Goal: Task Accomplishment & Management: Manage account settings

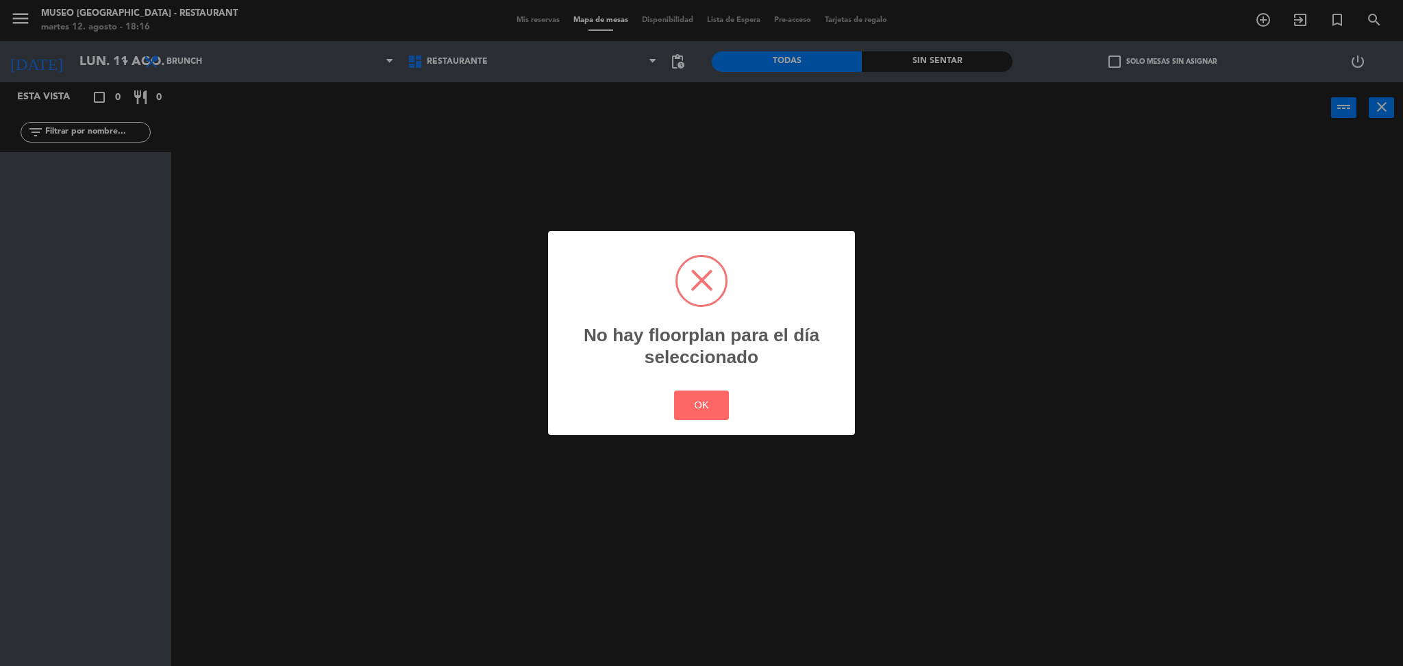
click at [693, 387] on div "OK Cancel" at bounding box center [702, 405] width 62 height 36
click at [701, 401] on button "OK" at bounding box center [701, 404] width 55 height 29
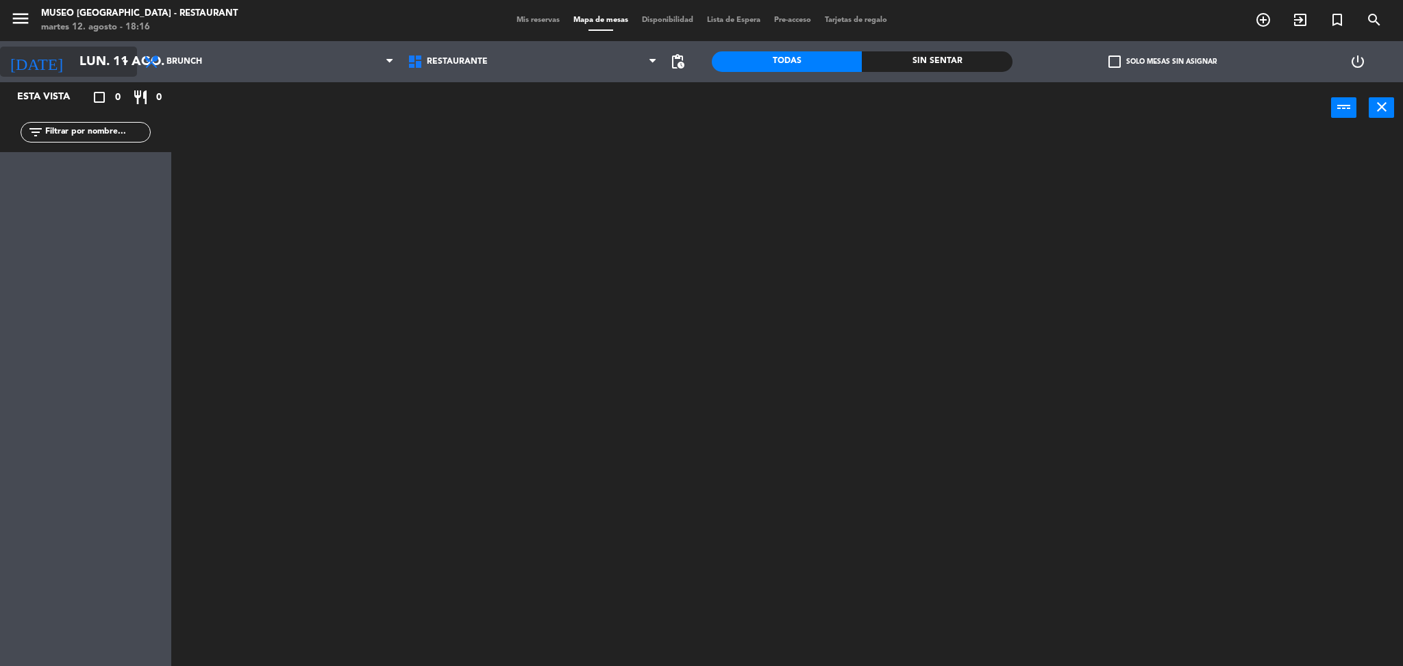
click at [116, 60] on input "lun. 11 ago." at bounding box center [155, 61] width 165 height 29
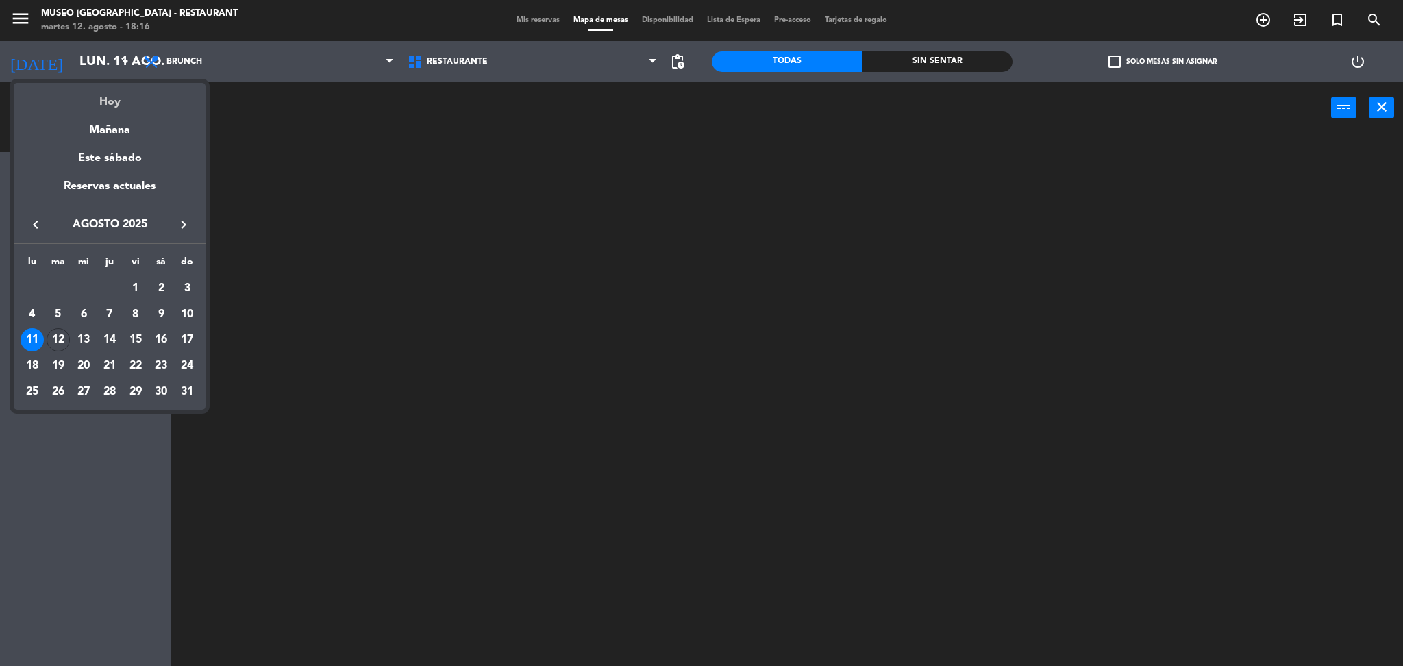
click at [118, 88] on div "Hoy" at bounding box center [110, 97] width 192 height 28
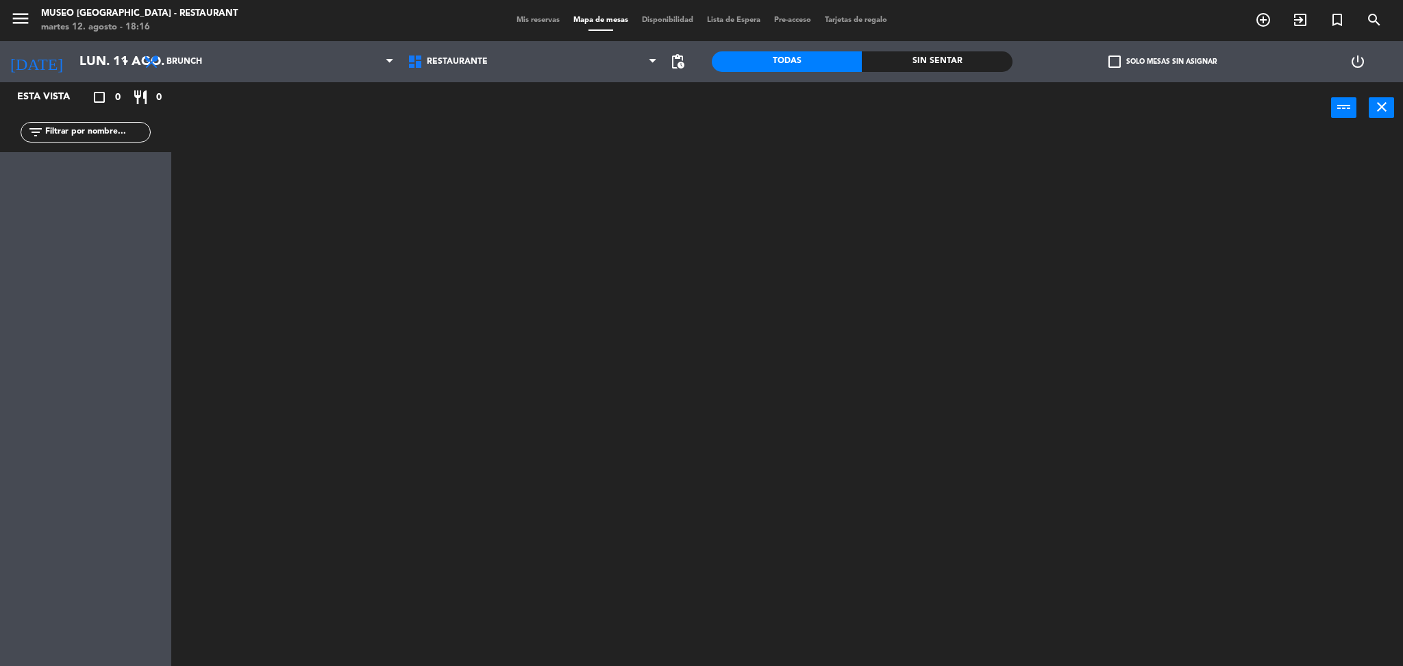
type input "[DATE] ago."
click at [219, 60] on span "Brunch" at bounding box center [269, 62] width 264 height 30
click at [203, 58] on span "Brunch" at bounding box center [269, 62] width 264 height 30
click at [207, 116] on ng-component "menu [GEOGRAPHIC_DATA] - Restaurant martes 12. agosto - 18:16 Mis reservas Mapa…" at bounding box center [701, 335] width 1403 height 670
click at [108, 134] on input "text" at bounding box center [97, 132] width 106 height 15
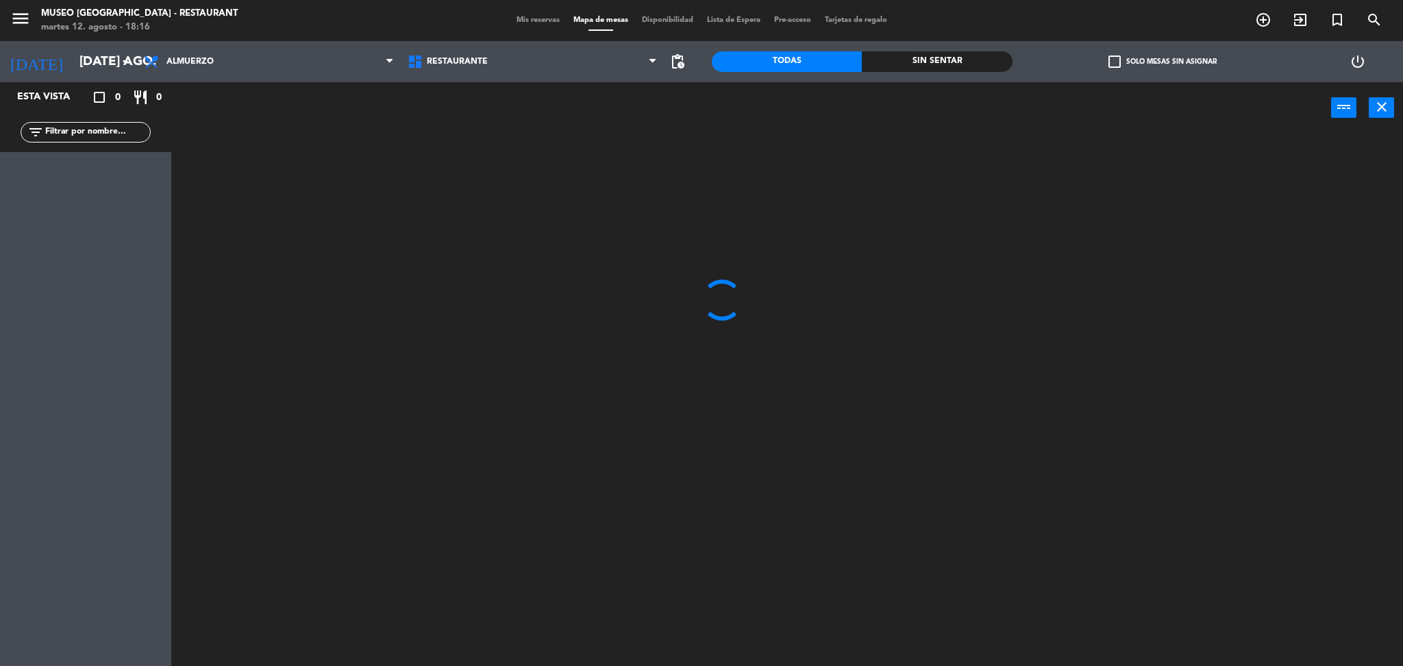
type input "k"
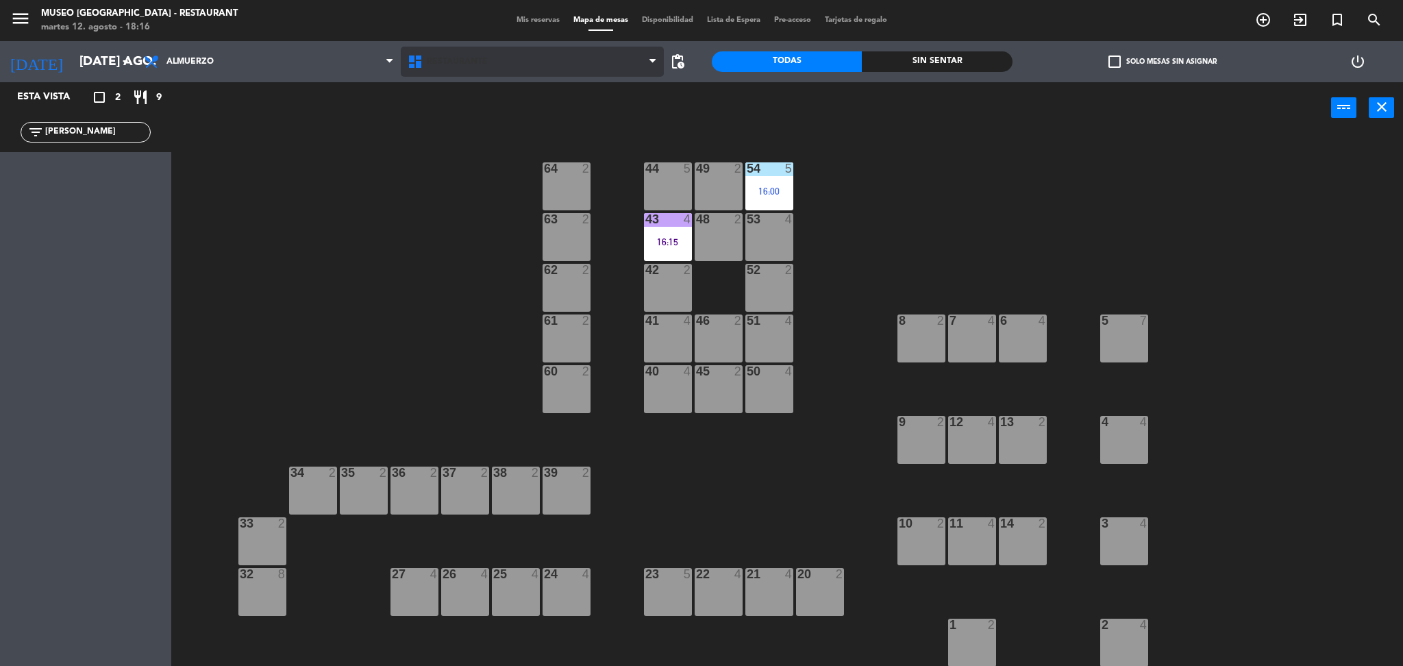
type input "[PERSON_NAME]"
click at [453, 60] on span "Restaurante" at bounding box center [457, 62] width 61 height 10
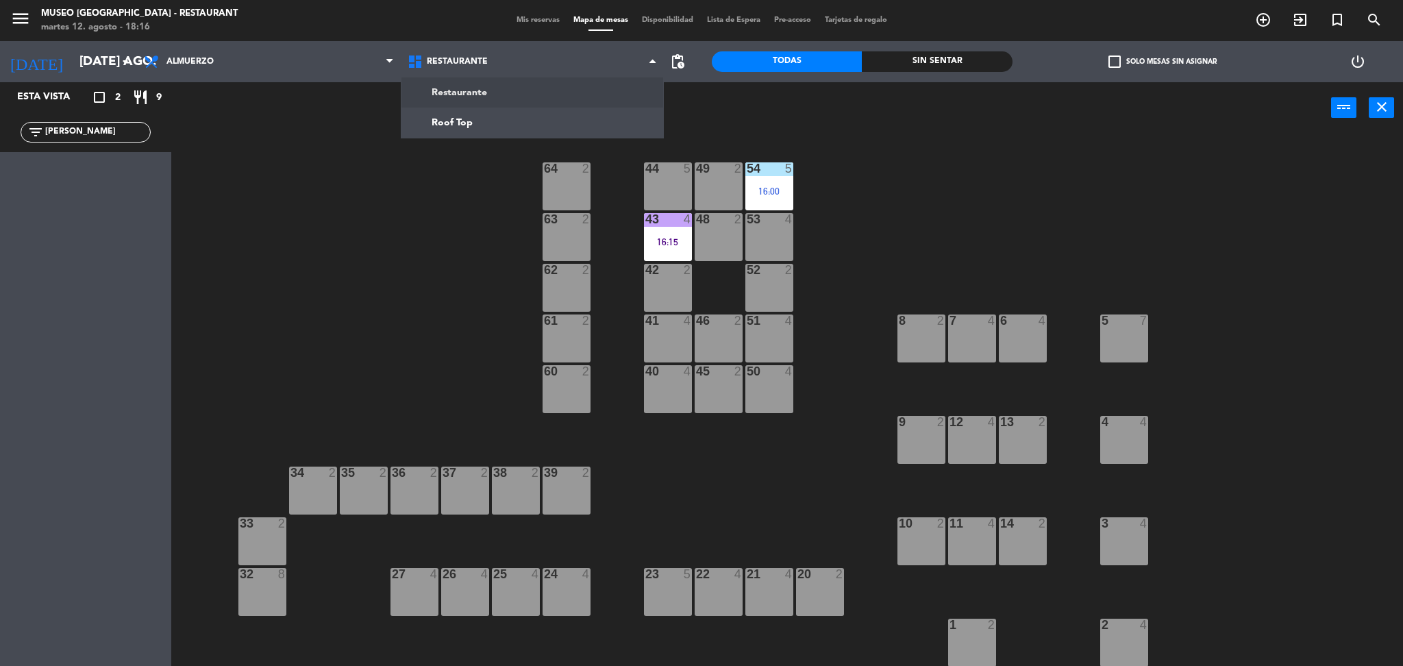
click at [301, 146] on div "44 5 49 2 54 5 16:00 64 2 48 2 53 4 63 2 43 4 16:15 62 2 42 2 52 2 41 4 46 2 51…" at bounding box center [794, 404] width 1218 height 532
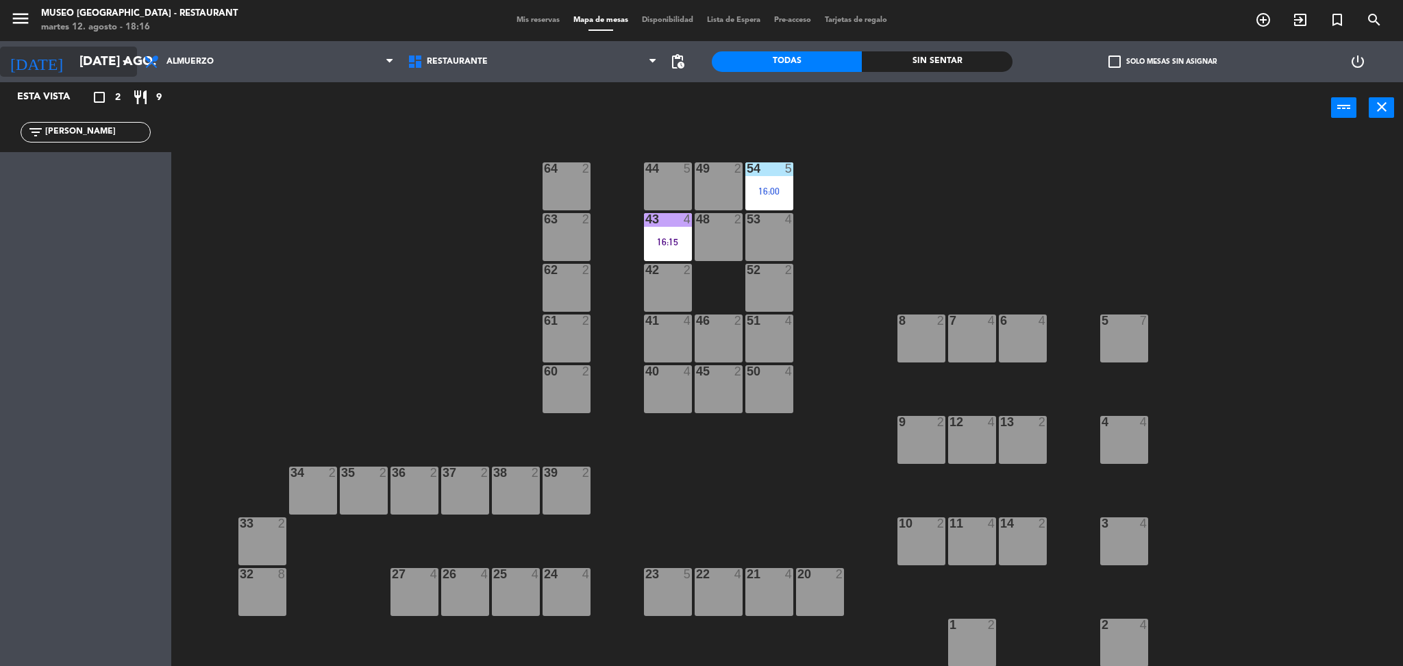
click at [73, 56] on input "[DATE] ago." at bounding box center [155, 61] width 165 height 29
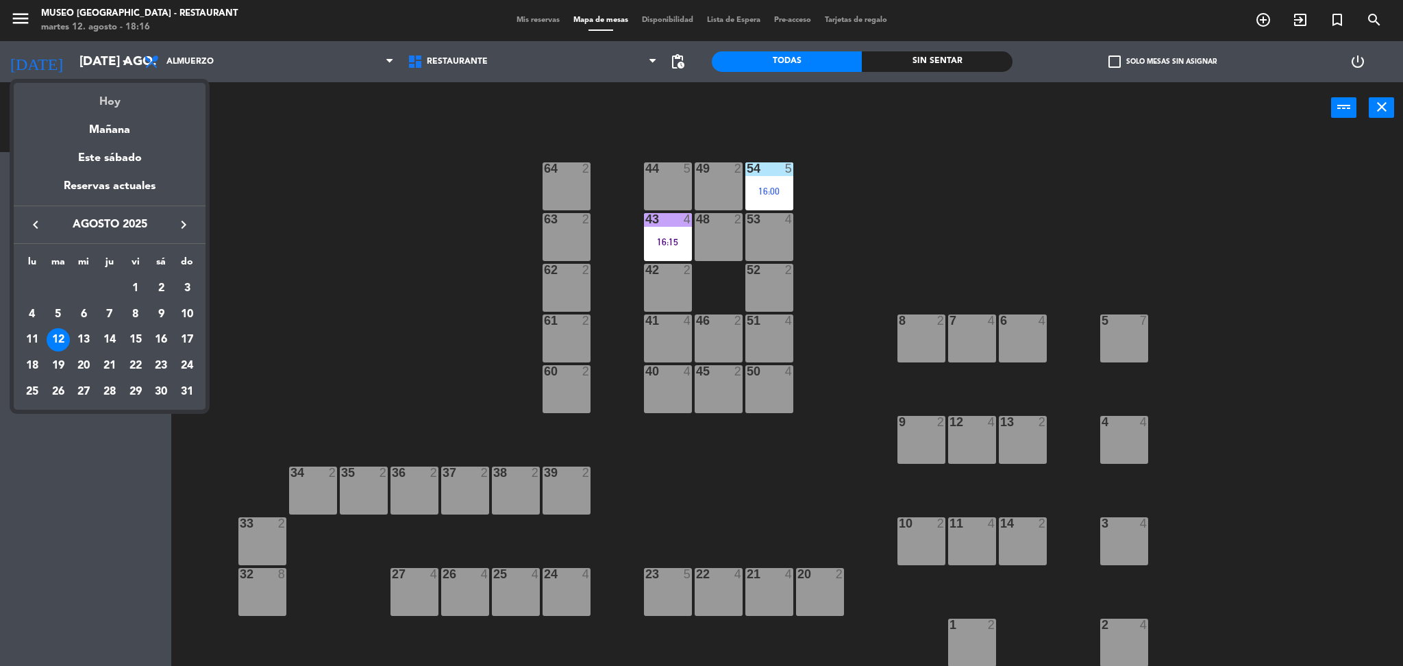
click at [92, 88] on div "Hoy" at bounding box center [110, 97] width 192 height 28
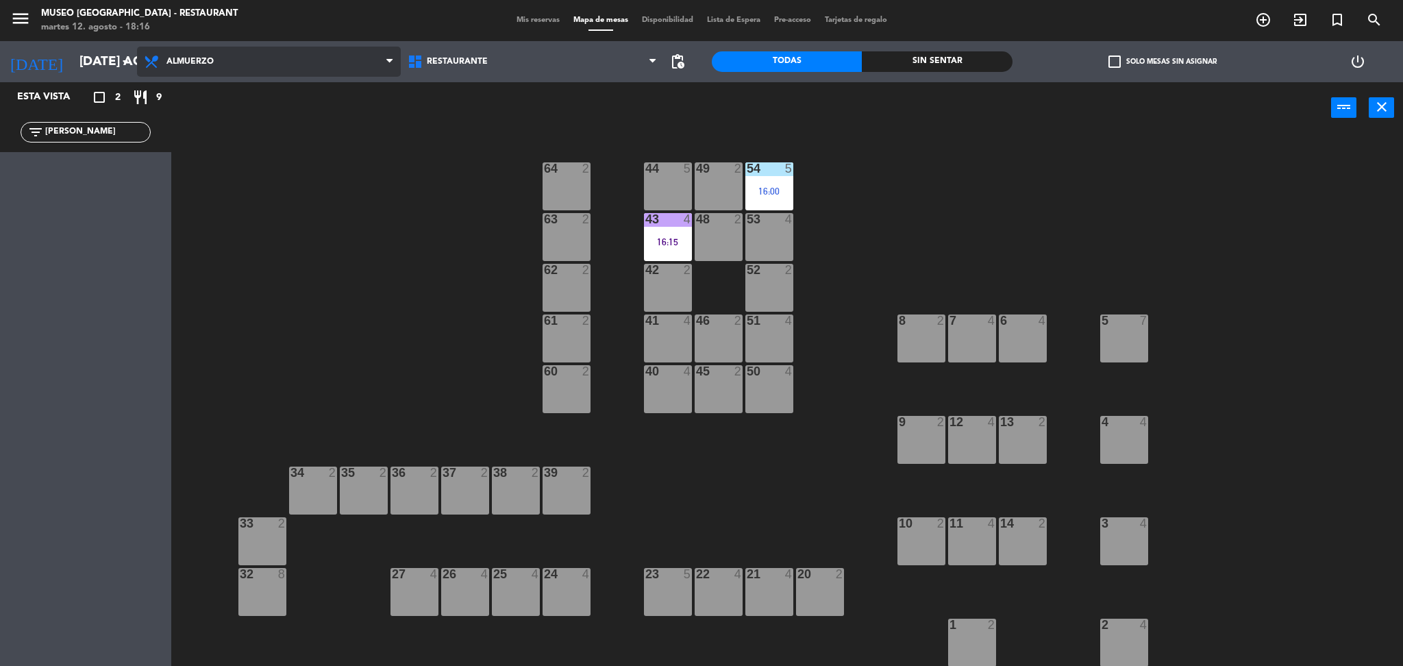
click at [236, 71] on span "Almuerzo" at bounding box center [269, 62] width 264 height 30
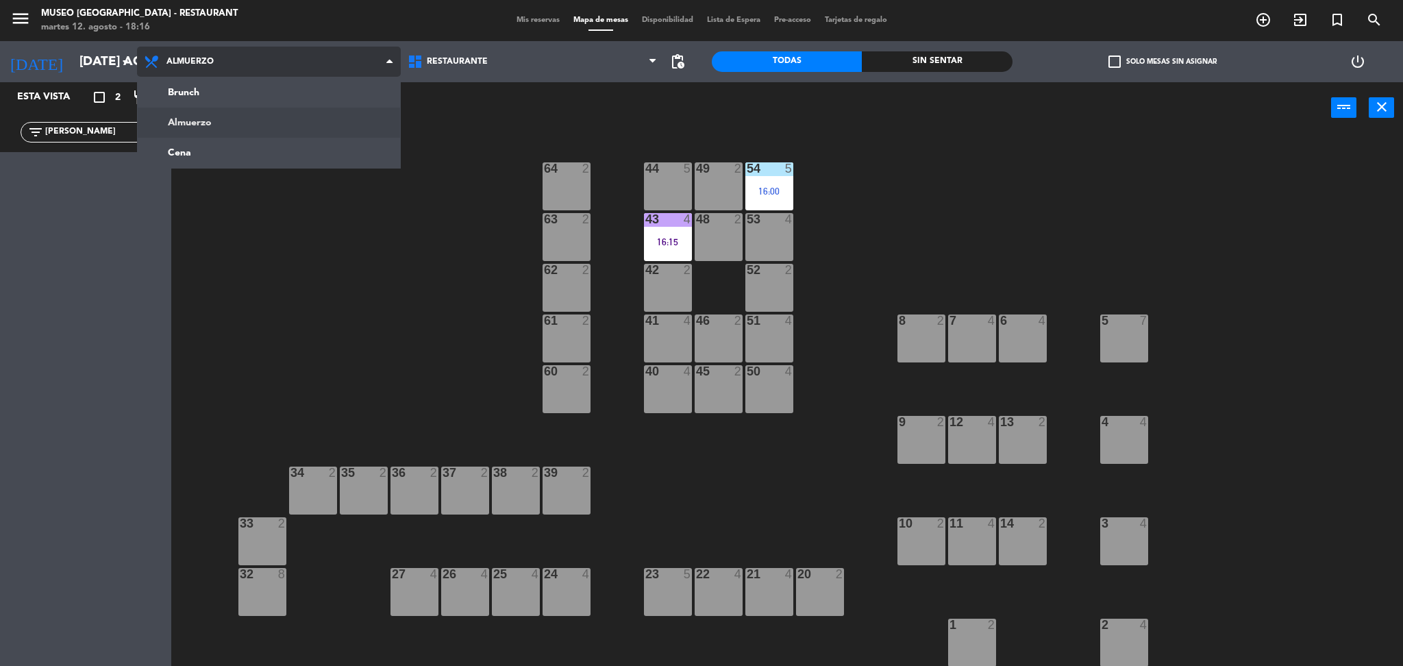
click at [232, 147] on ng-component "menu [GEOGRAPHIC_DATA] - Restaurant martes 12. agosto - 18:16 Mis reservas Mapa…" at bounding box center [701, 335] width 1403 height 670
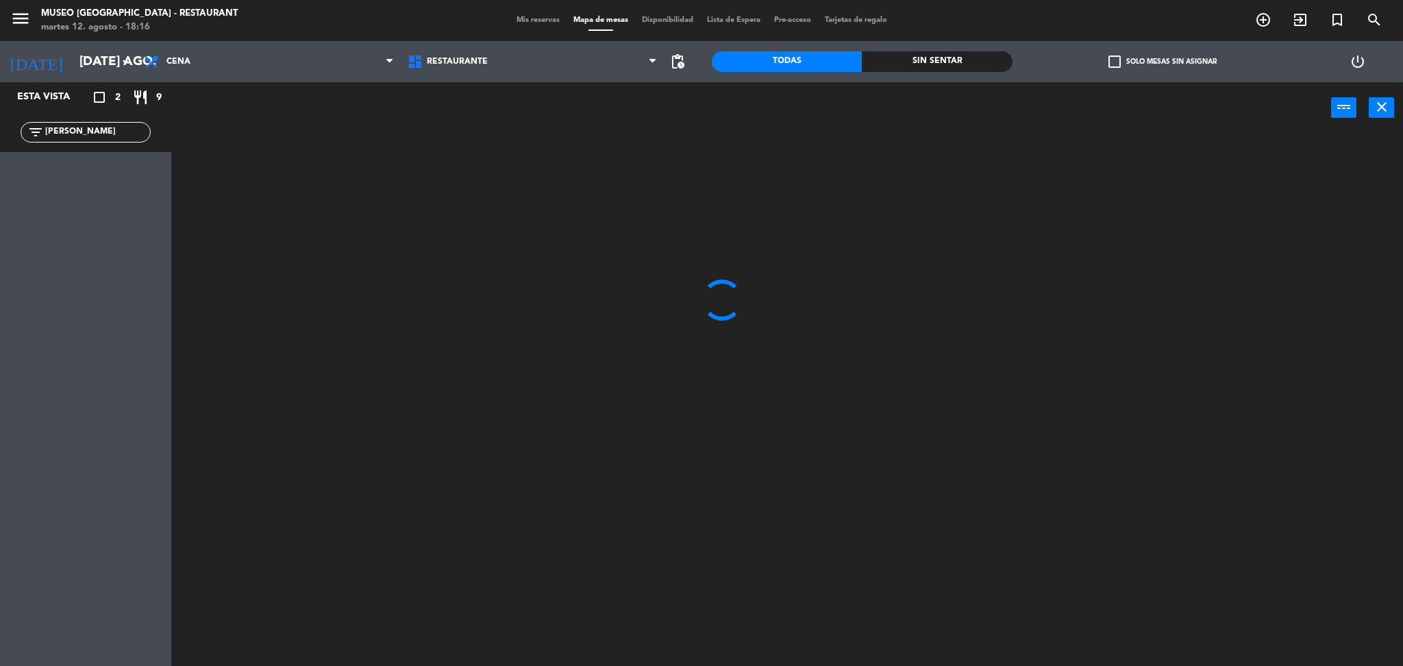
click at [136, 134] on input "[PERSON_NAME]" at bounding box center [97, 132] width 106 height 15
click at [310, 159] on div at bounding box center [794, 404] width 1218 height 532
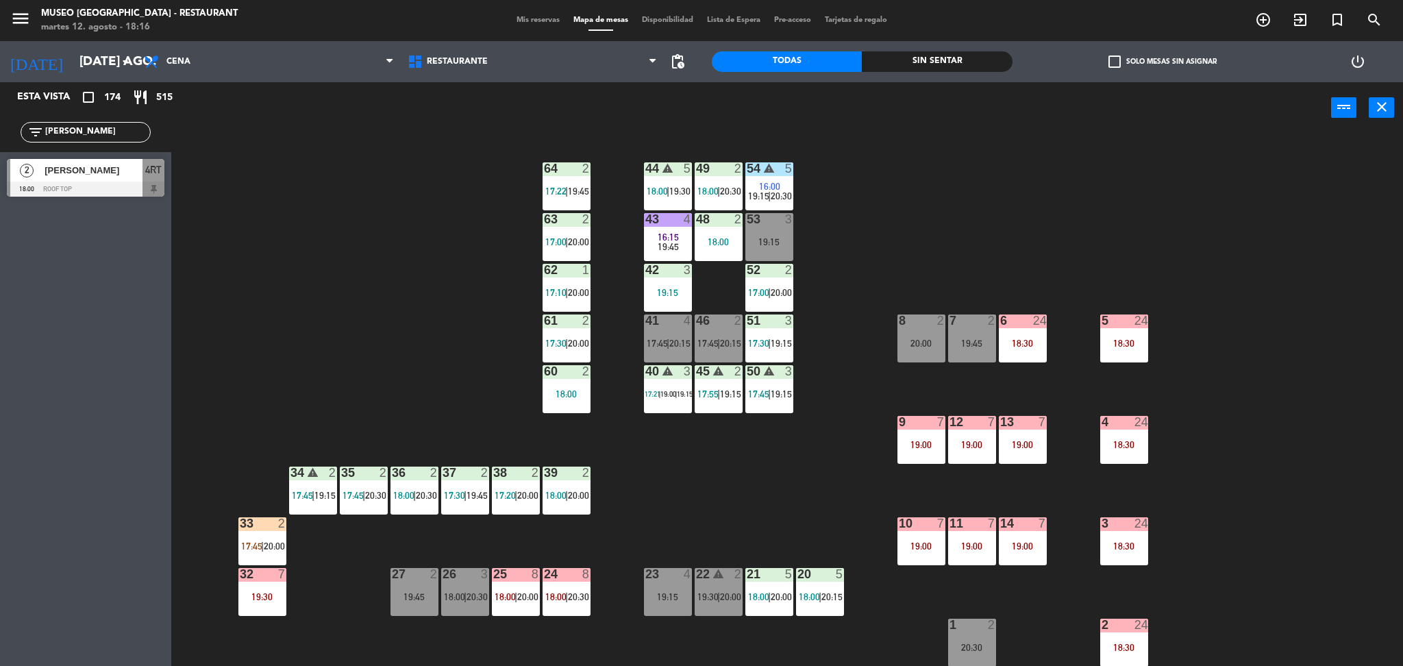
scroll to position [11, 0]
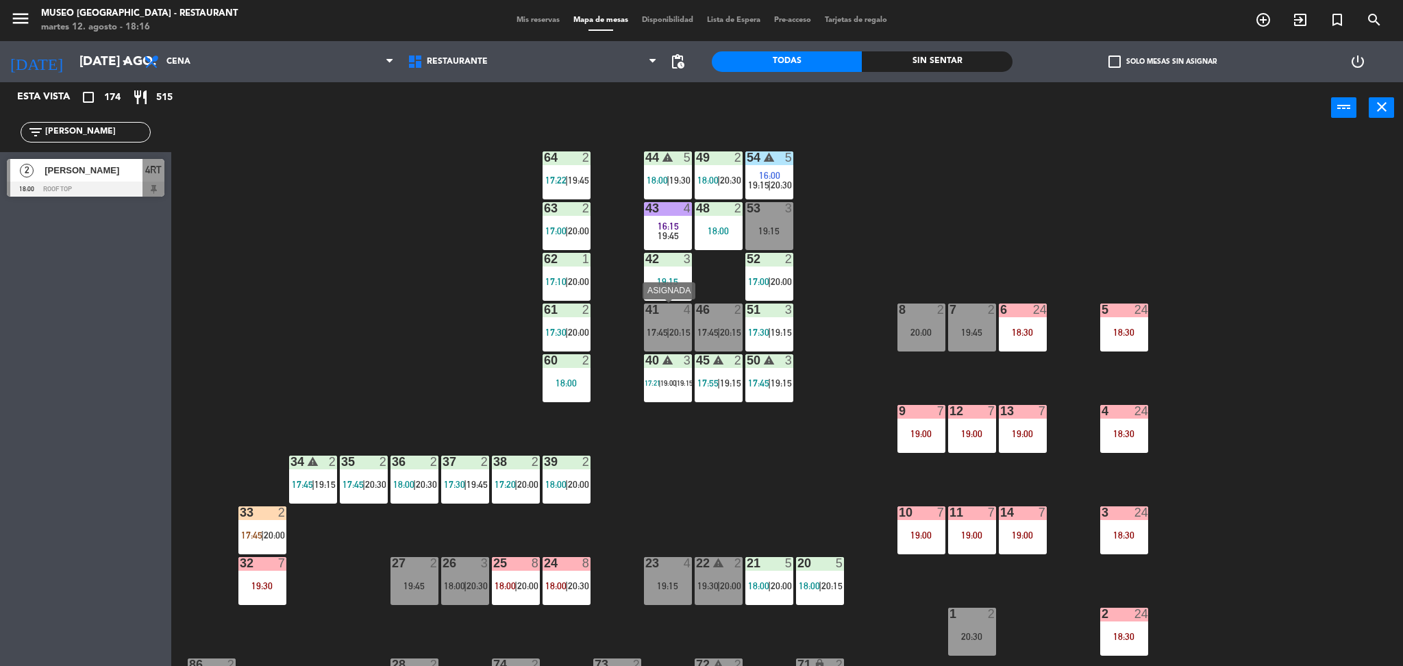
click at [659, 325] on div "41 4 17:45 | 20:15" at bounding box center [668, 327] width 48 height 48
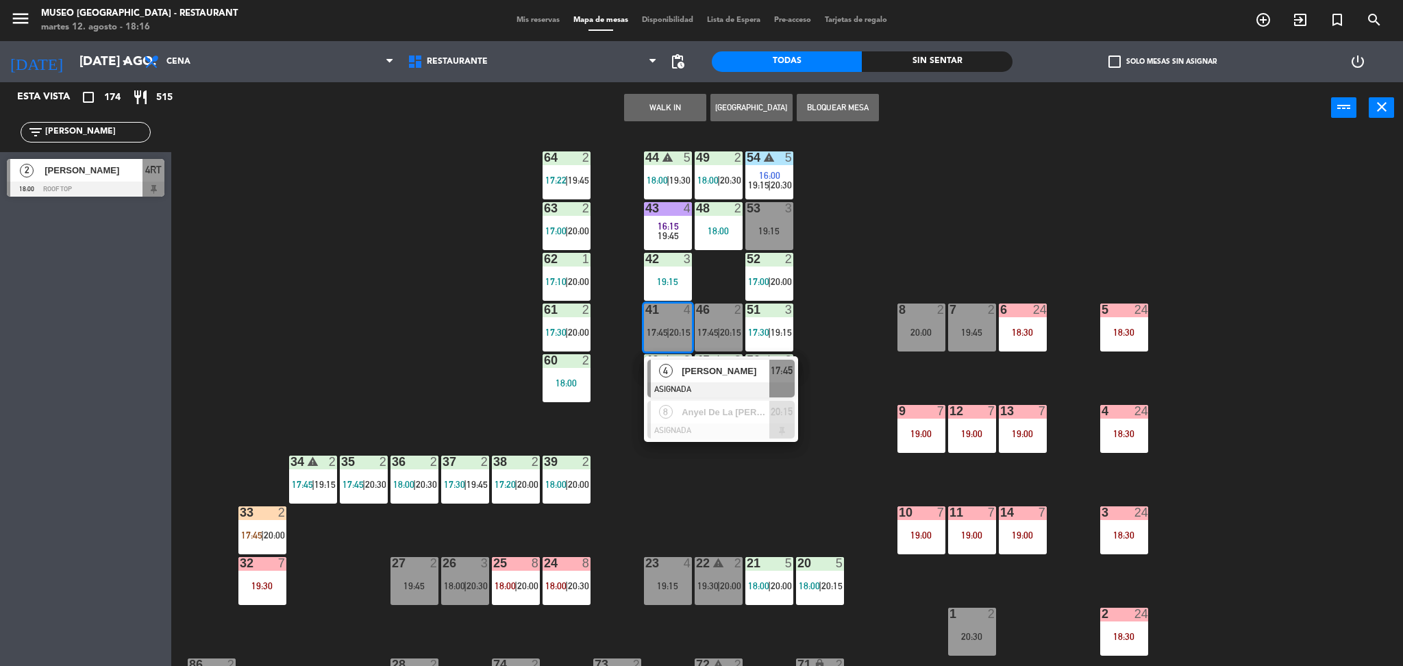
click at [677, 368] on div "4" at bounding box center [665, 371] width 29 height 23
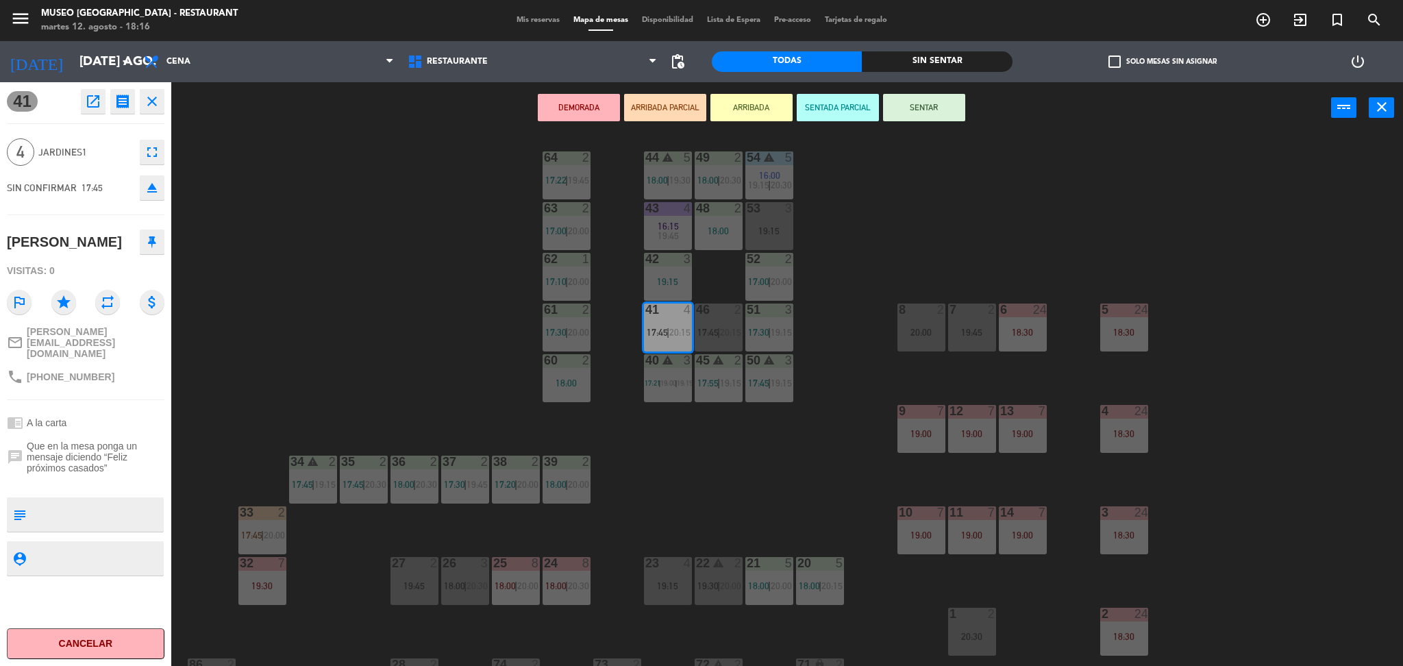
click at [99, 105] on icon "open_in_new" at bounding box center [93, 101] width 16 height 16
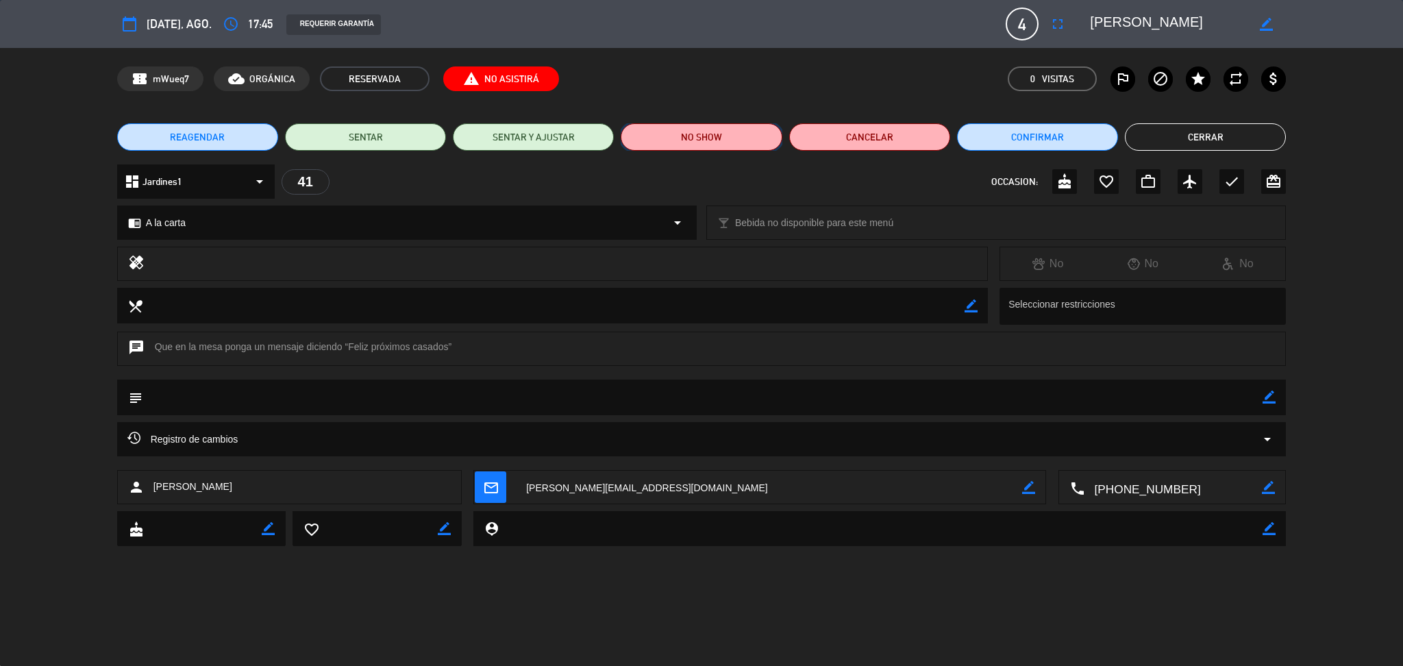
click at [688, 138] on button "NO SHOW" at bounding box center [701, 136] width 161 height 27
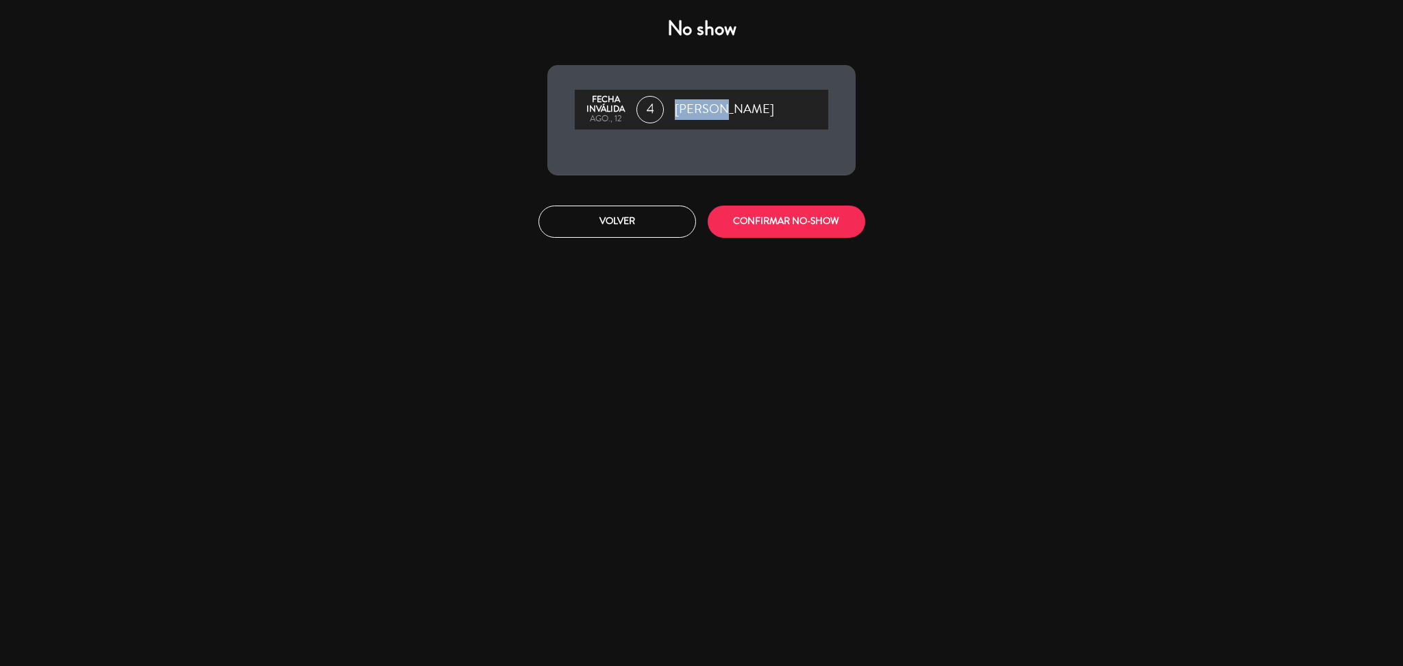
click at [688, 138] on div "[PERSON_NAME] inválida ago., 12 4 [PERSON_NAME]" at bounding box center [701, 120] width 308 height 110
click at [763, 221] on button "CONFIRMAR NO-SHOW" at bounding box center [787, 221] width 158 height 32
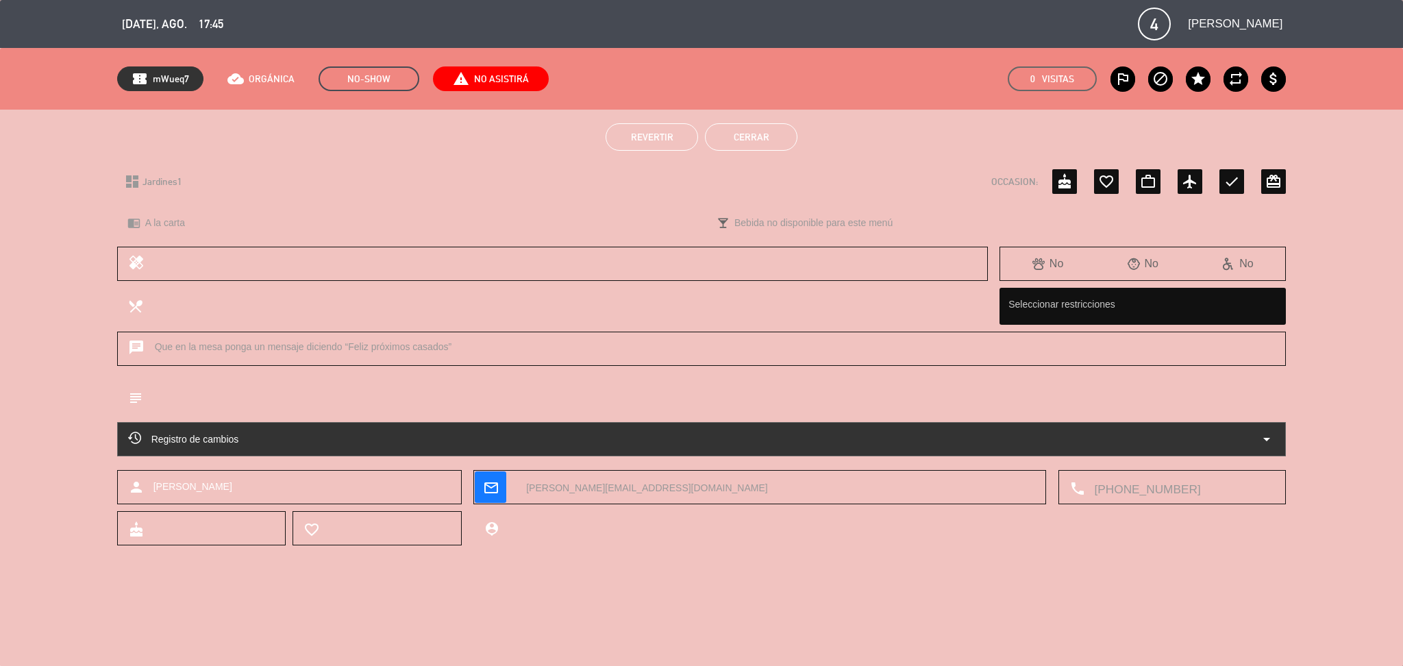
click at [756, 112] on div "Revertir Cerrar" at bounding box center [701, 137] width 1403 height 55
click at [755, 138] on button "Cerrar" at bounding box center [751, 136] width 92 height 27
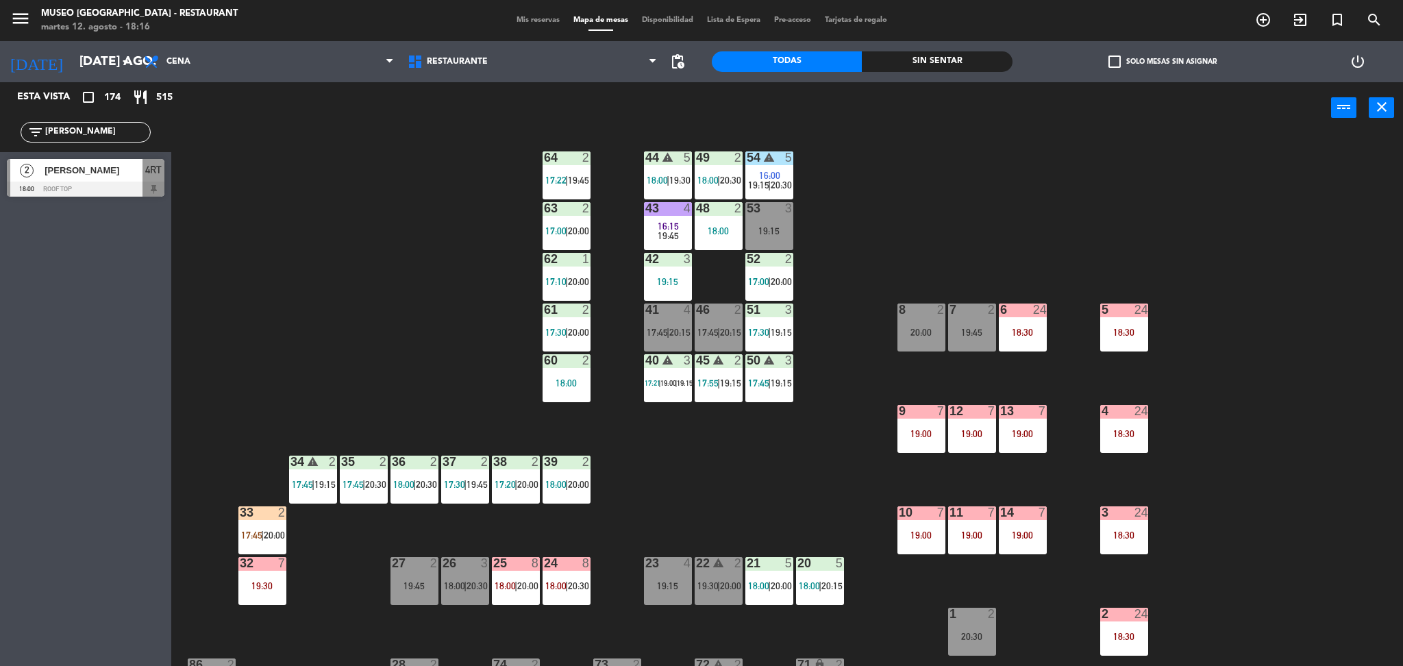
click at [260, 216] on div "44 warning 5 18:00 | 19:30 49 2 18:00 | 20:30 54 warning 5 16:00 19:15 | 20:30 …" at bounding box center [794, 404] width 1218 height 532
click at [396, 129] on div "power_input close" at bounding box center [751, 108] width 1160 height 52
click at [460, 221] on div "44 warning 5 18:00 | 19:30 49 2 18:00 | 20:30 54 warning 5 16:00 19:15 | 20:30 …" at bounding box center [794, 404] width 1218 height 532
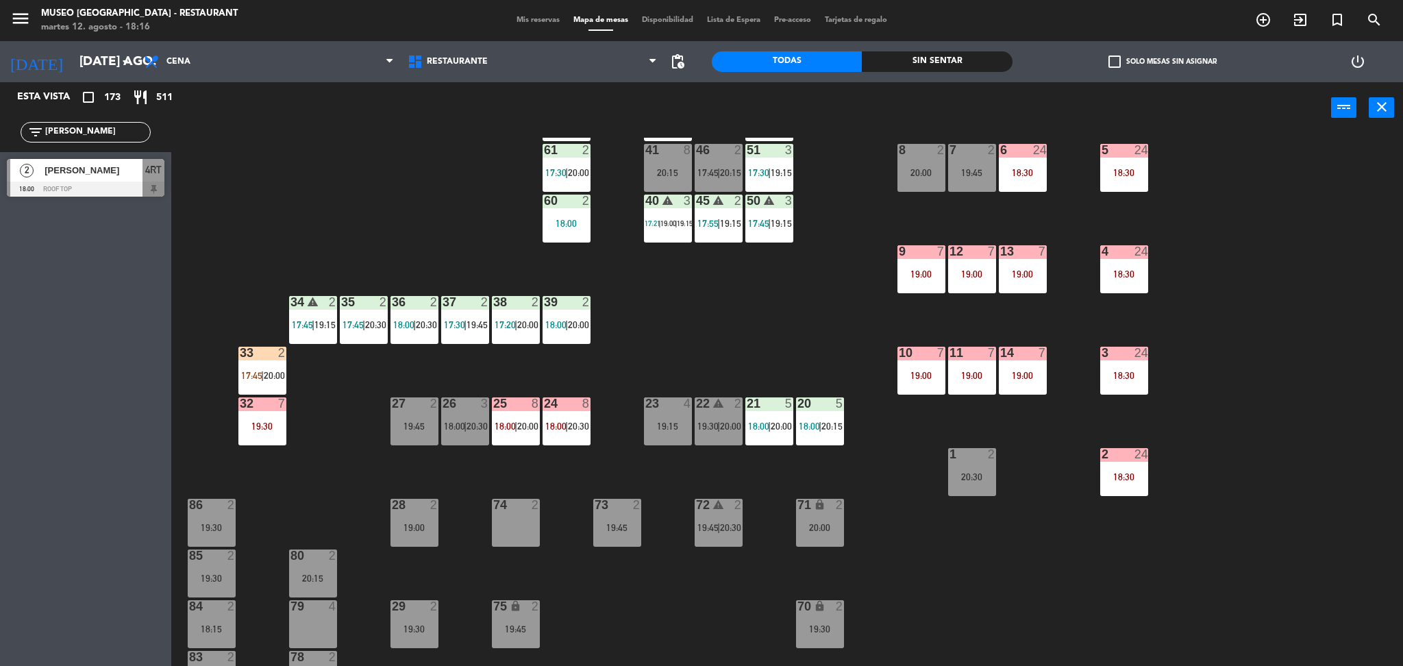
scroll to position [0, 0]
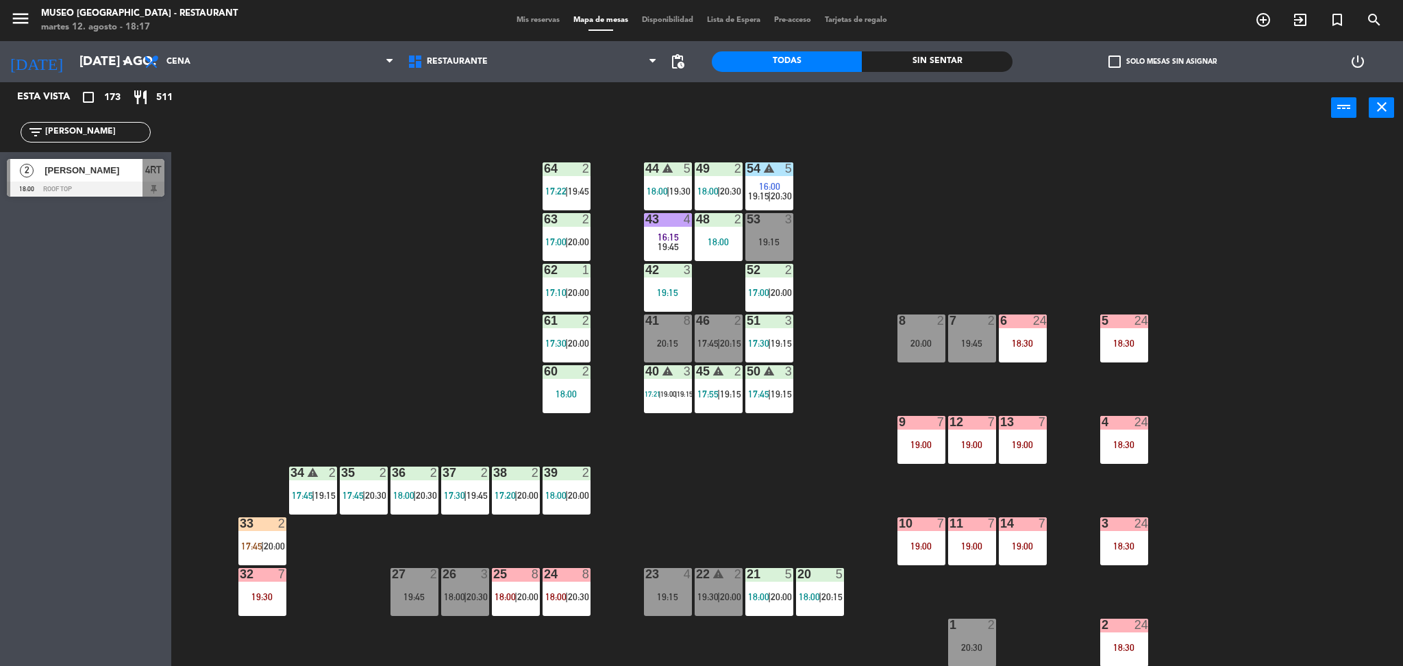
click at [112, 171] on span "[PERSON_NAME]" at bounding box center [94, 170] width 98 height 14
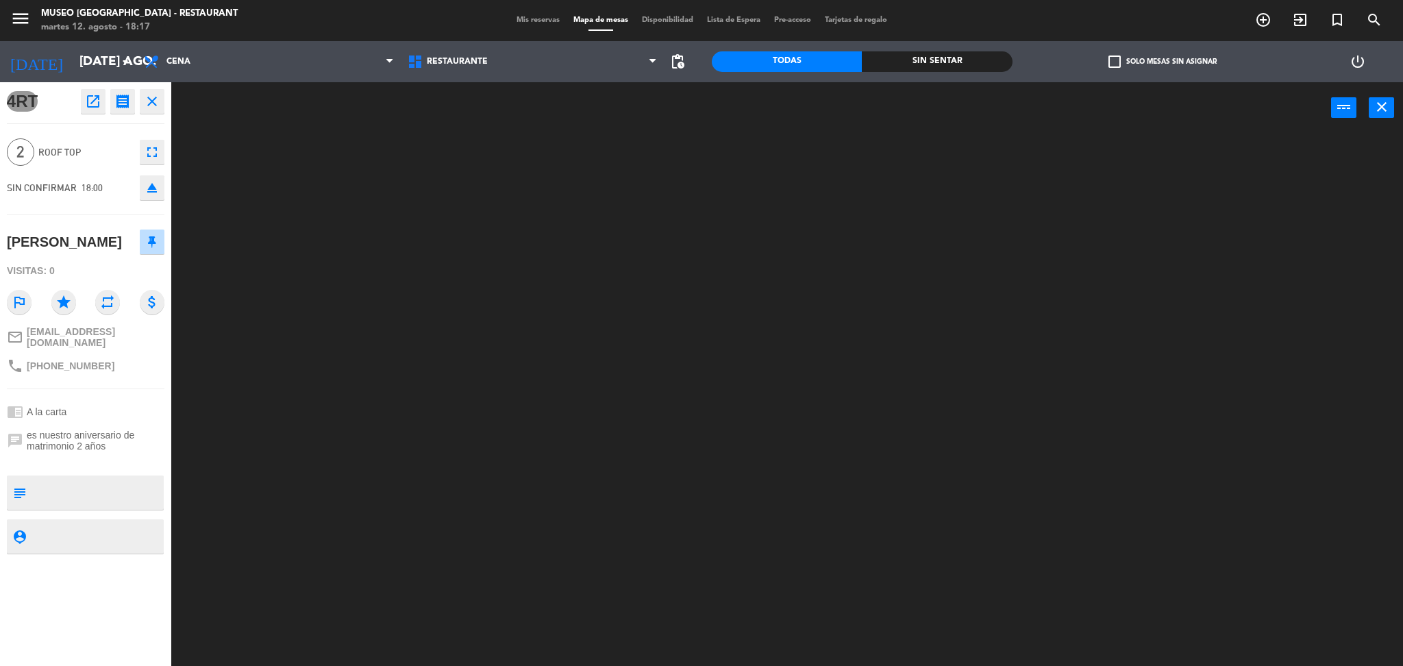
click at [111, 510] on div at bounding box center [97, 492] width 131 height 34
click at [90, 507] on textarea at bounding box center [97, 492] width 131 height 29
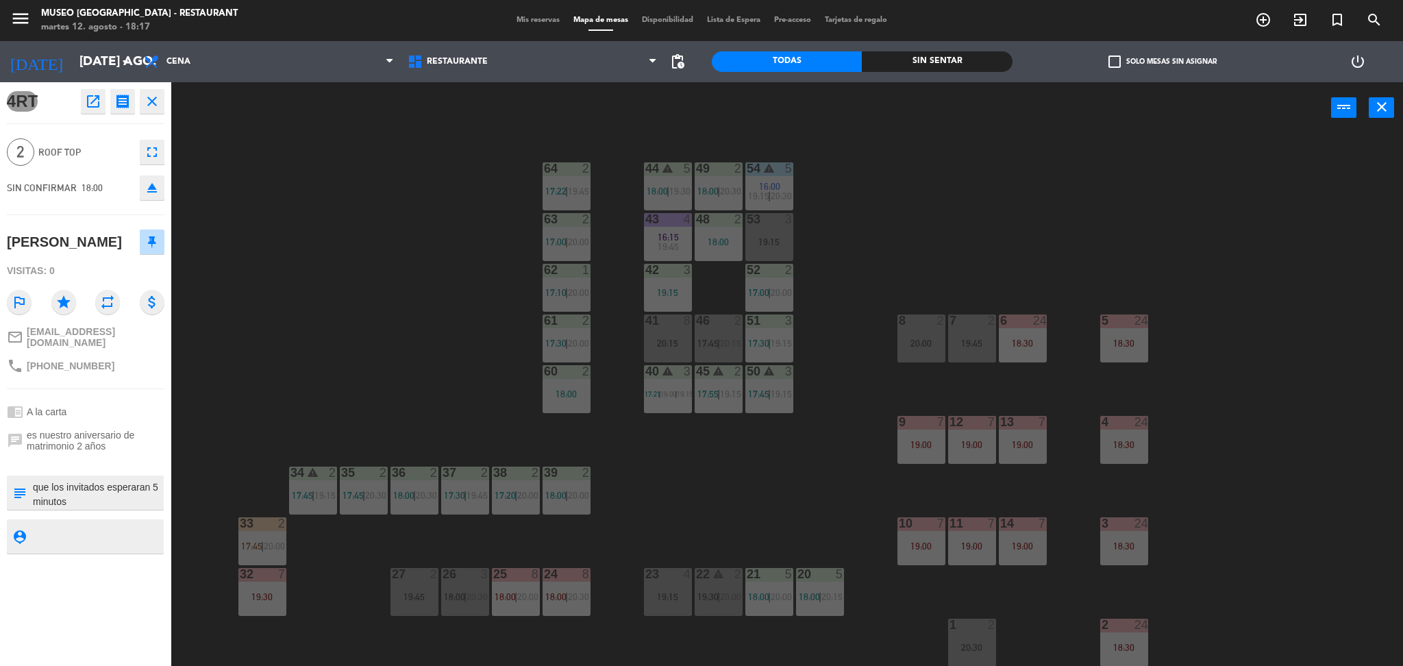
type textarea "la computadora lenta hizo que los invitados esperaran 5 minutos"
click at [97, 223] on div "4RT open_in_new receipt 6:00 PM mar., 12 ago. 2 personas [PERSON_NAME] Mesa 4RT…" at bounding box center [85, 374] width 171 height 584
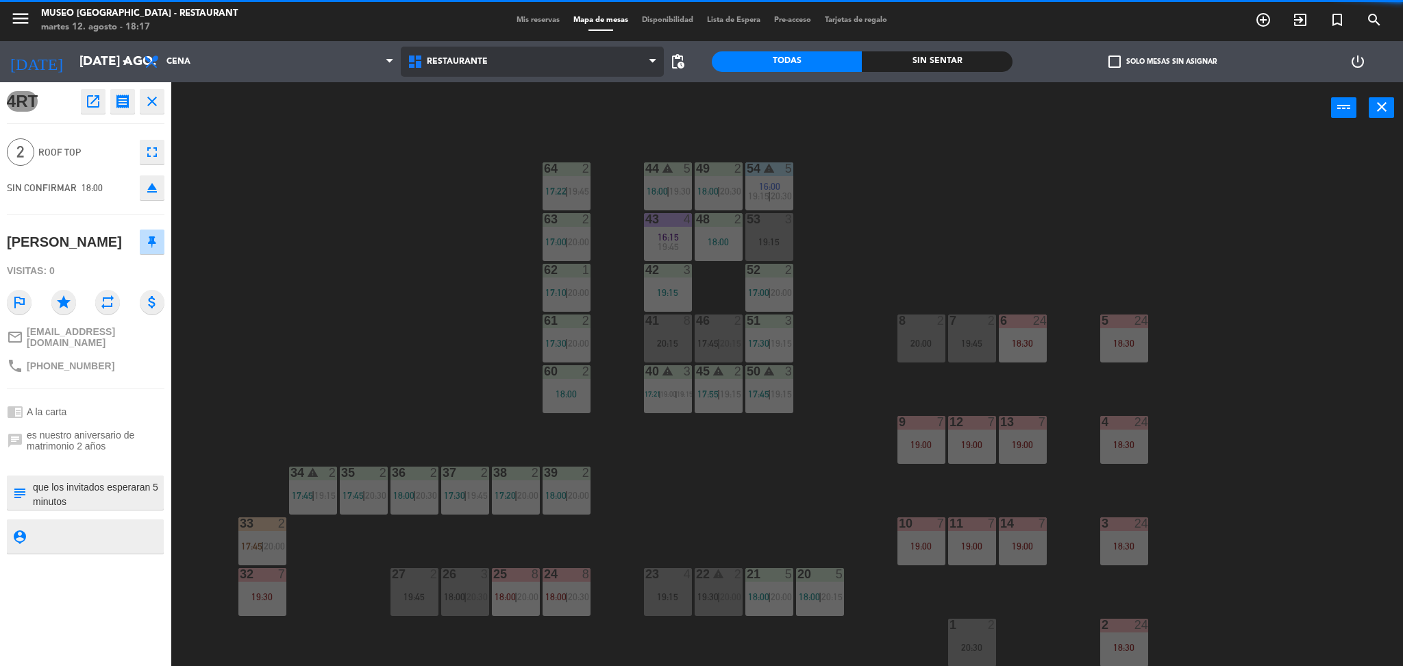
click at [515, 71] on span "Restaurante" at bounding box center [533, 62] width 264 height 30
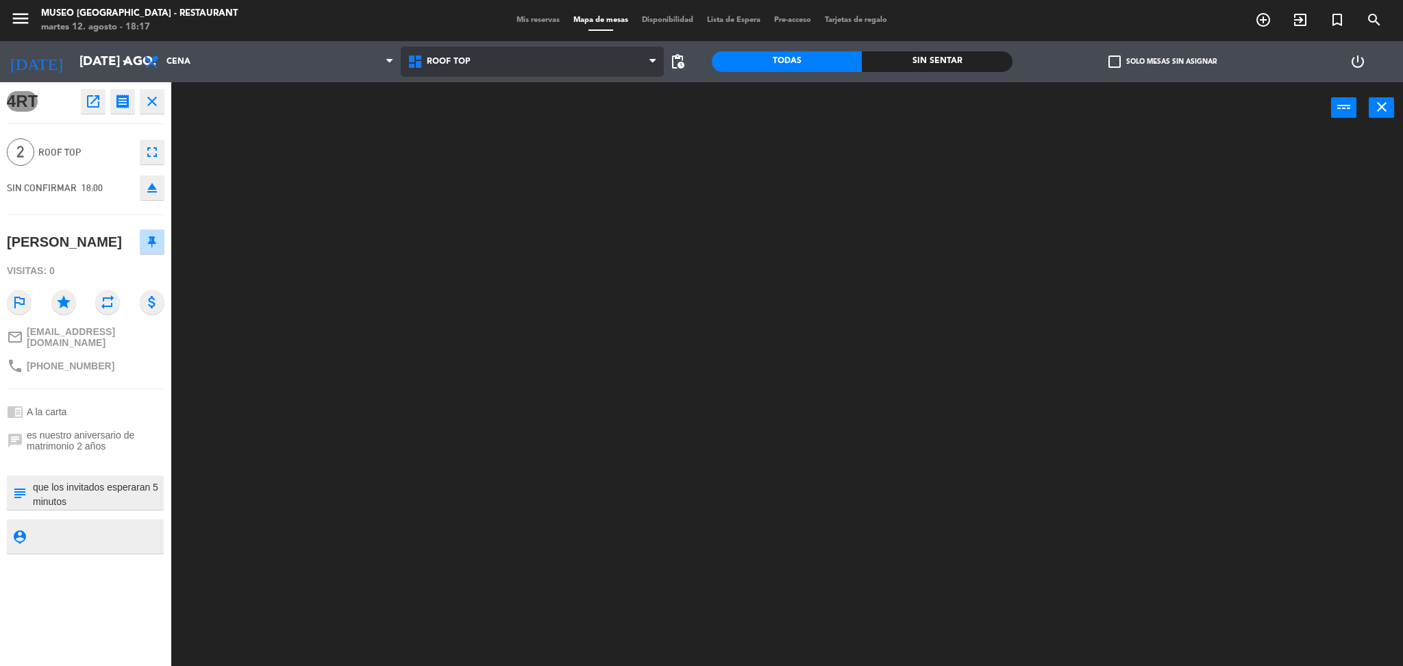
click at [469, 130] on ng-component "menu [GEOGRAPHIC_DATA] - Restaurant martes 12. agosto - 18:17 Mis reservas Mapa…" at bounding box center [701, 335] width 1403 height 670
click at [406, 109] on div "power_input close" at bounding box center [751, 108] width 1160 height 52
click at [144, 100] on icon "close" at bounding box center [152, 101] width 16 height 16
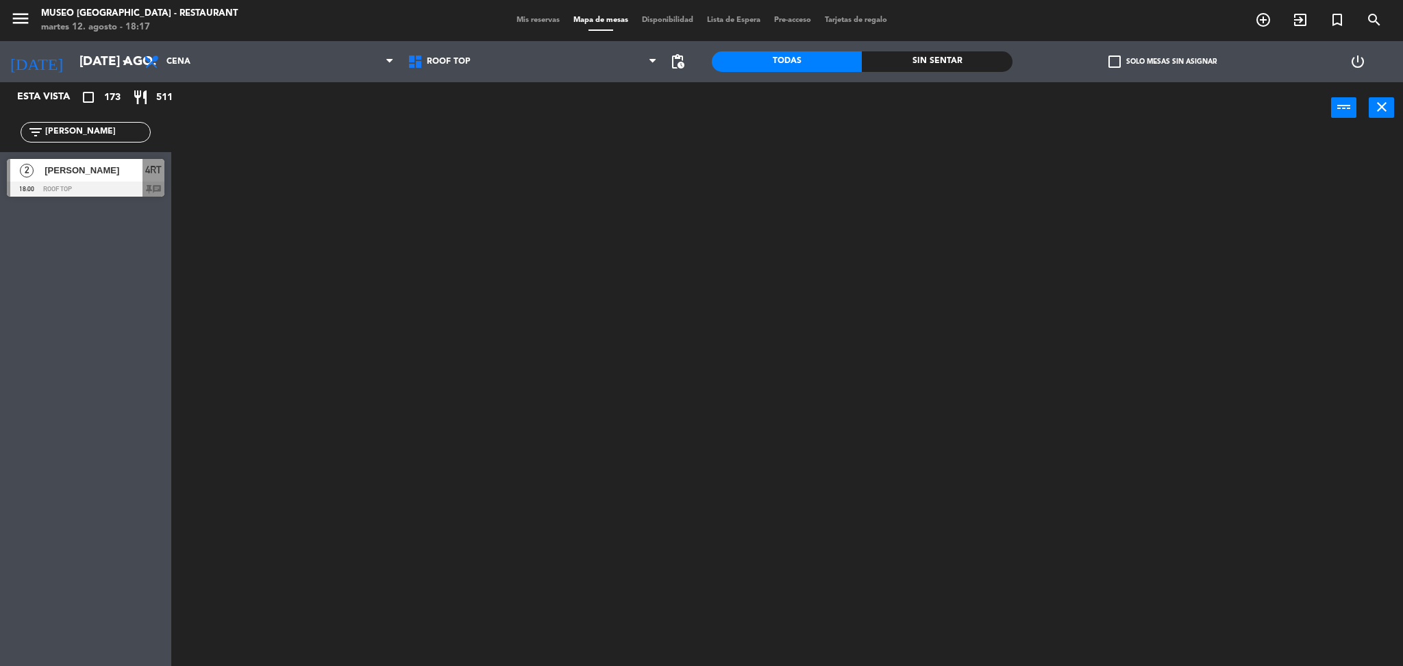
click at [245, 175] on div at bounding box center [794, 404] width 1218 height 532
click at [387, 248] on div at bounding box center [794, 404] width 1218 height 532
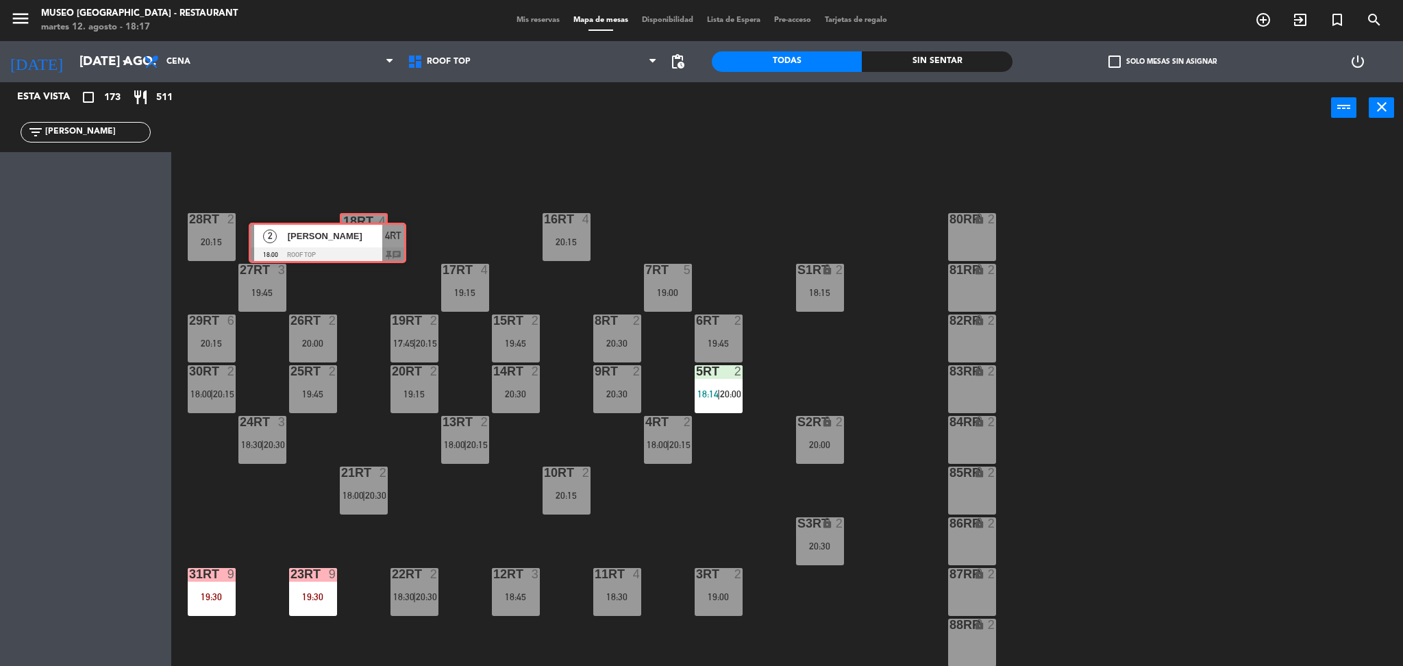
drag, startPoint x: 99, startPoint y: 170, endPoint x: 338, endPoint y: 232, distance: 247.7
click at [338, 232] on div "Esta vista crop_square 173 restaurant 511 filter_list [PERSON_NAME] pa 2 [PERSO…" at bounding box center [701, 376] width 1403 height 588
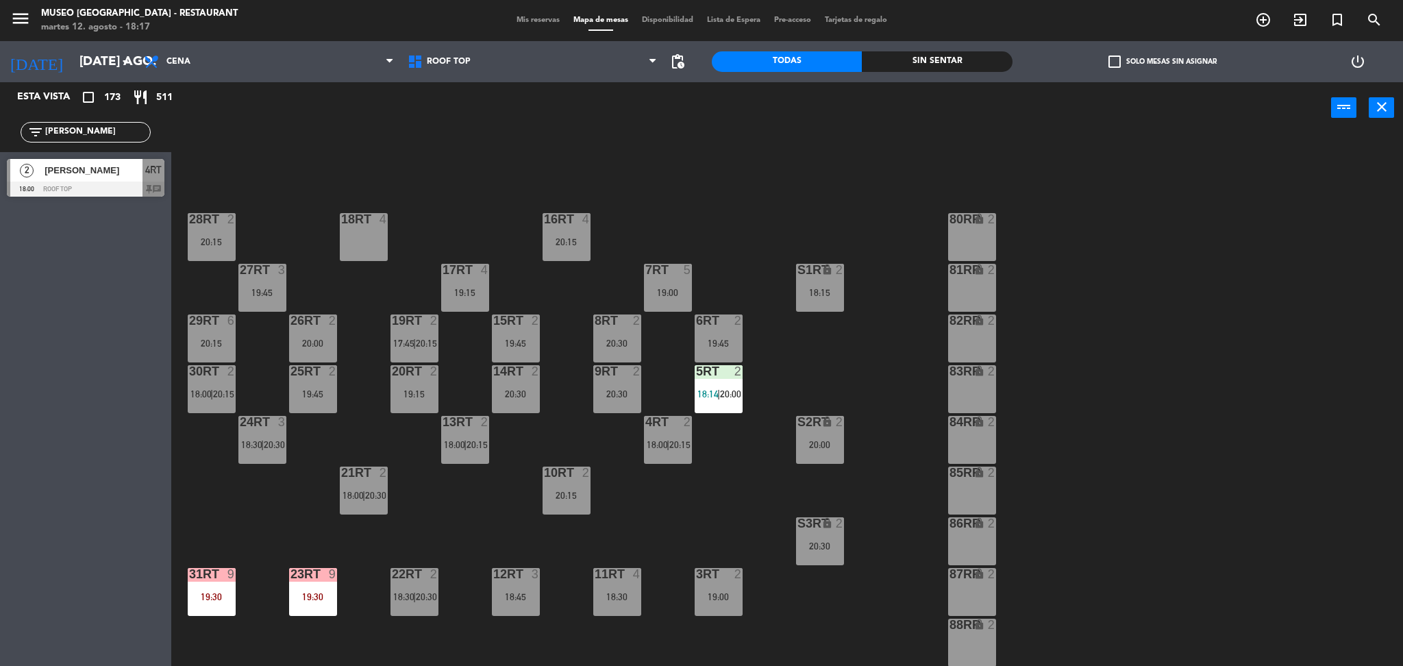
drag, startPoint x: 121, startPoint y: 132, endPoint x: 0, endPoint y: 119, distance: 122.0
click at [0, 119] on div "filter_list [PERSON_NAME]" at bounding box center [85, 132] width 171 height 40
drag, startPoint x: 103, startPoint y: 134, endPoint x: 0, endPoint y: 132, distance: 102.8
click at [0, 132] on div "filter_list hada" at bounding box center [85, 132] width 171 height 40
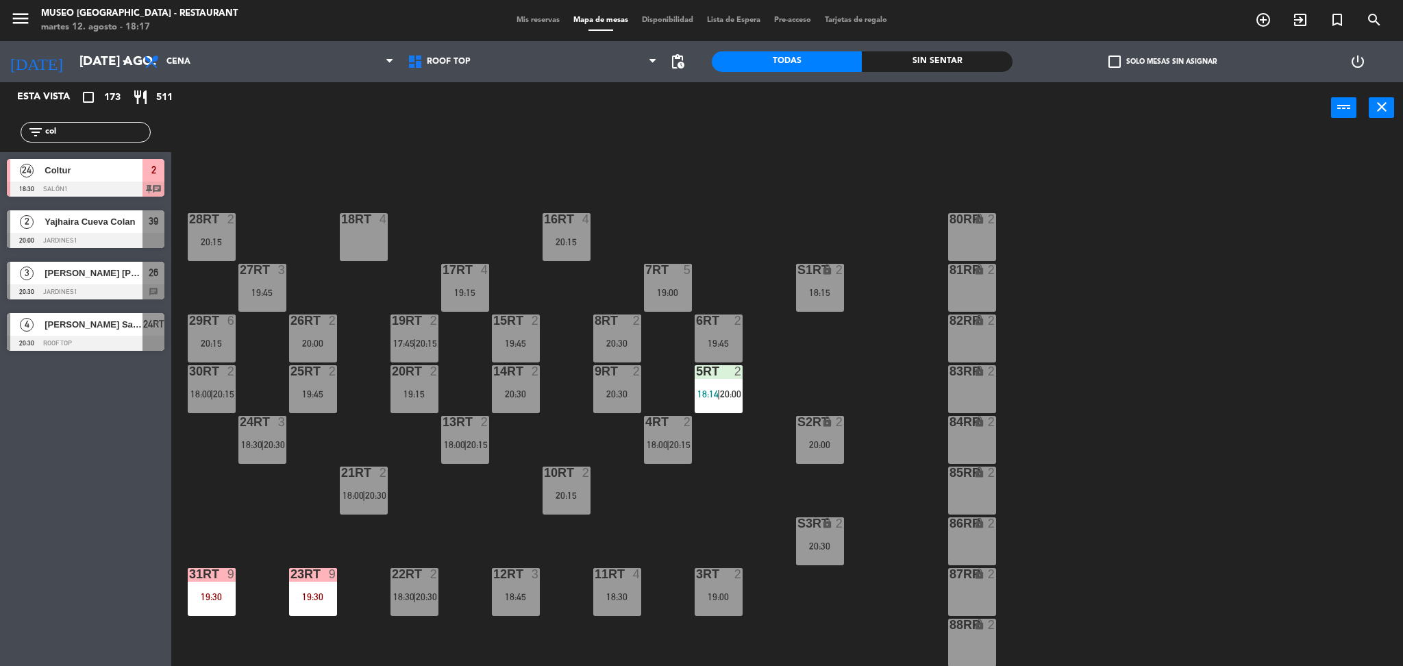
type input "col"
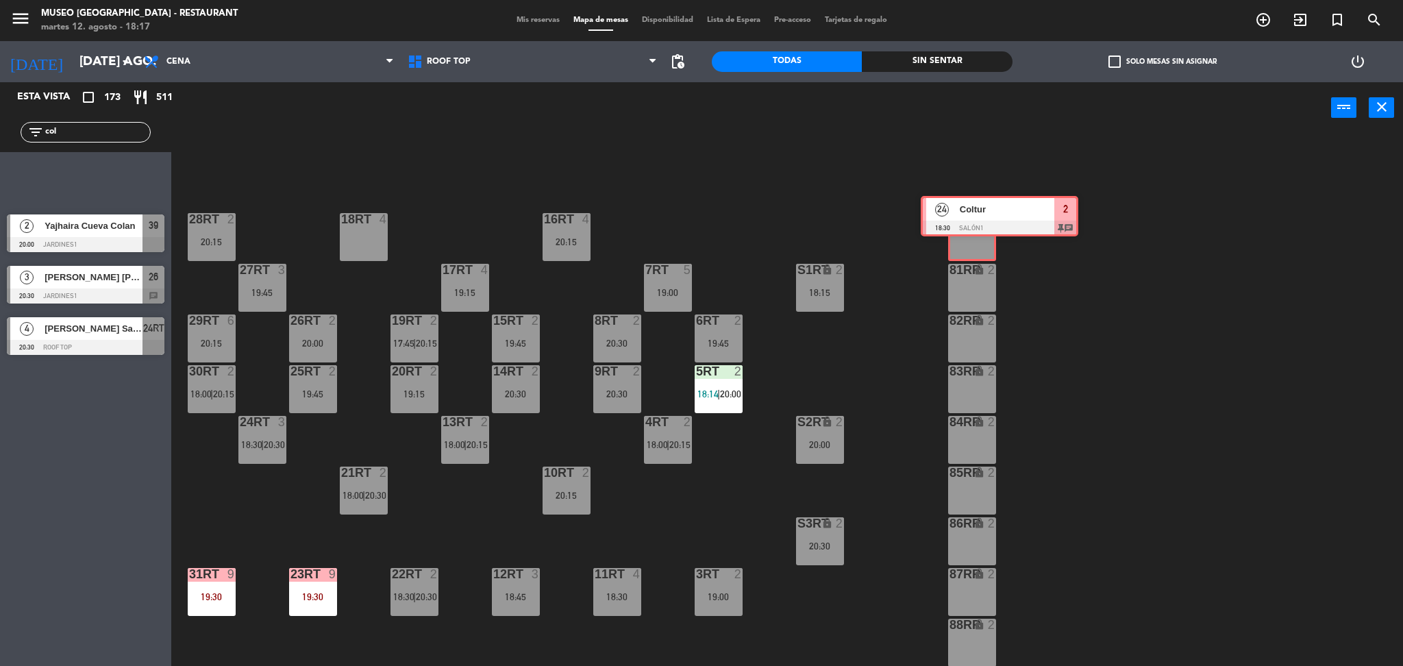
drag, startPoint x: 63, startPoint y: 196, endPoint x: 968, endPoint y: 236, distance: 905.8
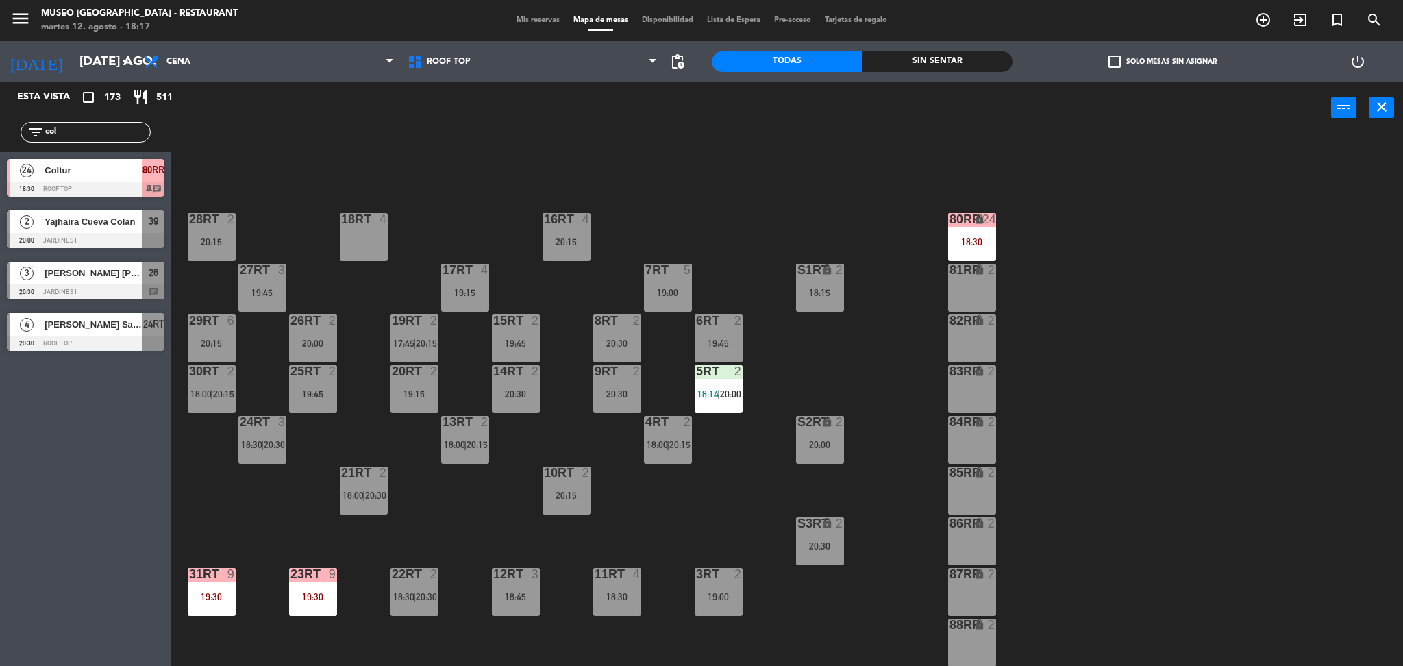
click at [968, 237] on div "18:30" at bounding box center [972, 242] width 48 height 10
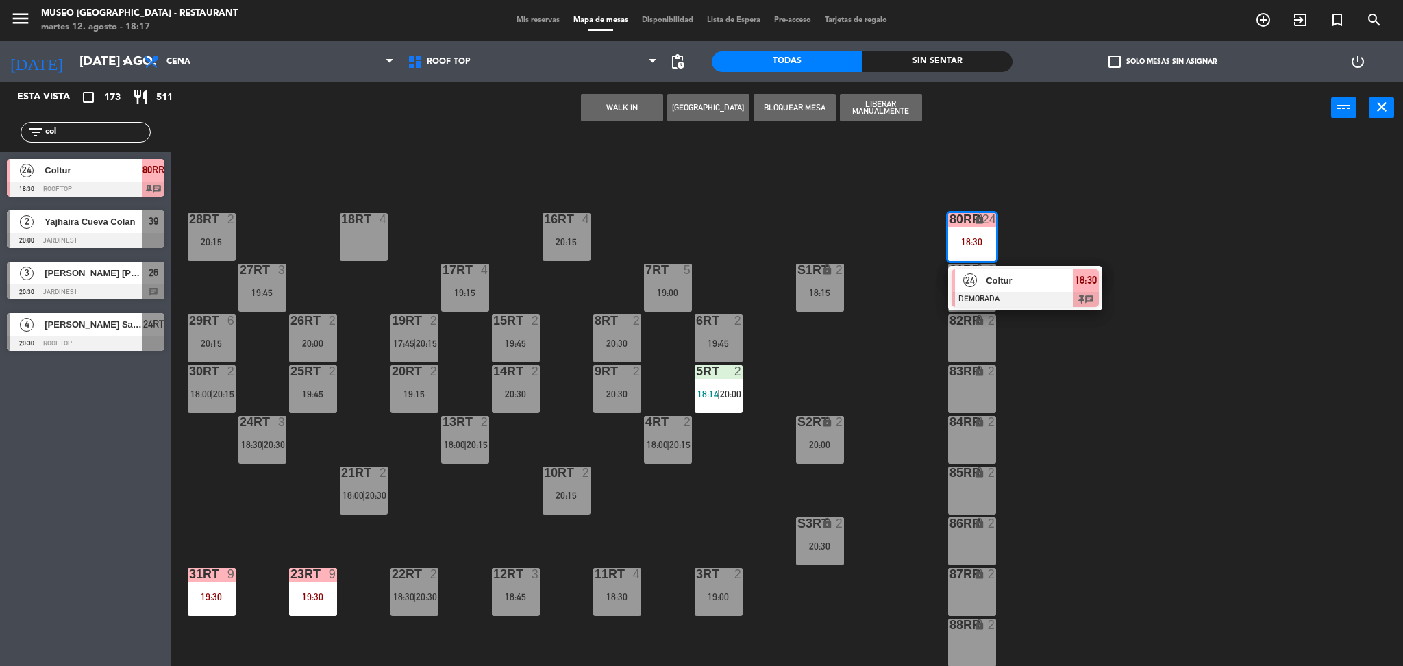
click at [866, 226] on div "18RT 4 16RT 4 20:15 28RT 2 20:15 80RR lock 24 18:30 24 Coltur DEMORADA 18:30 ch…" at bounding box center [794, 404] width 1218 height 532
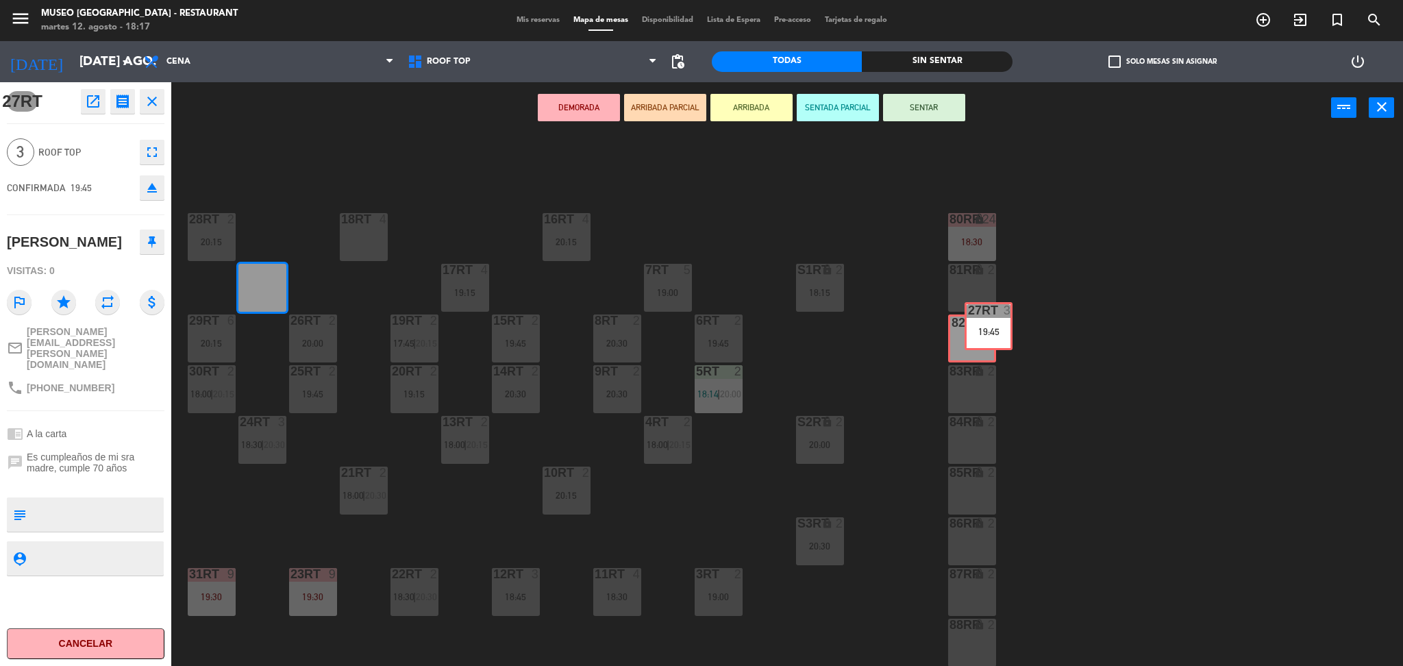
drag, startPoint x: 265, startPoint y: 282, endPoint x: 987, endPoint y: 327, distance: 723.3
click at [987, 327] on div "18RT 4 16RT 4 20:15 28RT 2 20:15 80RR lock 24 18:30 27RT 3 19:45 27RT 3 19:45 7…" at bounding box center [794, 404] width 1218 height 532
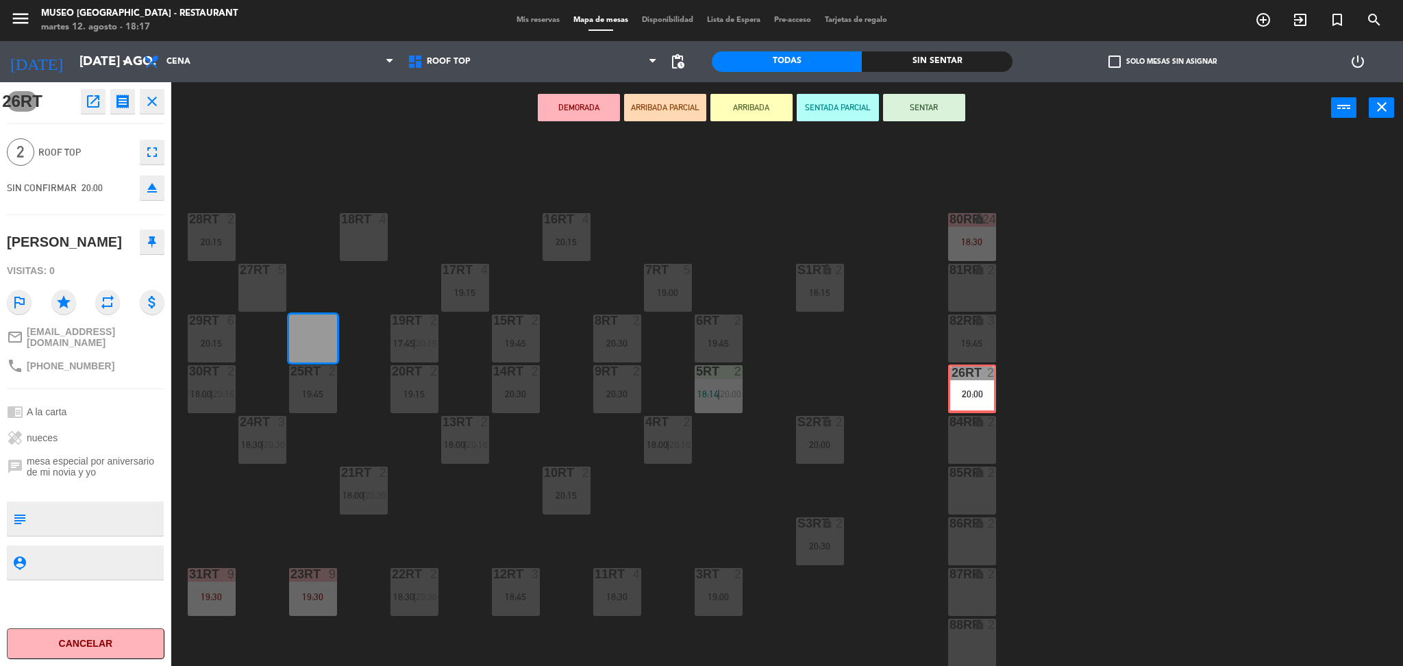
drag, startPoint x: 312, startPoint y: 334, endPoint x: 969, endPoint y: 384, distance: 658.1
click at [969, 384] on div "18RT 4 16RT 4 20:15 28RT 2 20:15 80RR lock 24 18:30 27RT 5 7RT 5 19:00 S1RT loc…" at bounding box center [794, 404] width 1218 height 532
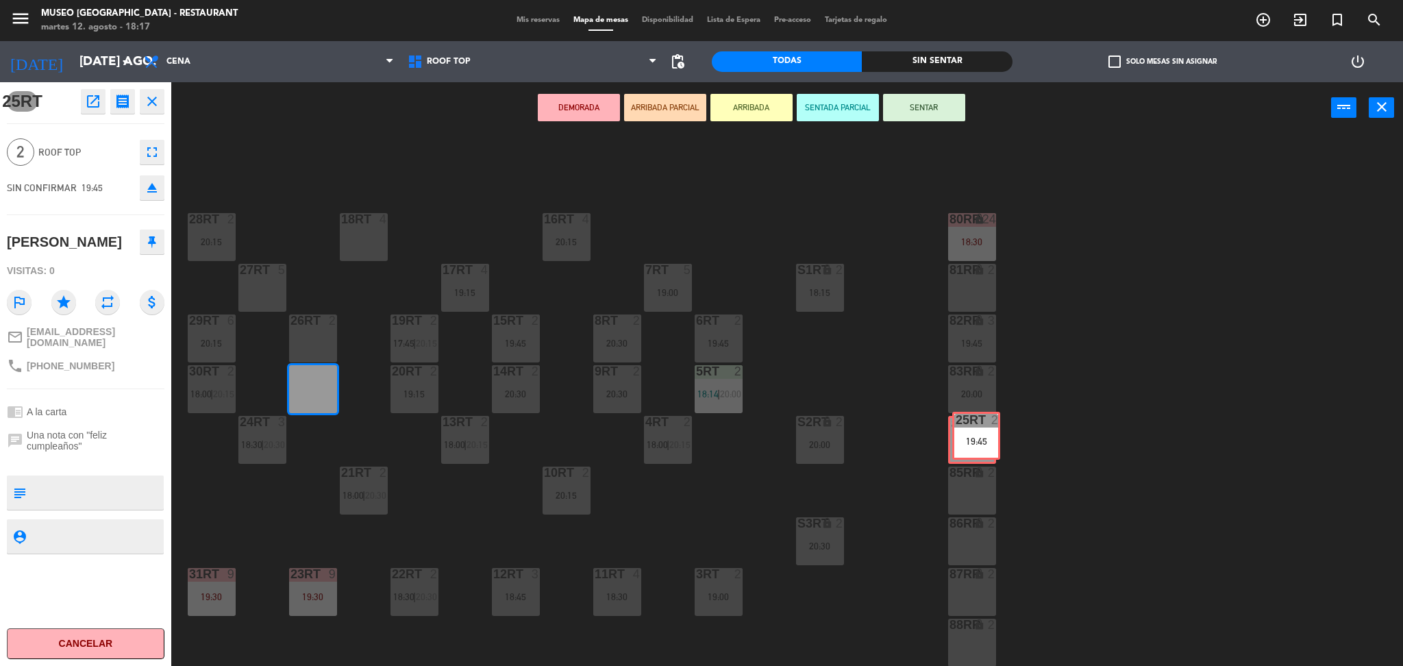
drag, startPoint x: 297, startPoint y: 379, endPoint x: 960, endPoint y: 429, distance: 665.0
click at [960, 429] on div "18RT 4 16RT 4 20:15 28RT 2 20:15 80RR lock 24 18:30 27RT 5 7RT 5 19:00 S1RT loc…" at bounding box center [794, 404] width 1218 height 532
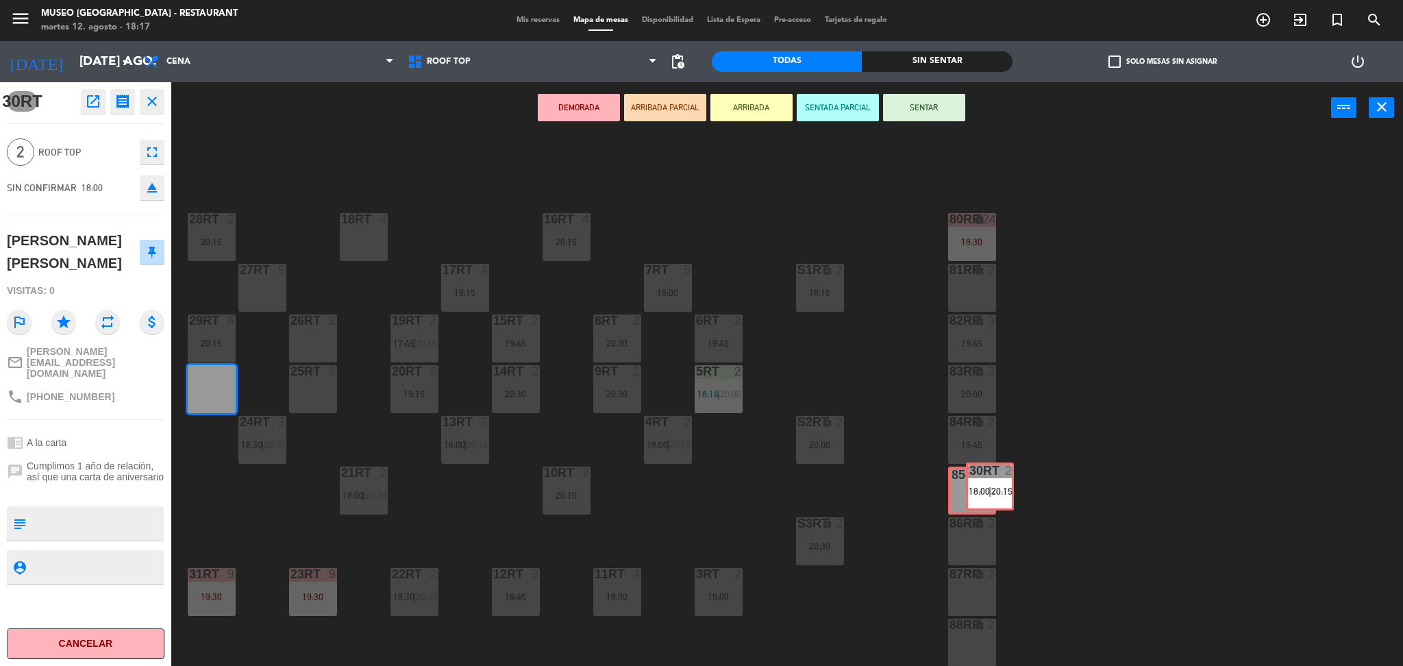
drag, startPoint x: 216, startPoint y: 399, endPoint x: 988, endPoint y: 492, distance: 777.5
click at [988, 492] on div "18RT 4 16RT 4 20:15 28RT 2 20:15 80RR lock 24 18:30 27RT 5 7RT 5 19:00 S1RT loc…" at bounding box center [794, 404] width 1218 height 532
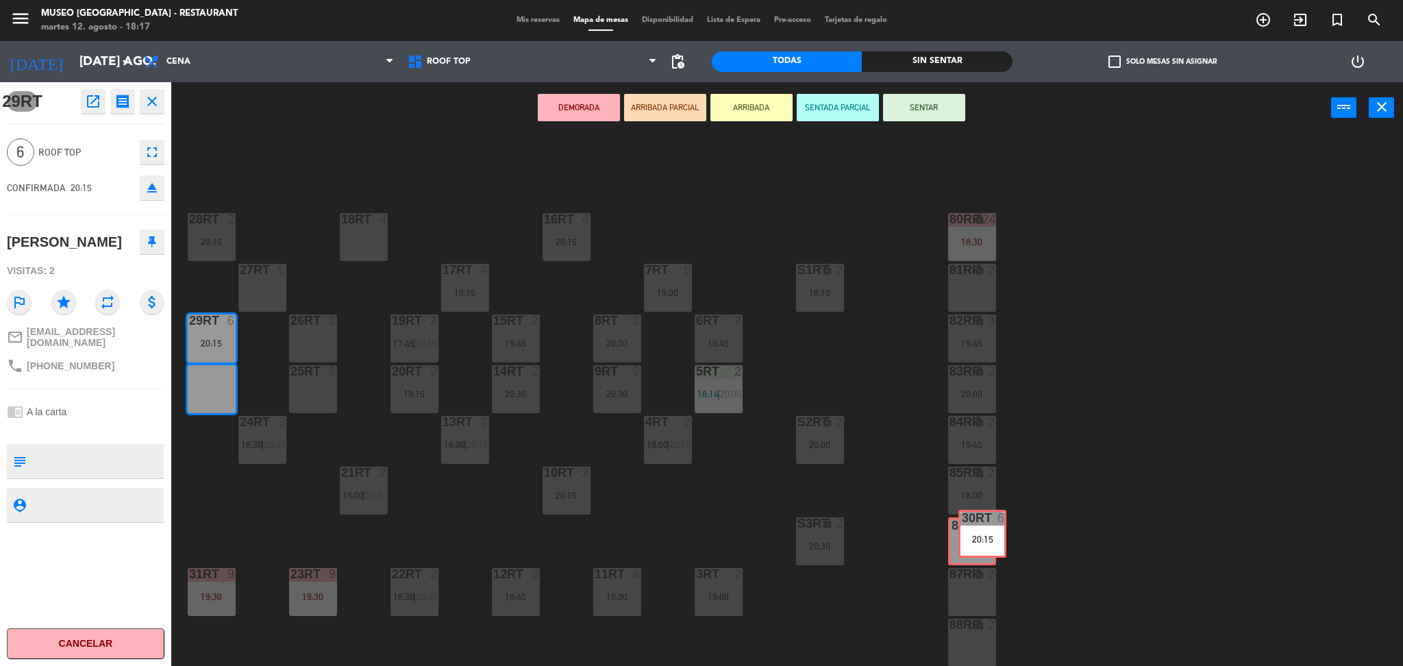
drag, startPoint x: 208, startPoint y: 397, endPoint x: 979, endPoint y: 541, distance: 784.0
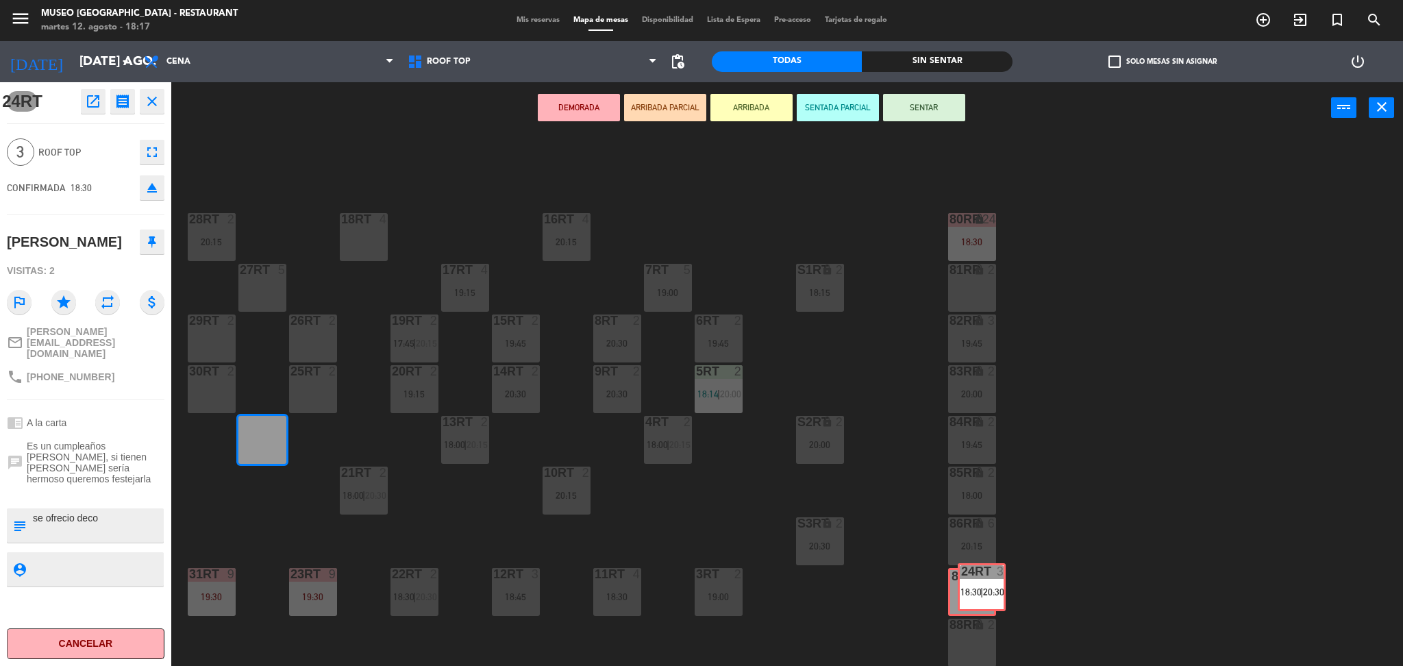
drag, startPoint x: 269, startPoint y: 438, endPoint x: 988, endPoint y: 586, distance: 734.2
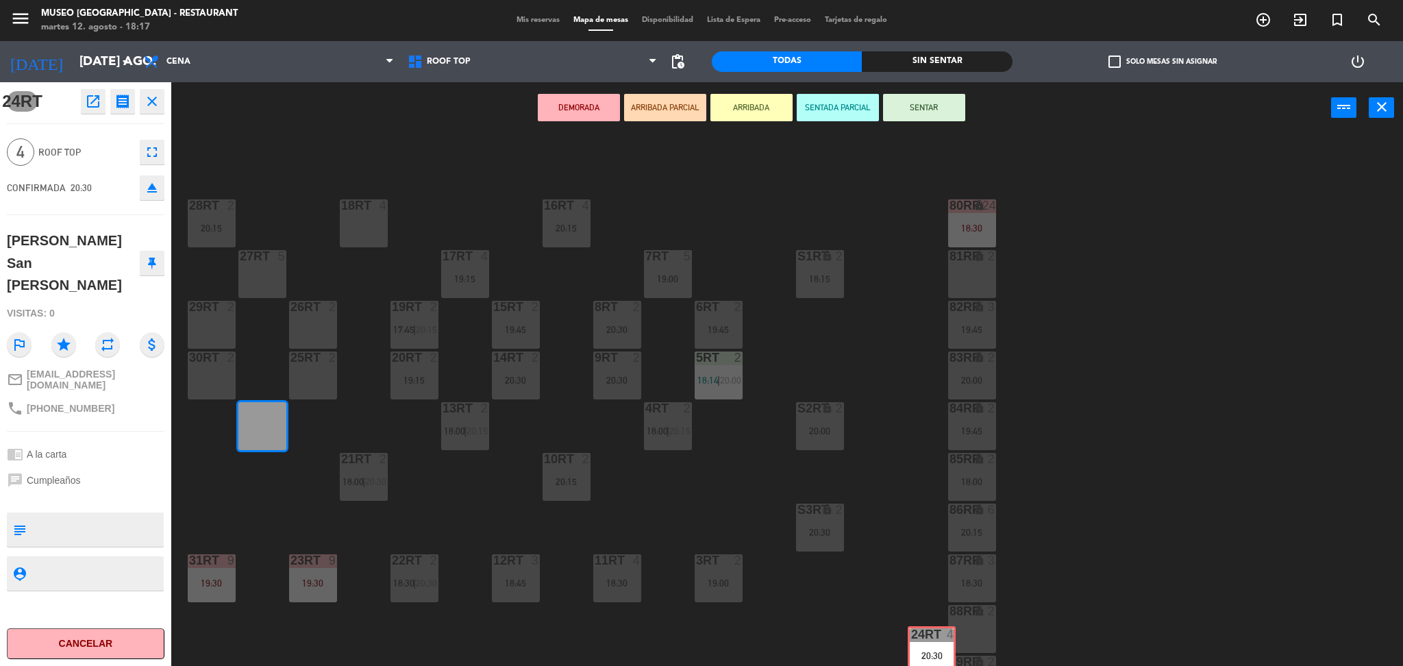
scroll to position [15, 0]
drag, startPoint x: 276, startPoint y: 447, endPoint x: 979, endPoint y: 630, distance: 726.4
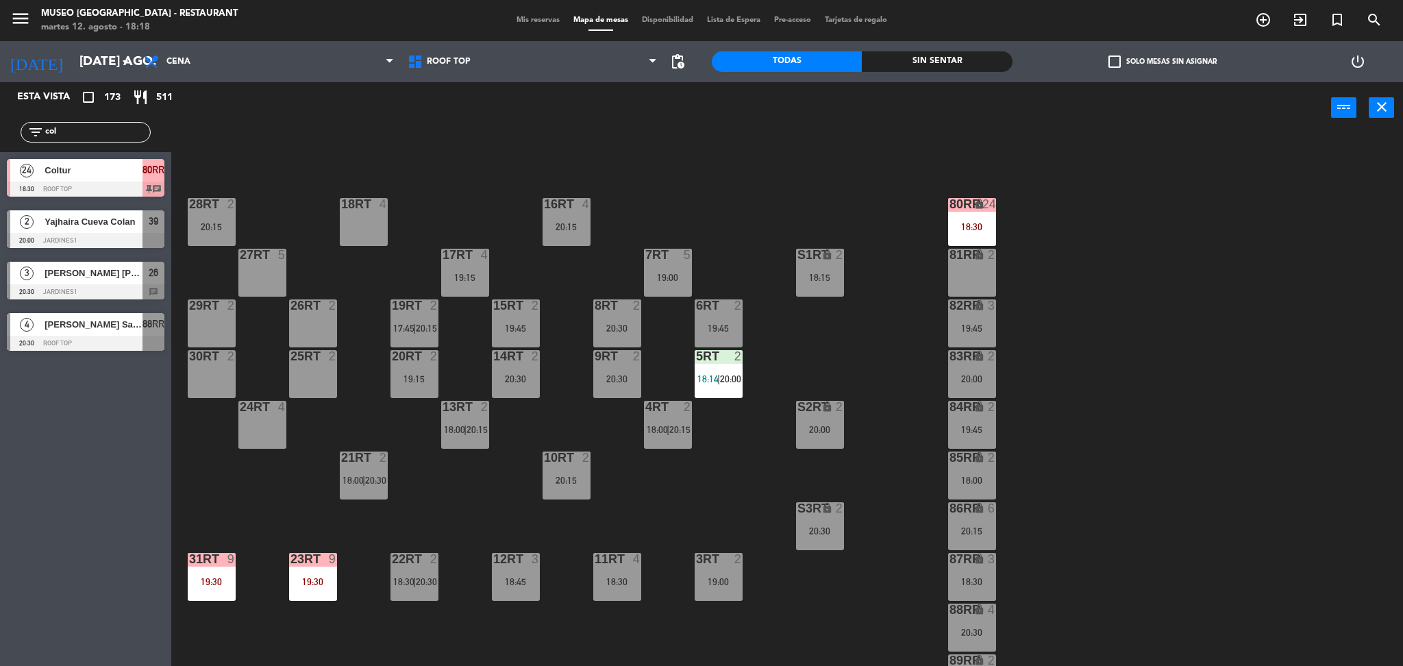
click at [627, 116] on div "power_input close" at bounding box center [751, 108] width 1160 height 52
click at [905, 231] on div "18RT 4 16RT 4 20:15 28RT 2 20:15 80RR lock 24 18:30 27RT 5 7RT 5 19:00 S1RT loc…" at bounding box center [794, 404] width 1218 height 532
click at [84, 138] on input "col" at bounding box center [97, 132] width 106 height 15
drag, startPoint x: 84, startPoint y: 138, endPoint x: 21, endPoint y: 121, distance: 66.0
click at [21, 122] on input-outlined "filter_list col" at bounding box center [86, 132] width 130 height 21
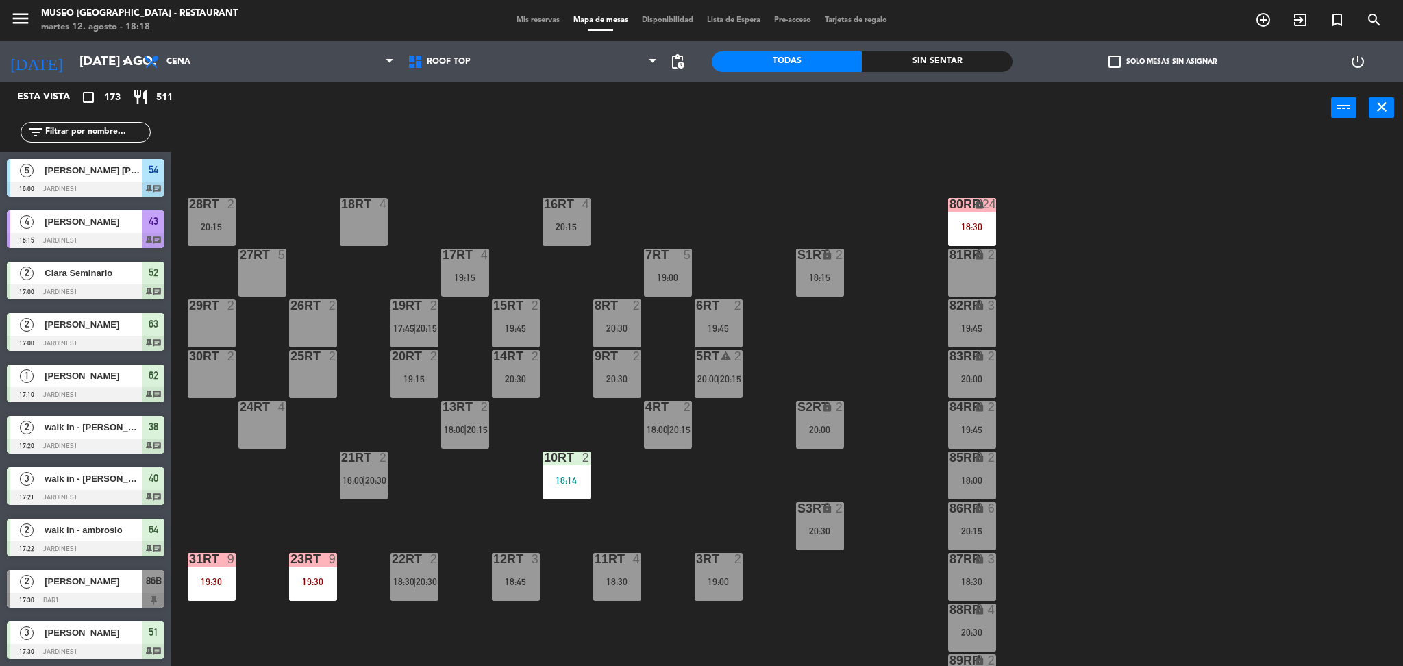
scroll to position [134, 0]
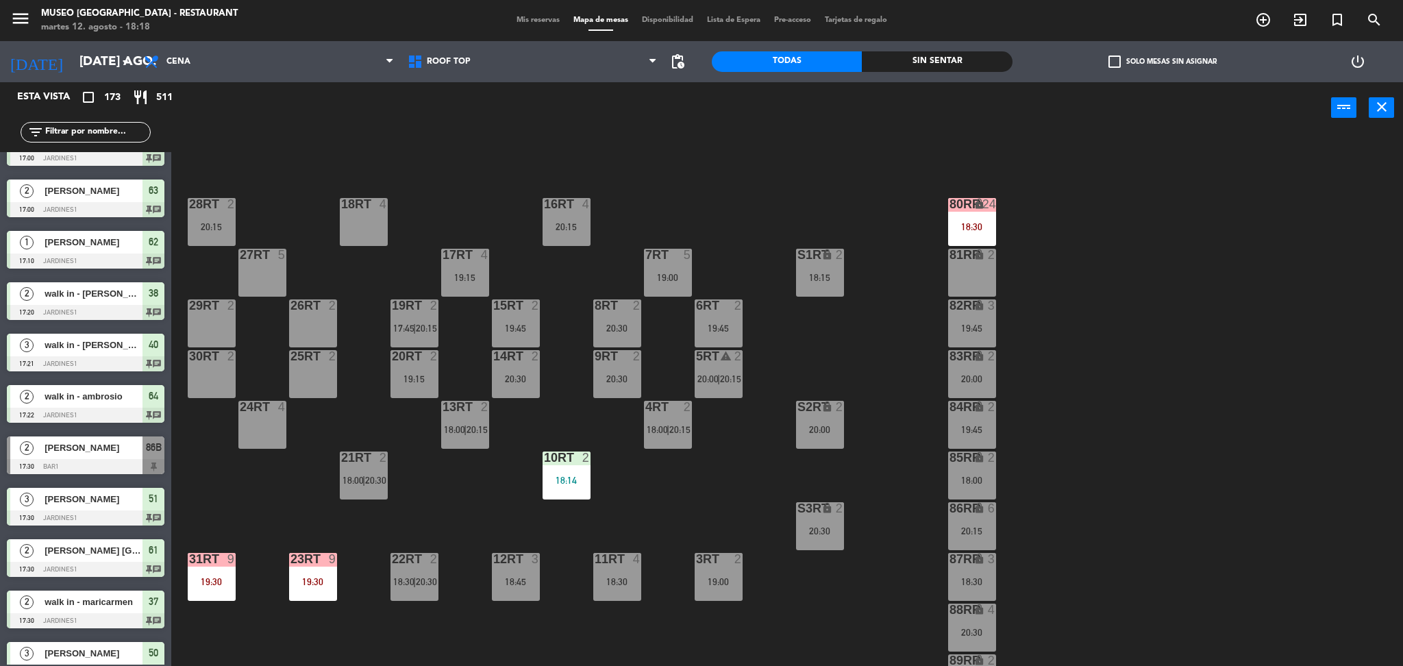
click at [225, 501] on div "18RT 4 16RT 4 20:15 28RT 2 20:15 80RR lock 24 18:30 27RT 5 7RT 5 19:00 S1RT loc…" at bounding box center [794, 404] width 1218 height 532
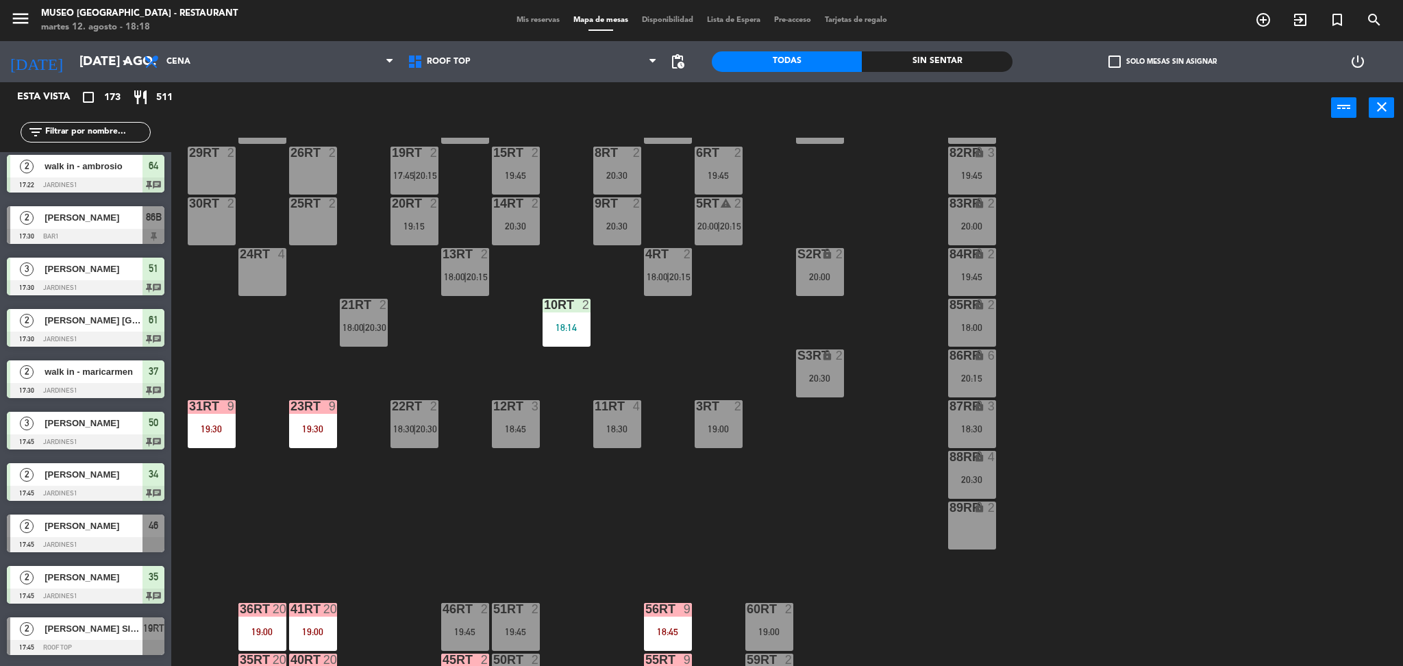
scroll to position [500, 0]
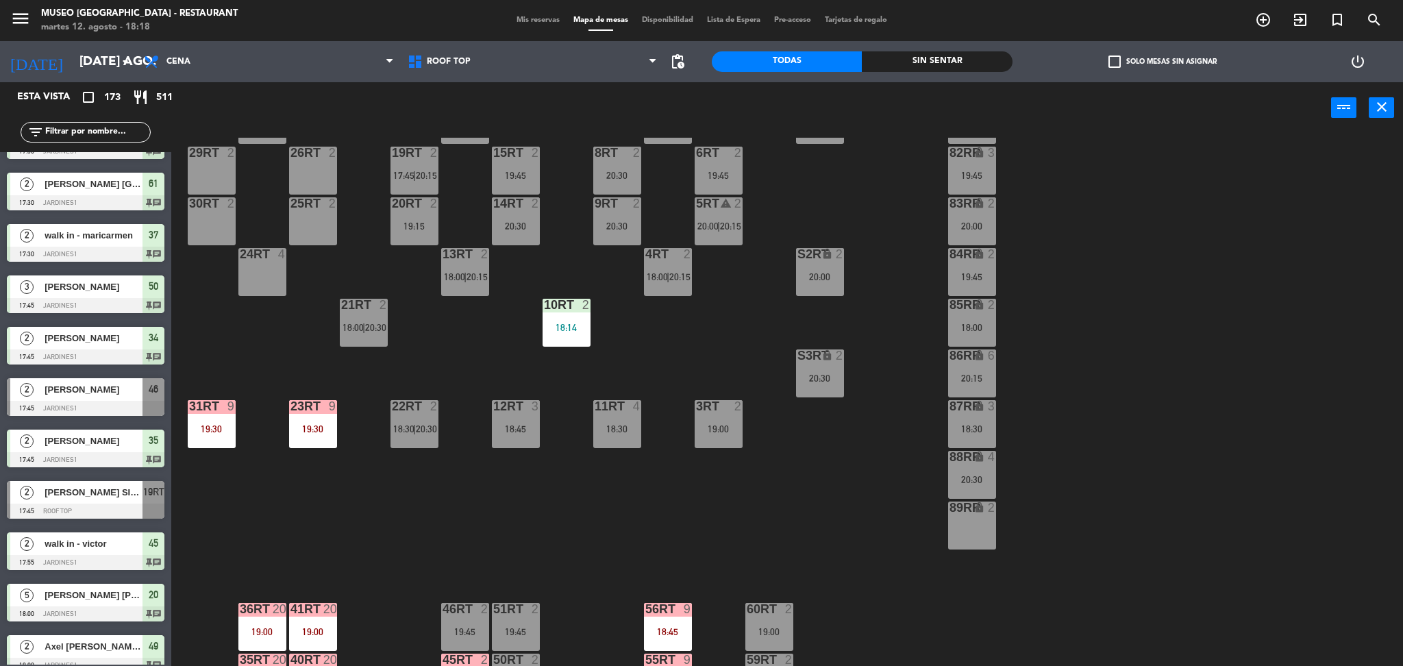
click at [234, 461] on div "18RT 4 16RT 4 20:15 28RT 2 20:15 80RR lock 24 18:30 27RT 5 7RT 5 19:00 S1RT loc…" at bounding box center [794, 404] width 1218 height 532
click at [115, 199] on div at bounding box center [86, 202] width 158 height 15
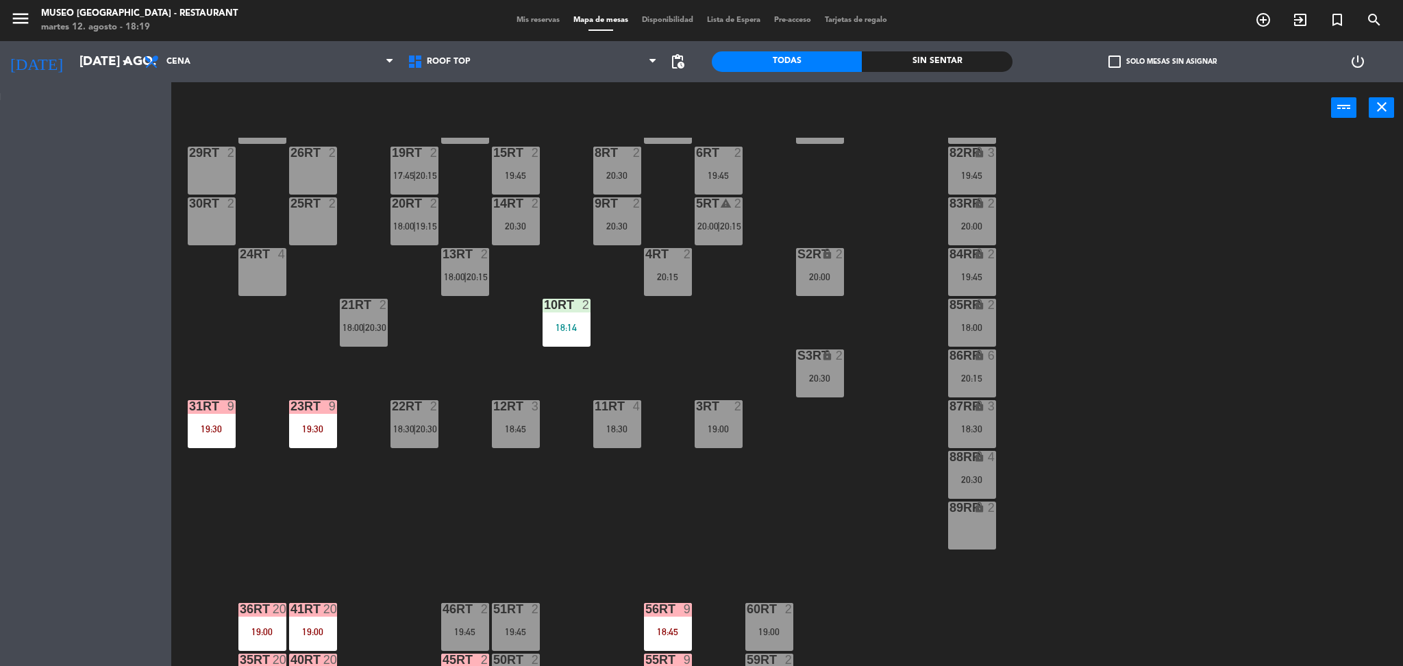
scroll to position [0, 0]
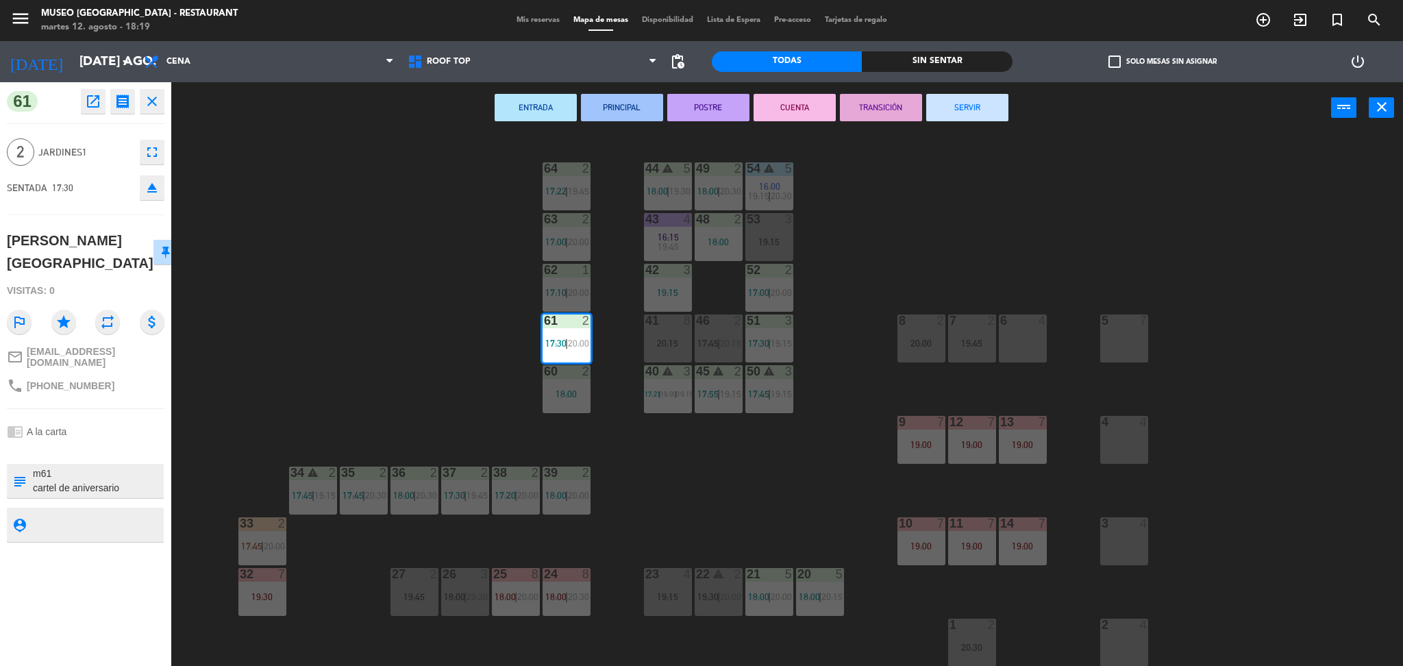
click at [274, 250] on div "44 warning 5 18:00 | 19:30 49 2 18:00 | 20:30 54 warning 5 16:00 19:15 | 20:30 …" at bounding box center [794, 404] width 1218 height 532
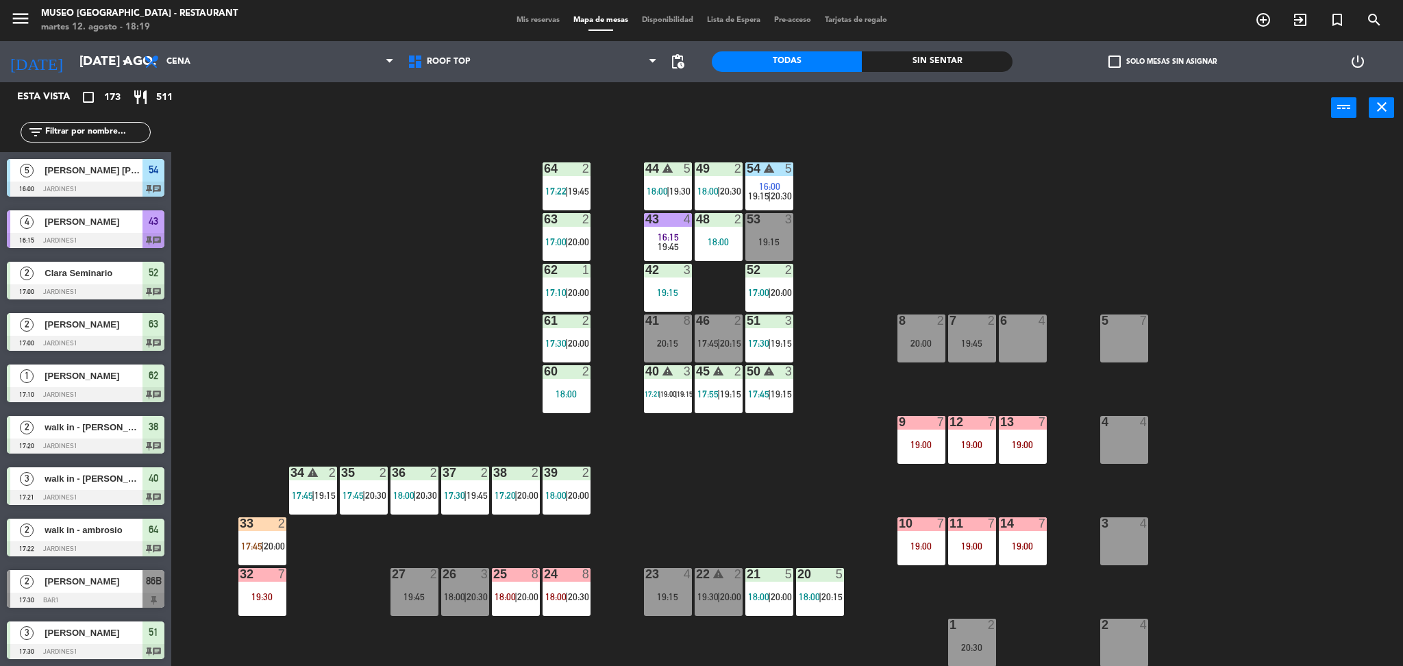
scroll to position [3, 0]
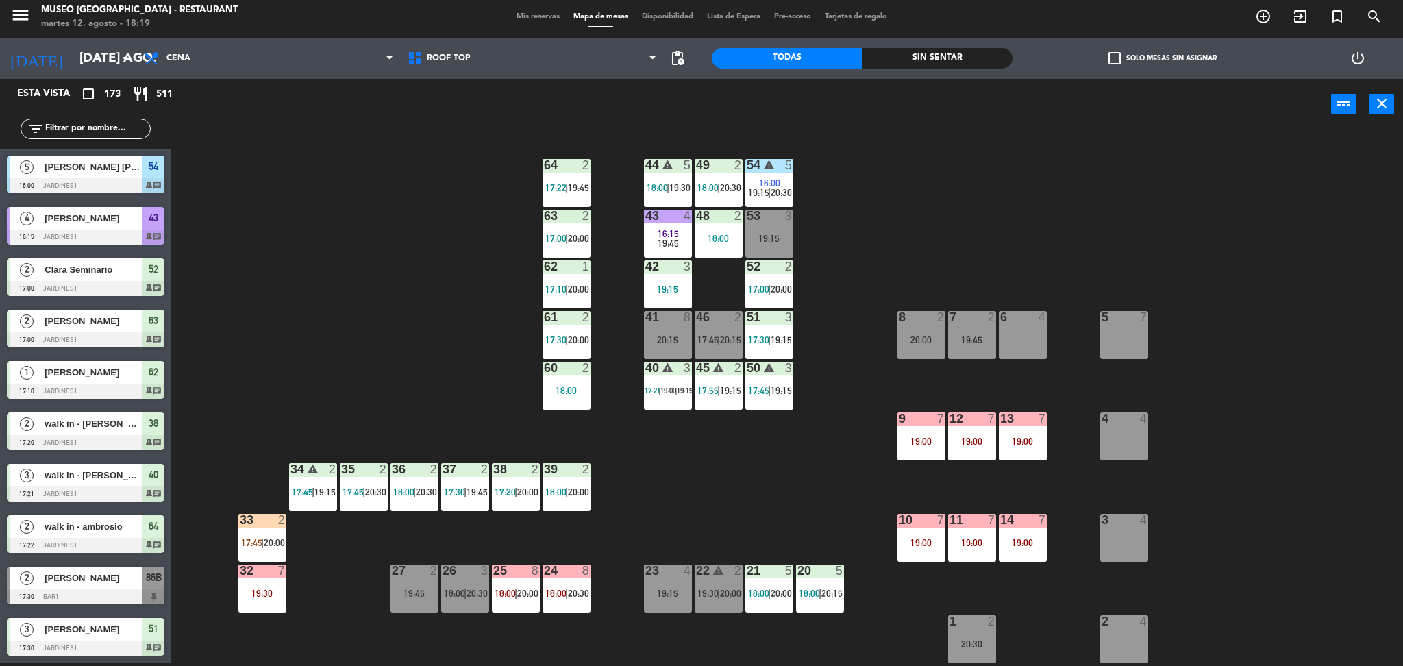
click at [715, 346] on div "46 2 17:45 | 20:15" at bounding box center [719, 335] width 48 height 48
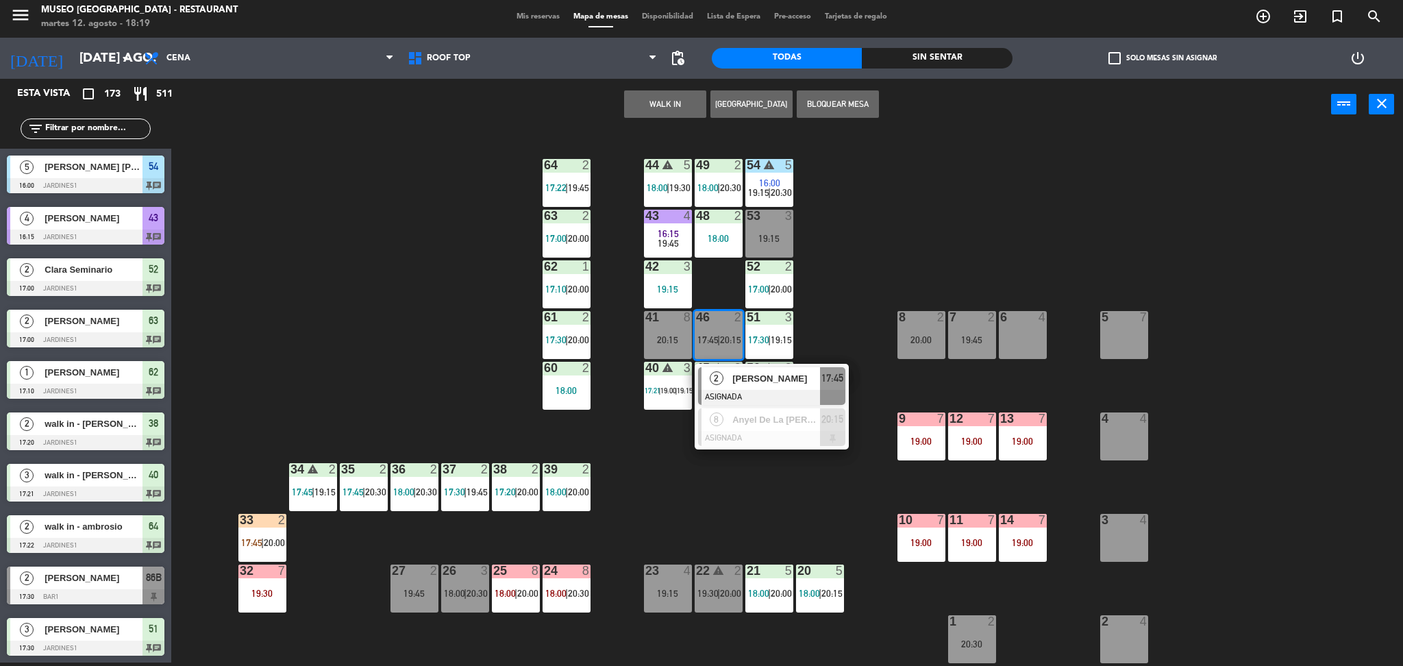
scroll to position [453, 0]
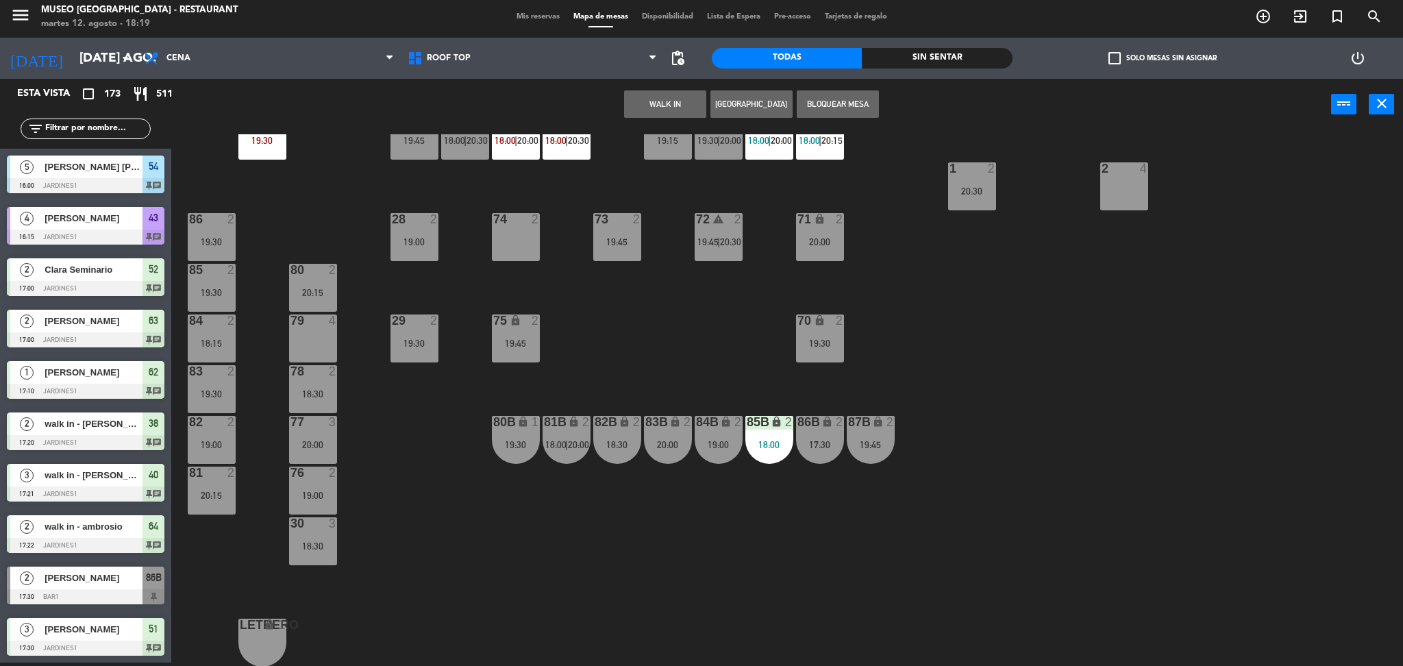
click at [1121, 214] on div "44 warning 5 18:00 | 19:30 49 2 18:00 | 20:30 54 warning 5 16:00 19:15 | 20:30 …" at bounding box center [794, 400] width 1218 height 532
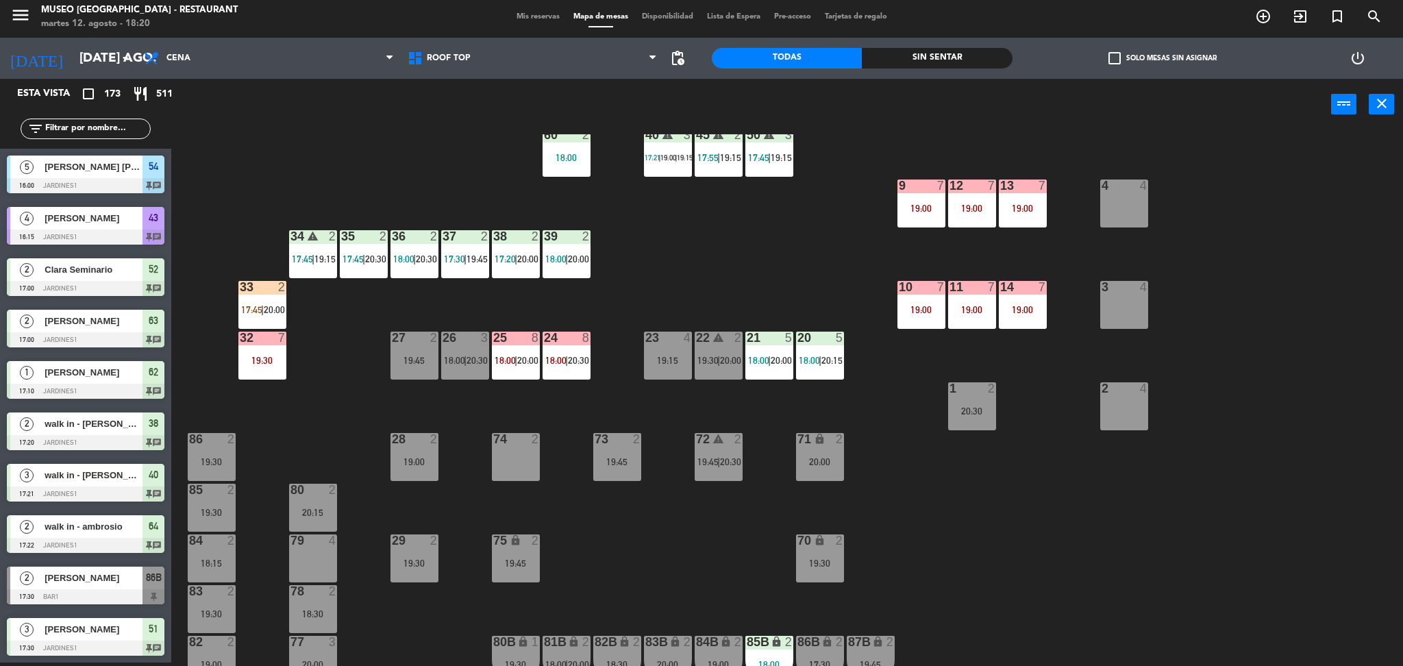
click at [103, 129] on input "text" at bounding box center [97, 128] width 106 height 15
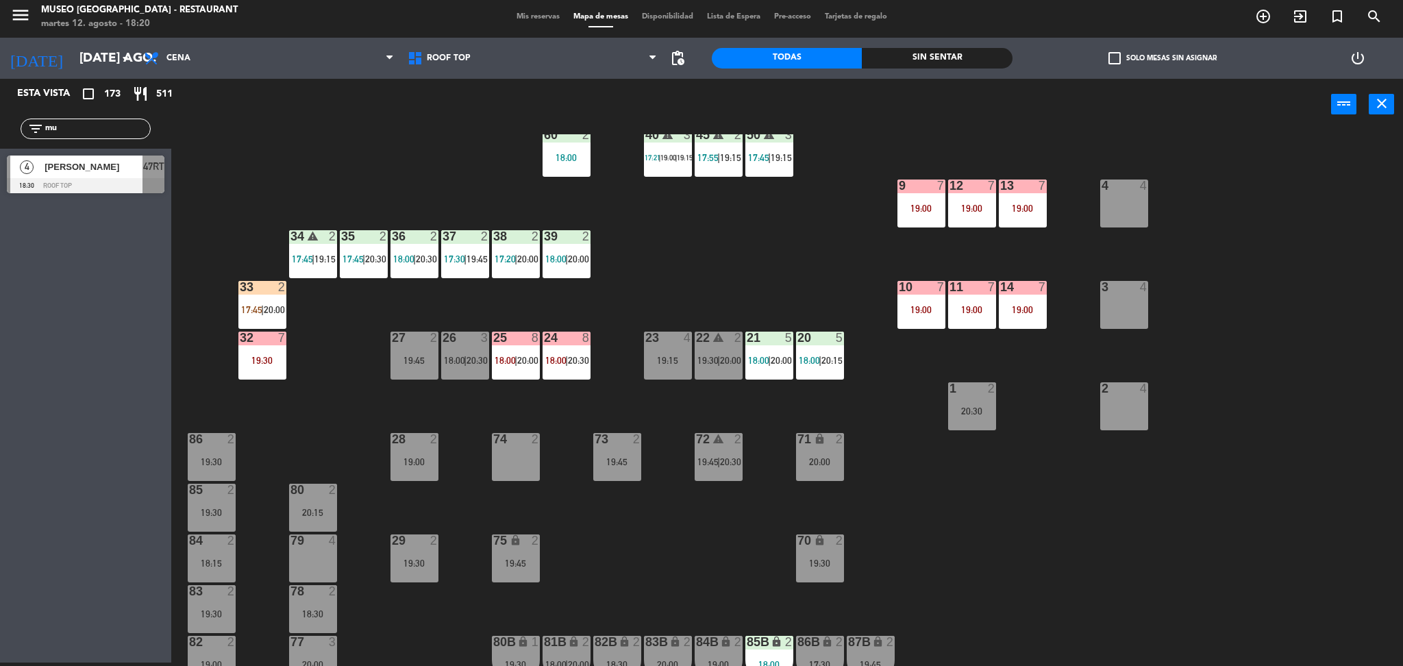
type input "m"
click at [324, 186] on div "44 warning 5 18:00 | 19:30 49 2 18:00 | 20:30 54 warning 5 16:00 19:15 | 20:30 …" at bounding box center [794, 400] width 1218 height 532
drag, startPoint x: 103, startPoint y: 130, endPoint x: 0, endPoint y: 164, distance: 108.7
click at [0, 164] on div "Esta vista crop_square 173 restaurant 511 filter_list [PERSON_NAME] 5 [PERSON_N…" at bounding box center [85, 165] width 171 height 173
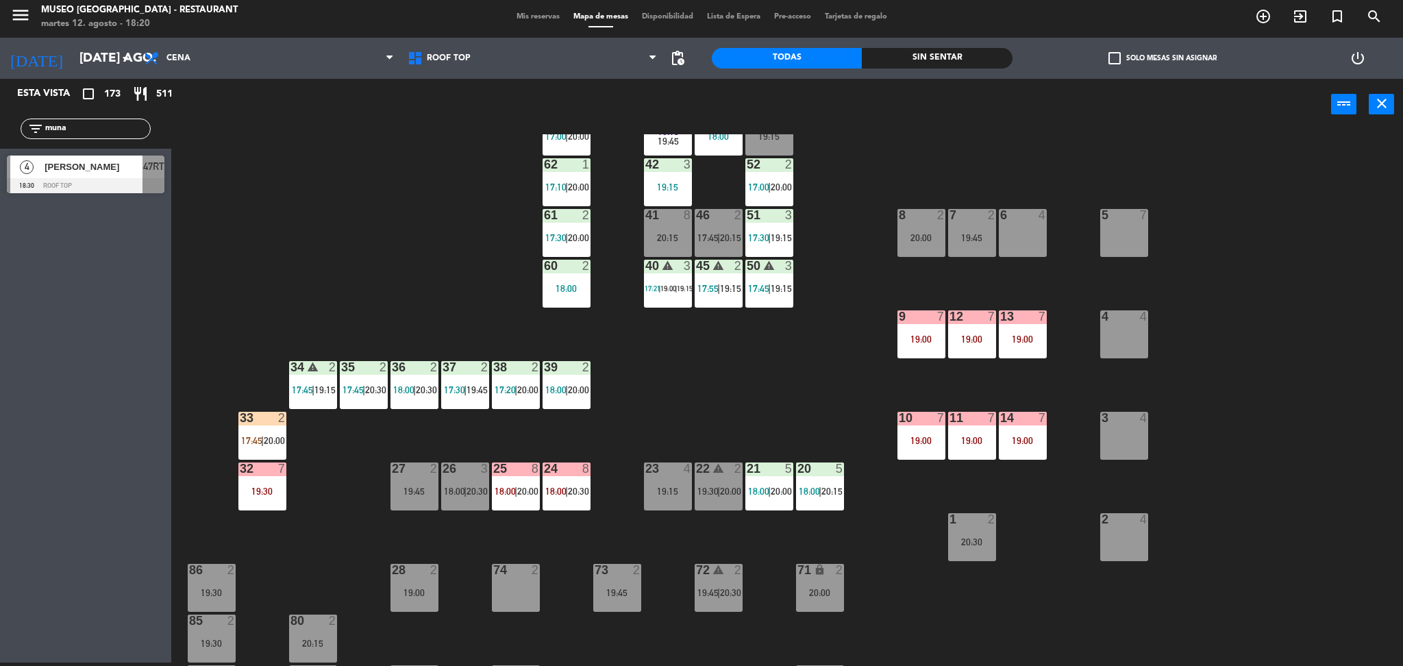
scroll to position [88, 0]
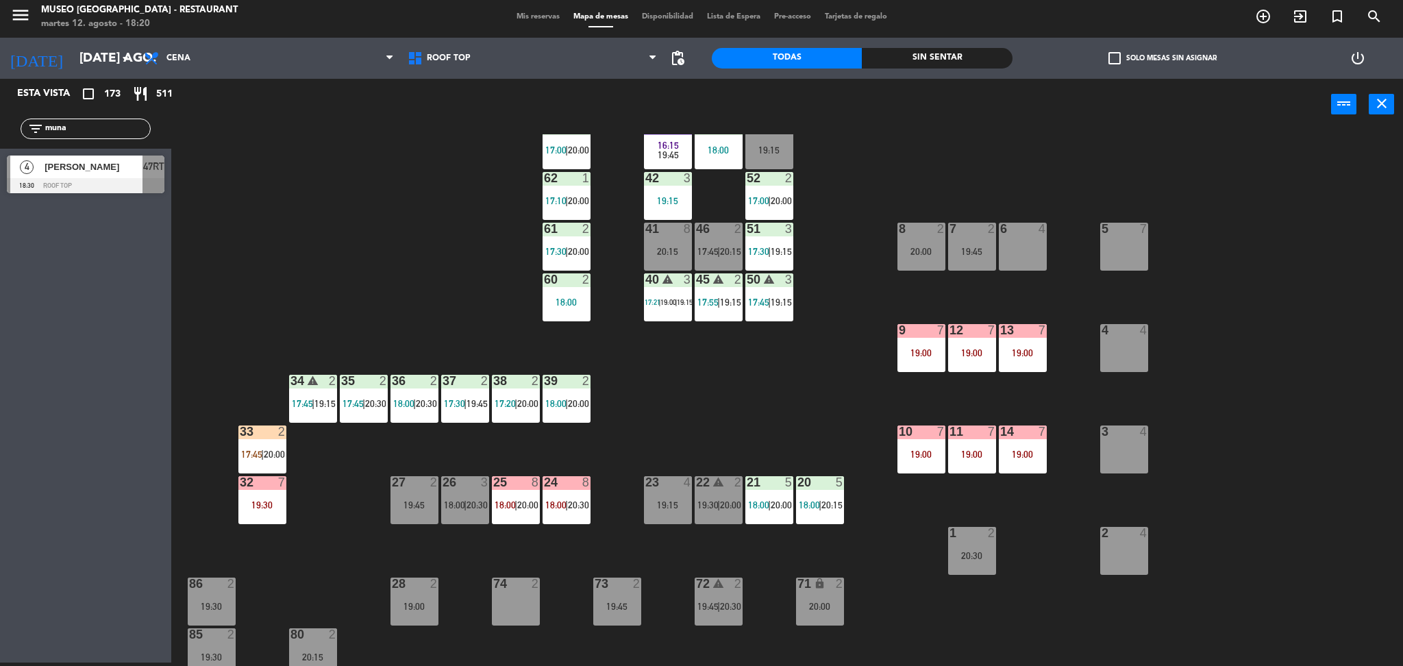
type input "muna"
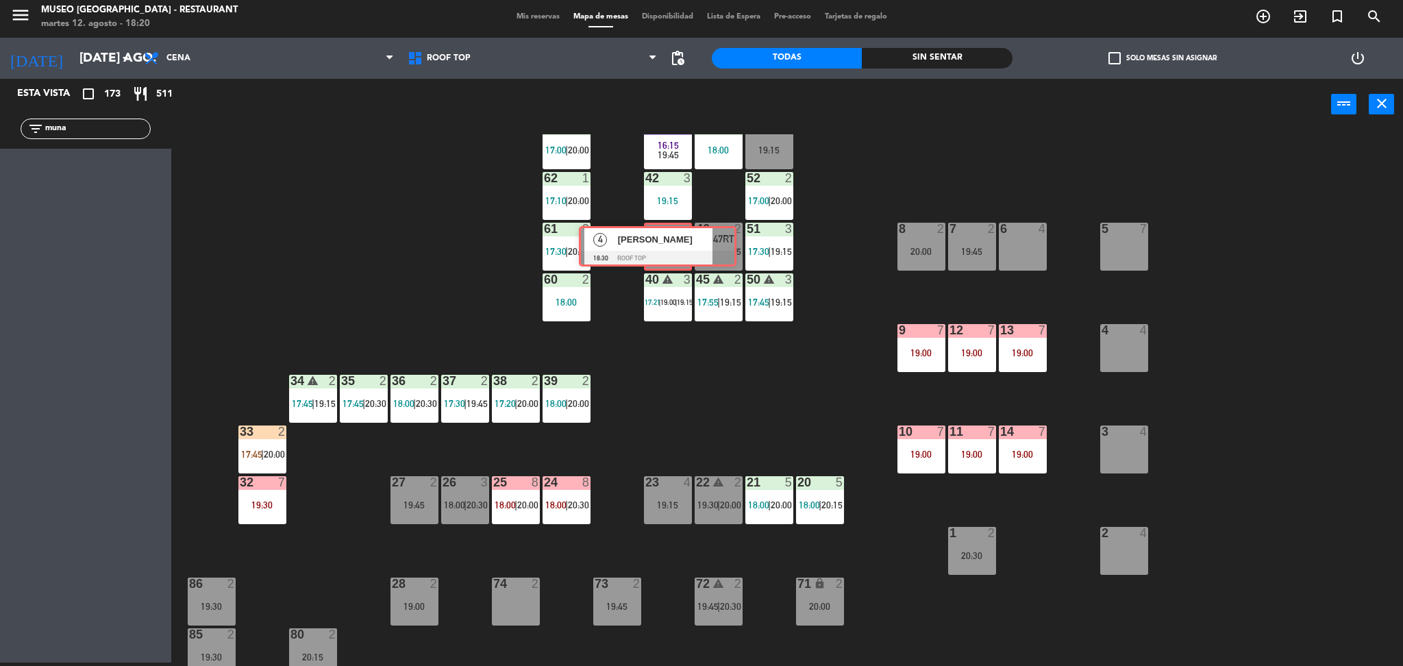
drag, startPoint x: 111, startPoint y: 177, endPoint x: 685, endPoint y: 253, distance: 578.9
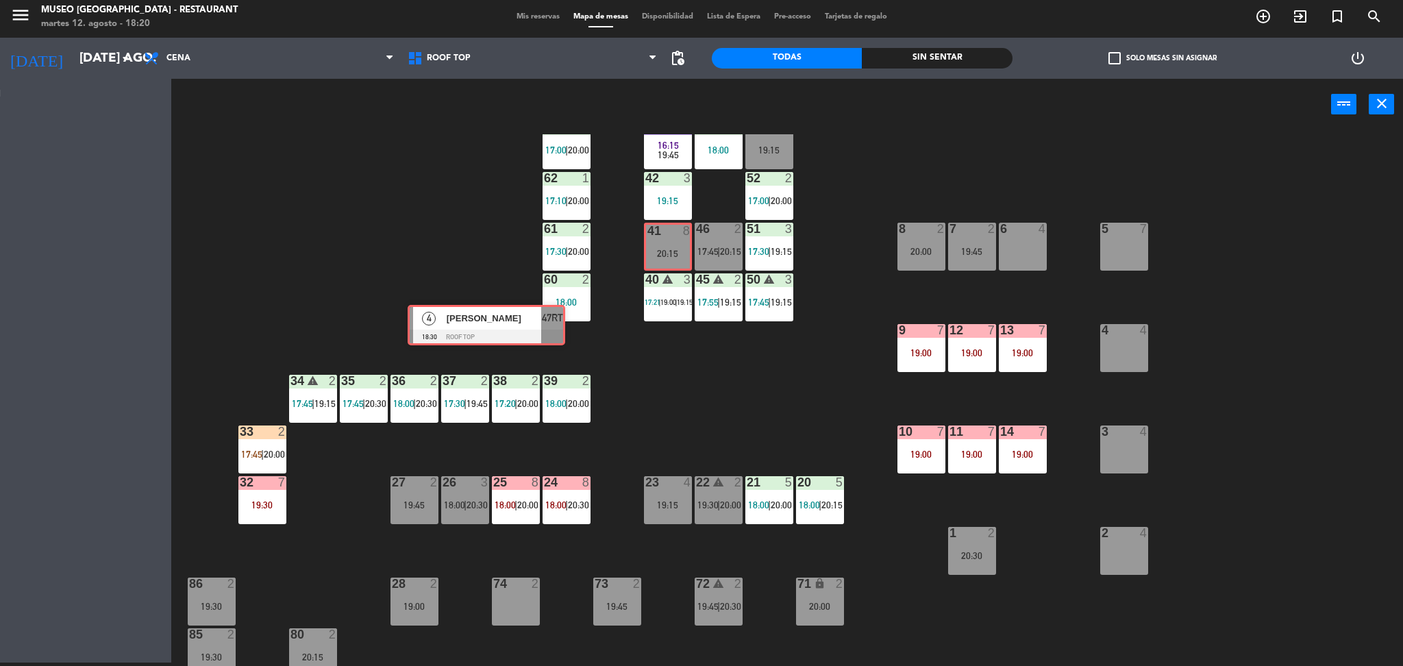
click at [685, 253] on div "Esta vista crop_square 173 restaurant 511 filter_list muna 4 [PERSON_NAME] 18:3…" at bounding box center [701, 373] width 1403 height 588
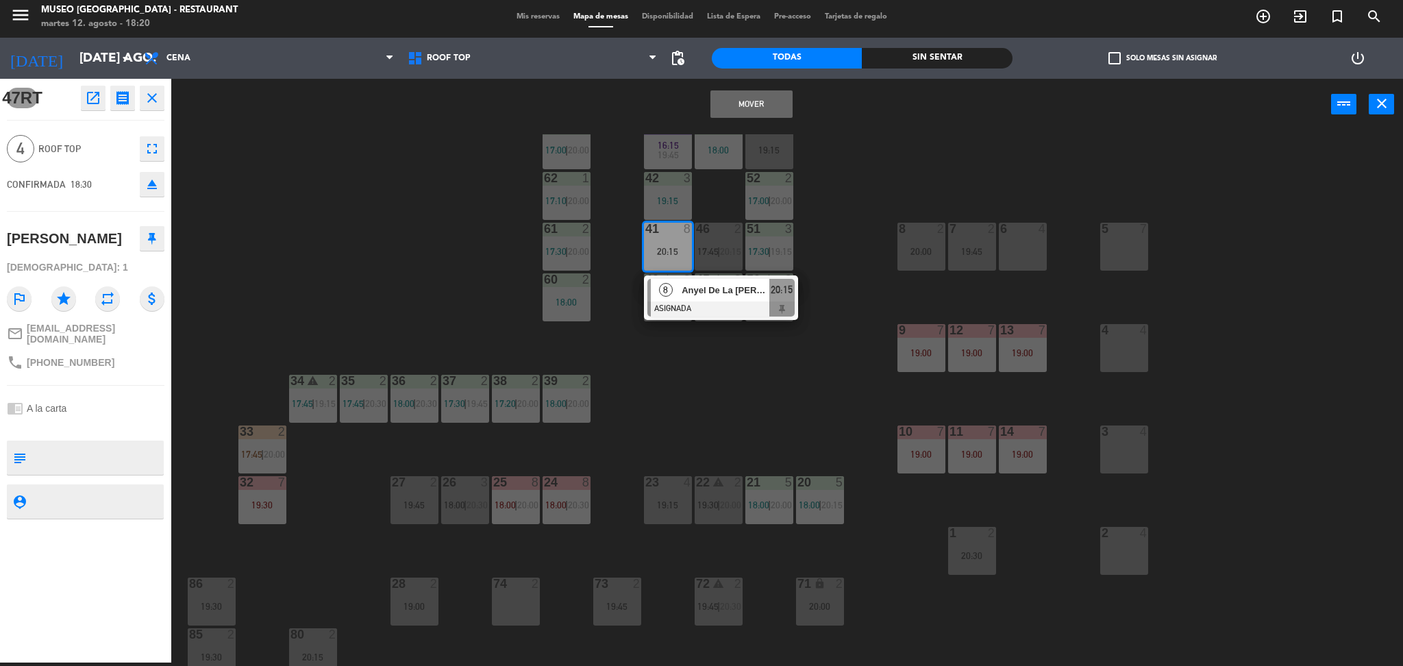
click at [745, 108] on button "Mover" at bounding box center [751, 103] width 82 height 27
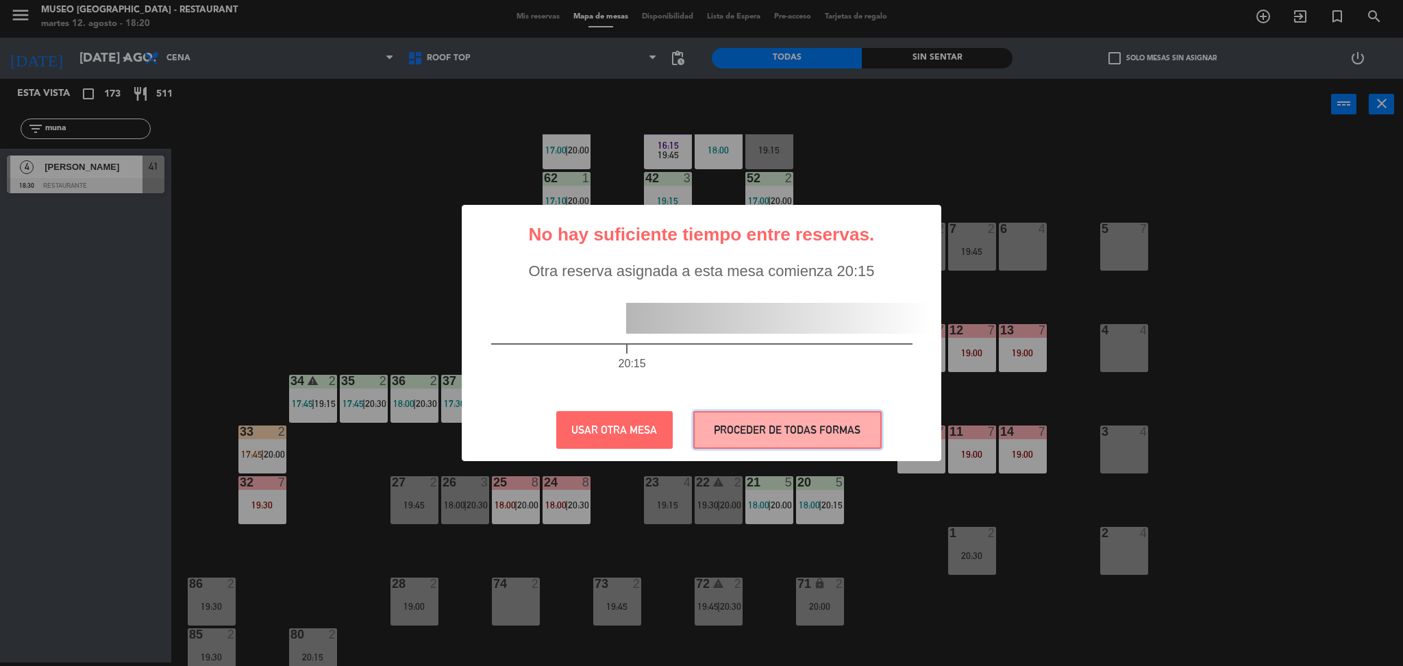
click at [738, 437] on button "PROCEDER DE TODAS FORMAS" at bounding box center [787, 430] width 188 height 38
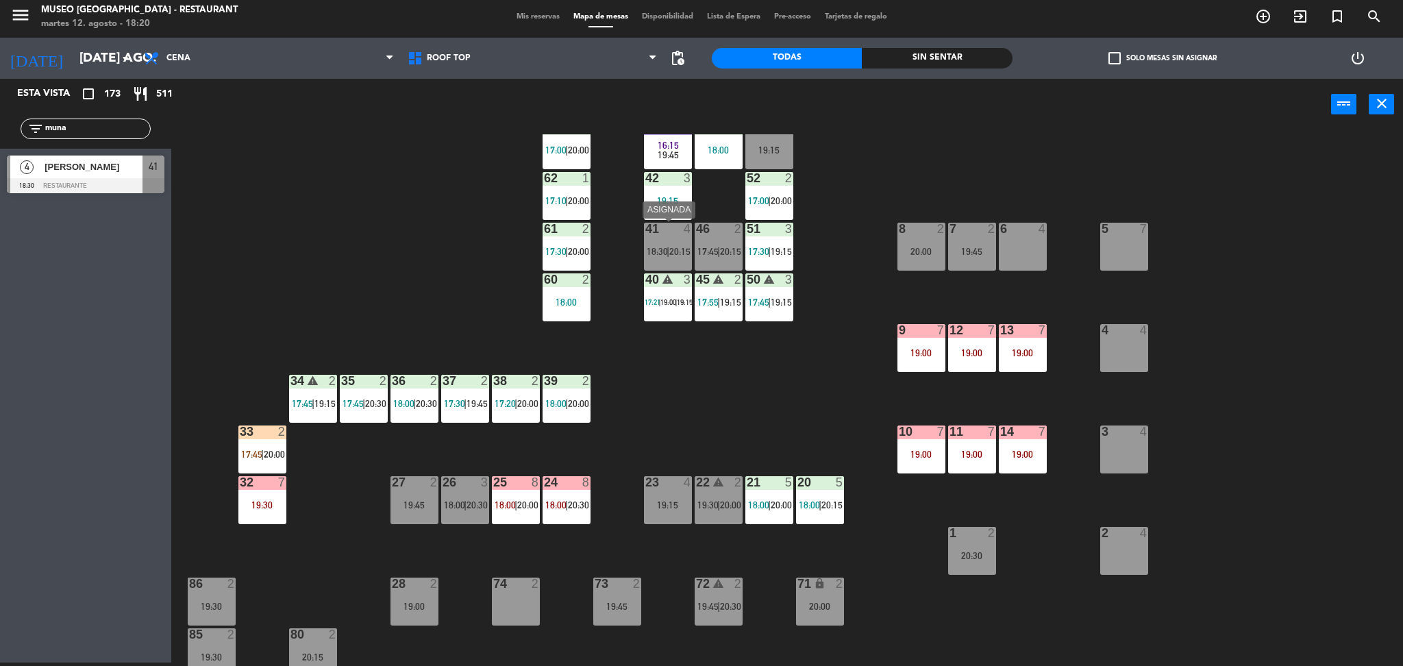
click at [656, 249] on span "18:30" at bounding box center [657, 251] width 21 height 11
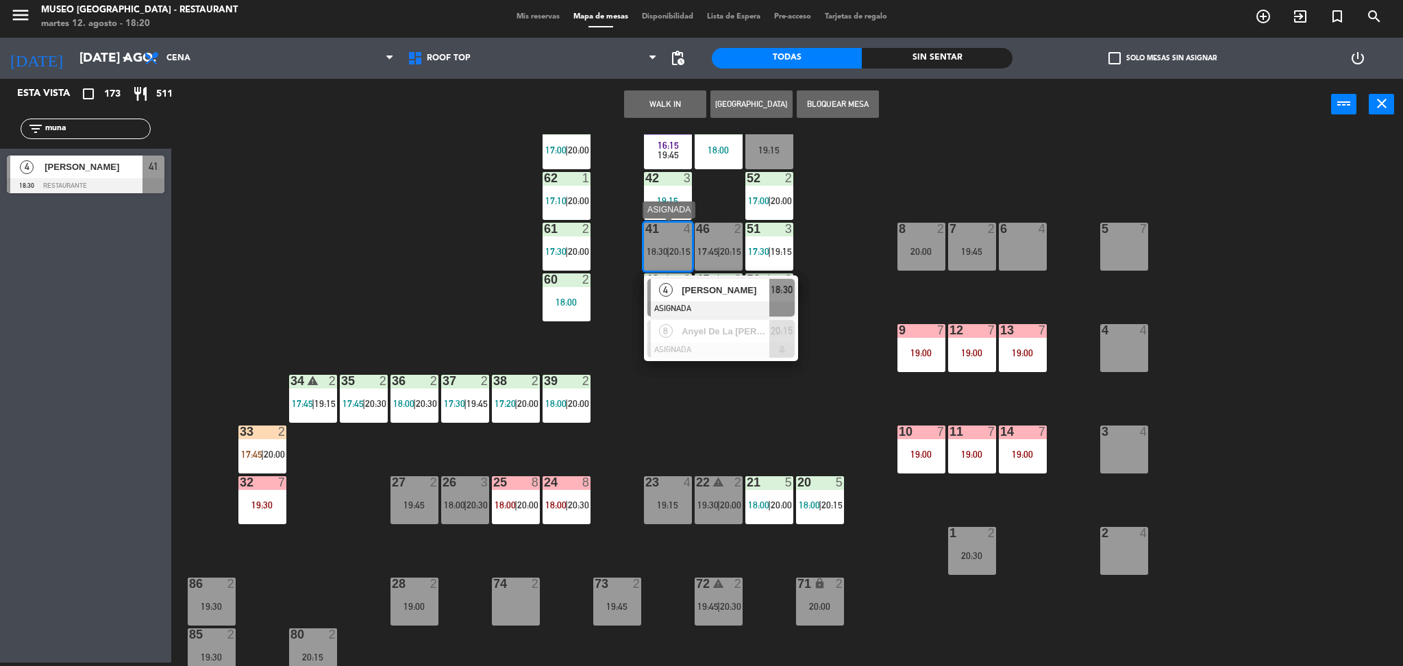
click at [713, 279] on div "[PERSON_NAME]" at bounding box center [724, 290] width 89 height 23
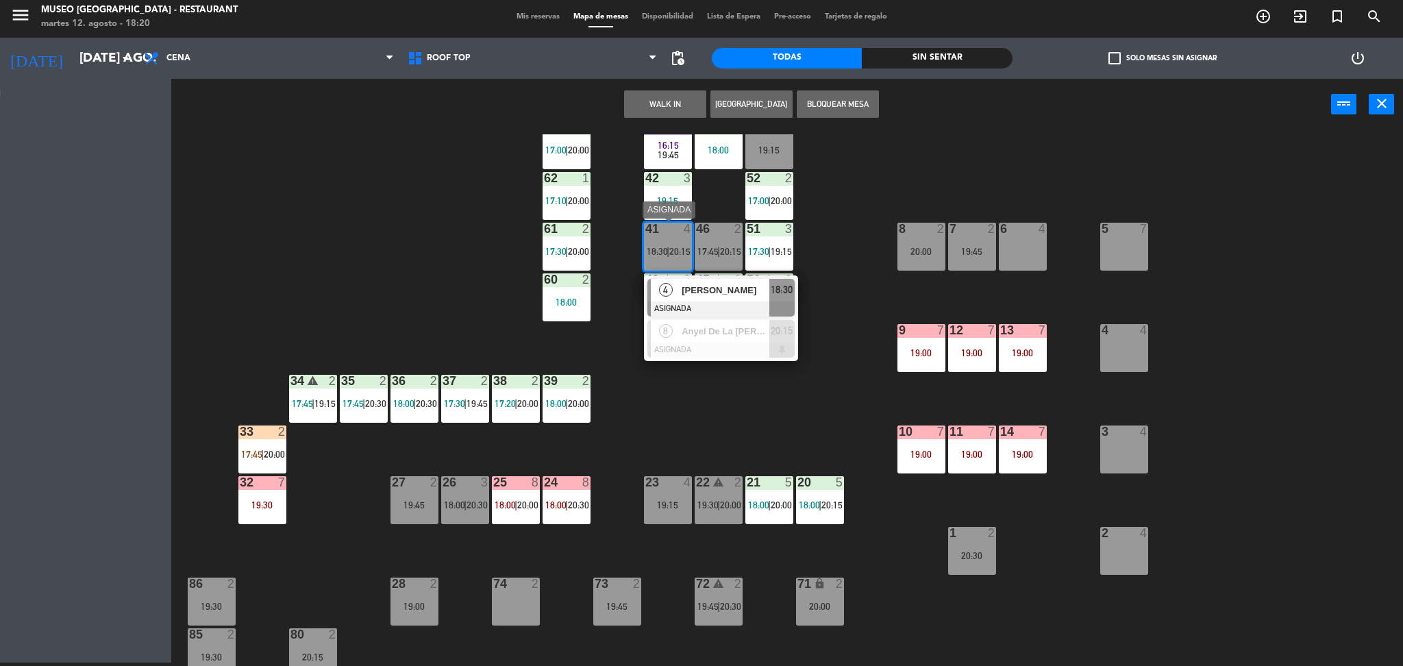
scroll to position [0, 0]
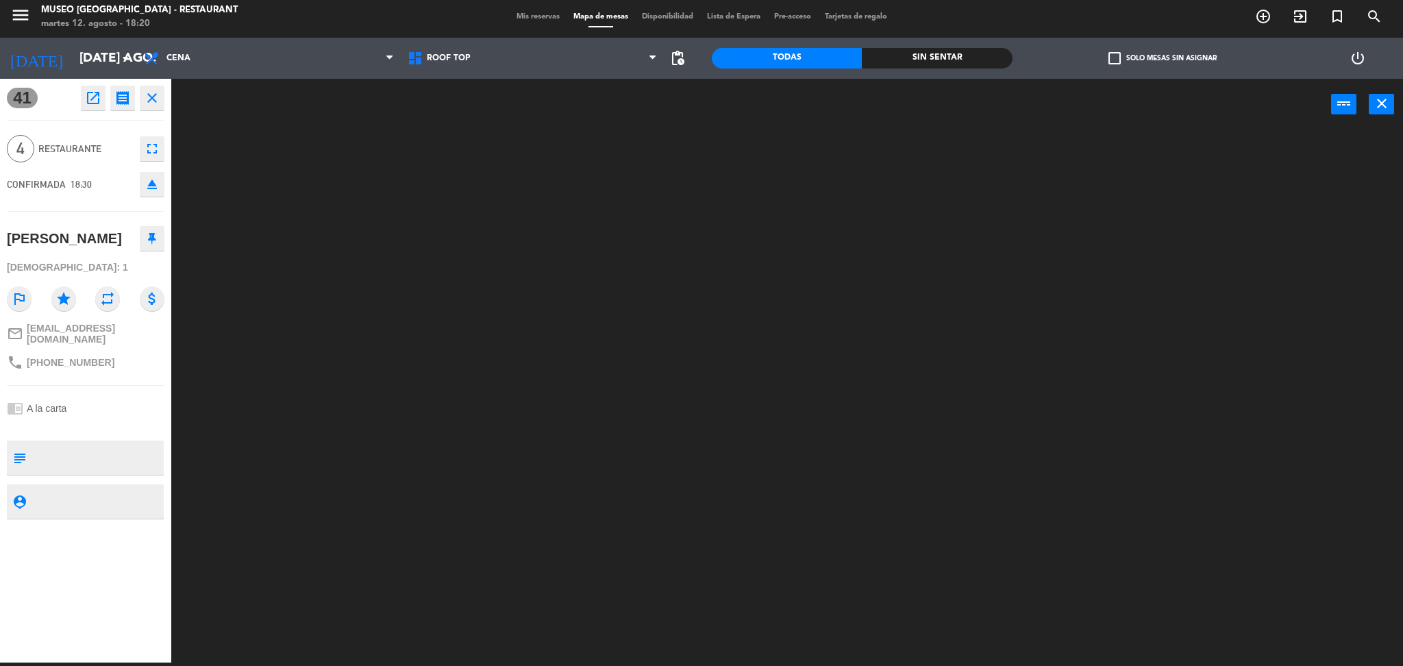
click at [79, 466] on div at bounding box center [97, 457] width 131 height 34
click at [64, 448] on textarea at bounding box center [97, 457] width 131 height 29
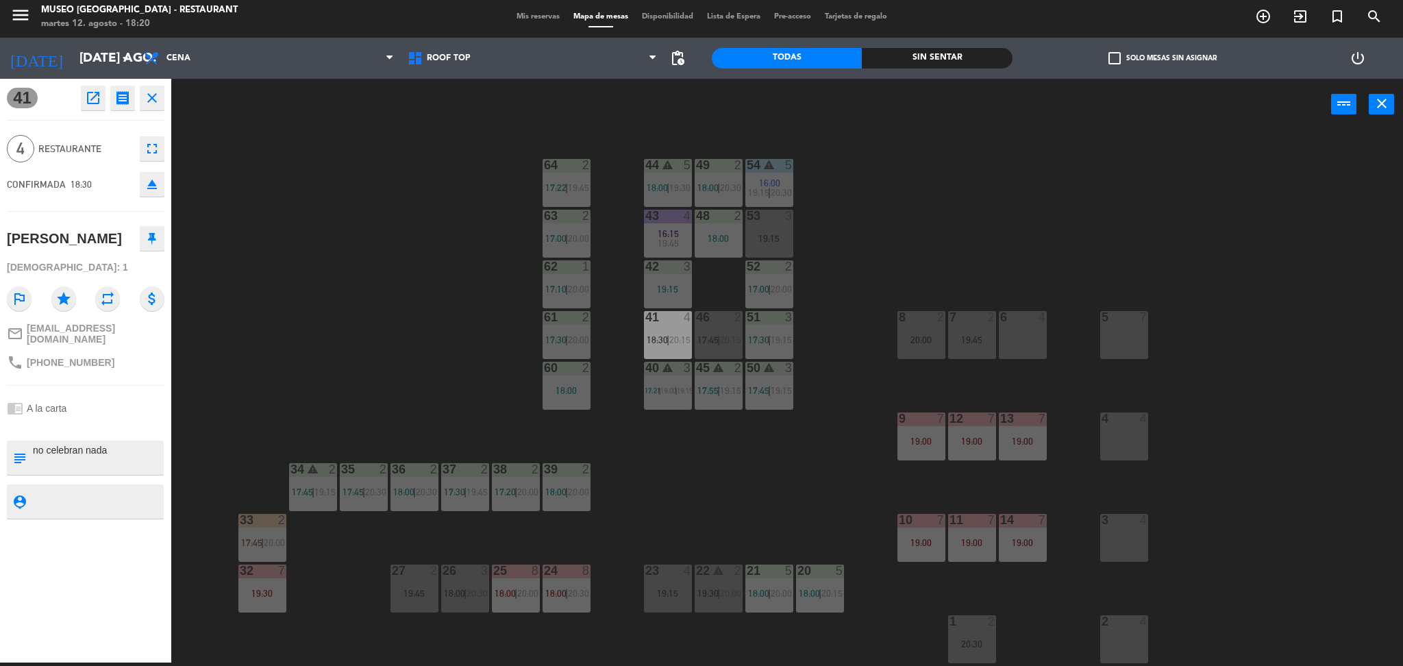
type textarea "no celebran nada"
click at [52, 411] on div "chrome_reader_mode A la carta" at bounding box center [86, 408] width 158 height 26
click at [232, 267] on div "44 warning 5 18:00 | 19:30 49 2 18:00 | 20:30 54 warning 5 16:00 19:15 | 20:30 …" at bounding box center [794, 400] width 1218 height 532
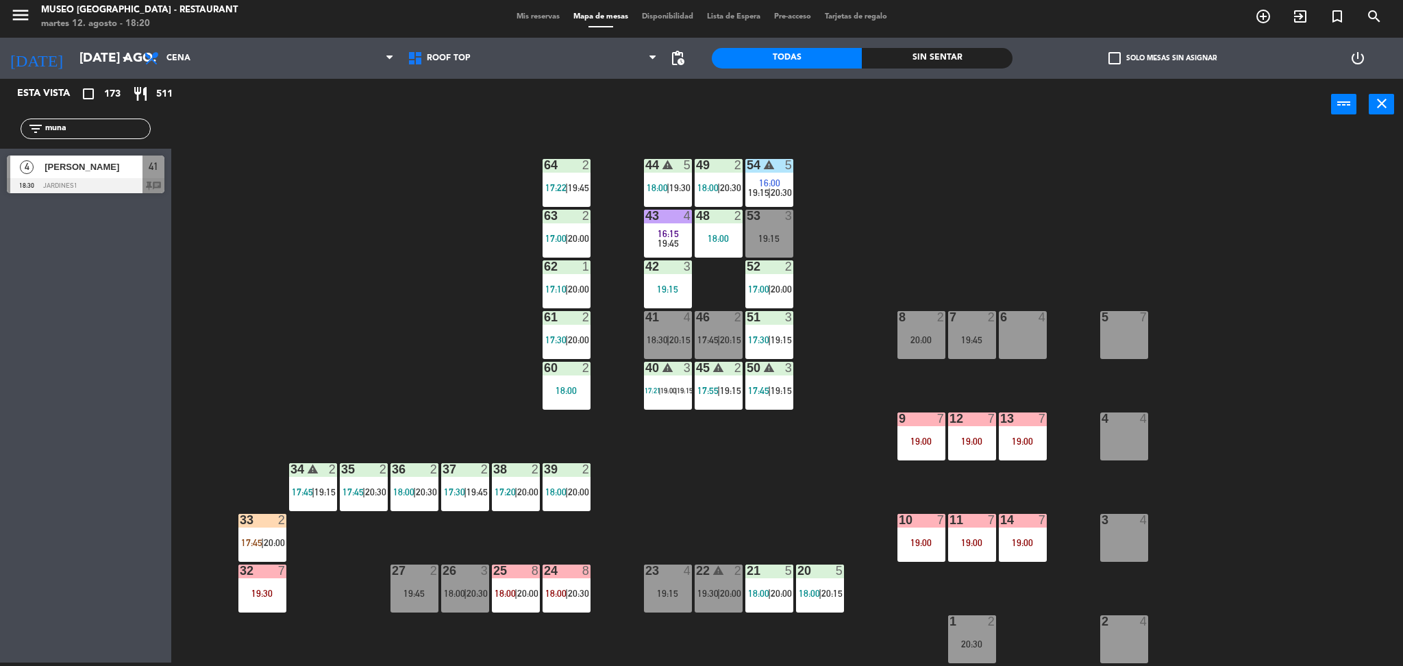
click at [130, 178] on div at bounding box center [86, 185] width 158 height 15
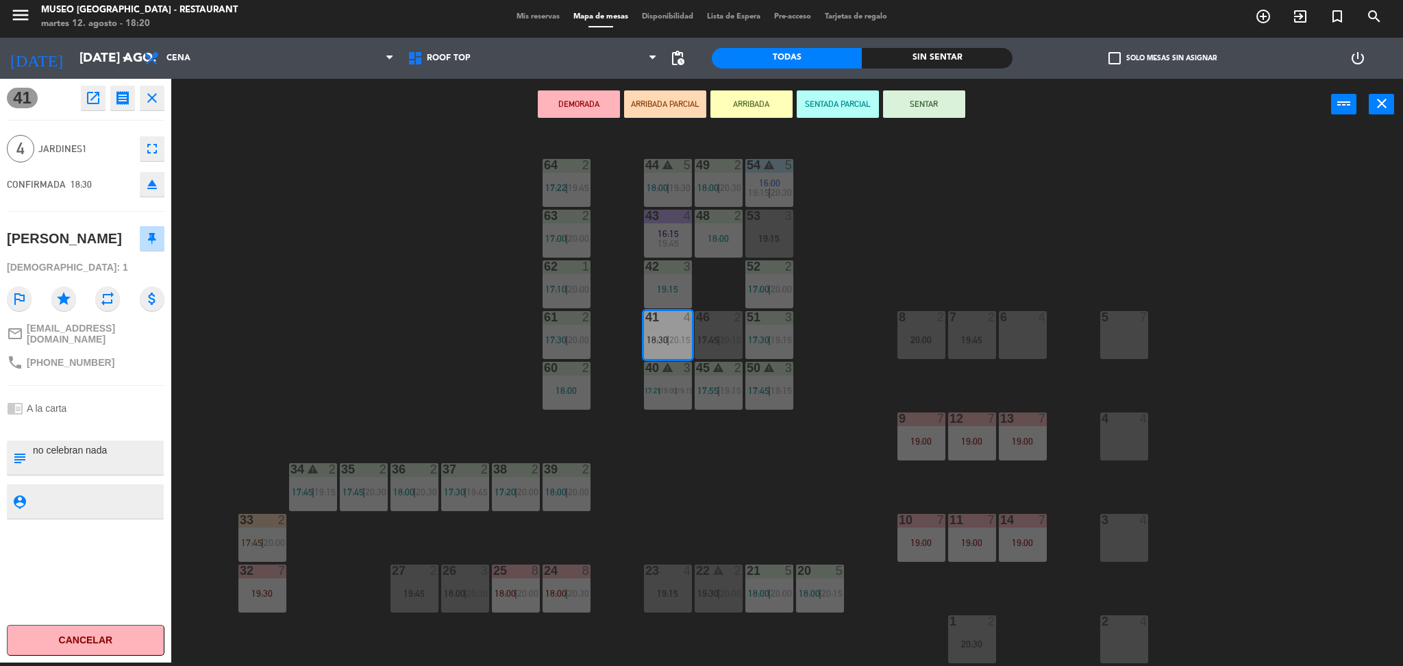
click at [645, 105] on button "ARRIBADA PARCIAL" at bounding box center [665, 103] width 82 height 27
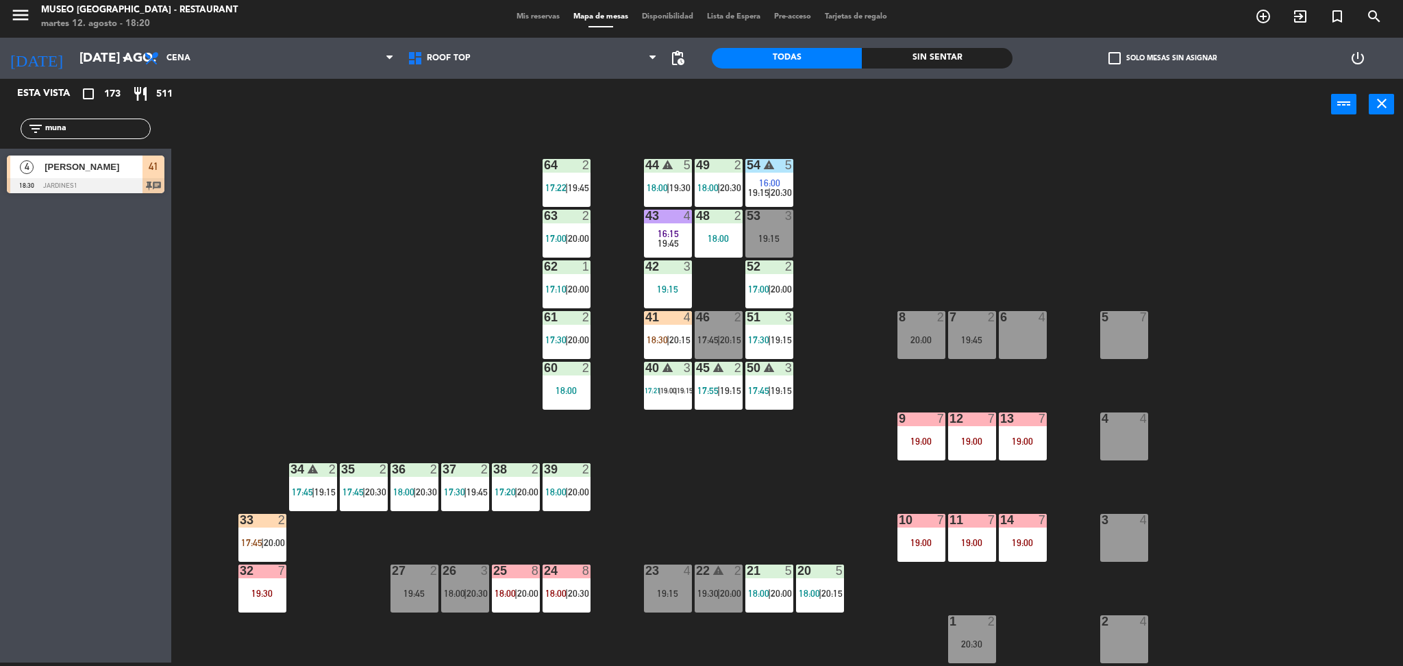
drag, startPoint x: 112, startPoint y: 126, endPoint x: 0, endPoint y: 151, distance: 115.0
click at [0, 151] on div "Esta vista crop_square 173 restaurant 511 filter_list muna 4 [PERSON_NAME] 18:3…" at bounding box center [85, 139] width 171 height 121
type input "marib"
click at [255, 319] on div "44 warning 5 18:00 | 19:30 49 2 18:00 | 20:30 54 warning 5 16:00 19:15 | 20:30 …" at bounding box center [794, 400] width 1218 height 532
click at [673, 340] on span "20:15" at bounding box center [679, 339] width 21 height 11
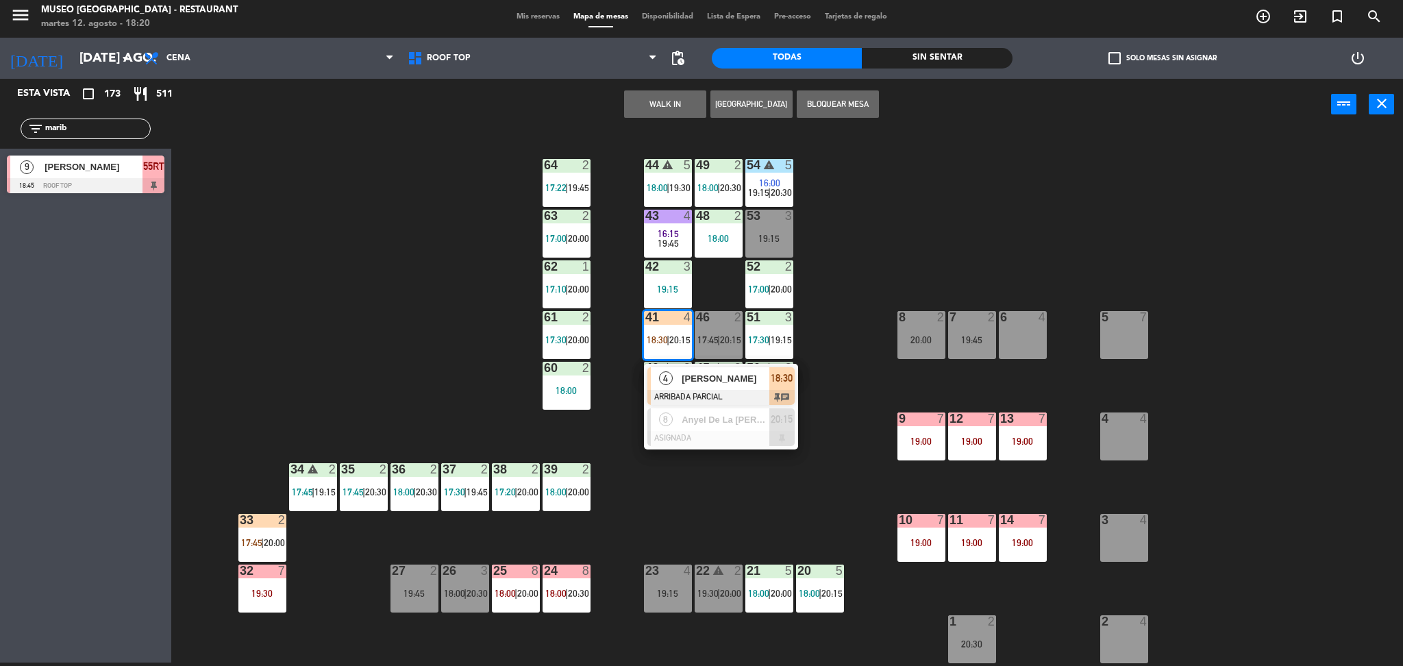
click at [707, 386] on div "[PERSON_NAME]" at bounding box center [724, 378] width 89 height 23
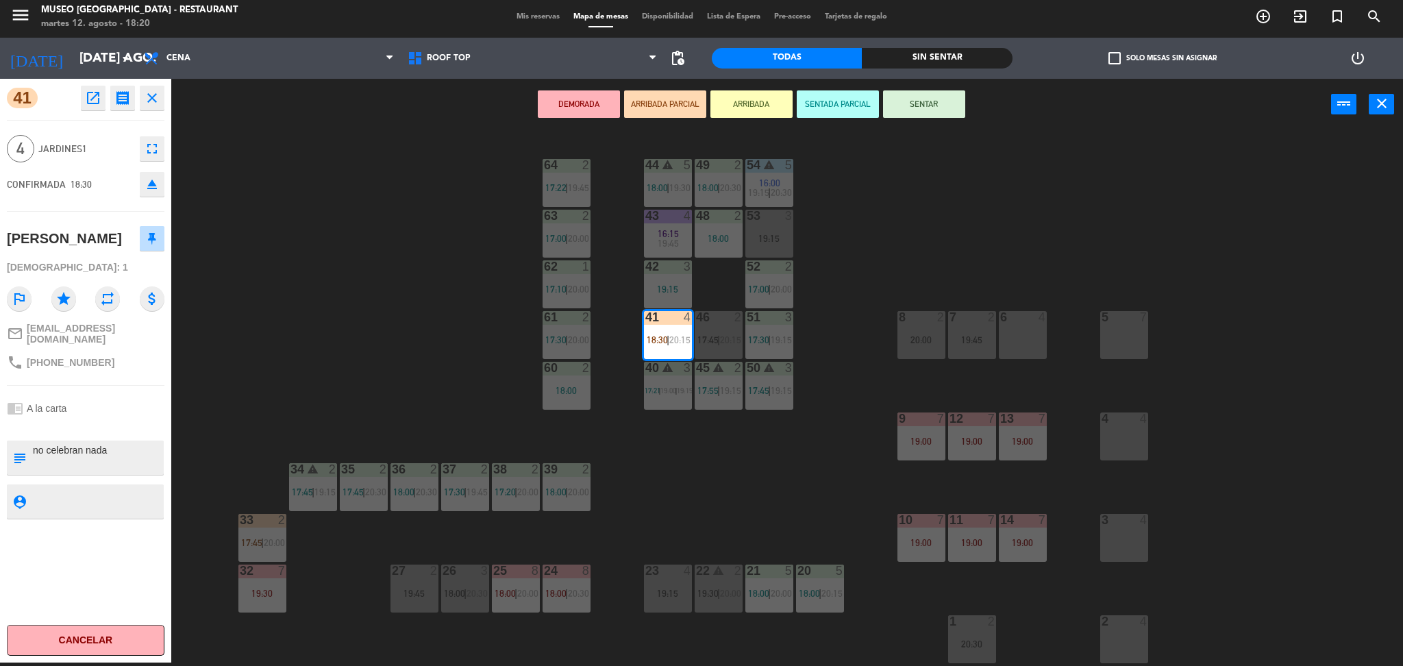
click at [435, 362] on div "44 warning 5 18:00 | 19:30 49 2 18:00 | 20:30 54 warning 5 16:00 19:15 | 20:30 …" at bounding box center [794, 400] width 1218 height 532
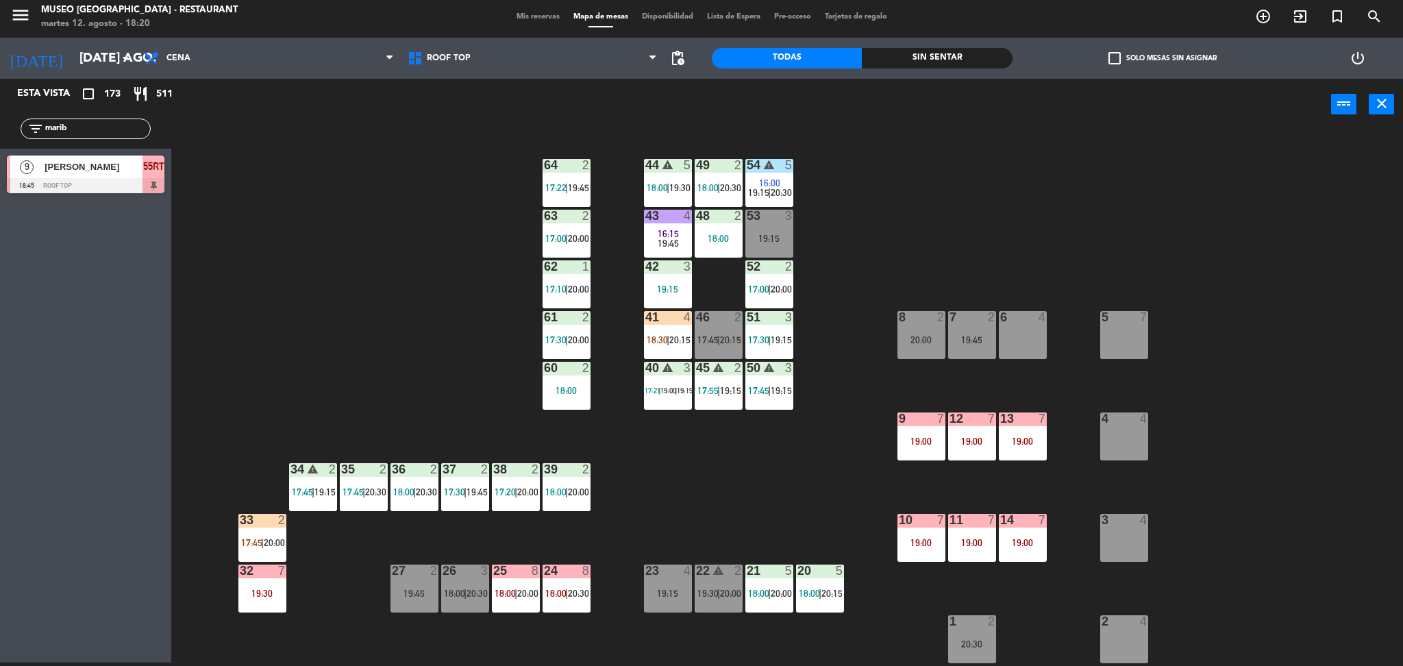
drag, startPoint x: 88, startPoint y: 132, endPoint x: 0, endPoint y: 153, distance: 91.0
click at [0, 153] on div "Esta vista crop_square 173 restaurant 511 filter_list marib 9 [PERSON_NAME] 18:…" at bounding box center [85, 139] width 171 height 121
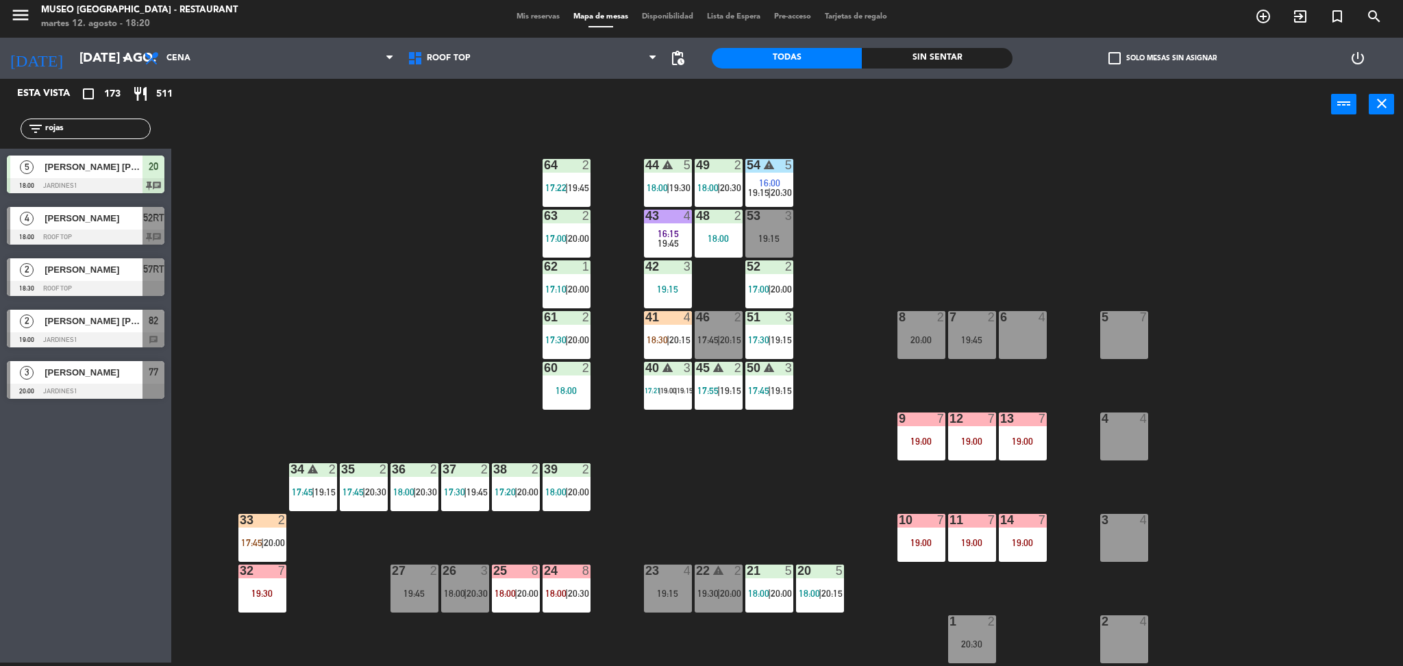
type input "rojas"
click at [302, 255] on div "44 warning 5 18:00 | 19:30 49 2 18:00 | 20:30 54 warning 5 16:00 19:15 | 20:30 …" at bounding box center [794, 400] width 1218 height 532
click at [656, 349] on div "41 4 18:30 | 20:15" at bounding box center [668, 335] width 48 height 48
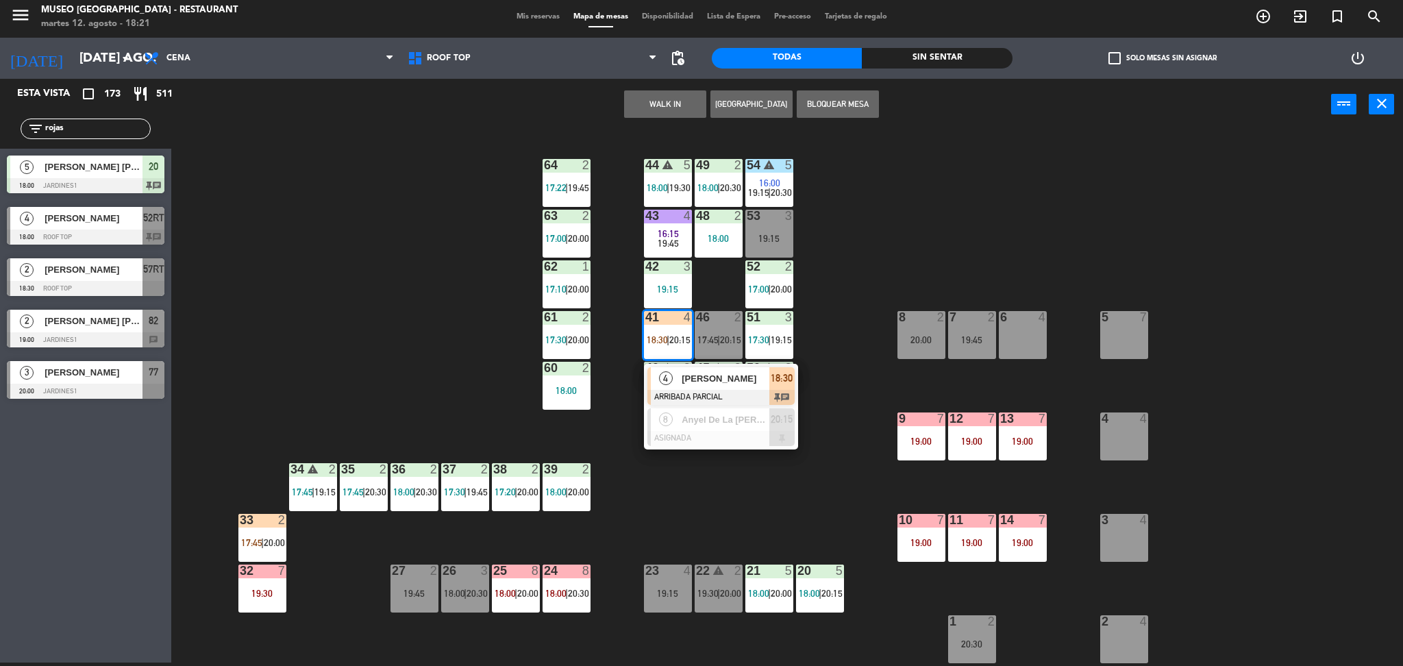
click at [695, 385] on span "[PERSON_NAME]" at bounding box center [726, 378] width 88 height 14
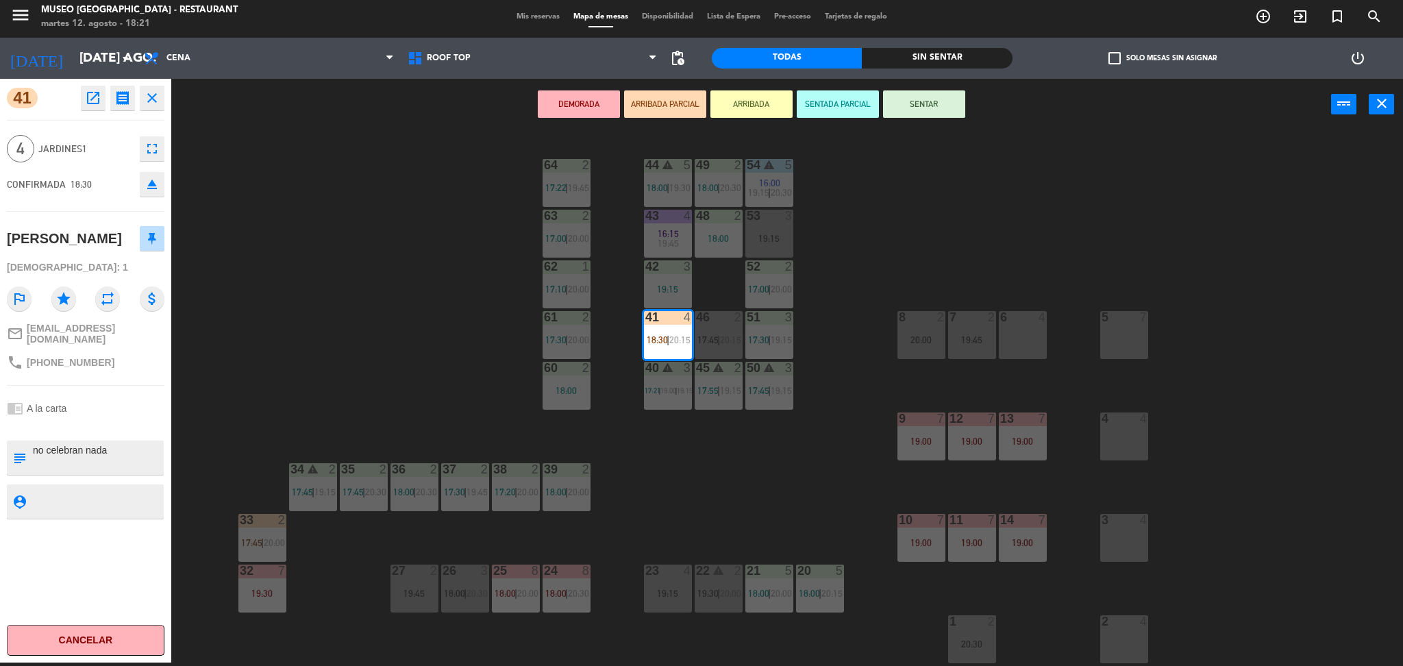
click at [680, 584] on div "23 4 19:15" at bounding box center [668, 588] width 48 height 48
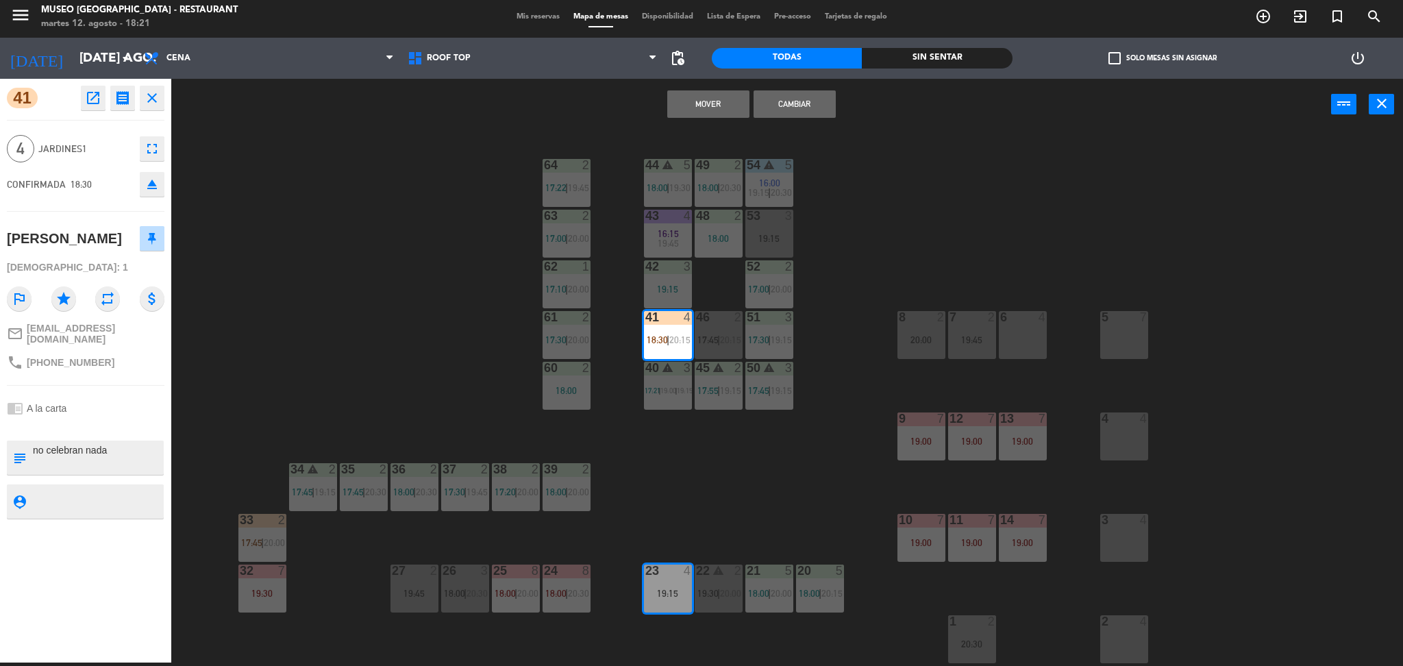
click at [706, 84] on div "Mover Cambiar power_input close" at bounding box center [751, 105] width 1160 height 52
click at [442, 245] on div "44 warning 5 18:00 | 19:30 49 2 18:00 | 20:30 54 warning 5 16:00 19:15 | 20:30 …" at bounding box center [794, 400] width 1218 height 532
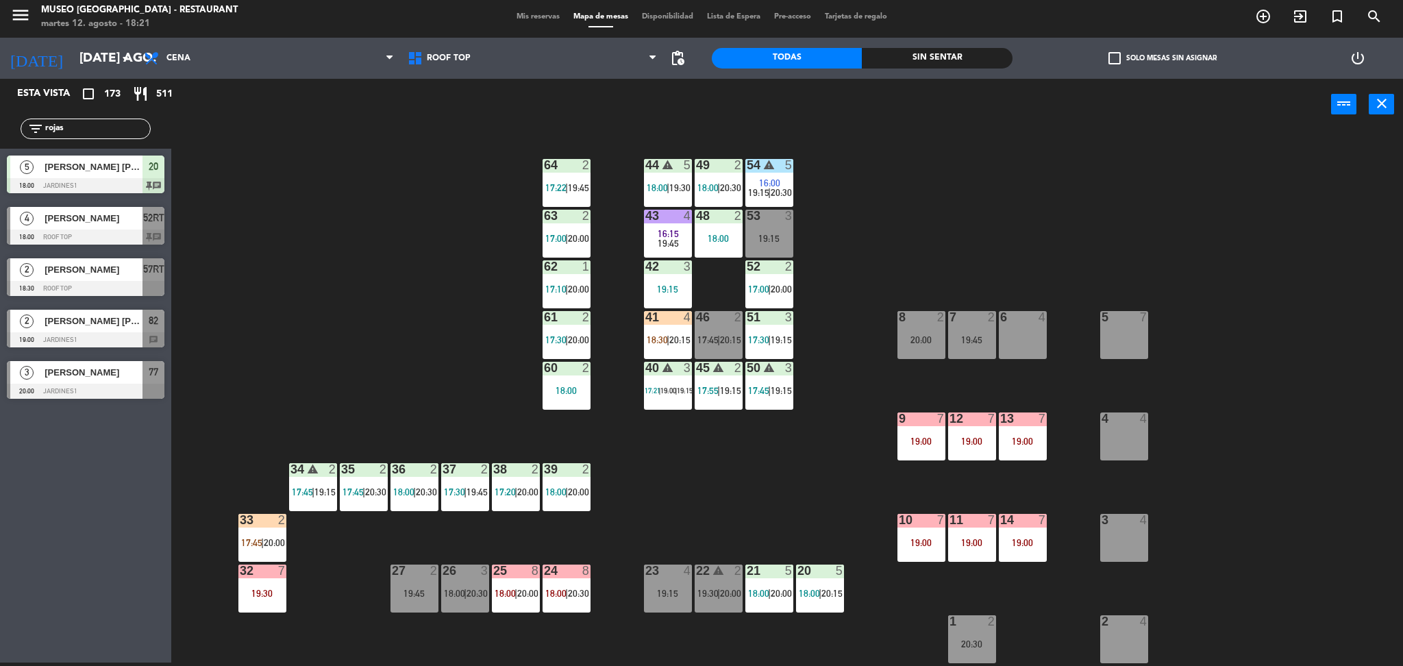
click at [103, 242] on div at bounding box center [86, 236] width 158 height 15
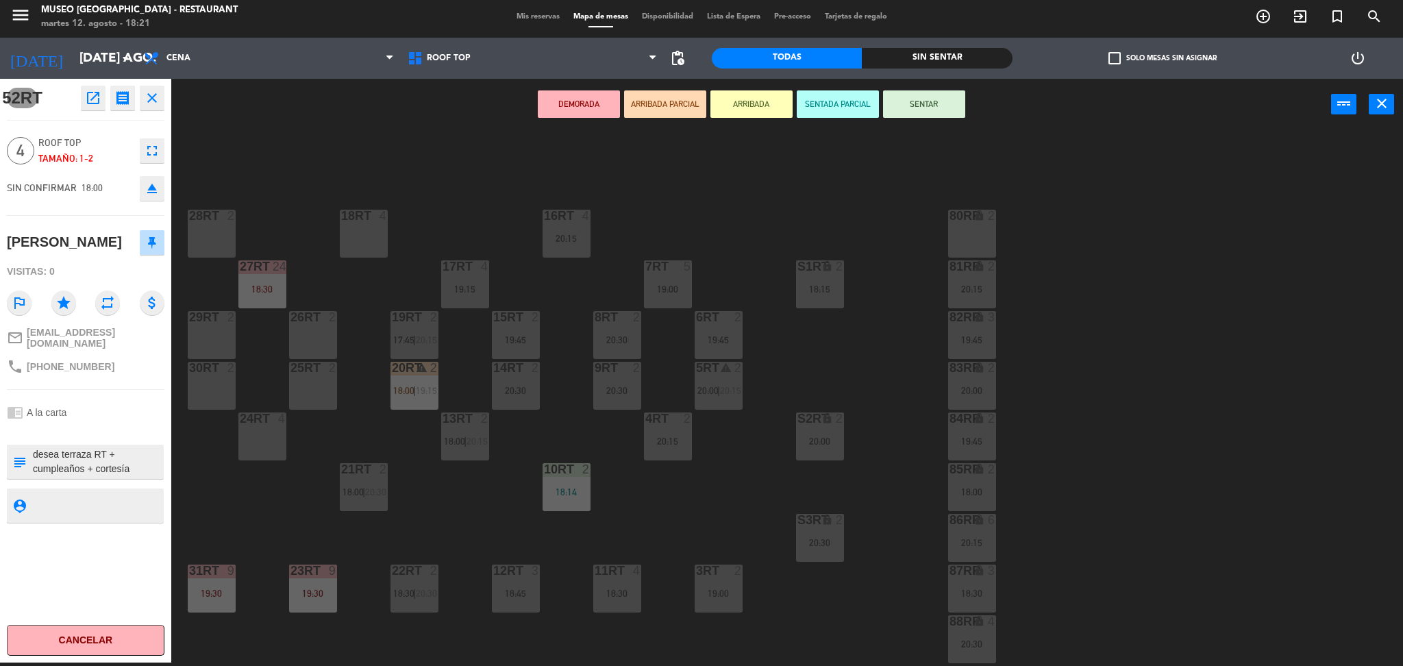
click at [335, 143] on div "18RT 4 16RT 4 20:15 28RT 2 80RR lock 2 27RT 24 18:30 7RT 5 19:00 S1RT lock 2 18…" at bounding box center [794, 400] width 1218 height 532
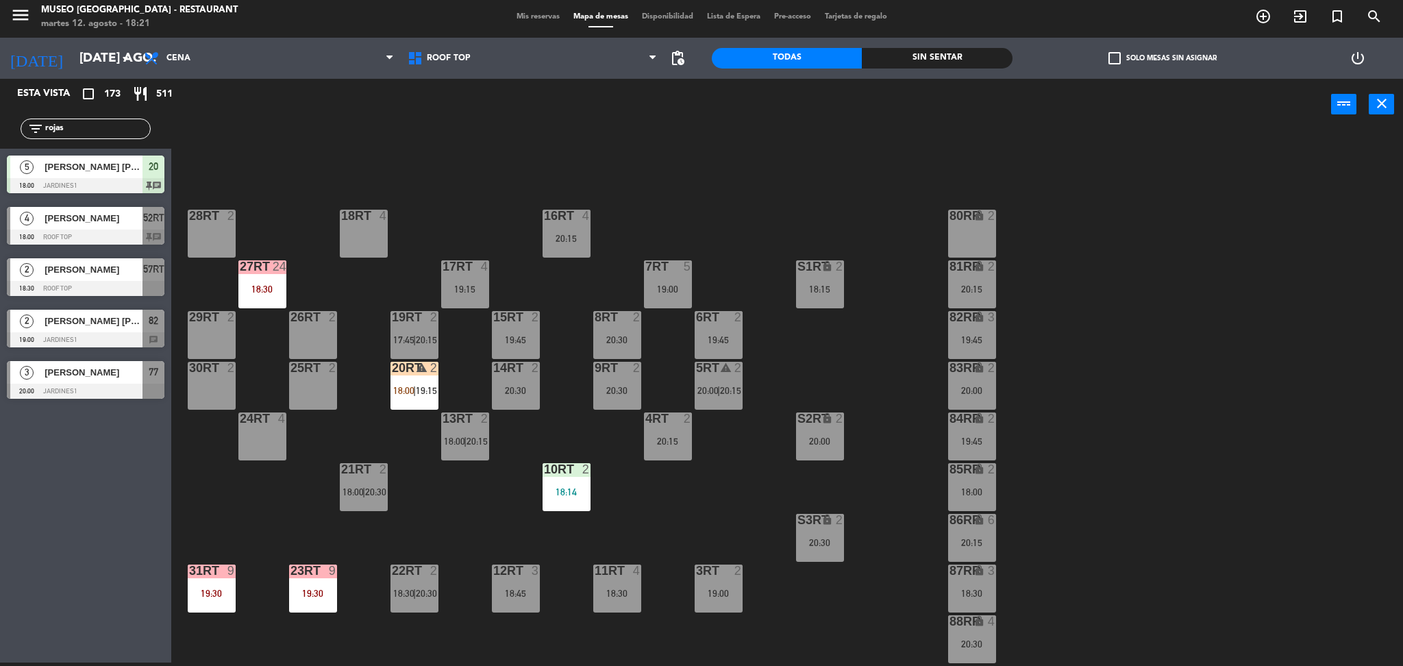
scroll to position [503, 0]
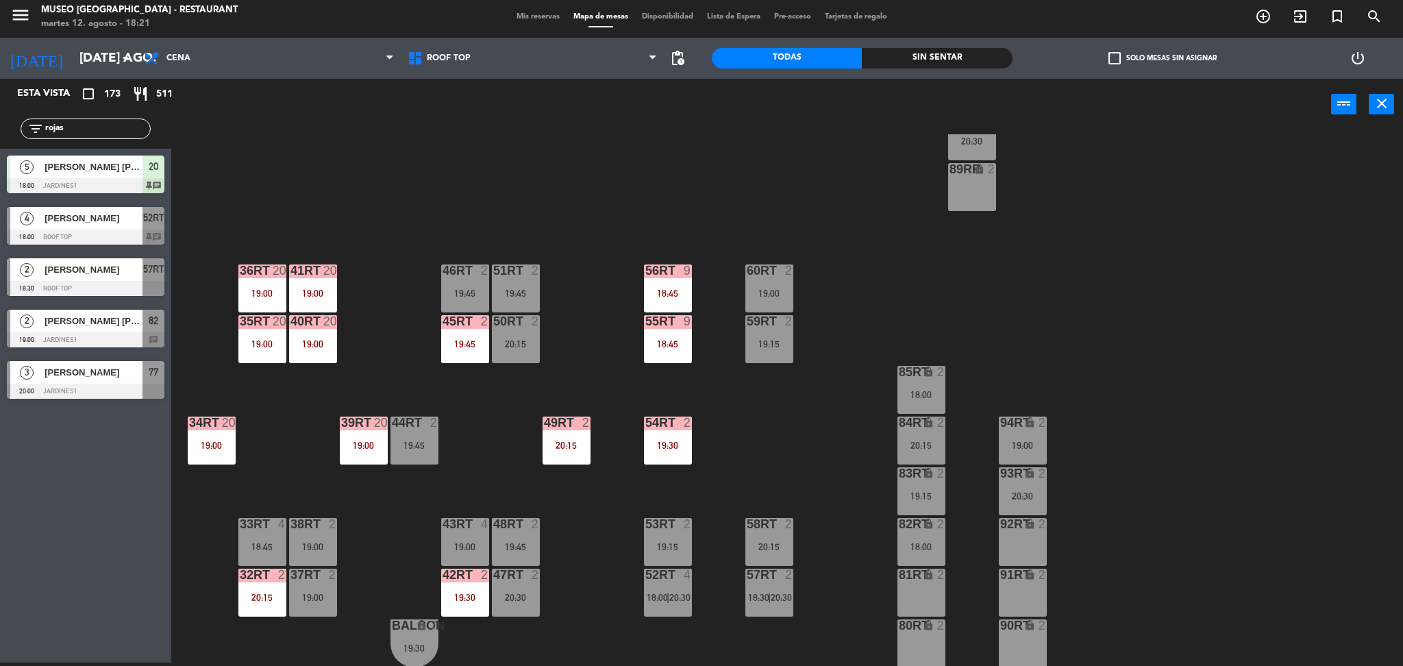
click at [141, 224] on span "[PERSON_NAME]" at bounding box center [94, 218] width 98 height 14
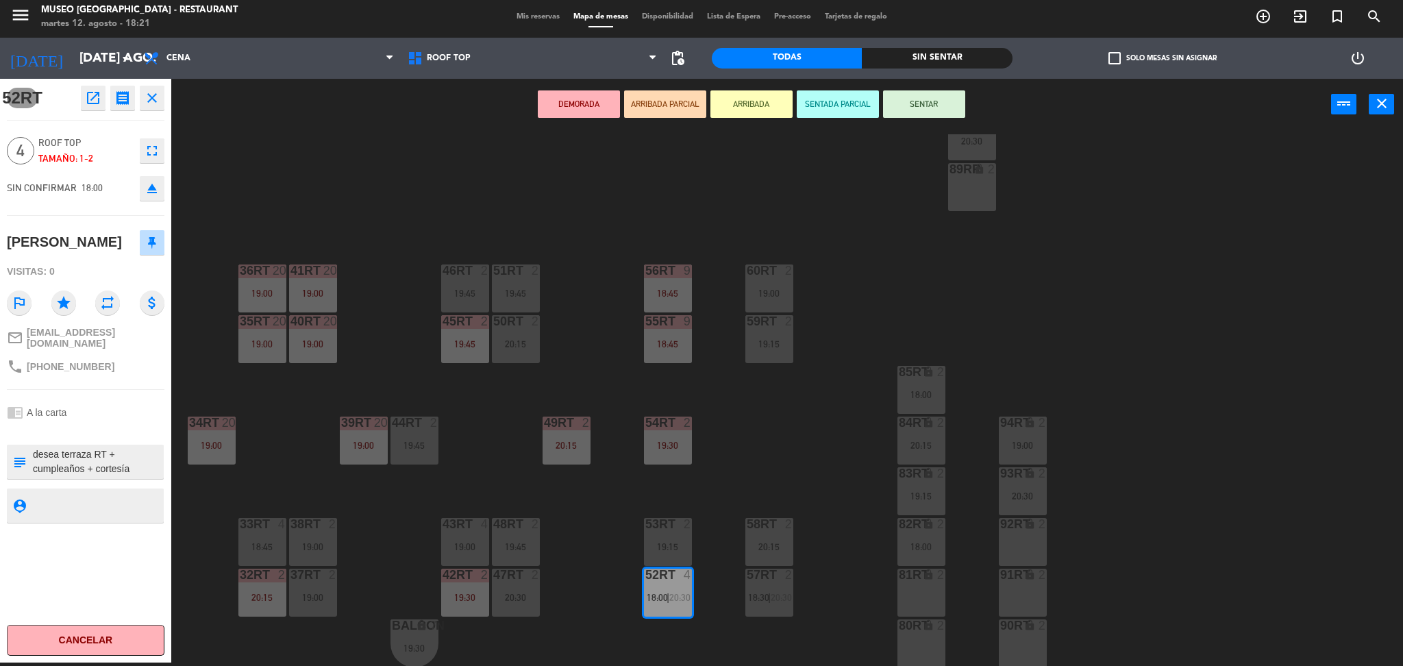
click at [665, 108] on button "ARRIBADA PARCIAL" at bounding box center [665, 103] width 82 height 27
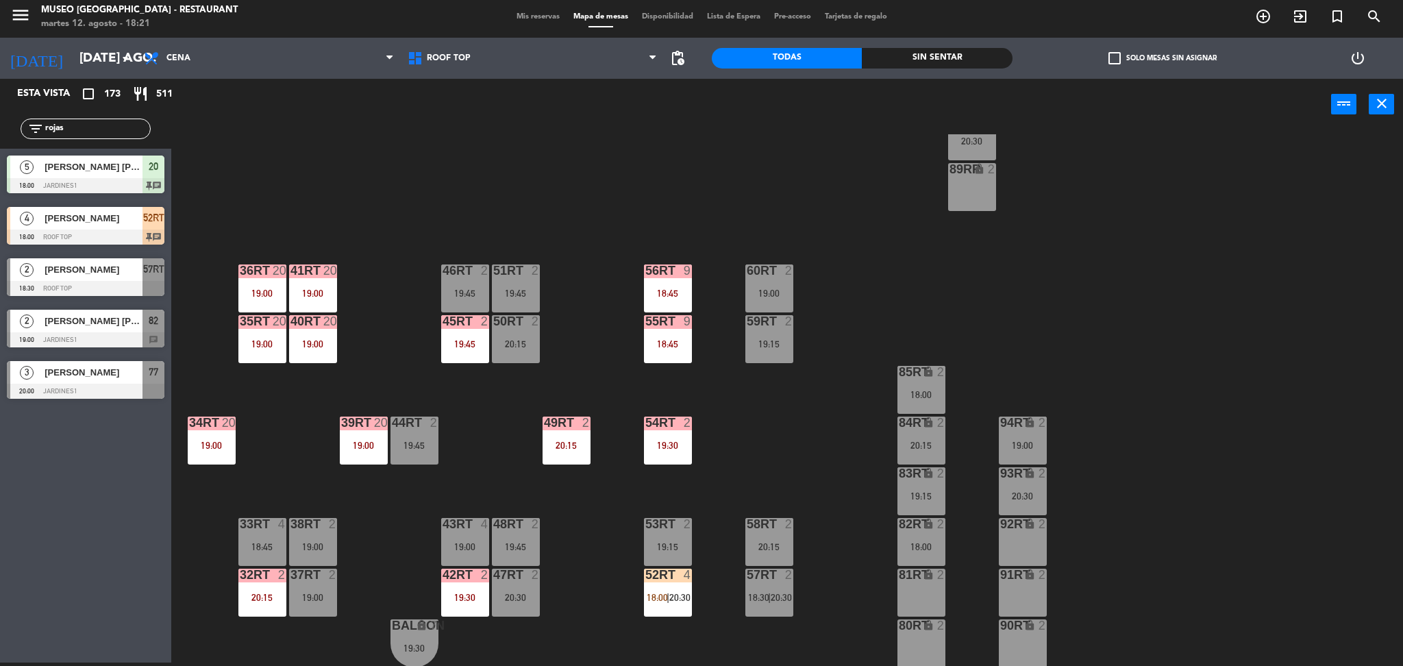
click at [134, 180] on div at bounding box center [86, 185] width 158 height 15
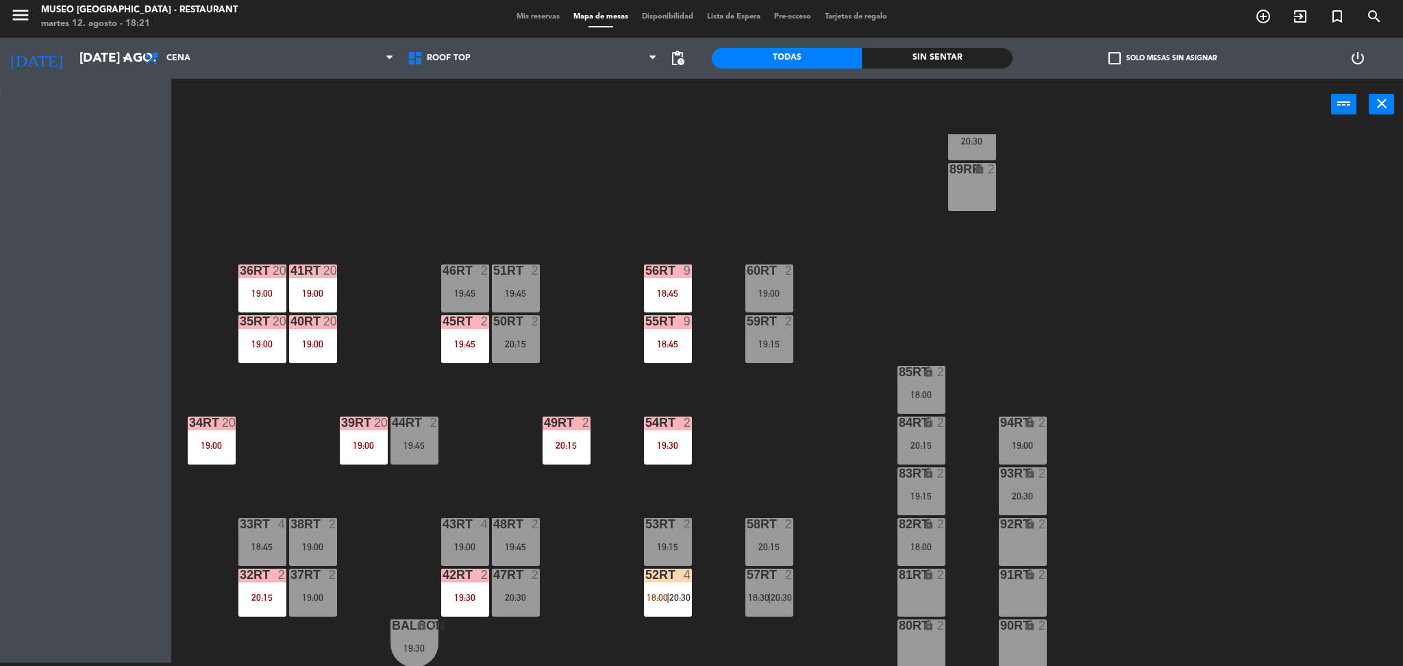
scroll to position [0, 0]
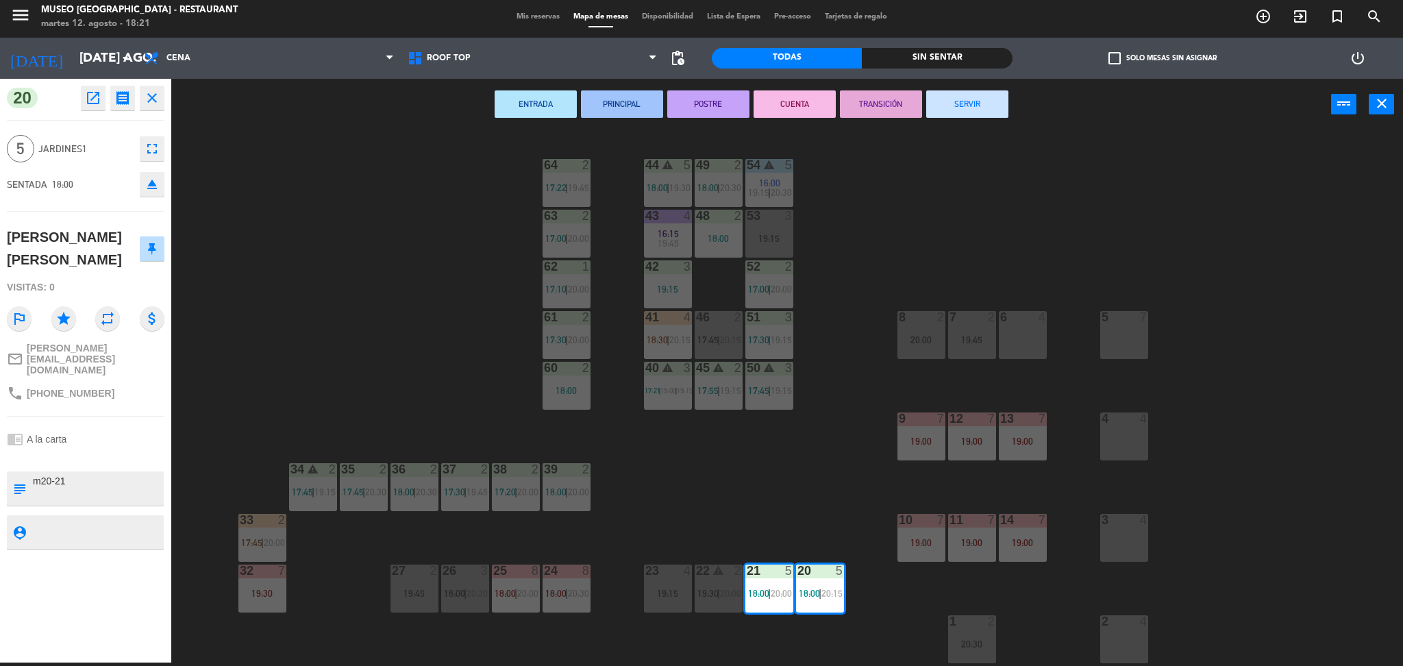
click at [314, 188] on div "44 warning 5 18:00 | 19:30 49 2 18:00 | 20:30 54 warning 5 16:00 19:15 | 20:30 …" at bounding box center [794, 400] width 1218 height 532
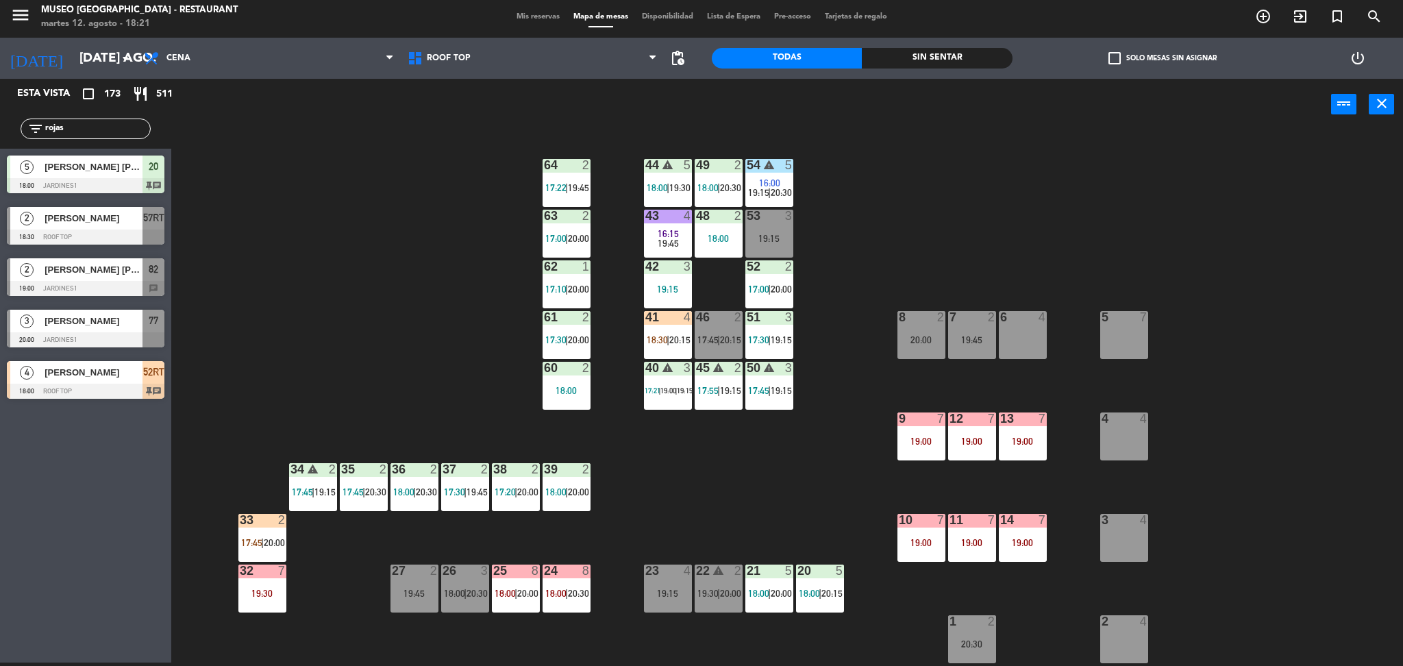
click at [725, 408] on div "45 warning 2 17:55 | 19:15" at bounding box center [719, 386] width 48 height 48
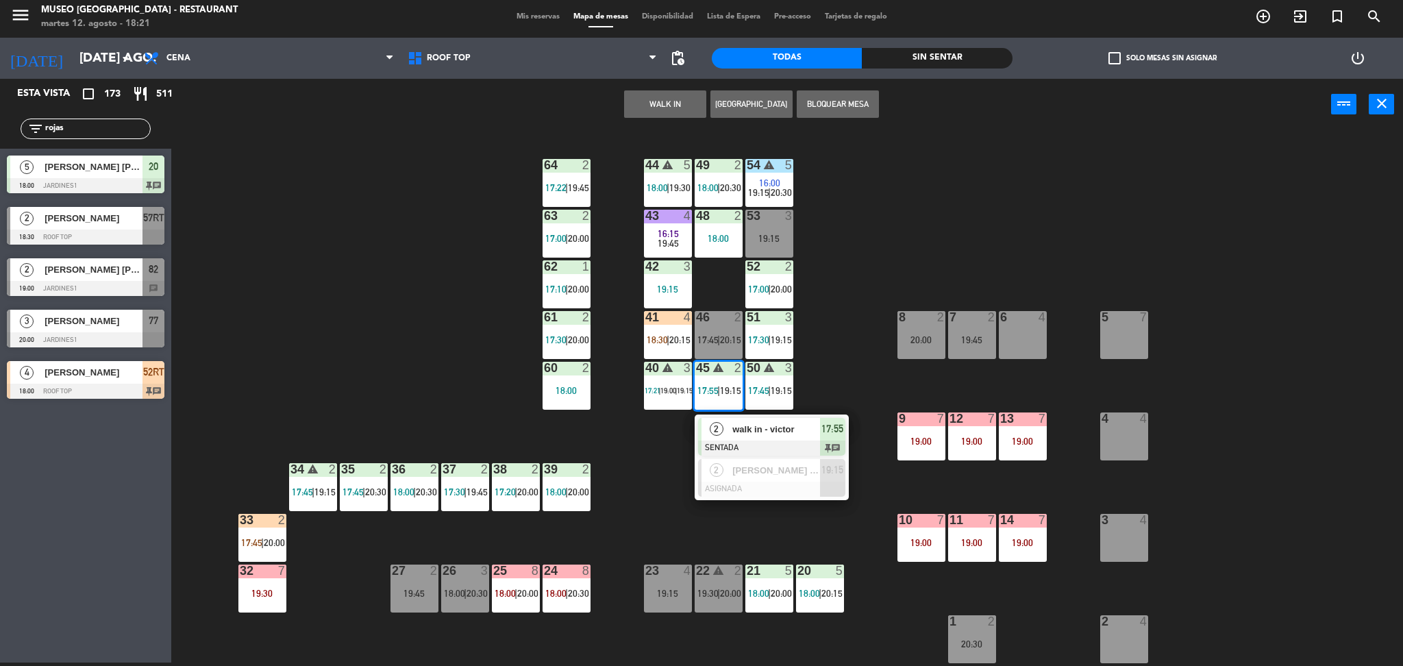
click at [840, 308] on div "44 warning 5 18:00 | 19:30 49 2 18:00 | 20:30 54 warning 5 16:00 19:15 | 20:30 …" at bounding box center [794, 400] width 1218 height 532
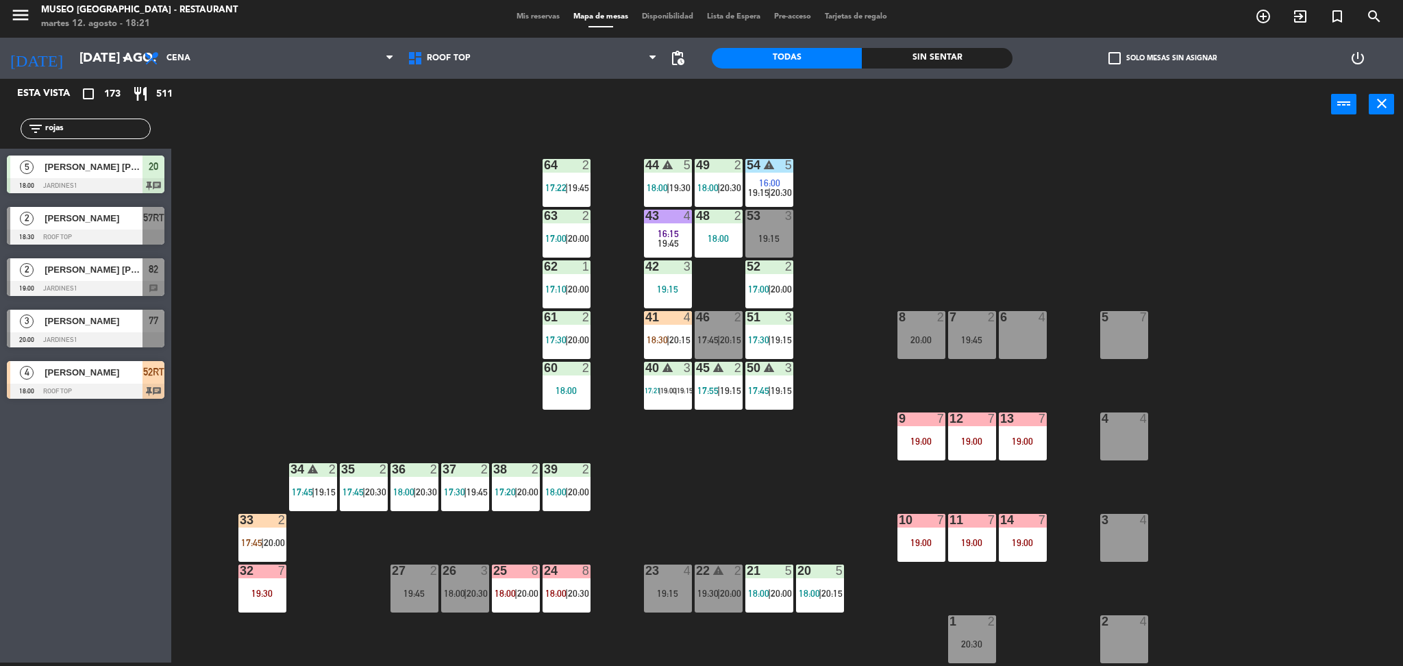
click at [666, 334] on span "18:30" at bounding box center [657, 339] width 21 height 11
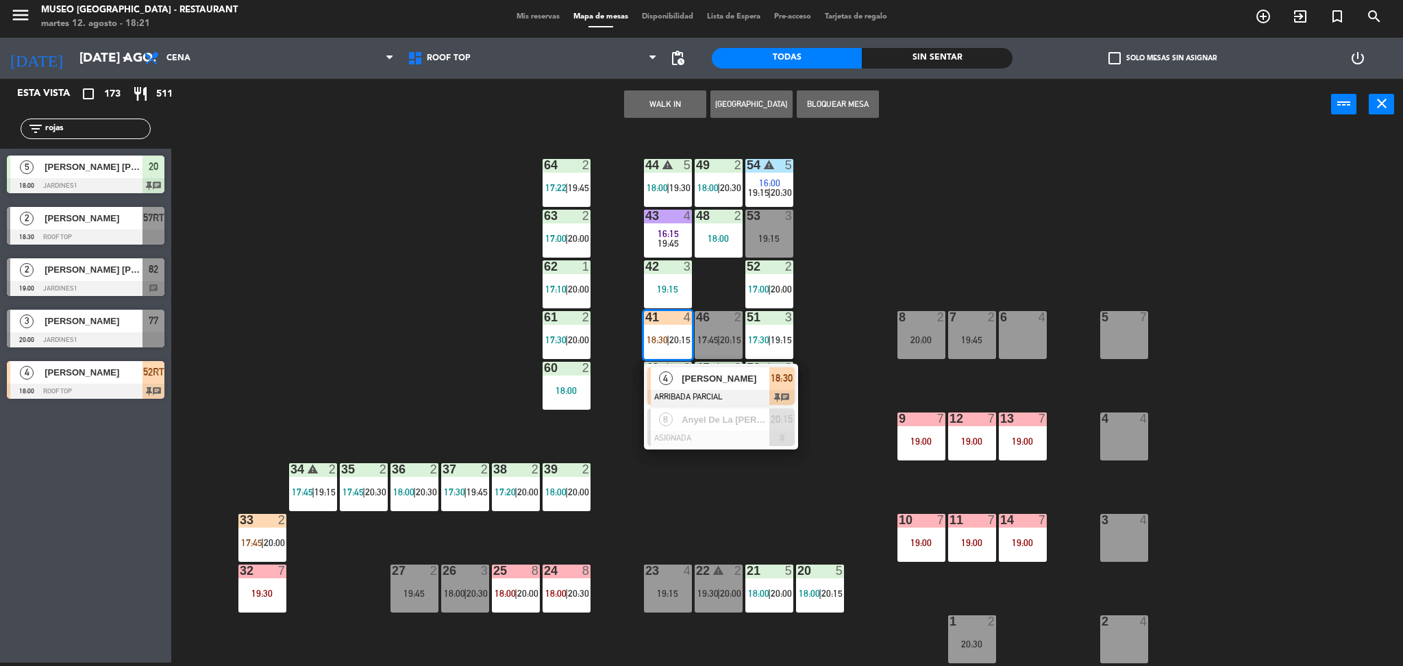
click at [688, 373] on span "[PERSON_NAME]" at bounding box center [726, 378] width 88 height 14
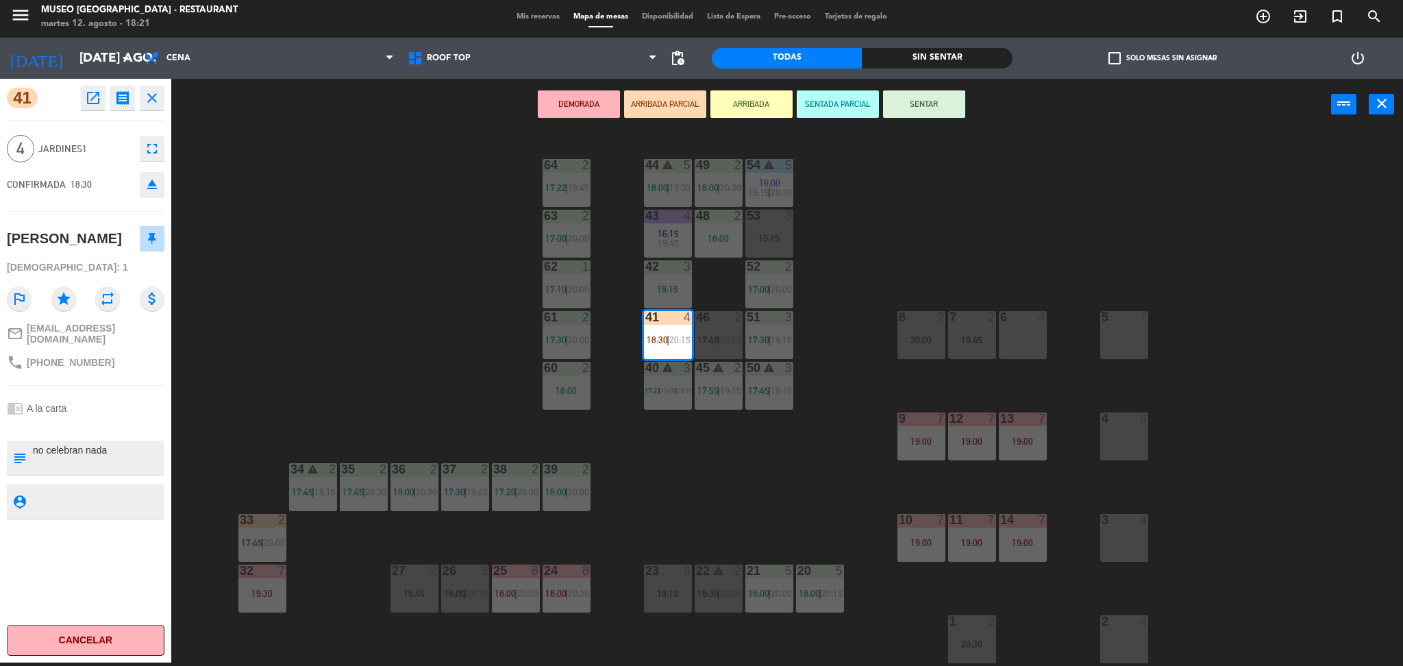
click at [658, 585] on div "23 4 19:15" at bounding box center [668, 588] width 48 height 48
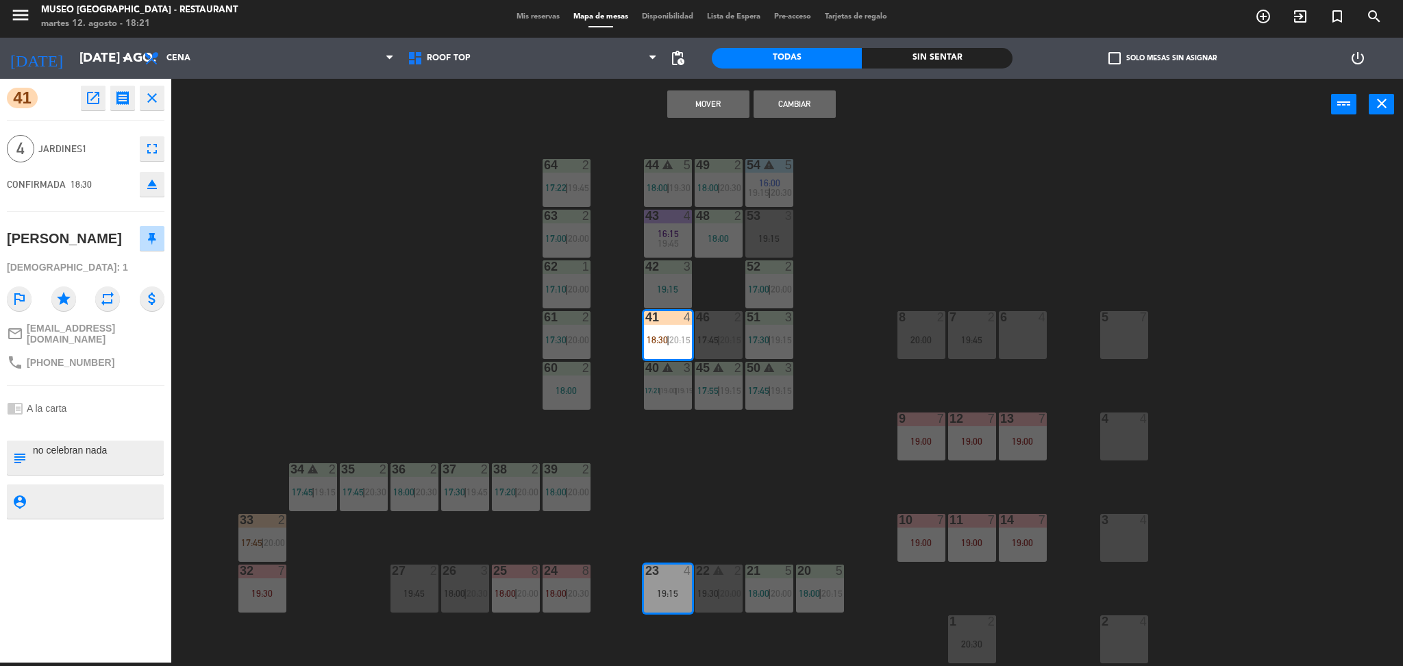
click at [699, 105] on button "Mover" at bounding box center [708, 103] width 82 height 27
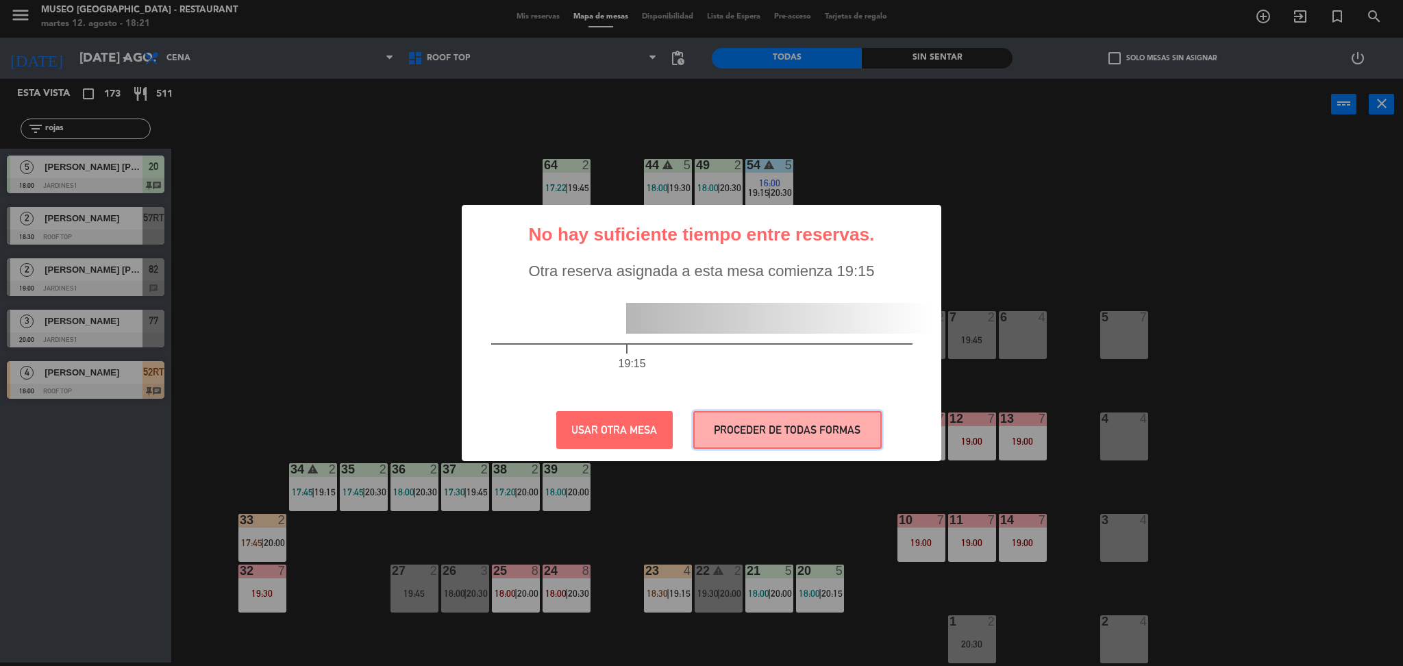
click at [747, 421] on button "PROCEDER DE TODAS FORMAS" at bounding box center [787, 430] width 188 height 38
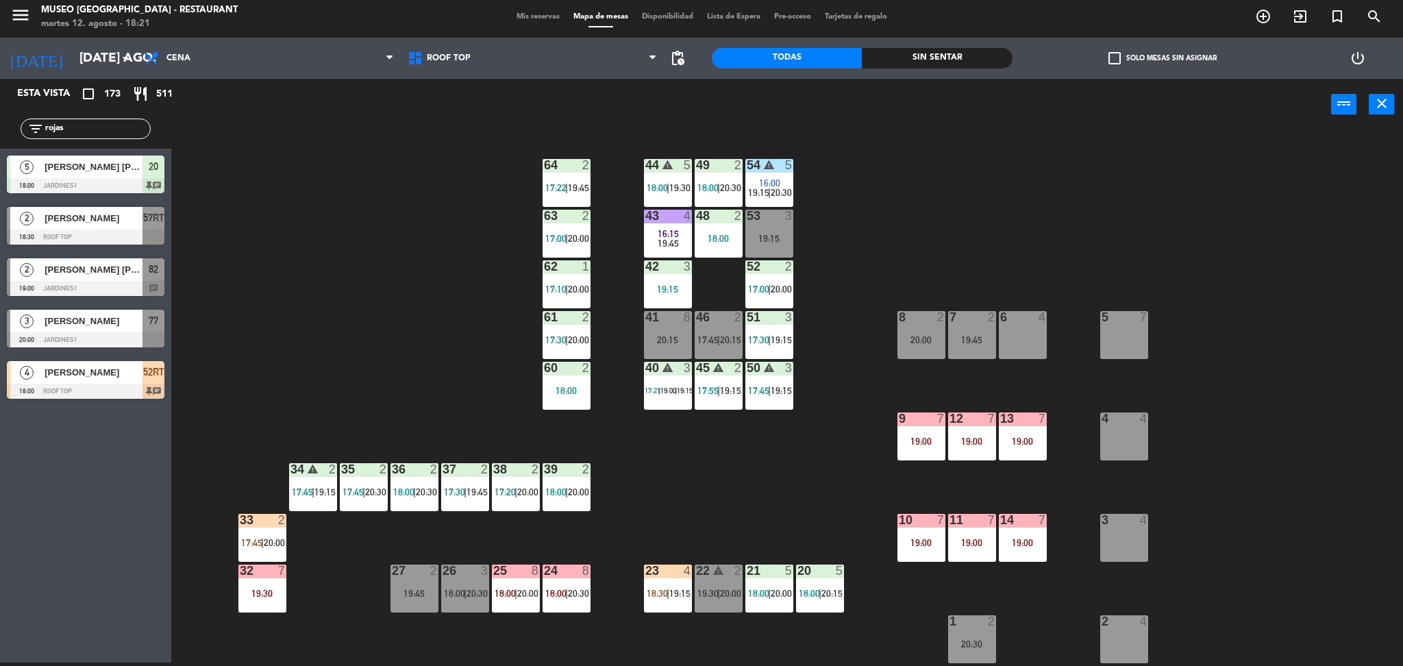
click at [727, 397] on div "45 warning 2 17:55 | 19:15" at bounding box center [719, 386] width 48 height 48
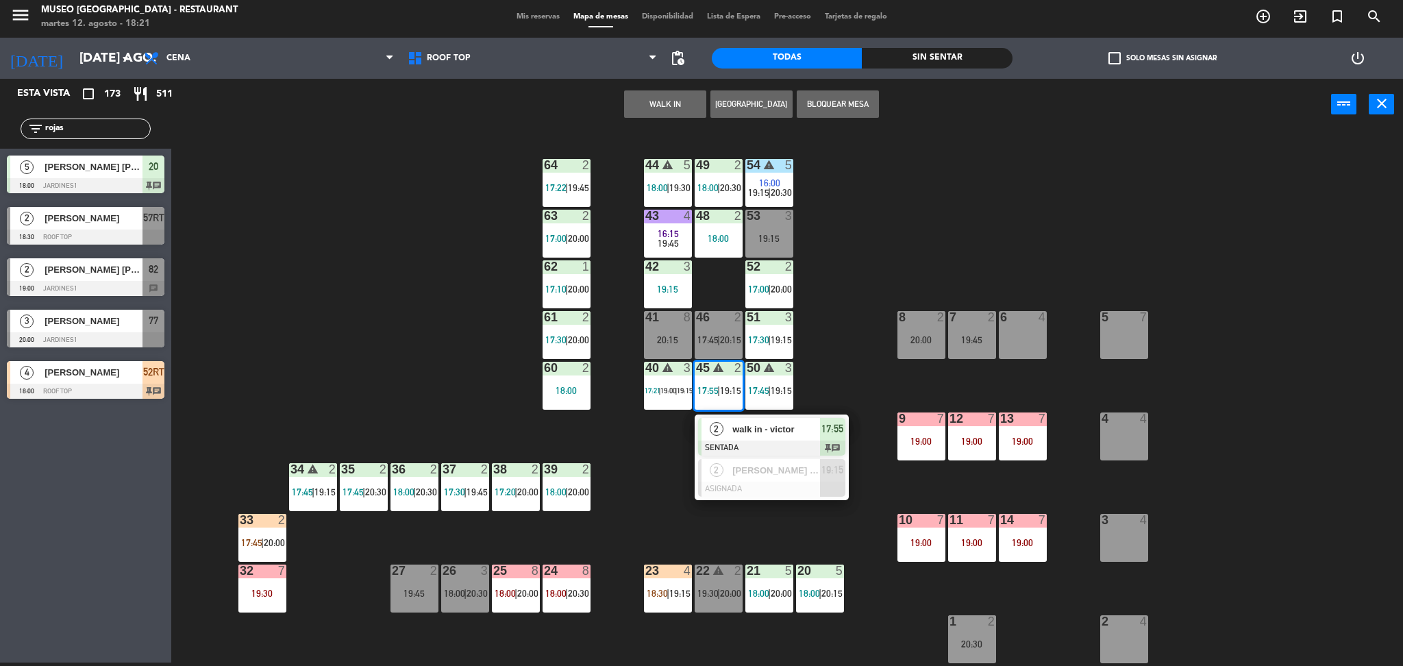
click at [738, 425] on span "walk in - victor" at bounding box center [776, 429] width 88 height 14
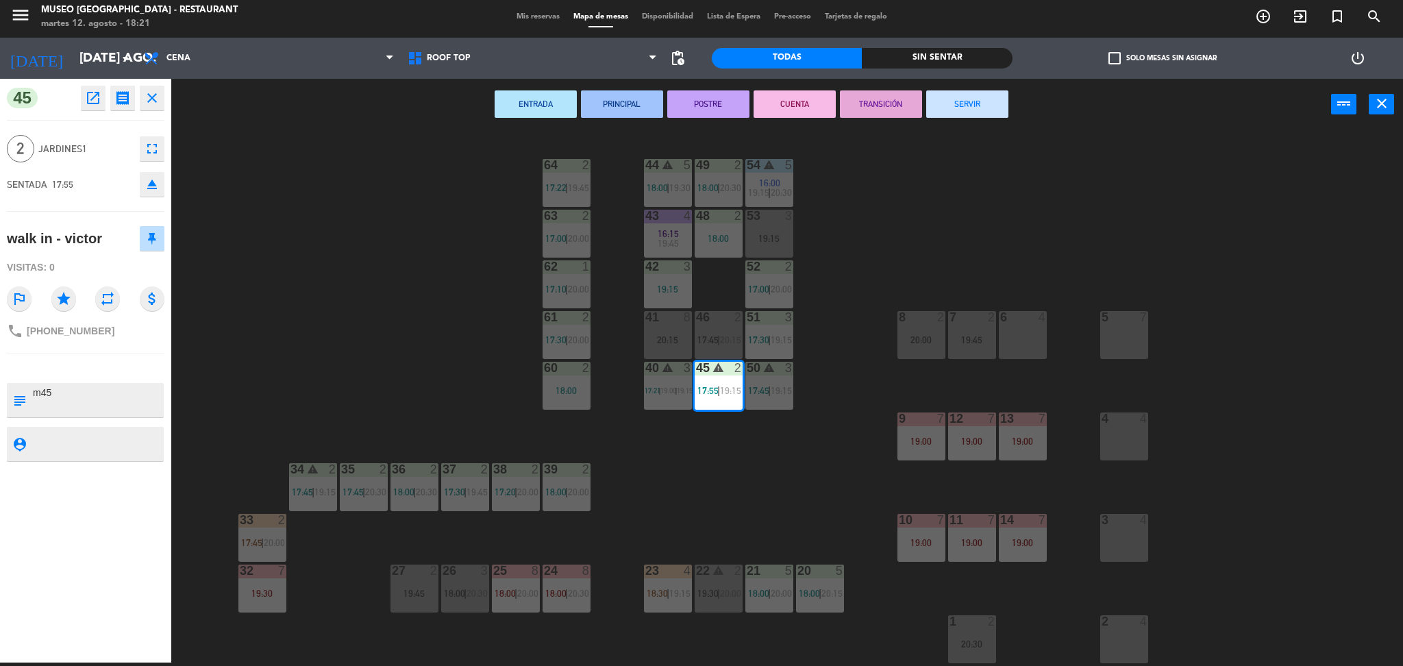
click at [656, 327] on div "41 8 20:15" at bounding box center [668, 335] width 48 height 48
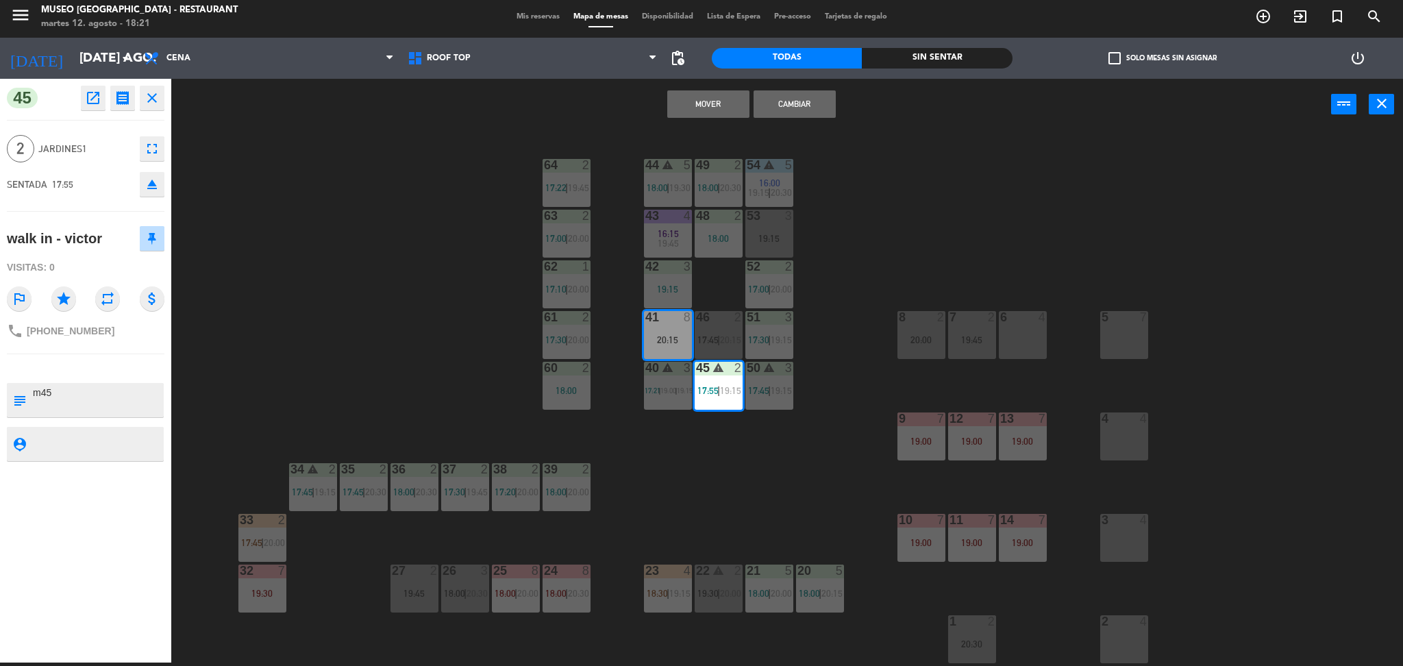
click at [681, 102] on button "Mover" at bounding box center [708, 103] width 82 height 27
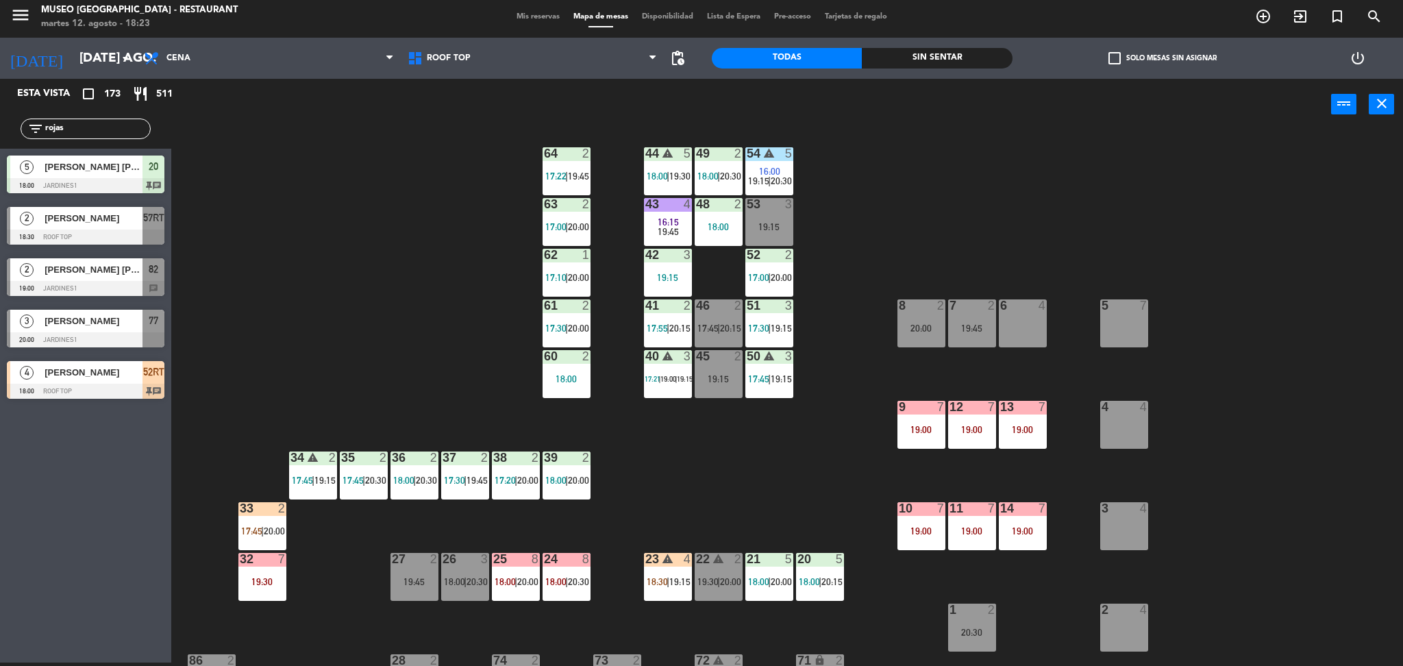
scroll to position [3, 0]
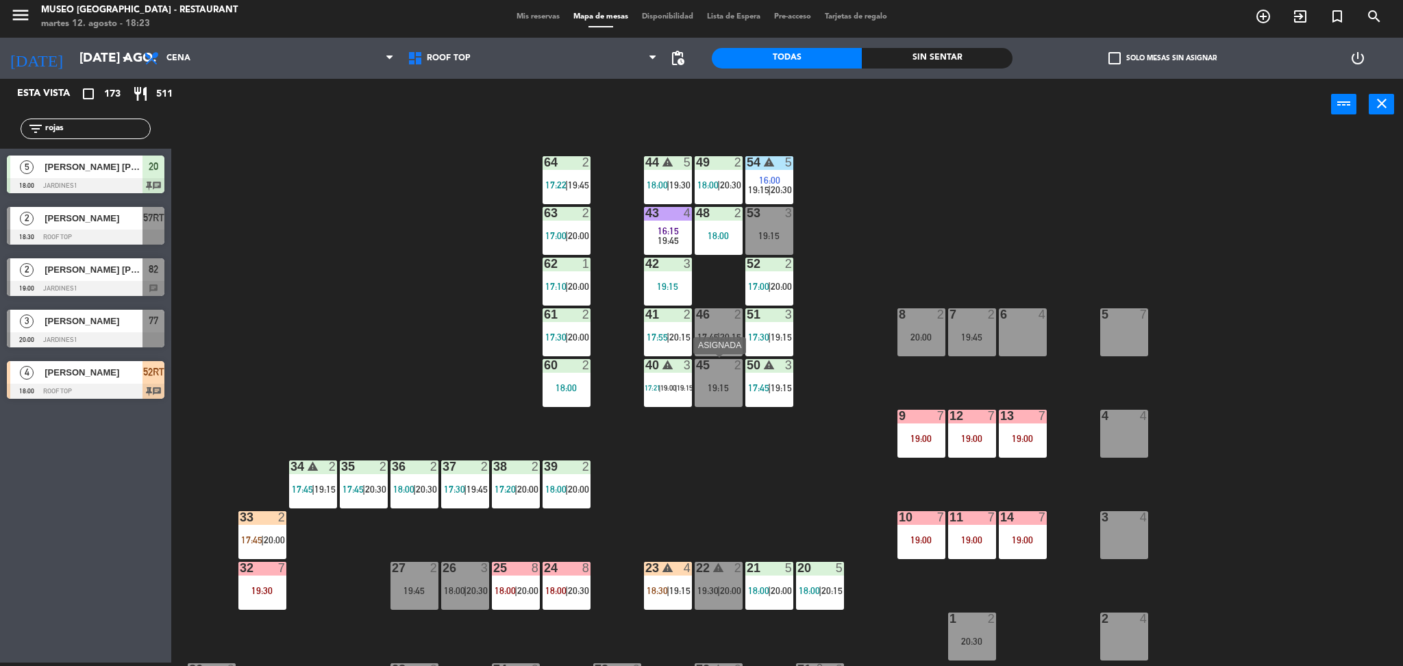
click at [717, 404] on div "45 2 19:15" at bounding box center [719, 383] width 48 height 48
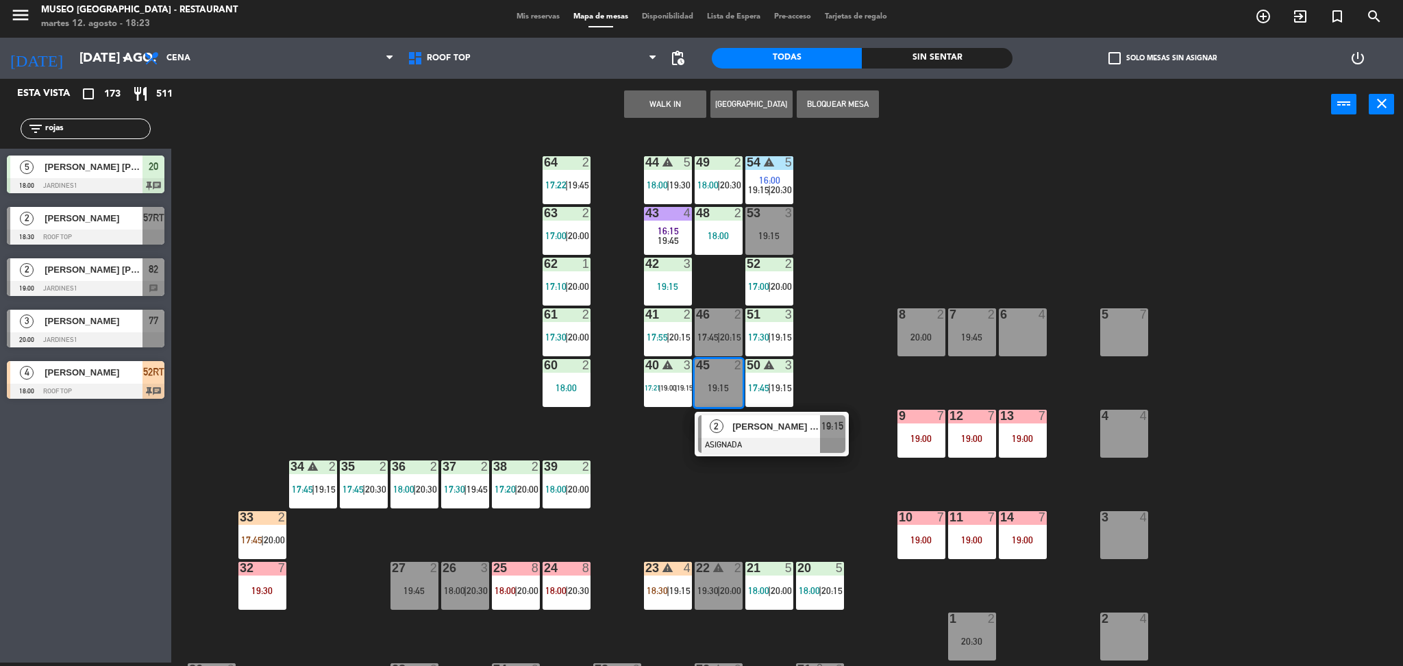
click at [661, 108] on button "WALK IN" at bounding box center [665, 103] width 82 height 27
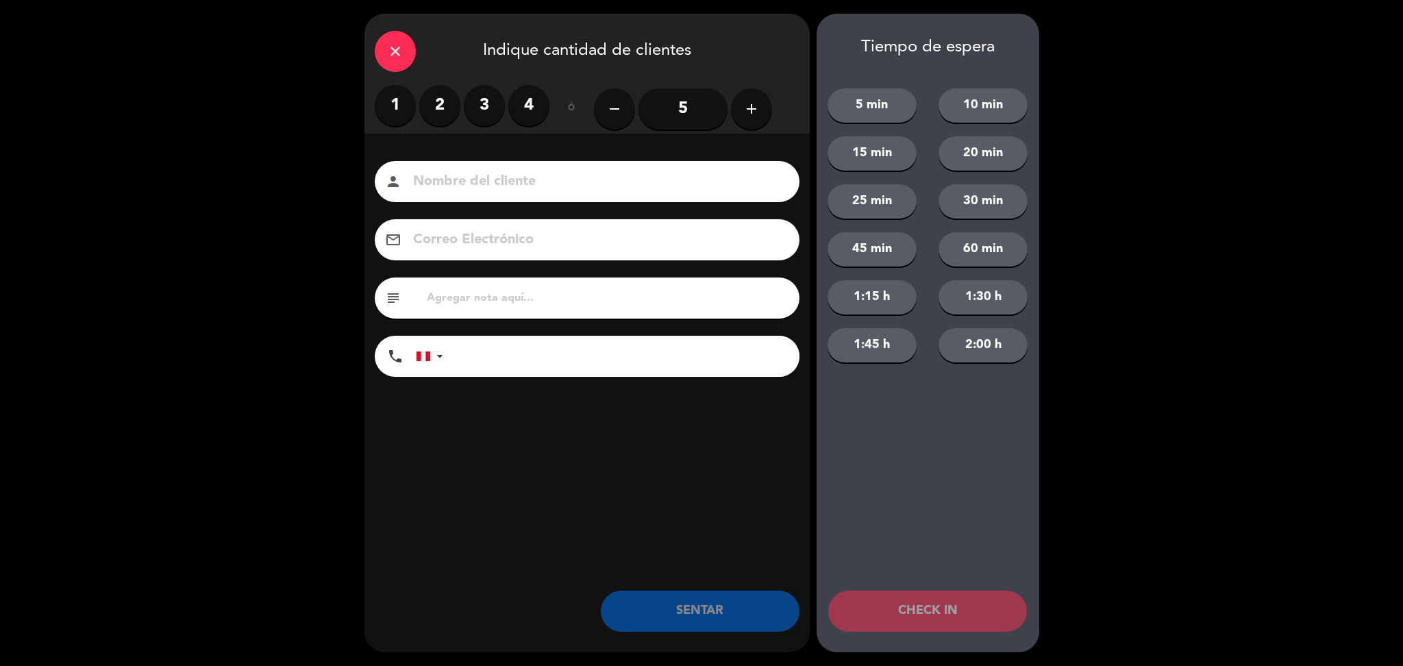
click at [389, 58] on icon "close" at bounding box center [395, 51] width 16 height 16
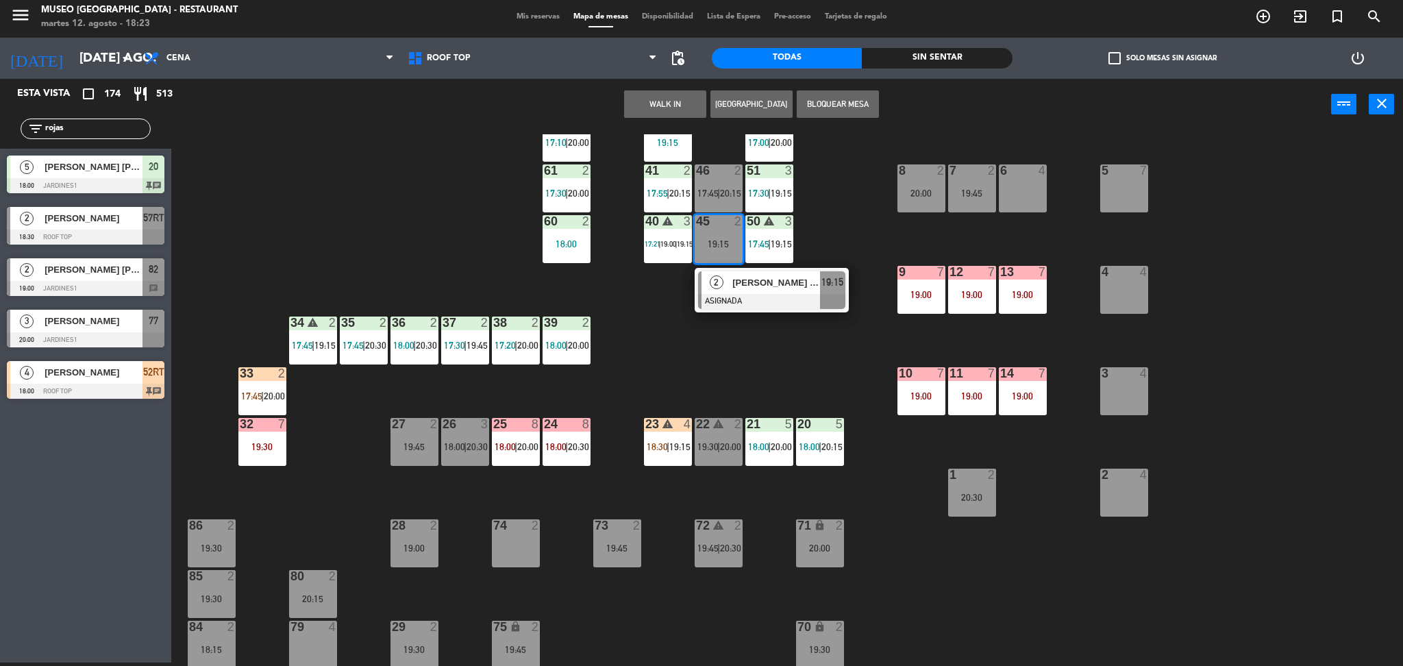
scroll to position [146, 0]
click at [672, 403] on div "44 warning 5 18:00 | 19:30 49 2 18:00 | 20:30 54 warning 5 16:00 19:15 | 20:30 …" at bounding box center [794, 400] width 1218 height 532
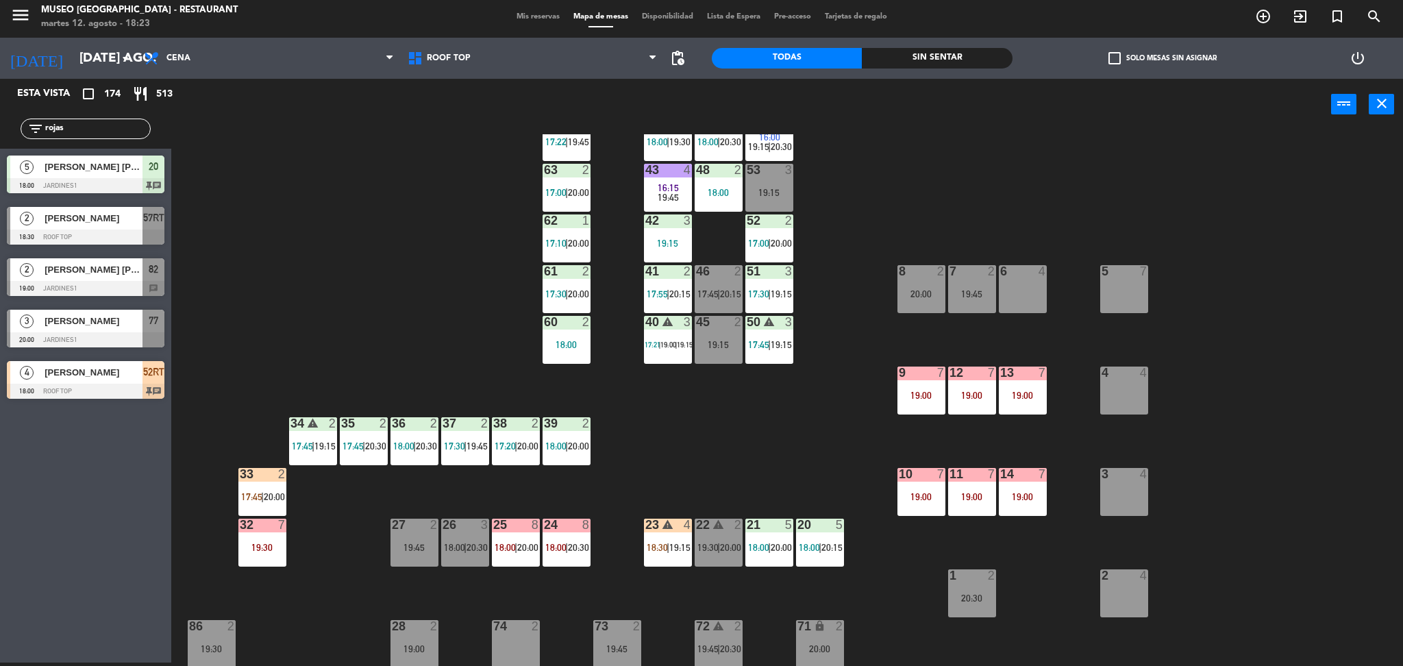
scroll to position [45, 0]
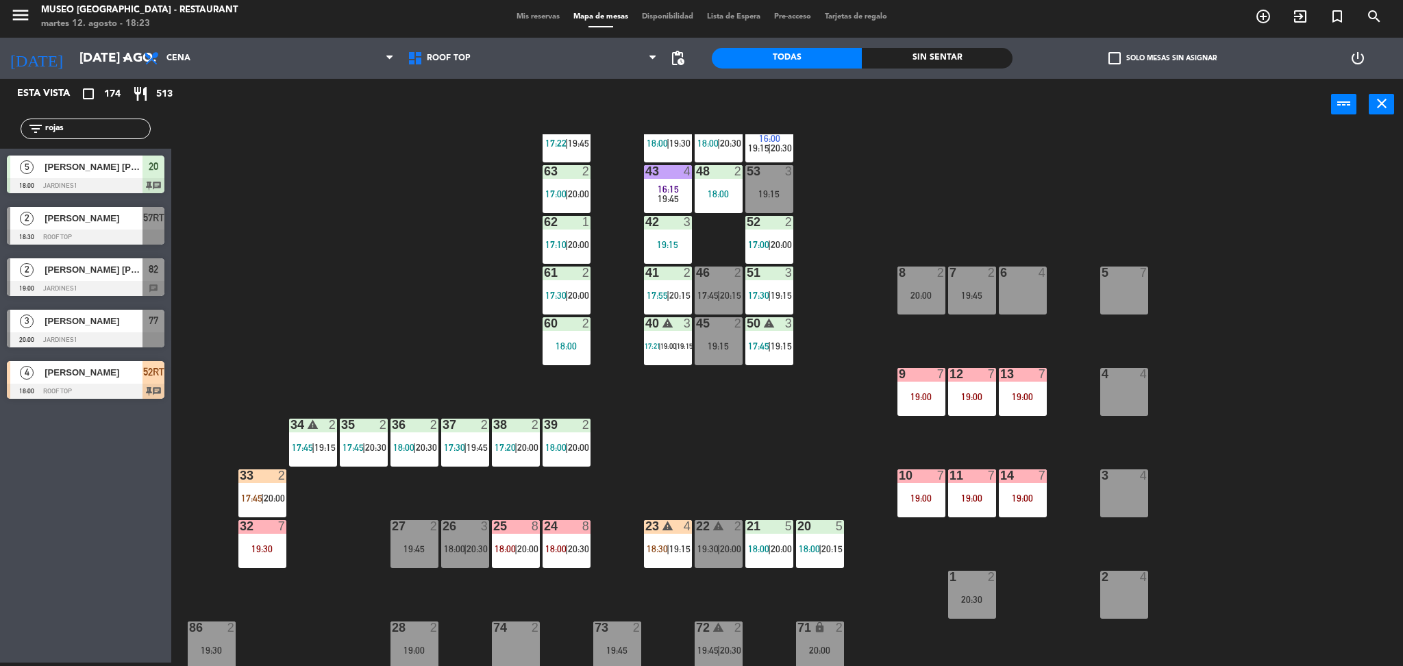
click at [710, 349] on div "19:15" at bounding box center [719, 346] width 48 height 10
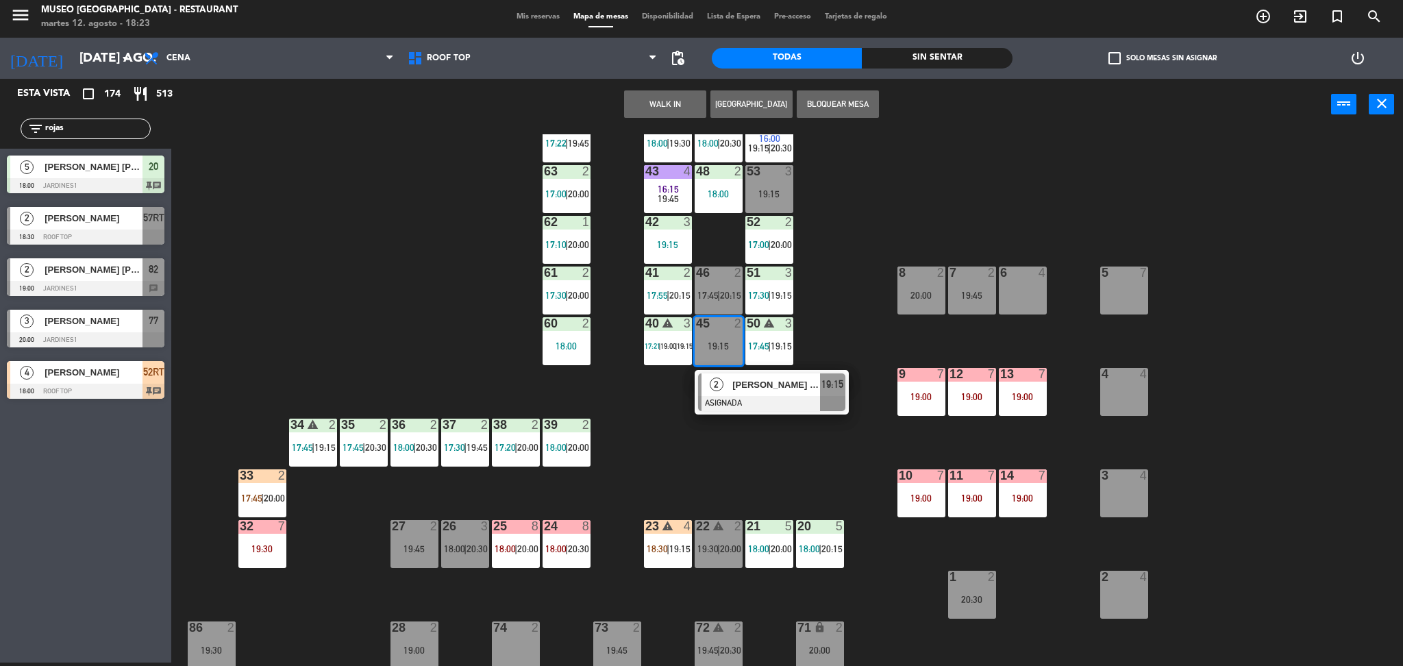
click at [656, 91] on button "WALK IN" at bounding box center [665, 103] width 82 height 27
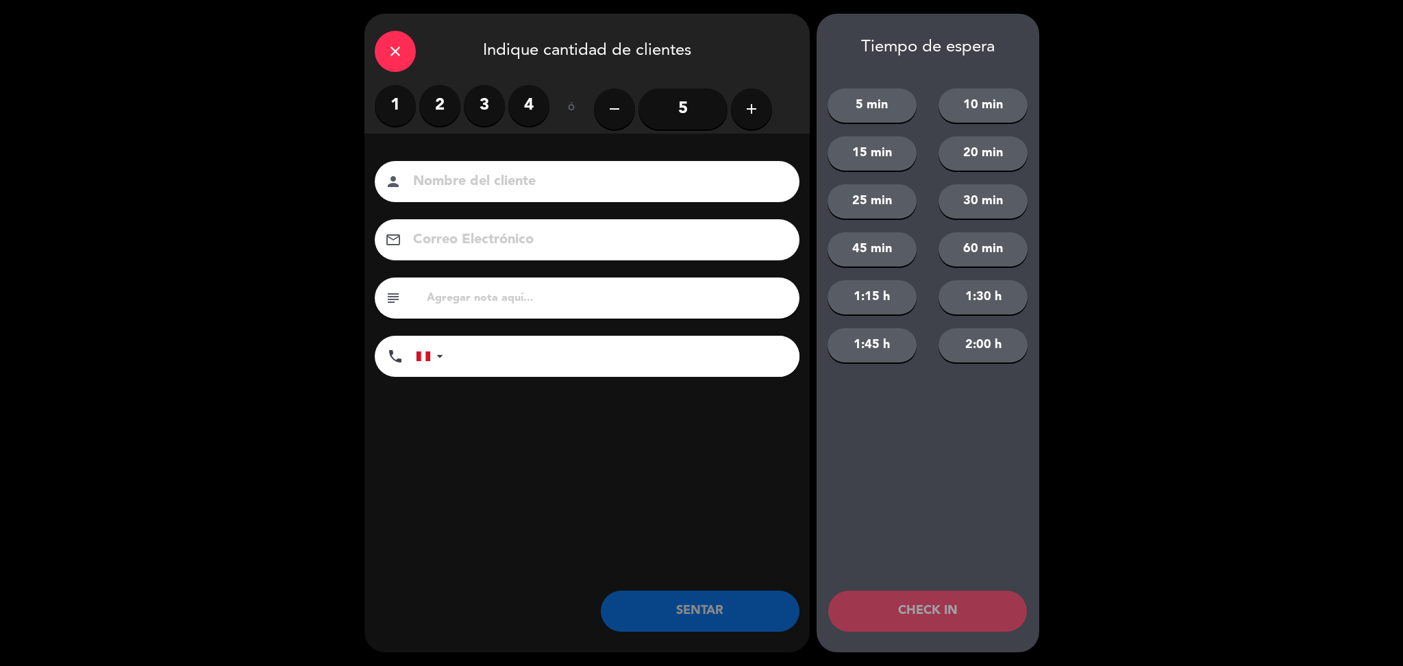
click at [437, 103] on label "2" at bounding box center [439, 105] width 41 height 41
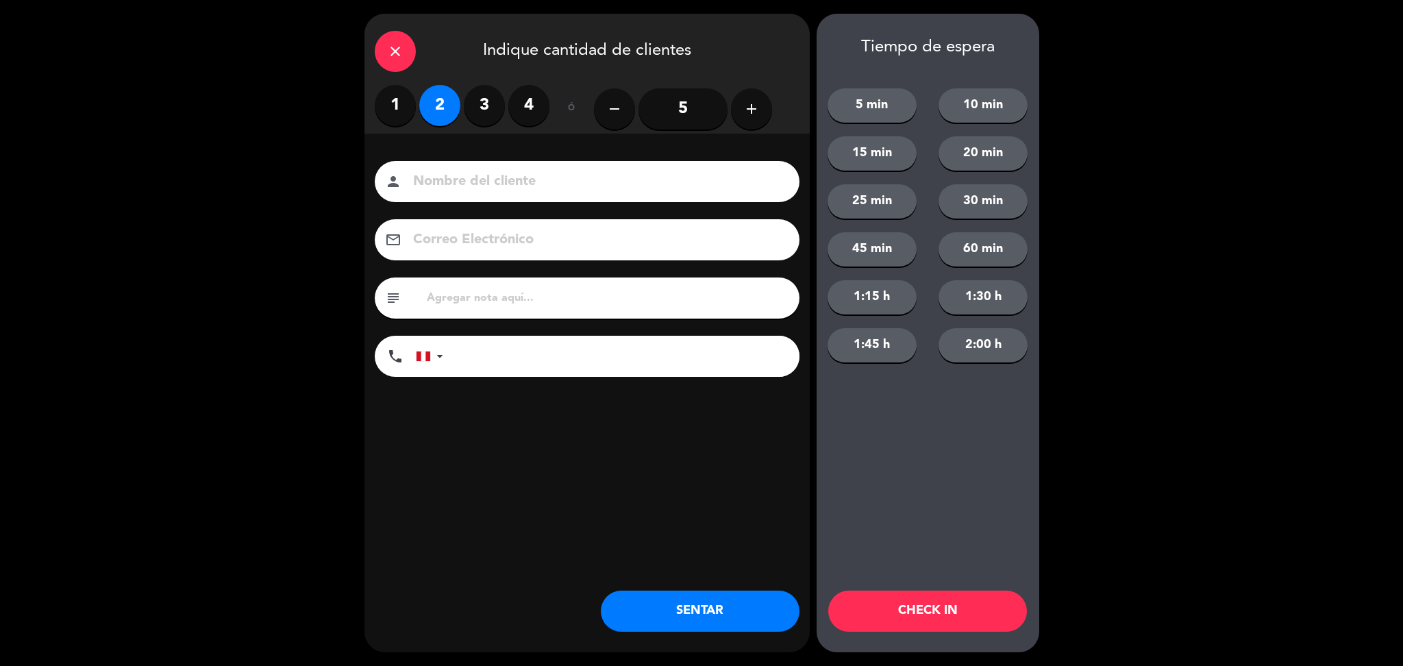
drag, startPoint x: 478, startPoint y: 197, endPoint x: 473, endPoint y: 186, distance: 12.9
click at [473, 186] on input at bounding box center [597, 182] width 370 height 24
type input "walk in- pamela"
click at [483, 371] on input "tel" at bounding box center [628, 356] width 342 height 41
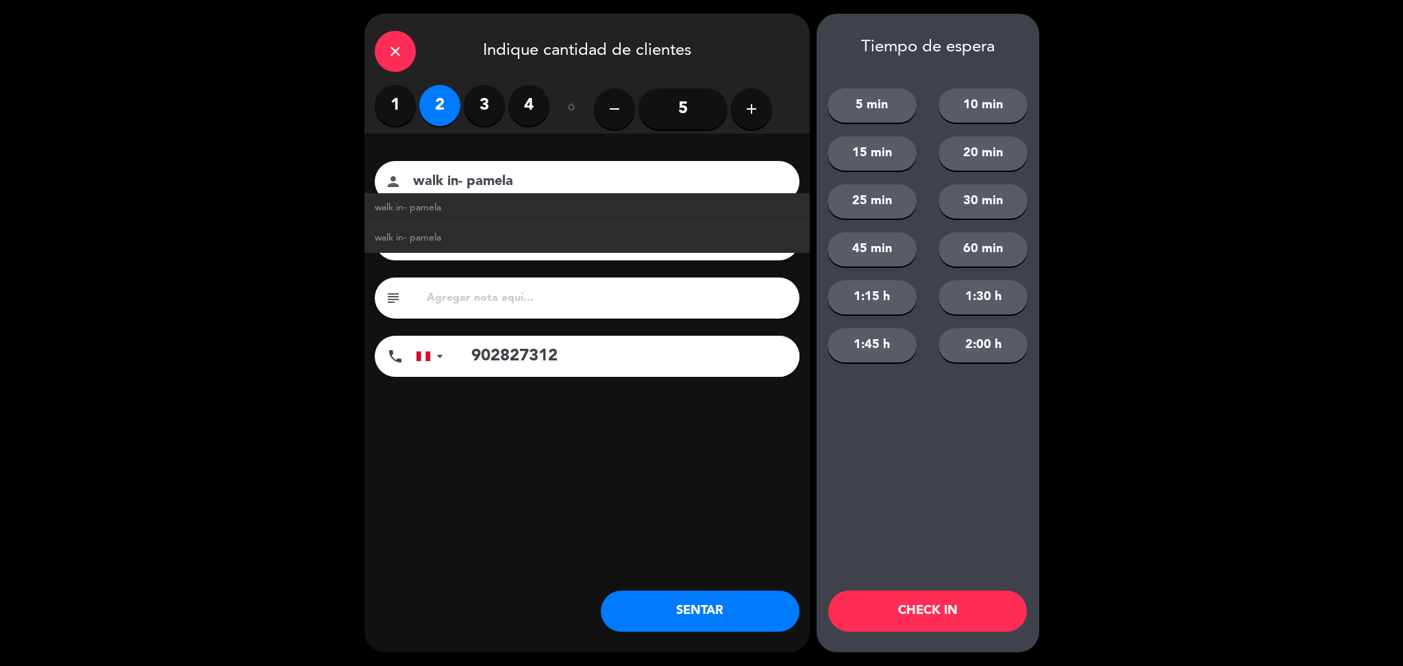
type input "902827312"
click at [453, 294] on input "text" at bounding box center [607, 297] width 364 height 19
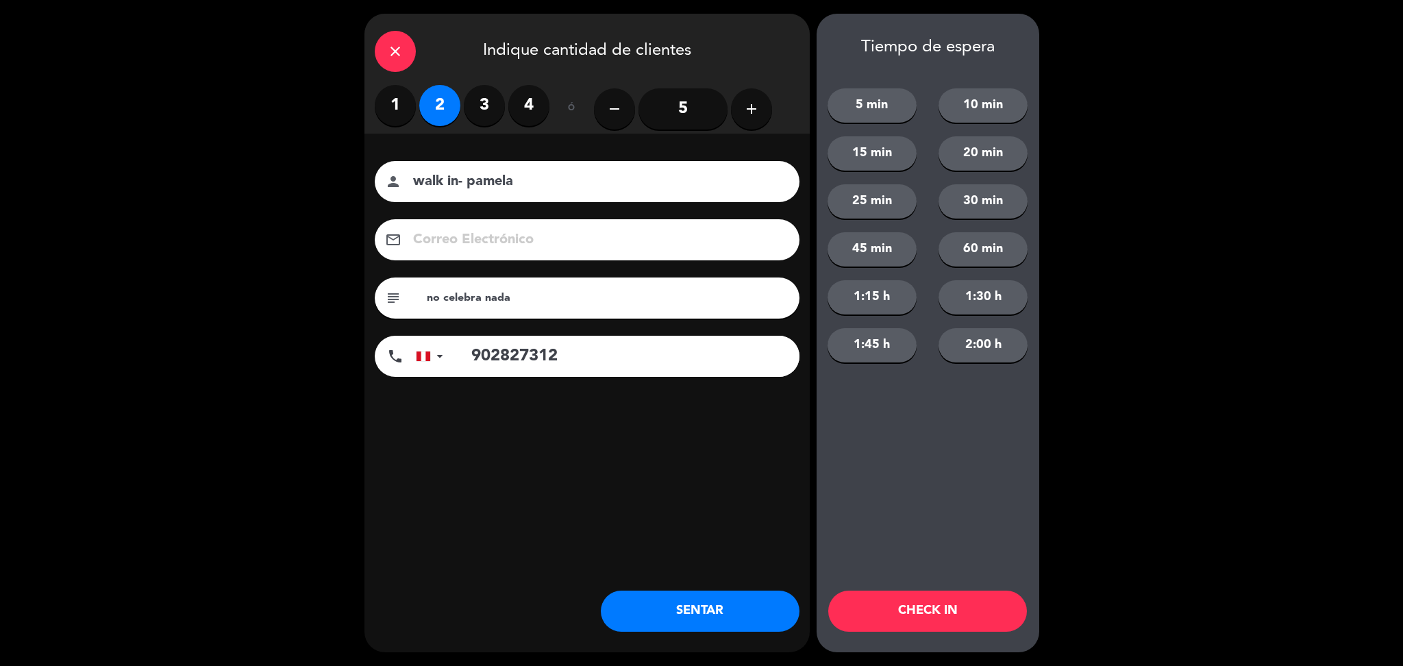
type input "no celebra nada"
click at [658, 622] on button "SENTAR" at bounding box center [700, 610] width 199 height 41
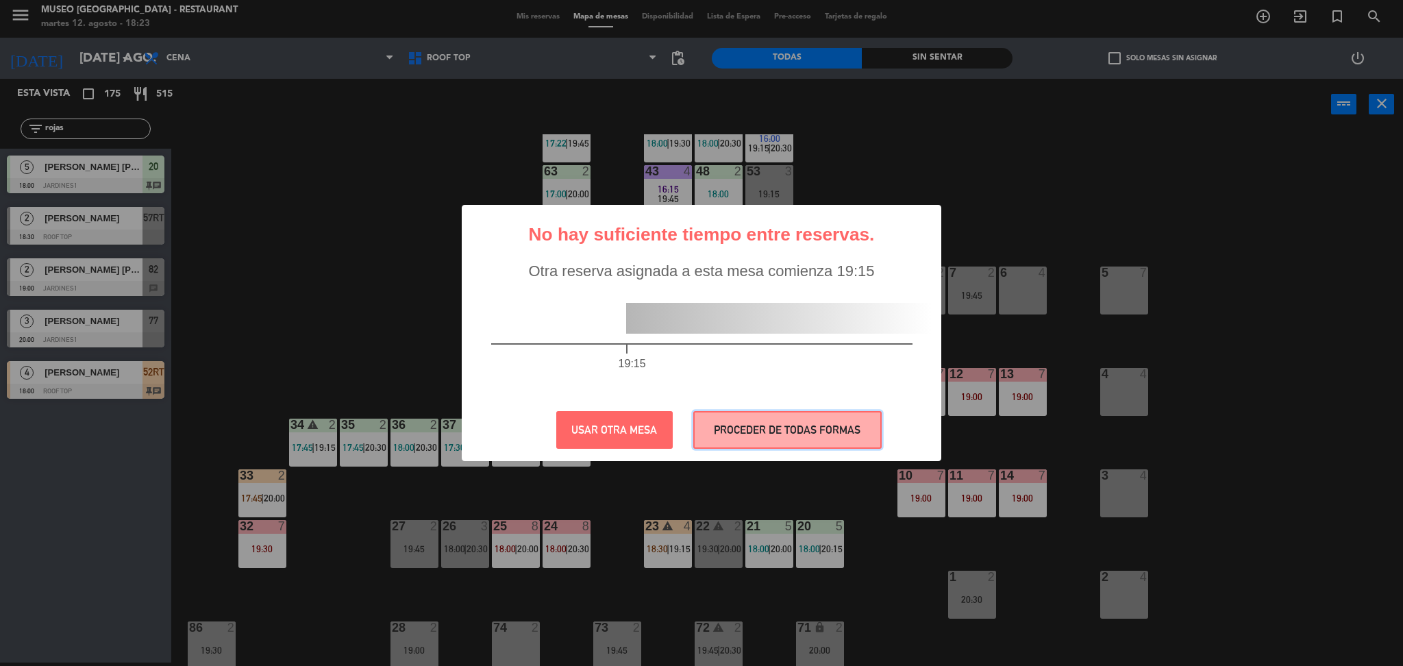
click at [734, 419] on button "PROCEDER DE TODAS FORMAS" at bounding box center [787, 430] width 188 height 38
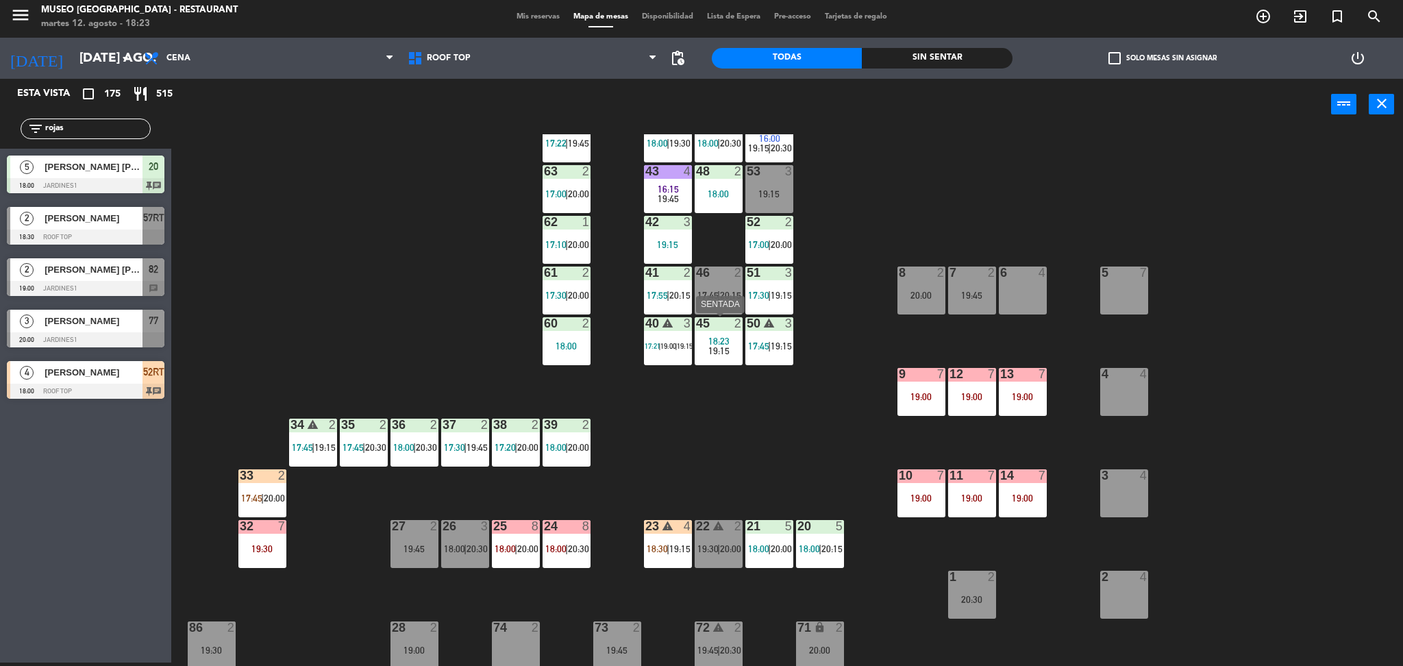
click at [722, 351] on span "19:15" at bounding box center [718, 350] width 21 height 11
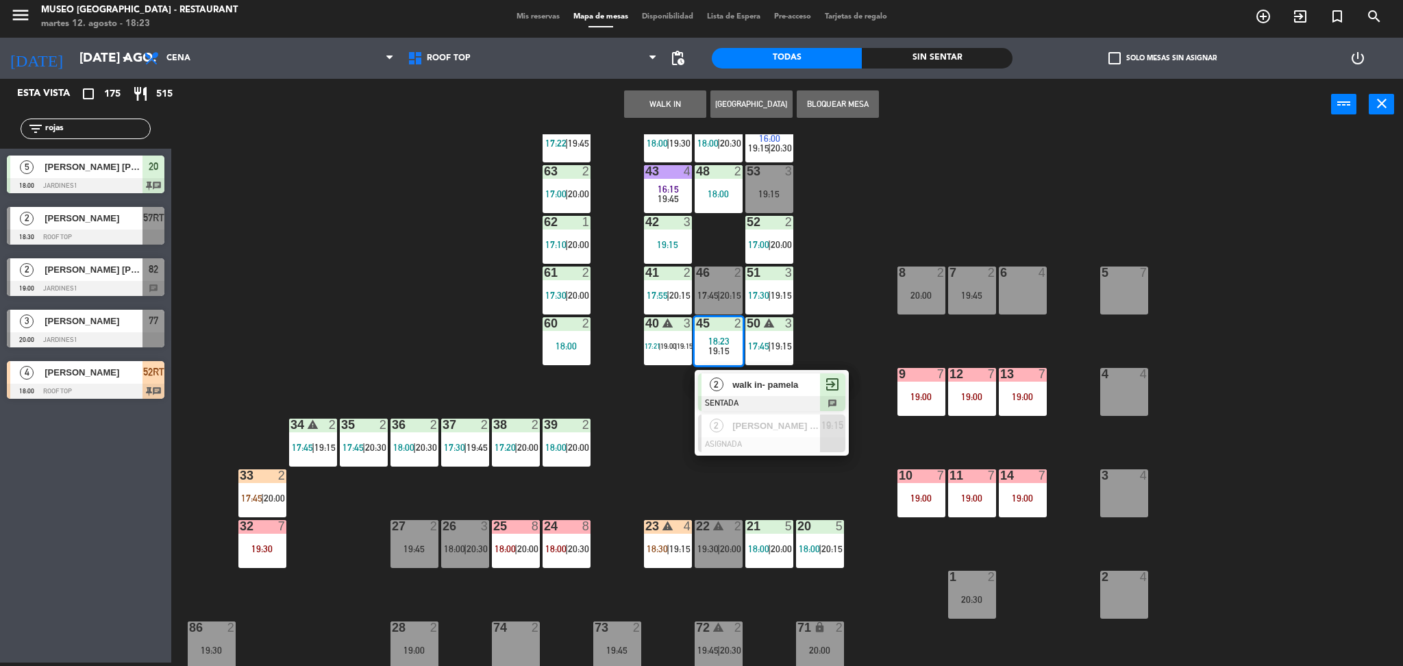
click at [740, 398] on div at bounding box center [771, 403] width 147 height 15
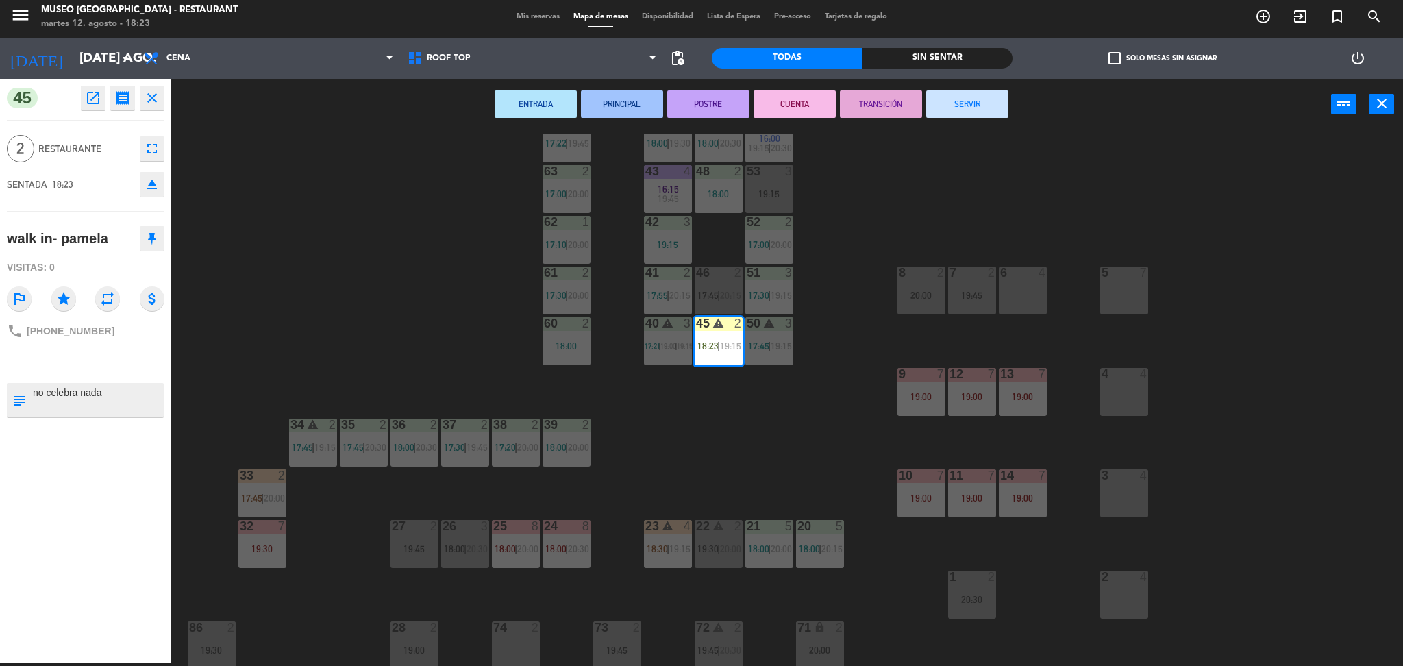
click at [738, 484] on div "44 warning 5 18:00 | 19:30 49 2 18:00 | 20:30 54 warning 5 16:00 19:15 | 20:30 …" at bounding box center [794, 400] width 1218 height 532
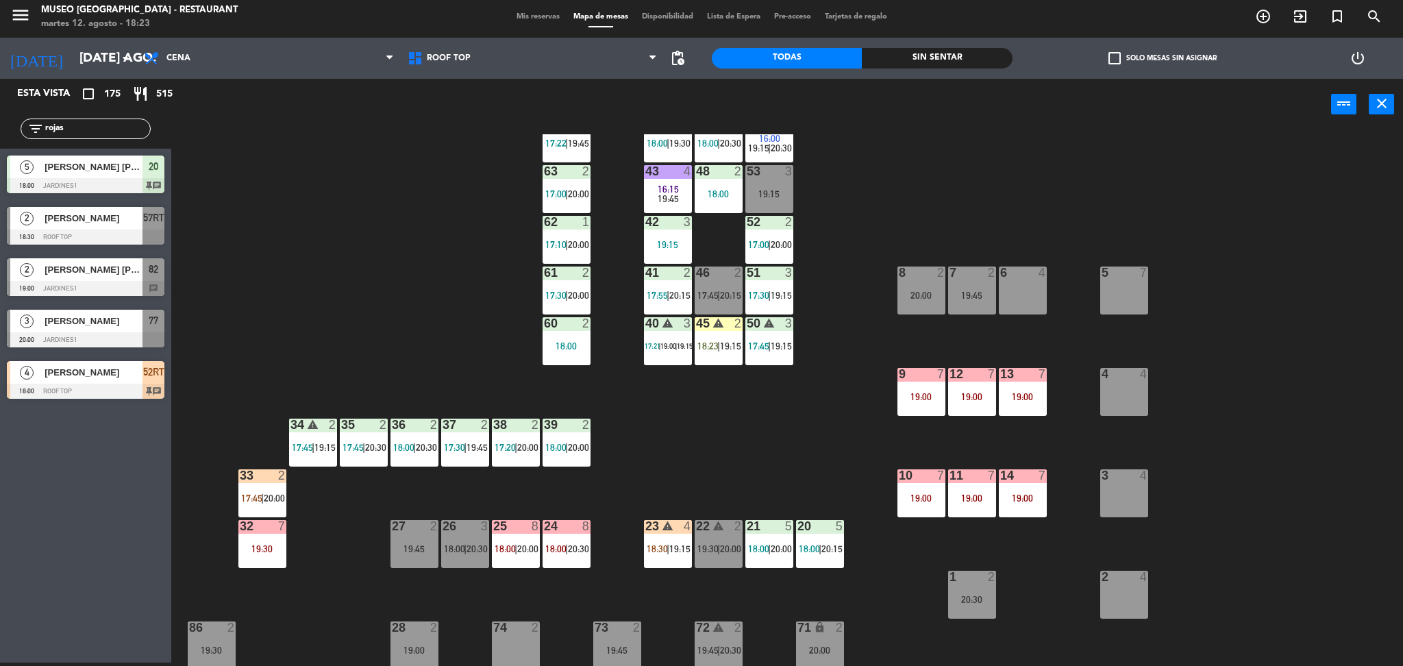
click at [721, 287] on div "46 2 17:45 | 20:15" at bounding box center [719, 290] width 48 height 48
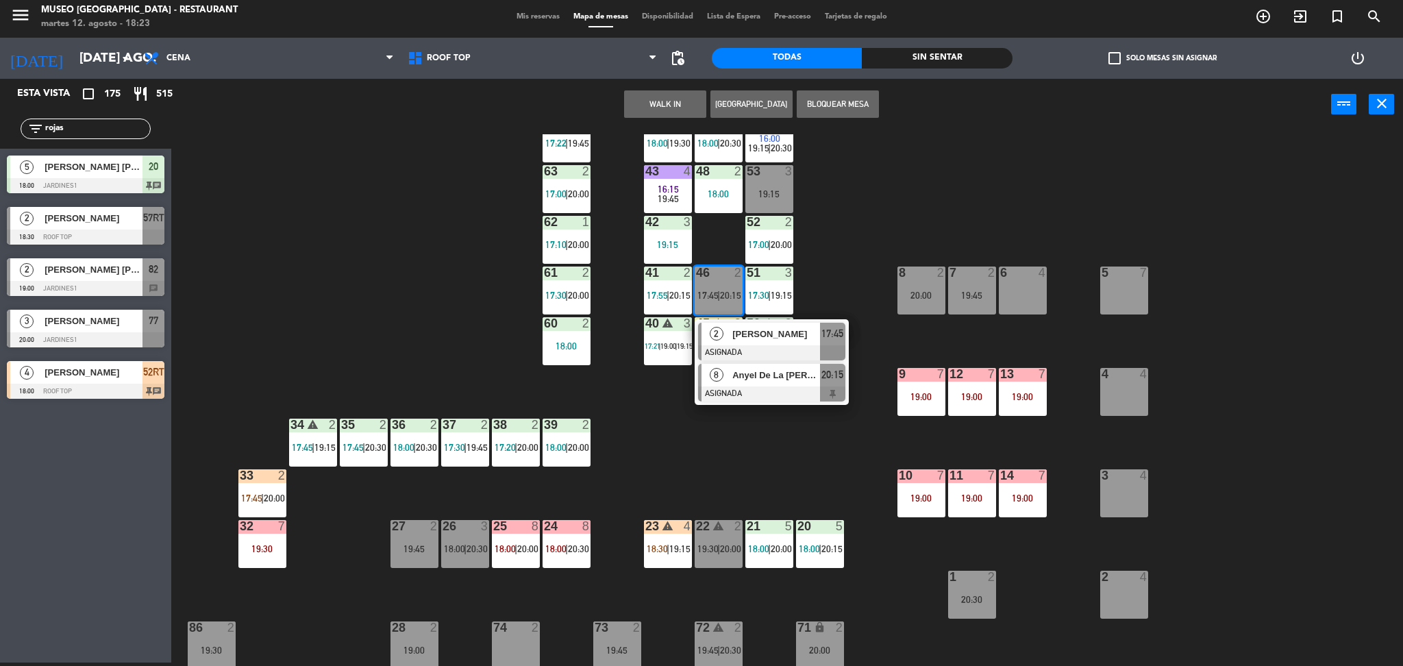
click at [752, 360] on div "8 Anyel De La [PERSON_NAME] ASIGNADA 20:15" at bounding box center [772, 382] width 154 height 45
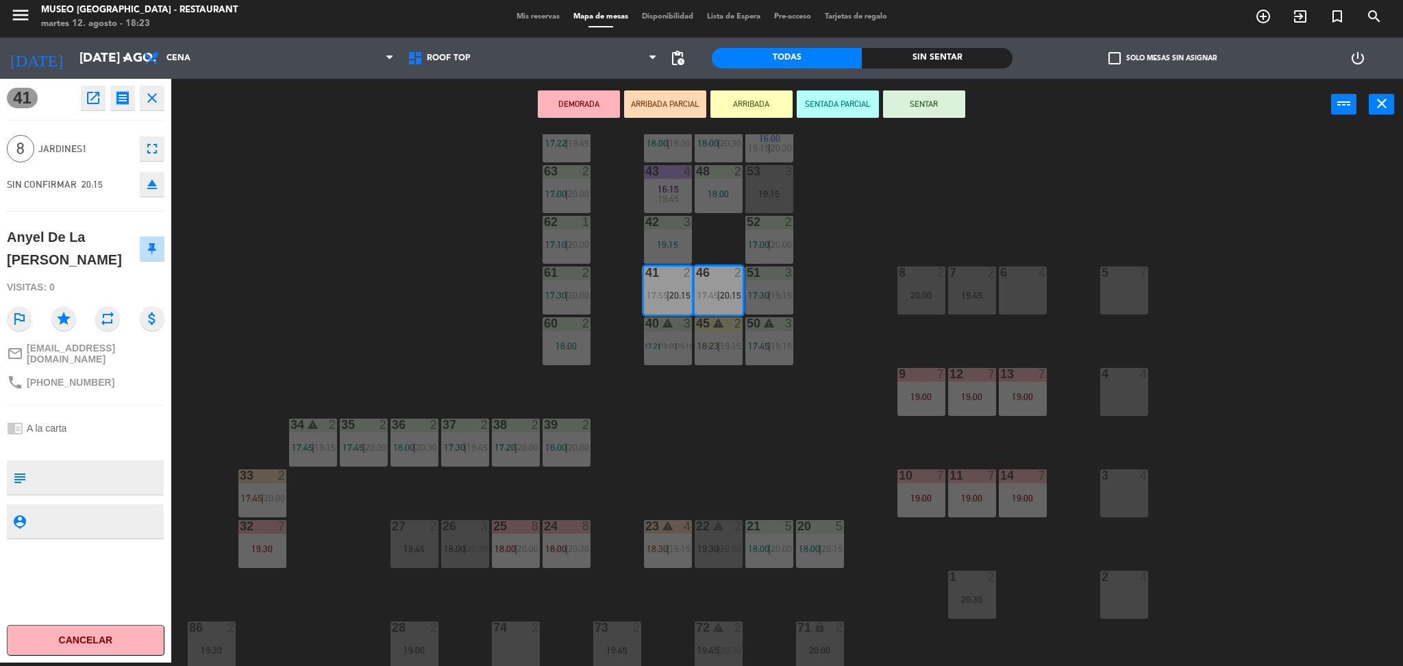
click at [727, 520] on div "warning" at bounding box center [718, 526] width 23 height 13
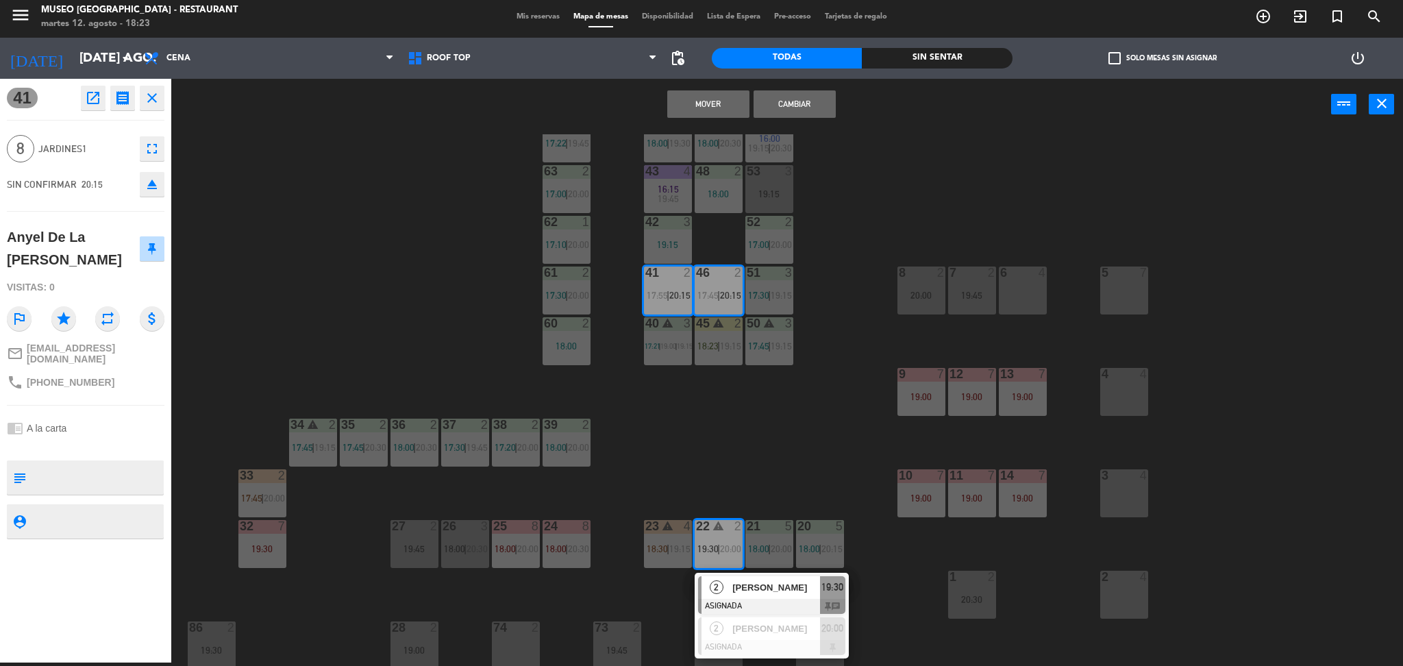
click at [714, 425] on div "44 warning 5 18:00 | 19:30 49 2 18:00 | 20:30 54 warning 5 16:00 19:15 | 20:30 …" at bounding box center [794, 400] width 1218 height 532
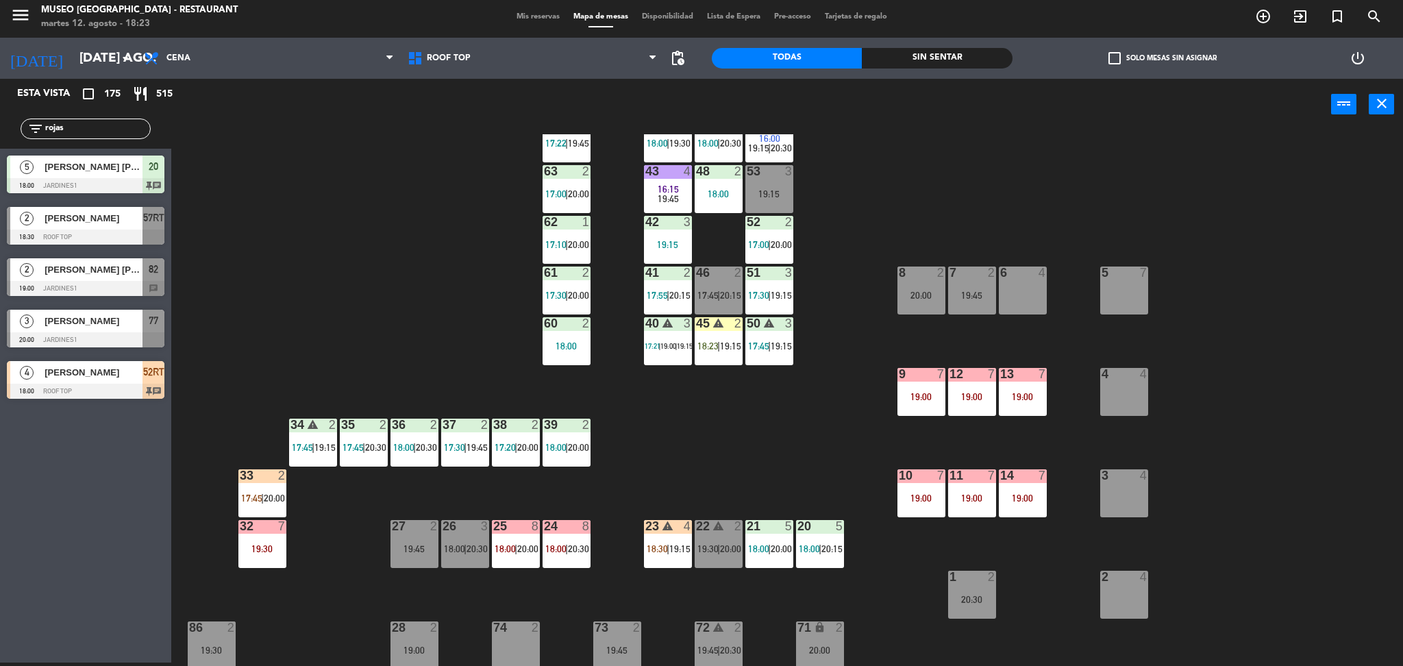
click at [718, 285] on div "46 2 17:45 | 20:15" at bounding box center [719, 290] width 48 height 48
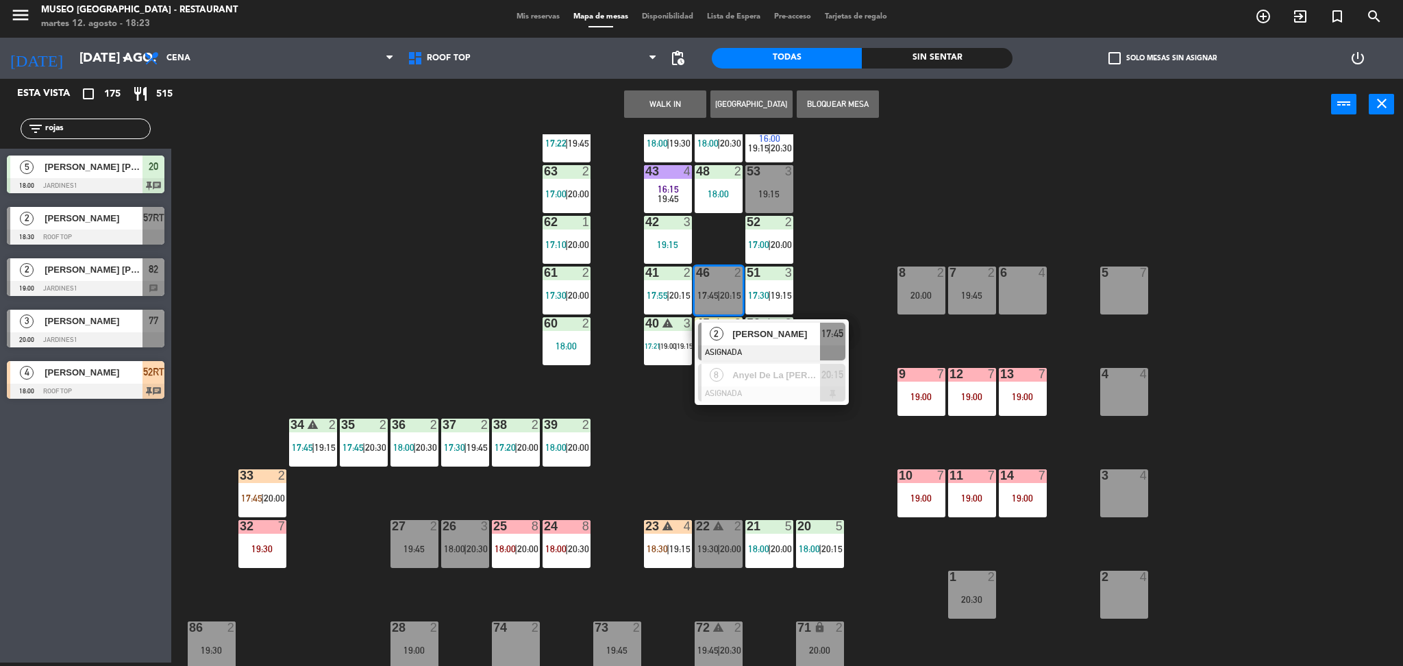
click at [748, 346] on div at bounding box center [771, 352] width 147 height 15
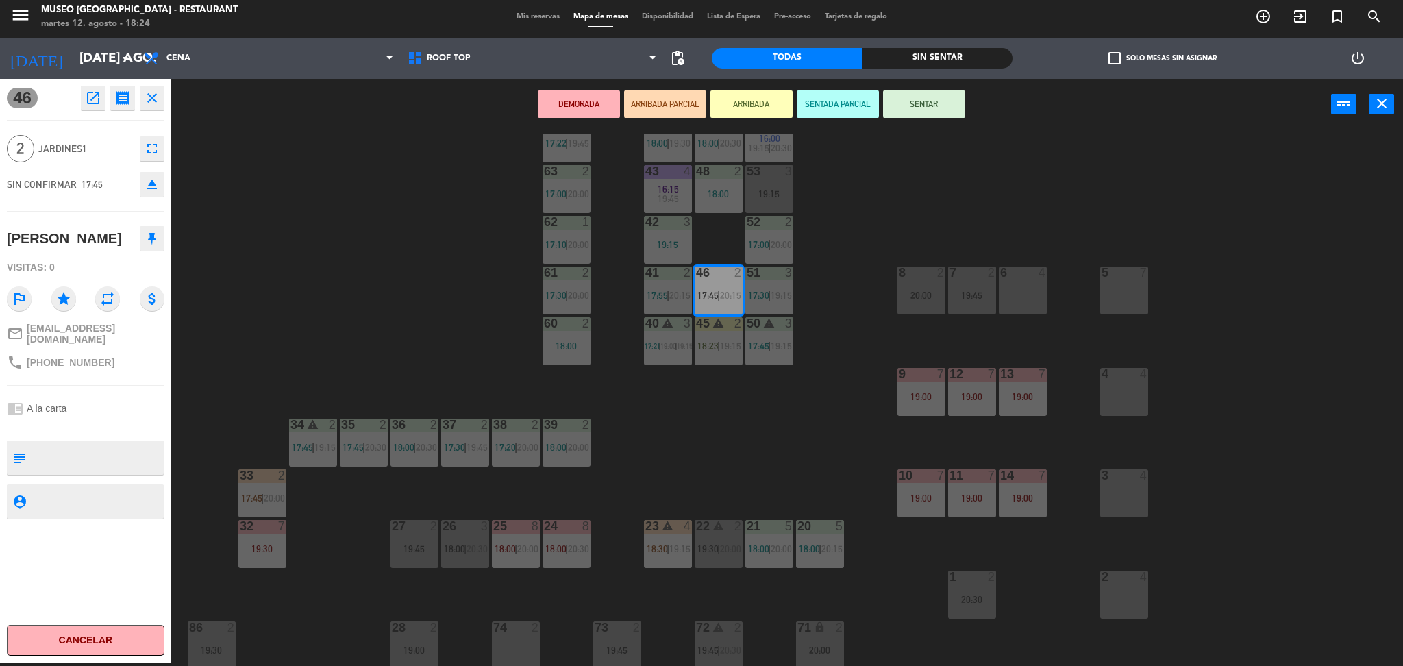
click at [82, 100] on button "open_in_new" at bounding box center [93, 98] width 25 height 25
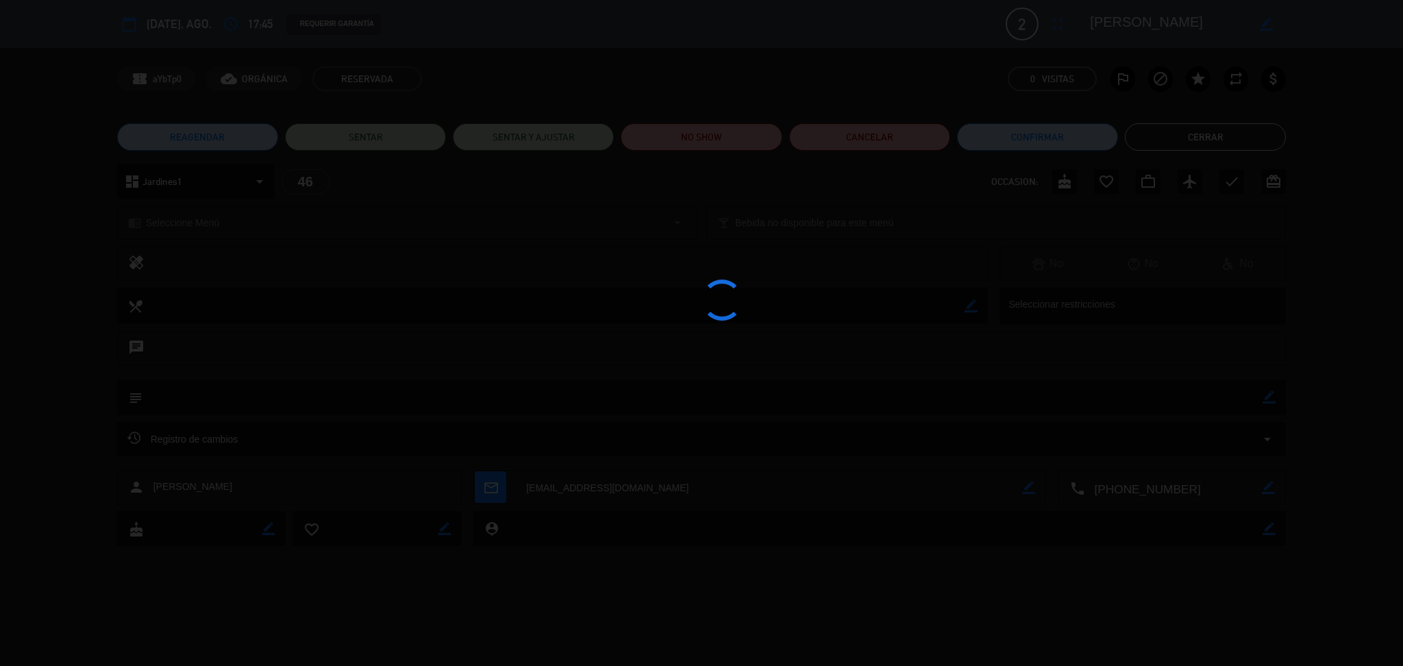
click at [691, 142] on div at bounding box center [701, 333] width 1403 height 666
click at [719, 140] on div at bounding box center [701, 333] width 1403 height 666
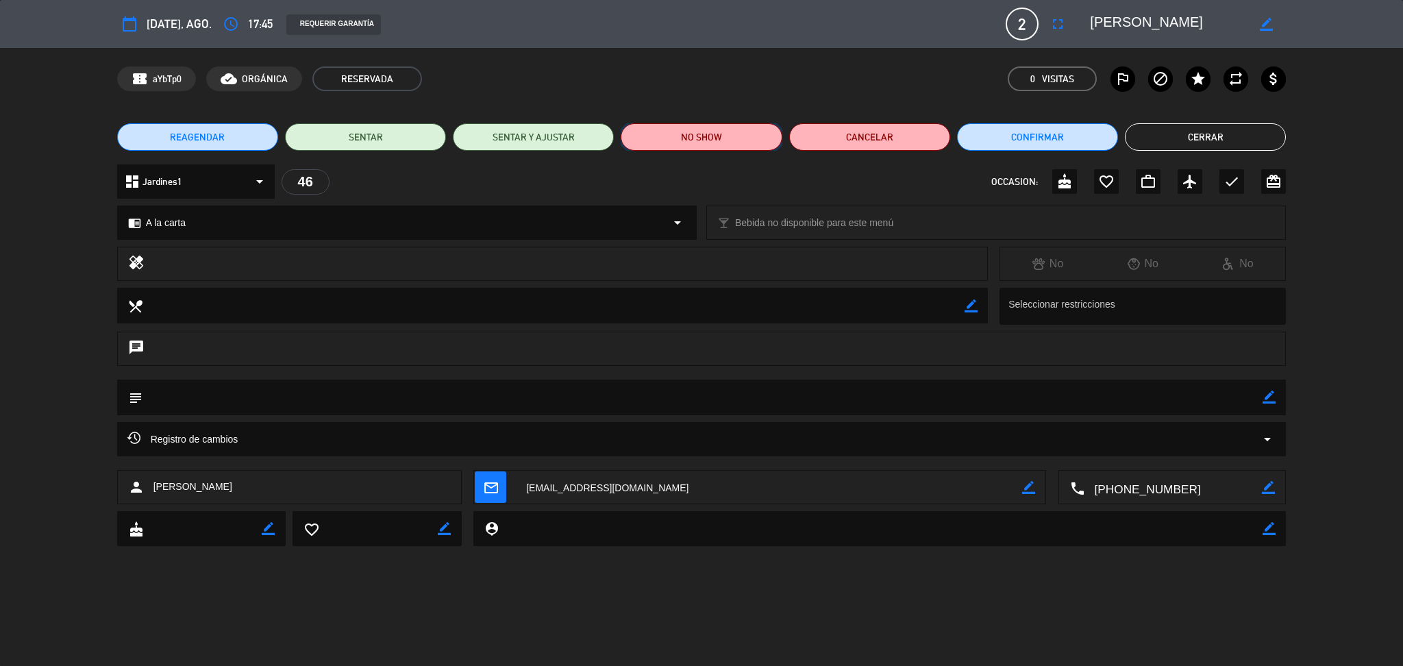
click at [722, 142] on button "NO SHOW" at bounding box center [701, 136] width 161 height 27
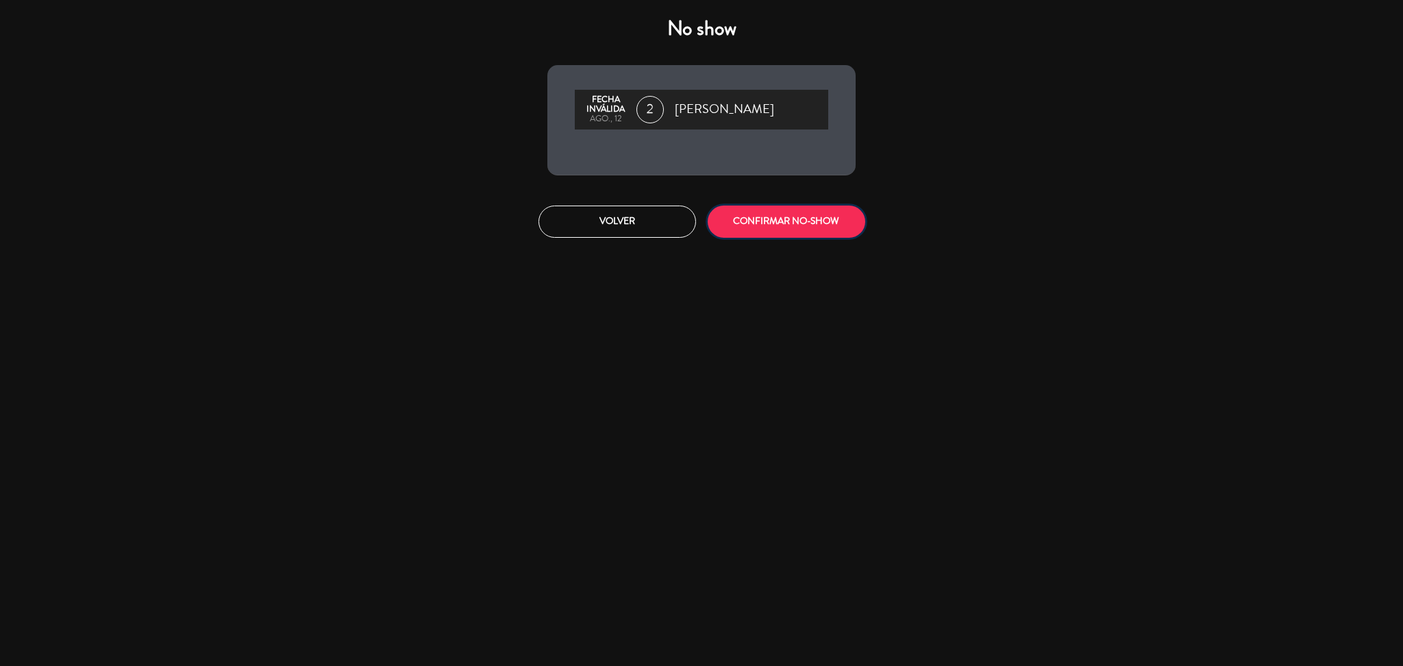
click at [771, 232] on button "CONFIRMAR NO-SHOW" at bounding box center [787, 221] width 158 height 32
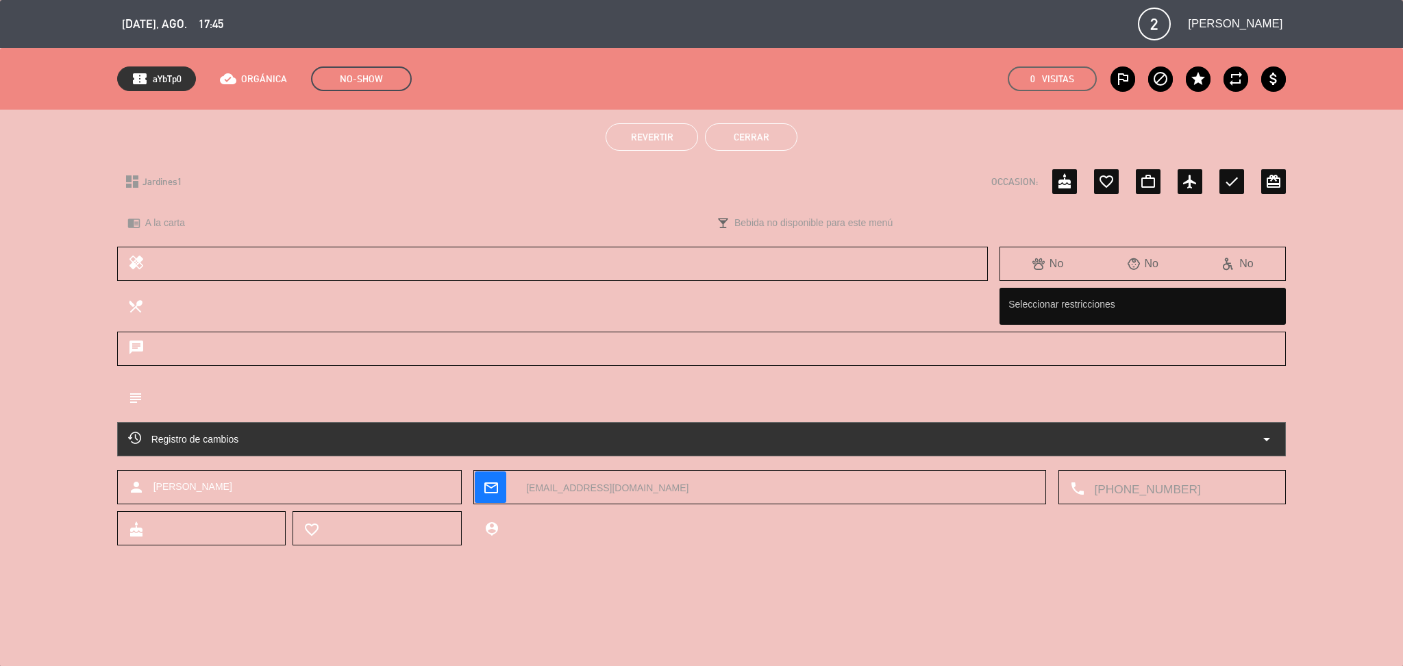
click at [719, 145] on button "Cerrar" at bounding box center [751, 136] width 92 height 27
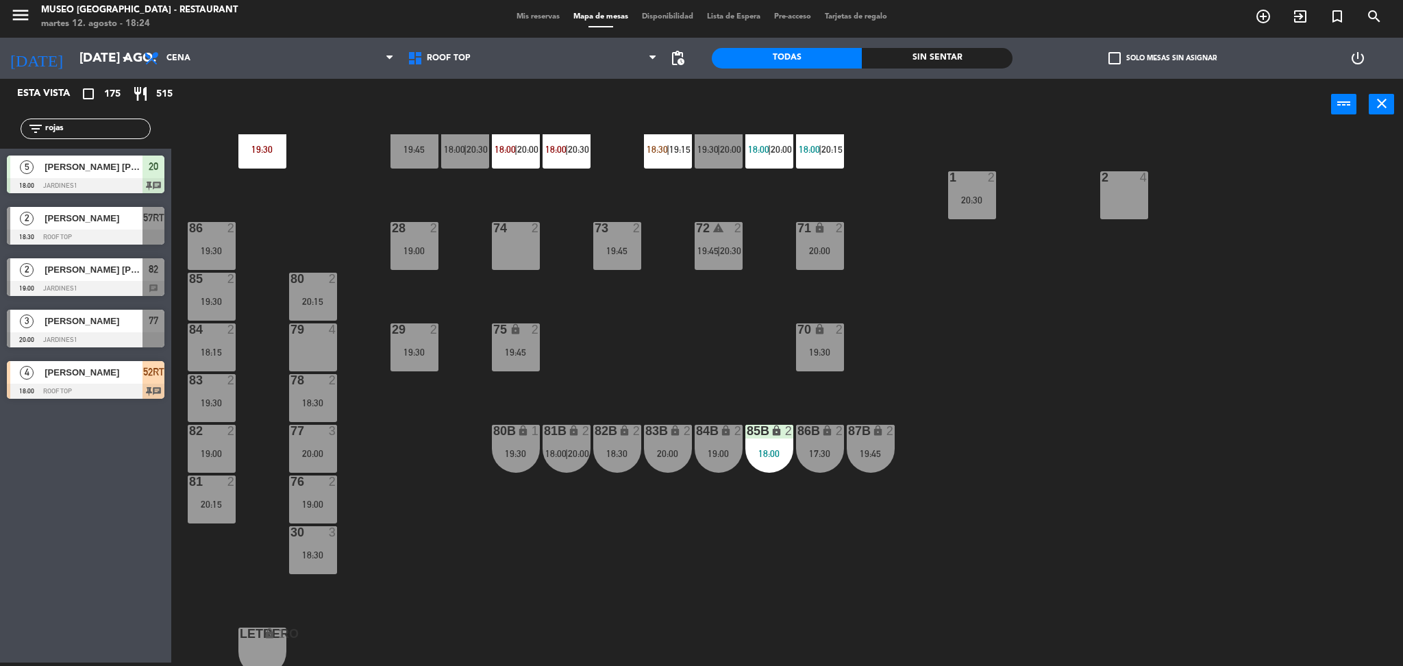
scroll to position [453, 0]
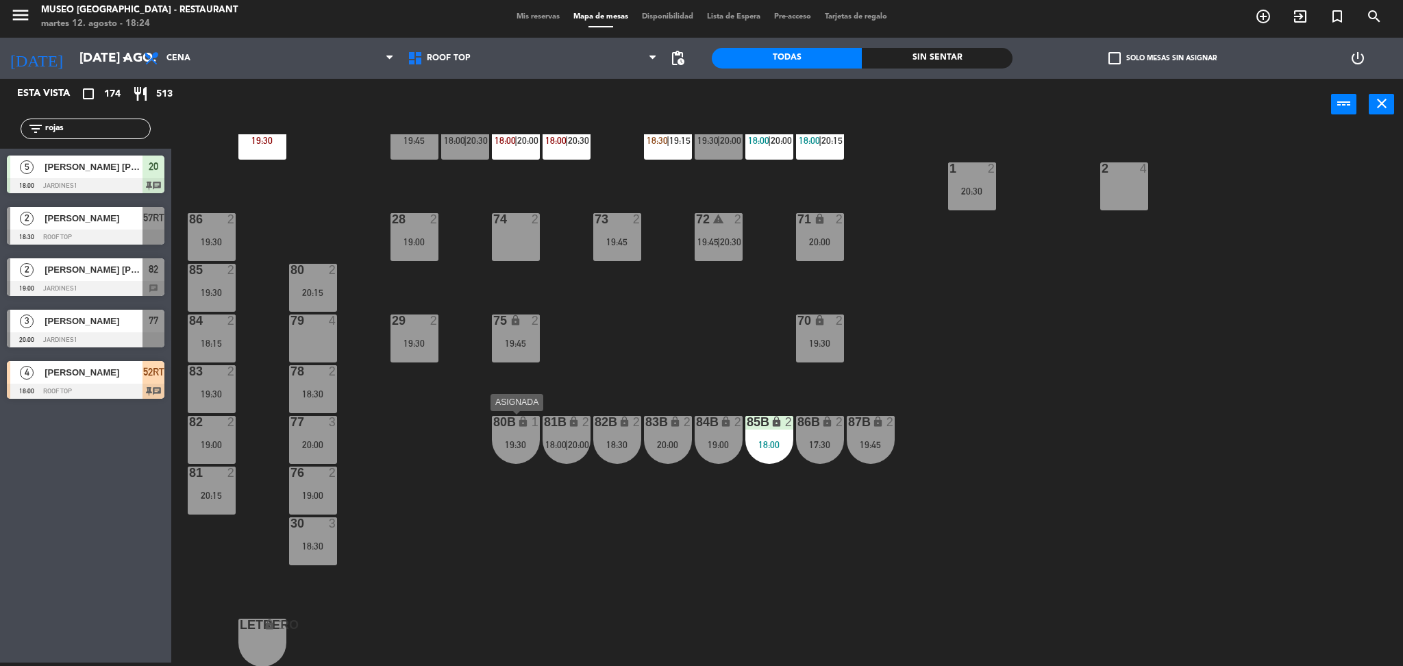
click at [487, 427] on div "80B" at bounding box center [493, 422] width 23 height 13
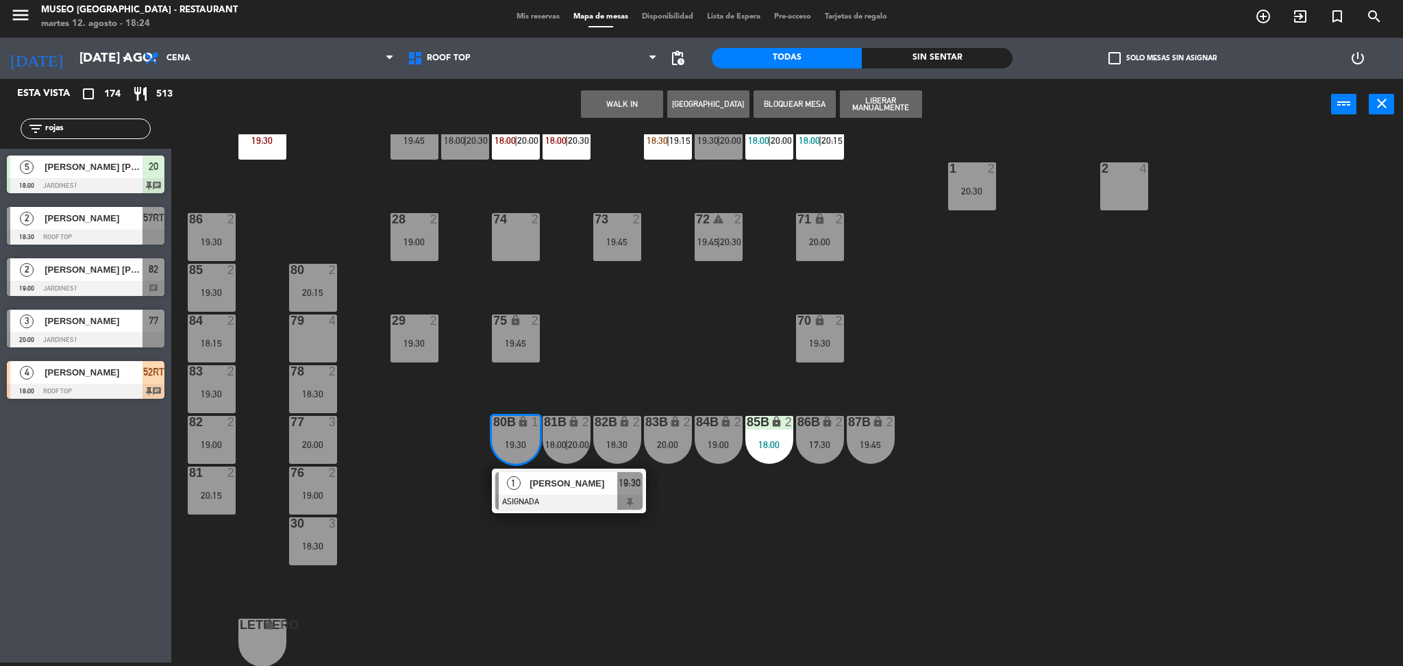
click at [316, 320] on div at bounding box center [312, 320] width 23 height 12
click at [708, 95] on button "Mover" at bounding box center [708, 103] width 82 height 27
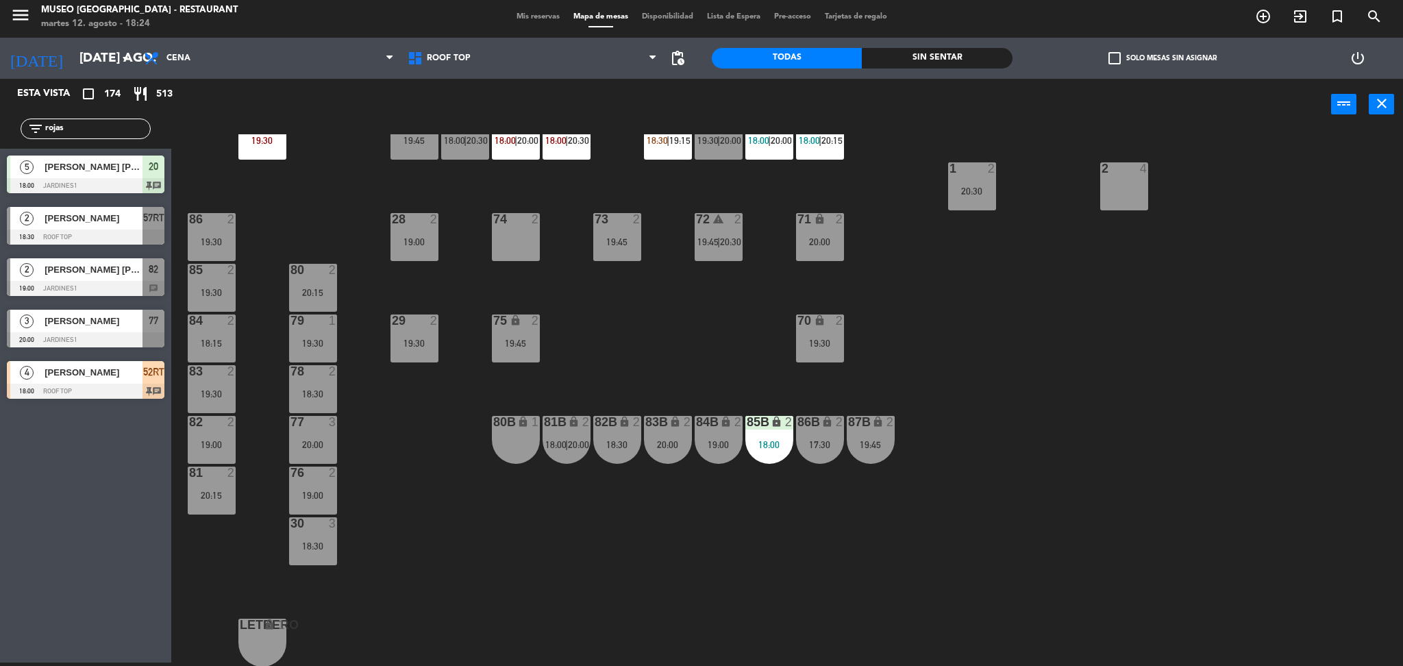
click at [333, 384] on div "78 2 18:30" at bounding box center [313, 389] width 48 height 48
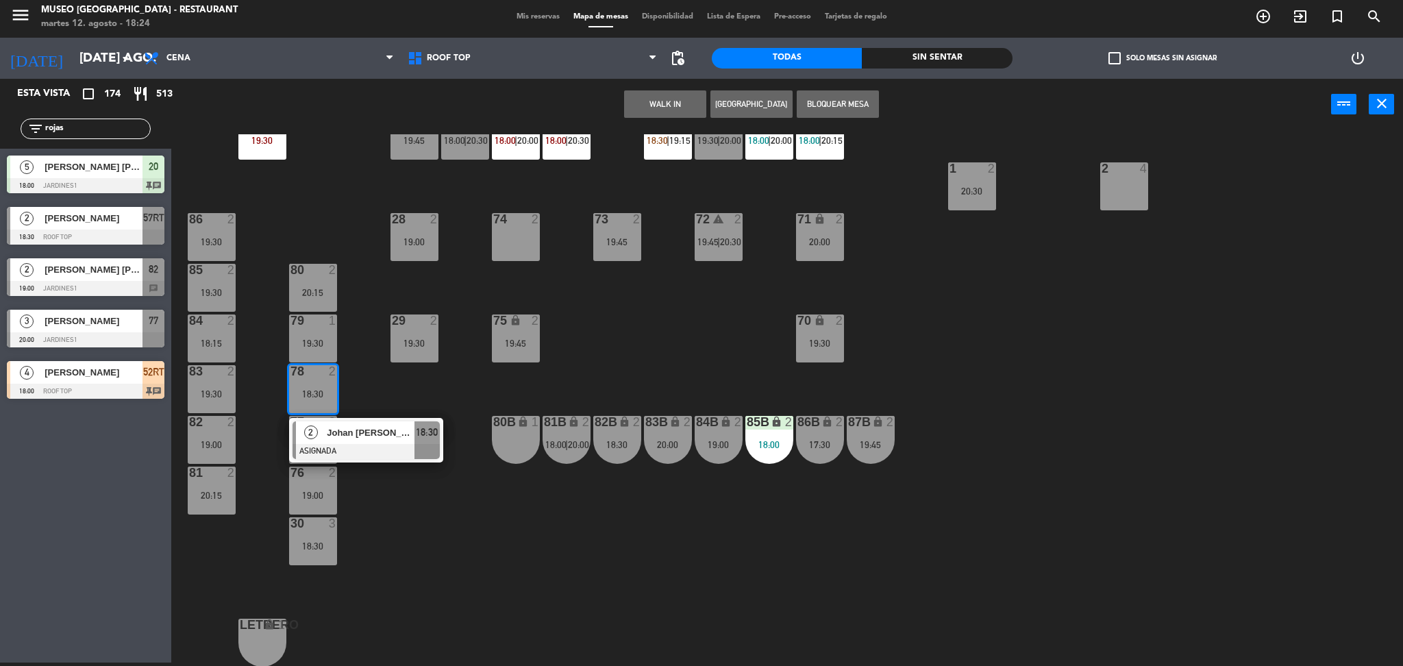
click at [375, 444] on div at bounding box center [365, 451] width 147 height 15
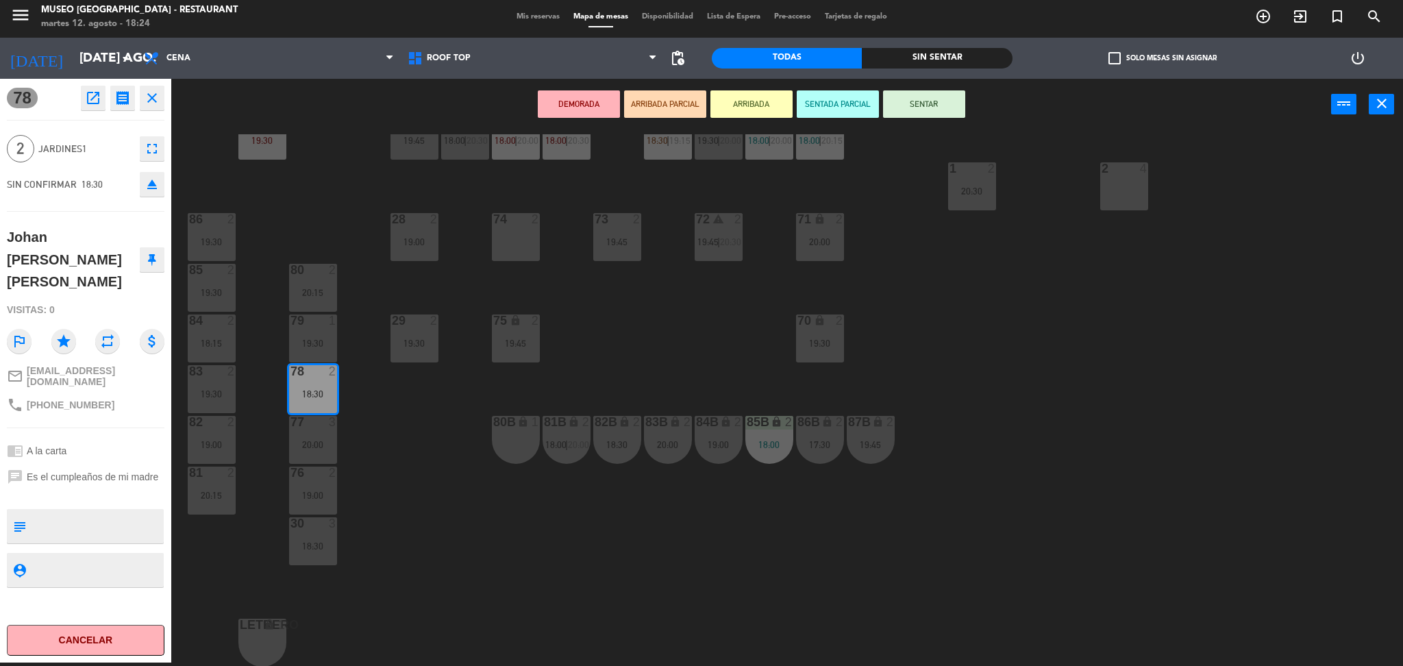
scroll to position [212, 0]
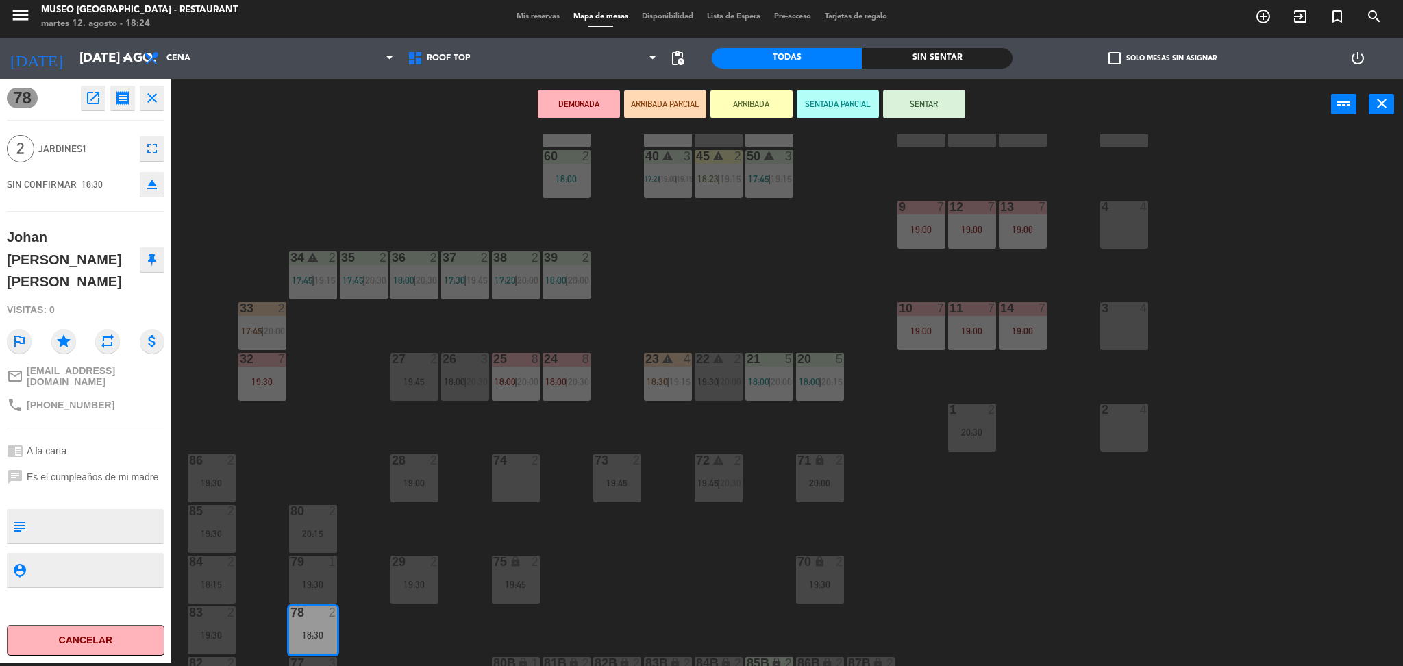
click at [723, 304] on div "44 warning 5 18:00 | 19:30 49 2 18:00 | 20:30 54 warning 5 16:00 19:15 | 20:30 …" at bounding box center [794, 400] width 1218 height 532
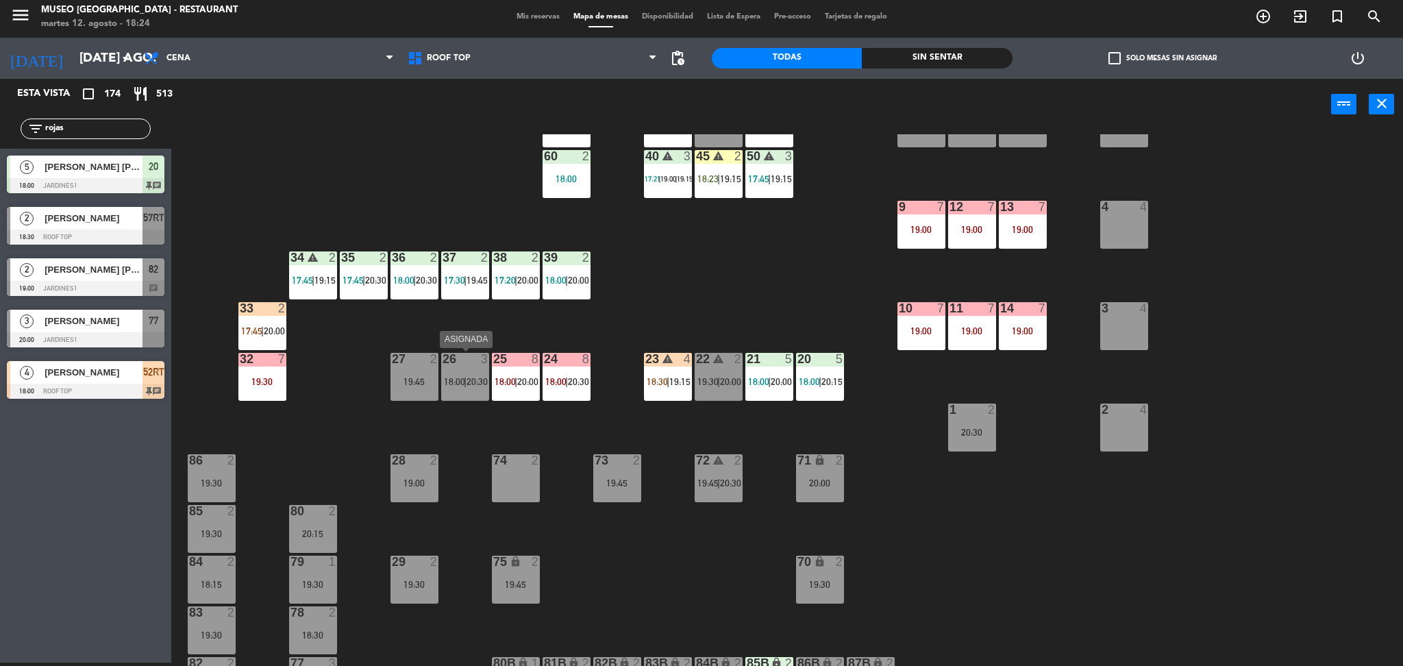
click at [465, 390] on div "26 3 18:00 | 20:30" at bounding box center [465, 377] width 48 height 48
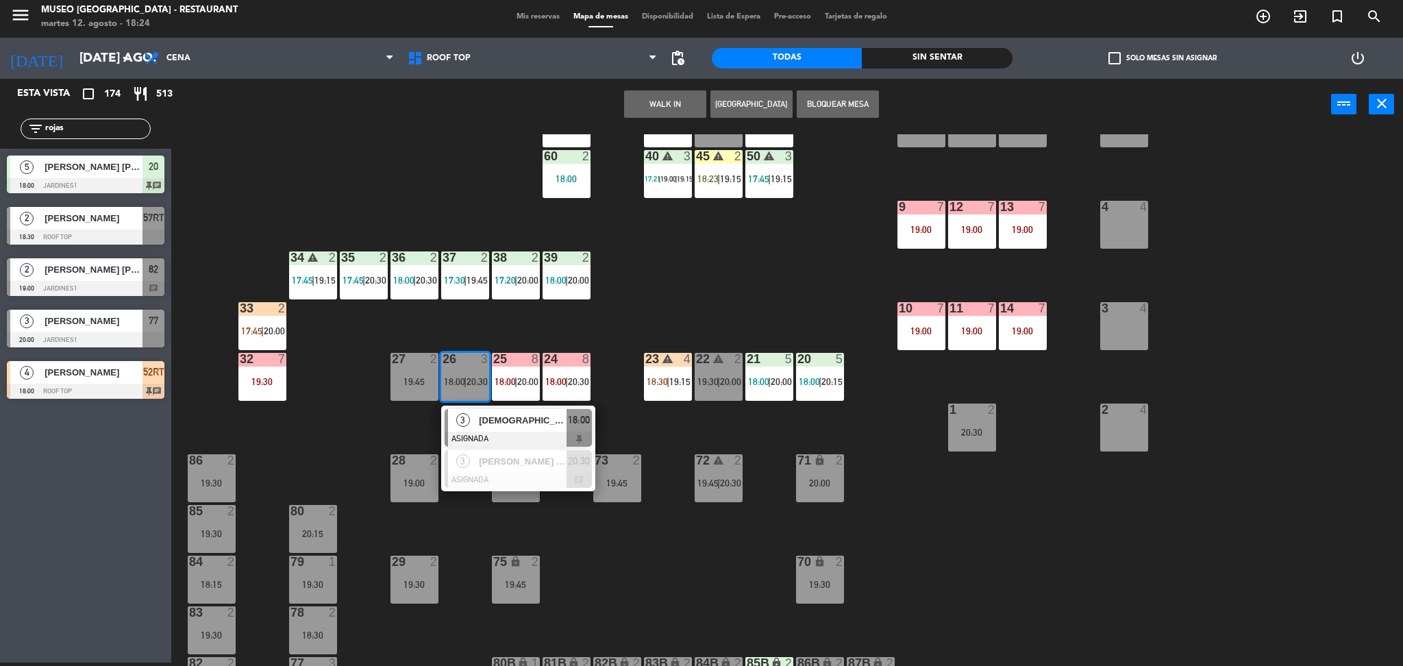
click at [495, 434] on div at bounding box center [518, 439] width 147 height 15
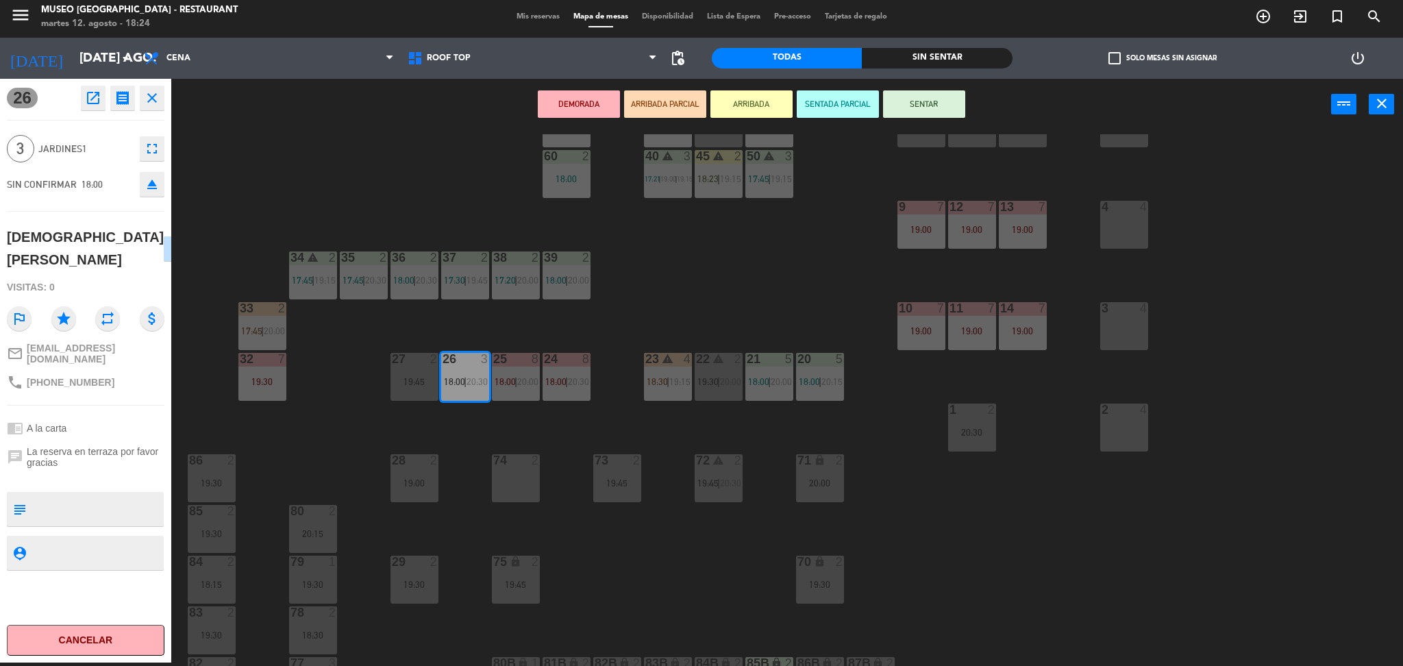
click at [89, 98] on icon "open_in_new" at bounding box center [93, 98] width 16 height 16
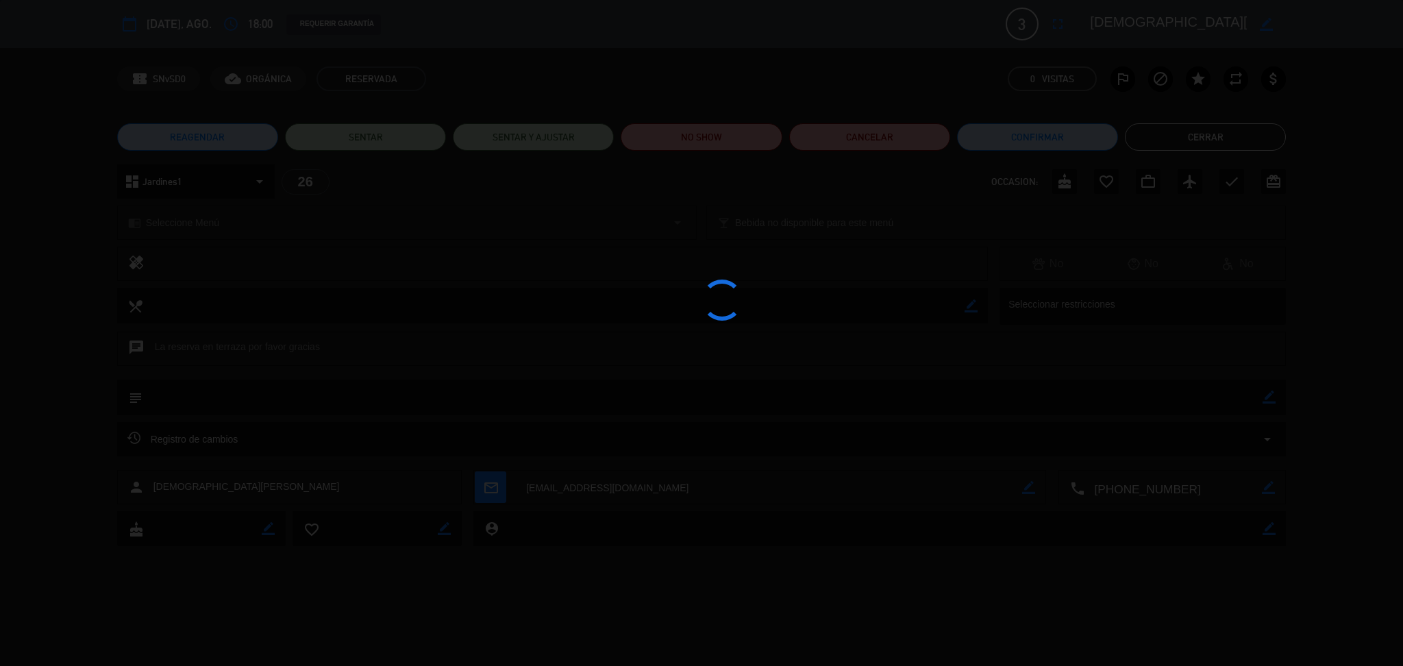
click at [711, 138] on div at bounding box center [701, 333] width 1403 height 666
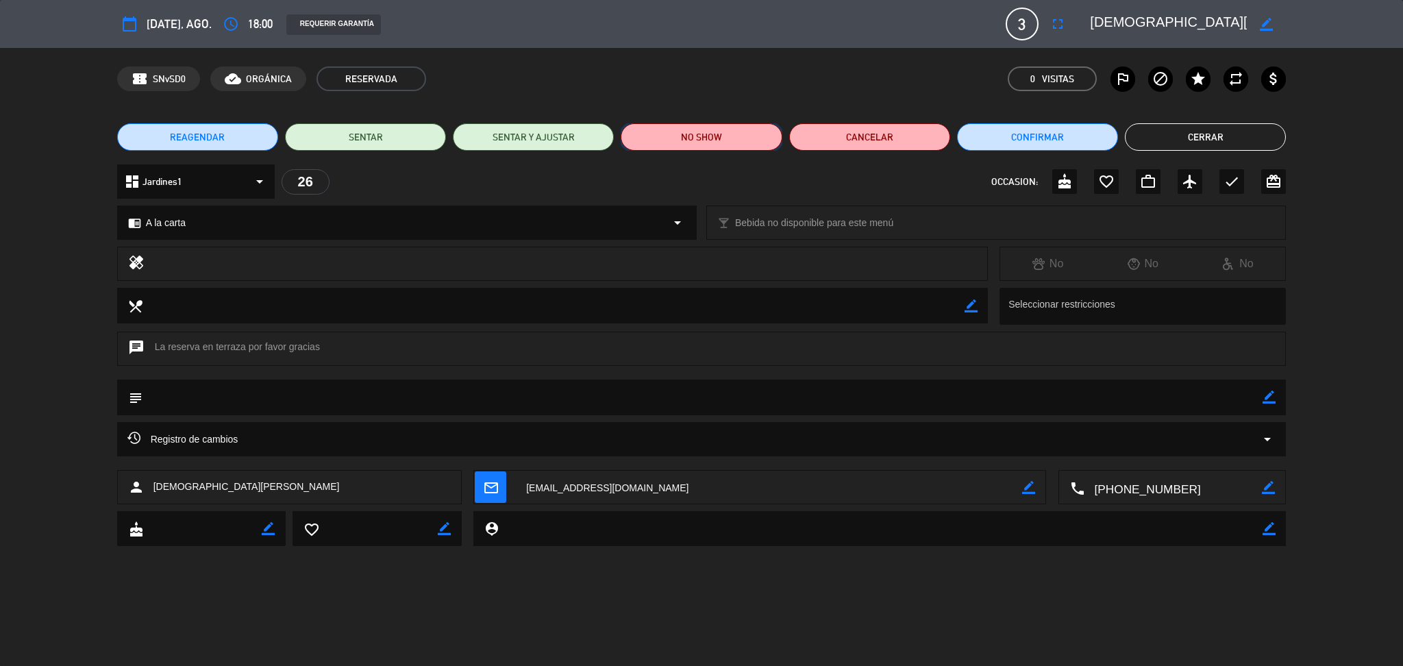
click at [711, 138] on button "NO SHOW" at bounding box center [701, 136] width 161 height 27
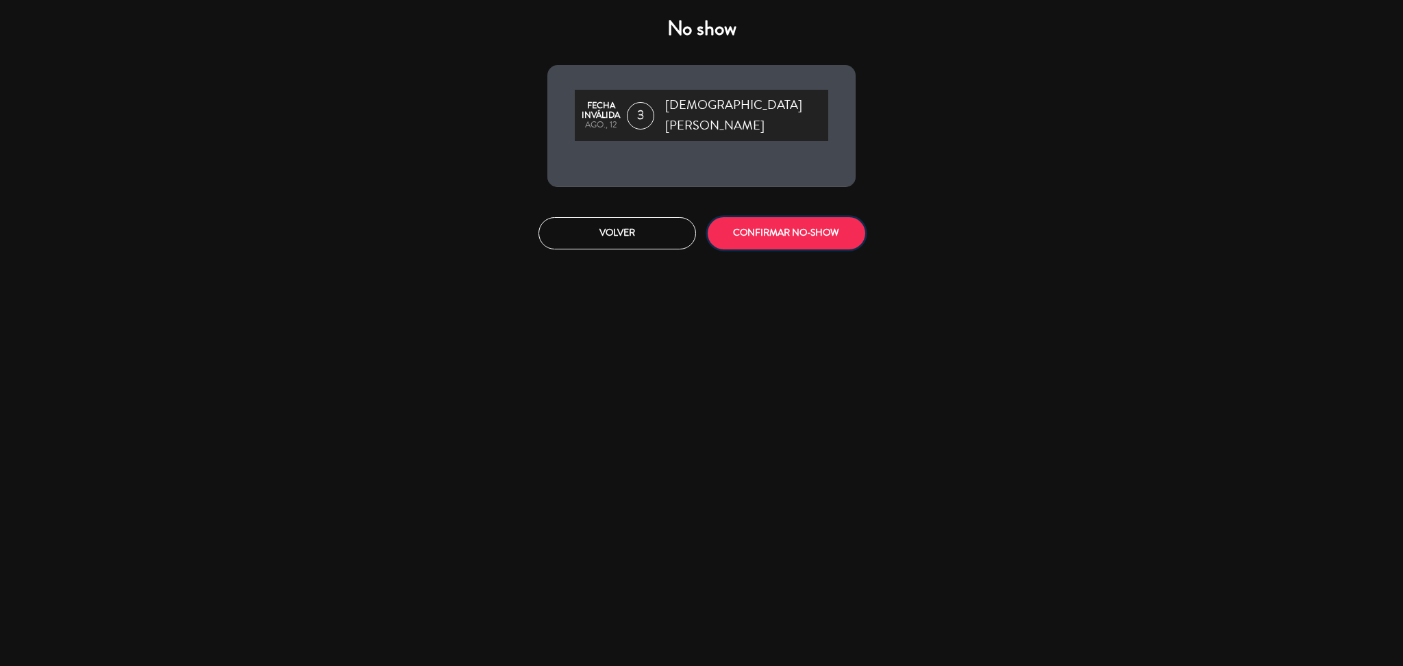
click at [764, 217] on button "CONFIRMAR NO-SHOW" at bounding box center [787, 233] width 158 height 32
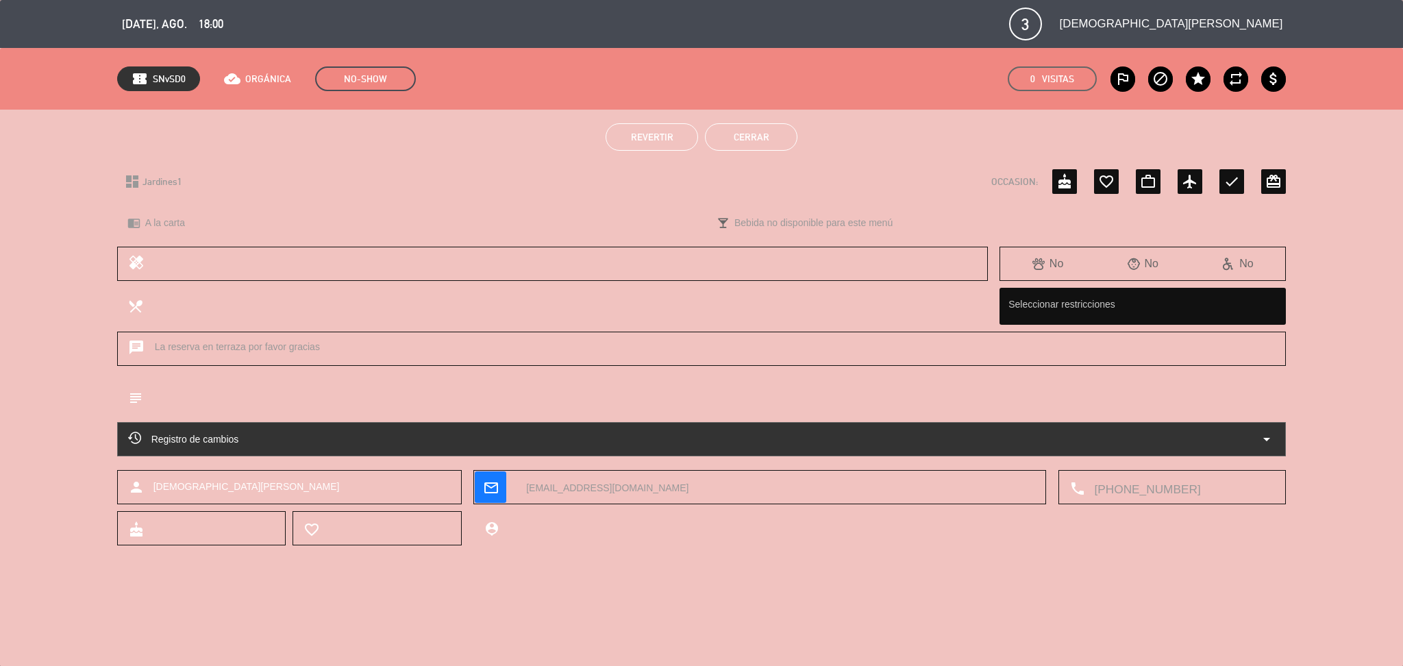
click at [754, 140] on button "Cerrar" at bounding box center [751, 136] width 92 height 27
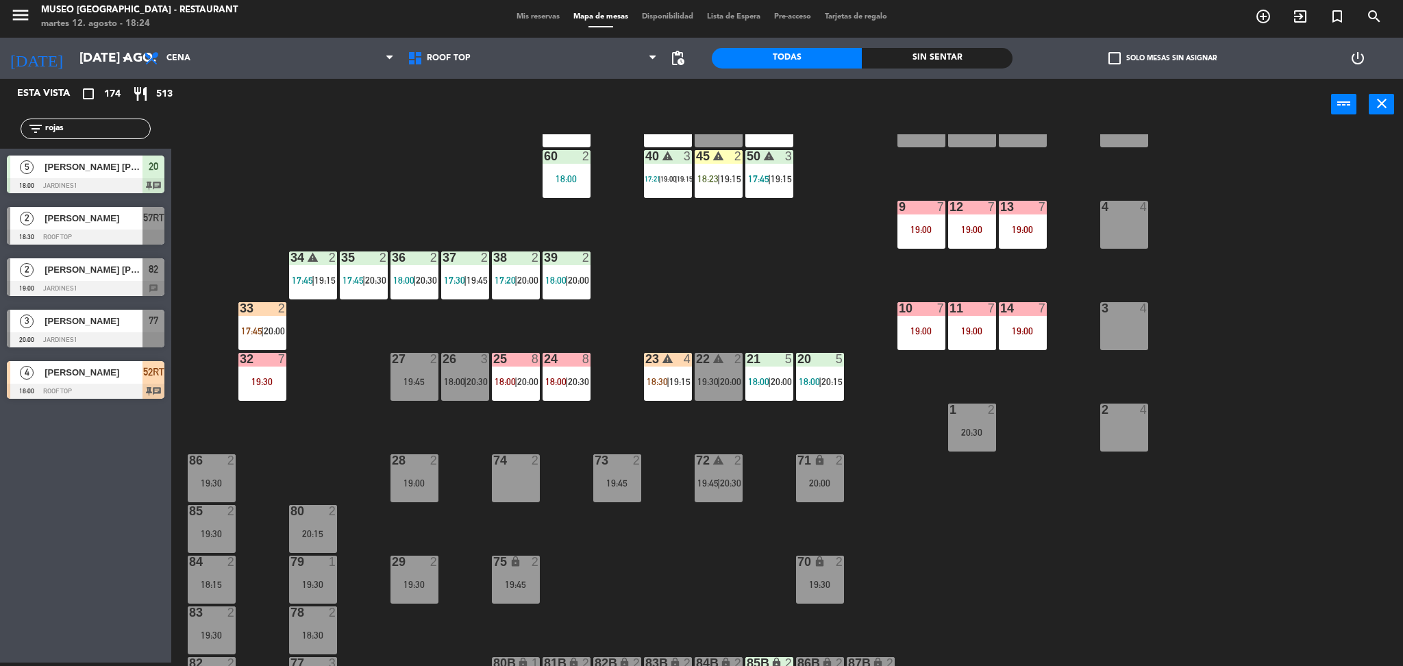
click at [1138, 55] on label "check_box_outline_blank Solo mesas sin asignar" at bounding box center [1162, 58] width 108 height 12
click at [1162, 58] on input "check_box_outline_blank Solo mesas sin asignar" at bounding box center [1162, 58] width 0 height 0
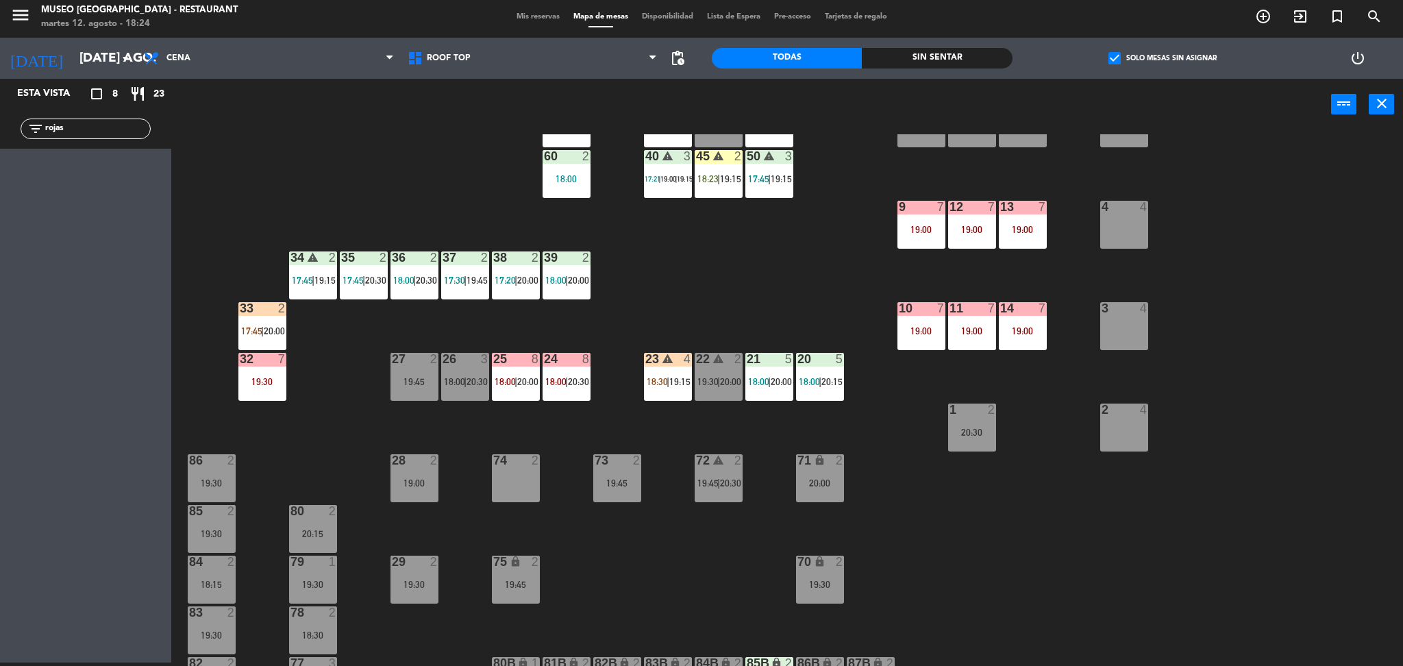
click at [1124, 53] on label "check_box Solo mesas sin asignar" at bounding box center [1162, 58] width 108 height 12
click at [1162, 58] on input "check_box Solo mesas sin asignar" at bounding box center [1162, 58] width 0 height 0
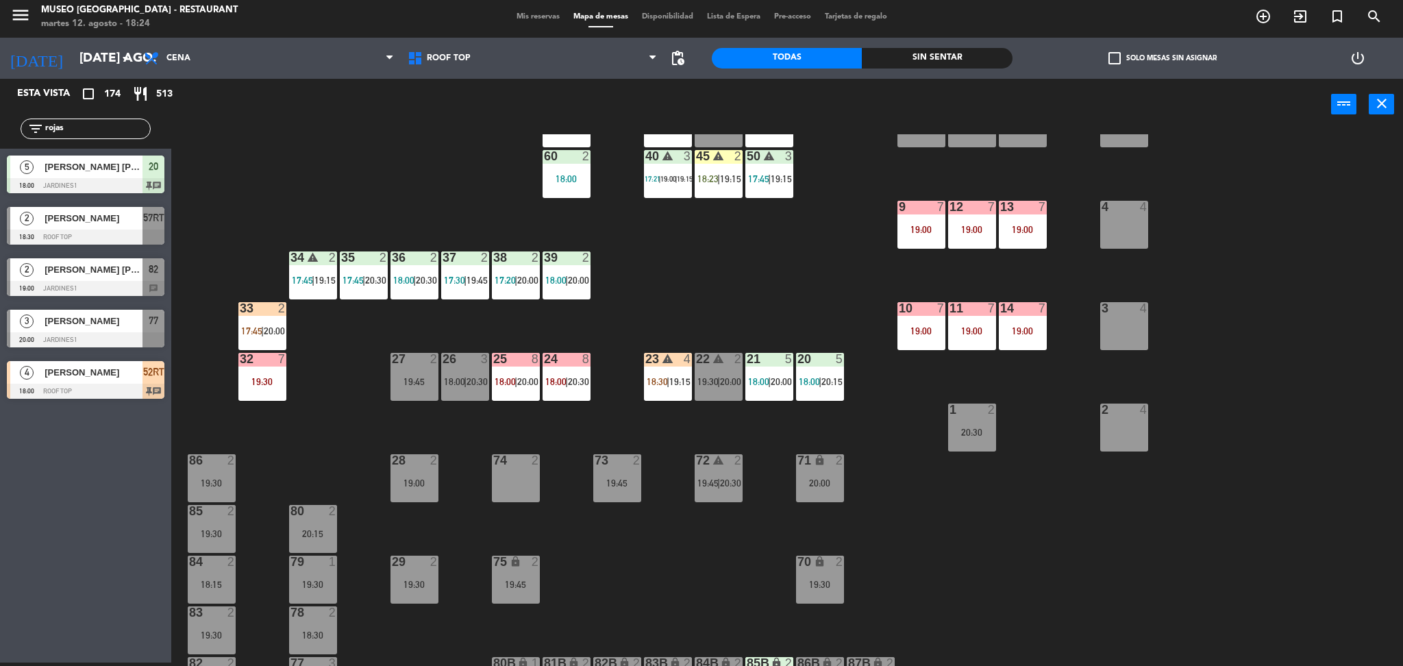
click at [1124, 53] on label "check_box_outline_blank Solo mesas sin asignar" at bounding box center [1162, 58] width 108 height 12
click at [1162, 58] on input "check_box_outline_blank Solo mesas sin asignar" at bounding box center [1162, 58] width 0 height 0
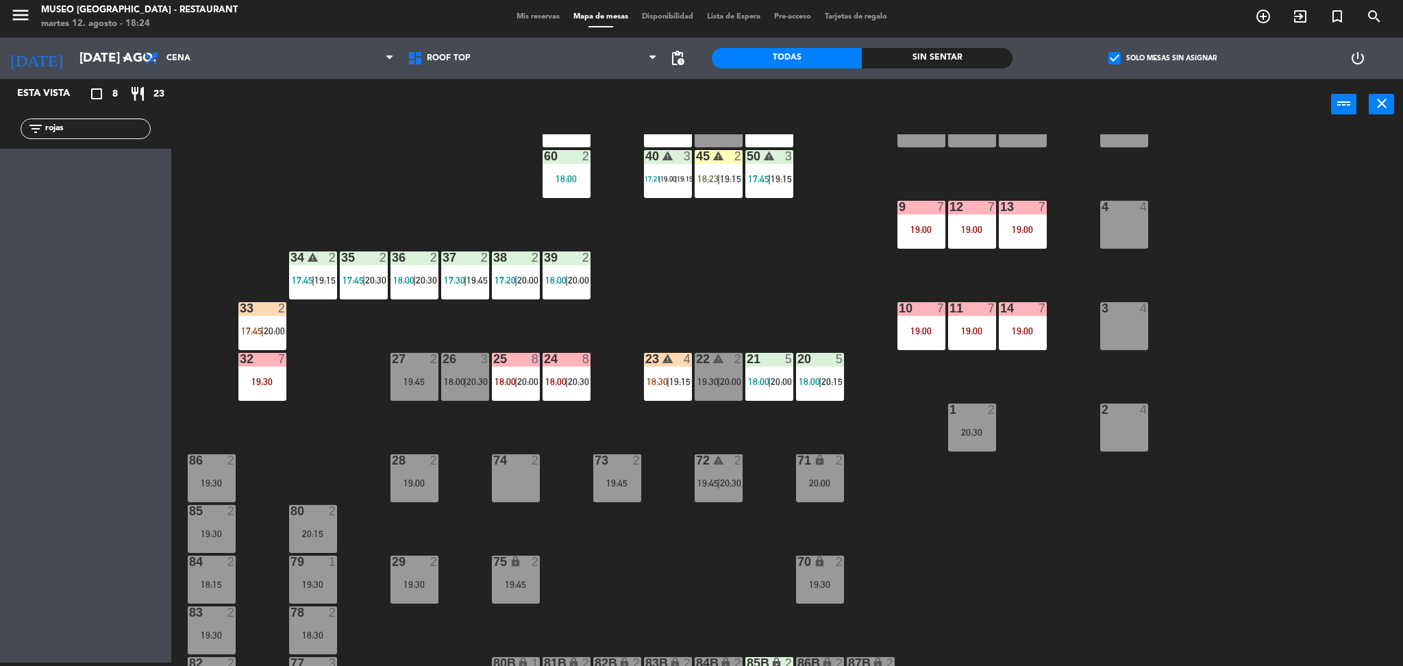
drag, startPoint x: 116, startPoint y: 129, endPoint x: 0, endPoint y: 155, distance: 118.7
click at [0, 155] on div "Esta vista crop_square 8 restaurant 23 filter_list rojas" at bounding box center [85, 371] width 171 height 584
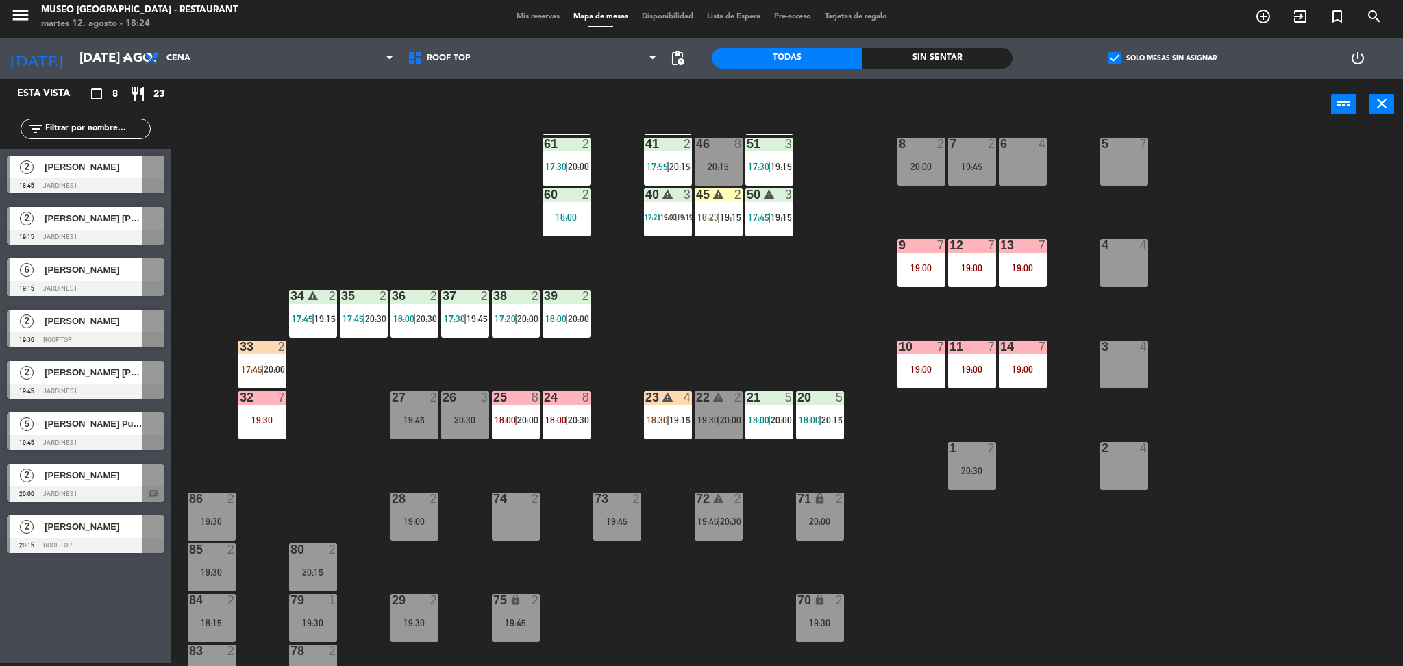
scroll to position [172, 0]
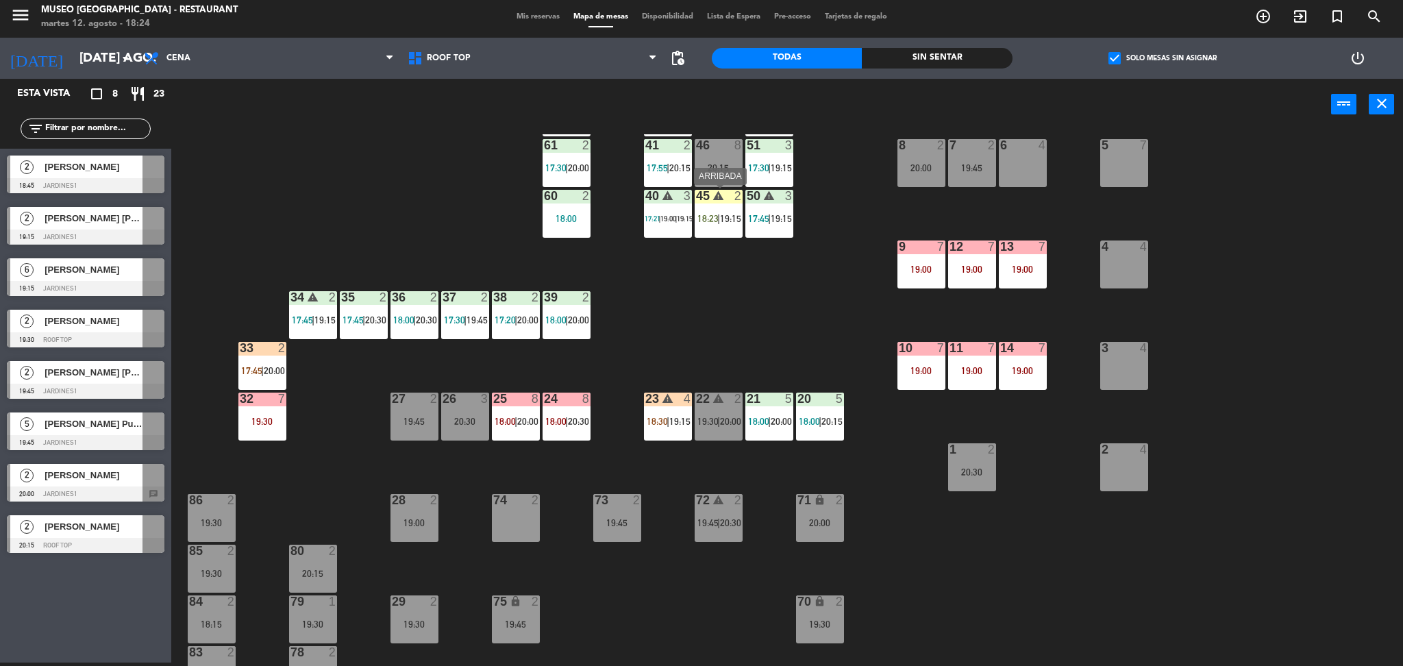
click at [715, 223] on div "45 warning 2 18:23 | 19:15" at bounding box center [719, 214] width 48 height 48
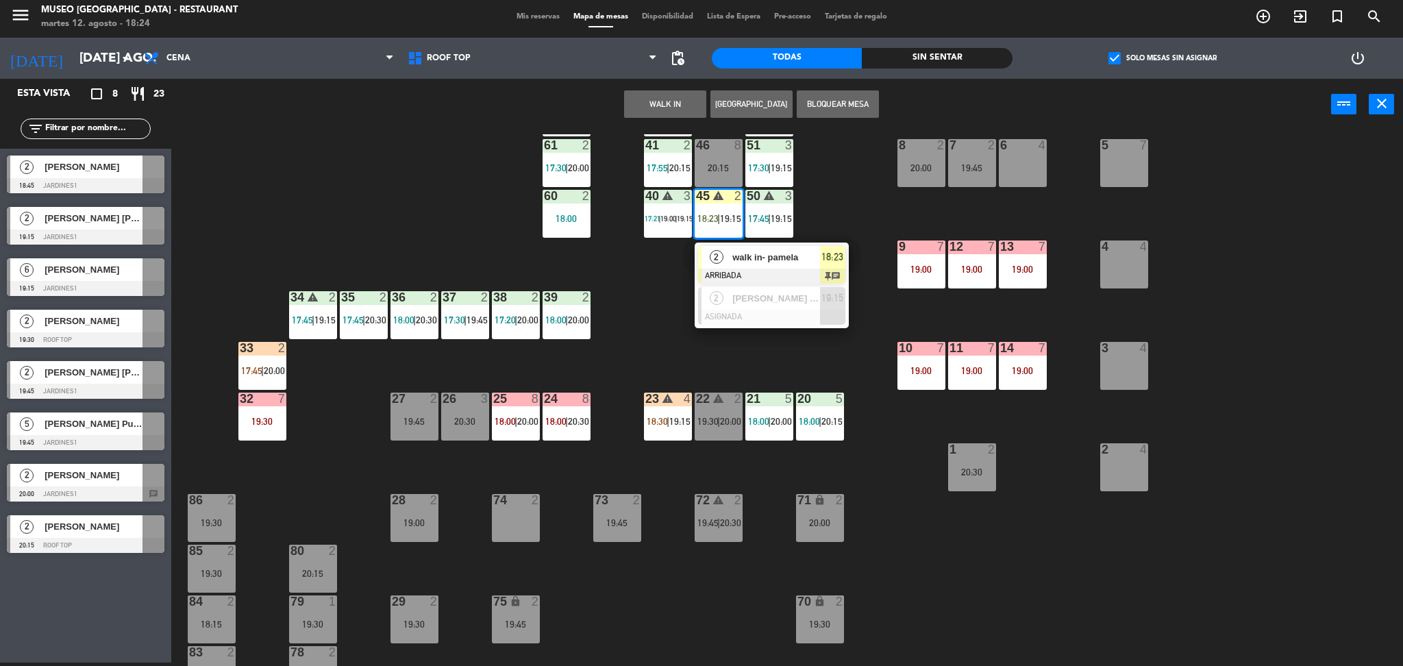
click at [749, 266] on div "walk in- pamela" at bounding box center [775, 257] width 89 height 23
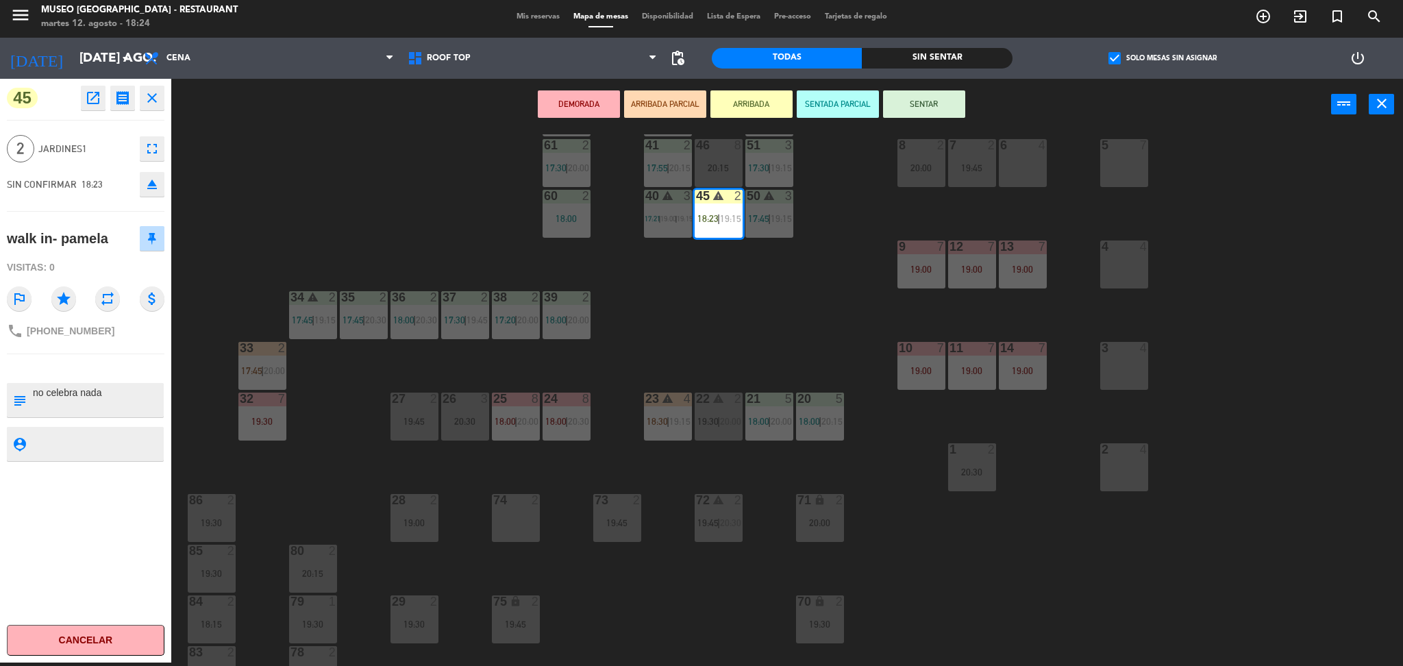
click at [753, 344] on div "44 warning 5 18:00 | 19:30 49 2 18:00 | 20:30 54 warning 5 16:00 19:15 | 20:30 …" at bounding box center [794, 400] width 1218 height 532
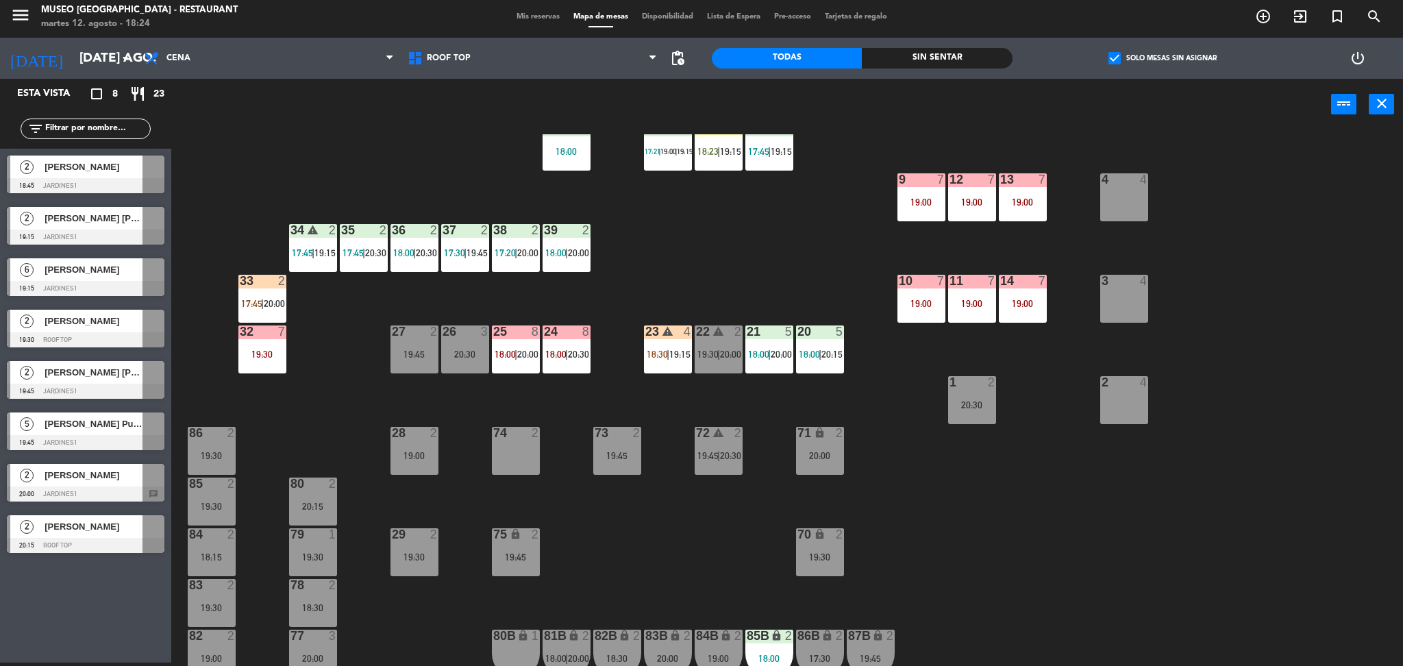
scroll to position [240, 0]
click at [301, 498] on div "80 2 20:15" at bounding box center [313, 501] width 48 height 48
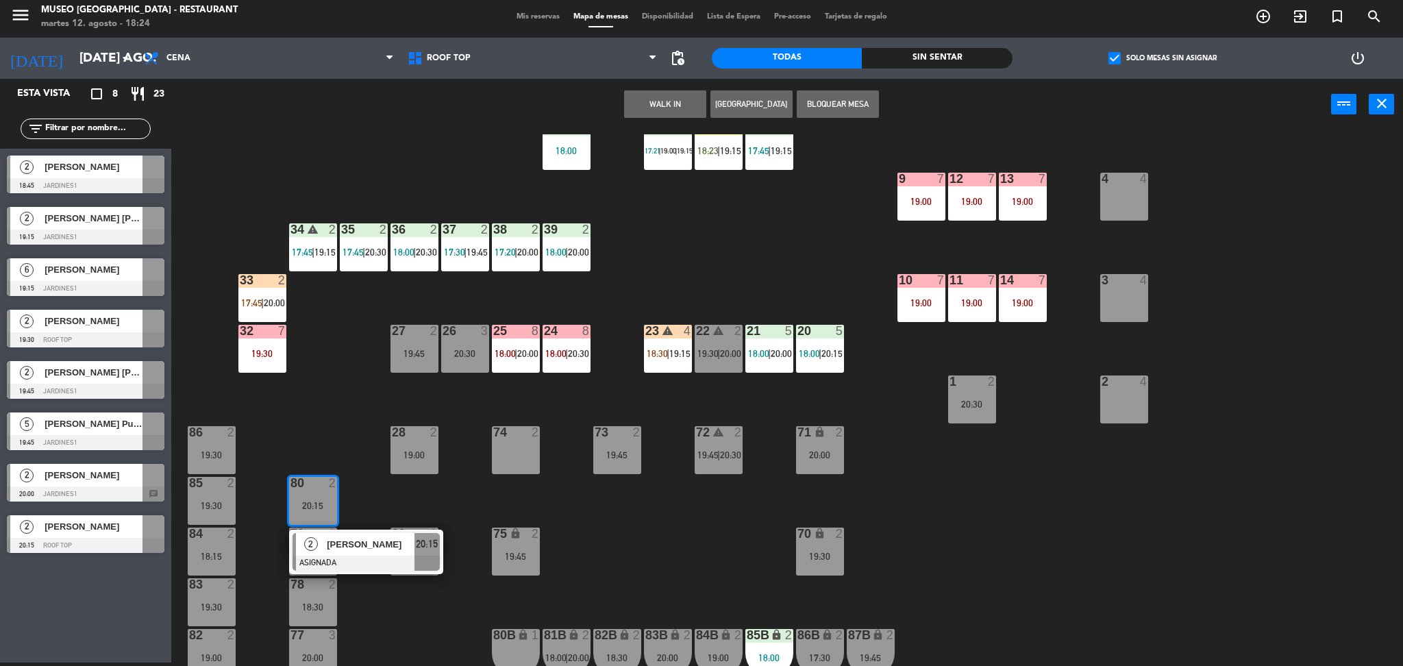
click at [358, 550] on span "[PERSON_NAME]" at bounding box center [371, 544] width 88 height 14
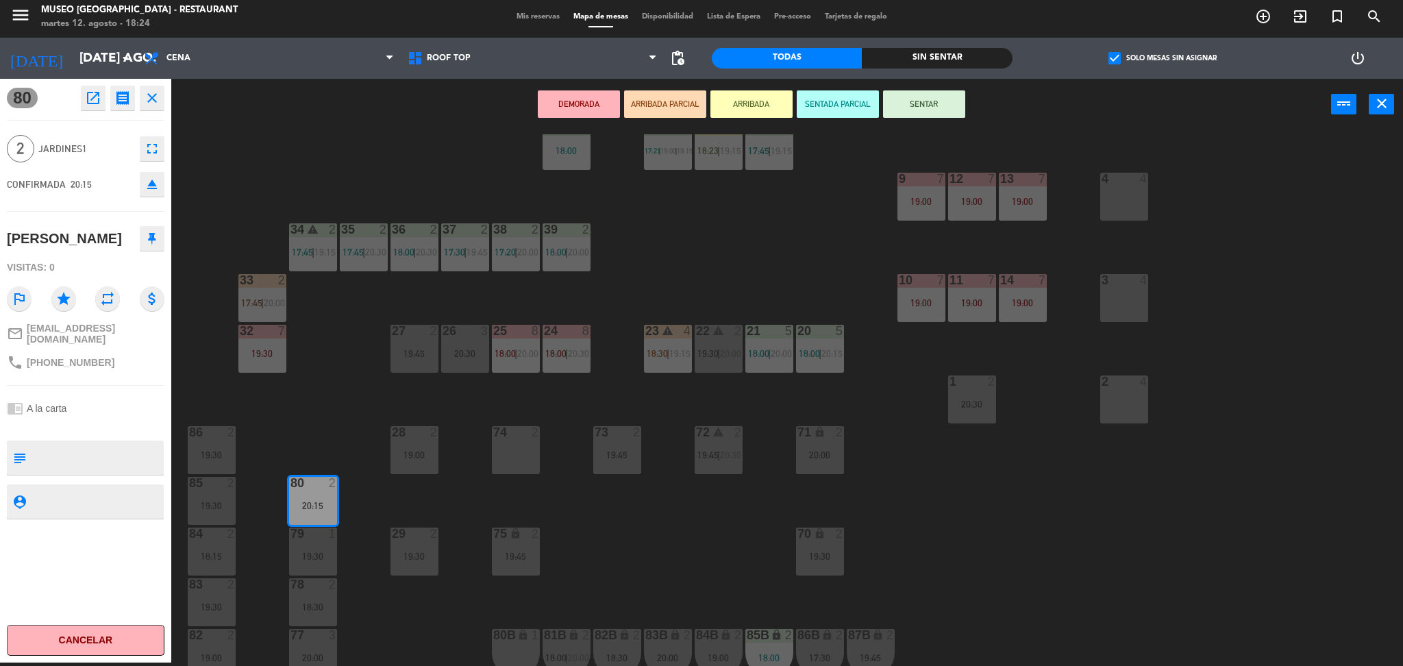
scroll to position [0, 0]
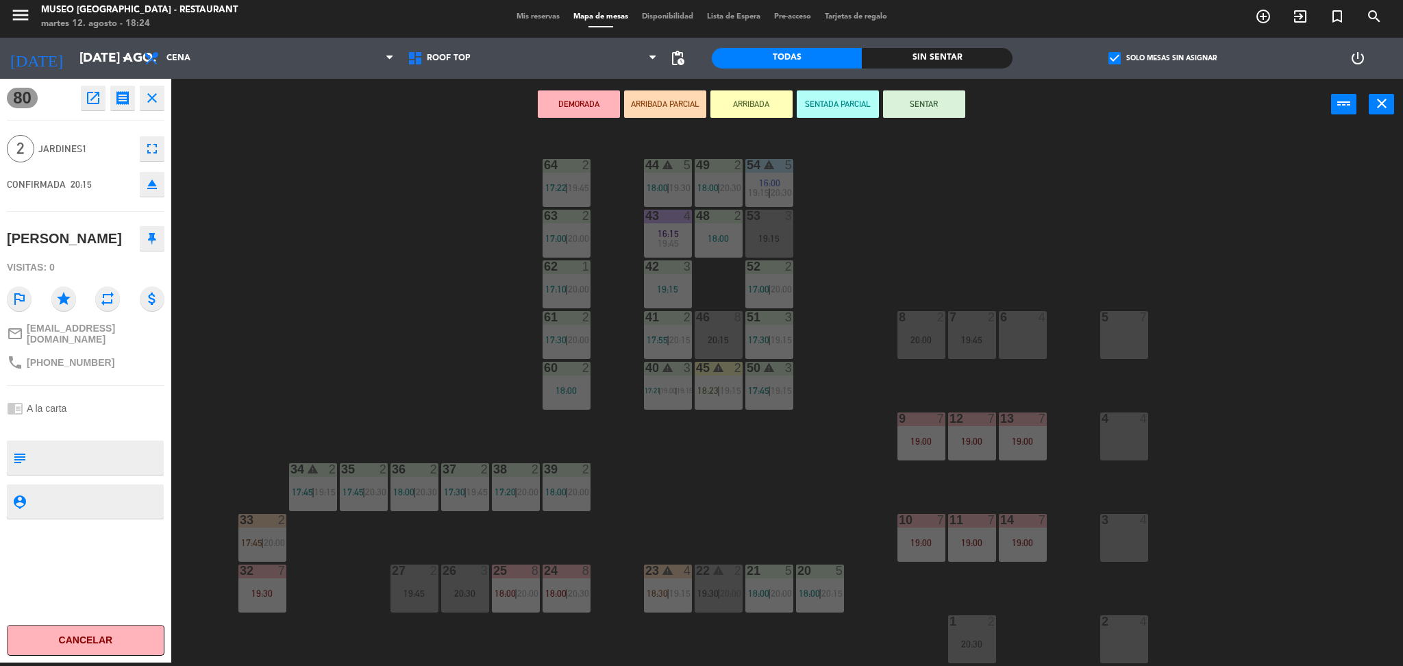
click at [719, 247] on div "48 2 18:00" at bounding box center [719, 234] width 48 height 48
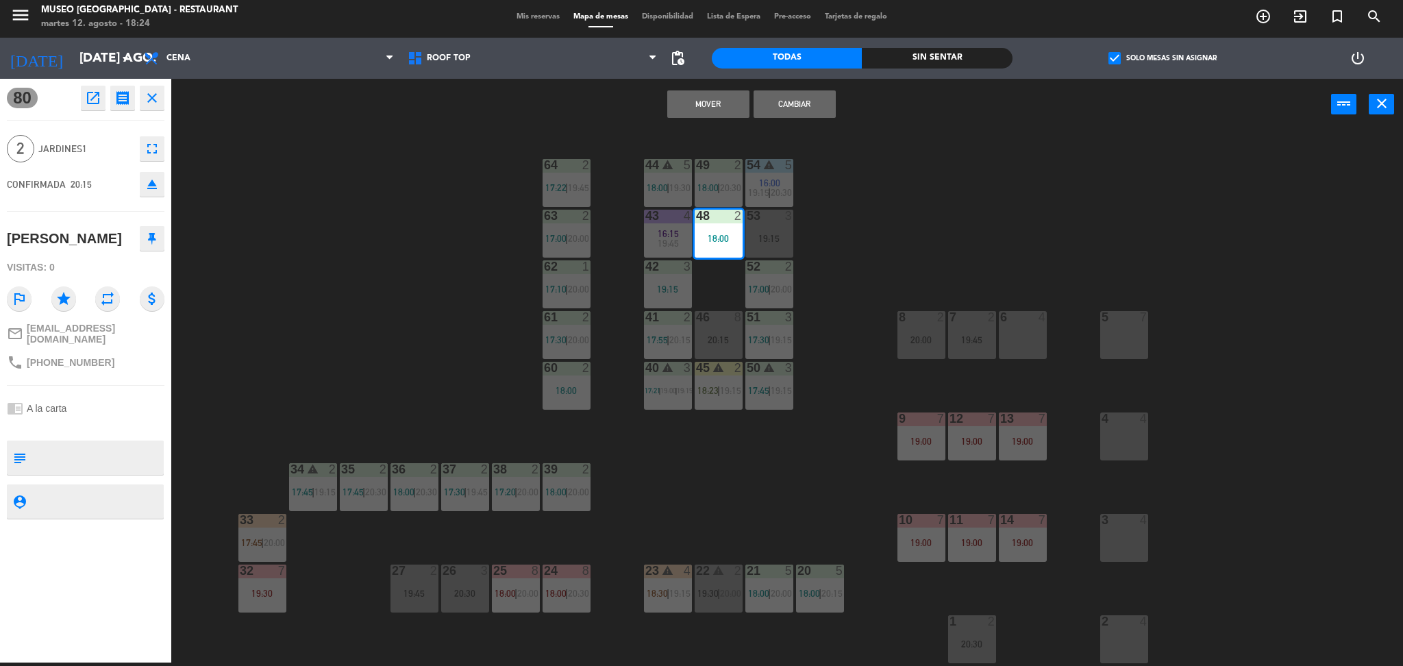
click at [689, 105] on button "Mover" at bounding box center [708, 103] width 82 height 27
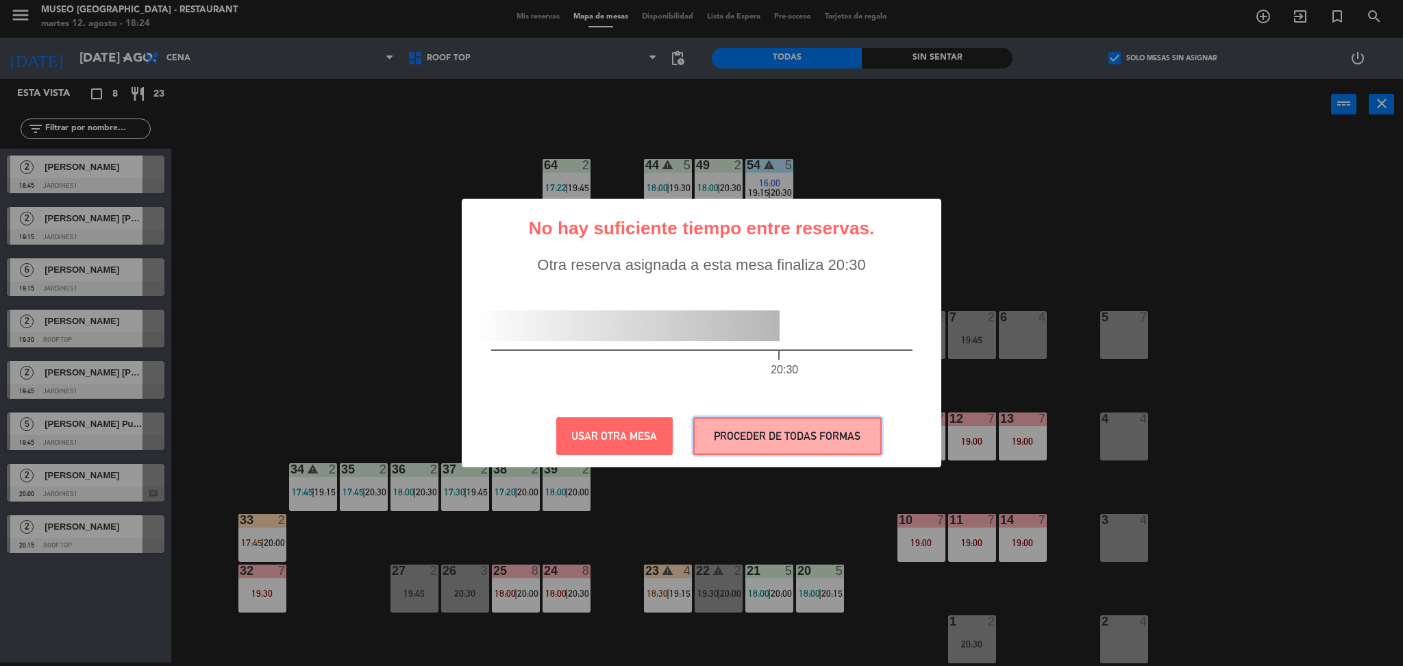
click at [825, 428] on button "PROCEDER DE TODAS FORMAS" at bounding box center [787, 436] width 188 height 38
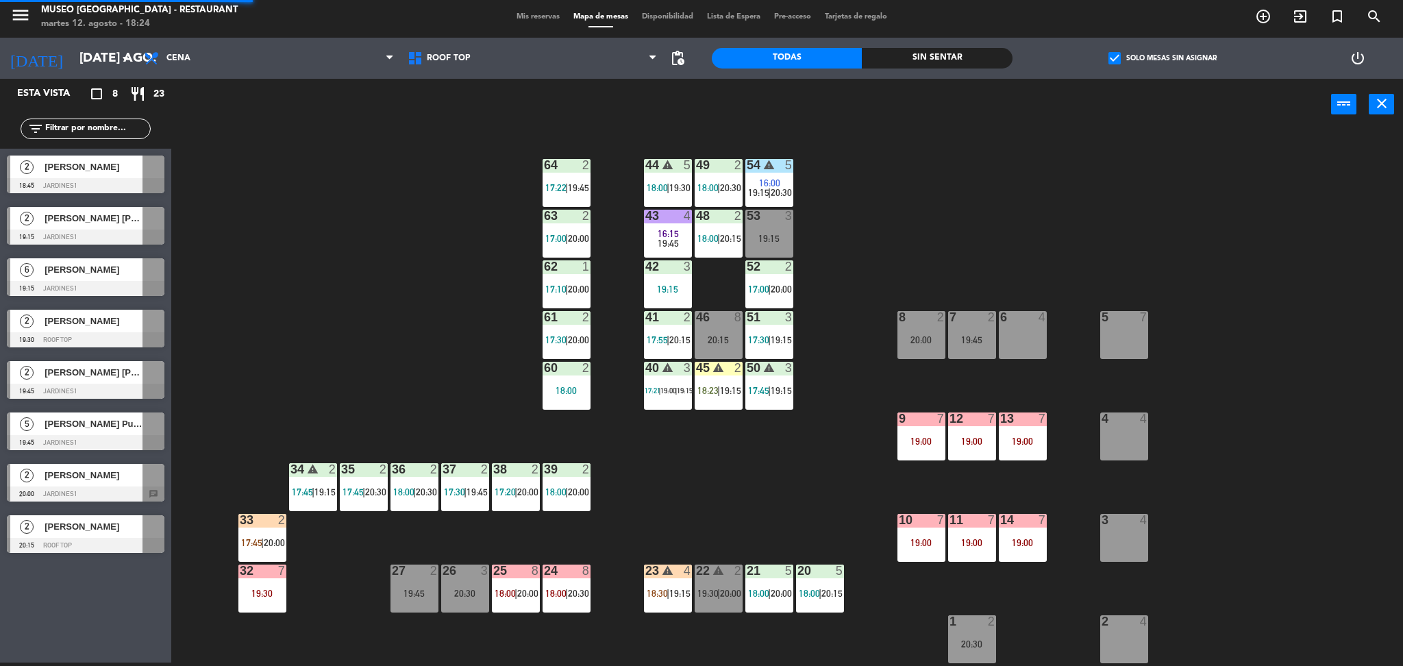
scroll to position [453, 0]
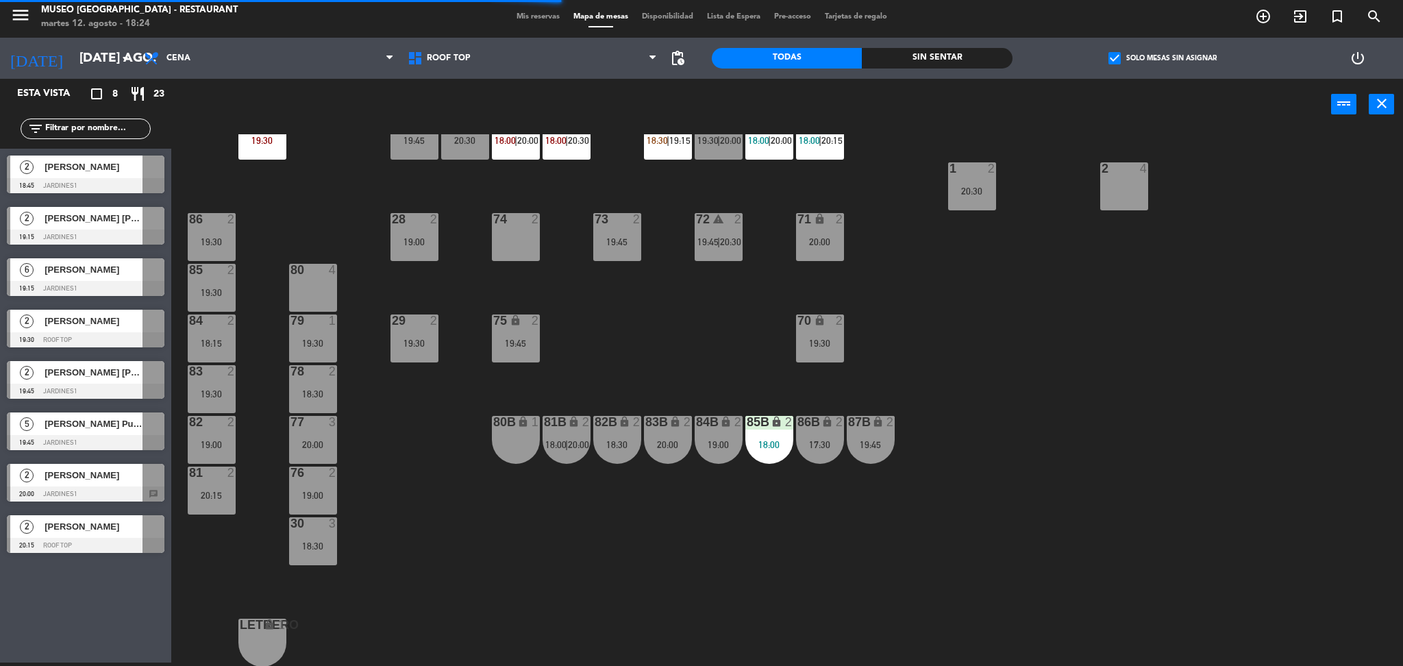
click at [598, 445] on div "18:30" at bounding box center [617, 445] width 48 height 10
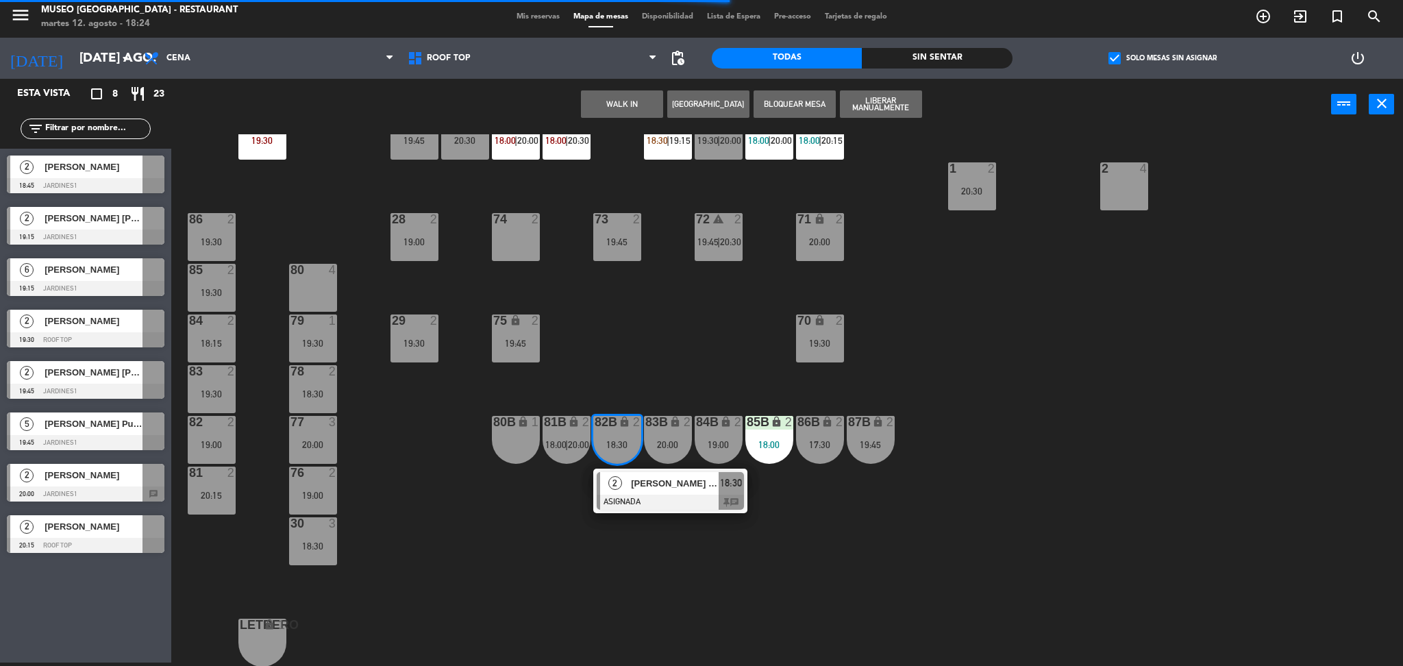
click at [291, 275] on div "80 4" at bounding box center [313, 271] width 48 height 14
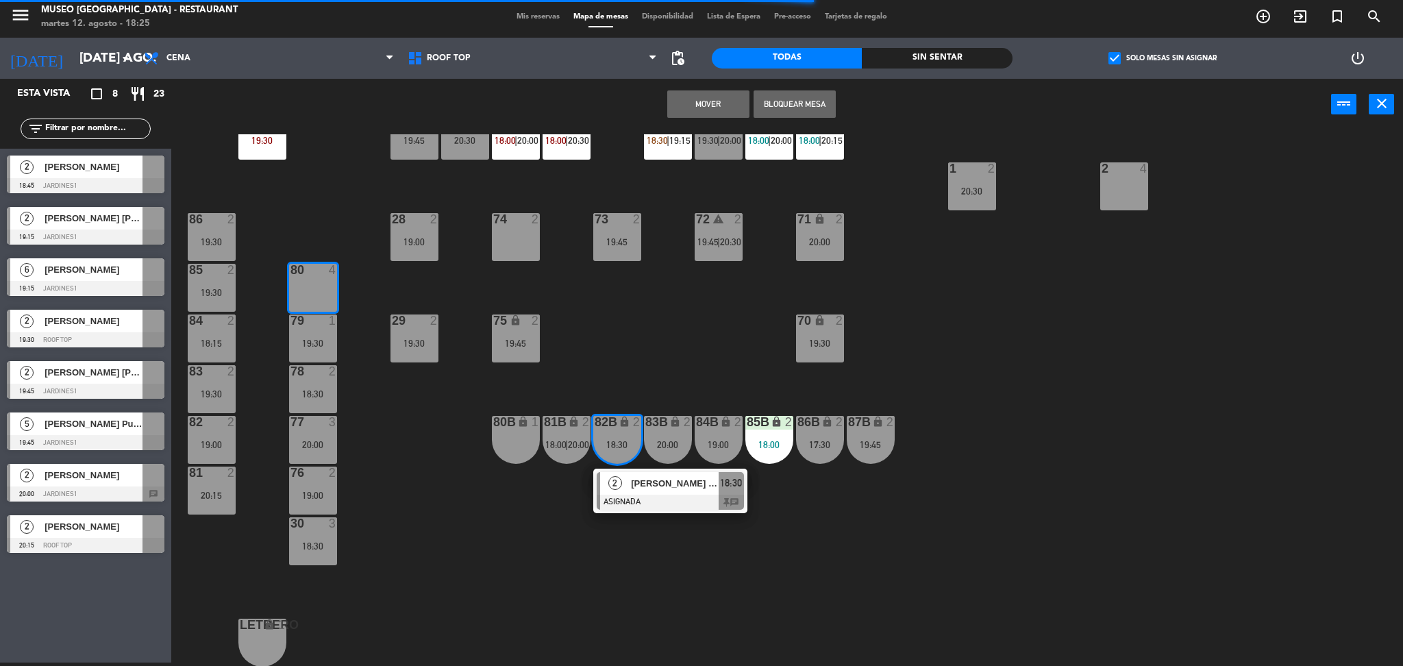
click at [681, 108] on button "Mover" at bounding box center [708, 103] width 82 height 27
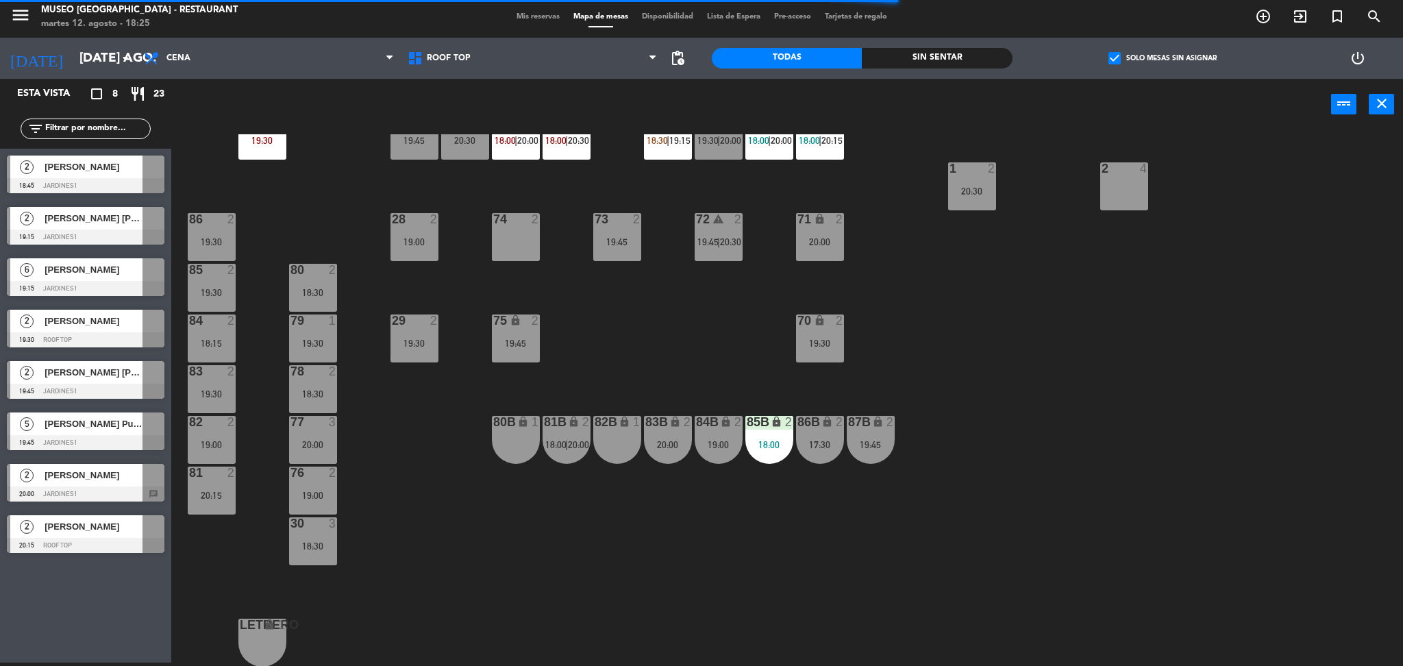
click at [575, 442] on span "20:00" at bounding box center [578, 444] width 21 height 11
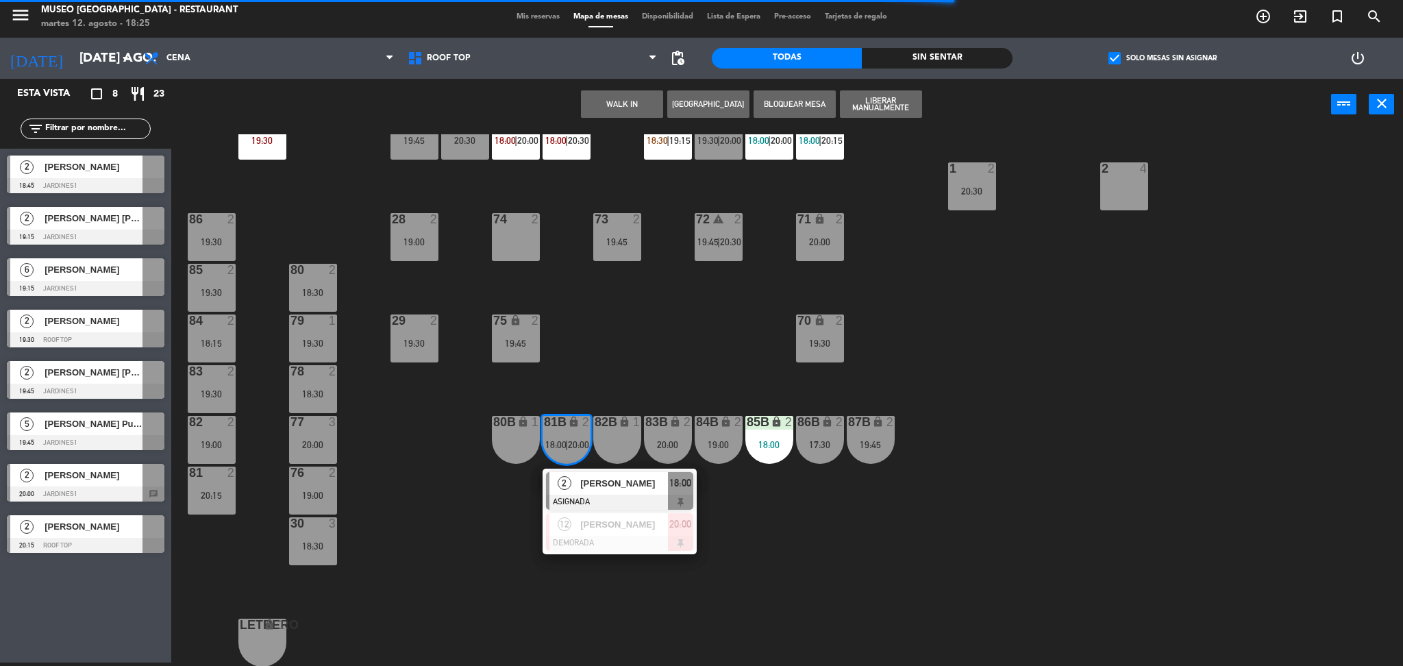
click at [612, 495] on div at bounding box center [619, 502] width 147 height 15
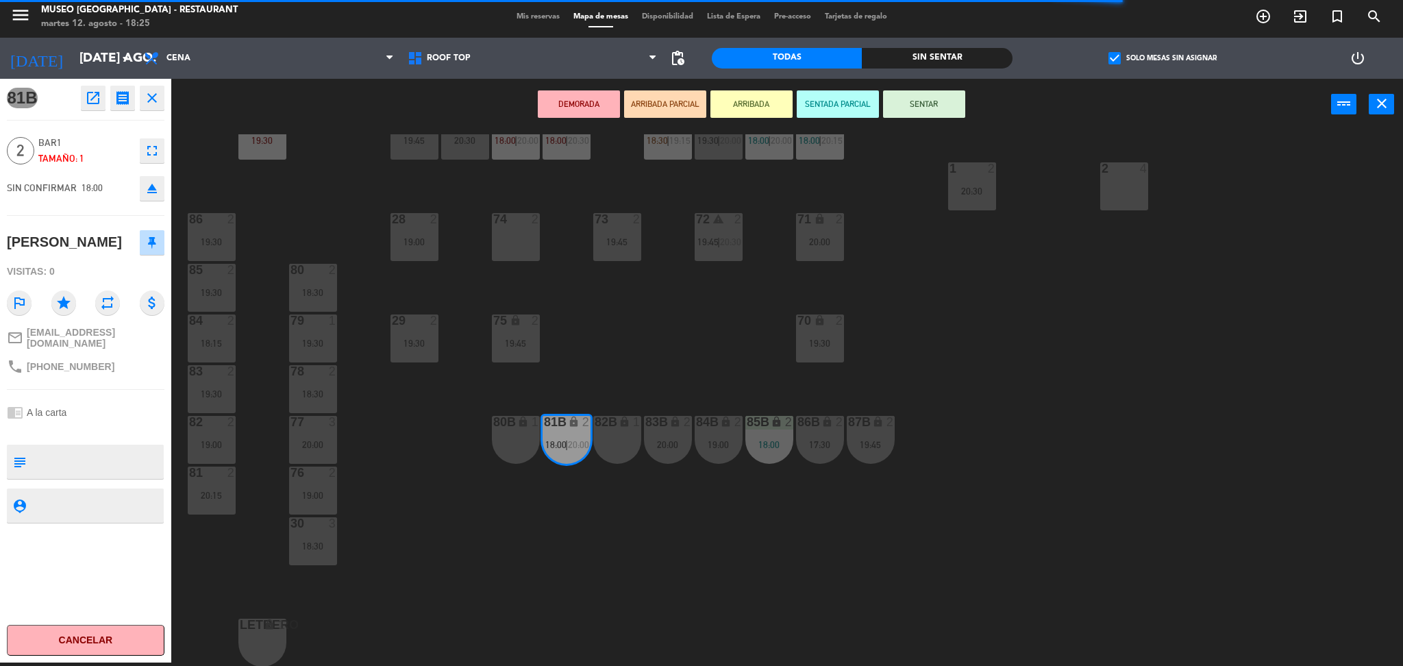
click at [85, 98] on icon "open_in_new" at bounding box center [93, 98] width 16 height 16
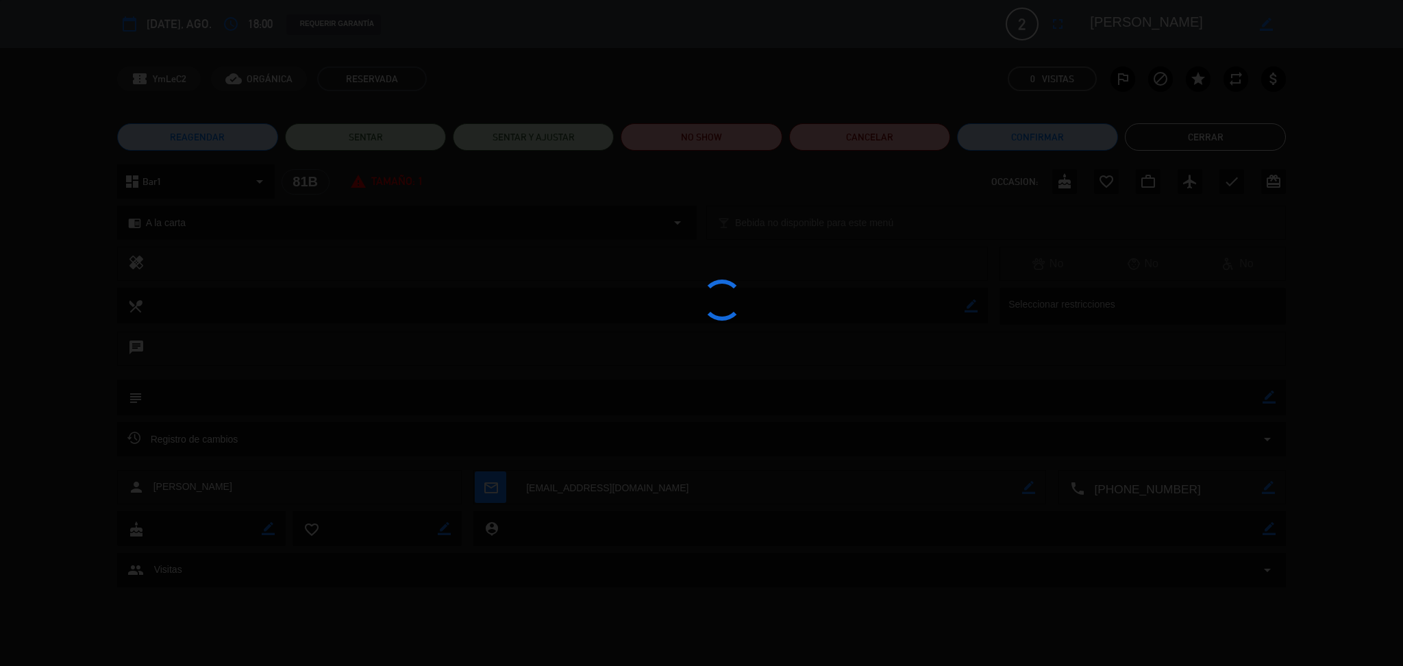
click at [707, 140] on div at bounding box center [701, 333] width 1403 height 666
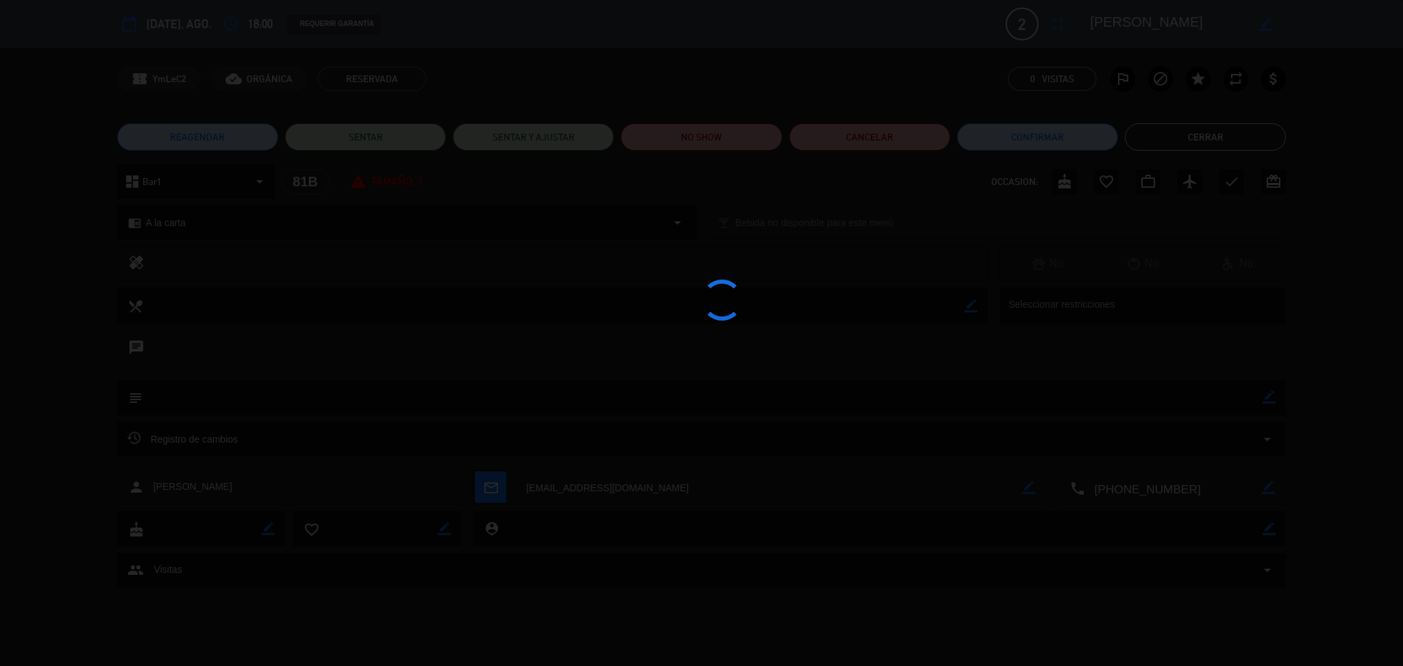
drag, startPoint x: 707, startPoint y: 140, endPoint x: 699, endPoint y: 137, distance: 8.0
click at [699, 137] on div at bounding box center [701, 333] width 1403 height 666
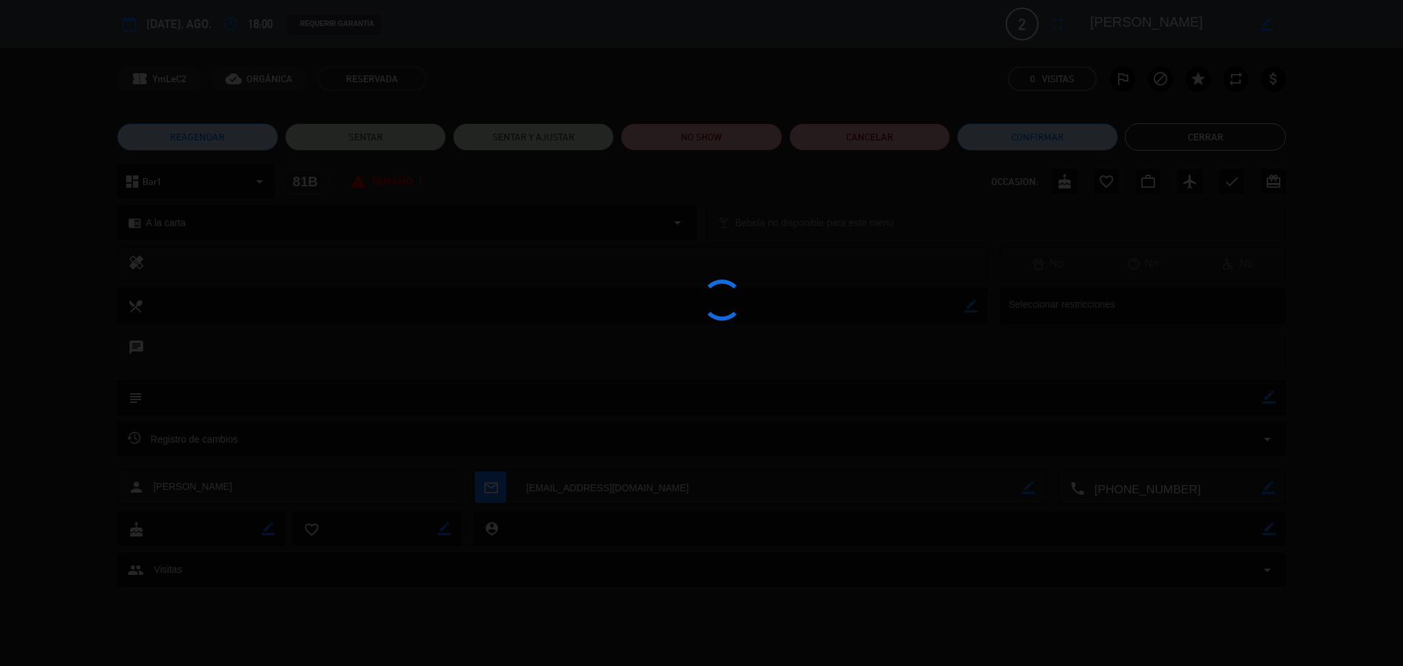
click at [699, 137] on div at bounding box center [701, 333] width 1403 height 666
click at [684, 134] on div at bounding box center [701, 333] width 1403 height 666
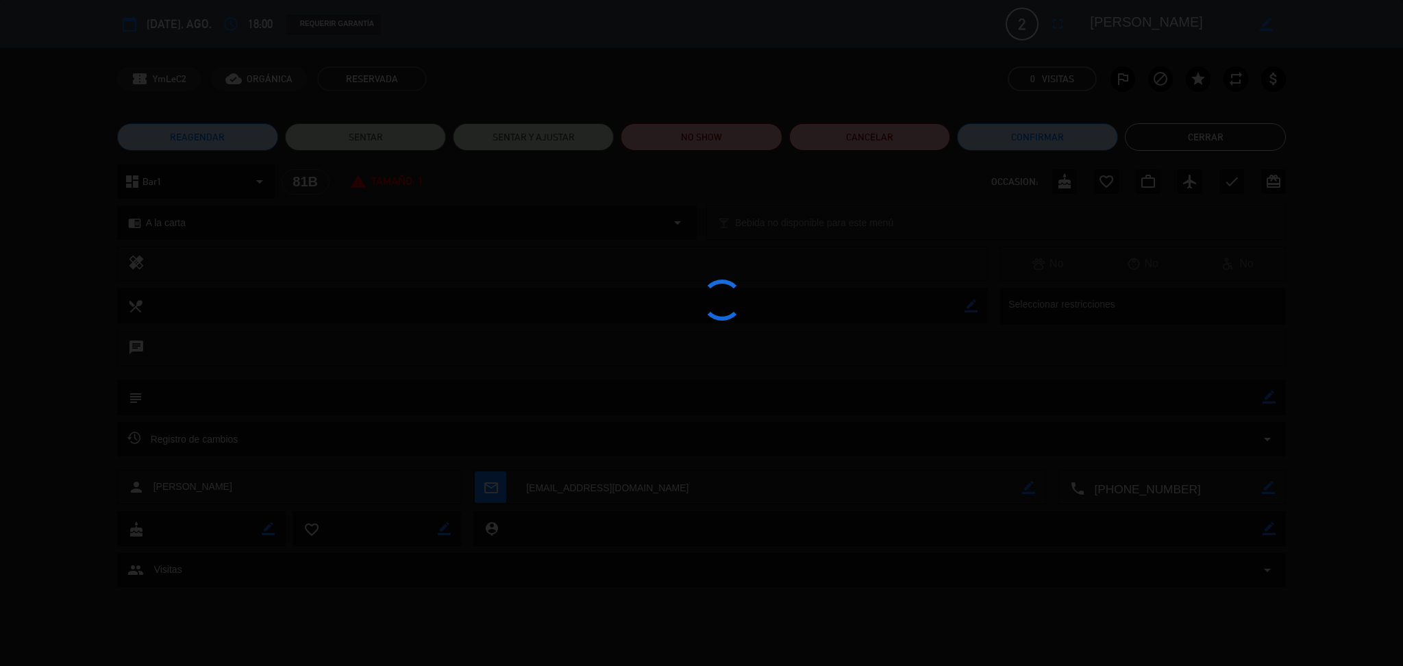
click at [684, 134] on div at bounding box center [701, 333] width 1403 height 666
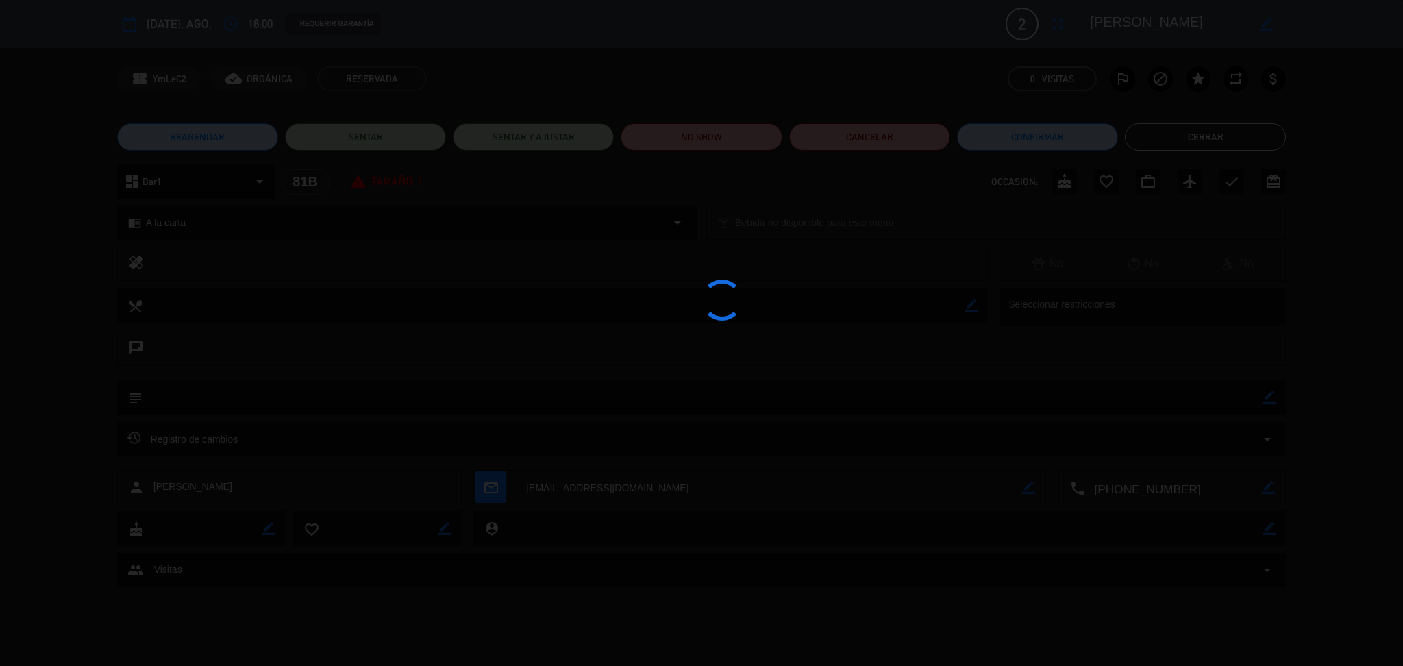
click at [684, 134] on div at bounding box center [701, 333] width 1403 height 666
drag, startPoint x: 684, startPoint y: 134, endPoint x: 1213, endPoint y: 79, distance: 532.4
click at [1213, 79] on div at bounding box center [701, 333] width 1403 height 666
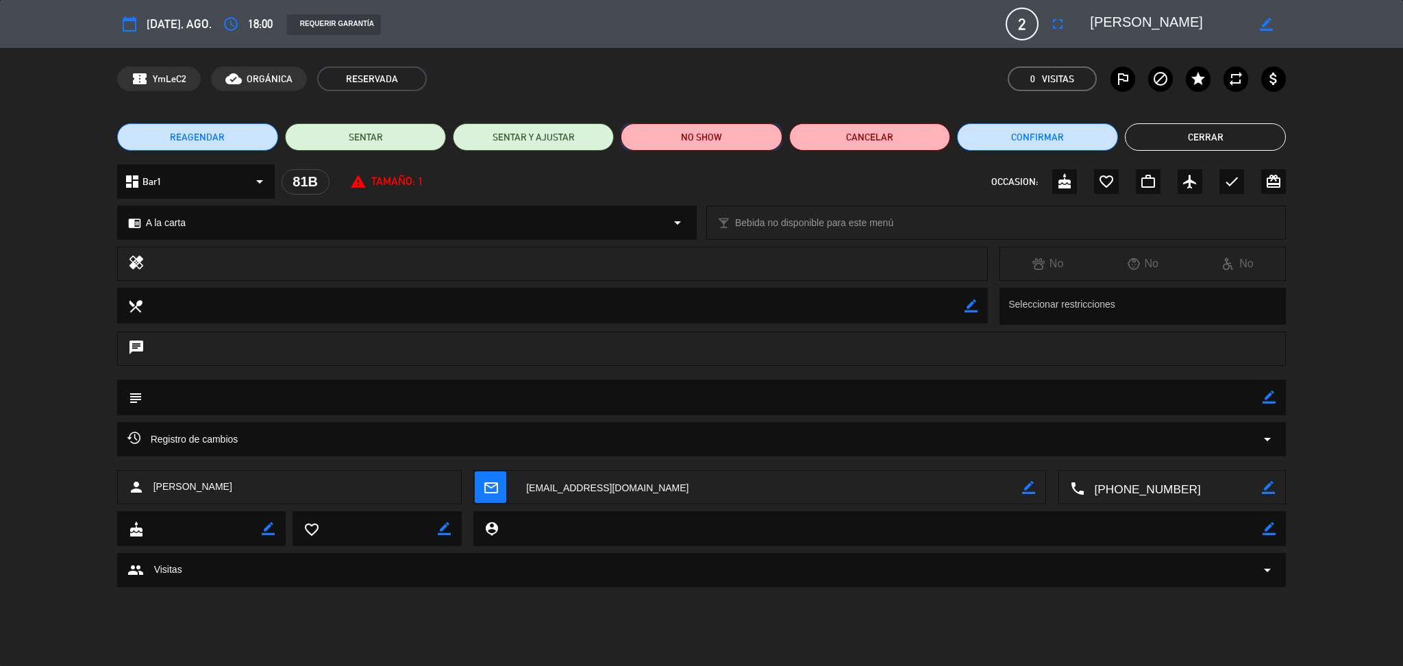
click at [730, 144] on button "NO SHOW" at bounding box center [701, 136] width 161 height 27
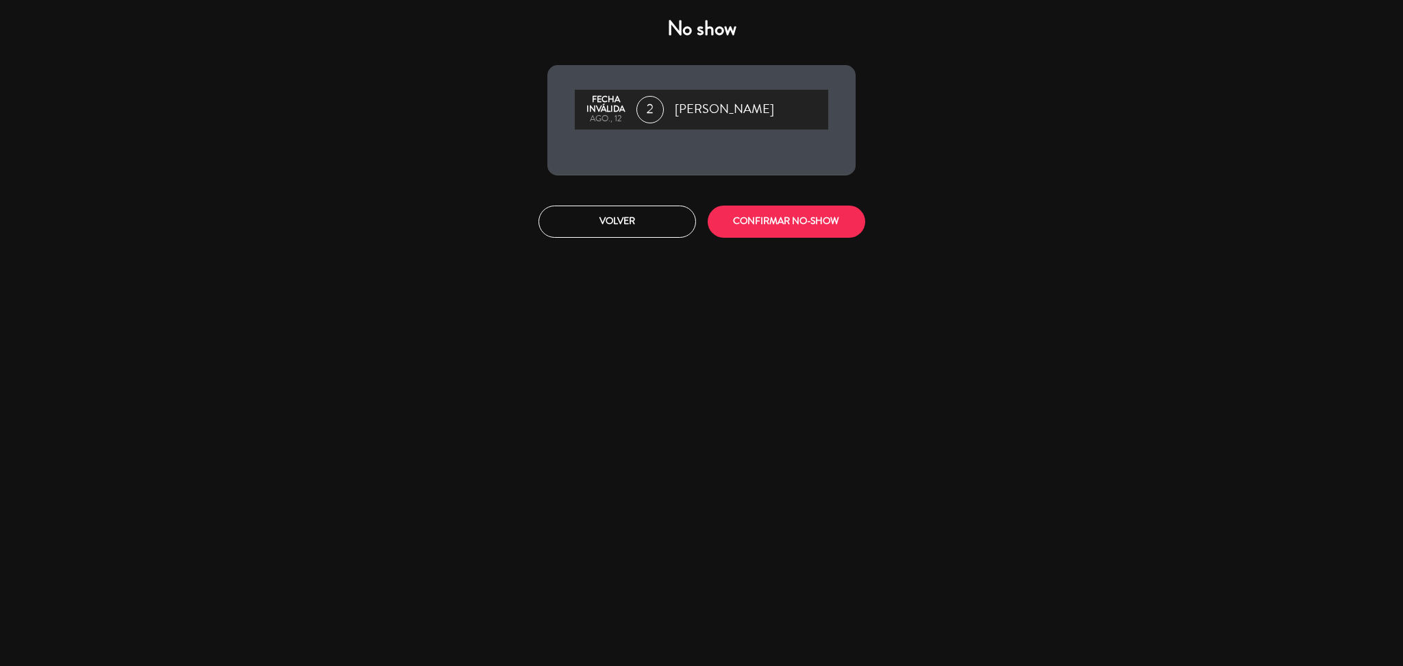
click at [770, 237] on div "Volver CONFIRMAR NO-SHOW" at bounding box center [701, 221] width 329 height 51
click at [756, 225] on button "CONFIRMAR NO-SHOW" at bounding box center [787, 221] width 158 height 32
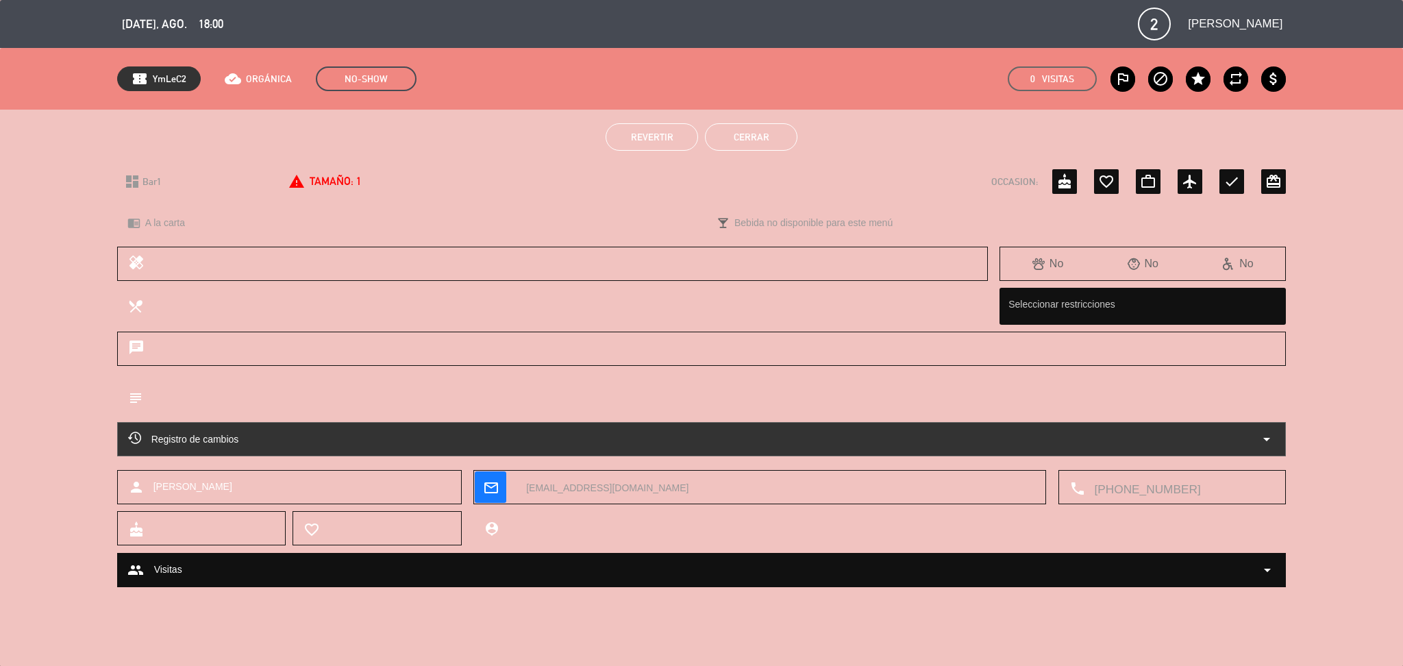
click at [723, 122] on div "Revertir Cerrar" at bounding box center [701, 137] width 1403 height 55
click at [725, 131] on button "Cerrar" at bounding box center [751, 136] width 92 height 27
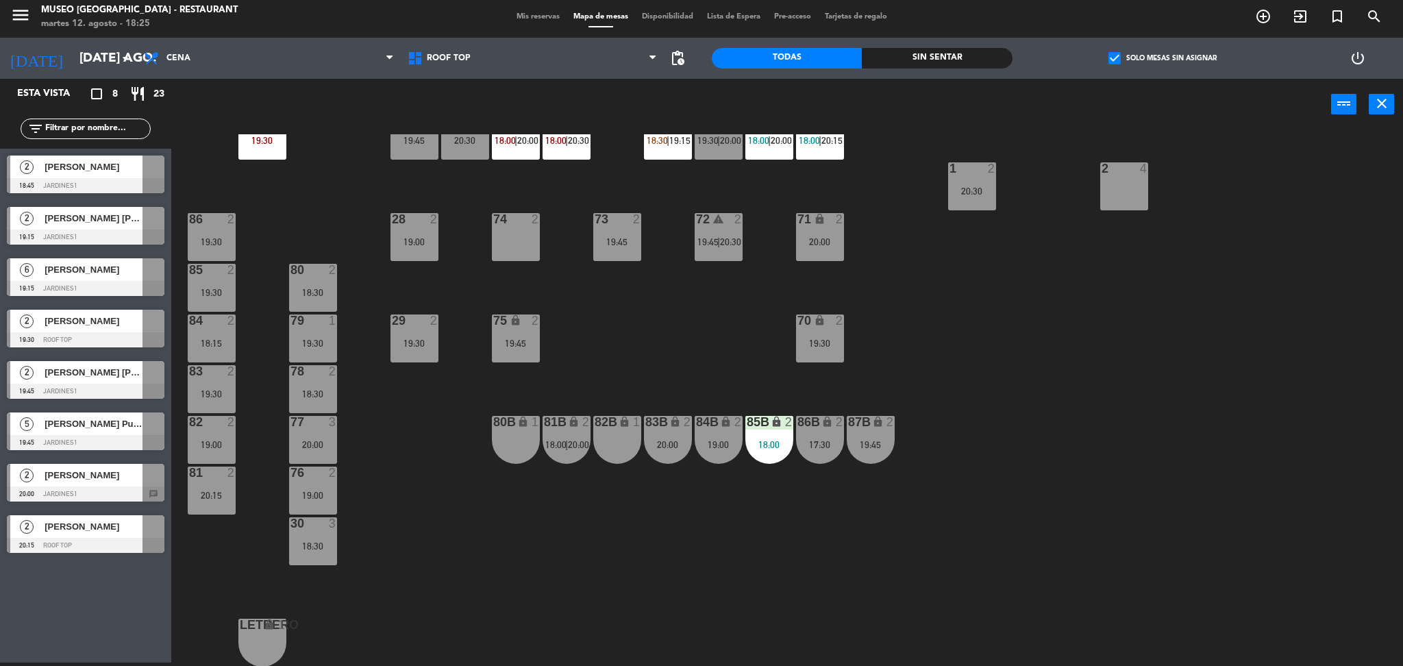
click at [819, 448] on div "17:30" at bounding box center [820, 445] width 48 height 10
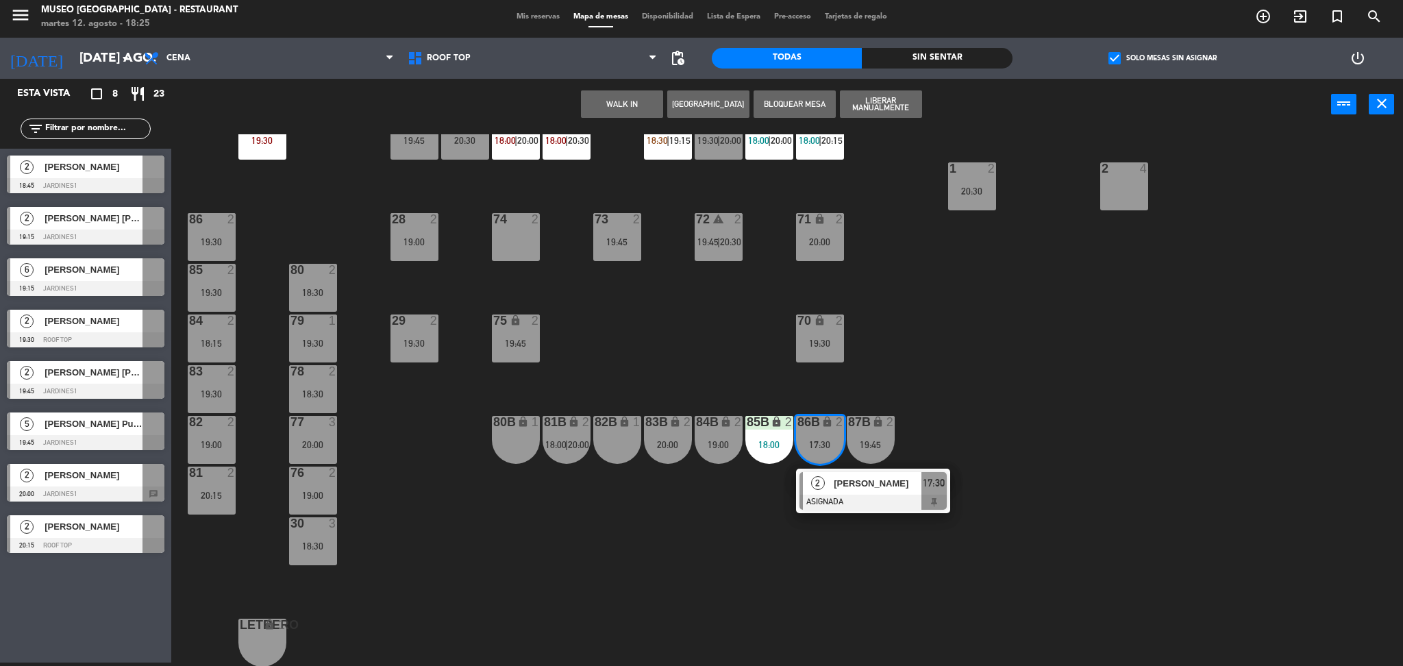
click at [849, 489] on span "[PERSON_NAME]" at bounding box center [878, 483] width 88 height 14
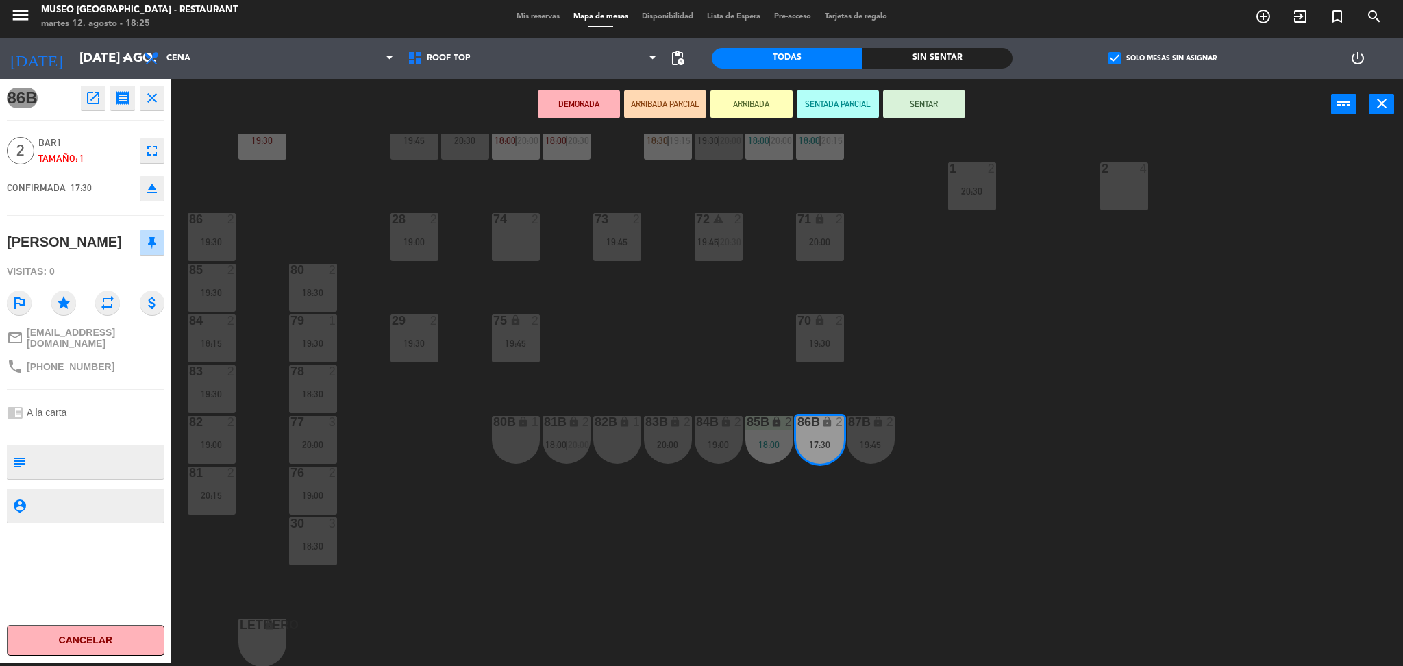
click at [91, 99] on icon "open_in_new" at bounding box center [93, 98] width 16 height 16
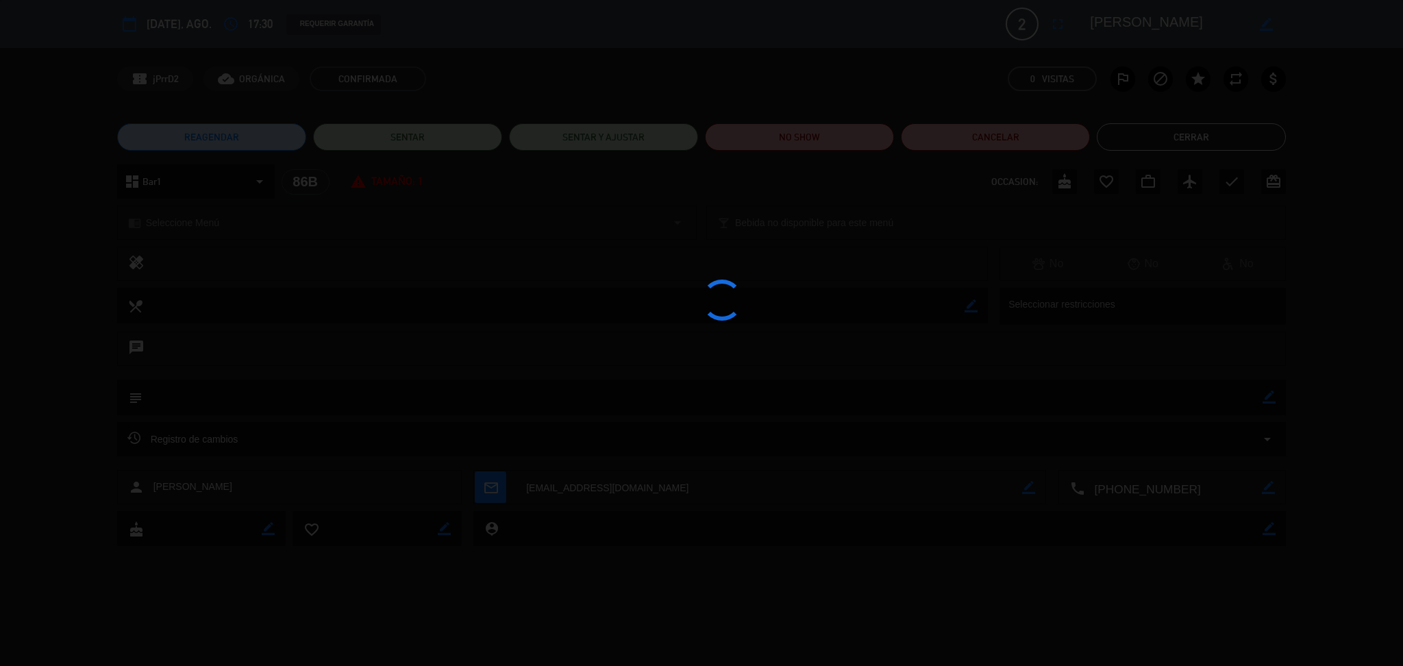
click at [751, 134] on div at bounding box center [701, 333] width 1403 height 666
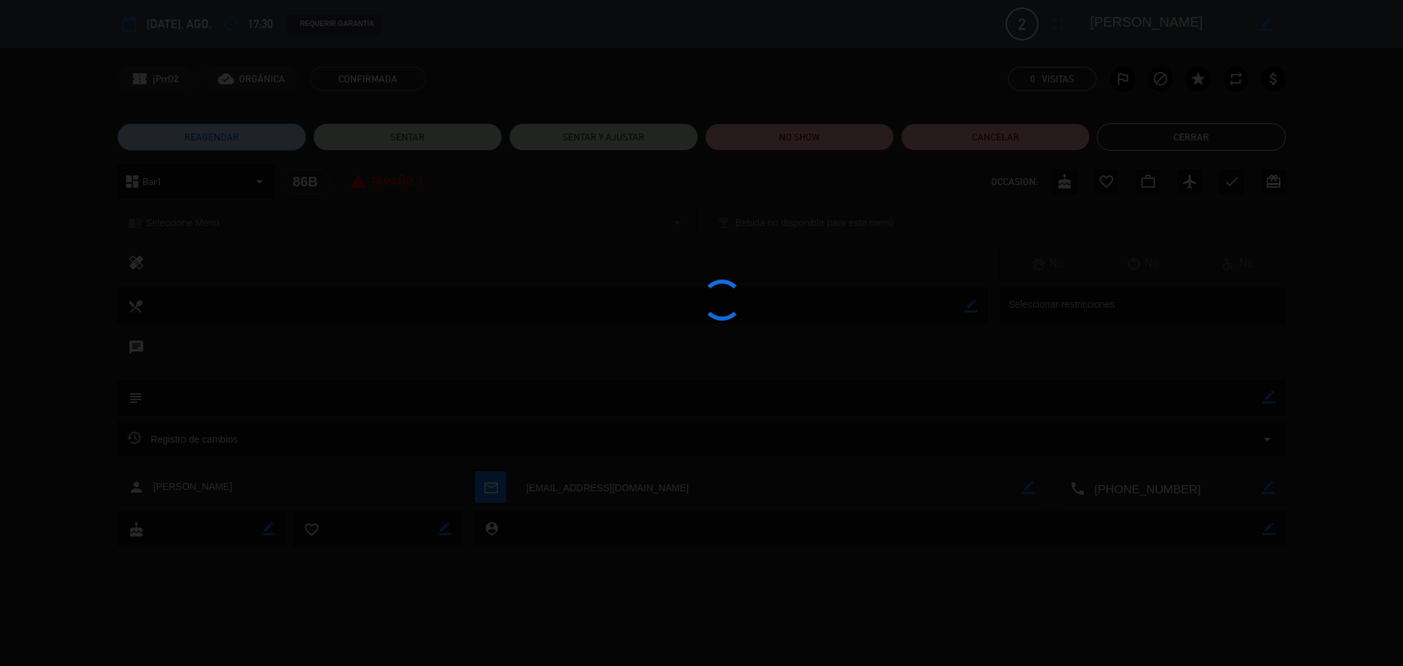
click at [751, 134] on button "NO SHOW" at bounding box center [799, 136] width 189 height 27
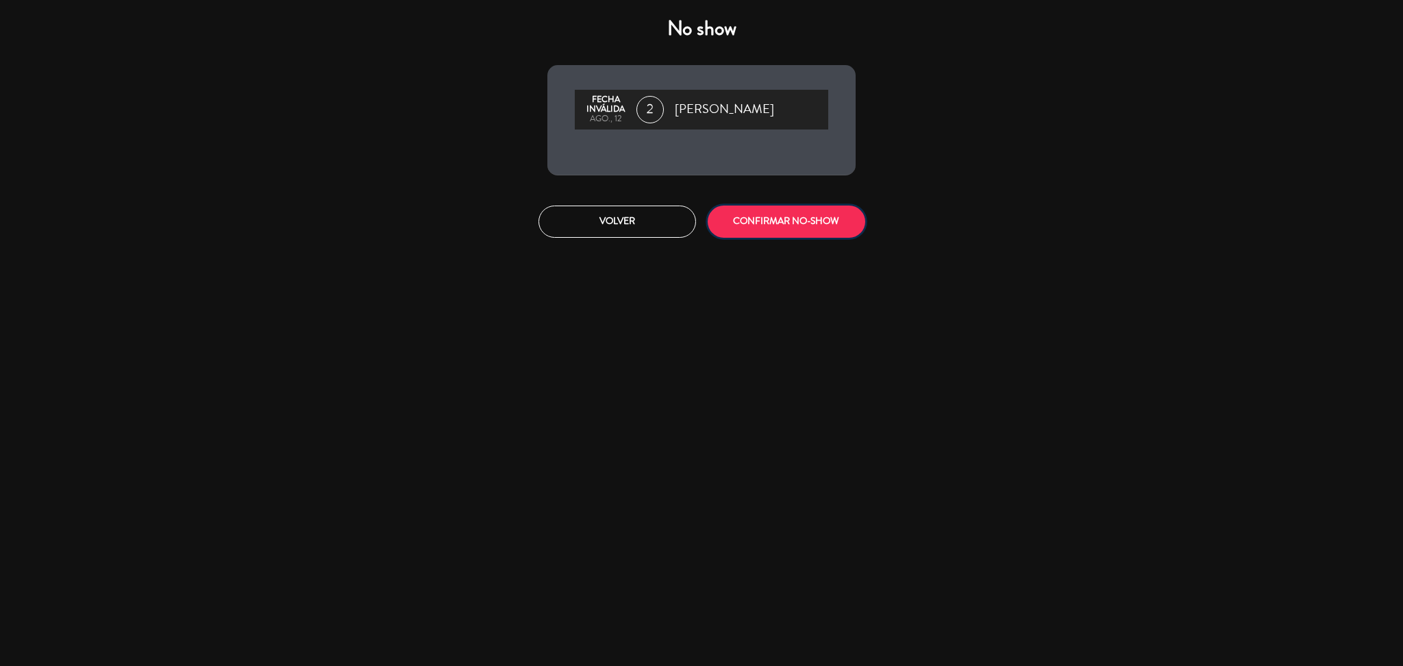
click at [793, 214] on button "CONFIRMAR NO-SHOW" at bounding box center [787, 221] width 158 height 32
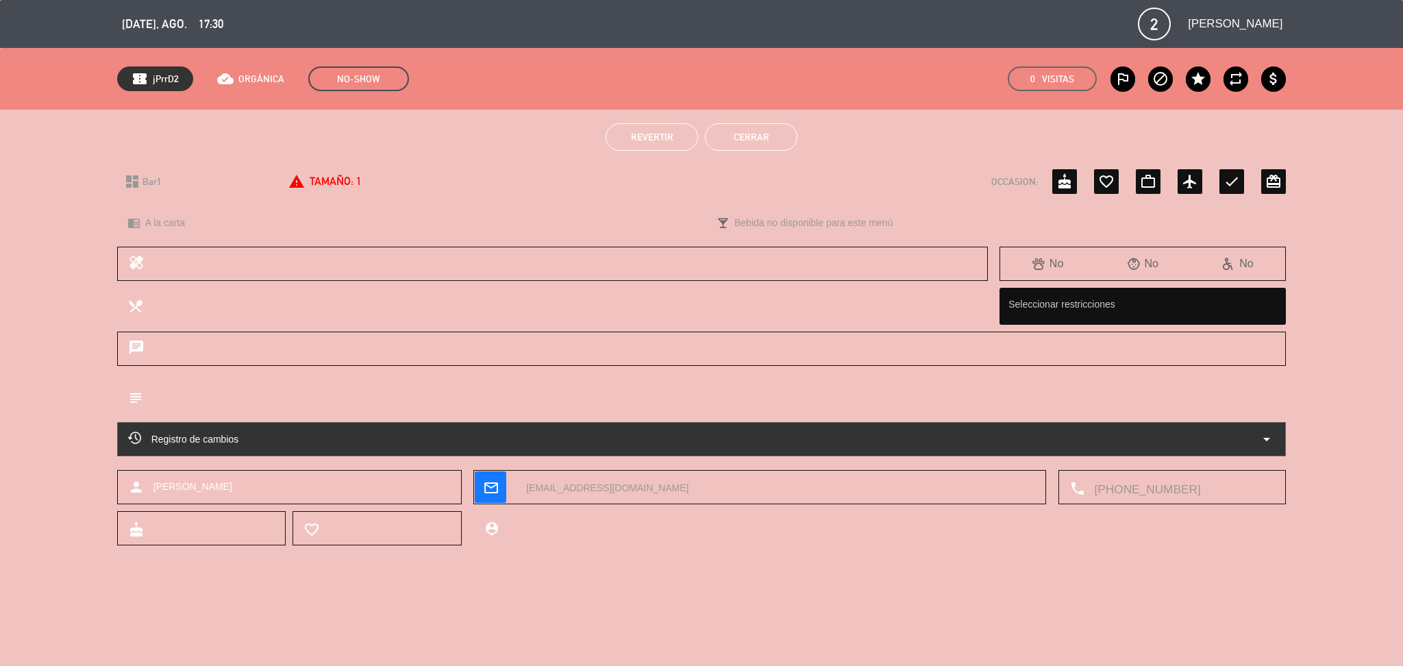
click at [730, 136] on button "Cerrar" at bounding box center [751, 136] width 92 height 27
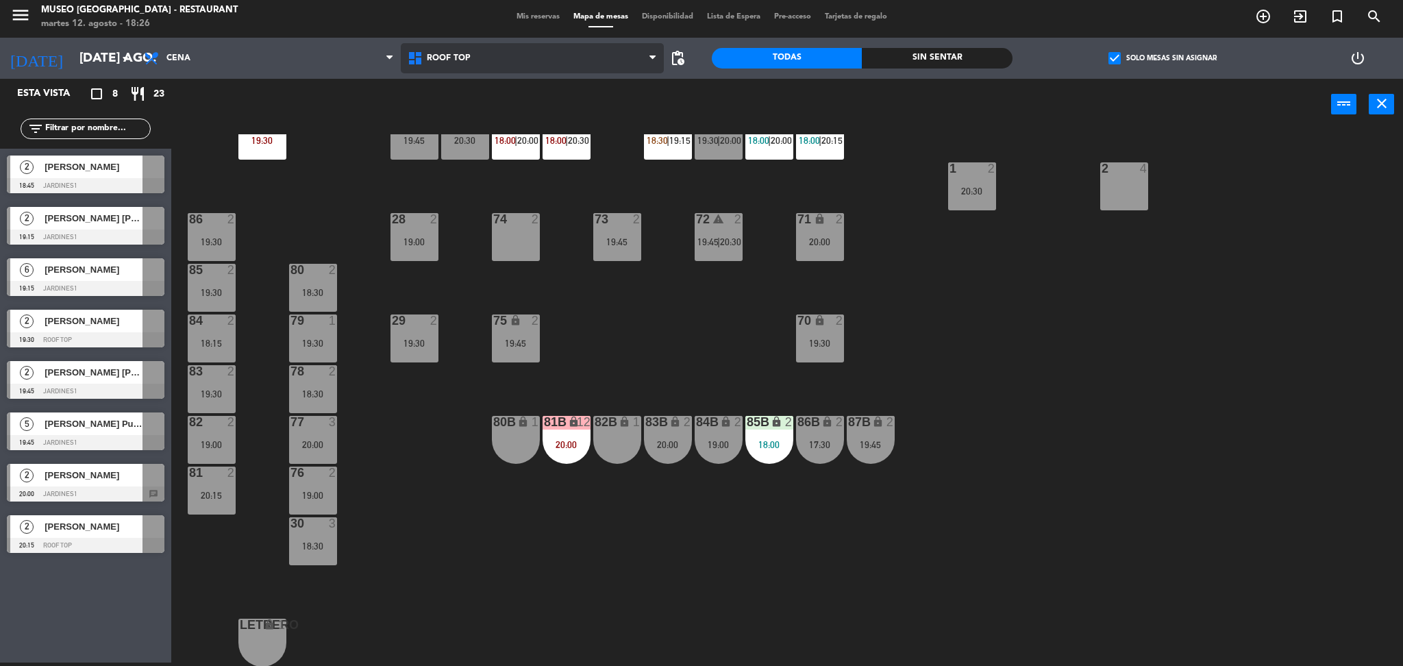
click at [455, 60] on span "Roof Top" at bounding box center [449, 58] width 44 height 10
click at [484, 116] on ng-component "menu [GEOGRAPHIC_DATA] - Restaurant martes 12. agosto - 18:26 Mis reservas Mapa…" at bounding box center [701, 332] width 1403 height 670
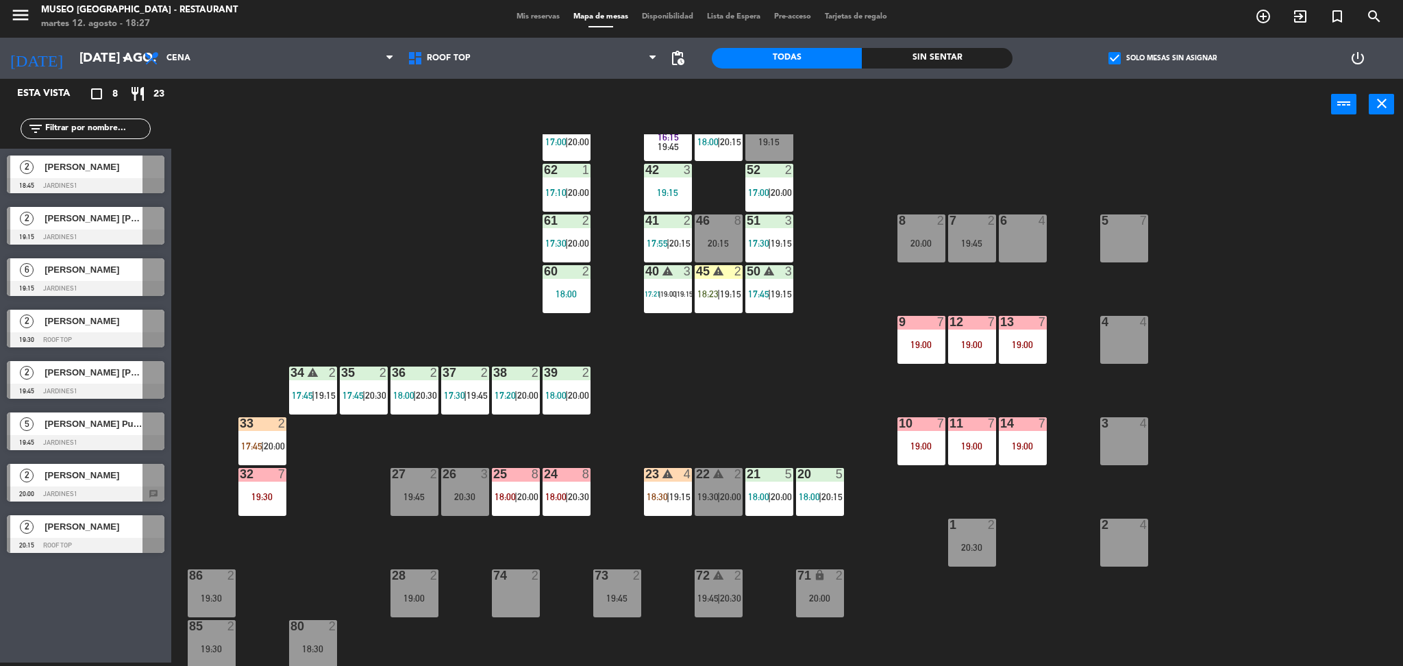
scroll to position [0, 0]
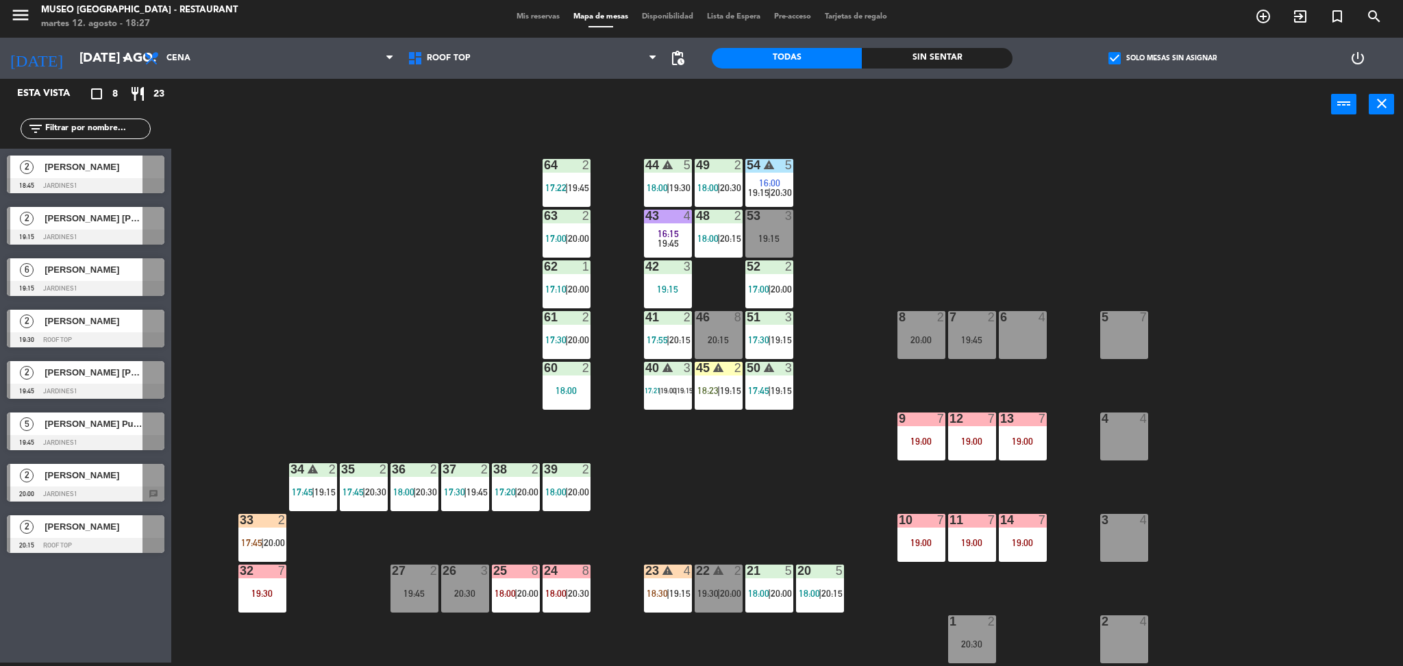
click at [1158, 53] on label "check_box Solo mesas sin asignar" at bounding box center [1162, 58] width 108 height 12
click at [1162, 58] on input "check_box Solo mesas sin asignar" at bounding box center [1162, 58] width 0 height 0
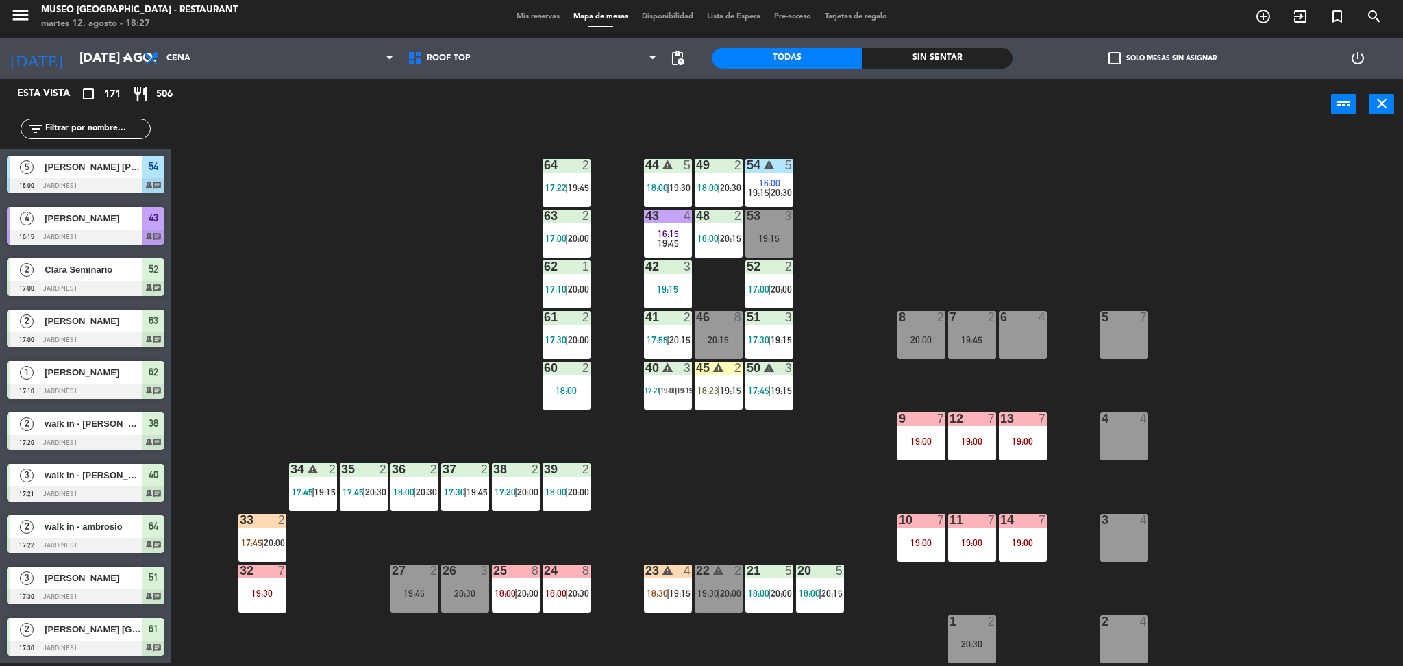
click at [115, 133] on input "text" at bounding box center [97, 128] width 106 height 15
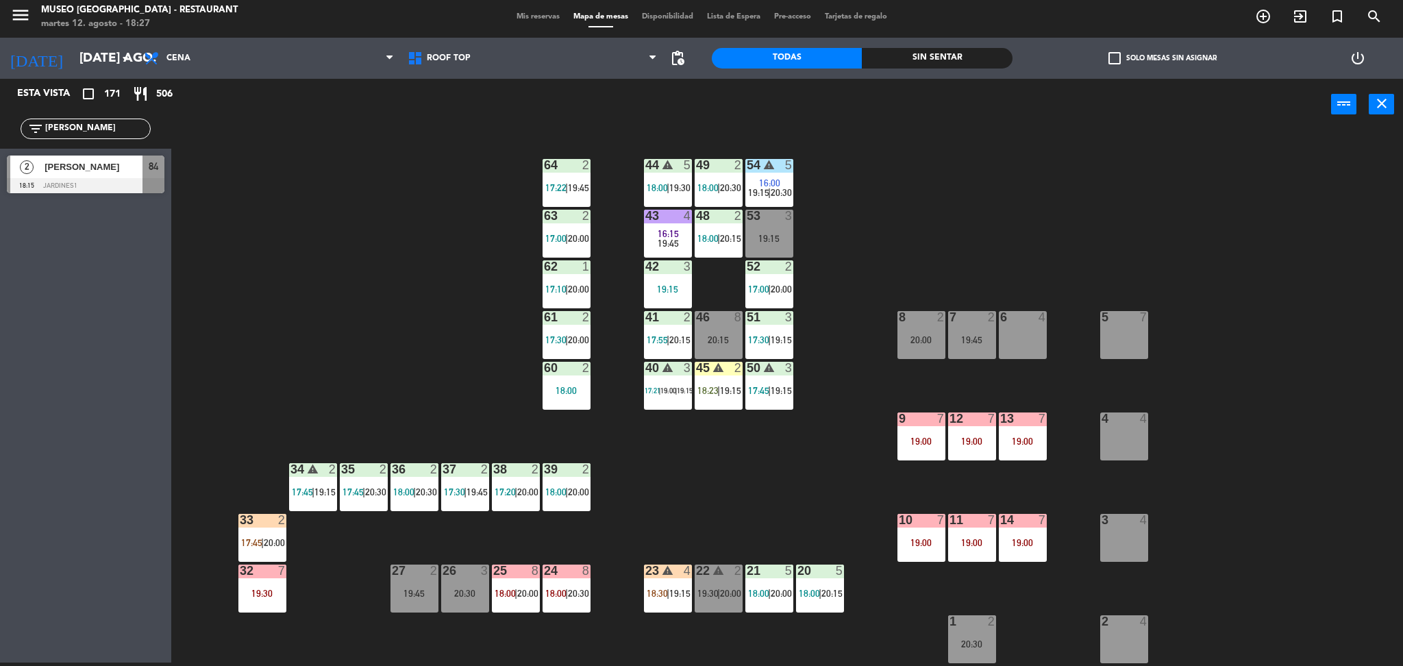
type input "[PERSON_NAME]"
click at [319, 314] on div "44 warning 5 18:00 | 19:30 49 2 18:00 | 20:30 54 warning 5 16:00 19:15 | 20:30 …" at bounding box center [794, 400] width 1218 height 532
click at [125, 184] on div at bounding box center [86, 185] width 158 height 15
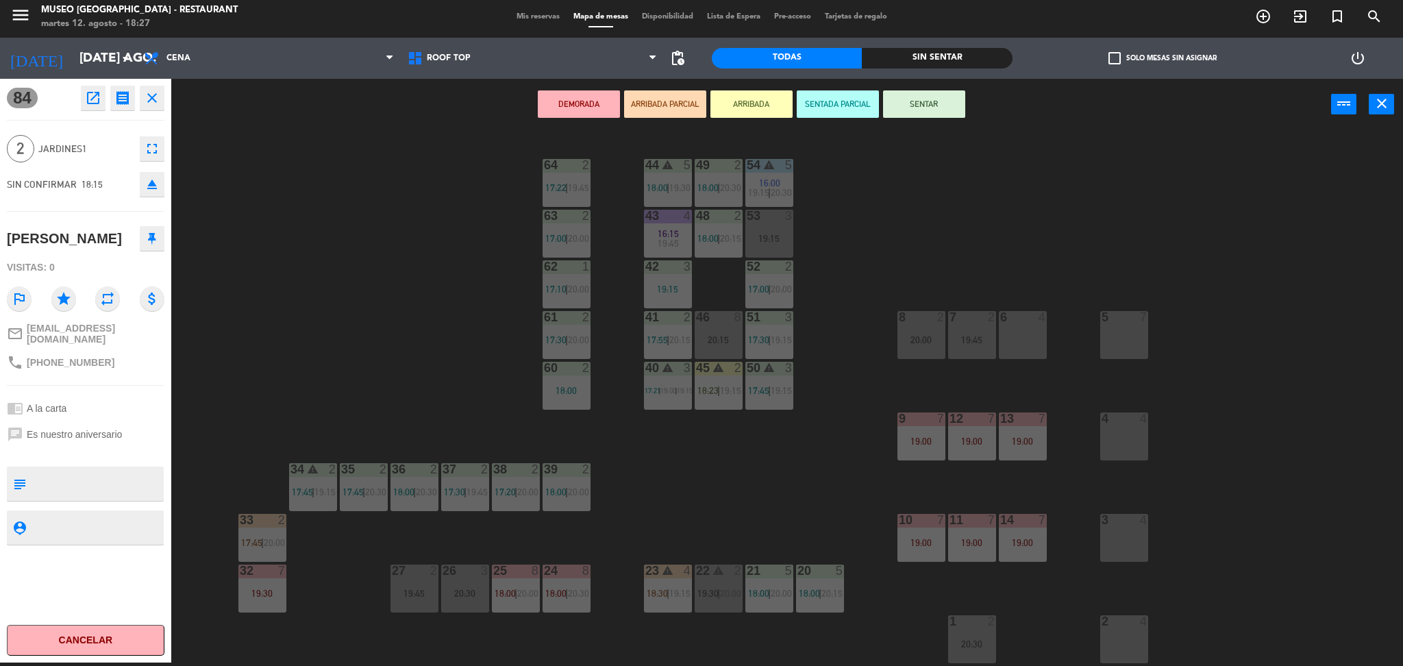
click at [673, 78] on div "pending_actions" at bounding box center [677, 58] width 27 height 41
click at [673, 93] on button "ARRIBADA PARCIAL" at bounding box center [665, 103] width 82 height 27
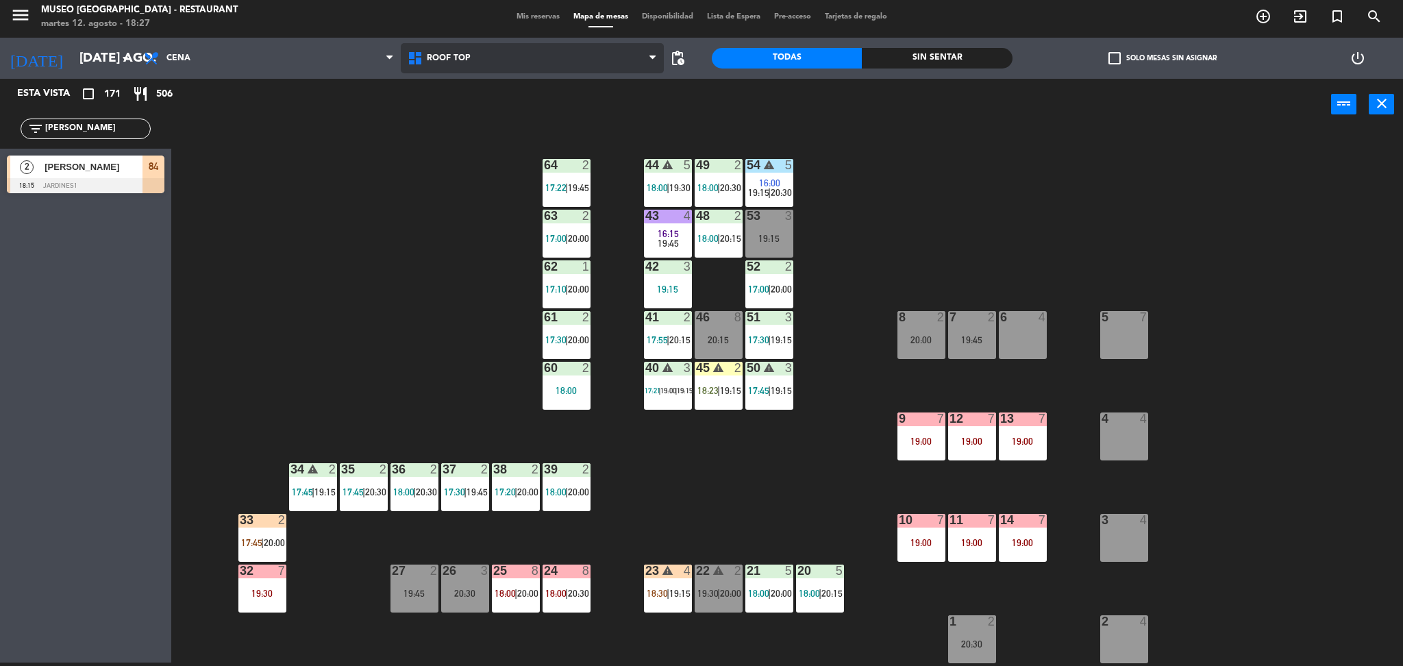
click at [477, 67] on span "Roof Top" at bounding box center [533, 58] width 264 height 30
click at [475, 105] on ng-component "menu [GEOGRAPHIC_DATA] - Restaurant martes 12. agosto - 18:27 Mis reservas Mapa…" at bounding box center [701, 332] width 1403 height 670
click at [469, 71] on span "Roof Top" at bounding box center [533, 58] width 264 height 30
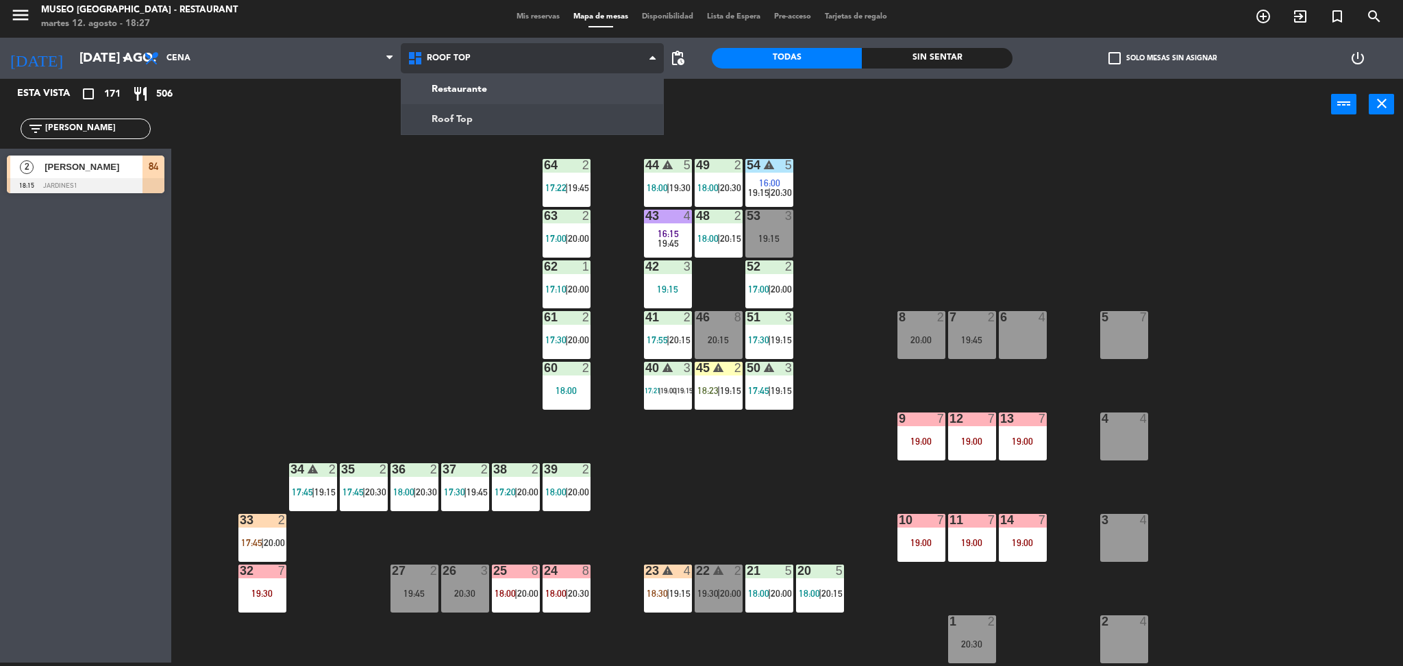
click at [476, 119] on ng-component "menu [GEOGRAPHIC_DATA] - Restaurant martes 12. agosto - 18:27 Mis reservas Mapa…" at bounding box center [701, 332] width 1403 height 670
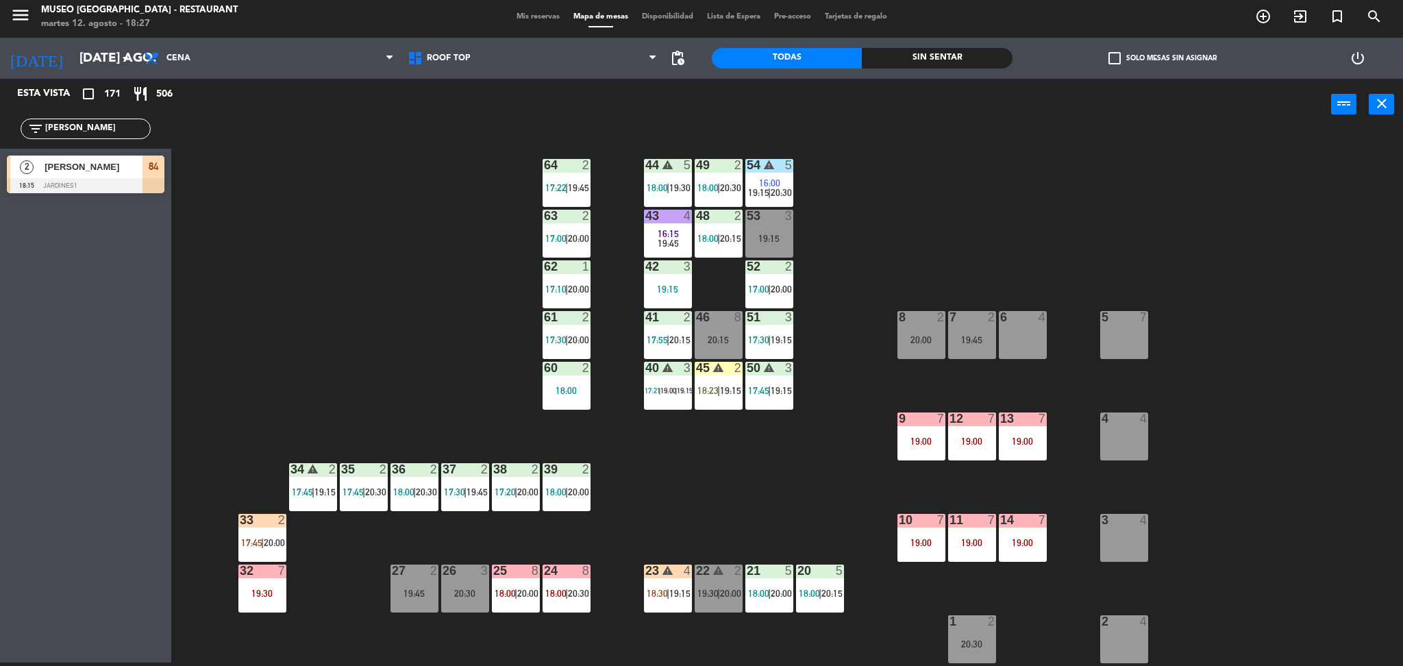
click at [870, 425] on div "44 warning 5 18:00 | 19:30 49 2 18:00 | 20:30 54 warning 5 16:00 19:15 | 20:30 …" at bounding box center [794, 400] width 1218 height 532
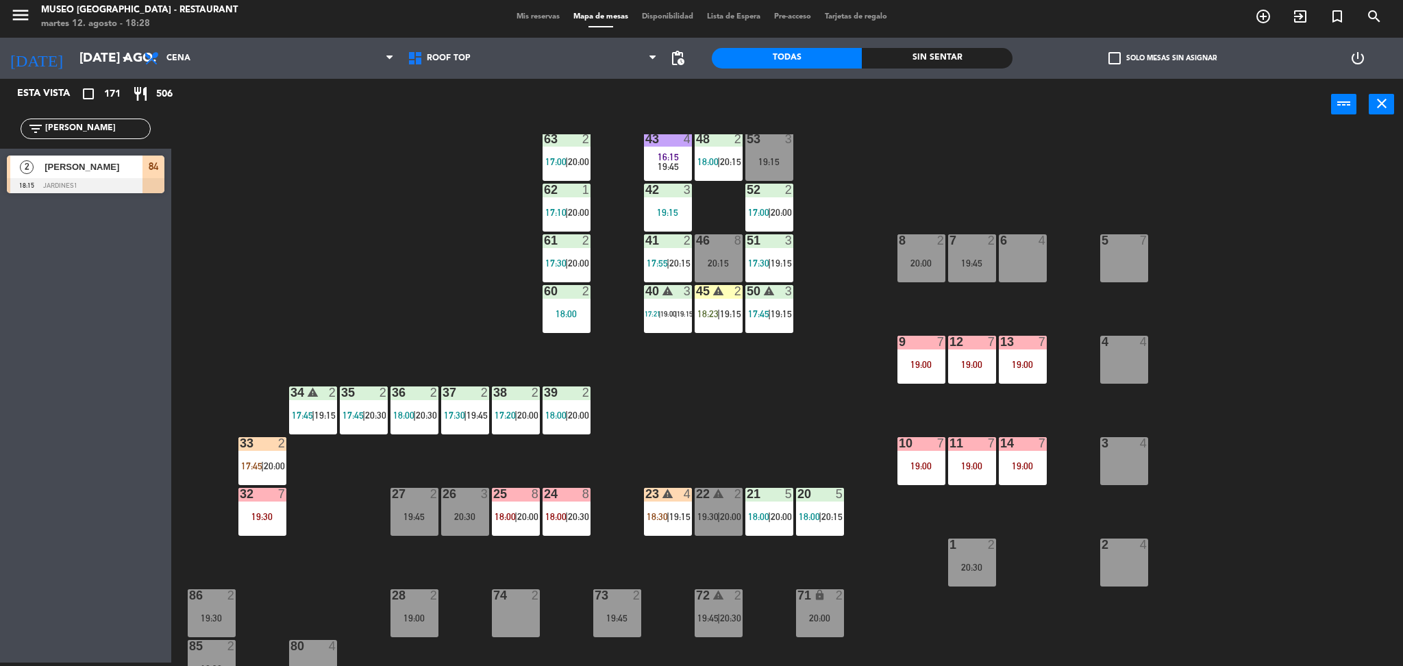
scroll to position [64, 0]
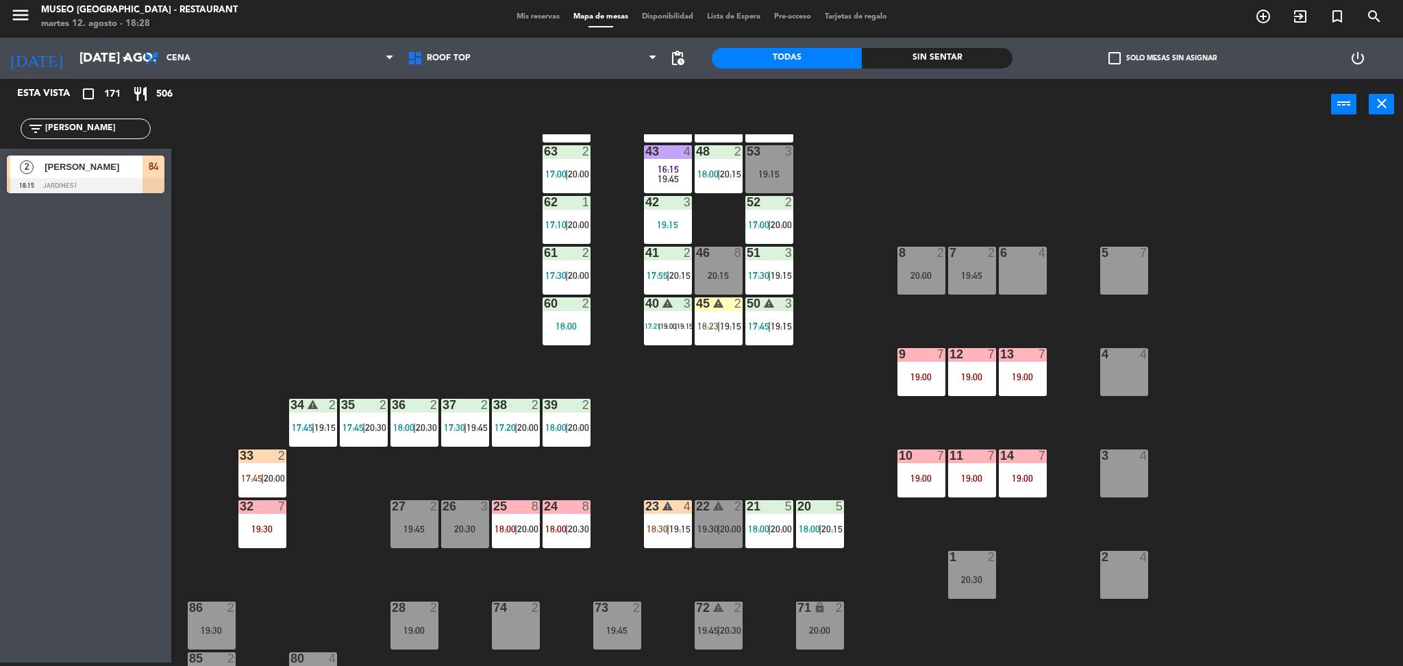
click at [1138, 166] on div "44 warning 5 18:00 | 19:30 49 2 18:00 | 20:30 54 warning 5 16:00 19:15 | 20:30 …" at bounding box center [794, 400] width 1218 height 532
click at [1125, 168] on div "44 warning 5 18:00 | 19:30 49 2 18:00 | 20:30 54 warning 5 16:00 19:15 | 20:30 …" at bounding box center [794, 400] width 1218 height 532
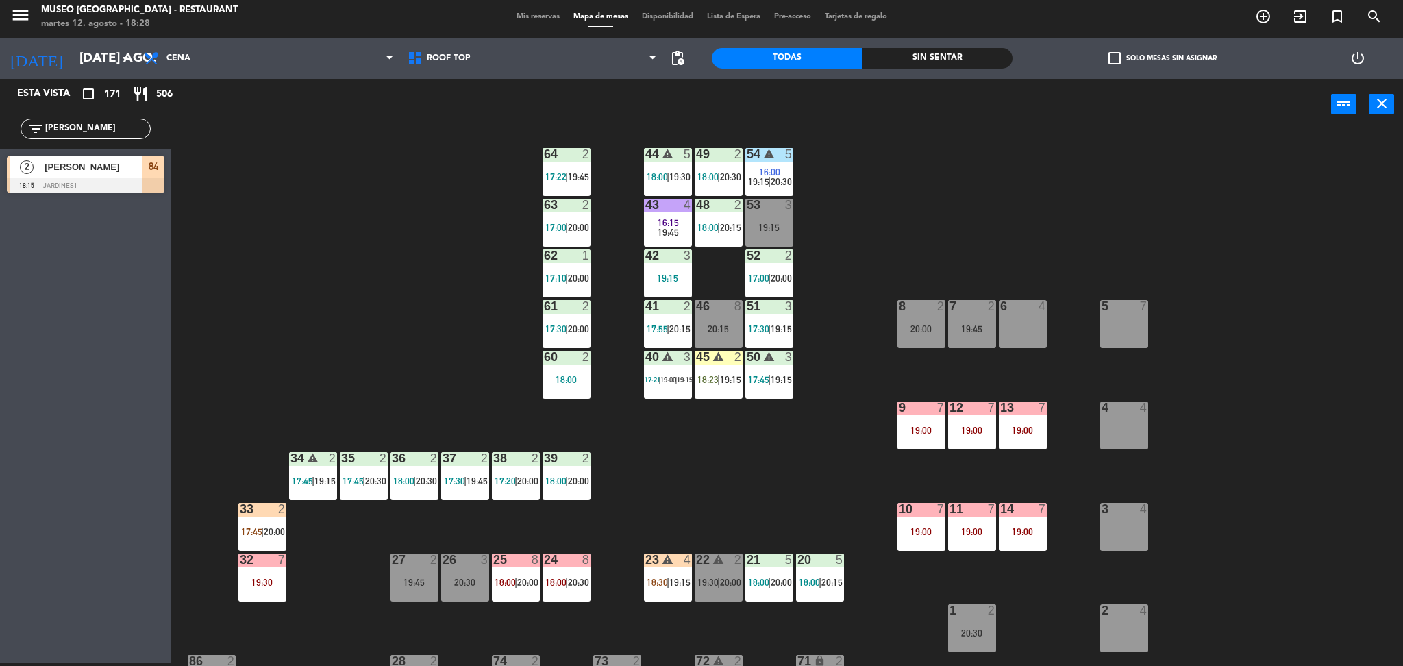
scroll to position [0, 0]
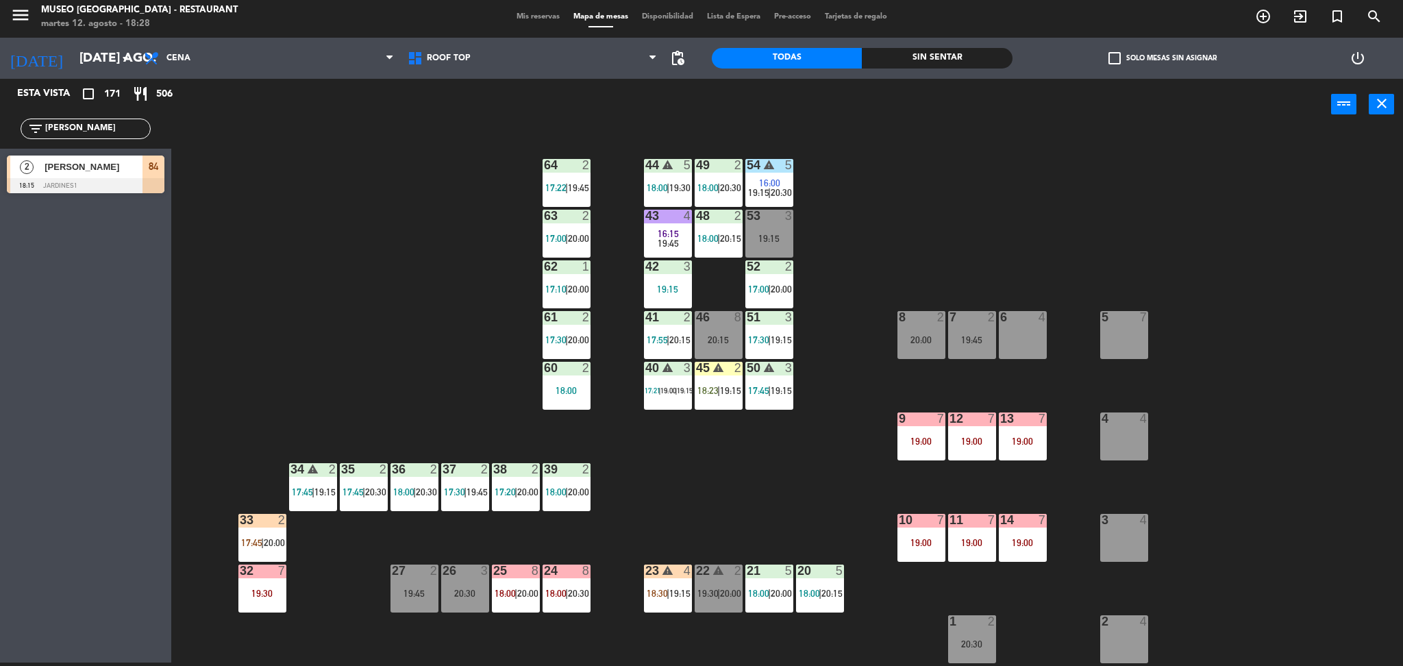
click at [714, 338] on div "20:15" at bounding box center [719, 340] width 48 height 10
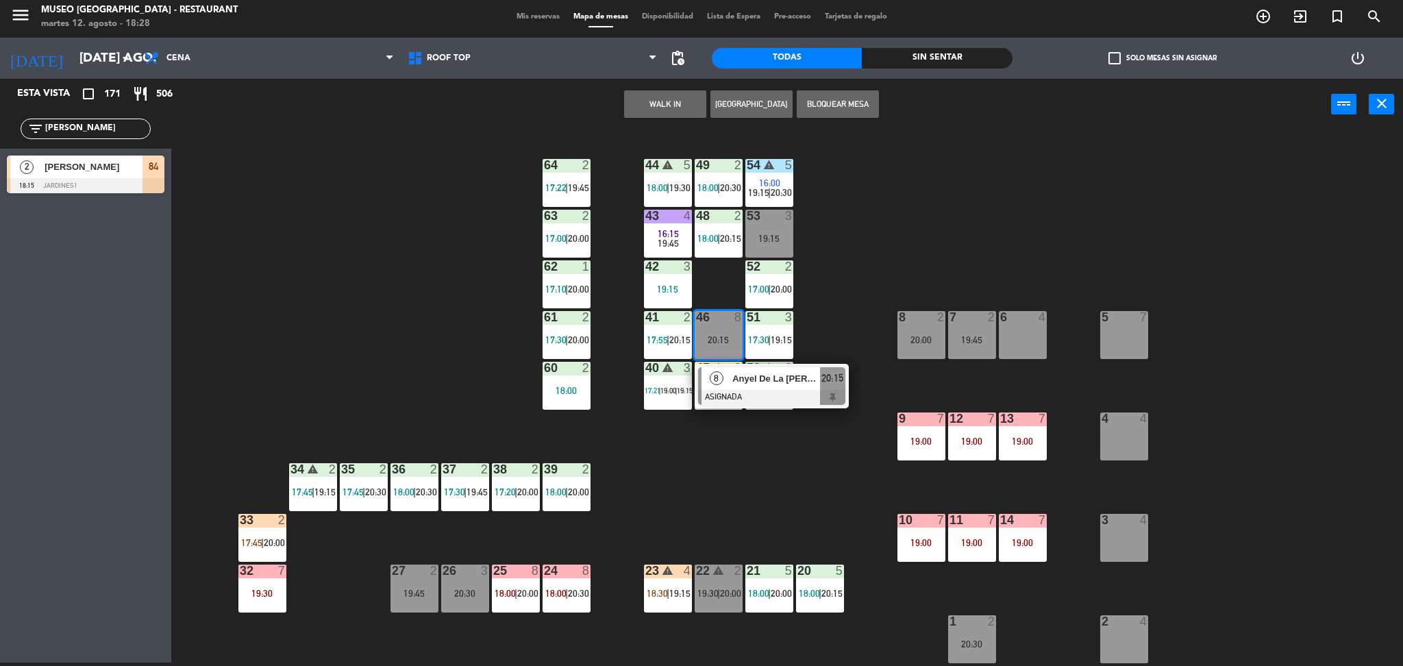
click at [880, 484] on div "44 warning 5 18:00 | 19:30 49 2 18:00 | 20:30 54 warning 5 16:00 19:15 | 20:30 …" at bounding box center [794, 400] width 1218 height 532
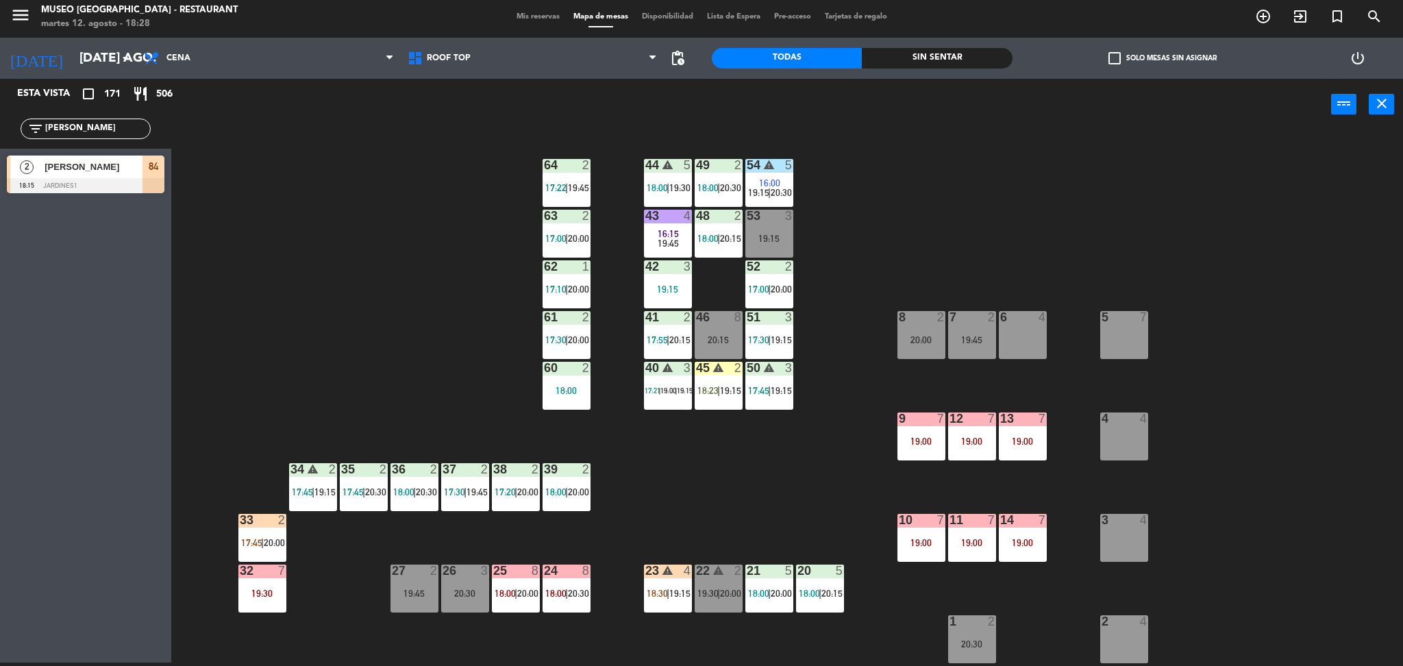
click at [940, 440] on div "19:00" at bounding box center [921, 441] width 48 height 10
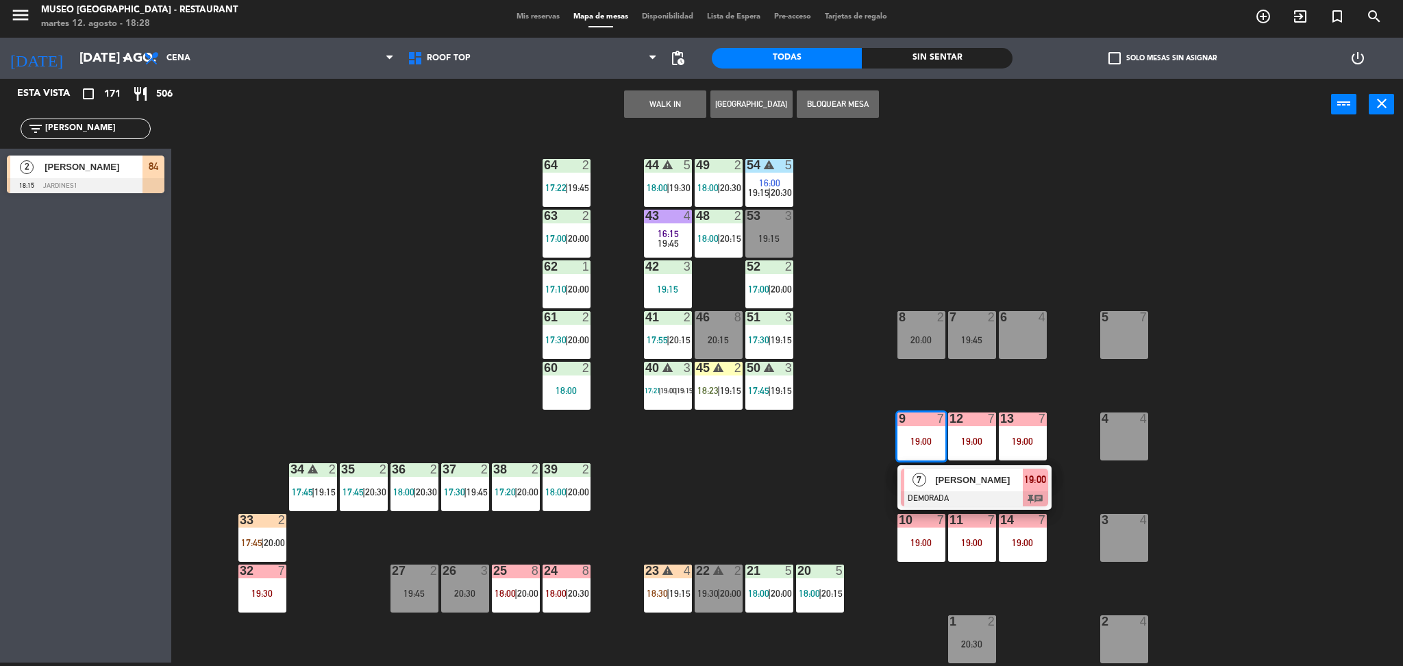
click at [963, 481] on span "[PERSON_NAME]" at bounding box center [979, 480] width 88 height 14
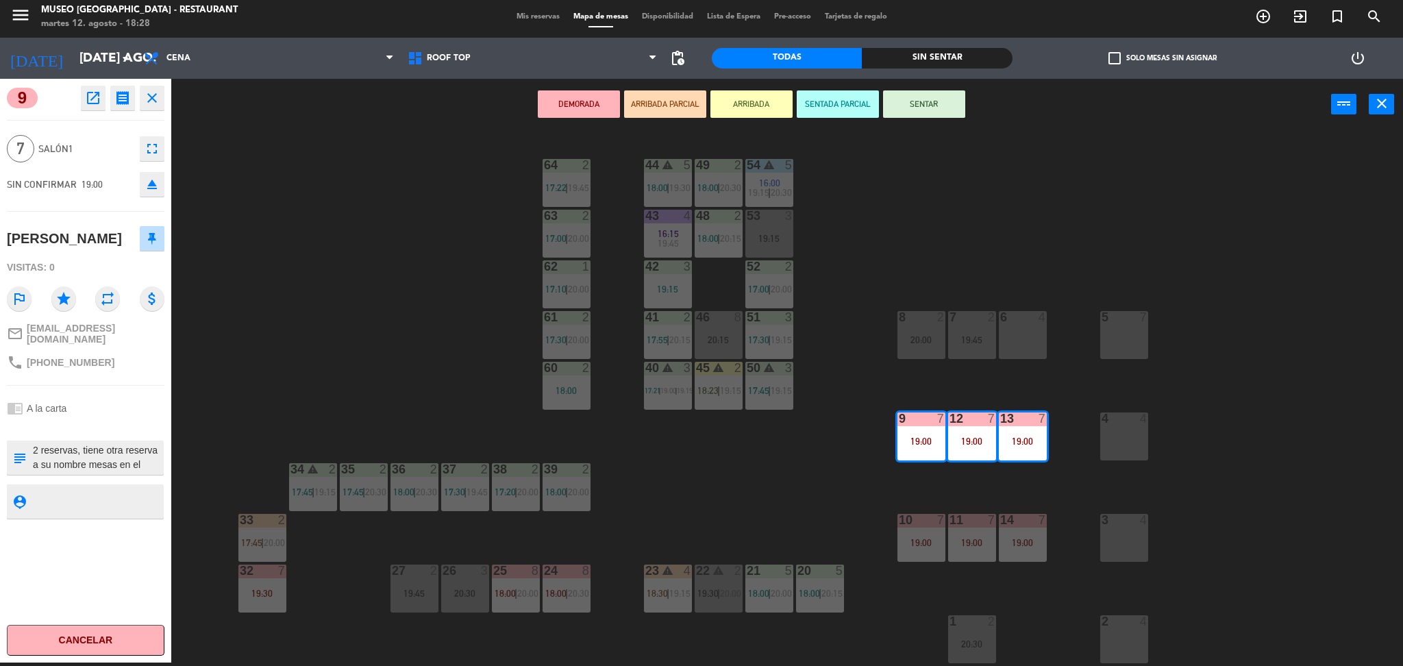
scroll to position [14, 0]
click at [795, 498] on div "44 warning 5 18:00 | 19:30 49 2 18:00 | 20:30 54 warning 5 16:00 19:15 | 20:30 …" at bounding box center [794, 400] width 1218 height 532
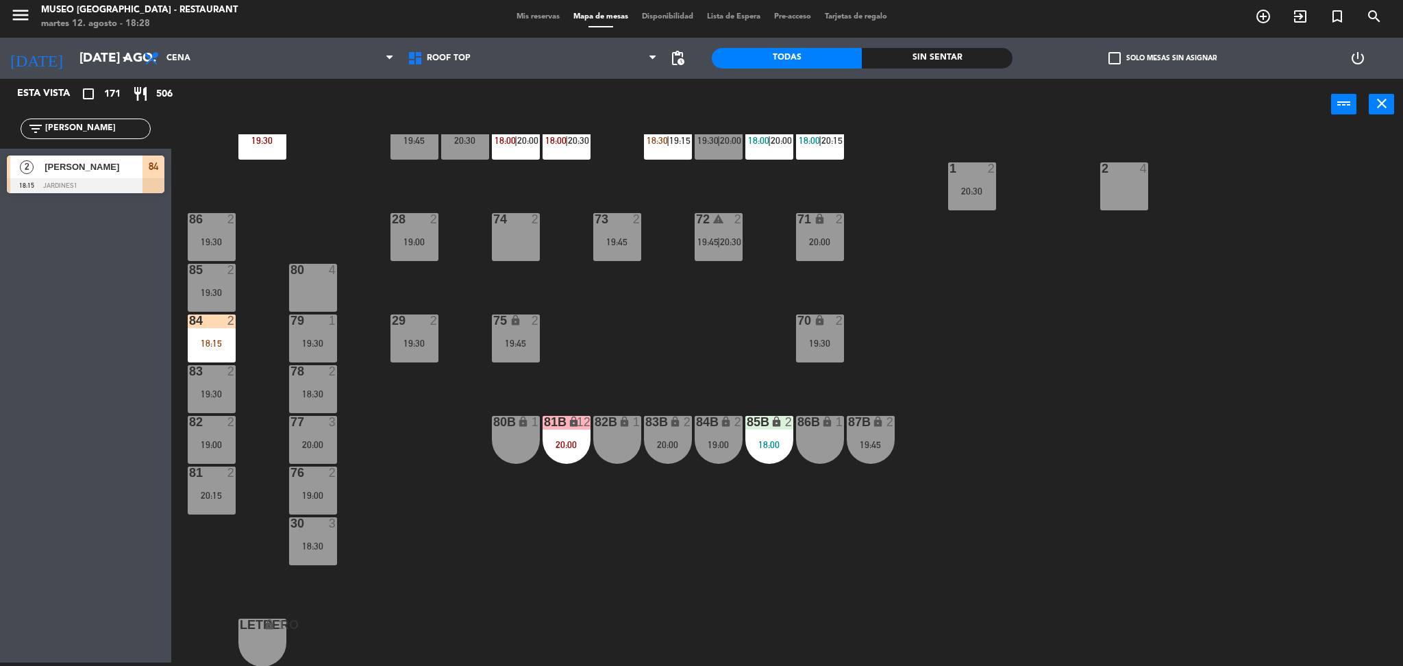
scroll to position [452, 0]
click at [575, 449] on div "20:00" at bounding box center [567, 445] width 48 height 10
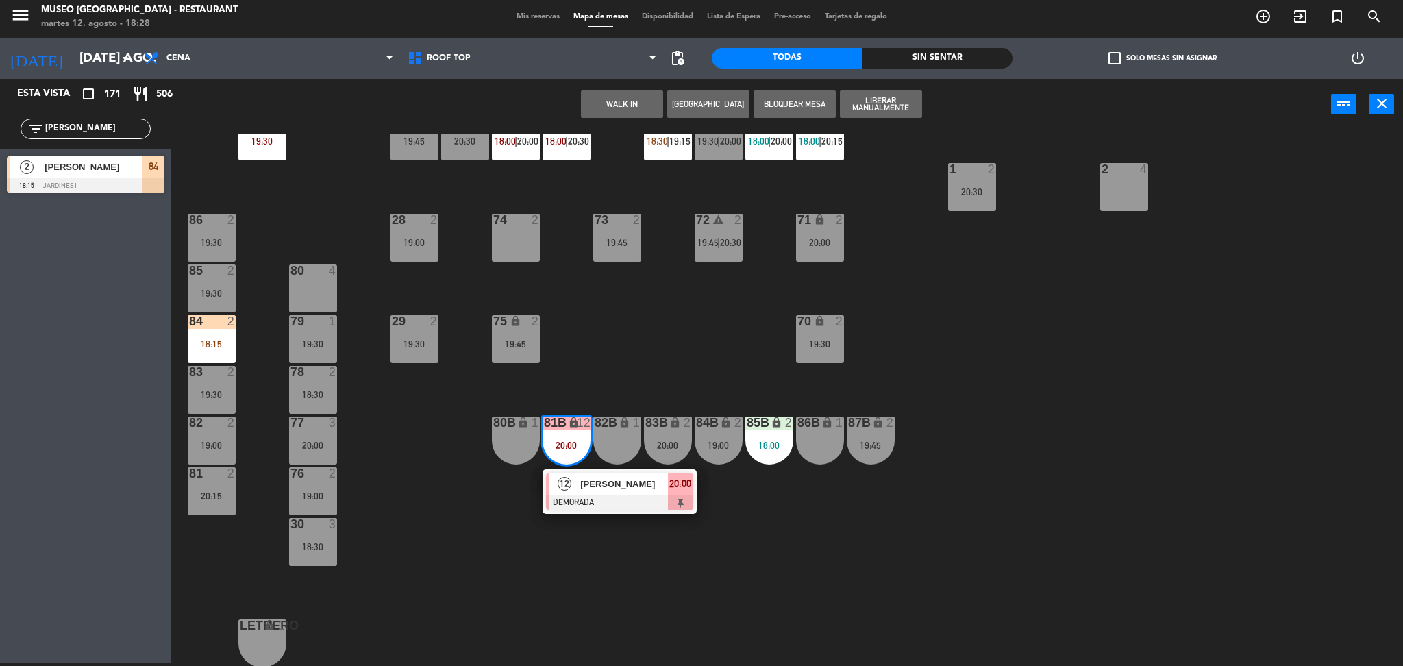
click at [606, 486] on span "[PERSON_NAME]" at bounding box center [624, 484] width 88 height 14
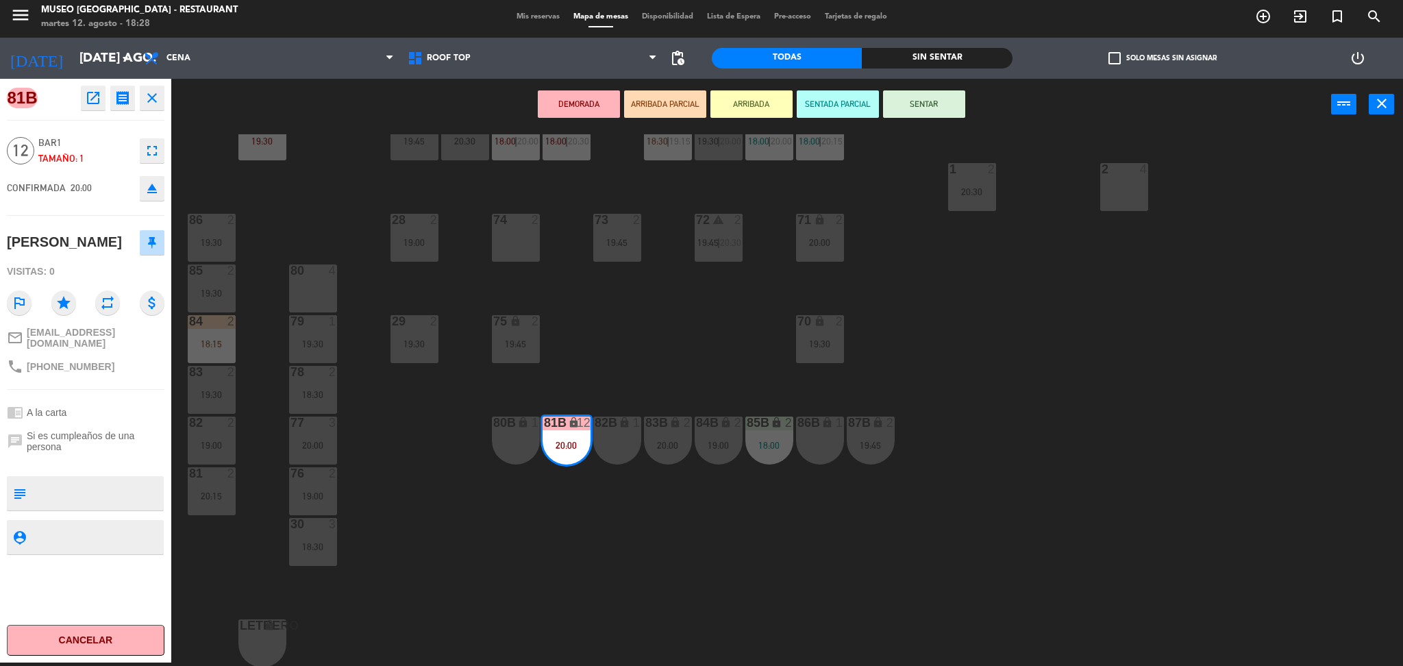
click at [786, 353] on div "44 warning 5 18:00 | 19:30 49 2 18:00 | 20:30 54 warning 5 16:00 19:15 | 20:30 …" at bounding box center [794, 400] width 1218 height 532
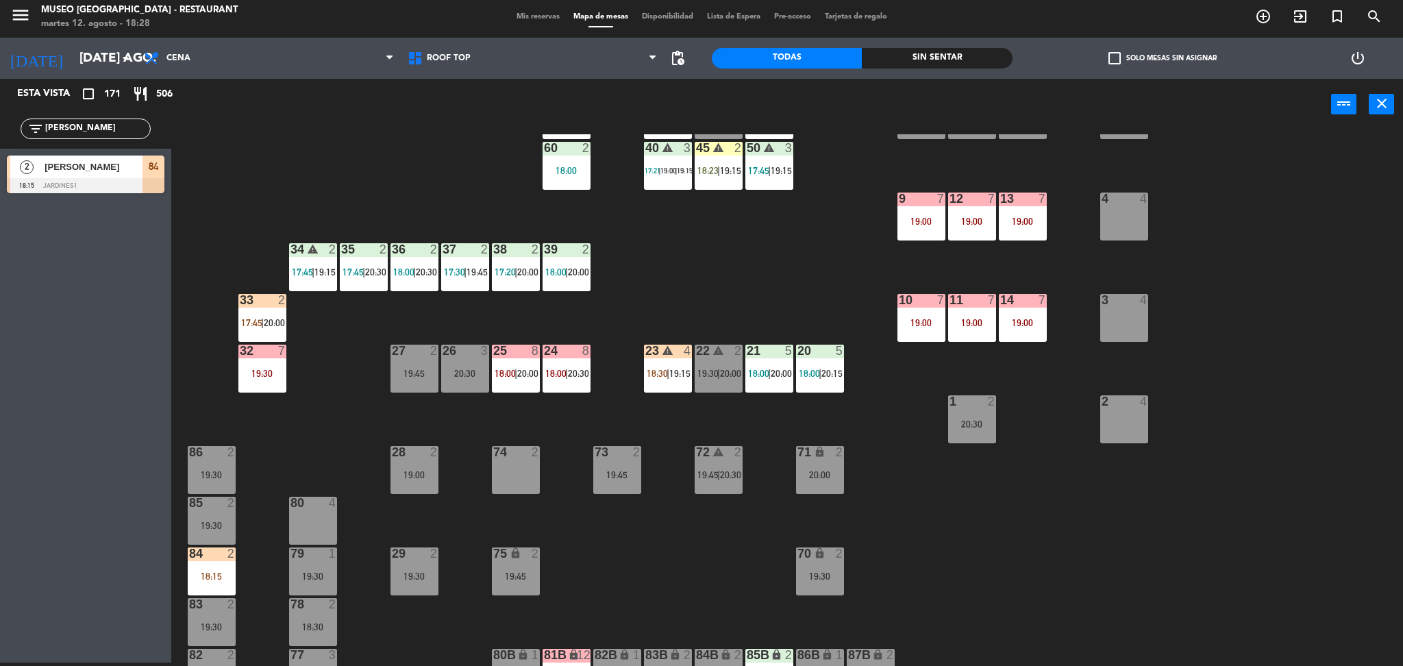
scroll to position [221, 0]
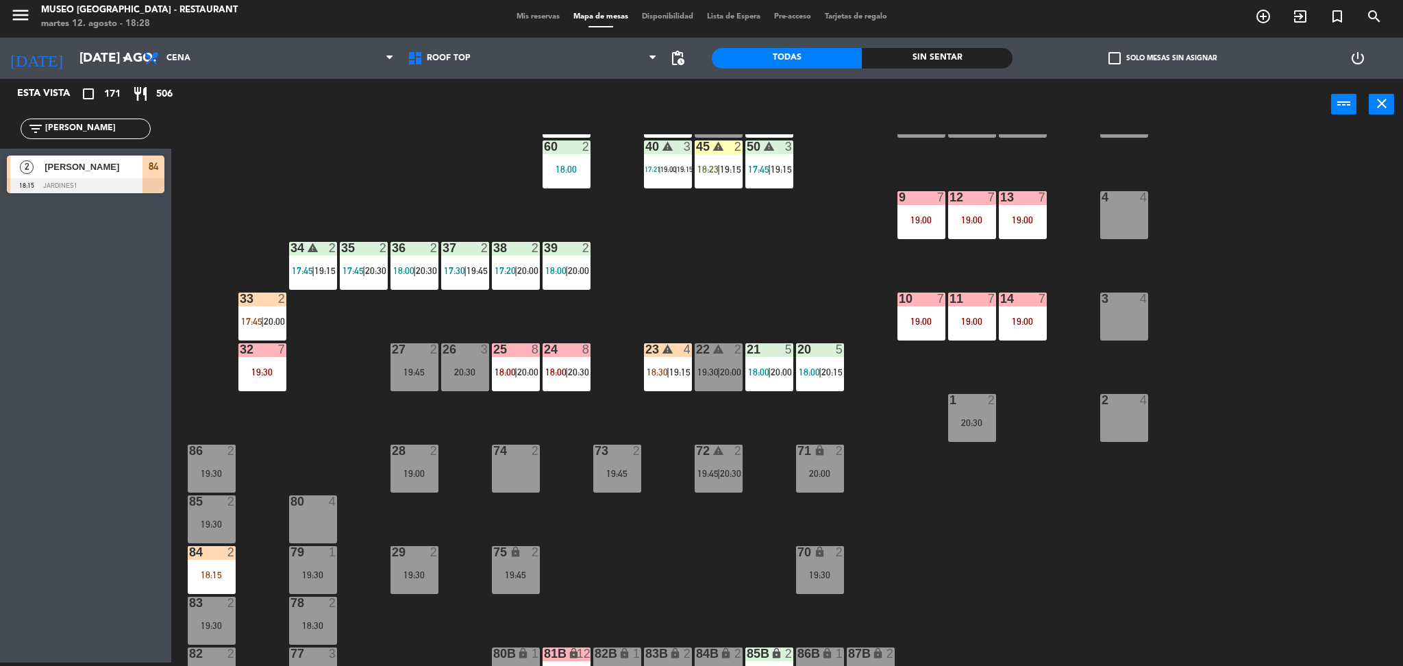
click at [510, 368] on span "18:00" at bounding box center [505, 371] width 21 height 11
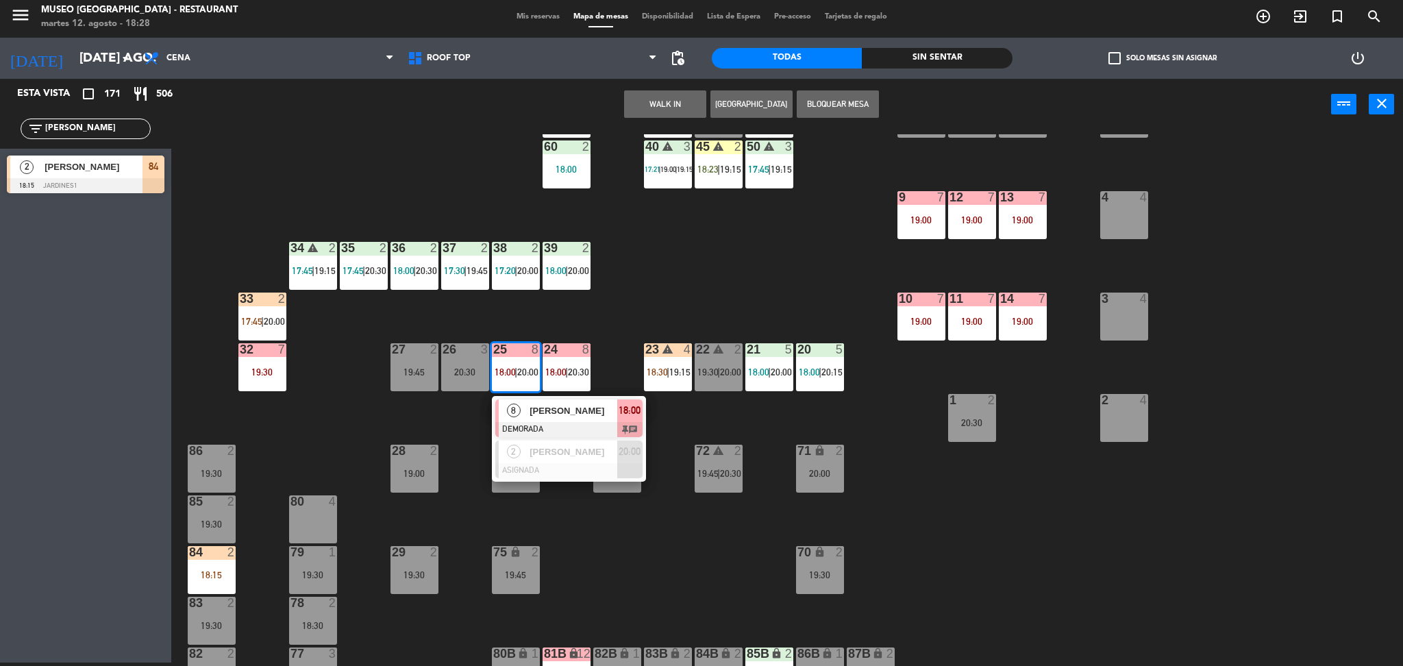
click at [556, 410] on span "[PERSON_NAME]" at bounding box center [573, 410] width 88 height 14
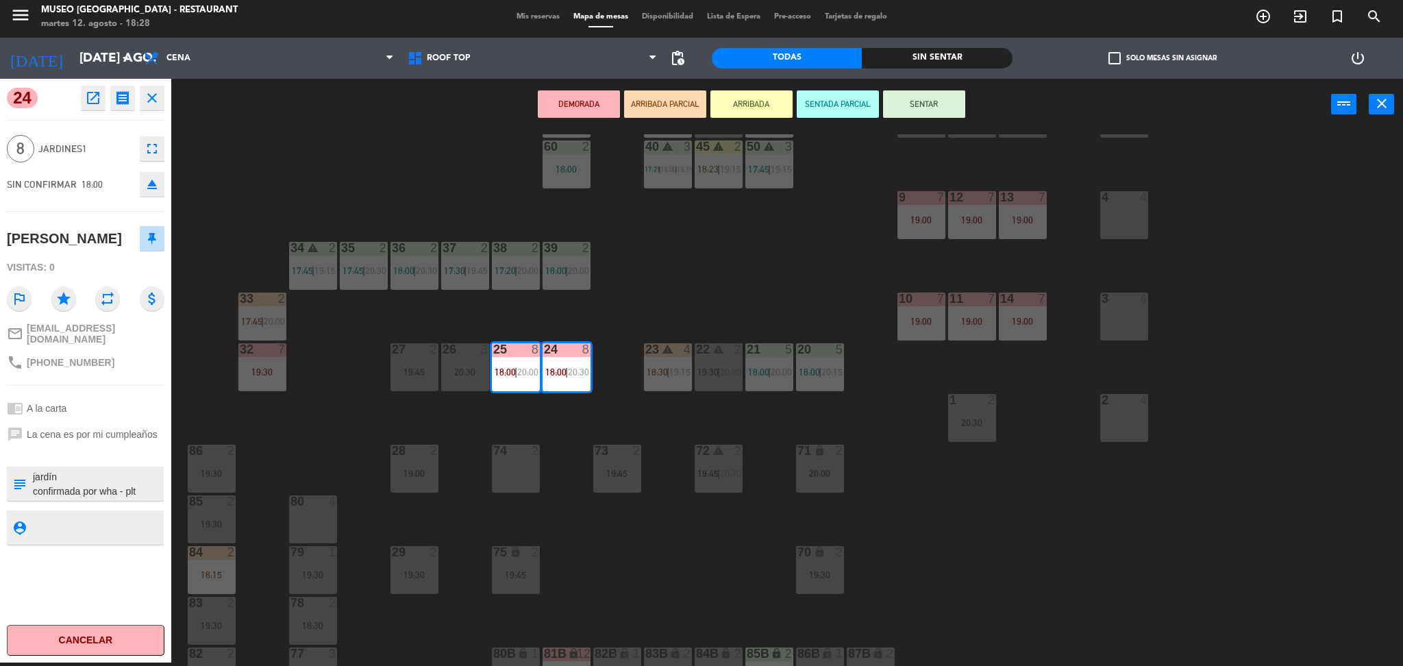
scroll to position [27, 0]
click at [406, 420] on div "44 warning 5 18:00 | 19:30 49 2 18:00 | 20:30 54 warning 5 16:00 19:15 | 20:30 …" at bounding box center [794, 400] width 1218 height 532
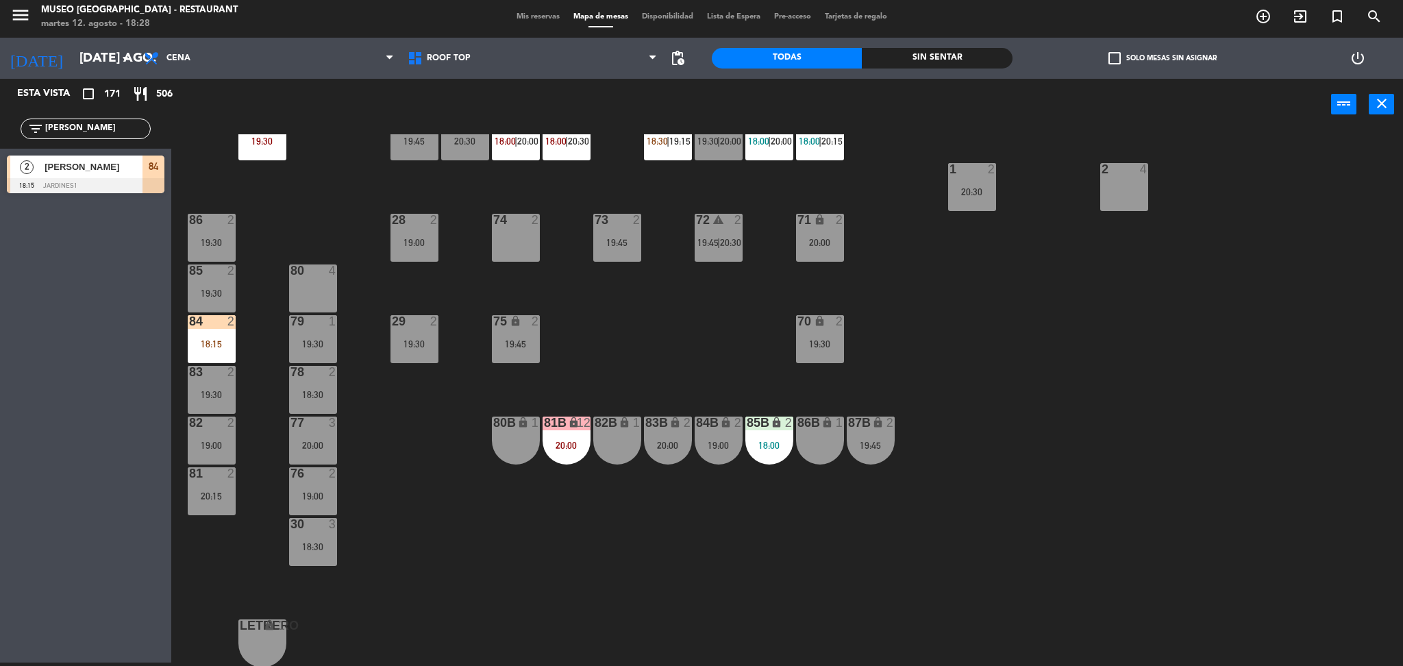
scroll to position [453, 0]
click at [641, 367] on div "44 warning 5 18:00 | 19:30 49 2 18:00 | 20:30 54 warning 5 16:00 19:15 | 20:30 …" at bounding box center [794, 400] width 1218 height 532
click at [299, 451] on div "77 3 20:00" at bounding box center [313, 440] width 48 height 48
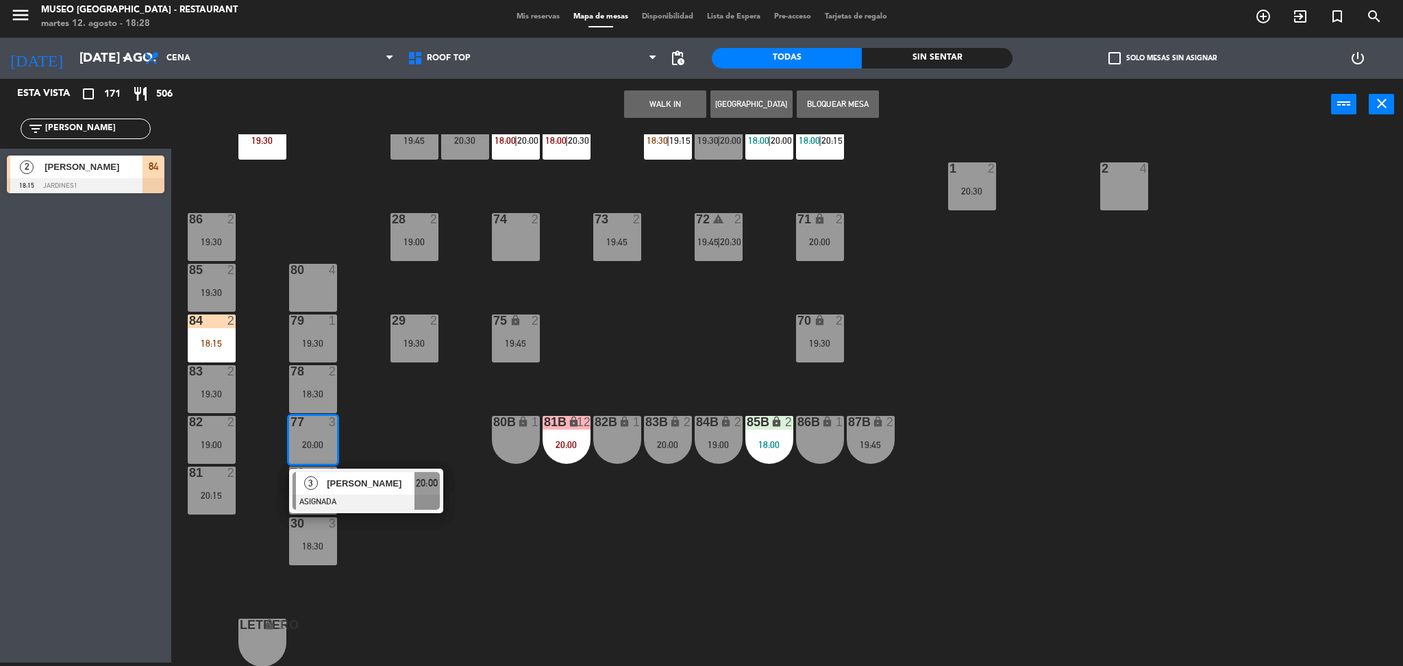
click at [622, 253] on div "73 2 19:45" at bounding box center [617, 237] width 48 height 48
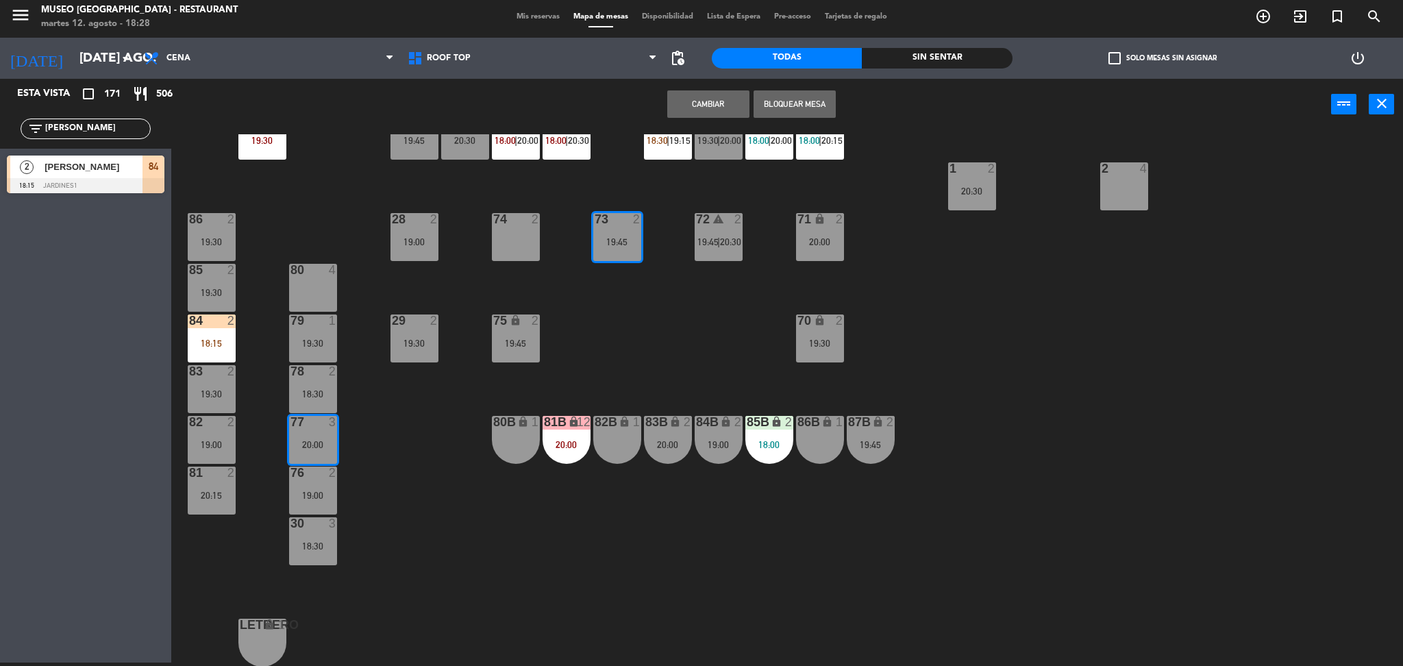
click at [693, 102] on button "Cambiar" at bounding box center [708, 103] width 82 height 27
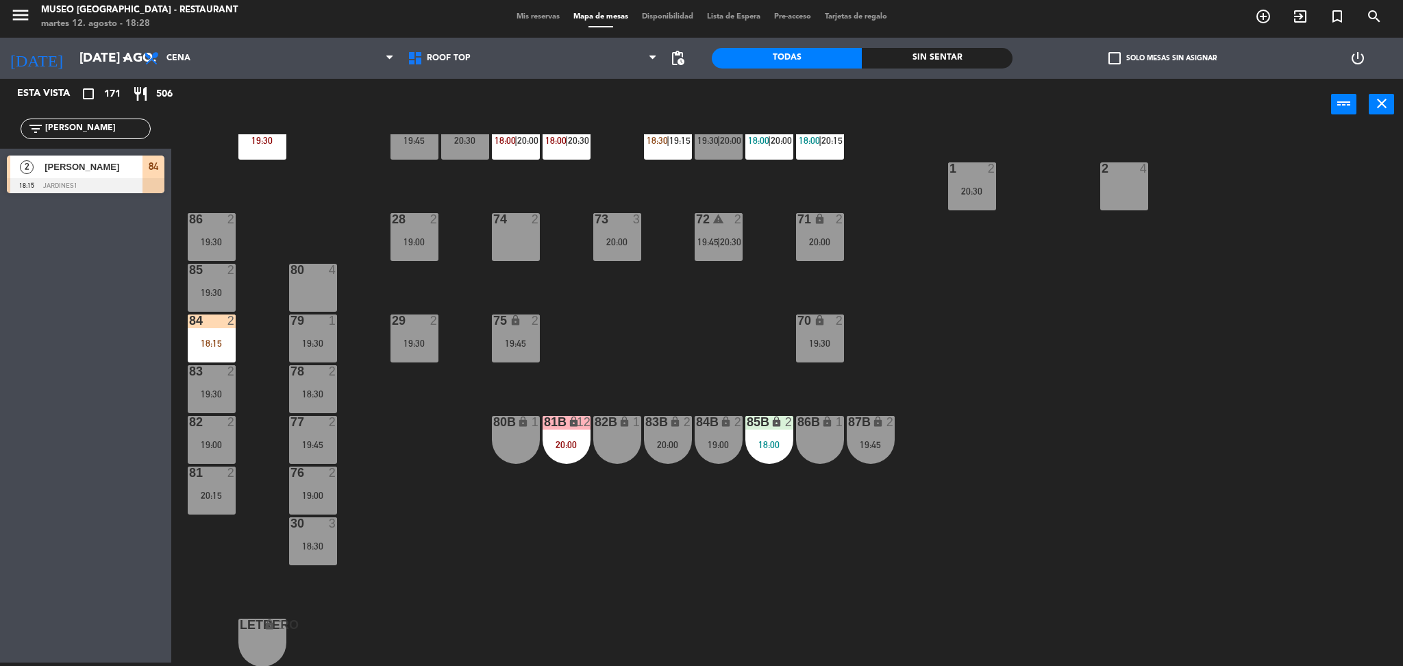
click at [498, 338] on div "19:45" at bounding box center [516, 343] width 48 height 10
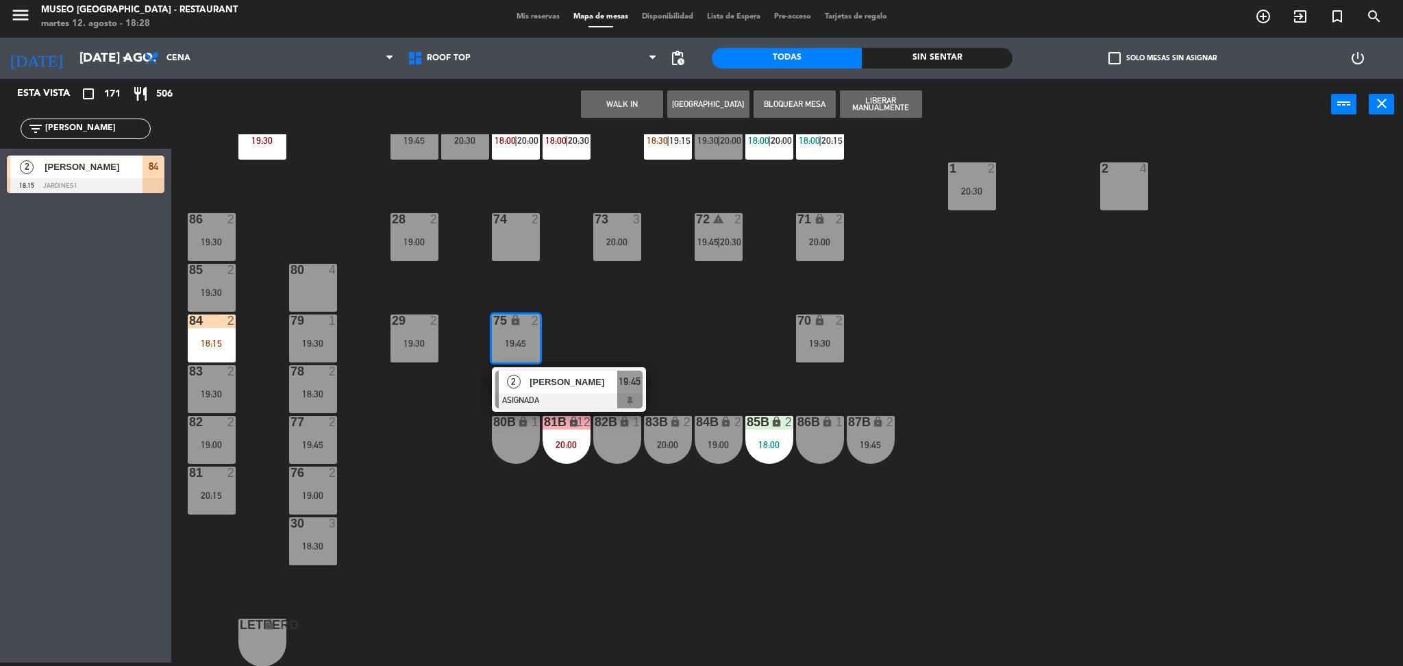
click at [311, 294] on div "80 4" at bounding box center [313, 288] width 48 height 48
click at [629, 86] on div "Mover WALK IN [GEOGRAPHIC_DATA] Bloquear Mesa power_input close" at bounding box center [751, 105] width 1160 height 52
click at [630, 104] on button "Mover" at bounding box center [622, 103] width 82 height 27
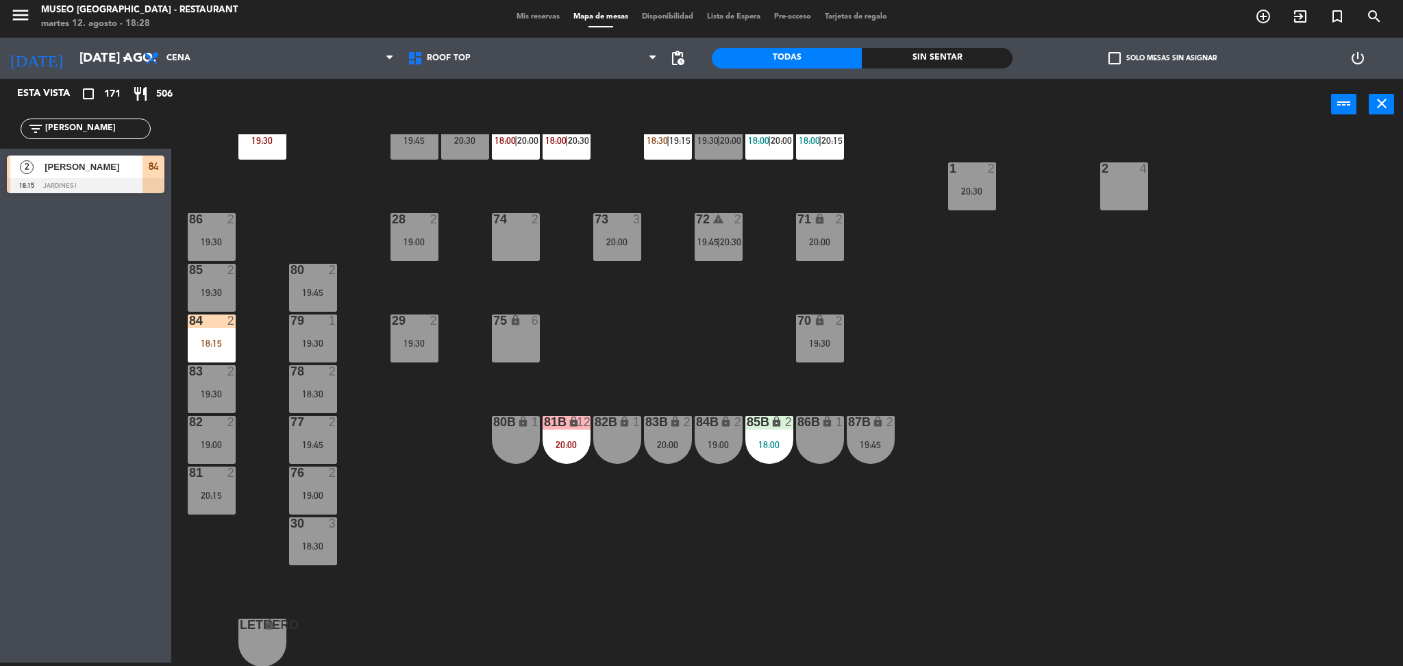
click at [565, 450] on div "81B lock 12 20:00" at bounding box center [567, 440] width 48 height 48
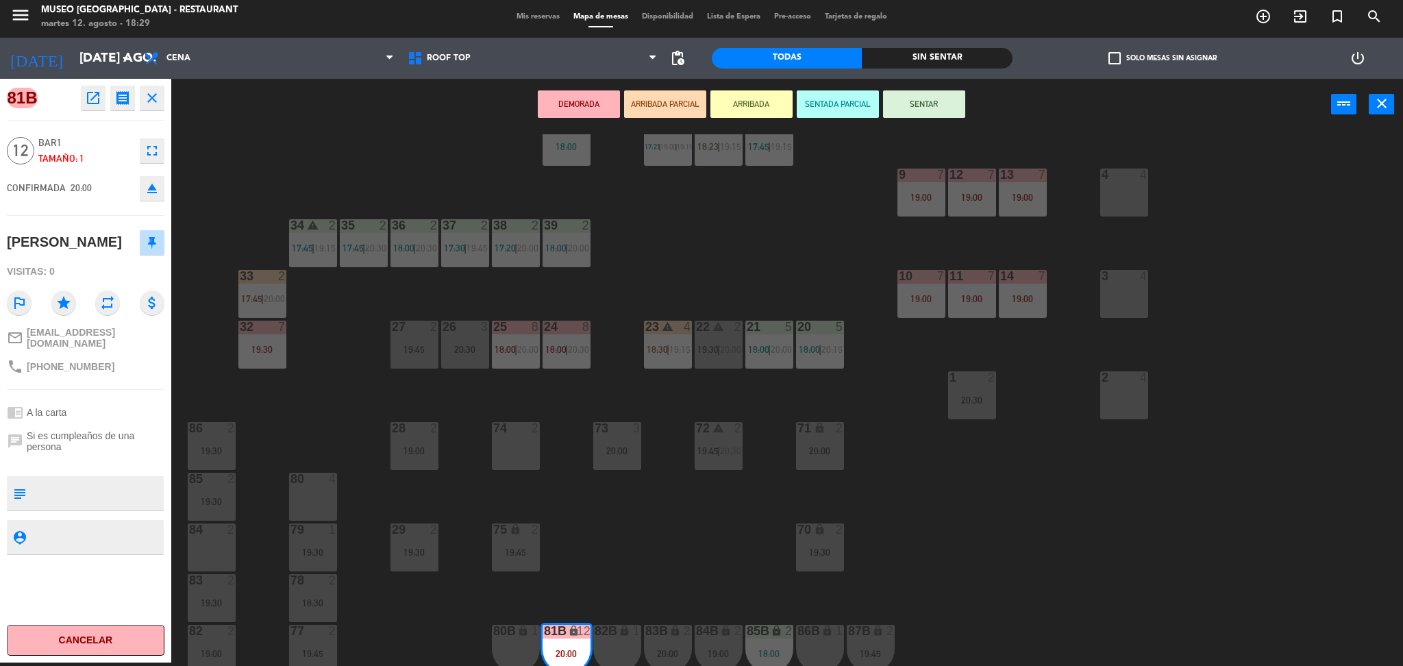
scroll to position [182, 0]
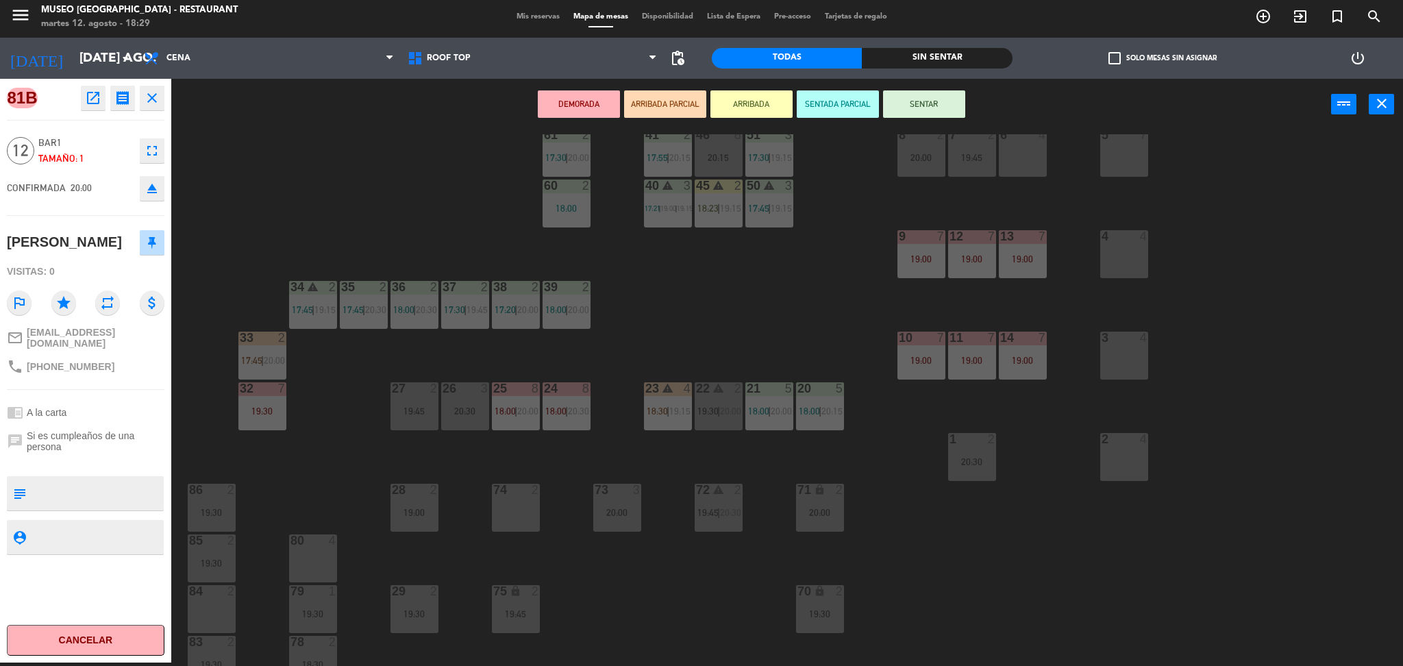
click at [1104, 462] on div "2 4" at bounding box center [1124, 457] width 48 height 48
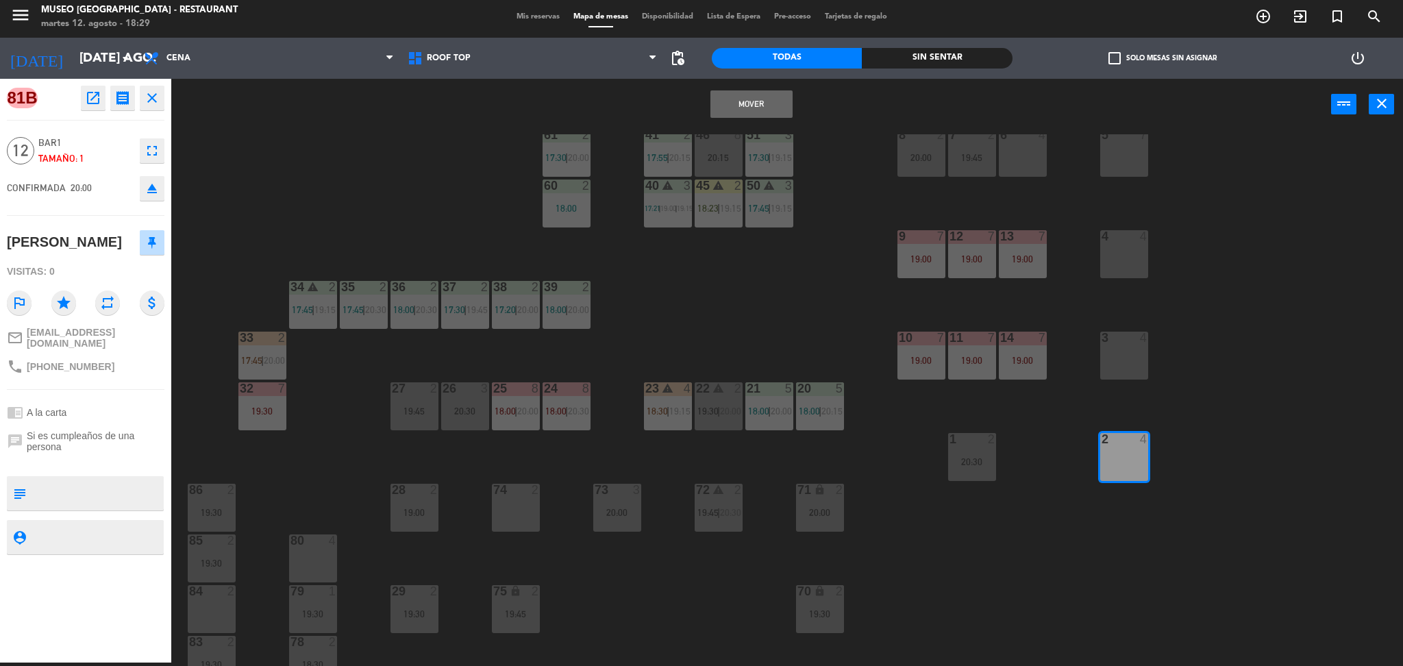
click at [1119, 366] on div "3 4" at bounding box center [1124, 356] width 48 height 48
click at [1011, 441] on div "44 warning 5 18:00 | 19:30 49 2 18:00 | 20:30 54 warning 5 16:00 19:15 | 20:30 …" at bounding box center [794, 400] width 1218 height 532
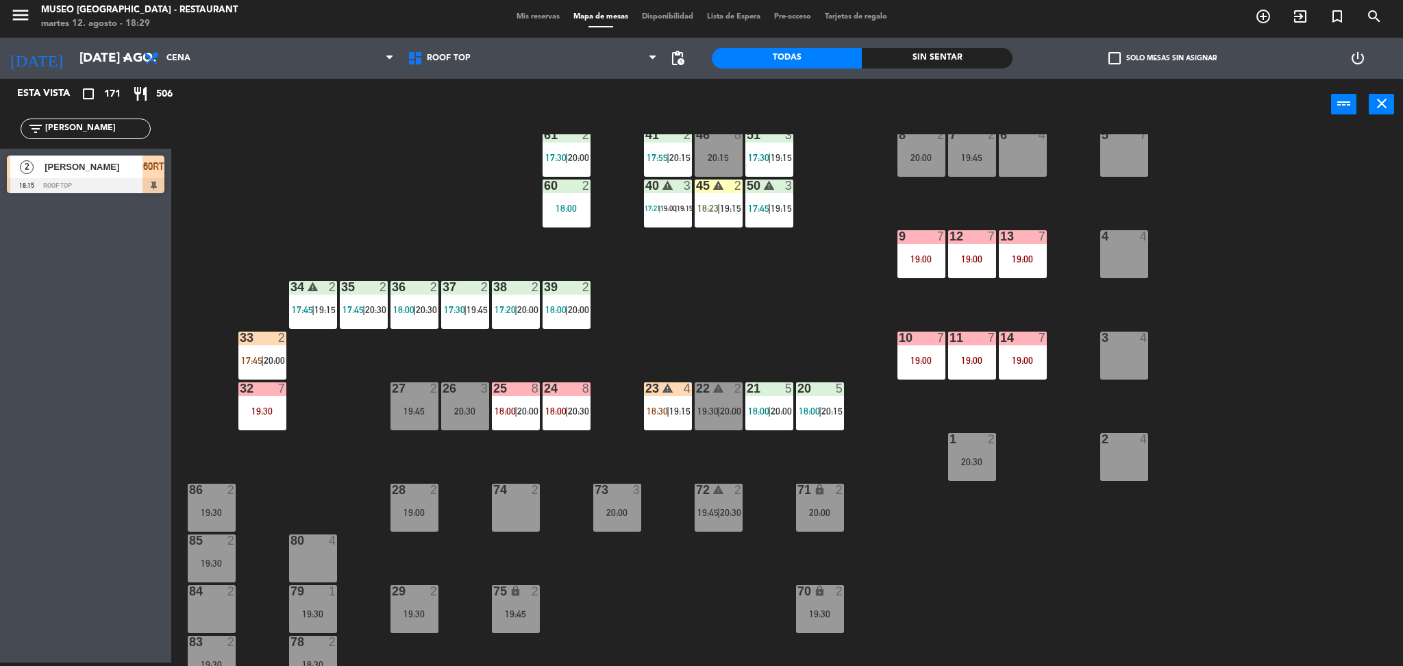
scroll to position [450, 0]
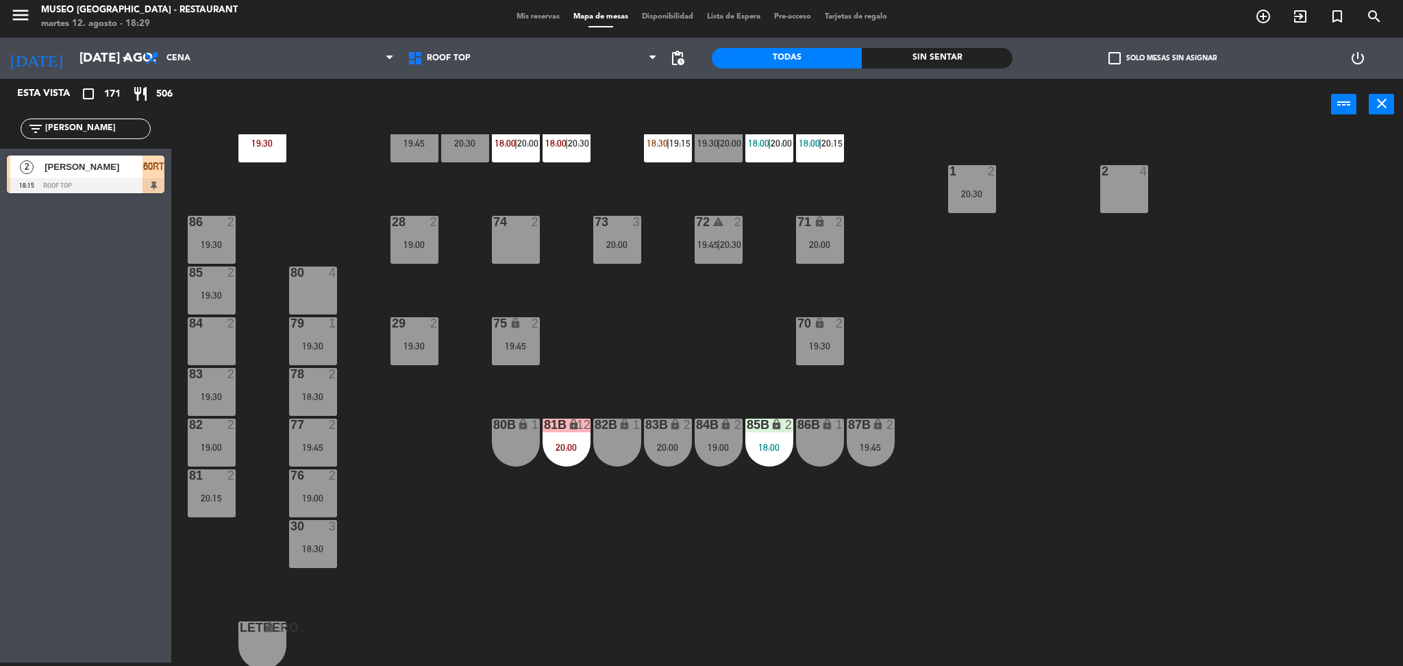
click at [579, 445] on div "20:00" at bounding box center [567, 447] width 48 height 10
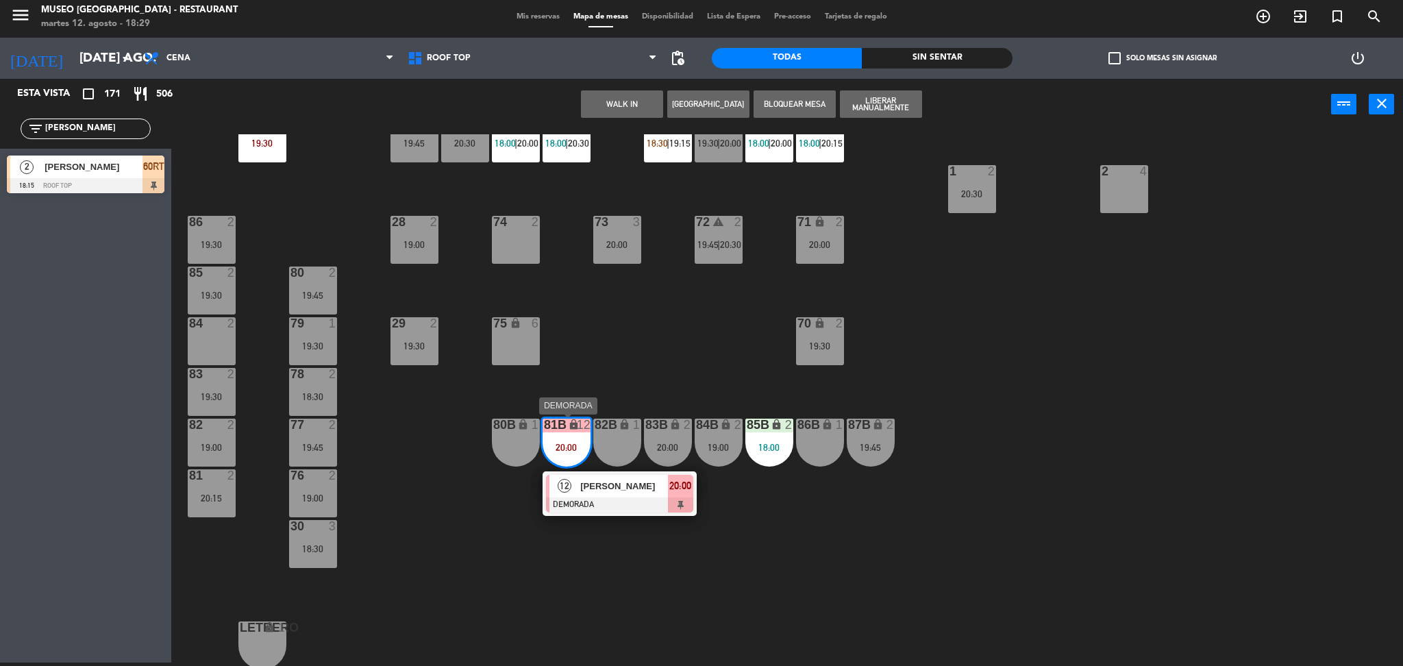
click at [610, 482] on span "[PERSON_NAME]" at bounding box center [624, 486] width 88 height 14
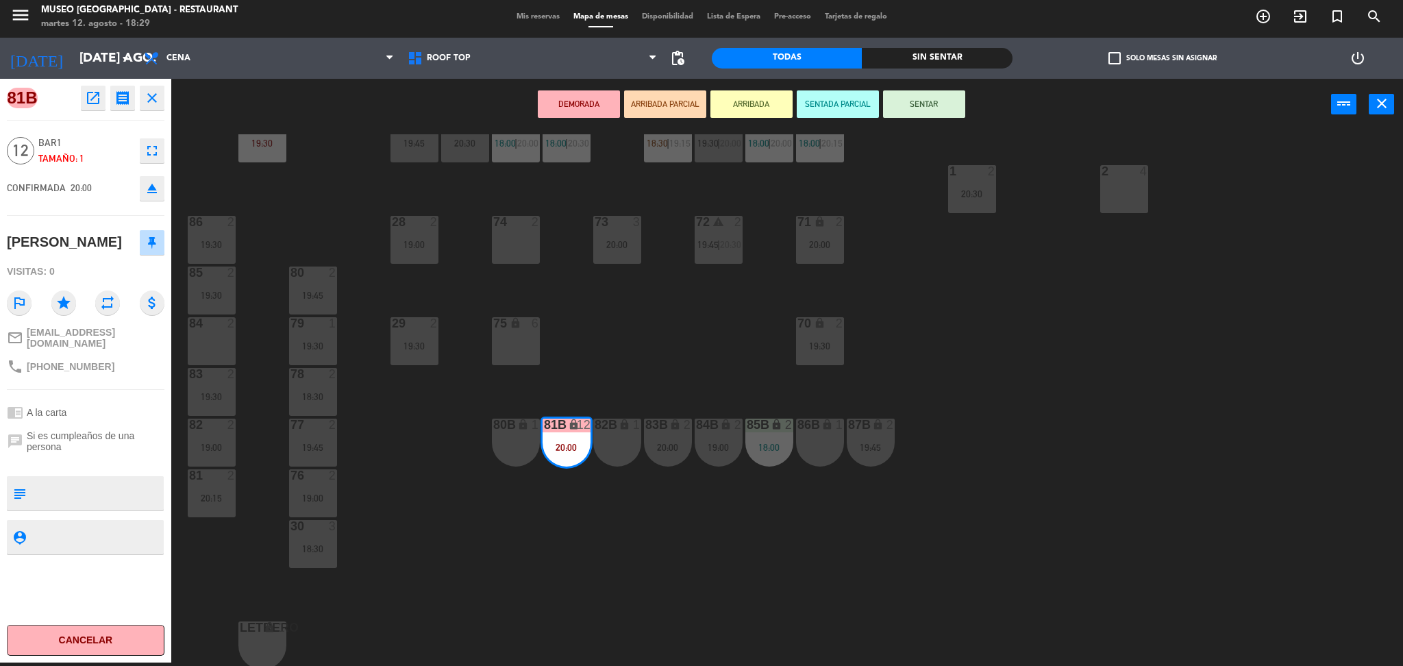
click at [148, 189] on icon "eject" at bounding box center [152, 188] width 16 height 16
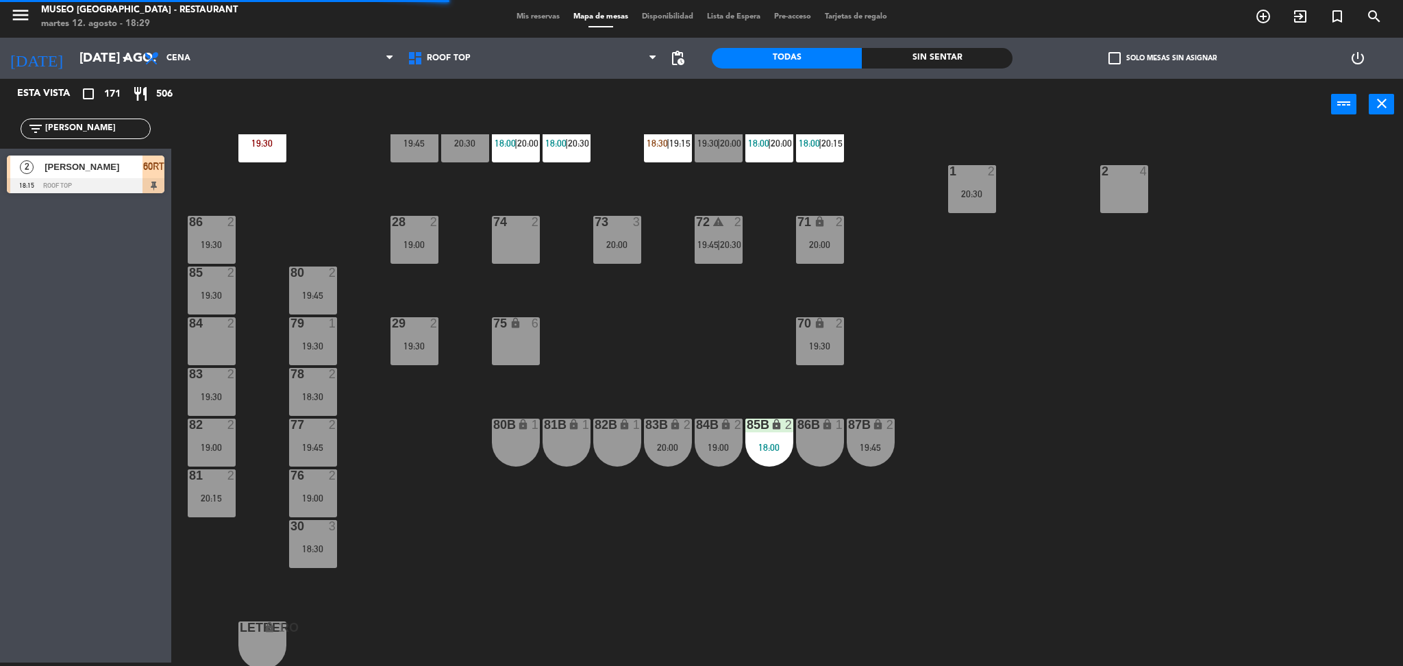
scroll to position [298, 0]
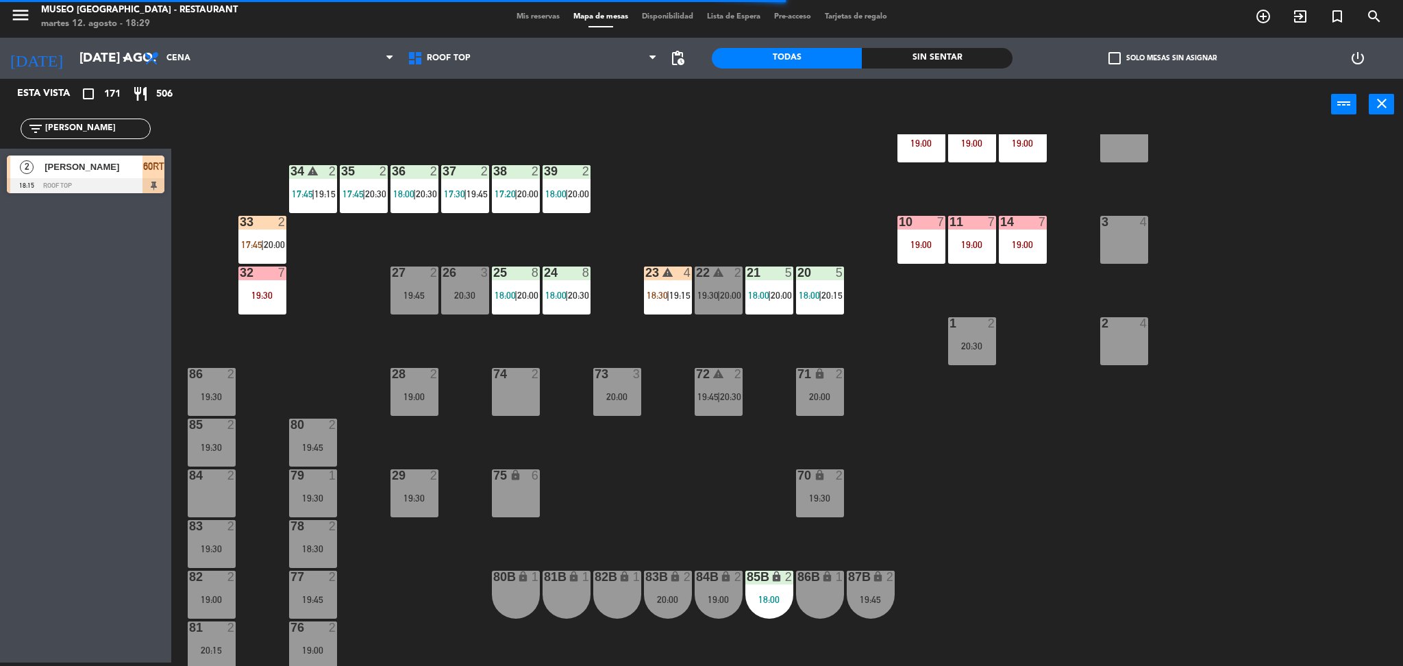
drag, startPoint x: 75, startPoint y: 135, endPoint x: 0, endPoint y: 168, distance: 82.2
click at [0, 168] on div "Esta vista crop_square 171 restaurant 506 filter_list [PERSON_NAME] 2 [PERSON_N…" at bounding box center [85, 139] width 171 height 121
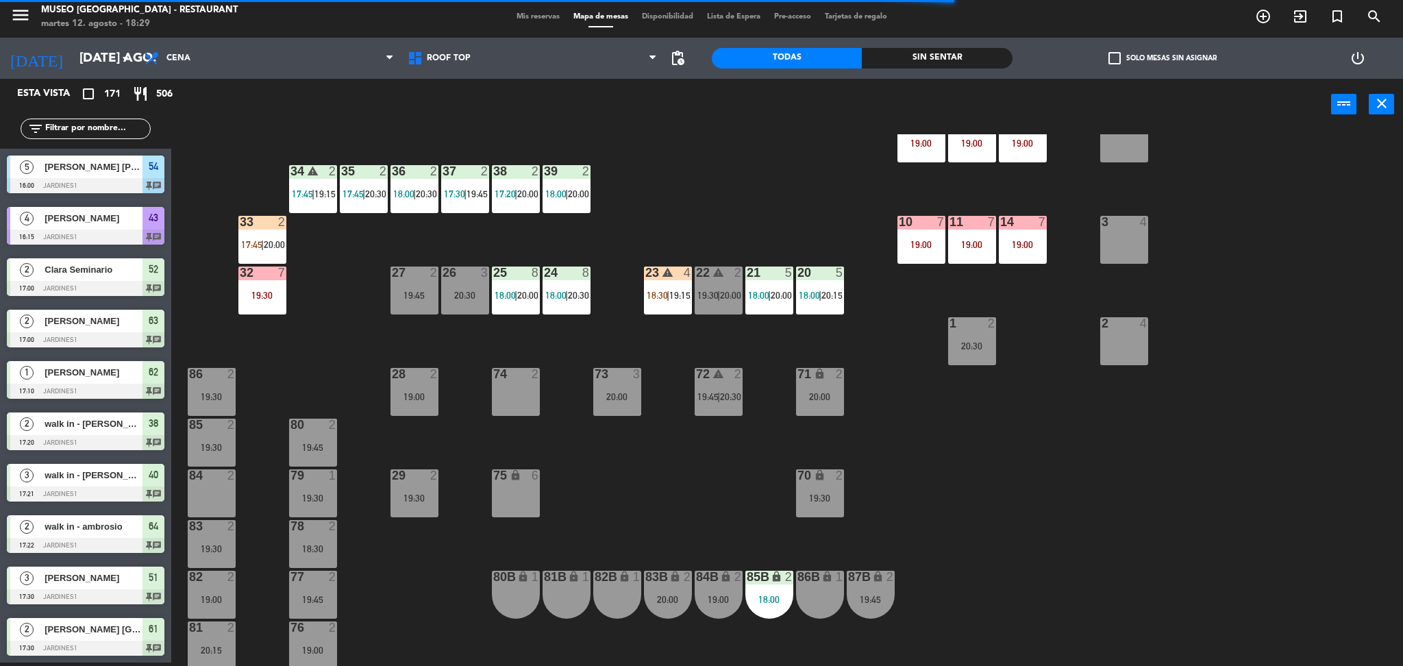
click at [1133, 60] on label "check_box_outline_blank Solo mesas sin asignar" at bounding box center [1162, 58] width 108 height 12
click at [1162, 58] on input "check_box_outline_blank Solo mesas sin asignar" at bounding box center [1162, 58] width 0 height 0
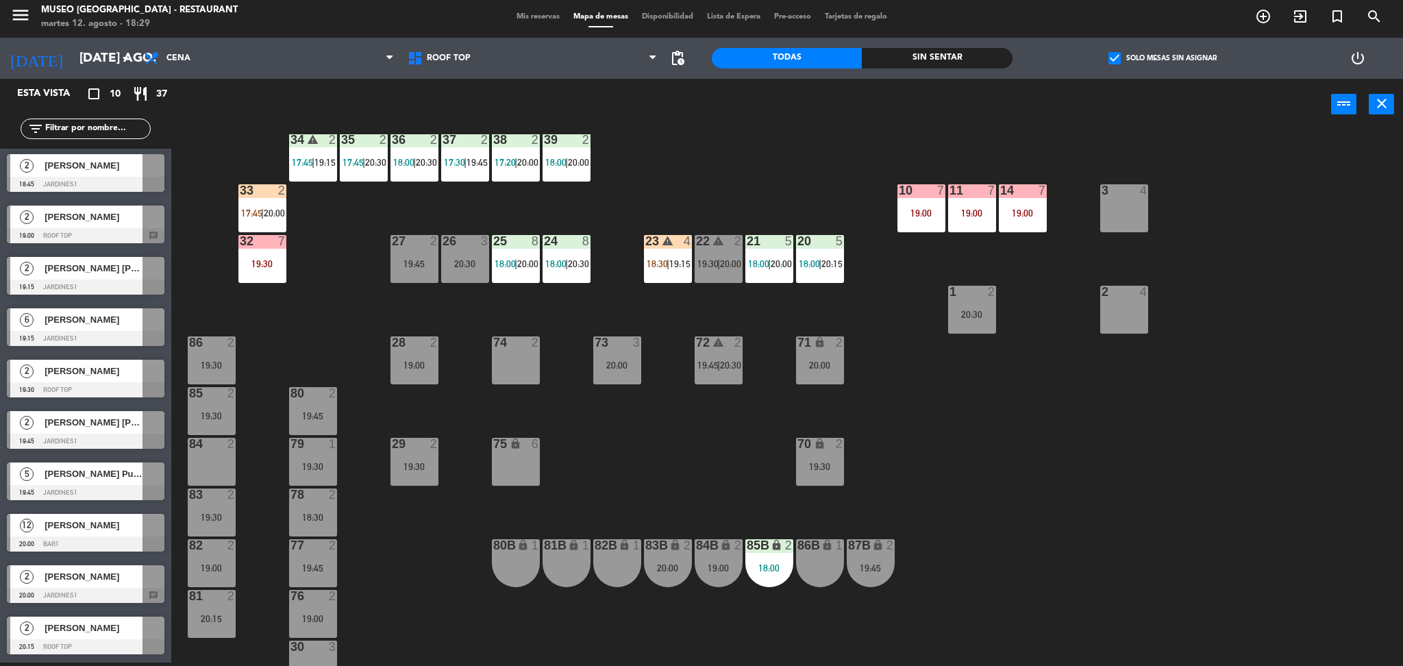
scroll to position [0, 0]
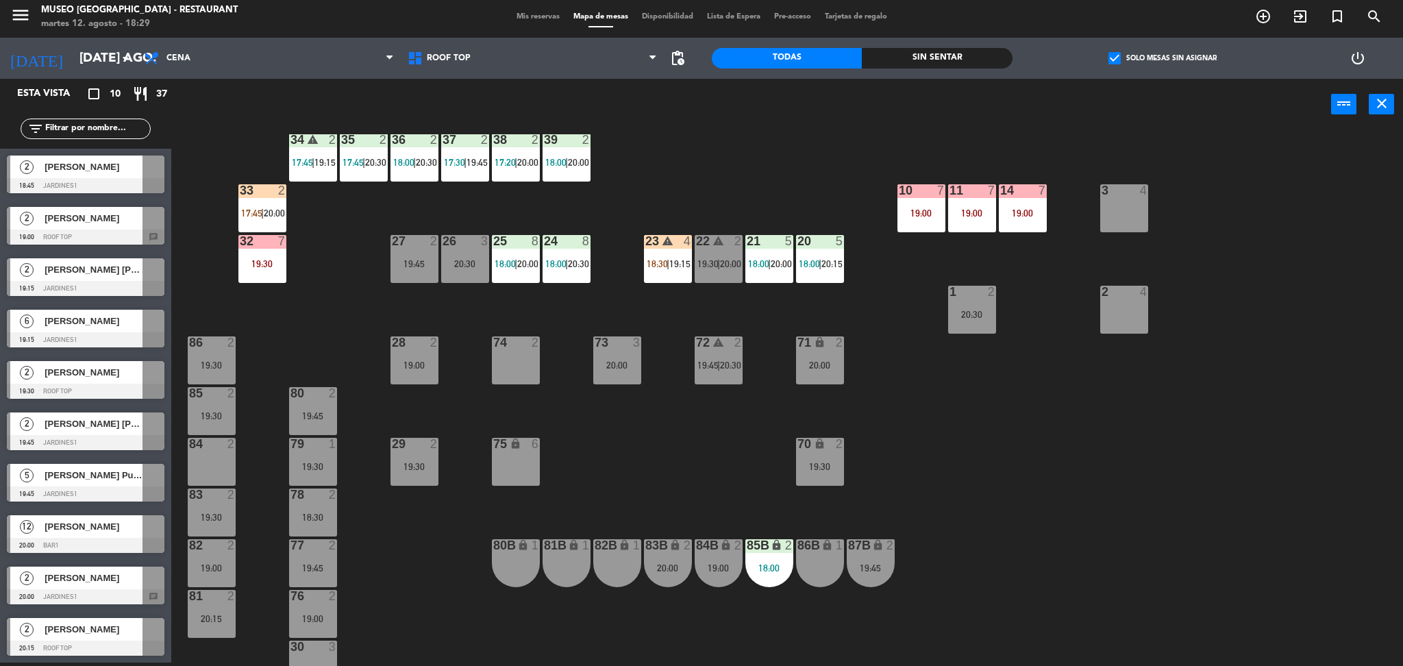
click at [97, 535] on div "[PERSON_NAME]" at bounding box center [92, 526] width 99 height 23
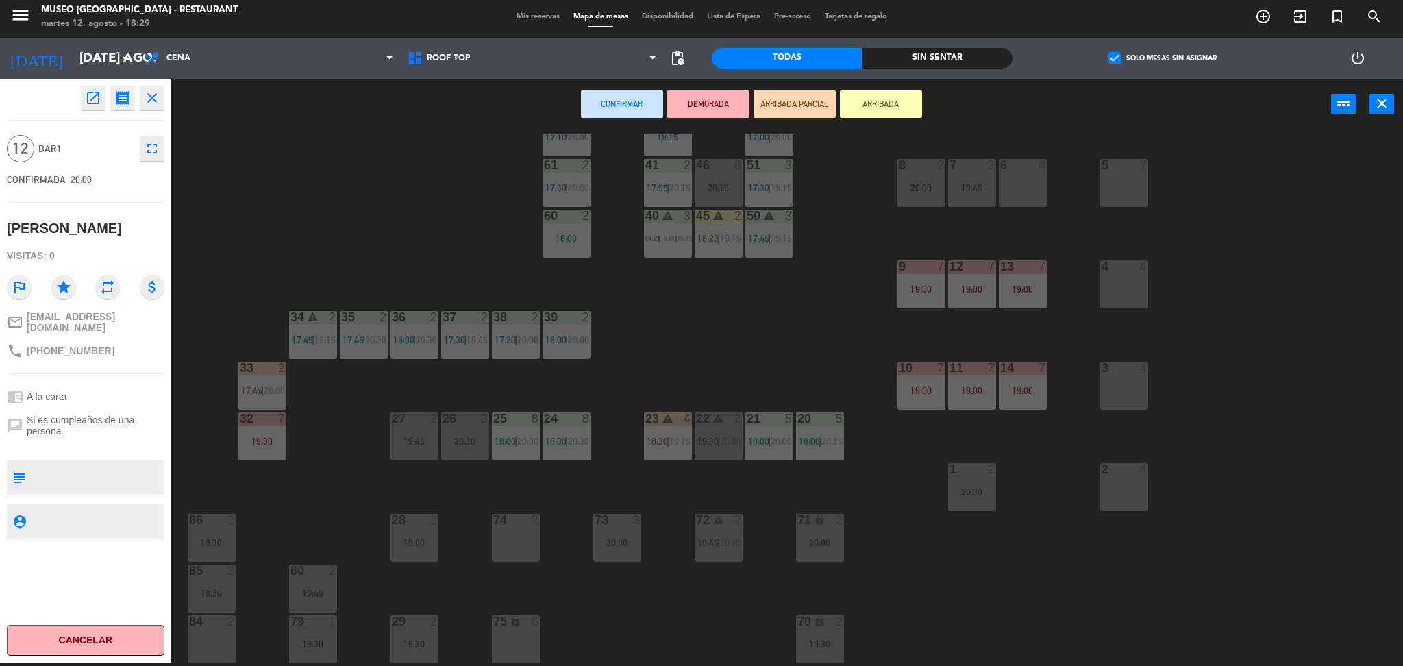
scroll to position [151, 0]
click at [1115, 497] on div "2 4" at bounding box center [1124, 488] width 48 height 48
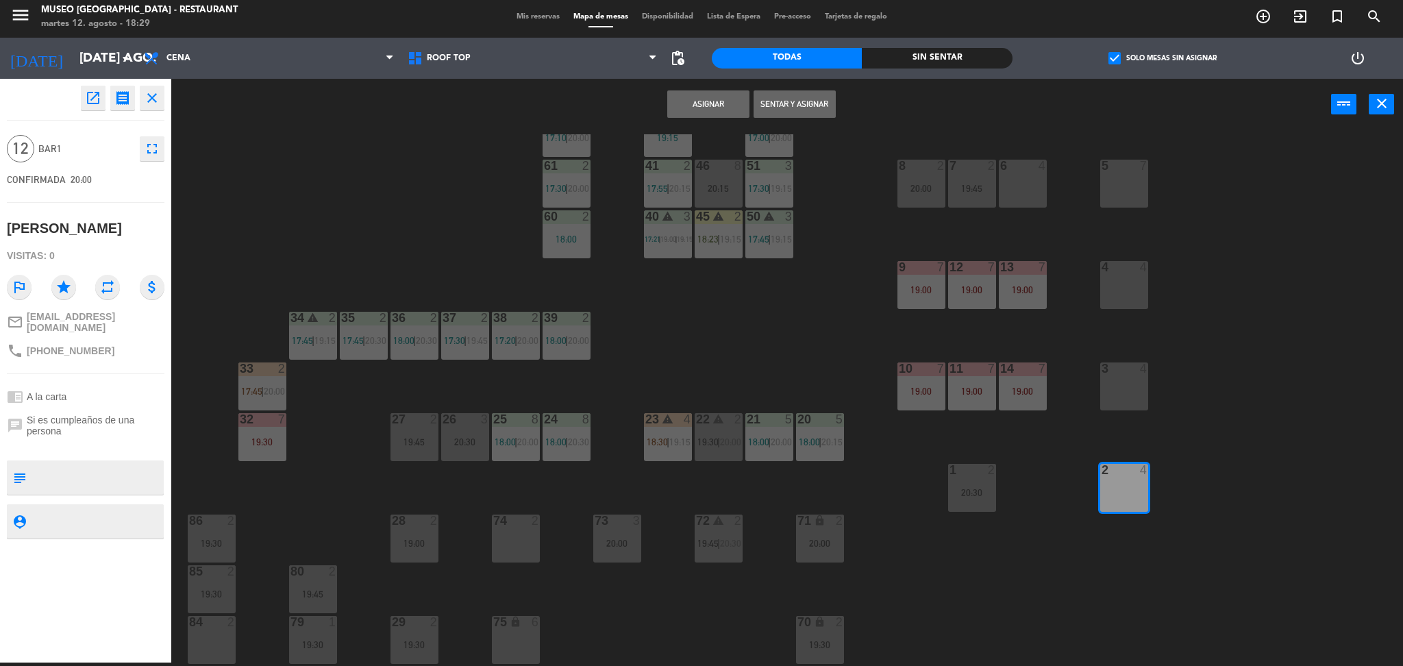
click at [1113, 399] on div "3 4" at bounding box center [1124, 386] width 48 height 48
click at [1111, 284] on div "4 4" at bounding box center [1124, 285] width 48 height 48
click at [727, 103] on button "Asignar" at bounding box center [708, 103] width 82 height 27
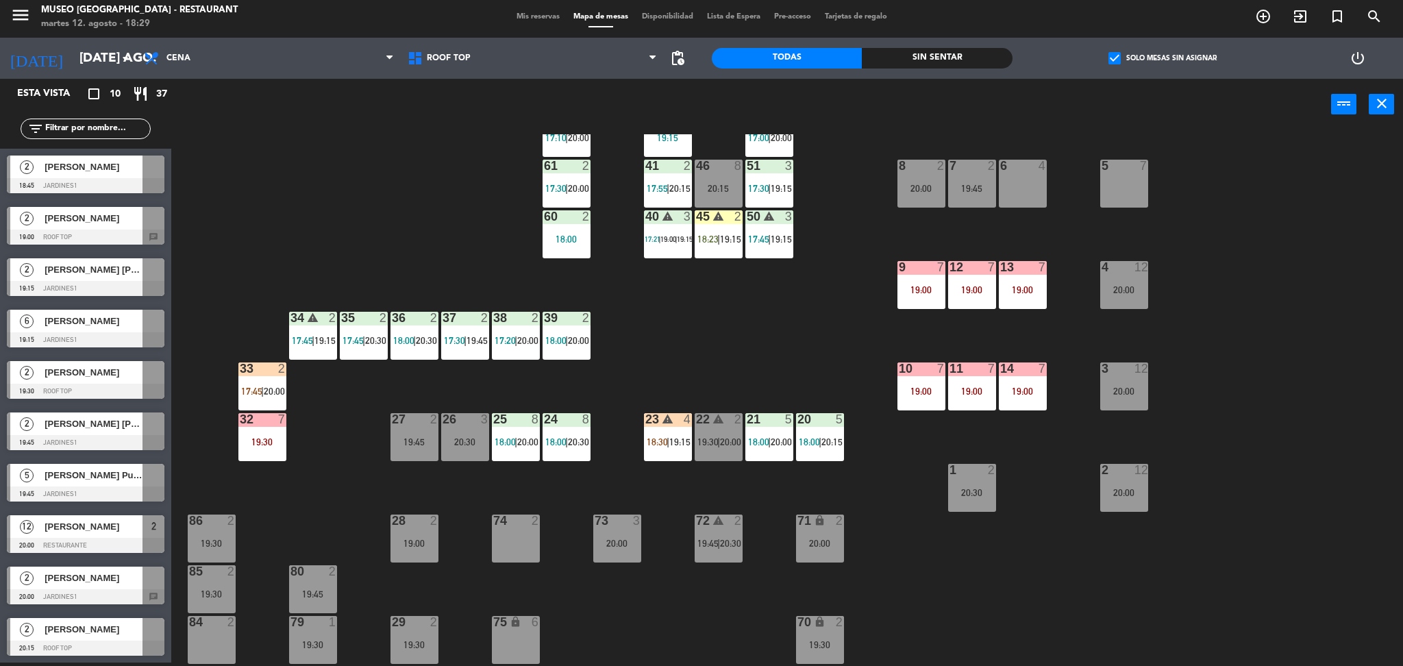
scroll to position [1, 0]
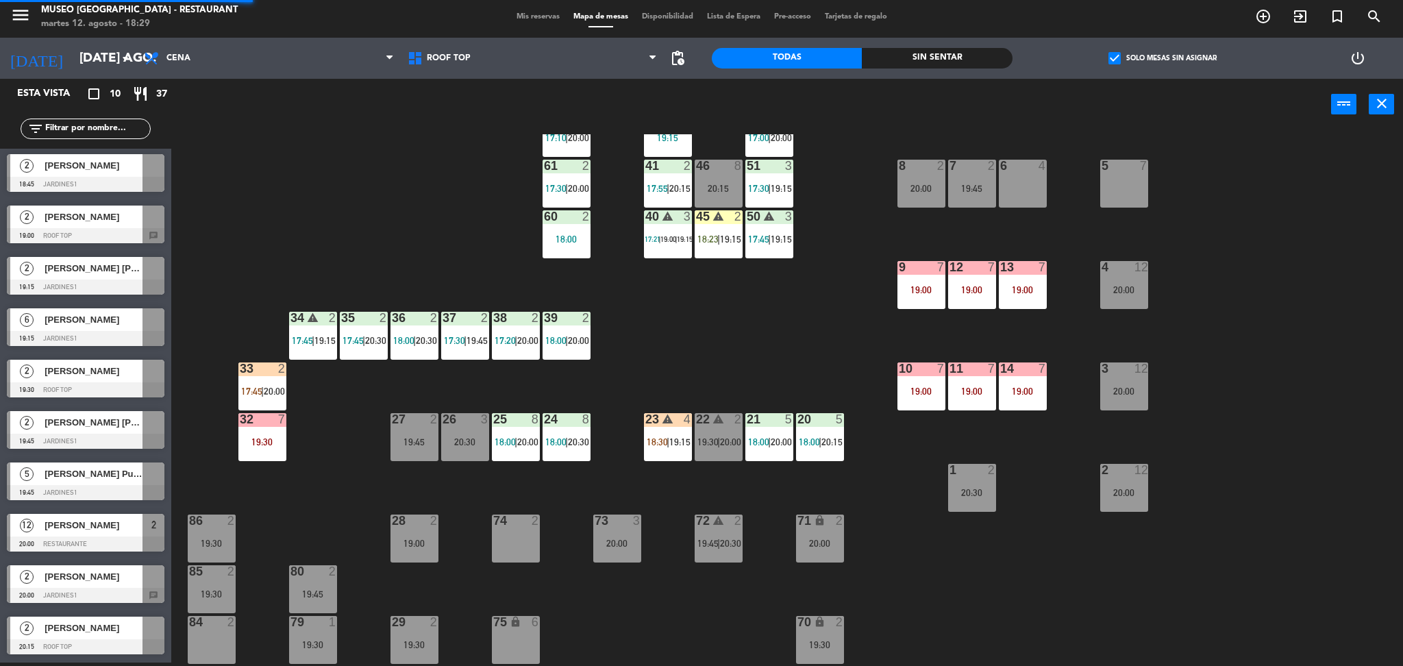
click at [1101, 288] on div "20:00" at bounding box center [1124, 290] width 48 height 10
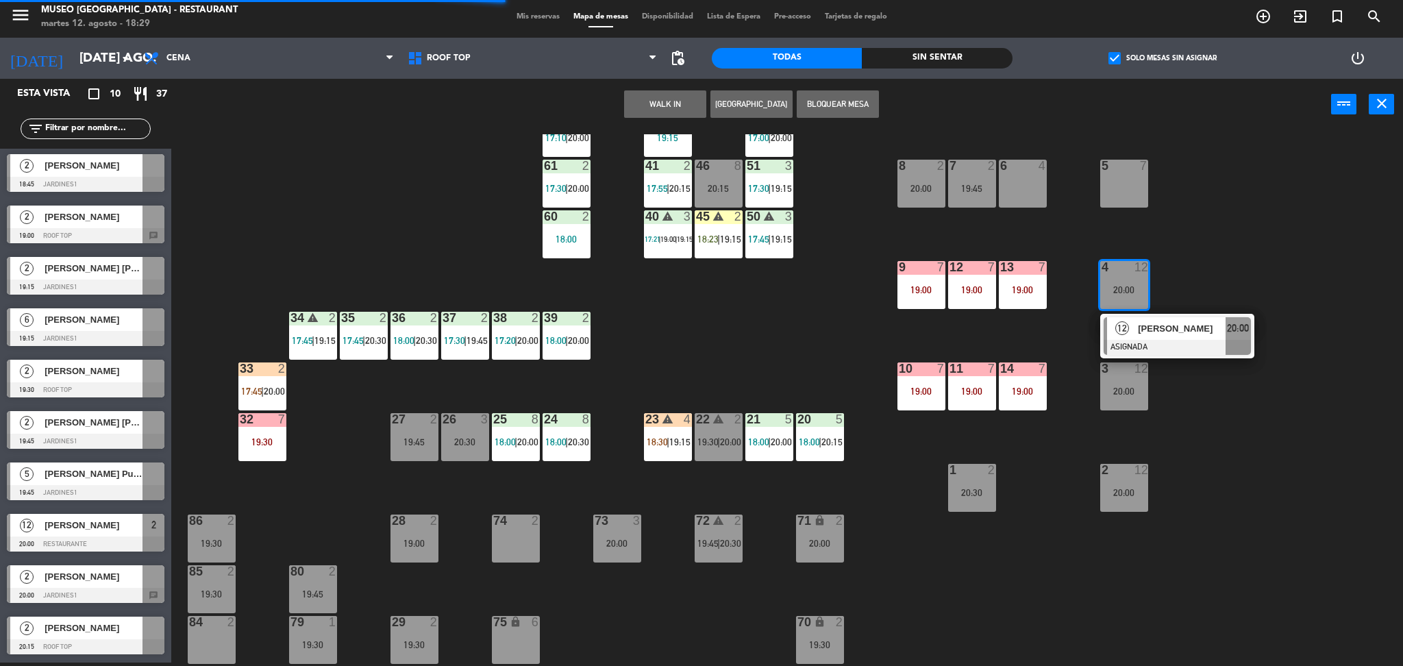
click at [1152, 341] on div at bounding box center [1177, 347] width 147 height 15
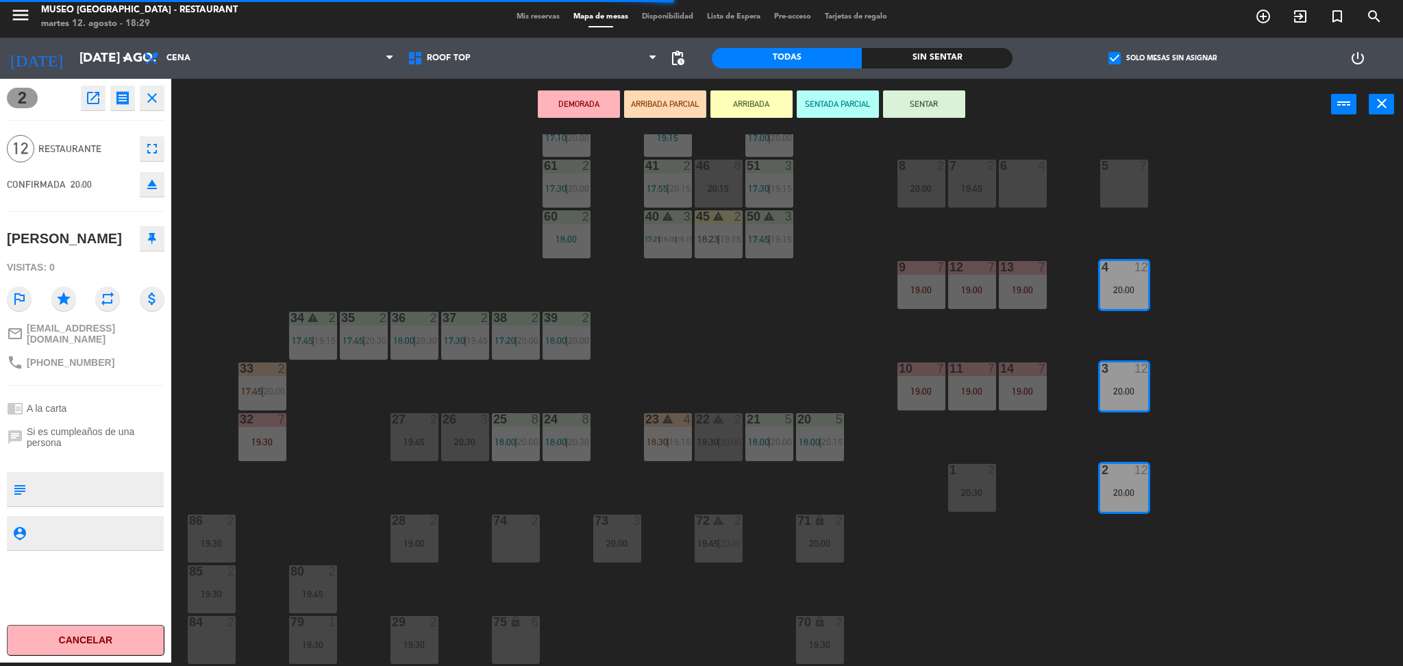
click at [586, 103] on button "DEMORADA" at bounding box center [579, 103] width 82 height 27
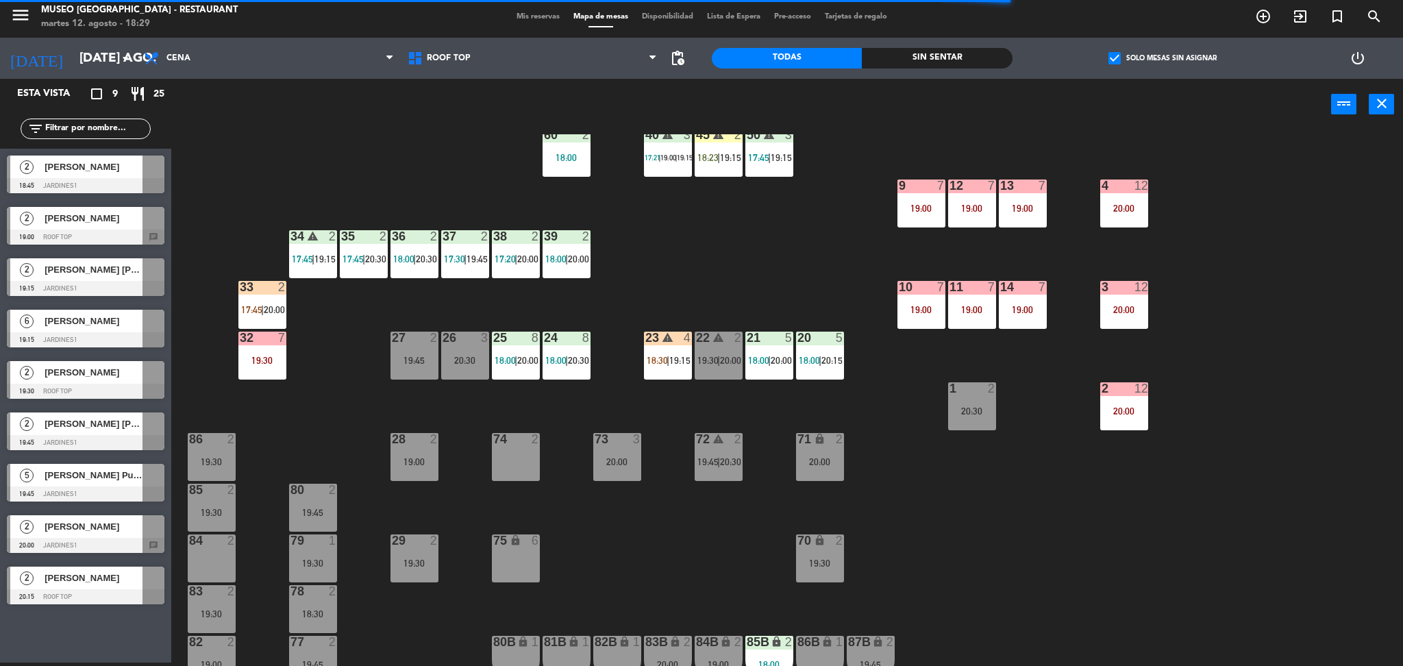
scroll to position [0, 0]
click at [565, 242] on div "39 2" at bounding box center [567, 237] width 48 height 14
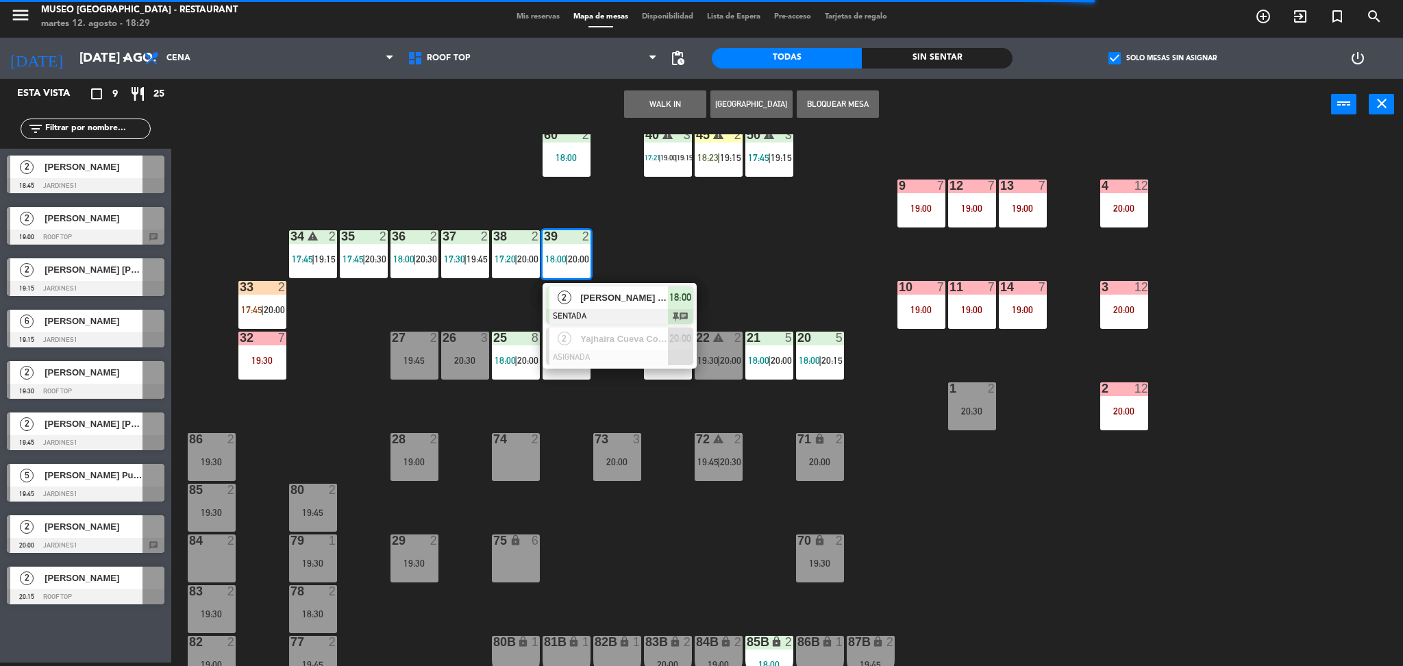
click at [745, 273] on div "44 warning 5 18:00 | 19:30 49 2 18:00 | 20:30 54 warning 5 16:00 19:15 | 20:30 …" at bounding box center [794, 400] width 1218 height 532
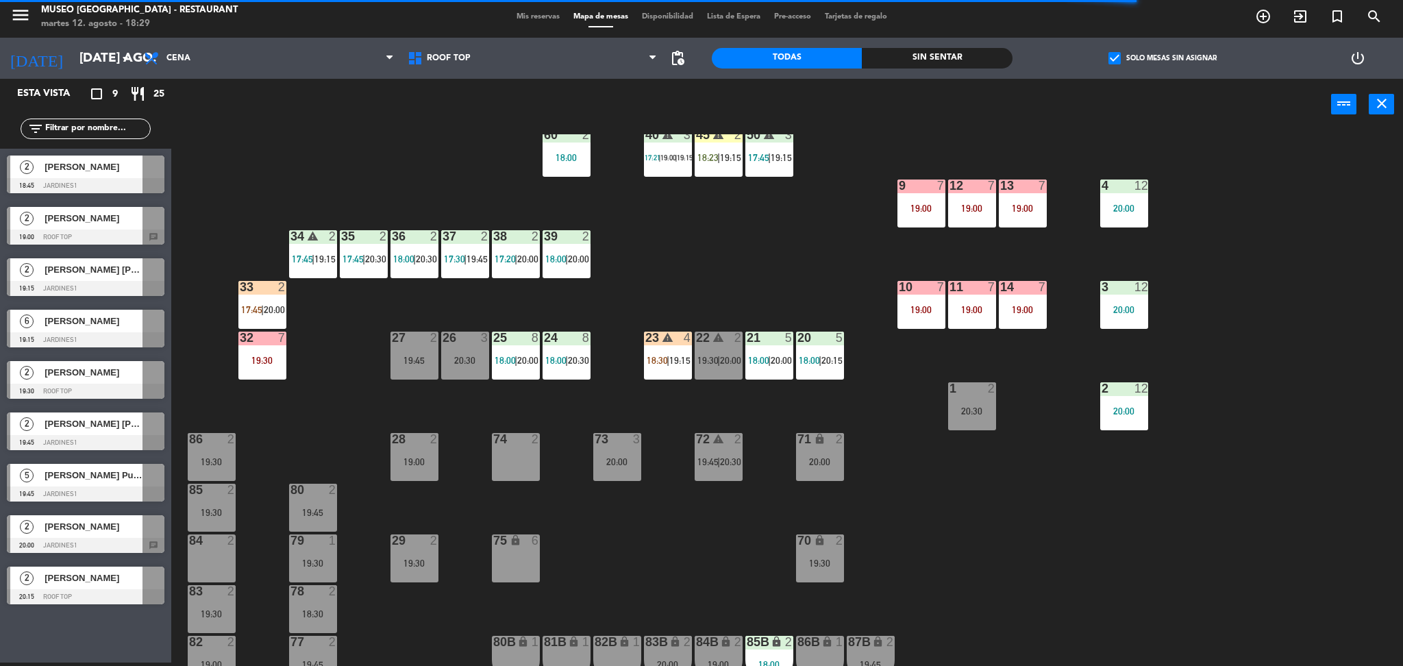
click at [523, 263] on span "20:00" at bounding box center [527, 258] width 21 height 11
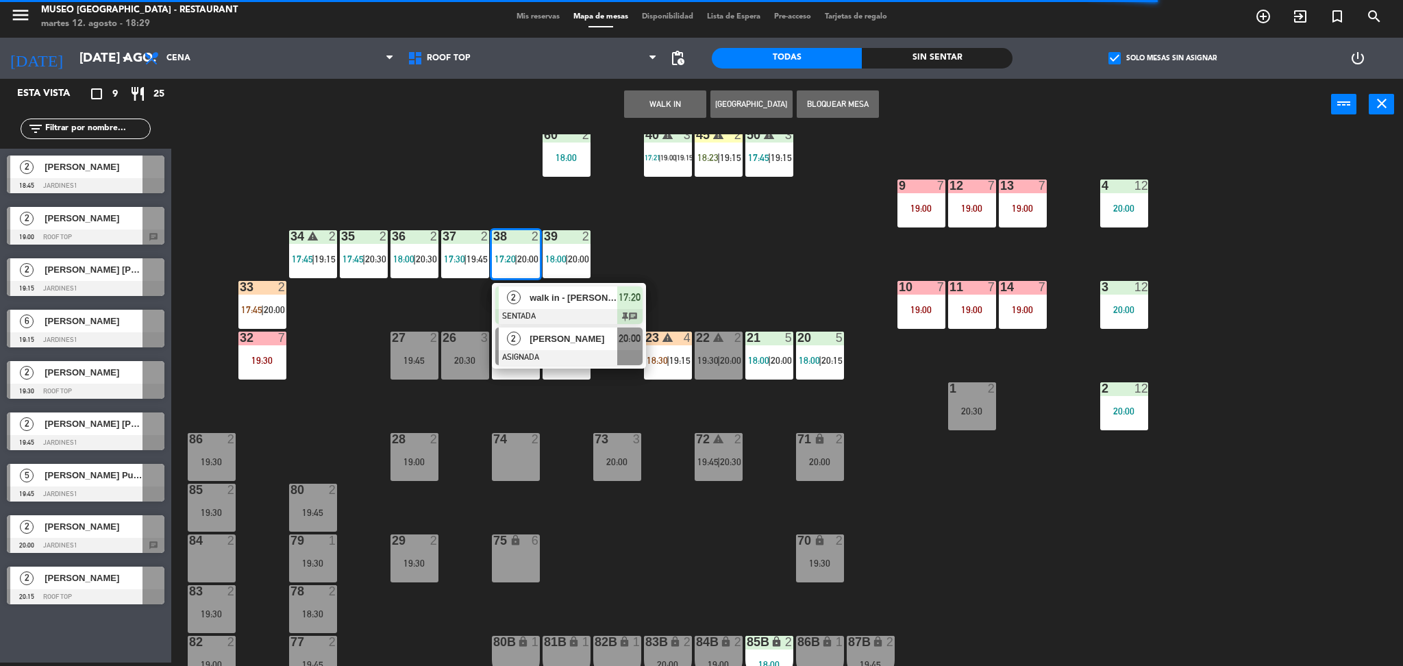
click at [574, 343] on span "[PERSON_NAME]" at bounding box center [573, 339] width 88 height 14
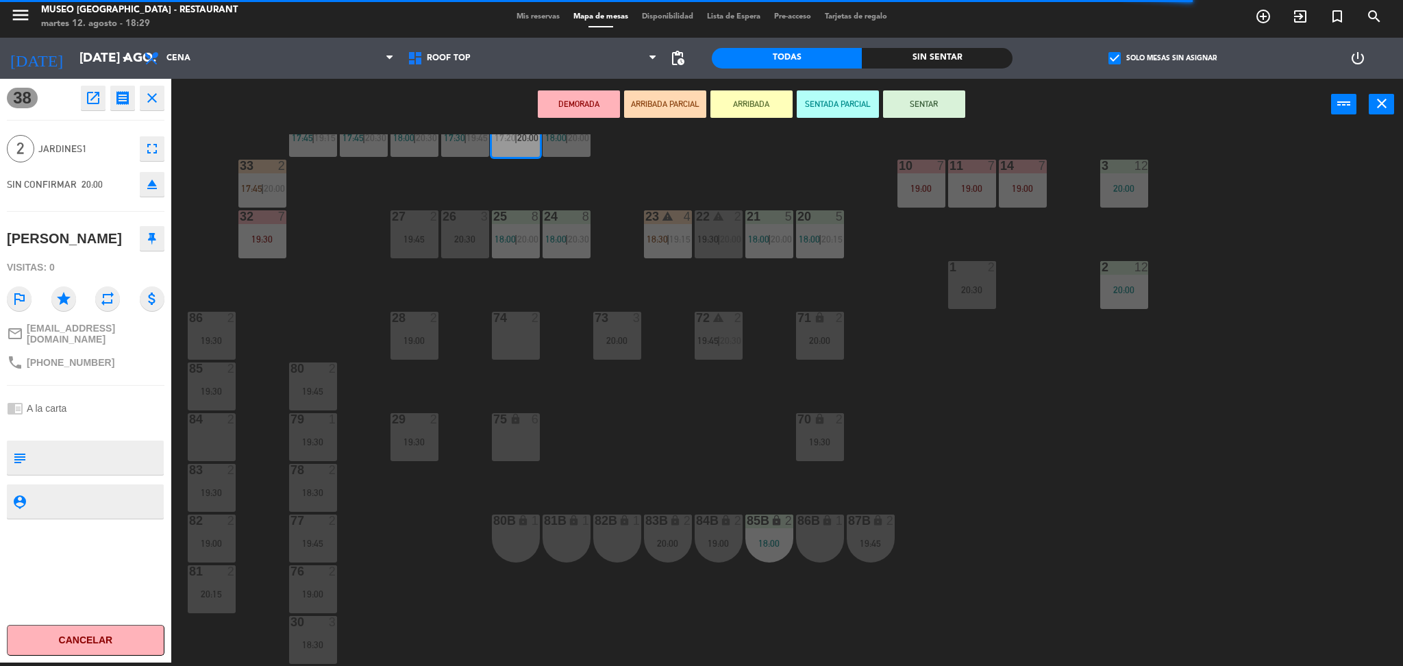
scroll to position [356, 0]
click at [684, 414] on div "44 warning 5 18:00 | 19:30 49 2 18:00 | 20:30 54 warning 5 16:00 19:15 | 20:30 …" at bounding box center [794, 400] width 1218 height 532
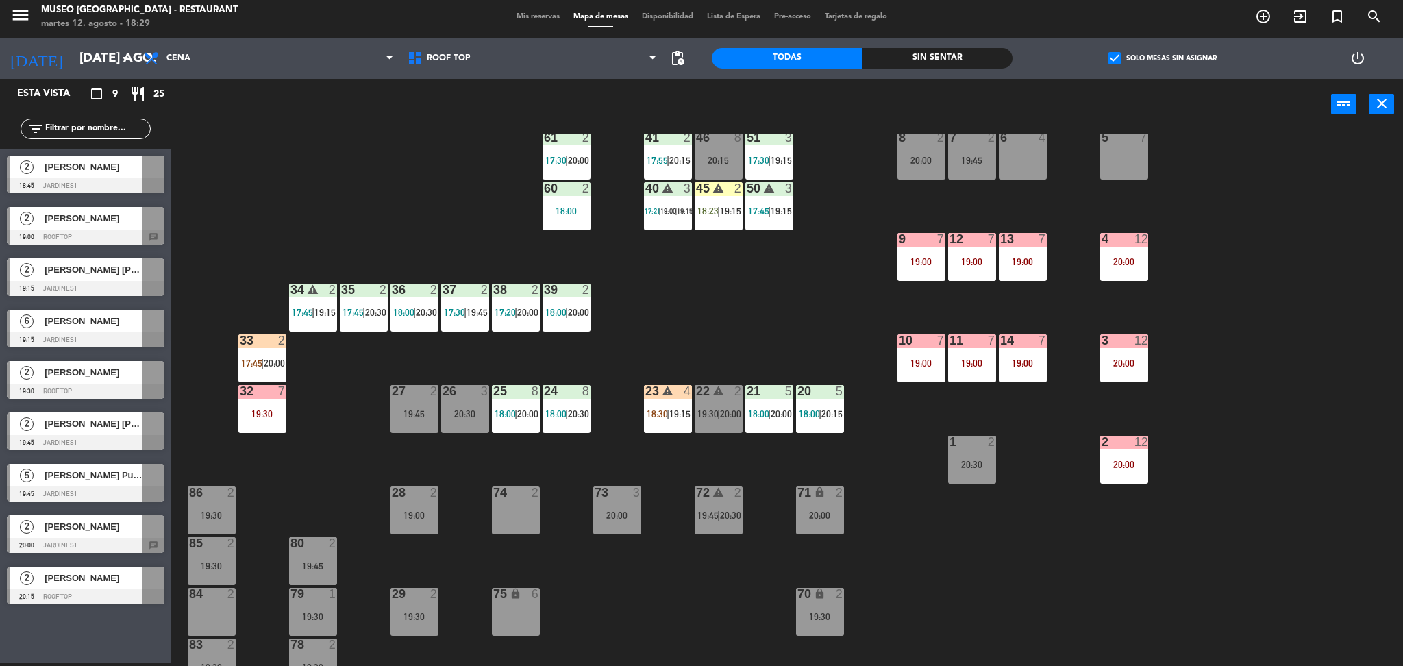
scroll to position [170, 0]
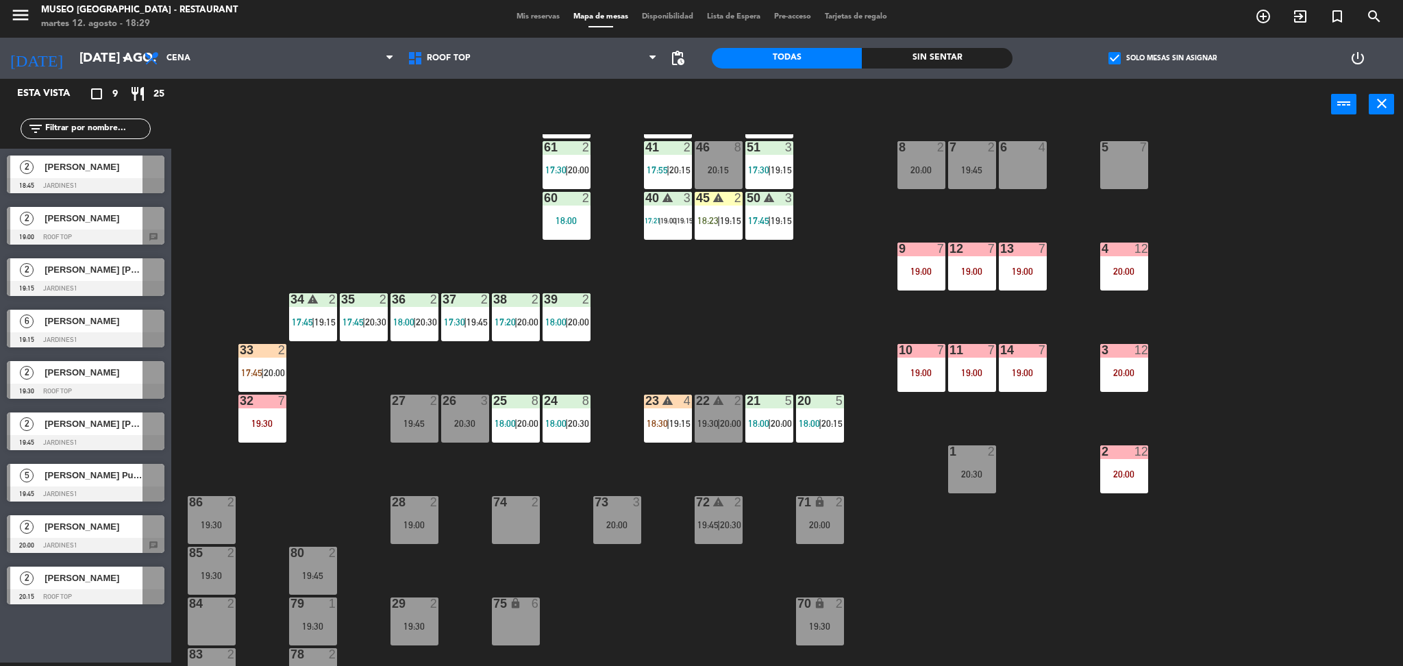
click at [671, 205] on div "40 warning 3 17:21 | 19:00 | 19:15" at bounding box center [668, 216] width 48 height 48
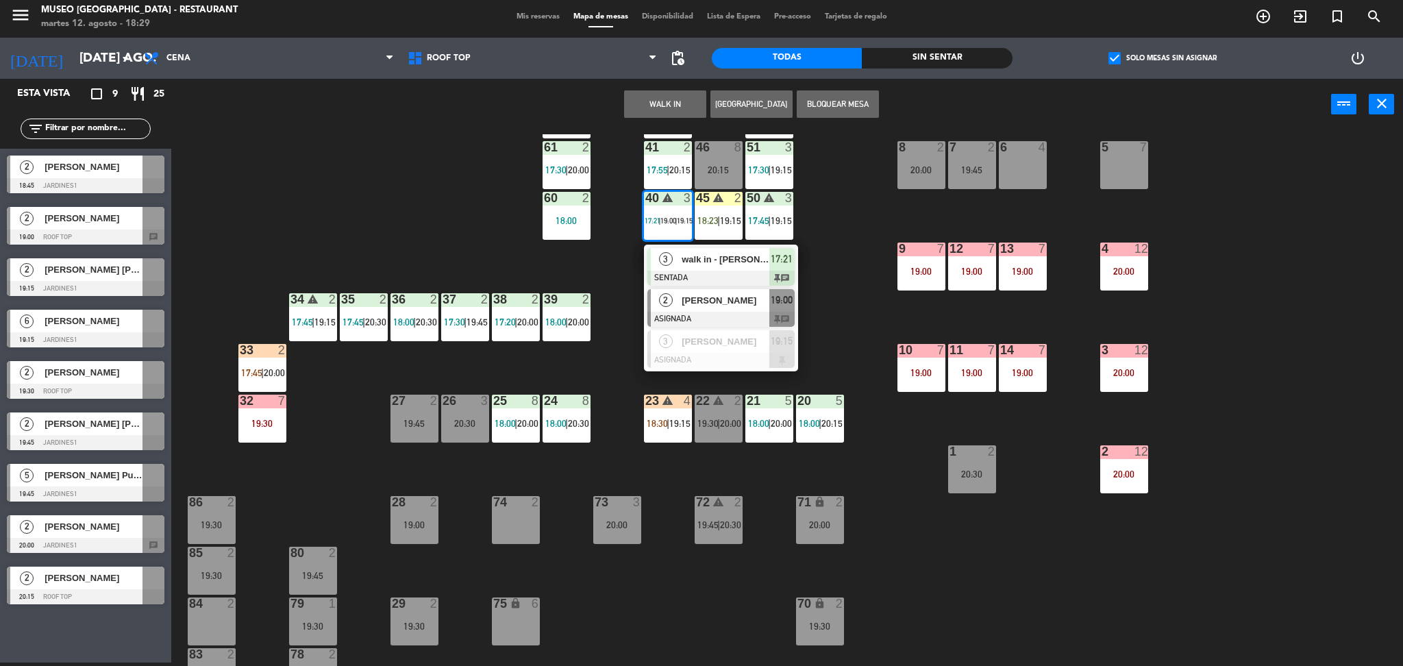
click at [719, 313] on div at bounding box center [720, 319] width 147 height 15
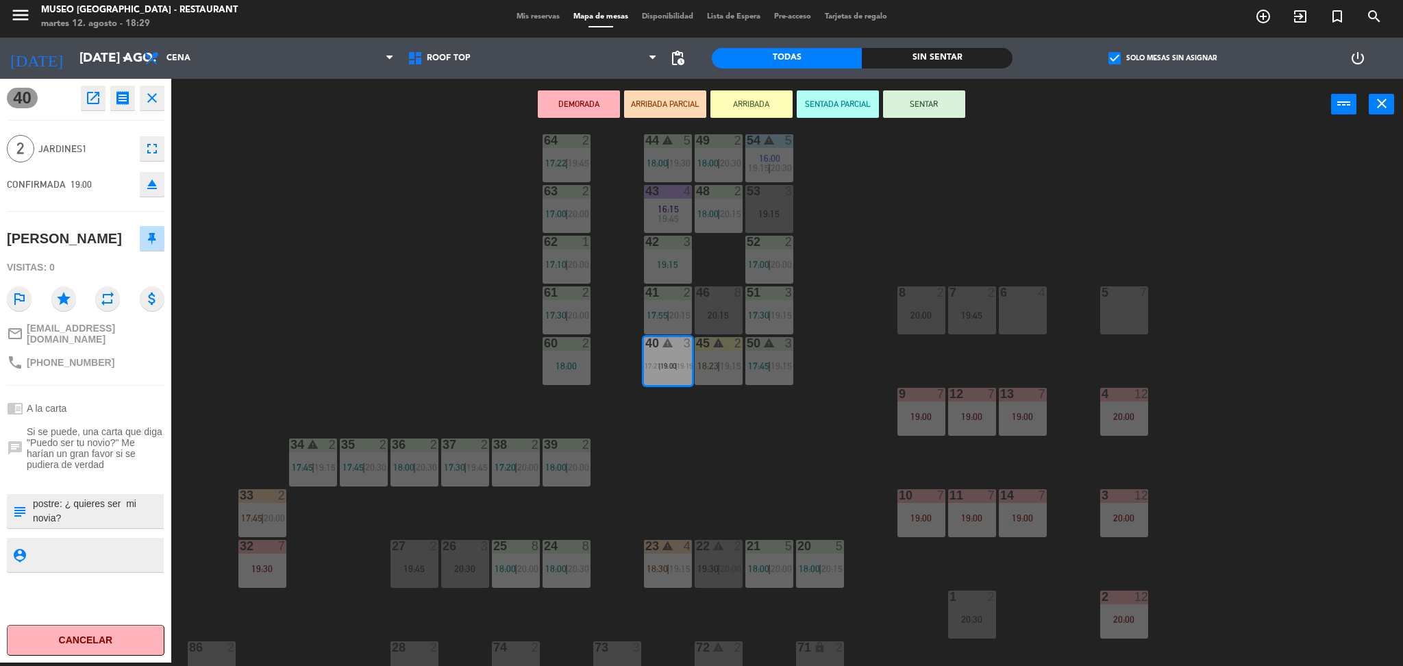
scroll to position [0, 0]
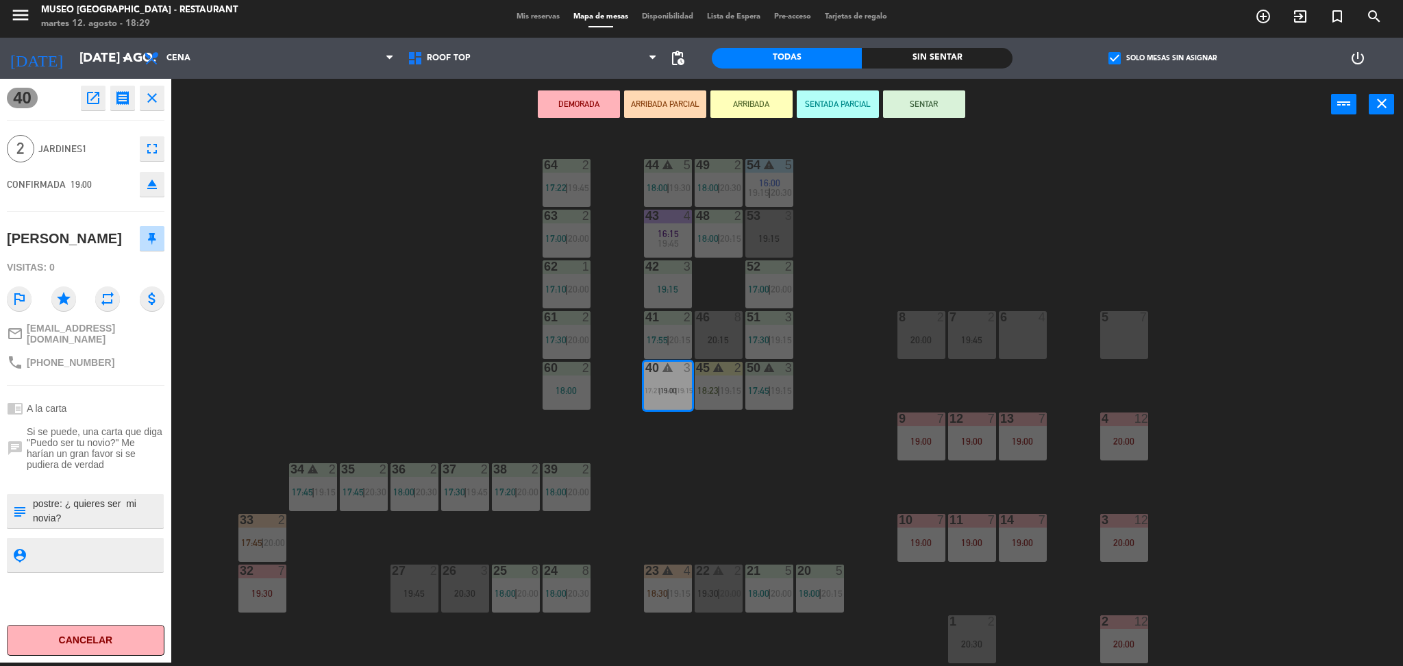
click at [830, 316] on div "44 warning 5 18:00 | 19:30 49 2 18:00 | 20:30 54 warning 5 16:00 19:15 | 20:30 …" at bounding box center [794, 400] width 1218 height 532
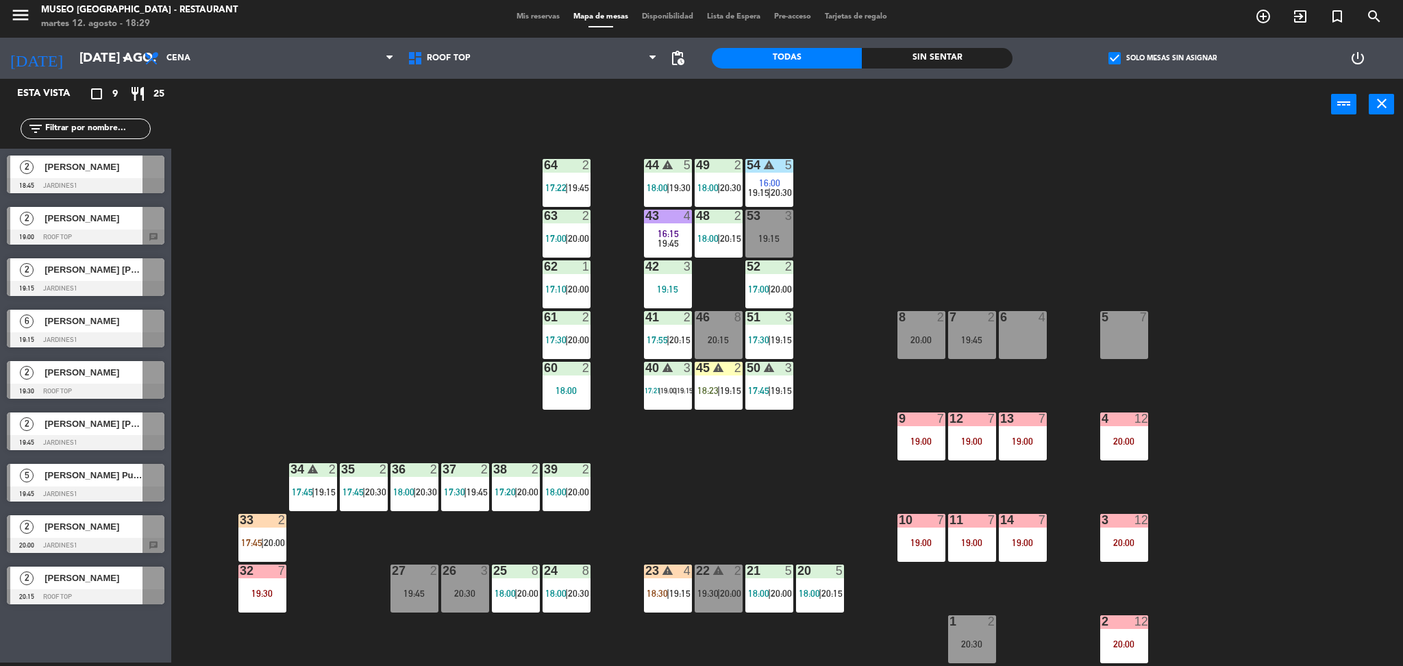
click at [715, 335] on div "20:15" at bounding box center [719, 340] width 48 height 10
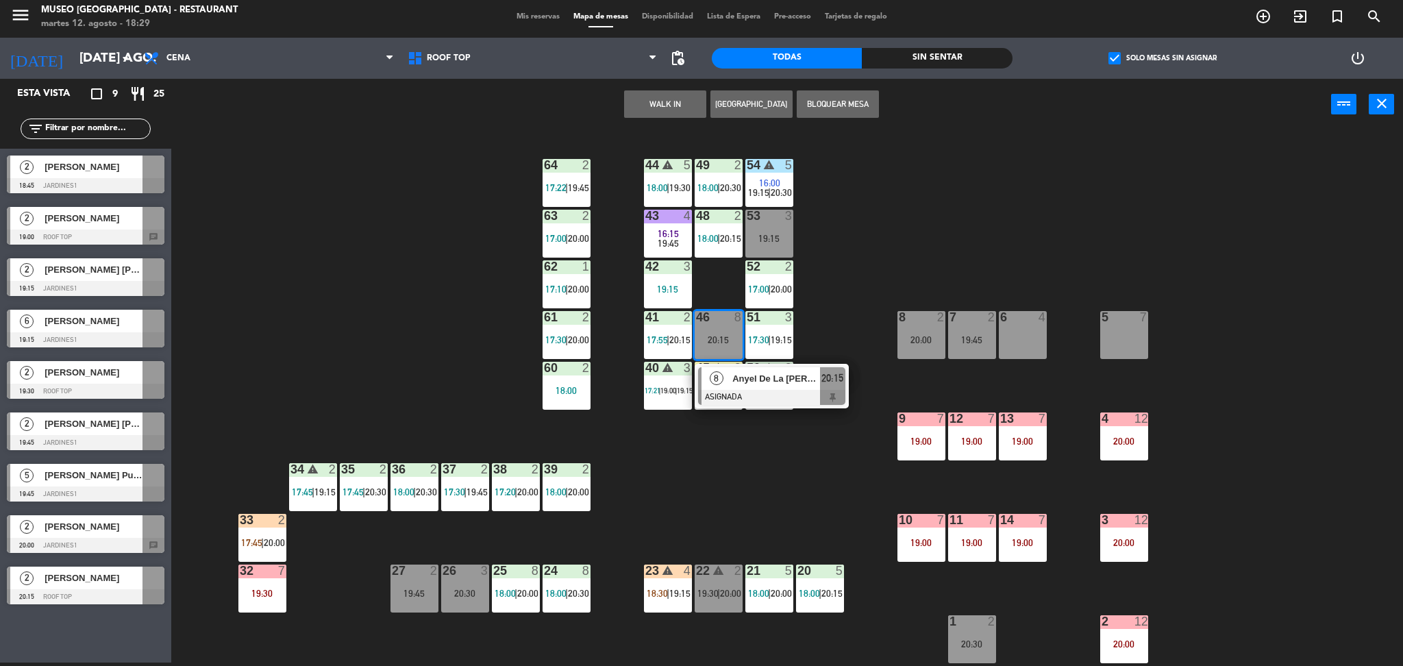
click at [751, 398] on div at bounding box center [771, 397] width 147 height 15
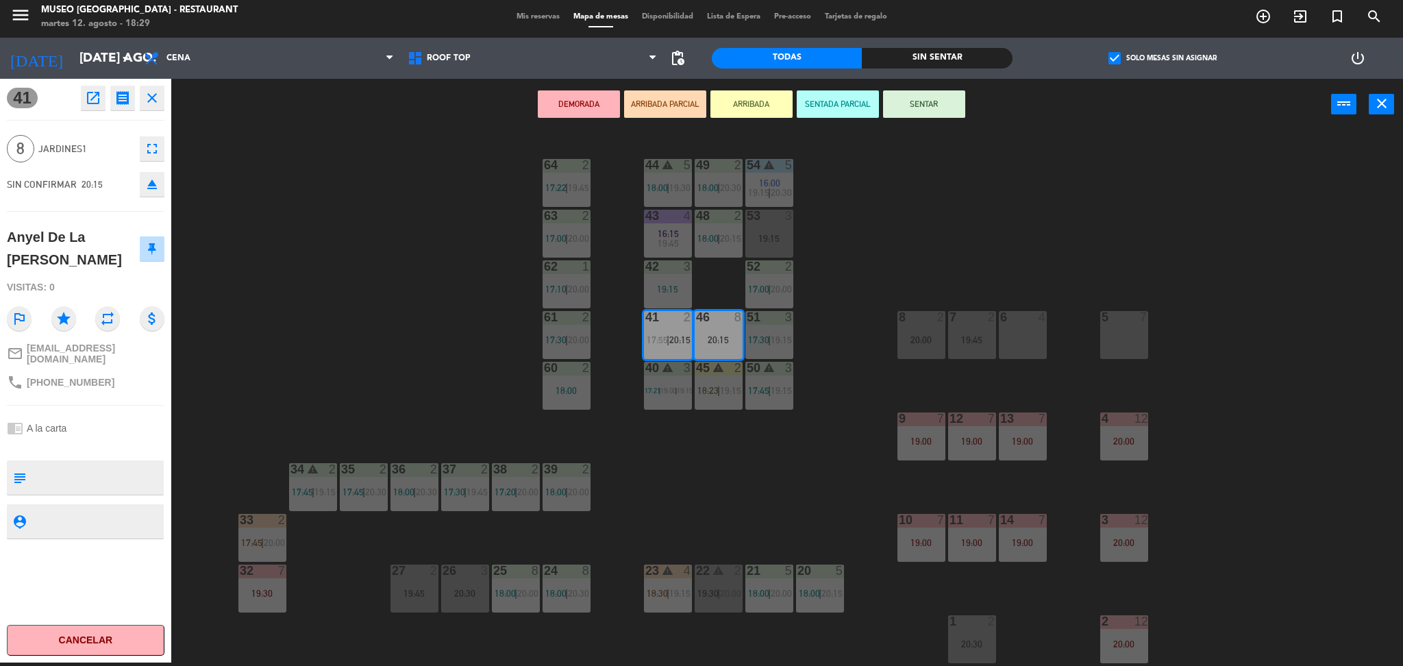
click at [740, 466] on div "44 warning 5 18:00 | 19:30 49 2 18:00 | 20:30 54 warning 5 16:00 19:15 | 20:30 …" at bounding box center [794, 400] width 1218 height 532
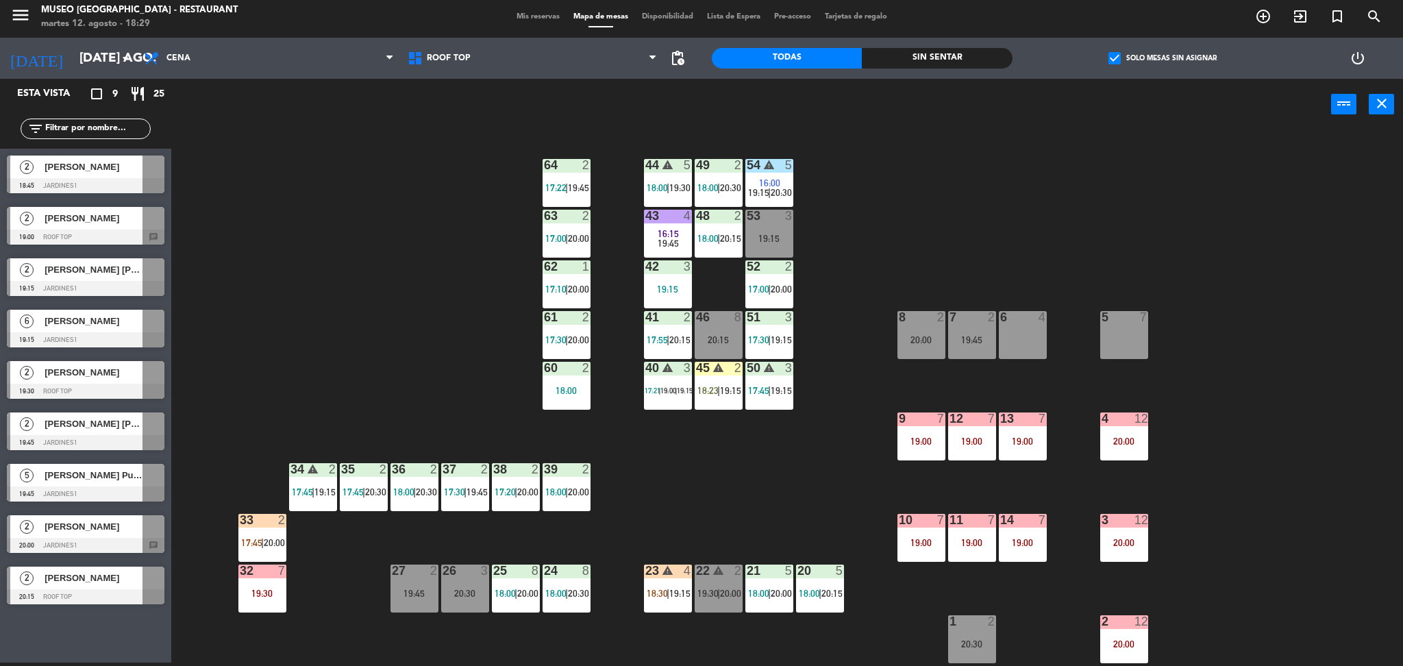
click at [727, 335] on div "20:15" at bounding box center [719, 340] width 48 height 10
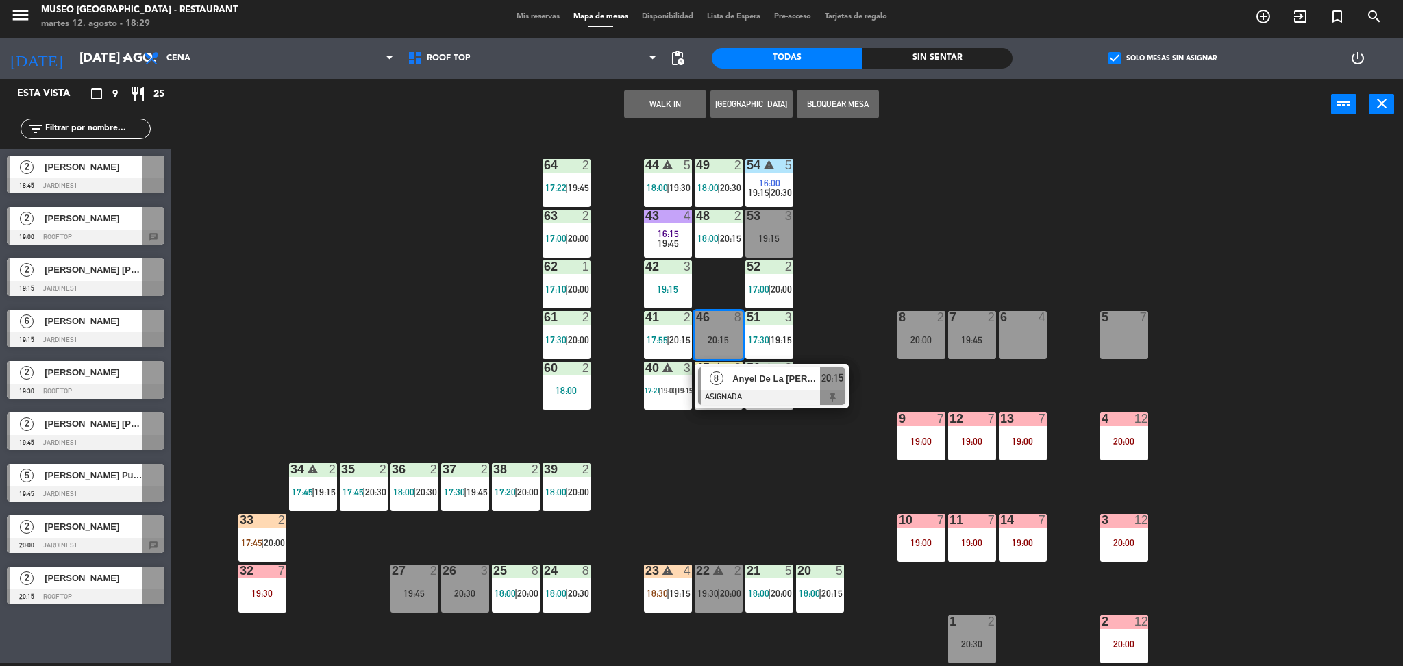
click at [758, 495] on div "44 warning 5 18:00 | 19:30 49 2 18:00 | 20:30 54 warning 5 16:00 19:15 | 20:30 …" at bounding box center [794, 400] width 1218 height 532
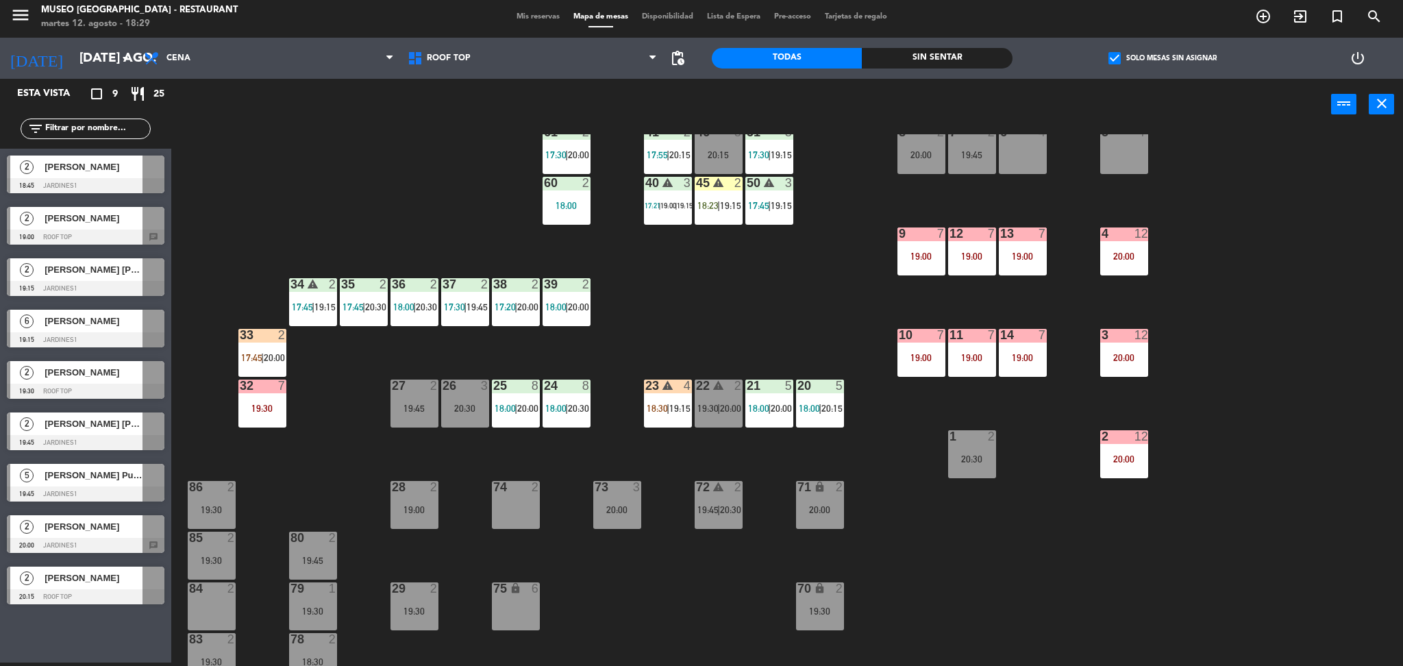
scroll to position [186, 0]
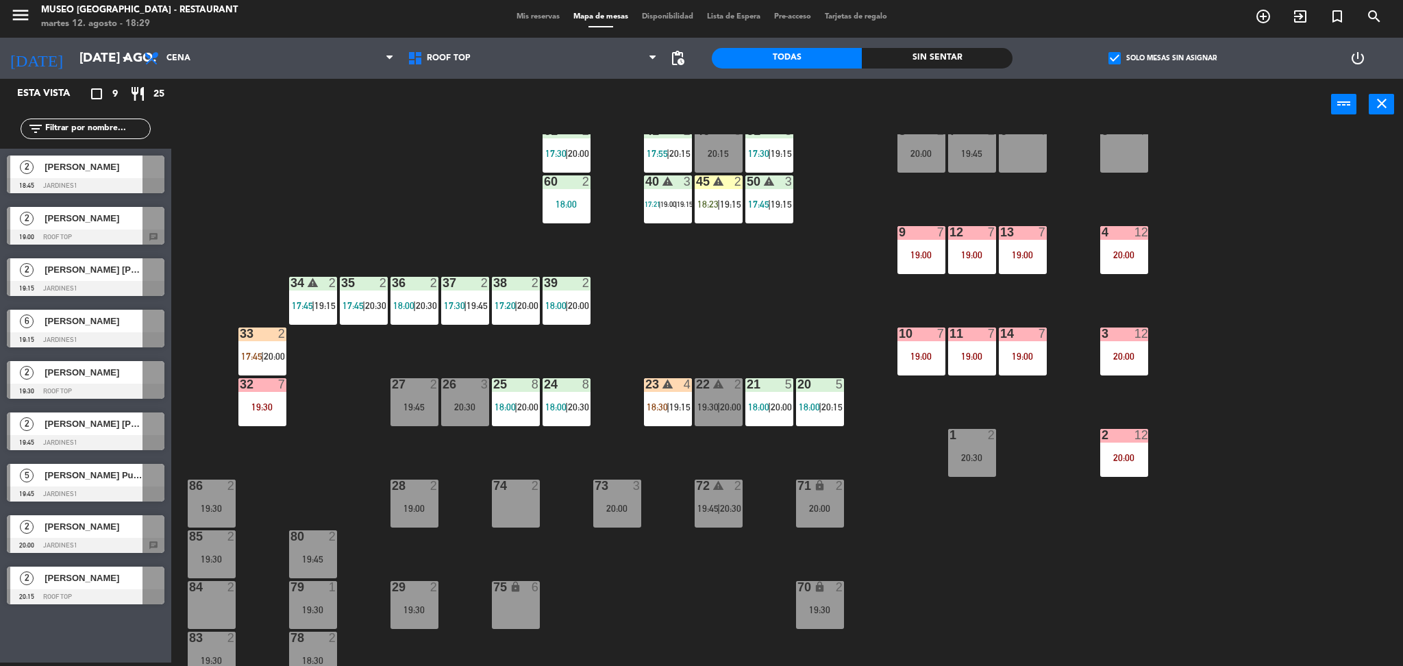
click at [512, 416] on div "25 8 18:00 | 20:00" at bounding box center [516, 402] width 48 height 48
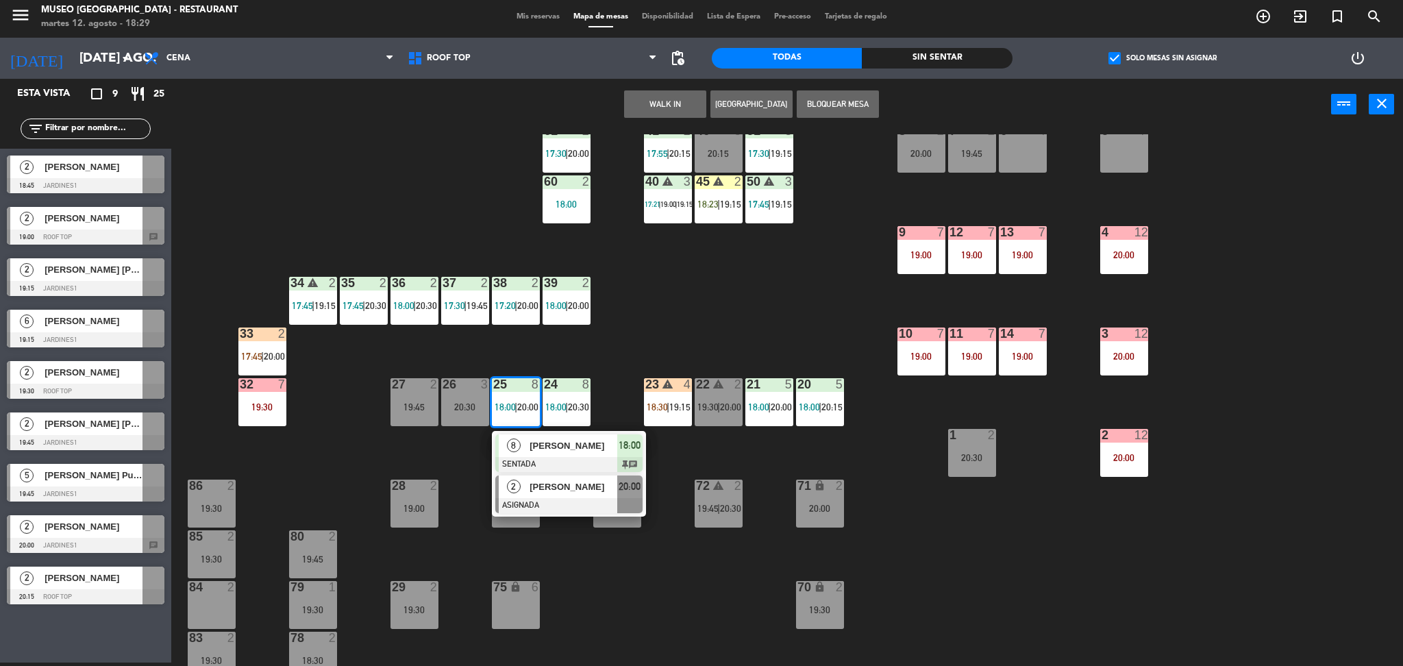
click at [574, 503] on div at bounding box center [568, 505] width 147 height 15
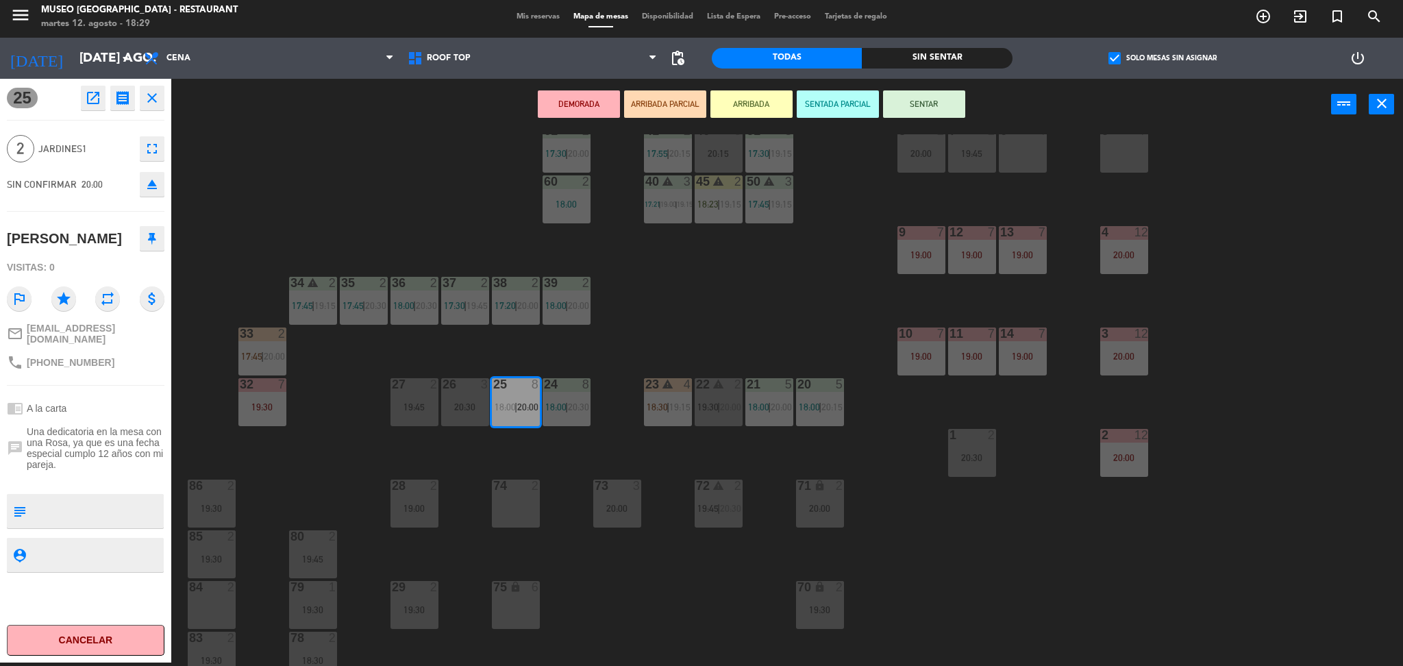
click at [525, 510] on div "74 2" at bounding box center [516, 503] width 48 height 48
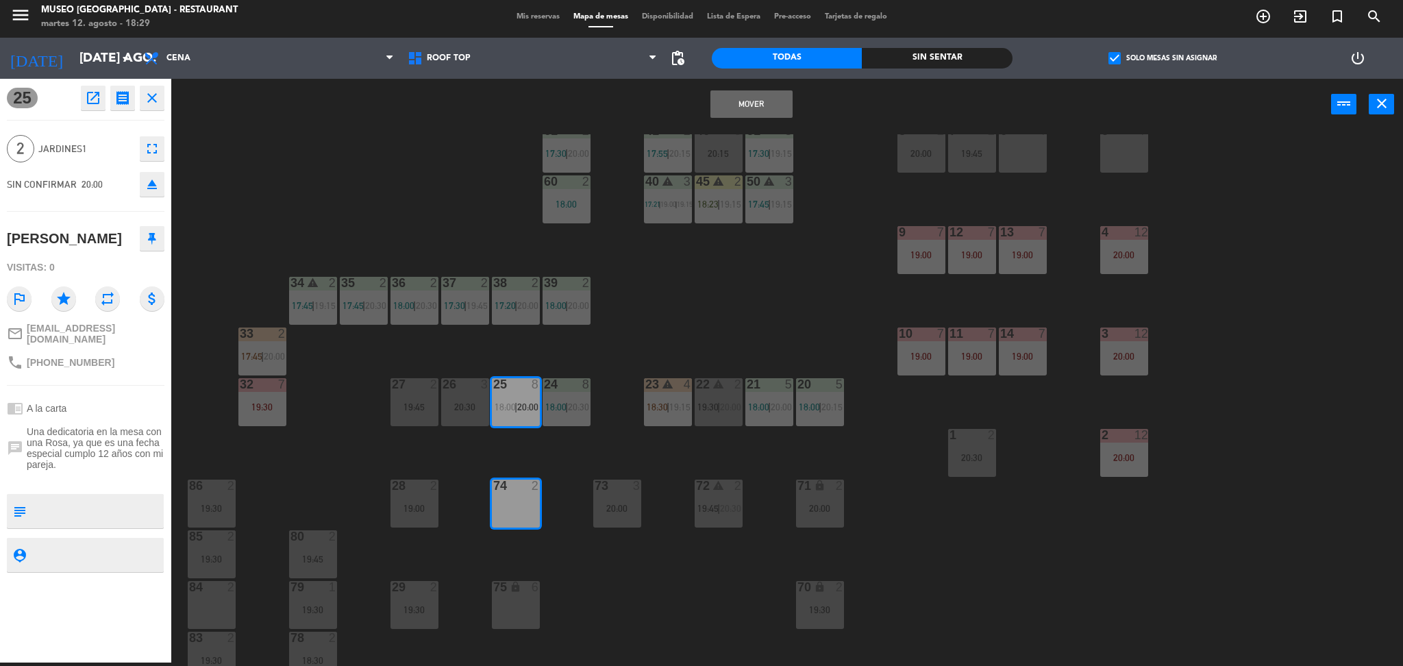
click at [728, 116] on button "Mover" at bounding box center [751, 103] width 82 height 27
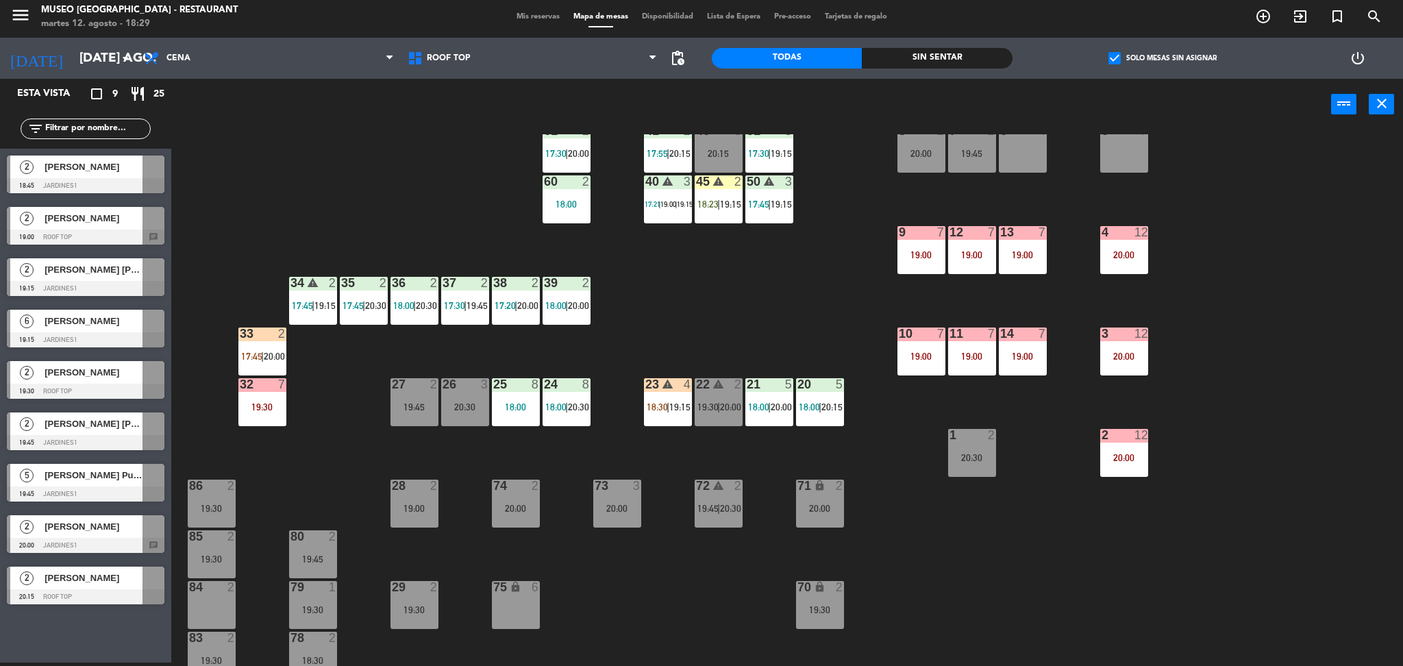
click at [566, 403] on span "|" at bounding box center [566, 406] width 3 height 11
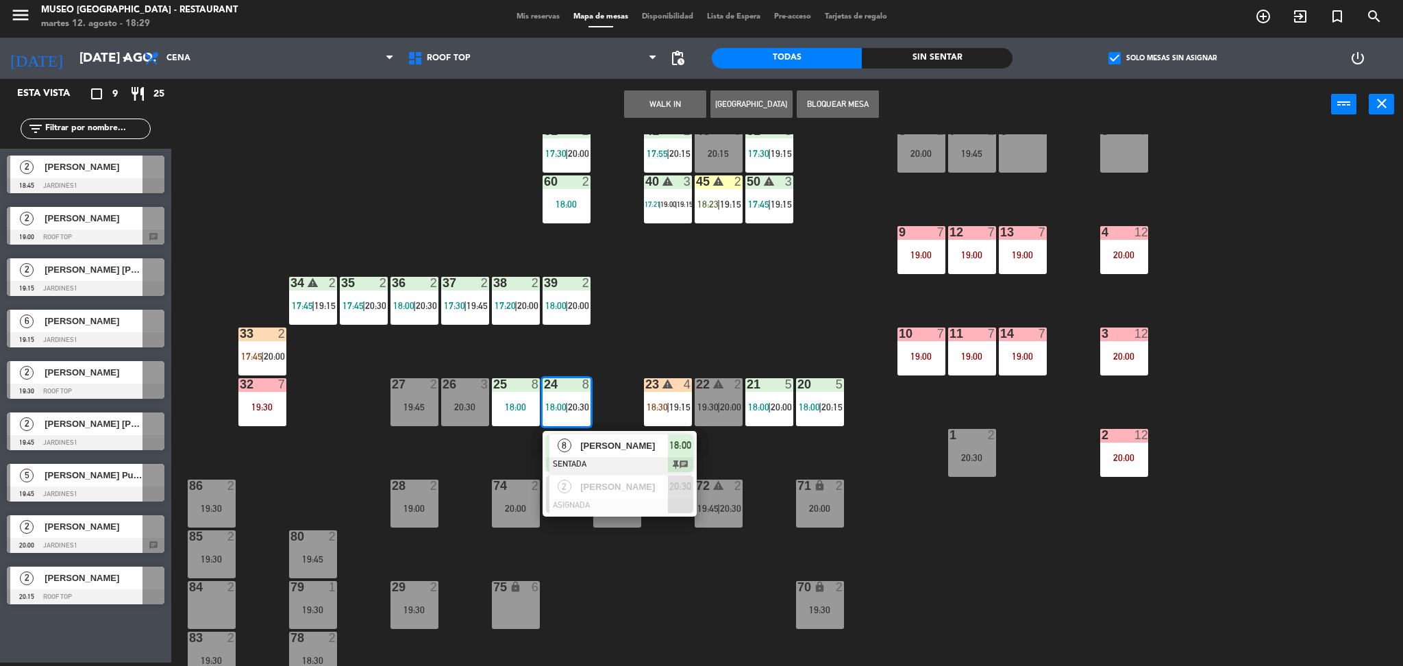
scroll to position [234, 0]
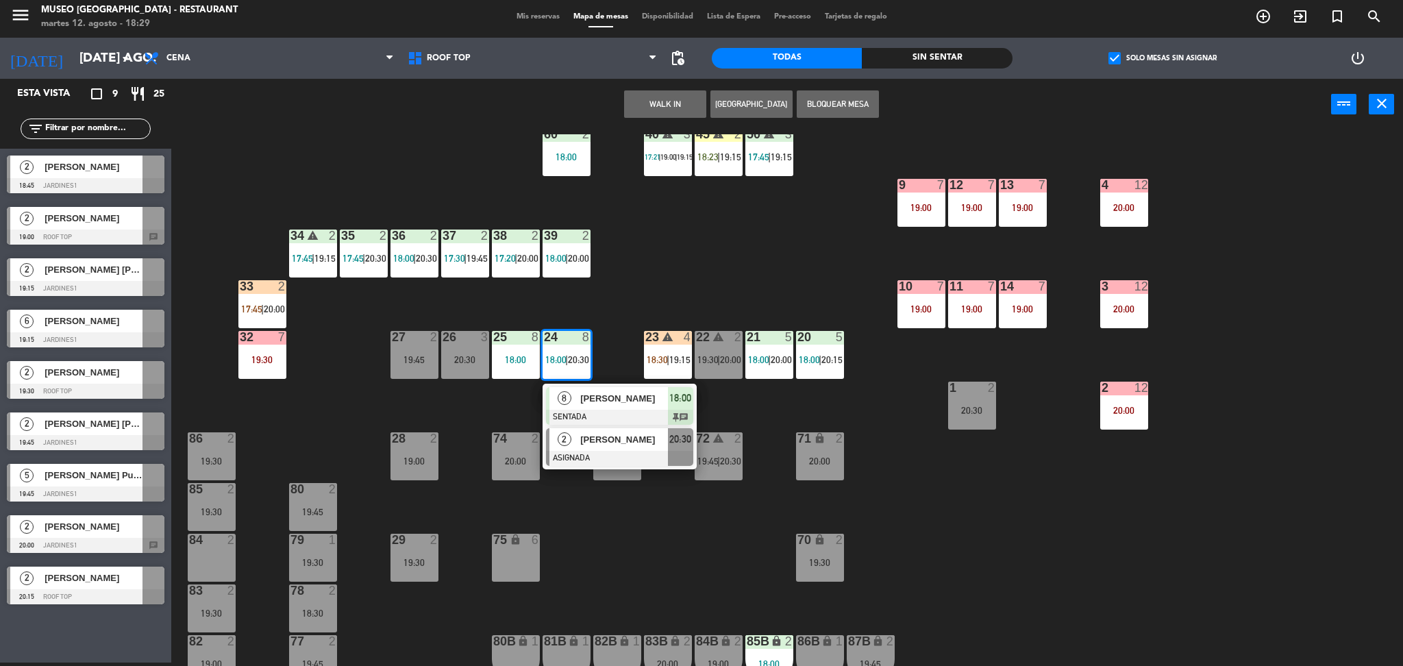
click at [579, 451] on div at bounding box center [619, 458] width 147 height 15
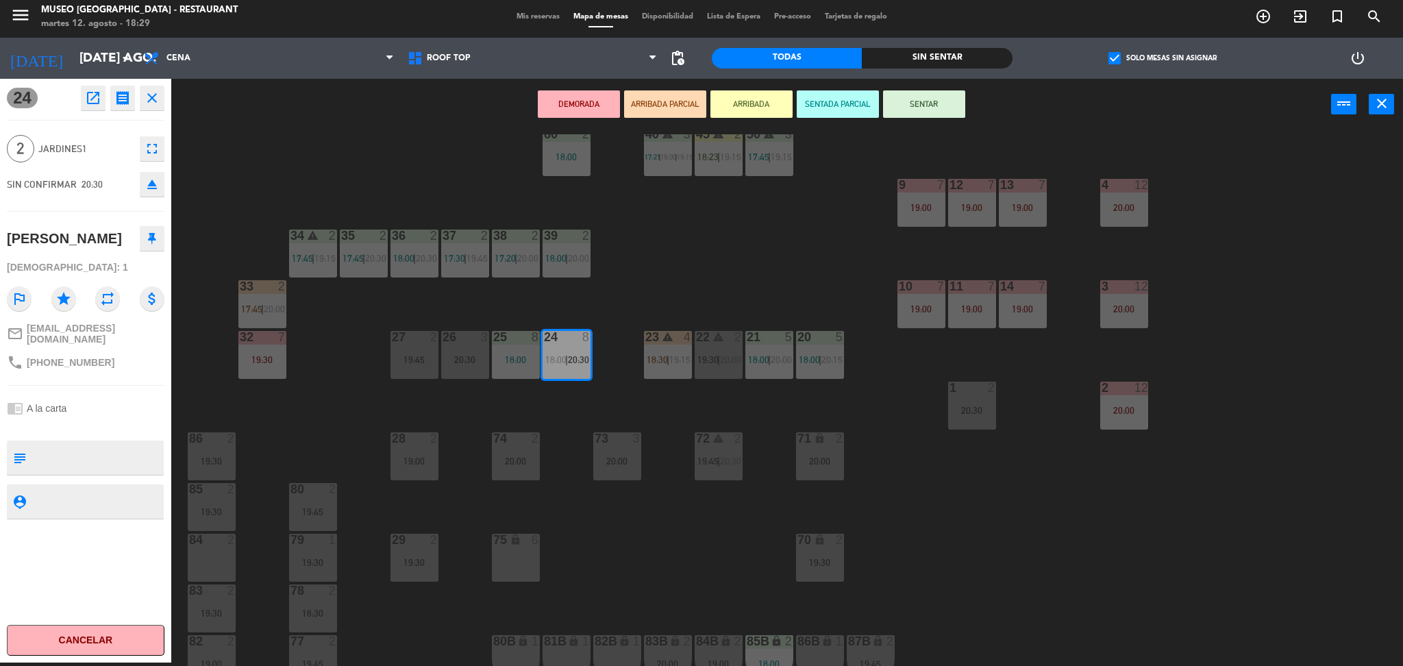
click at [516, 564] on div "75 lock 6" at bounding box center [516, 558] width 48 height 48
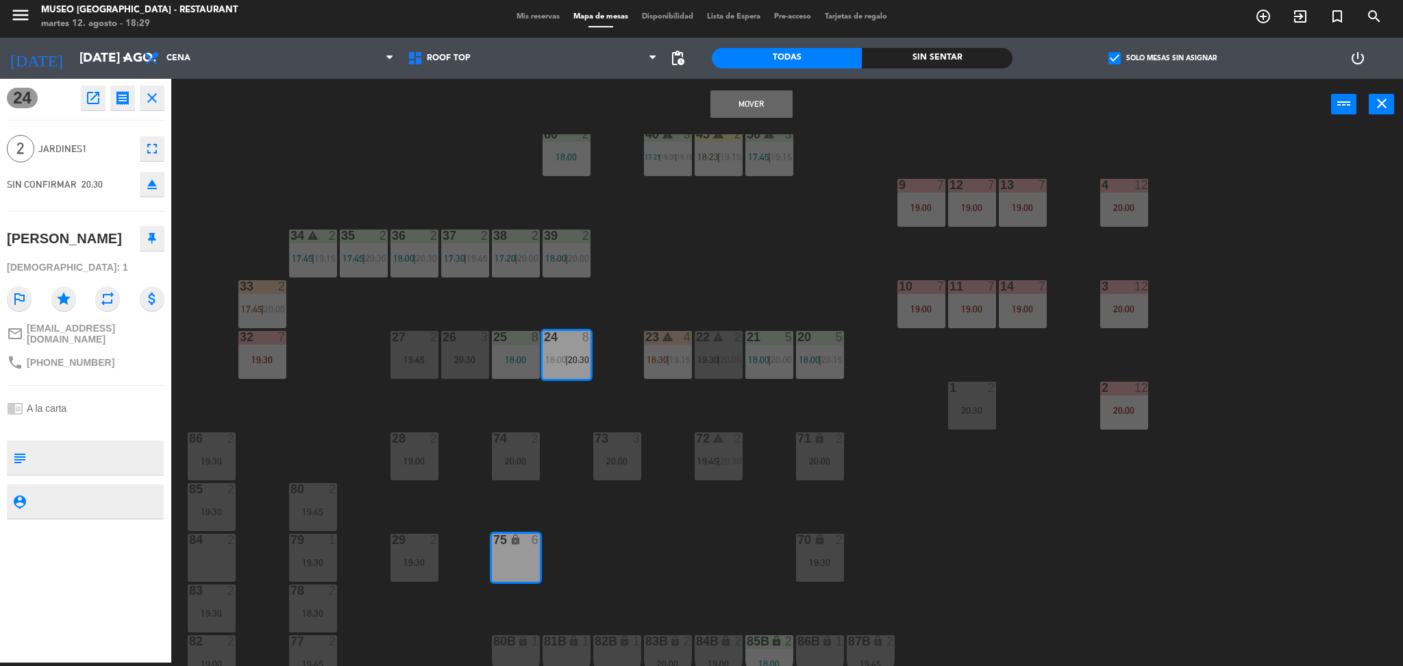
click at [732, 101] on button "Mover" at bounding box center [751, 103] width 82 height 27
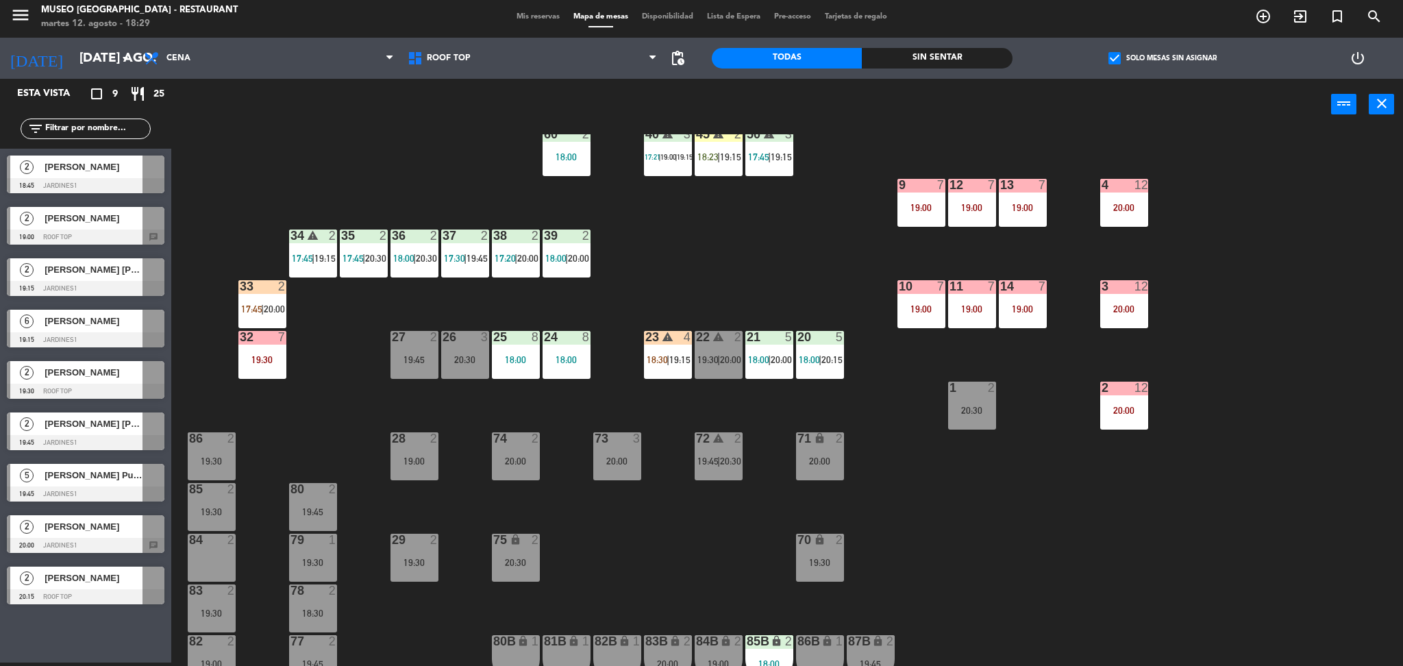
click at [732, 151] on span "19:15" at bounding box center [730, 156] width 21 height 11
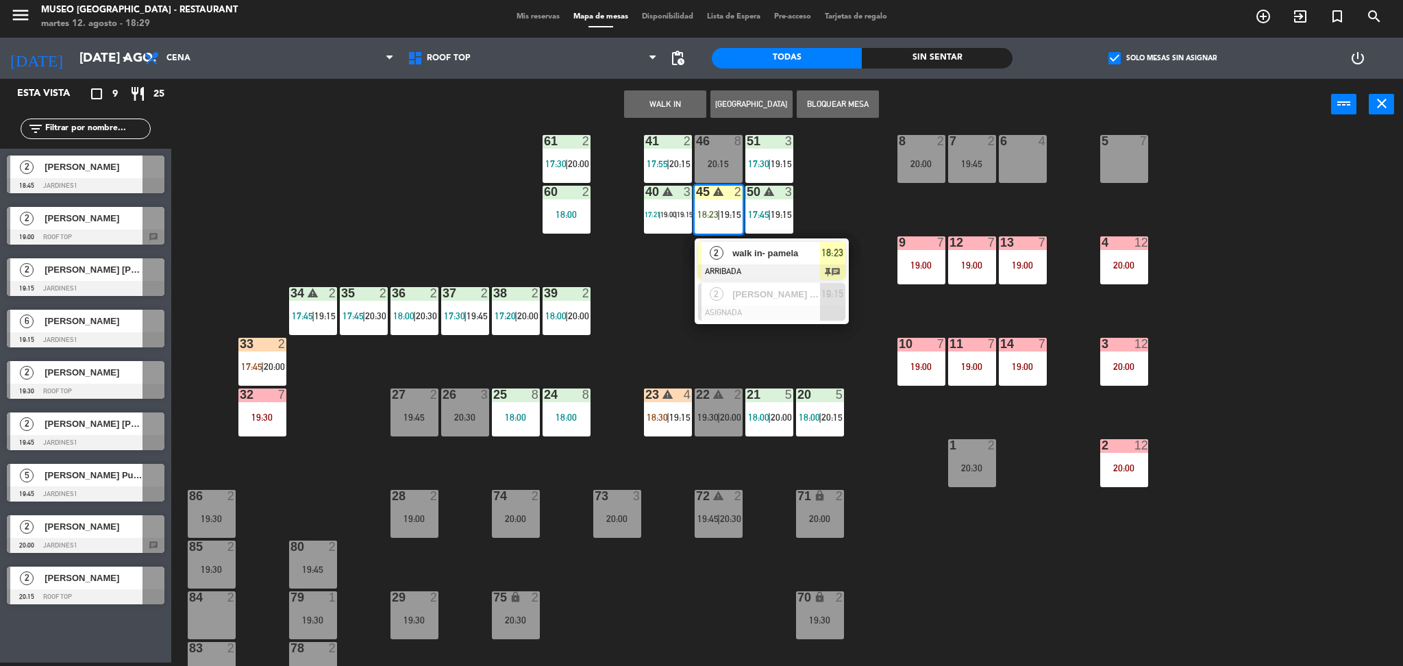
scroll to position [171, 0]
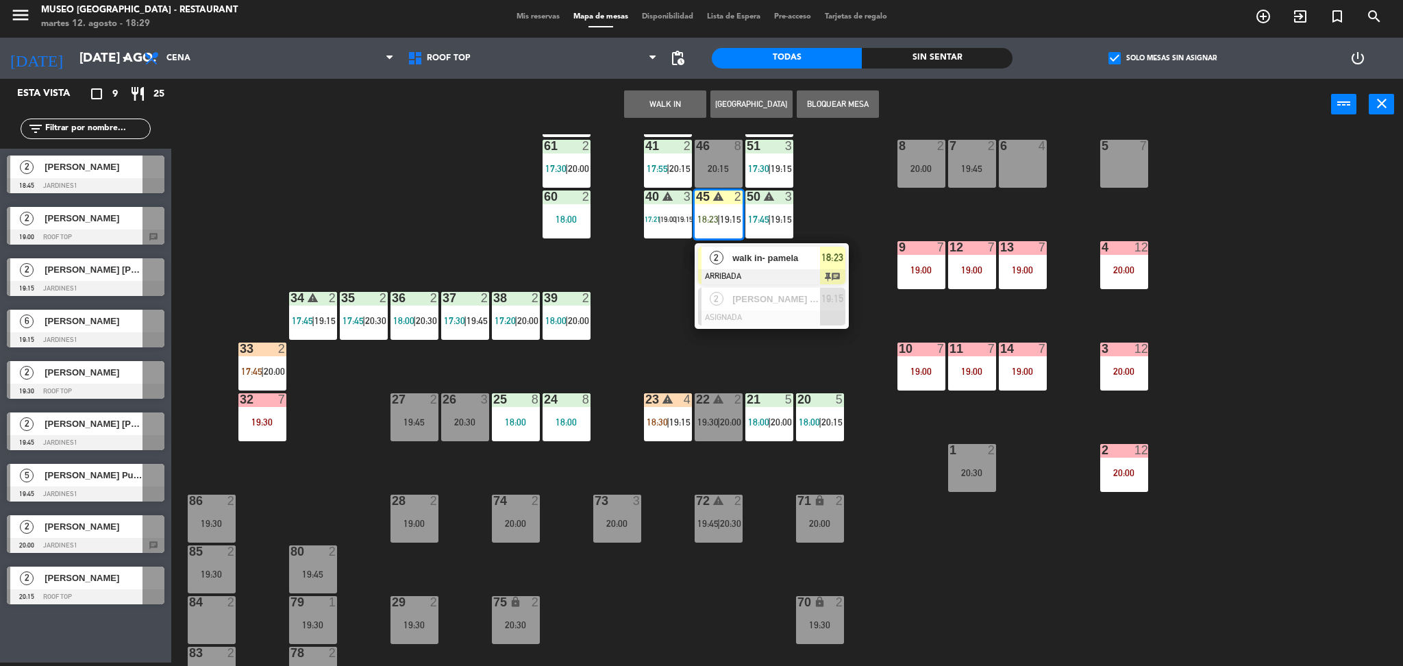
click at [852, 210] on div "44 warning 5 18:00 | 19:30 49 2 18:00 | 20:30 54 warning 5 16:00 19:15 | 20:30 …" at bounding box center [794, 400] width 1218 height 532
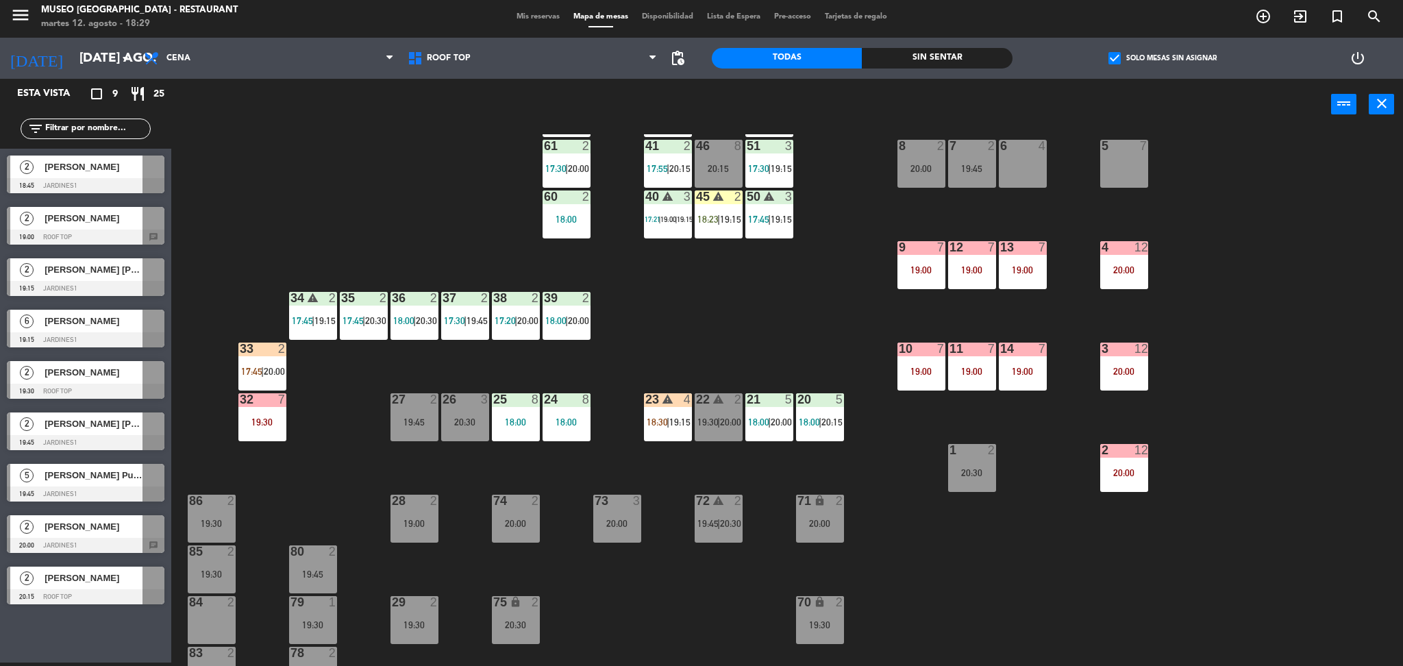
click at [707, 166] on div "20:15" at bounding box center [719, 169] width 48 height 10
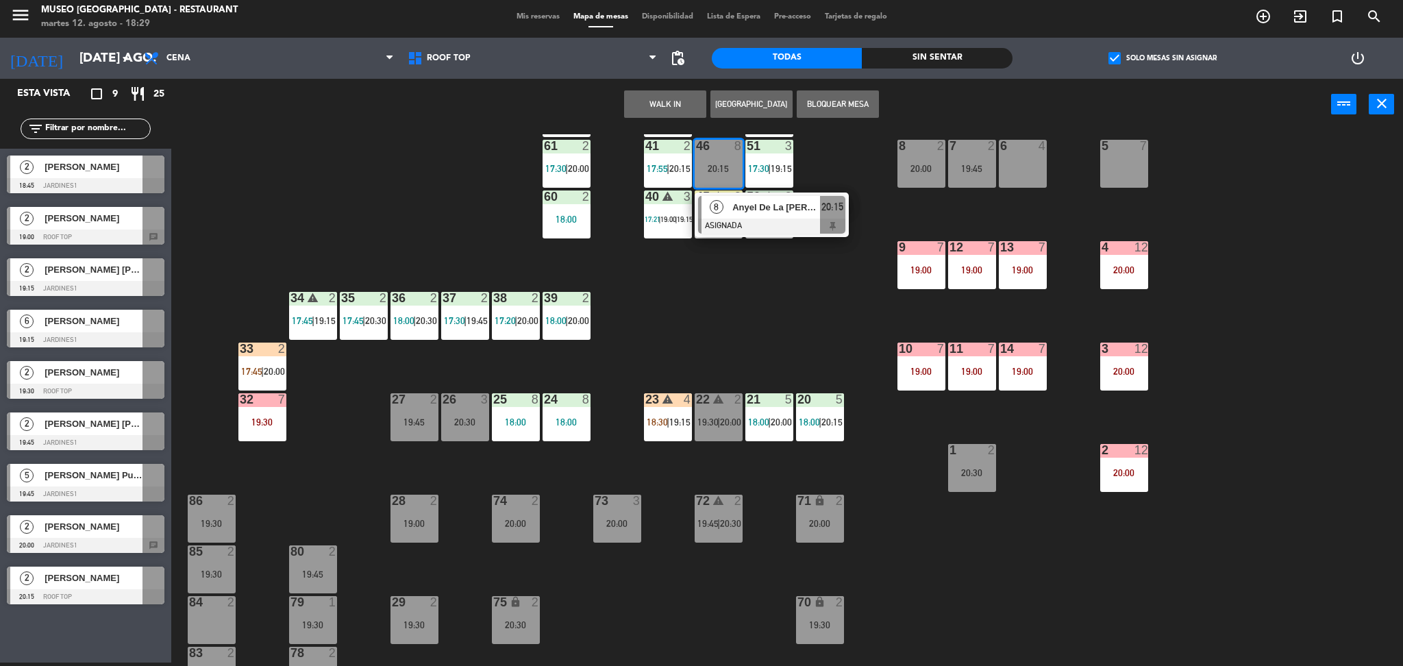
click at [745, 208] on span "Anyel De La [PERSON_NAME]" at bounding box center [776, 207] width 88 height 14
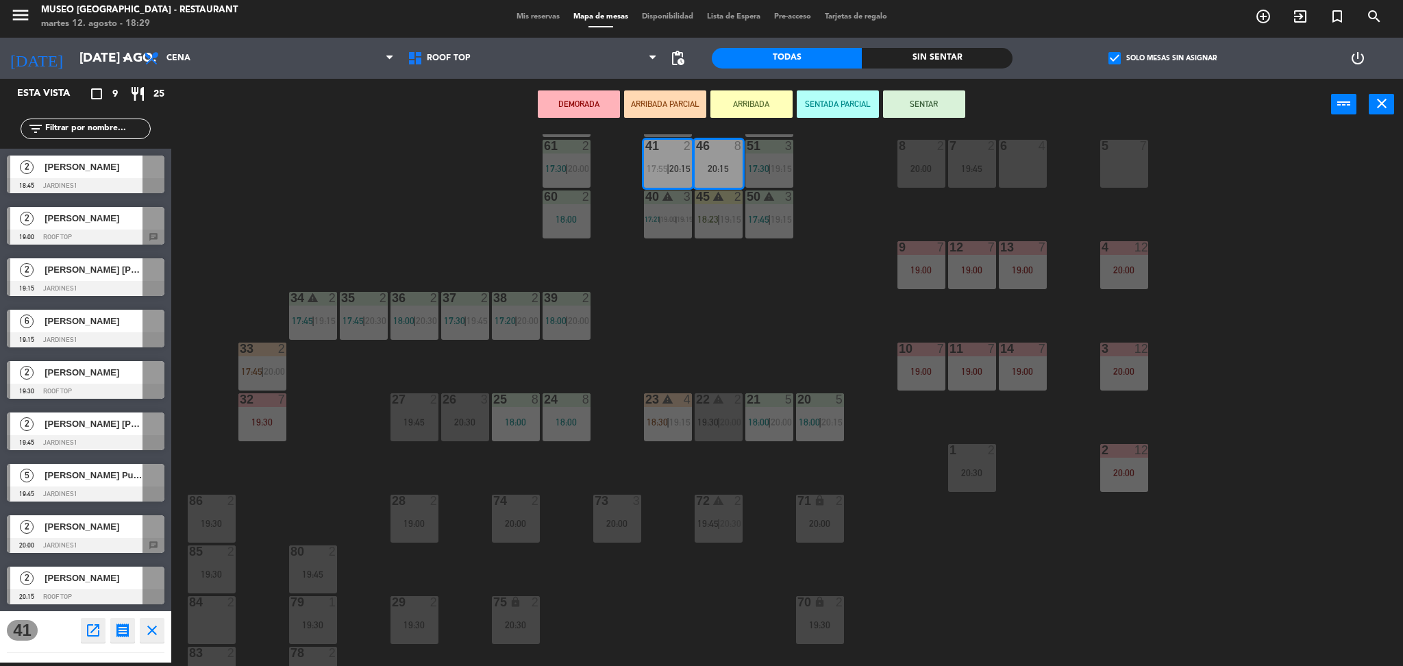
scroll to position [453, 0]
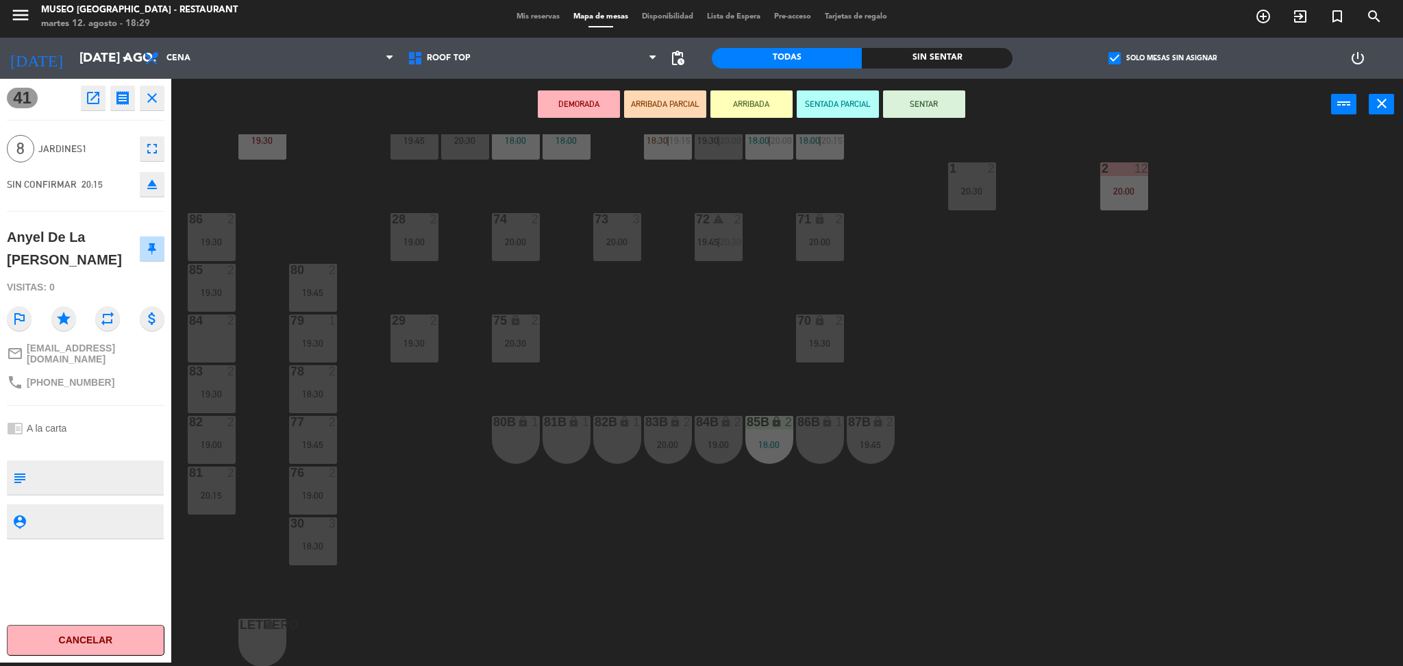
click at [513, 433] on div "80B lock 1" at bounding box center [516, 440] width 48 height 48
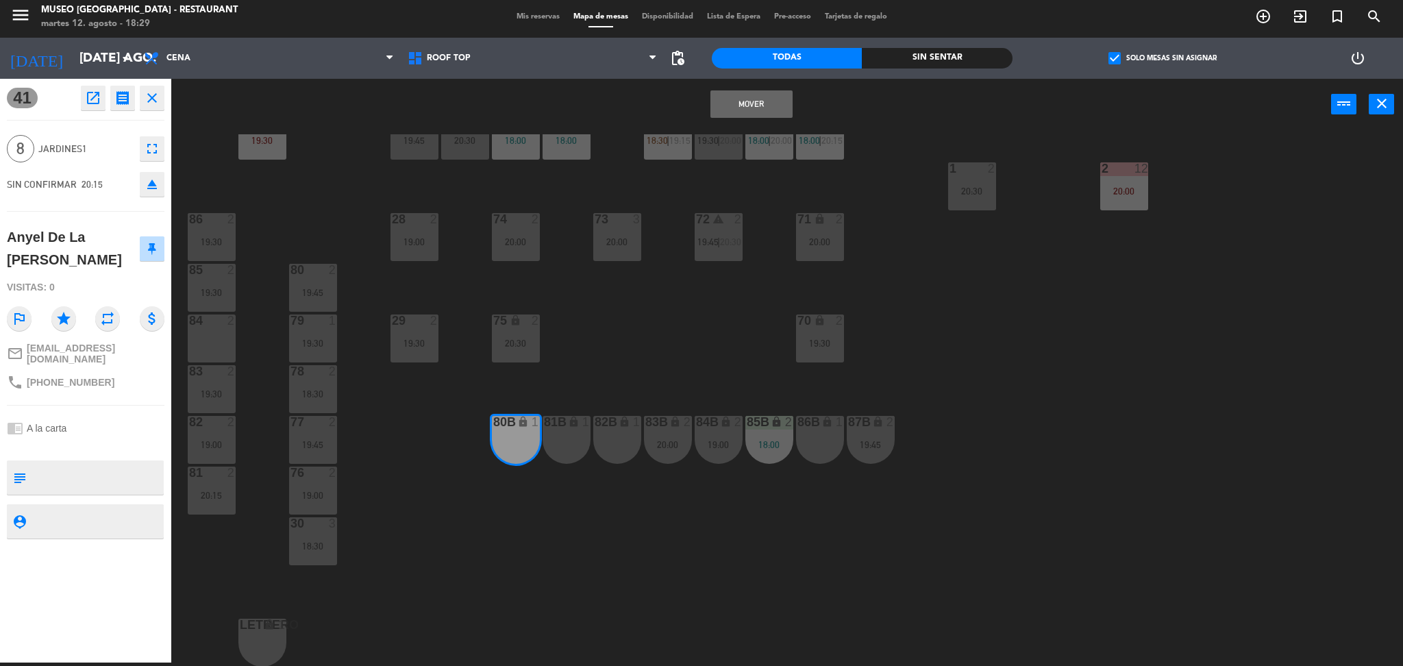
click at [728, 102] on button "Mover" at bounding box center [751, 103] width 82 height 27
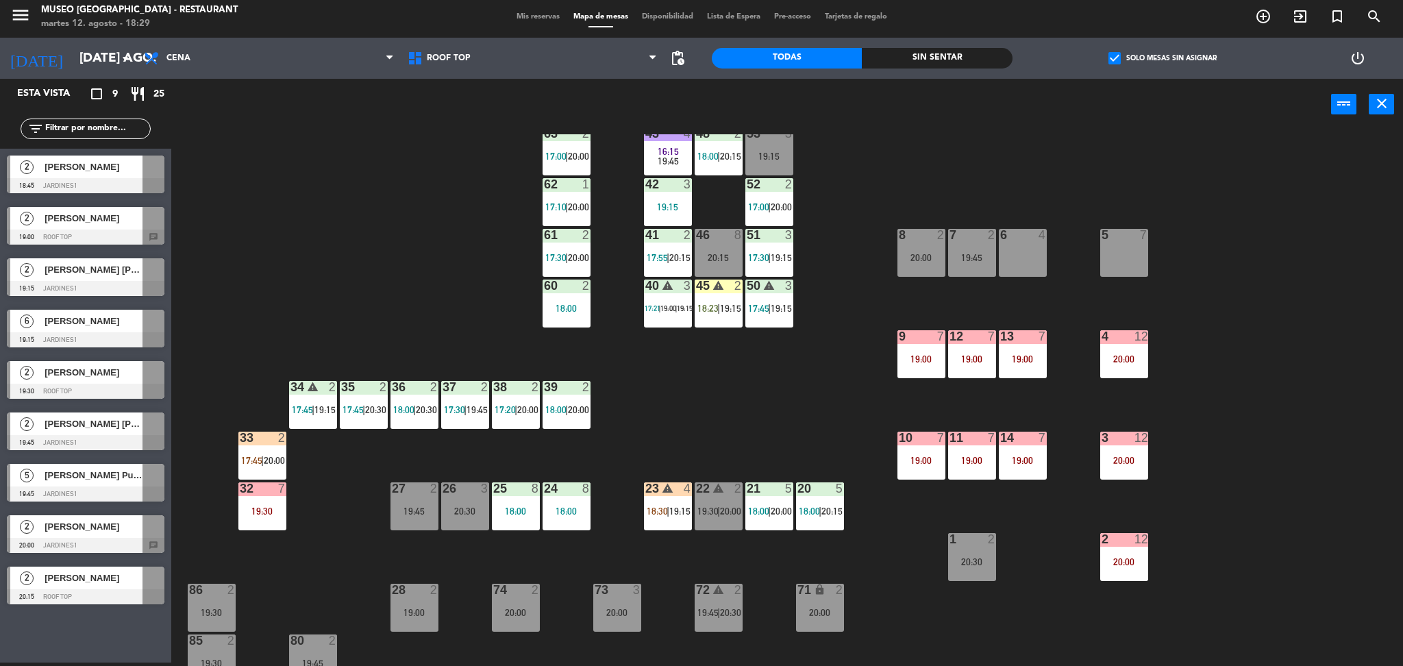
scroll to position [79, 0]
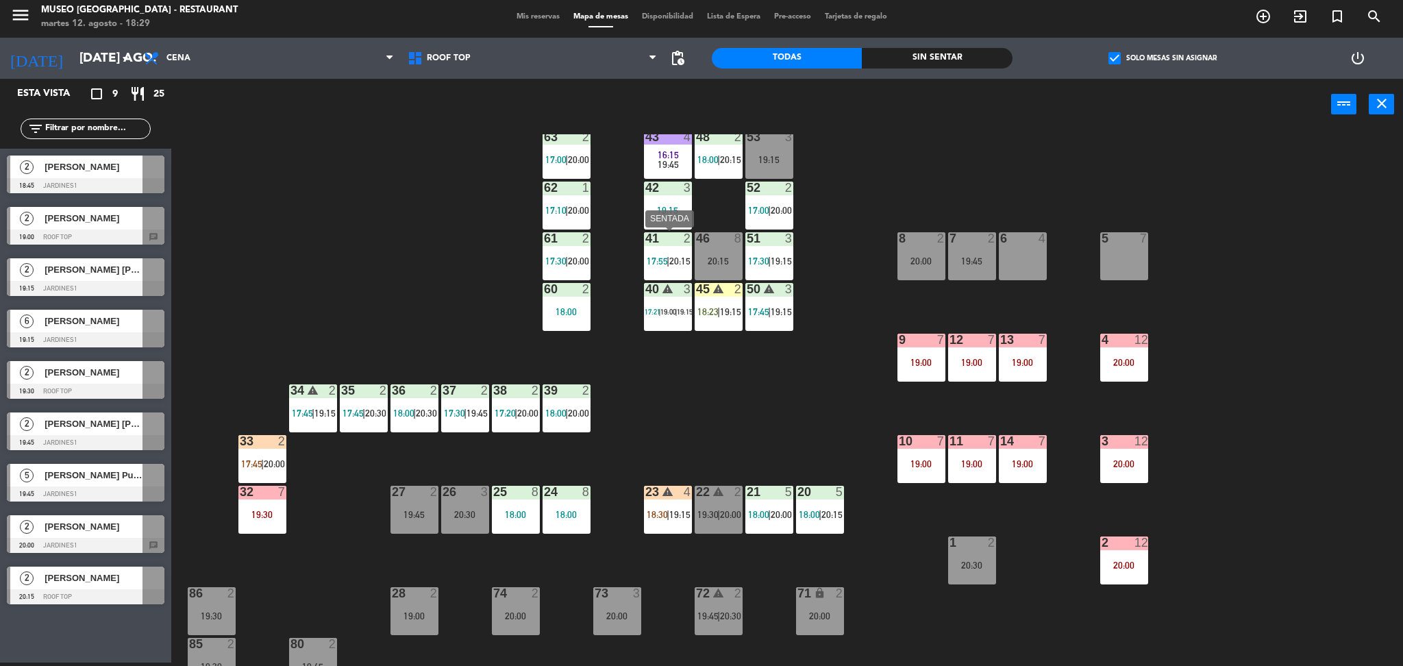
click at [671, 264] on span "20:15" at bounding box center [679, 260] width 21 height 11
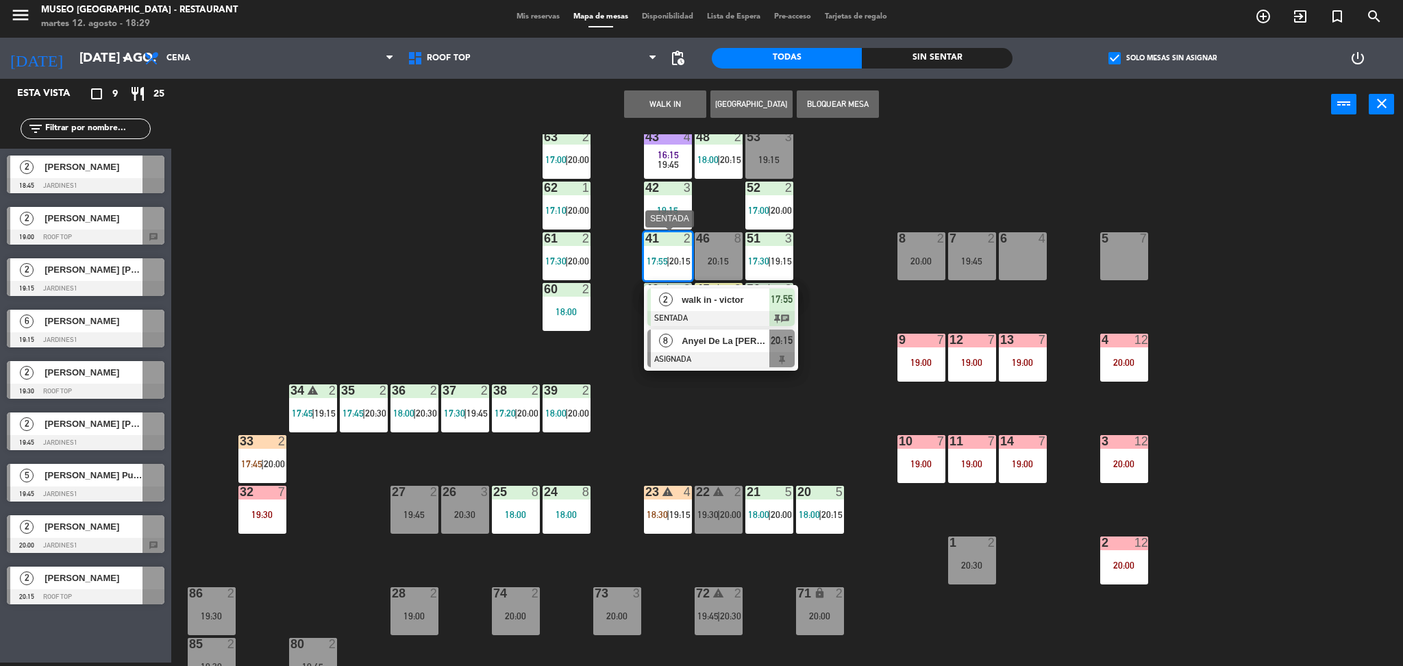
click at [712, 353] on div at bounding box center [720, 359] width 147 height 15
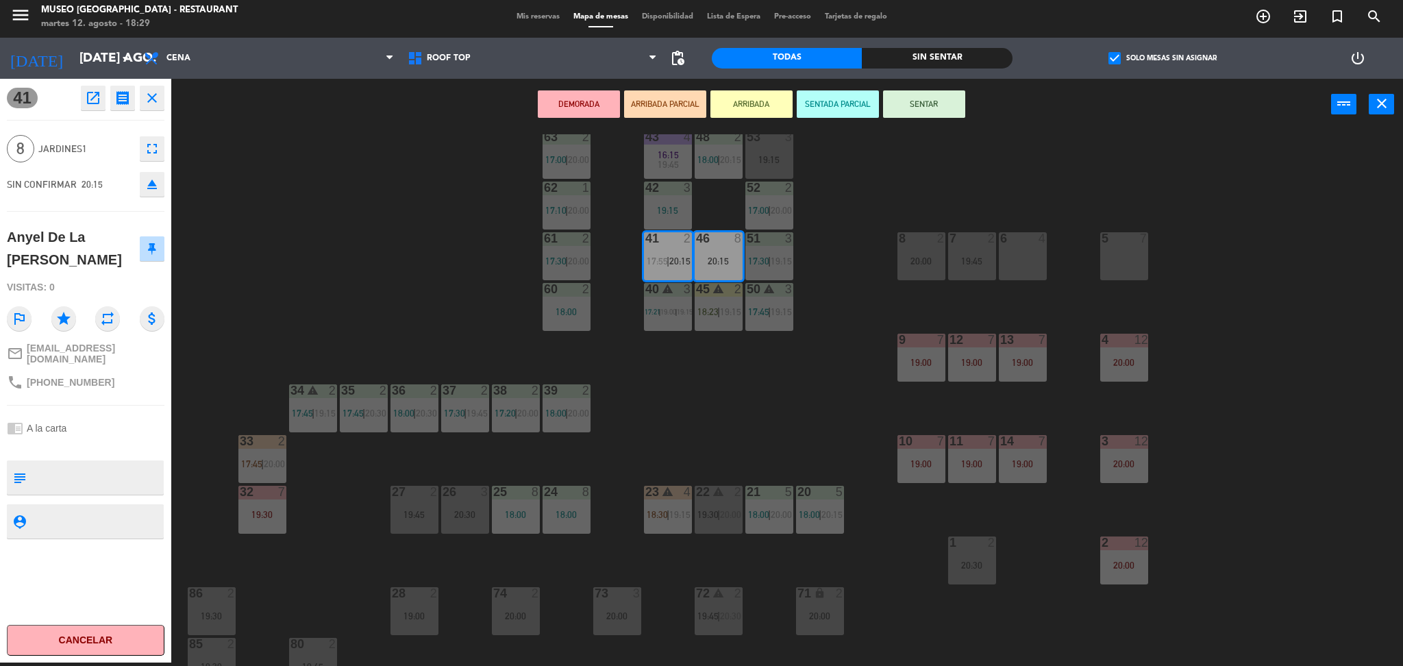
click at [724, 437] on div "44 warning 5 18:00 | 19:30 49 2 18:00 | 20:30 54 warning 5 16:00 19:15 | 20:30 …" at bounding box center [794, 400] width 1218 height 532
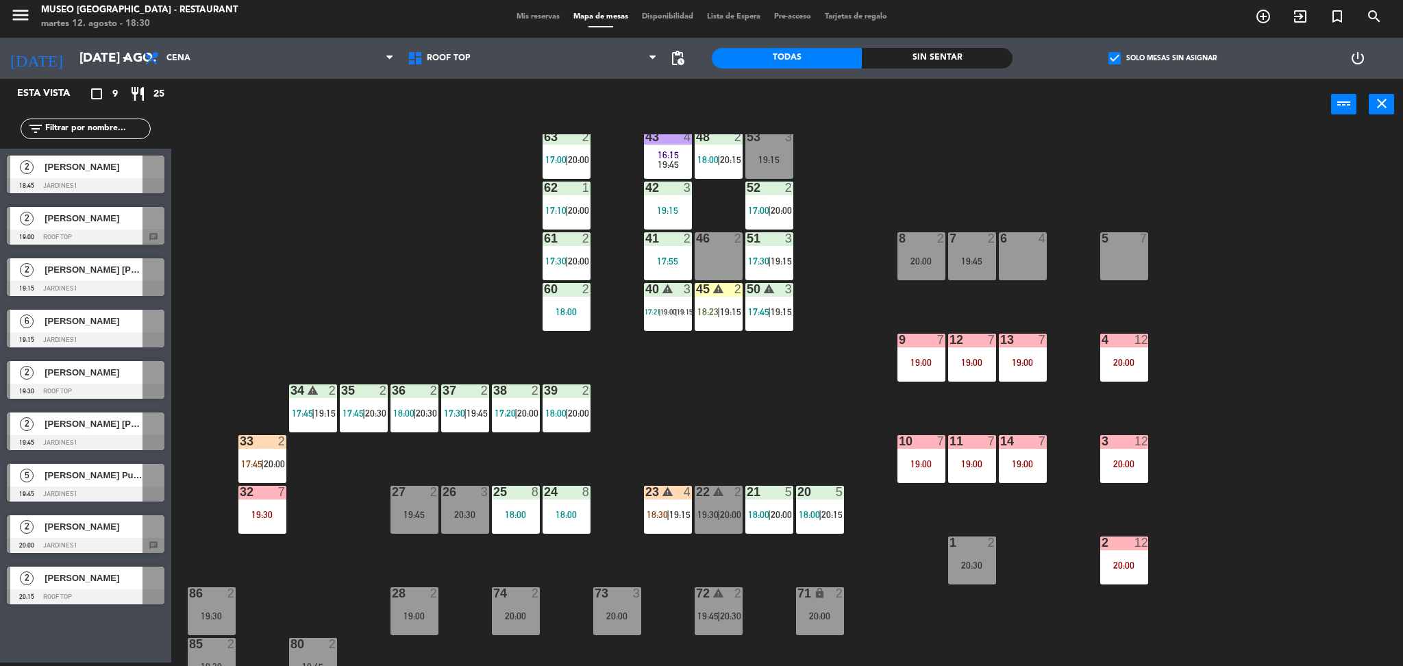
click at [1114, 58] on span "check_box" at bounding box center [1114, 58] width 12 height 12
click at [1162, 58] on input "check_box Solo mesas sin asignar" at bounding box center [1162, 58] width 0 height 0
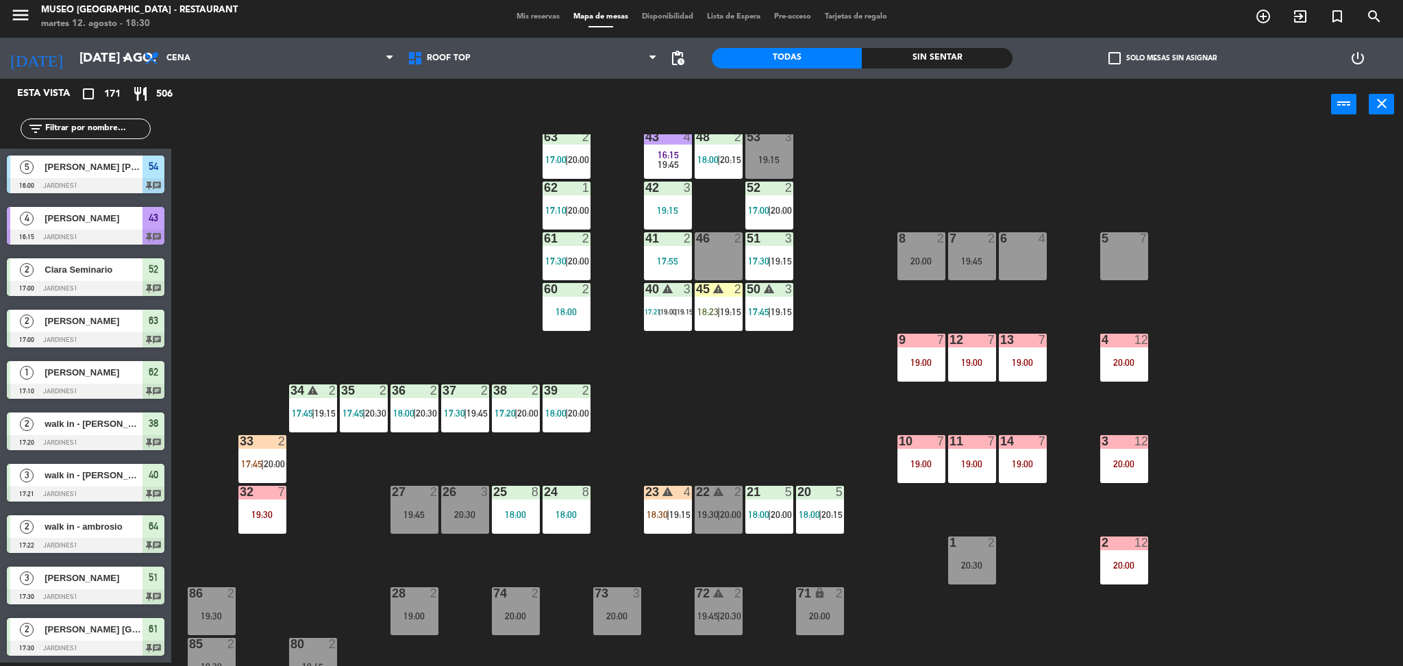
click at [90, 132] on input "text" at bounding box center [97, 128] width 106 height 15
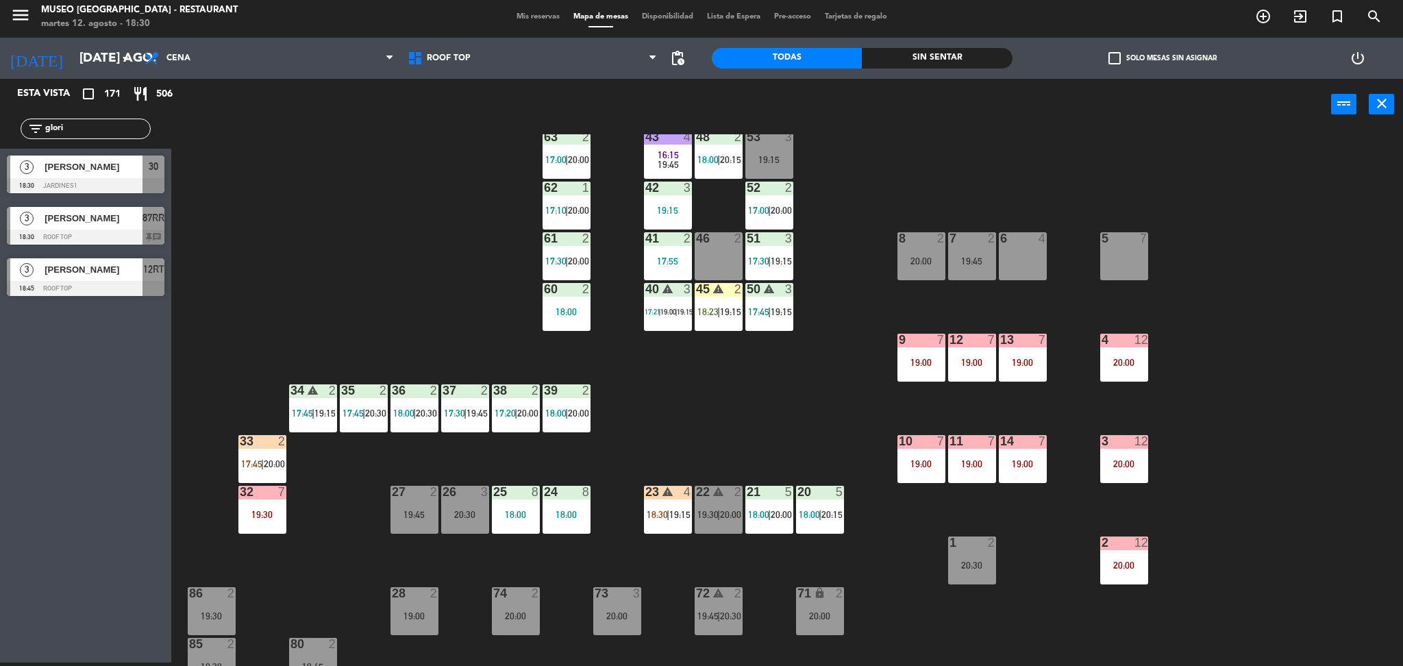
type input "glori"
click at [110, 174] on span "[PERSON_NAME]" at bounding box center [94, 167] width 98 height 14
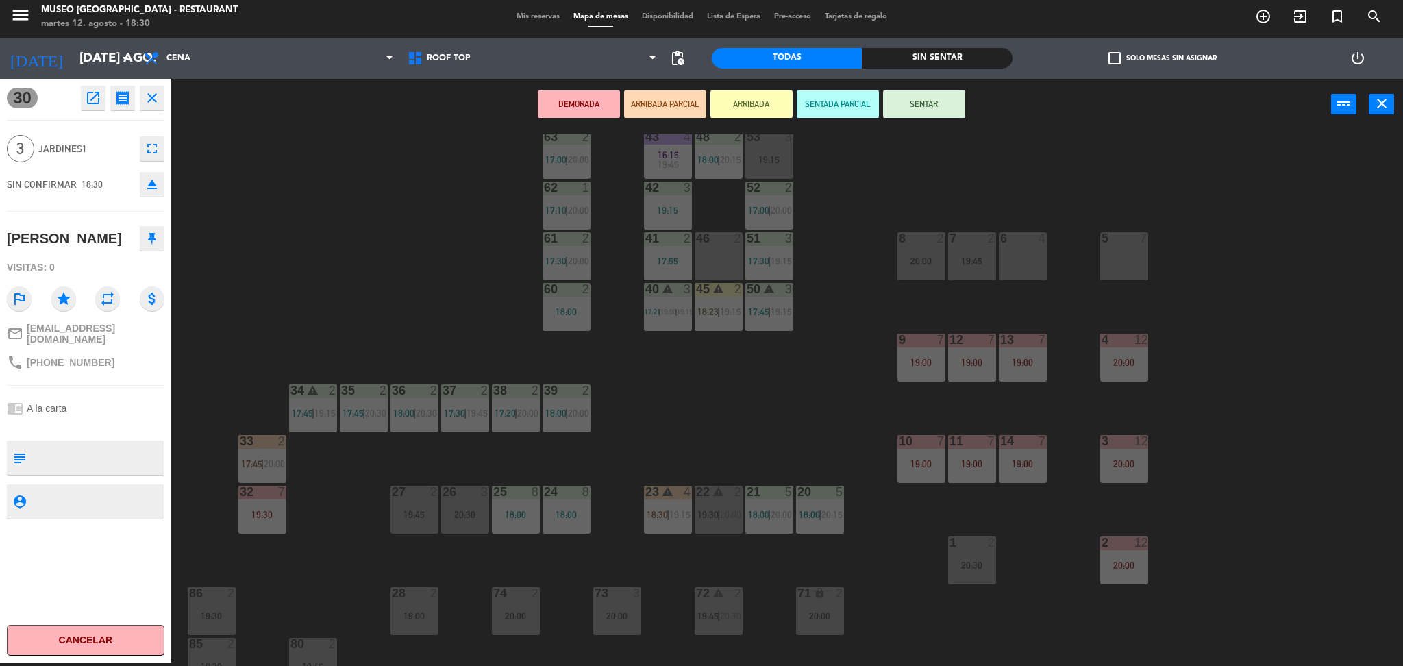
scroll to position [0, 0]
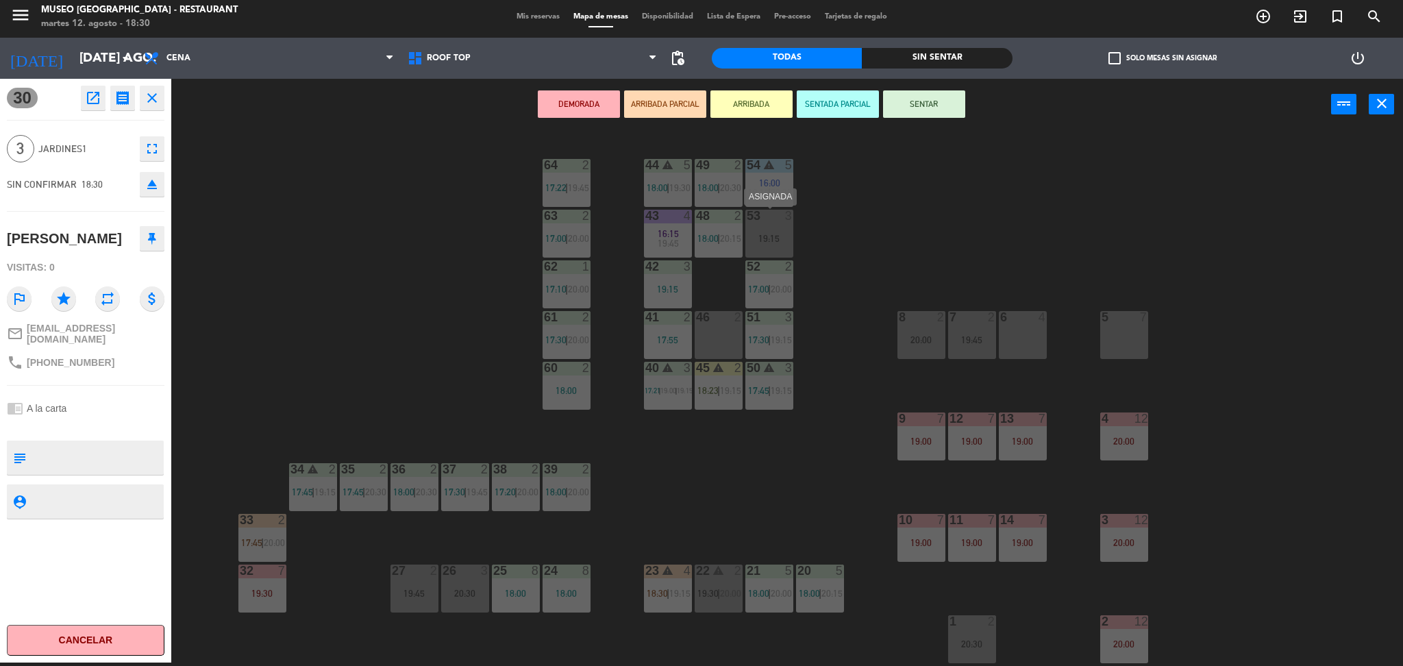
click at [769, 237] on div "19:15" at bounding box center [769, 239] width 48 height 10
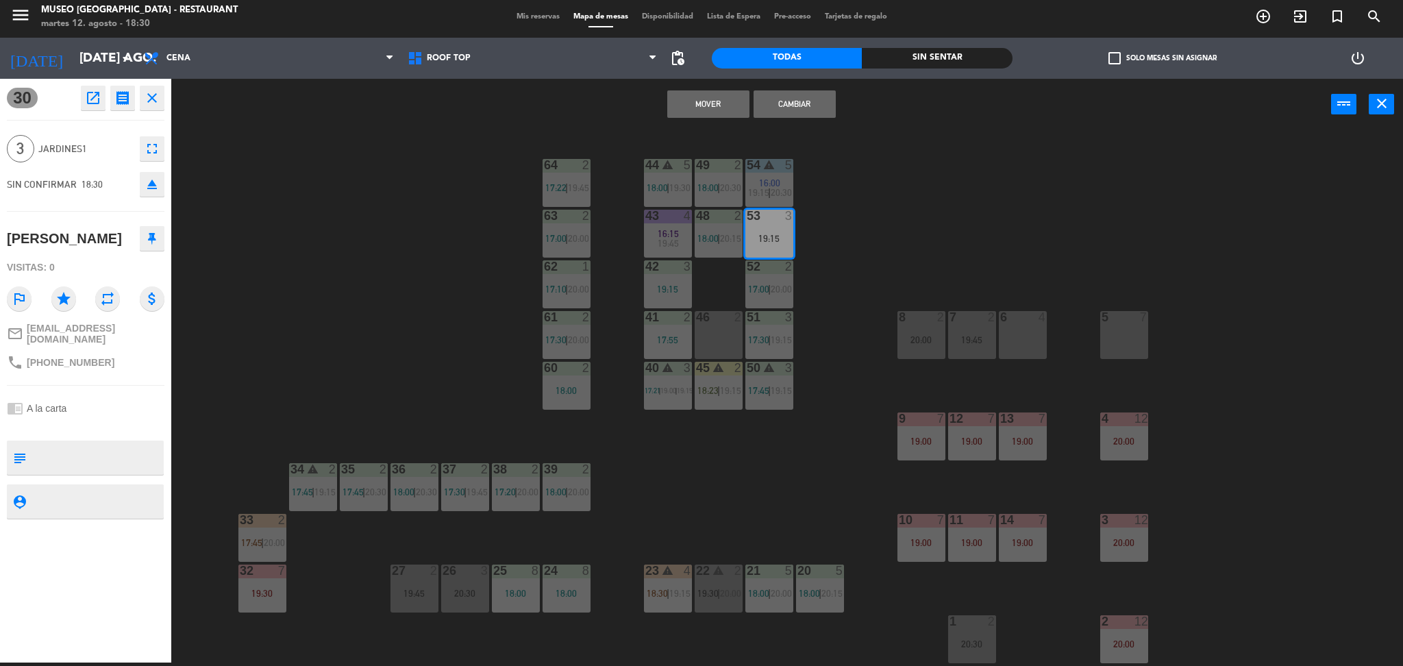
click at [806, 99] on button "Cambiar" at bounding box center [794, 103] width 82 height 27
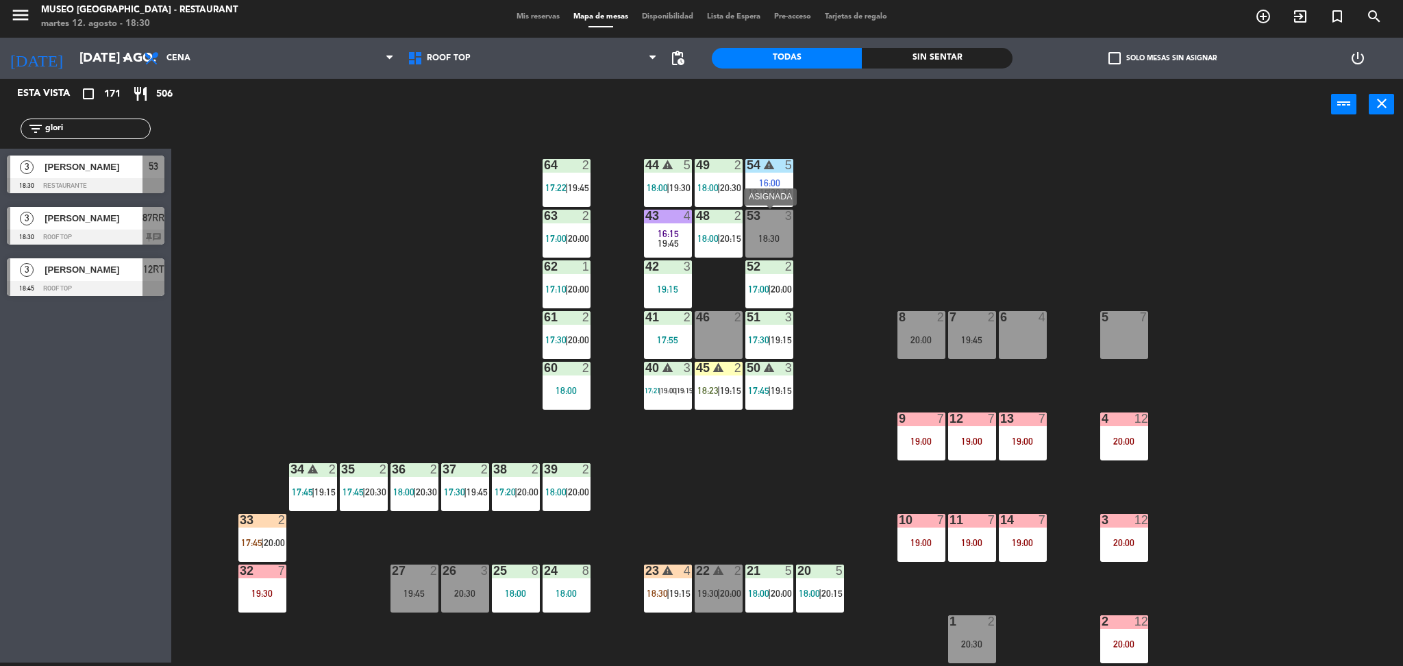
click at [773, 221] on div at bounding box center [769, 216] width 23 height 12
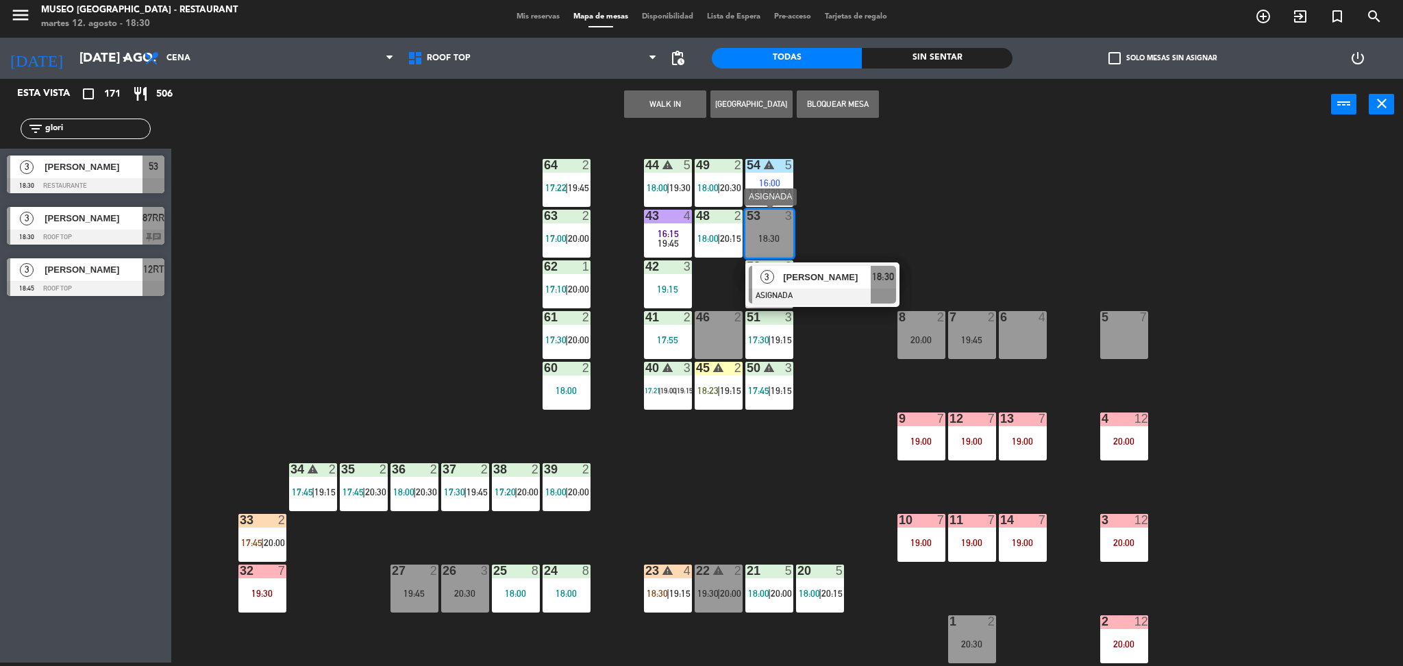
click at [823, 277] on span "[PERSON_NAME]" at bounding box center [827, 277] width 88 height 14
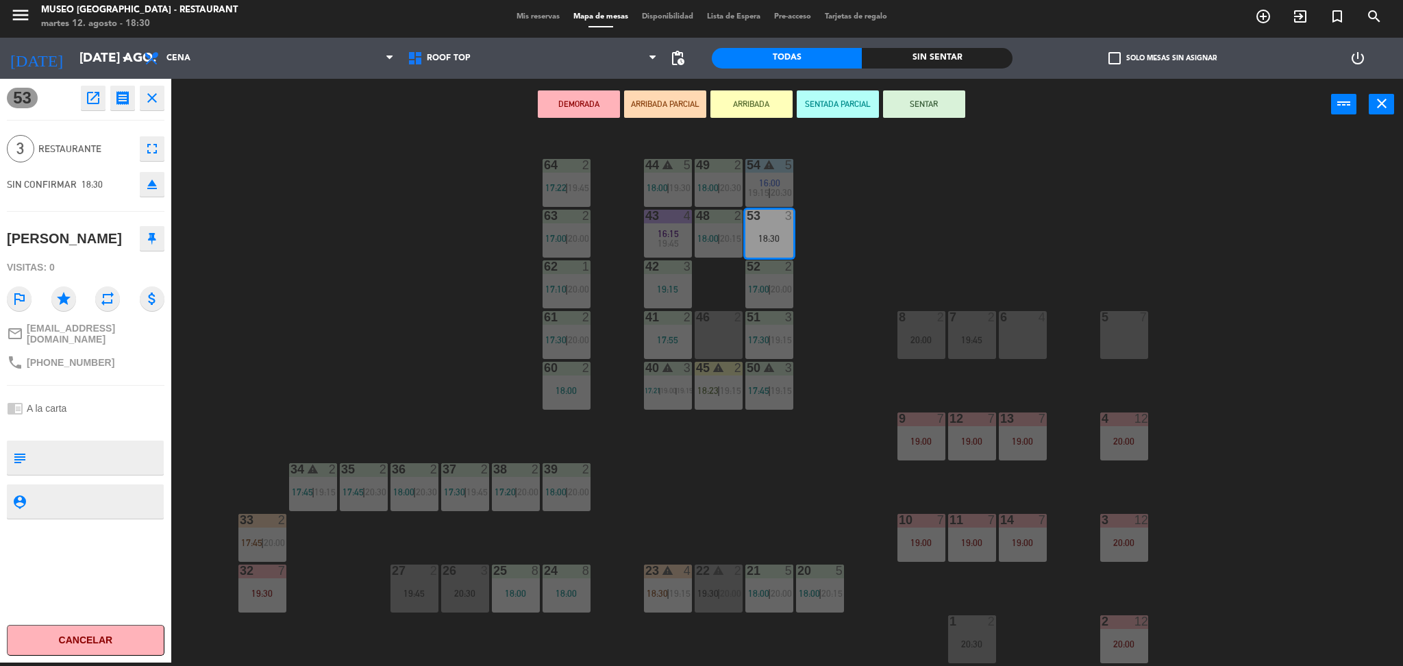
click at [664, 104] on button "ARRIBADA PARCIAL" at bounding box center [665, 103] width 82 height 27
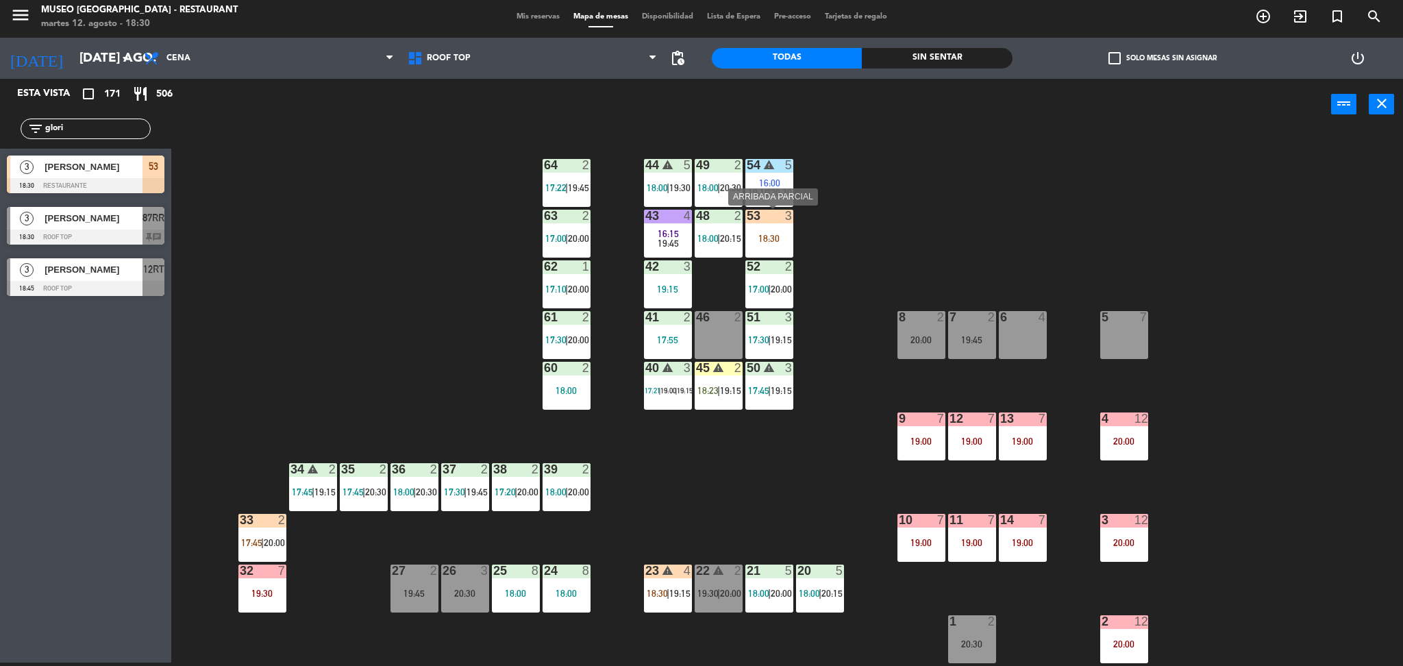
click at [784, 233] on div "18:30" at bounding box center [769, 238] width 48 height 10
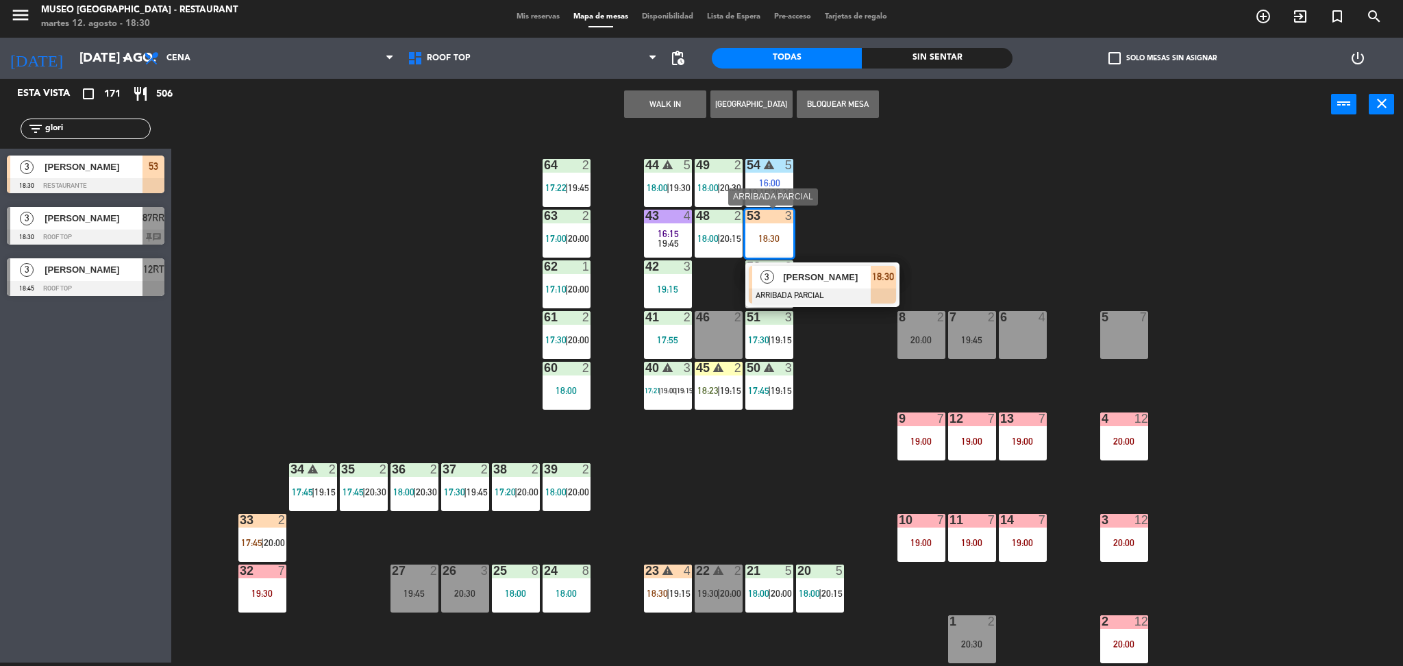
click at [824, 300] on div at bounding box center [822, 295] width 147 height 15
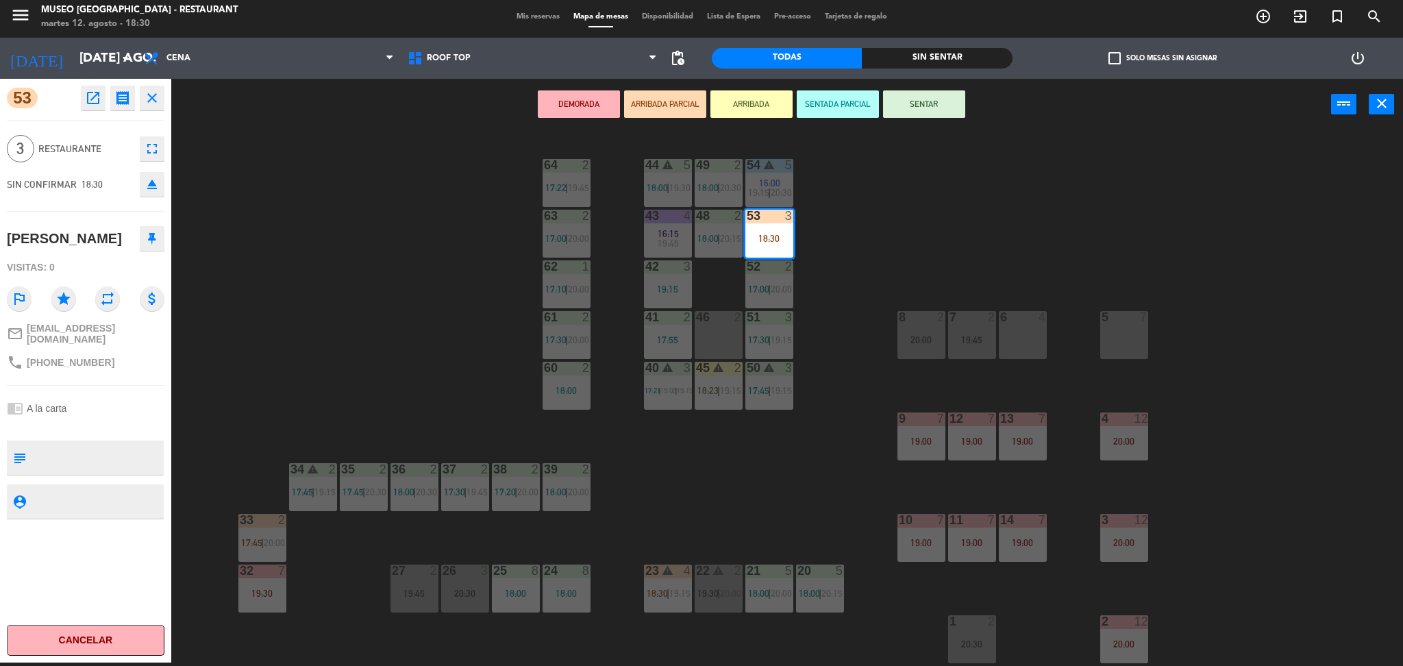
click at [382, 376] on div "44 warning 5 18:00 | 19:30 49 2 18:00 | 20:30 54 warning 5 16:00 19:15 | 20:30 …" at bounding box center [794, 400] width 1218 height 532
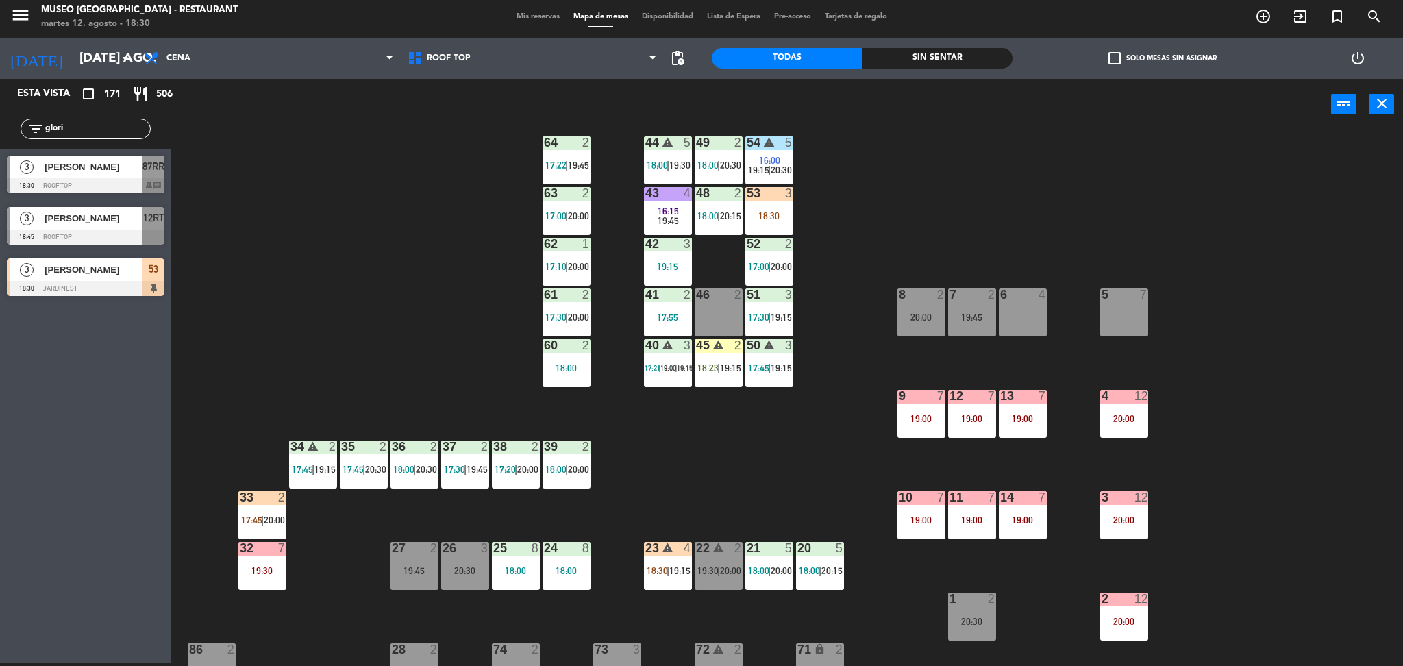
scroll to position [22, 0]
click at [776, 213] on div "18:30" at bounding box center [769, 217] width 48 height 10
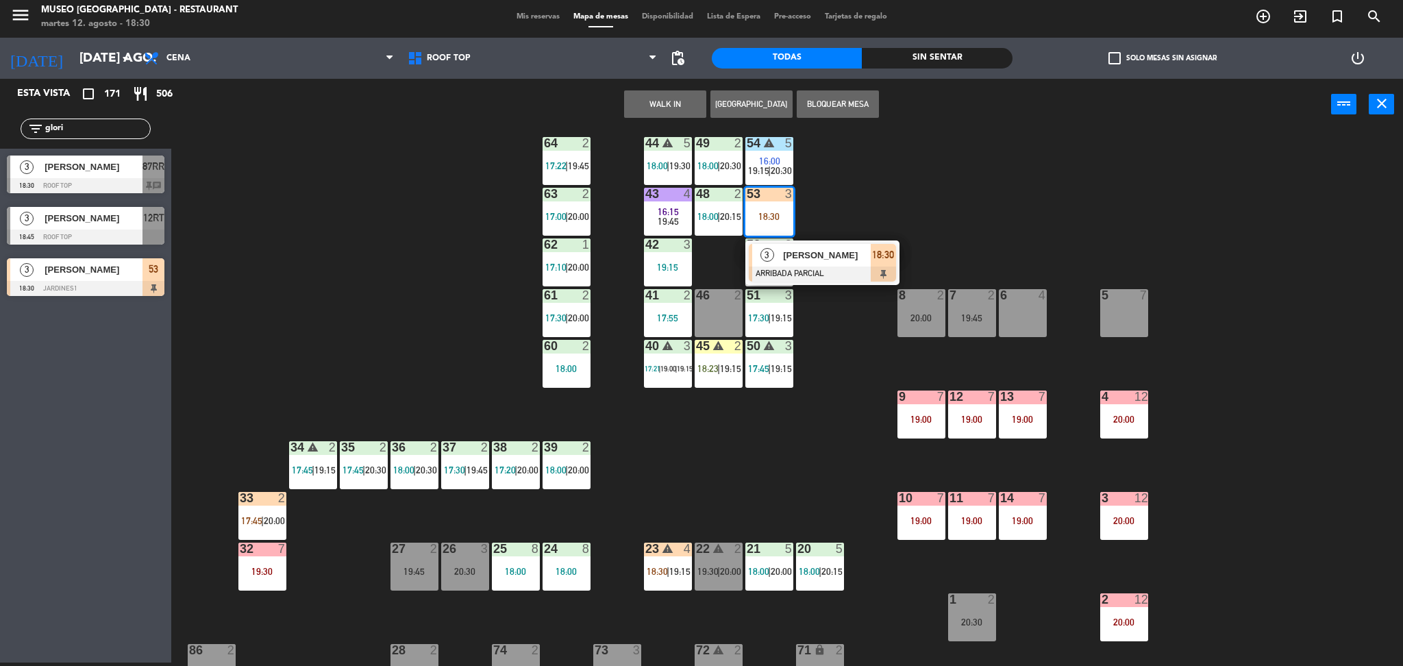
click at [820, 264] on div "[PERSON_NAME]" at bounding box center [826, 255] width 89 height 23
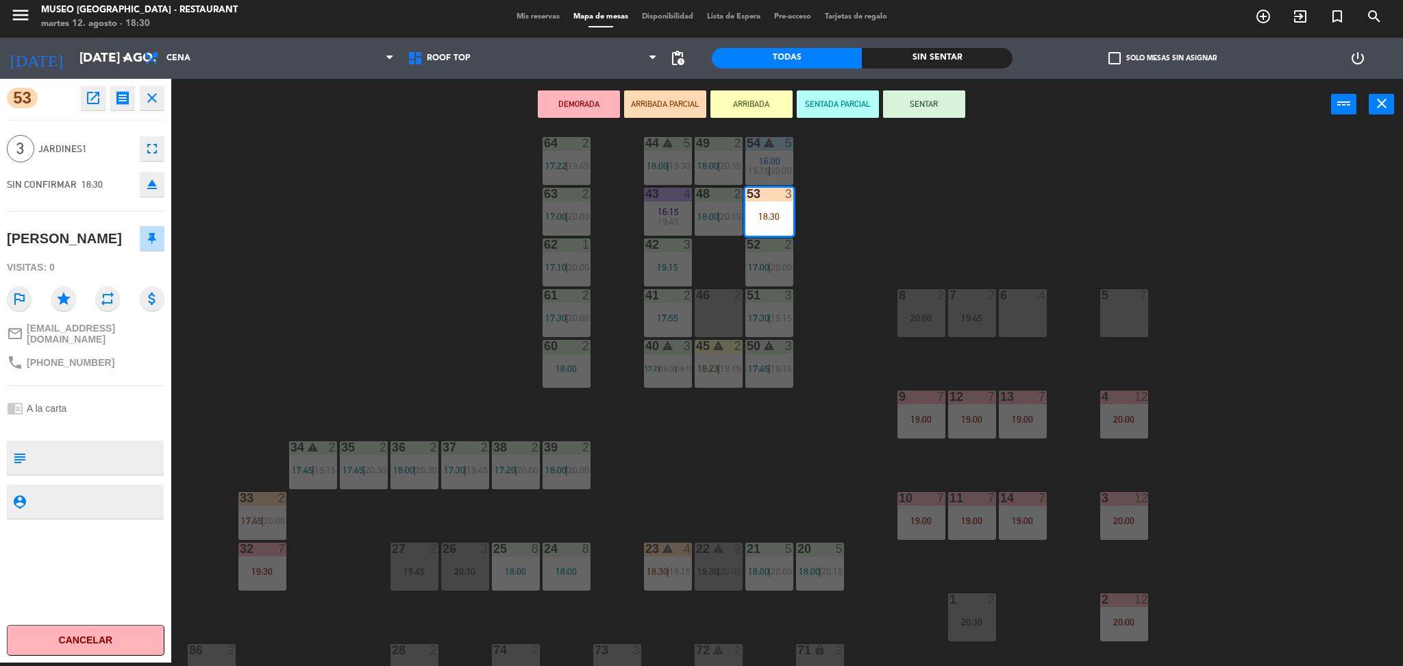
click at [211, 411] on div "44 warning 5 18:00 | 19:30 49 2 18:00 | 20:30 54 warning 5 16:00 19:15 | 20:30 …" at bounding box center [794, 400] width 1218 height 532
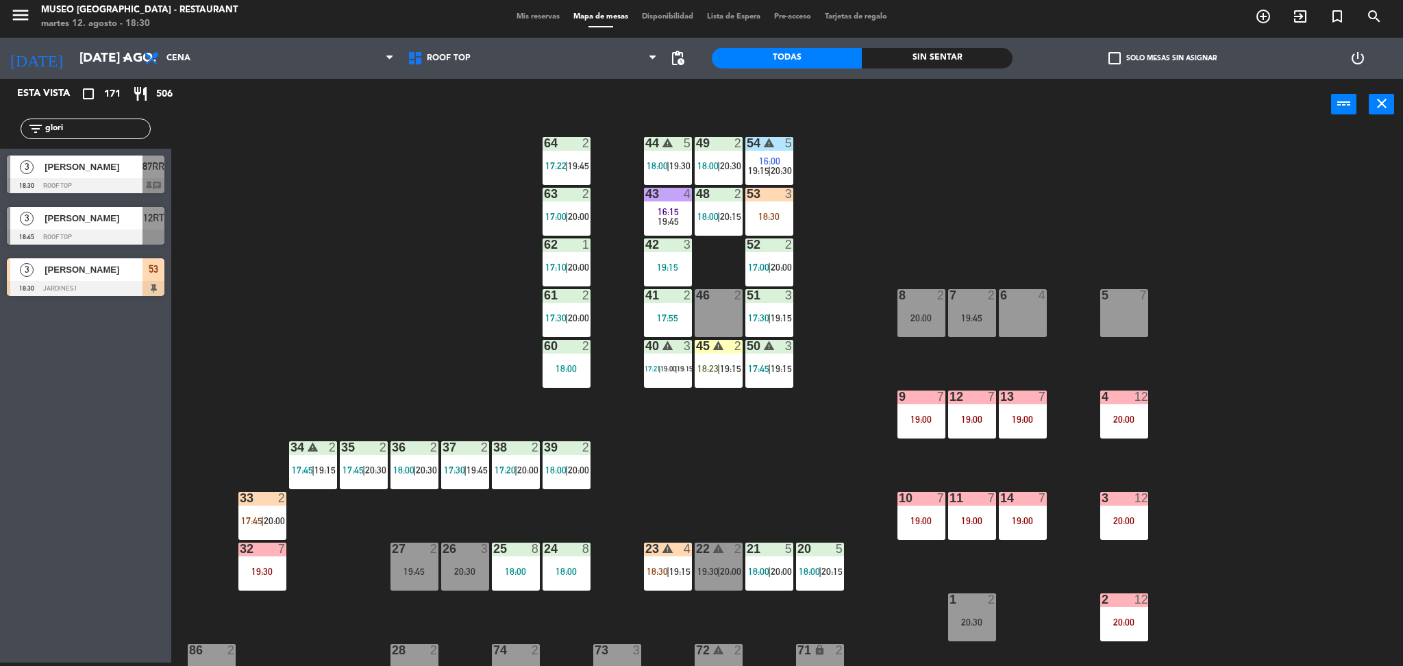
click at [240, 500] on div "33" at bounding box center [240, 498] width 1 height 12
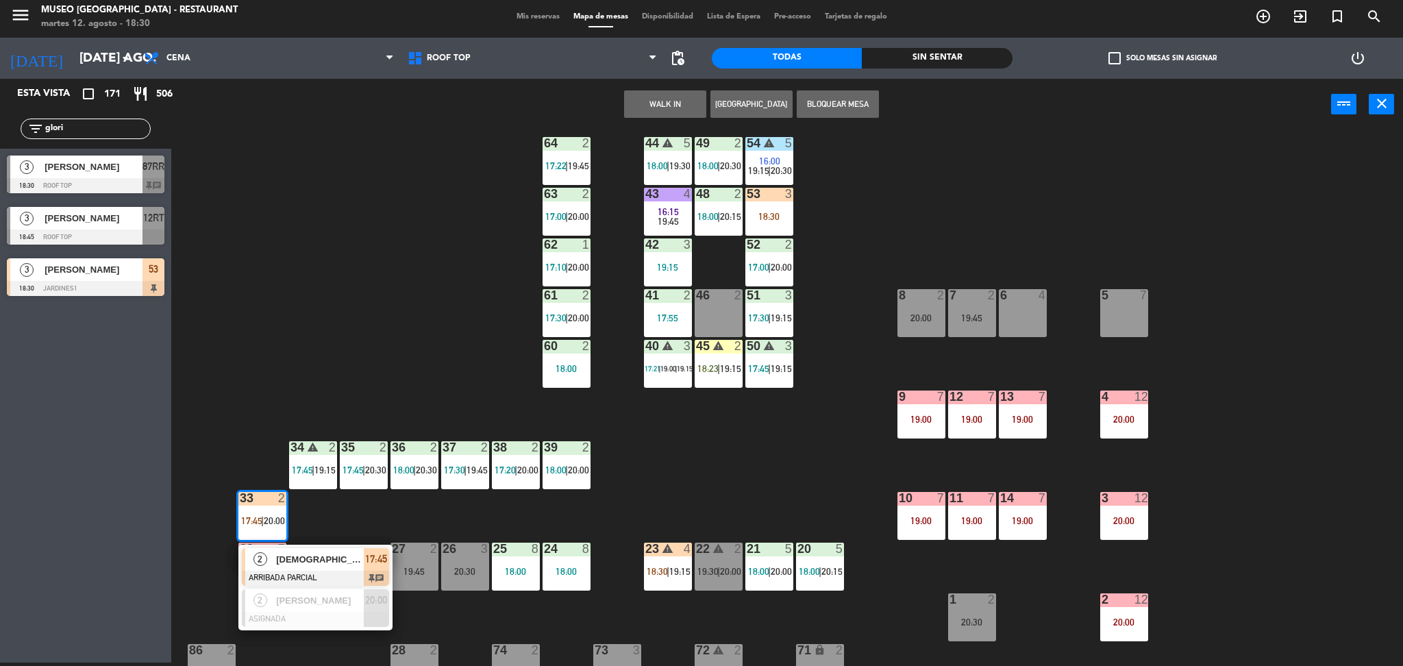
click at [335, 560] on span "[DEMOGRAPHIC_DATA][PERSON_NAME]" at bounding box center [320, 559] width 88 height 14
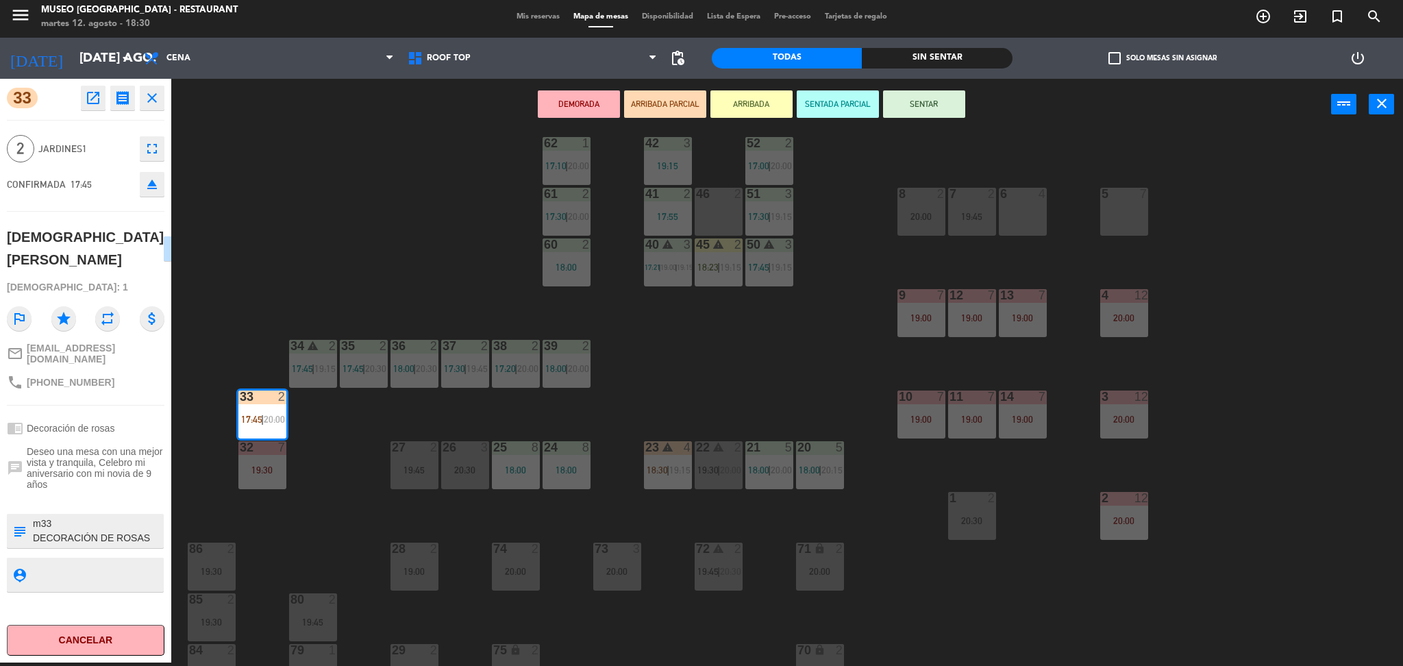
scroll to position [124, 0]
click at [356, 475] on div "44 warning 5 18:00 | 19:30 49 2 18:00 | 20:30 54 warning 5 16:00 19:15 | 20:30 …" at bounding box center [794, 400] width 1218 height 532
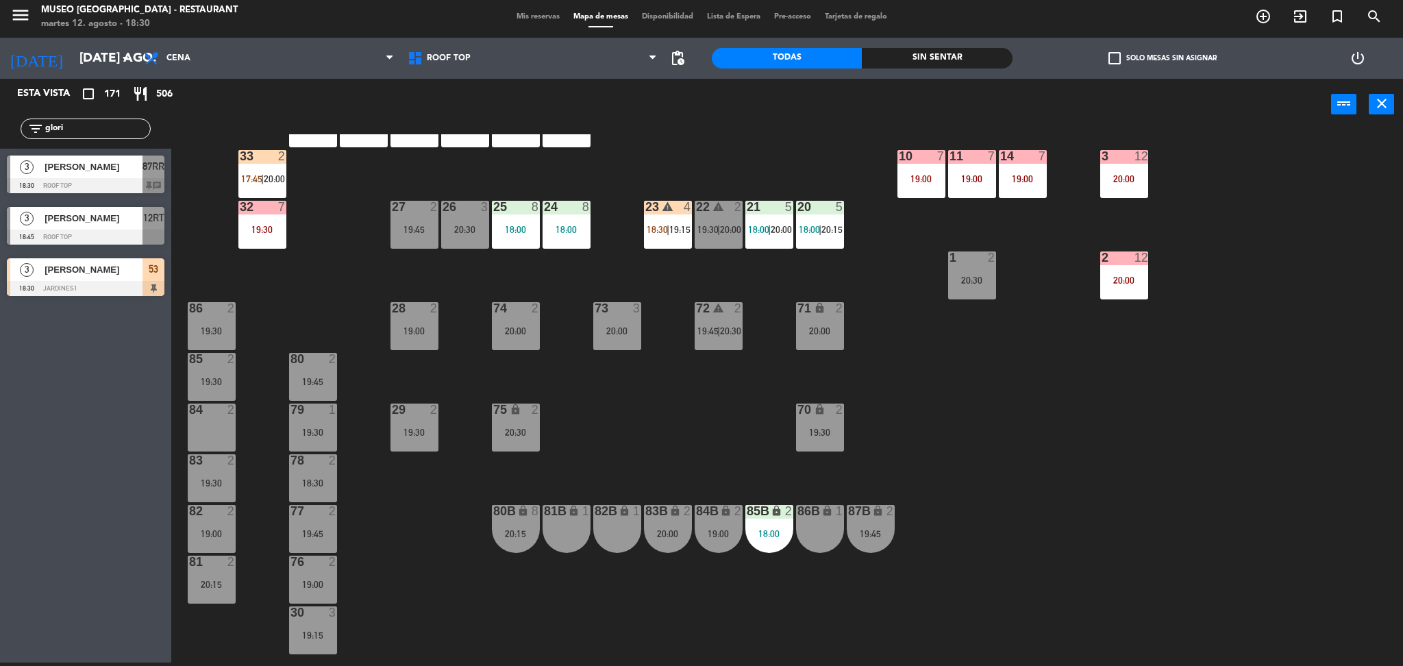
scroll to position [214, 0]
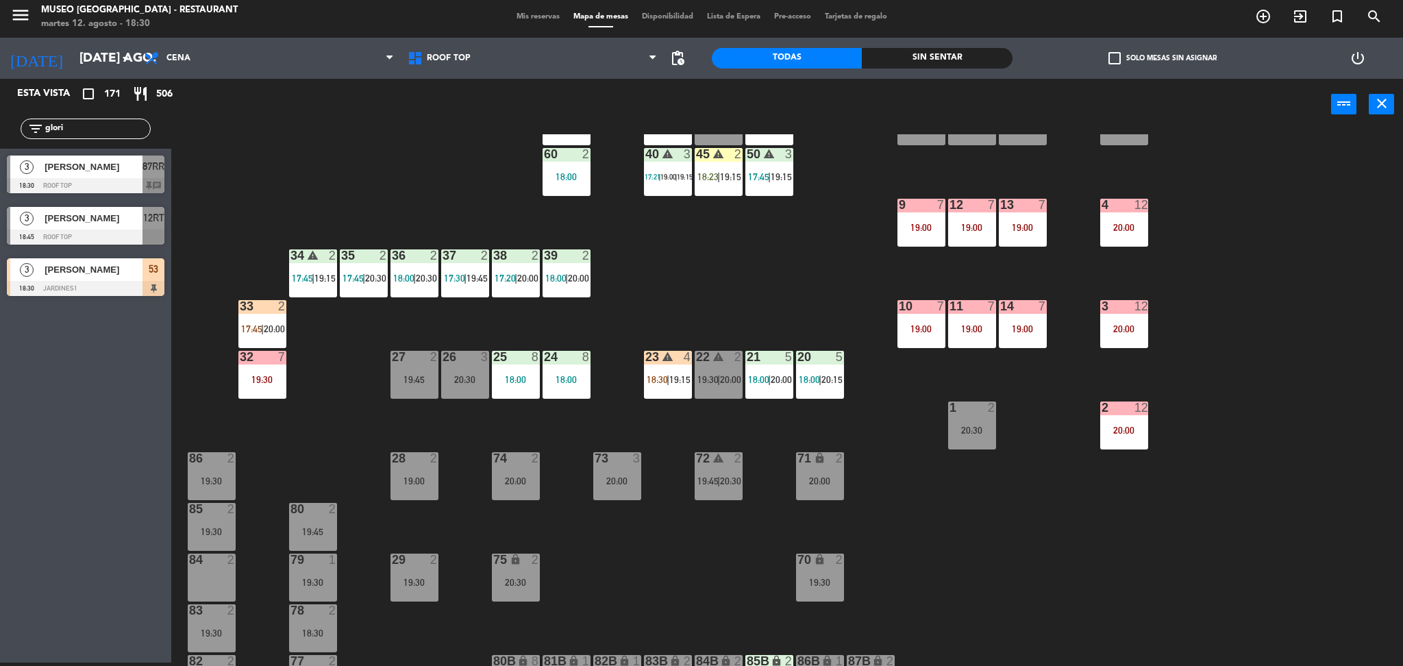
drag, startPoint x: 316, startPoint y: 288, endPoint x: 297, endPoint y: 358, distance: 72.5
click at [297, 358] on div "44 warning 5 18:00 | 19:30 49 2 18:00 | 20:30 54 warning 5 16:00 19:15 | 20:30 …" at bounding box center [794, 400] width 1218 height 532
click at [306, 281] on span "17:45" at bounding box center [302, 278] width 21 height 11
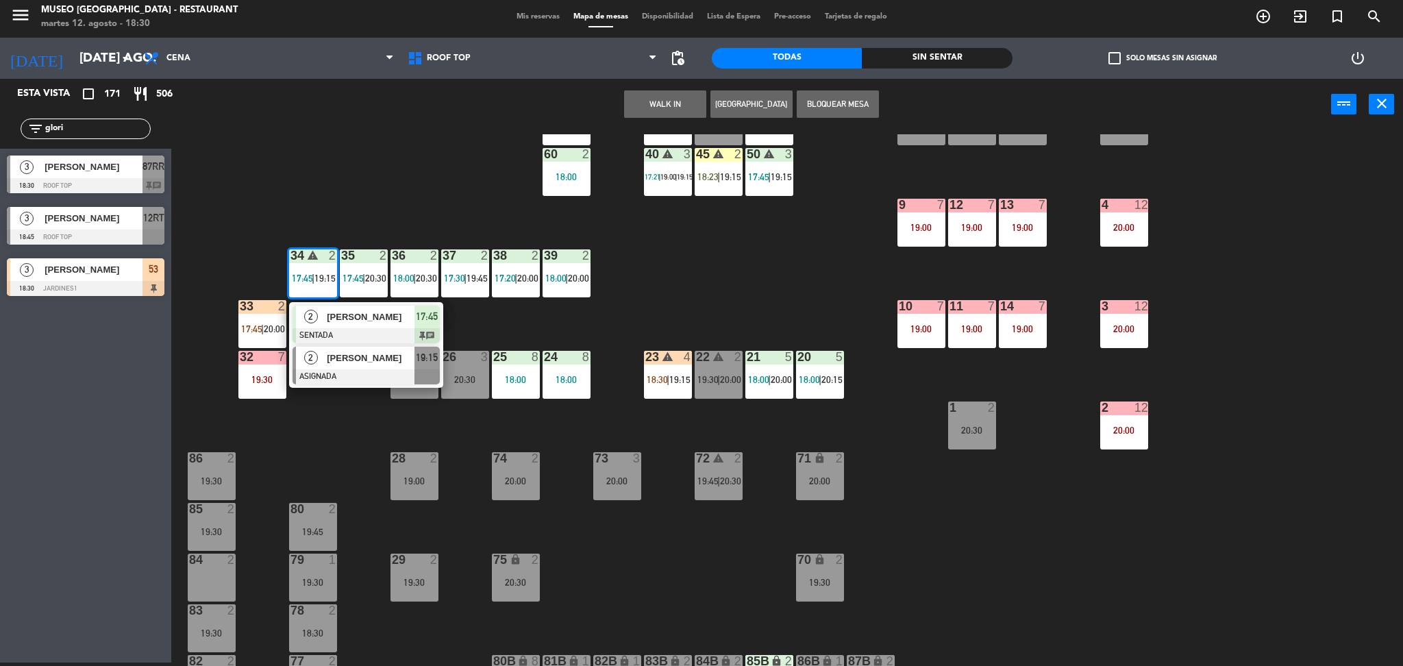
click at [354, 371] on div at bounding box center [365, 376] width 147 height 15
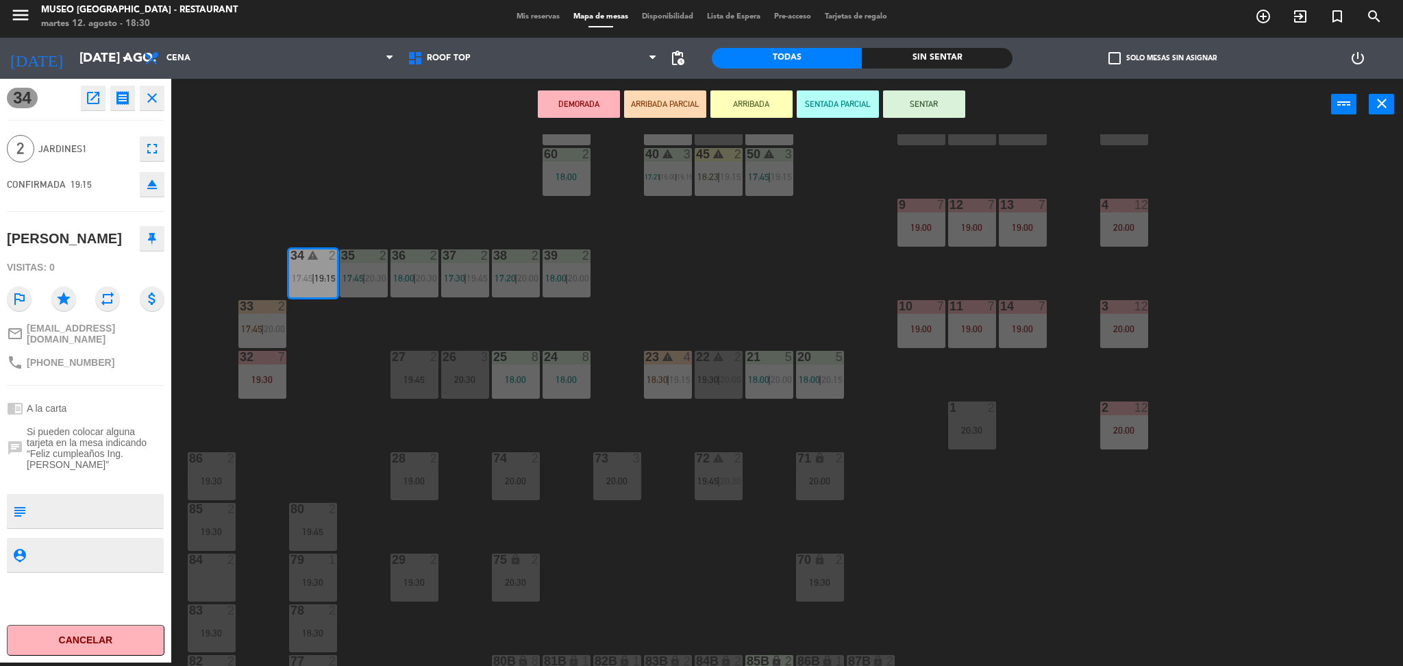
click at [223, 562] on div "2" at bounding box center [234, 559] width 23 height 12
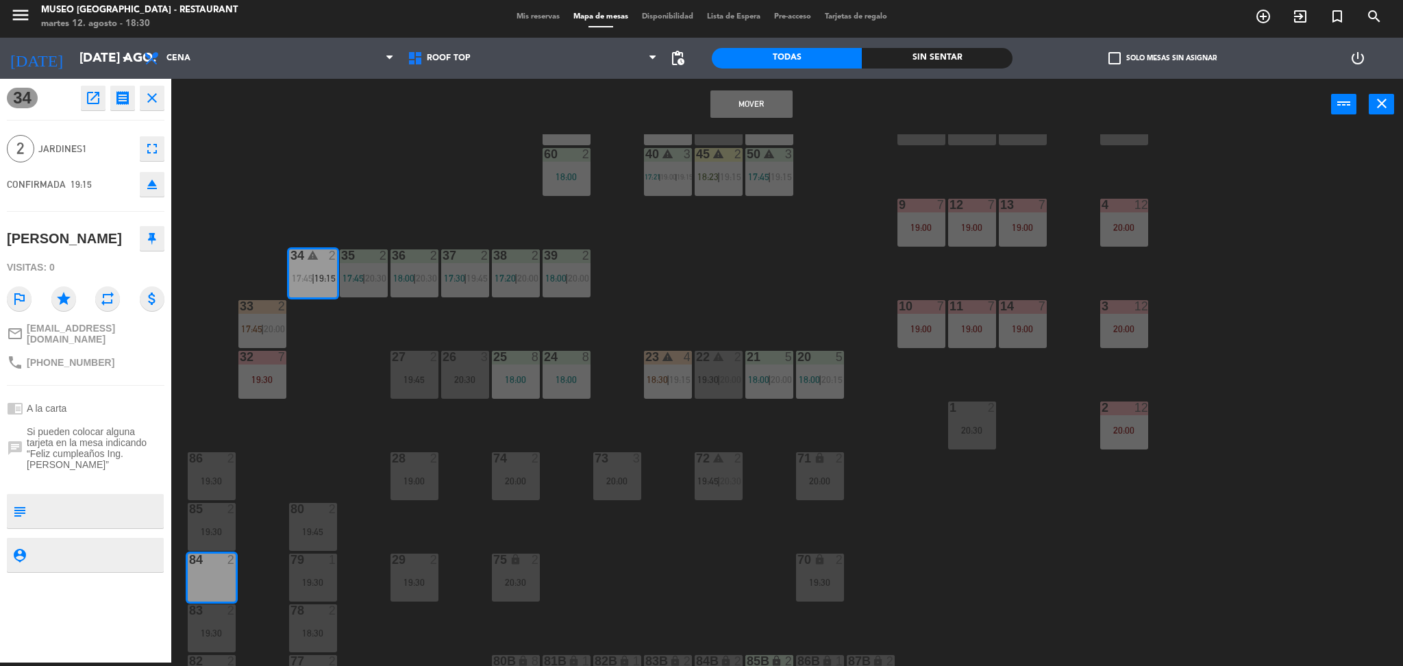
click at [749, 103] on button "Mover" at bounding box center [751, 103] width 82 height 27
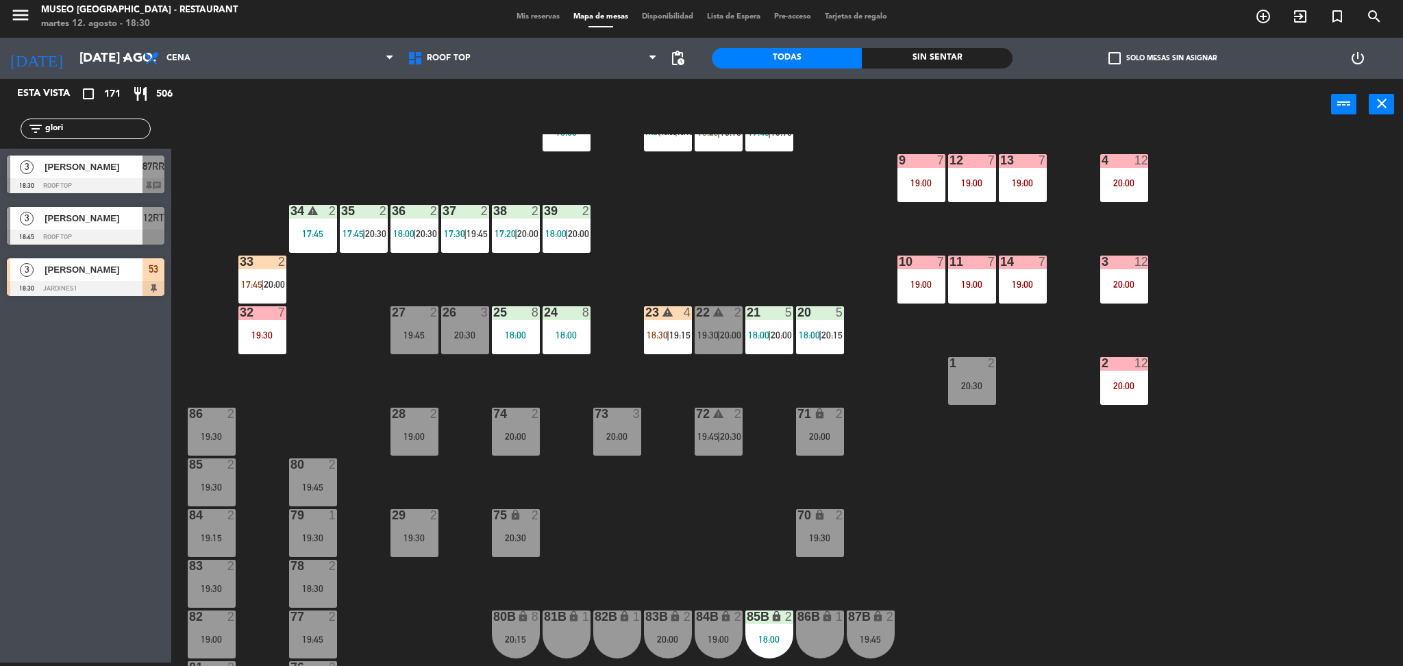
scroll to position [263, 0]
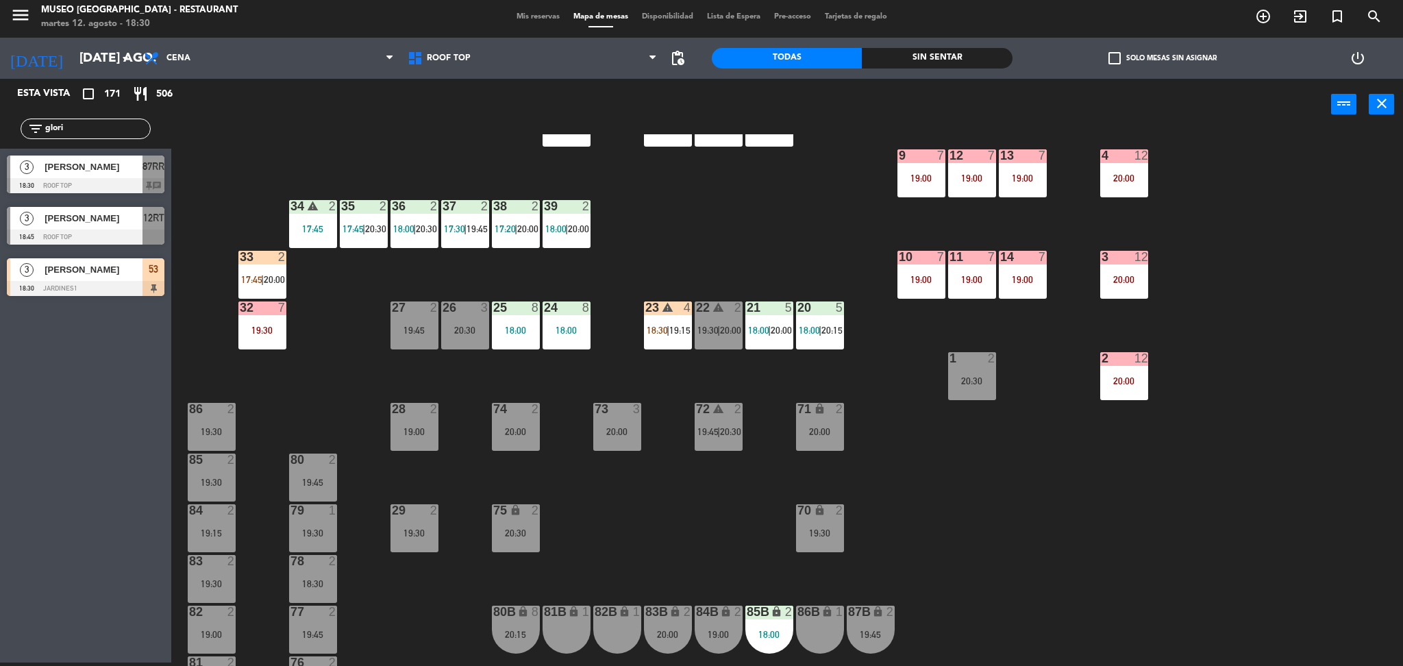
click at [522, 429] on div "20:00" at bounding box center [516, 432] width 48 height 10
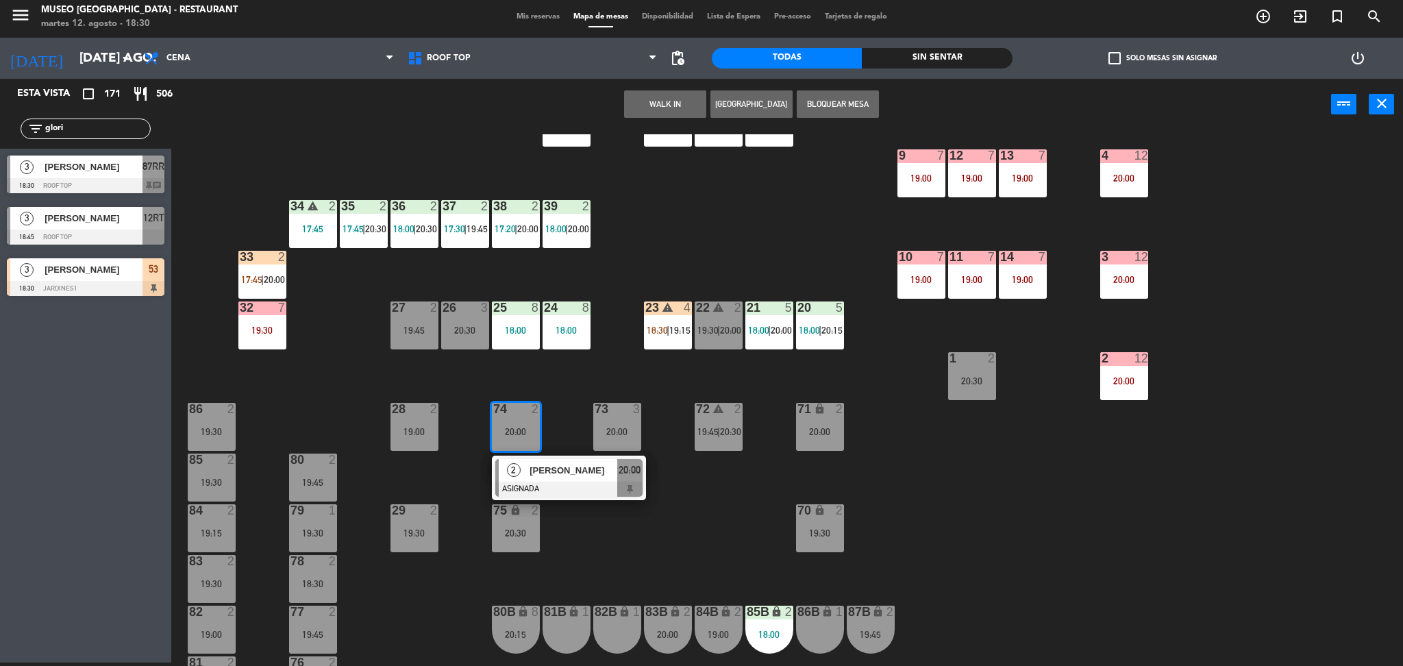
click at [545, 460] on div "[PERSON_NAME]" at bounding box center [572, 470] width 89 height 23
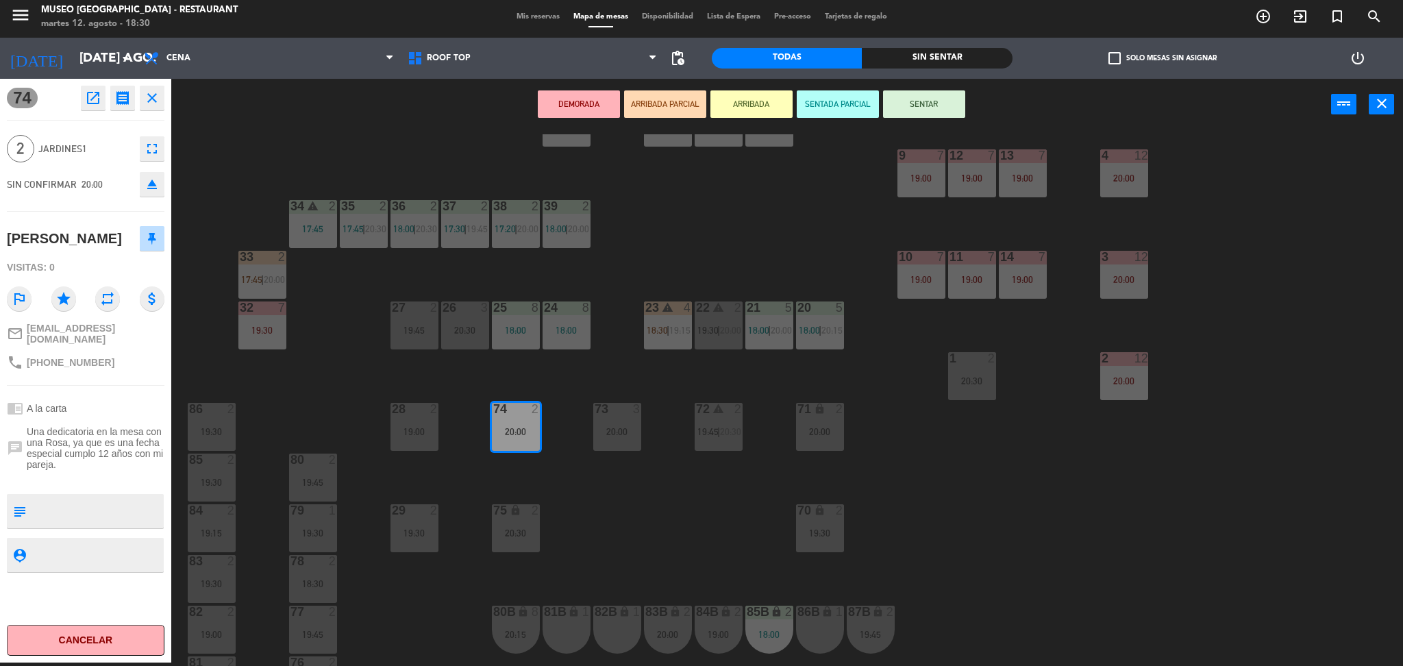
click at [314, 242] on div "34 warning 2 17:45" at bounding box center [313, 224] width 48 height 48
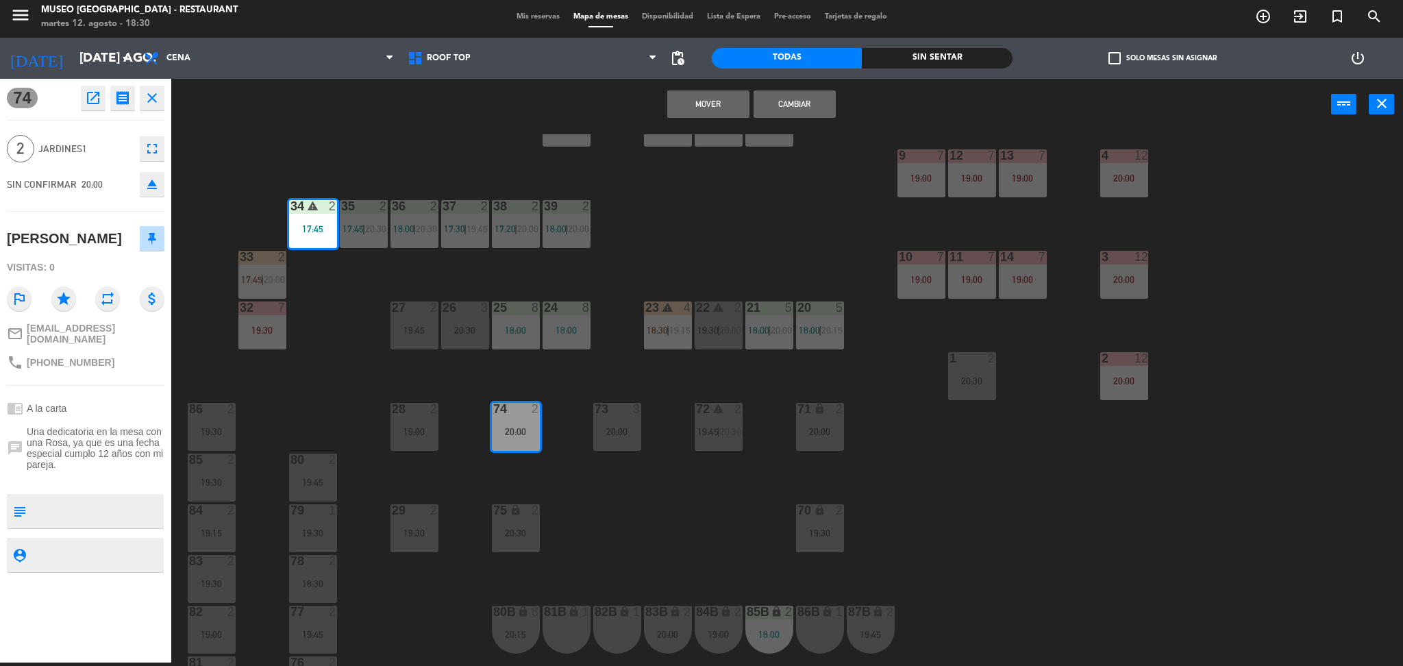
click at [713, 102] on button "Mover" at bounding box center [708, 103] width 82 height 27
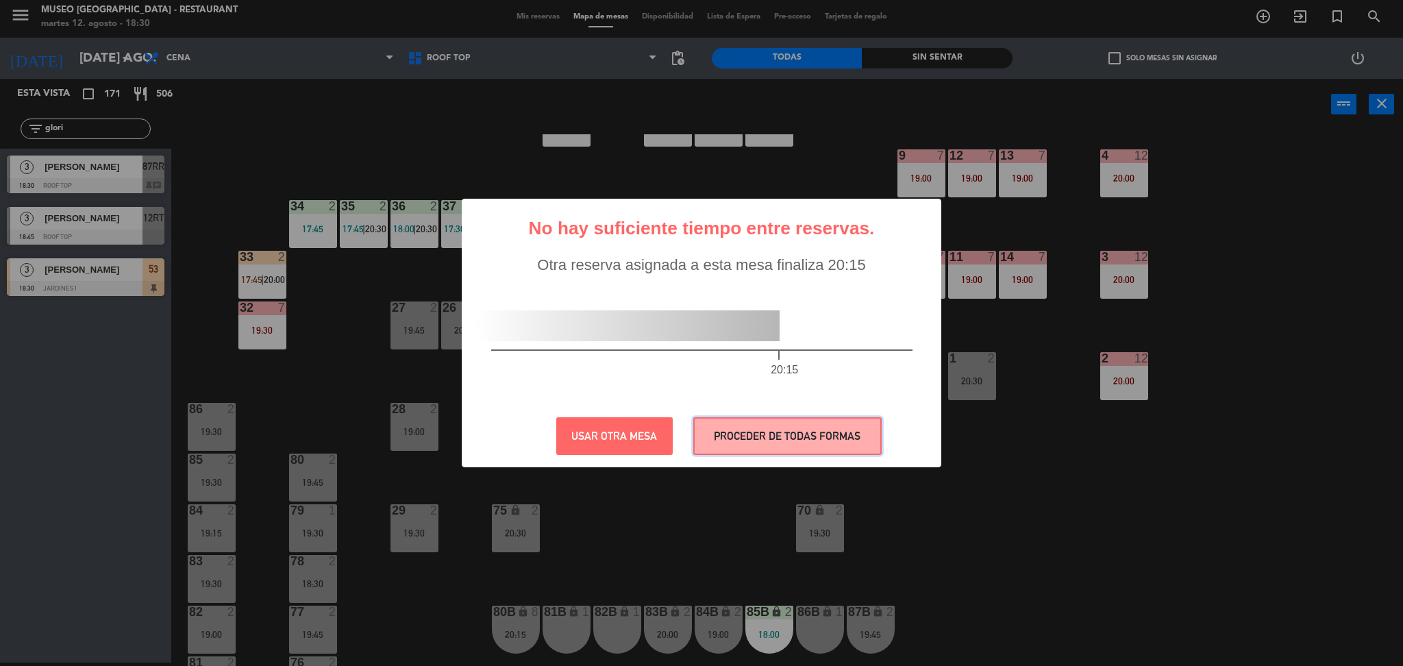
click at [760, 425] on button "PROCEDER DE TODAS FORMAS" at bounding box center [787, 436] width 188 height 38
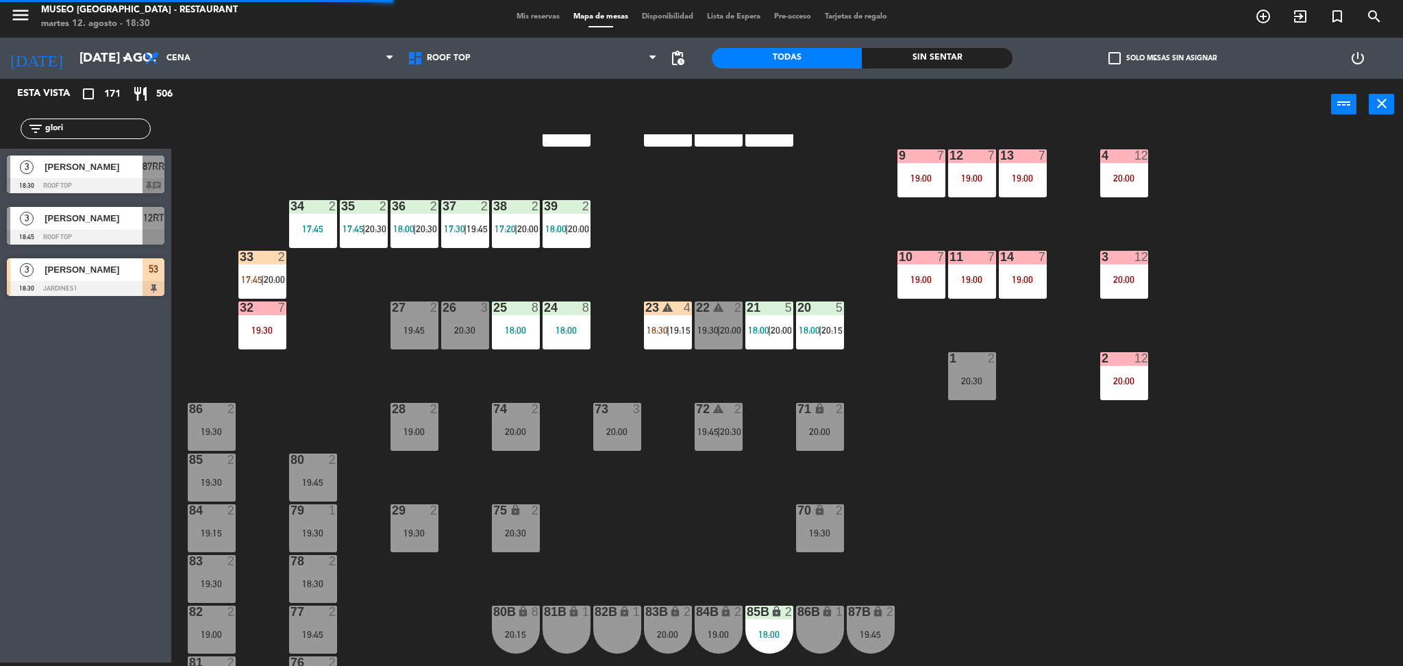
scroll to position [223, 0]
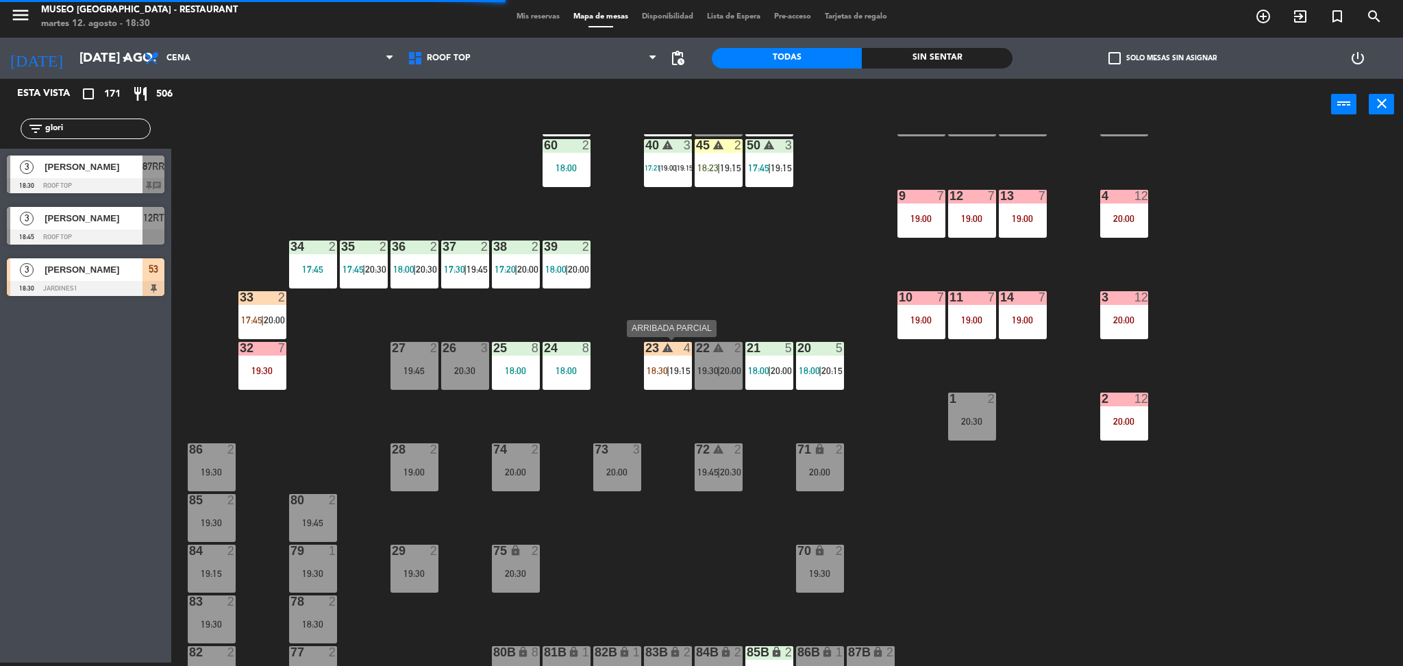
click at [660, 370] on span "18:30" at bounding box center [657, 370] width 21 height 11
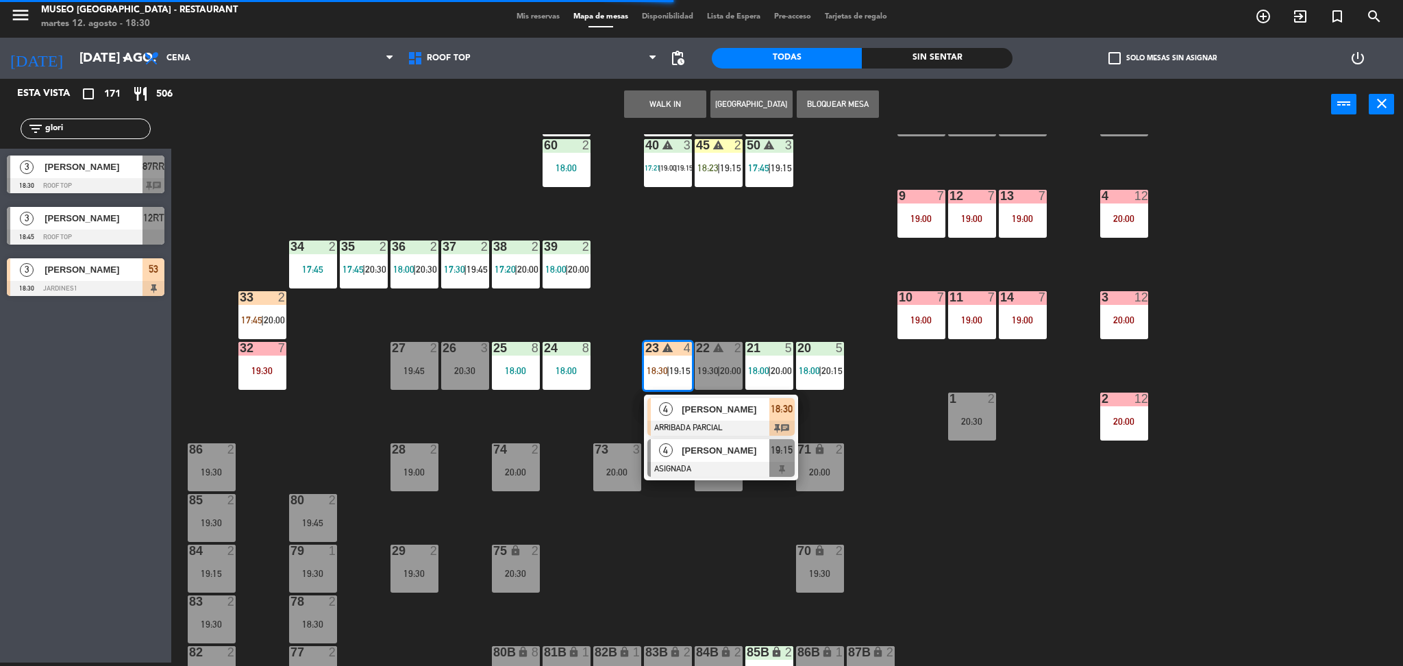
click at [695, 462] on div at bounding box center [720, 469] width 147 height 15
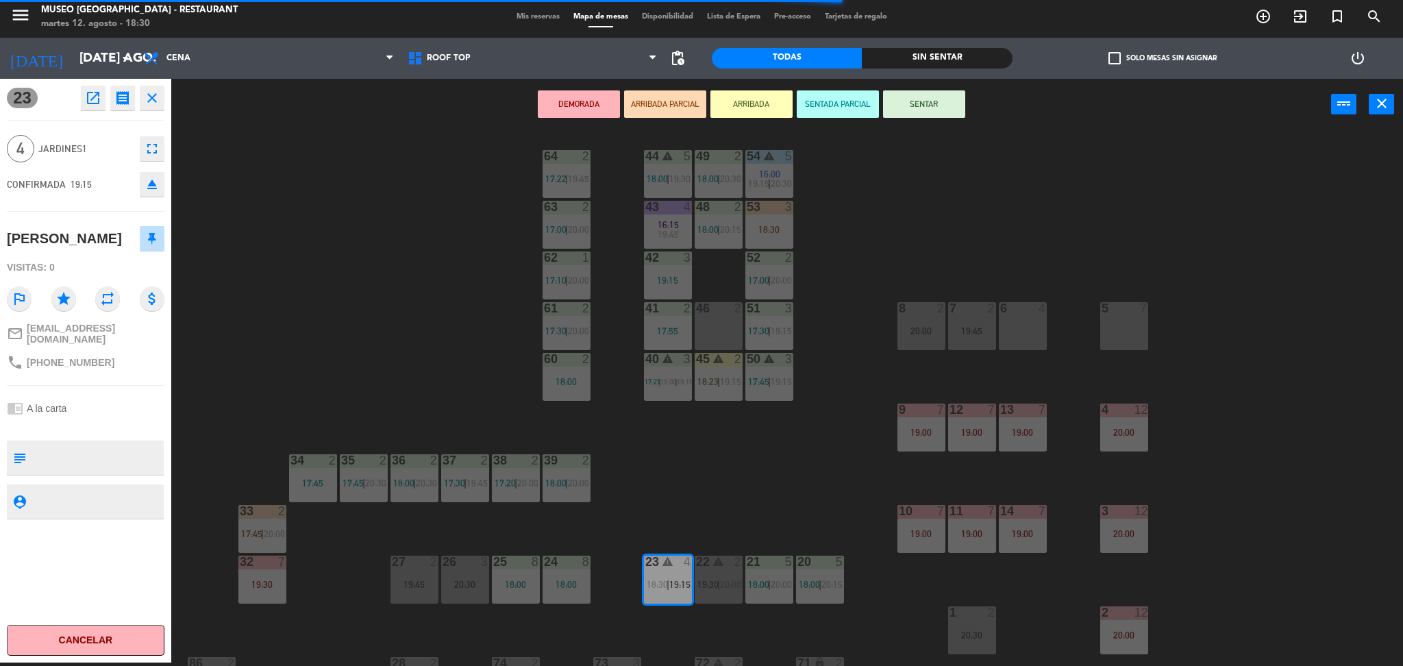
scroll to position [5, 0]
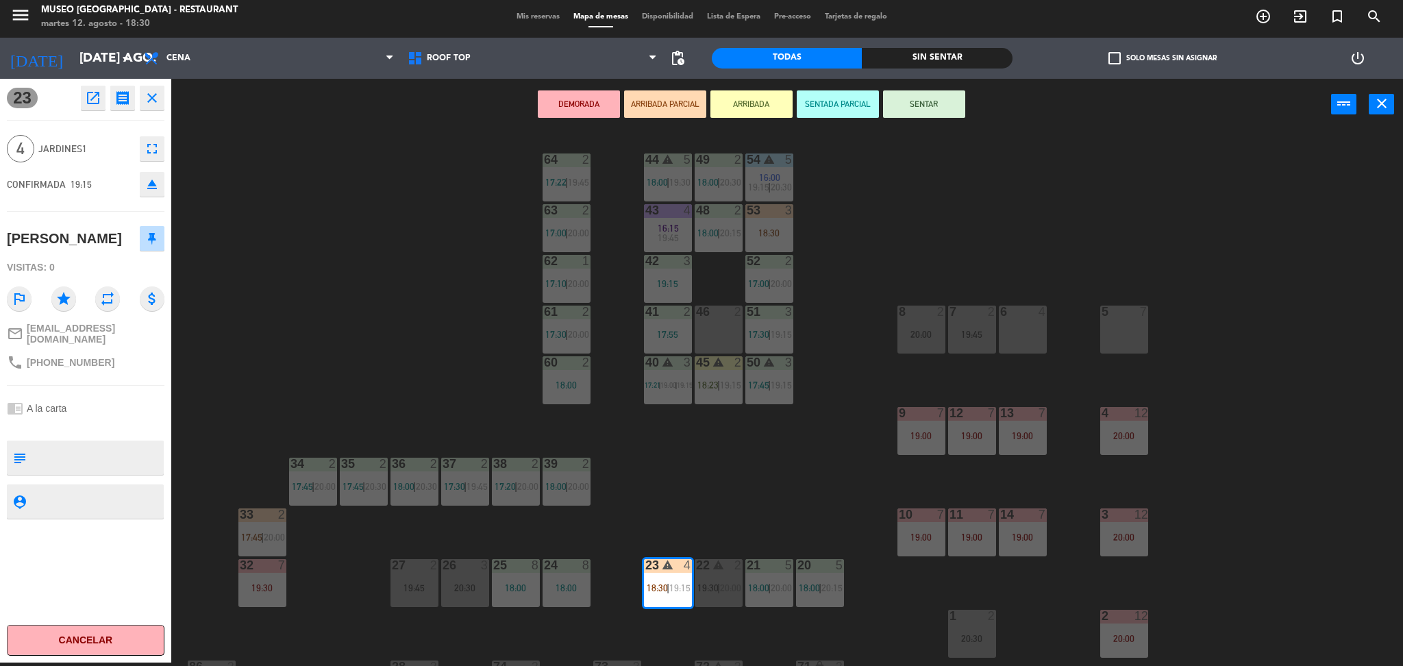
click at [914, 272] on div "44 warning 5 18:00 | 19:30 49 2 18:00 | 20:30 54 warning 5 16:00 19:15 | 20:30 …" at bounding box center [794, 400] width 1218 height 532
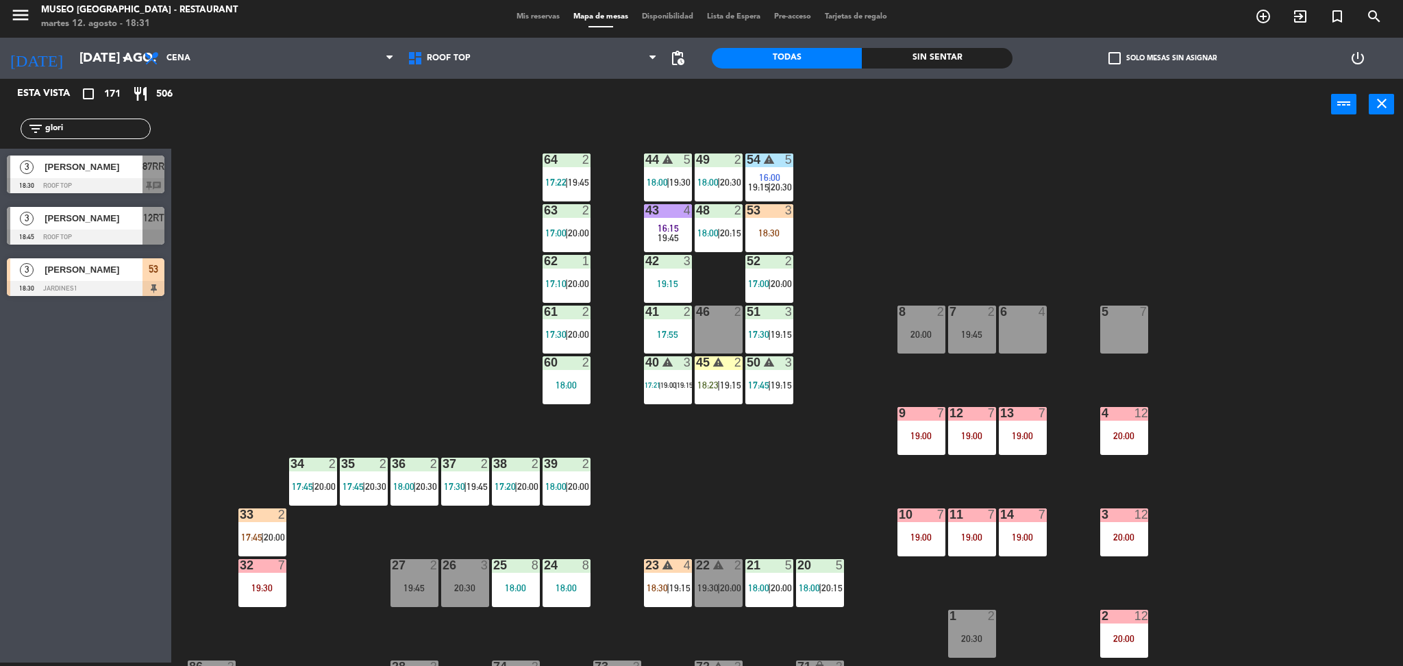
click at [769, 182] on span "|" at bounding box center [769, 187] width 3 height 11
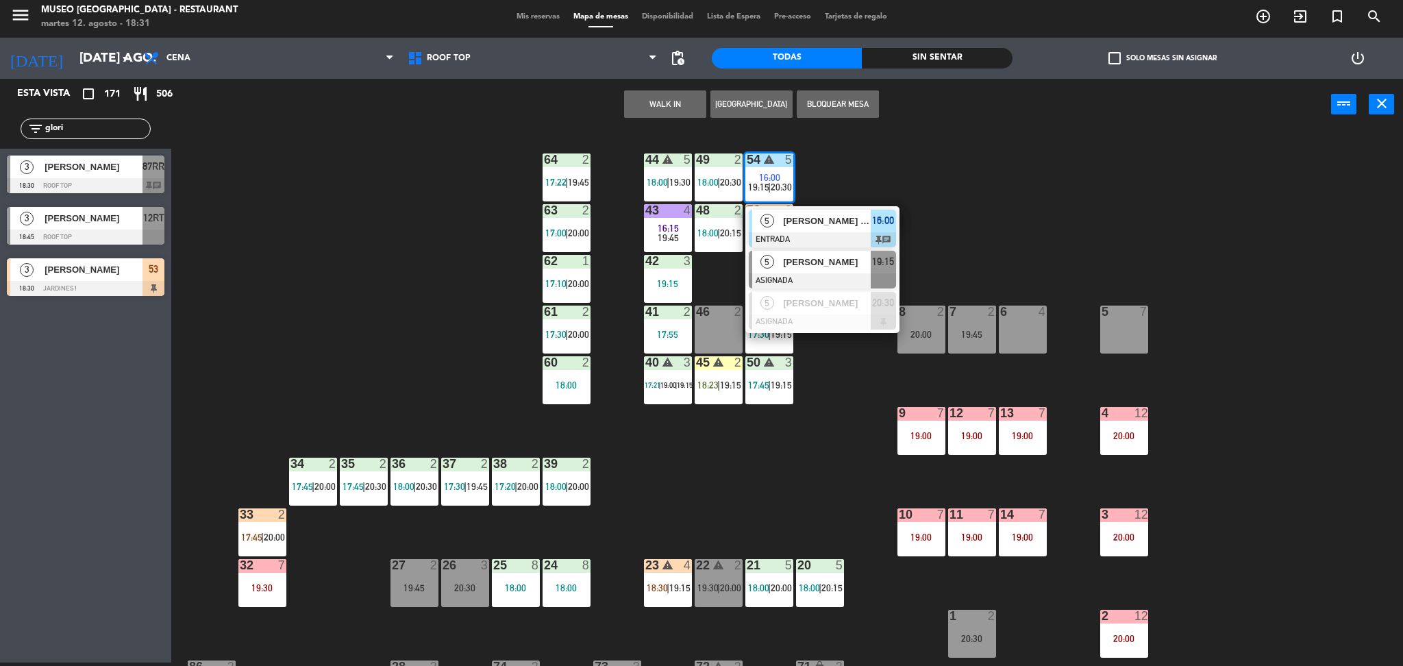
click at [812, 274] on div at bounding box center [822, 280] width 147 height 15
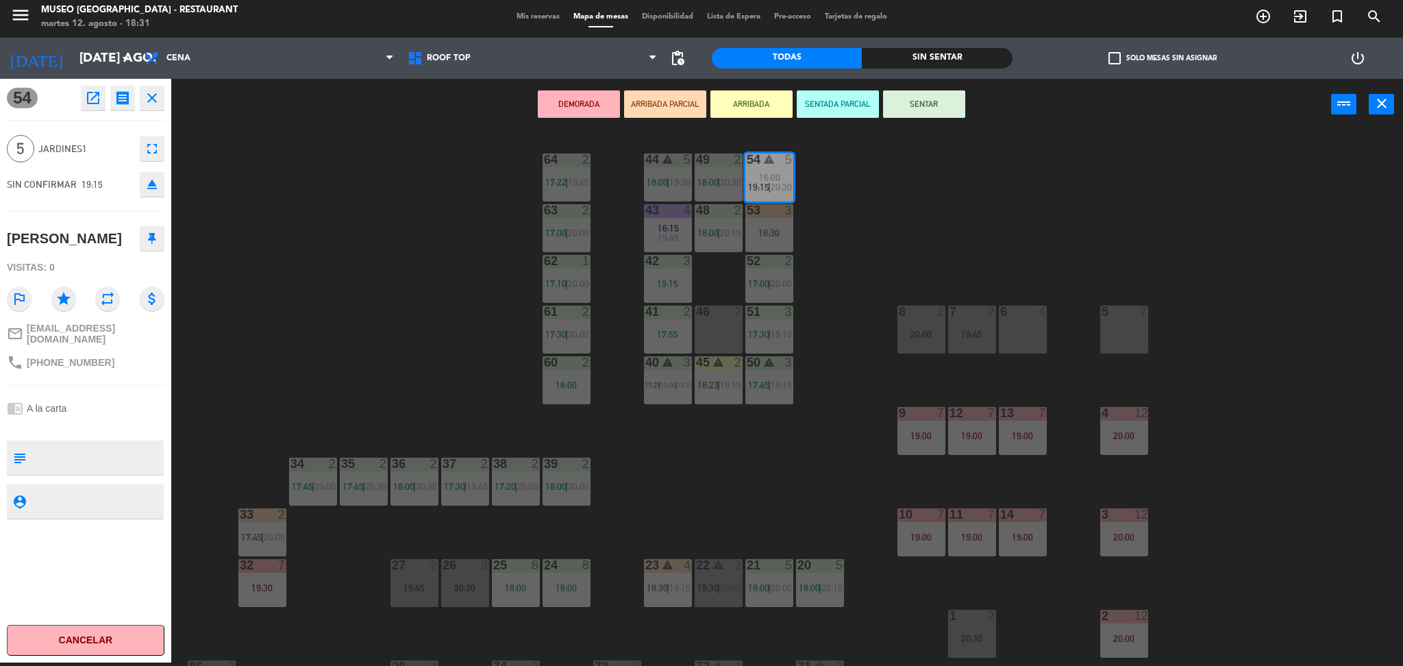
click at [1115, 334] on div "5 7" at bounding box center [1124, 330] width 48 height 48
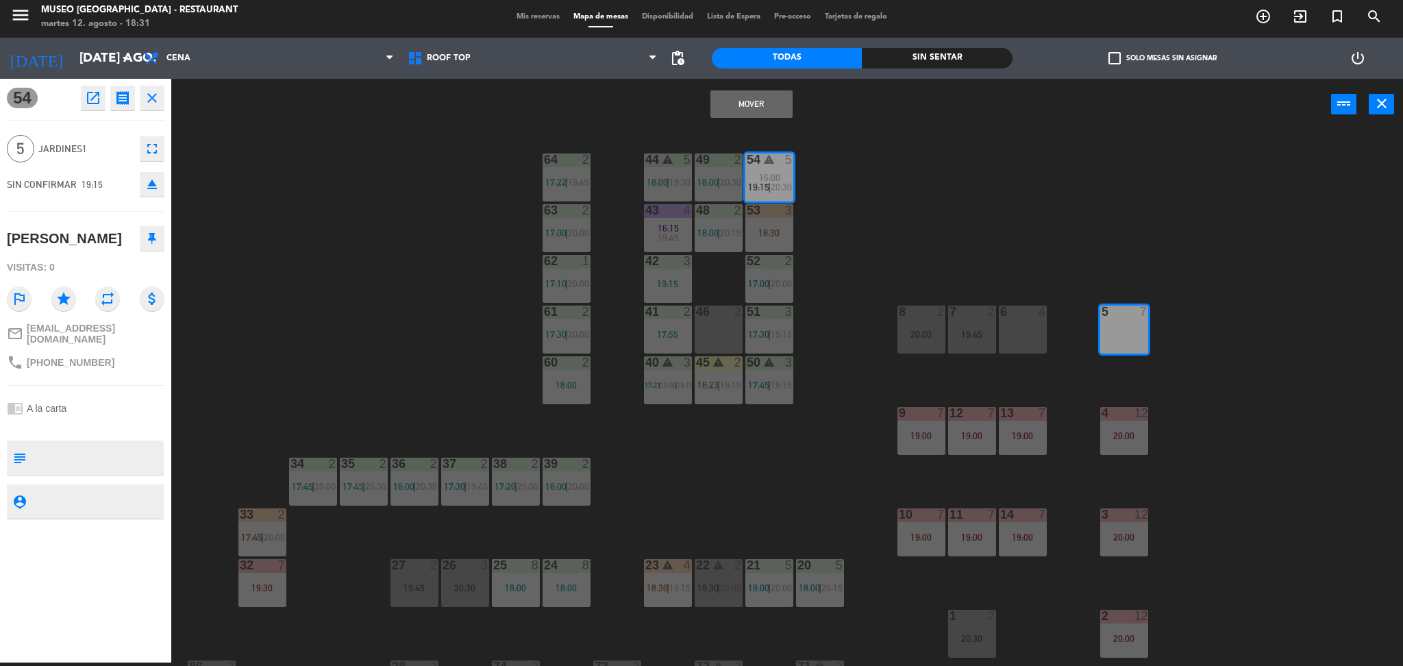
click at [768, 105] on button "Mover" at bounding box center [751, 103] width 82 height 27
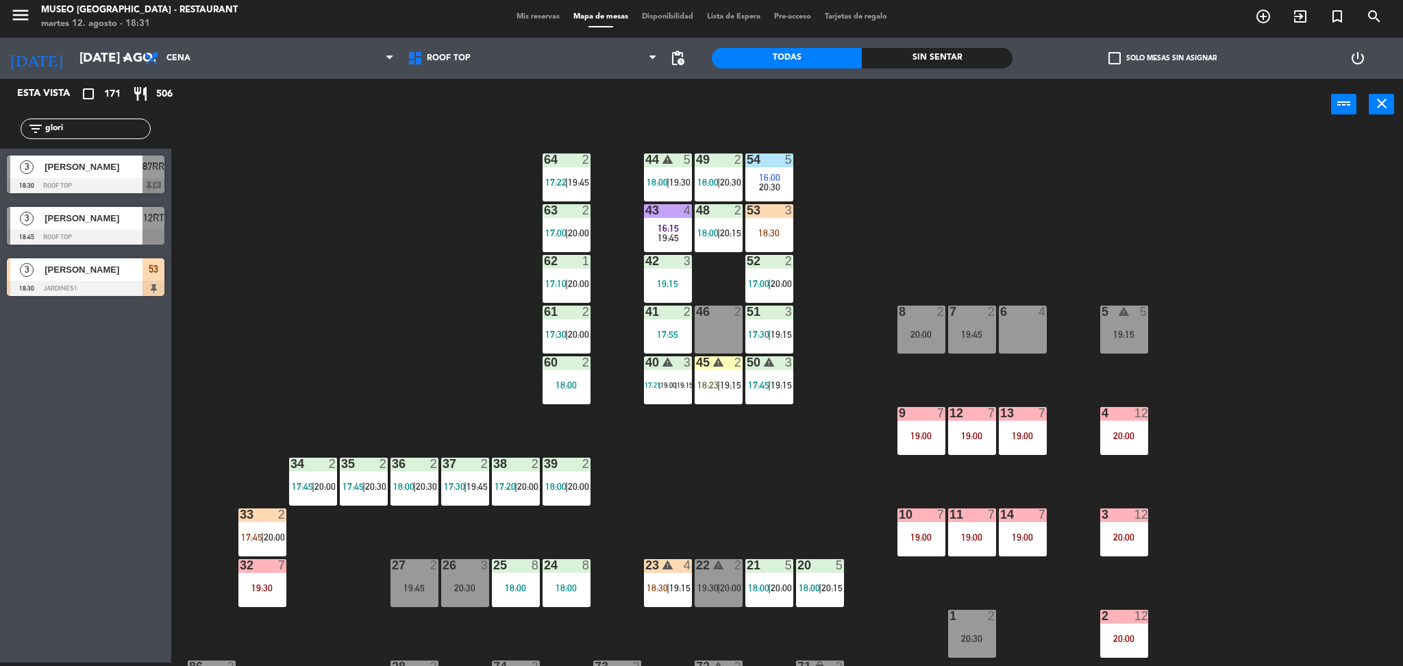
click at [663, 166] on div "44 warning 5 18:00 | 19:30" at bounding box center [668, 177] width 48 height 48
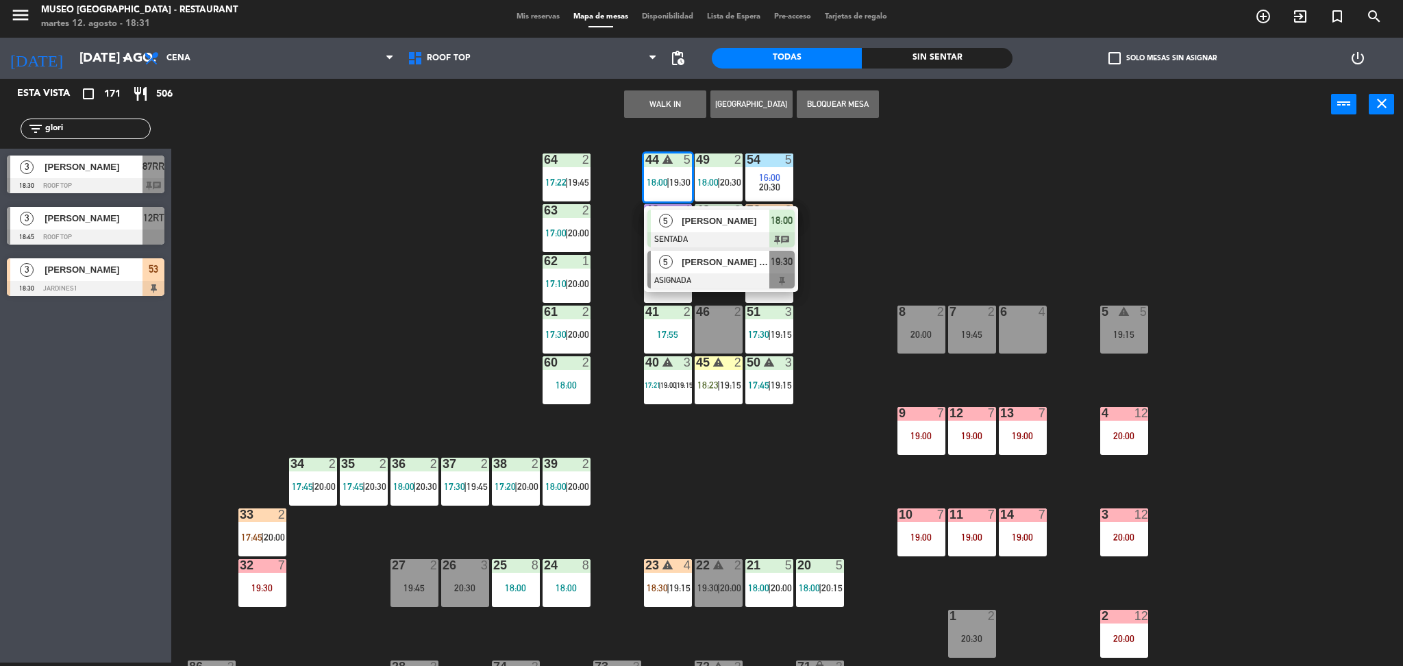
click at [704, 274] on div at bounding box center [720, 280] width 147 height 15
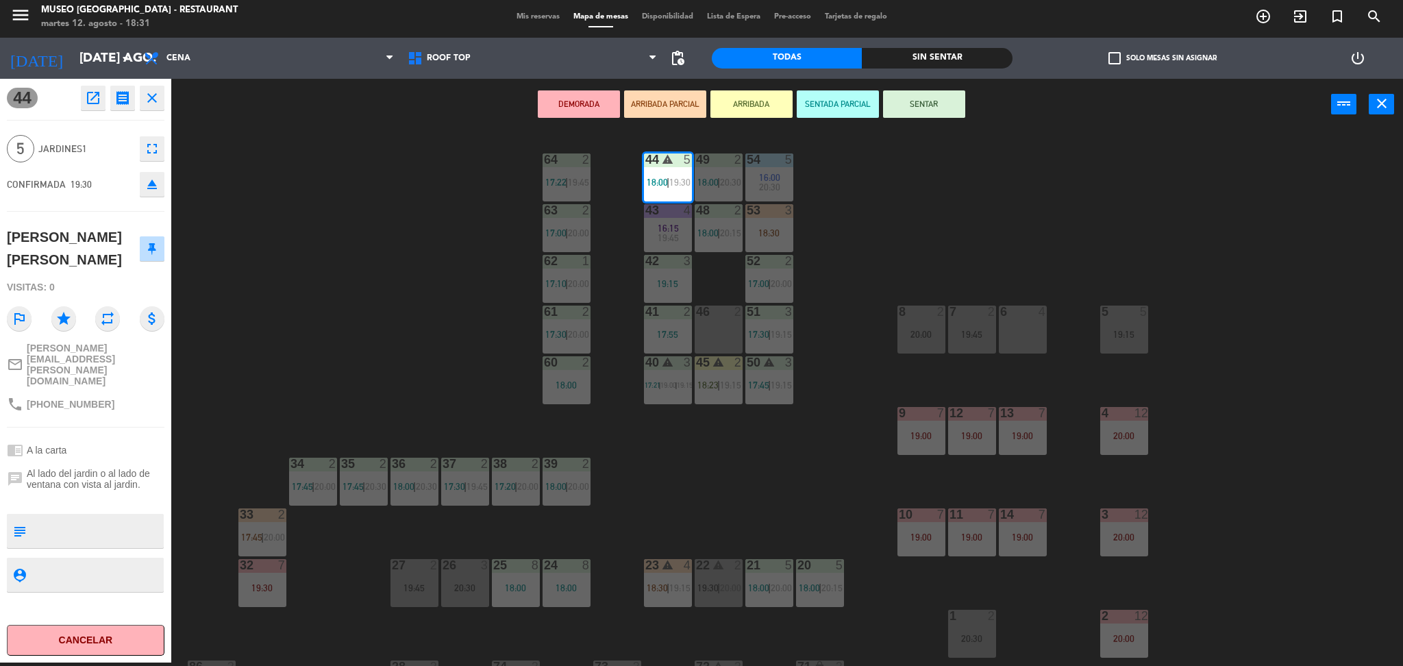
click at [371, 255] on div "44 warning 5 18:00 | 19:30 49 2 18:00 | 20:30 54 5 16:00 20:30 64 2 17:22 | 19:…" at bounding box center [794, 400] width 1218 height 532
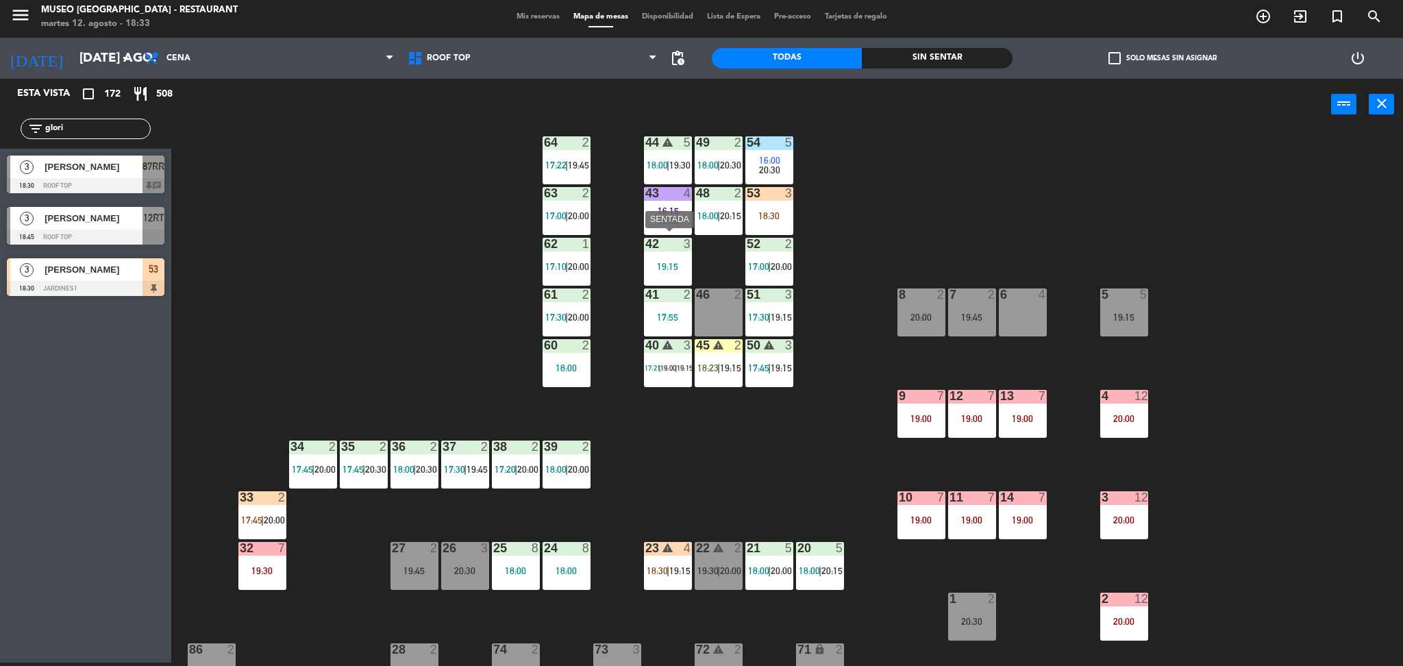
scroll to position [27, 0]
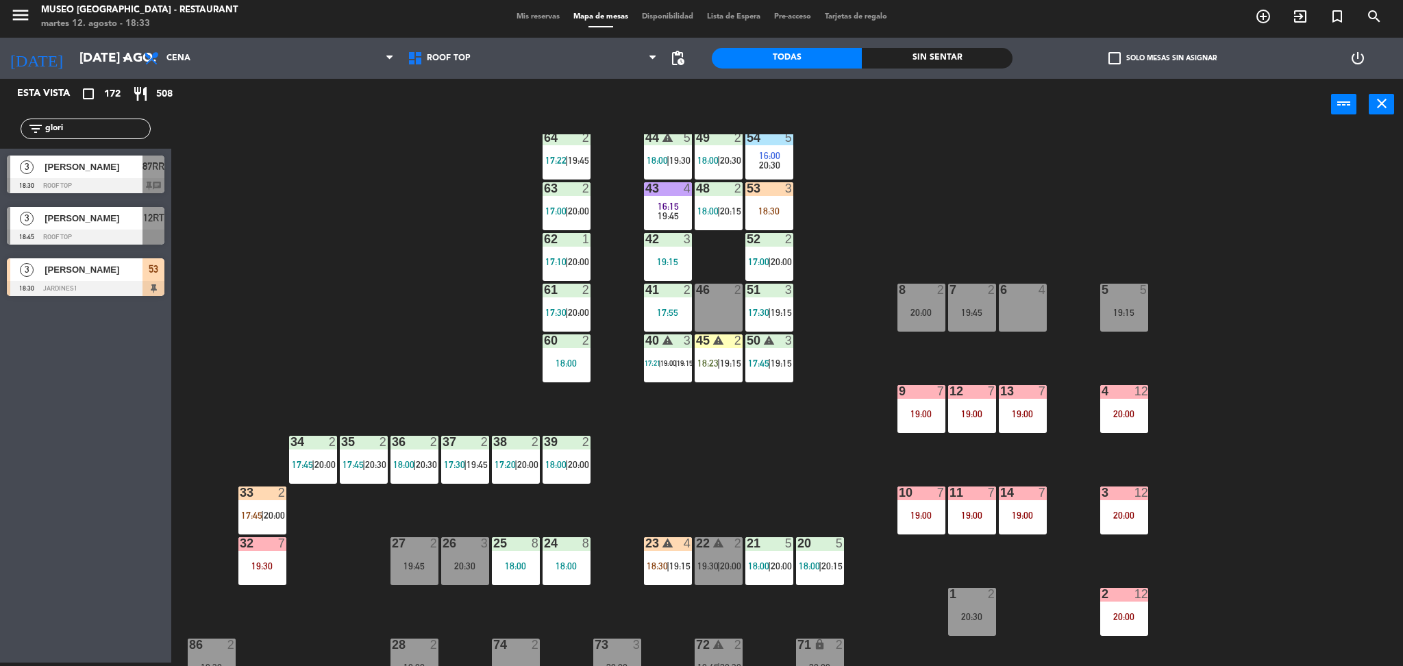
click at [719, 301] on div "46 2" at bounding box center [719, 308] width 48 height 48
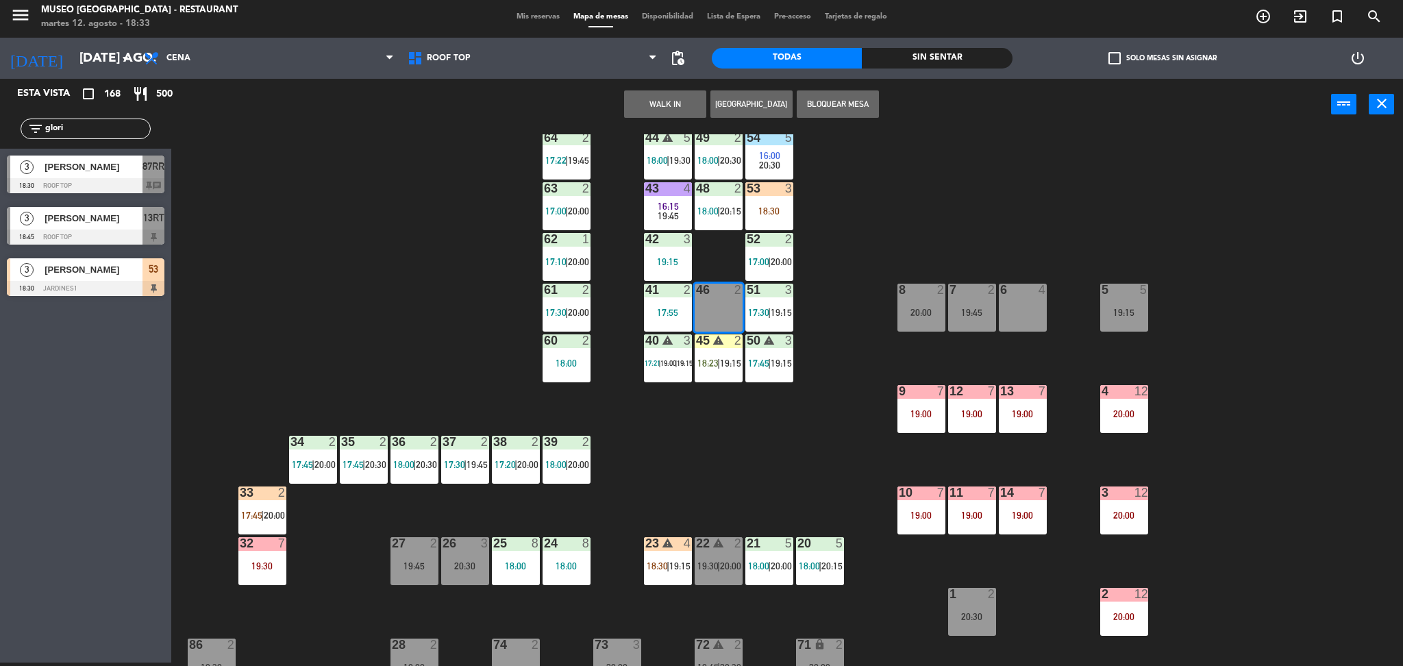
click at [391, 342] on div "44 warning 5 18:00 | 19:30 49 2 18:00 | 20:30 54 5 16:00 20:30 64 2 17:22 | 19:…" at bounding box center [794, 400] width 1218 height 532
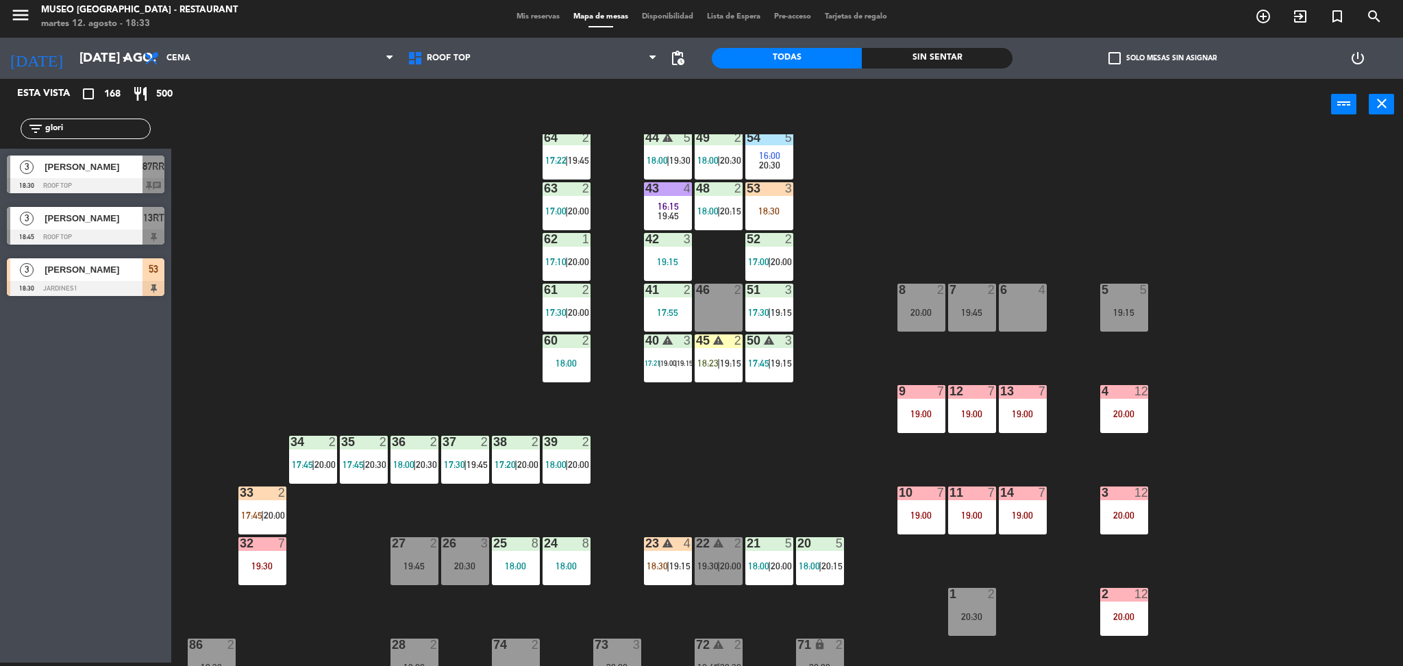
click at [764, 201] on div "53 3 18:30" at bounding box center [769, 206] width 48 height 48
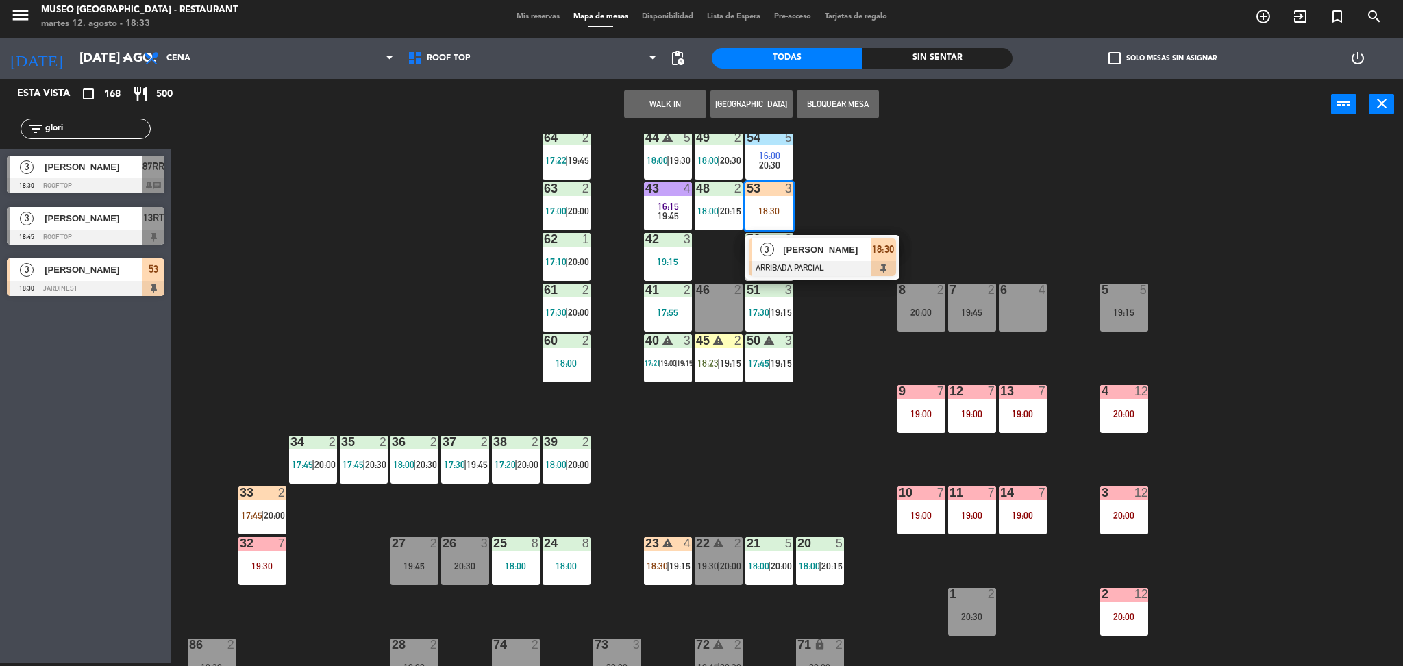
click at [803, 258] on div "[PERSON_NAME]" at bounding box center [826, 249] width 89 height 23
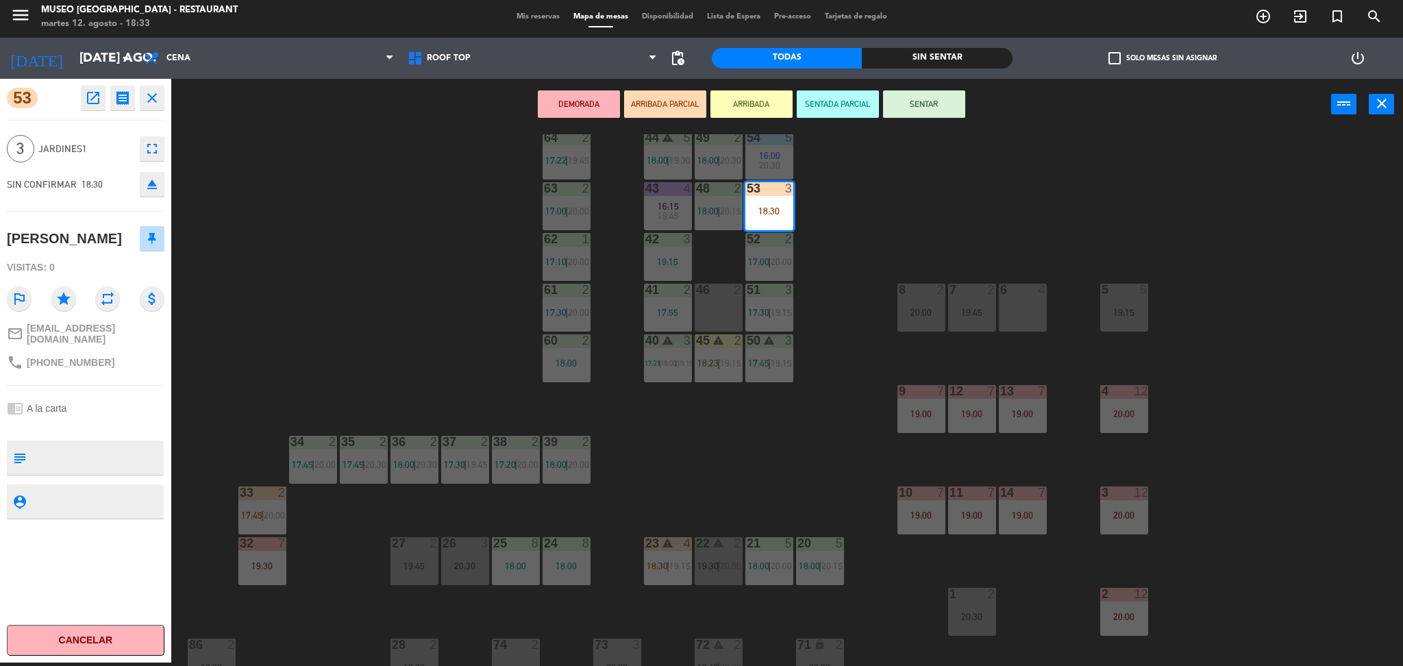
click at [96, 451] on textarea at bounding box center [97, 457] width 131 height 29
type textarea "m53"
click at [66, 408] on div "chrome_reader_mode A la carta" at bounding box center [86, 408] width 158 height 26
click at [393, 329] on div "44 warning 5 18:00 | 19:30 49 2 18:00 | 20:30 54 5 16:00 20:30 64 2 17:22 | 19:…" at bounding box center [794, 400] width 1218 height 532
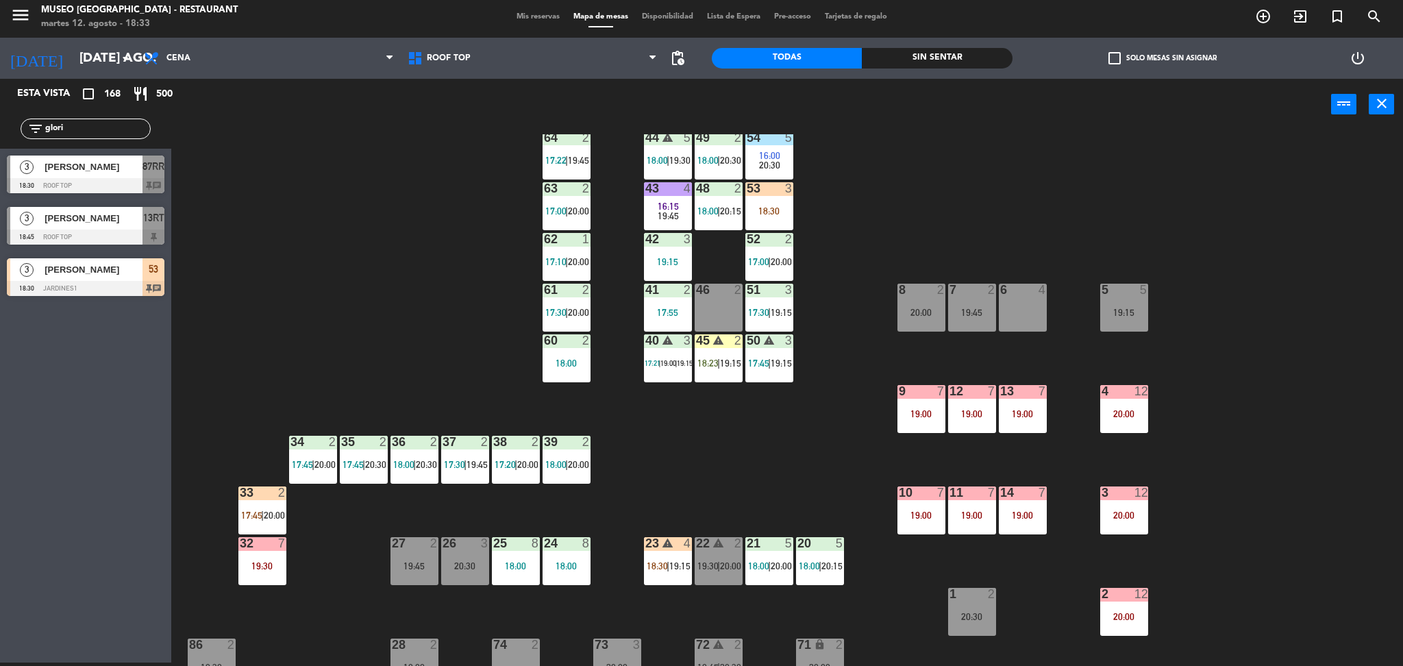
click at [532, 452] on div "38 2 17:20 | 20:00" at bounding box center [516, 460] width 48 height 48
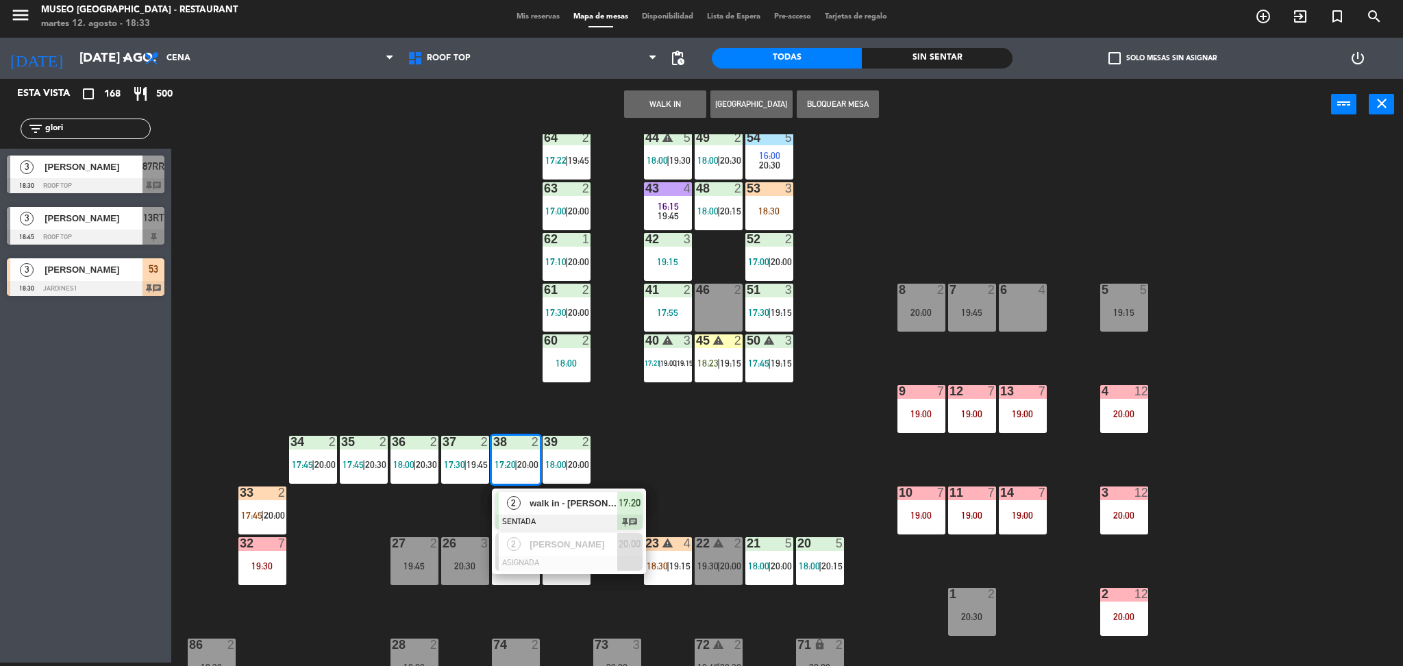
click at [562, 508] on span "walk in - [PERSON_NAME]" at bounding box center [573, 503] width 88 height 14
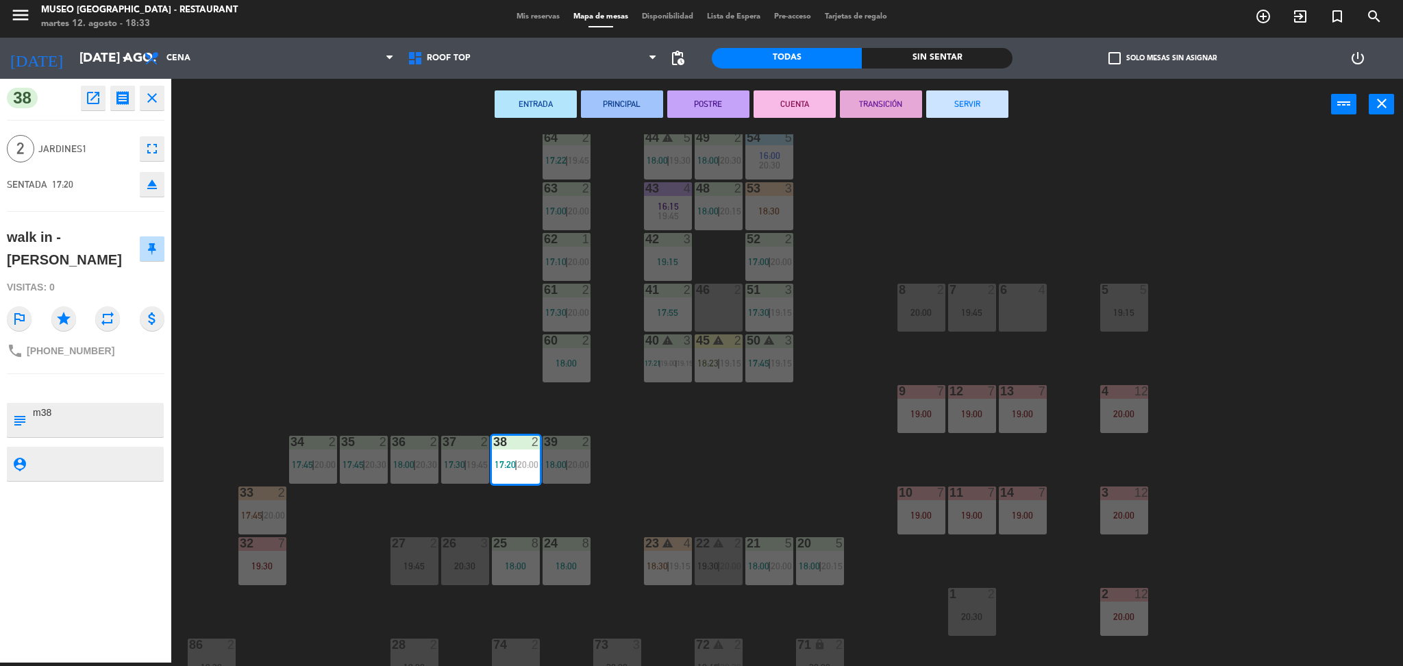
click at [962, 108] on button "SERVIR" at bounding box center [967, 103] width 82 height 27
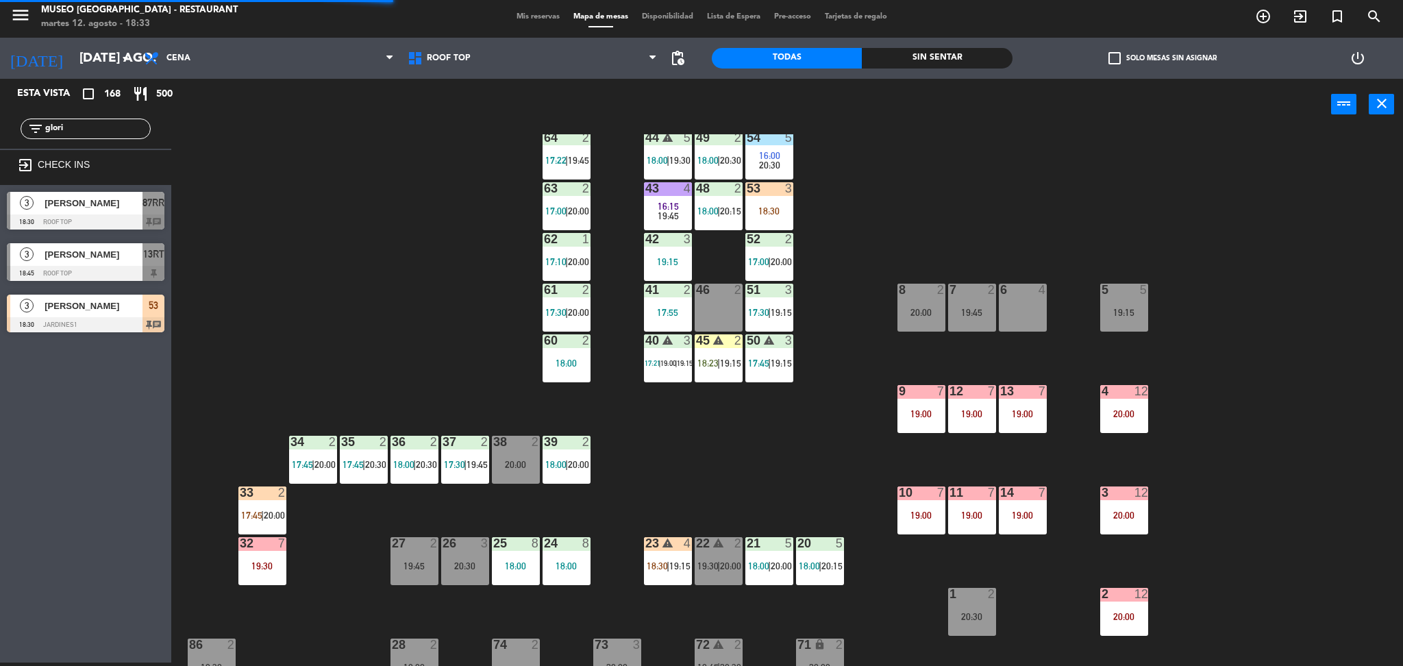
click at [507, 471] on div "38 2 20:00" at bounding box center [516, 460] width 48 height 48
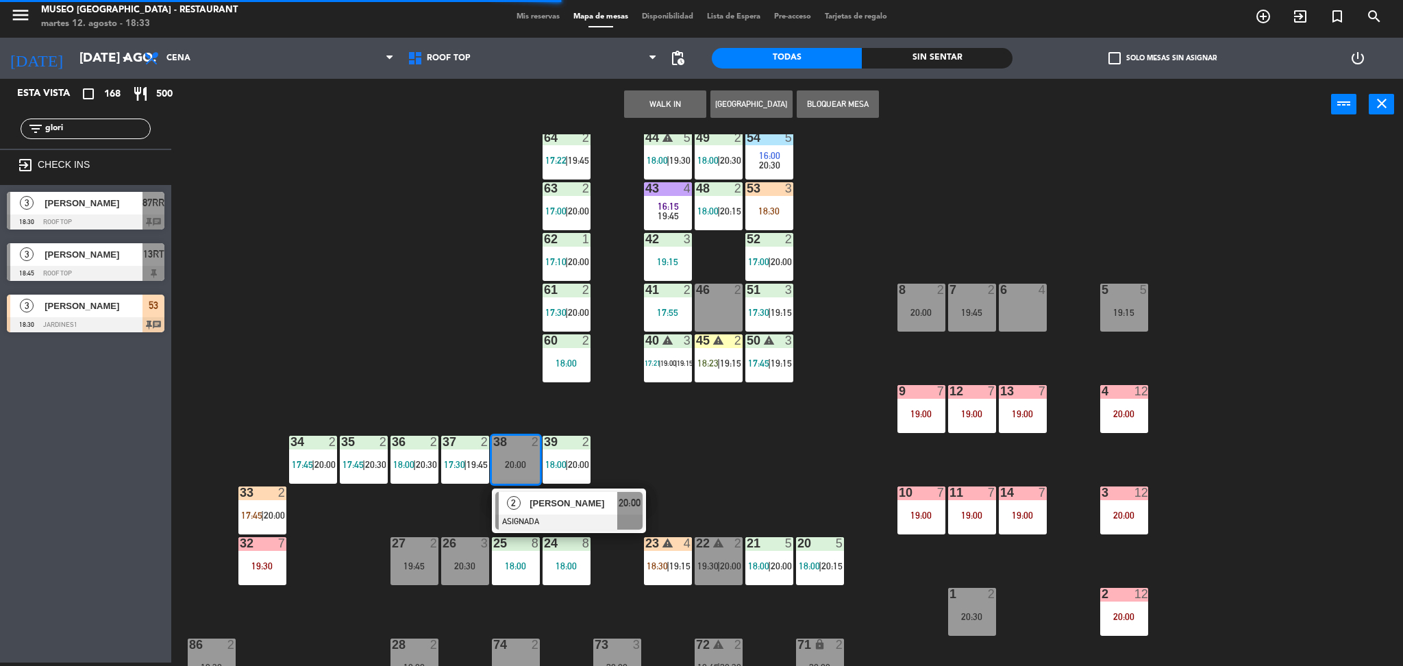
click at [658, 91] on button "WALK IN" at bounding box center [665, 103] width 82 height 27
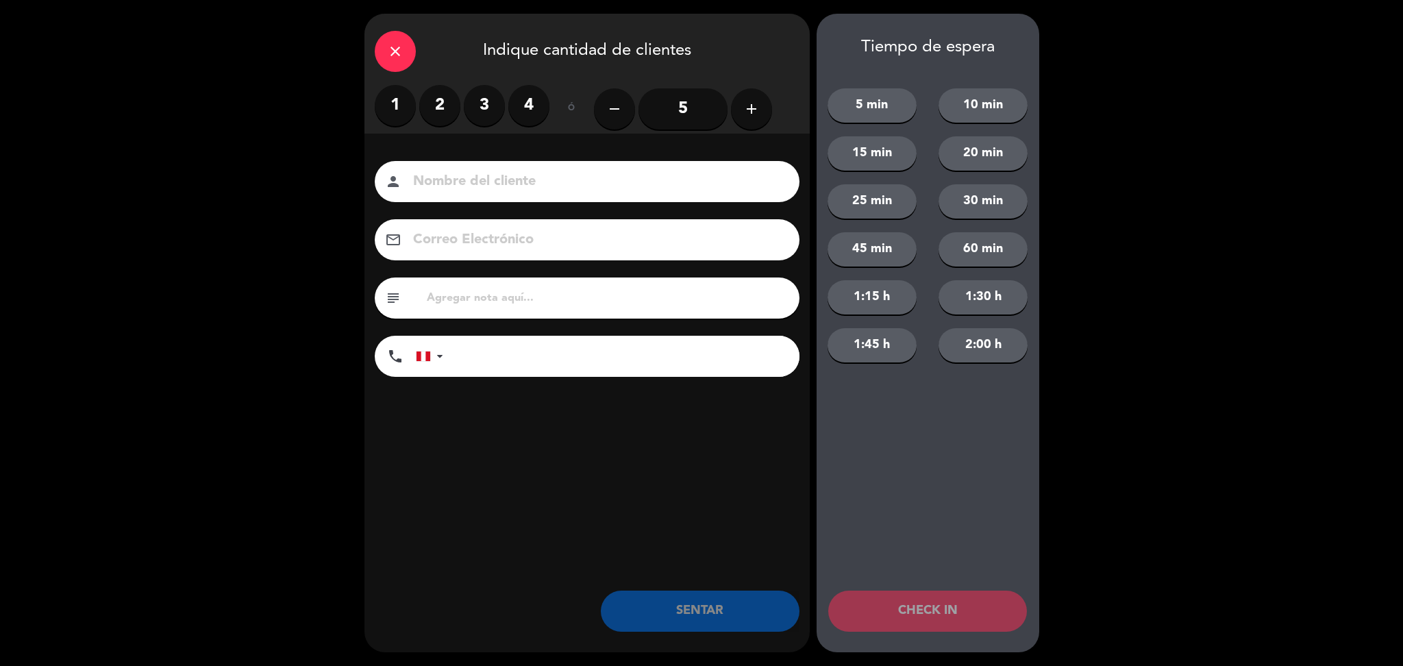
click at [437, 101] on label "2" at bounding box center [439, 105] width 41 height 41
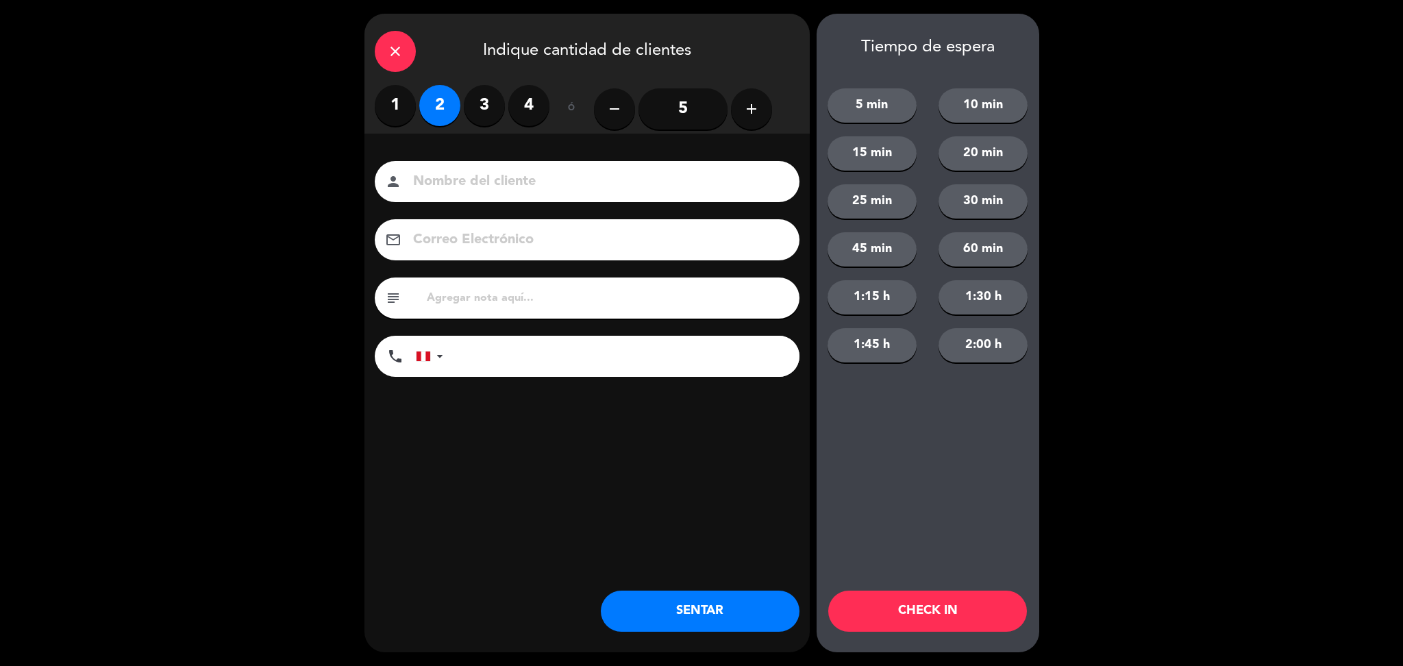
click at [497, 290] on input "text" at bounding box center [607, 297] width 364 height 19
type input "m38"
click at [655, 610] on button "SENTAR" at bounding box center [700, 610] width 199 height 41
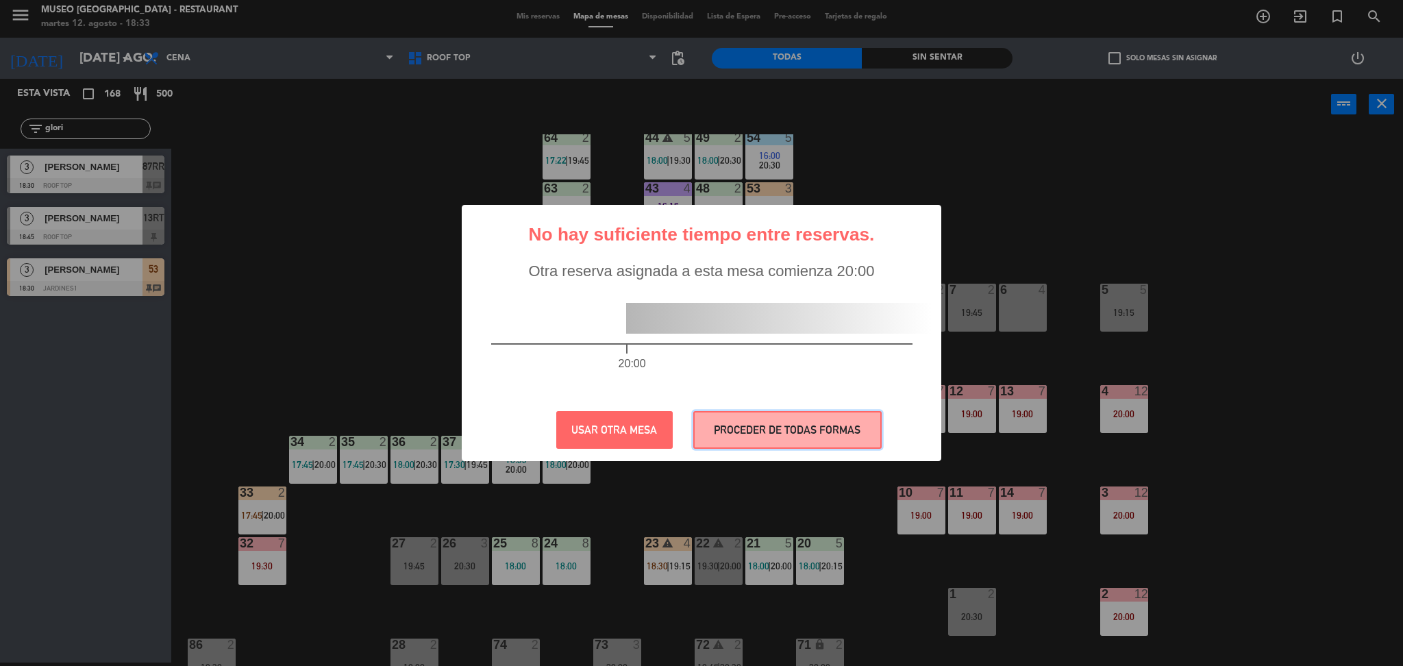
click at [705, 416] on button "PROCEDER DE TODAS FORMAS" at bounding box center [787, 430] width 188 height 38
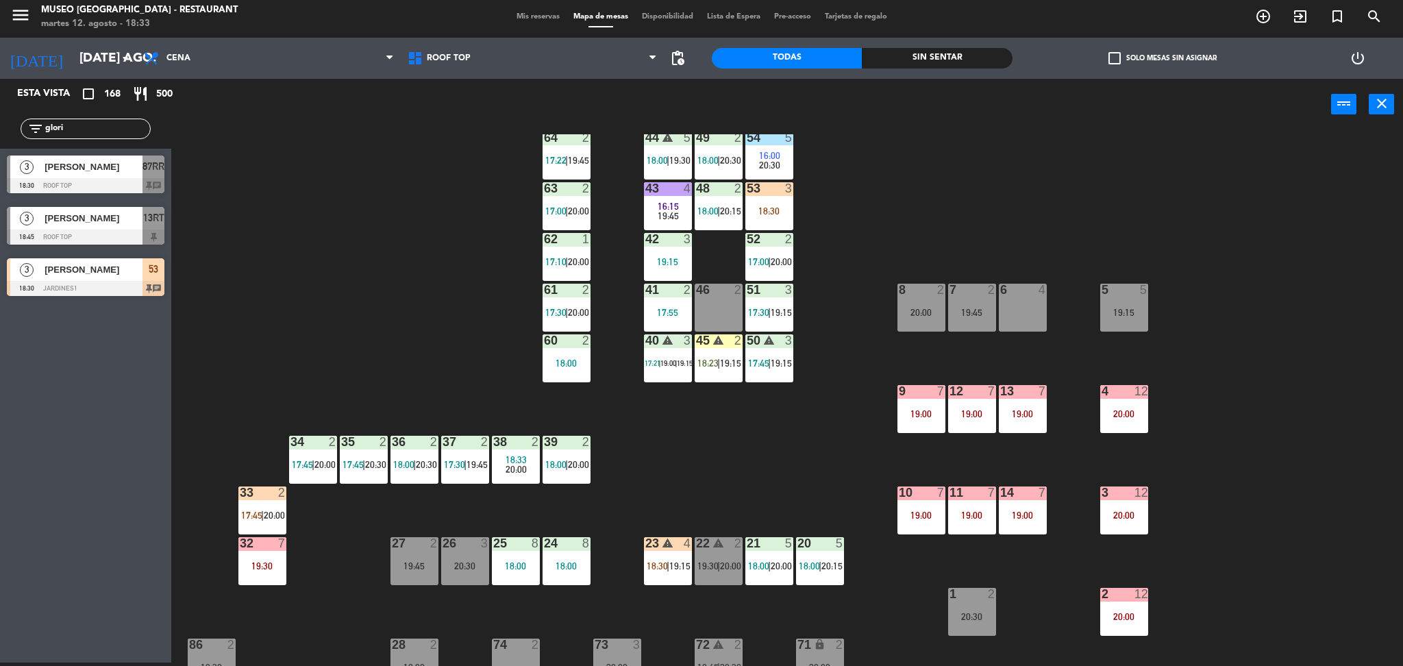
drag, startPoint x: 71, startPoint y: 125, endPoint x: 0, endPoint y: 149, distance: 75.2
click at [0, 149] on div "Esta vista crop_square 168 restaurant 500 filter_list [PERSON_NAME] 3 [PERSON_N…" at bounding box center [85, 191] width 171 height 224
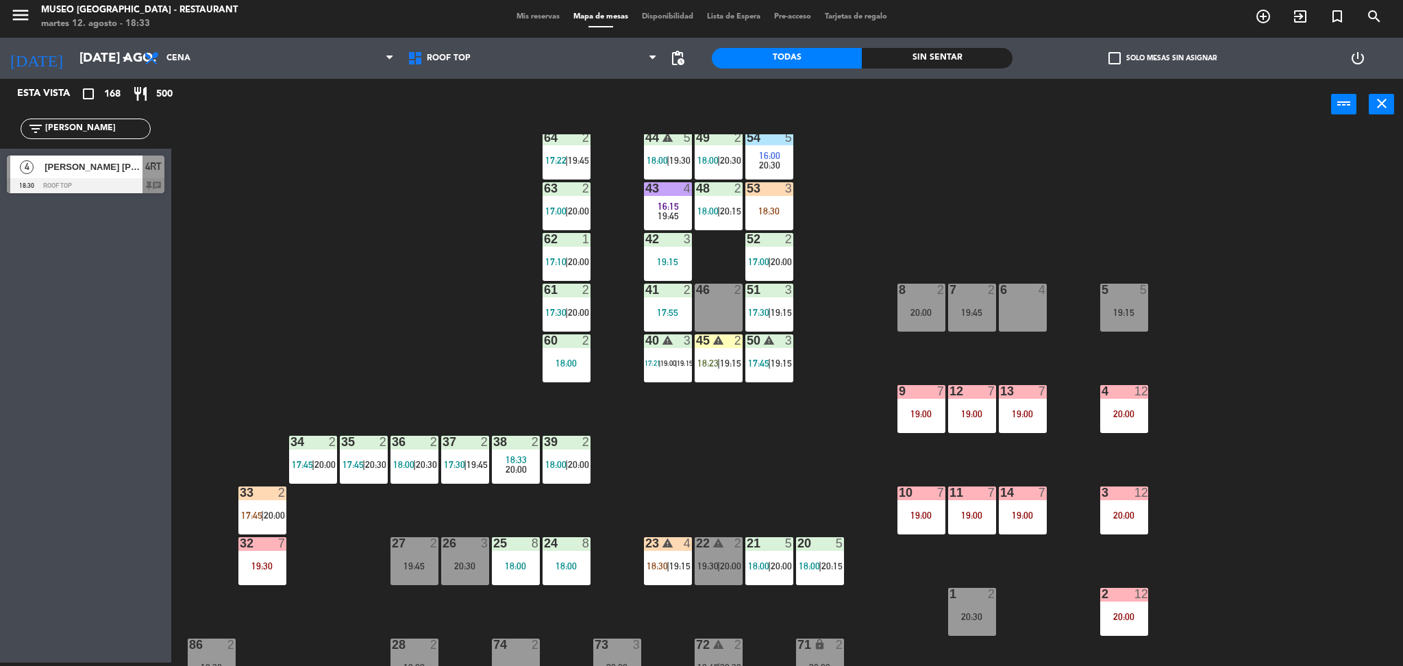
type input "[PERSON_NAME]"
click at [81, 174] on span "[PERSON_NAME] [PERSON_NAME]" at bounding box center [94, 167] width 98 height 14
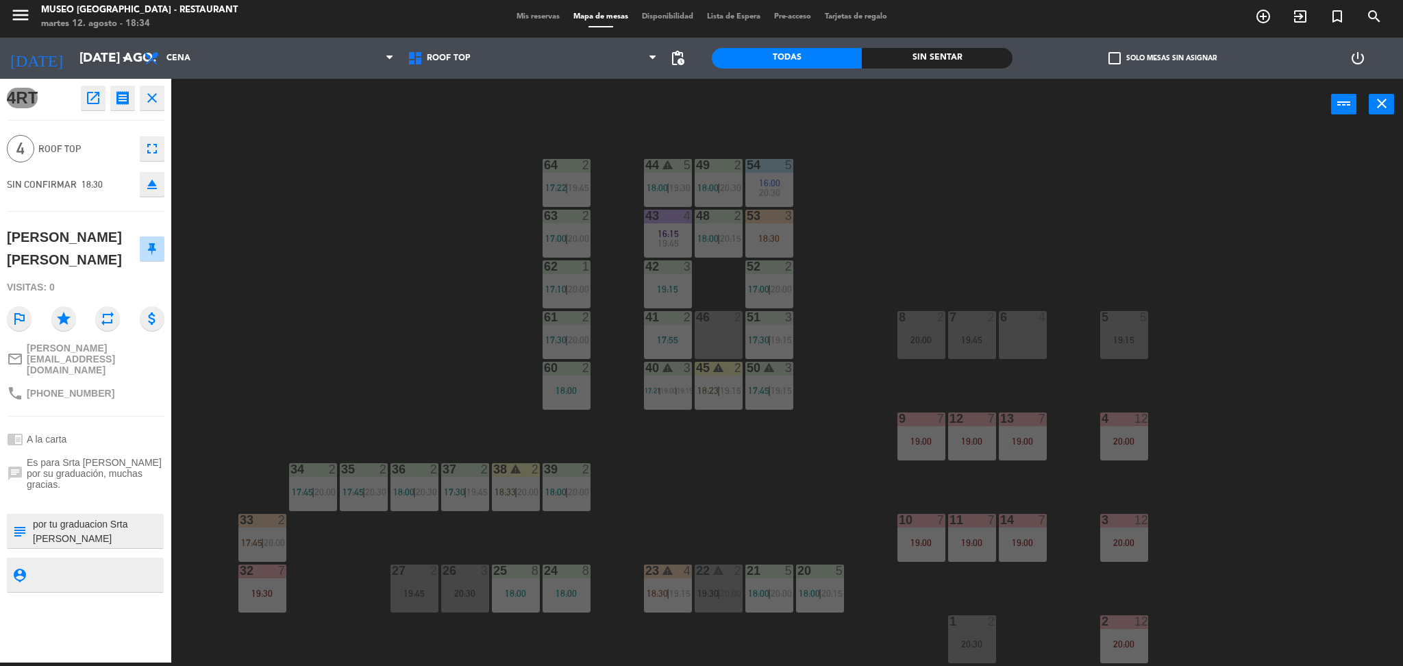
scroll to position [12, 0]
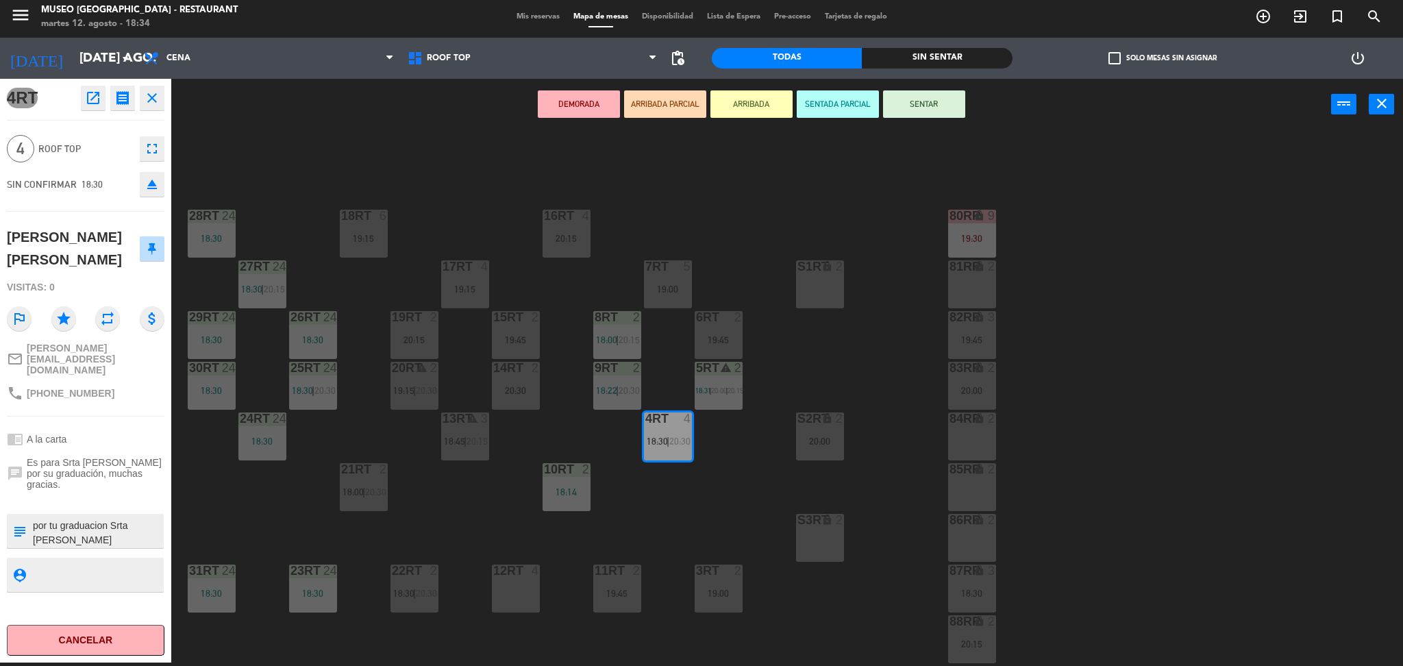
click at [673, 105] on button "ARRIBADA PARCIAL" at bounding box center [665, 103] width 82 height 27
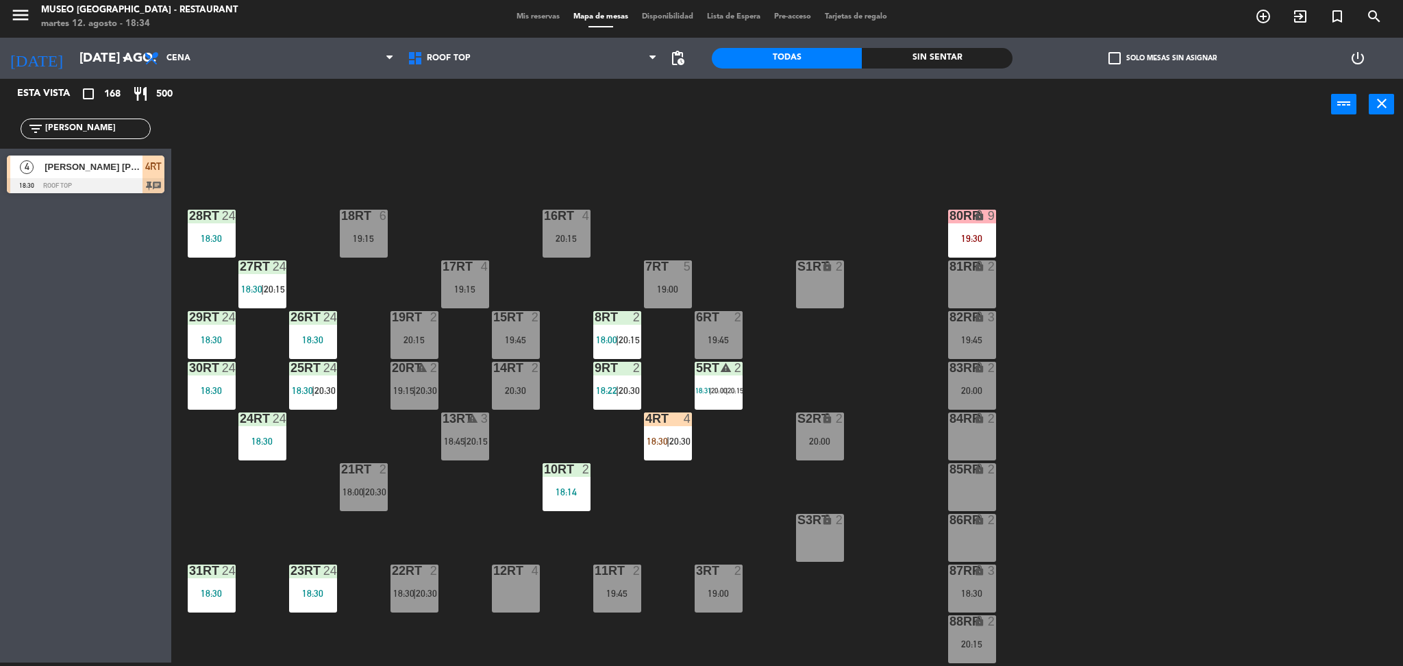
scroll to position [93, 0]
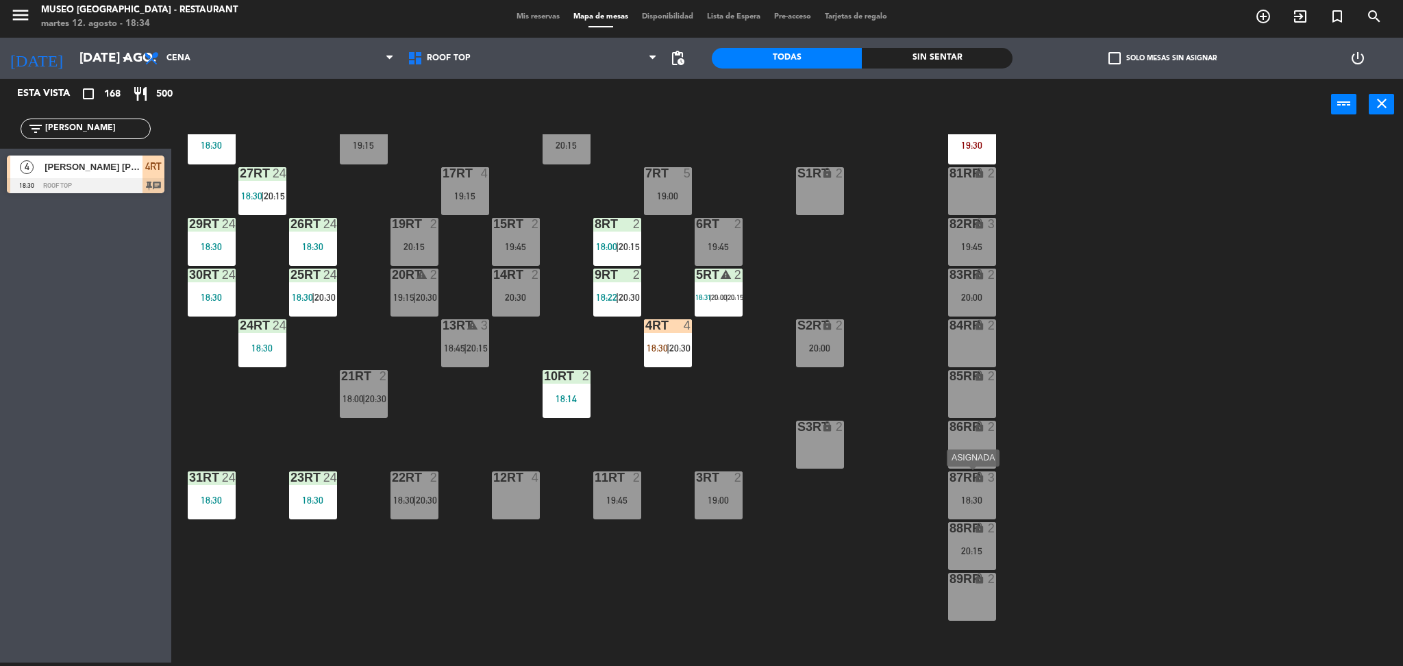
click at [969, 486] on div "87RR lock 3 18:30" at bounding box center [972, 495] width 48 height 48
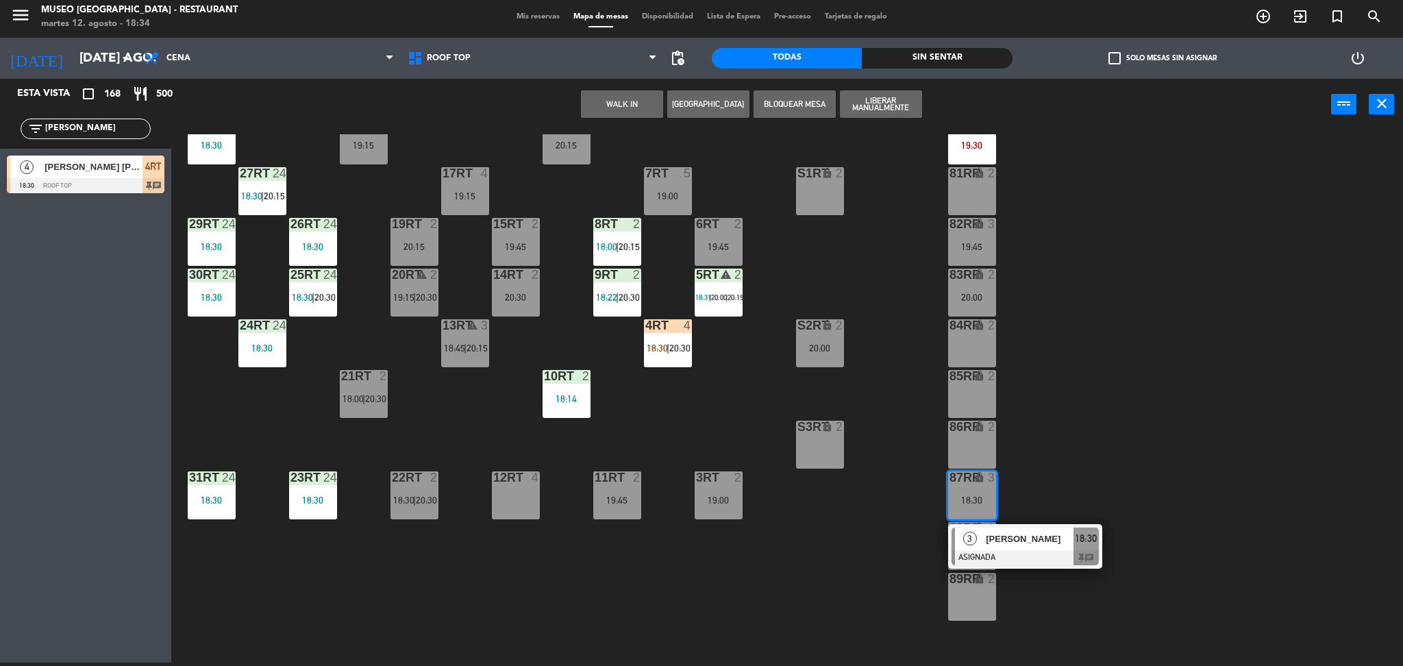
click at [979, 201] on div "81RR lock 2" at bounding box center [972, 191] width 48 height 48
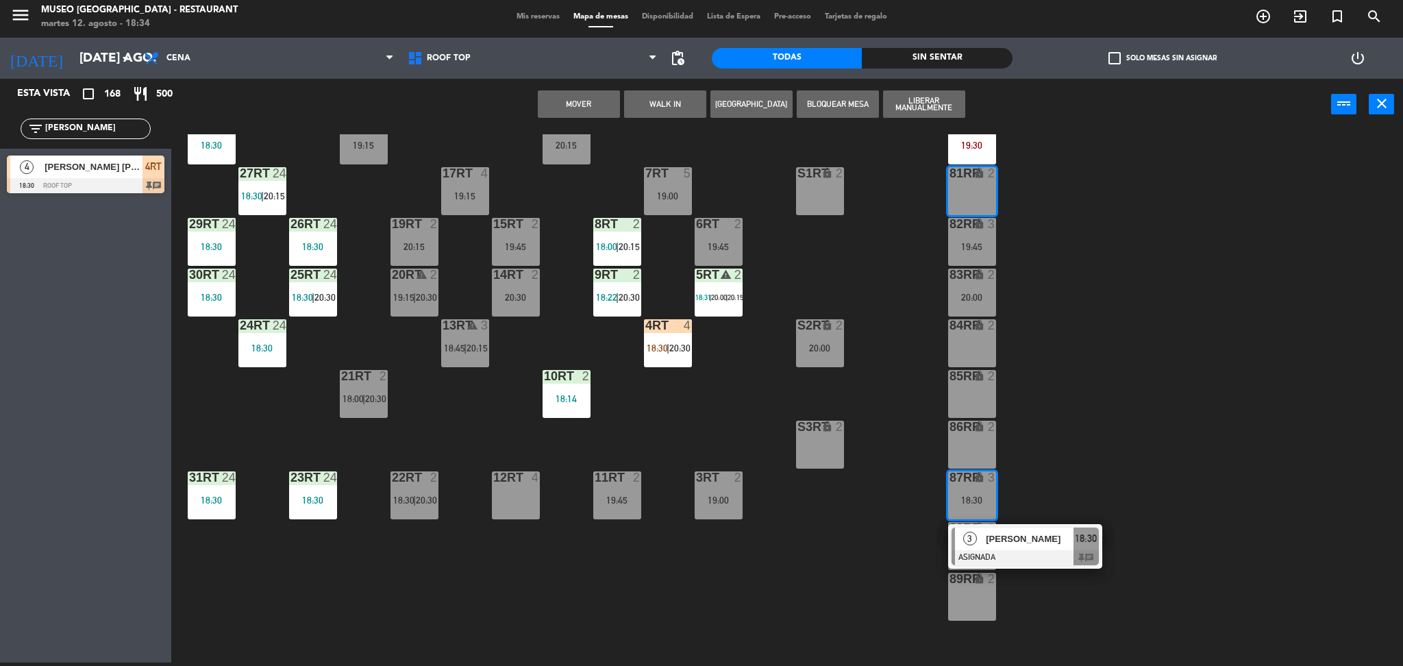
click at [572, 111] on button "Mover" at bounding box center [579, 103] width 82 height 27
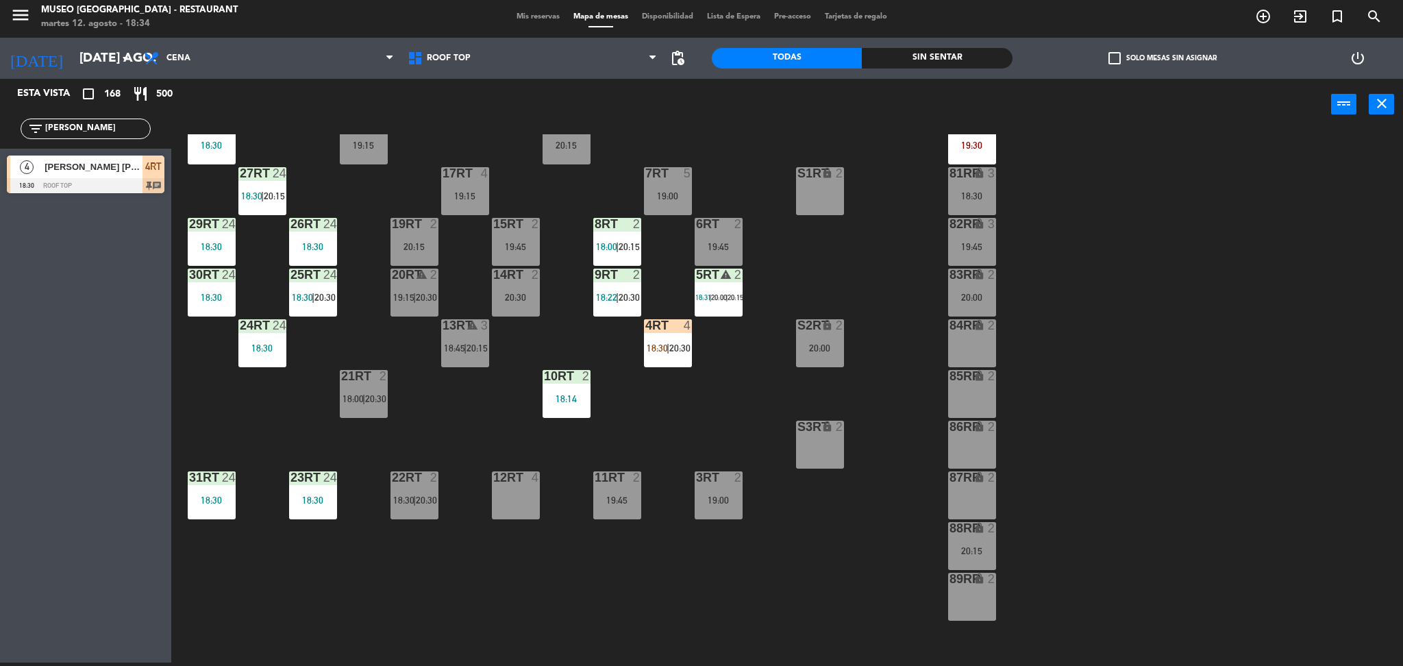
click at [716, 301] on div "20:00 |" at bounding box center [719, 297] width 16 height 10
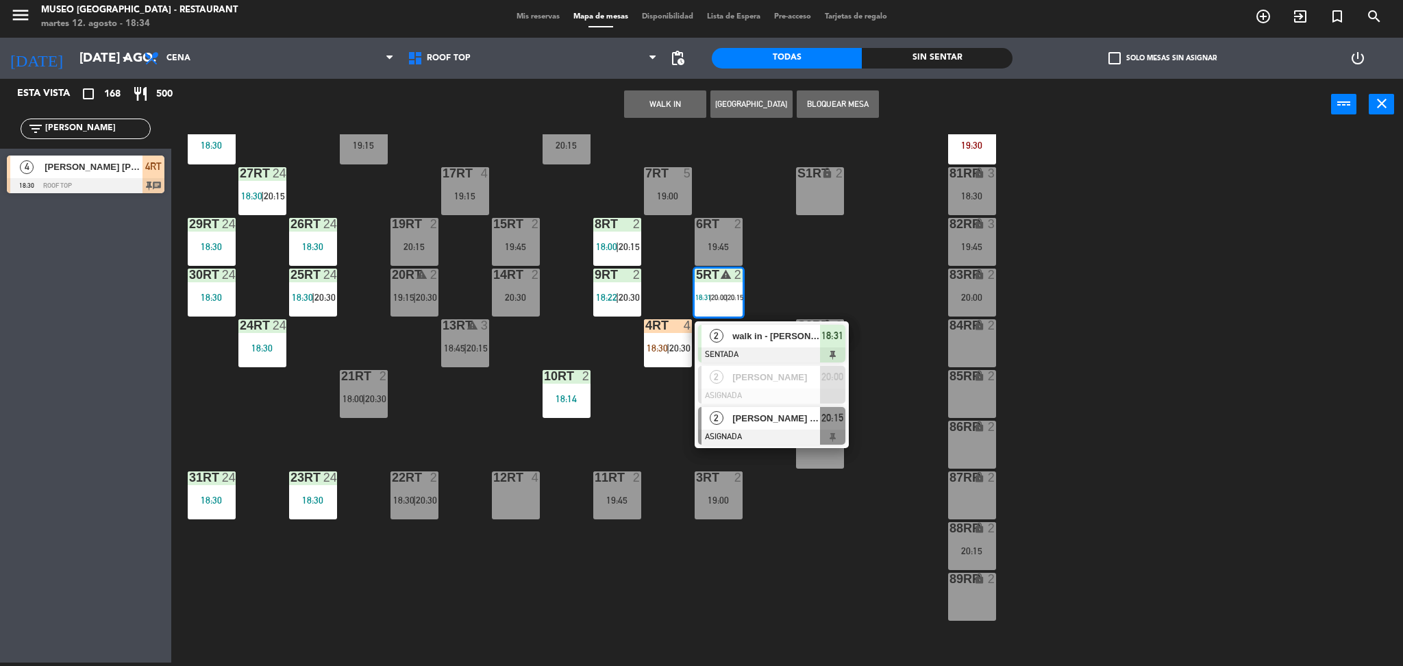
click at [773, 420] on span "[PERSON_NAME] [PERSON_NAME]" at bounding box center [776, 418] width 88 height 14
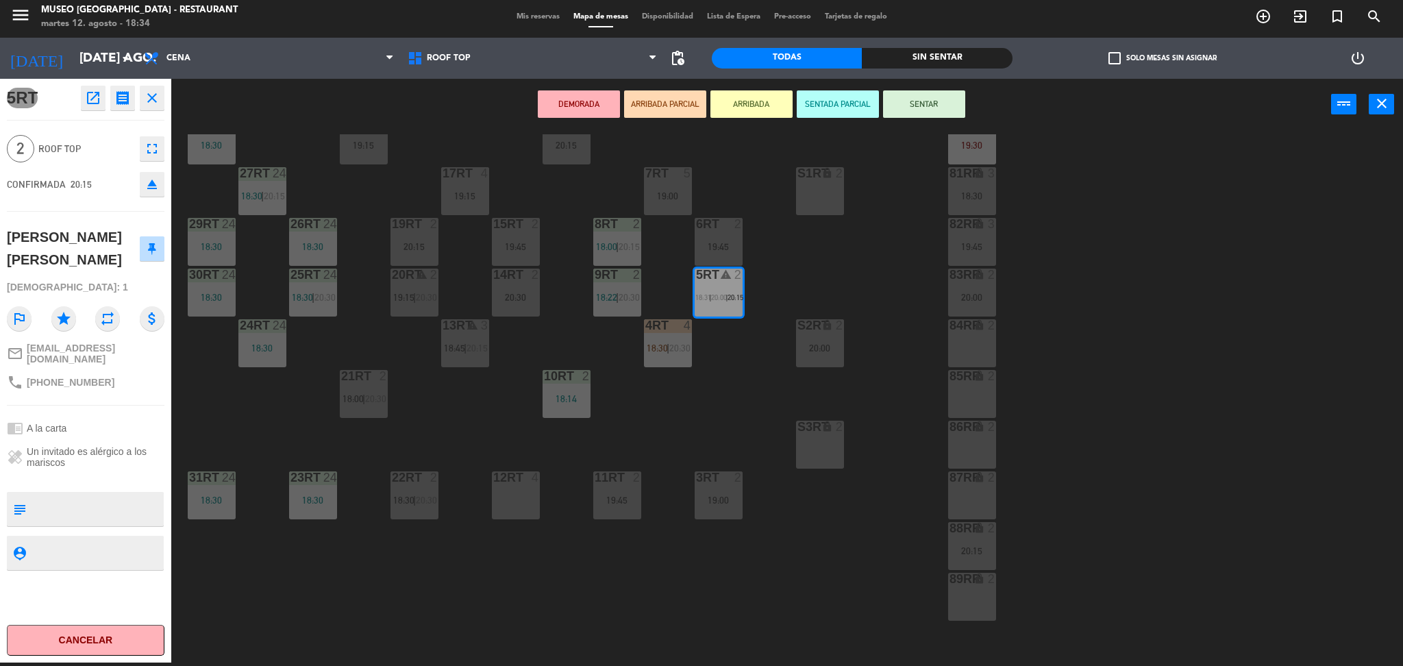
click at [553, 403] on div "18:14" at bounding box center [567, 399] width 48 height 10
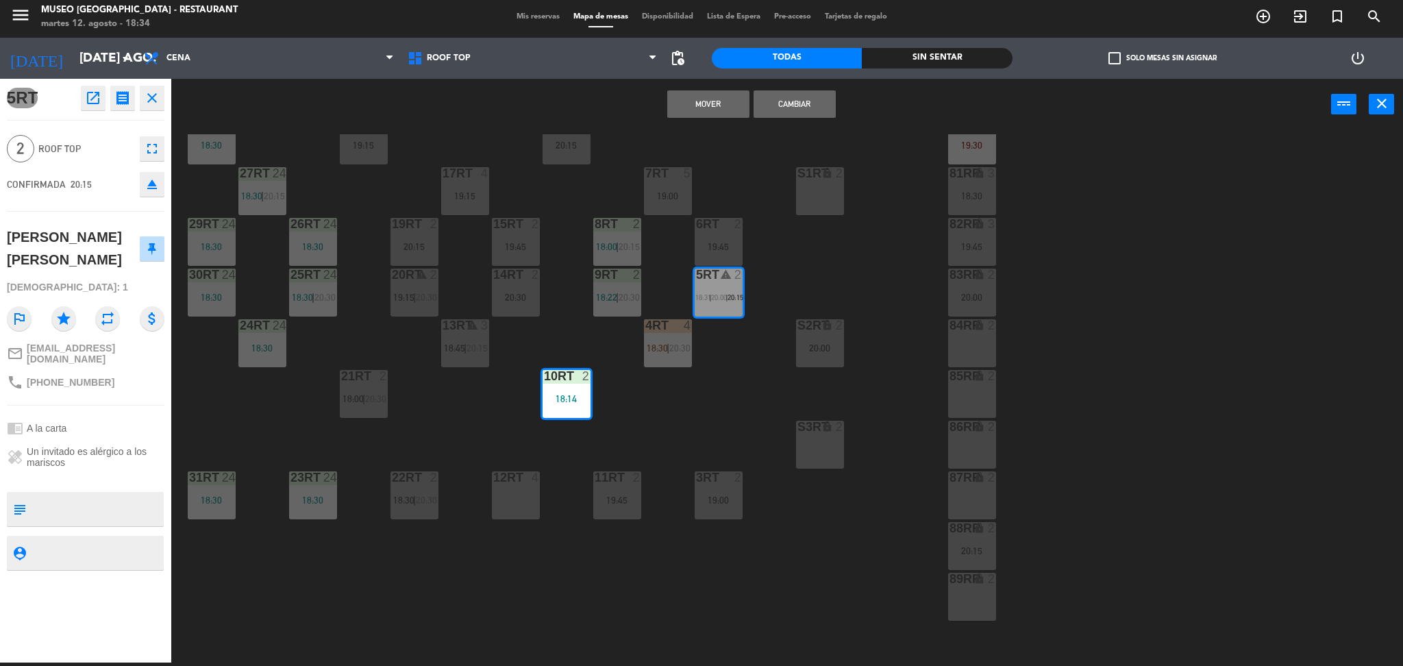
click at [714, 103] on button "Mover" at bounding box center [708, 103] width 82 height 27
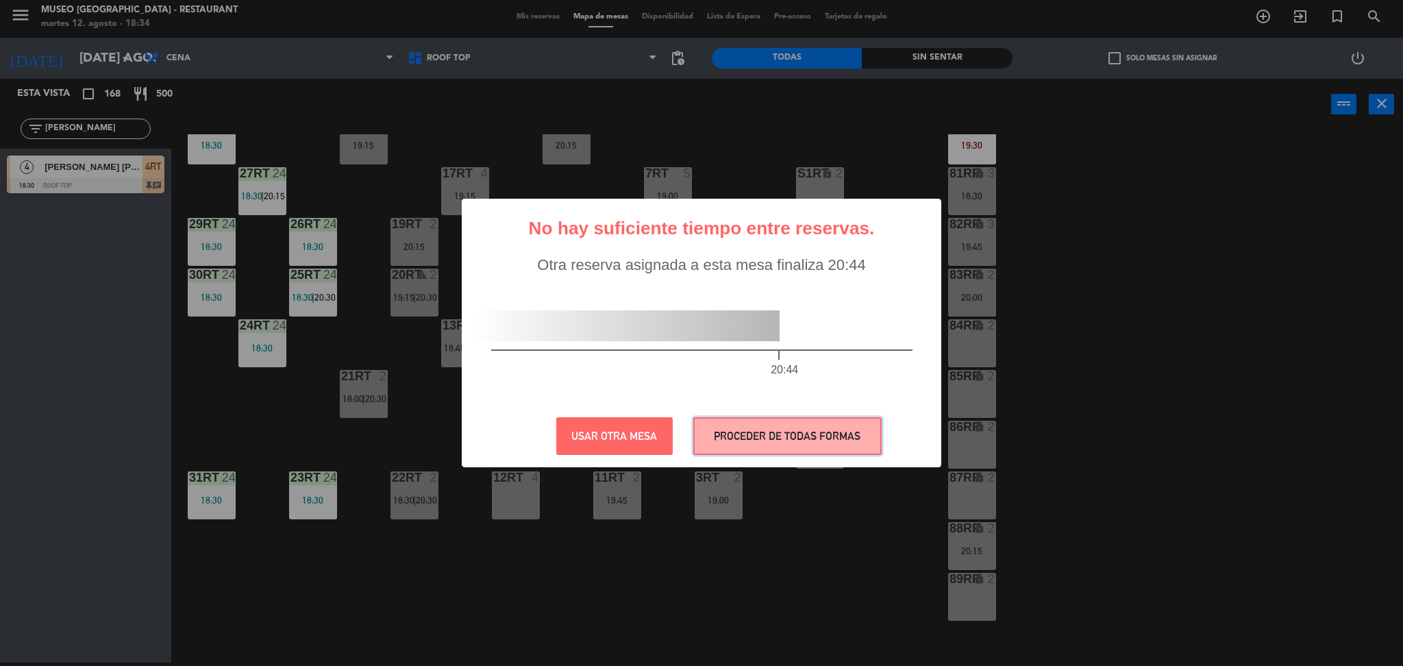
click at [730, 432] on button "PROCEDER DE TODAS FORMAS" at bounding box center [787, 436] width 188 height 38
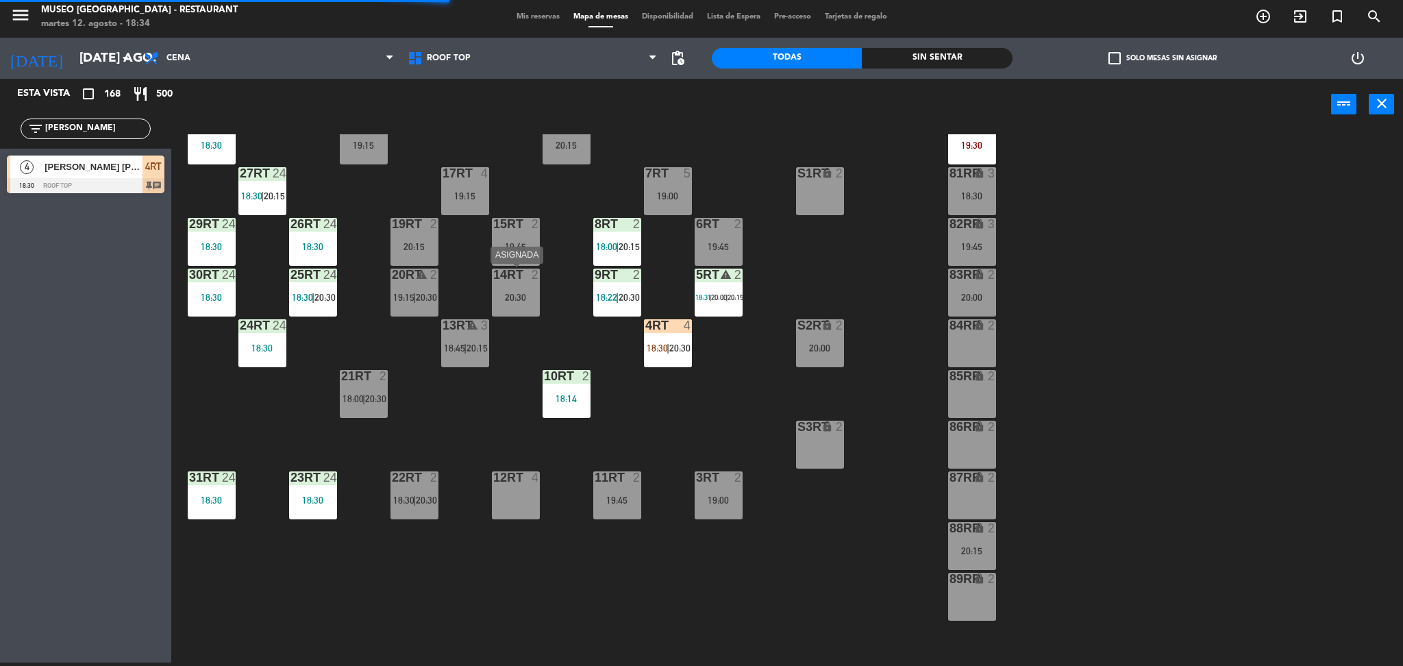
click at [512, 292] on div "20:30" at bounding box center [516, 297] width 48 height 10
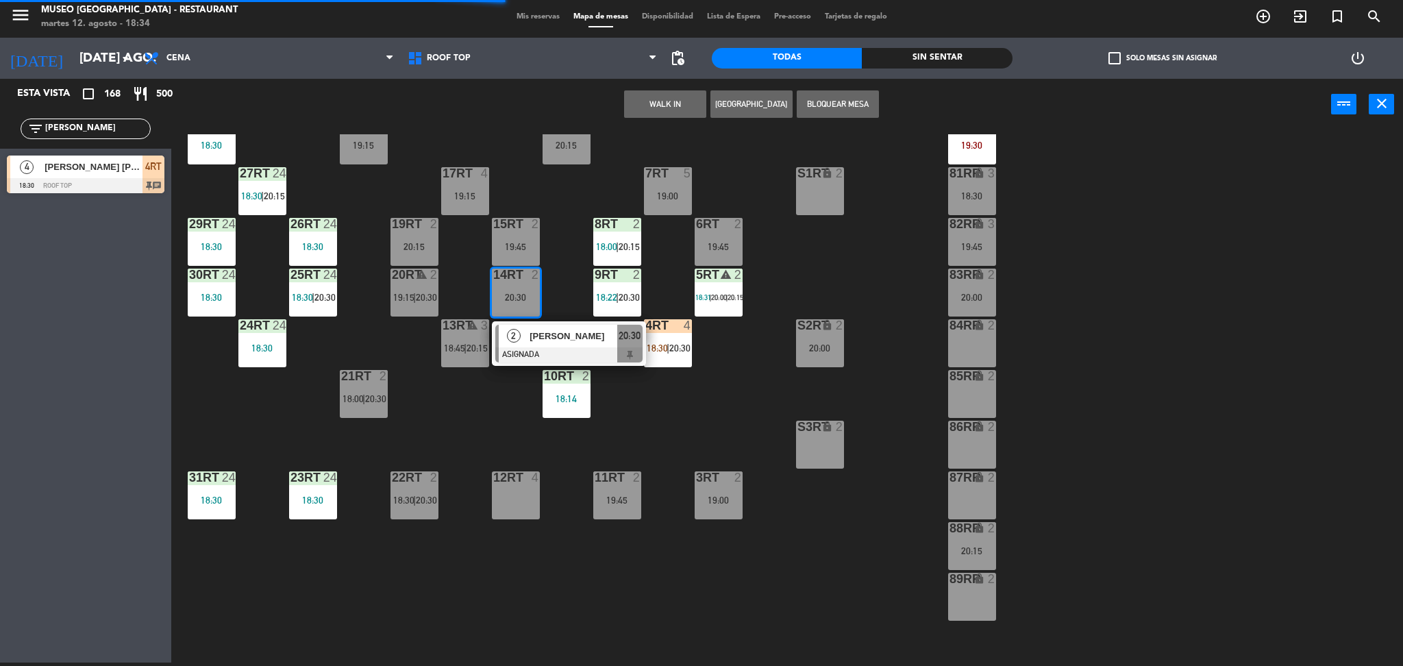
click at [547, 341] on span "[PERSON_NAME]" at bounding box center [573, 336] width 88 height 14
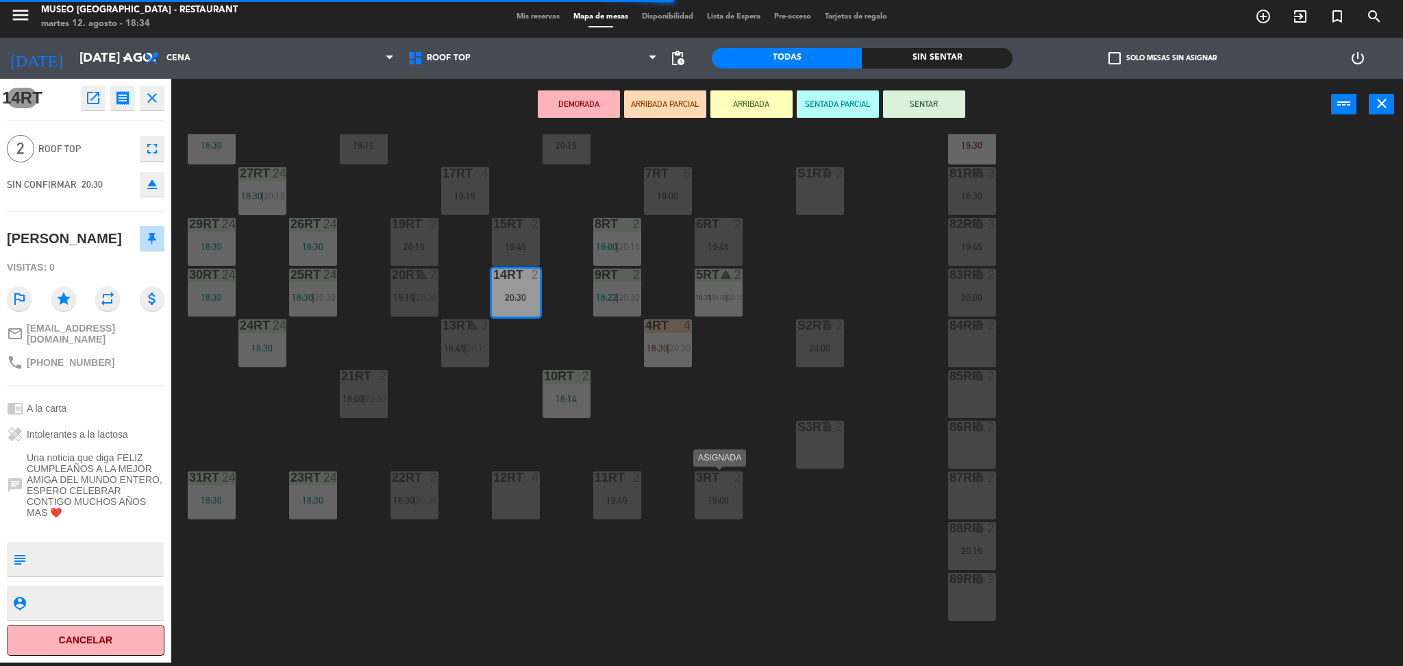
click at [716, 479] on div at bounding box center [718, 477] width 23 height 12
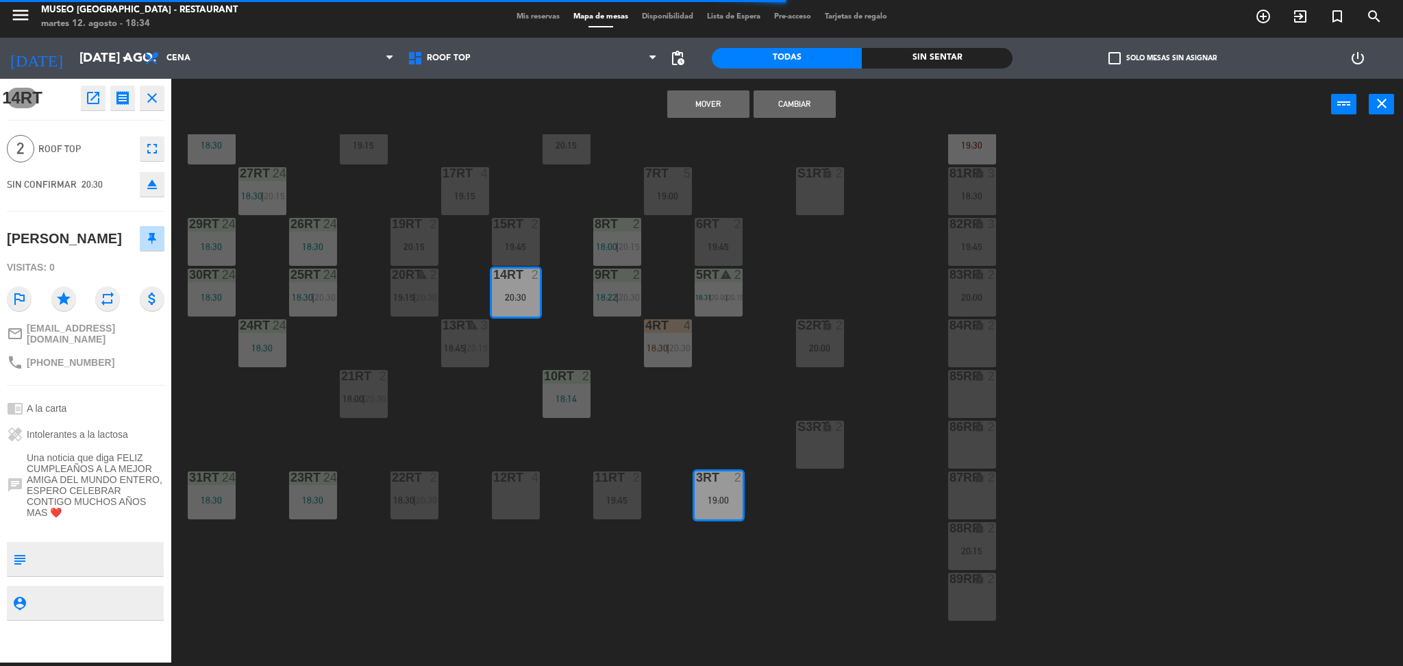
click at [722, 101] on button "Mover" at bounding box center [708, 103] width 82 height 27
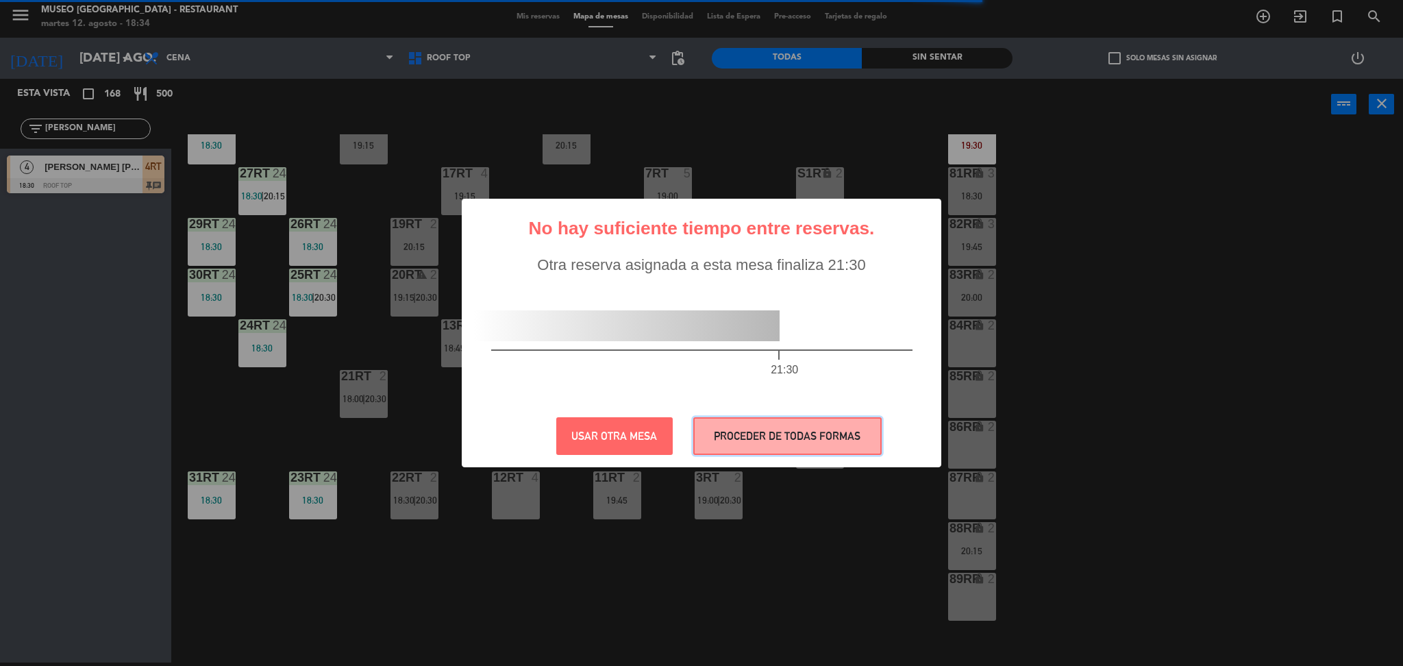
click at [842, 442] on button "PROCEDER DE TODAS FORMAS" at bounding box center [787, 436] width 188 height 38
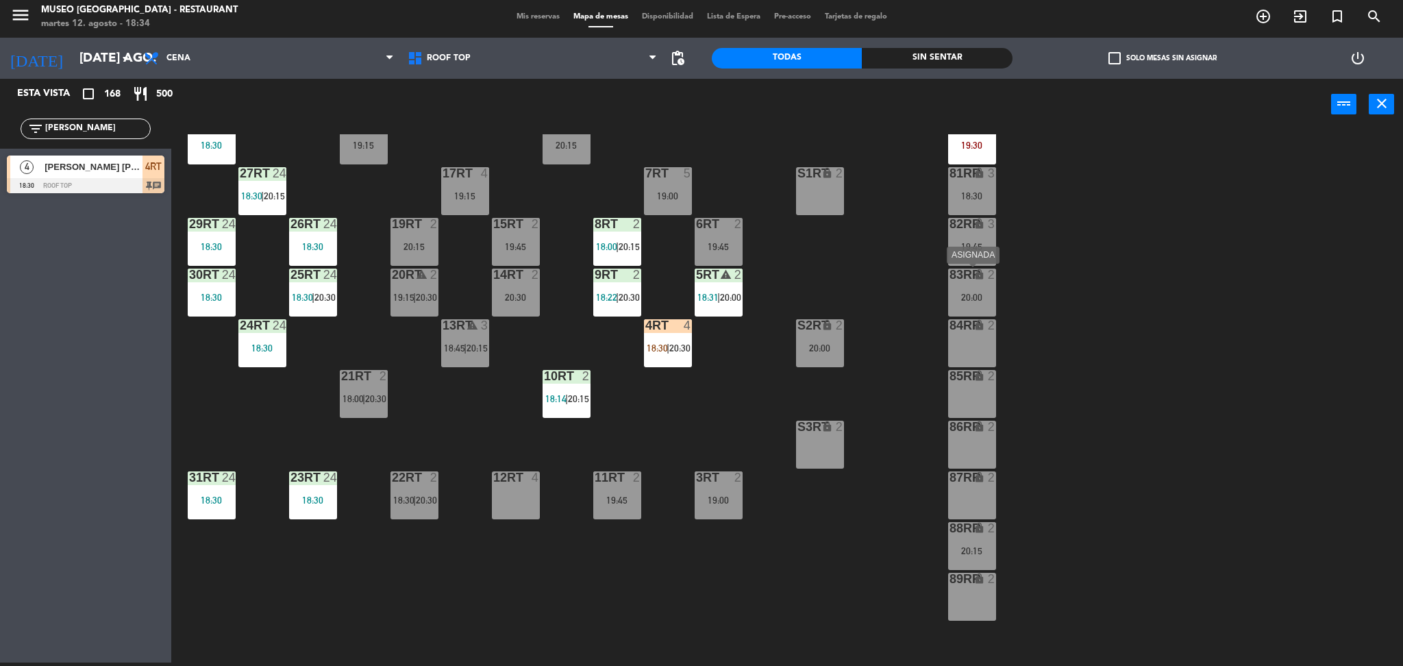
click at [969, 288] on div "83RR lock 2 20:00" at bounding box center [972, 293] width 48 height 48
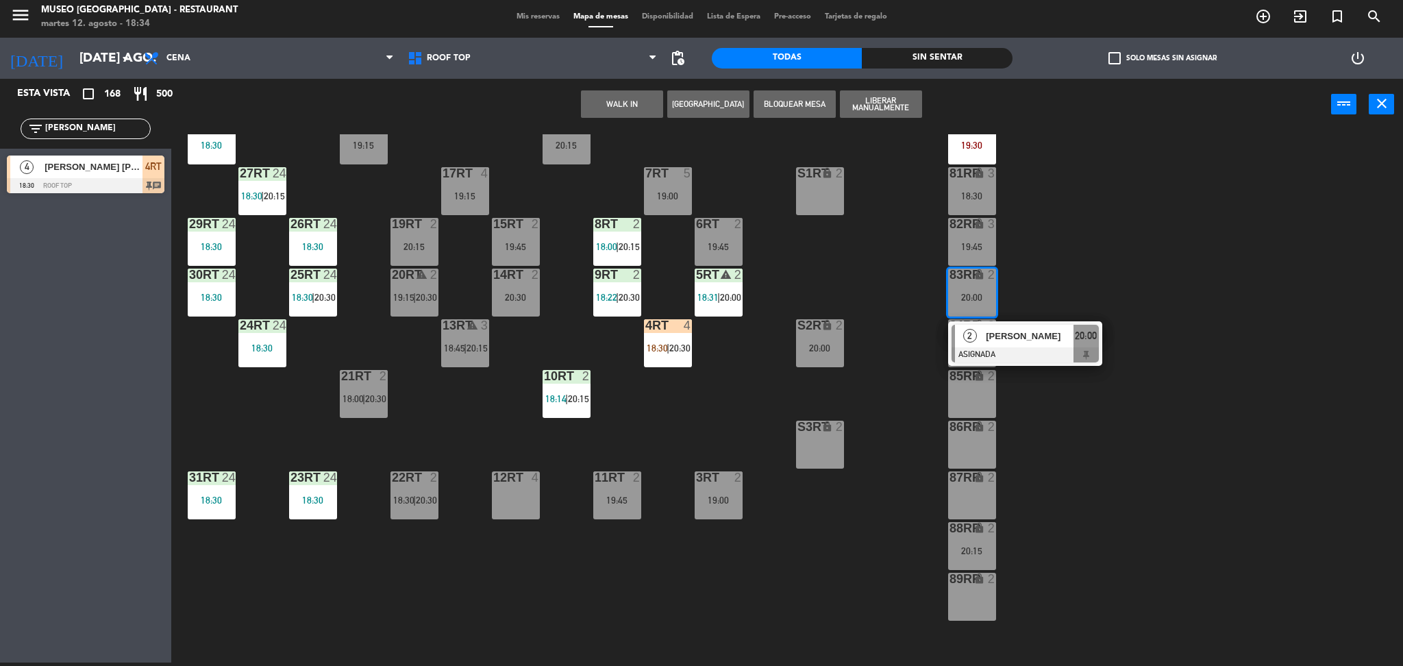
click at [521, 488] on div "12RT 4" at bounding box center [516, 495] width 48 height 48
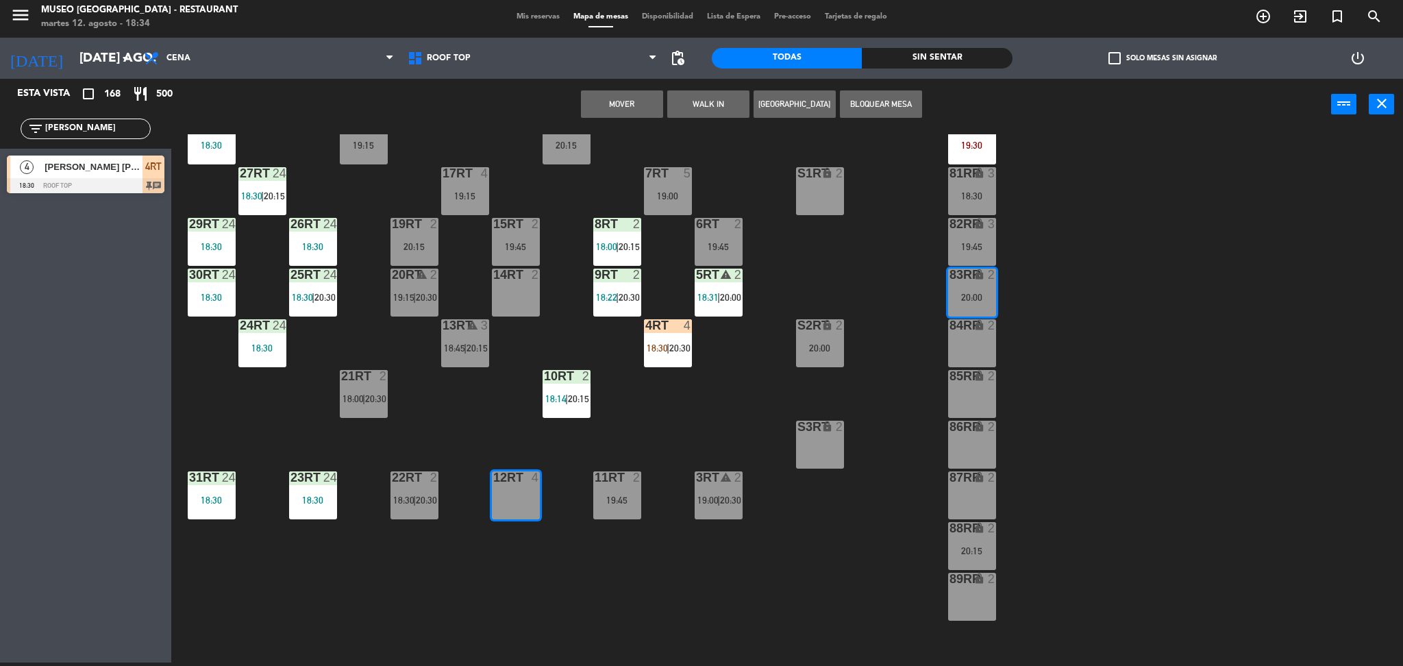
click at [632, 110] on button "Mover" at bounding box center [622, 103] width 82 height 27
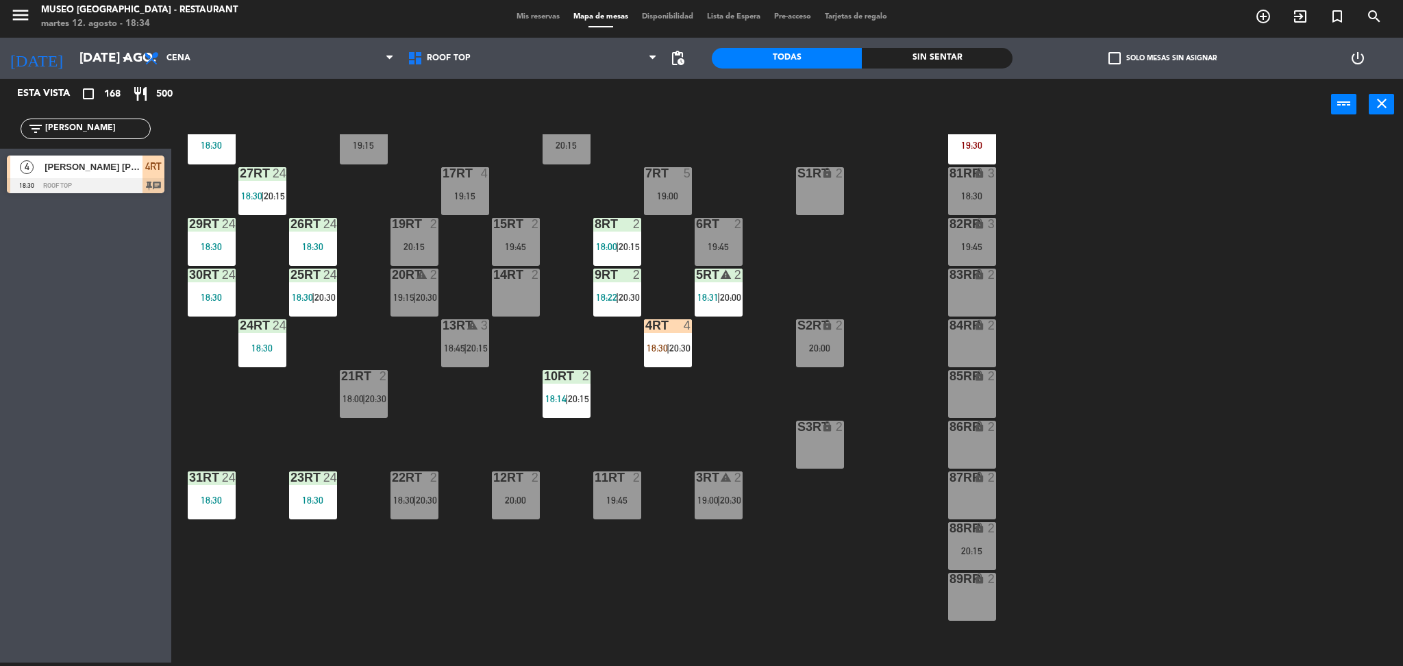
scroll to position [171, 0]
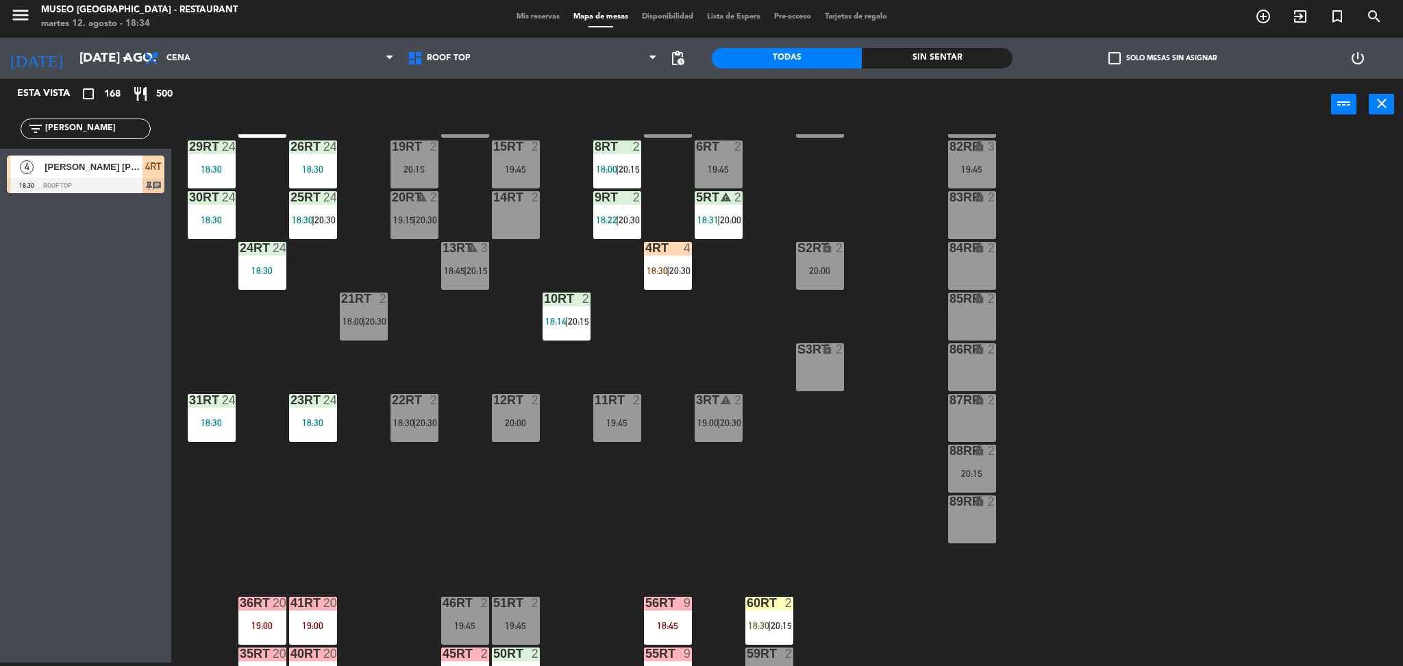
click at [971, 470] on div "20:15" at bounding box center [972, 474] width 48 height 10
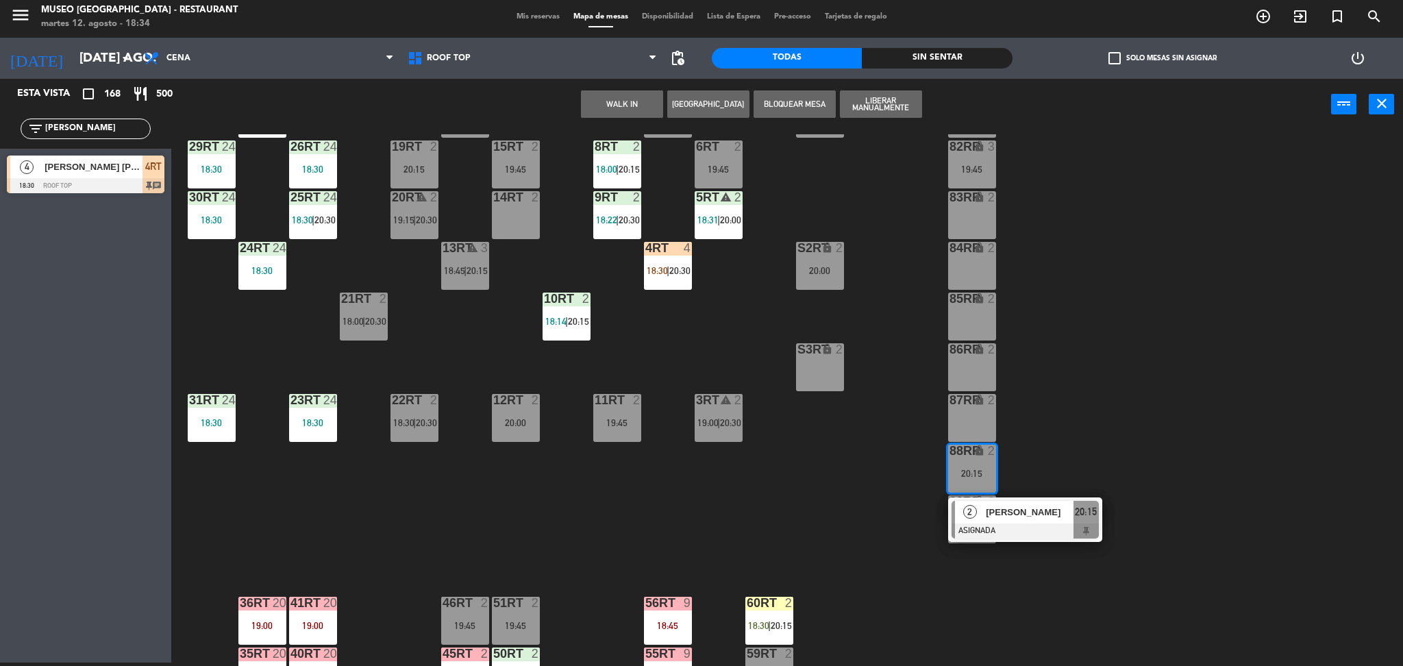
click at [526, 218] on div "14RT 2" at bounding box center [516, 215] width 48 height 48
click at [645, 108] on button "Mover" at bounding box center [622, 103] width 82 height 27
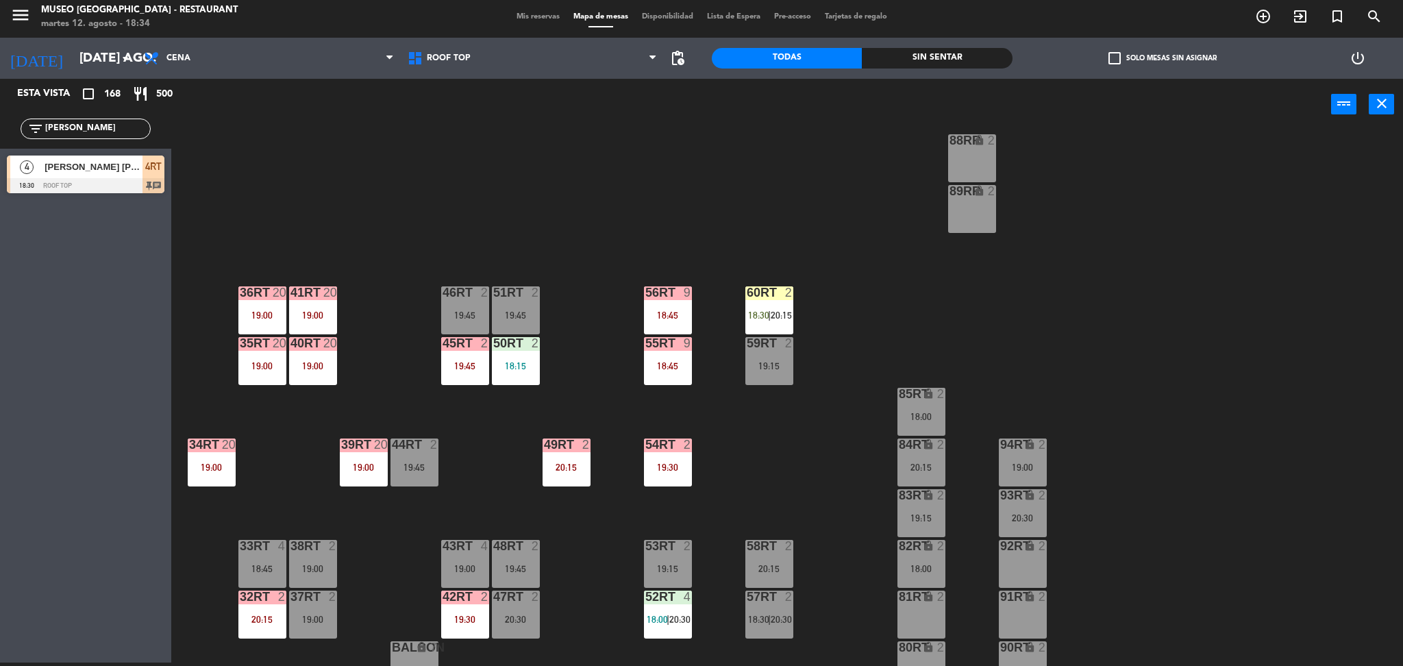
scroll to position [503, 0]
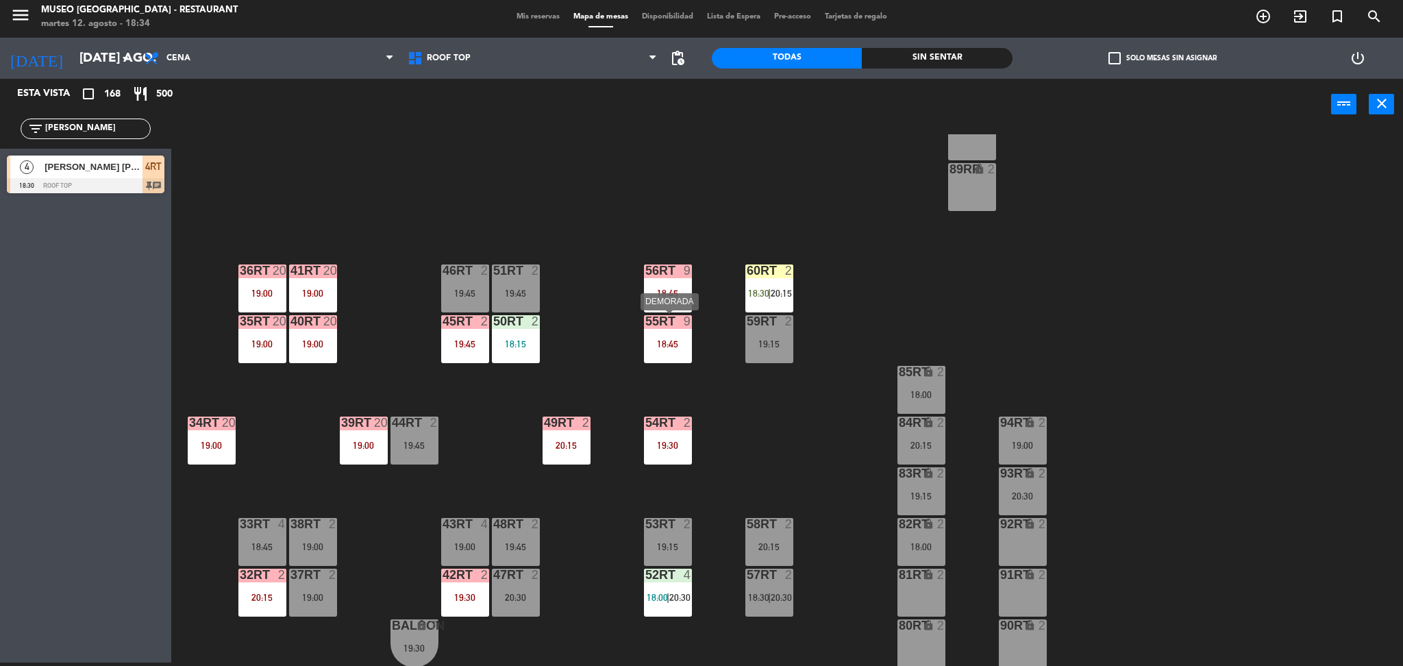
click at [678, 351] on div "55RT 9 18:45" at bounding box center [668, 339] width 48 height 48
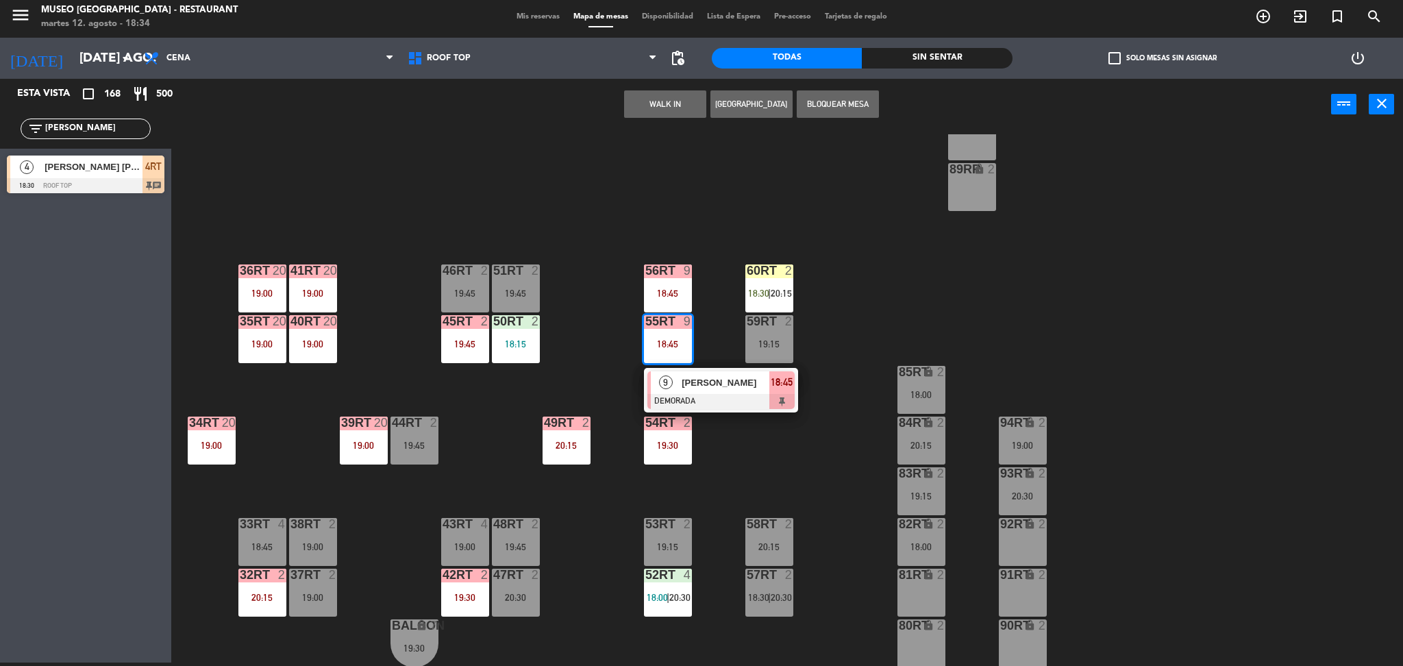
click at [715, 392] on div "[PERSON_NAME]" at bounding box center [724, 382] width 89 height 23
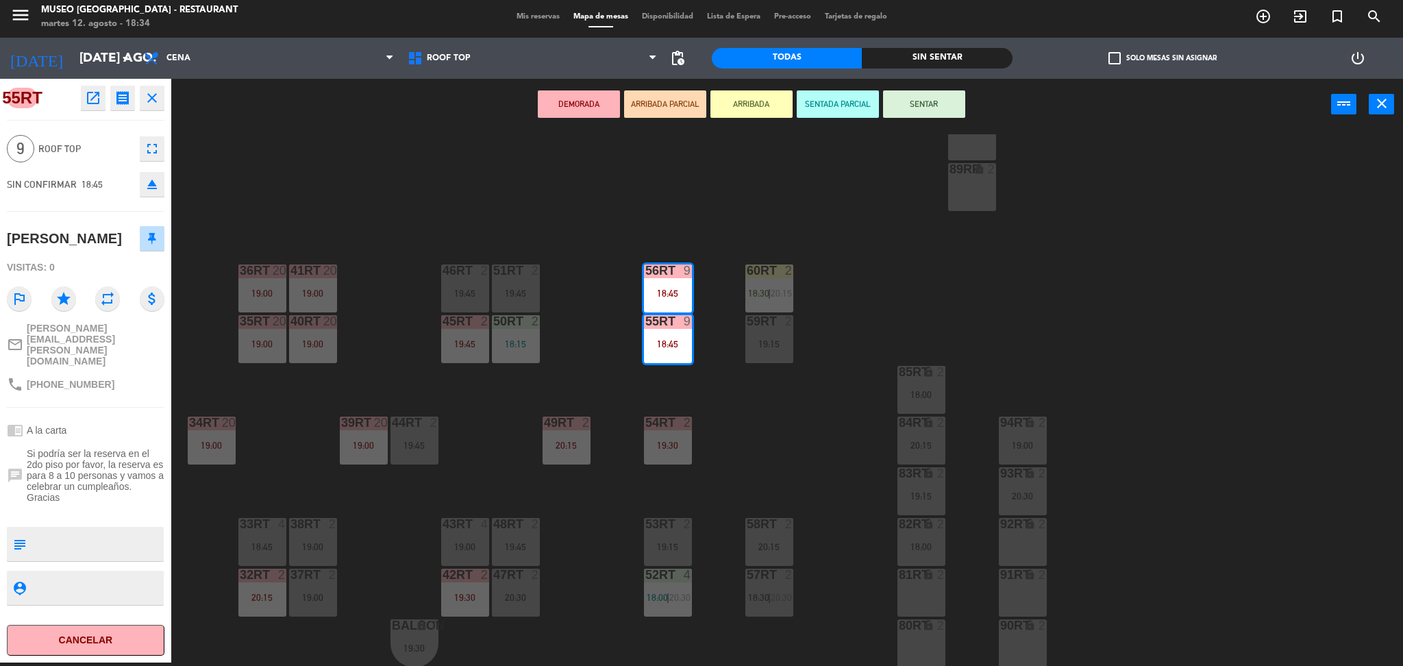
click at [715, 392] on div "18RT 6 19:15 16RT 4 20:15 28RT 24 18:30 80RR lock 9 19:30 27RT 24 18:30 | 20:15…" at bounding box center [794, 400] width 1218 height 532
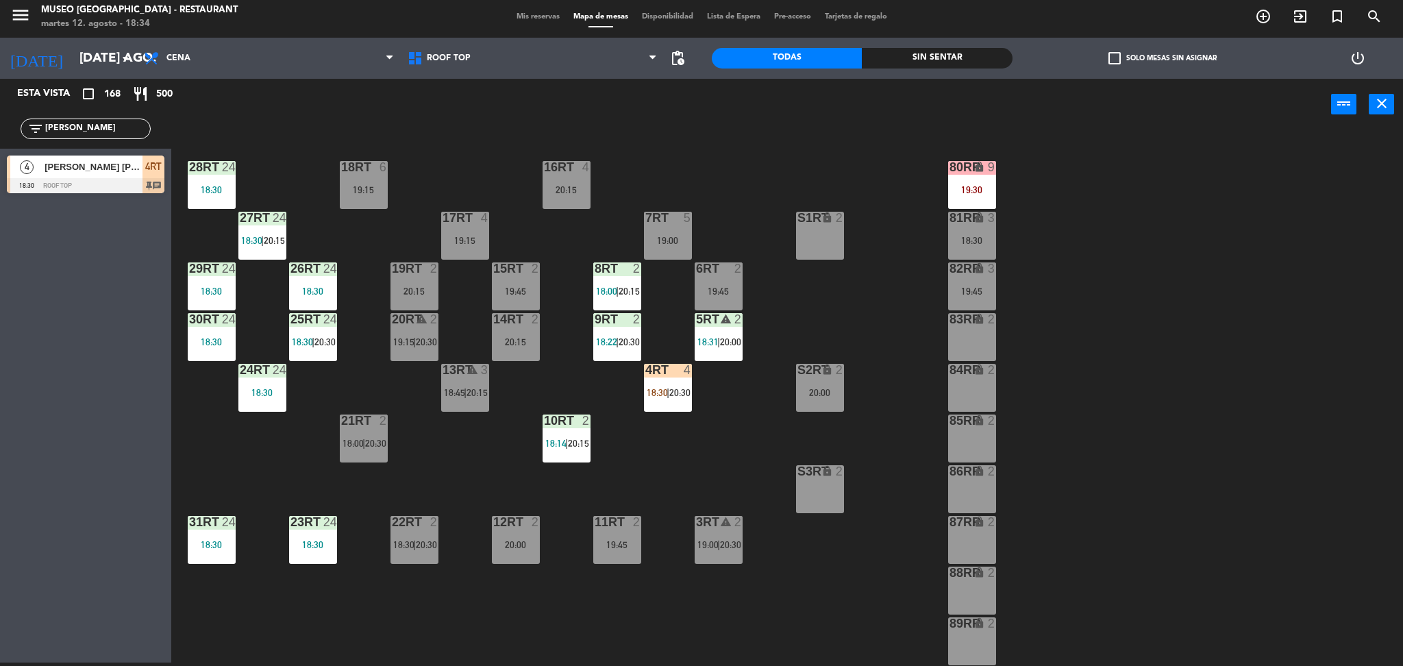
scroll to position [0, 0]
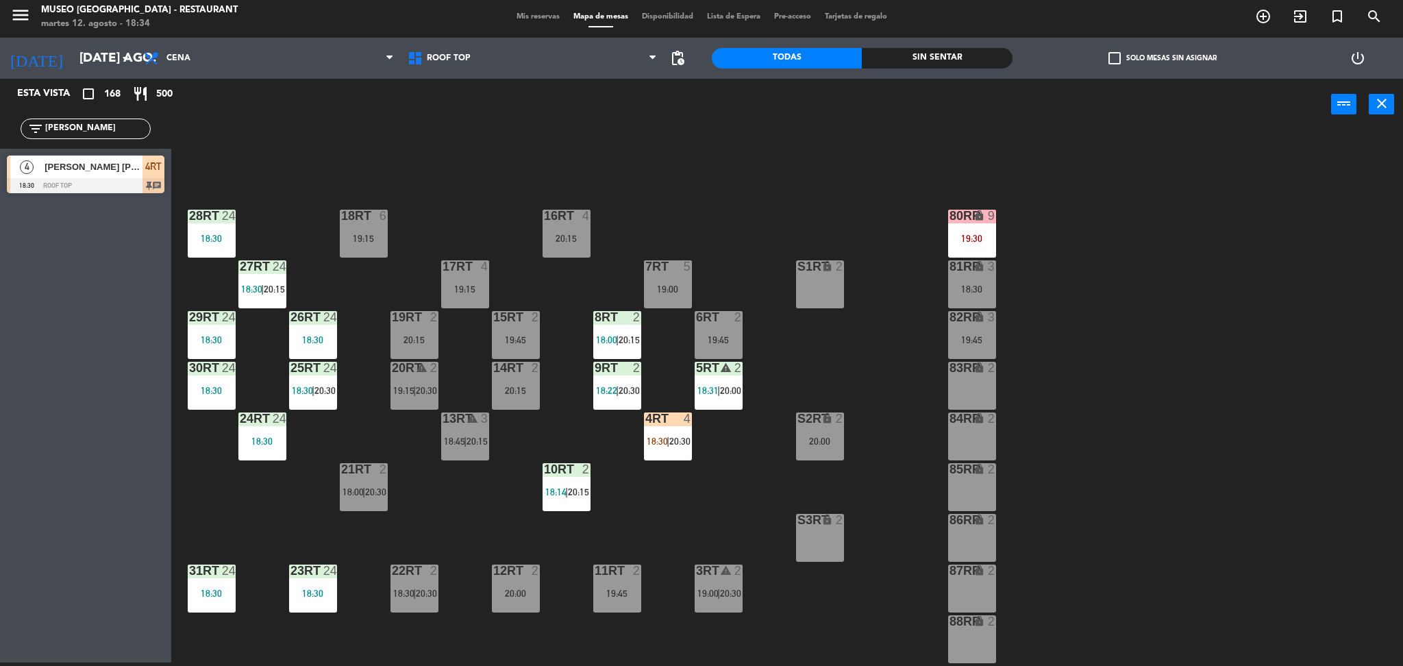
click at [972, 238] on div "19:30" at bounding box center [972, 239] width 48 height 10
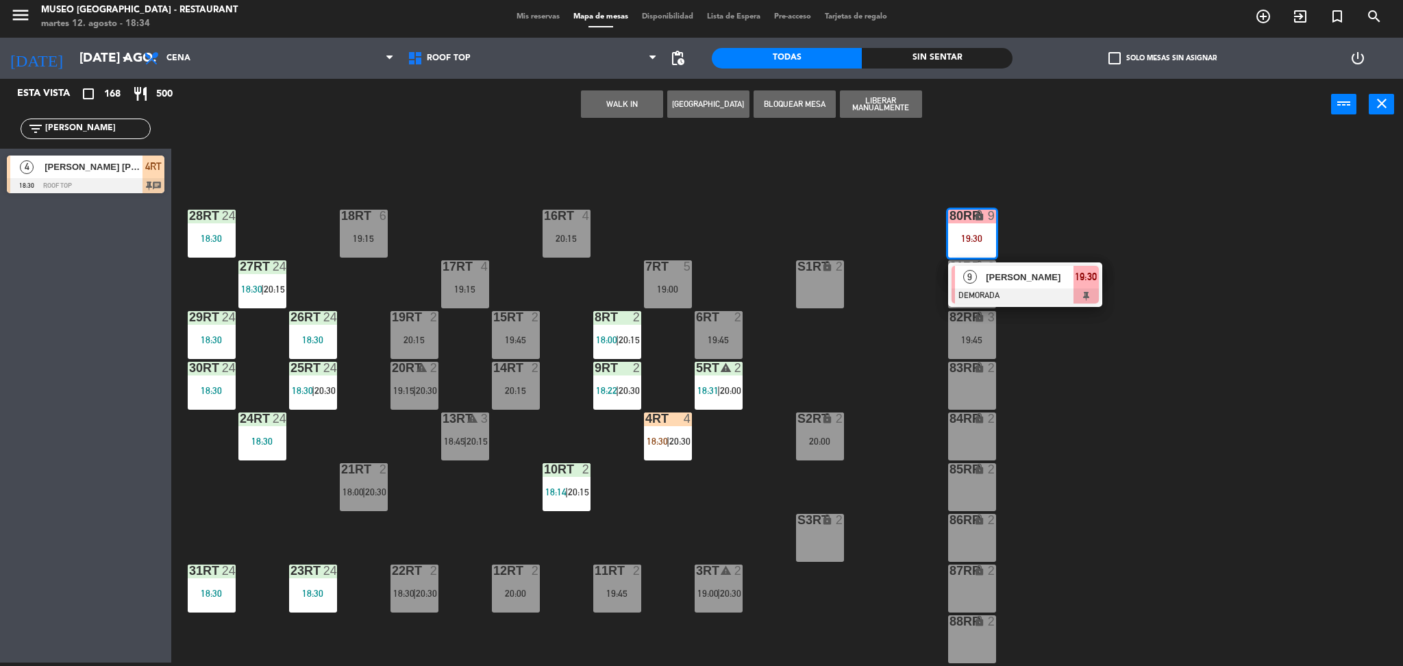
click at [1023, 304] on div "9 [PERSON_NAME] DEMORADA 19:30" at bounding box center [1025, 284] width 154 height 45
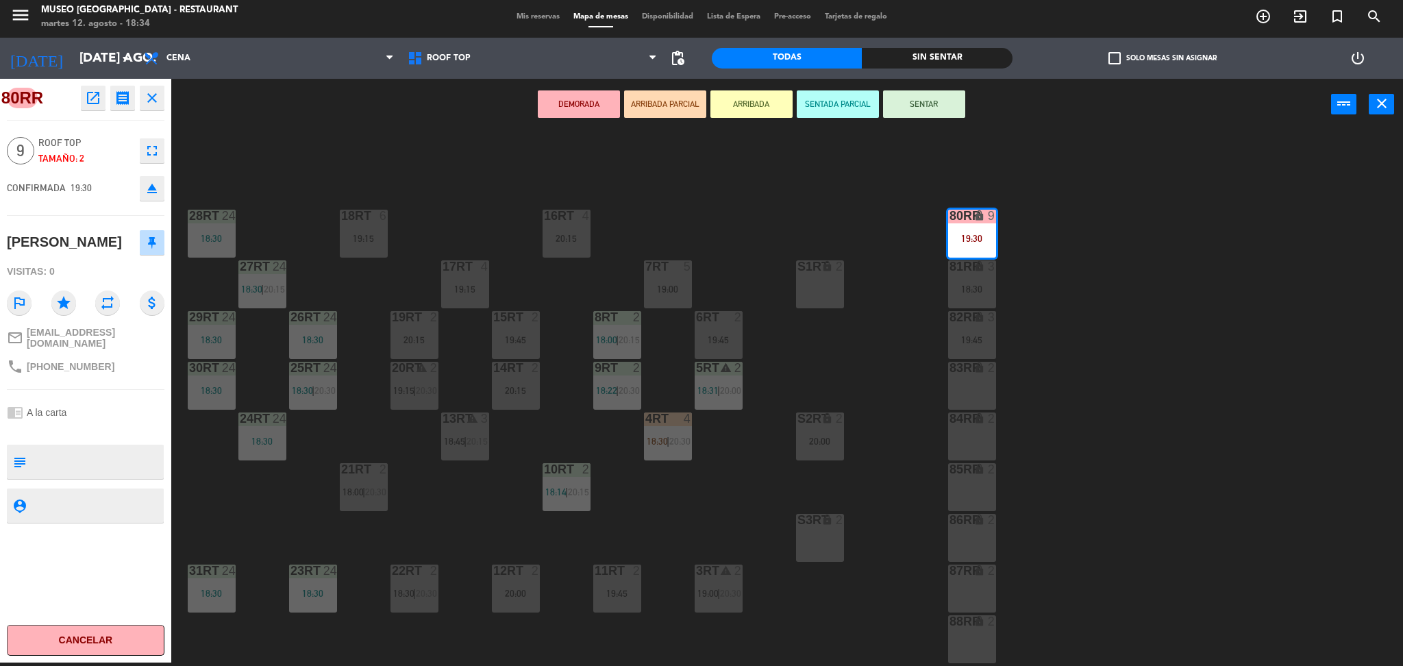
click at [1098, 404] on div "18RT 6 19:15 16RT 4 20:15 28RT 24 18:30 80RR lock 9 19:30 27RT 24 18:30 | 20:15…" at bounding box center [794, 400] width 1218 height 532
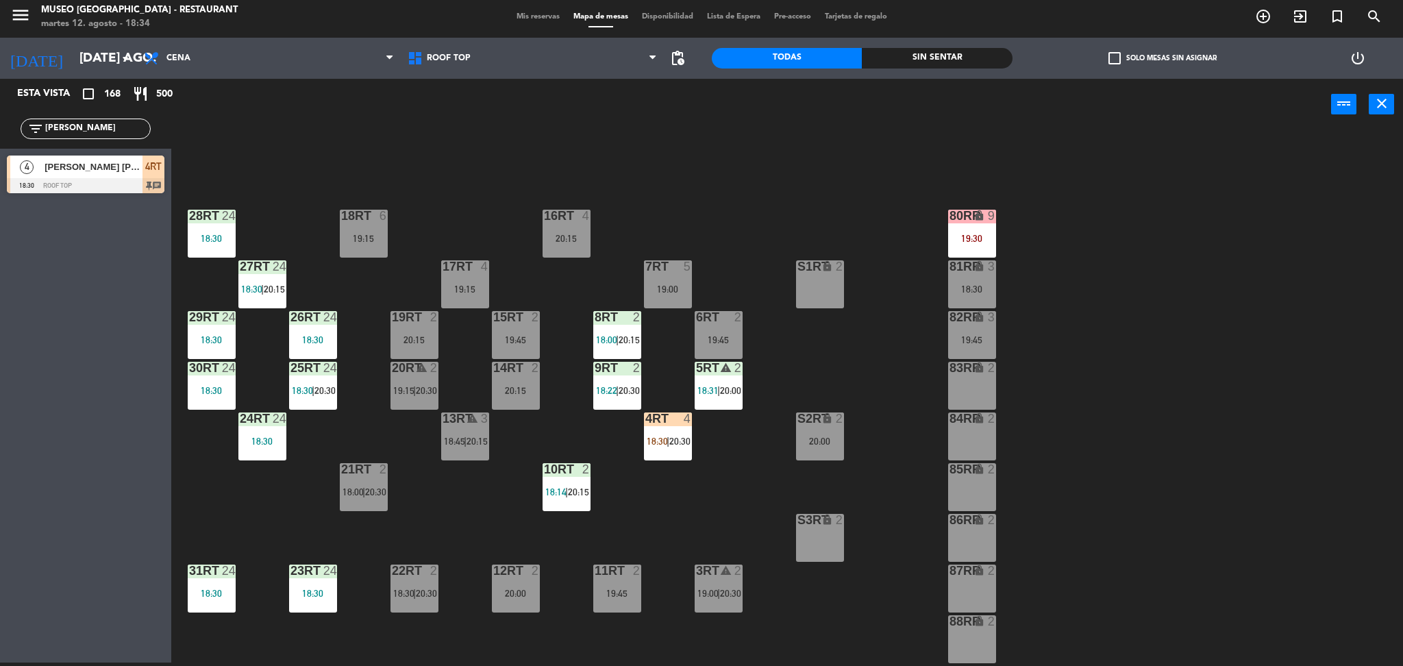
scroll to position [503, 0]
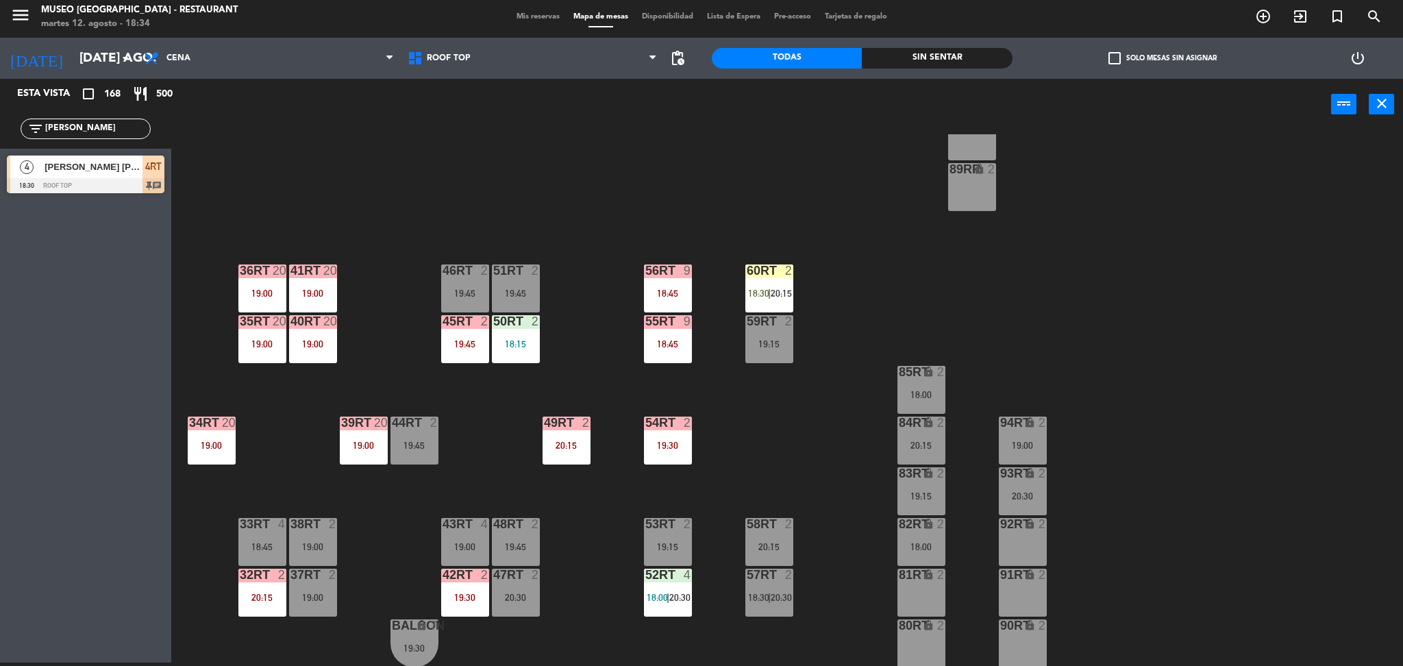
click at [1027, 503] on div "93RT lock 2 20:30" at bounding box center [1023, 491] width 48 height 48
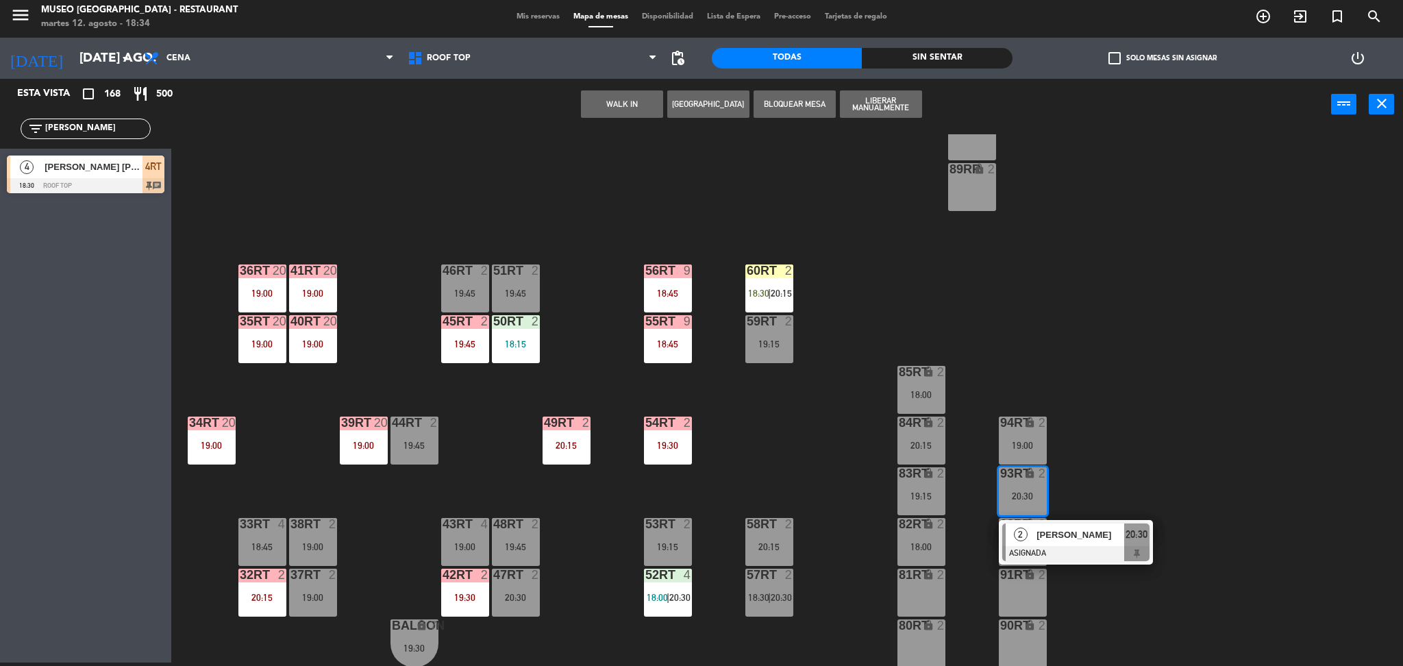
click at [1057, 532] on span "[PERSON_NAME]" at bounding box center [1080, 534] width 88 height 14
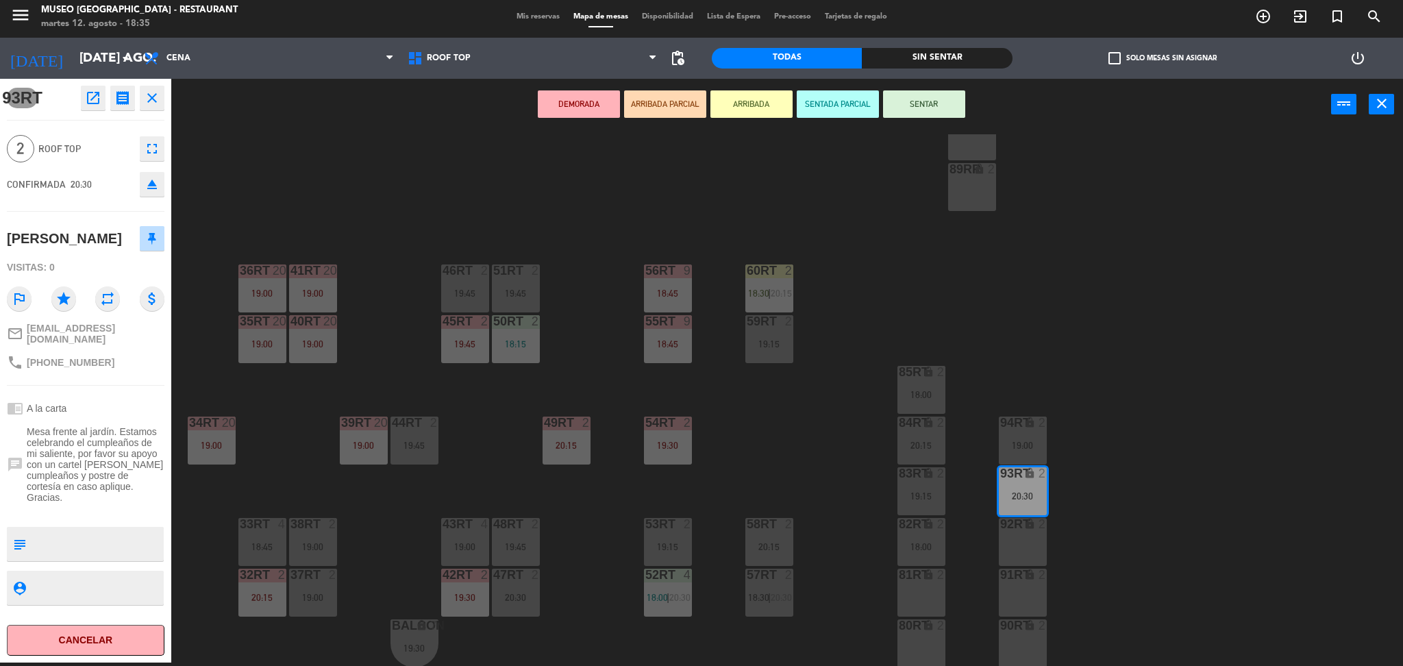
click at [311, 603] on div "37rt 2 19:00" at bounding box center [313, 593] width 48 height 48
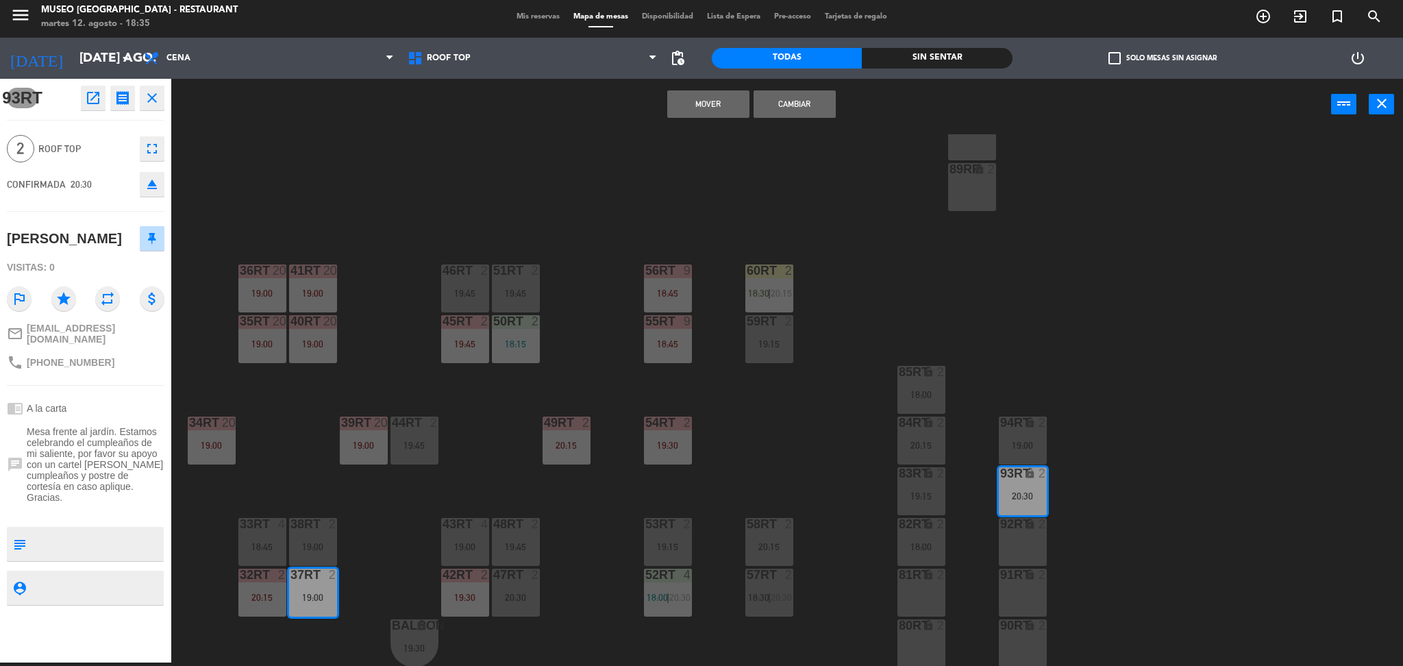
click at [704, 99] on button "Mover" at bounding box center [708, 103] width 82 height 27
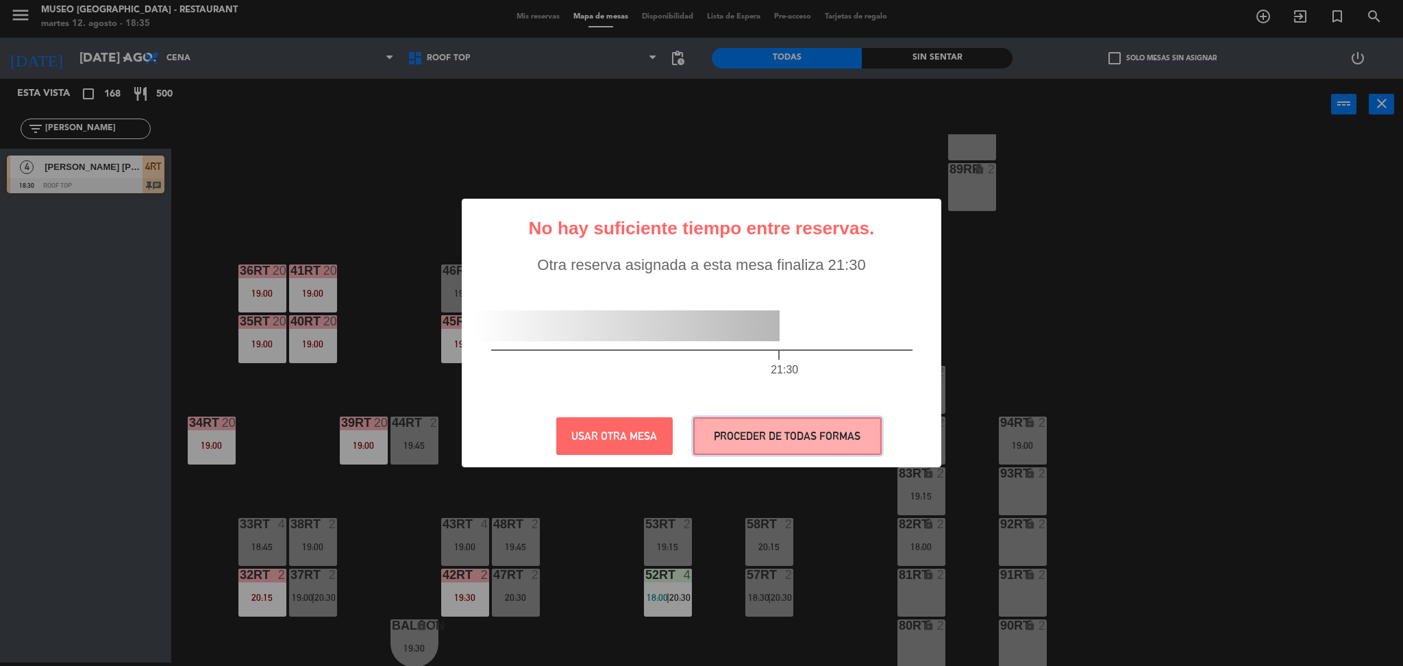
click at [817, 425] on button "PROCEDER DE TODAS FORMAS" at bounding box center [787, 436] width 188 height 38
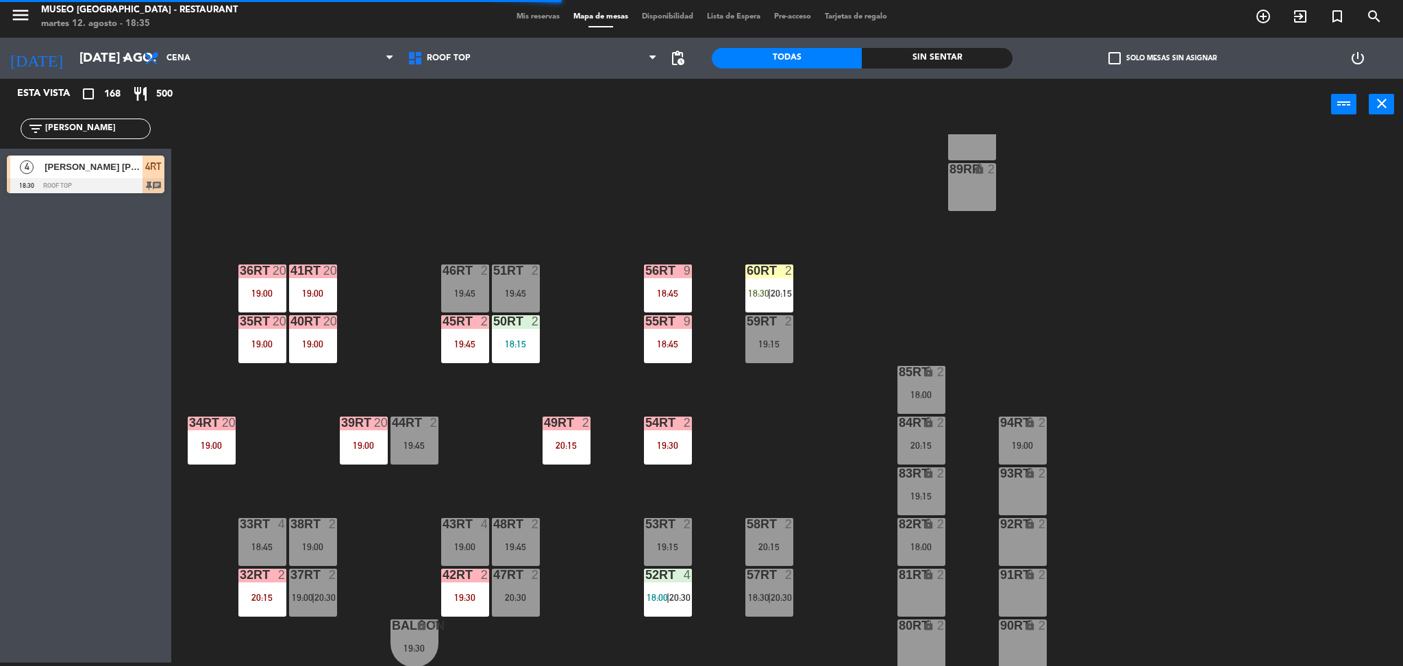
click at [914, 497] on div "19:15" at bounding box center [921, 496] width 48 height 10
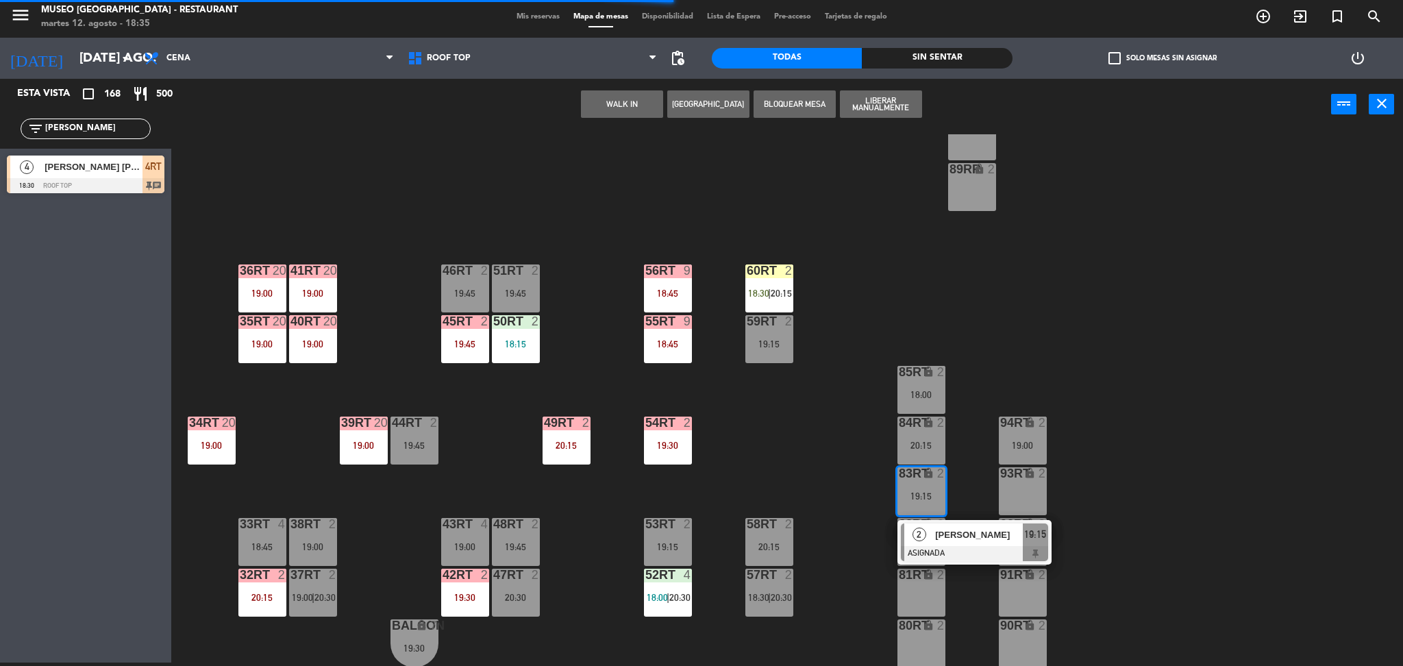
click at [937, 528] on span "[PERSON_NAME]" at bounding box center [979, 534] width 88 height 14
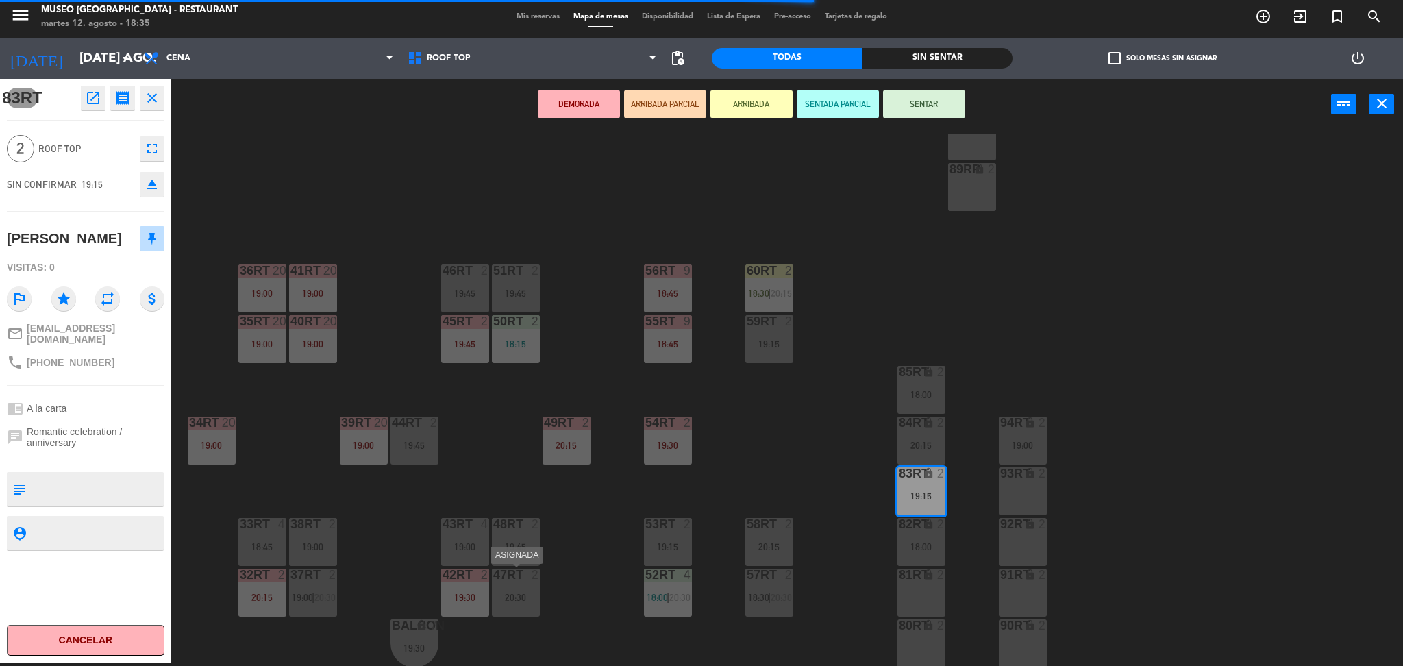
click at [532, 597] on div "20:30" at bounding box center [516, 598] width 48 height 10
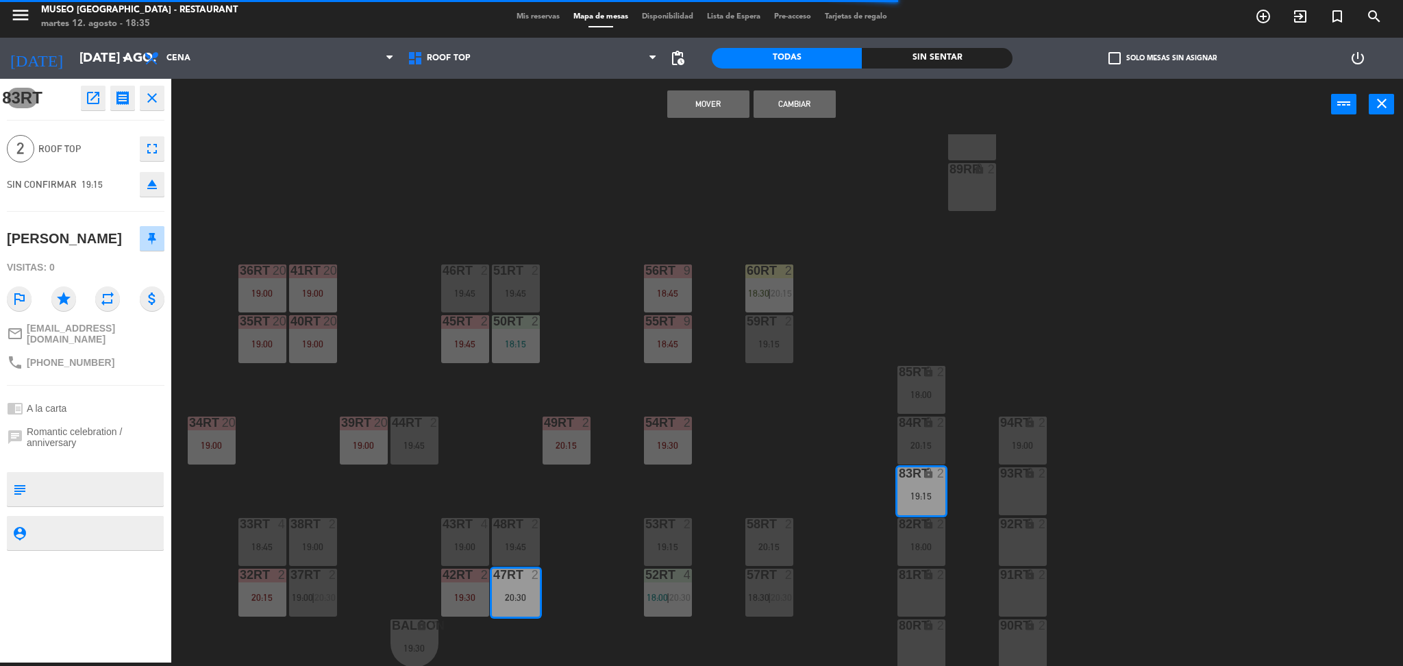
click at [699, 104] on button "Mover" at bounding box center [708, 103] width 82 height 27
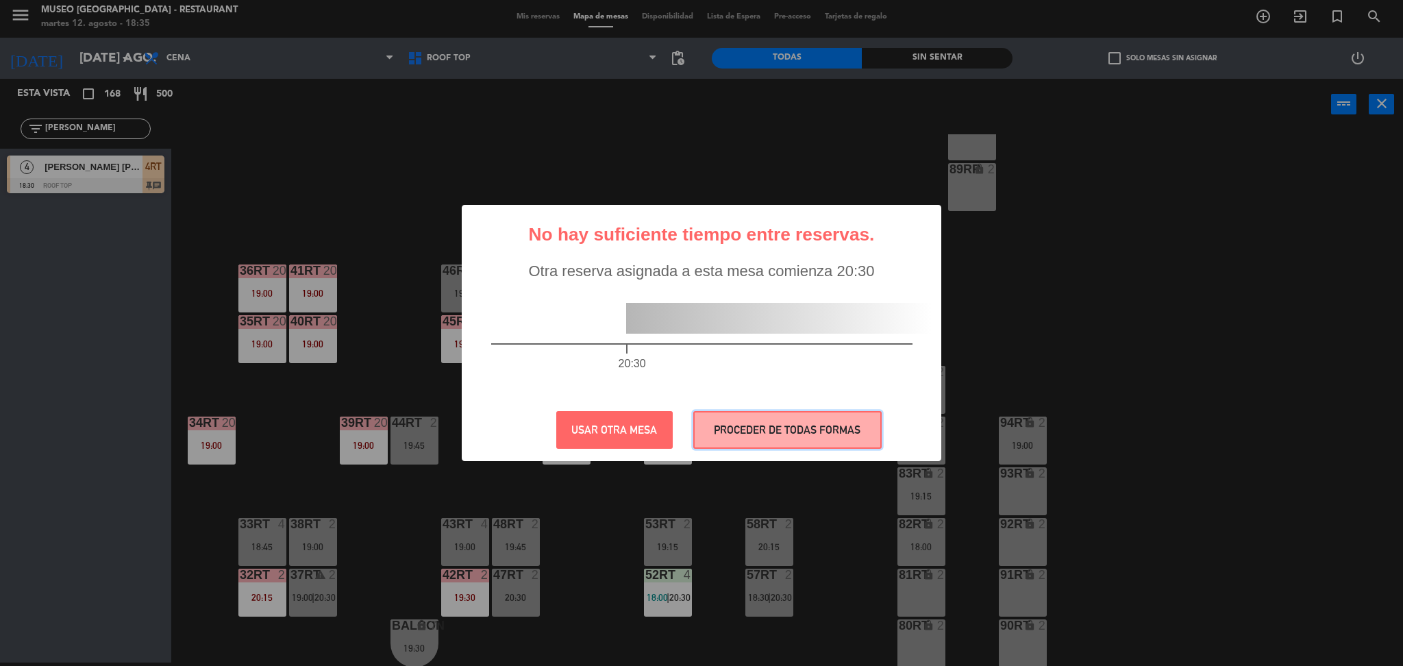
click at [753, 429] on button "PROCEDER DE TODAS FORMAS" at bounding box center [787, 430] width 188 height 38
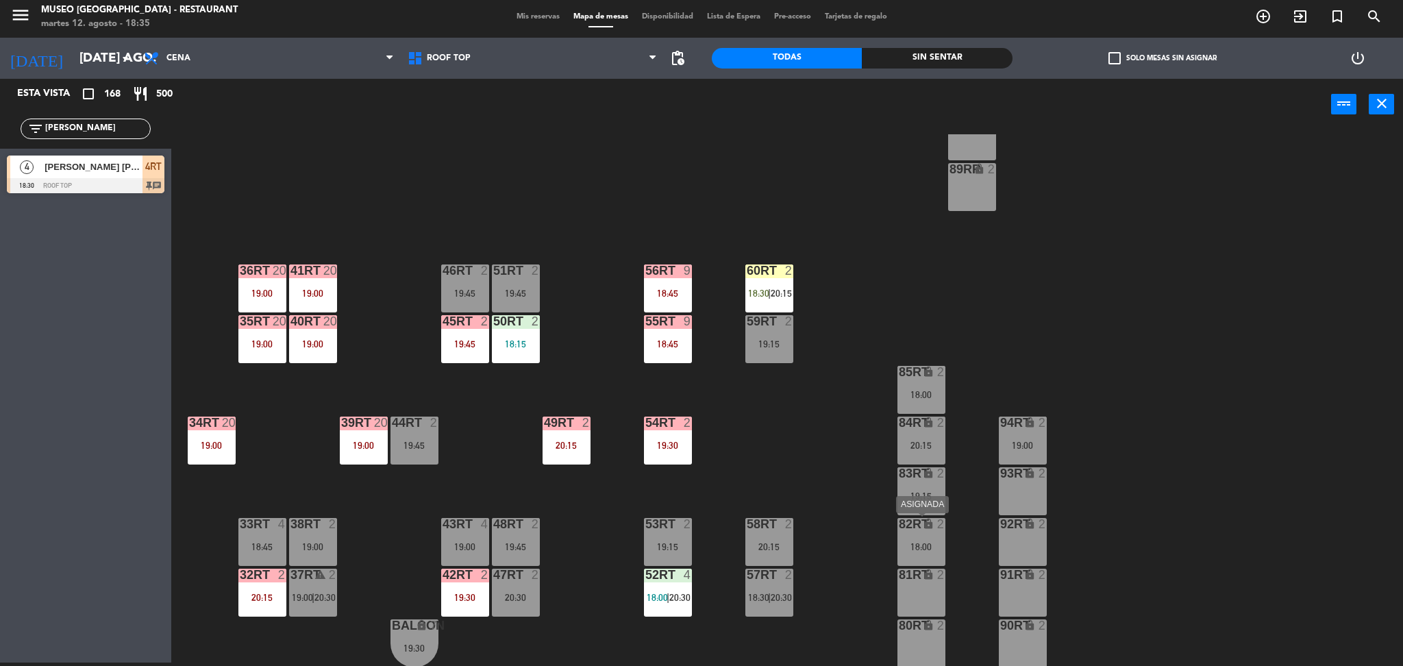
click at [924, 547] on div "18:00" at bounding box center [921, 547] width 48 height 10
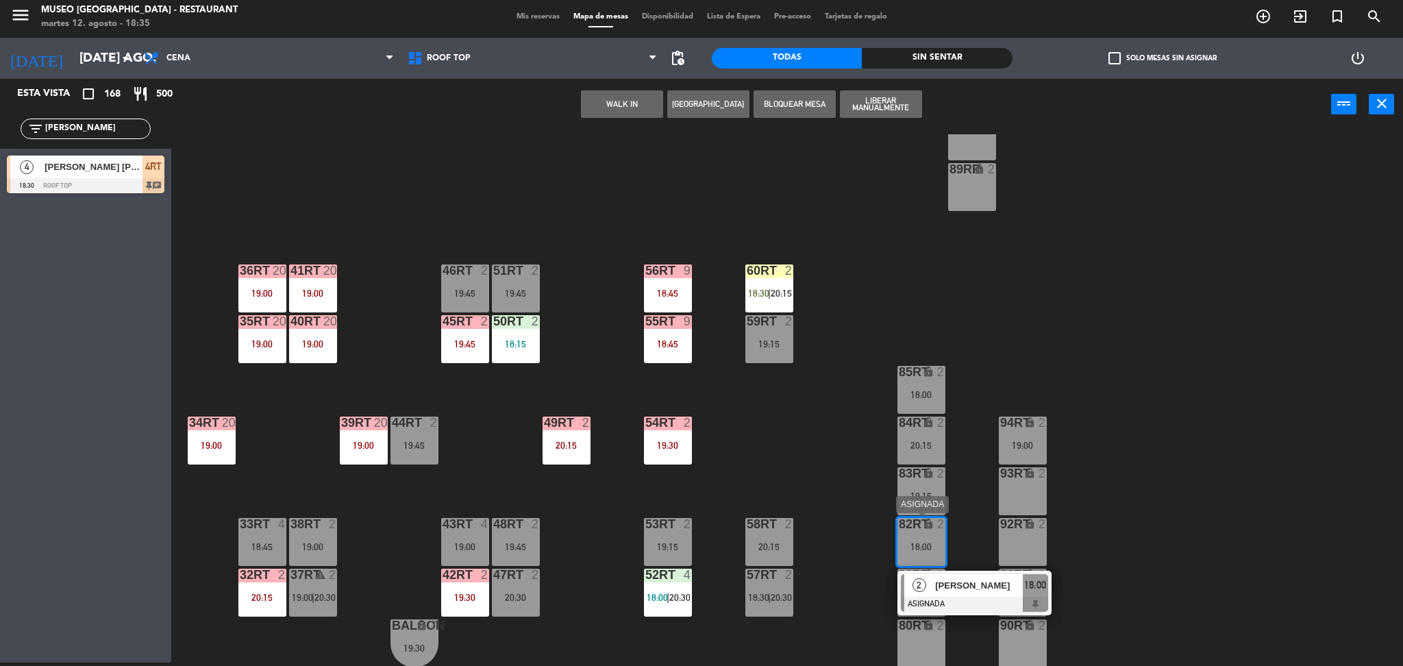
click at [963, 600] on div at bounding box center [974, 604] width 147 height 15
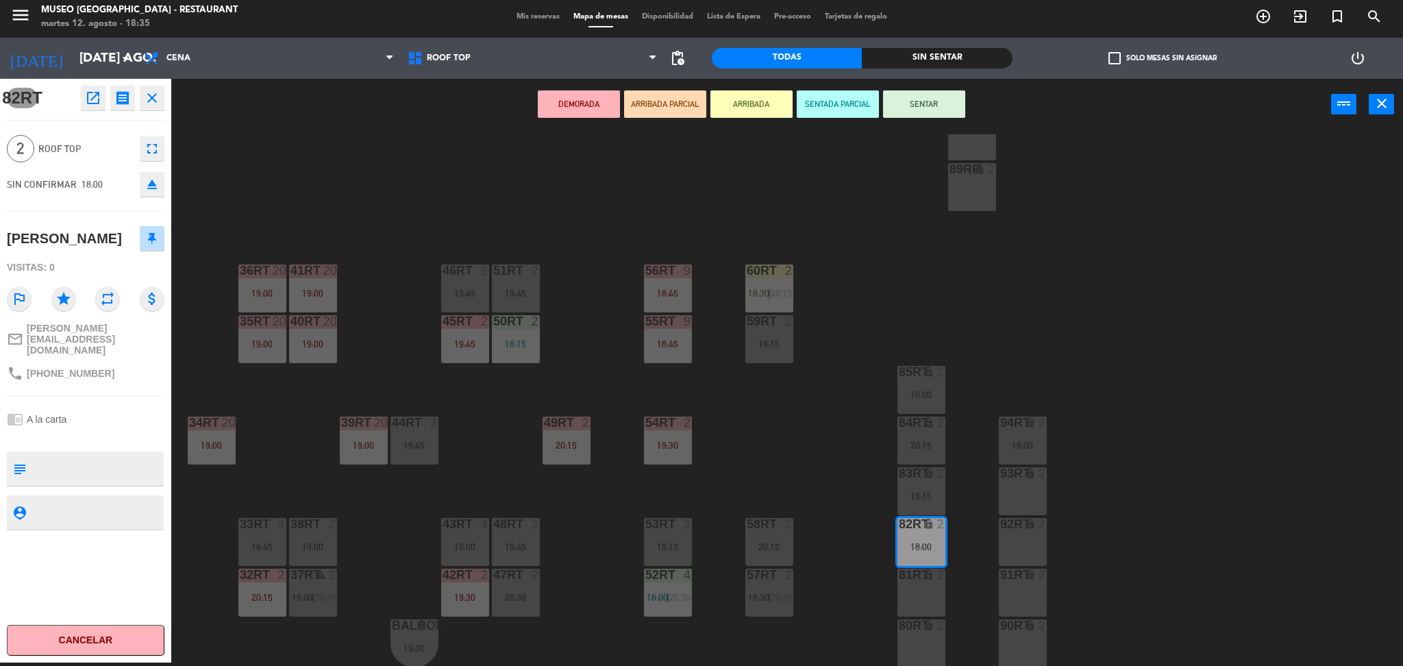
click at [90, 99] on icon "open_in_new" at bounding box center [93, 98] width 16 height 16
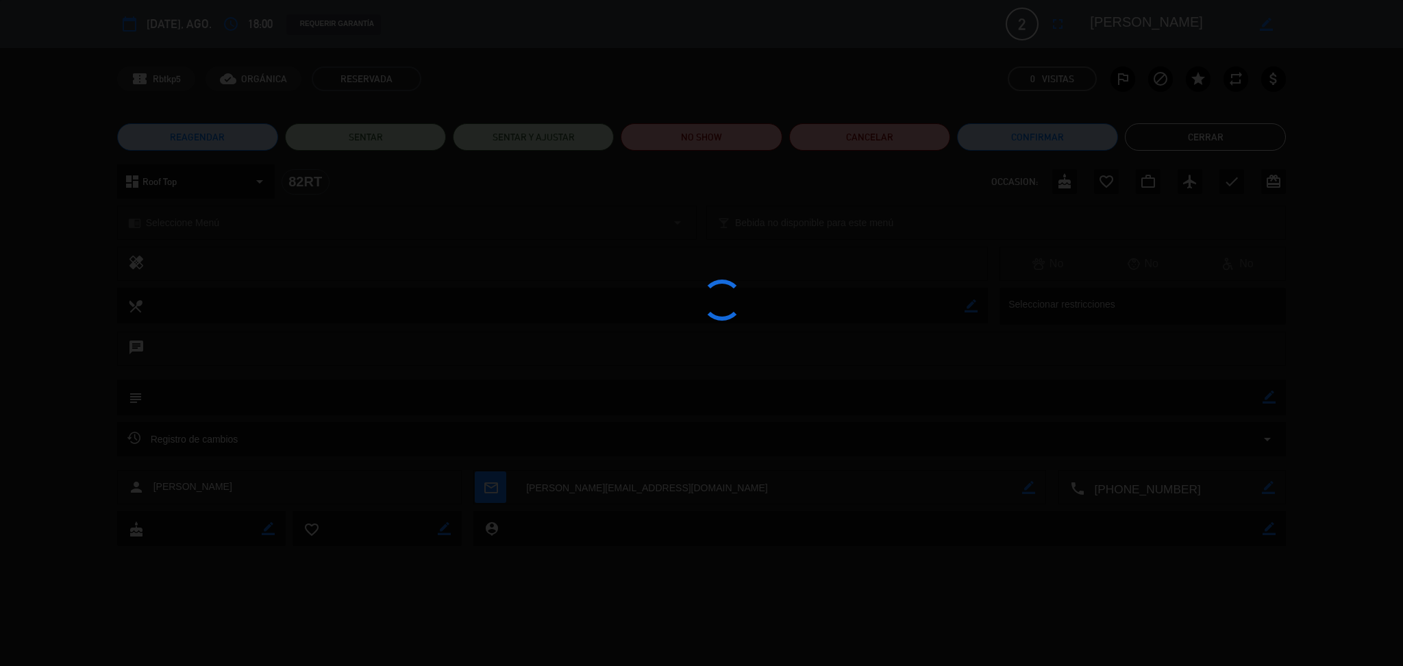
click at [708, 127] on div at bounding box center [701, 333] width 1403 height 666
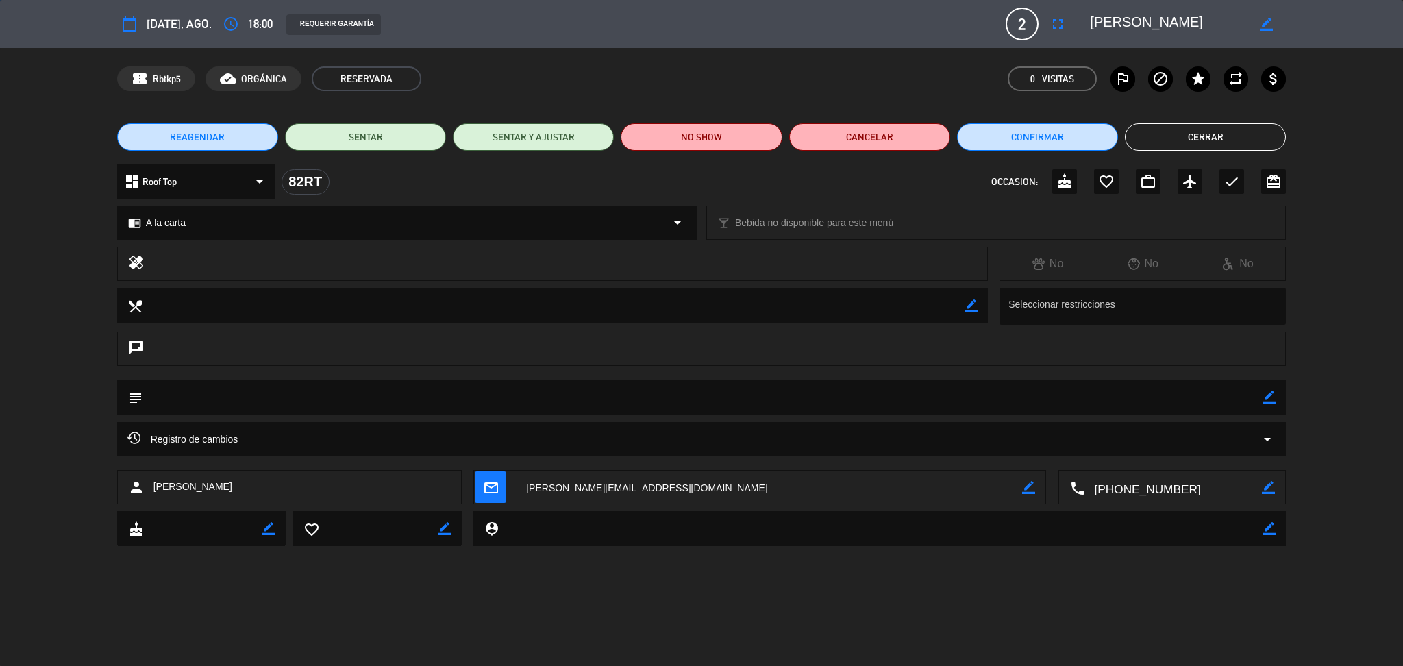
click at [708, 127] on edit-booking-info-modal "calendar_today [DATE], ago. access_time 18:00 REQUERIR GARANTÍA 2 [PERSON_NAME]…" at bounding box center [701, 333] width 1403 height 666
click at [711, 137] on button "NO SHOW" at bounding box center [701, 136] width 161 height 27
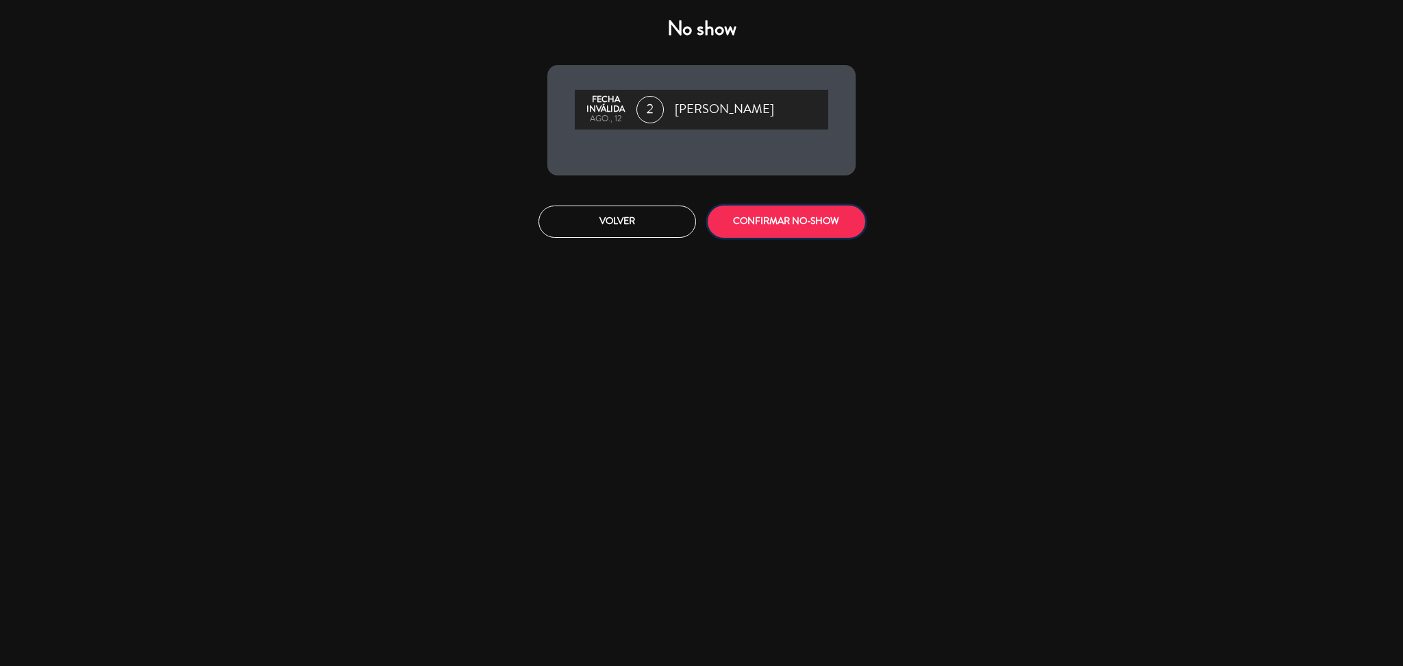
click at [769, 211] on button "CONFIRMAR NO-SHOW" at bounding box center [787, 221] width 158 height 32
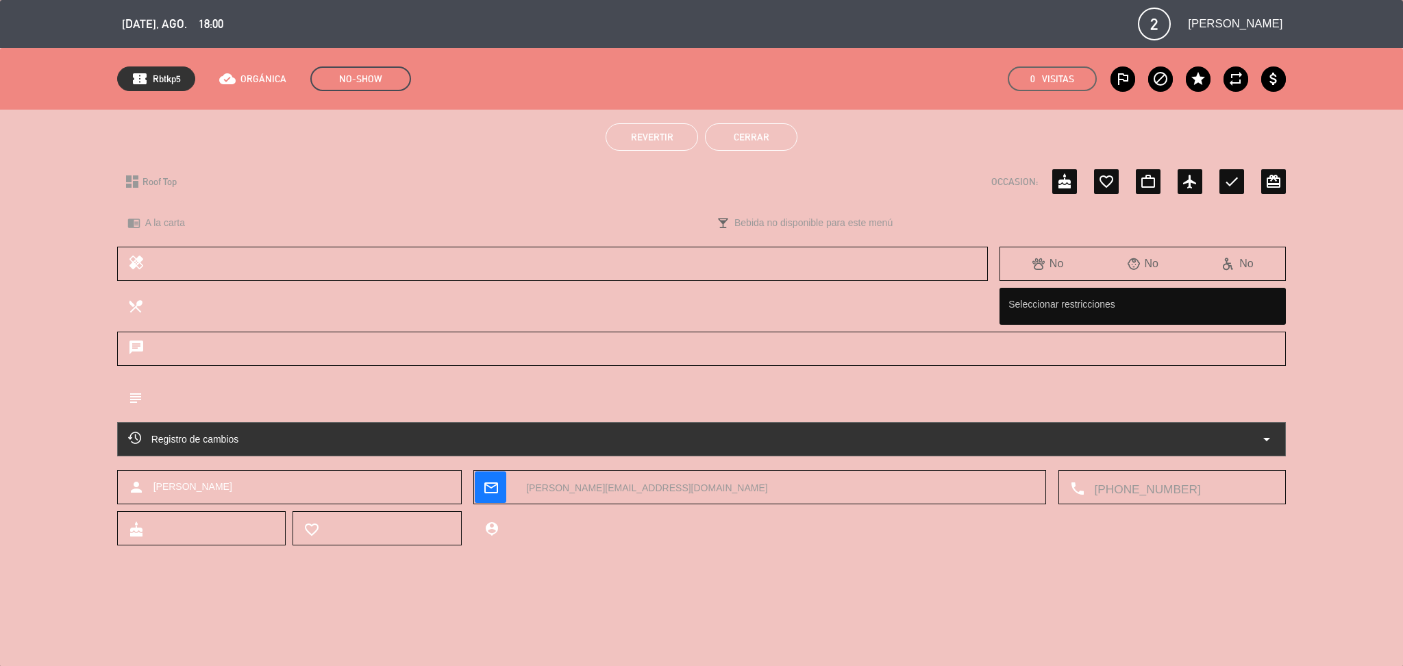
click at [735, 133] on button "Cerrar" at bounding box center [751, 136] width 92 height 27
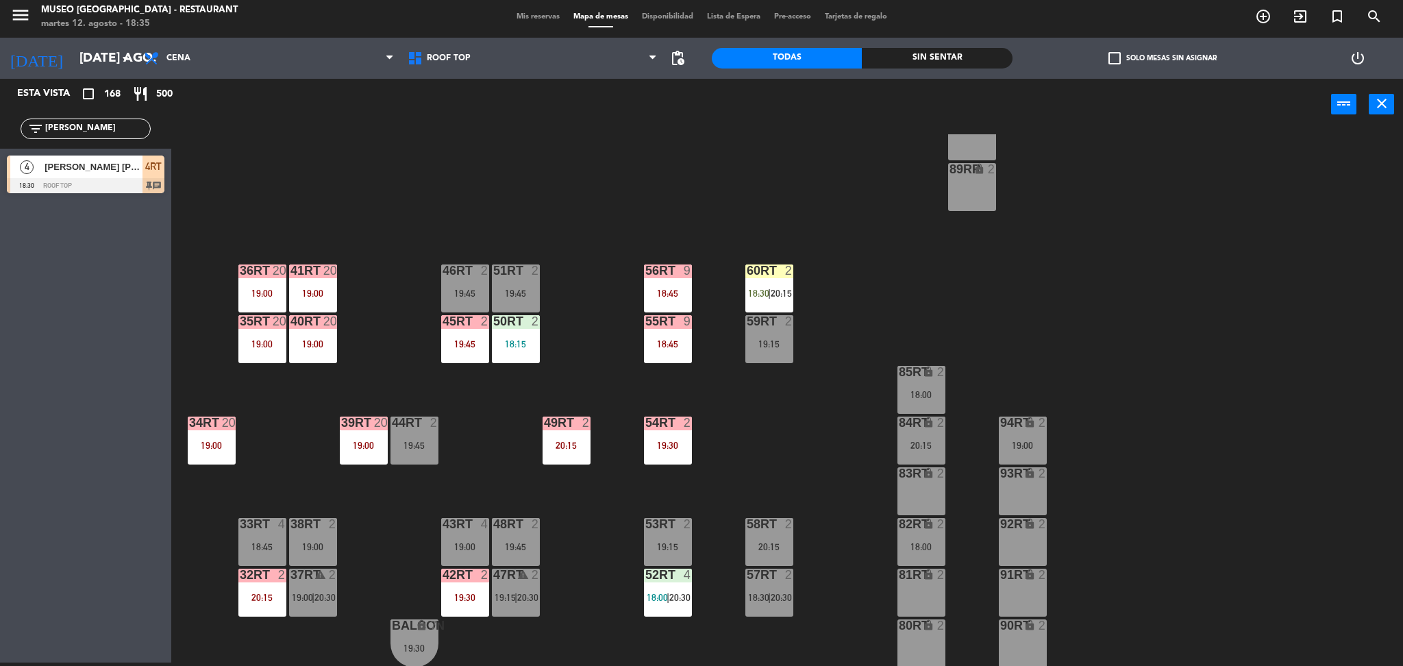
click at [925, 397] on div "18:00" at bounding box center [921, 395] width 48 height 10
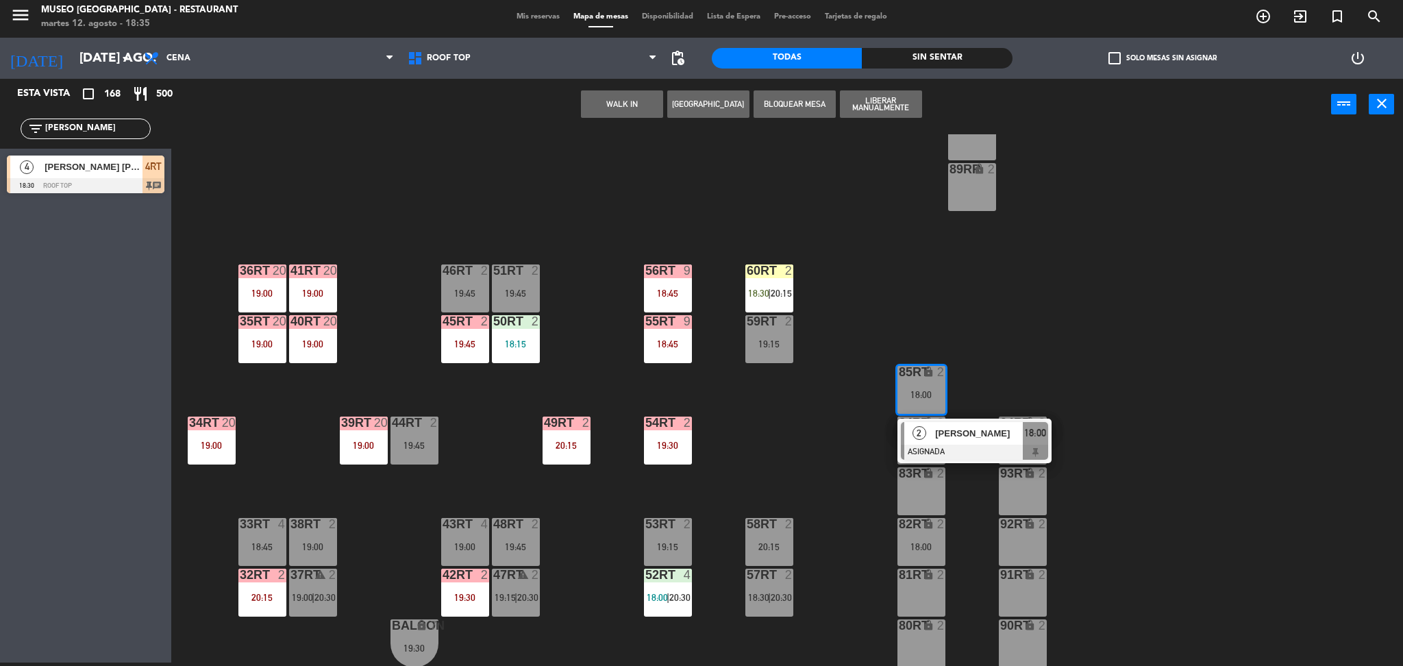
click at [949, 429] on span "[PERSON_NAME]" at bounding box center [979, 433] width 88 height 14
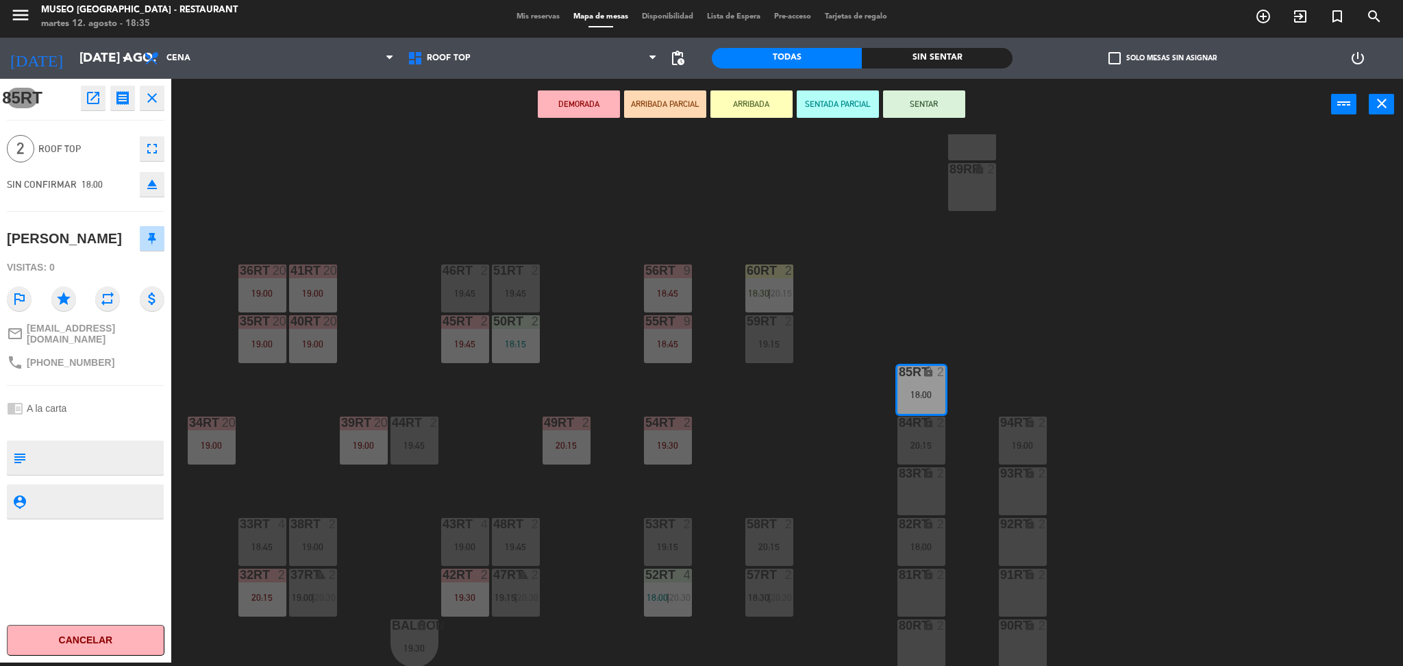
click at [88, 107] on button "open_in_new" at bounding box center [93, 98] width 25 height 25
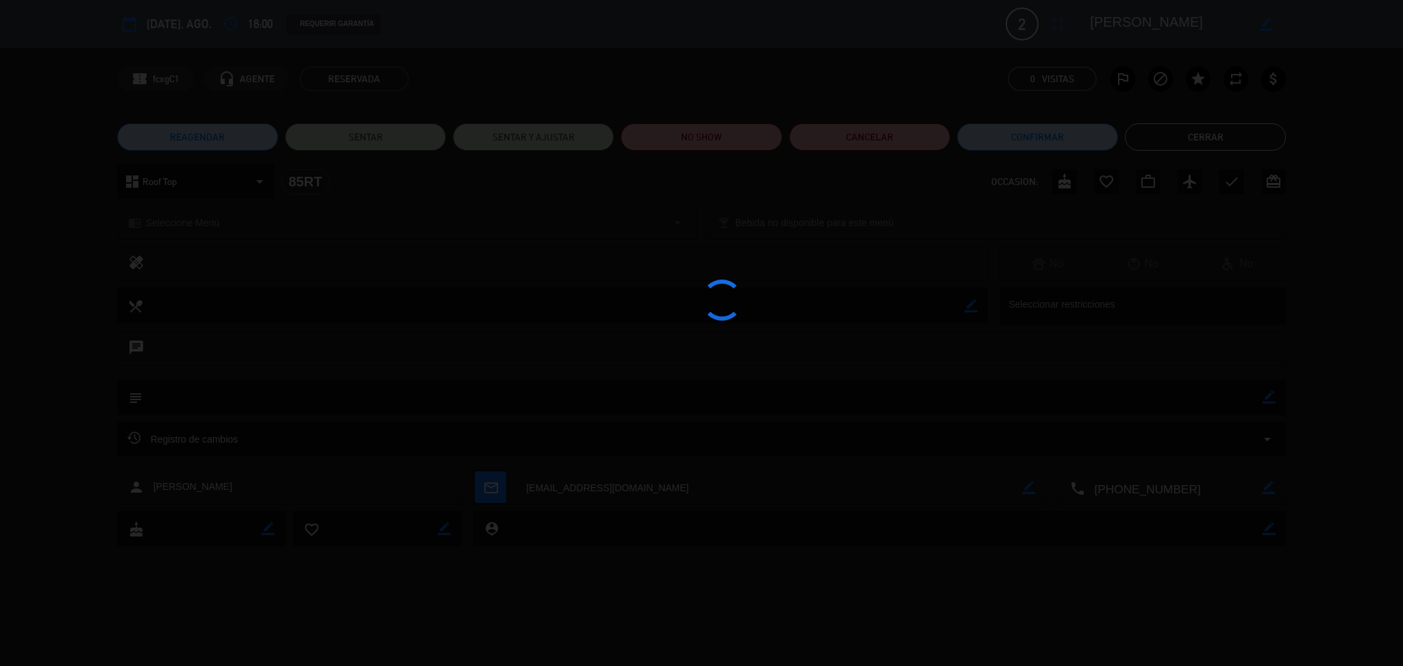
click at [682, 127] on div at bounding box center [701, 333] width 1403 height 666
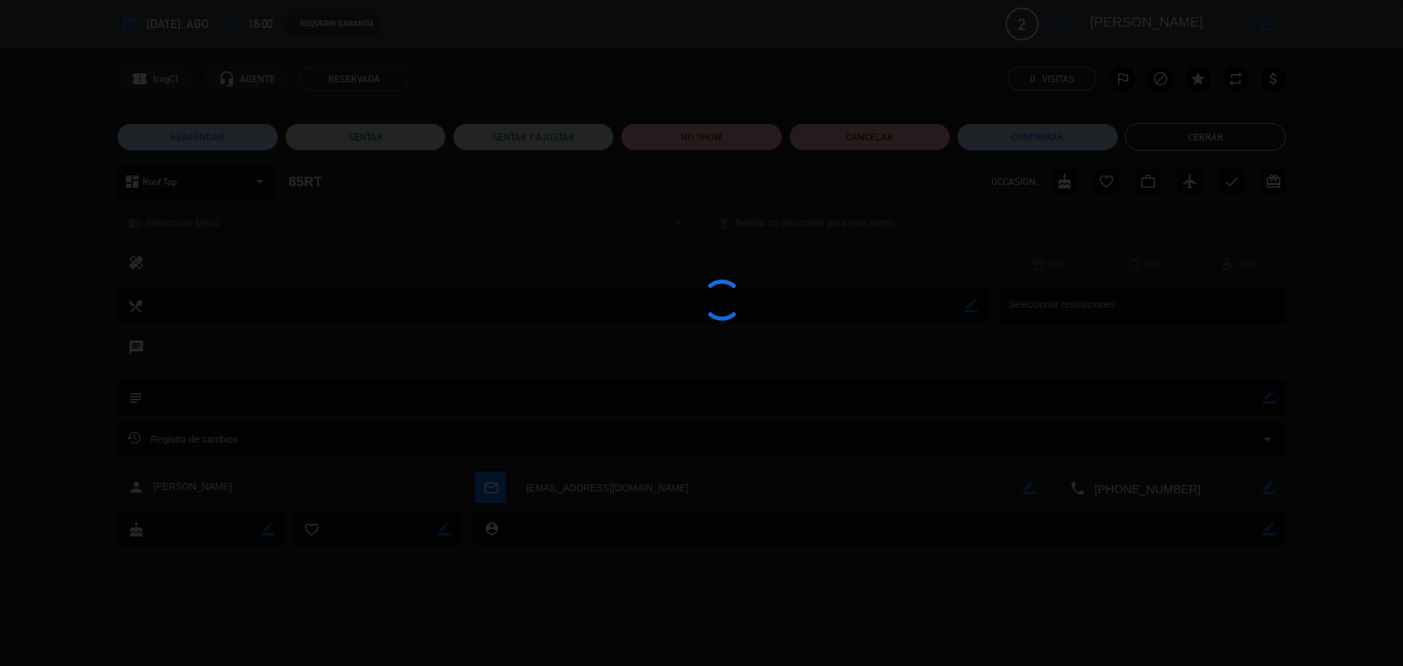
click at [682, 127] on div at bounding box center [701, 333] width 1403 height 666
click at [698, 142] on div at bounding box center [701, 333] width 1403 height 666
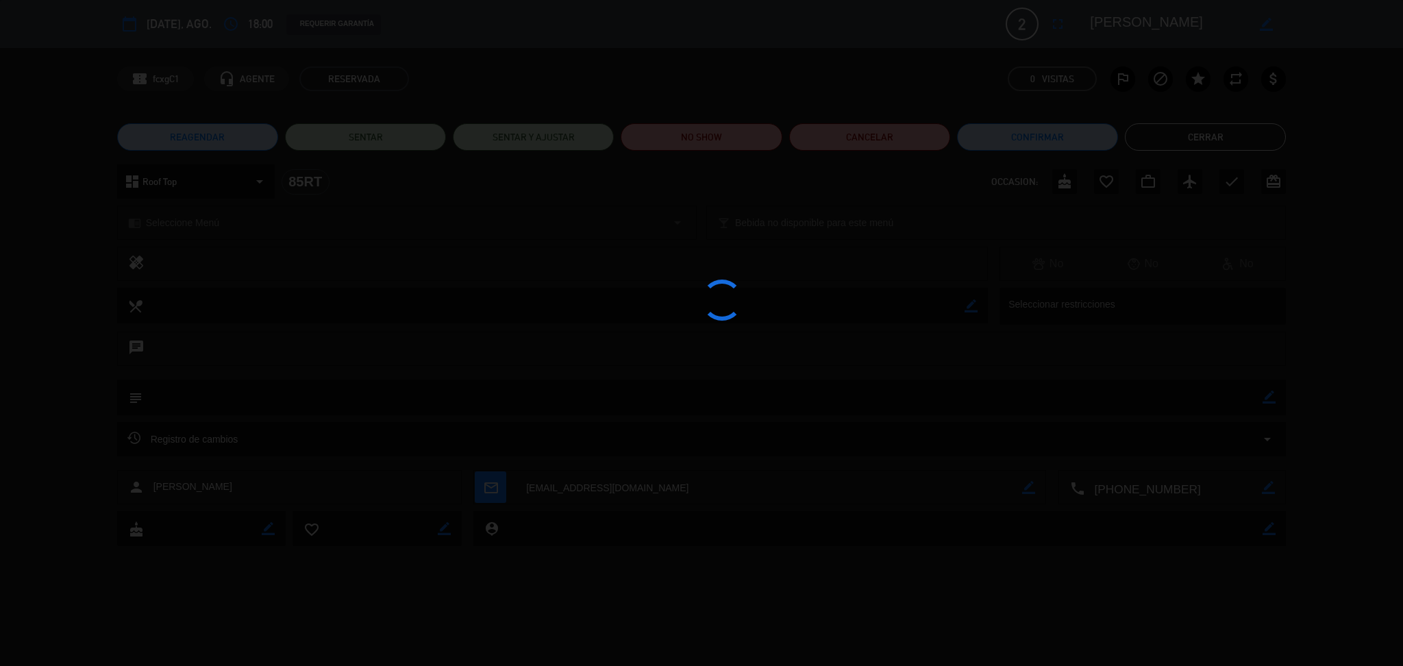
click at [698, 142] on div at bounding box center [701, 333] width 1403 height 666
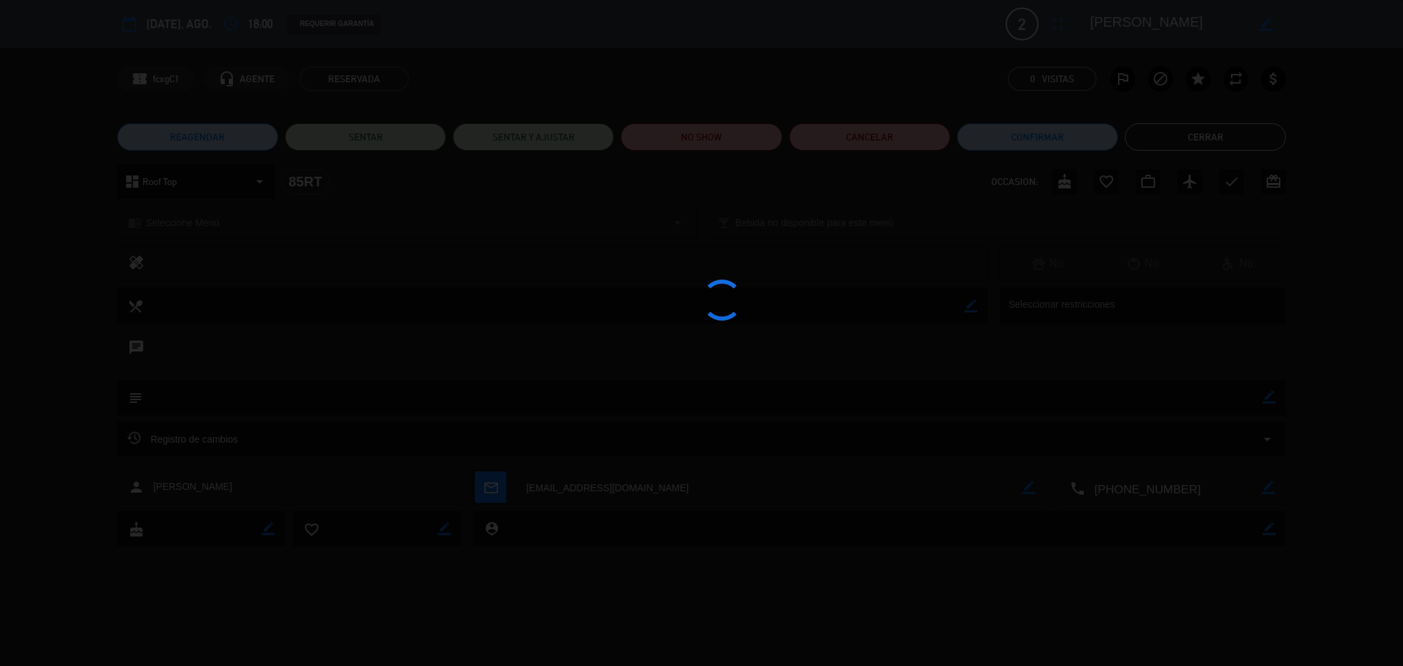
click at [698, 142] on div at bounding box center [701, 333] width 1403 height 666
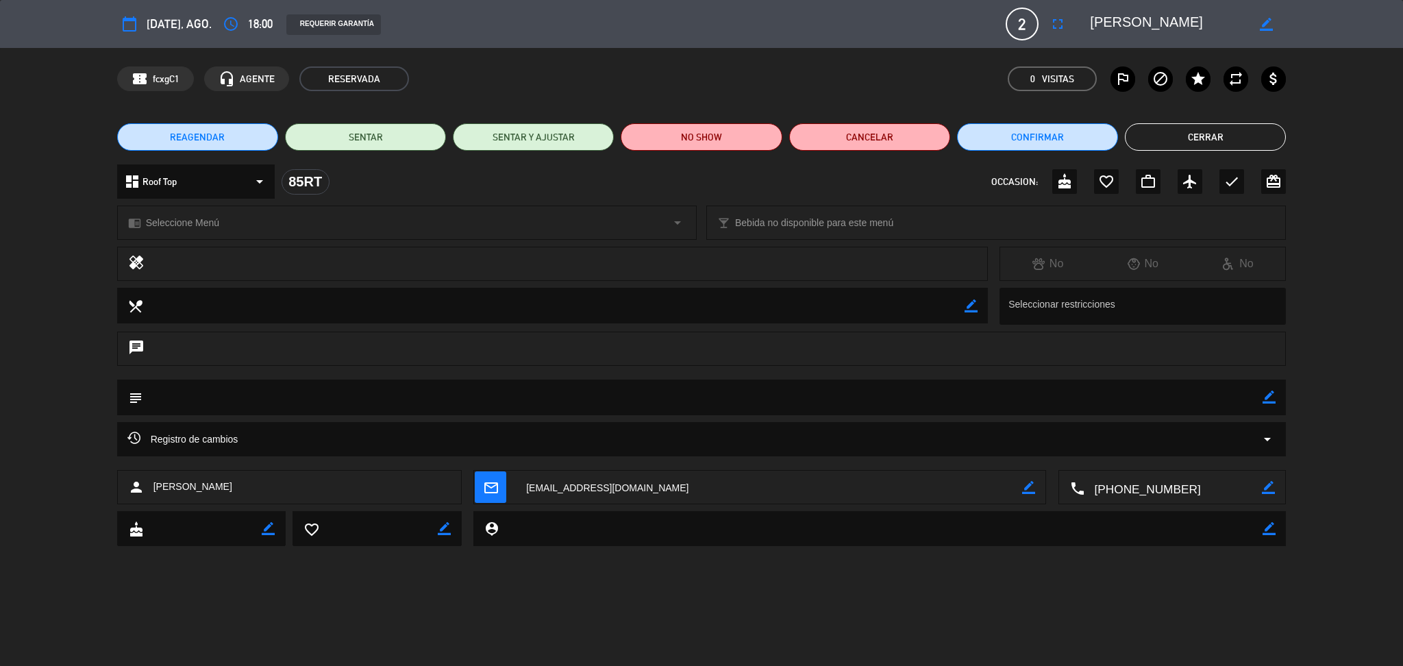
click at [1157, 134] on button "Cerrar" at bounding box center [1205, 136] width 161 height 27
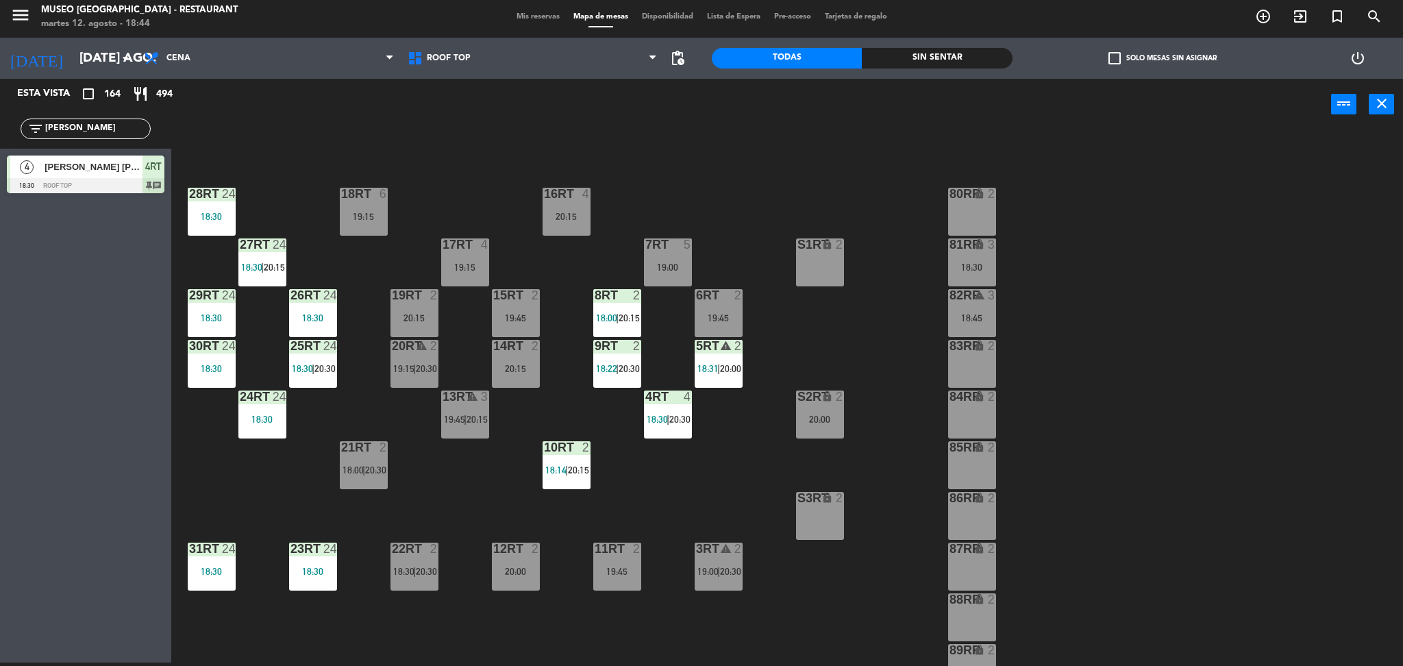
scroll to position [39, 0]
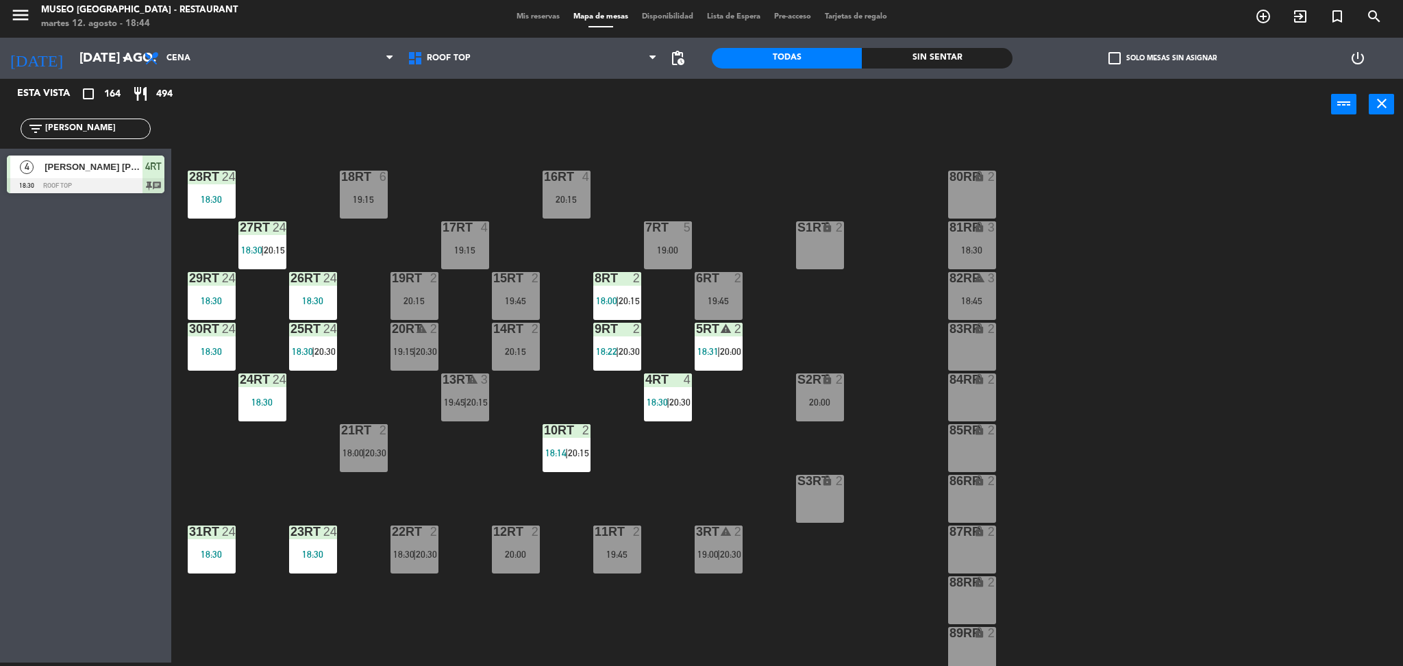
click at [1143, 64] on div "check_box_outline_blank Solo mesas sin asignar" at bounding box center [1162, 58] width 301 height 41
click at [1134, 54] on label "check_box_outline_blank Solo mesas sin asignar" at bounding box center [1162, 58] width 108 height 12
click at [1162, 58] on input "check_box_outline_blank Solo mesas sin asignar" at bounding box center [1162, 58] width 0 height 0
drag, startPoint x: 101, startPoint y: 127, endPoint x: 0, endPoint y: 164, distance: 107.3
click at [0, 164] on div "Esta vista crop_square 10 restaurant 28 filter_list willi" at bounding box center [85, 371] width 171 height 584
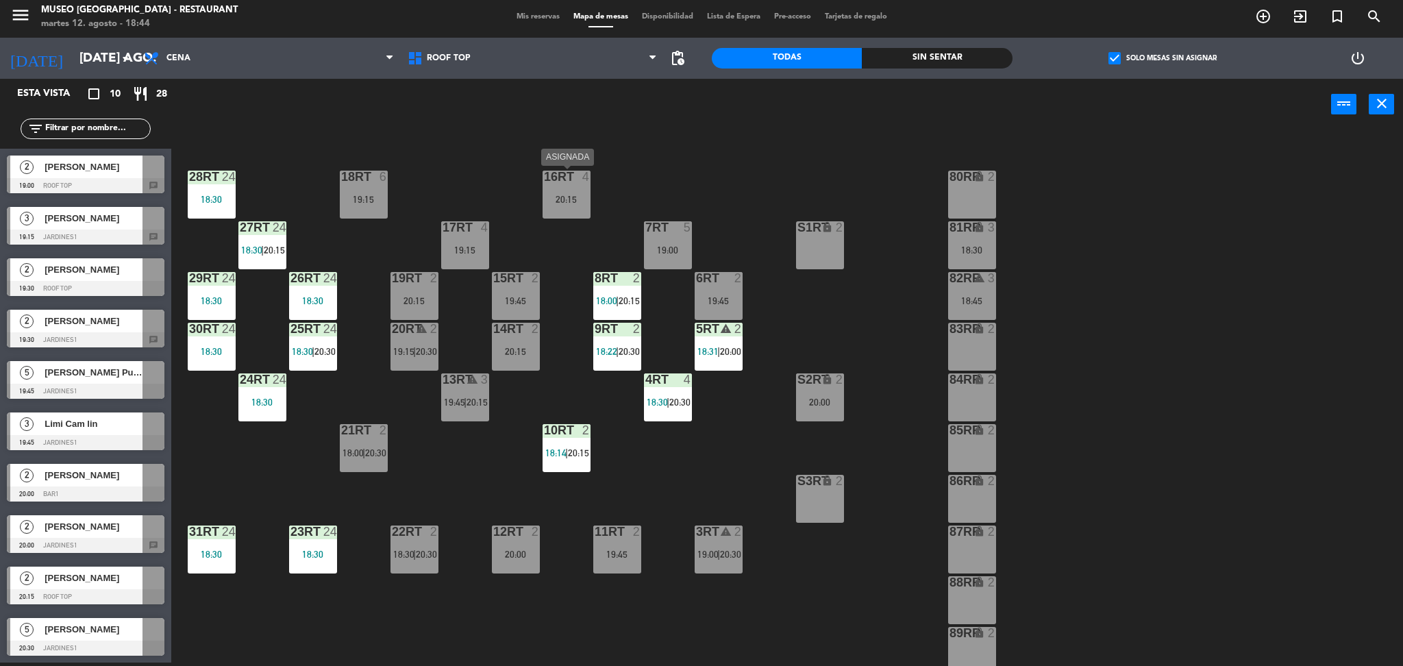
click at [556, 201] on div "20:15" at bounding box center [567, 200] width 48 height 10
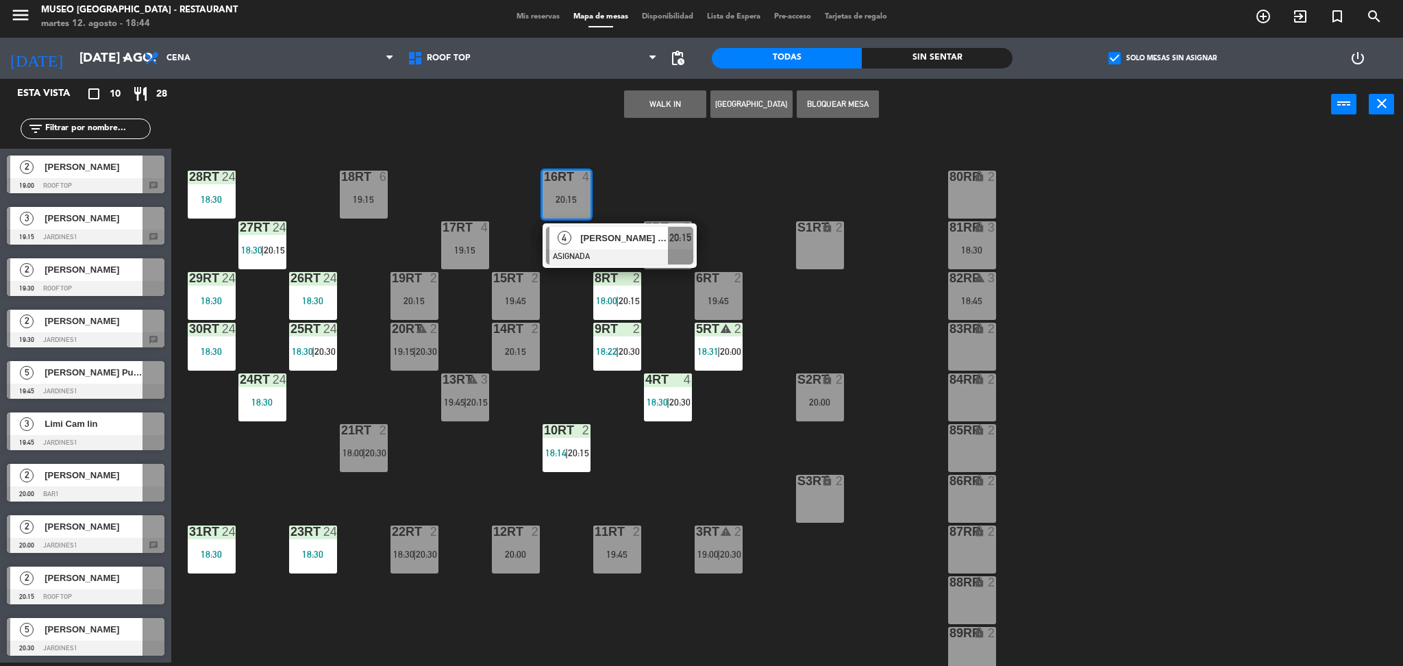
click at [587, 236] on span "[PERSON_NAME] Chuquimajo [PERSON_NAME]" at bounding box center [624, 238] width 88 height 14
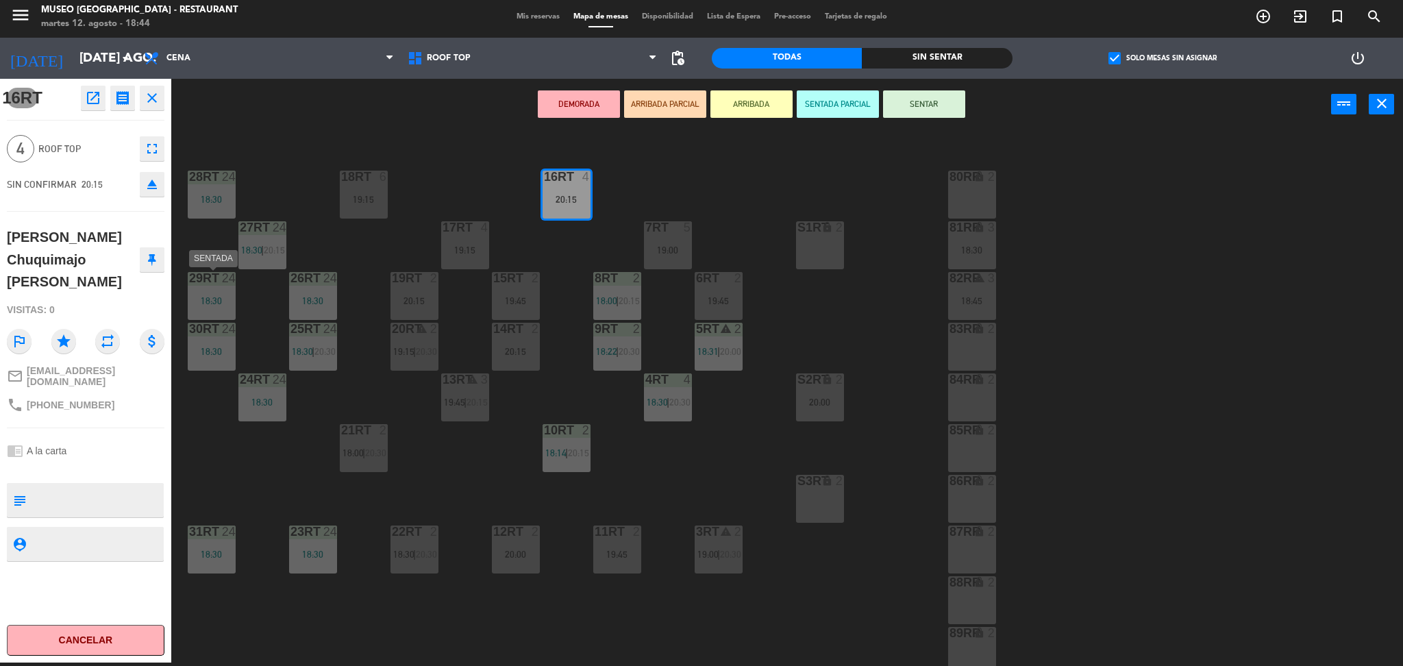
click at [214, 305] on div "18:30" at bounding box center [212, 301] width 48 height 10
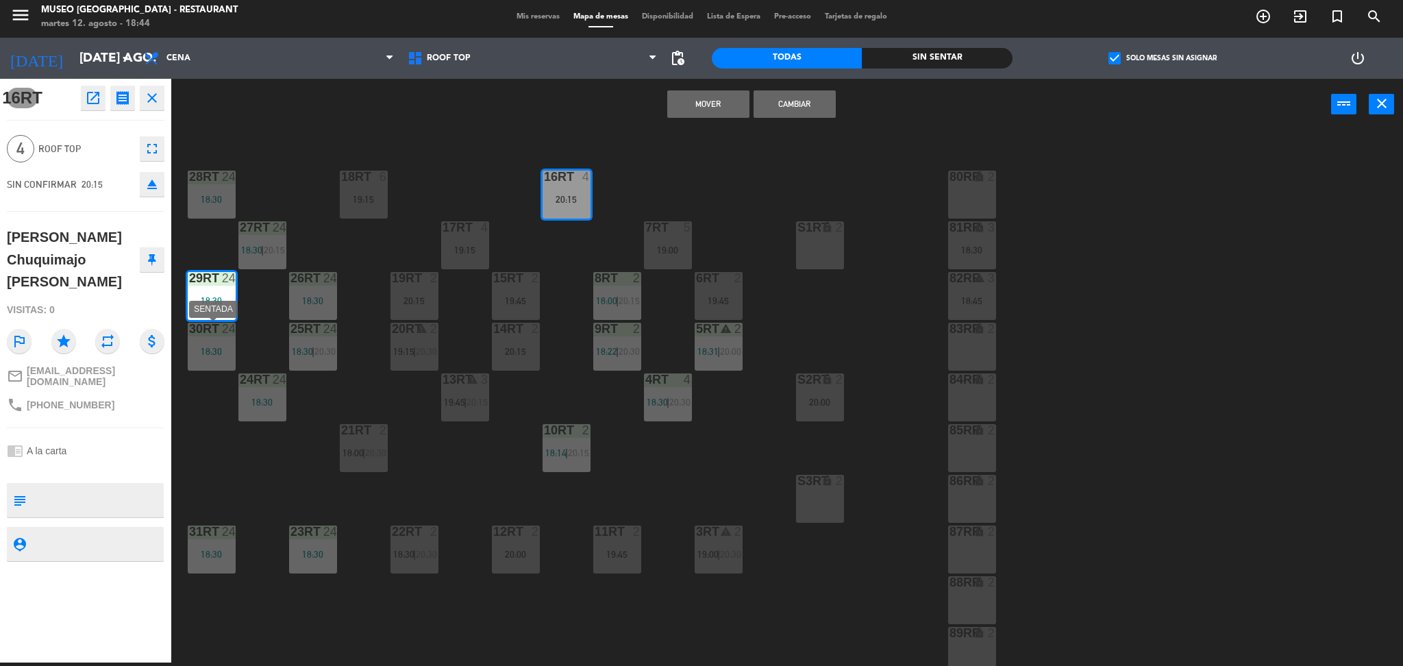
click at [214, 329] on div at bounding box center [211, 329] width 23 height 12
click at [692, 109] on button "Mover y Unir" at bounding box center [708, 103] width 82 height 27
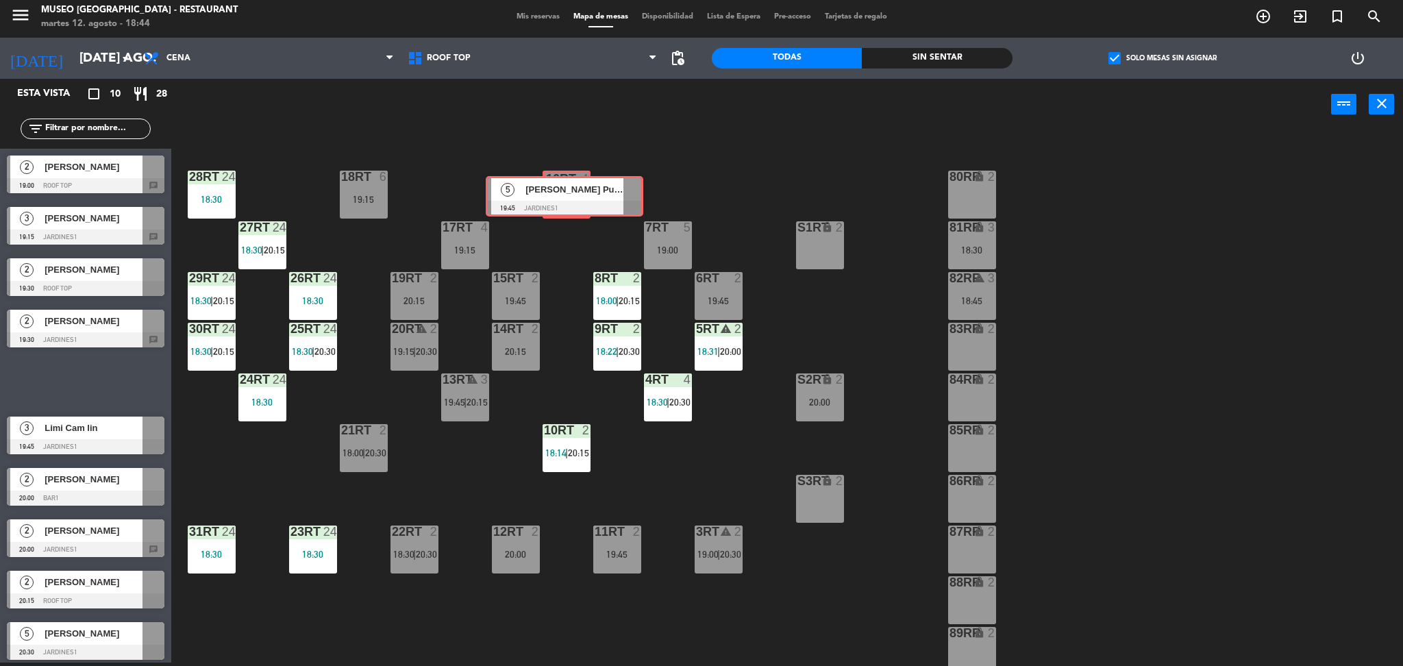
drag, startPoint x: 103, startPoint y: 376, endPoint x: 579, endPoint y: 189, distance: 511.5
click at [579, 189] on div "Esta vista crop_square 10 restaurant 28 filter_list 2 [PERSON_NAME] 19:00 Roof …" at bounding box center [701, 373] width 1403 height 588
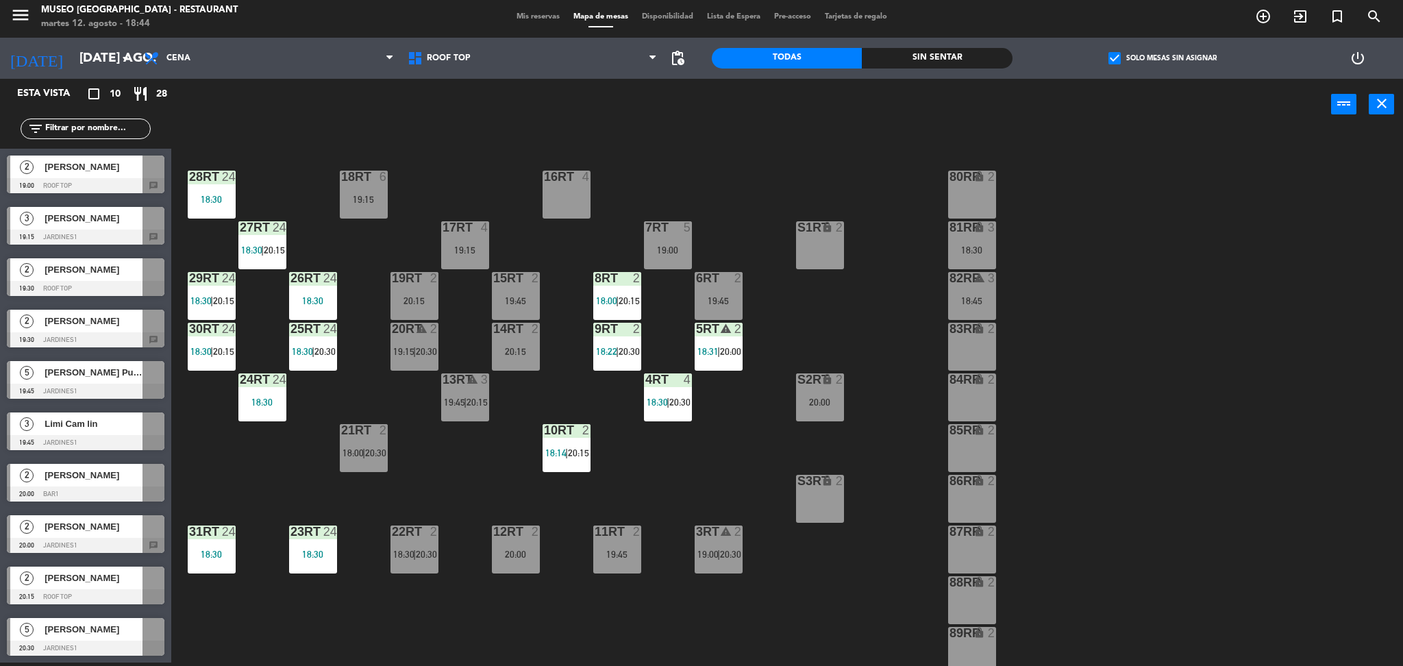
scroll to position [503, 0]
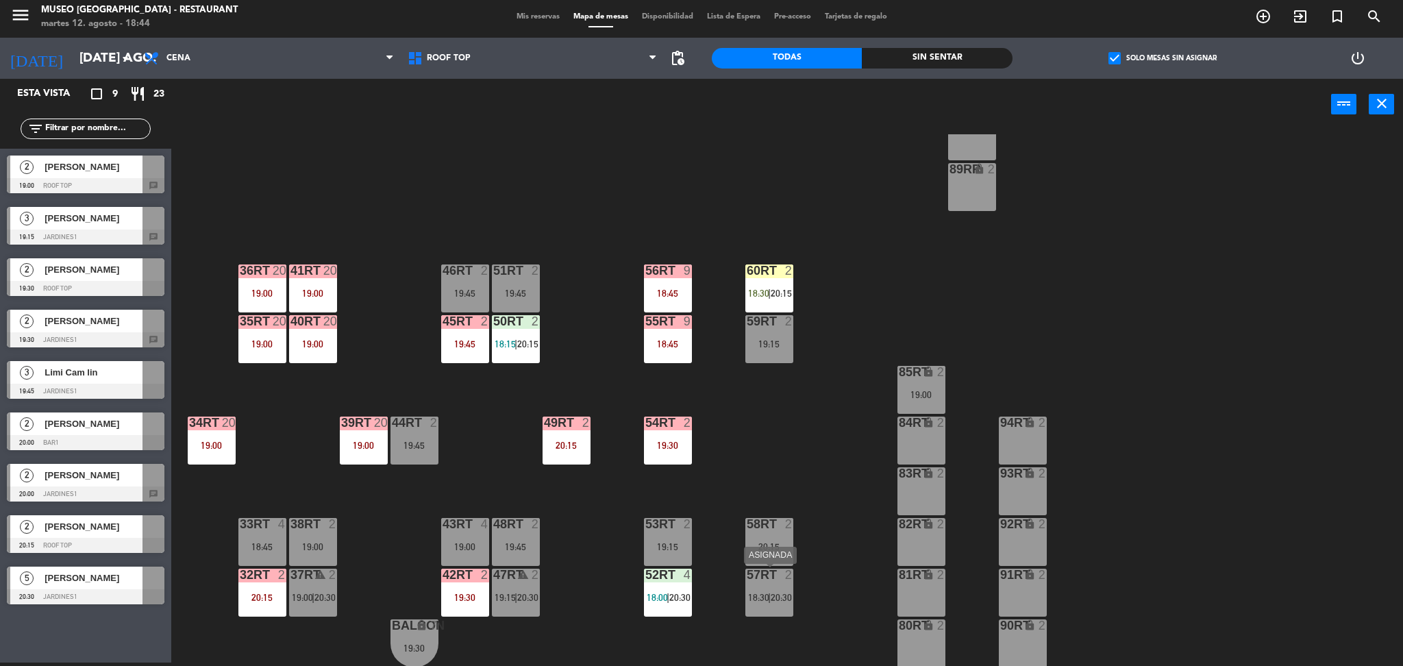
click at [774, 580] on div "57RT 2" at bounding box center [769, 576] width 48 height 14
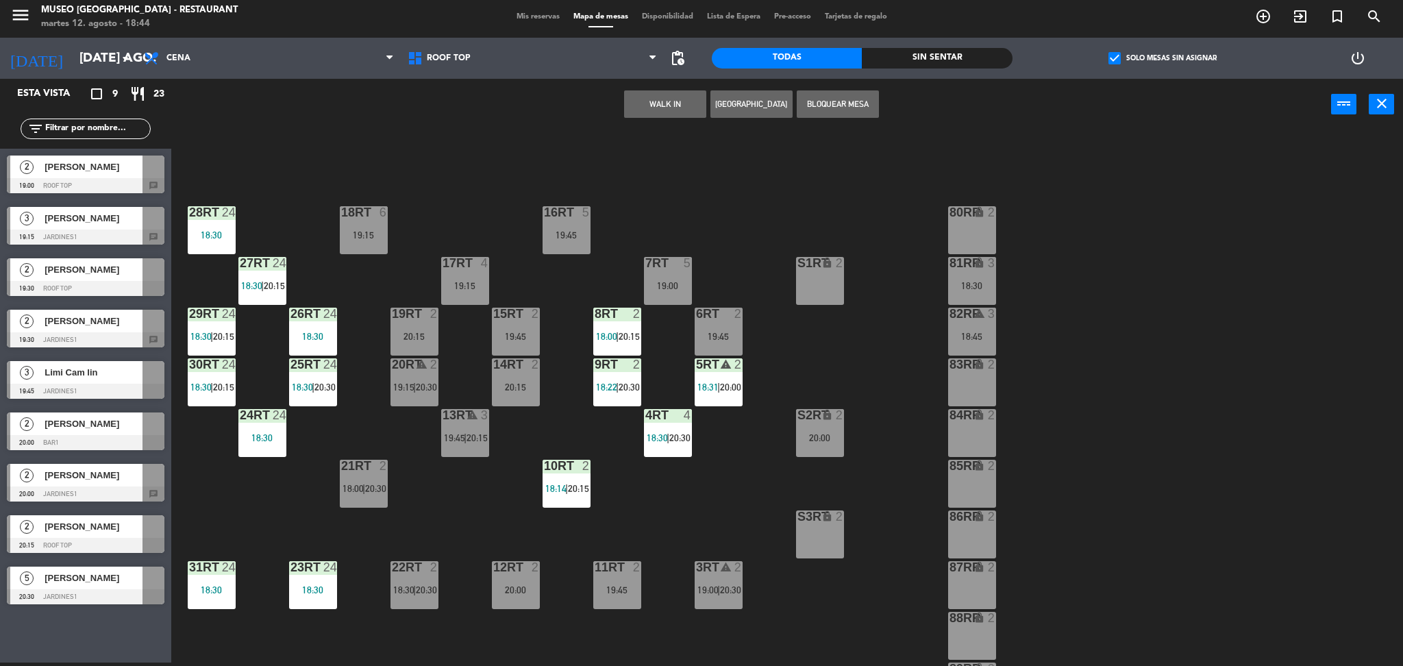
scroll to position [3, 0]
click at [968, 230] on div "80RR lock 2" at bounding box center [972, 231] width 48 height 48
click at [631, 108] on button "Mover" at bounding box center [622, 103] width 82 height 27
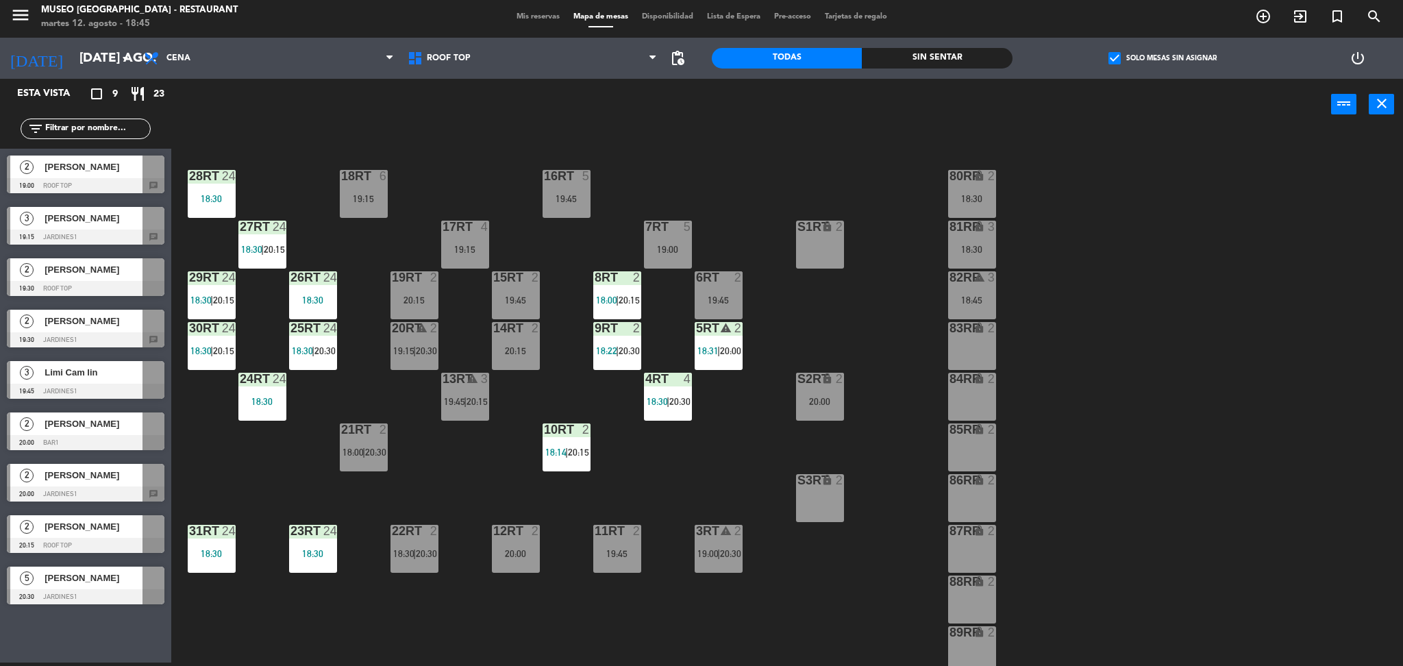
scroll to position [121, 0]
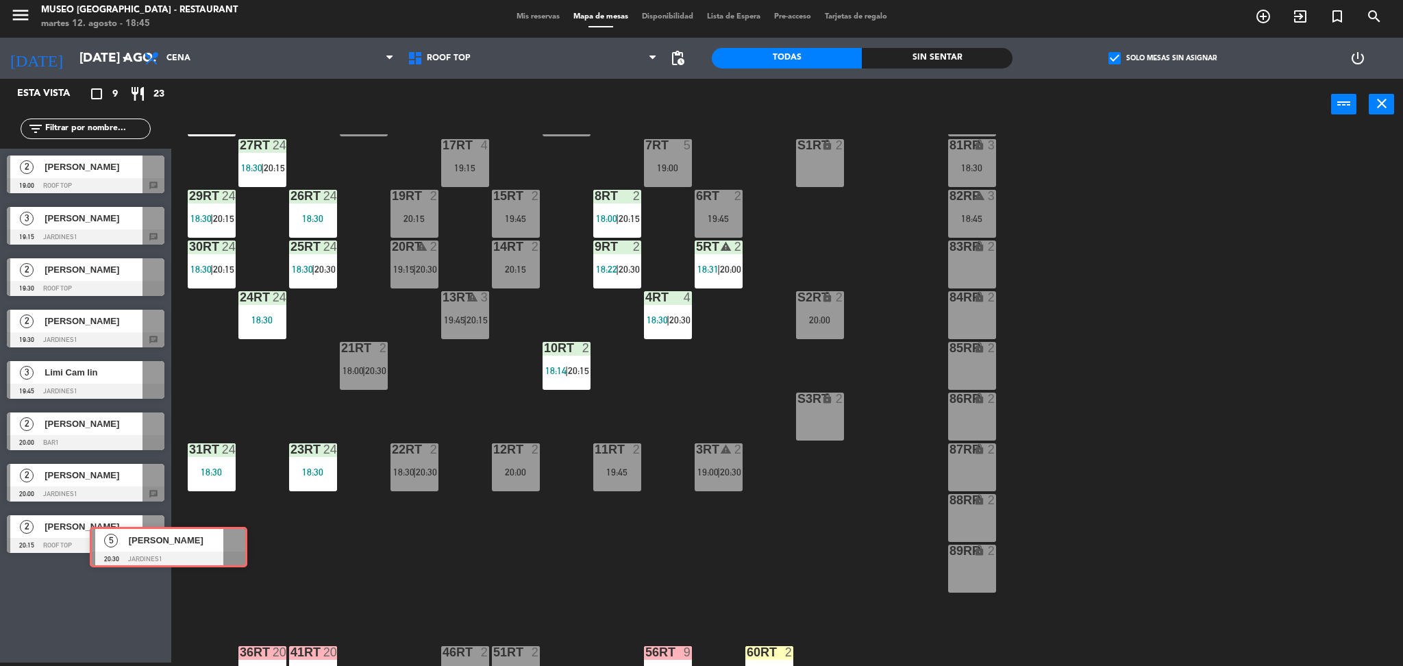
drag, startPoint x: 119, startPoint y: 590, endPoint x: 199, endPoint y: 560, distance: 85.0
click at [199, 560] on div "Esta vista crop_square 9 restaurant 23 filter_list 2 [PERSON_NAME] 19:00 Roof T…" at bounding box center [701, 373] width 1403 height 588
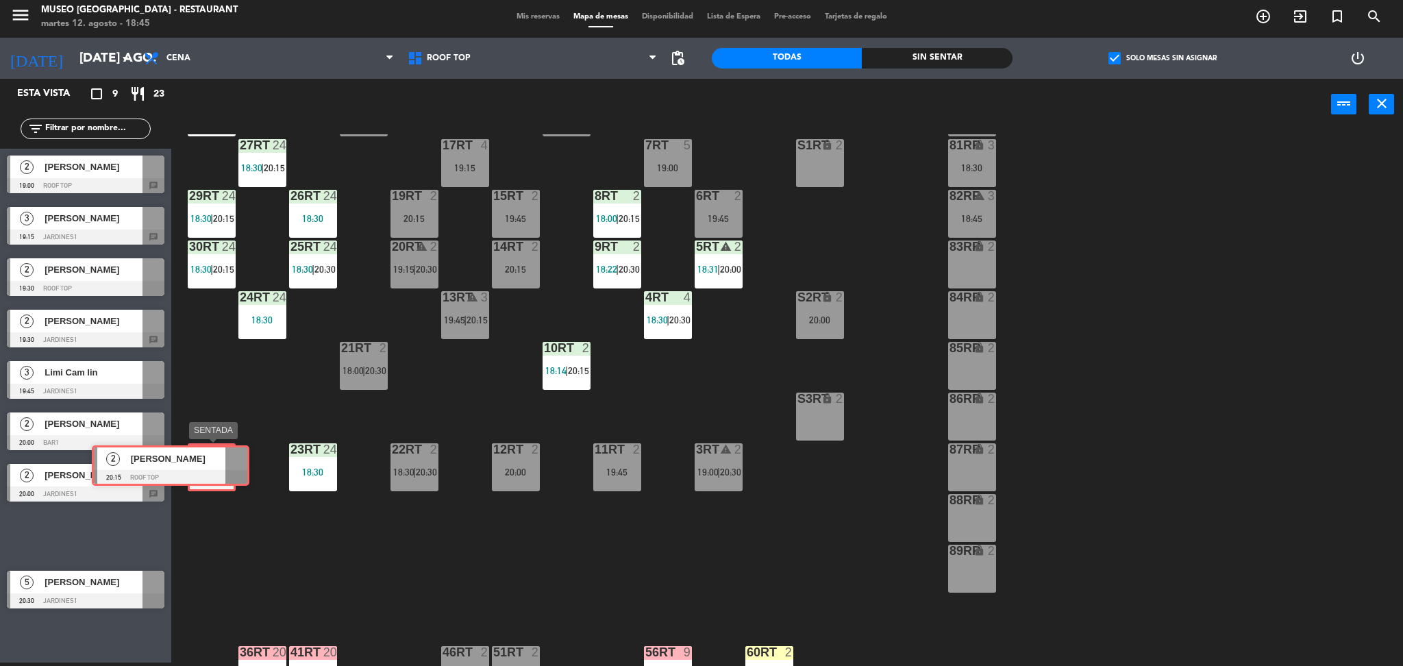
drag, startPoint x: 122, startPoint y: 529, endPoint x: 207, endPoint y: 460, distance: 109.5
click at [207, 460] on div "Esta vista crop_square 9 restaurant 23 filter_list 2 [PERSON_NAME] 19:00 Roof T…" at bounding box center [701, 373] width 1403 height 588
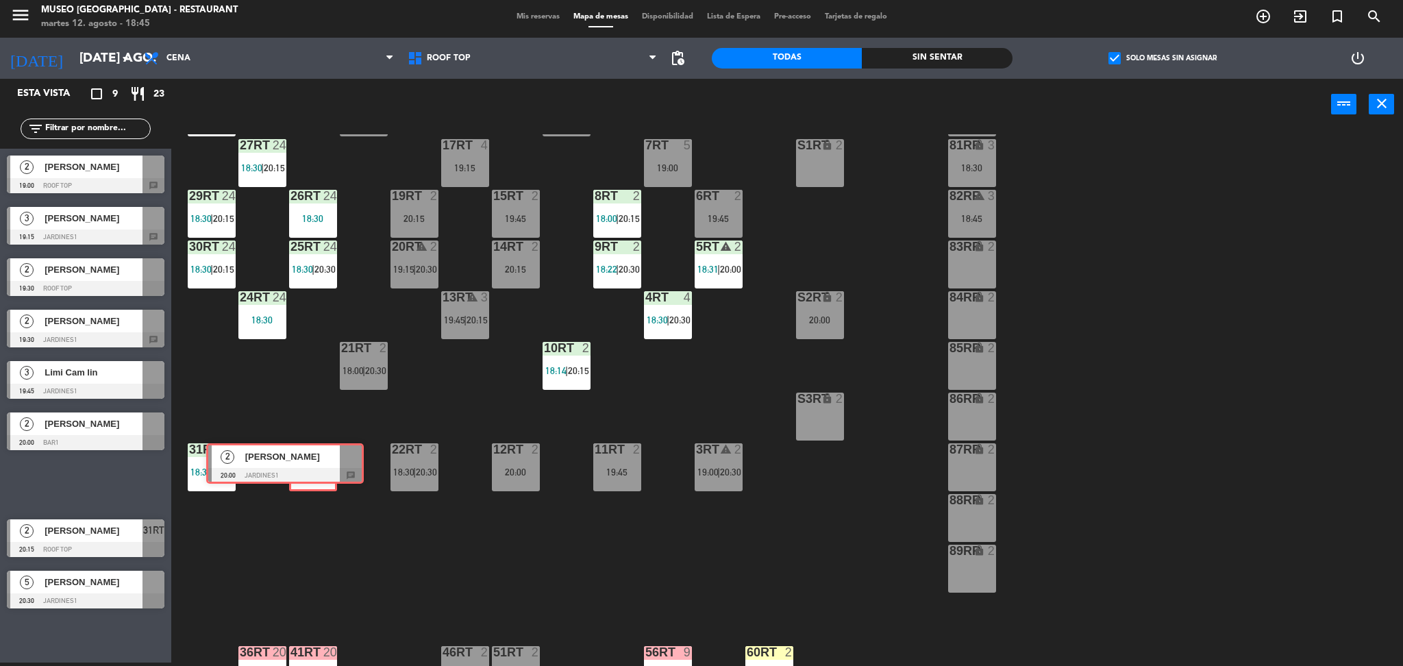
drag, startPoint x: 91, startPoint y: 475, endPoint x: 290, endPoint y: 455, distance: 200.4
click at [290, 455] on div "Esta vista crop_square 9 restaurant 23 filter_list 2 [PERSON_NAME] 19:00 Roof T…" at bounding box center [701, 373] width 1403 height 588
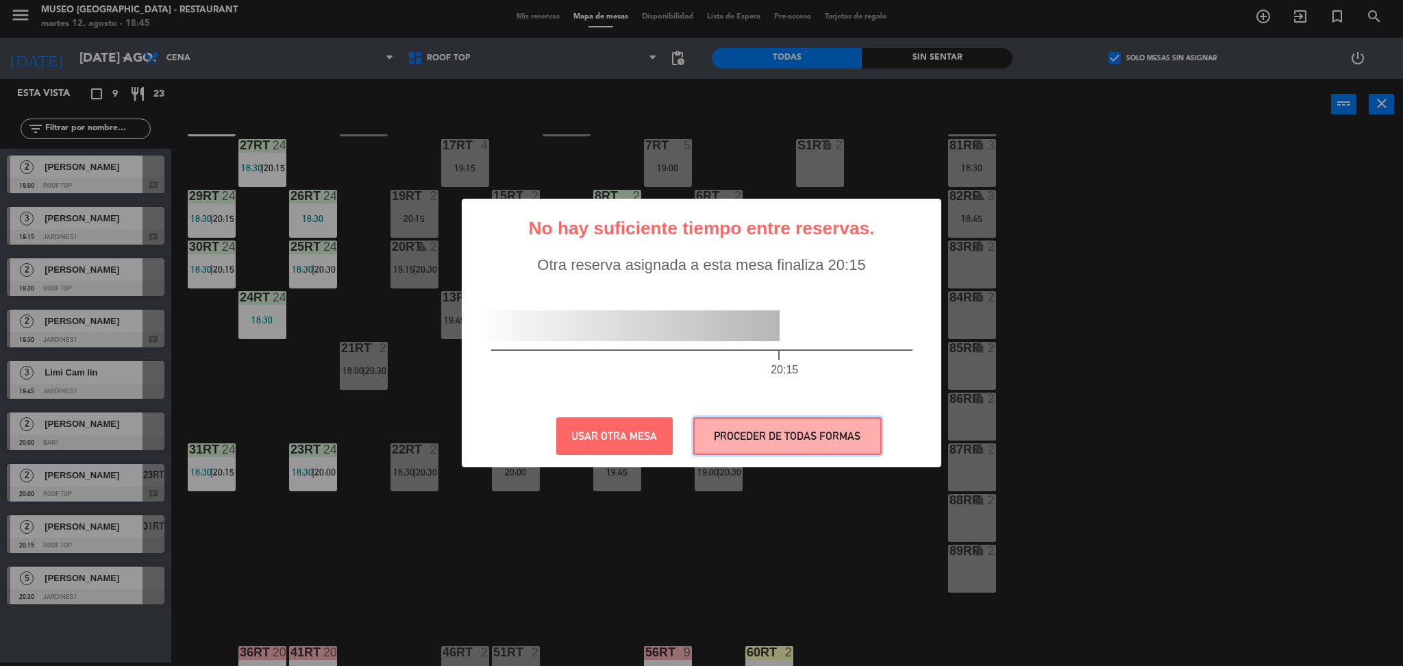
click at [780, 426] on button "PROCEDER DE TODAS FORMAS" at bounding box center [787, 436] width 188 height 38
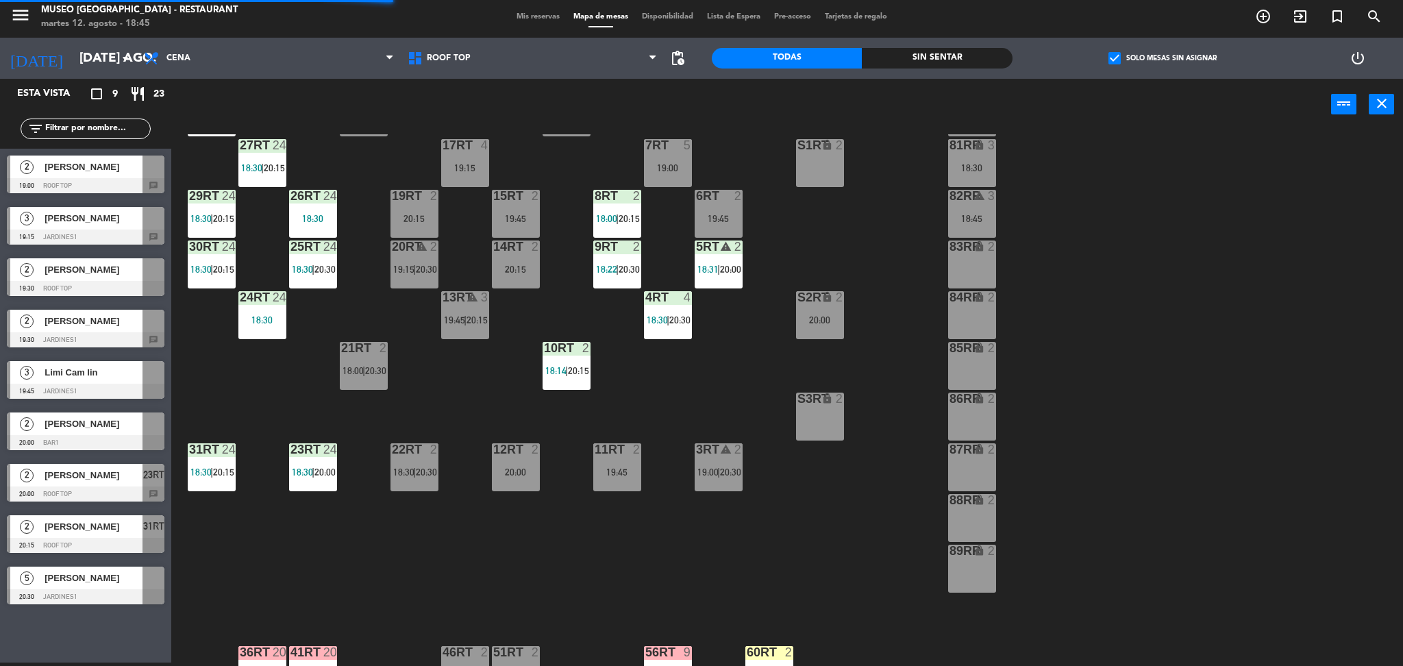
click at [409, 472] on span "18:30" at bounding box center [403, 471] width 21 height 11
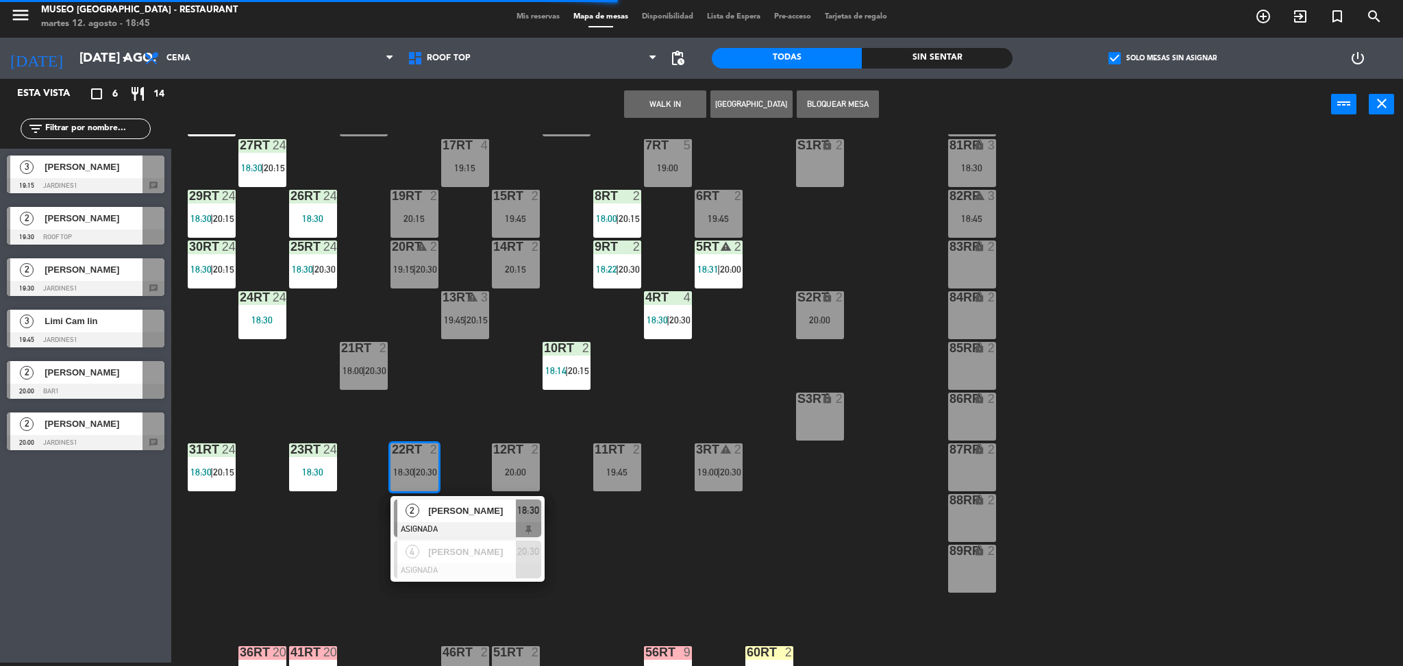
click at [981, 279] on div "83RR lock 2" at bounding box center [972, 264] width 48 height 48
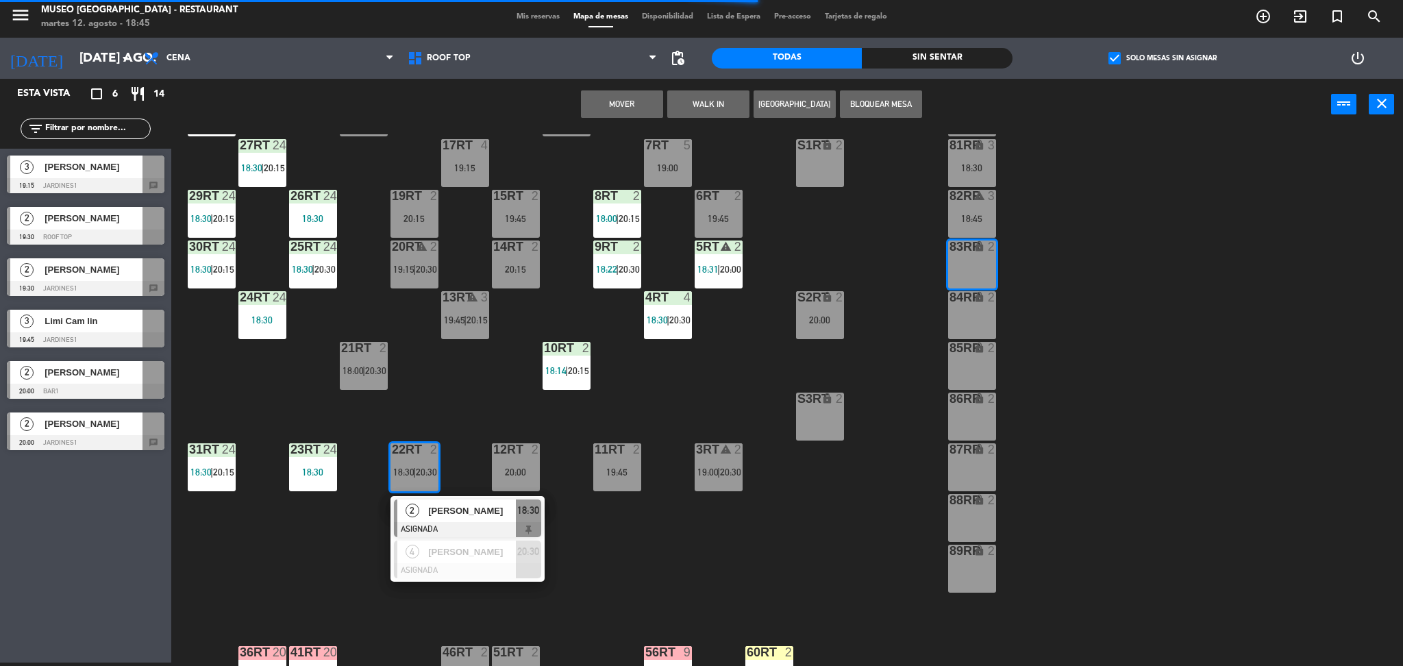
click at [636, 109] on button "Mover" at bounding box center [622, 103] width 82 height 27
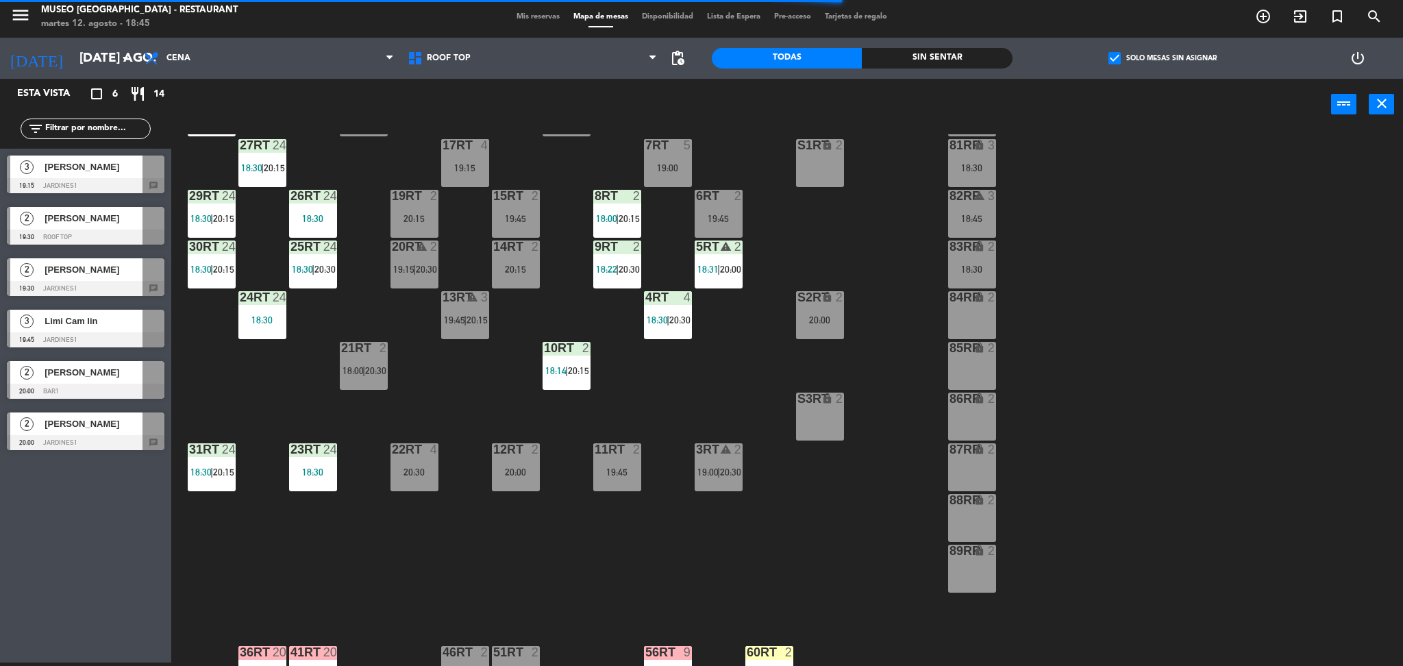
click at [356, 384] on div "21RT 2 18:00 | 20:30" at bounding box center [364, 366] width 48 height 48
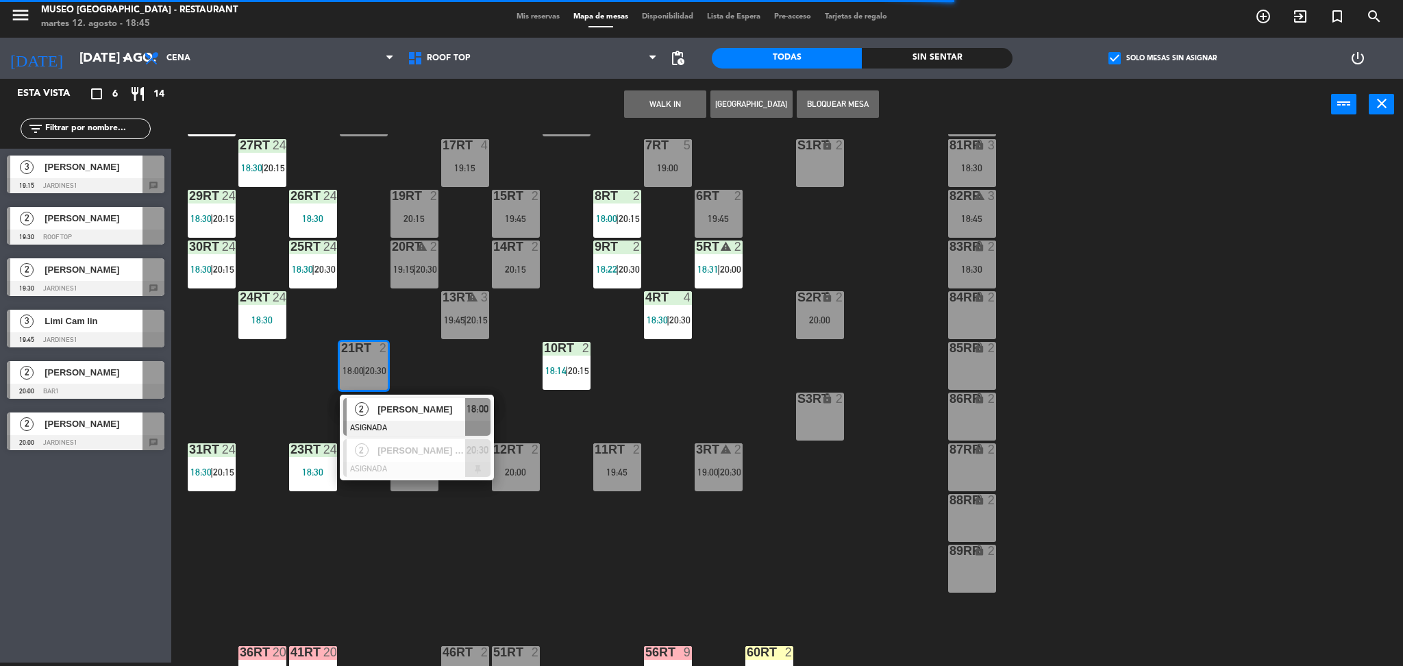
click at [1003, 307] on div "18RT 6 19:15 16RT 5 19:45 28RT 24 18:30 80RR lock 2 18:30 27RT 24 18:30 | 20:15…" at bounding box center [794, 400] width 1218 height 532
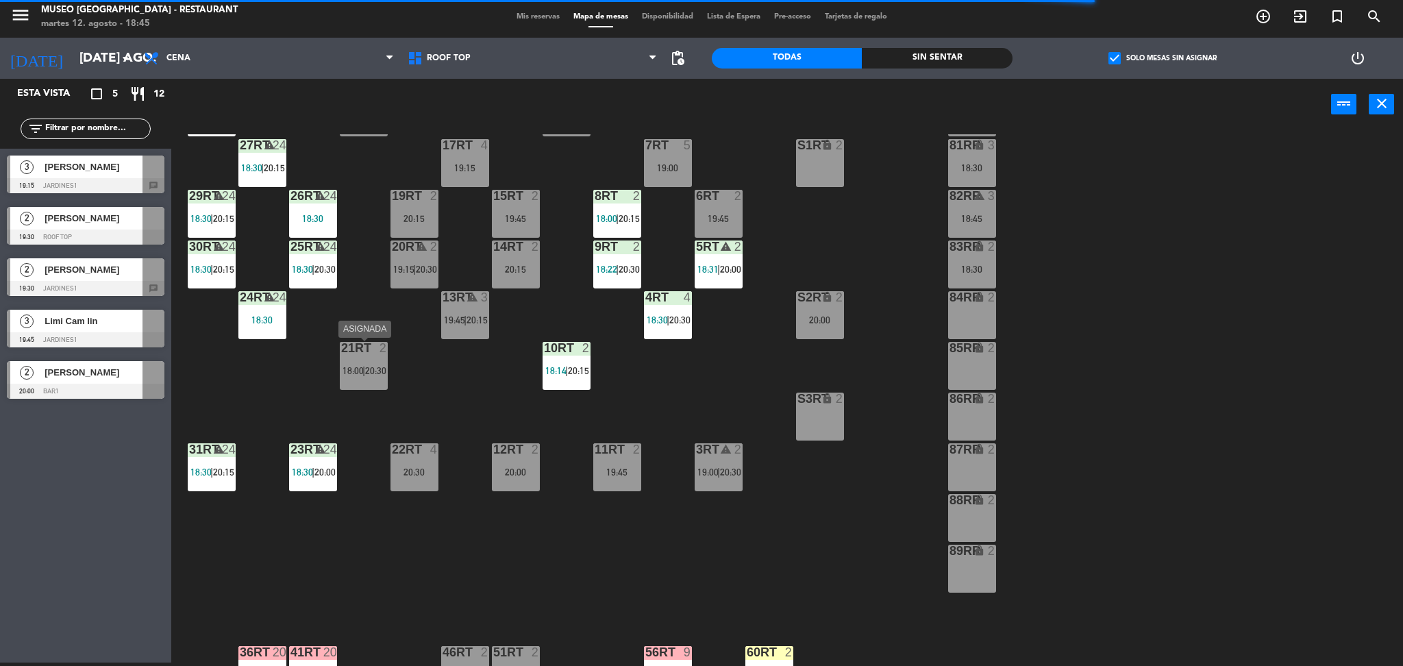
click at [364, 377] on div "21RT 2 18:00 | 20:30" at bounding box center [364, 366] width 48 height 48
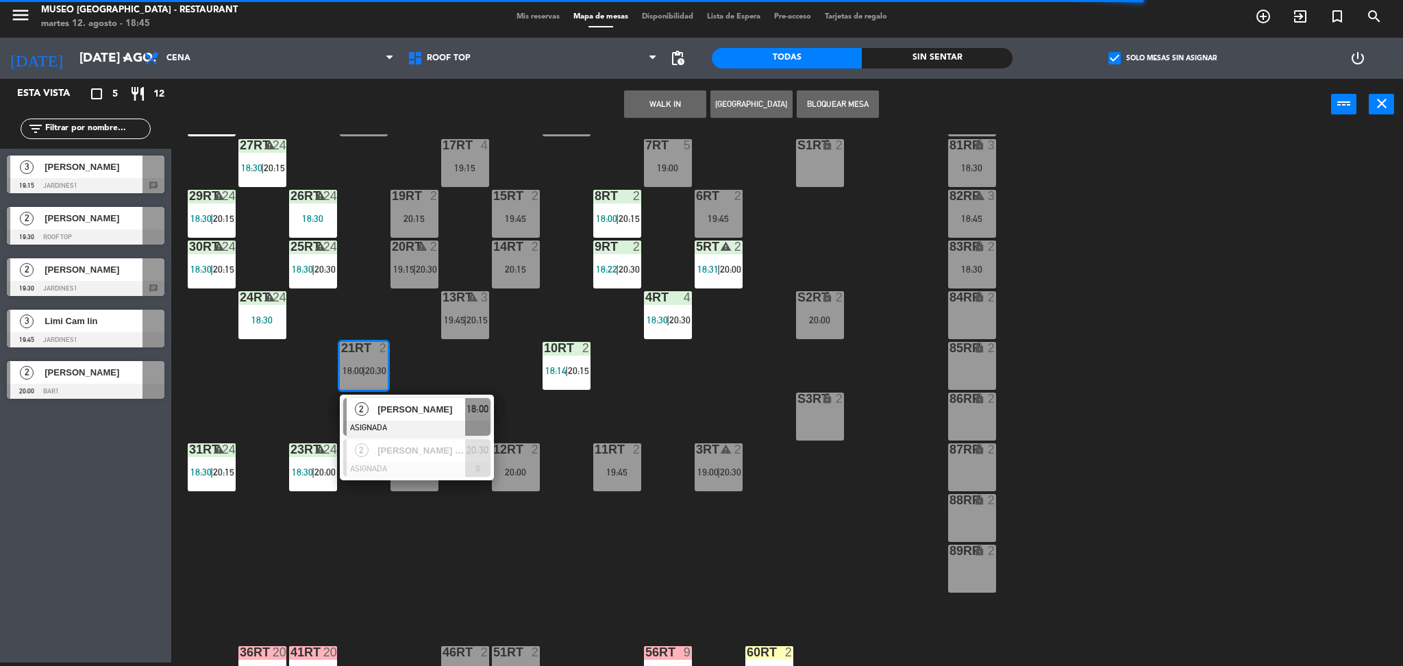
click at [957, 310] on div "84RR lock 2" at bounding box center [972, 315] width 48 height 48
click at [619, 107] on button "Mover" at bounding box center [622, 103] width 82 height 27
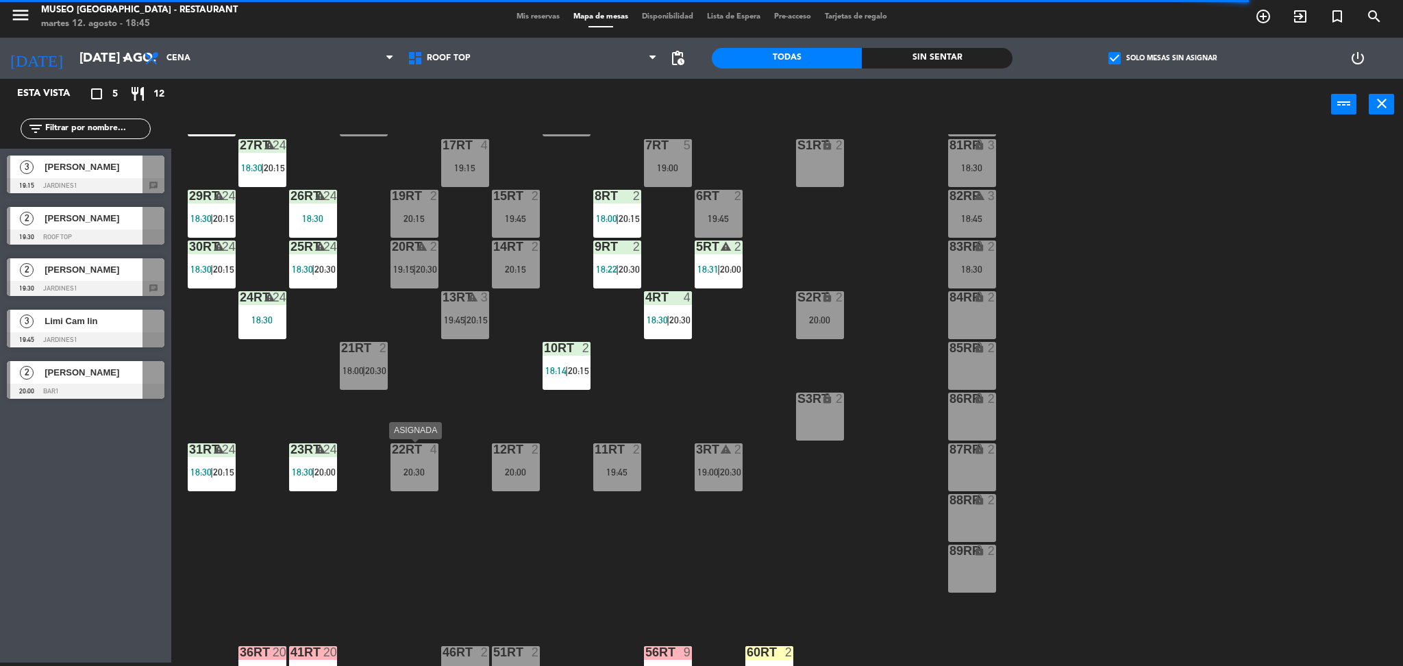
click at [410, 479] on div "22RT 4 20:30" at bounding box center [414, 467] width 48 height 48
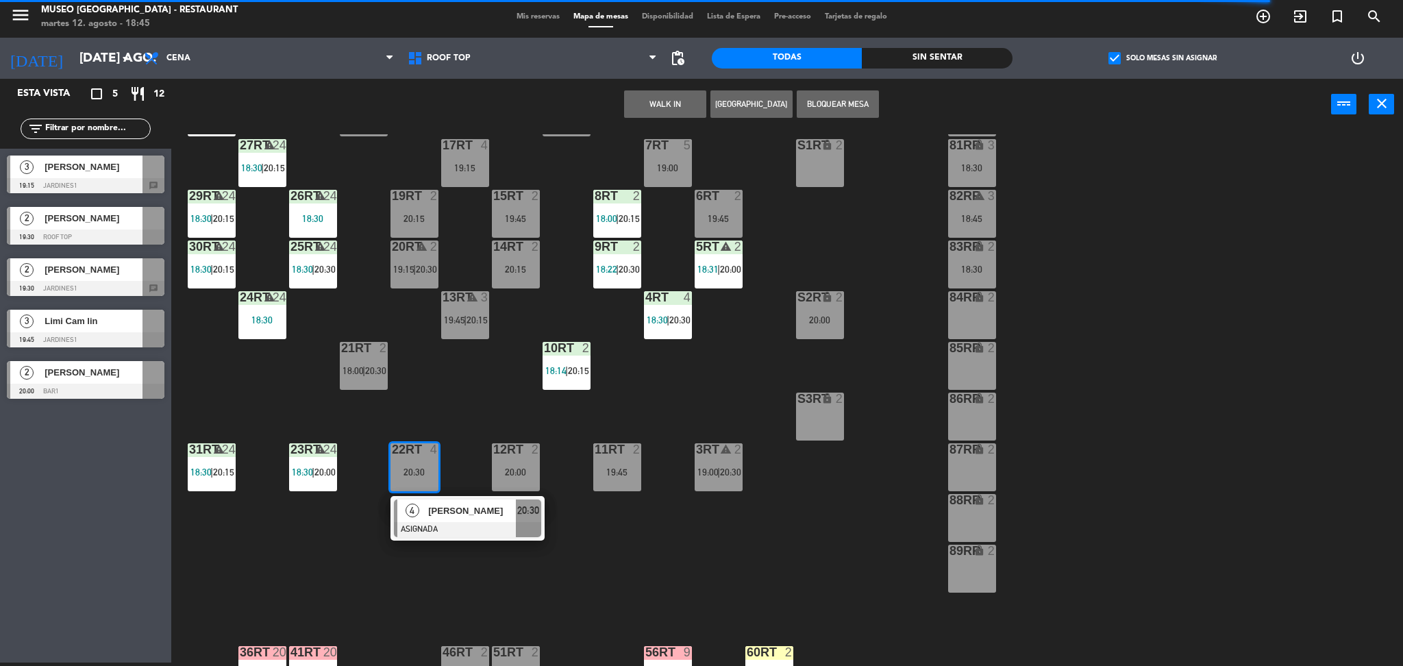
click at [447, 513] on span "[PERSON_NAME]" at bounding box center [472, 510] width 88 height 14
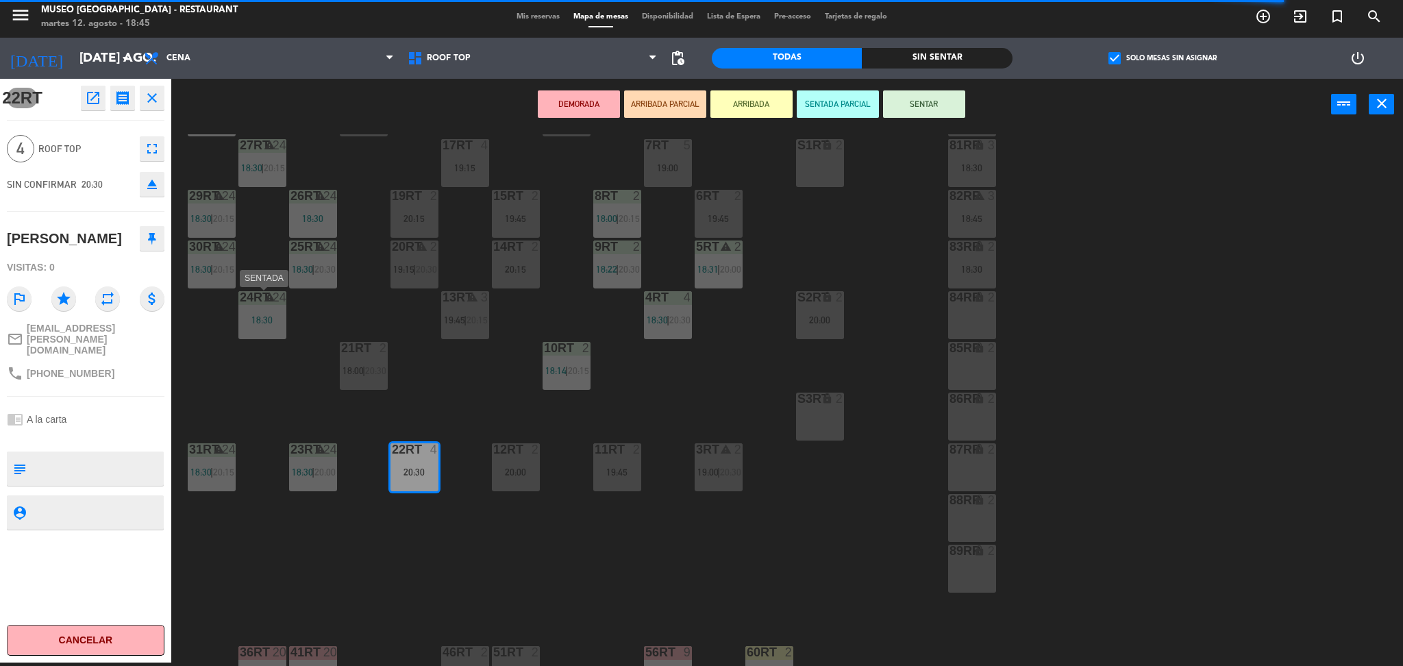
click at [267, 326] on div "24RT warning 24 18:30" at bounding box center [262, 315] width 48 height 48
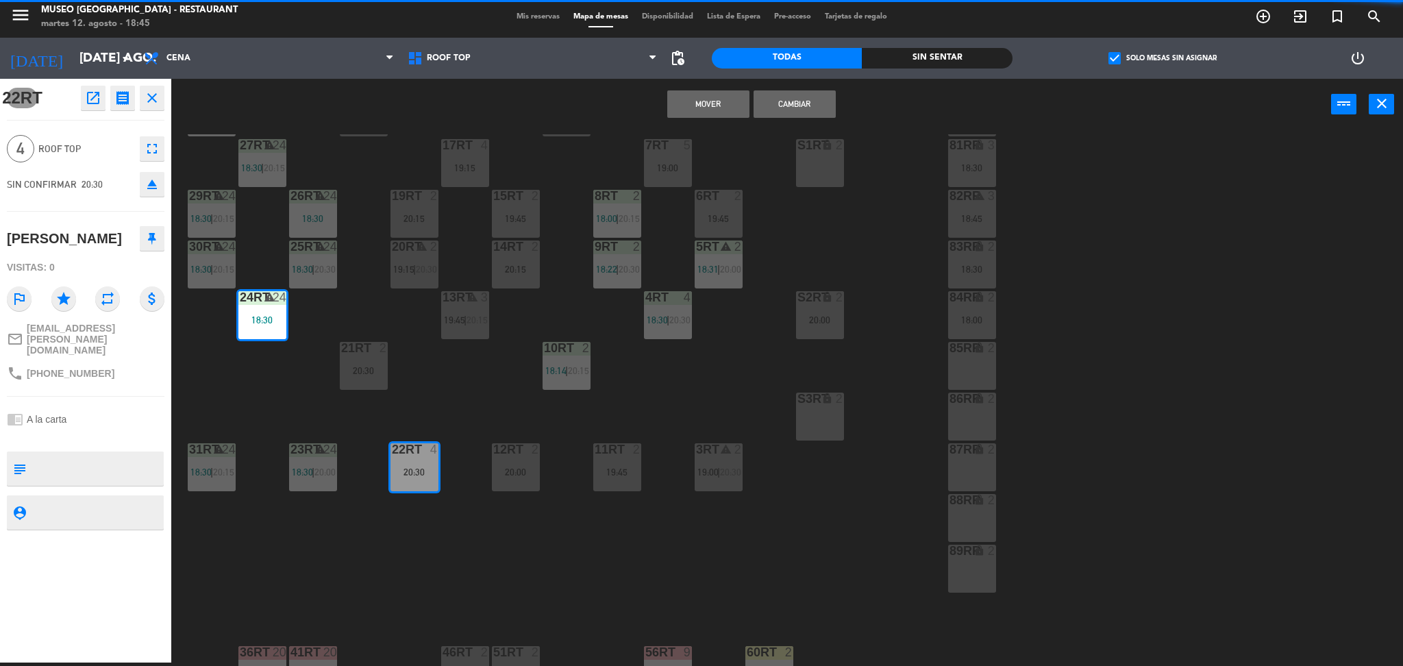
click at [717, 110] on button "Mover" at bounding box center [708, 103] width 82 height 27
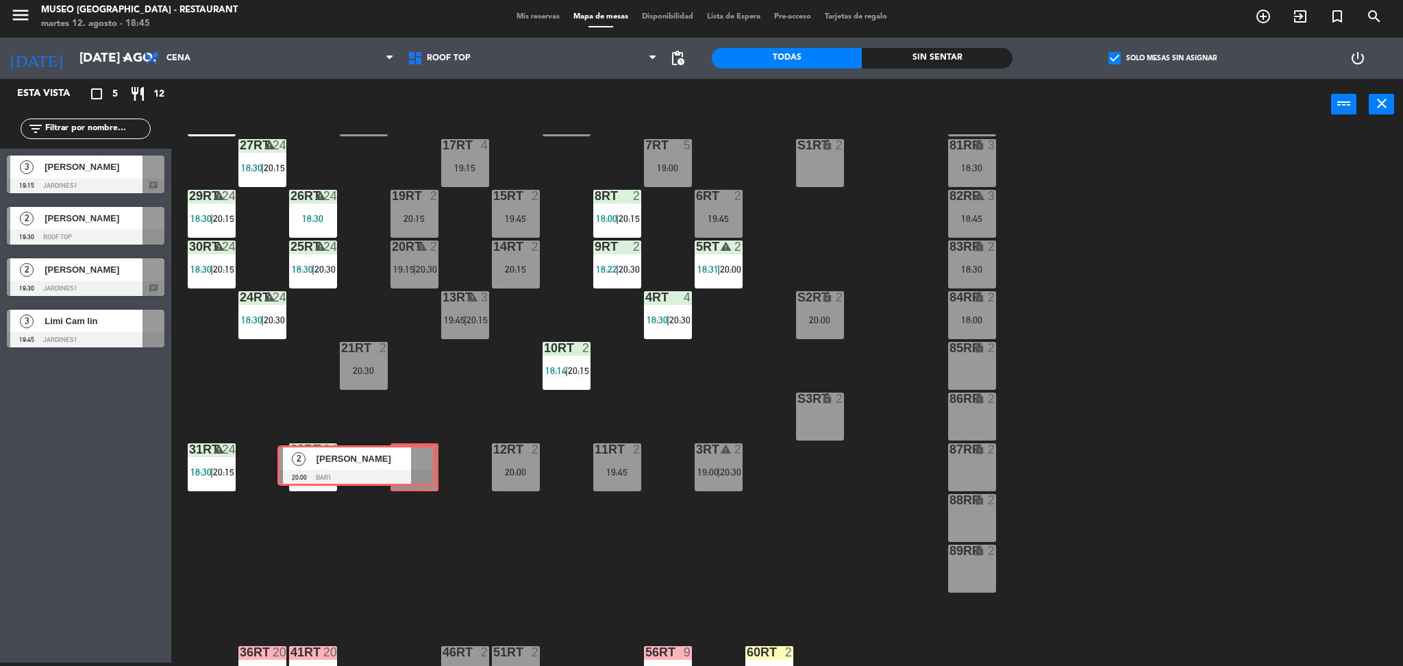
drag, startPoint x: 143, startPoint y: 388, endPoint x: 414, endPoint y: 473, distance: 283.4
click at [414, 473] on div "Esta vista crop_square 5 restaurant 12 filter_list 3 [PERSON_NAME] 19:15 Jardin…" at bounding box center [701, 373] width 1403 height 588
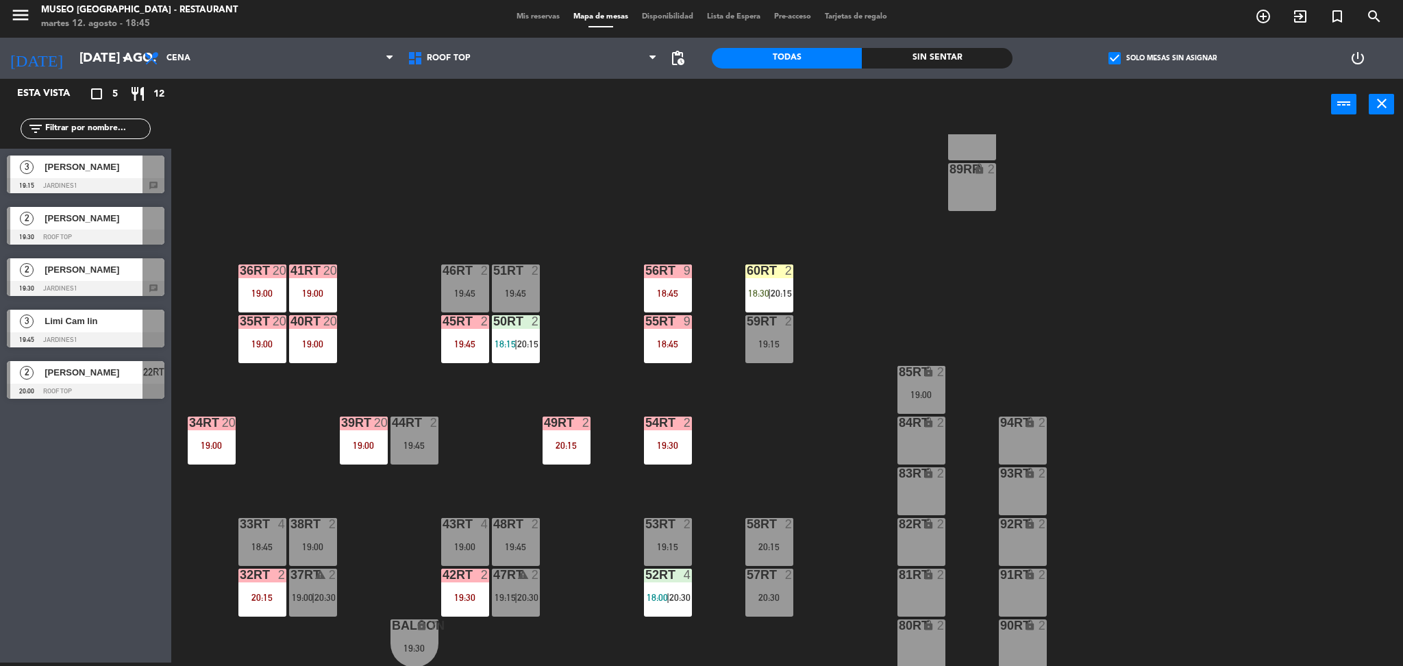
scroll to position [502, 0]
click at [264, 551] on div "18:45" at bounding box center [262, 548] width 48 height 10
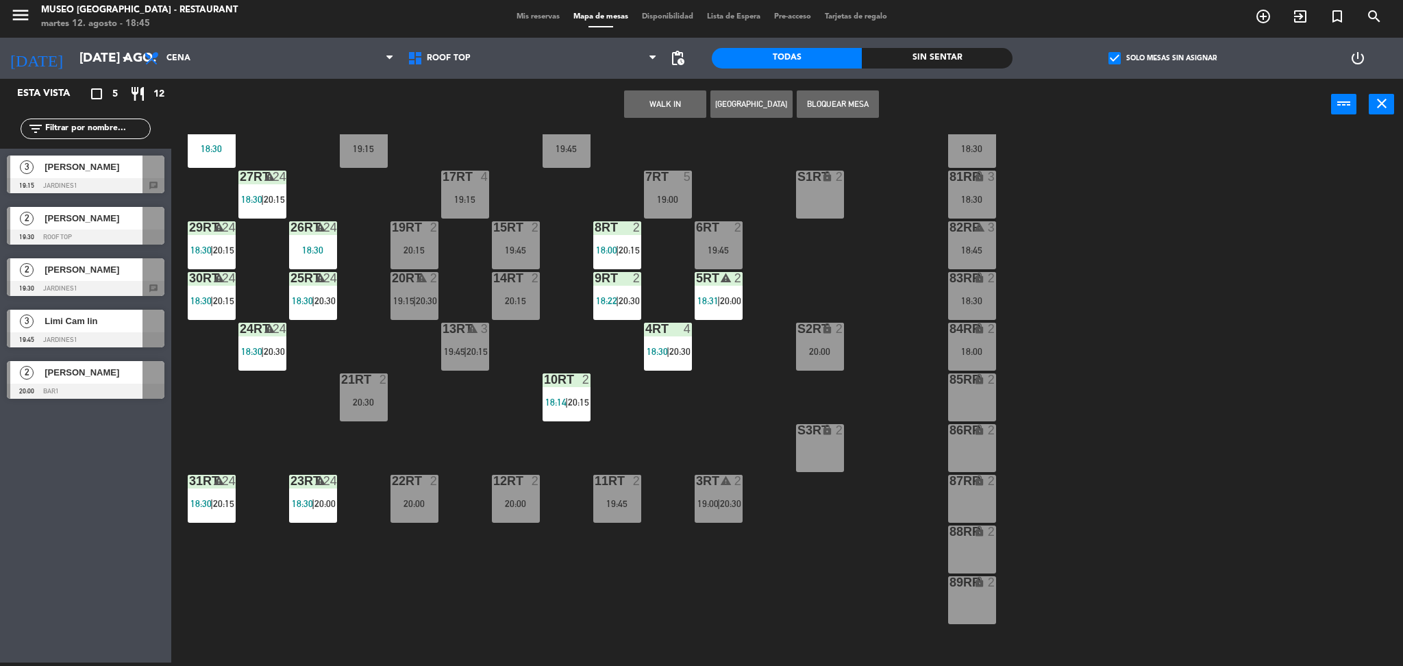
scroll to position [86, 0]
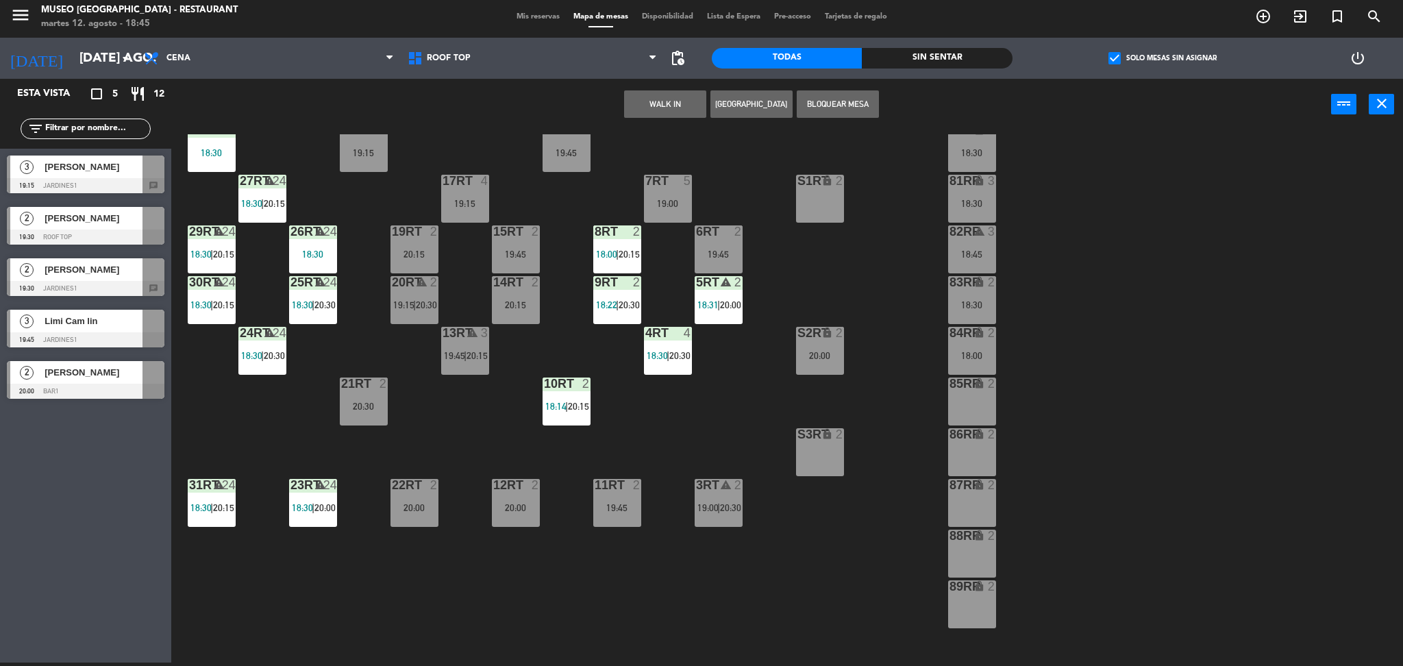
click at [969, 393] on div "85RR lock 2" at bounding box center [972, 401] width 48 height 48
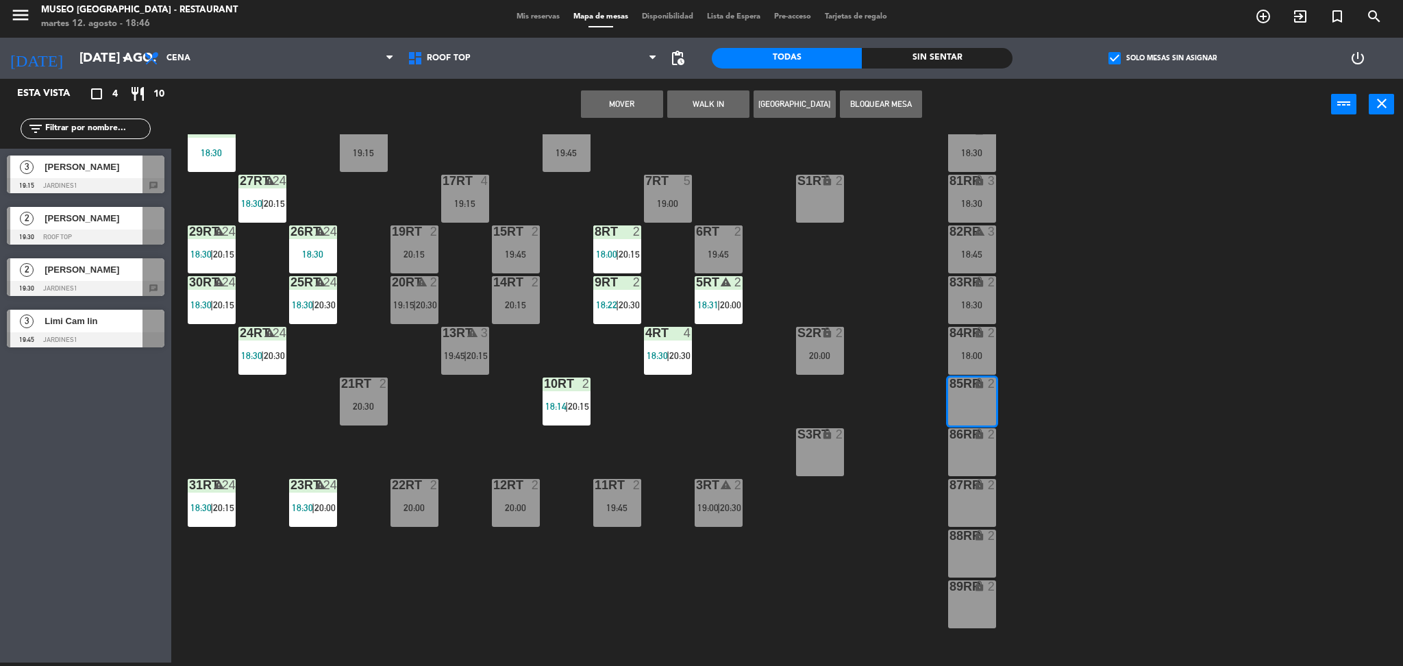
click at [611, 101] on button "Mover" at bounding box center [622, 103] width 82 height 27
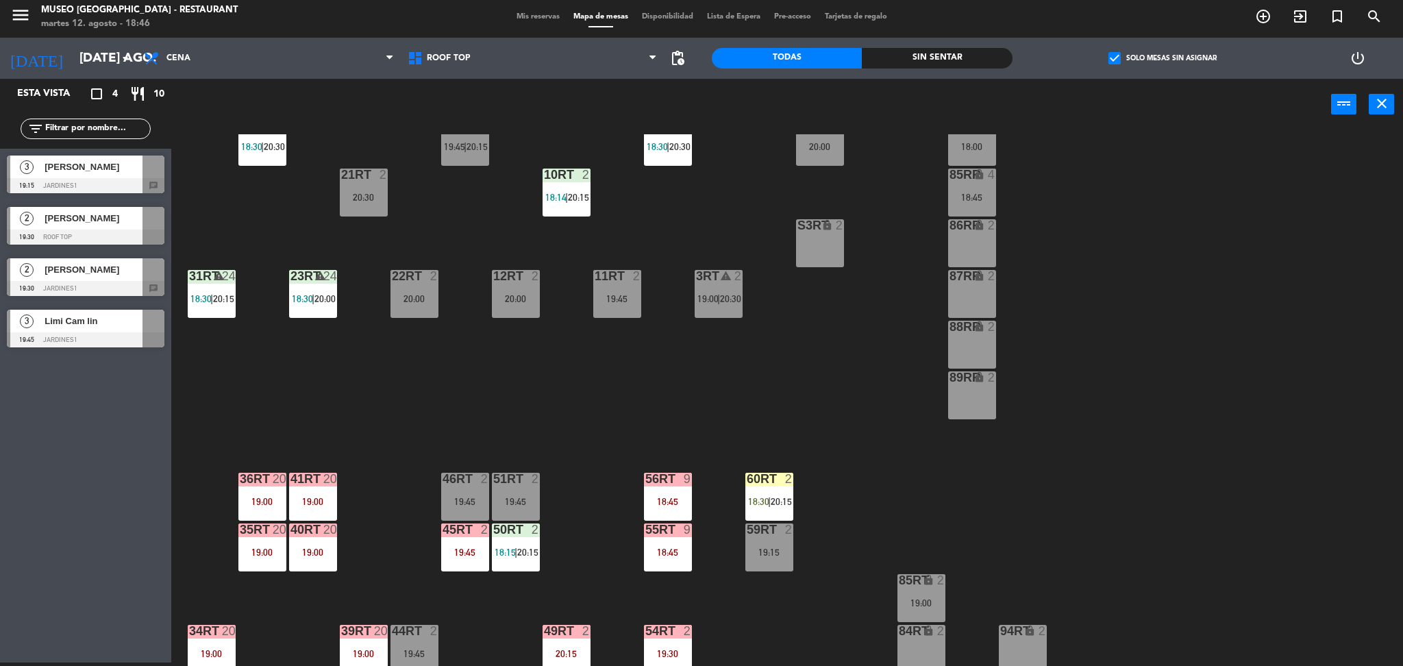
scroll to position [503, 0]
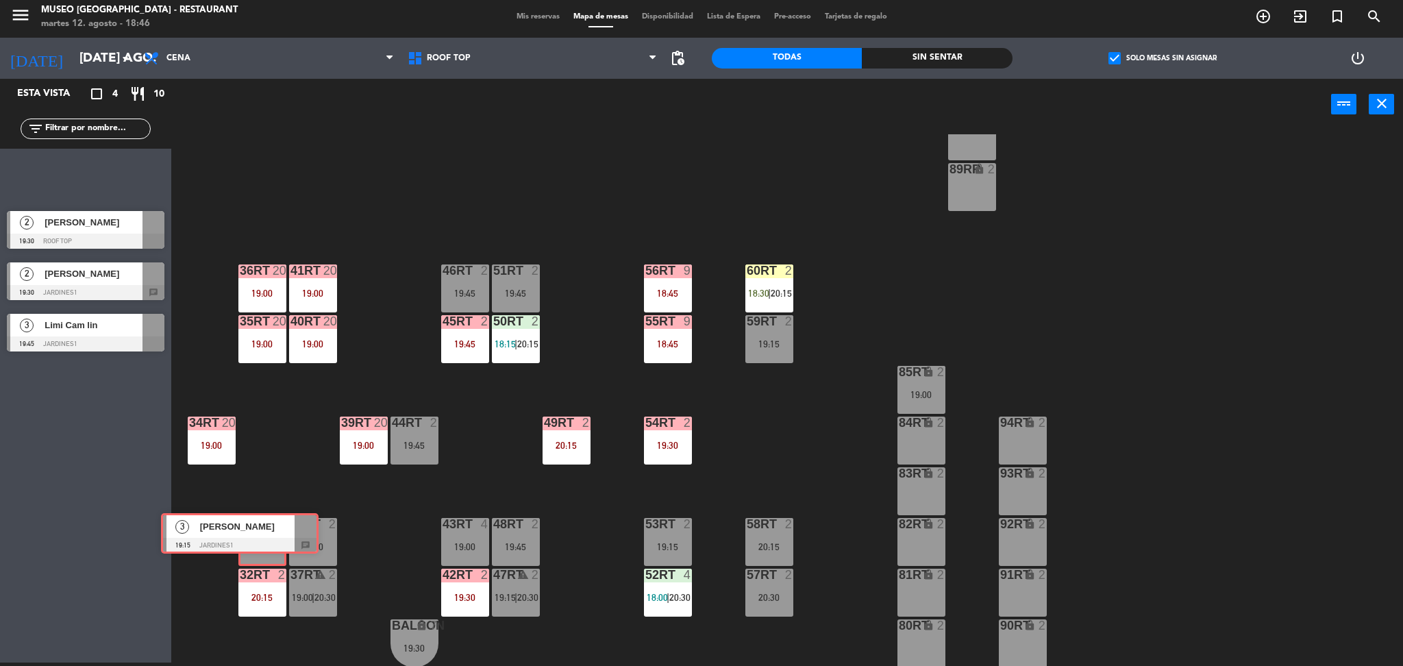
drag, startPoint x: 114, startPoint y: 177, endPoint x: 269, endPoint y: 535, distance: 389.4
click at [269, 535] on div "Esta vista crop_square 4 restaurant 10 filter_list 3 [PERSON_NAME] 19:15 Jardin…" at bounding box center [701, 373] width 1403 height 588
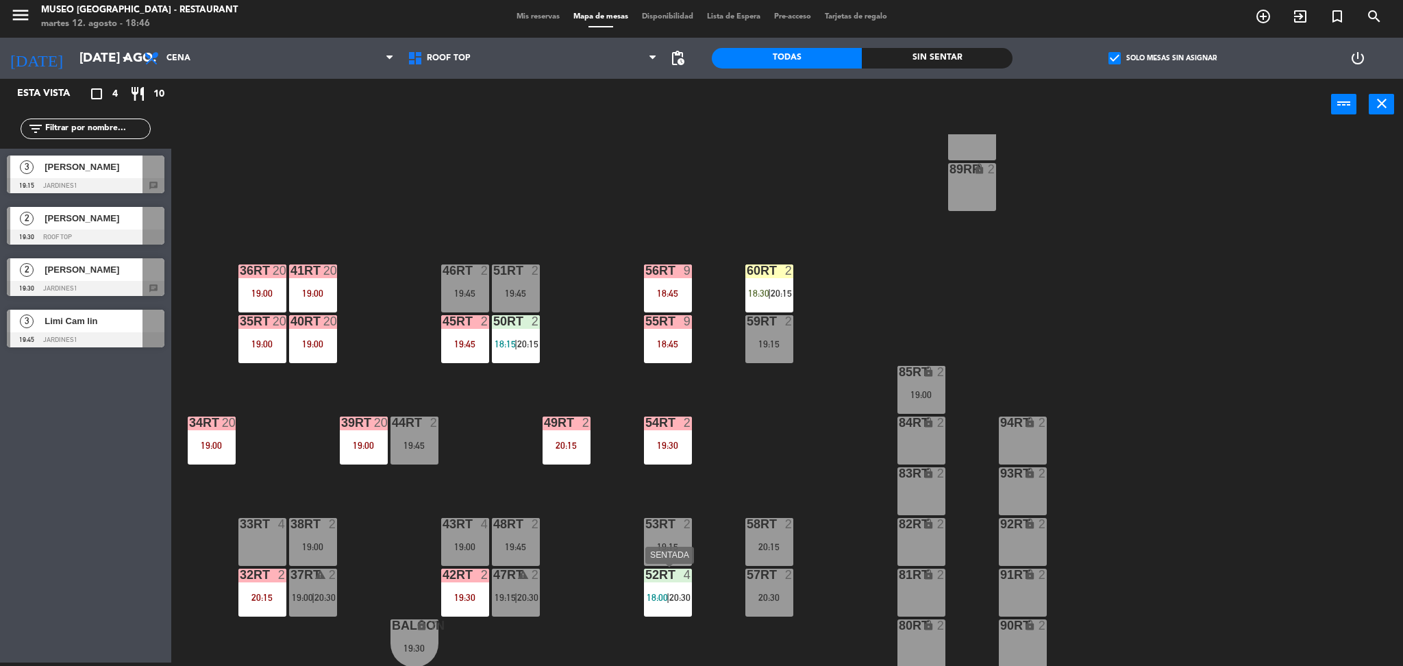
click at [675, 586] on div "52RT 4 18:00 | 20:30" at bounding box center [668, 593] width 48 height 48
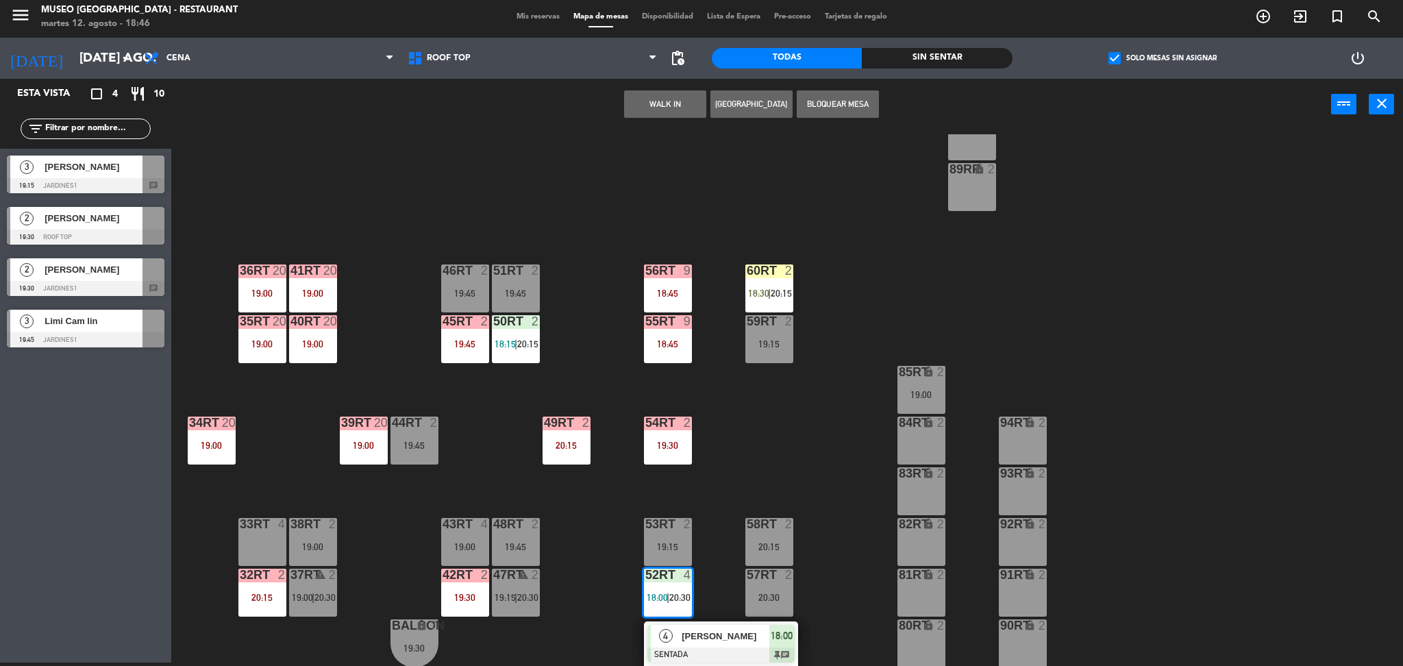
scroll to position [543, 0]
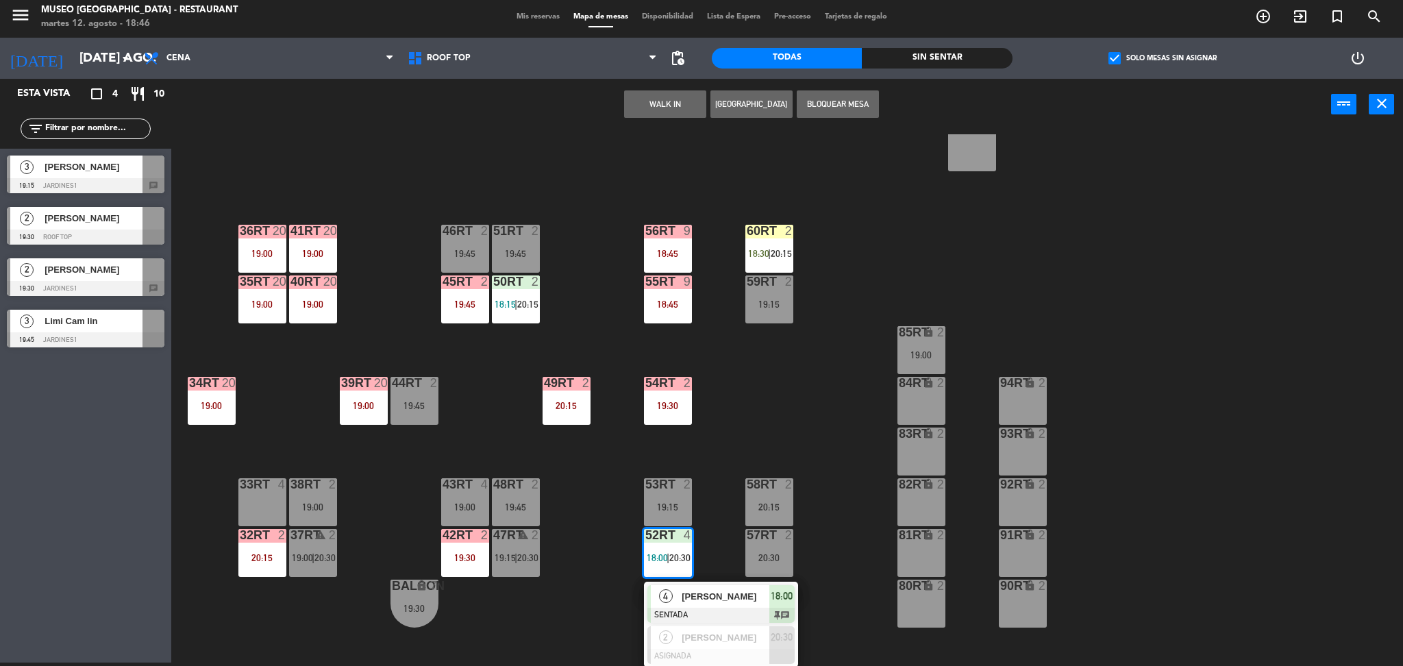
click at [834, 377] on div "18RT 6 19:15 16RT 5 19:45 28RT warning 24 18:30 80RR lock 2 18:30 27RT warning …" at bounding box center [794, 400] width 1218 height 532
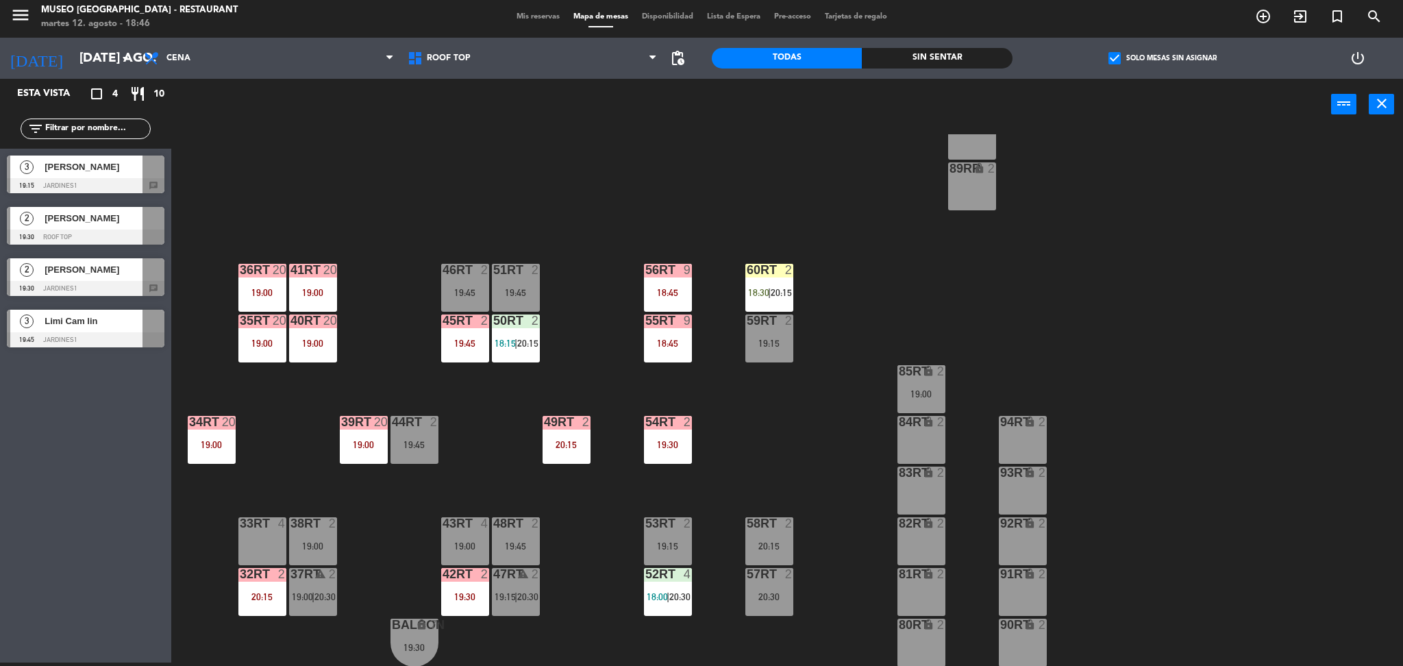
scroll to position [503, 0]
click at [662, 357] on div "55RT 9 18:45" at bounding box center [668, 339] width 48 height 48
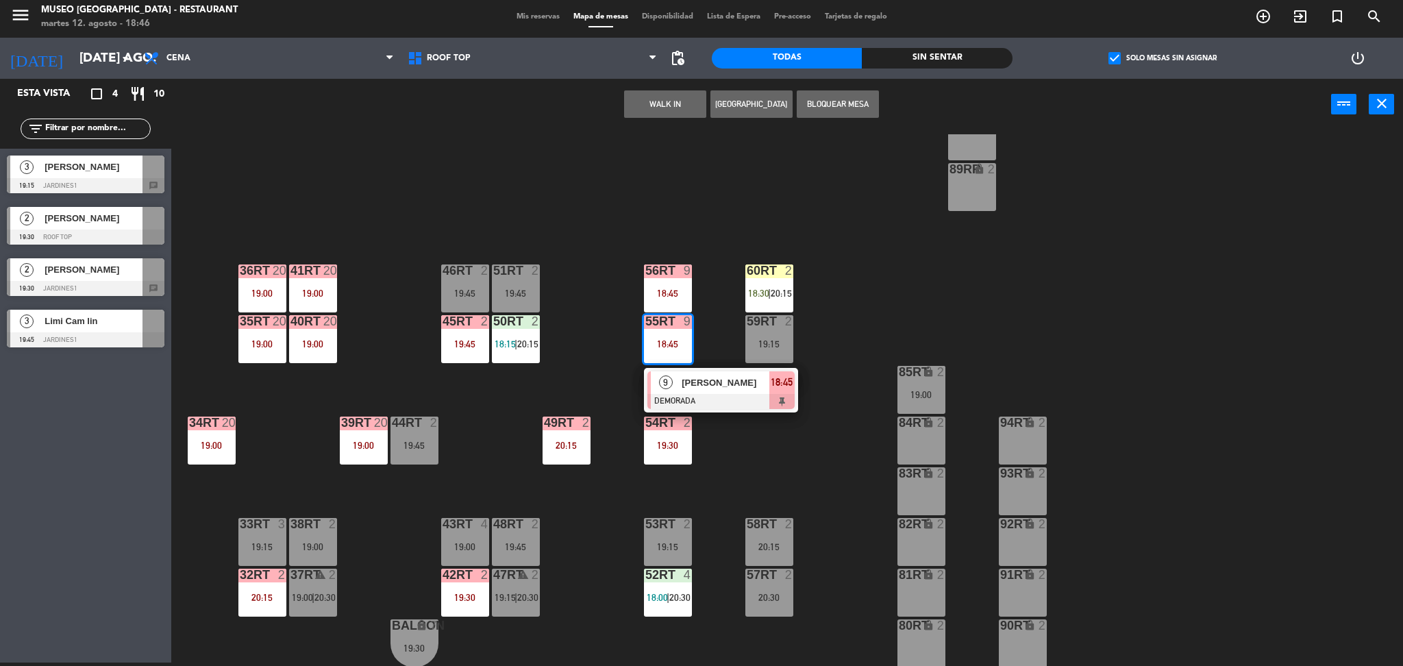
click at [694, 399] on div at bounding box center [720, 401] width 147 height 15
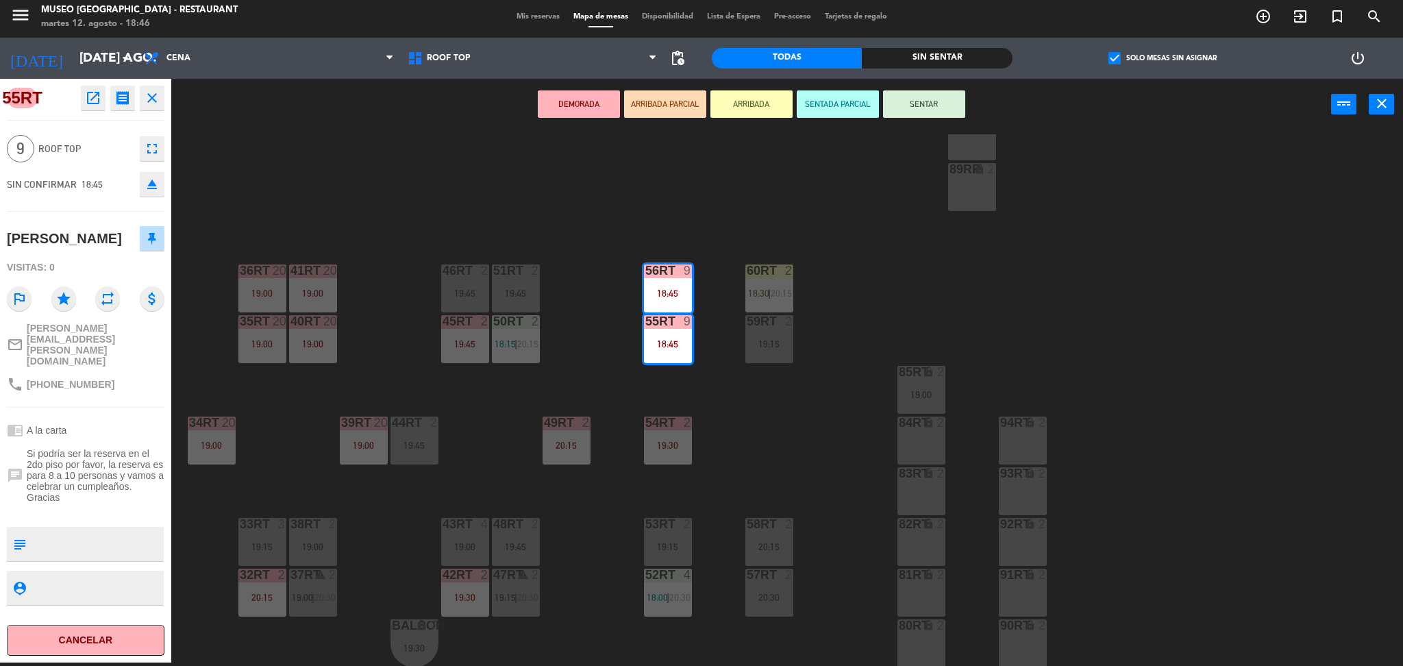
click at [749, 458] on div "18RT 6 19:15 16RT 5 19:45 28RT warning 24 18:30 80RR lock 2 18:30 27RT warning …" at bounding box center [794, 400] width 1218 height 532
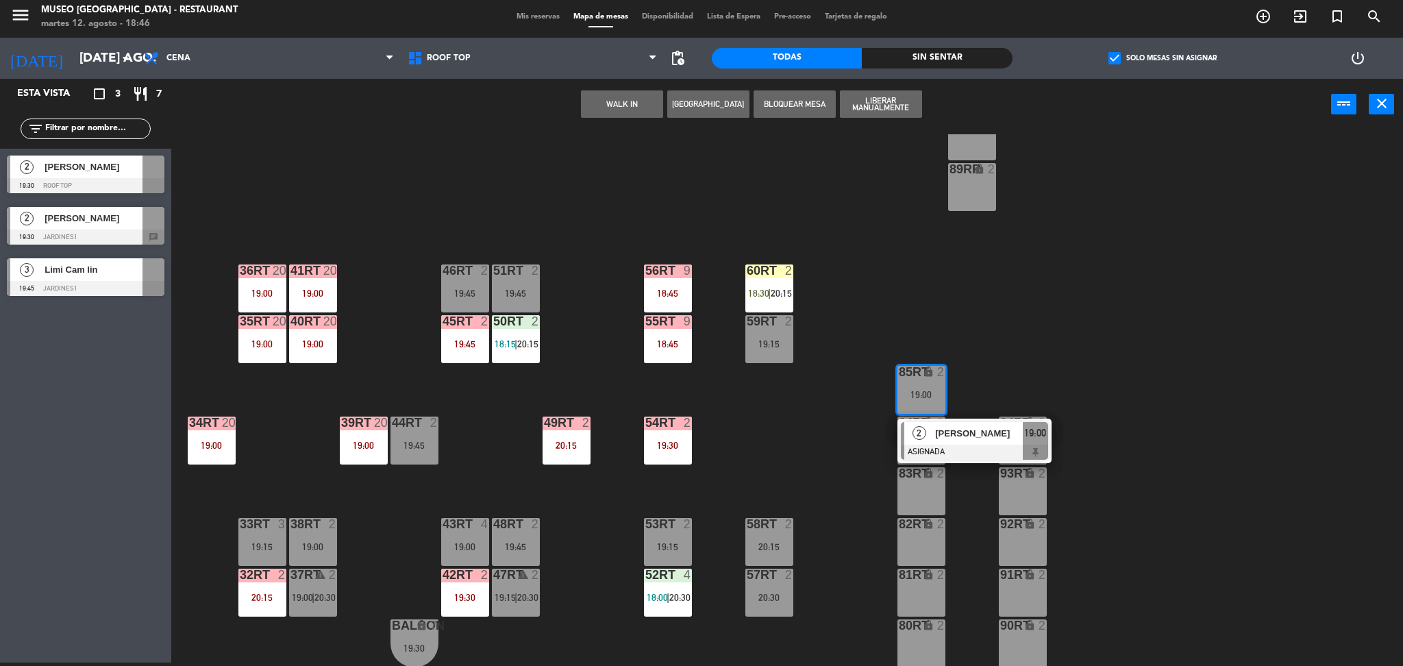
click at [816, 466] on div "18RT 6 19:15 16RT 5 19:45 28RT warning 24 18:30 80RR lock 2 18:30 27RT warning …" at bounding box center [794, 400] width 1218 height 532
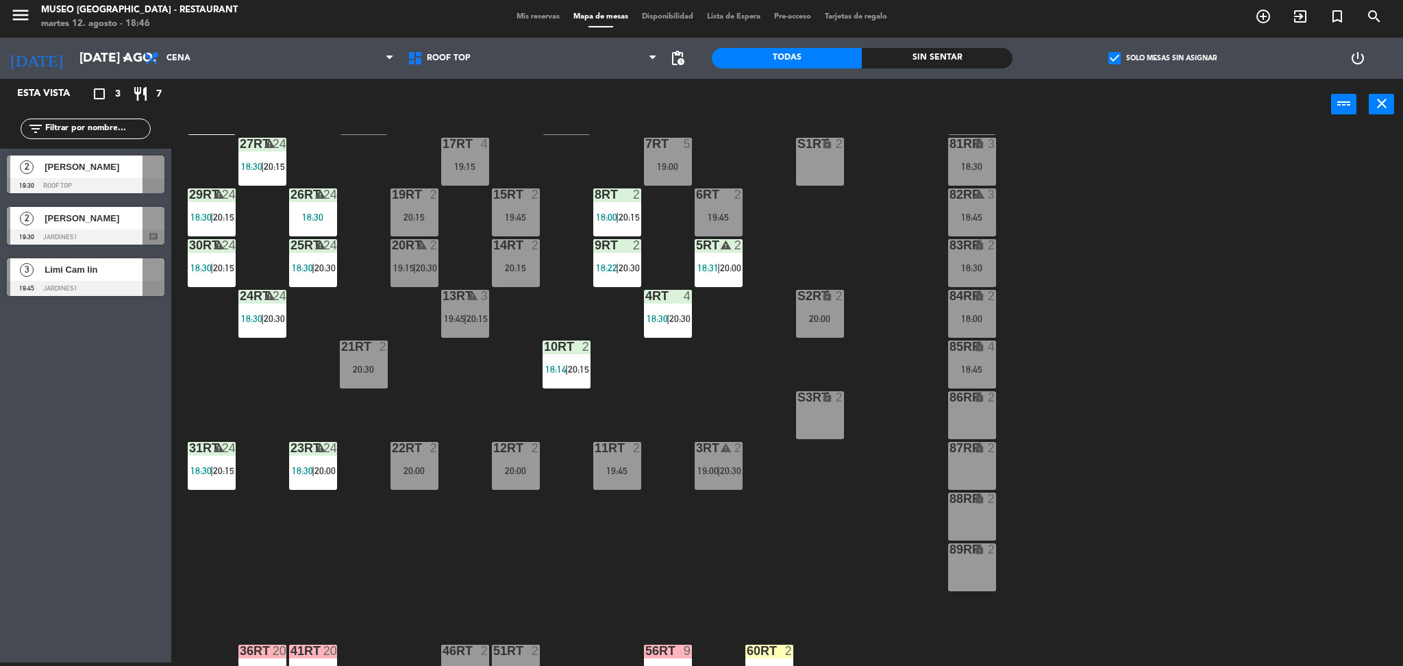
scroll to position [52, 0]
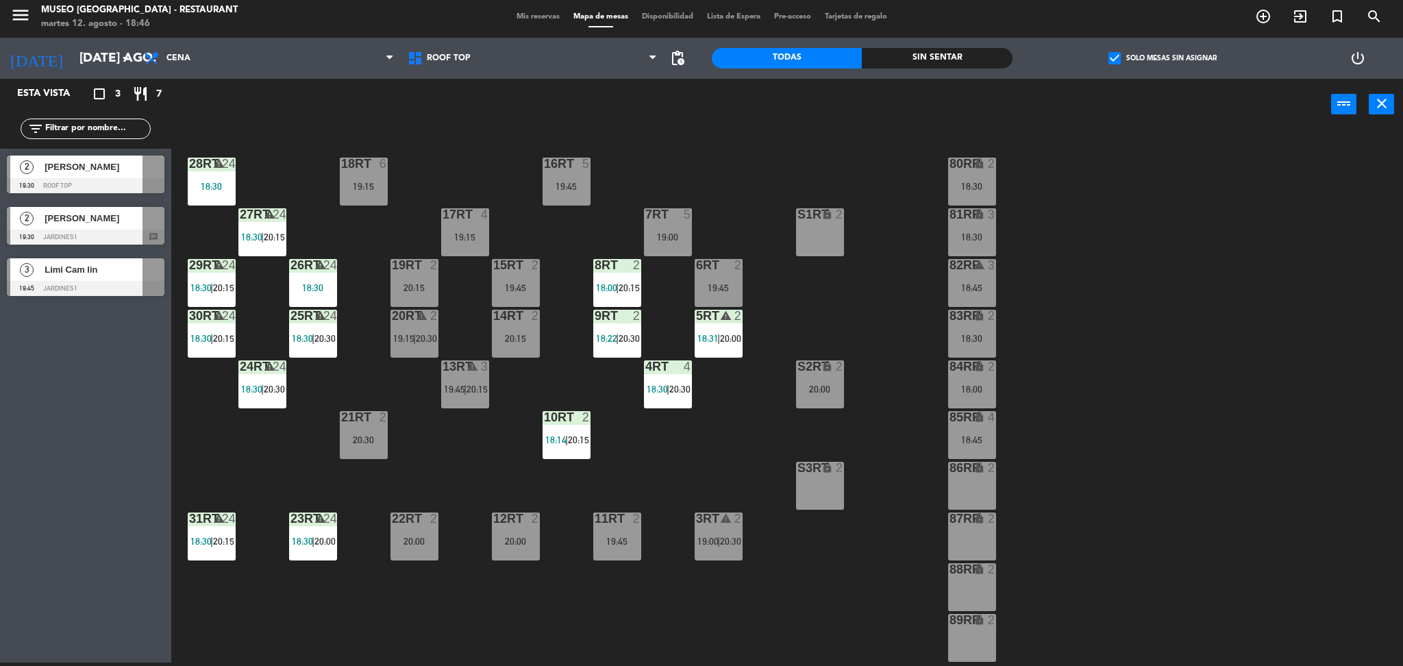
click at [972, 174] on div "80RR lock 2 18:30" at bounding box center [972, 182] width 48 height 48
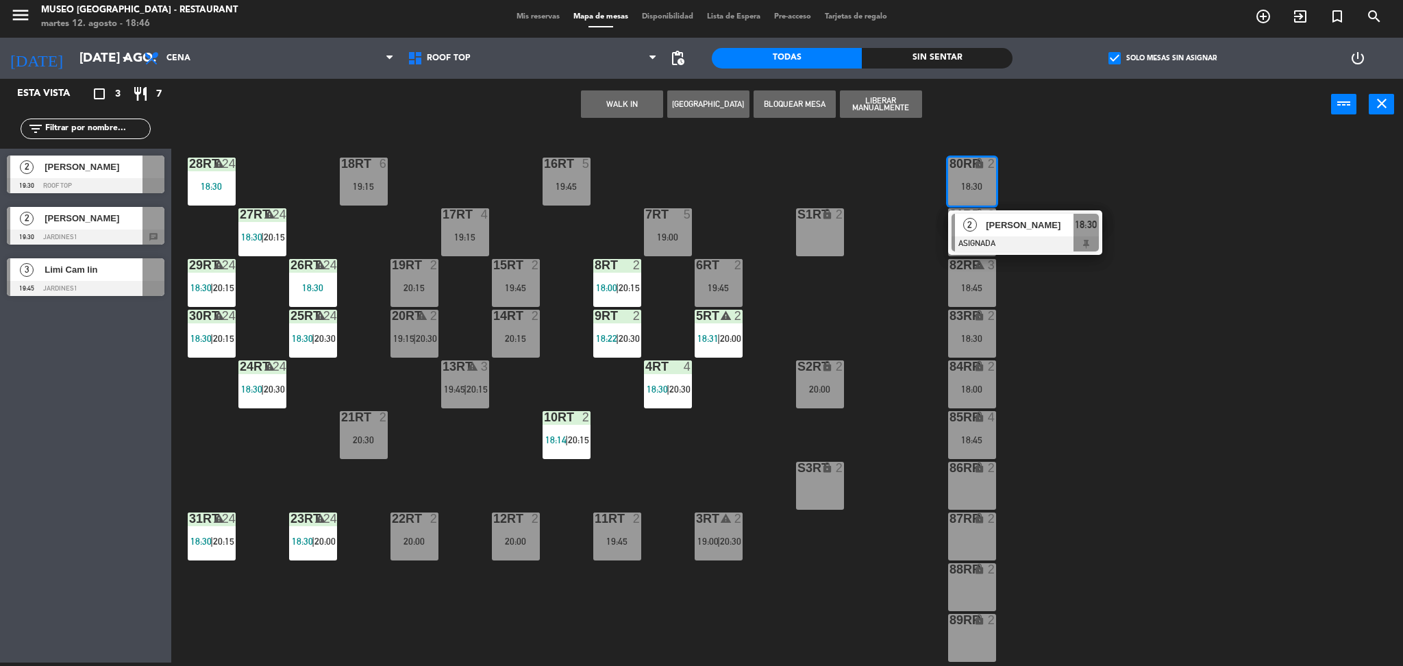
click at [1016, 237] on div at bounding box center [1024, 243] width 147 height 15
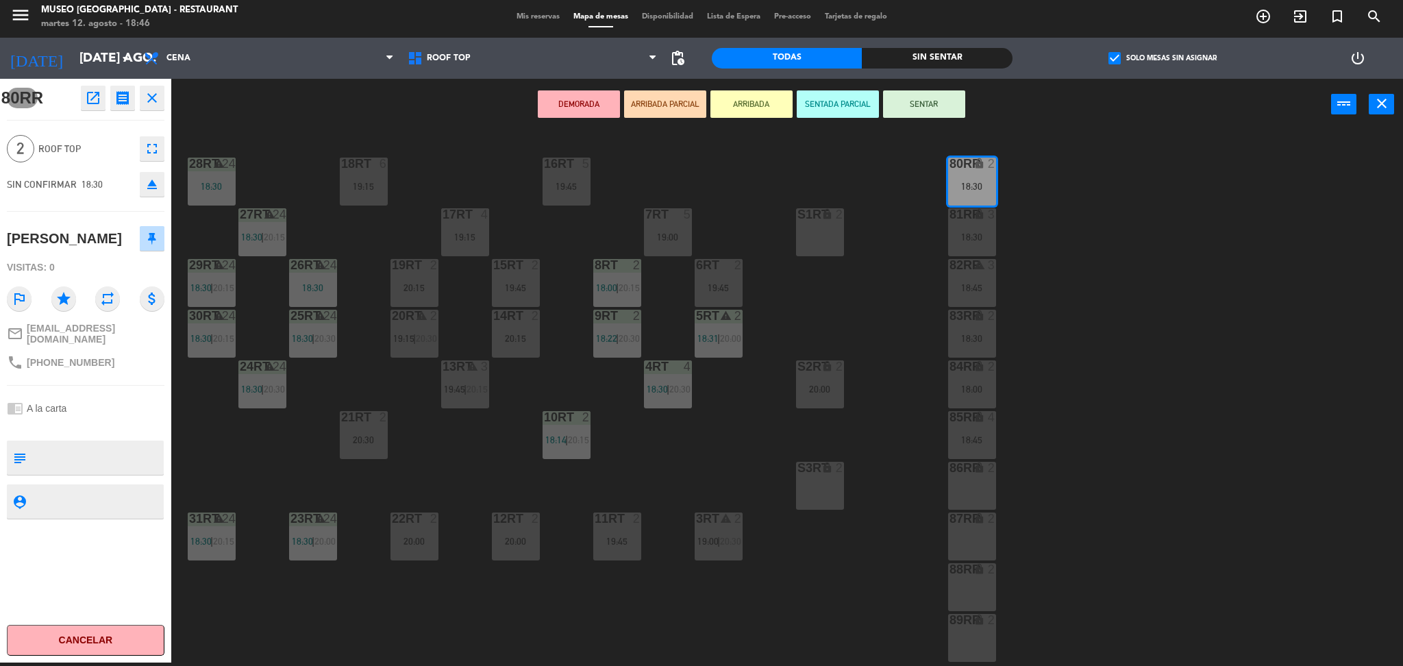
click at [95, 101] on icon "open_in_new" at bounding box center [93, 98] width 16 height 16
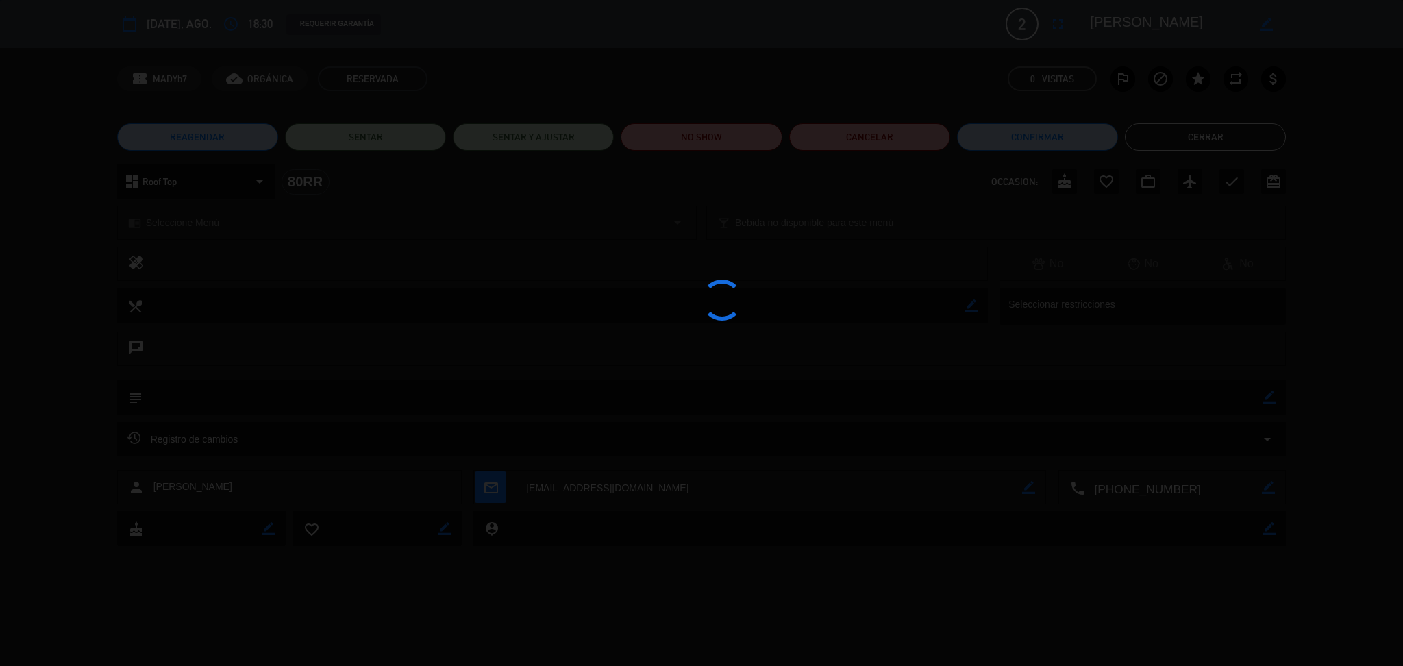
click at [721, 136] on div at bounding box center [701, 333] width 1403 height 666
click at [721, 136] on edit-booking-info-modal "calendar_today [DATE], ago. access_time 18:30 REQUERIR GARANTÍA 2 [PERSON_NAME]…" at bounding box center [701, 333] width 1403 height 666
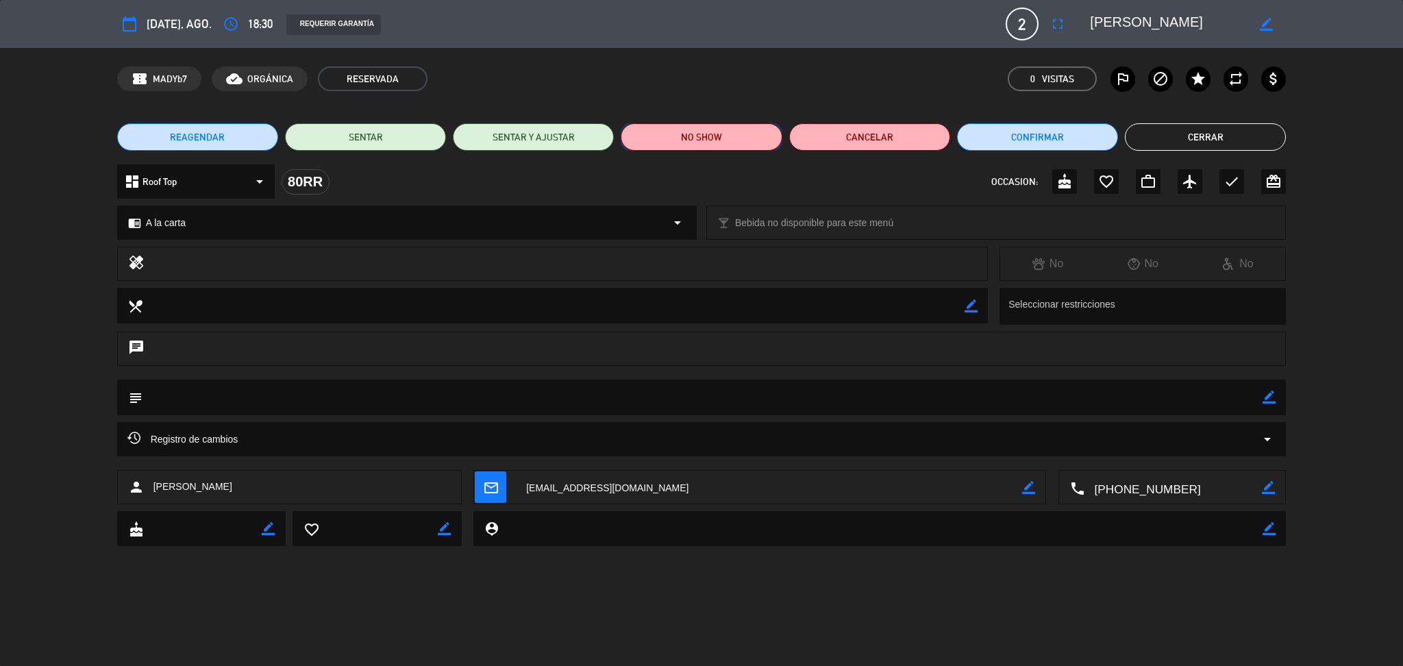
click at [721, 136] on button "NO SHOW" at bounding box center [701, 136] width 161 height 27
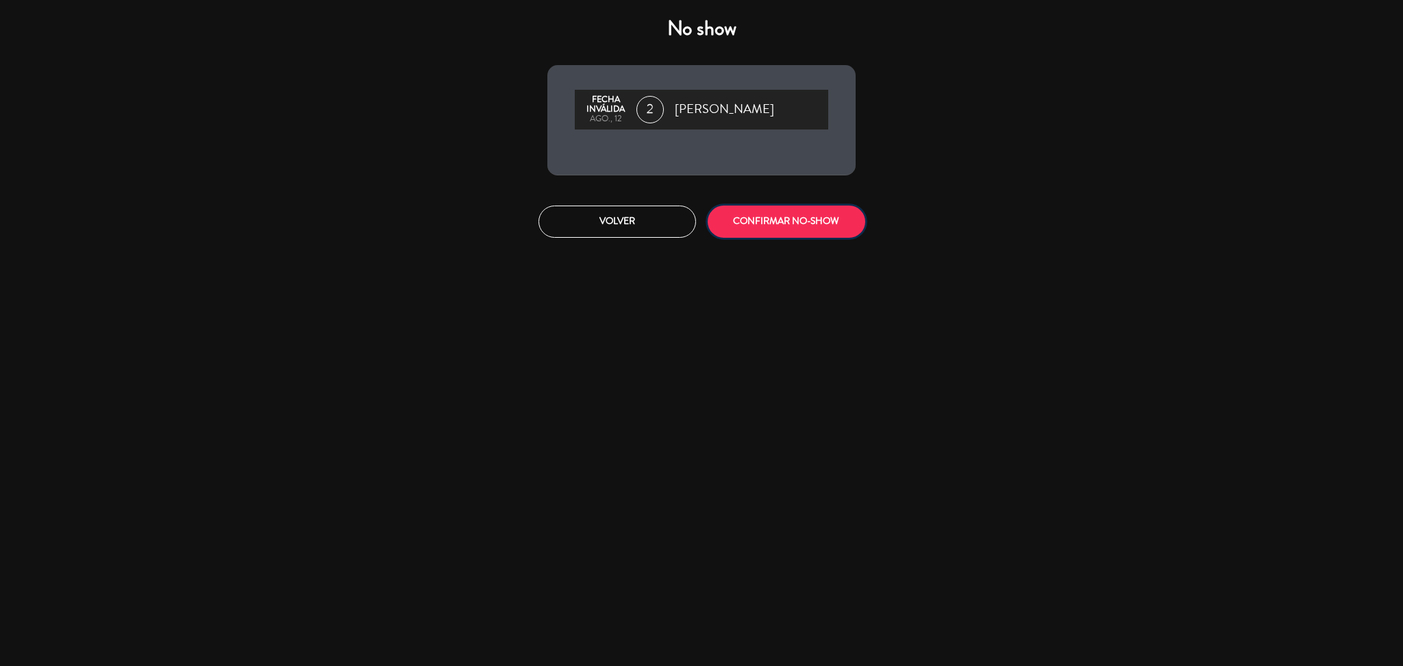
click at [771, 221] on button "CONFIRMAR NO-SHOW" at bounding box center [787, 221] width 158 height 32
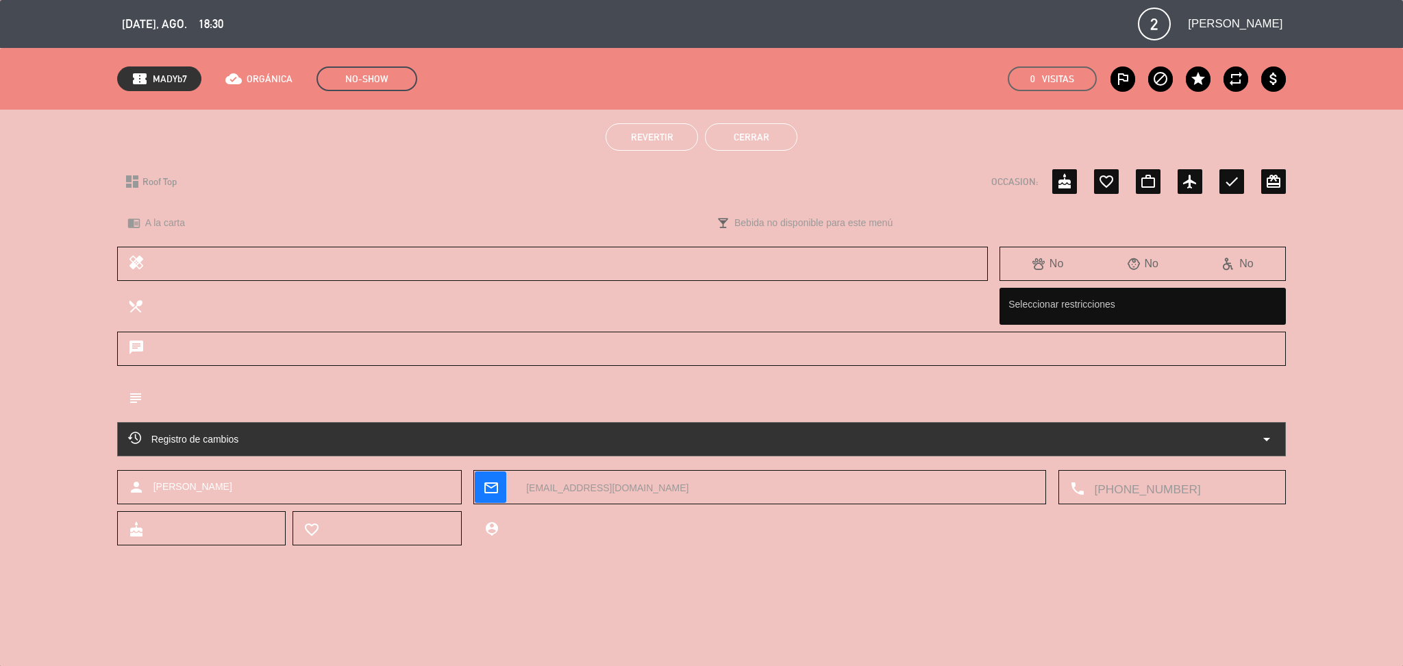
click at [764, 131] on button "Cerrar" at bounding box center [751, 136] width 92 height 27
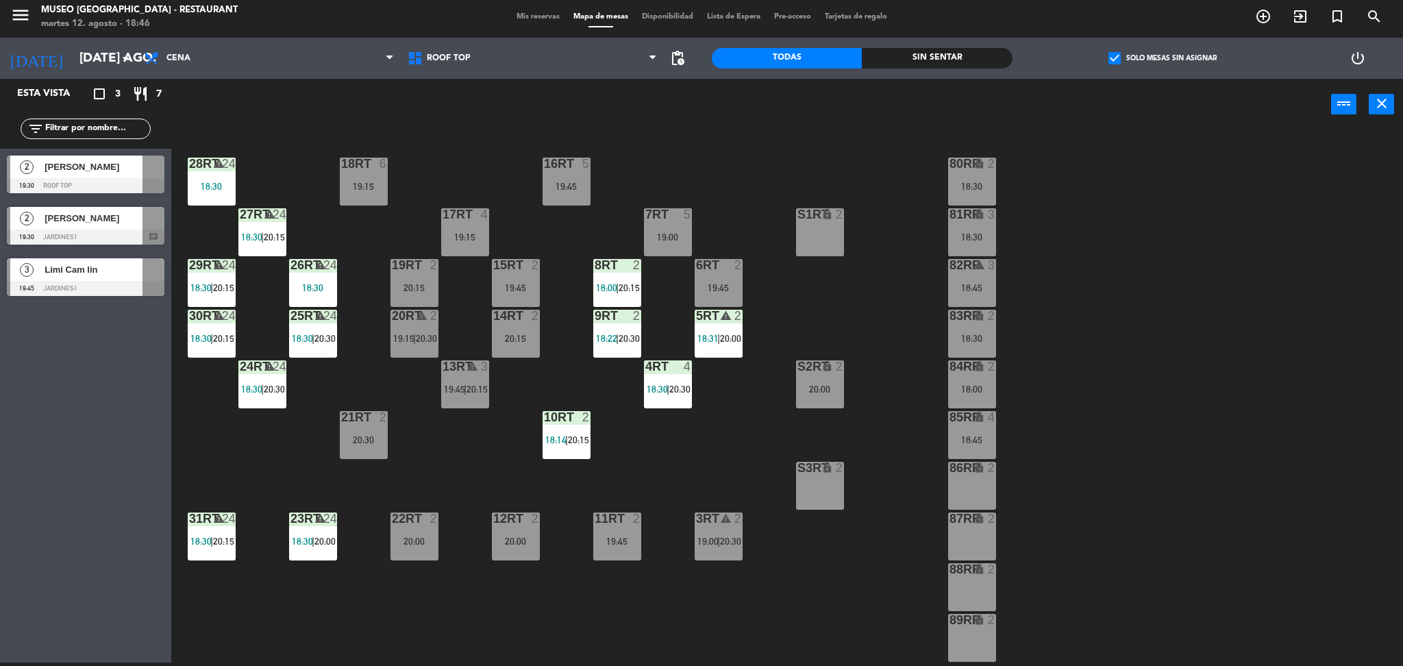
click at [979, 223] on div "81RR lock 3 18:30" at bounding box center [972, 232] width 48 height 48
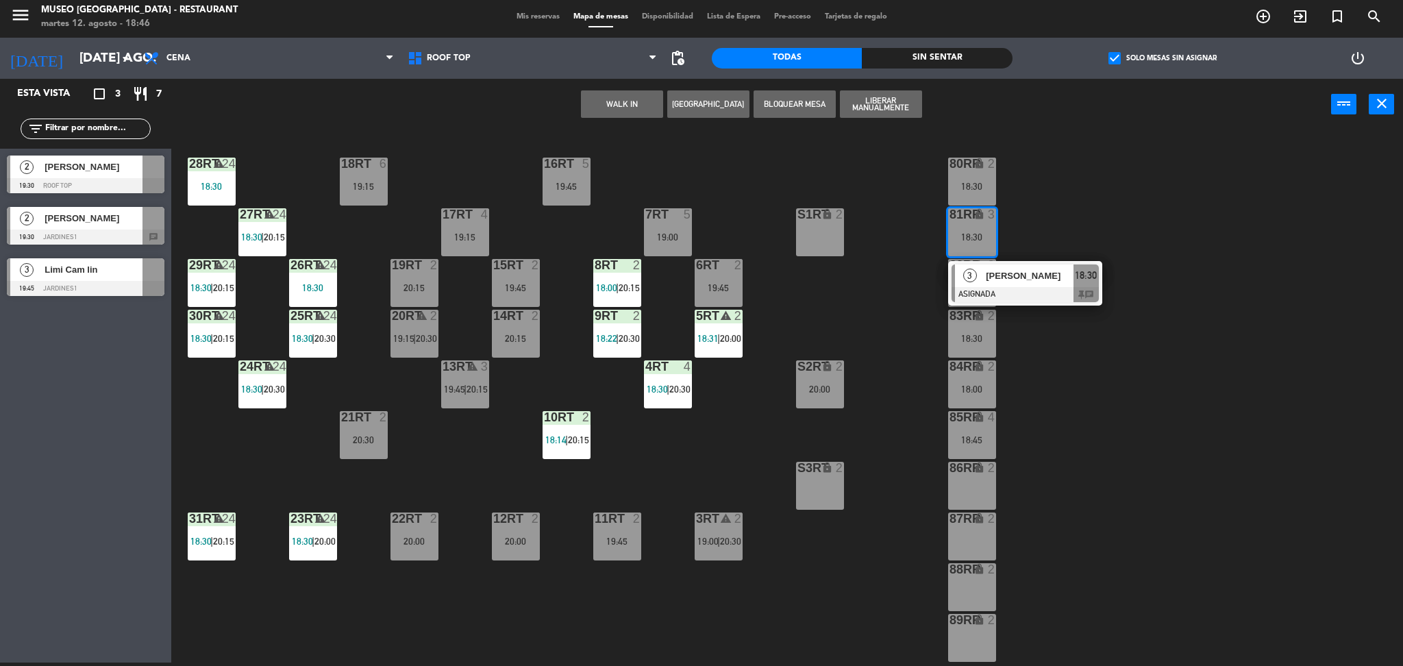
click at [1006, 274] on span "[PERSON_NAME]" at bounding box center [1030, 276] width 88 height 14
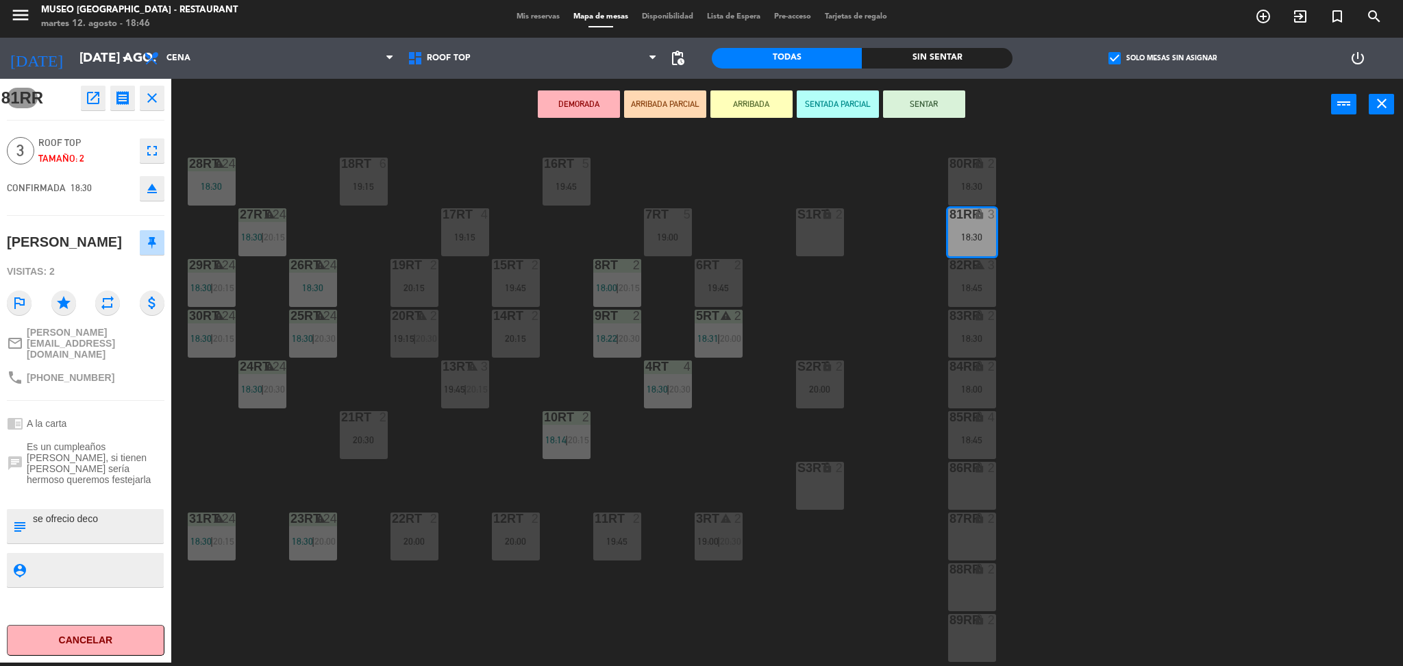
click at [86, 99] on icon "open_in_new" at bounding box center [93, 98] width 16 height 16
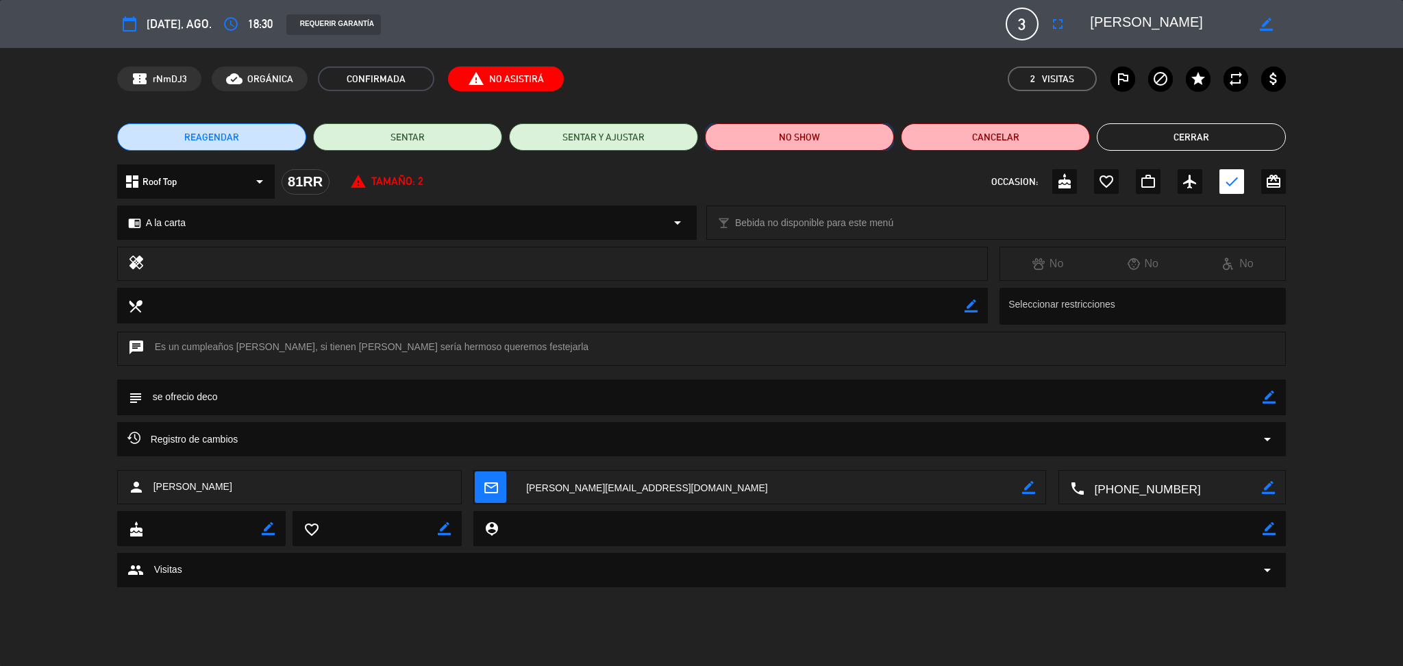
click at [732, 140] on button "NO SHOW" at bounding box center [799, 136] width 189 height 27
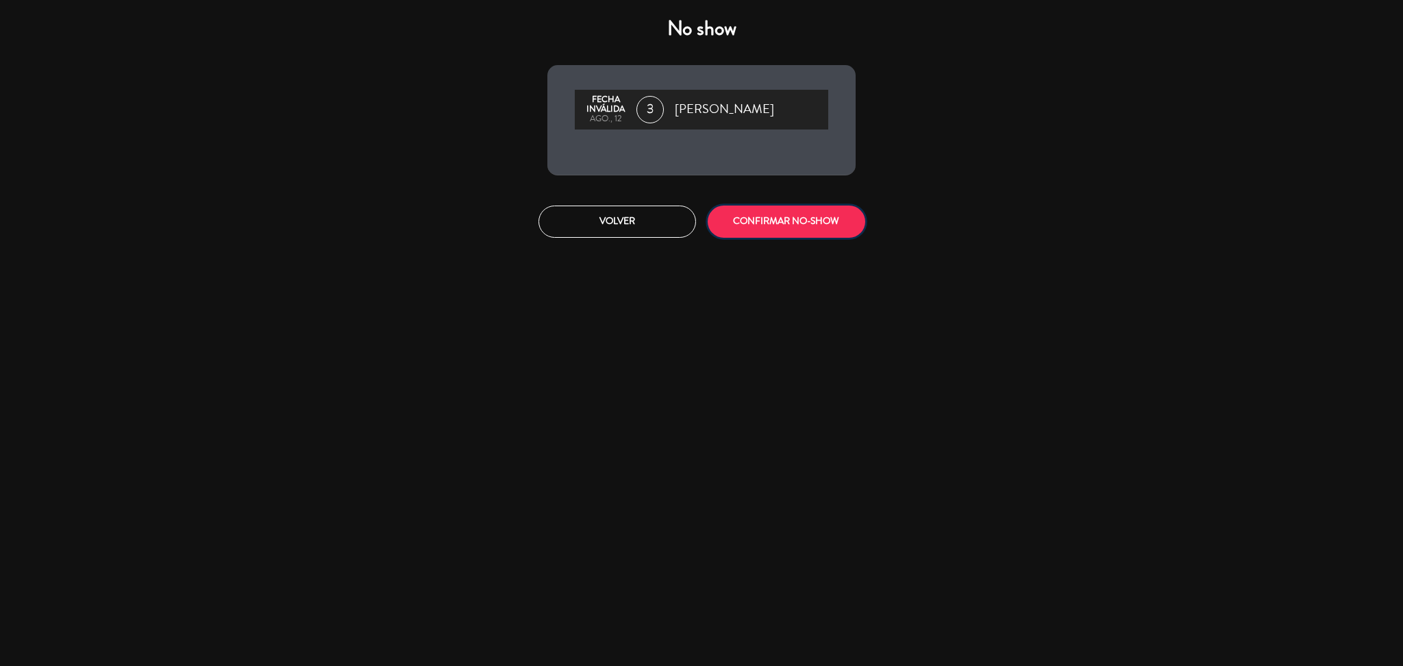
click at [783, 208] on button "CONFIRMAR NO-SHOW" at bounding box center [787, 221] width 158 height 32
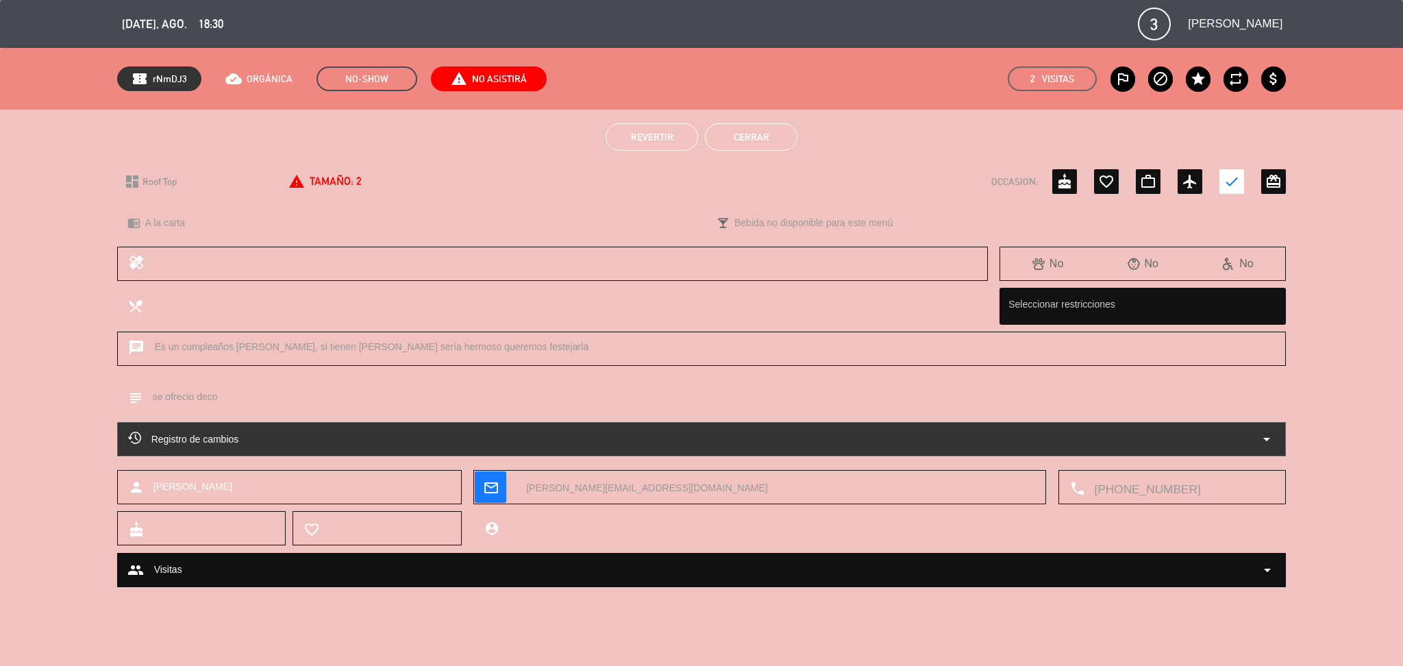
click at [769, 142] on button "Cerrar" at bounding box center [751, 136] width 92 height 27
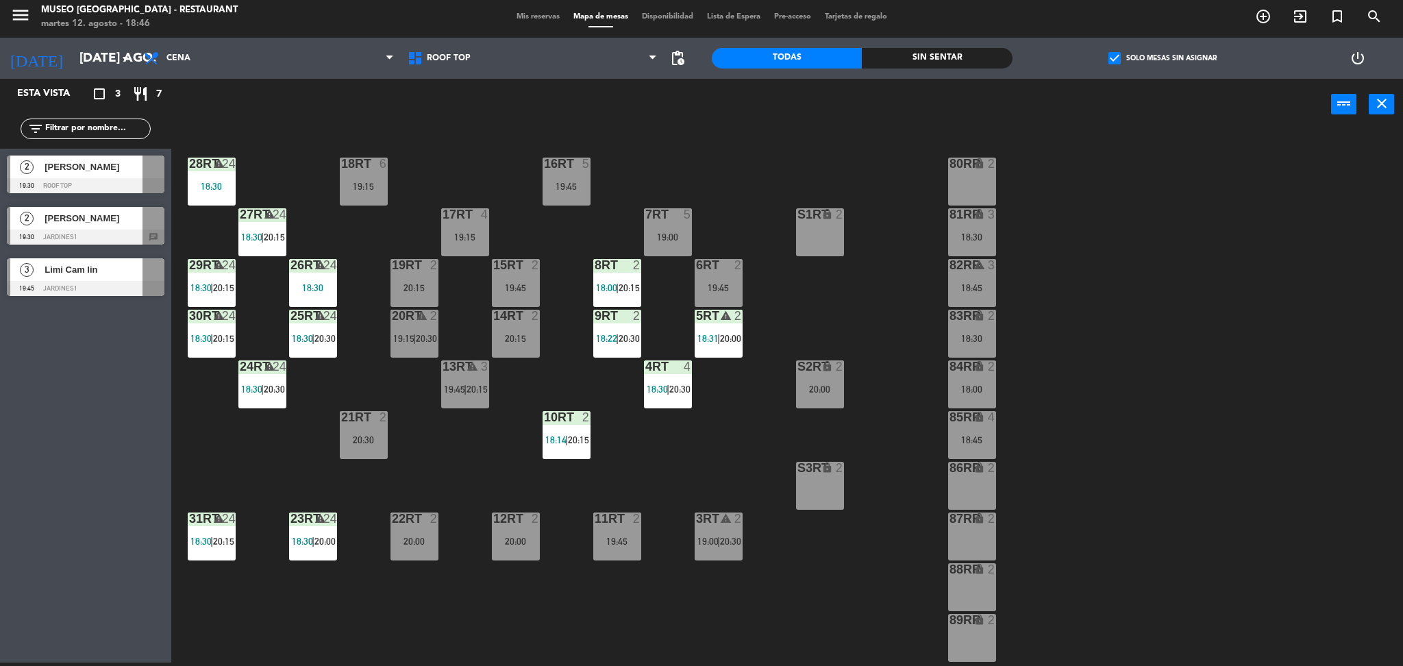
click at [975, 338] on div "18:30" at bounding box center [972, 339] width 48 height 10
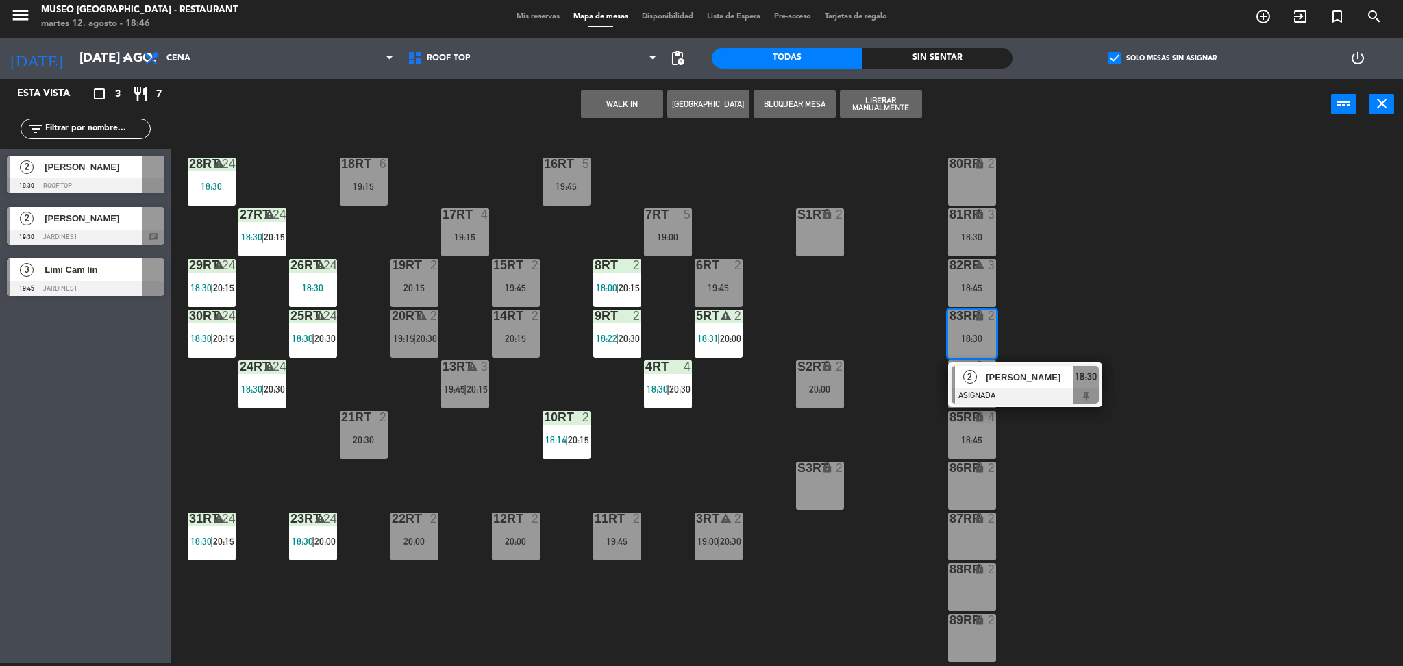
click at [1017, 397] on div at bounding box center [1024, 395] width 147 height 15
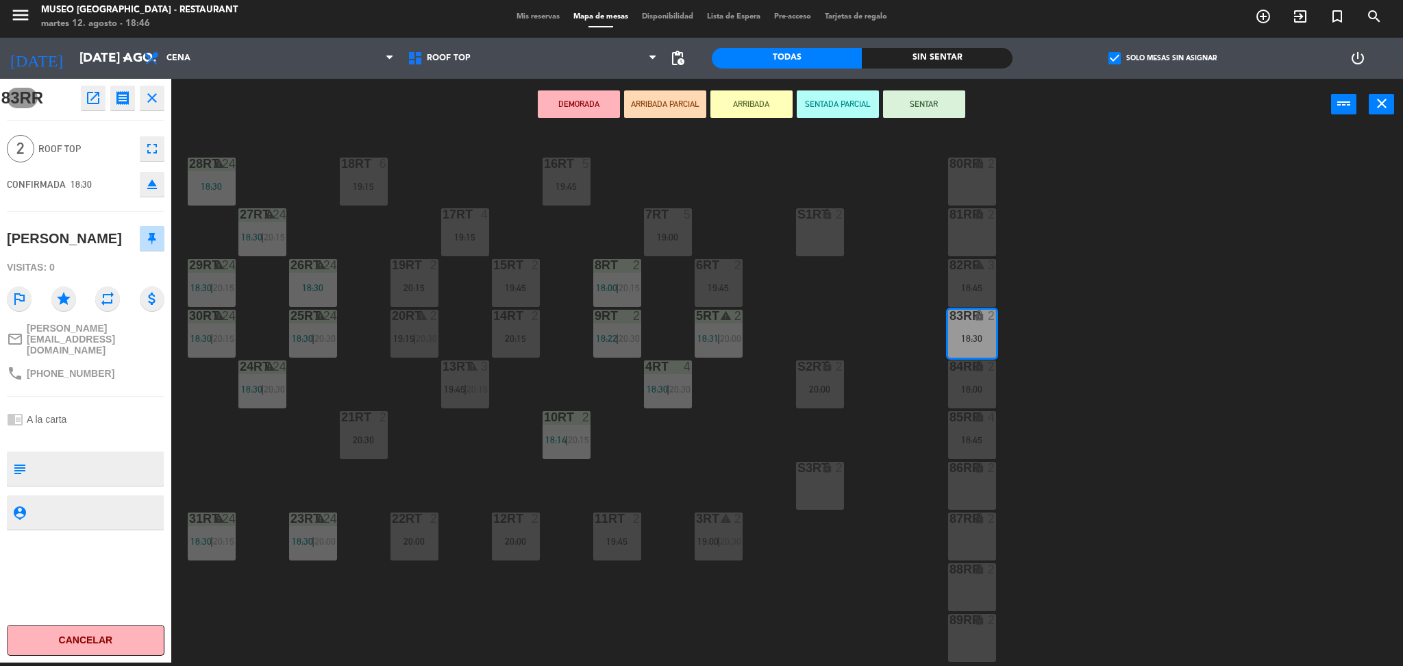
click at [86, 99] on icon "open_in_new" at bounding box center [93, 98] width 16 height 16
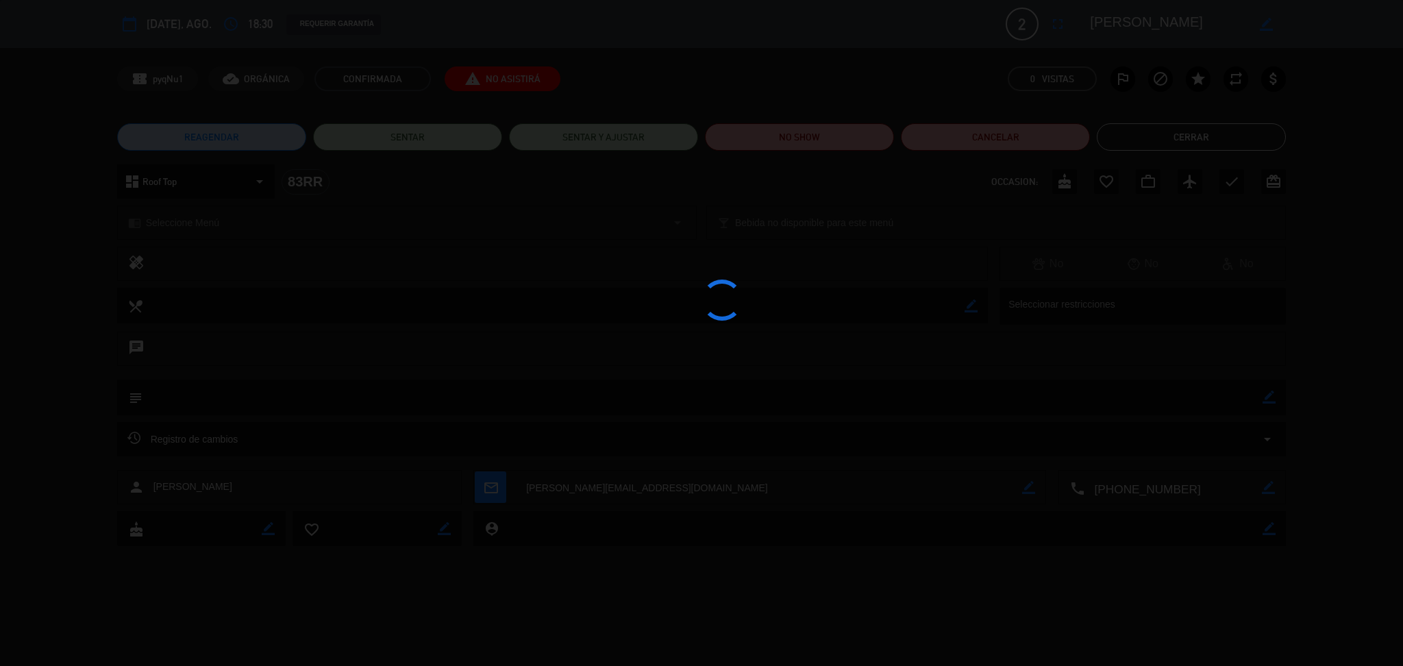
click at [747, 132] on div at bounding box center [701, 333] width 1403 height 666
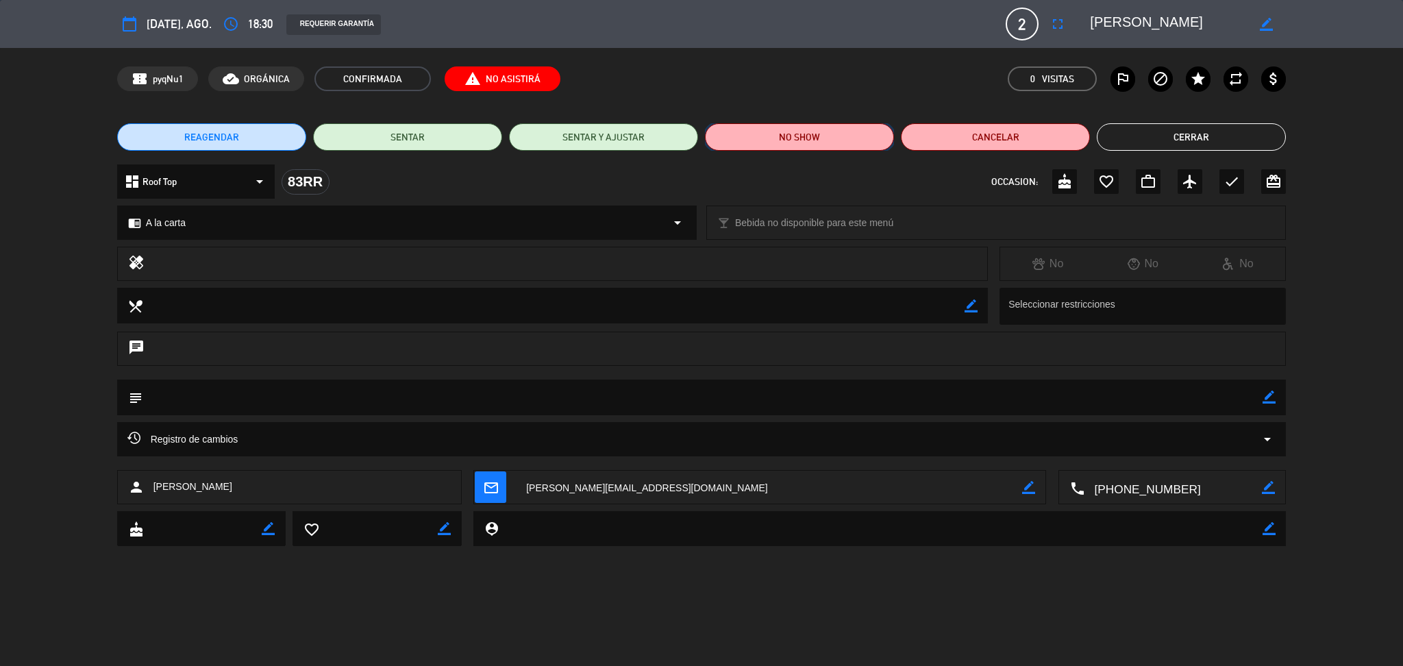
click at [747, 132] on button "NO SHOW" at bounding box center [799, 136] width 189 height 27
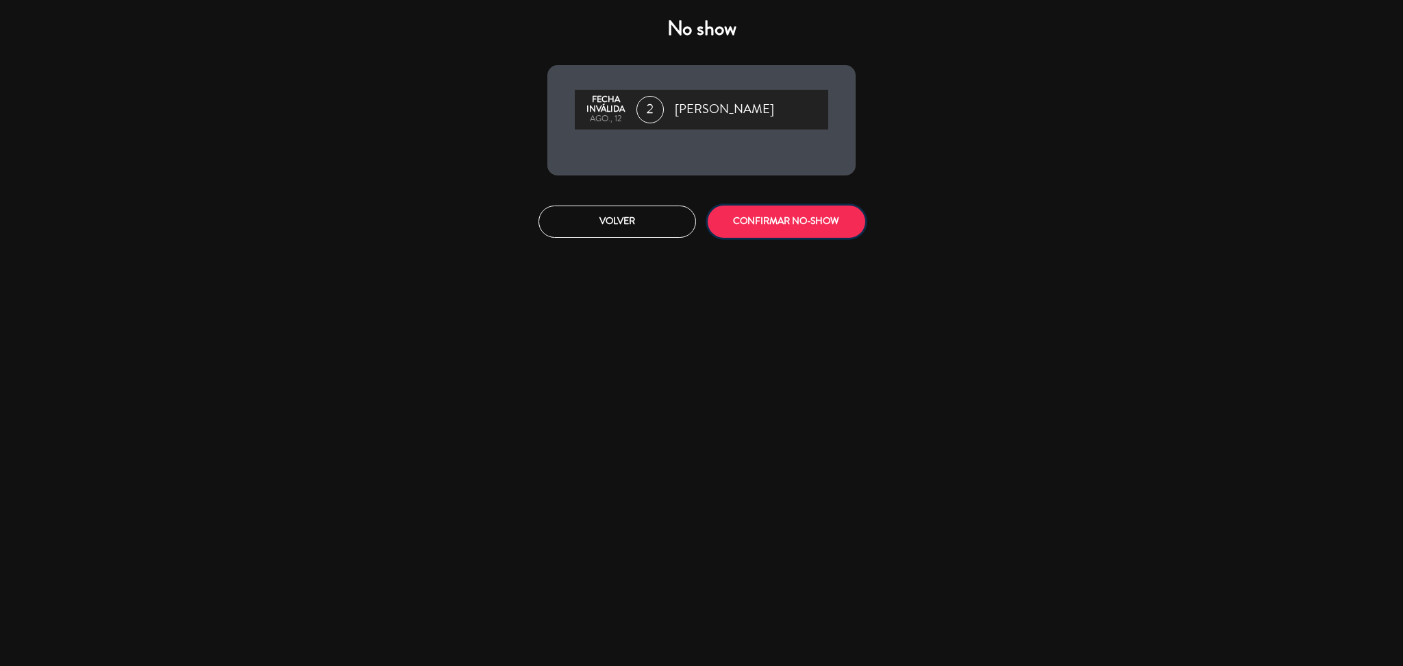
click at [797, 209] on button "CONFIRMAR NO-SHOW" at bounding box center [787, 221] width 158 height 32
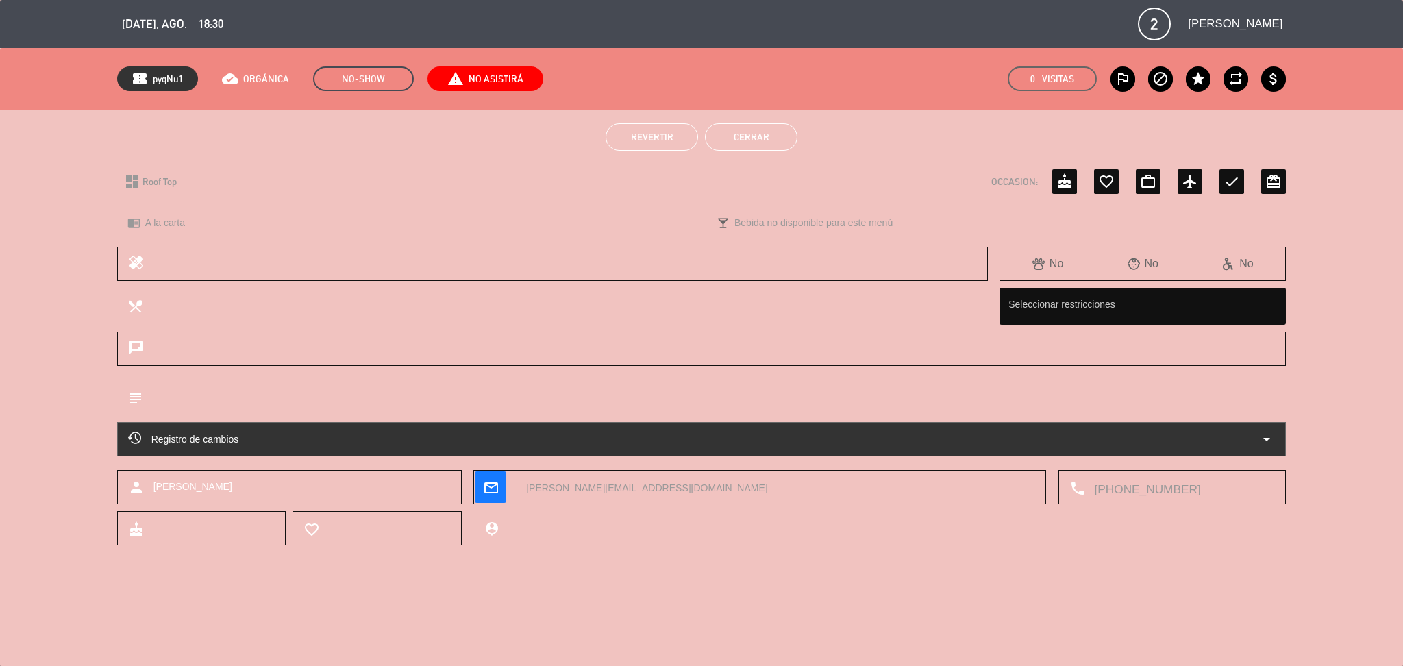
click at [773, 132] on button "Cerrar" at bounding box center [751, 136] width 92 height 27
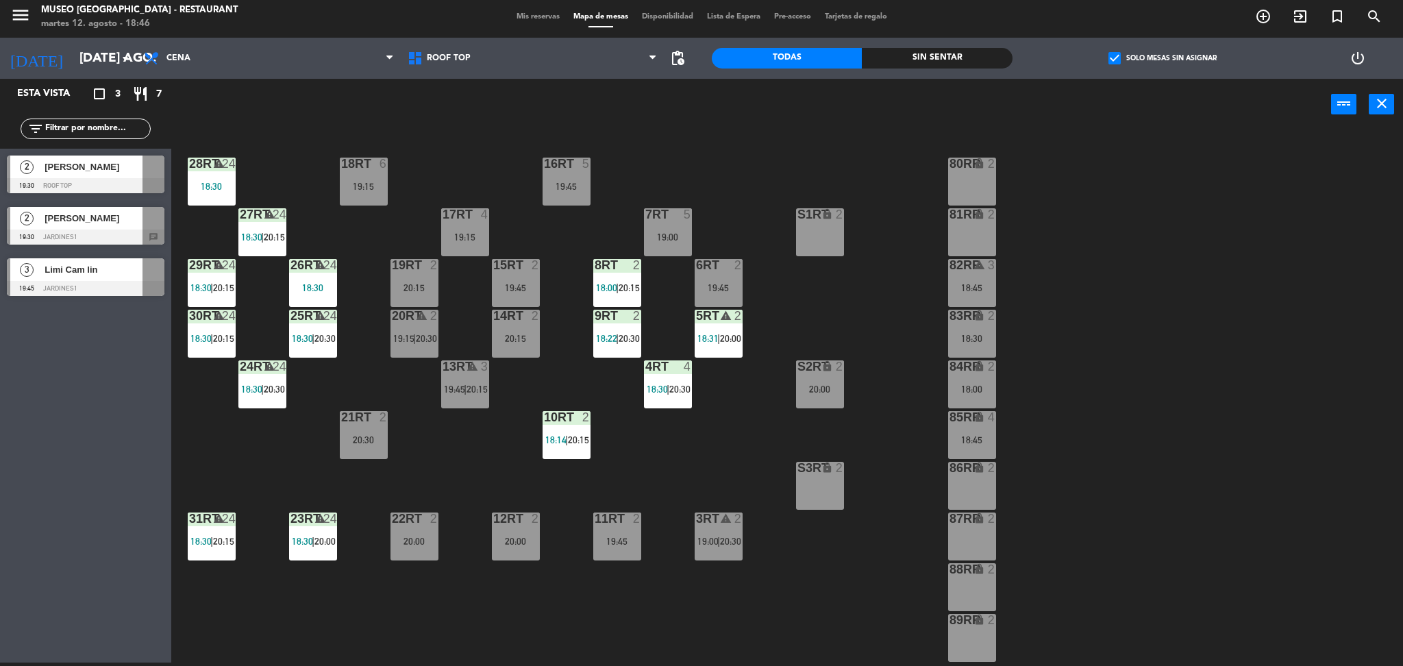
click at [966, 393] on div "18:00" at bounding box center [972, 389] width 48 height 10
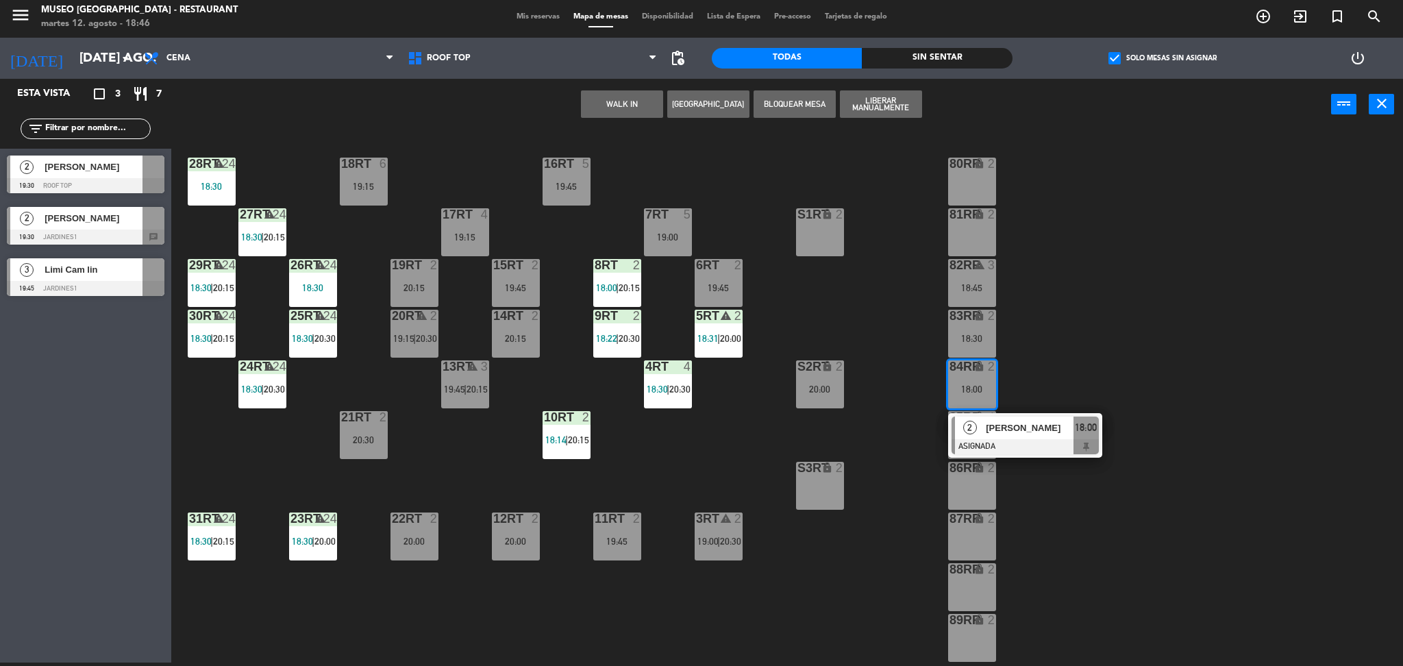
click at [987, 422] on span "[PERSON_NAME]" at bounding box center [1030, 428] width 88 height 14
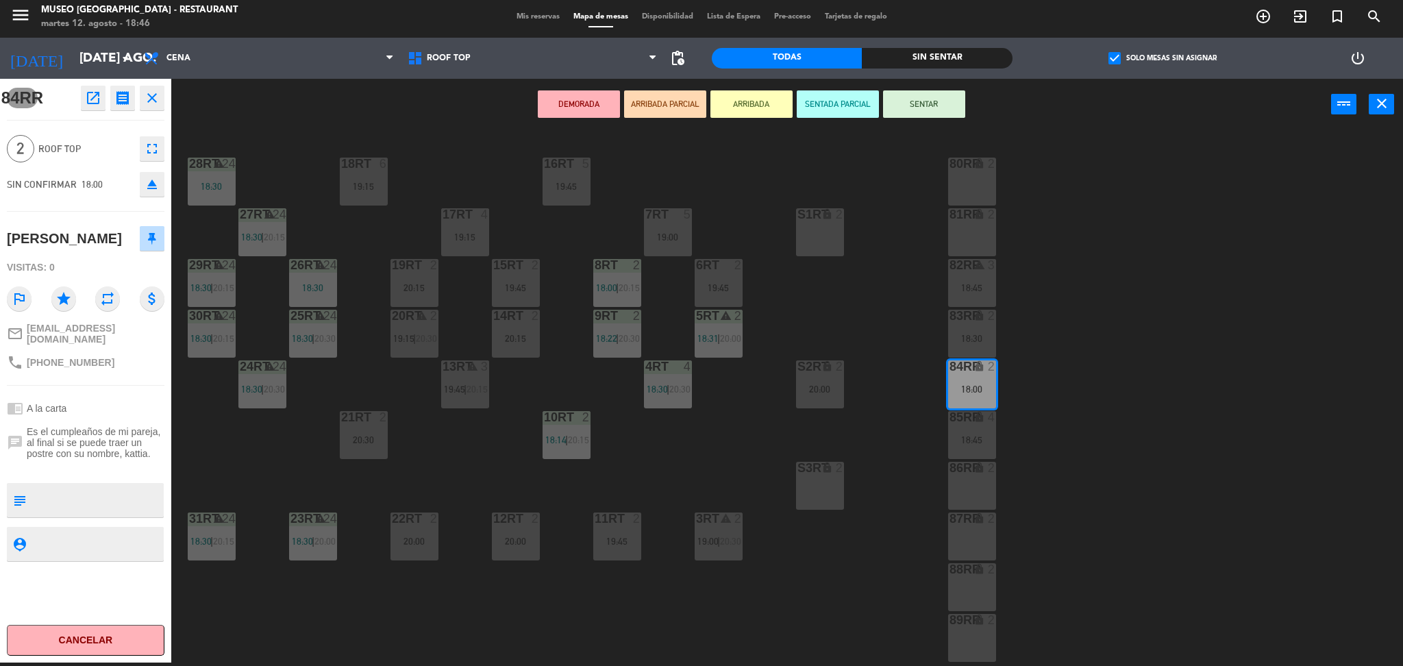
click at [86, 90] on icon "open_in_new" at bounding box center [93, 98] width 16 height 16
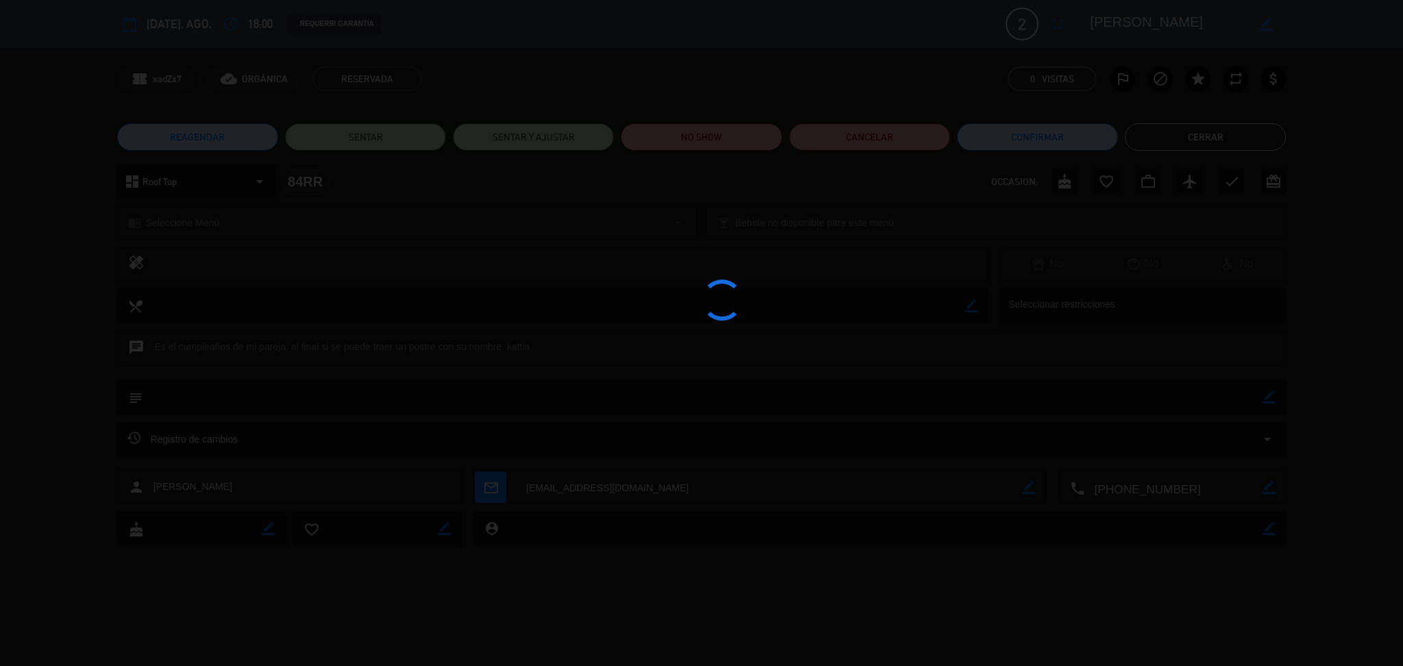
click at [705, 127] on div at bounding box center [701, 333] width 1403 height 666
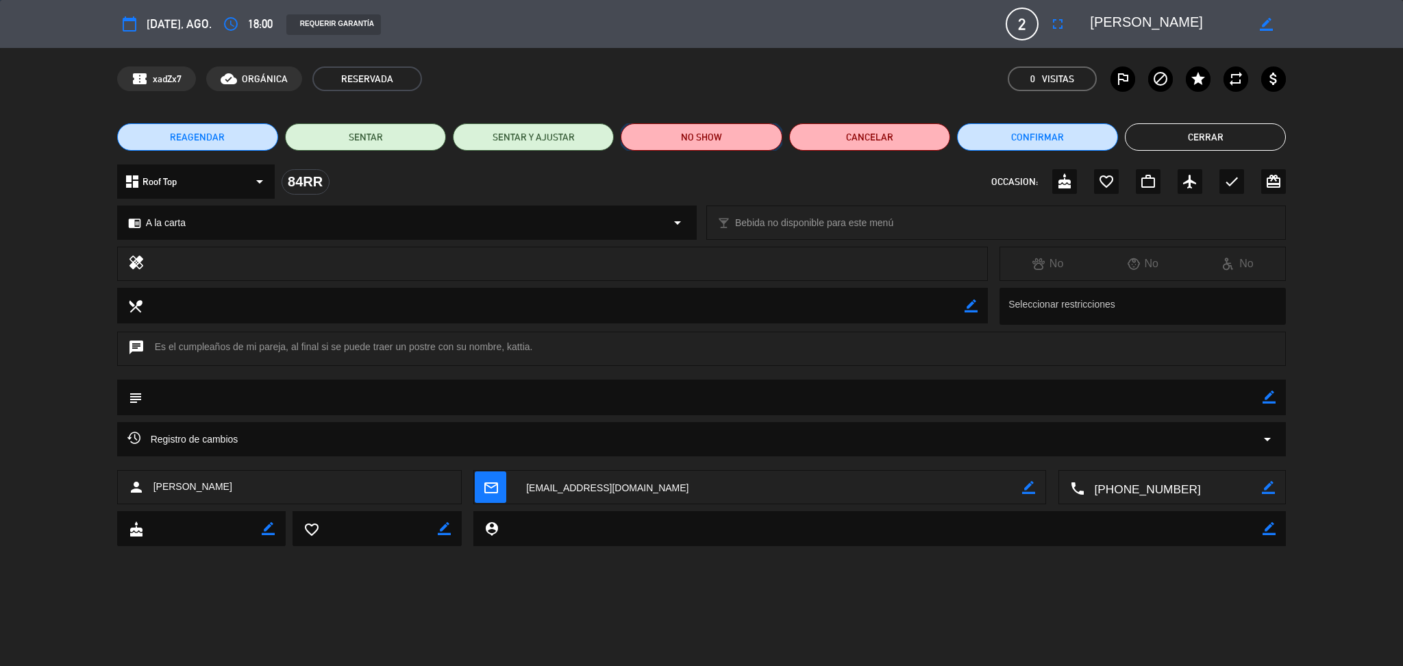
click at [710, 134] on button "NO SHOW" at bounding box center [701, 136] width 161 height 27
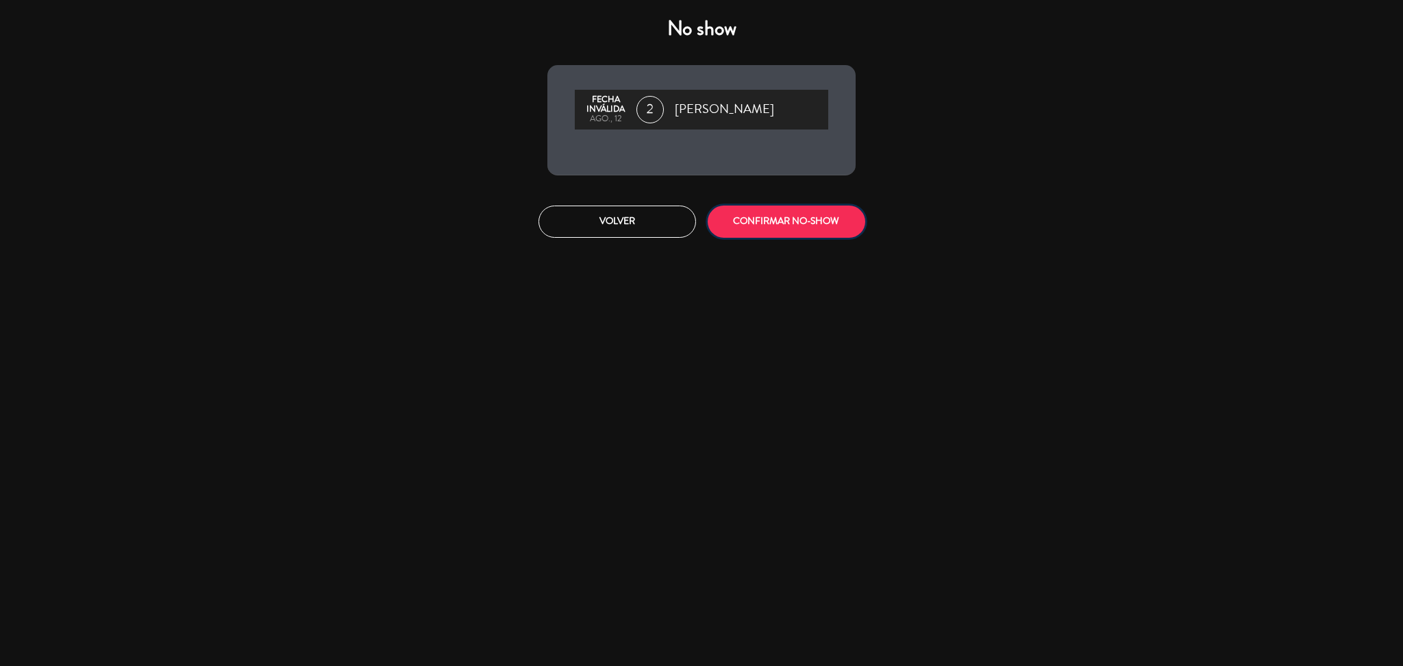
click at [762, 221] on button "CONFIRMAR NO-SHOW" at bounding box center [787, 221] width 158 height 32
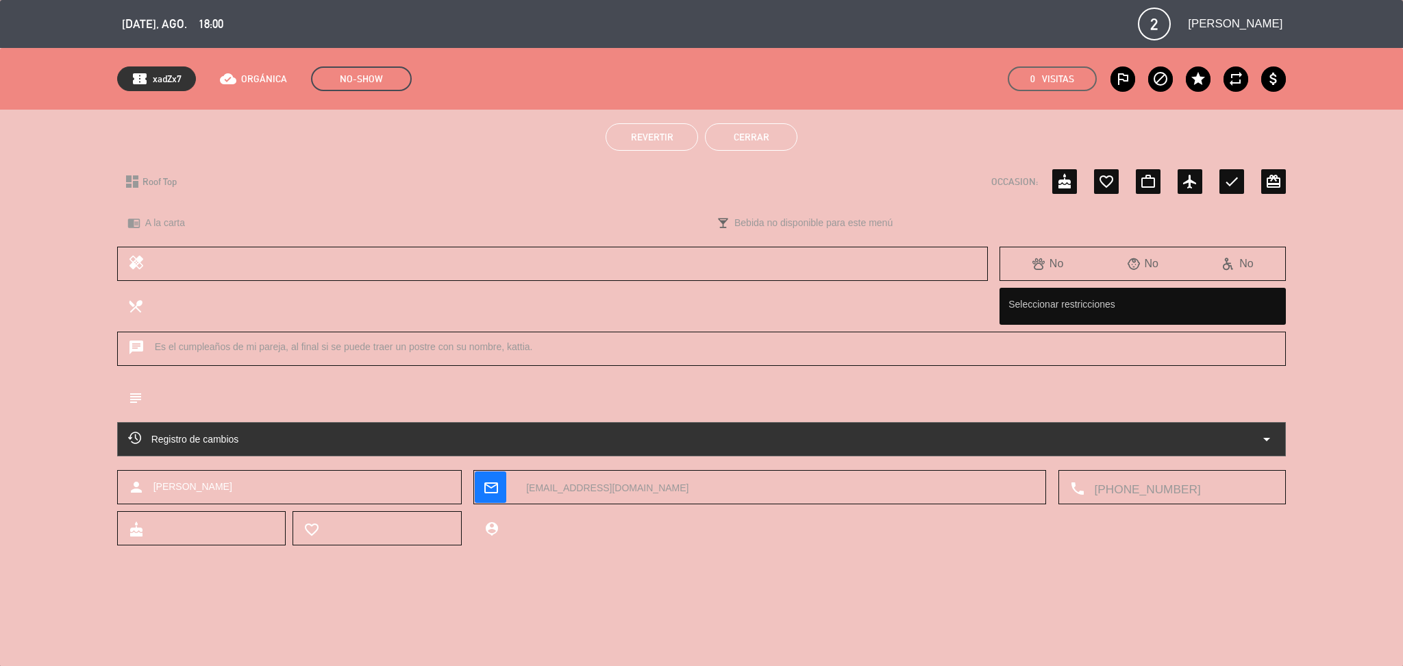
click at [710, 144] on button "Cerrar" at bounding box center [751, 136] width 92 height 27
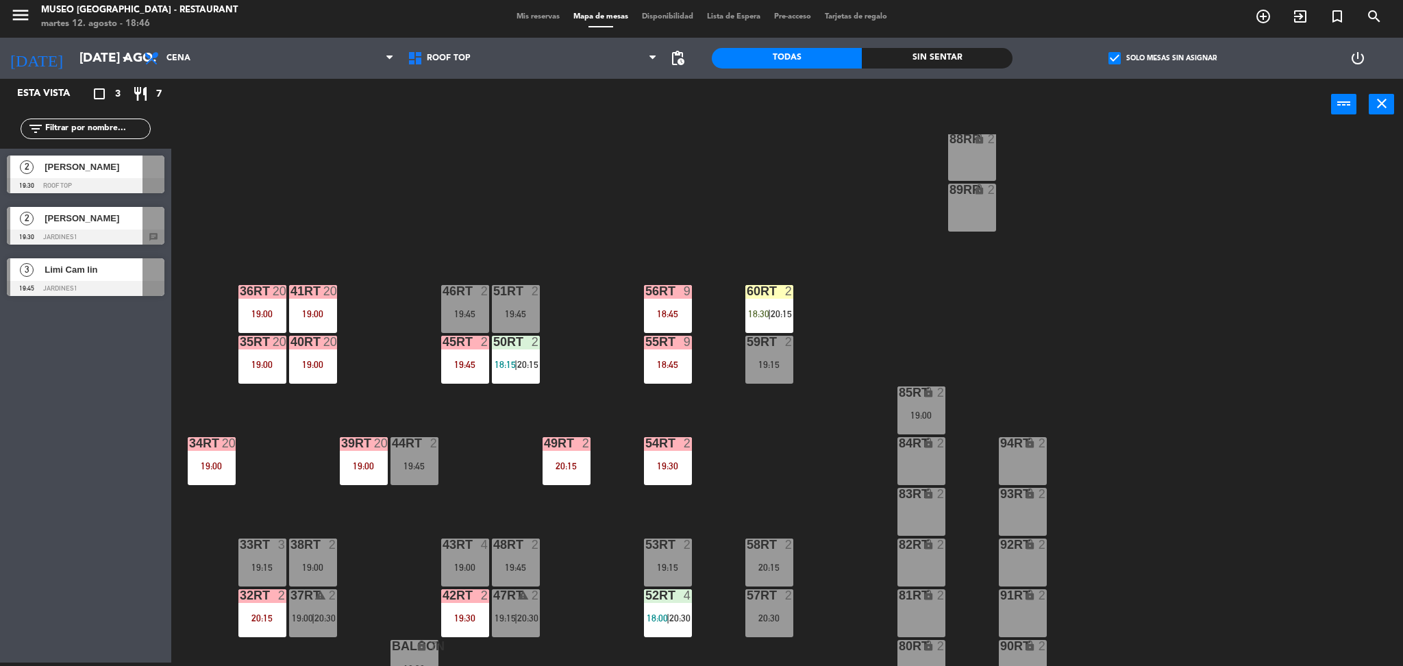
scroll to position [503, 0]
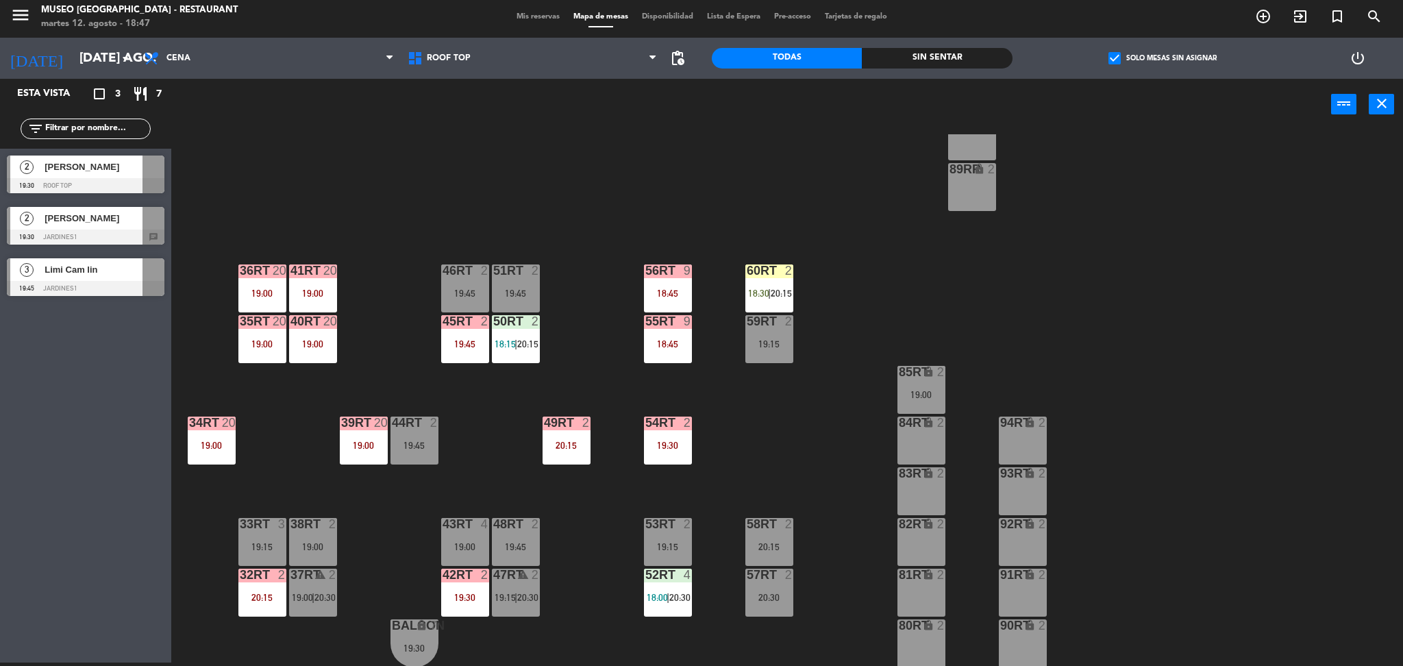
click at [669, 333] on div "55RT 9 18:45" at bounding box center [668, 339] width 48 height 48
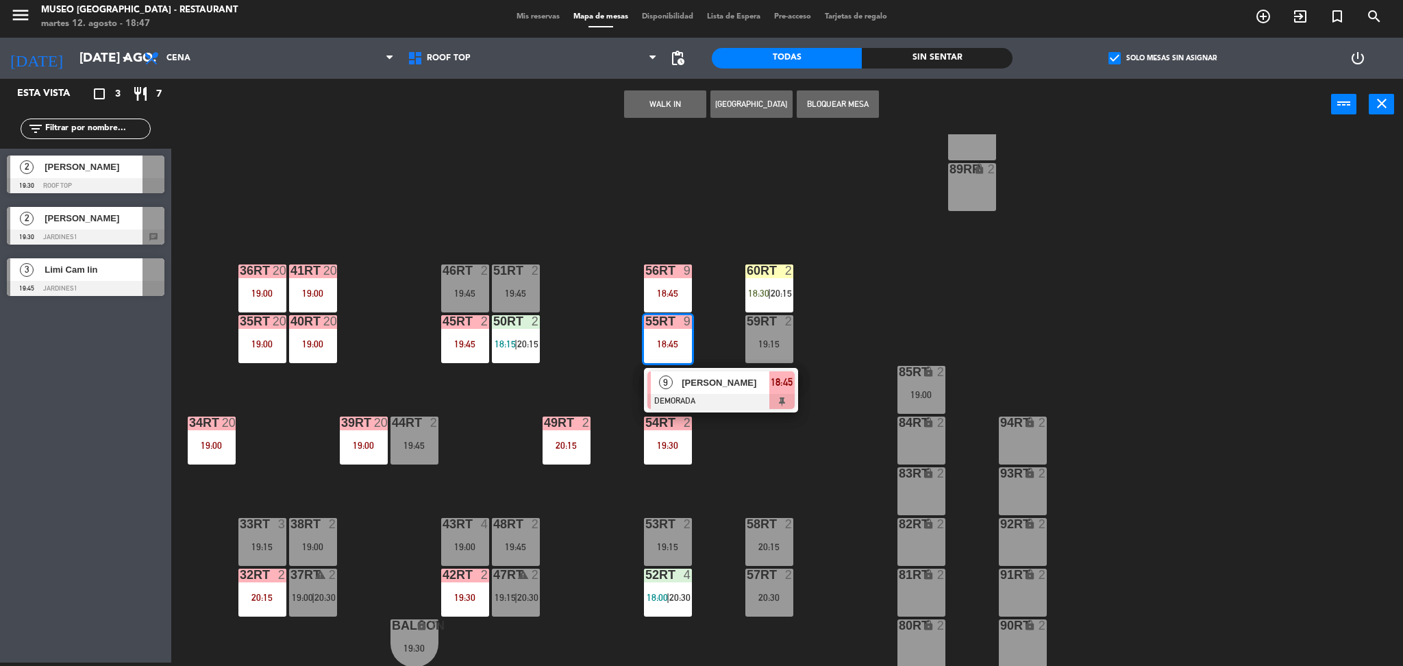
click at [696, 368] on div "9 [PERSON_NAME] DEMORADA 18:45" at bounding box center [721, 390] width 154 height 45
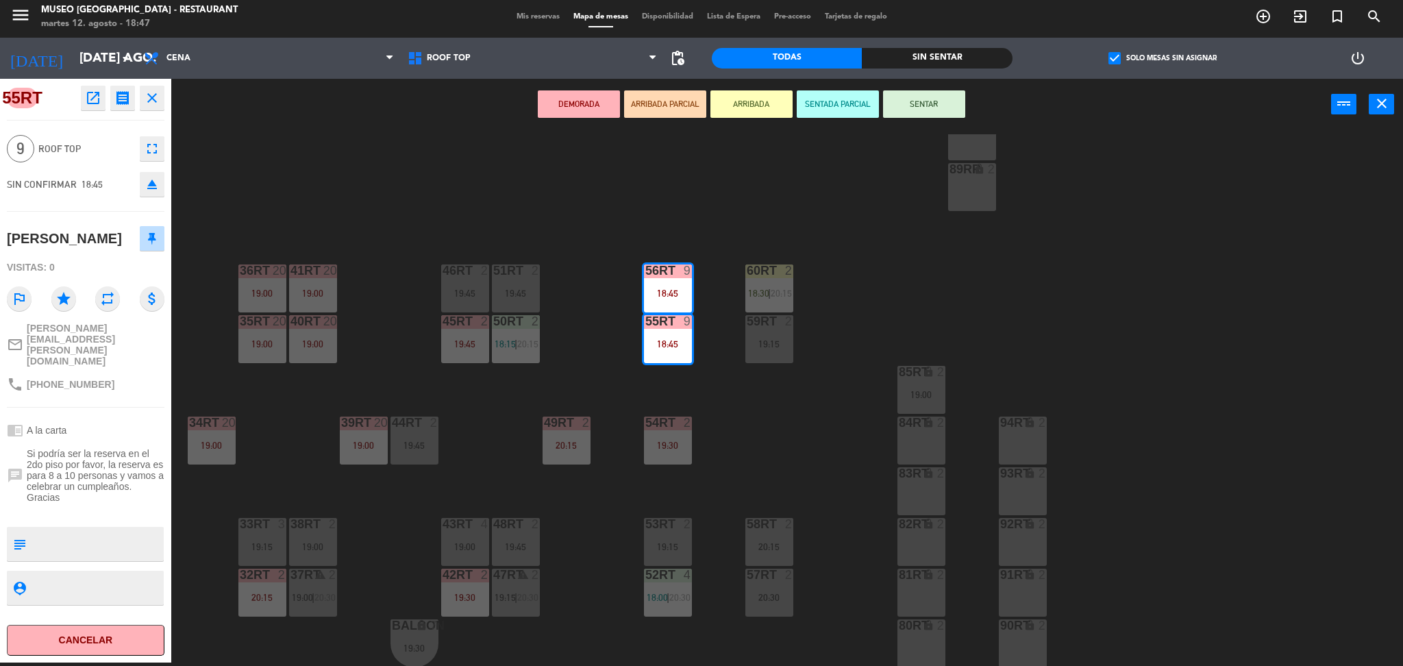
click at [662, 101] on button "ARRIBADA PARCIAL" at bounding box center [665, 103] width 82 height 27
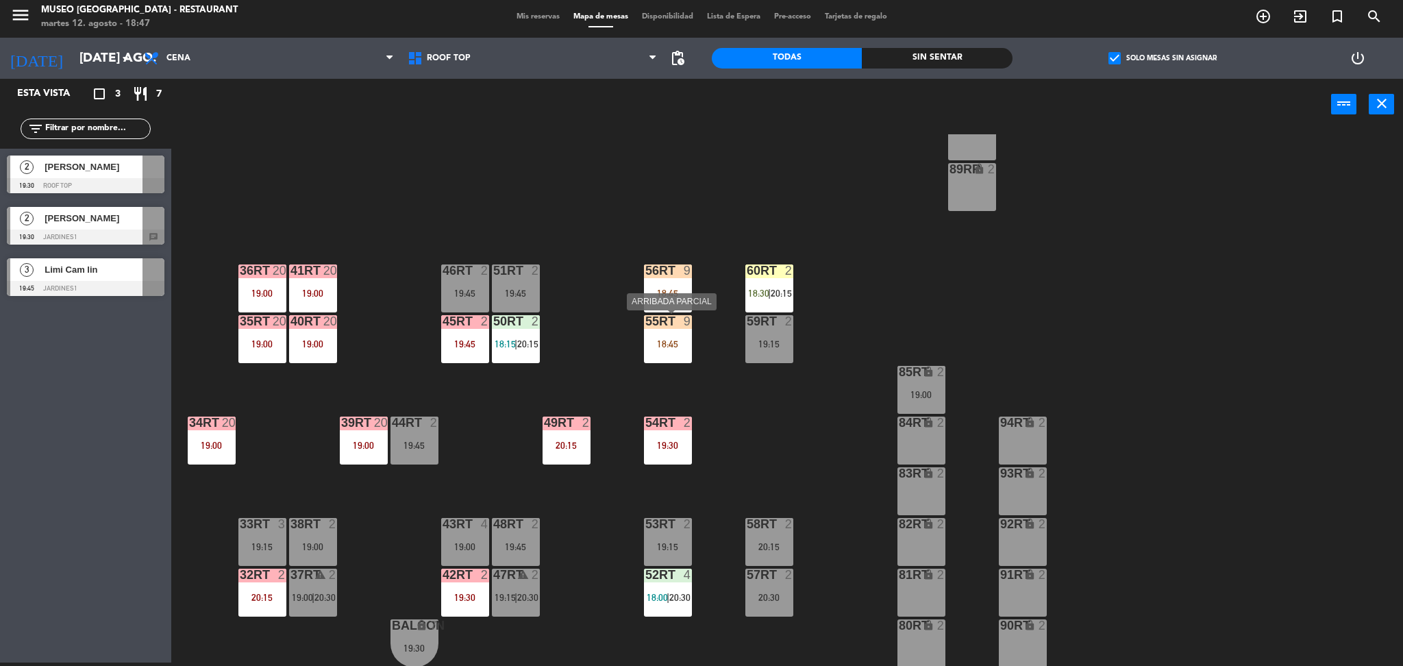
click at [680, 322] on div "9" at bounding box center [691, 321] width 23 height 12
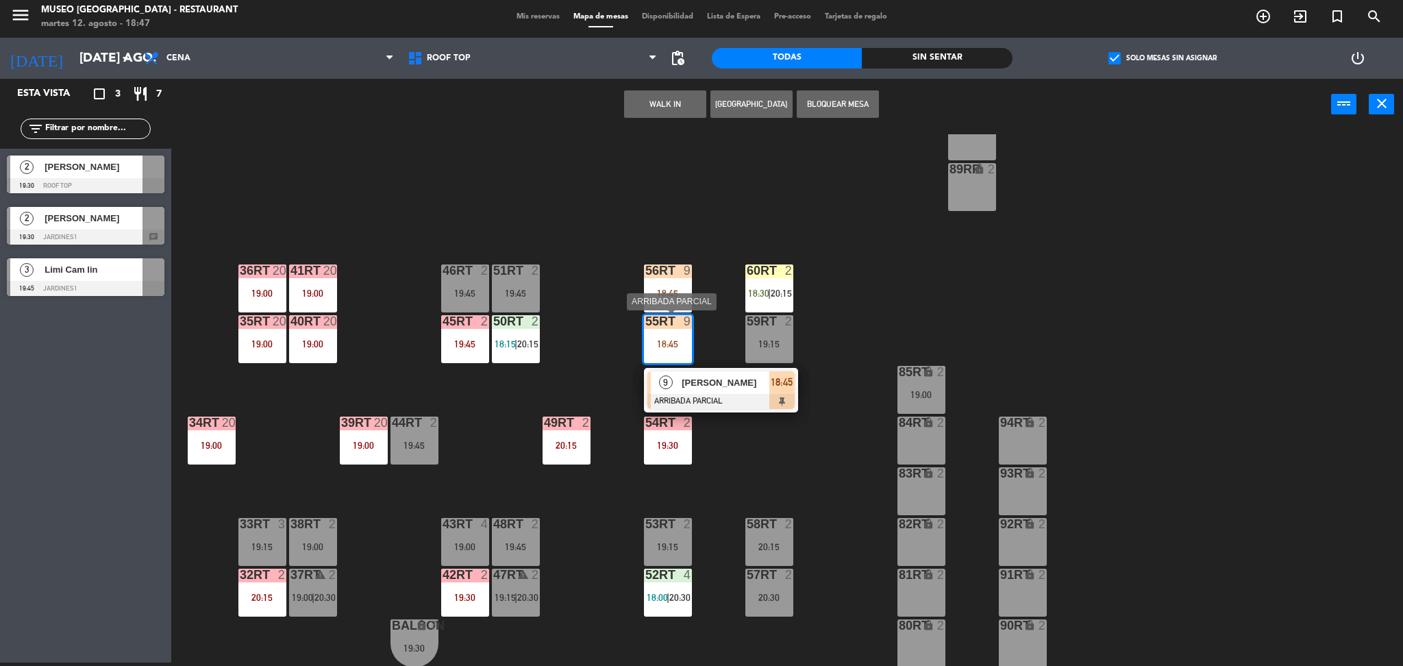
click at [732, 384] on span "[PERSON_NAME]" at bounding box center [726, 382] width 88 height 14
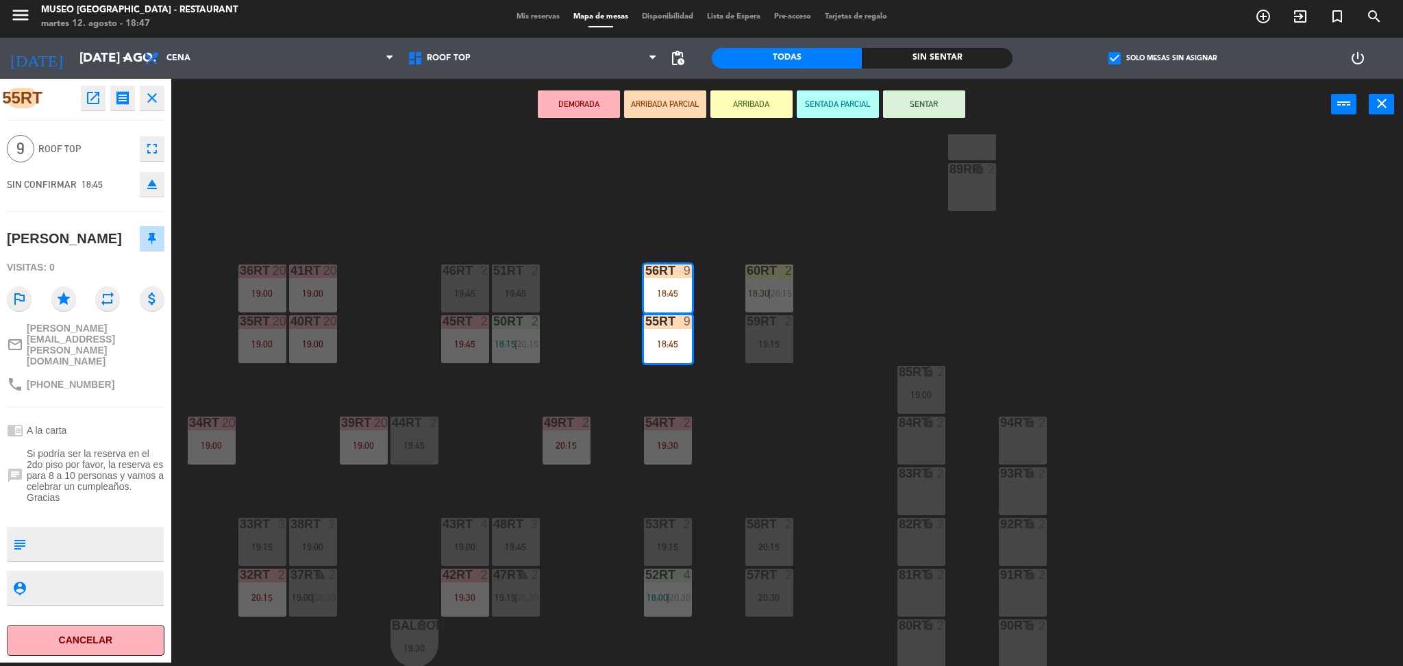
click at [110, 527] on div at bounding box center [97, 544] width 131 height 34
click at [114, 529] on textarea at bounding box center [97, 543] width 131 height 29
type textarea "3 de 9 llegó 18:47"
click at [74, 473] on span "Si podría ser la reserva en el 2do piso por favor, la reserva es para 8 a 10 pe…" at bounding box center [96, 475] width 138 height 55
click at [488, 492] on div "18RT 6 19:15 16RT 5 19:45 28RT warning 24 18:30 80RR lock 2 27RT warning 24 18:…" at bounding box center [794, 400] width 1218 height 532
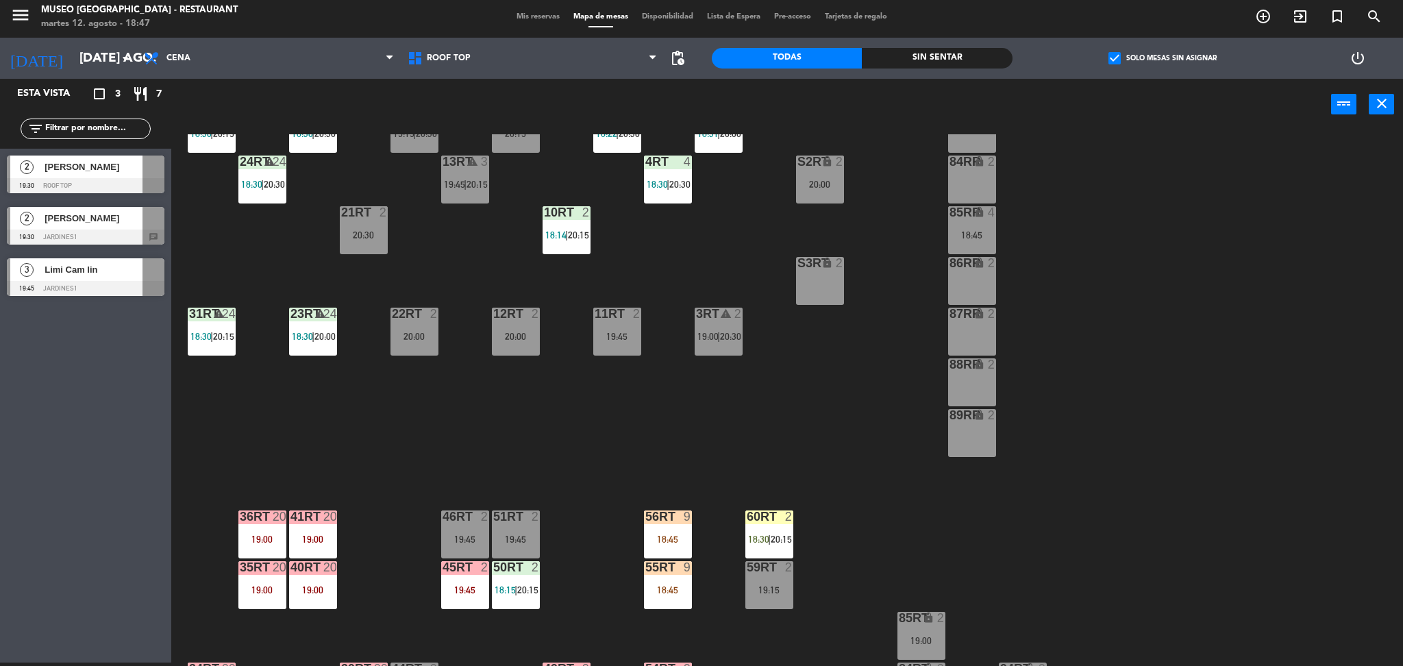
scroll to position [230, 0]
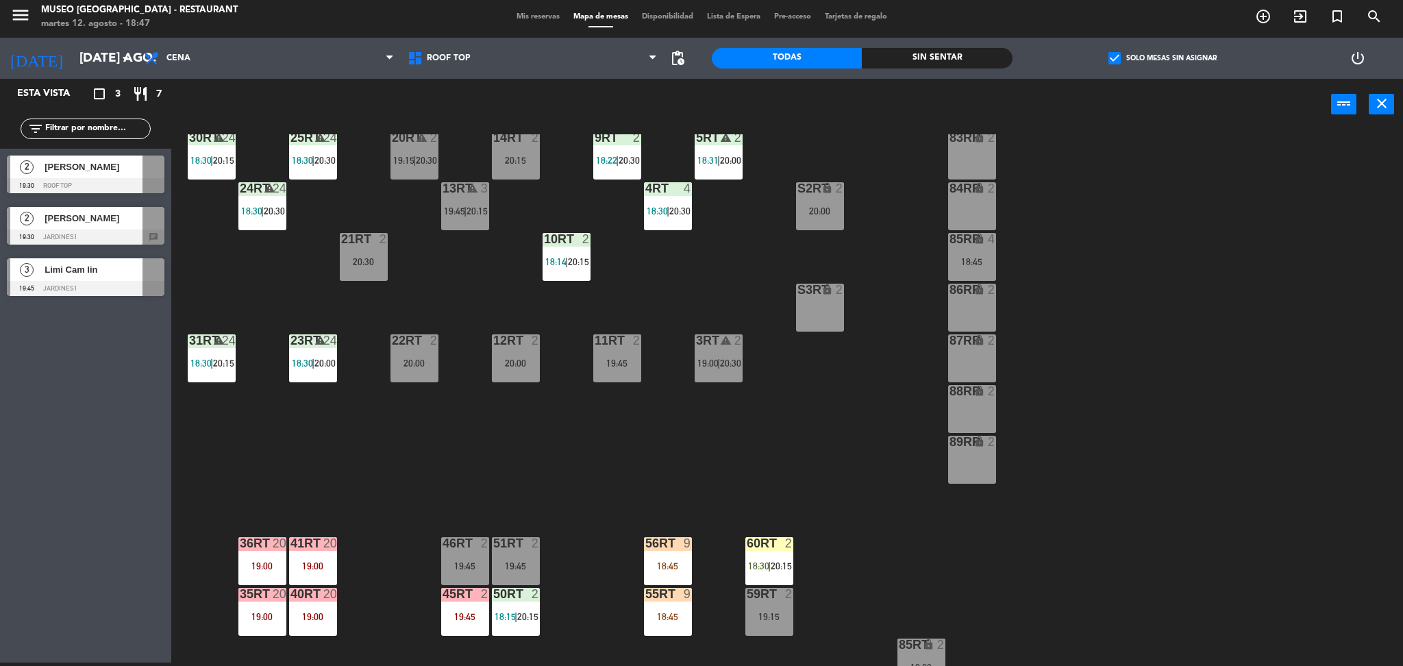
click at [512, 371] on div "12RT 2 20:00" at bounding box center [516, 358] width 48 height 48
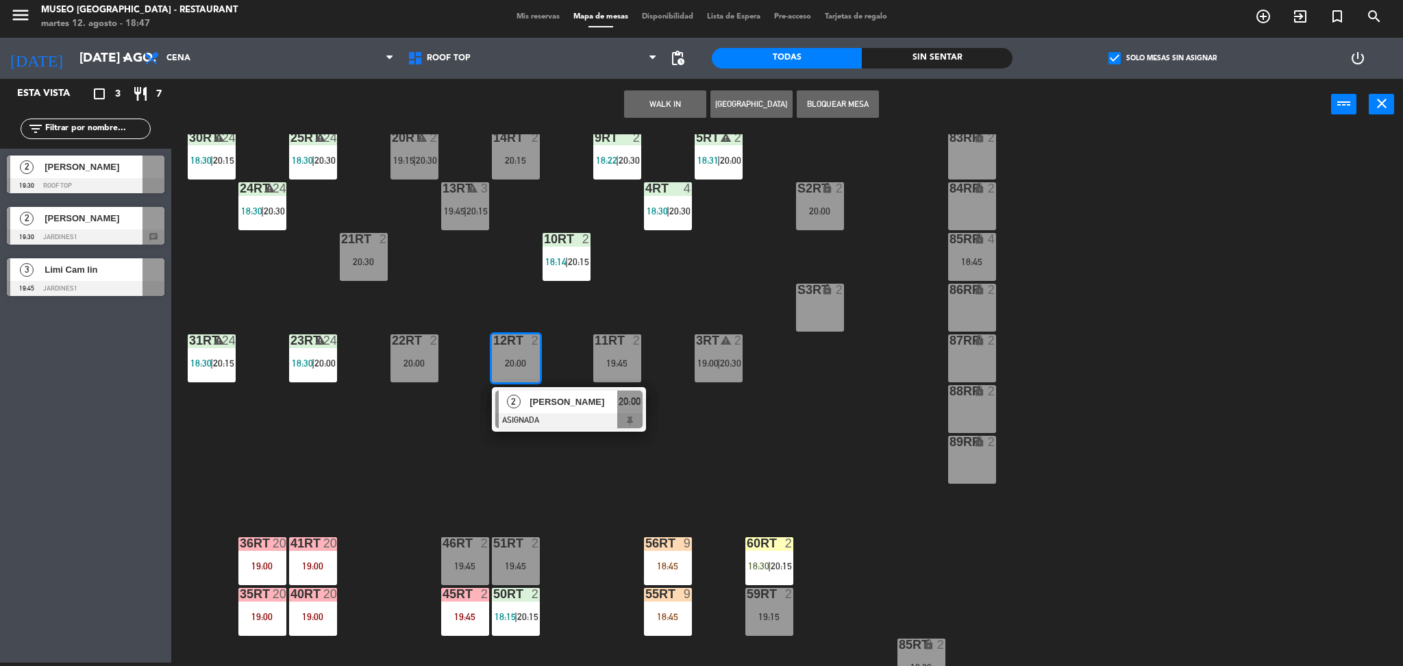
click at [667, 105] on button "WALK IN" at bounding box center [665, 103] width 82 height 27
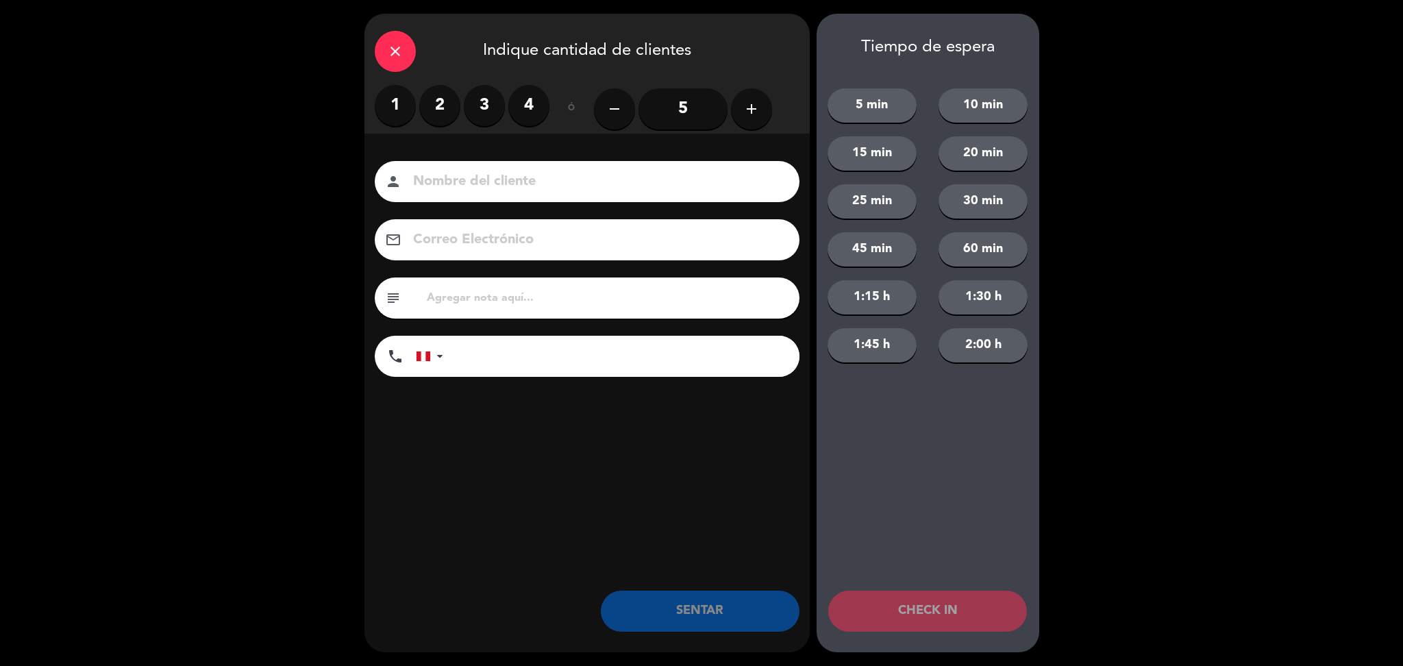
click at [426, 105] on label "2" at bounding box center [439, 105] width 41 height 41
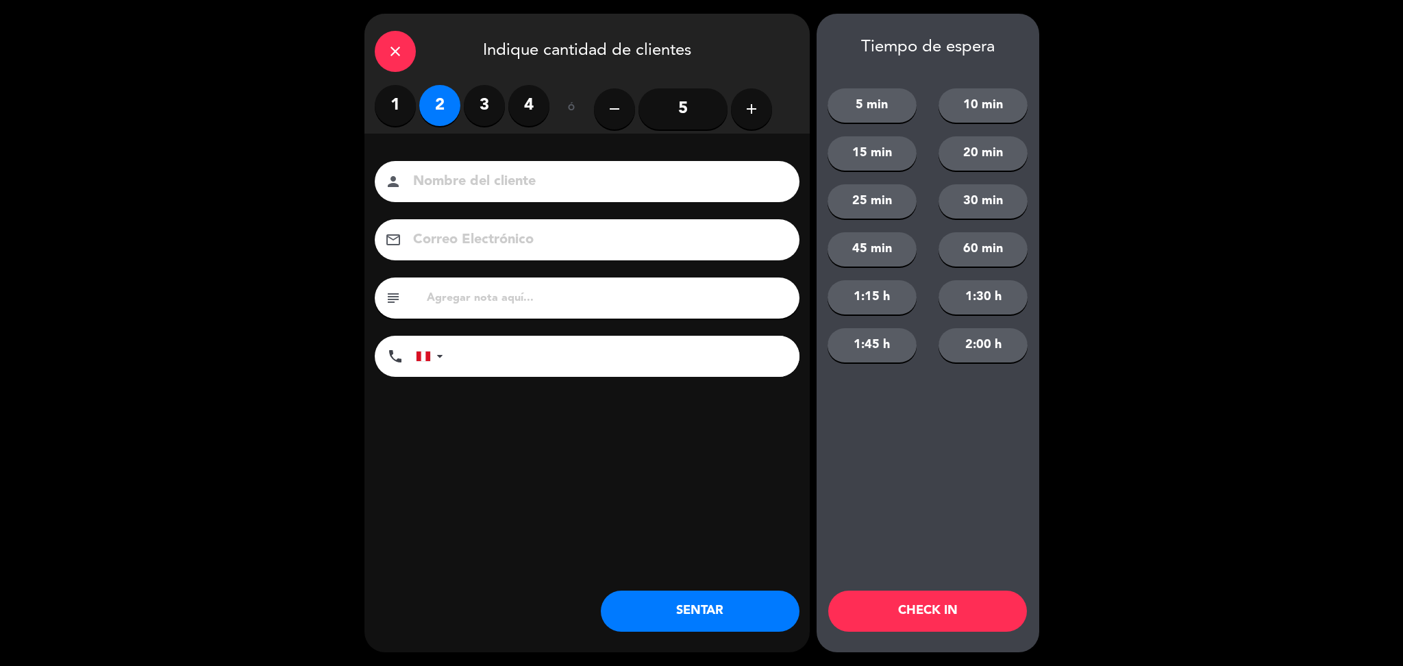
click at [459, 175] on input at bounding box center [597, 182] width 370 height 24
type input "walk in- greyson"
click at [659, 608] on button "SENTAR" at bounding box center [700, 610] width 199 height 41
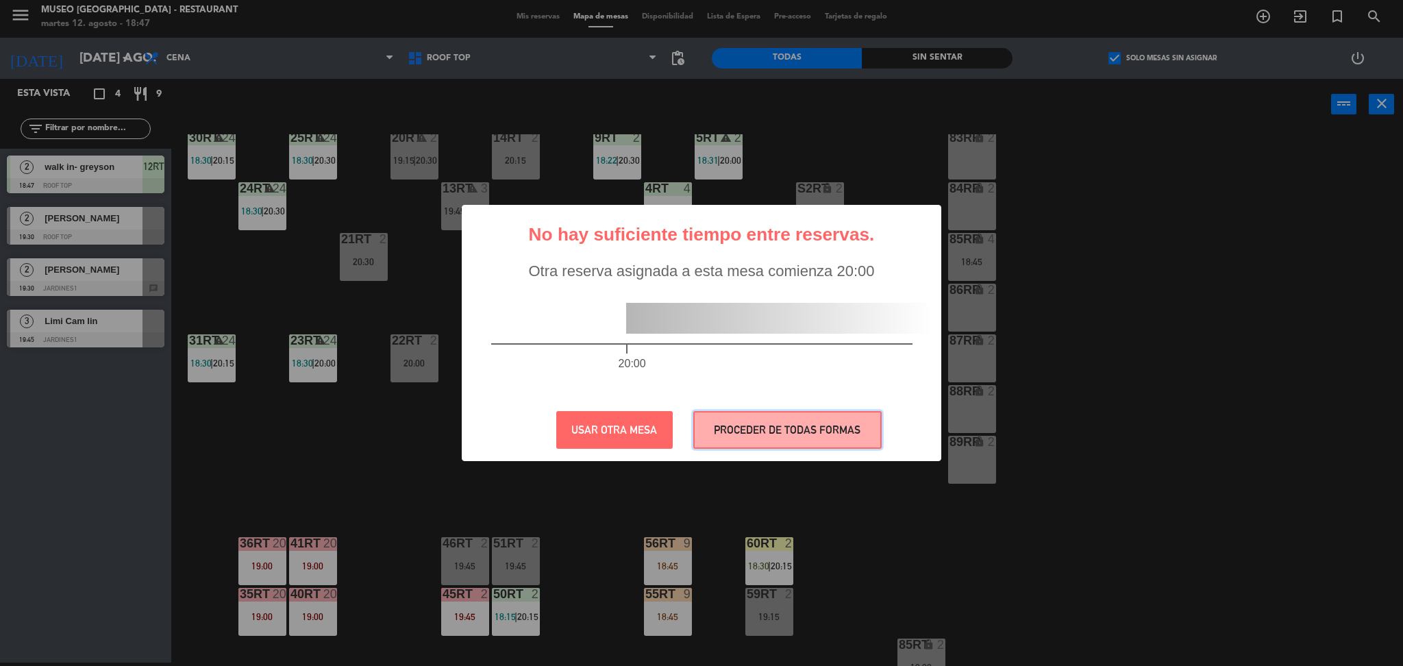
click at [796, 442] on button "PROCEDER DE TODAS FORMAS" at bounding box center [787, 430] width 188 height 38
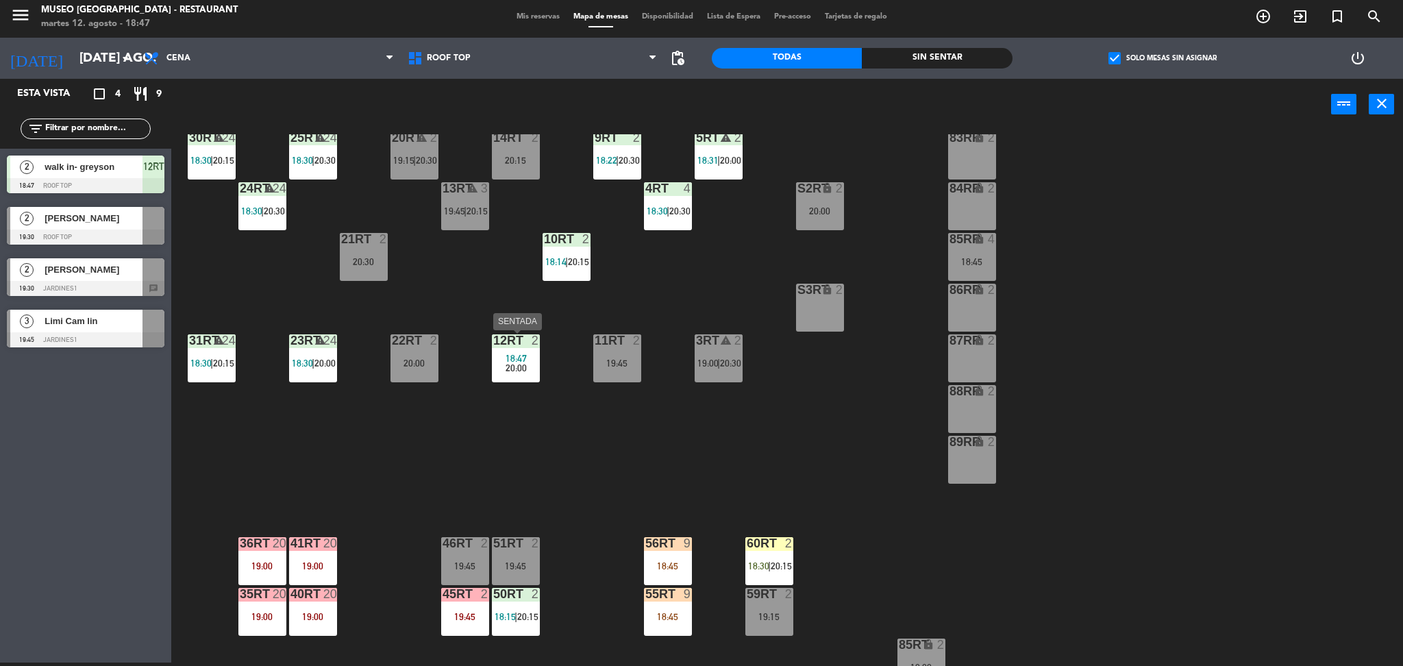
click at [521, 356] on span "18:47" at bounding box center [516, 358] width 21 height 11
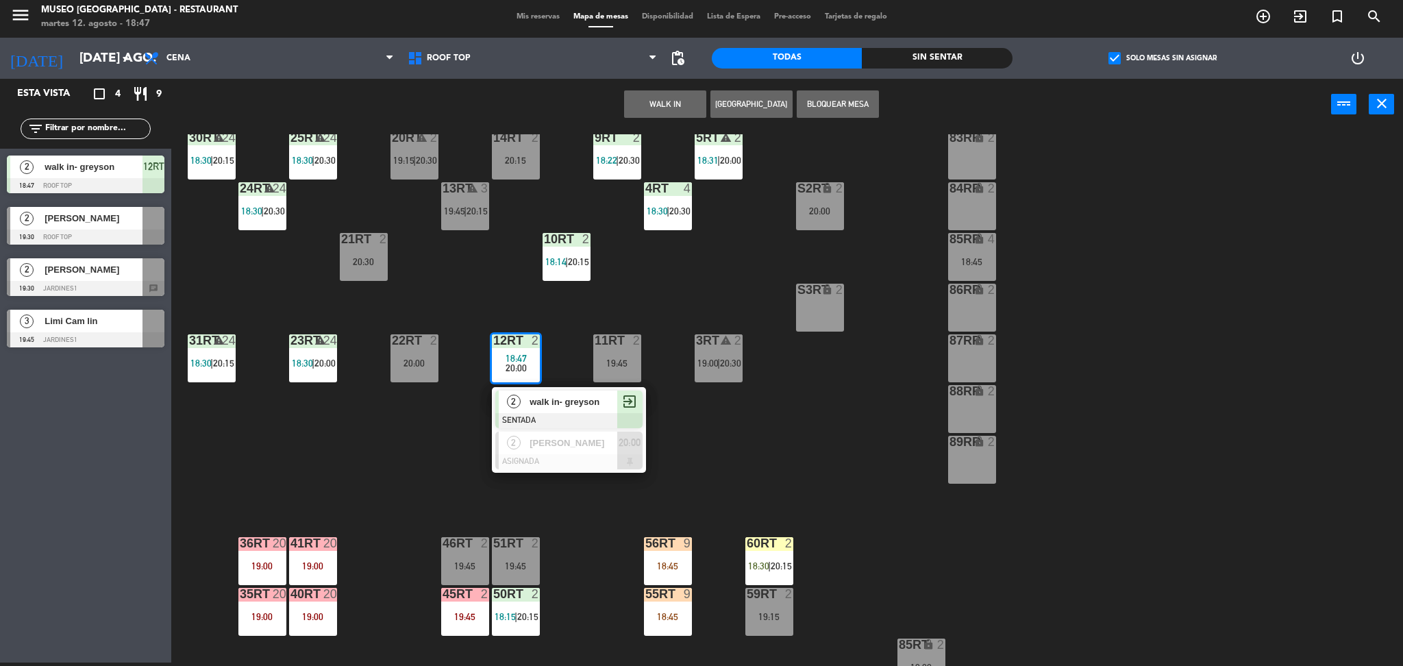
click at [556, 406] on span "walk in- greyson" at bounding box center [573, 402] width 88 height 14
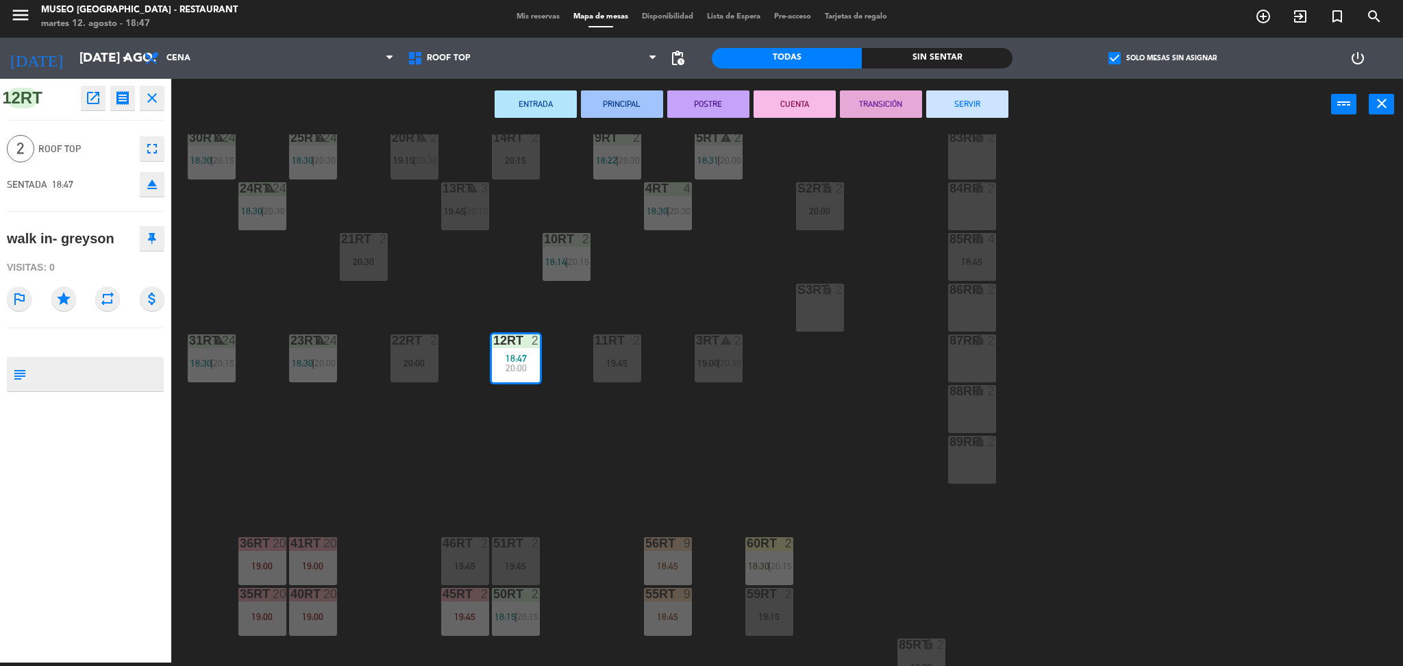
click at [446, 274] on div "18RT 6 19:15 16RT 5 19:45 28RT warning 24 18:30 80RR lock 2 27RT warning 24 18:…" at bounding box center [794, 400] width 1218 height 532
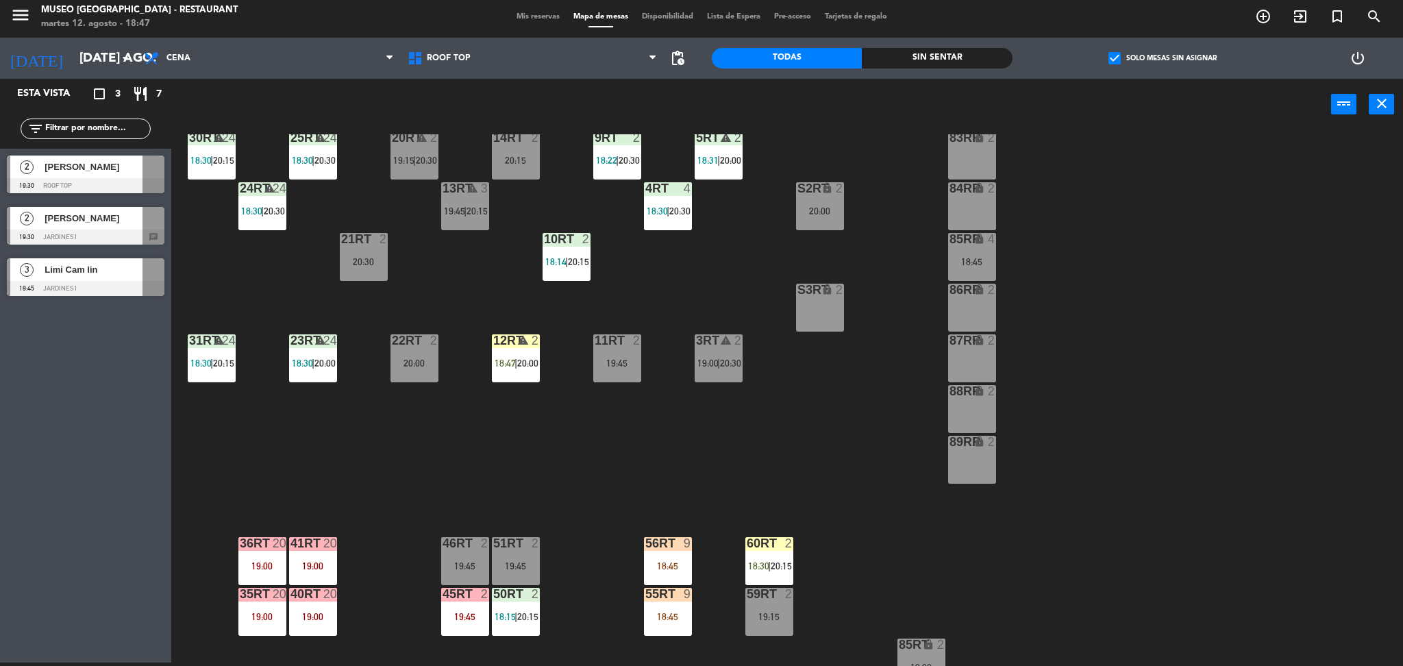
click at [115, 127] on input "text" at bounding box center [97, 128] width 106 height 15
click at [1151, 40] on div "check_box Solo mesas sin asignar" at bounding box center [1162, 58] width 301 height 41
click at [1151, 53] on label "check_box Solo mesas sin asignar" at bounding box center [1162, 58] width 108 height 12
click at [1162, 58] on input "check_box Solo mesas sin asignar" at bounding box center [1162, 58] width 0 height 0
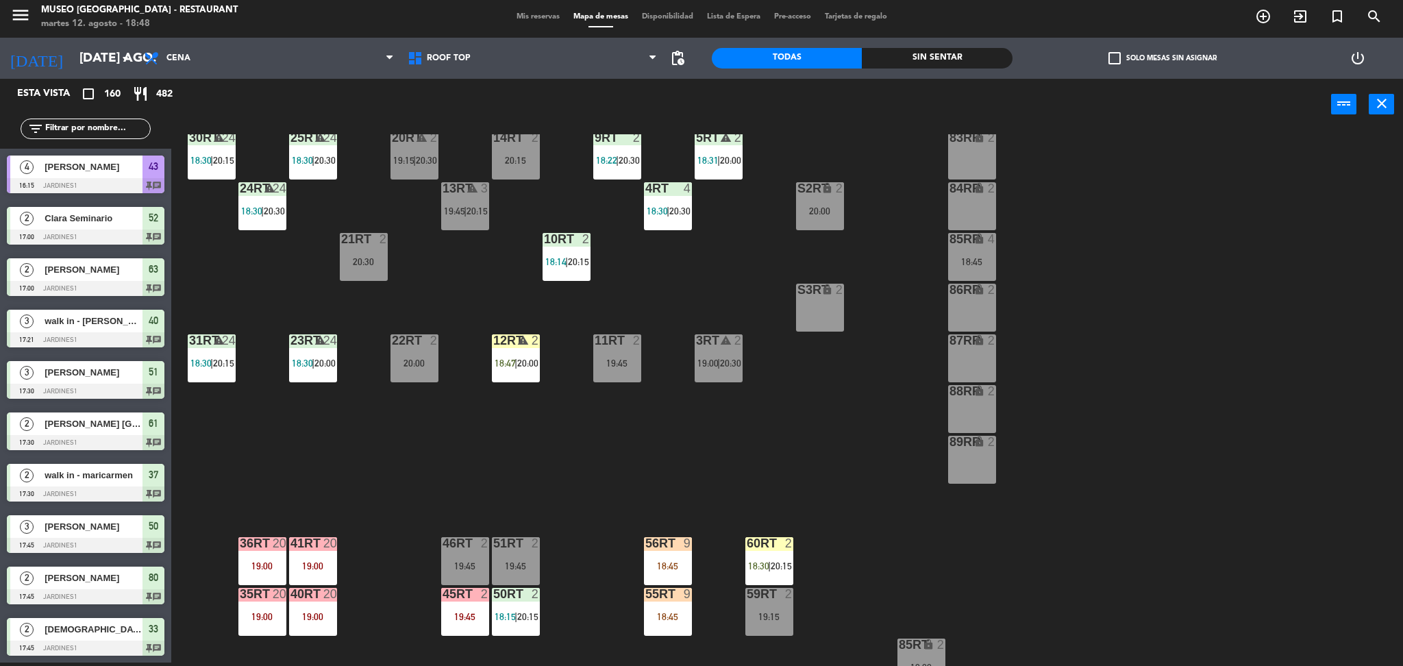
click at [61, 134] on input "text" at bounding box center [97, 128] width 106 height 15
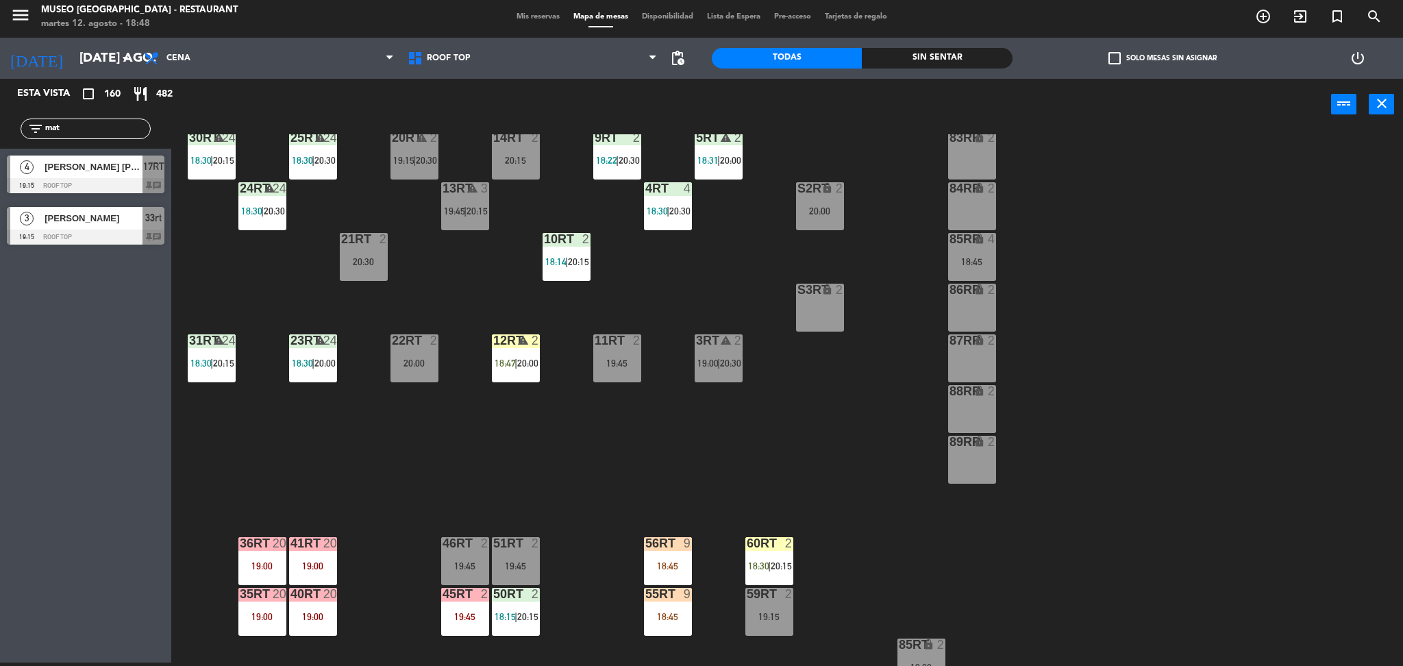
type input "mat"
click at [106, 229] on div at bounding box center [86, 236] width 158 height 15
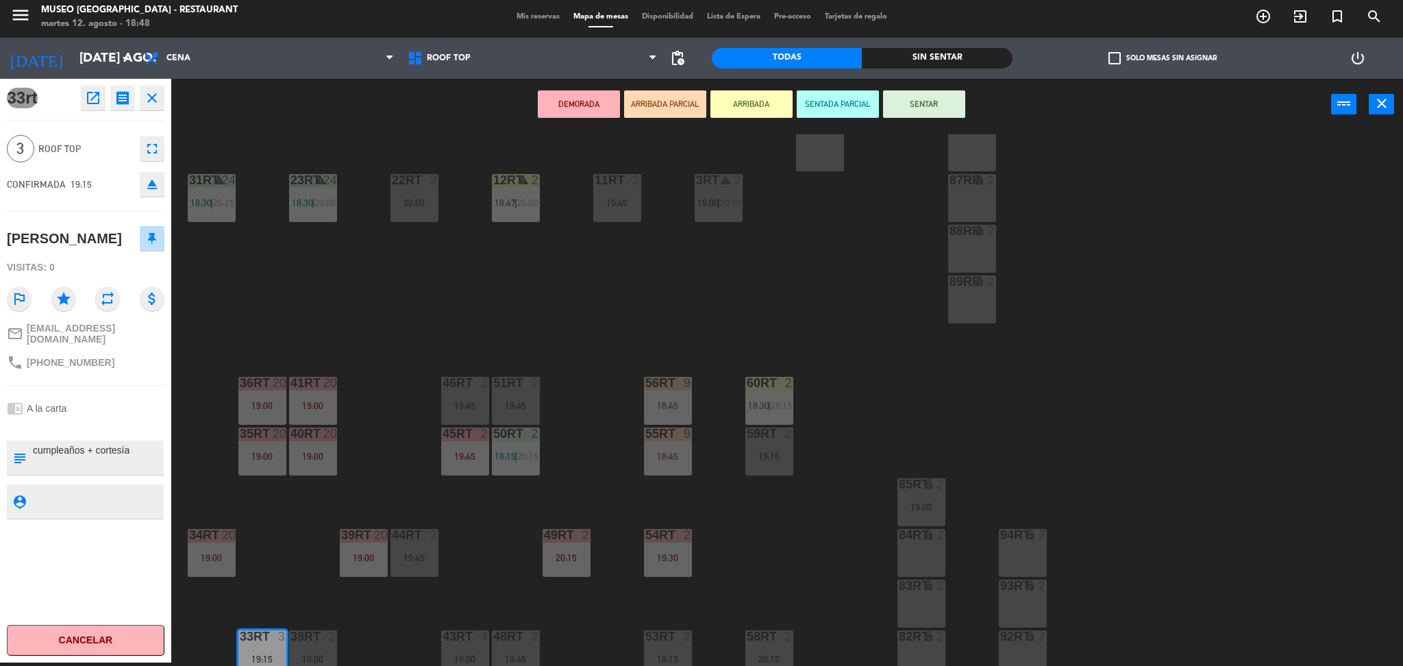
scroll to position [503, 0]
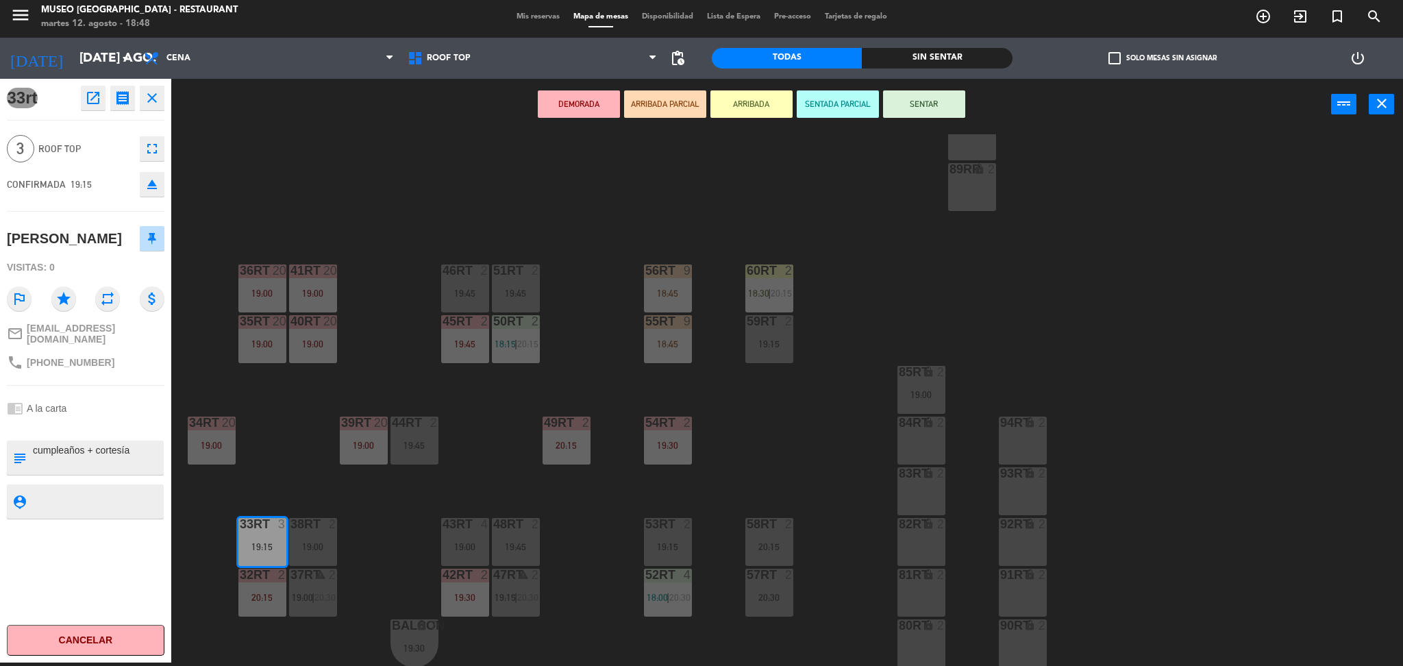
click at [678, 99] on button "ARRIBADA PARCIAL" at bounding box center [665, 103] width 82 height 27
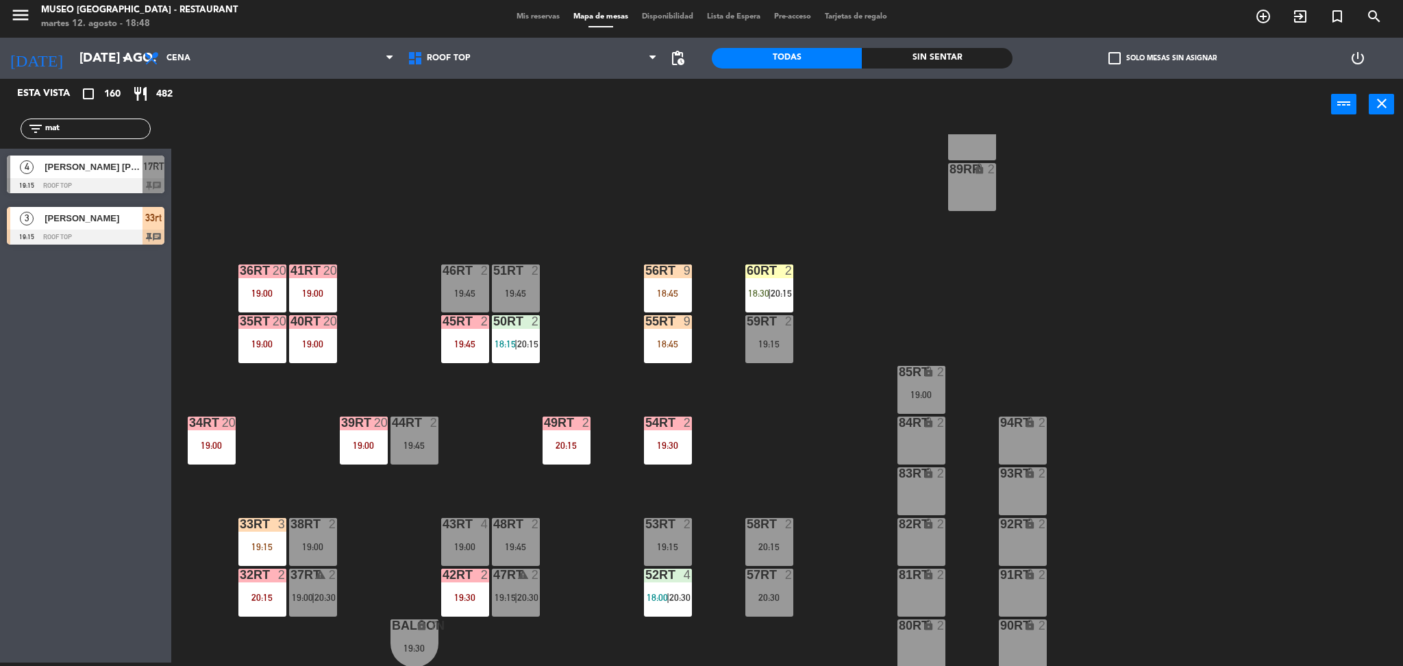
click at [260, 544] on div "19:15" at bounding box center [262, 547] width 48 height 10
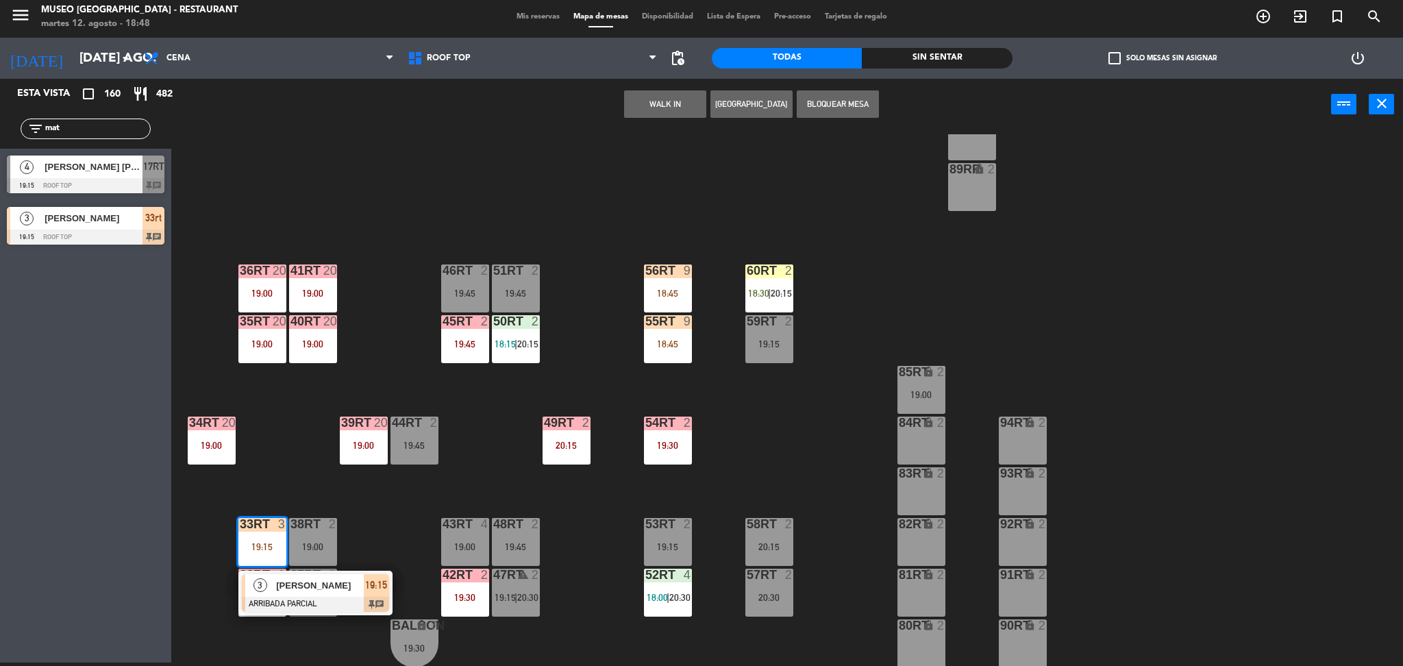
click at [309, 586] on span "[PERSON_NAME]" at bounding box center [320, 585] width 88 height 14
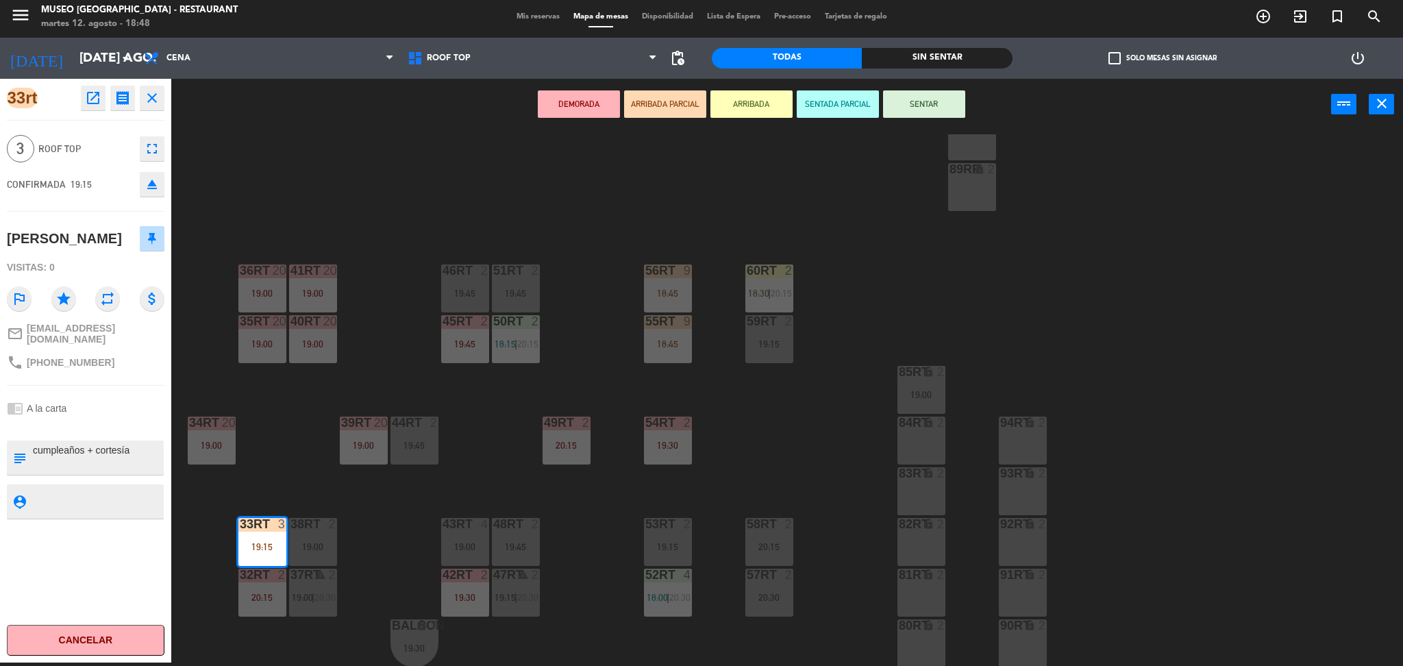
click at [42, 453] on textarea at bounding box center [97, 457] width 131 height 29
click at [38, 451] on textarea at bounding box center [97, 457] width 131 height 29
type textarea "llegó 18:48 cumpleaños + cortesía"
click at [27, 421] on div at bounding box center [86, 426] width 158 height 10
click at [867, 454] on div "18RT 6 19:15 16RT 5 19:45 28RT warning 24 18:30 80RR lock 2 27RT warning 24 18:…" at bounding box center [794, 400] width 1218 height 532
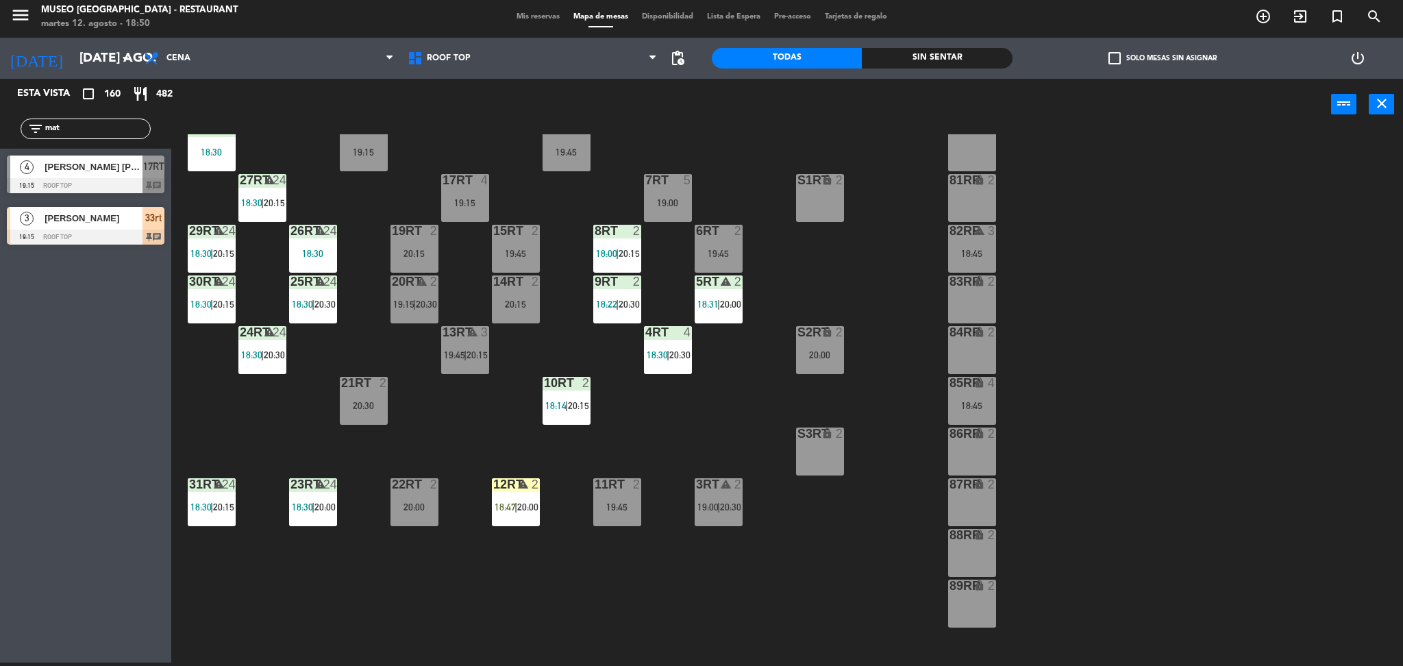
scroll to position [84, 0]
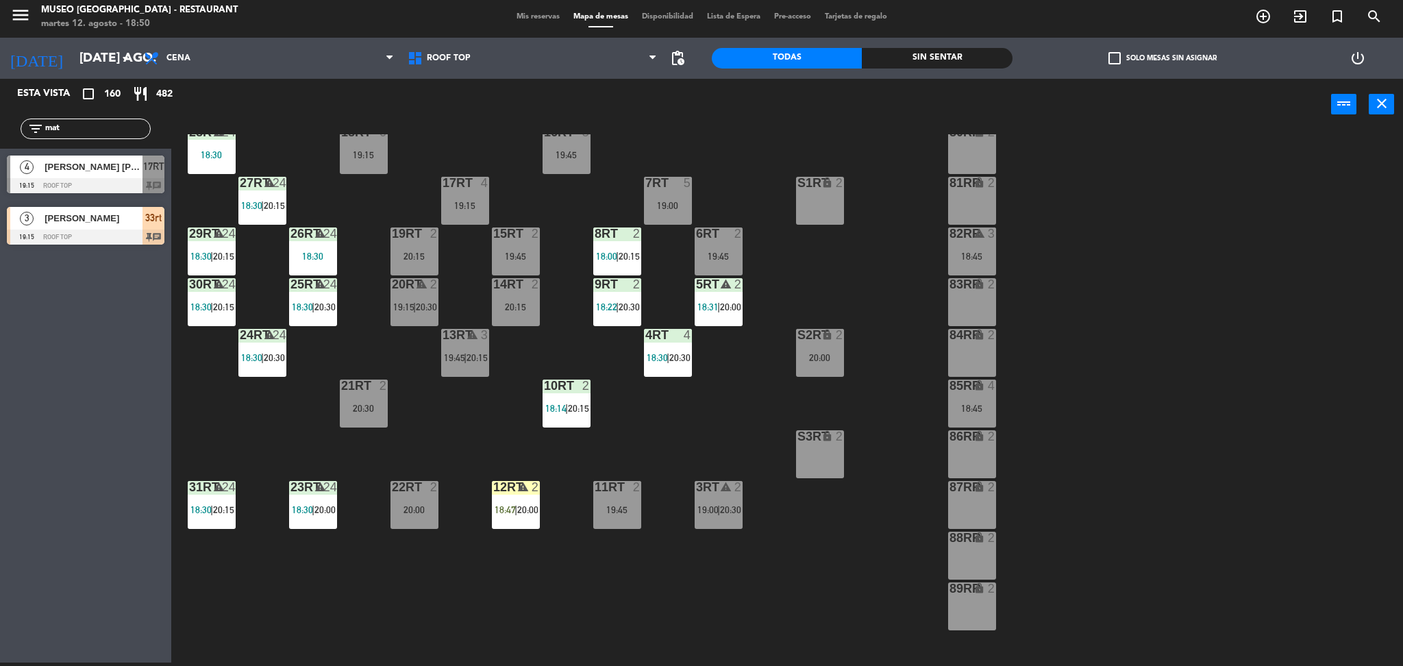
click at [516, 311] on div "20:15" at bounding box center [516, 307] width 48 height 10
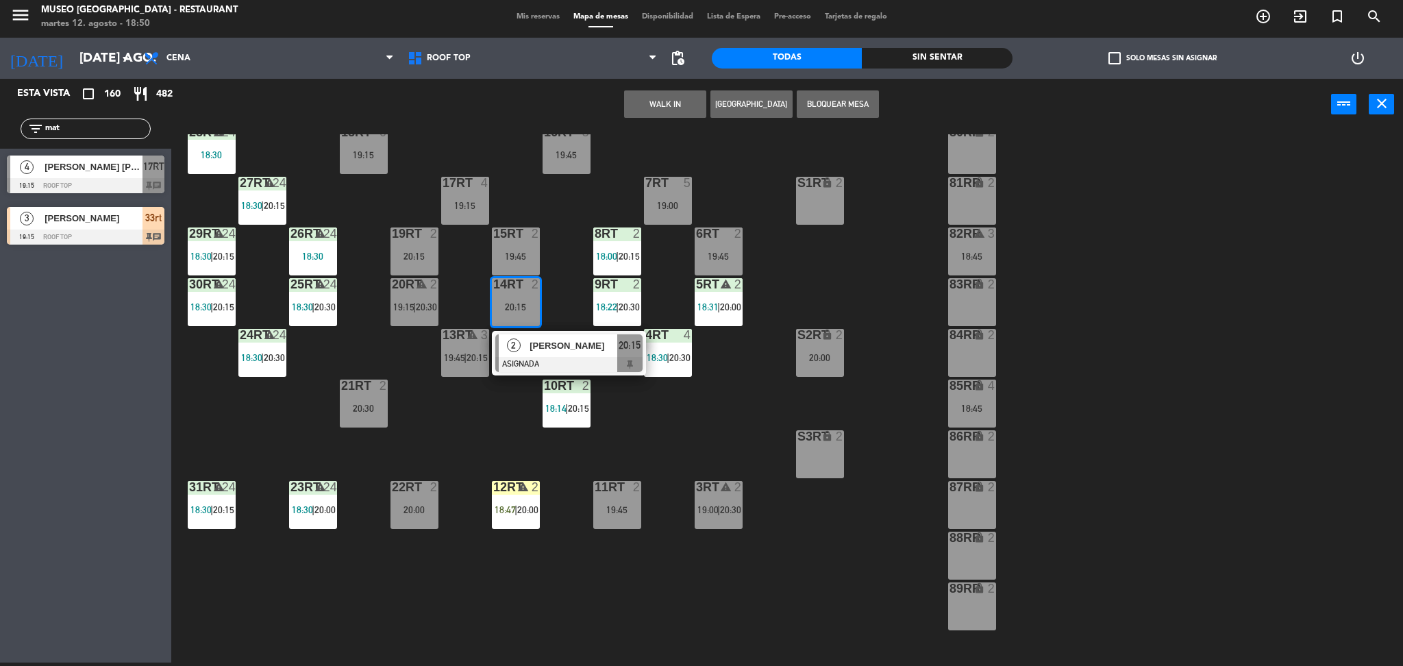
click at [673, 101] on button "WALK IN" at bounding box center [665, 103] width 82 height 27
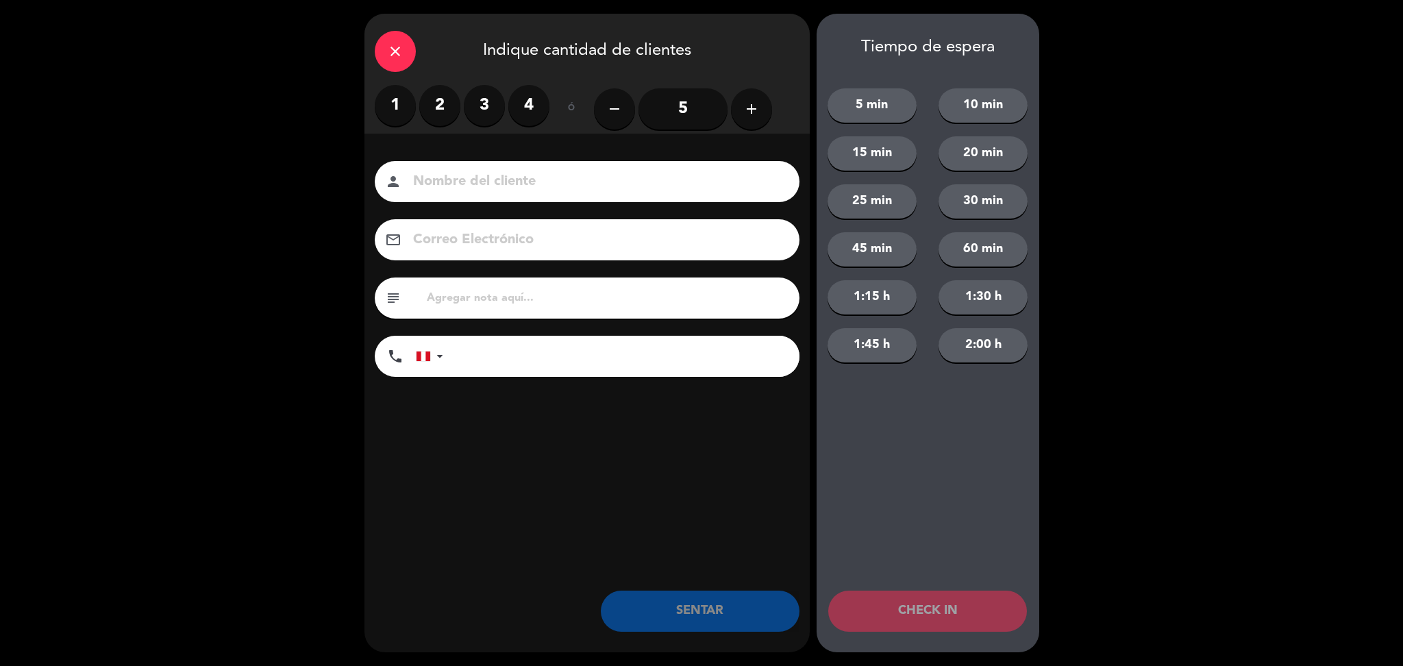
click at [436, 112] on label "2" at bounding box center [439, 105] width 41 height 41
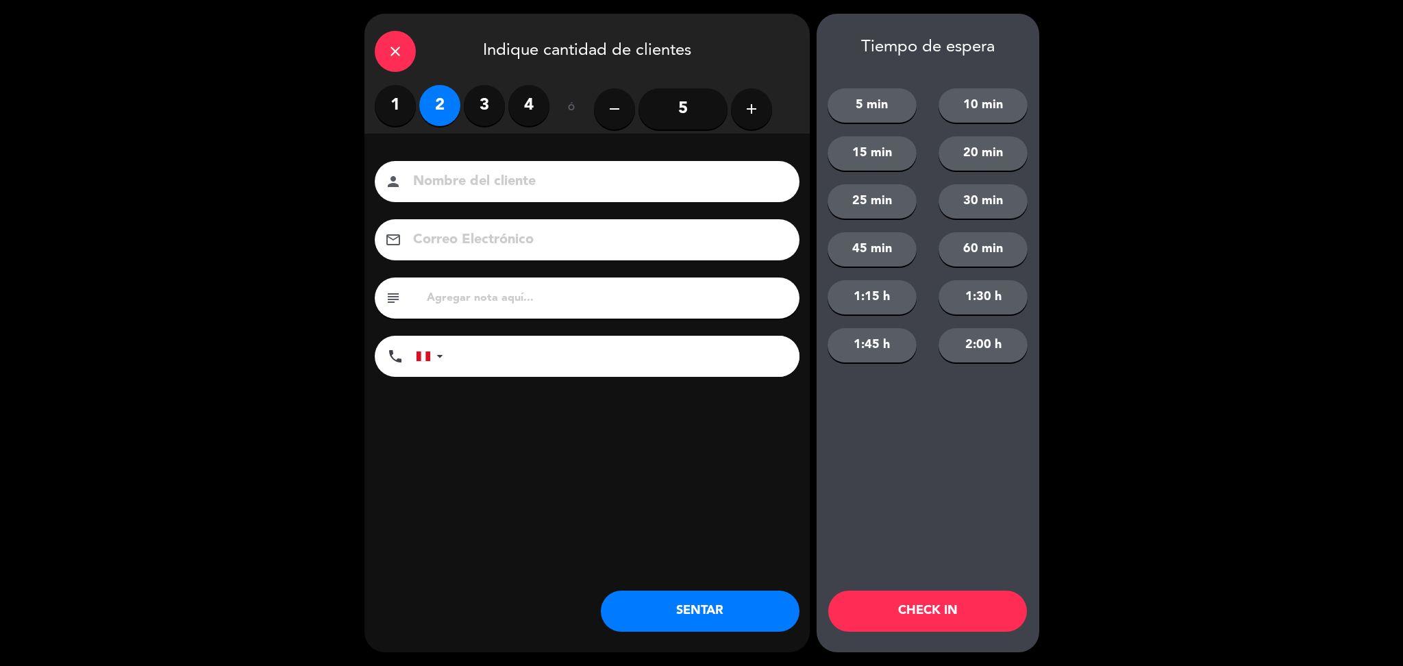
click at [474, 203] on div "Nombre del cliente person Correo Electrónico email subject phone [GEOGRAPHIC_DA…" at bounding box center [586, 271] width 445 height 220
click at [462, 186] on input at bounding box center [597, 182] width 370 height 24
type input "walk in - gerardo"
click at [492, 303] on input "text" at bounding box center [607, 297] width 364 height 19
type input "m14rt"
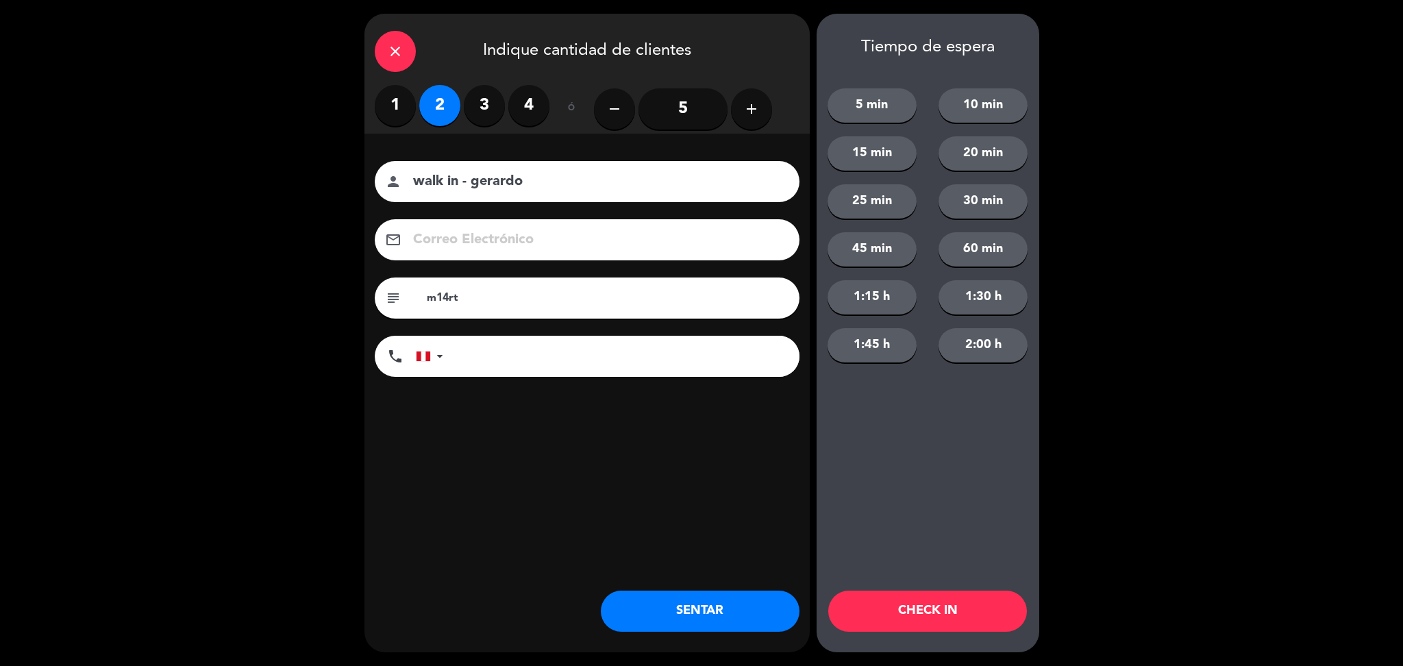
click at [653, 603] on button "SENTAR" at bounding box center [700, 610] width 199 height 41
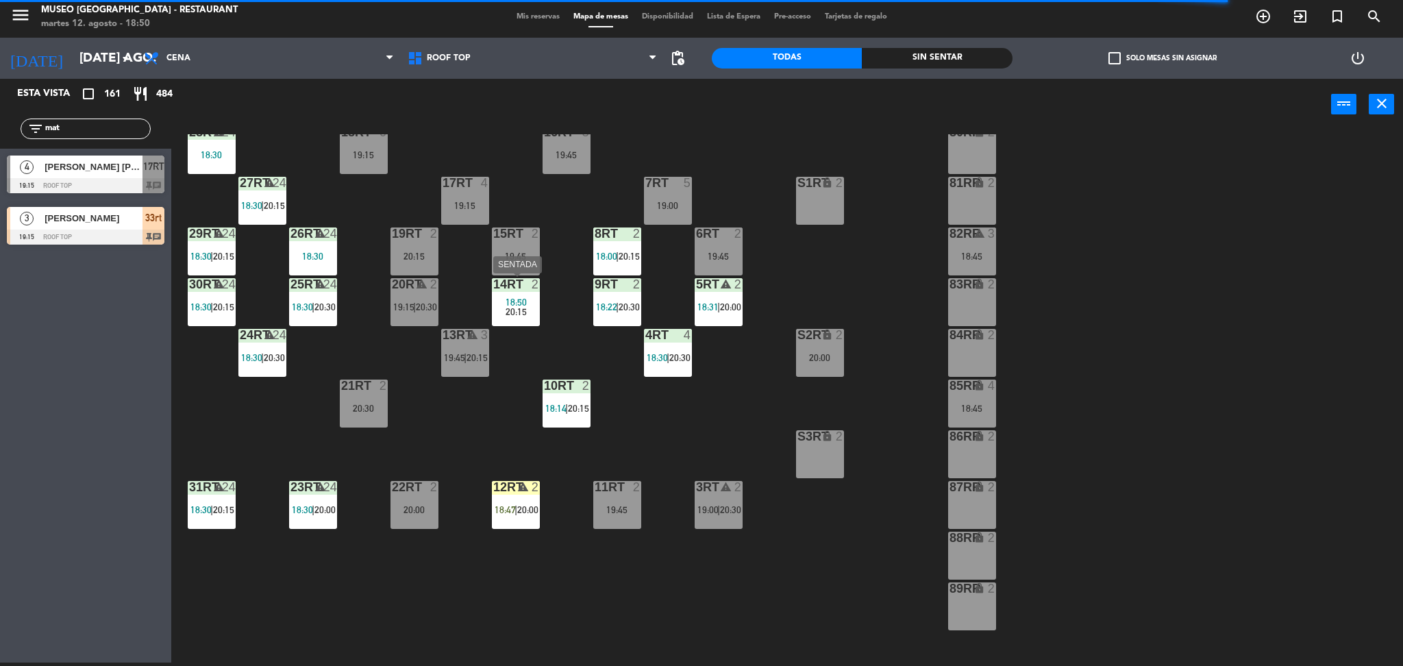
click at [521, 310] on span "20:15" at bounding box center [516, 311] width 21 height 11
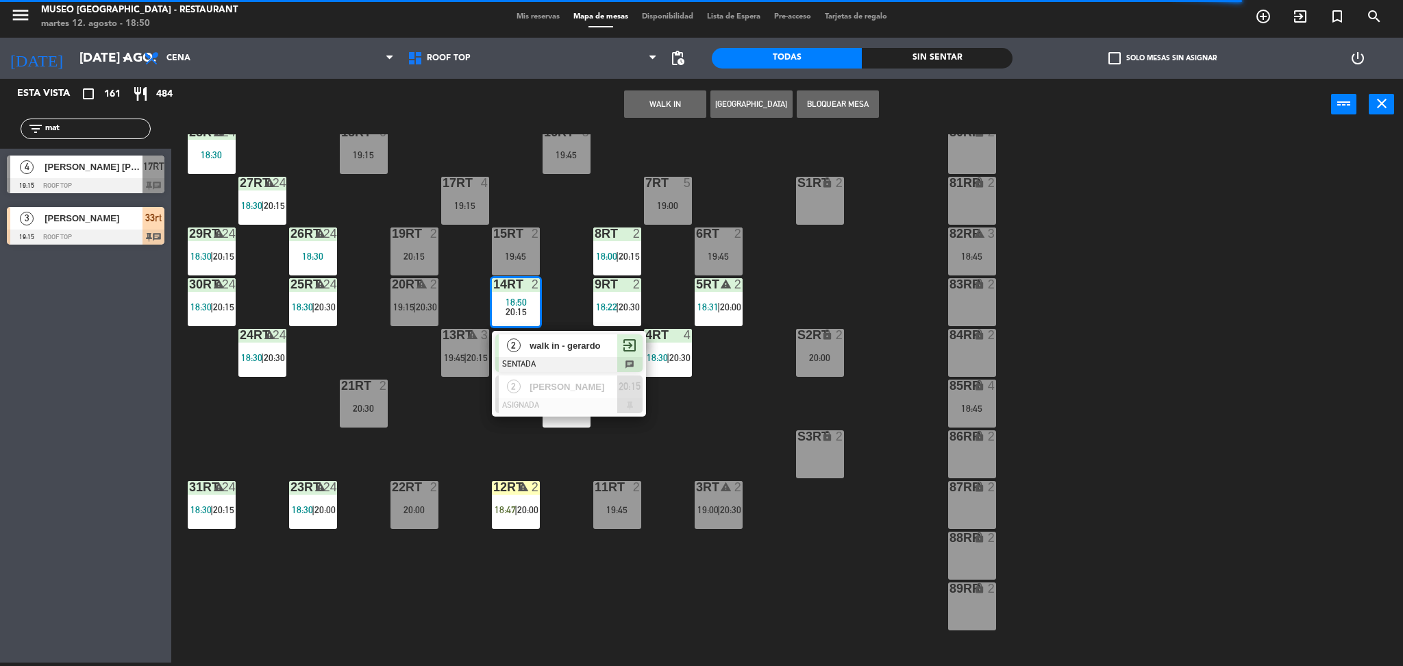
click at [562, 346] on span "walk in - gerardo" at bounding box center [573, 345] width 88 height 14
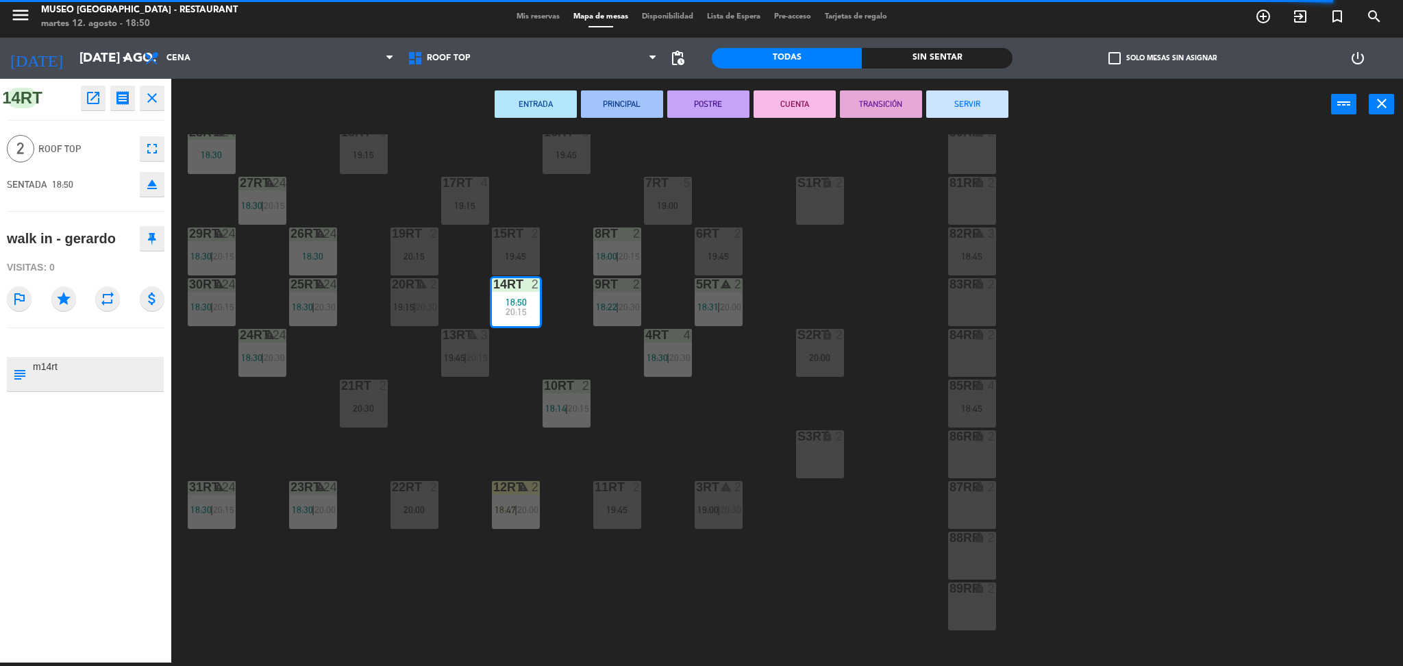
click at [872, 264] on div "18RT 6 19:15 16RT 5 19:45 28RT warning 24 18:30 80RR lock 2 27RT warning 24 18:…" at bounding box center [794, 400] width 1218 height 532
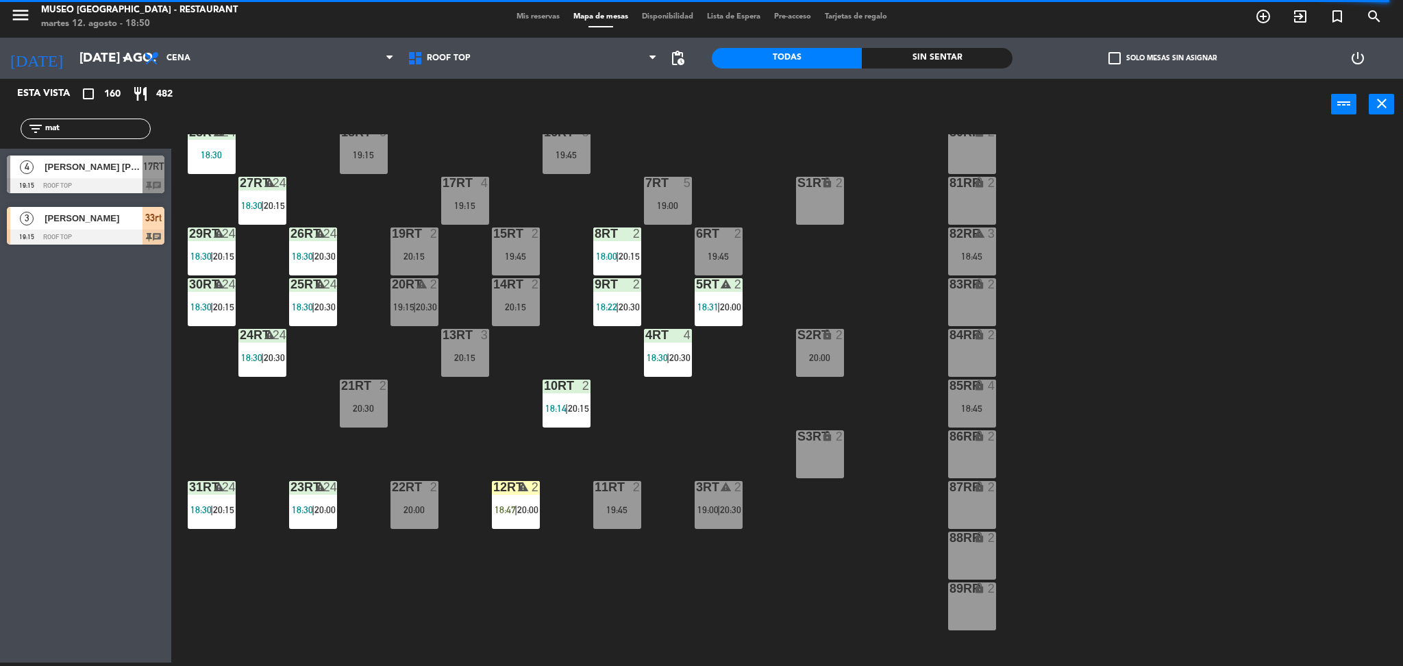
drag, startPoint x: 977, startPoint y: 401, endPoint x: 927, endPoint y: 373, distance: 56.8
click at [927, 373] on div "18RT 6 19:15 16RT 5 19:45 28RT warning 24 18:30 80RR lock 2 27RT warning 24 18:…" at bounding box center [794, 400] width 1218 height 532
click at [957, 395] on div "85RR lock 4 18:45" at bounding box center [972, 403] width 48 height 48
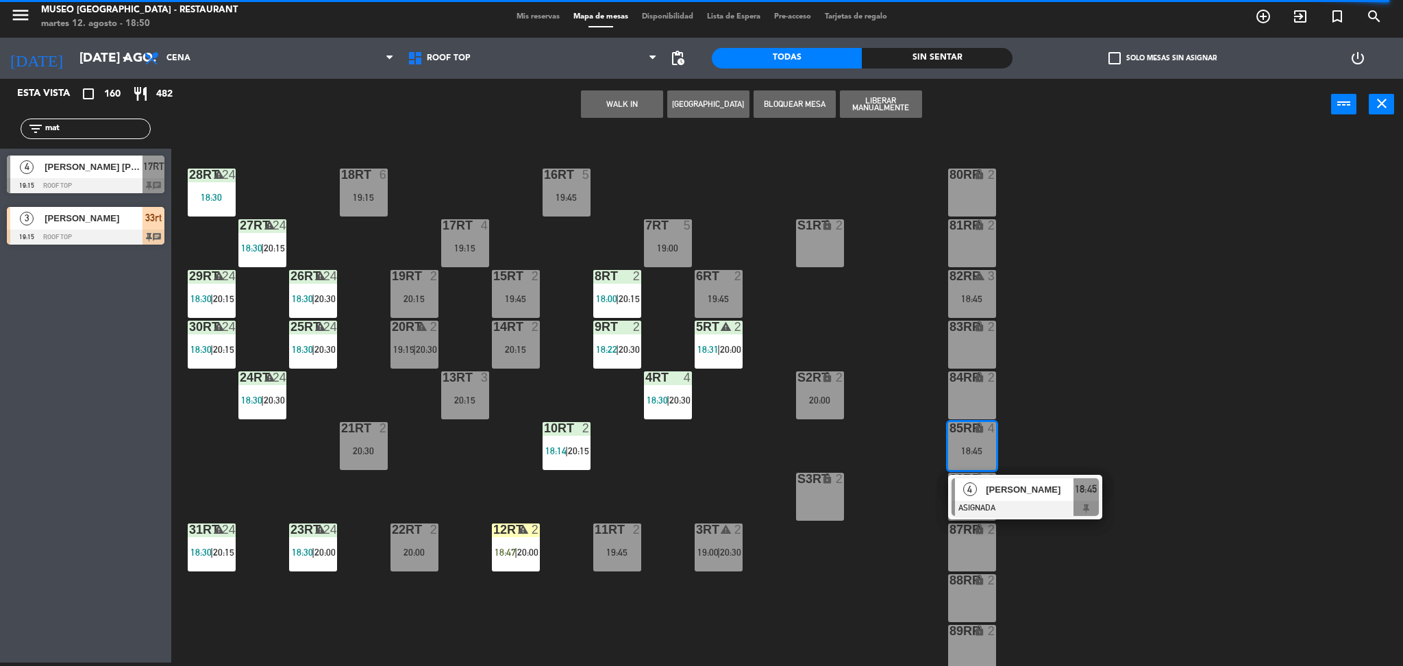
scroll to position [40, 0]
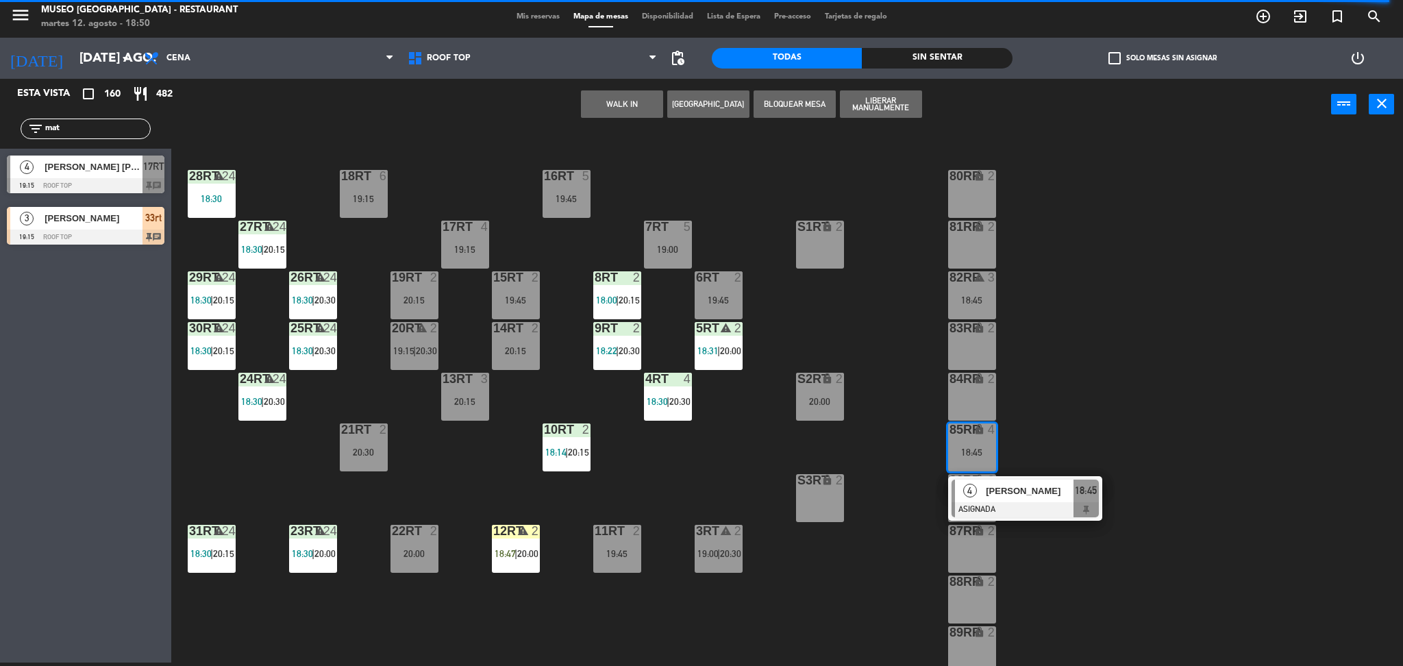
click at [971, 186] on div "80RR lock 2" at bounding box center [972, 194] width 48 height 48
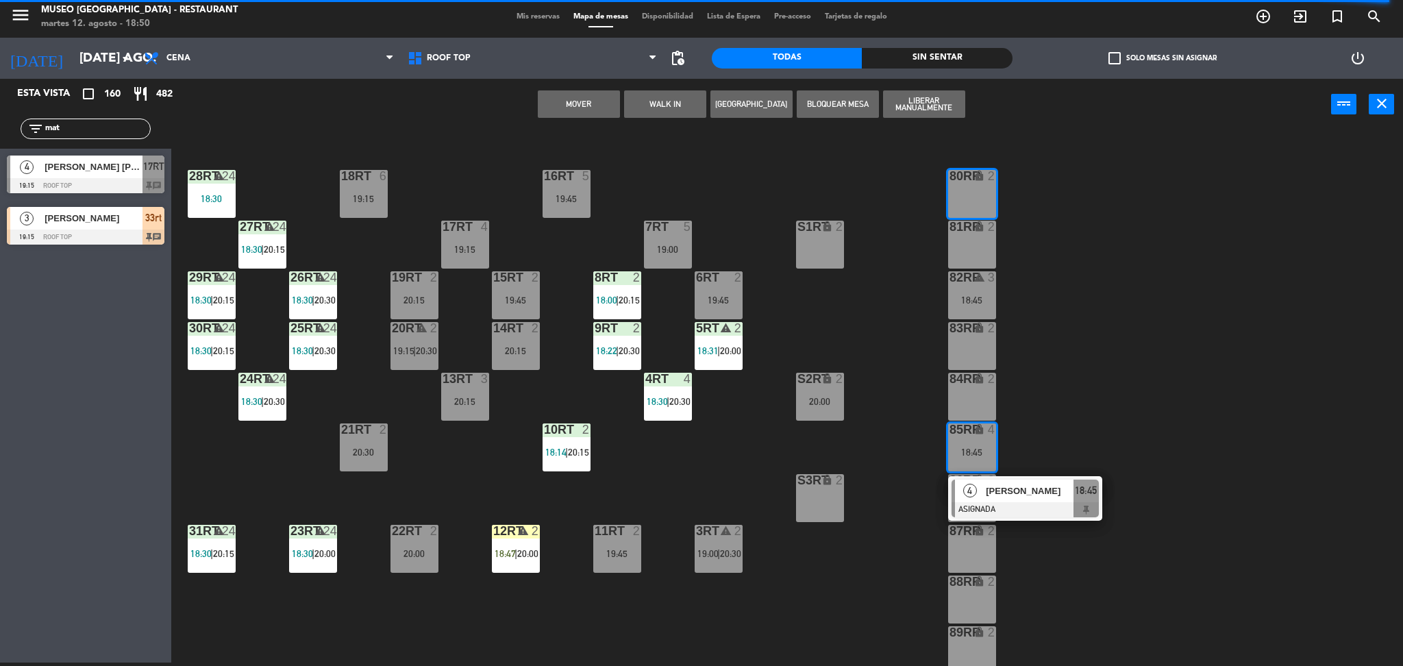
click at [579, 110] on button "Mover" at bounding box center [579, 103] width 82 height 27
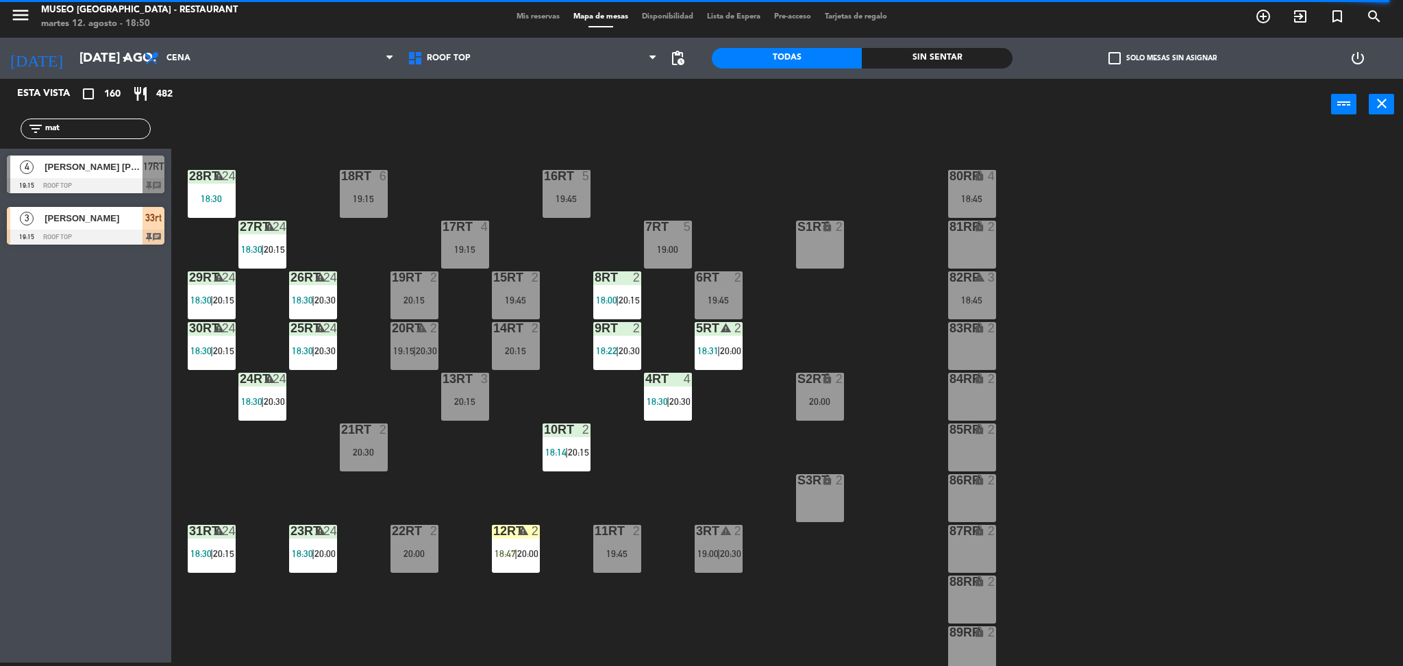
click at [971, 297] on div "18:45" at bounding box center [972, 300] width 48 height 10
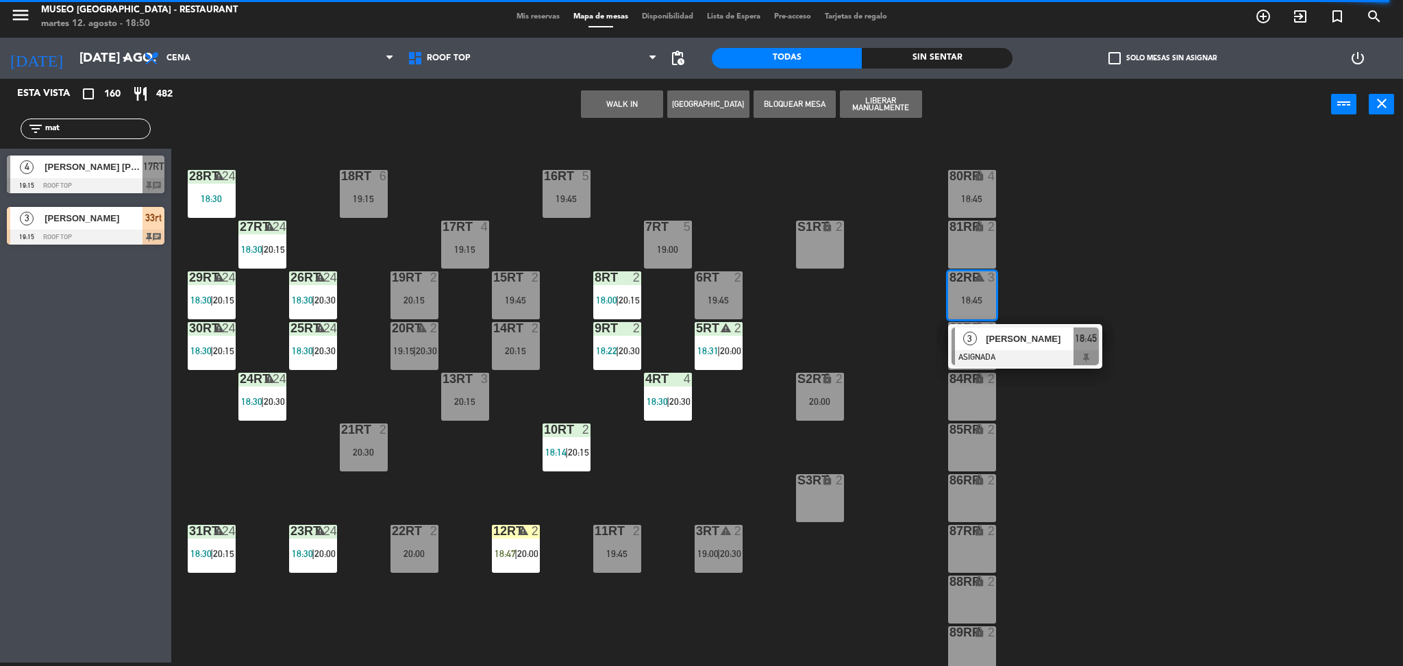
click at [967, 247] on div "81RR lock 2" at bounding box center [972, 245] width 48 height 48
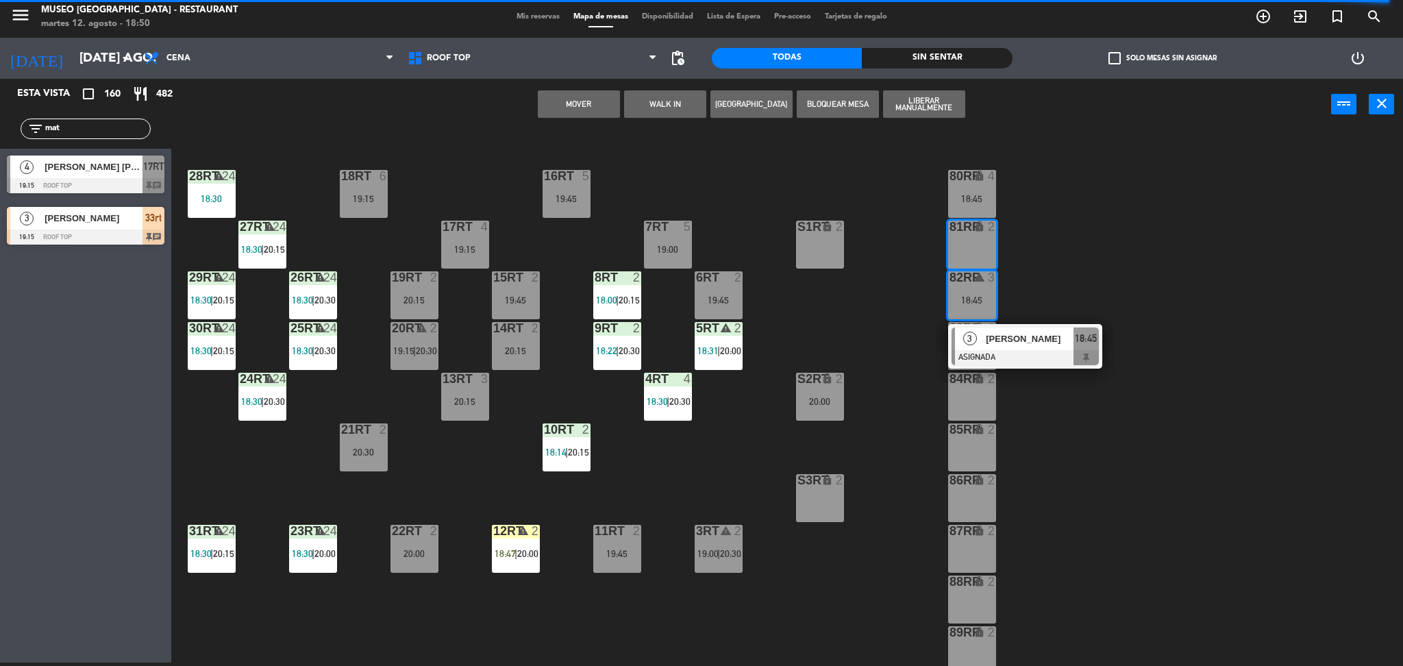
click at [592, 99] on button "Mover" at bounding box center [579, 103] width 82 height 27
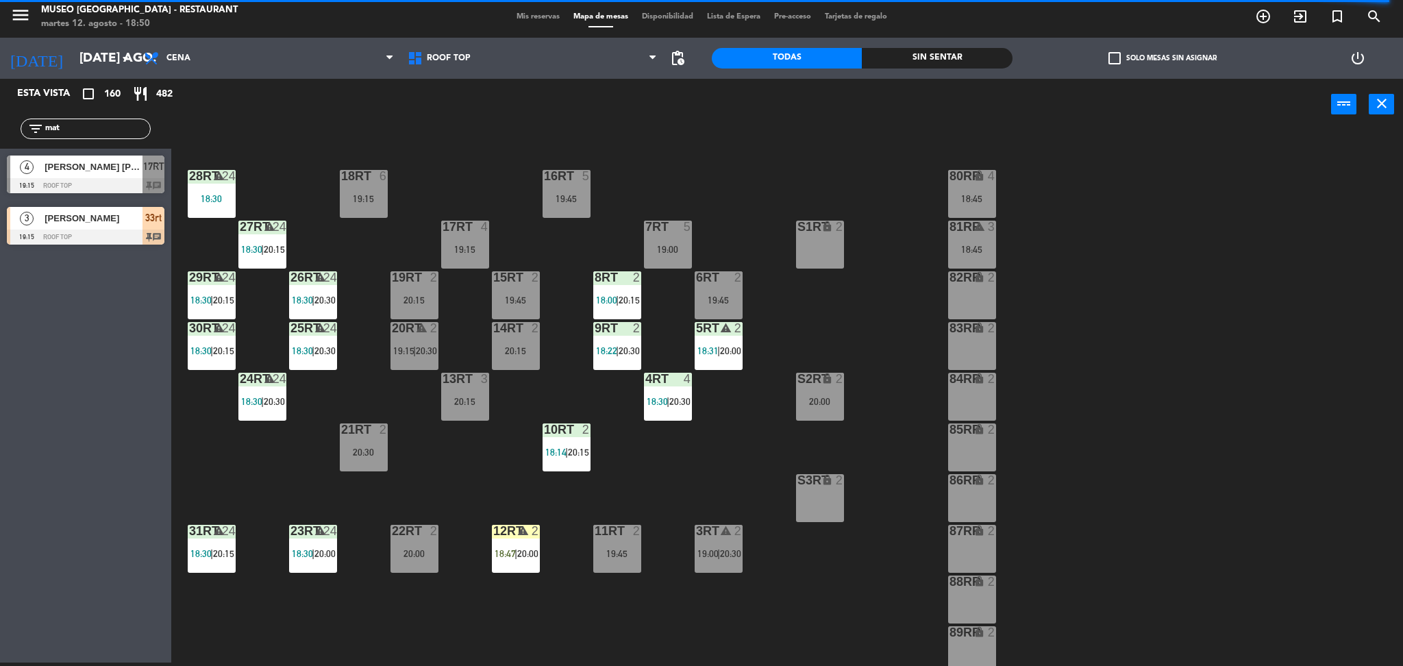
click at [318, 296] on span "20:30" at bounding box center [324, 300] width 21 height 11
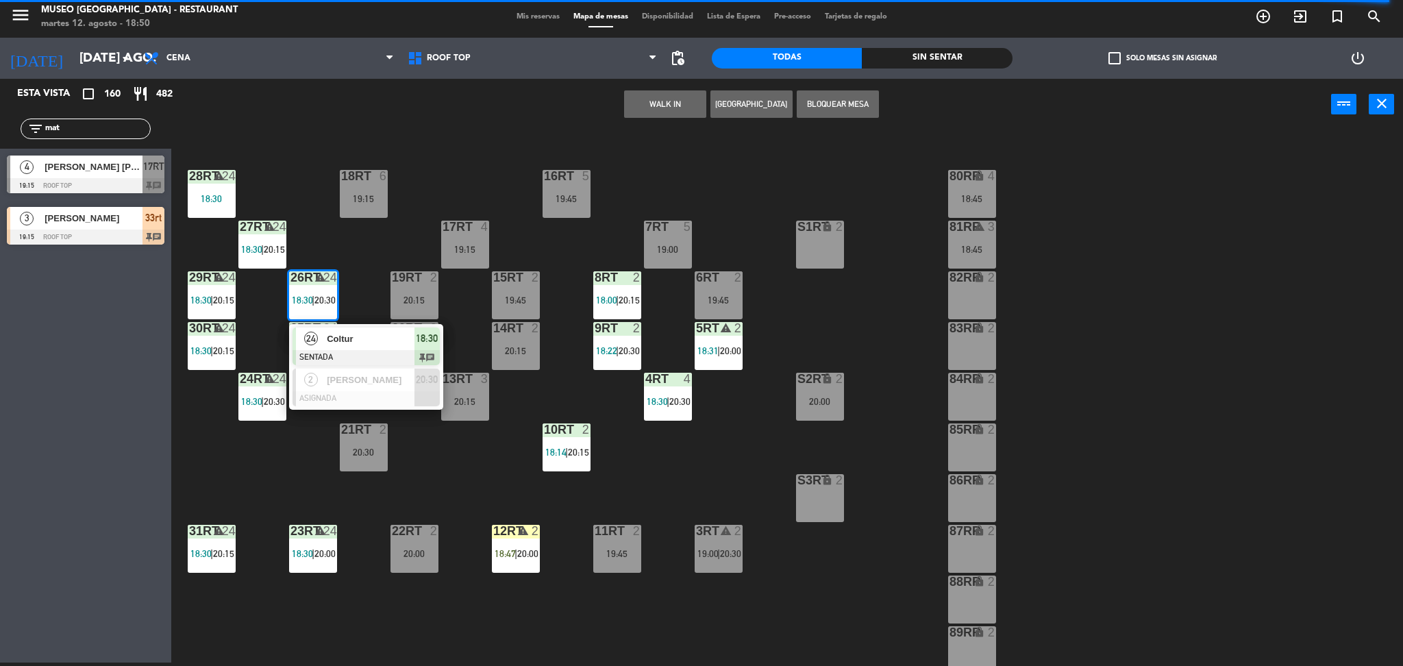
click at [268, 480] on div "18RT 6 19:15 16RT 5 19:45 28RT warning 24 18:30 80RR lock 4 18:45 27RT warning …" at bounding box center [794, 400] width 1218 height 532
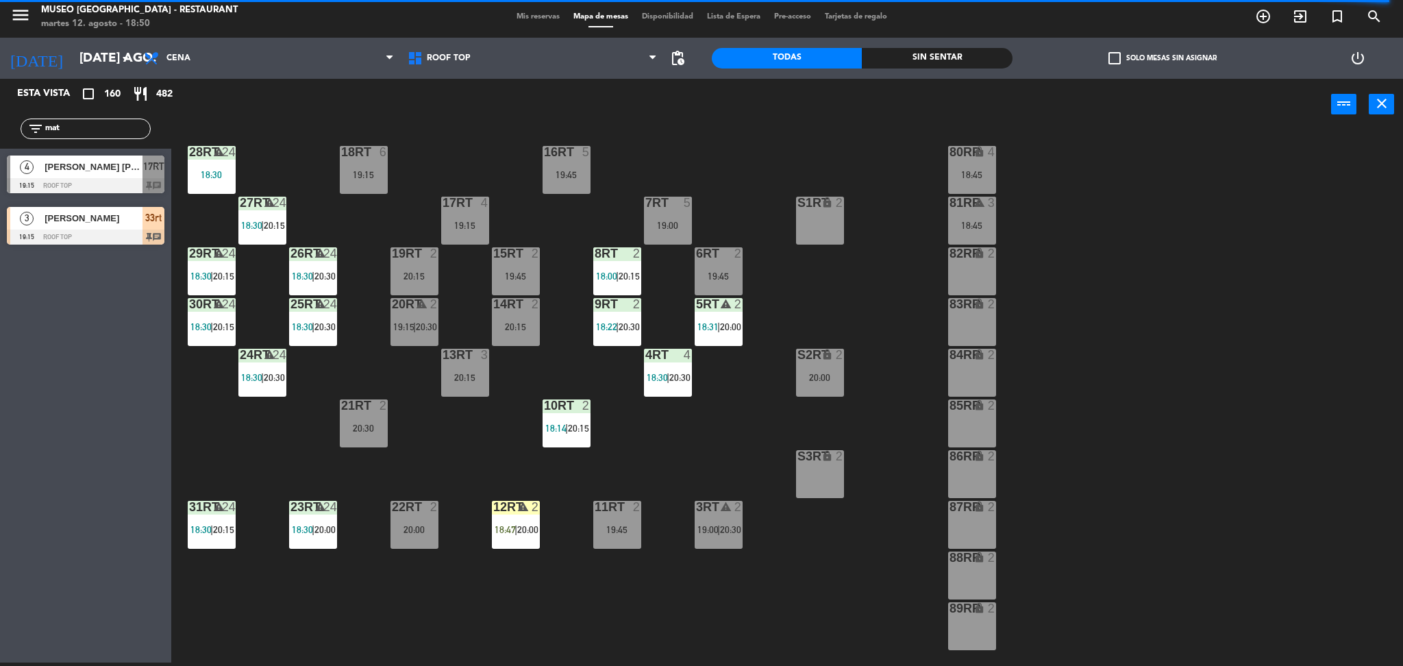
scroll to position [0, 0]
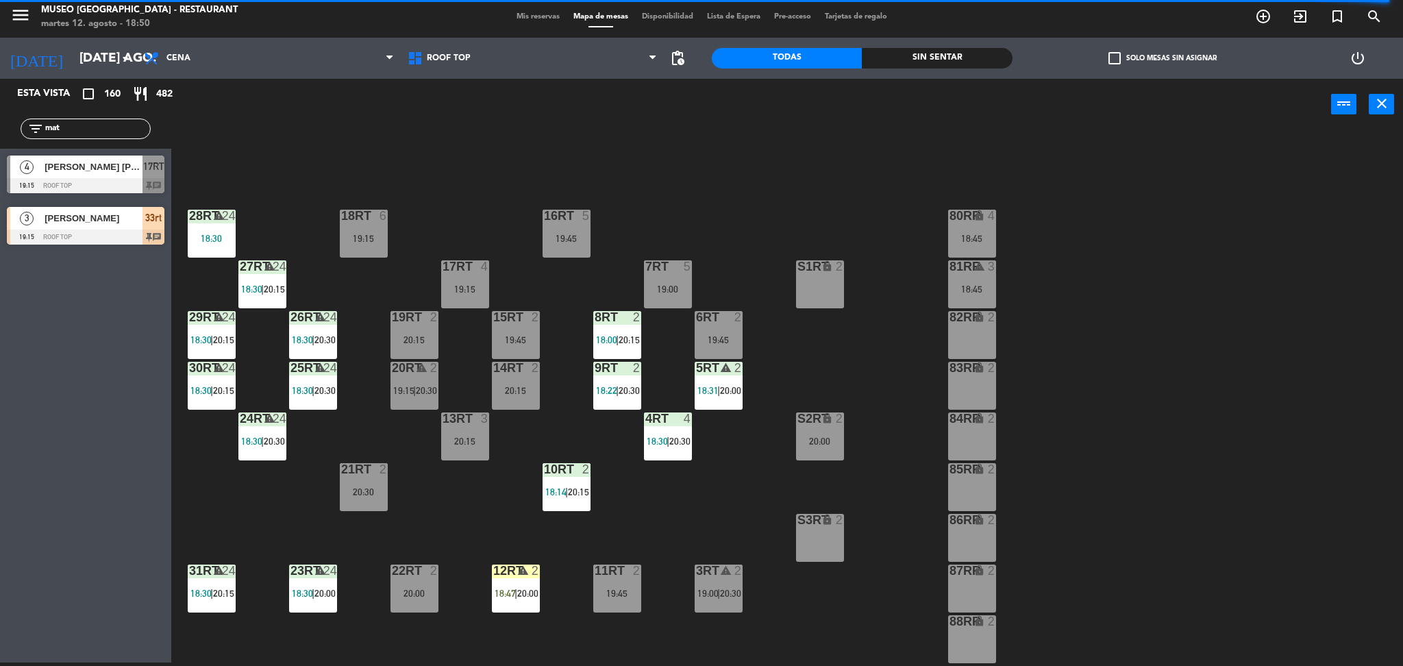
click at [1132, 58] on label "check_box_outline_blank Solo mesas sin asignar" at bounding box center [1162, 58] width 108 height 12
click at [1162, 58] on input "check_box_outline_blank Solo mesas sin asignar" at bounding box center [1162, 58] width 0 height 0
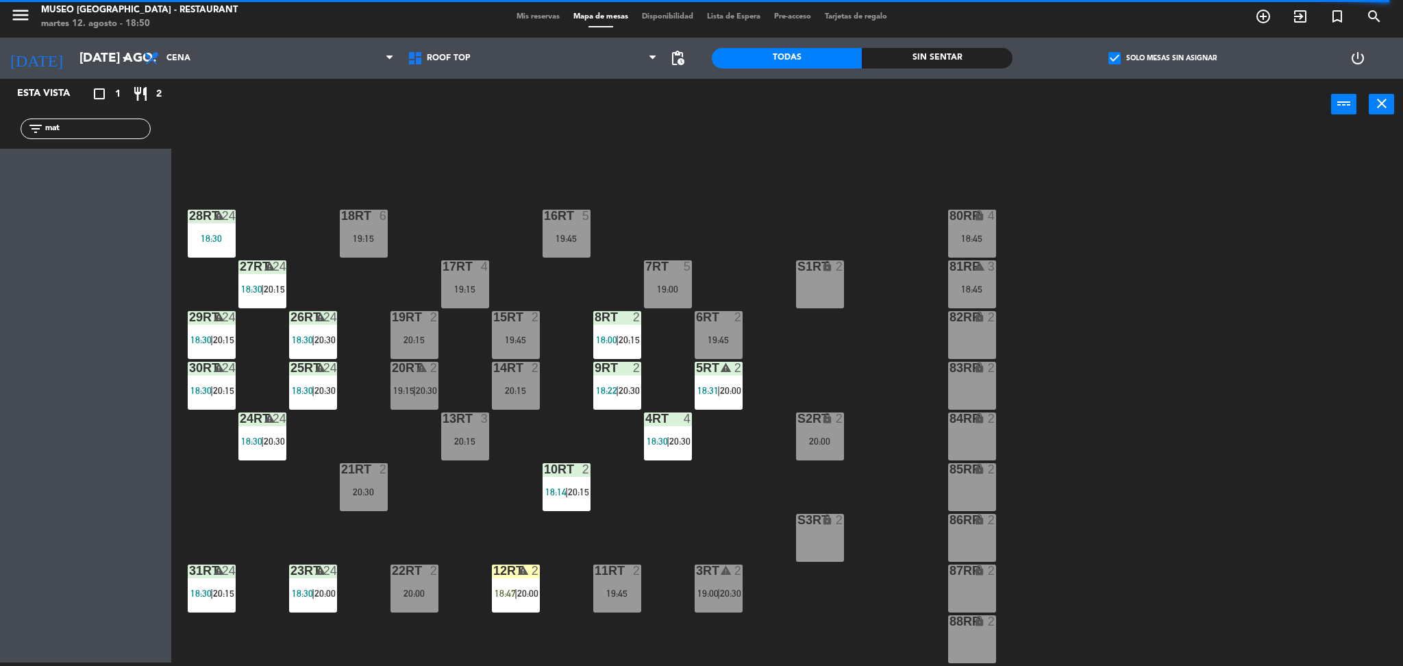
drag, startPoint x: 82, startPoint y: 132, endPoint x: 0, endPoint y: 160, distance: 86.0
click at [0, 160] on div "Esta vista crop_square 1 restaurant 2 filter_list mat" at bounding box center [85, 371] width 171 height 584
click at [368, 489] on div "20:30" at bounding box center [364, 492] width 48 height 10
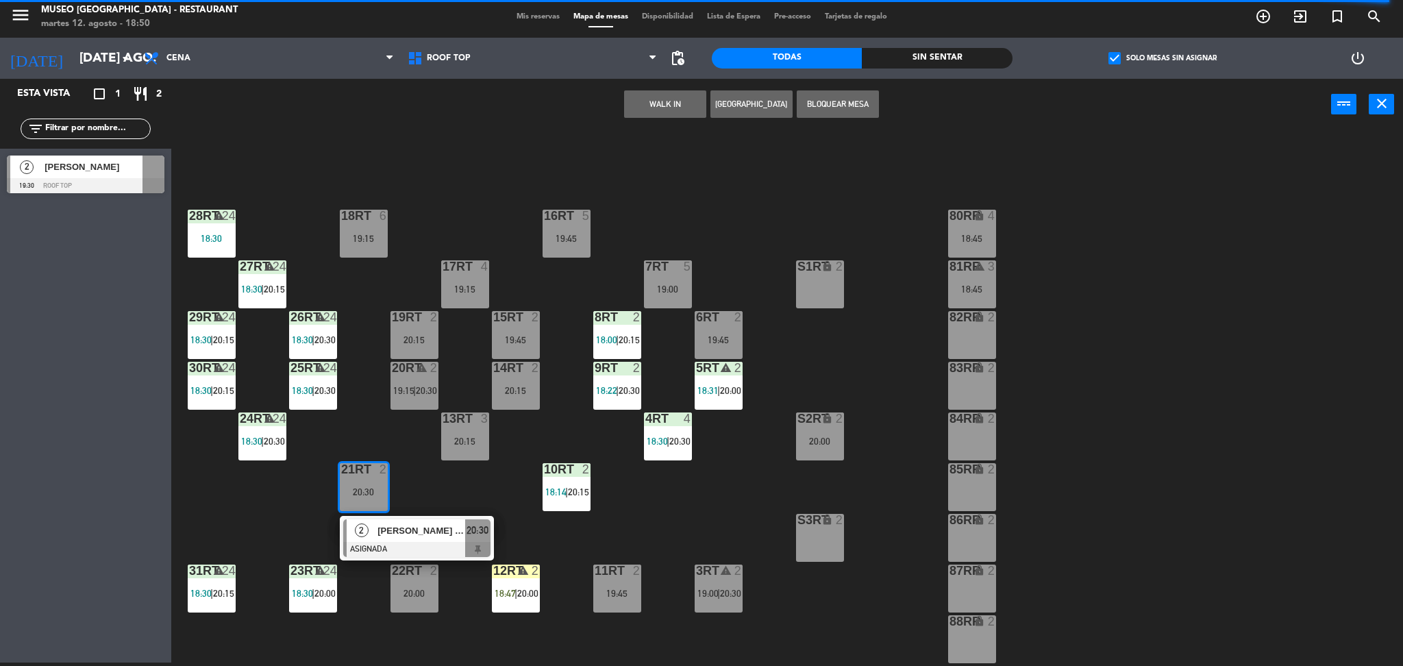
click at [395, 537] on span "[PERSON_NAME] [PERSON_NAME]" at bounding box center [421, 530] width 88 height 14
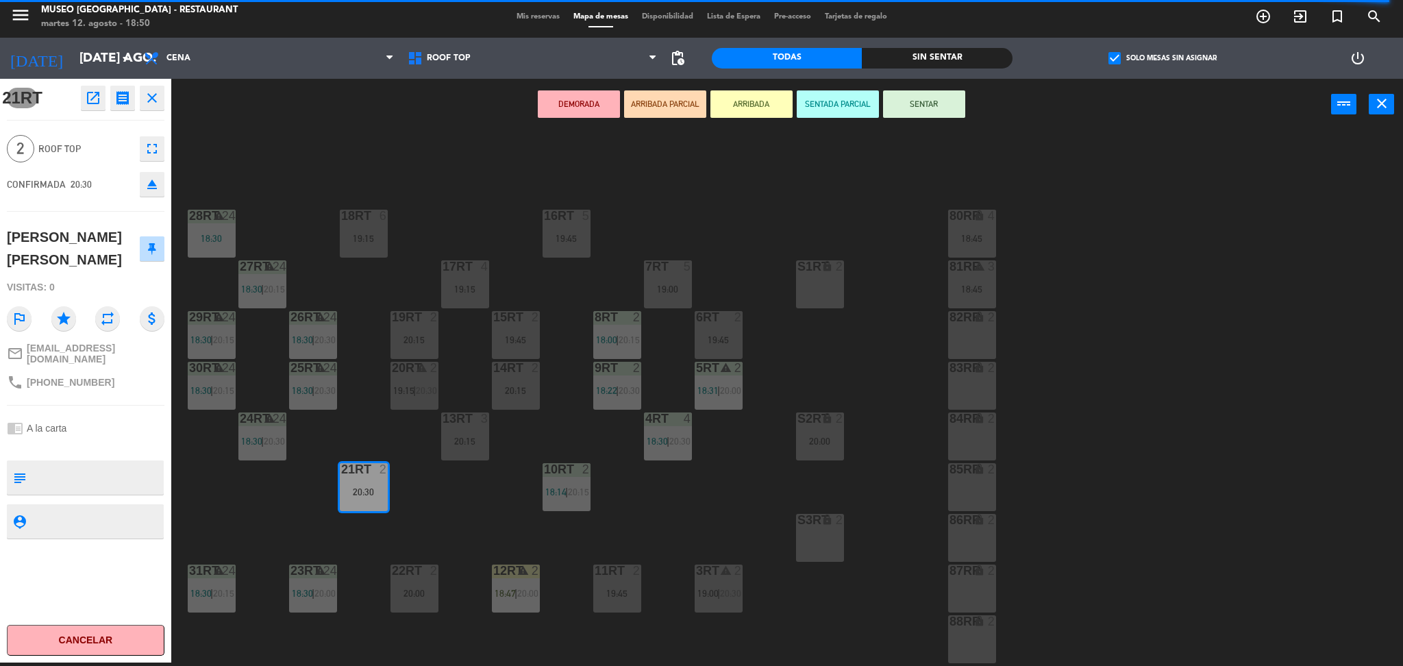
click at [217, 231] on div "28RT warning 24 18:30" at bounding box center [212, 234] width 48 height 48
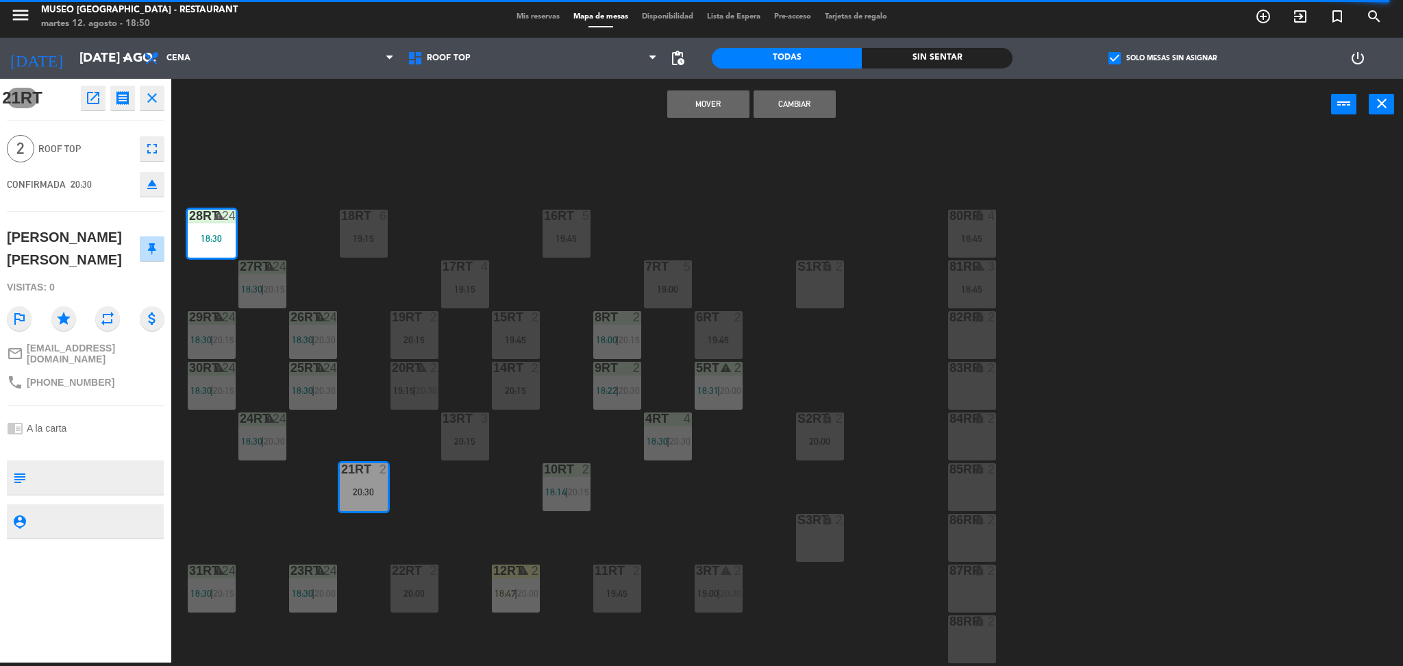
click at [729, 97] on button "Mover" at bounding box center [708, 103] width 82 height 27
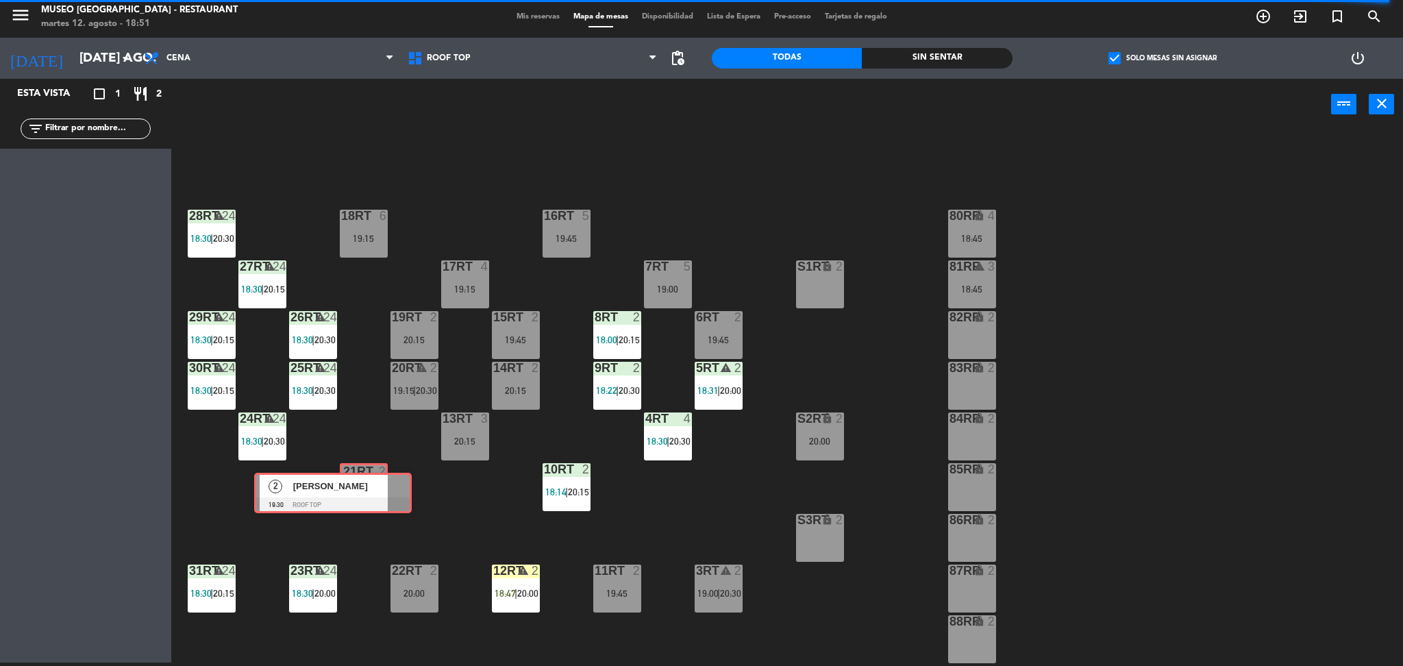
drag, startPoint x: 118, startPoint y: 165, endPoint x: 365, endPoint y: 481, distance: 401.1
click at [365, 481] on div "Esta vista crop_square 1 restaurant 2 filter_list 2 [PERSON_NAME] 19:30 Roof To…" at bounding box center [701, 373] width 1403 height 588
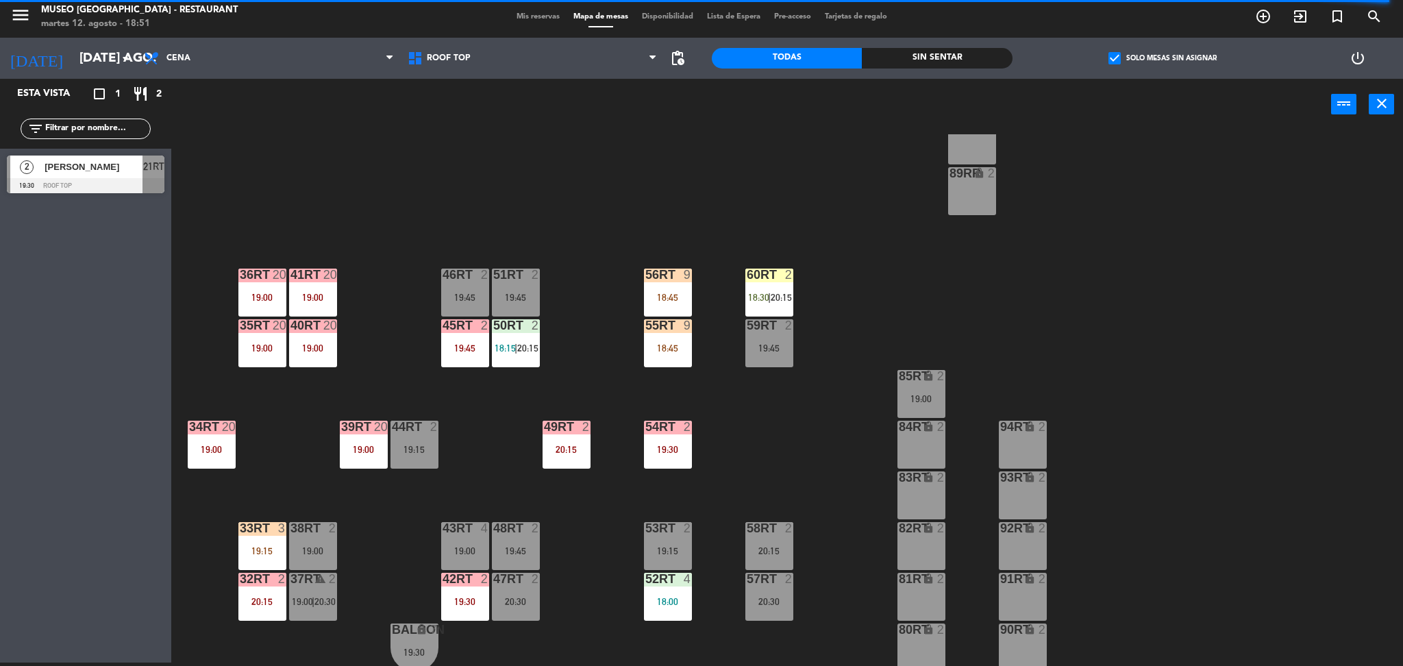
scroll to position [503, 0]
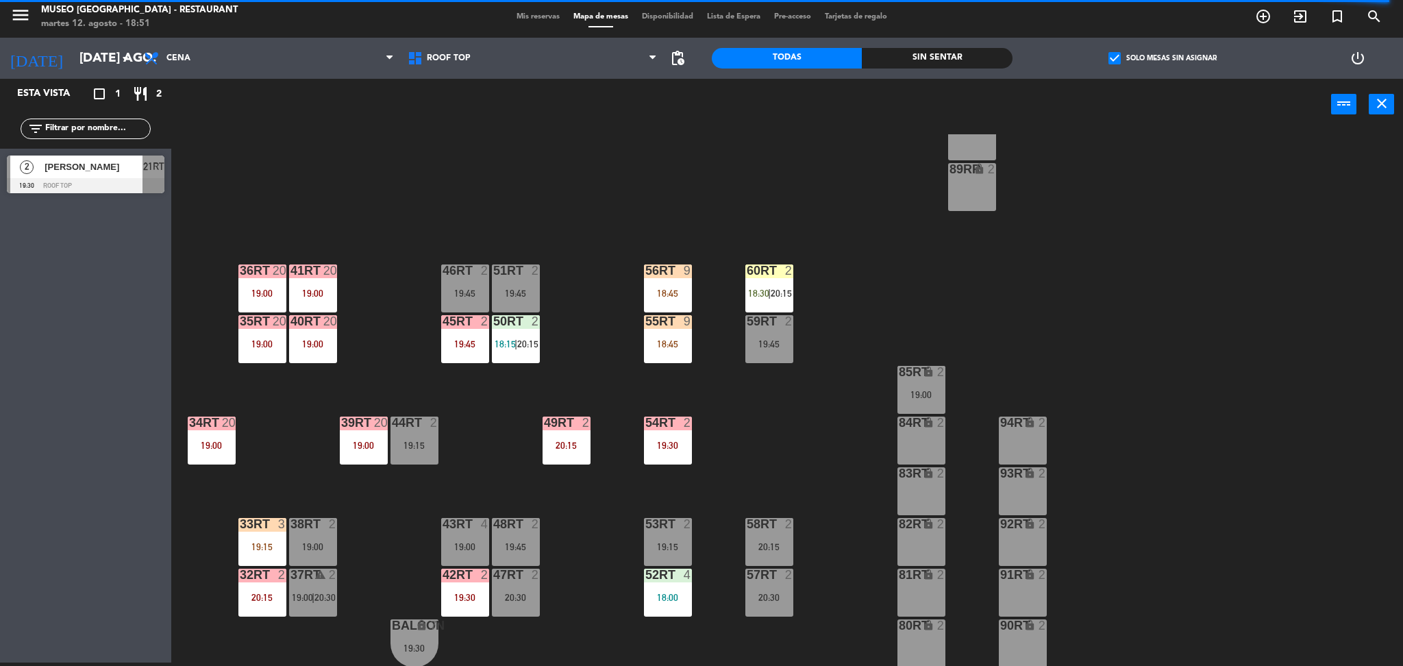
click at [501, 612] on div "47RT 2 20:30" at bounding box center [516, 593] width 48 height 48
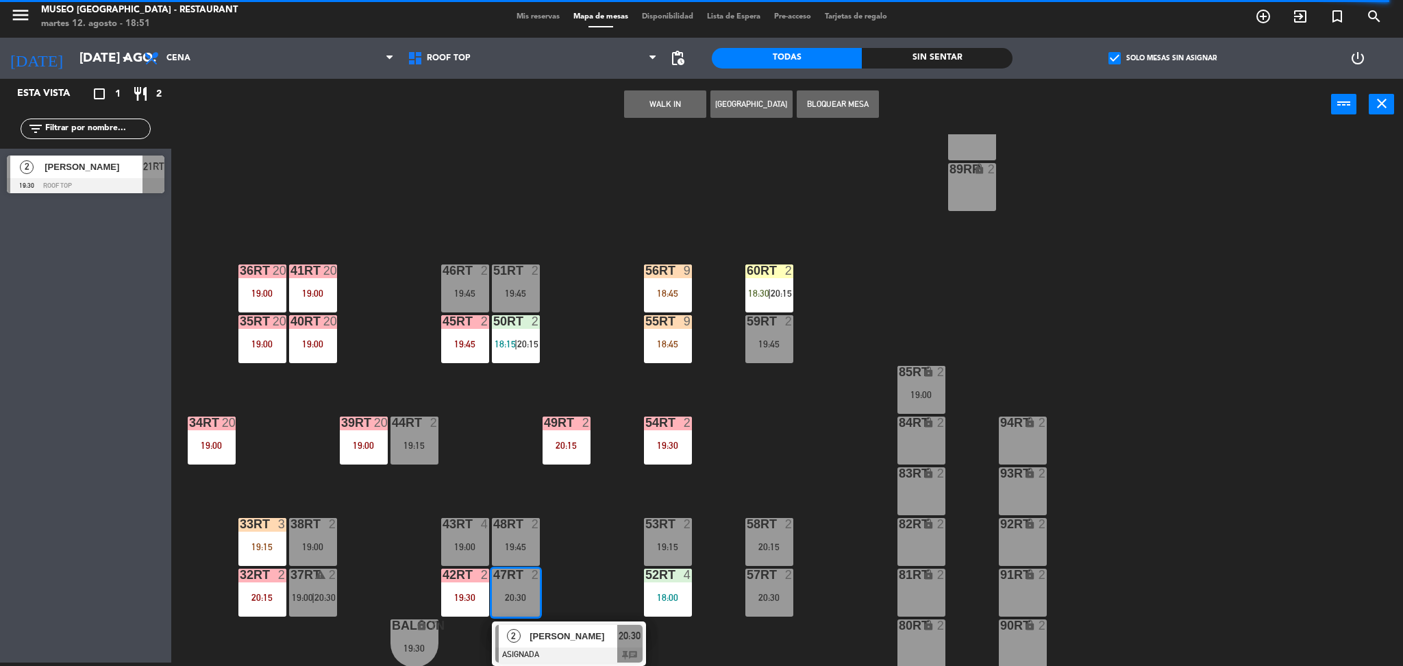
click at [556, 645] on div "[PERSON_NAME]" at bounding box center [572, 636] width 89 height 23
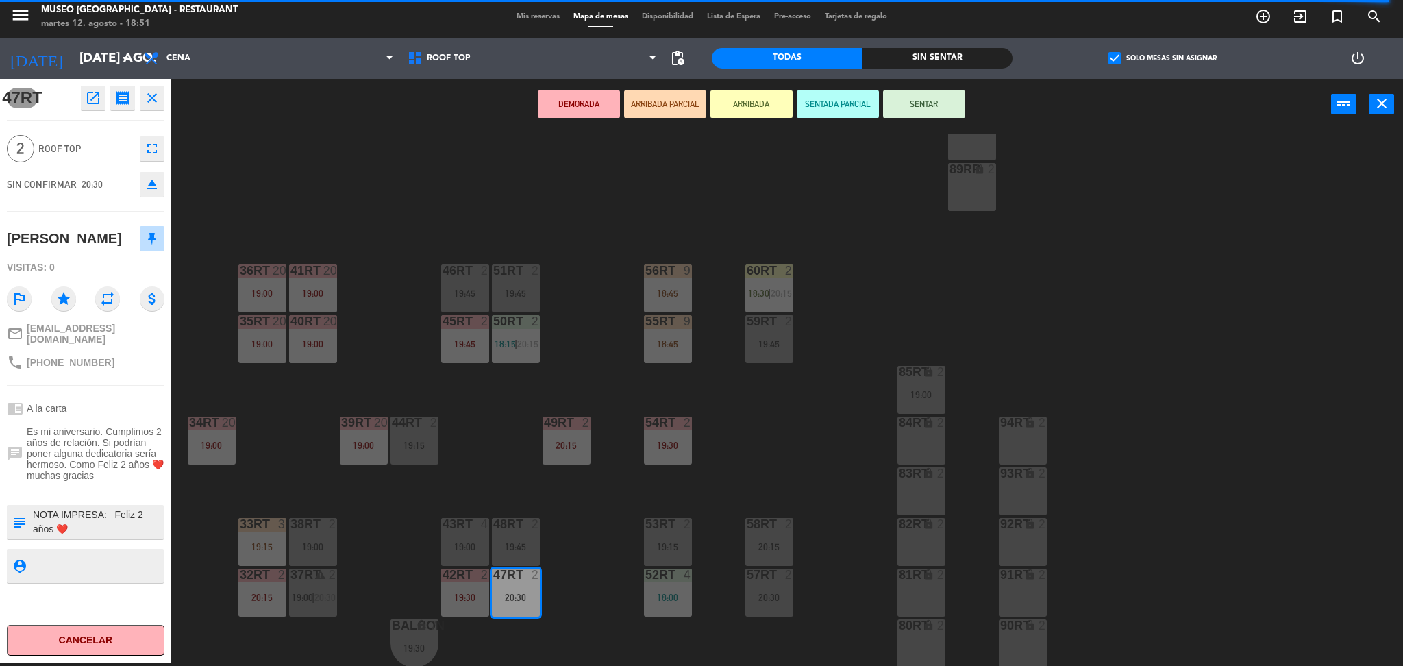
click at [653, 345] on div "18:45" at bounding box center [668, 344] width 48 height 10
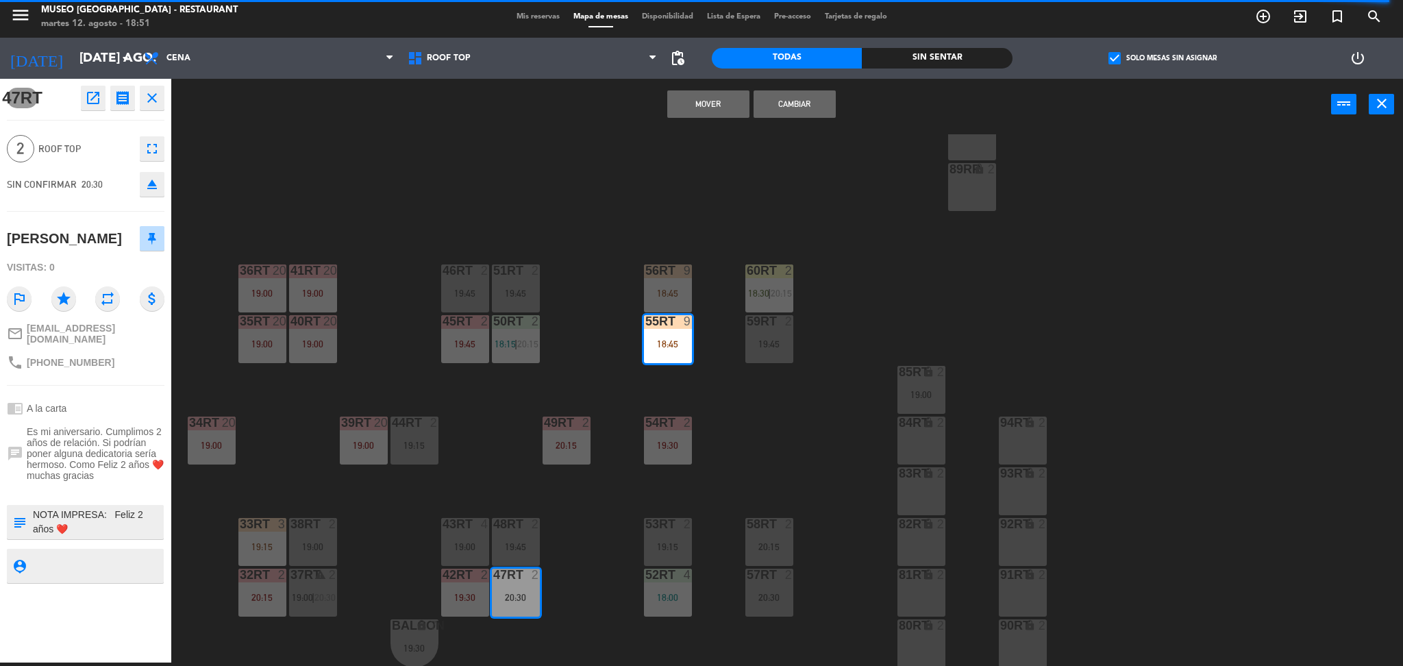
click at [701, 99] on button "Mover" at bounding box center [708, 103] width 82 height 27
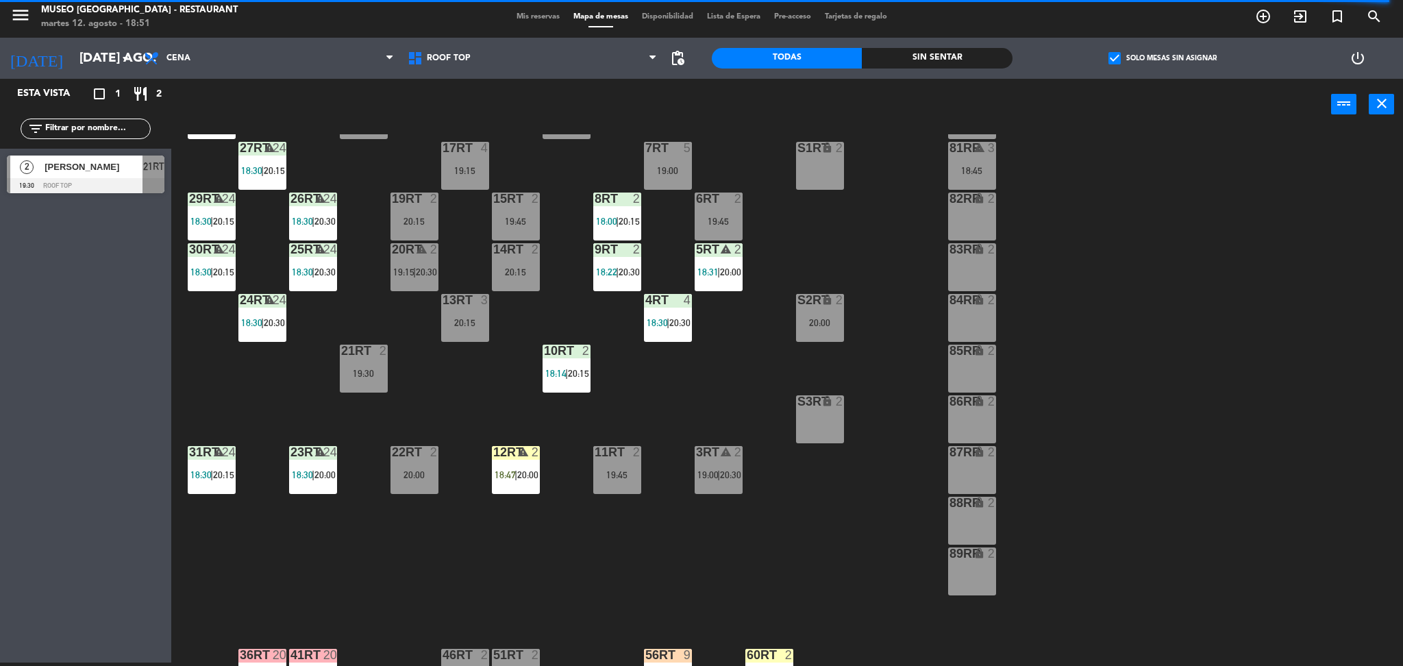
scroll to position [118, 0]
click at [465, 319] on div "20:15" at bounding box center [465, 324] width 48 height 10
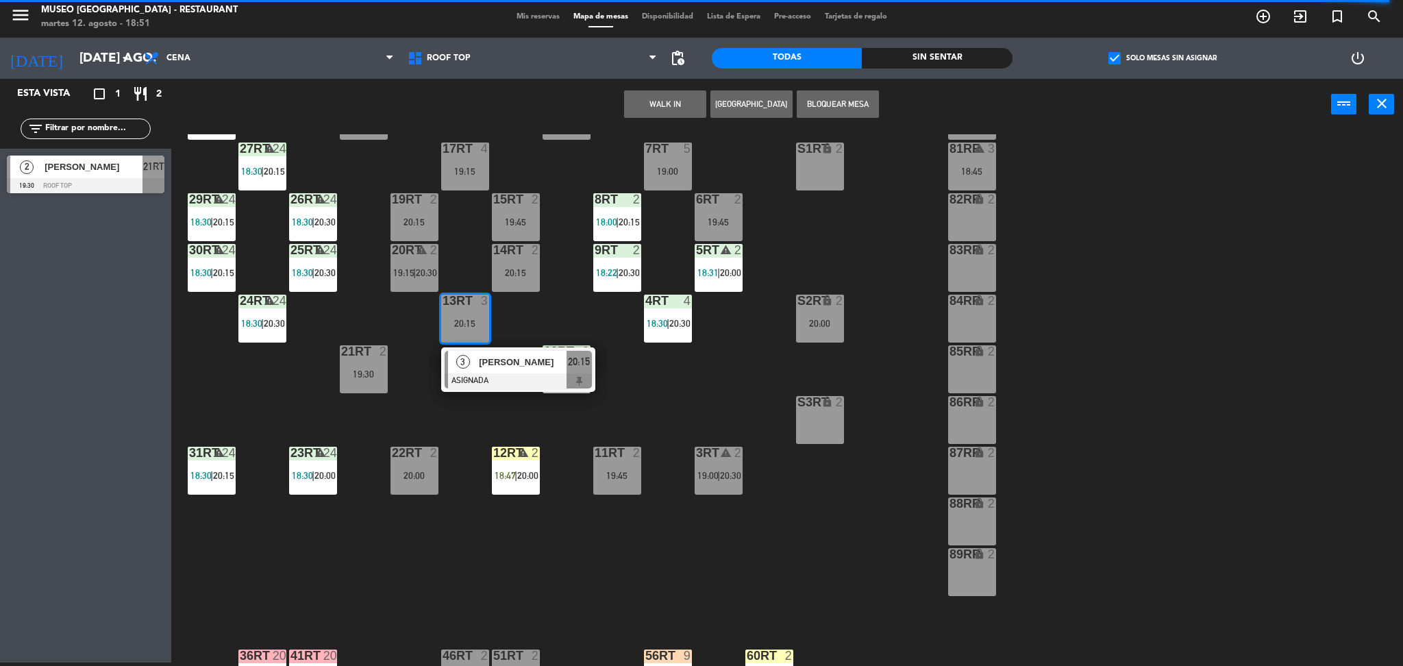
click at [491, 356] on span "[PERSON_NAME]" at bounding box center [523, 362] width 88 height 14
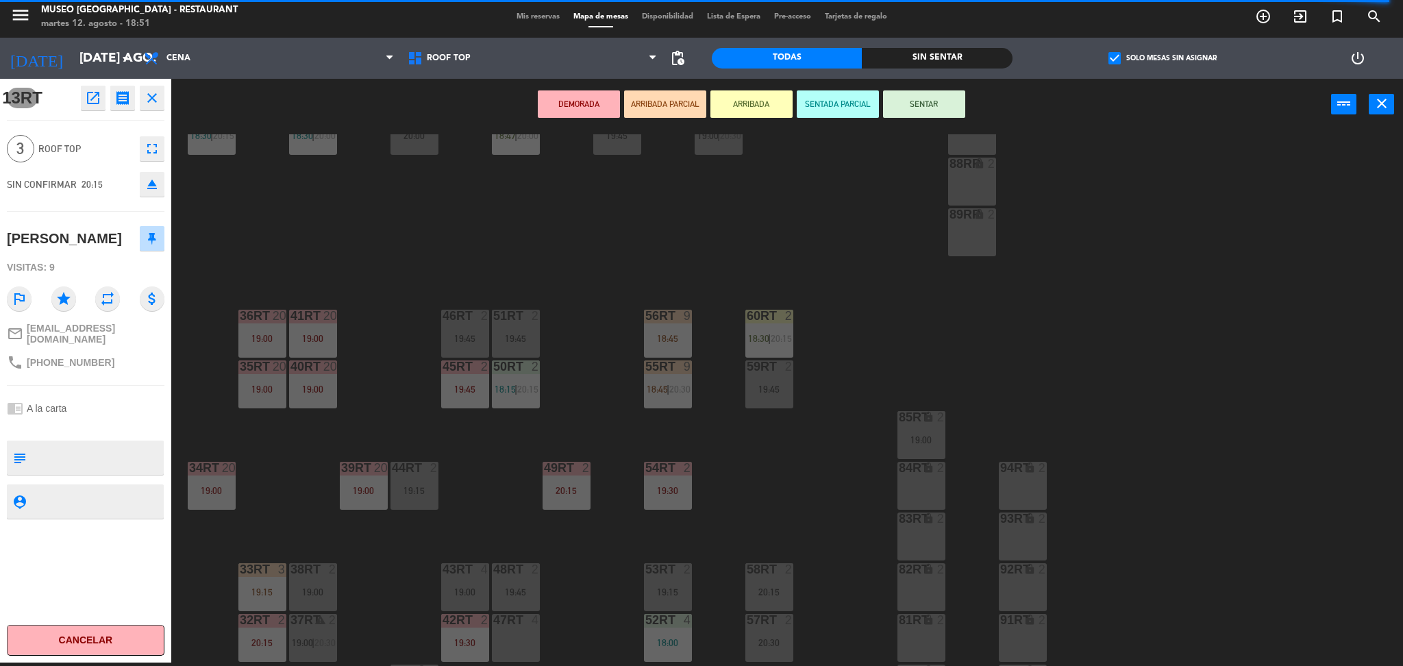
scroll to position [503, 0]
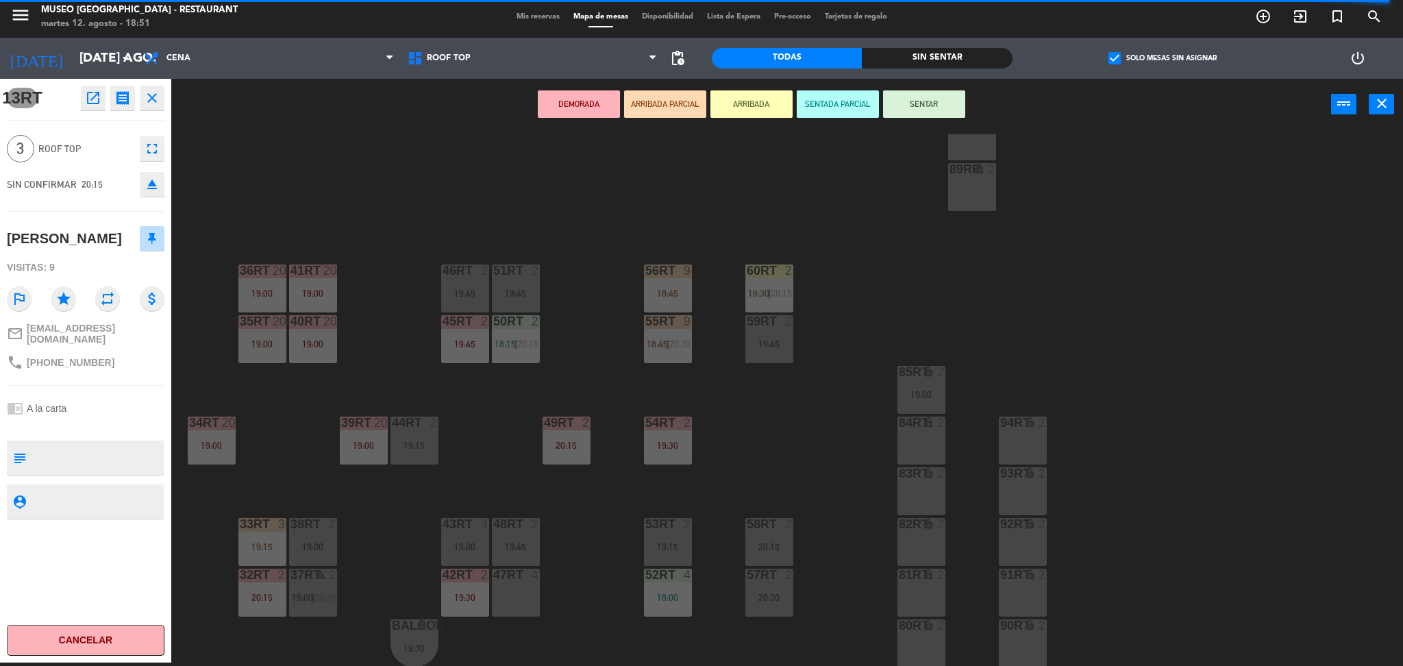
click at [675, 589] on div "52RT 4 18:00" at bounding box center [668, 593] width 48 height 48
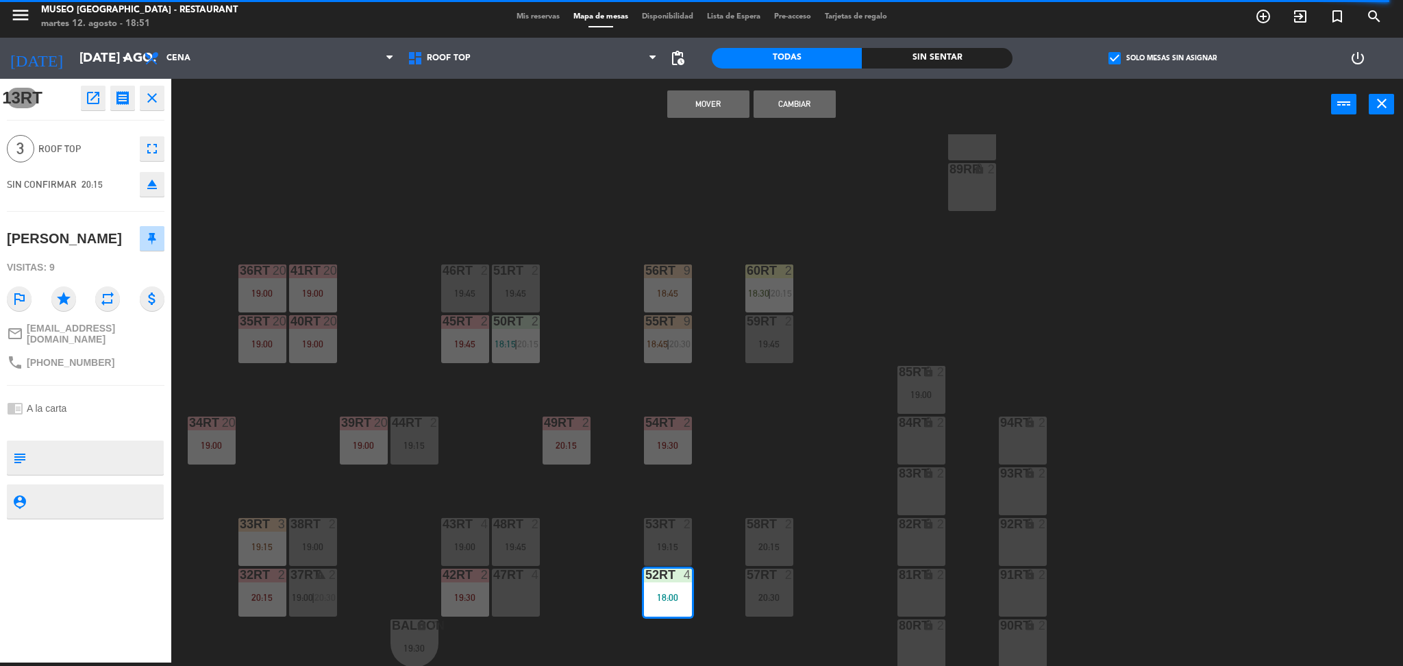
click at [710, 108] on button "Mover" at bounding box center [708, 103] width 82 height 27
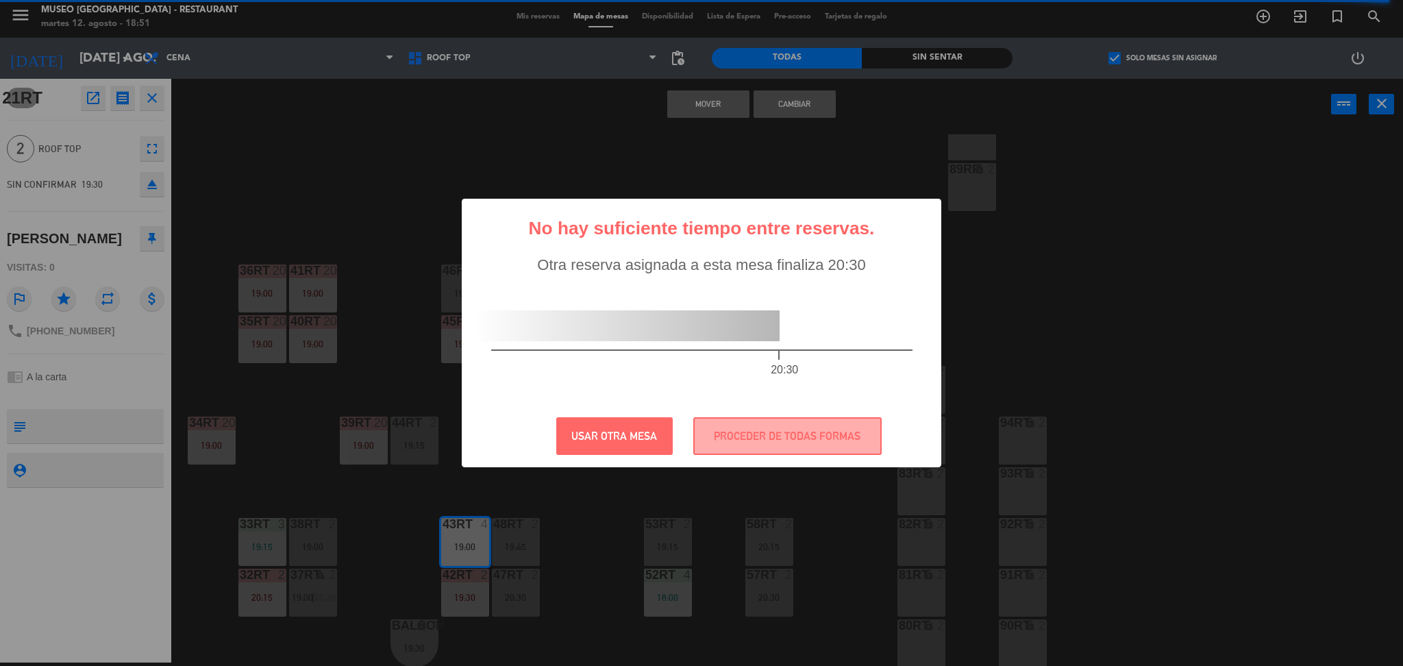
drag, startPoint x: 123, startPoint y: 182, endPoint x: 149, endPoint y: 164, distance: 30.6
click at [260, 169] on div "? ! i No hay suficiente tiempo entre reservas. × Otra reserva asignada a esta m…" at bounding box center [701, 333] width 1403 height 666
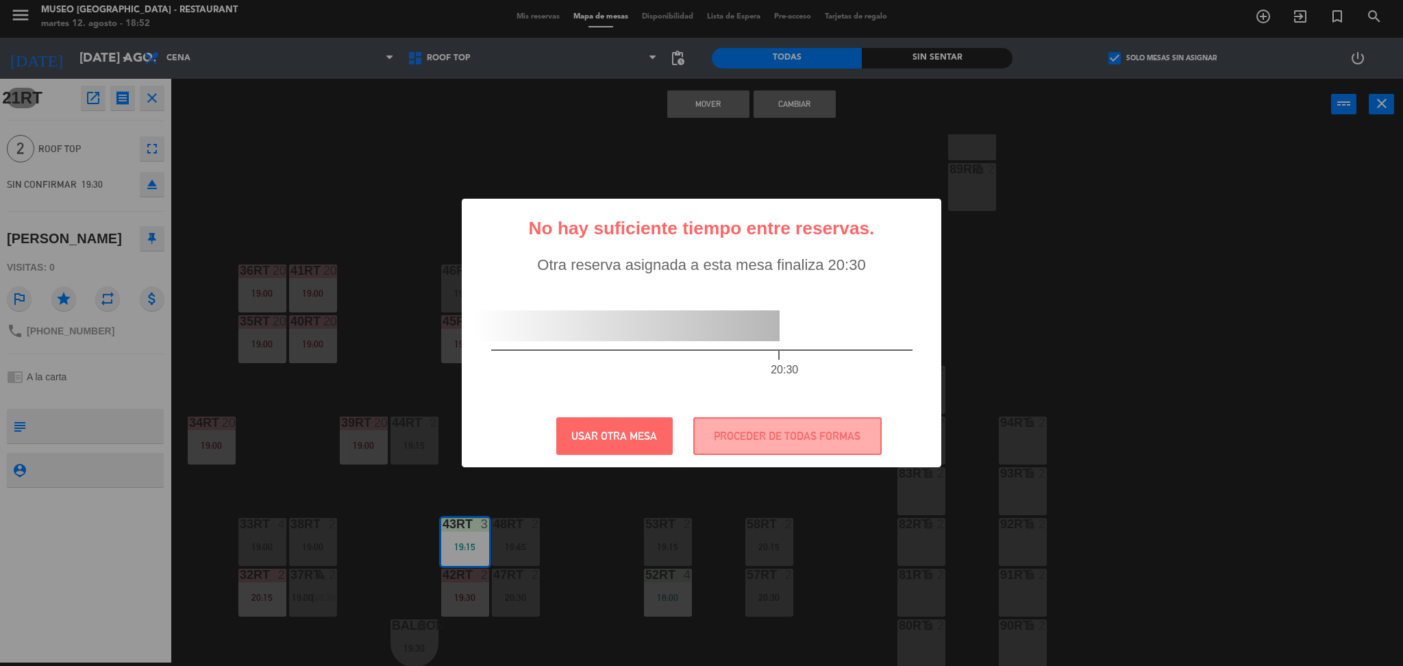
click at [803, 523] on div "? ! i No hay suficiente tiempo entre reservas. × Otra reserva asignada a esta m…" at bounding box center [701, 333] width 1403 height 666
click at [772, 436] on button "PROCEDER DE TODAS FORMAS" at bounding box center [787, 436] width 188 height 38
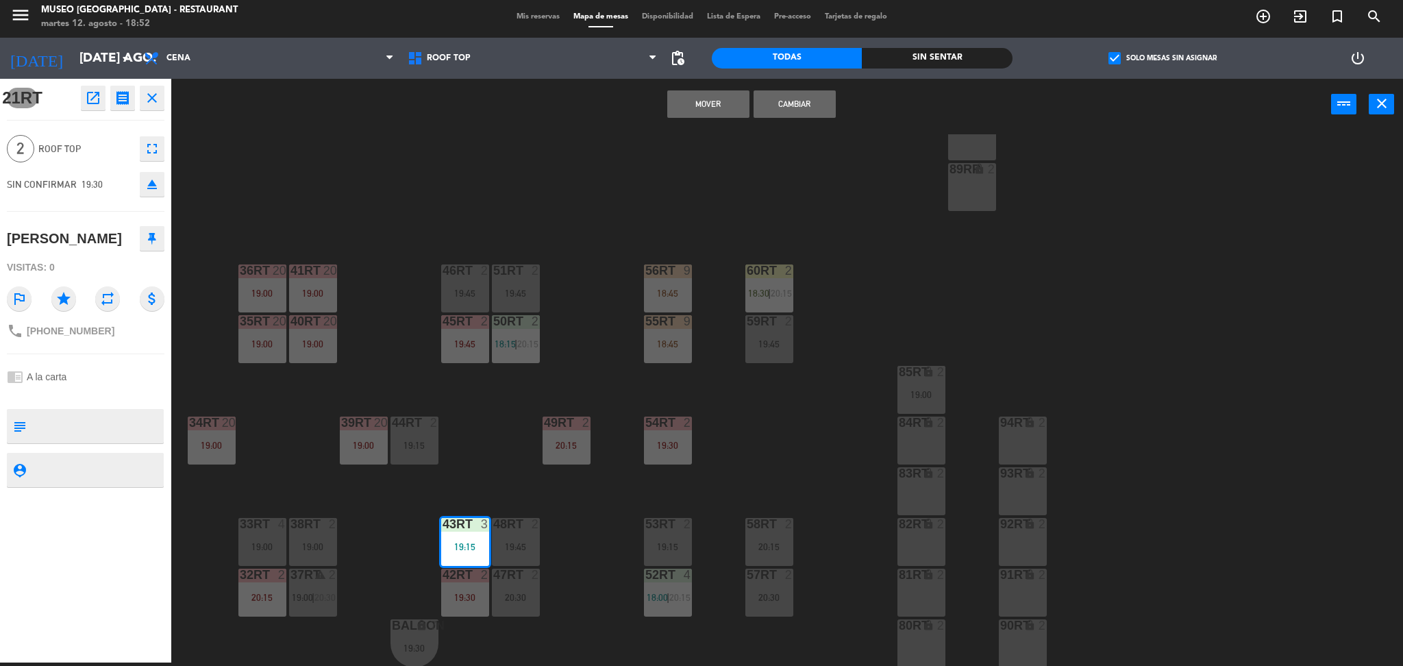
click at [746, 440] on div "18RT 6 19:15 16RT 5 19:45 28RT warning 24 18:30 80RR lock 2 27RT warning 24 18:…" at bounding box center [794, 400] width 1218 height 532
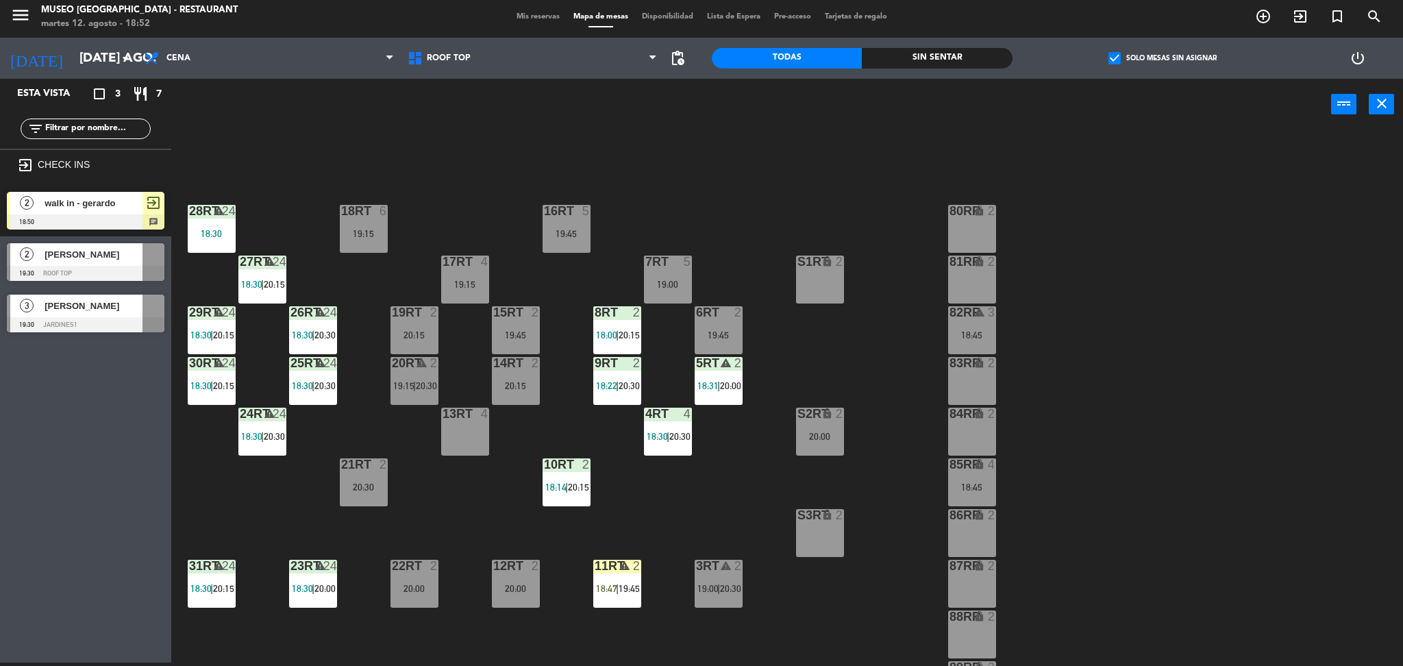
scroll to position [0, 0]
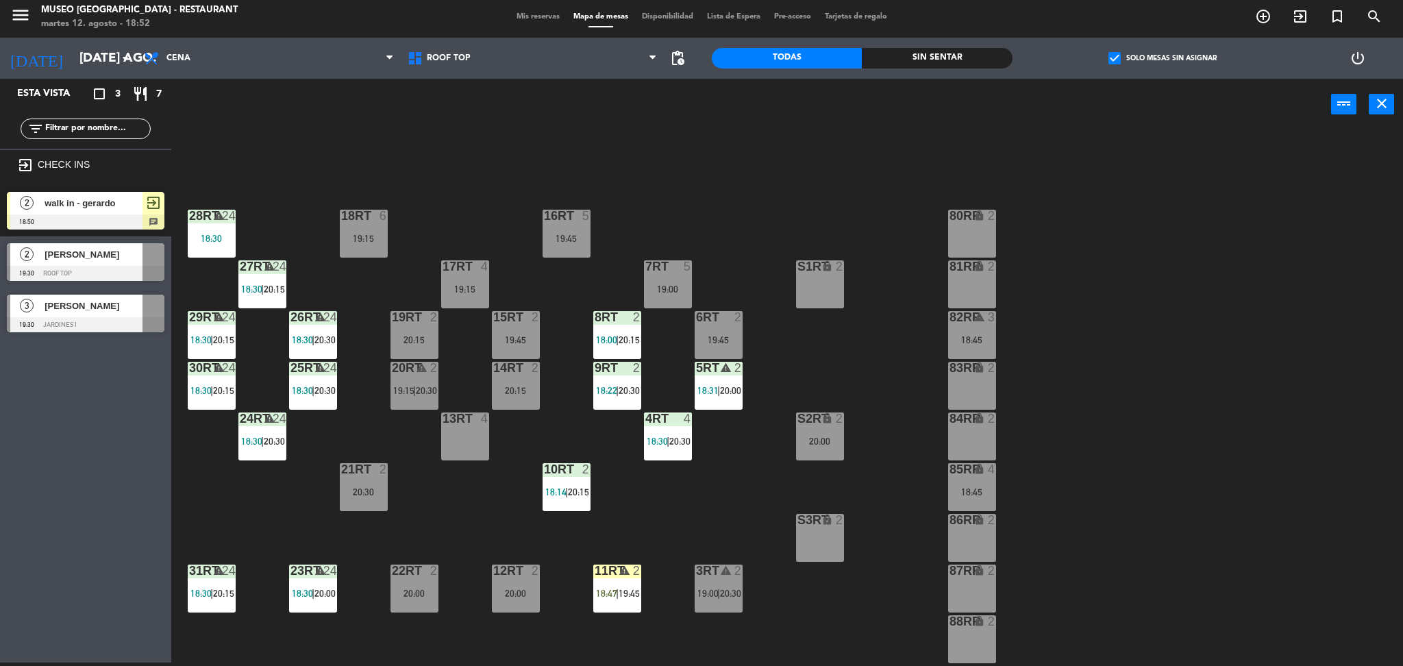
click at [520, 390] on div "20:15" at bounding box center [516, 391] width 48 height 10
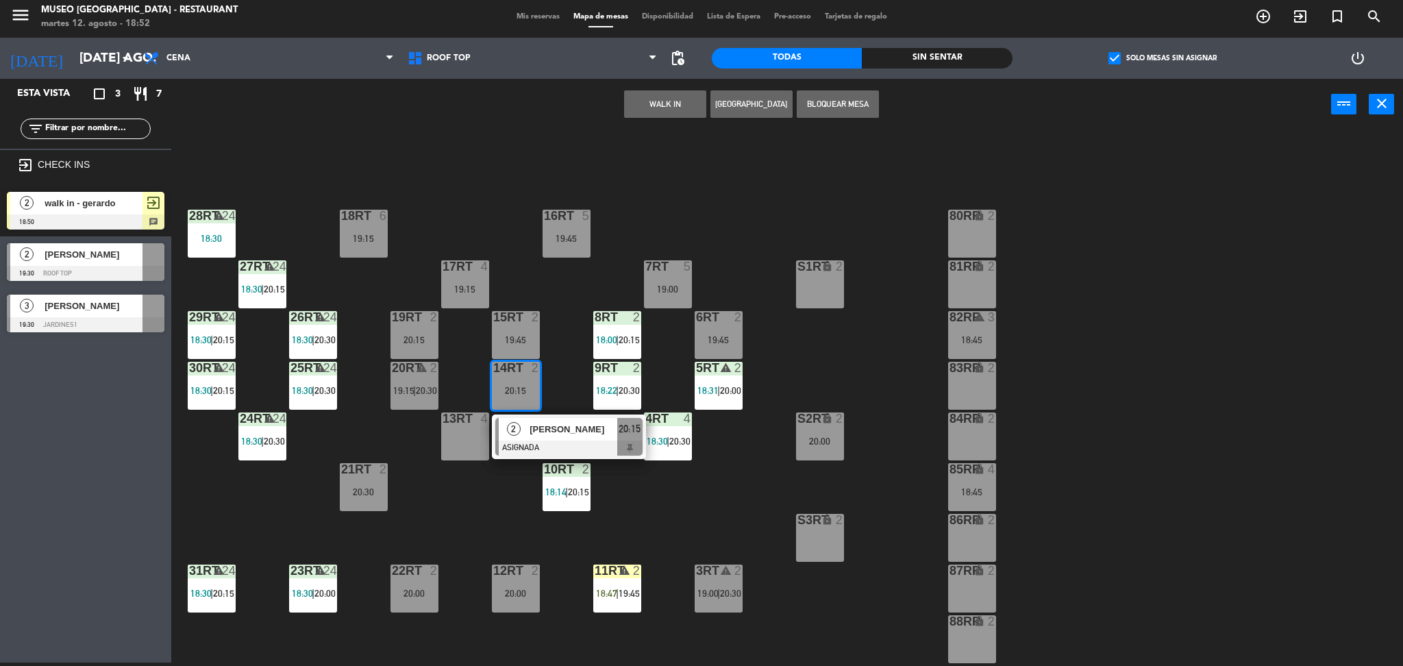
click at [512, 500] on div "18RT 6 19:15 16RT 5 19:45 28RT warning 24 18:30 80RR lock 2 27RT warning 24 18:…" at bounding box center [794, 400] width 1218 height 532
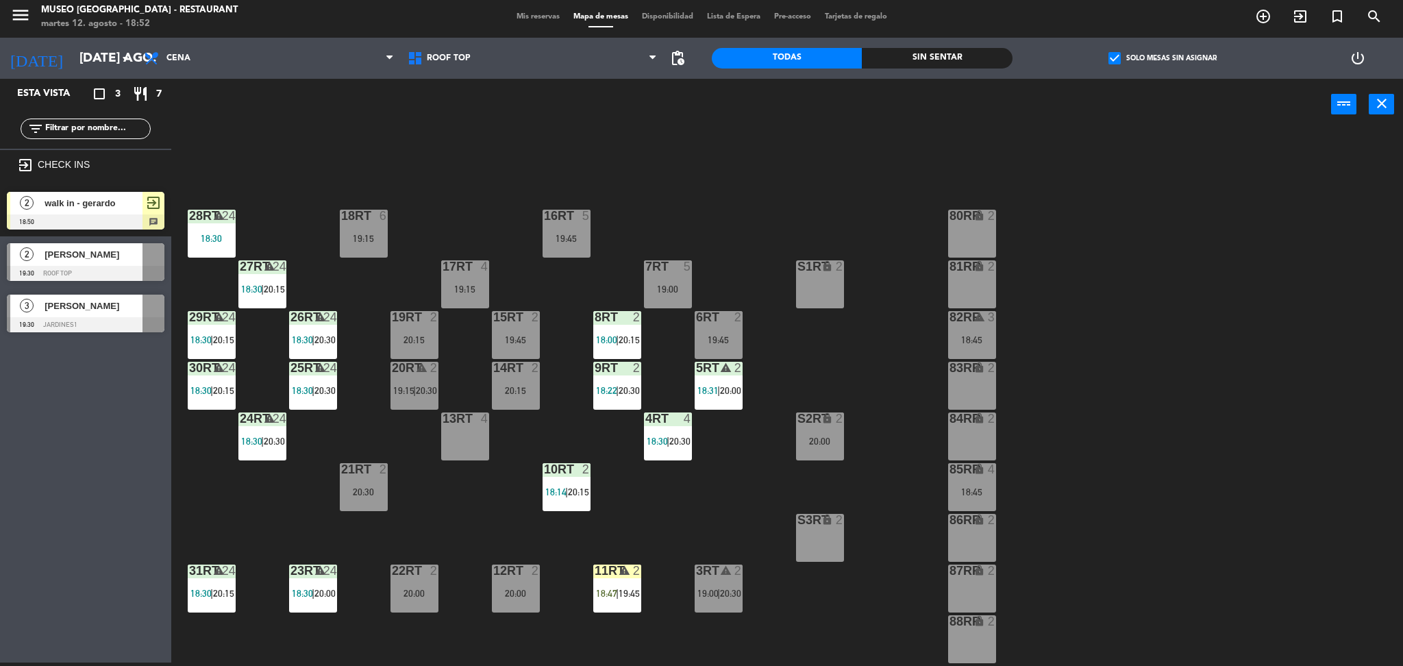
drag, startPoint x: 618, startPoint y: 586, endPoint x: 651, endPoint y: 640, distance: 63.7
click at [651, 640] on div "18RT 6 19:15 16RT 5 19:45 28RT warning 24 18:30 80RR lock 2 27RT warning 24 18:…" at bounding box center [794, 400] width 1218 height 532
click at [629, 611] on div "11RT warning 2 18:47 | 19:45" at bounding box center [617, 588] width 48 height 48
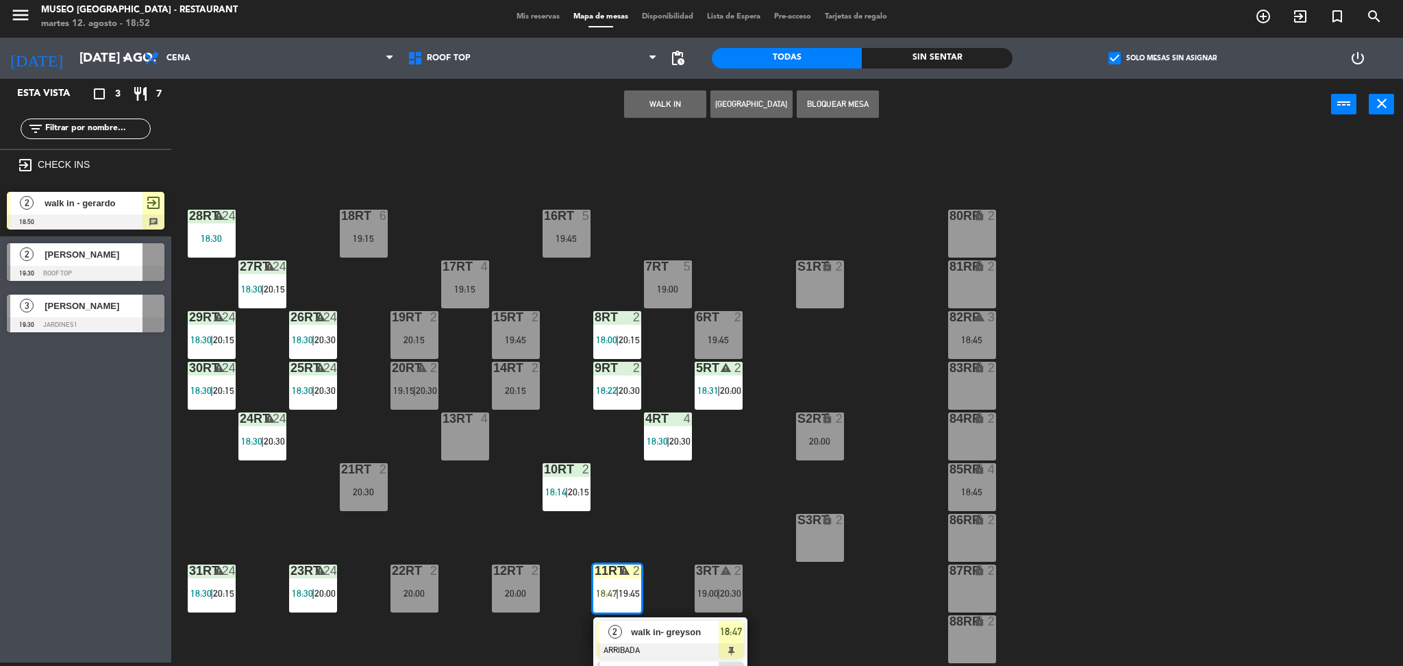
click at [653, 528] on div "18RT 6 19:15 16RT 5 19:45 28RT warning 24 18:30 80RR lock 2 27RT warning 24 18:…" at bounding box center [794, 400] width 1218 height 532
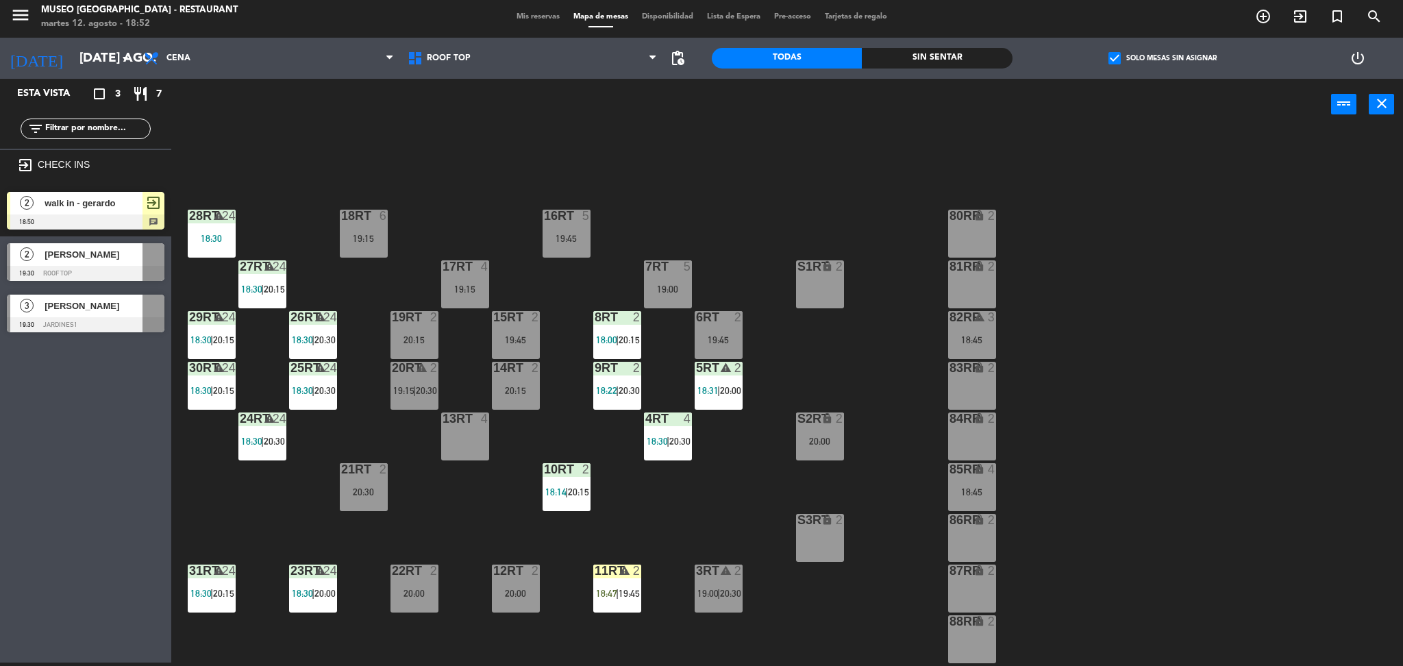
click at [730, 381] on div "5RT warning 2 18:31 | 20:00" at bounding box center [719, 386] width 48 height 48
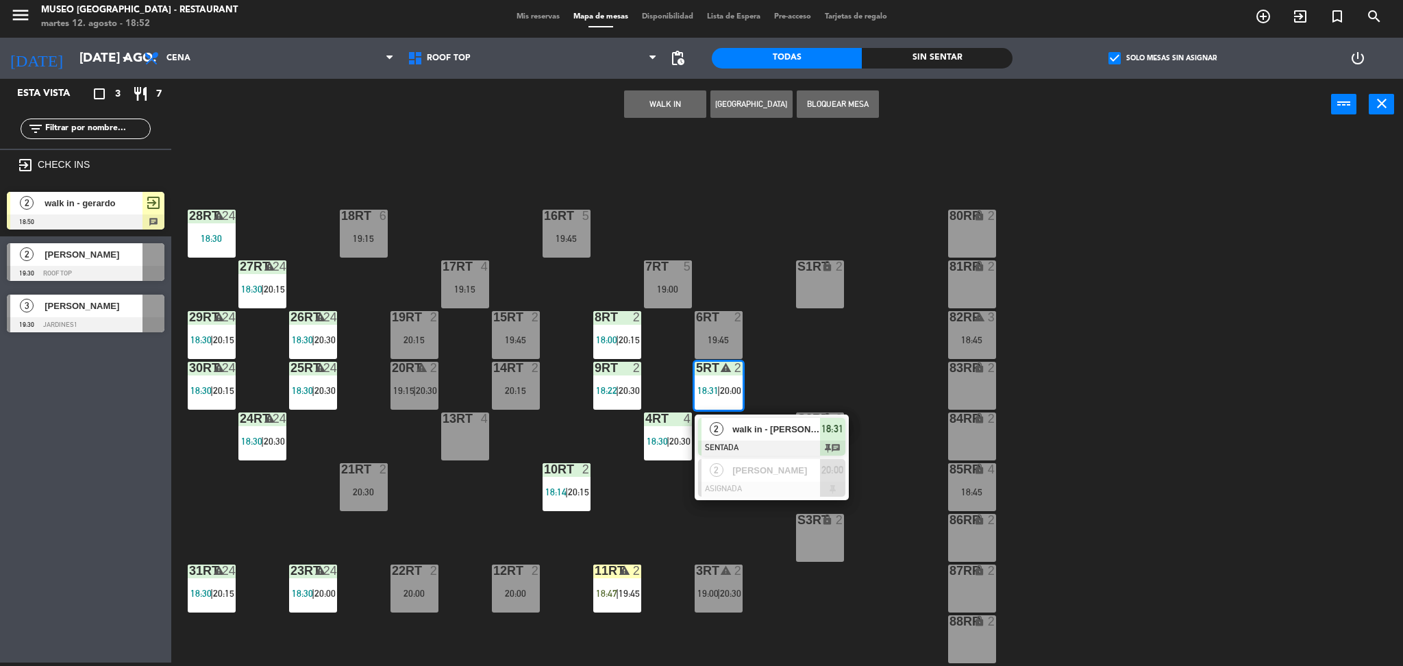
click at [520, 411] on div "18RT 6 19:15 16RT 5 19:45 28RT warning 24 18:30 80RR lock 2 27RT warning 24 18:…" at bounding box center [794, 400] width 1218 height 532
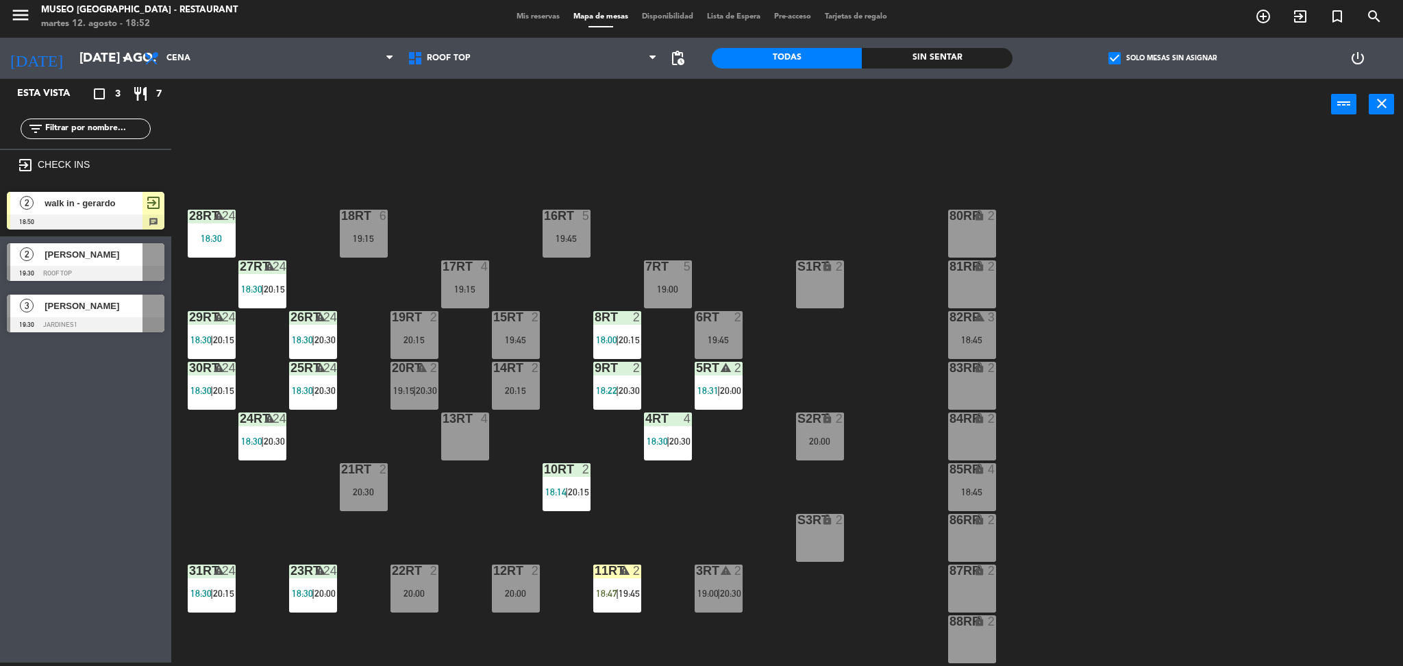
click at [599, 390] on span "18:22" at bounding box center [606, 390] width 21 height 11
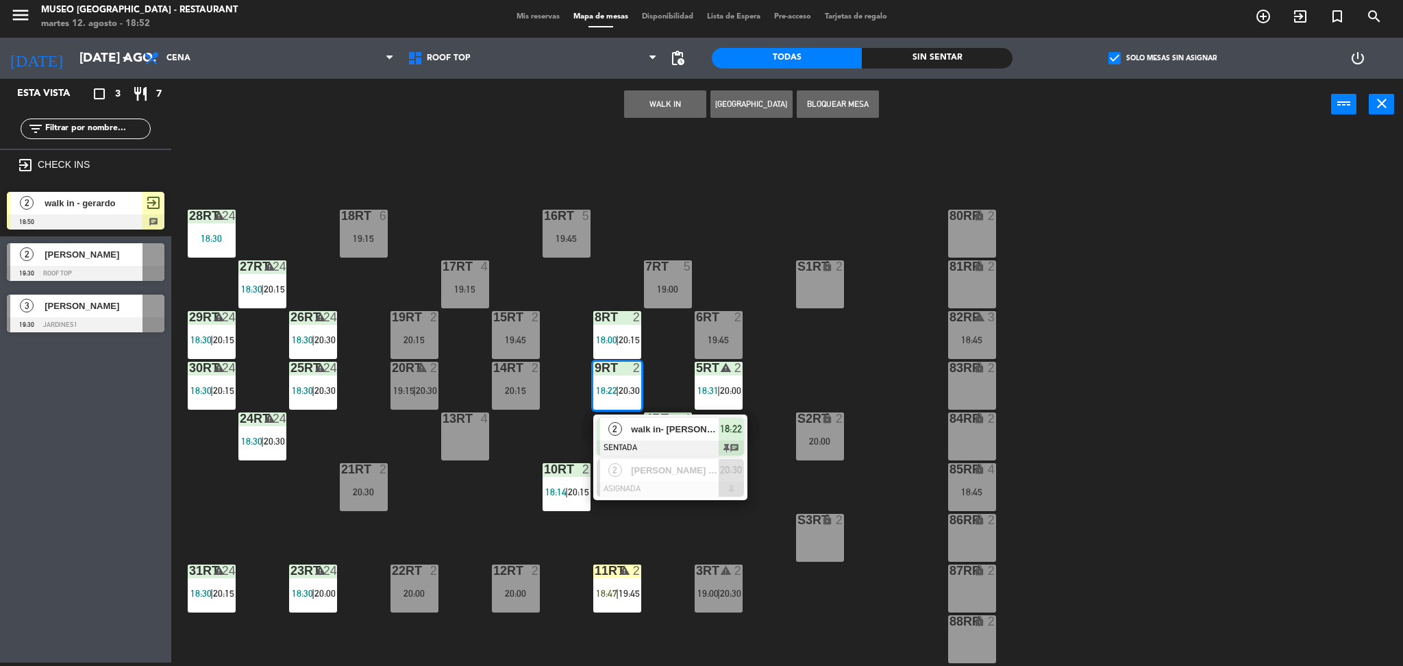
click at [539, 440] on div "18RT 6 19:15 16RT 5 19:45 28RT warning 24 18:30 80RR lock 2 27RT warning 24 18:…" at bounding box center [794, 400] width 1218 height 532
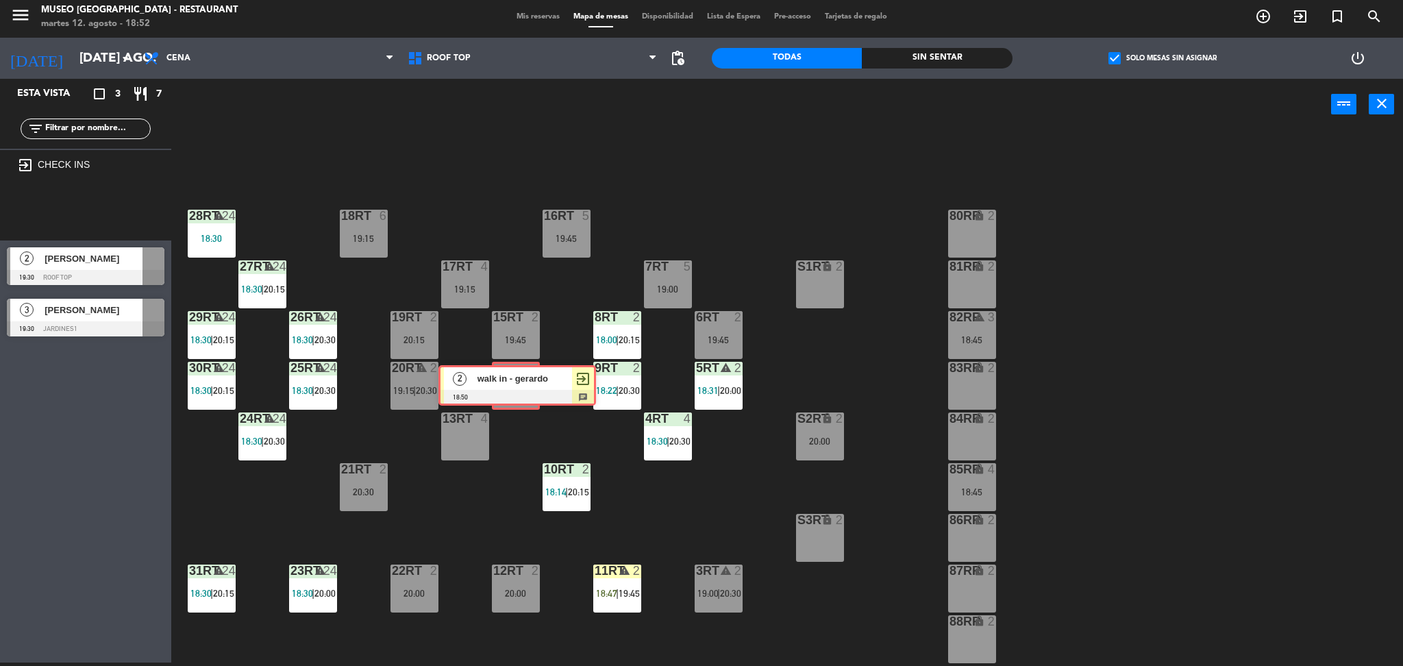
drag, startPoint x: 95, startPoint y: 201, endPoint x: 523, endPoint y: 375, distance: 462.8
click at [523, 375] on div "Esta vista crop_square 3 restaurant 7 filter_list exit_to_app CHECK INS 2 walk …" at bounding box center [701, 373] width 1403 height 588
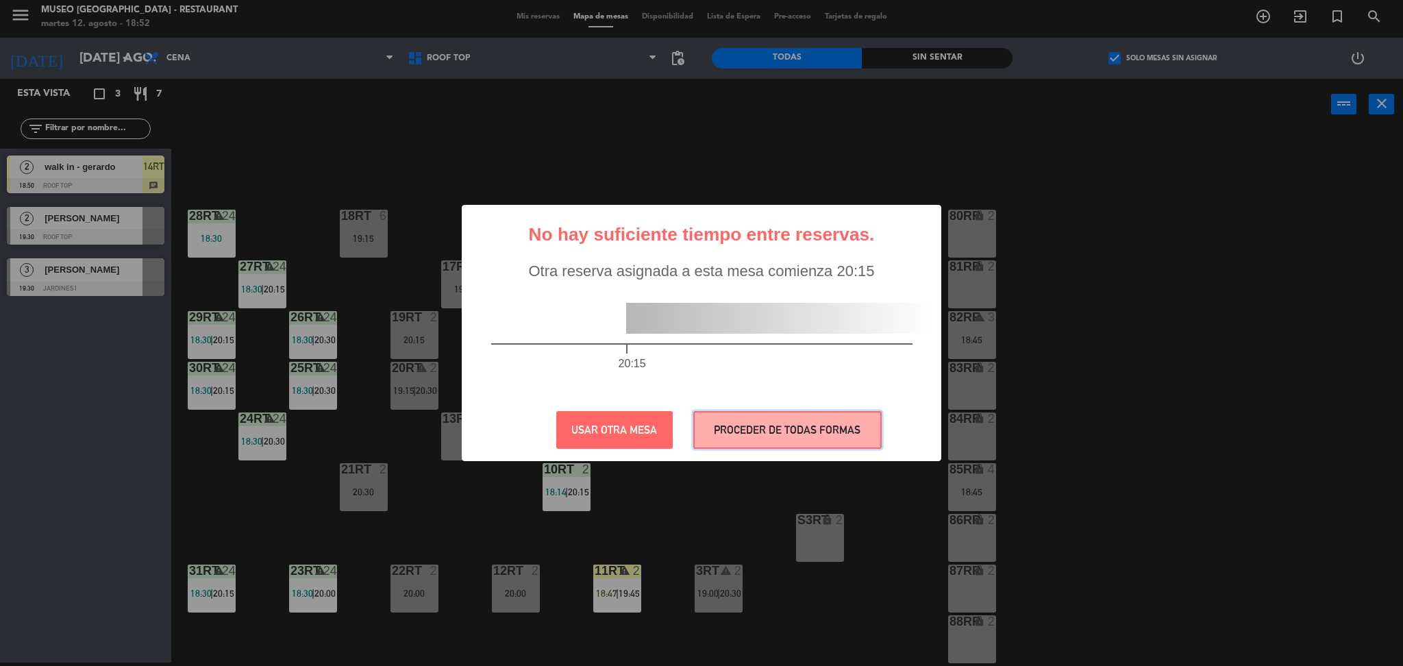
click at [752, 436] on button "PROCEDER DE TODAS FORMAS" at bounding box center [787, 430] width 188 height 38
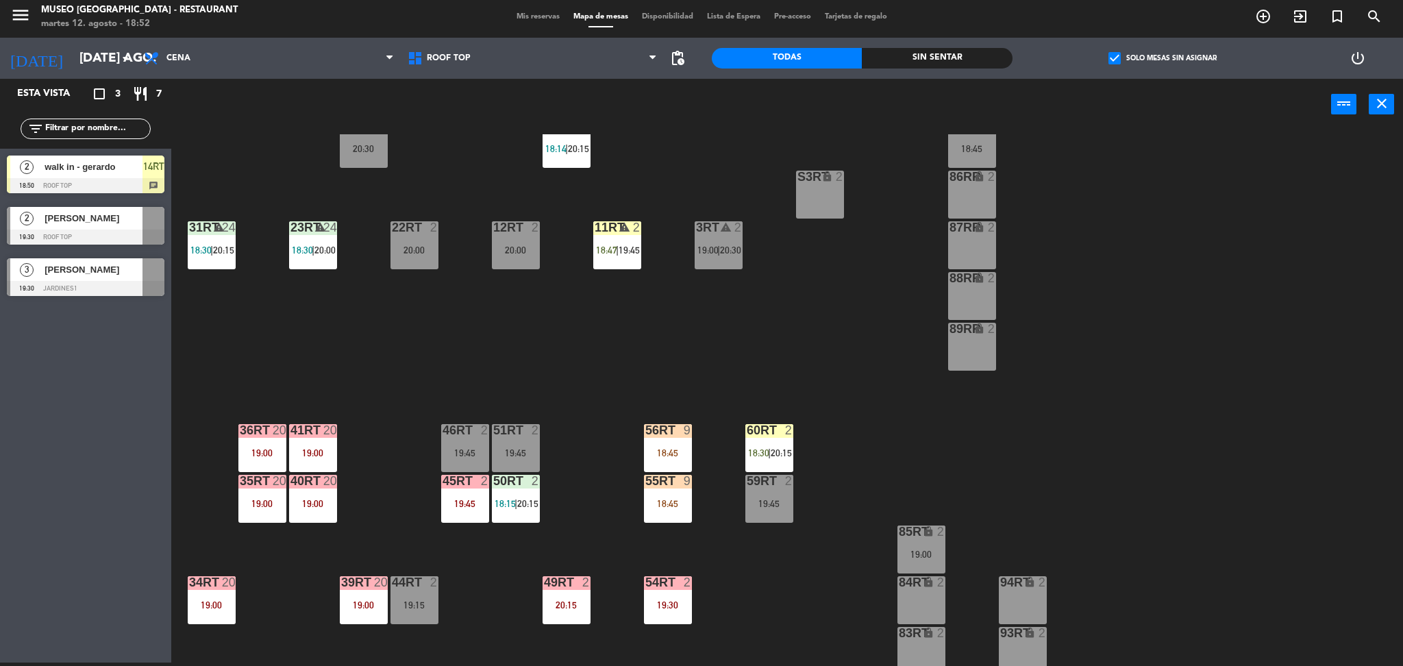
scroll to position [475, 0]
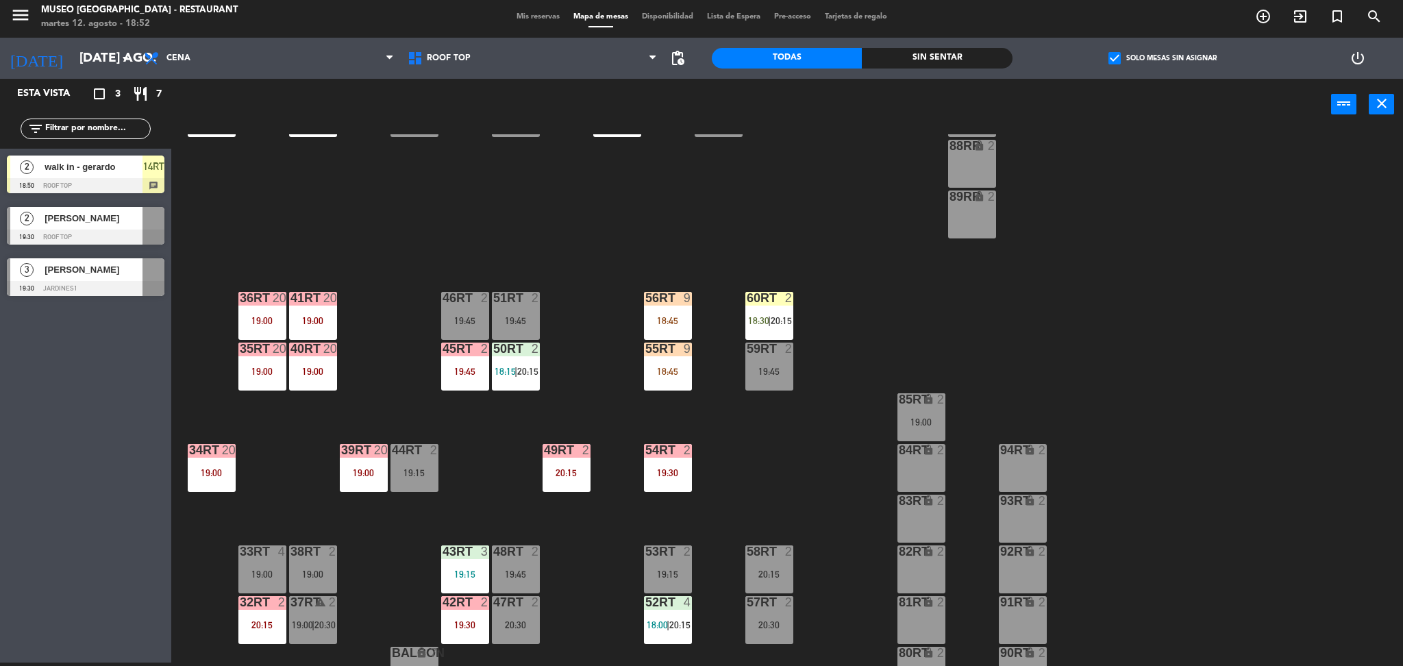
click at [669, 372] on div "18:45" at bounding box center [668, 371] width 48 height 10
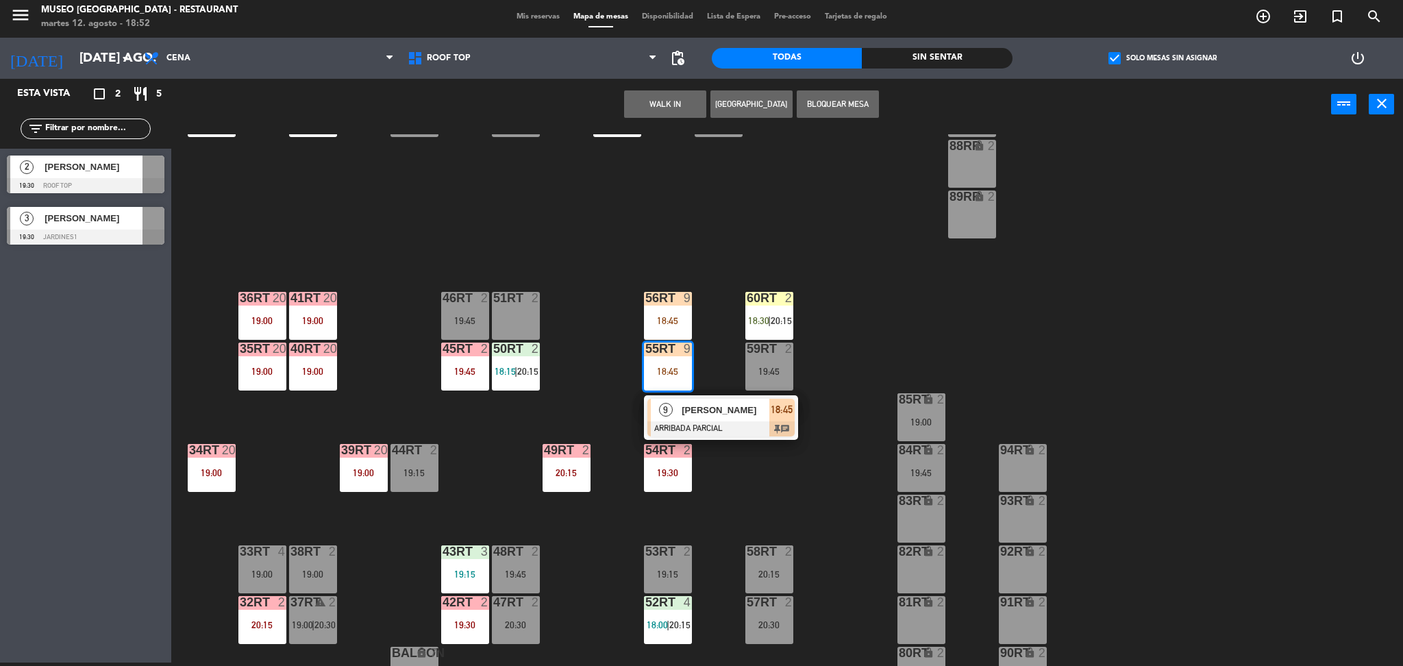
click at [760, 497] on div "18RT 6 19:15 16RT 5 19:45 28RT warning 24 18:30 80RR lock 2 27RT warning 24 18:…" at bounding box center [794, 400] width 1218 height 532
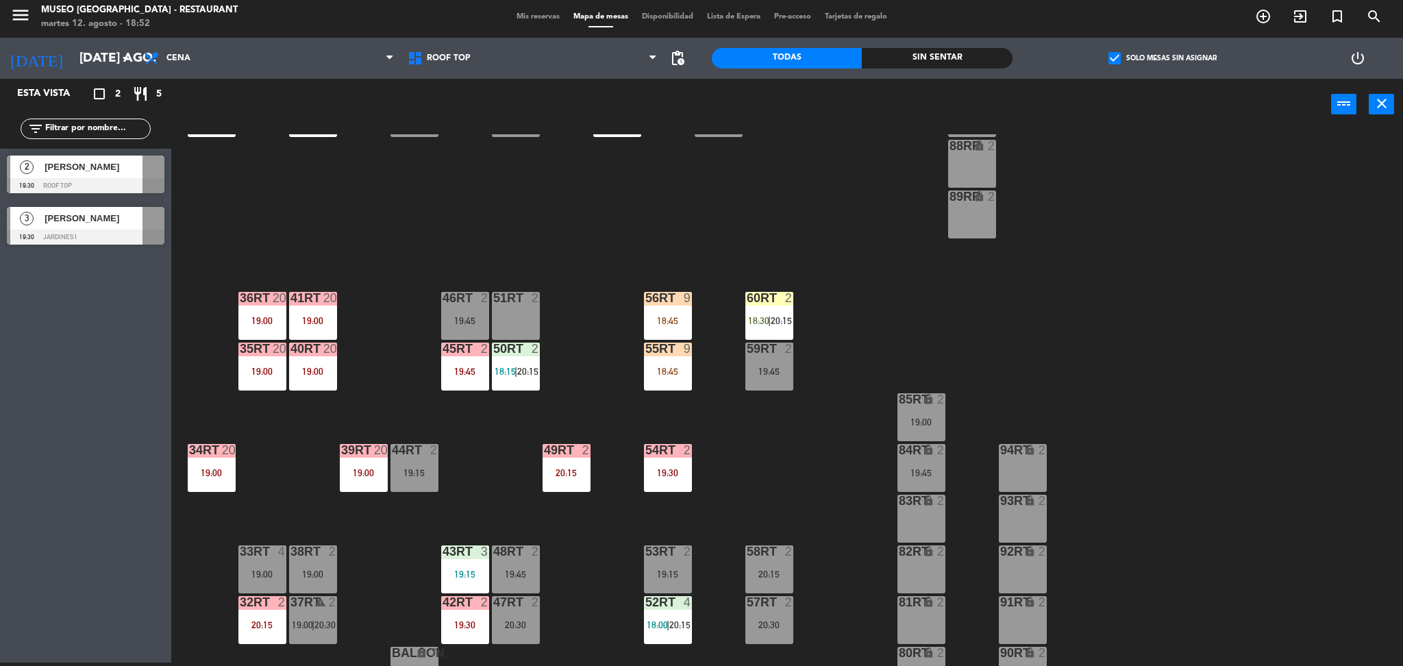
click at [936, 477] on div "84RT lock 2 19:45" at bounding box center [921, 468] width 48 height 48
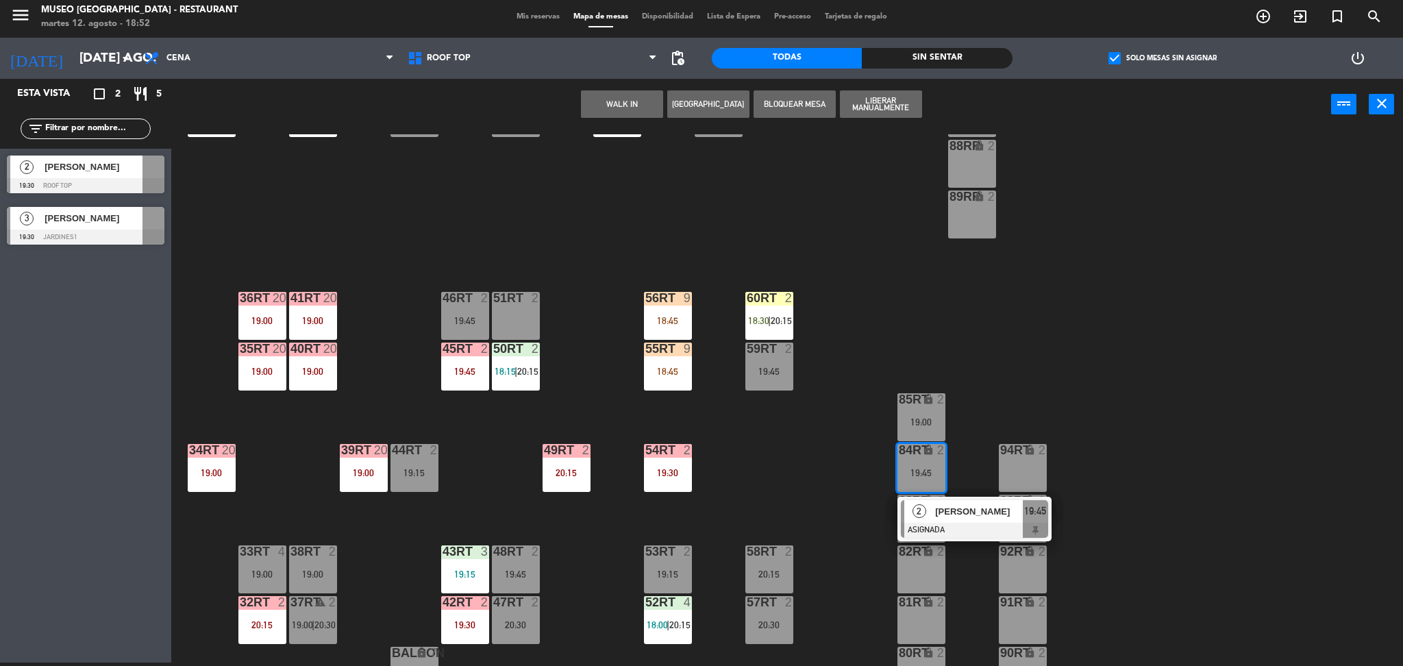
click at [525, 319] on div "51RT 2" at bounding box center [516, 316] width 48 height 48
click at [617, 95] on button "Mover" at bounding box center [622, 103] width 82 height 27
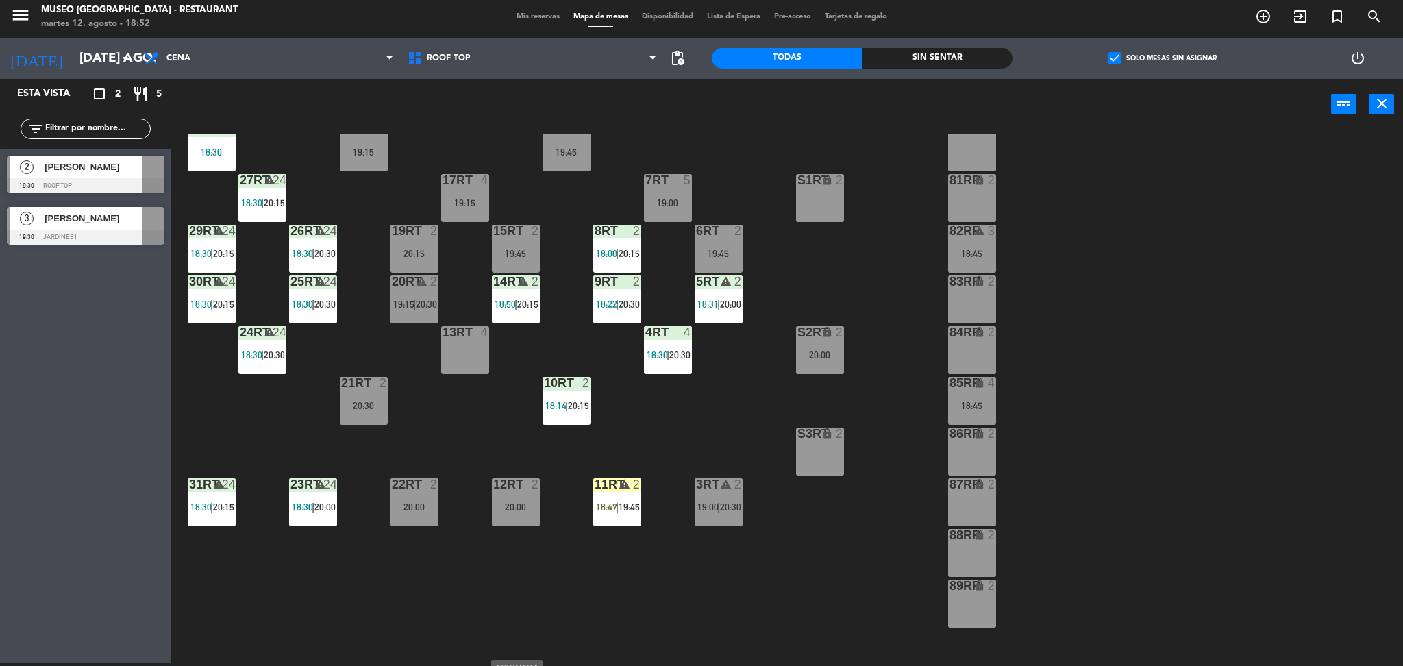
scroll to position [83, 0]
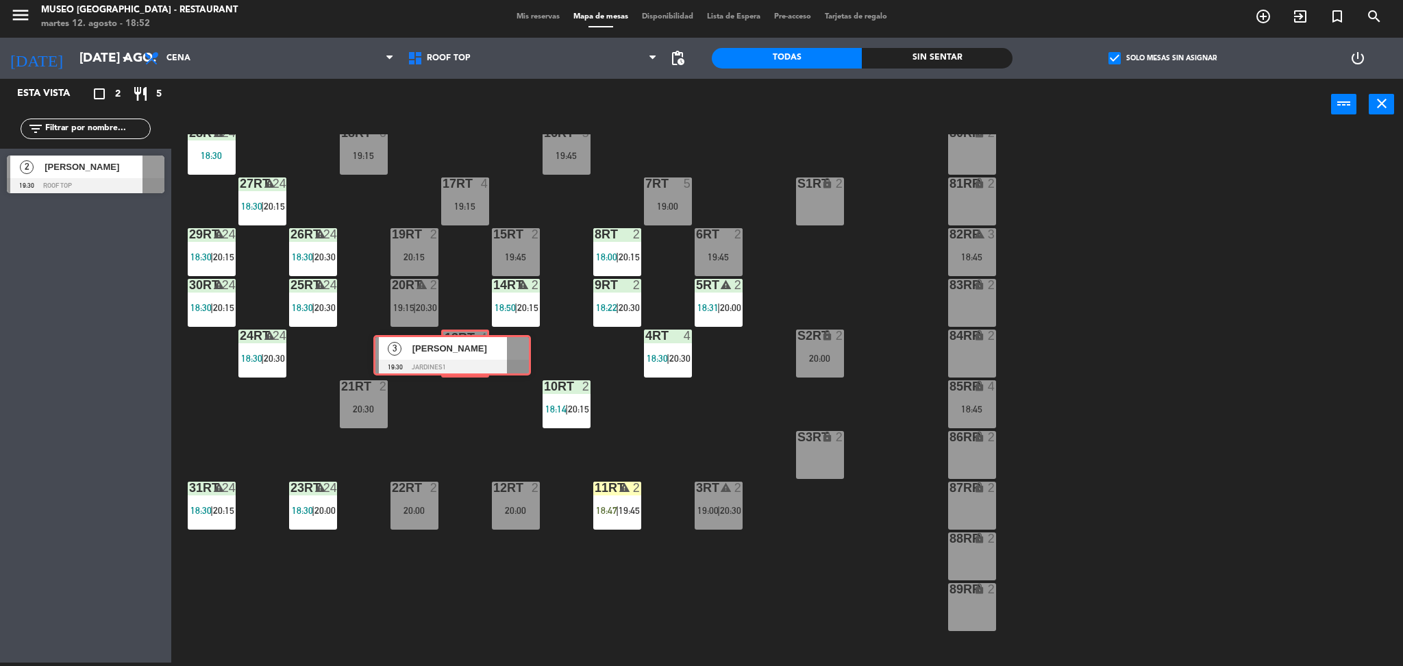
drag, startPoint x: 103, startPoint y: 229, endPoint x: 469, endPoint y: 357, distance: 388.2
click at [469, 357] on div "Esta vista crop_square 2 restaurant 5 filter_list 2 [PERSON_NAME] 19:30 Roof To…" at bounding box center [701, 373] width 1403 height 588
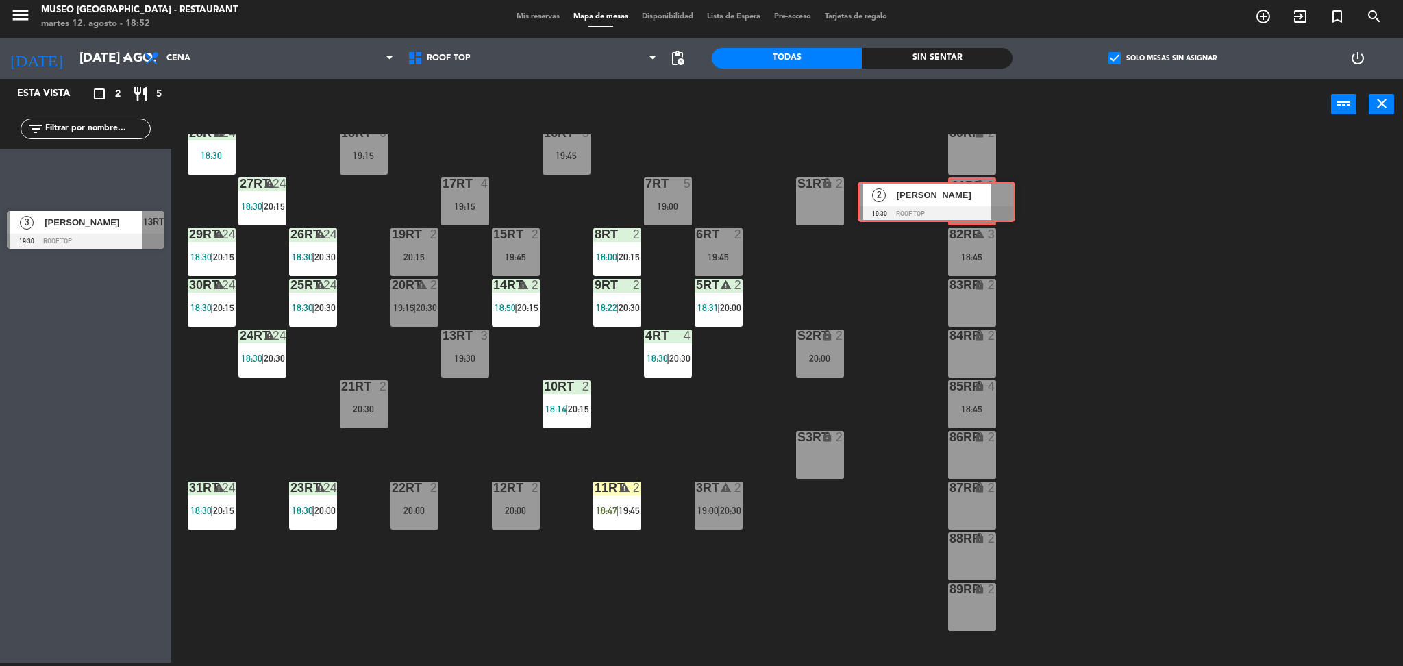
drag, startPoint x: 127, startPoint y: 179, endPoint x: 977, endPoint y: 205, distance: 851.1
click at [977, 205] on div "Esta vista crop_square 2 restaurant 5 filter_list 2 [PERSON_NAME] 19:30 Roof To…" at bounding box center [701, 373] width 1403 height 588
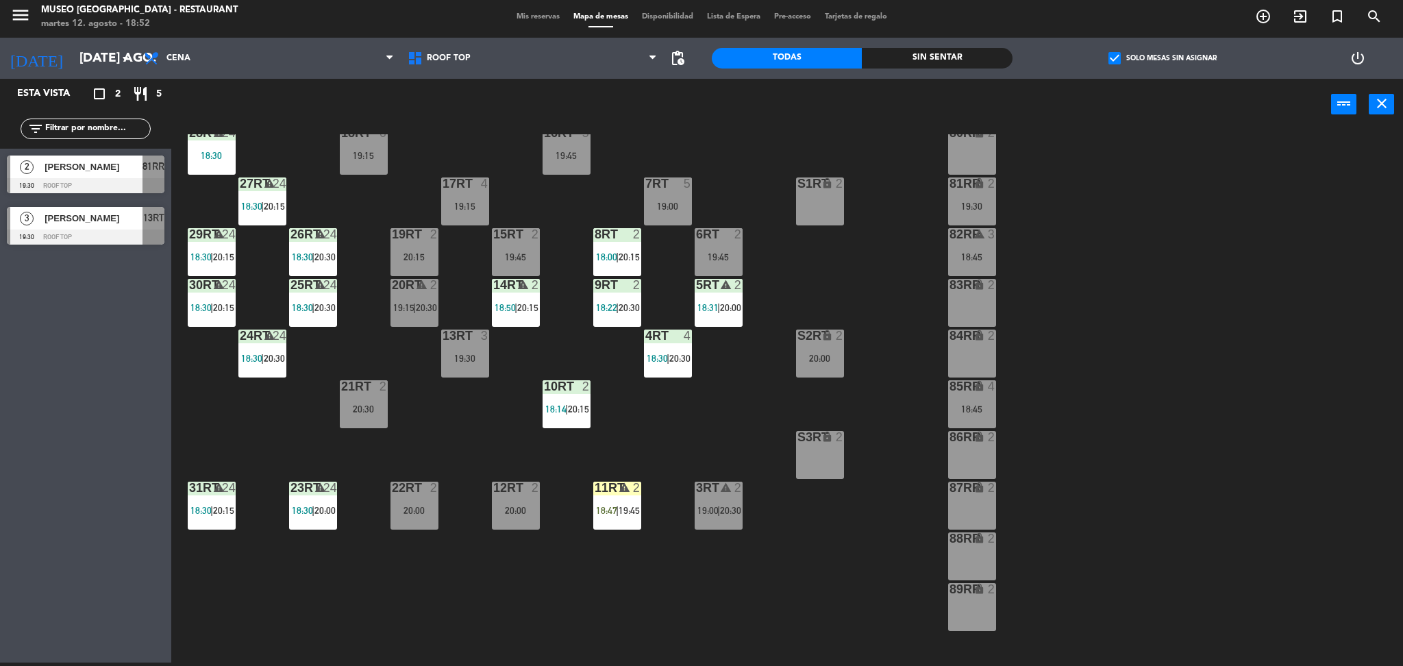
click at [1189, 59] on label "check_box Solo mesas sin asignar" at bounding box center [1162, 58] width 108 height 12
click at [1162, 58] on input "check_box Solo mesas sin asignar" at bounding box center [1162, 58] width 0 height 0
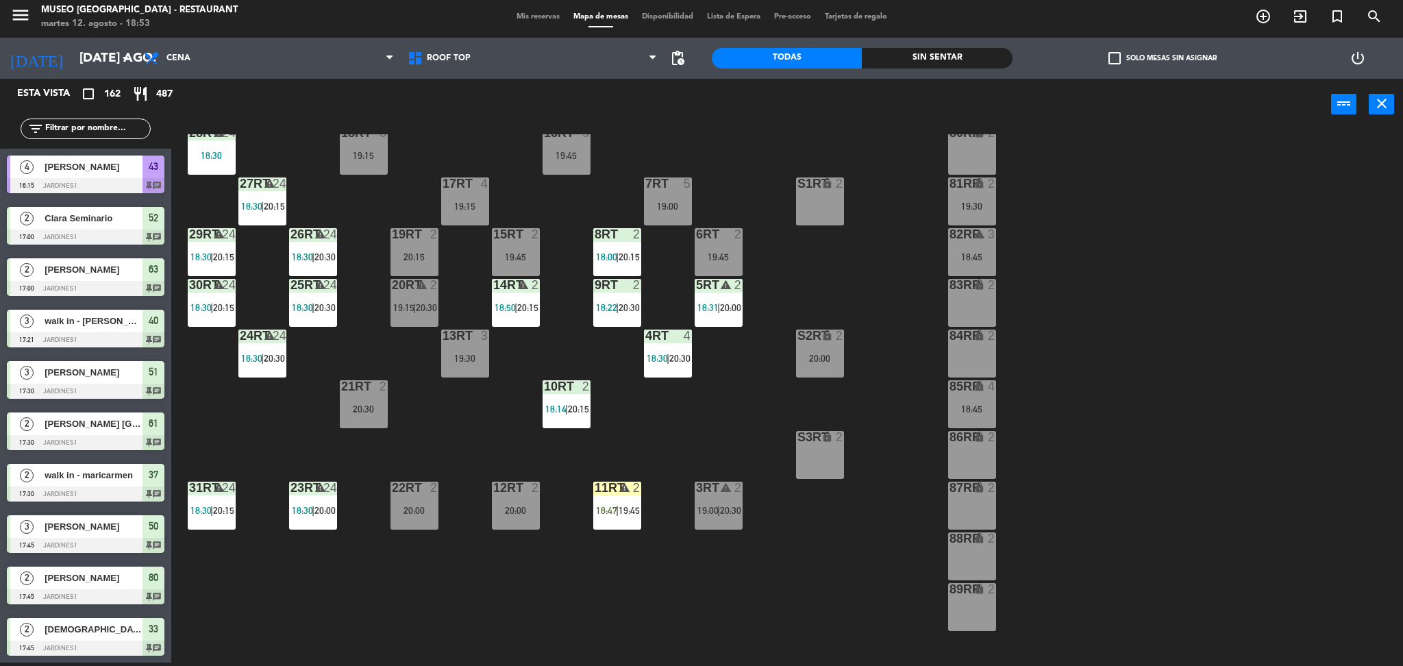
click at [128, 121] on input "text" at bounding box center [97, 128] width 106 height 15
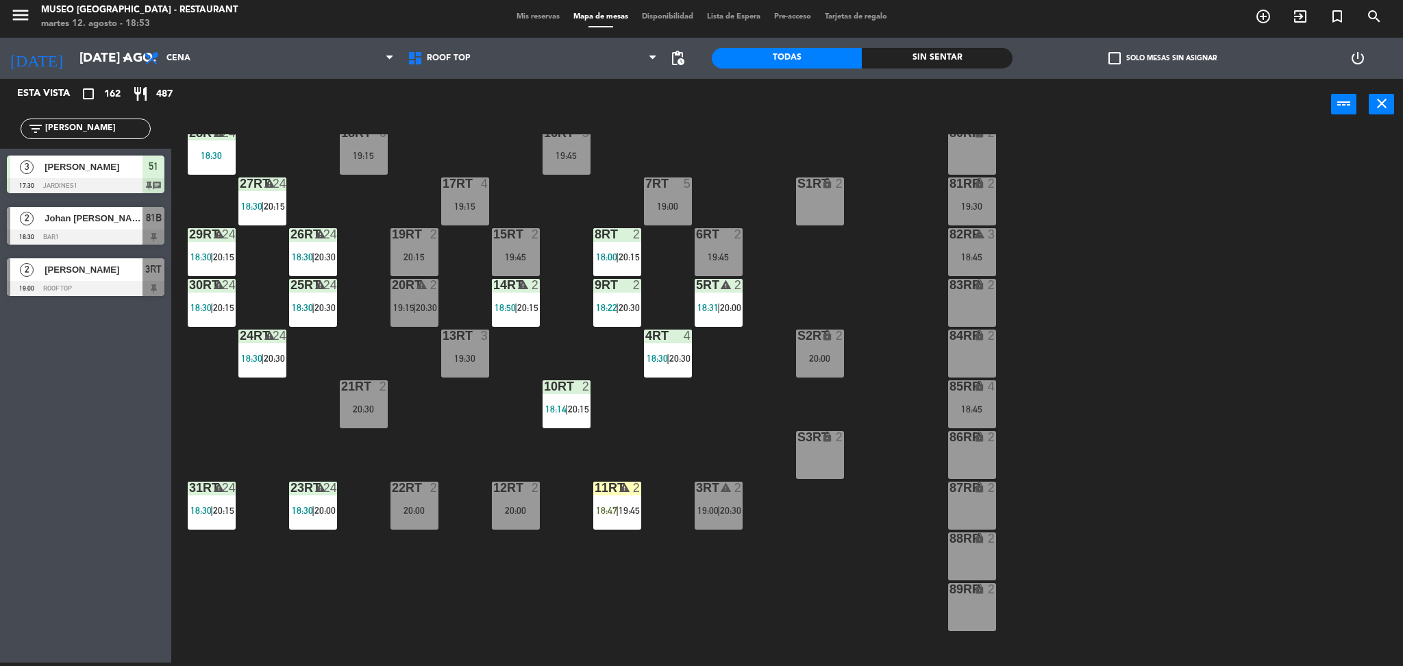
type input "[PERSON_NAME]"
click at [51, 284] on div at bounding box center [86, 288] width 158 height 15
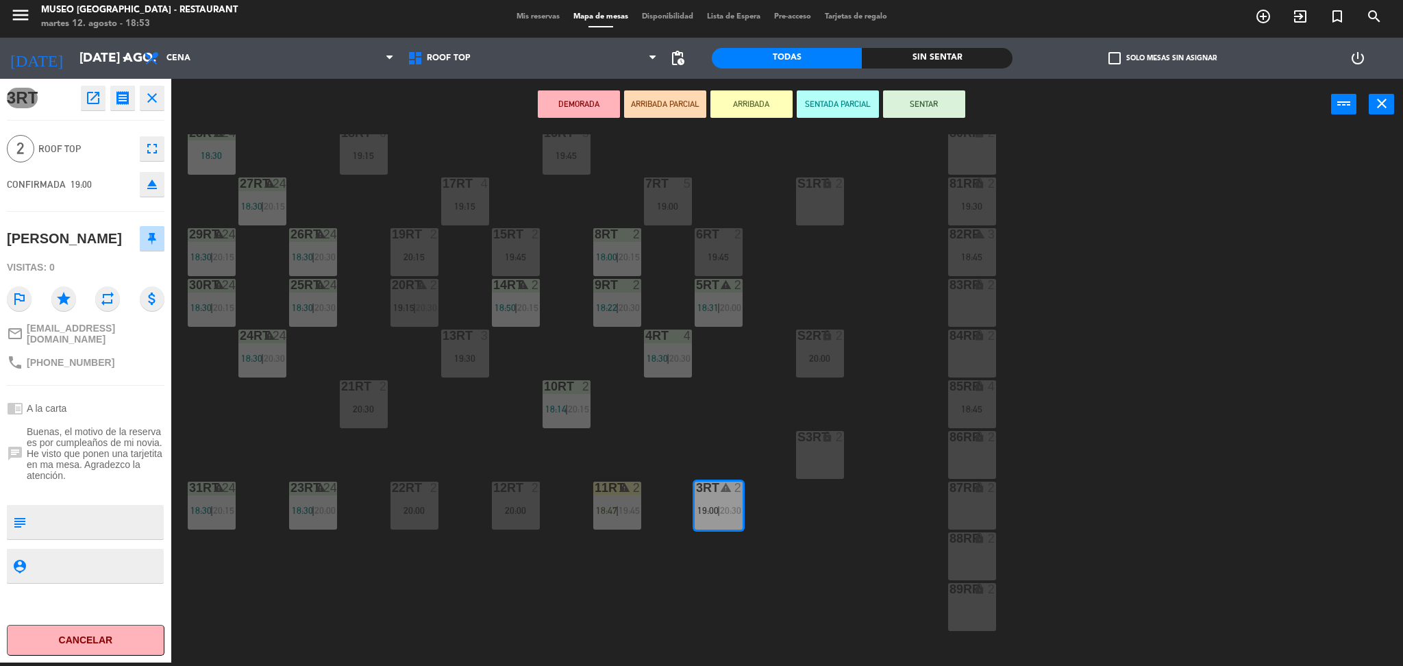
click at [677, 100] on button "ARRIBADA PARCIAL" at bounding box center [665, 103] width 82 height 27
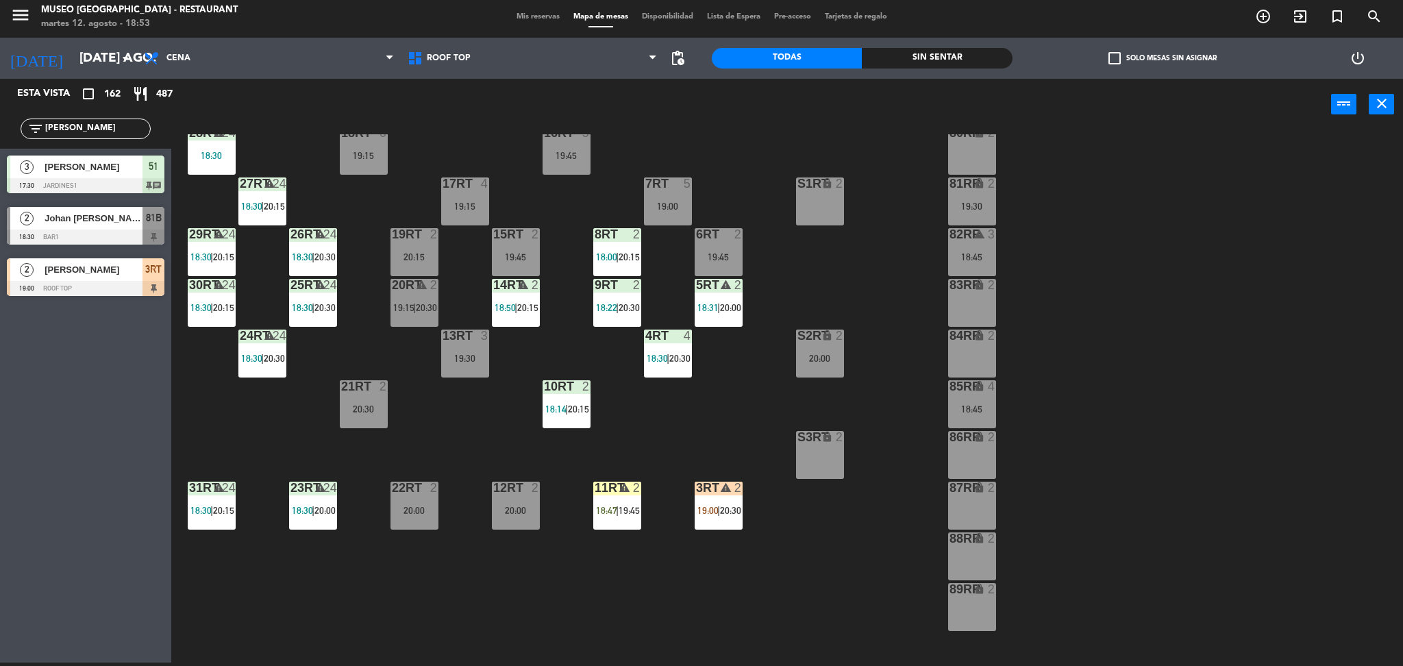
click at [692, 504] on div "18RT 6 19:15 16RT 5 19:45 28RT warning 24 18:30 80RR lock 2 27RT warning 24 18:…" at bounding box center [794, 400] width 1218 height 532
click at [717, 516] on div "3RT warning 2 19:00 | 20:30" at bounding box center [719, 506] width 48 height 48
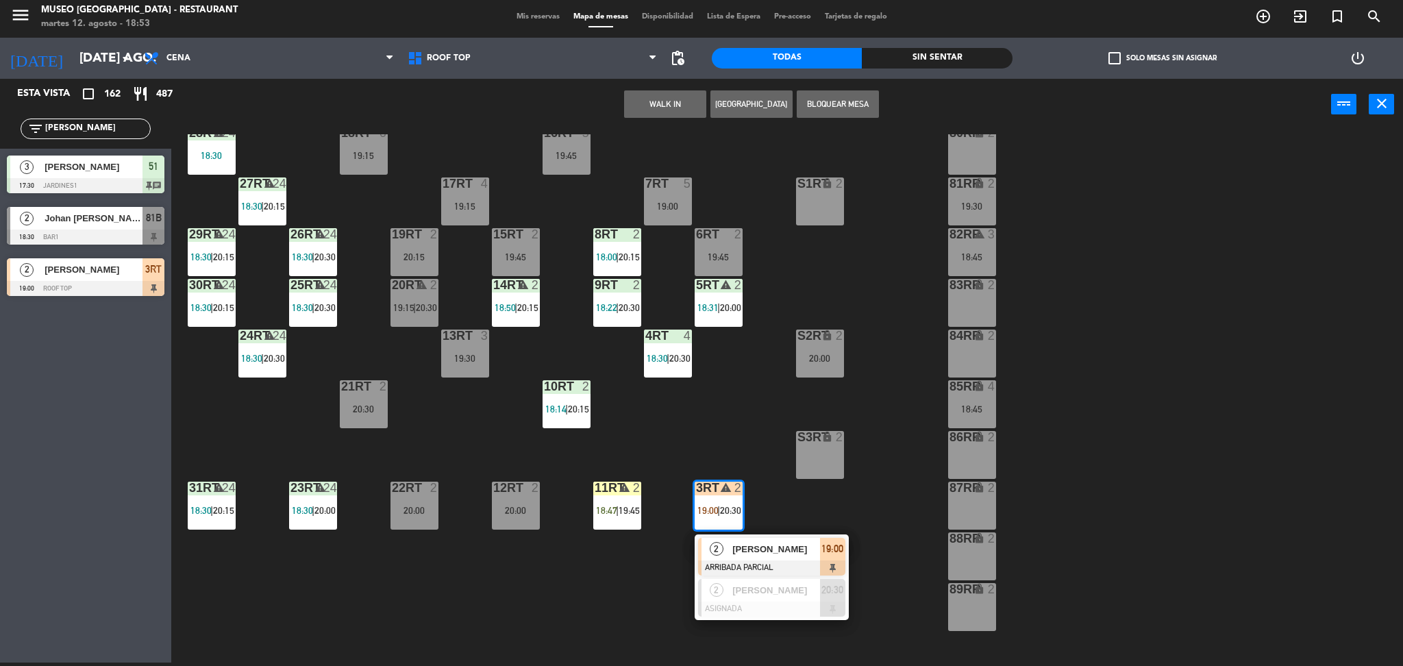
click at [746, 550] on span "[PERSON_NAME]" at bounding box center [776, 549] width 88 height 14
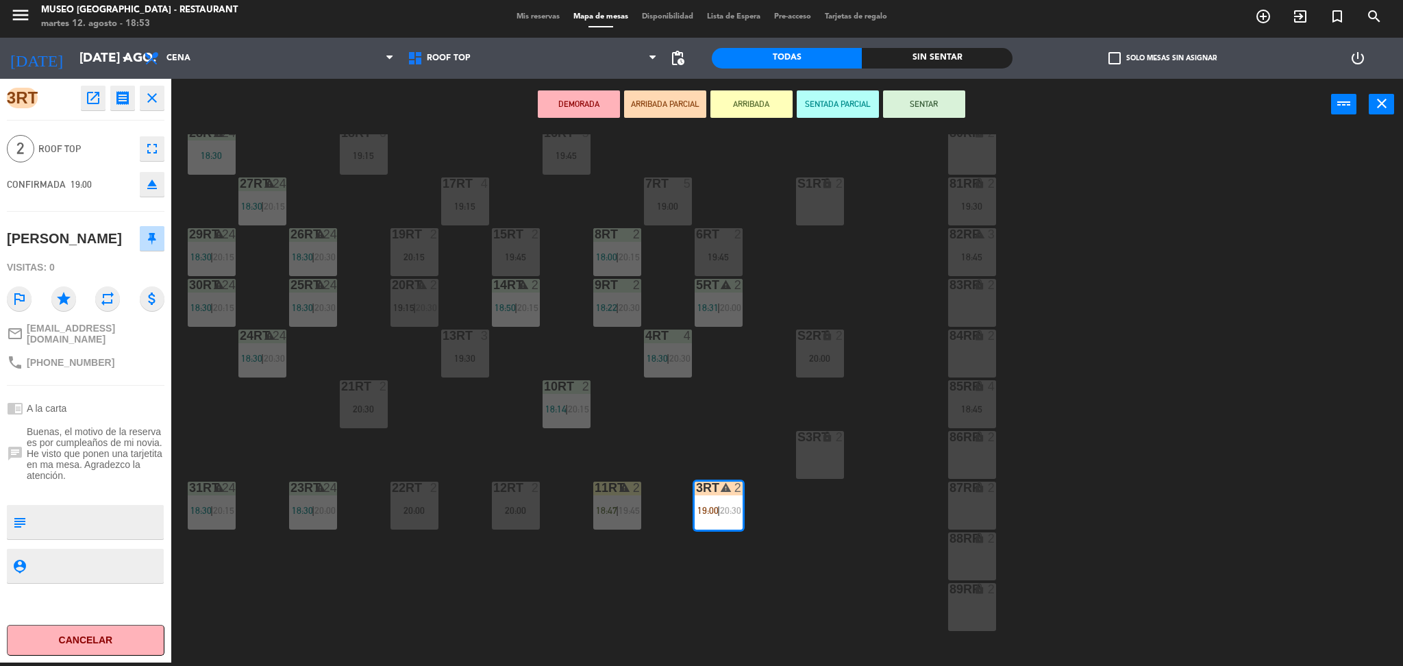
click at [798, 543] on div "18RT 6 19:15 16RT 5 19:45 28RT warning 24 18:30 80RR lock 2 27RT warning 24 18:…" at bounding box center [794, 400] width 1218 height 532
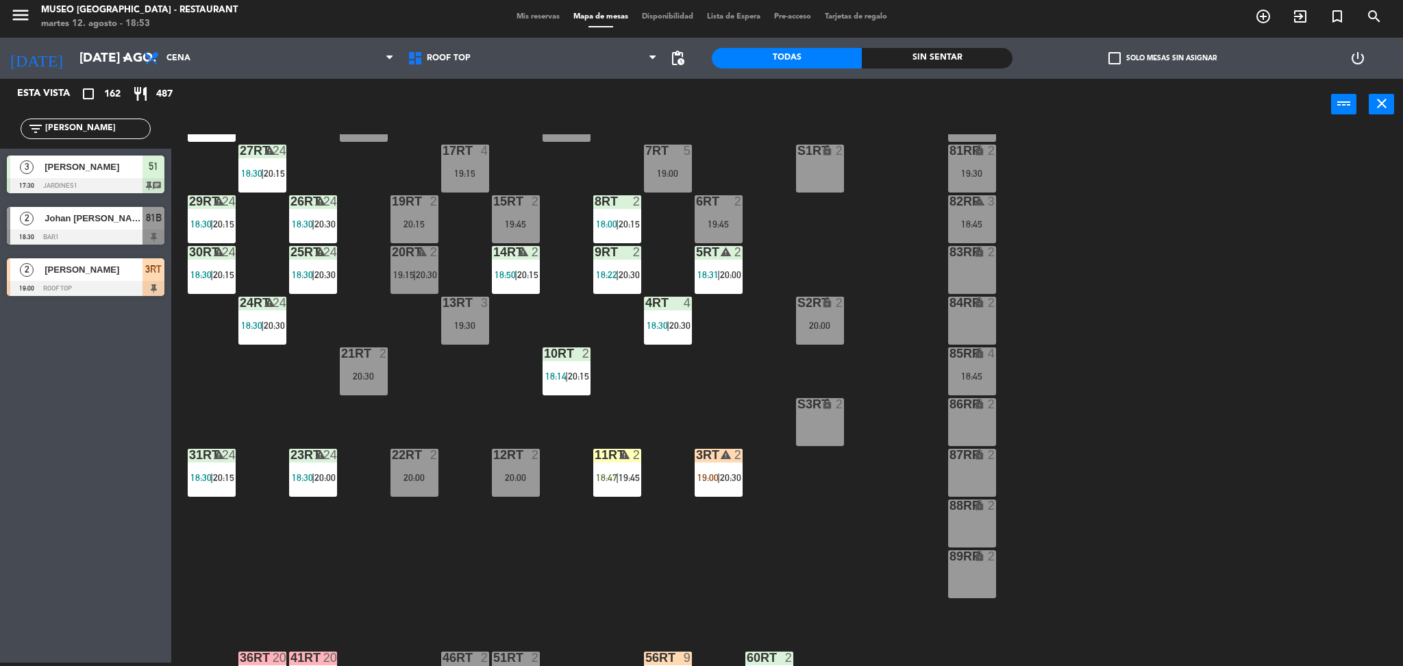
scroll to position [125, 0]
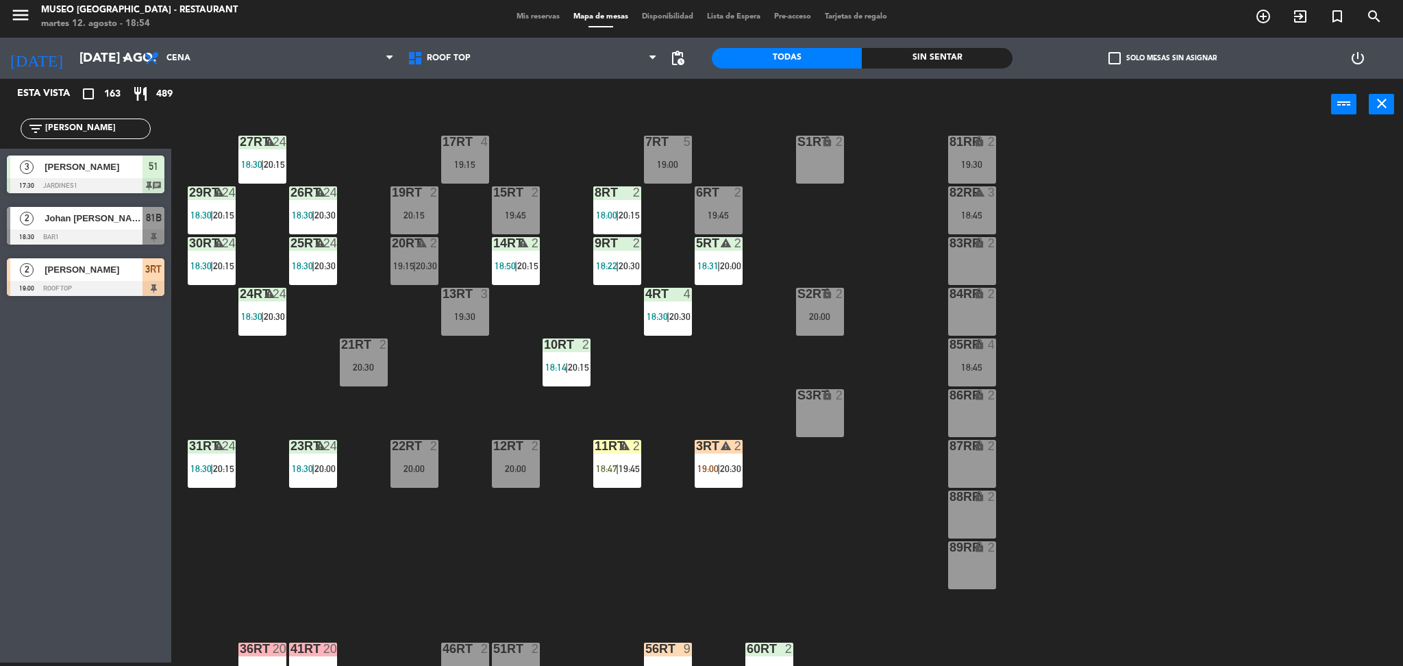
drag, startPoint x: 136, startPoint y: 131, endPoint x: 0, endPoint y: 200, distance: 152.3
click at [0, 200] on div "Esta vista crop_square 163 restaurant 489 filter_list [PERSON_NAME] 3 [PERSON_N…" at bounding box center [85, 191] width 171 height 224
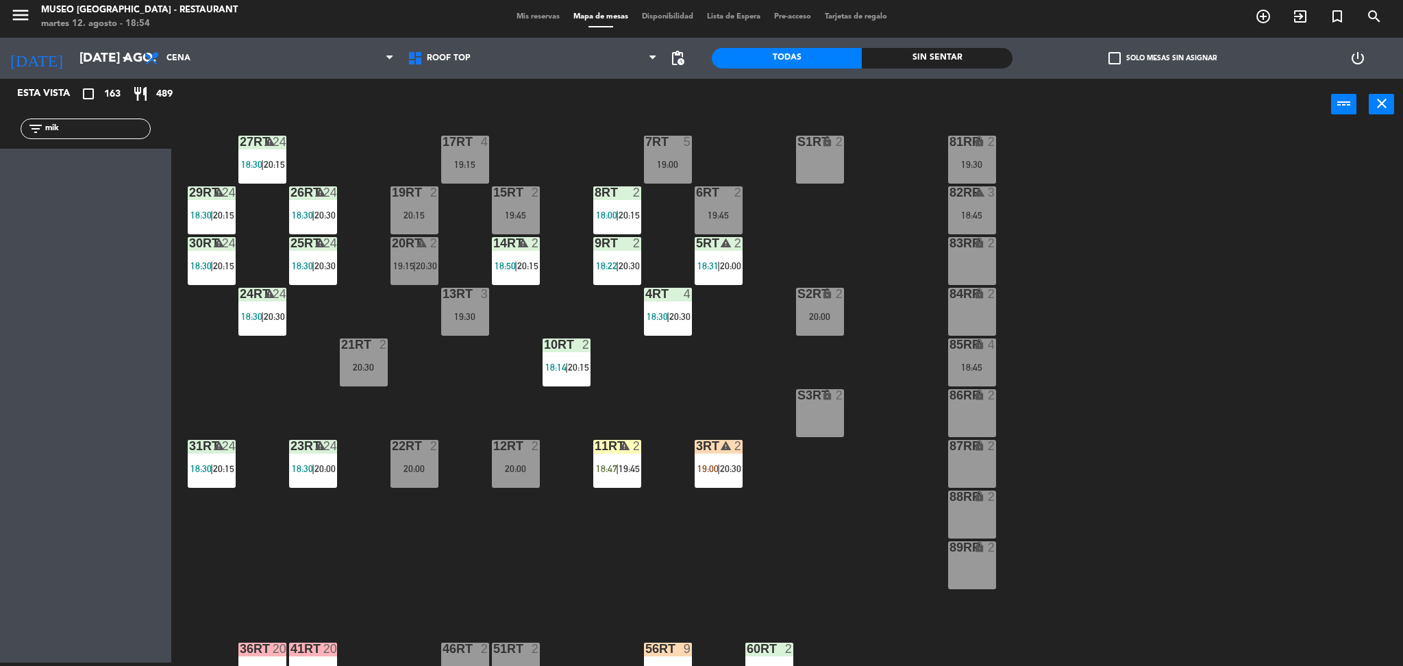
type input "mik"
click at [542, 18] on span "Mis reservas" at bounding box center [538, 17] width 57 height 8
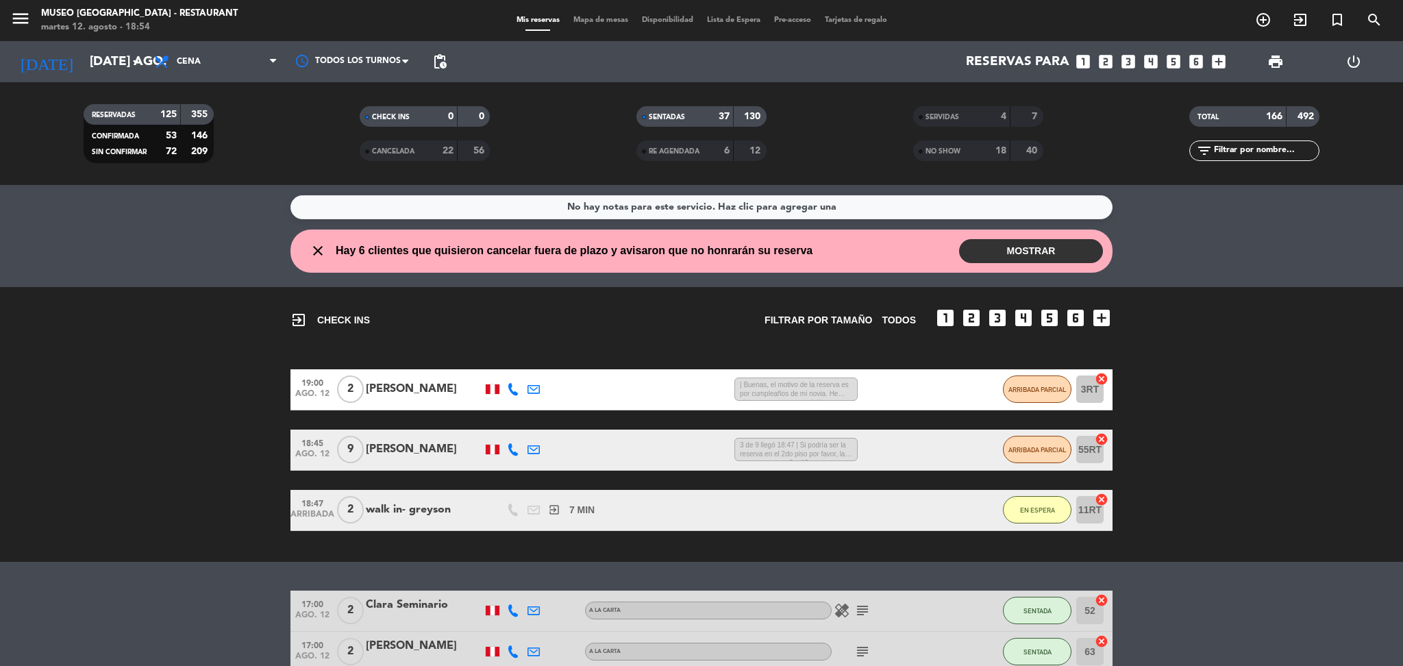
click at [603, 23] on span "Mapa de mesas" at bounding box center [600, 20] width 68 height 8
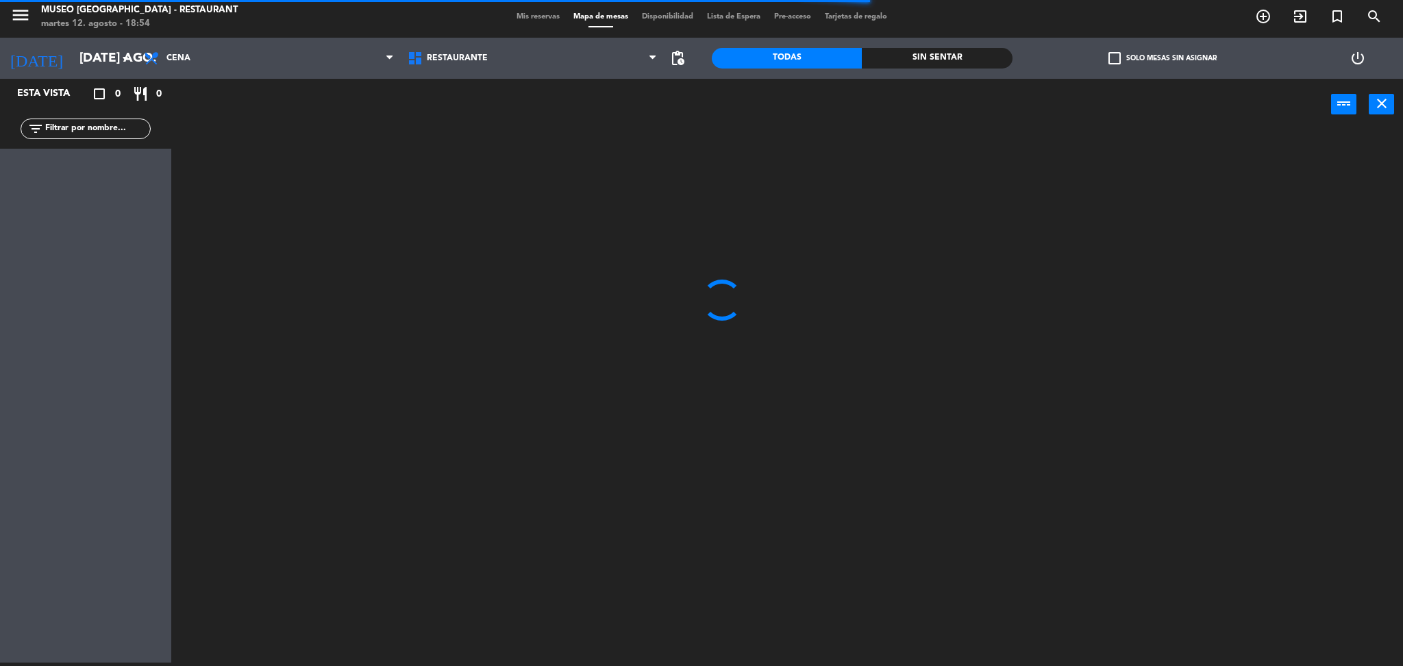
click at [110, 129] on input "text" at bounding box center [97, 128] width 106 height 15
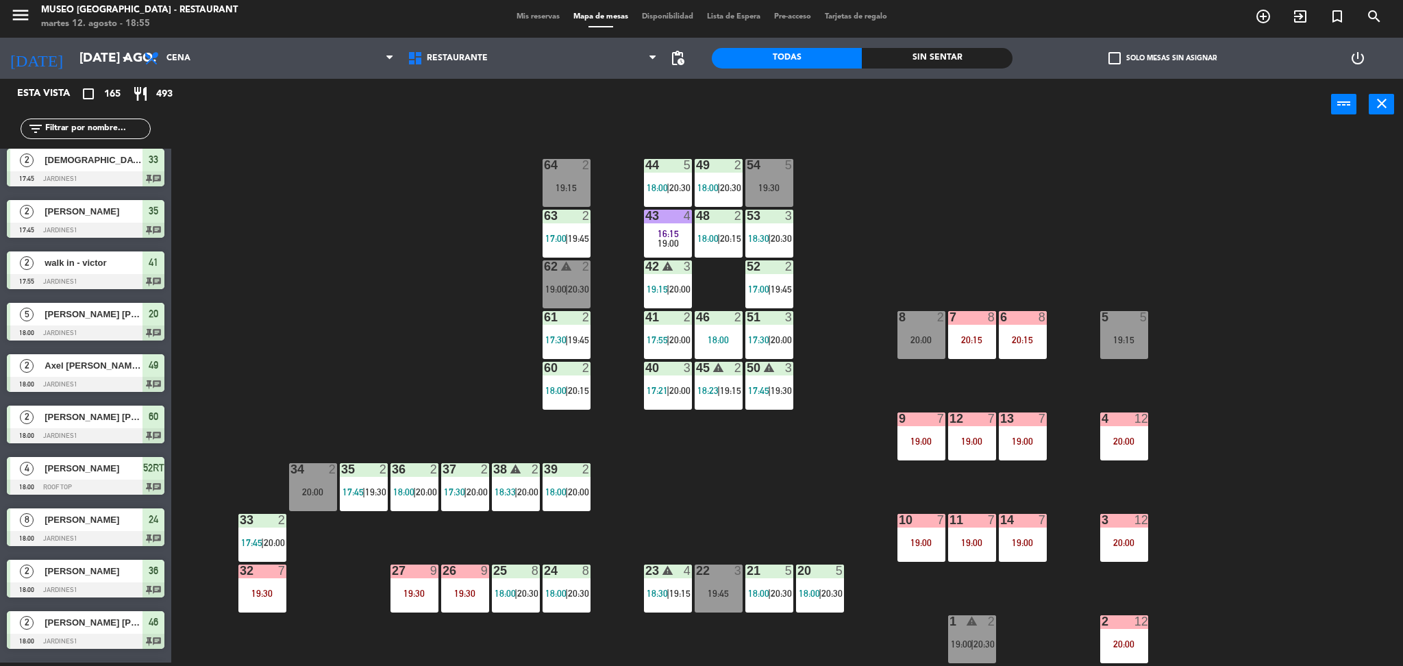
scroll to position [477, 0]
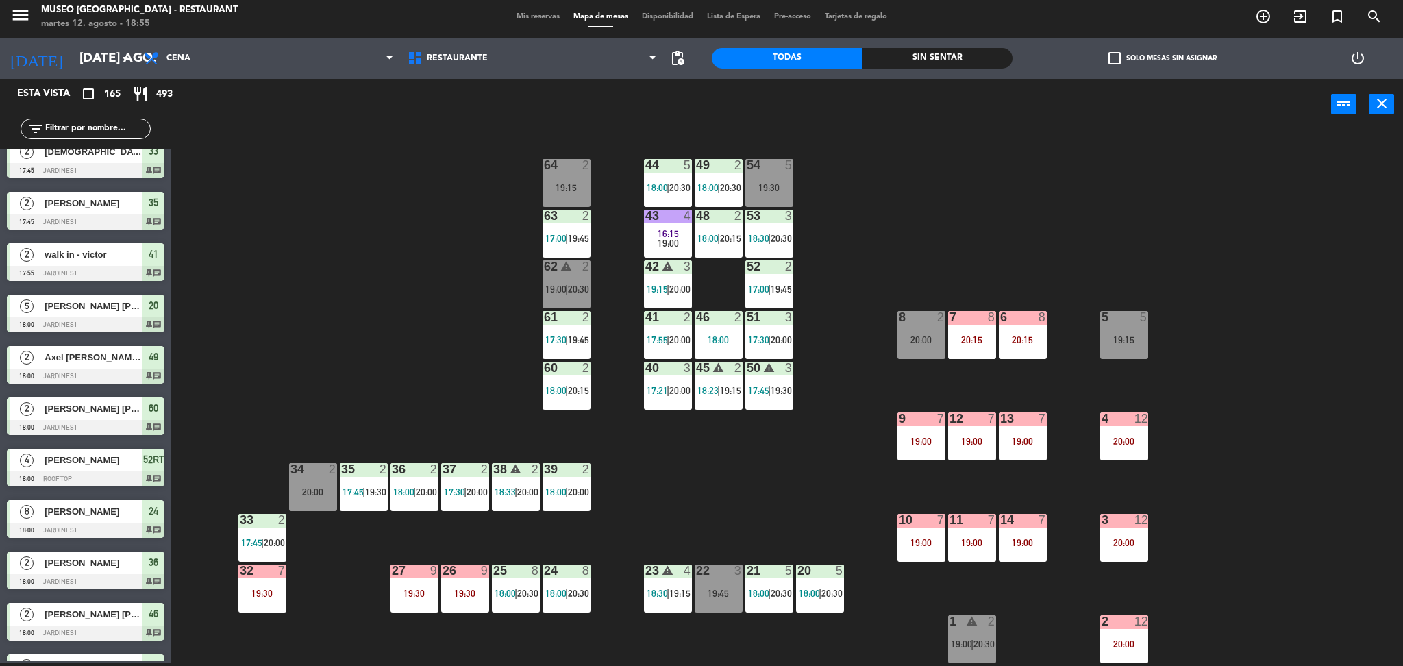
click at [96, 469] on div "[PERSON_NAME]" at bounding box center [92, 460] width 99 height 23
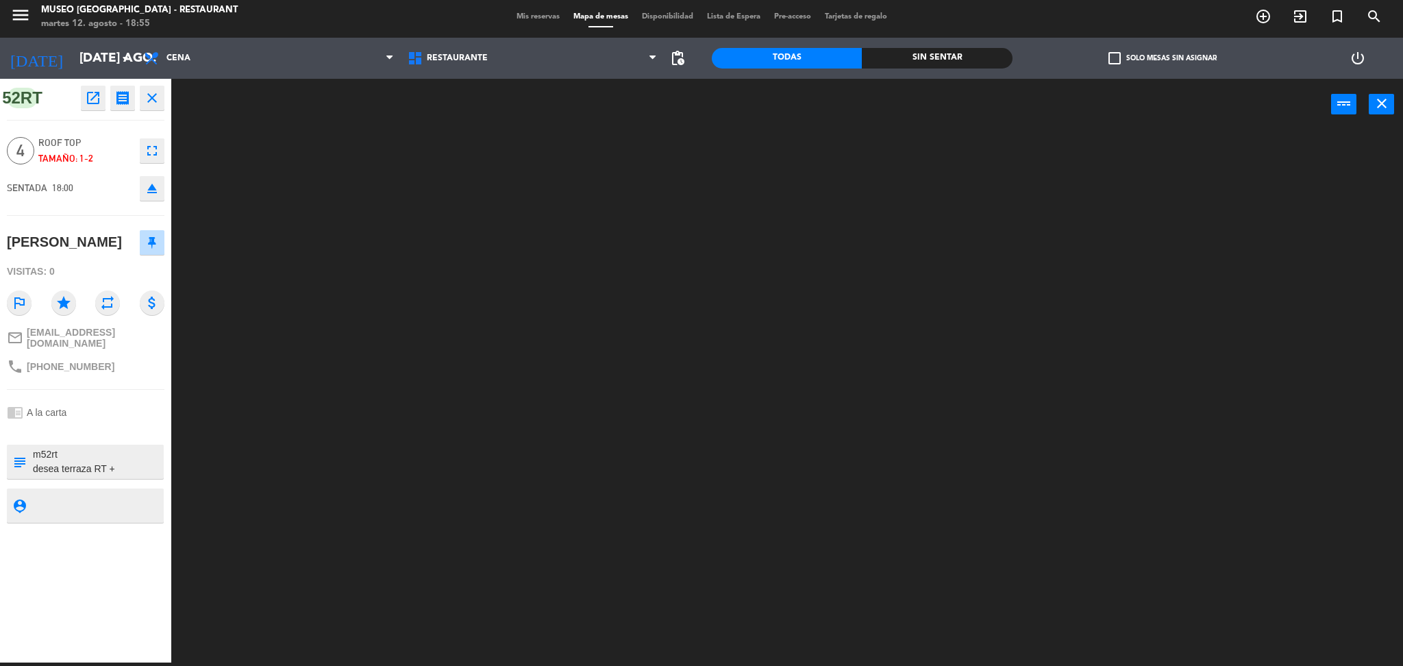
click at [150, 99] on icon "close" at bounding box center [152, 98] width 16 height 16
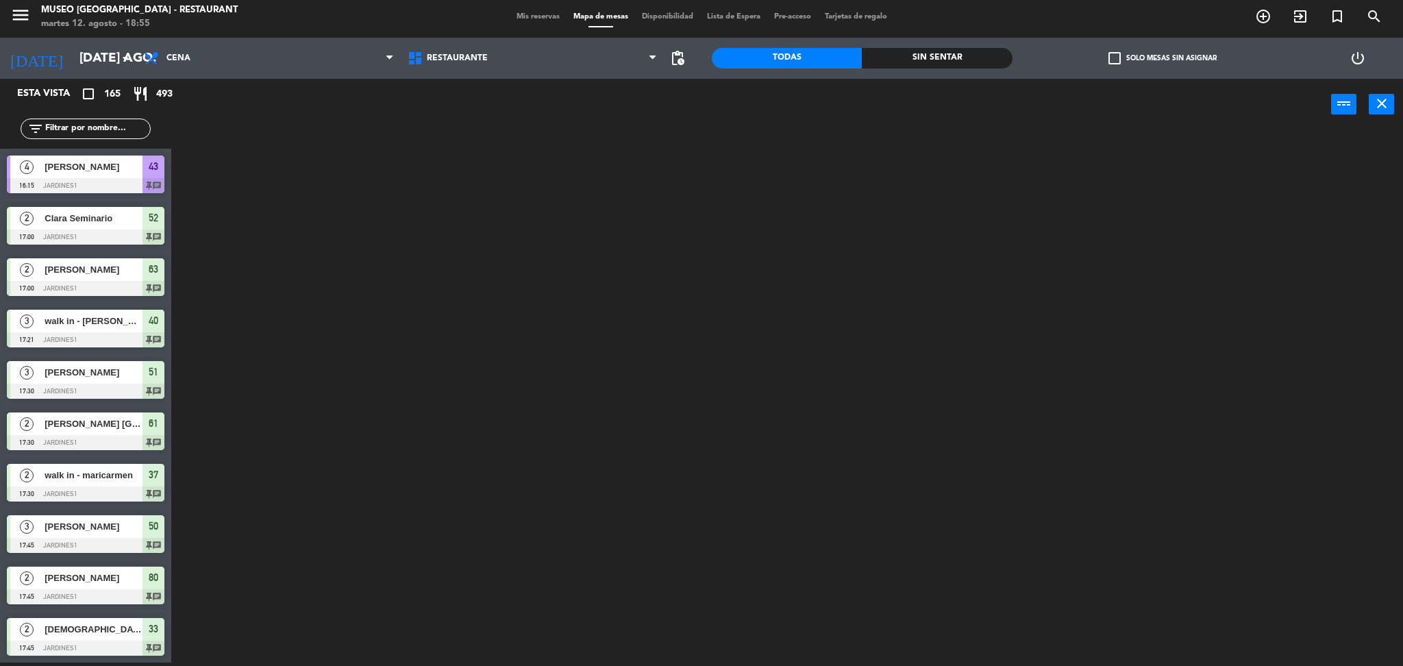
scroll to position [3, 0]
click at [105, 126] on input "text" at bounding box center [97, 128] width 106 height 15
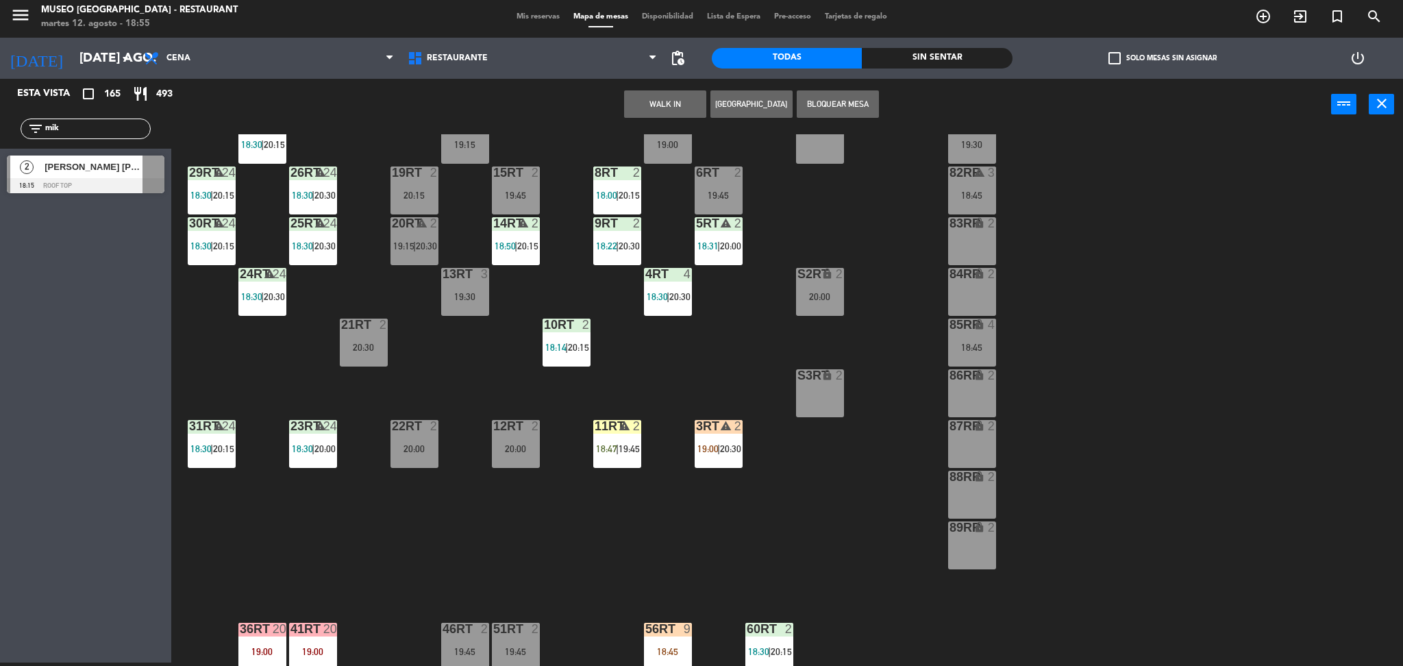
scroll to position [137, 0]
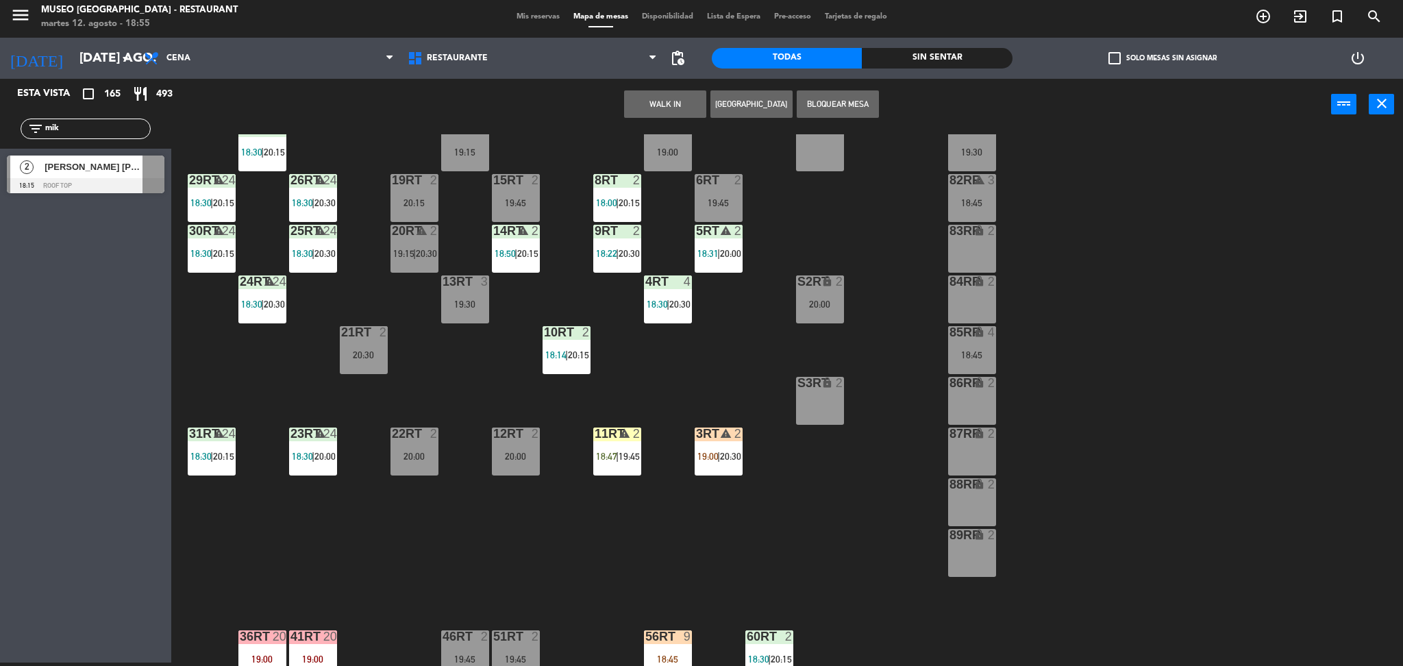
type input "mik"
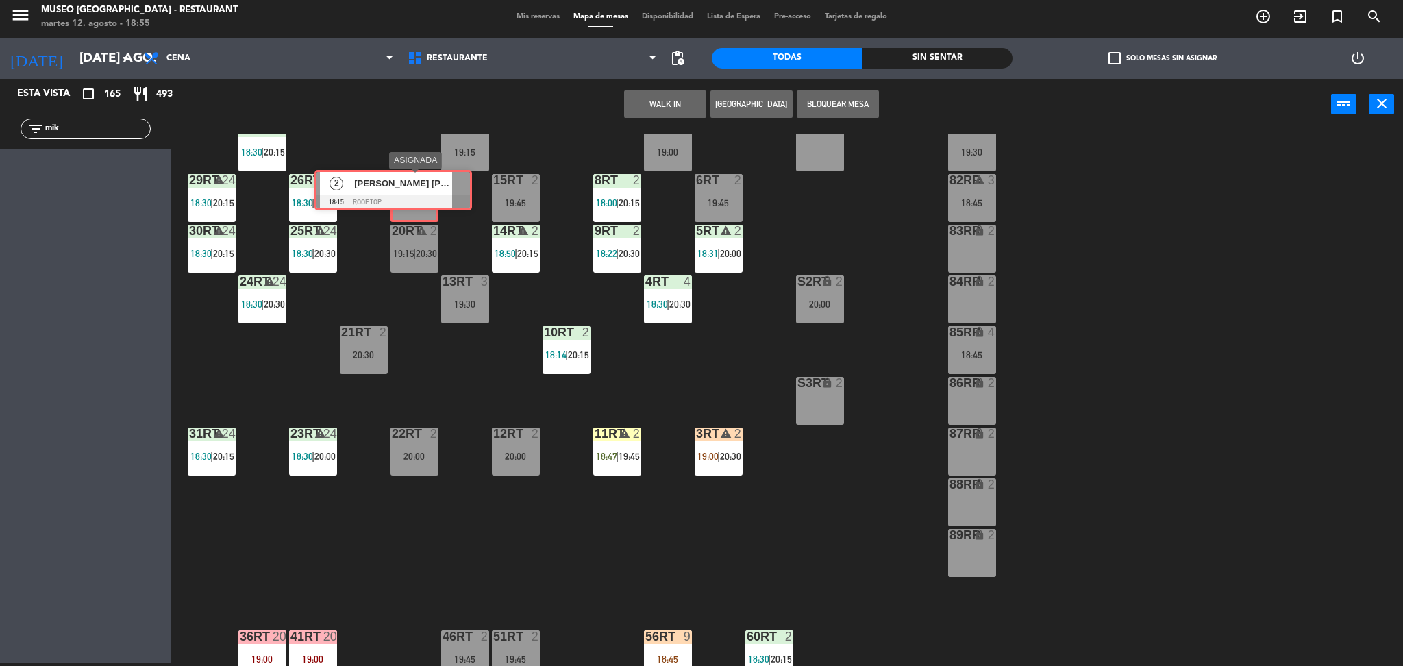
drag, startPoint x: 114, startPoint y: 186, endPoint x: 422, endPoint y: 201, distance: 307.9
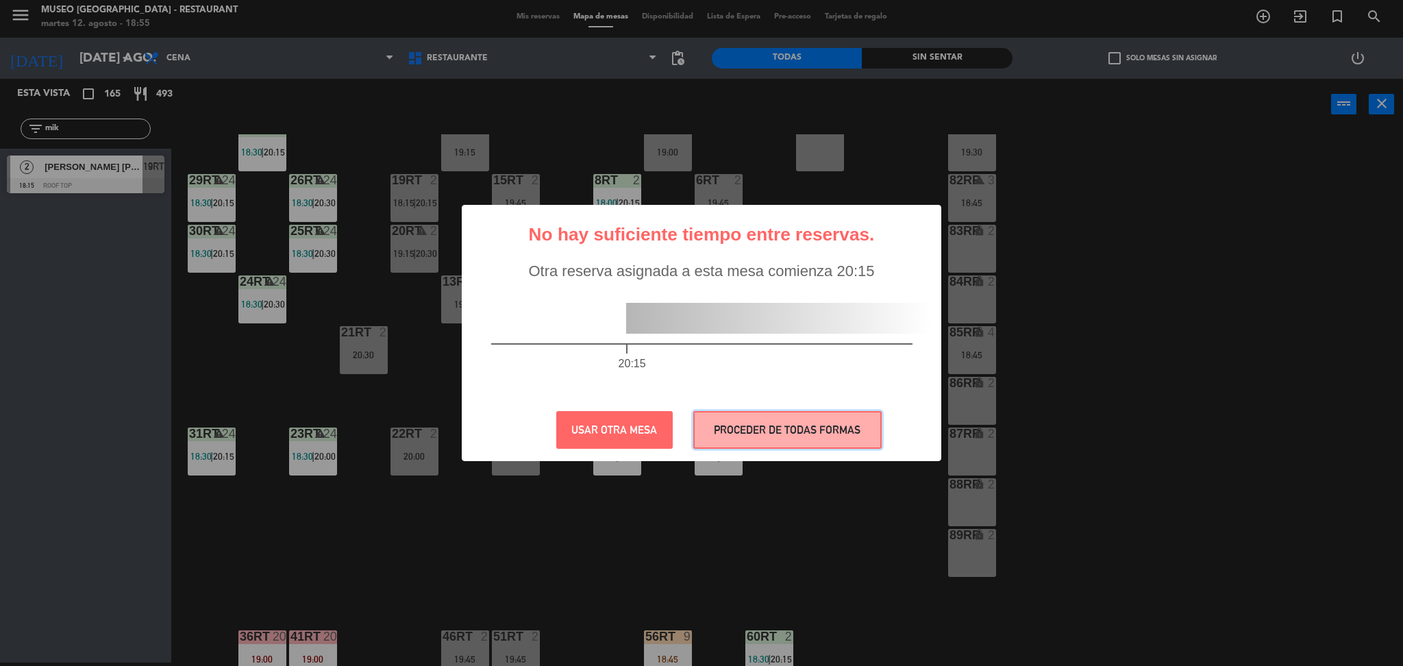
click at [797, 437] on button "PROCEDER DE TODAS FORMAS" at bounding box center [787, 430] width 188 height 38
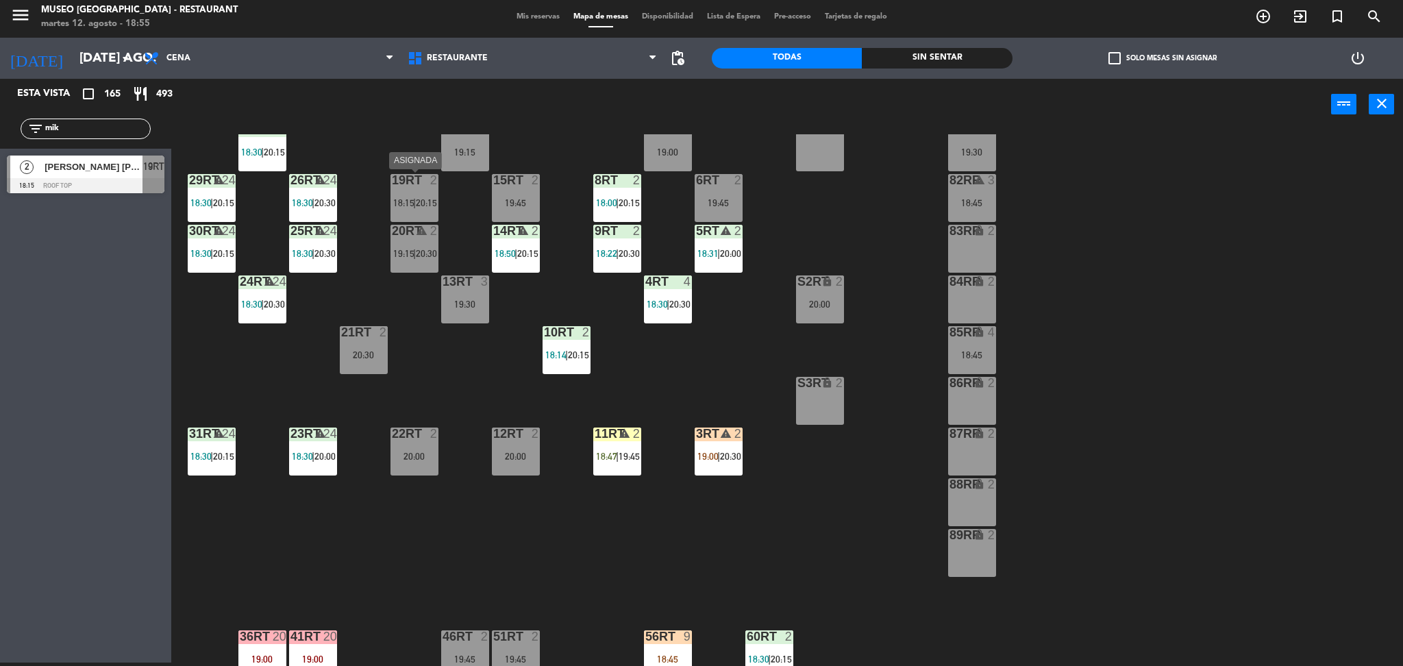
click at [402, 188] on div "19RT 2 18:15 | 20:15" at bounding box center [414, 198] width 48 height 48
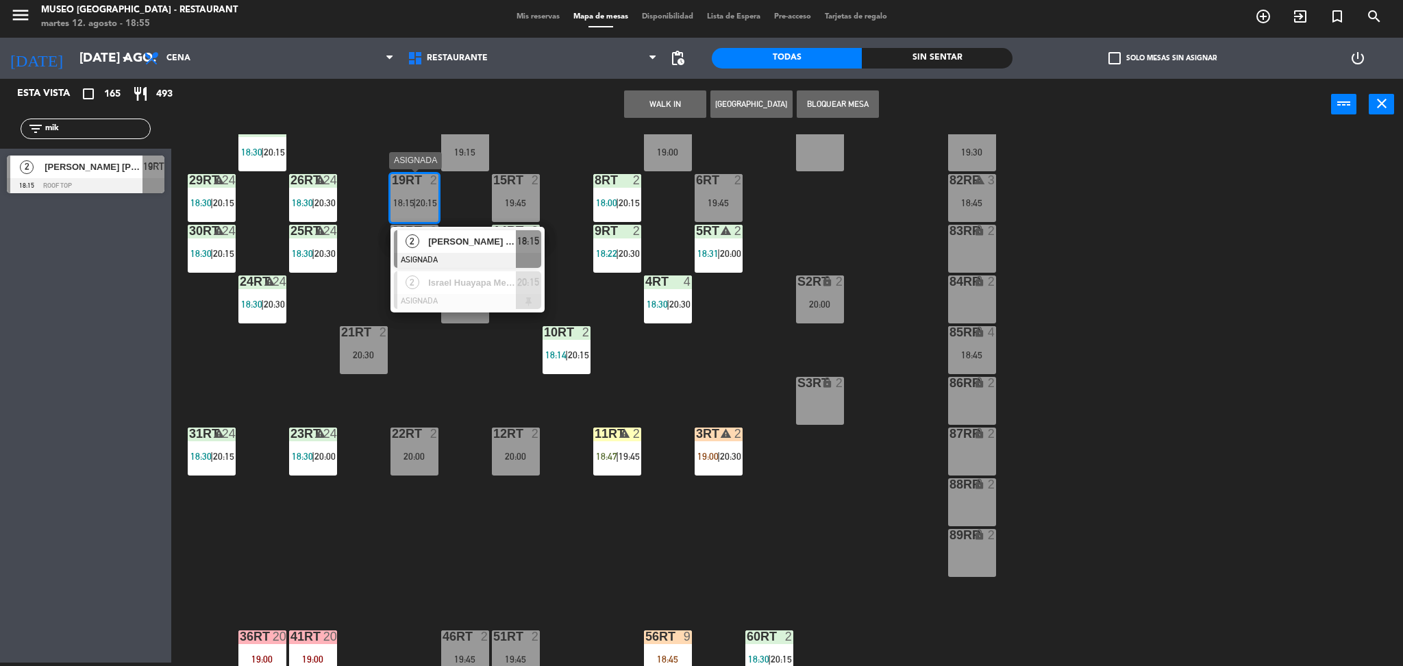
click at [453, 240] on span "[PERSON_NAME] [PERSON_NAME]" at bounding box center [472, 241] width 88 height 14
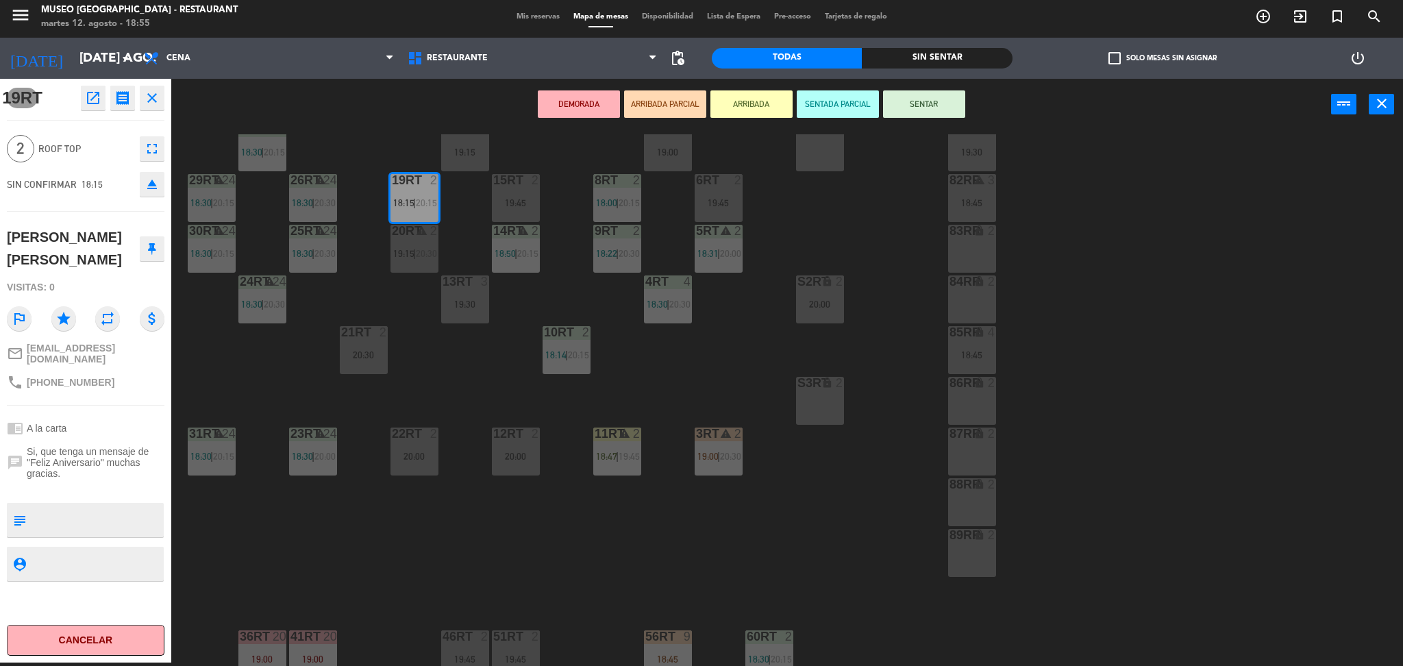
click at [101, 503] on div at bounding box center [97, 520] width 131 height 34
click at [95, 515] on textarea at bounding box center [97, 520] width 131 height 29
type textarea "llegó 18:53"
click at [68, 469] on span "Si, que tenga un mensaje de "Feliz Aniversario" muchas gracias." at bounding box center [96, 462] width 138 height 33
click at [437, 564] on div "18RT 6 19:15 16RT 5 19:45 28RT warning 24 18:30 80RR lock 2 27RT warning 24 18:…" at bounding box center [794, 400] width 1218 height 532
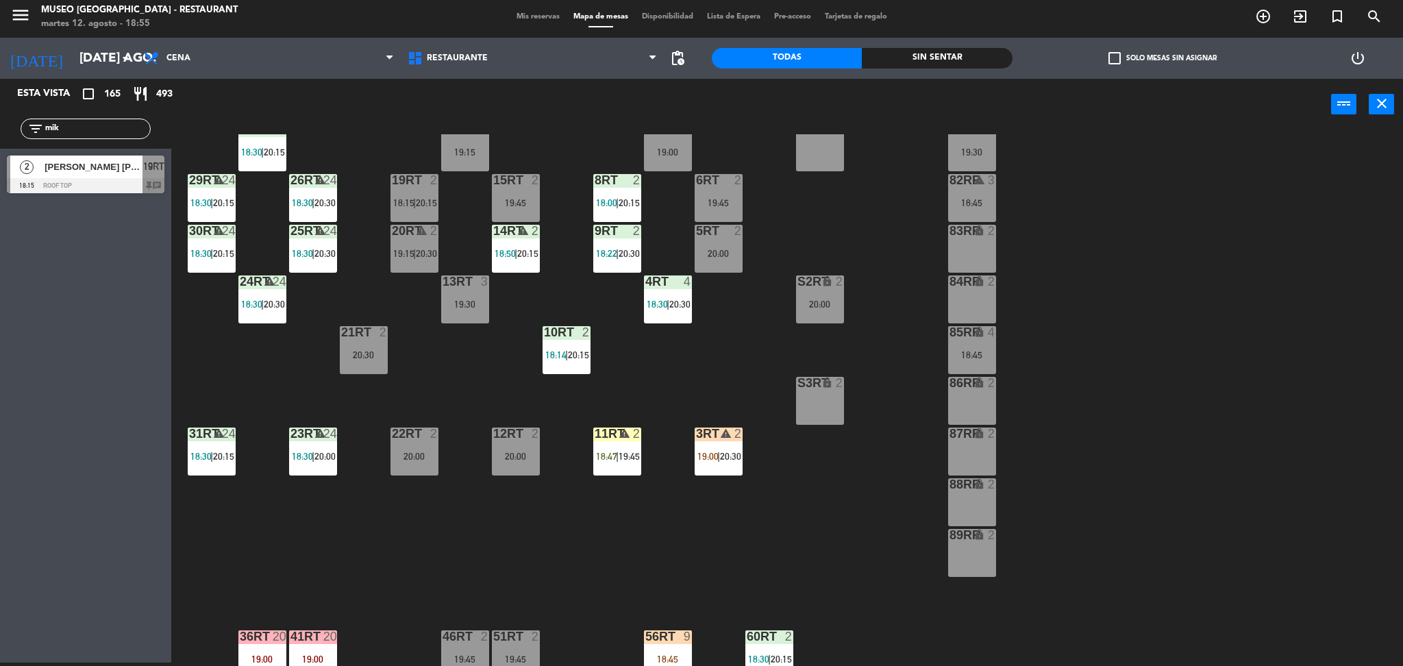
click at [516, 253] on span "|" at bounding box center [515, 253] width 3 height 11
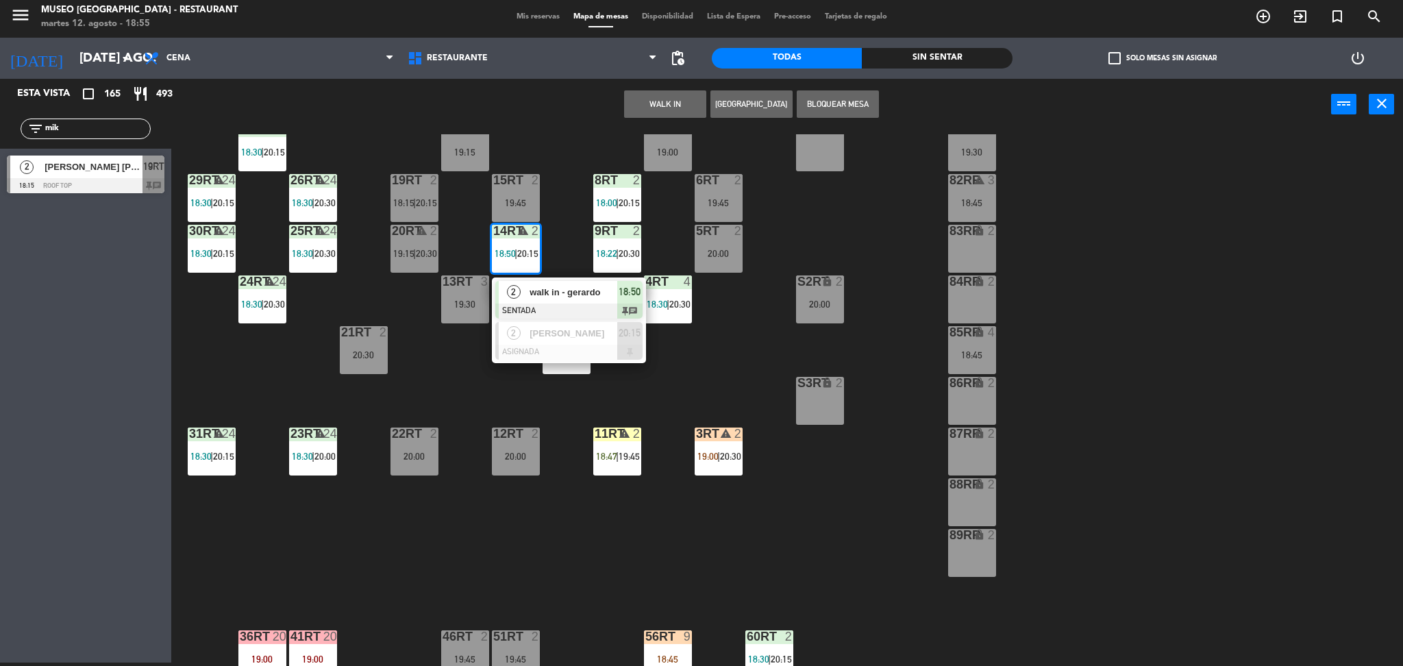
click at [499, 411] on div "18RT 6 19:15 16RT 5 19:45 28RT warning 24 18:30 80RR lock 2 27RT warning 24 18:…" at bounding box center [794, 400] width 1218 height 532
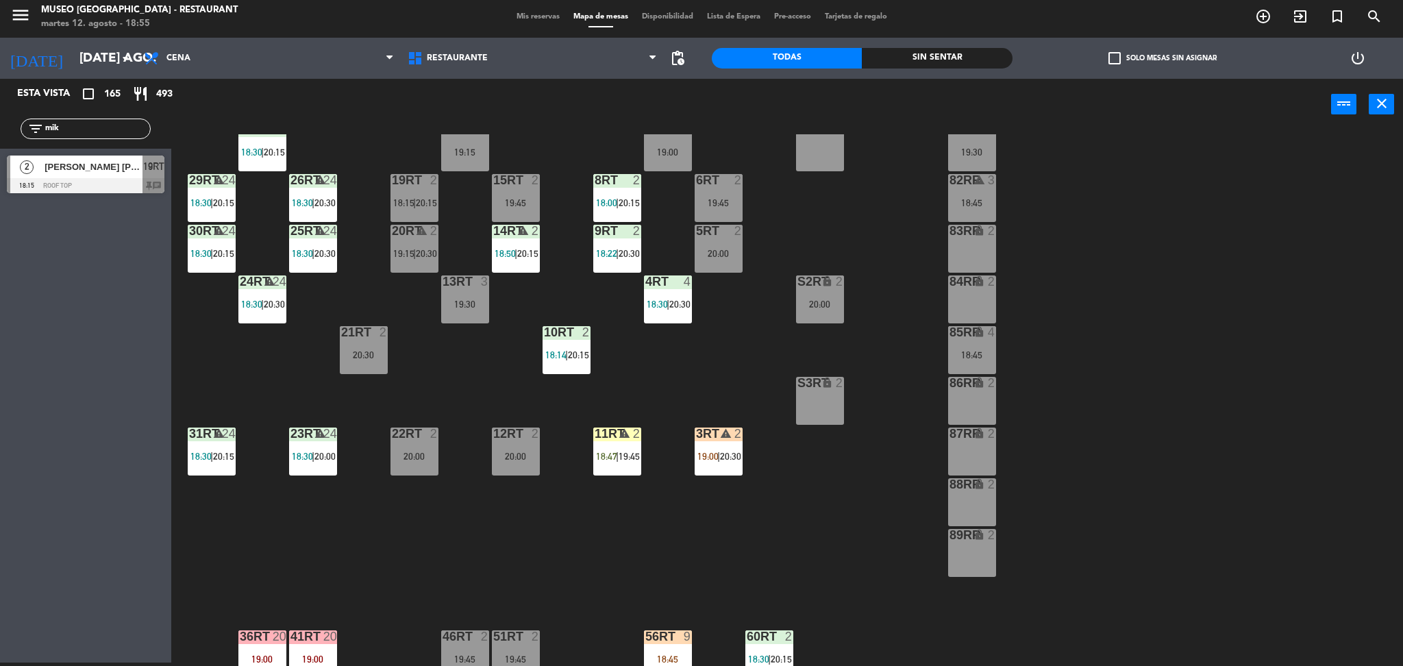
click at [426, 202] on span "20:15" at bounding box center [426, 202] width 21 height 11
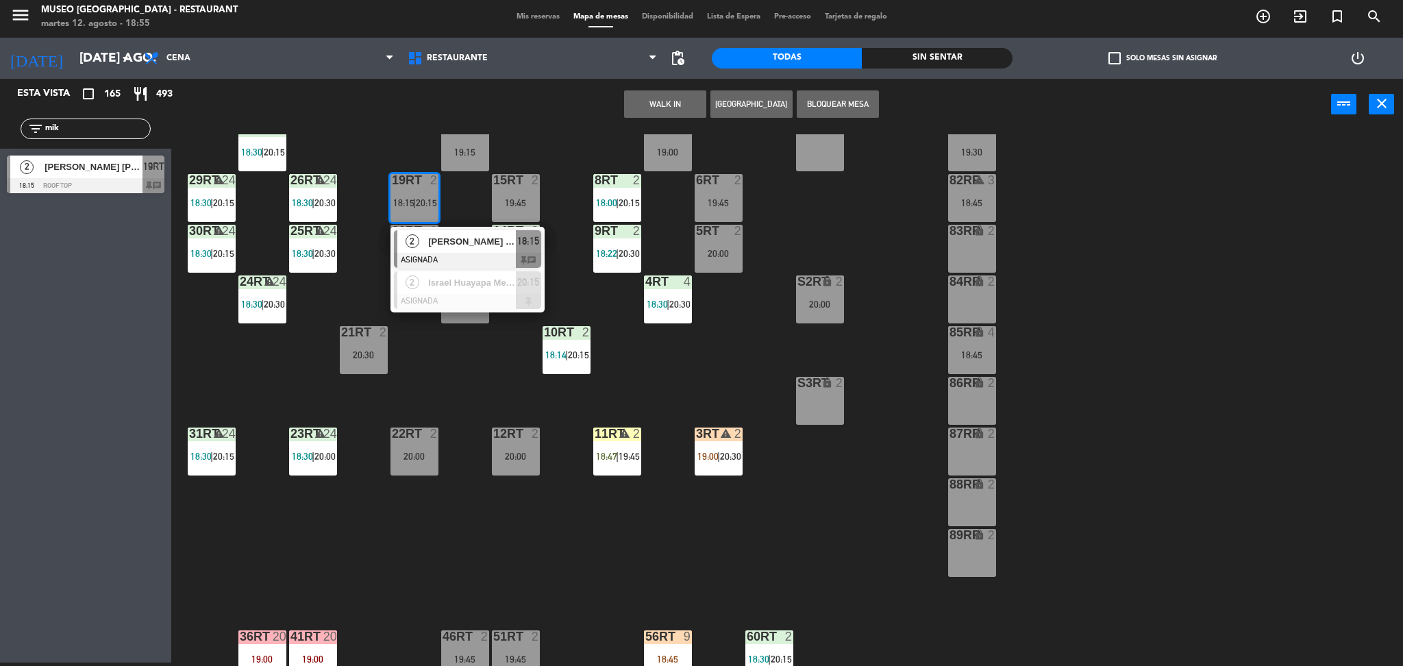
click at [451, 240] on span "[PERSON_NAME] [PERSON_NAME]" at bounding box center [472, 241] width 88 height 14
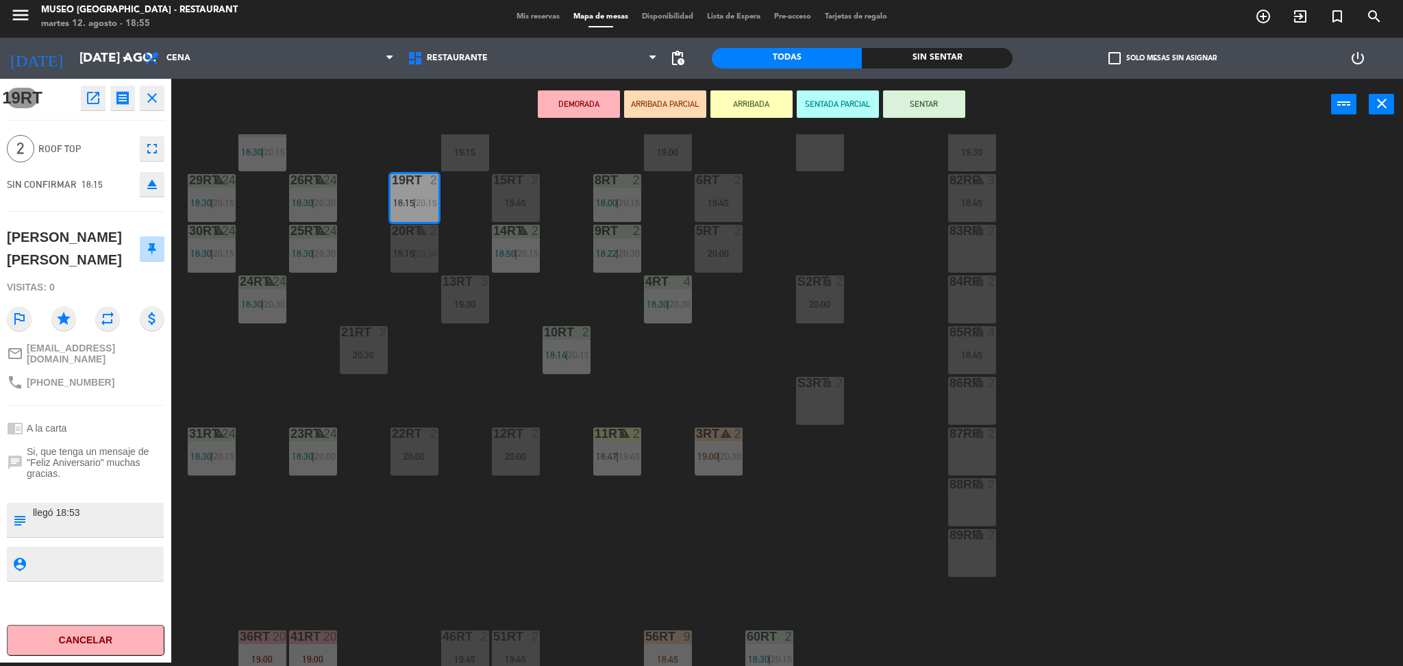
click at [658, 100] on button "ARRIBADA PARCIAL" at bounding box center [665, 103] width 82 height 27
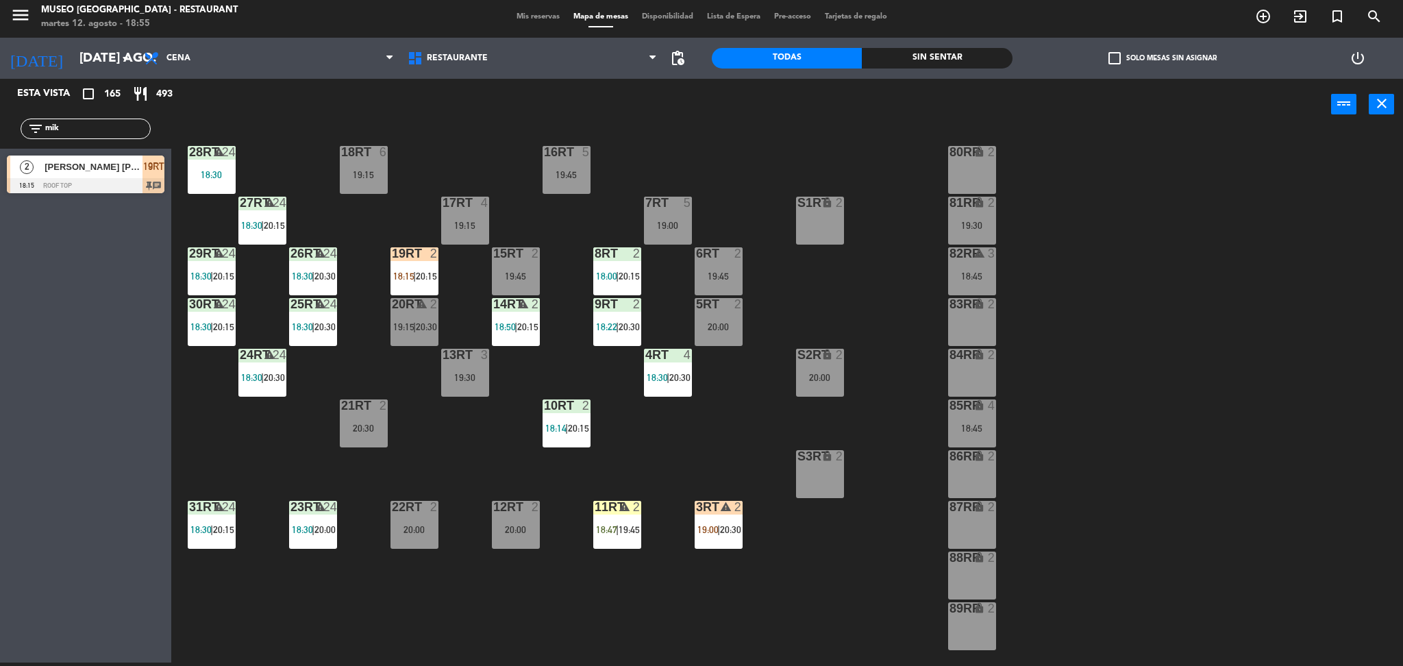
scroll to position [58, 0]
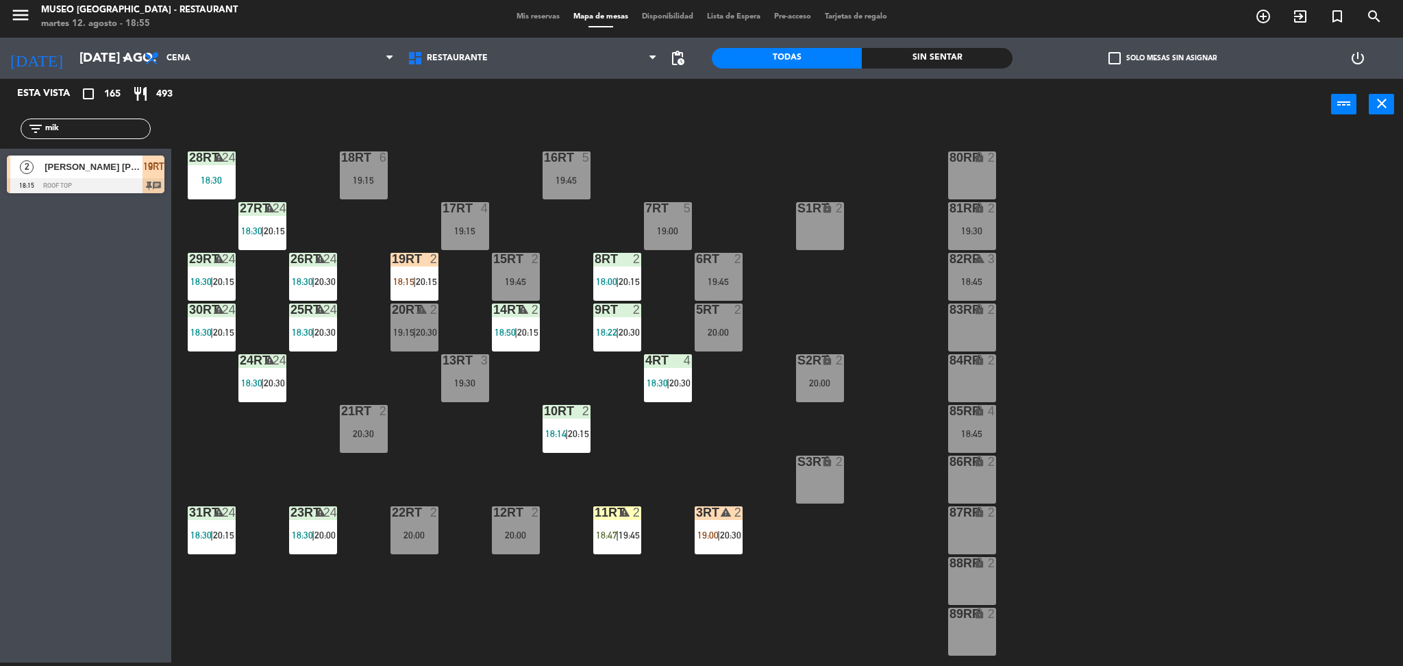
click at [971, 434] on div "18:45" at bounding box center [972, 434] width 48 height 10
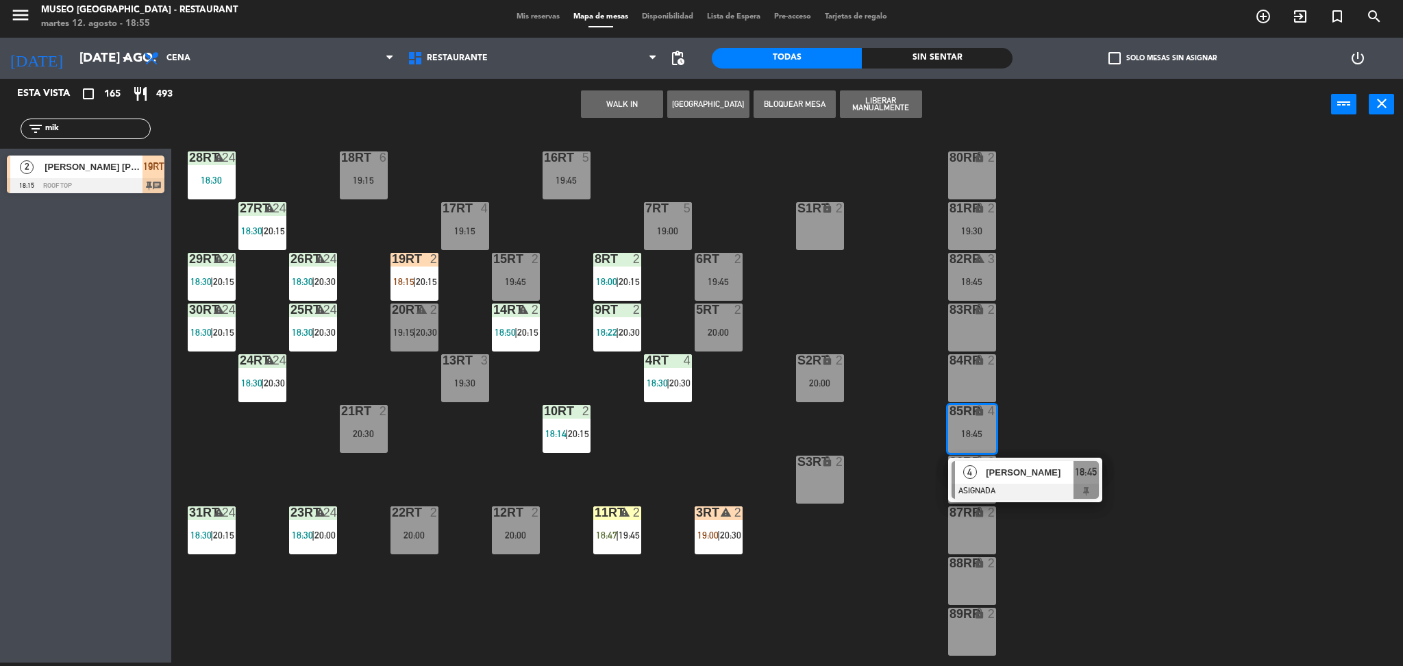
click at [970, 177] on div "80RR lock 2" at bounding box center [972, 175] width 48 height 48
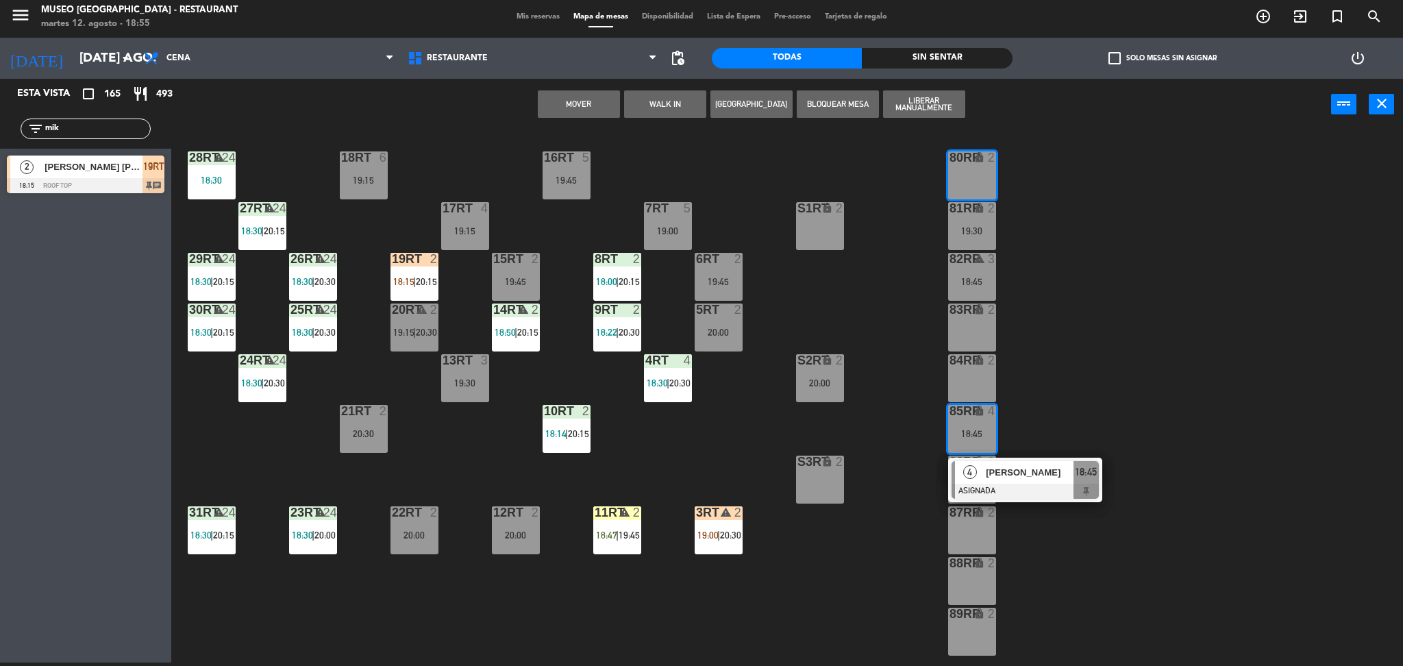
click at [593, 109] on button "Mover" at bounding box center [579, 103] width 82 height 27
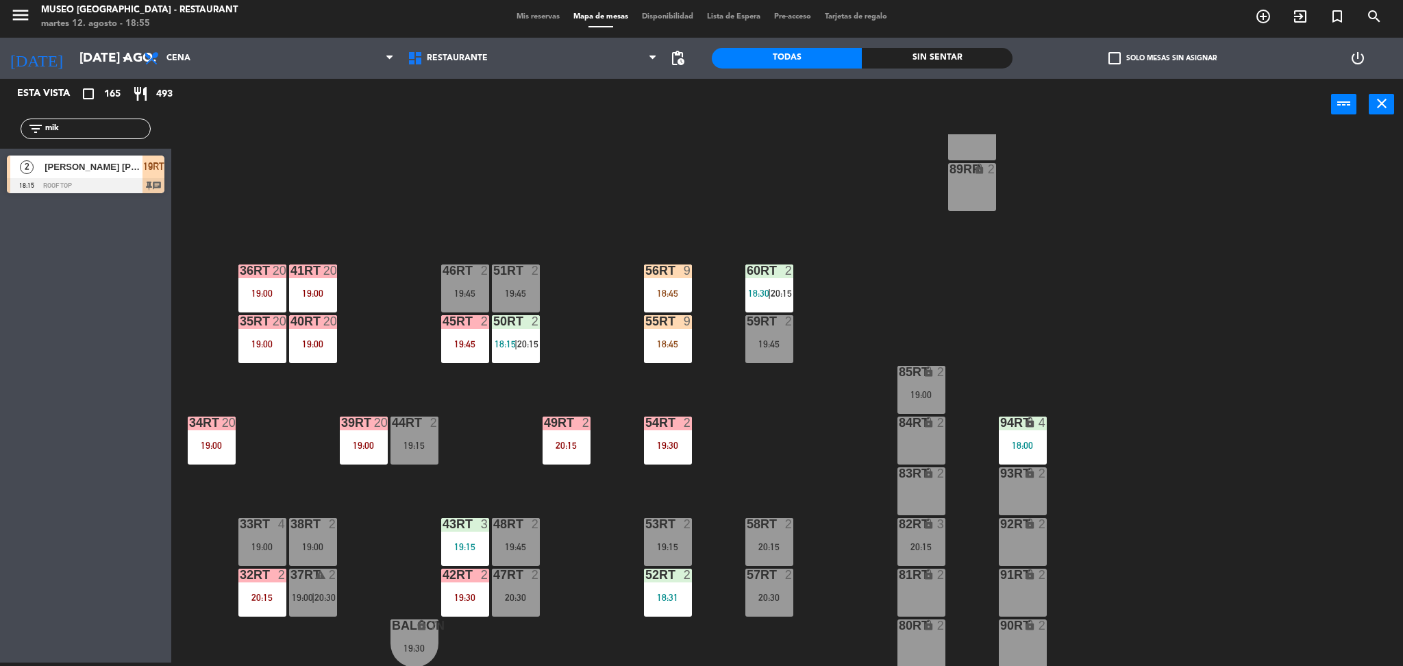
scroll to position [502, 0]
click at [463, 74] on div "Restaurante Roof Top Restaurante Restaurante Roof Top" at bounding box center [533, 58] width 264 height 41
click at [463, 64] on span "Restaurante" at bounding box center [533, 58] width 264 height 30
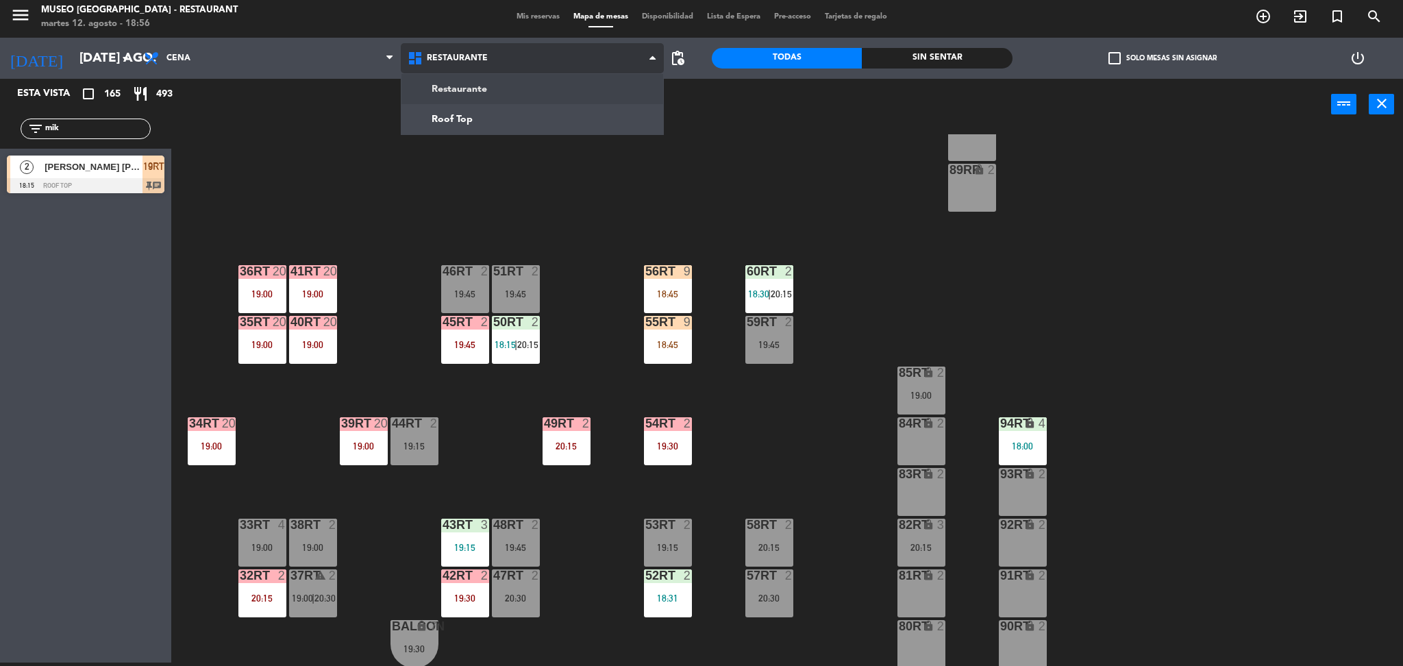
click at [487, 91] on ng-component "menu [GEOGRAPHIC_DATA] - Restaurant martes 12. agosto - 18:56 Mis reservas Mapa…" at bounding box center [701, 332] width 1403 height 670
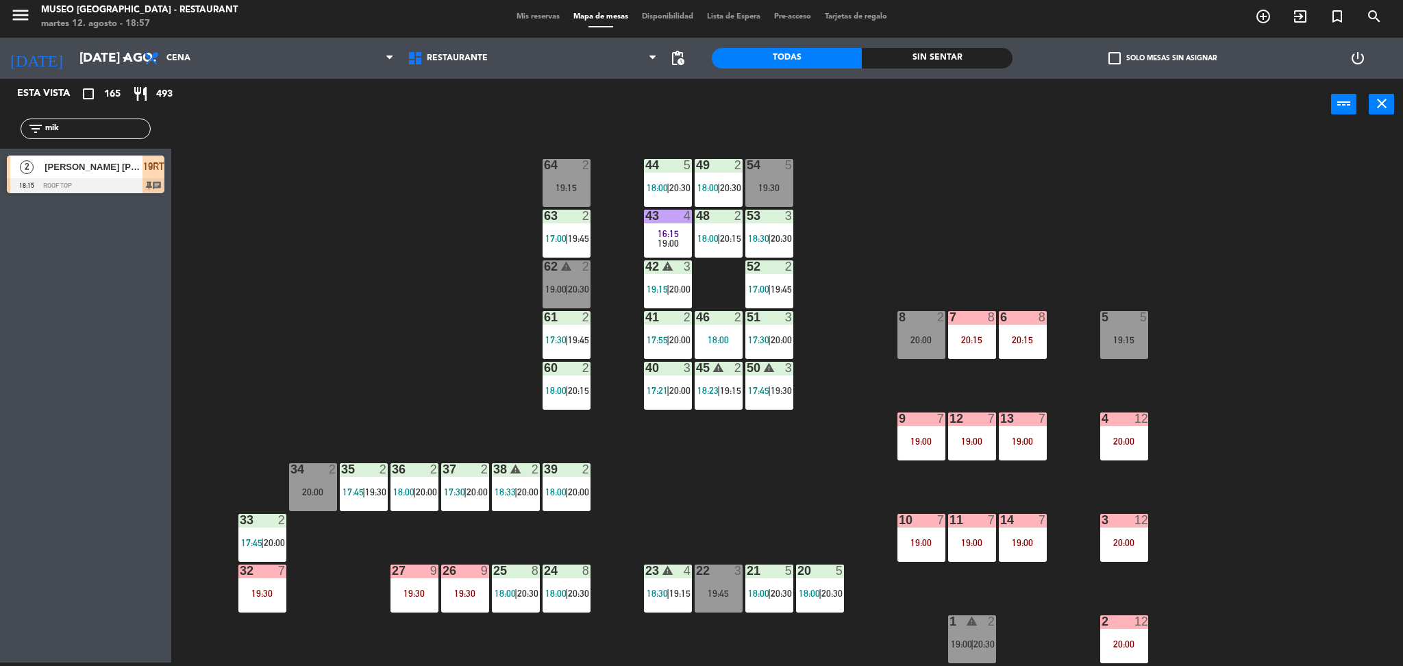
drag, startPoint x: 88, startPoint y: 129, endPoint x: 0, endPoint y: 158, distance: 92.3
click at [0, 158] on div "Esta vista crop_square 165 restaurant 493 filter_list mik 2 [PERSON_NAME] [PERS…" at bounding box center [85, 139] width 171 height 121
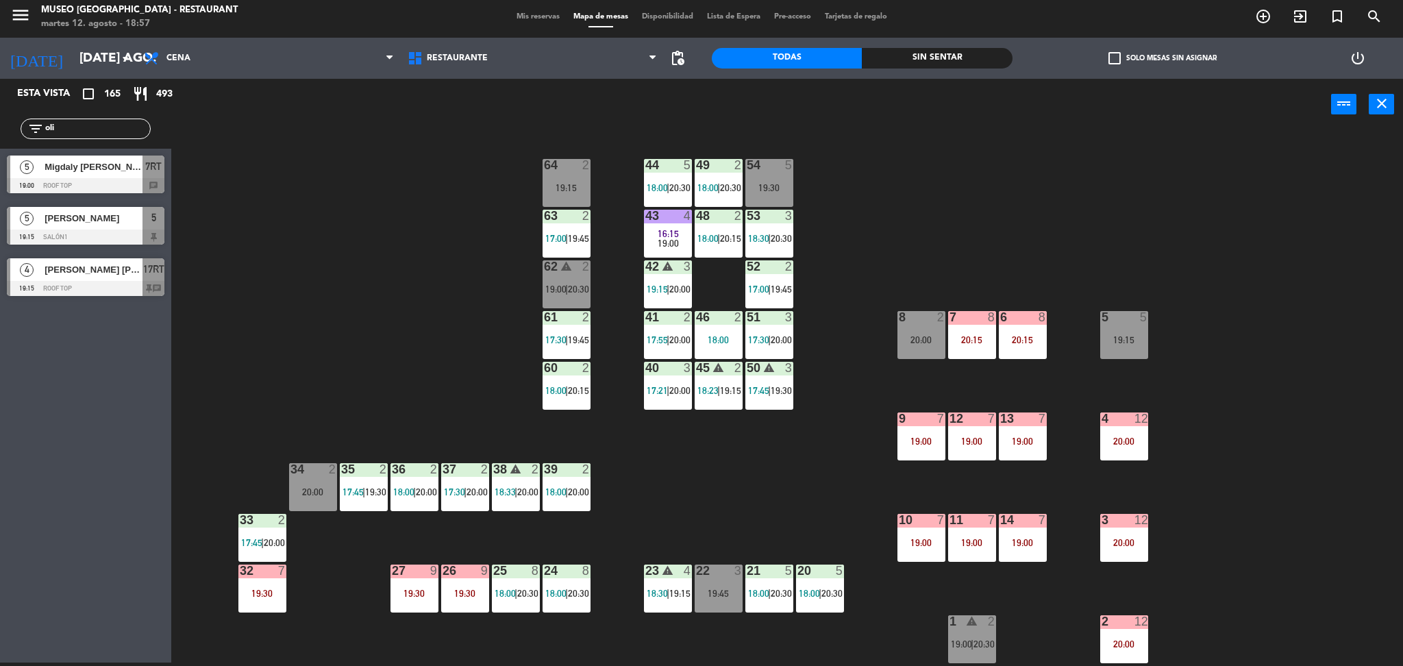
type input "oli"
click at [77, 186] on div at bounding box center [86, 185] width 158 height 15
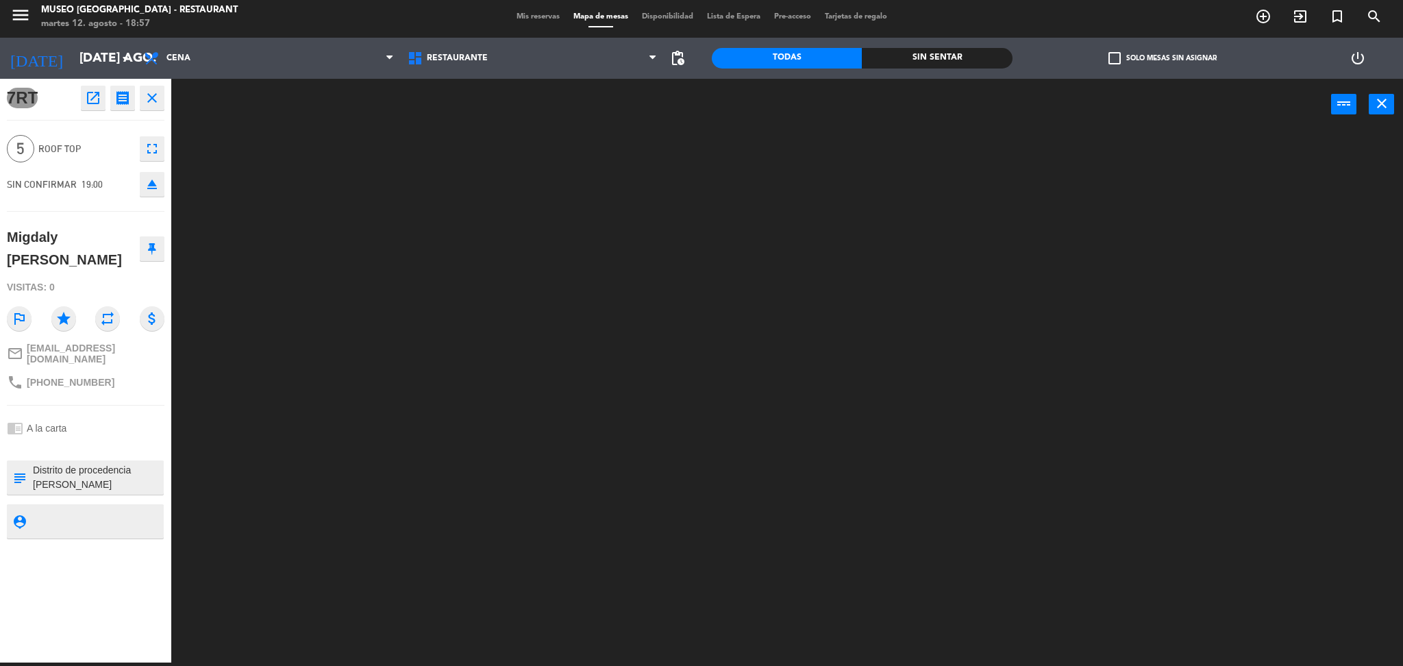
scroll to position [14, 0]
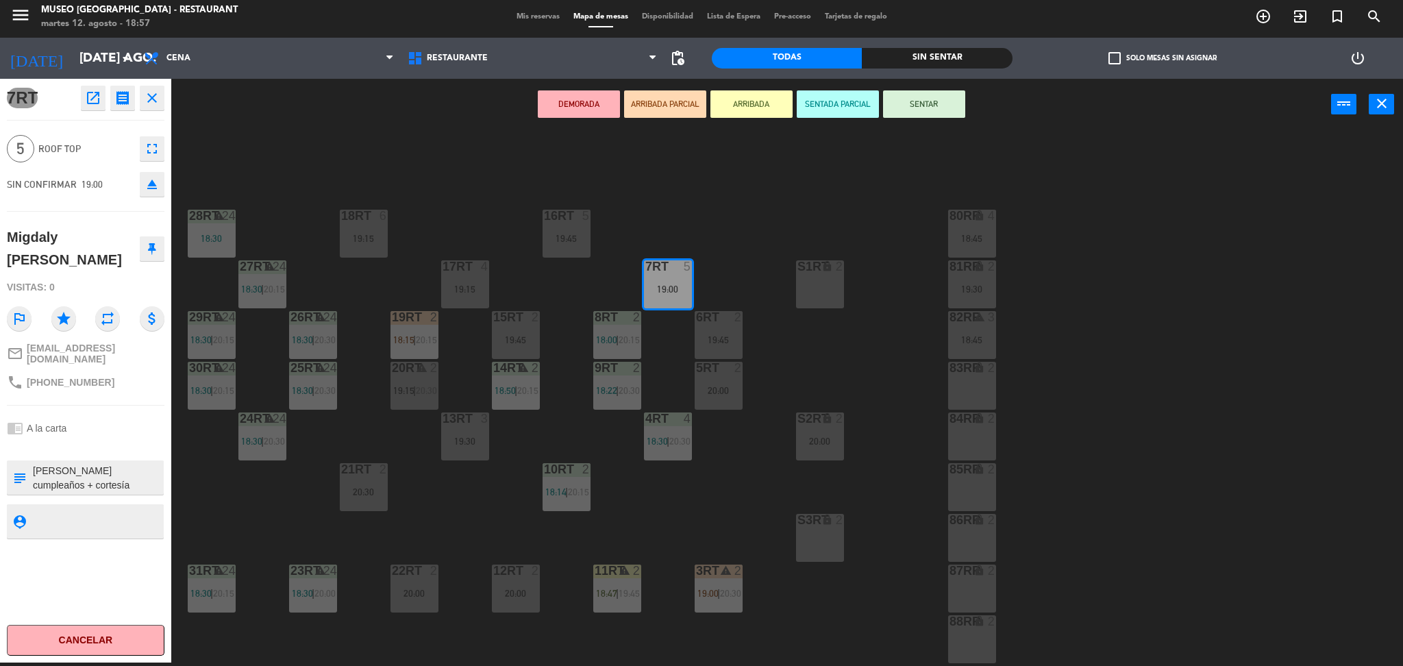
click at [671, 108] on button "ARRIBADA PARCIAL" at bounding box center [665, 103] width 82 height 27
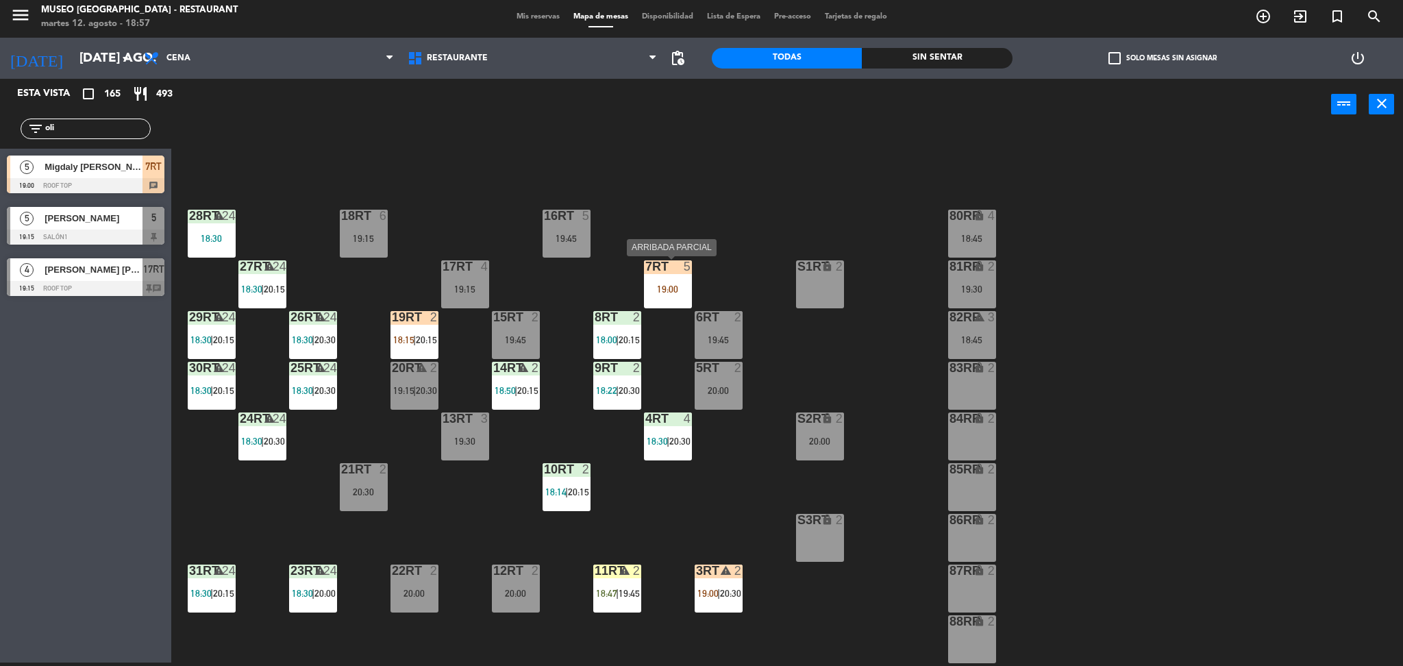
click at [671, 296] on div "7RT 5 19:00" at bounding box center [668, 284] width 48 height 48
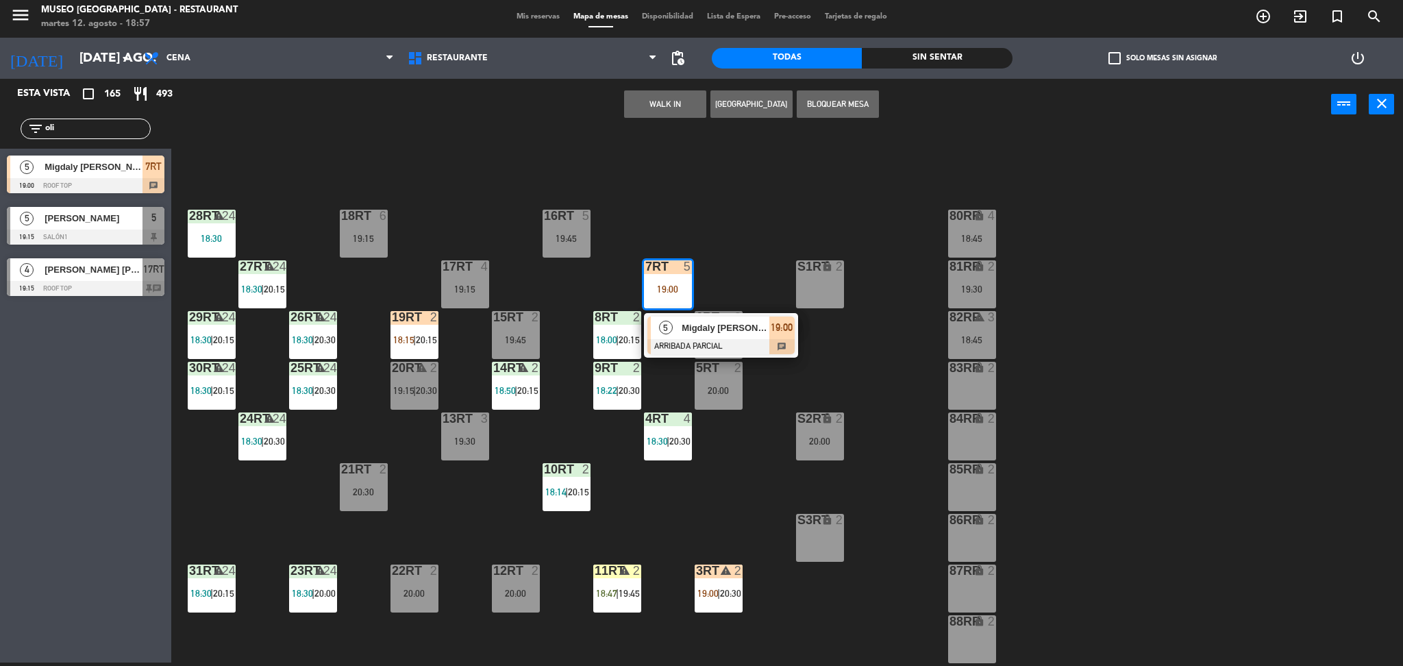
click at [697, 362] on div "5RT" at bounding box center [696, 368] width 1 height 12
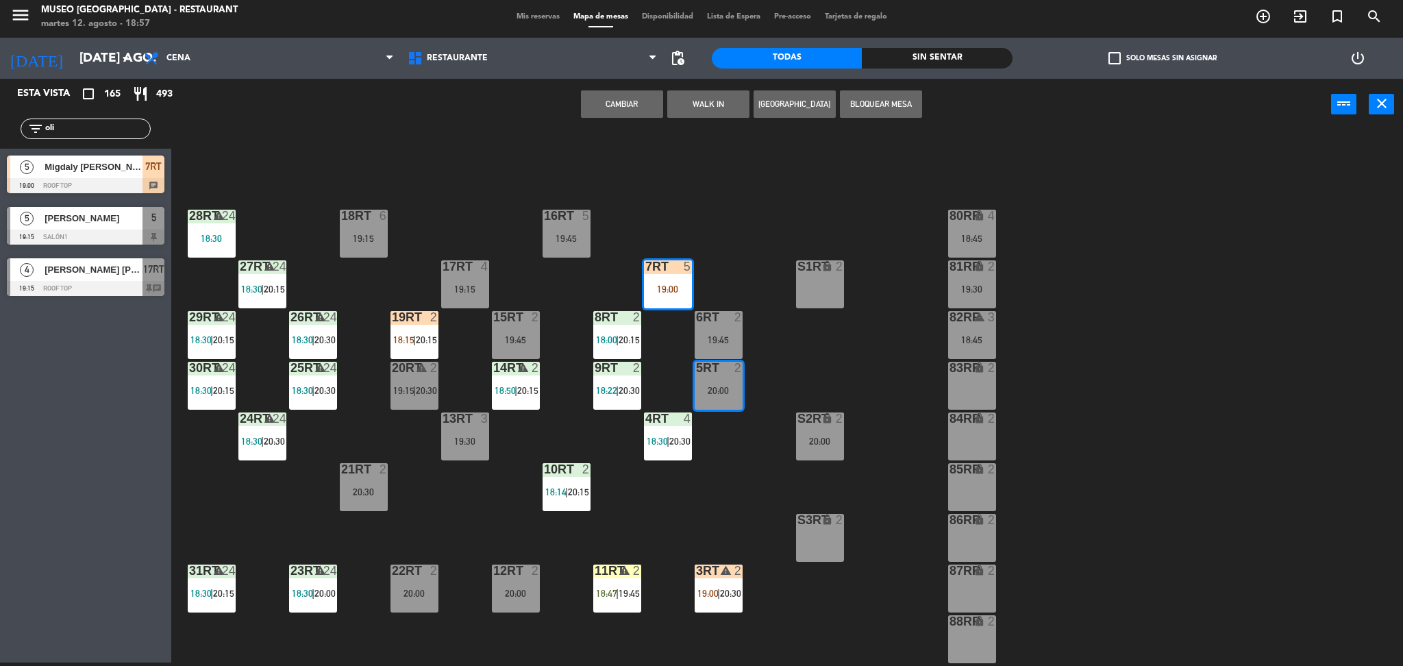
click at [677, 332] on div "18RT 6 19:15 16RT 5 19:45 28RT warning 24 18:30 80RR lock 4 18:45 27RT warning …" at bounding box center [794, 400] width 1218 height 532
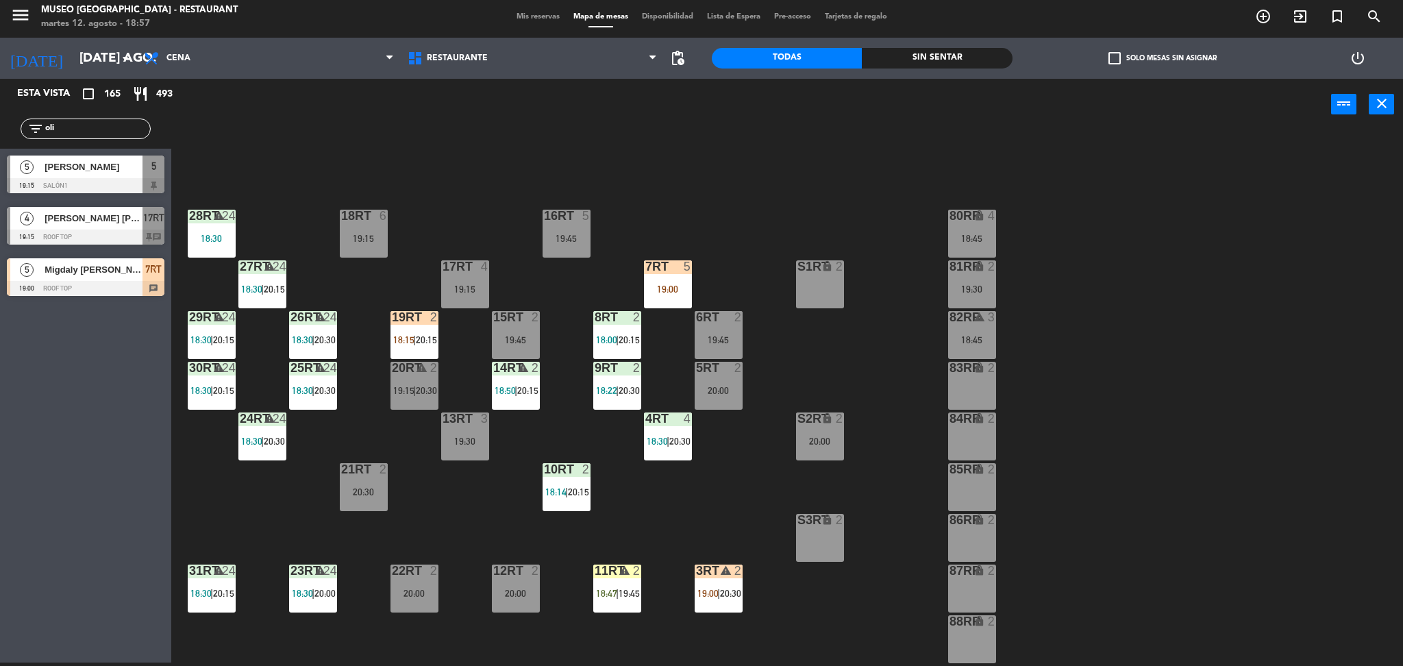
click at [101, 133] on input "oli" at bounding box center [97, 128] width 106 height 15
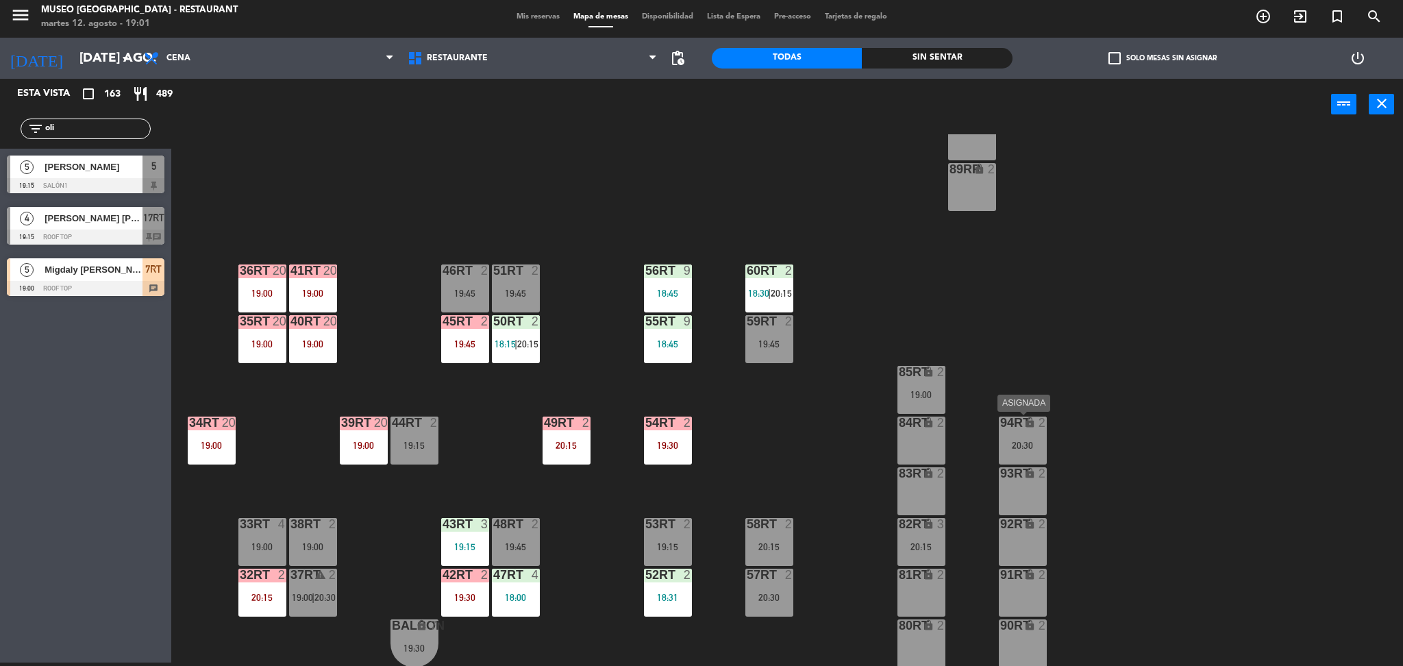
click at [1023, 455] on div "94RT lock 2 20:30" at bounding box center [1023, 440] width 48 height 48
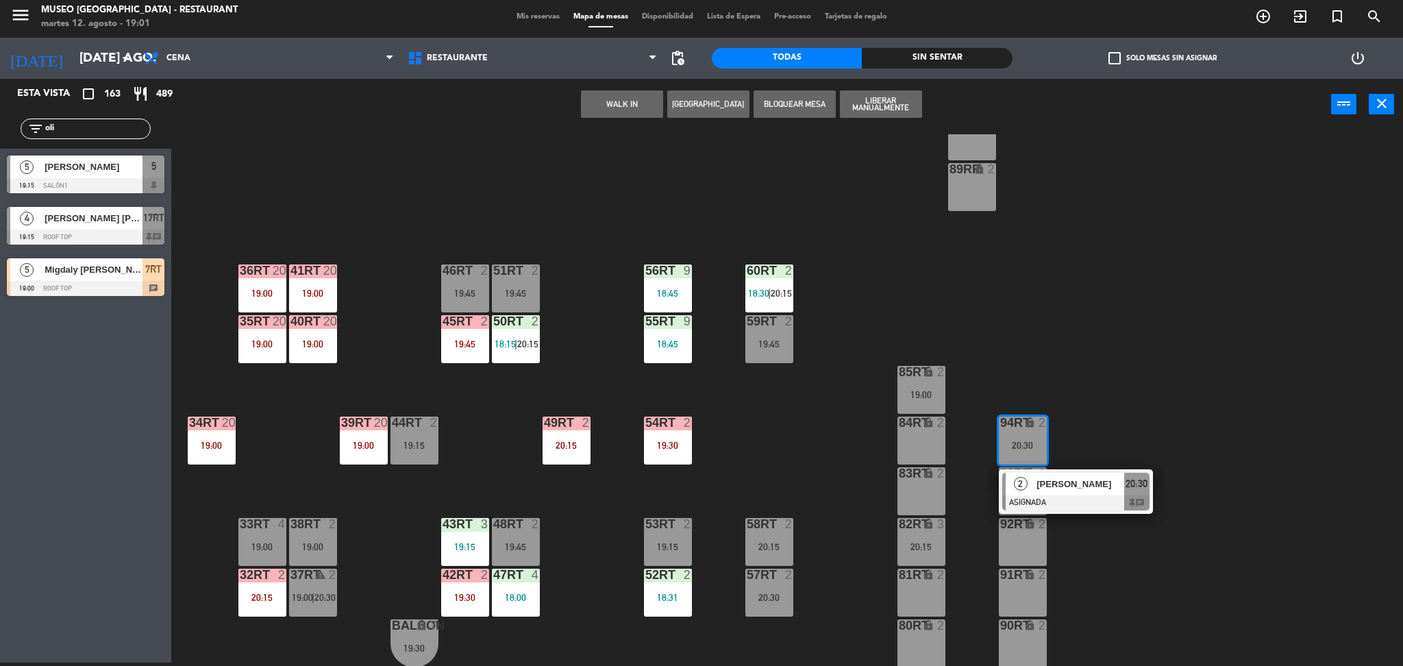
click at [912, 440] on div "84RT lock 2" at bounding box center [921, 440] width 48 height 48
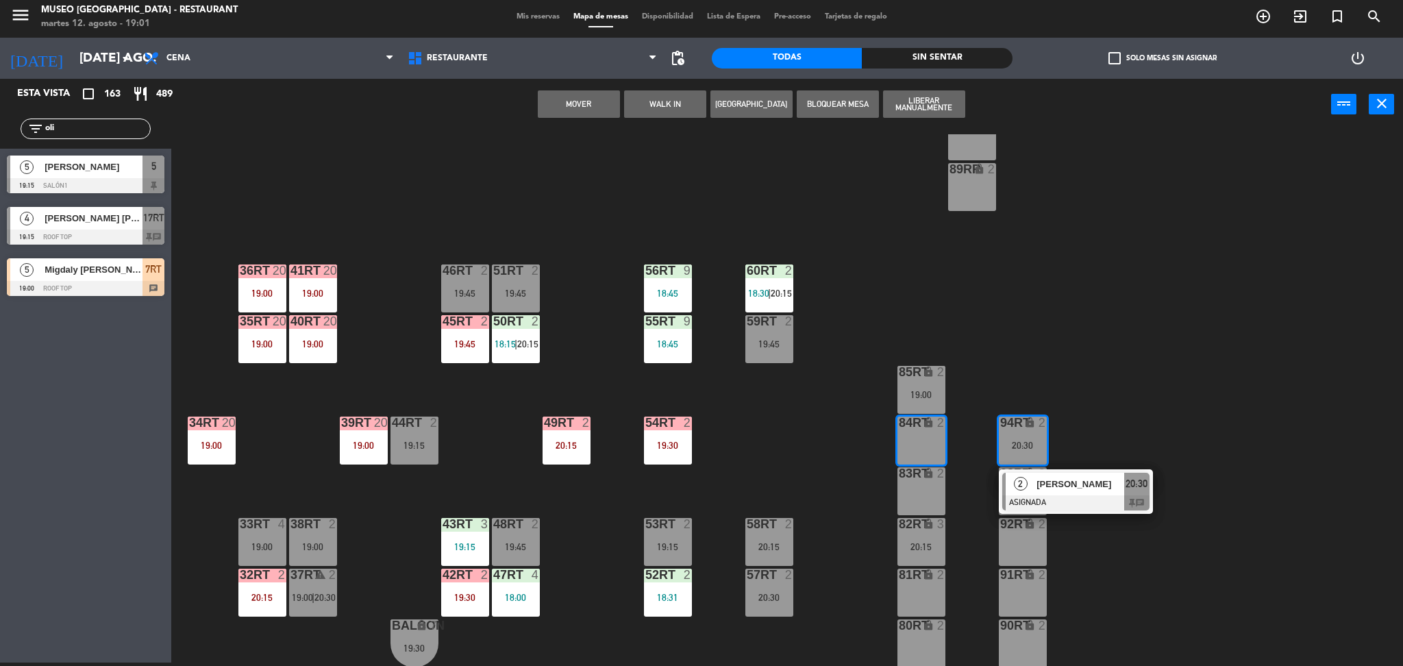
click at [564, 101] on button "Mover" at bounding box center [579, 103] width 82 height 27
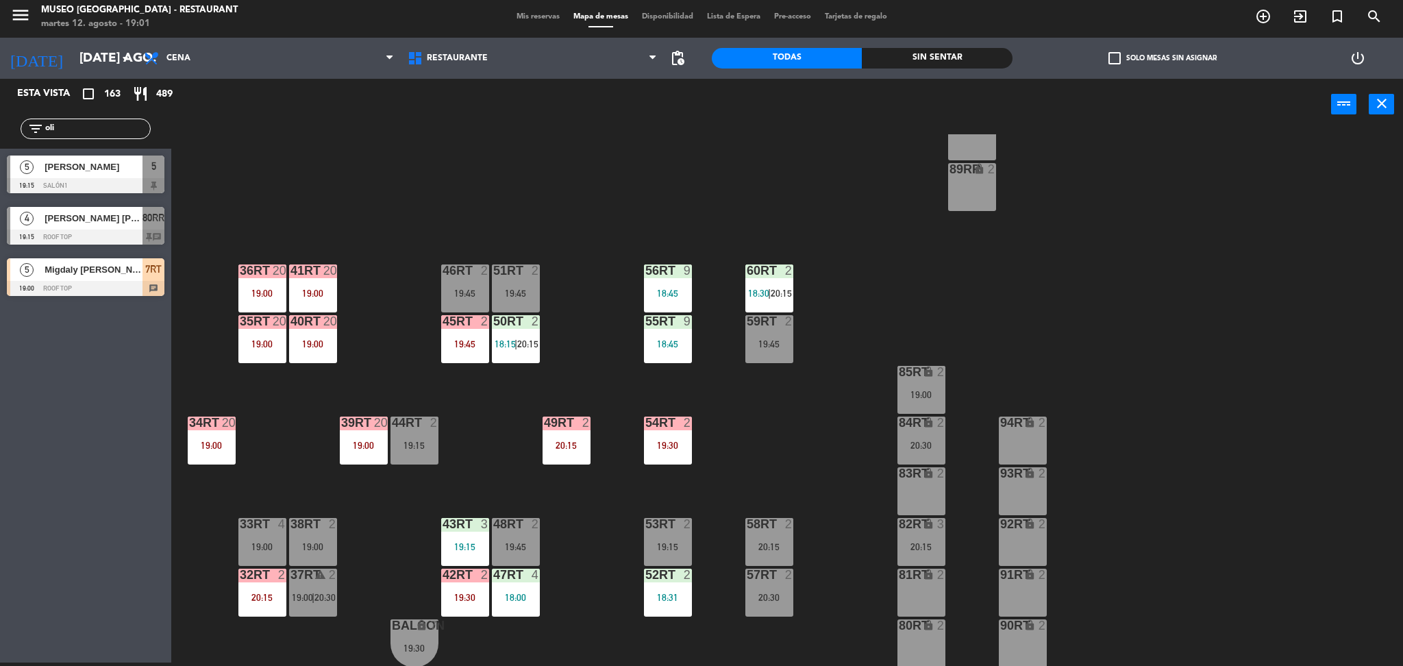
click at [1013, 438] on div "94RT lock 2" at bounding box center [1023, 440] width 48 height 48
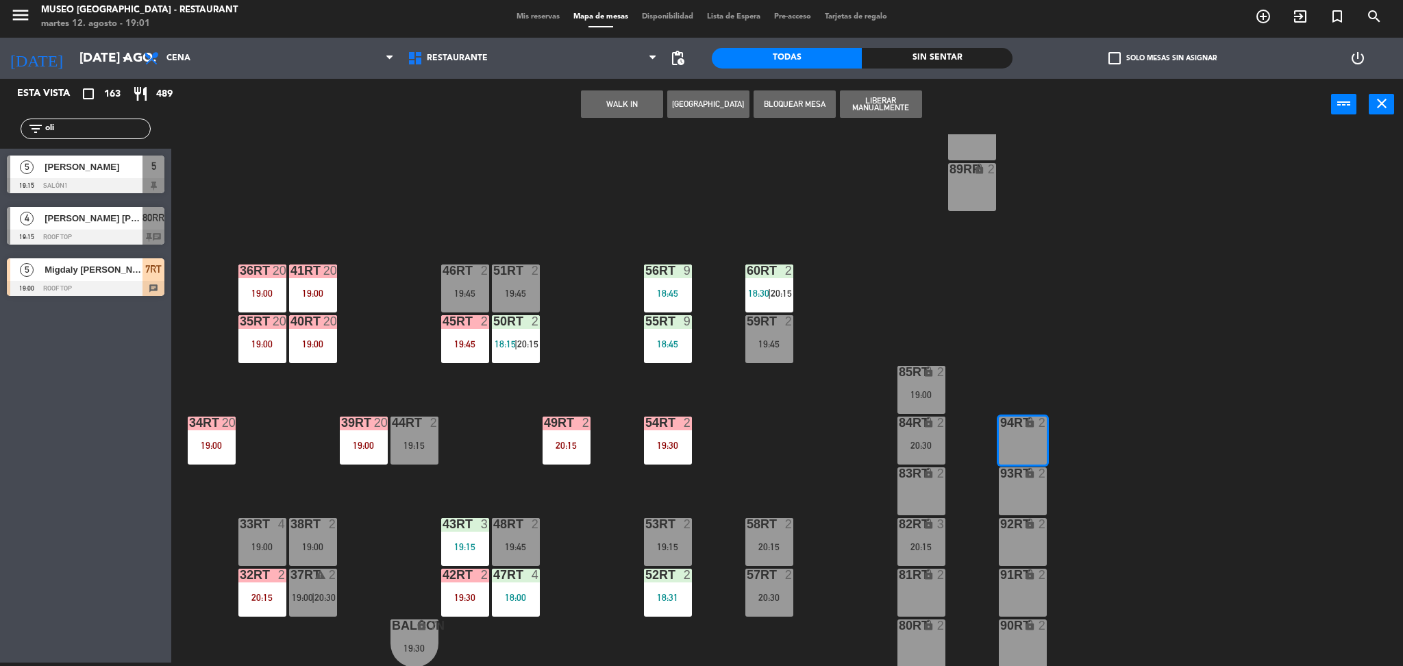
click at [633, 112] on button "WALK IN" at bounding box center [622, 103] width 82 height 27
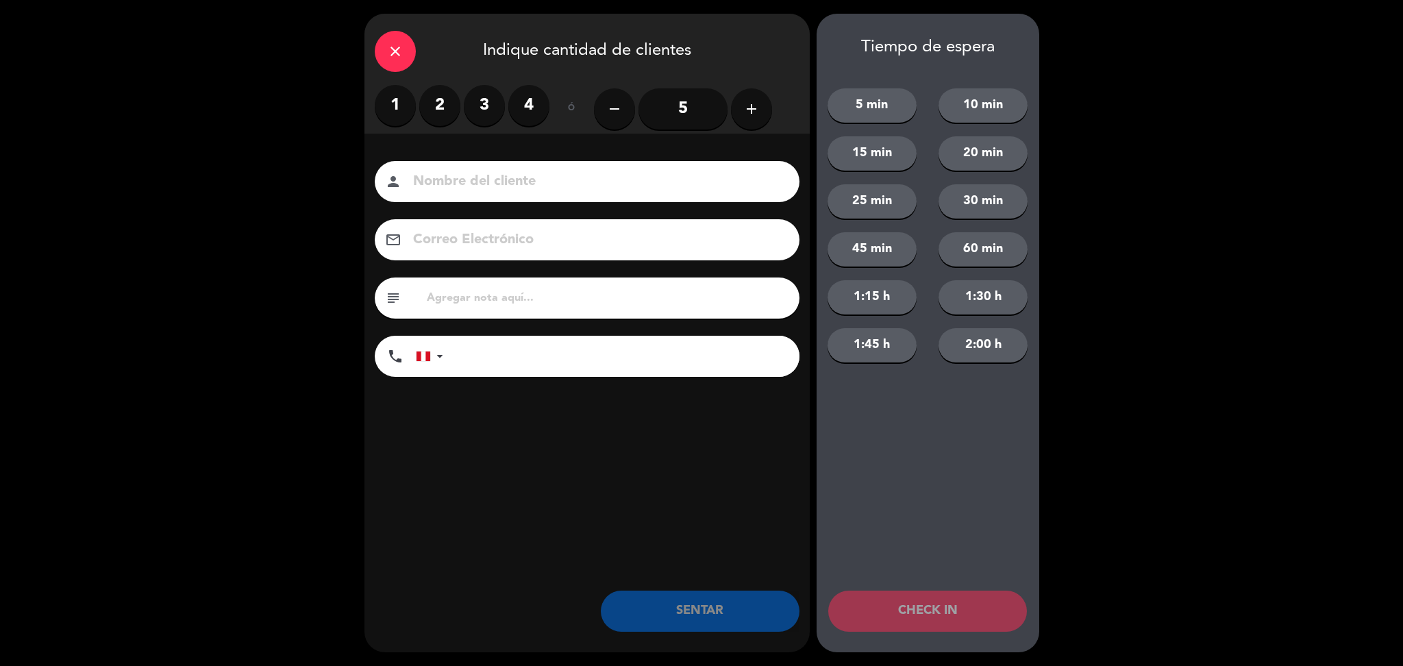
click at [753, 123] on button "add" at bounding box center [751, 108] width 41 height 41
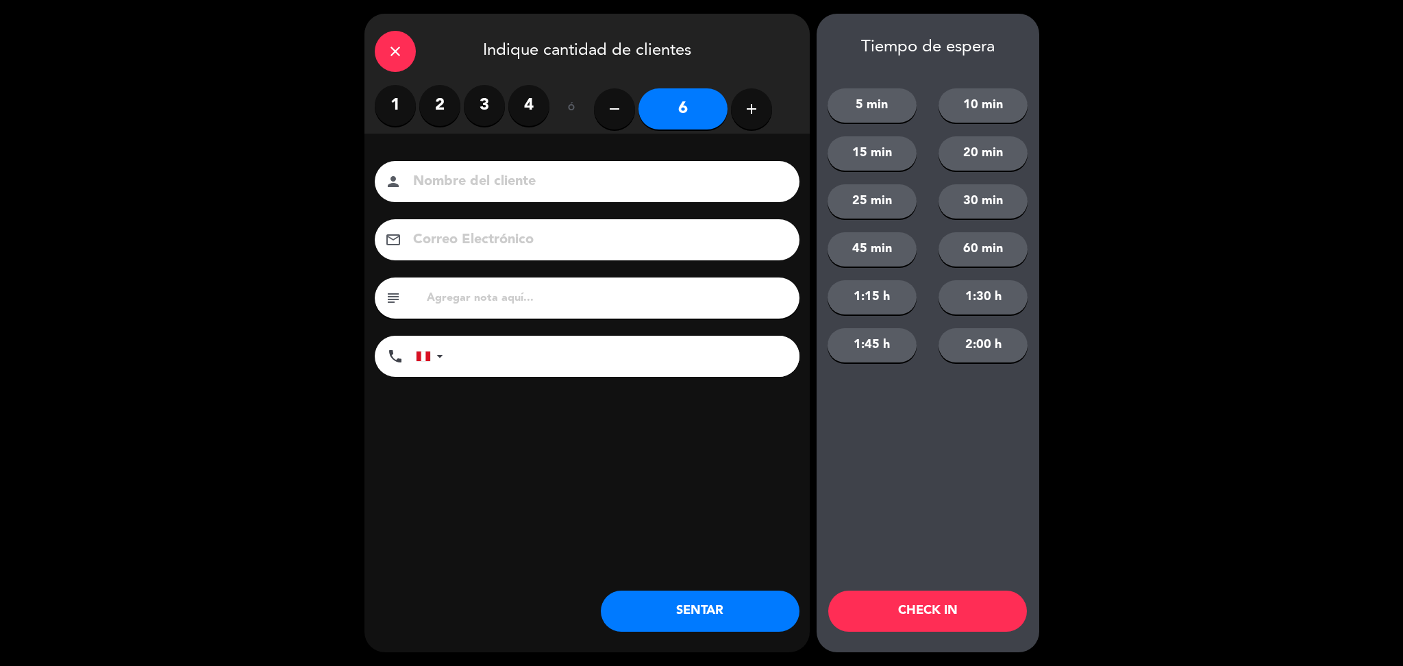
click at [645, 169] on div "person" at bounding box center [587, 181] width 425 height 41
click at [641, 177] on input at bounding box center [597, 182] width 370 height 24
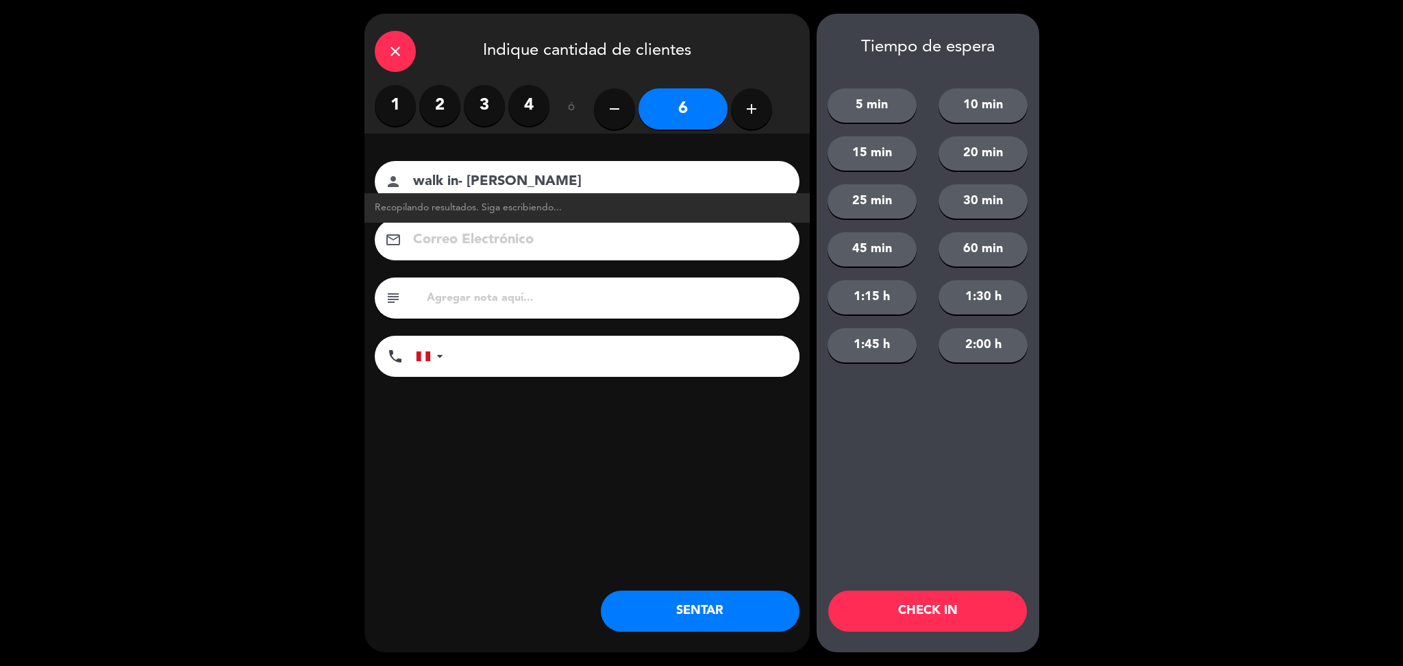
type input "walk in- [PERSON_NAME]"
click at [616, 344] on input "tel" at bounding box center [628, 356] width 342 height 41
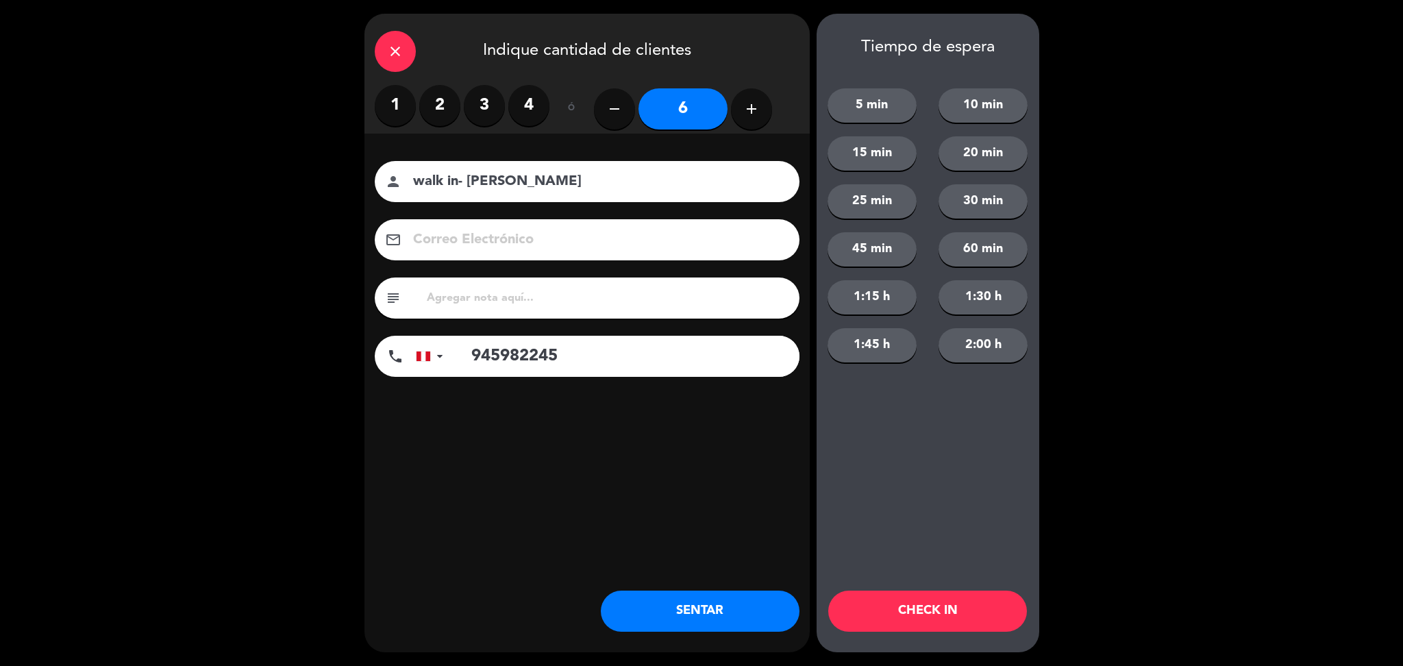
type input "945982245"
click at [556, 306] on input "text" at bounding box center [607, 297] width 364 height 19
type input "n"
type input "compartir"
click at [638, 611] on button "SENTAR" at bounding box center [700, 610] width 199 height 41
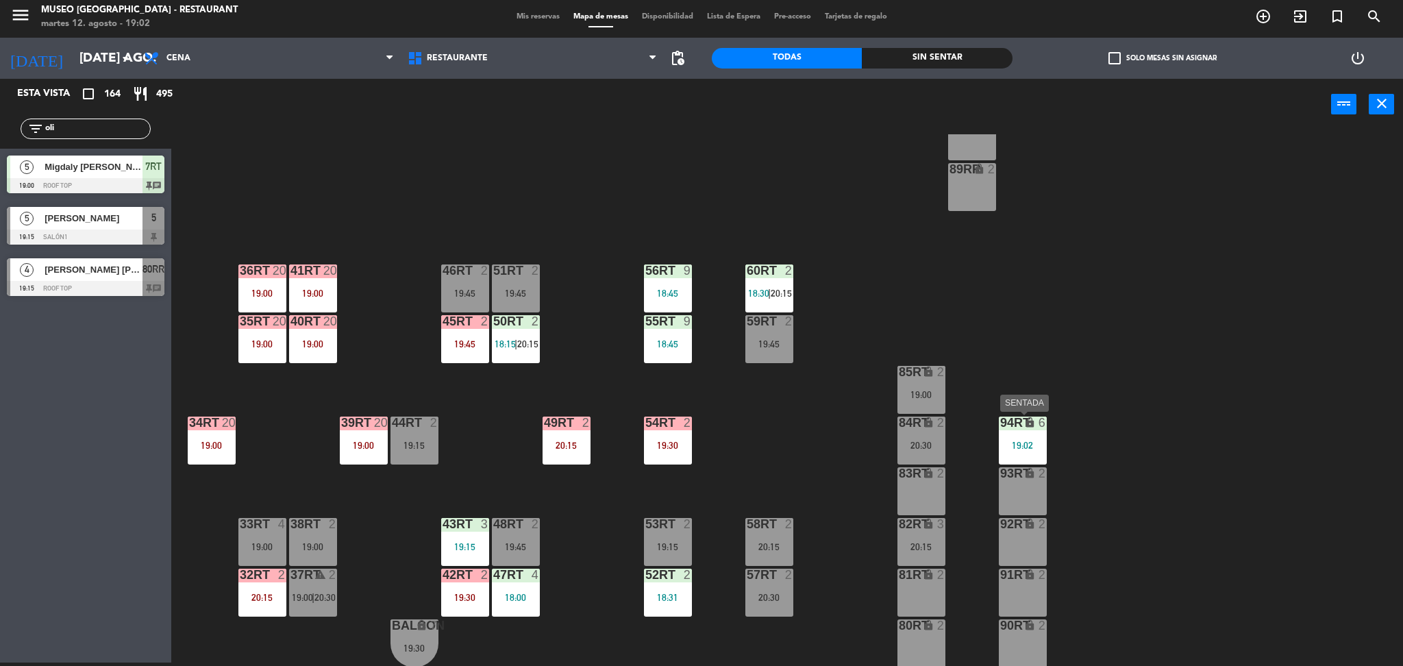
click at [1023, 441] on div "19:02" at bounding box center [1023, 445] width 48 height 10
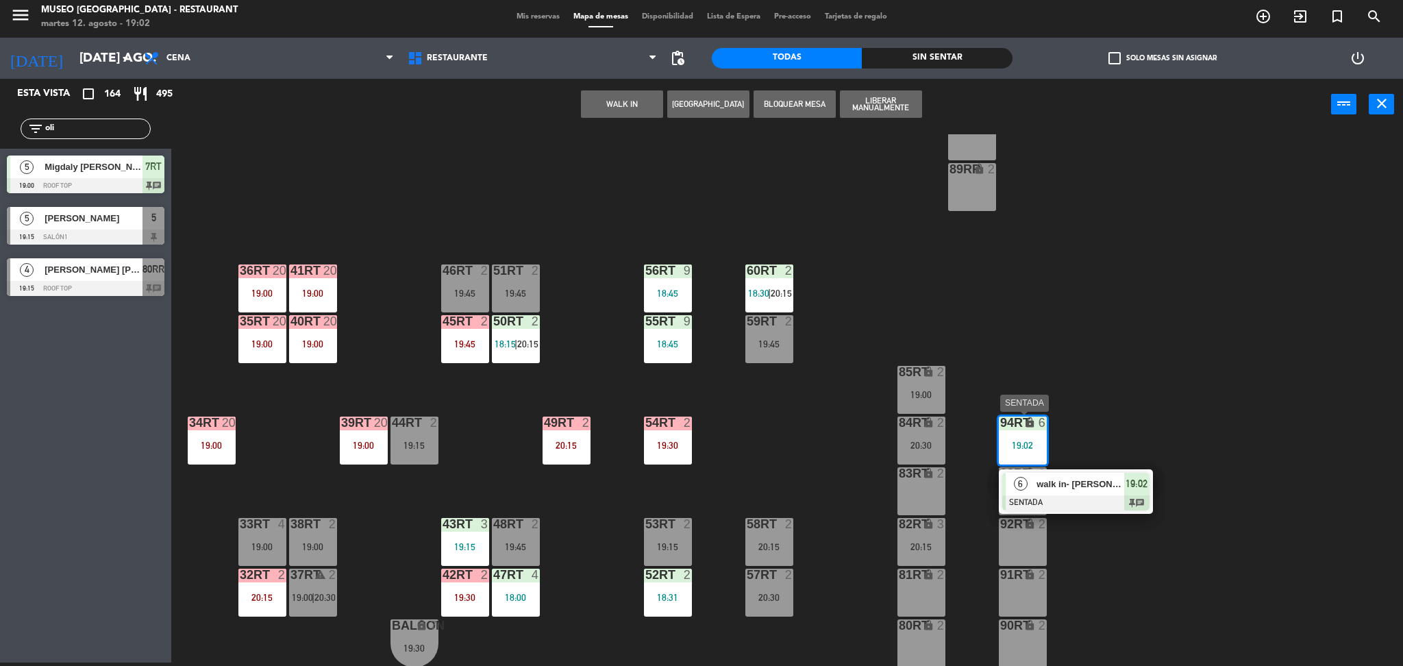
click at [1046, 475] on div "walk in- [PERSON_NAME]" at bounding box center [1079, 484] width 89 height 23
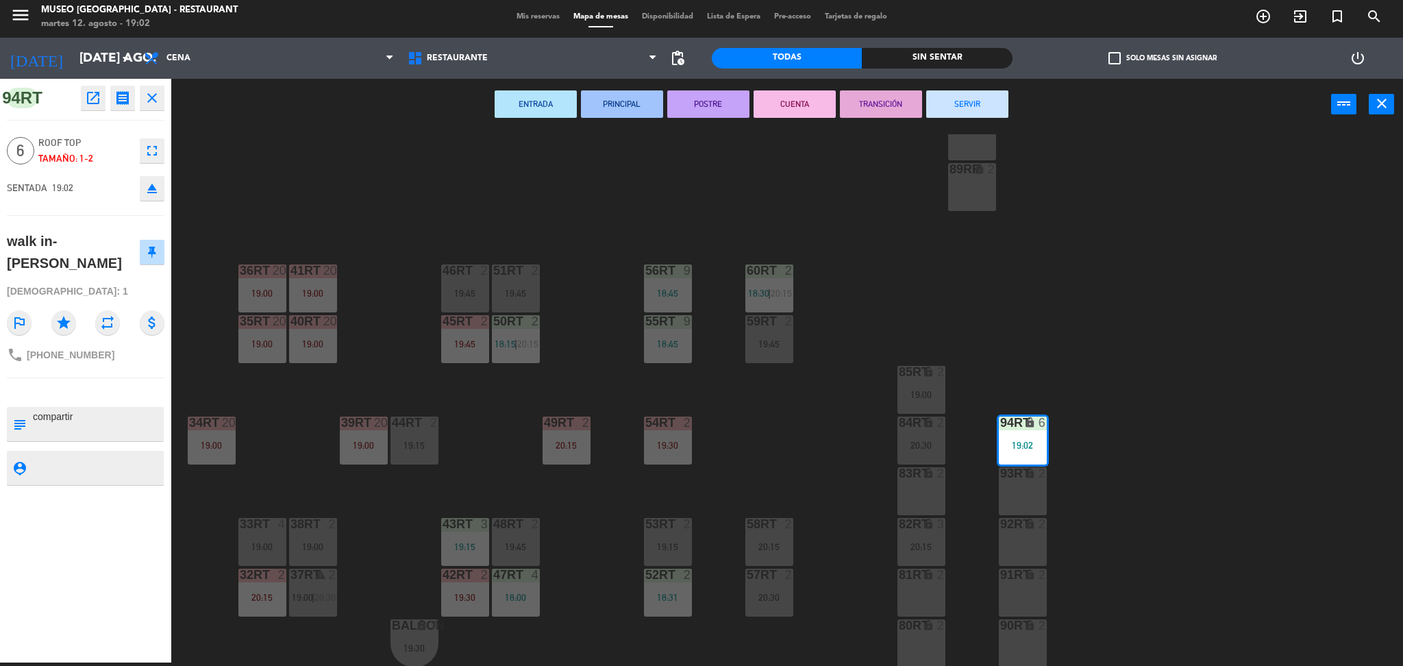
click at [984, 497] on div "18RT 6 19:15 16RT 5 19:45 28RT warning 24 18:30 80RR lock 4 19:15 27RT warning …" at bounding box center [794, 400] width 1218 height 532
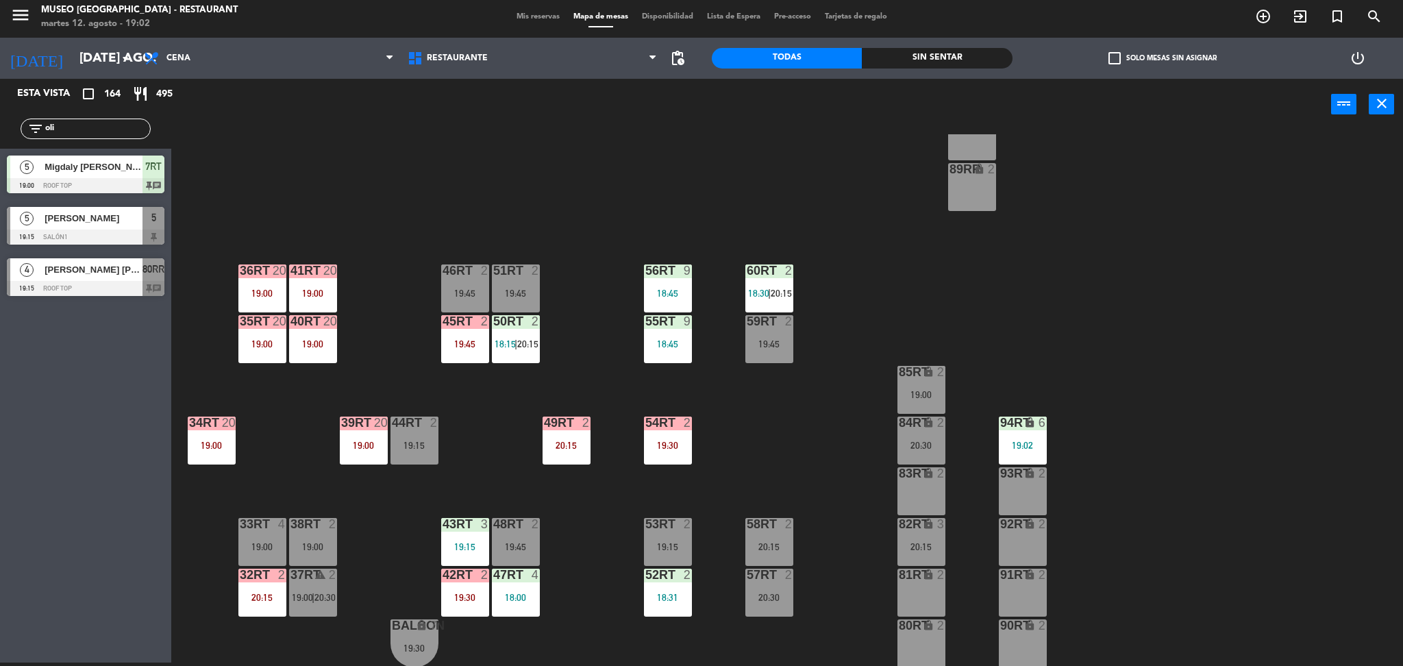
click at [936, 538] on div "82RT lock 3 20:15" at bounding box center [921, 542] width 48 height 48
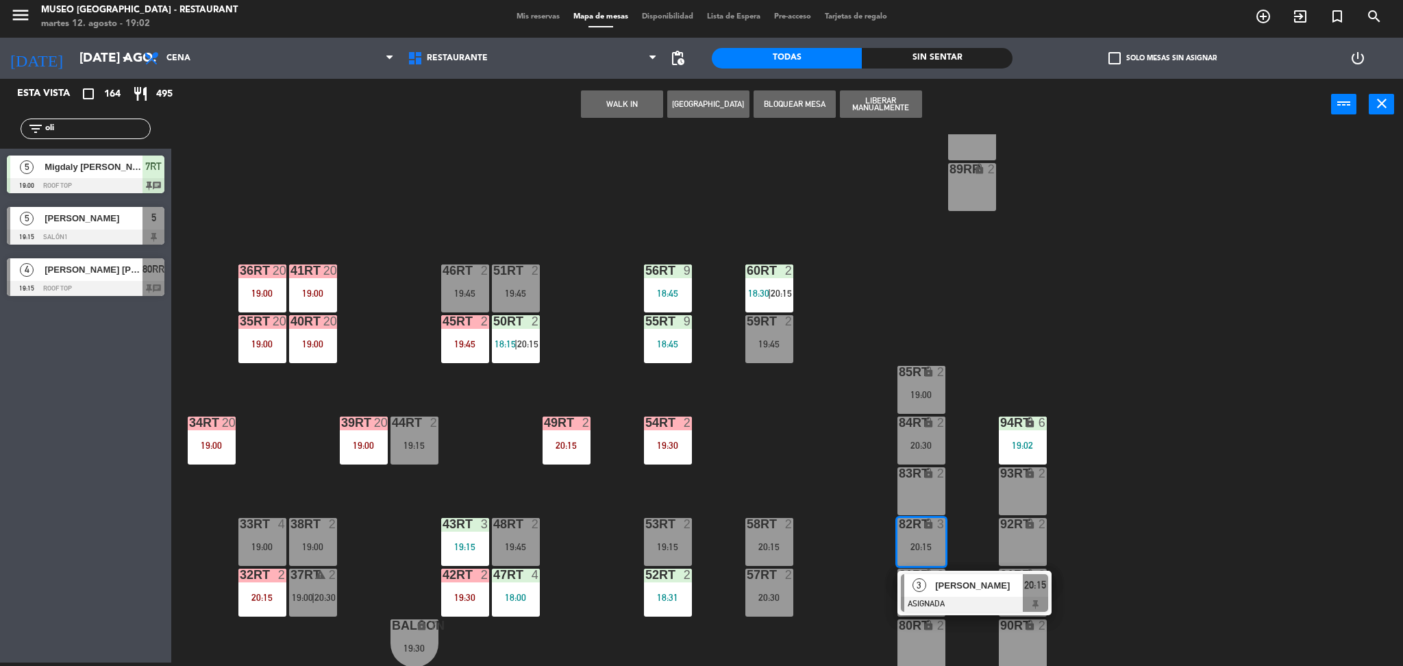
click at [825, 503] on div "18RT 6 19:15 16RT 5 19:45 28RT warning 24 18:30 80RR lock 4 19:15 27RT warning …" at bounding box center [794, 400] width 1218 height 532
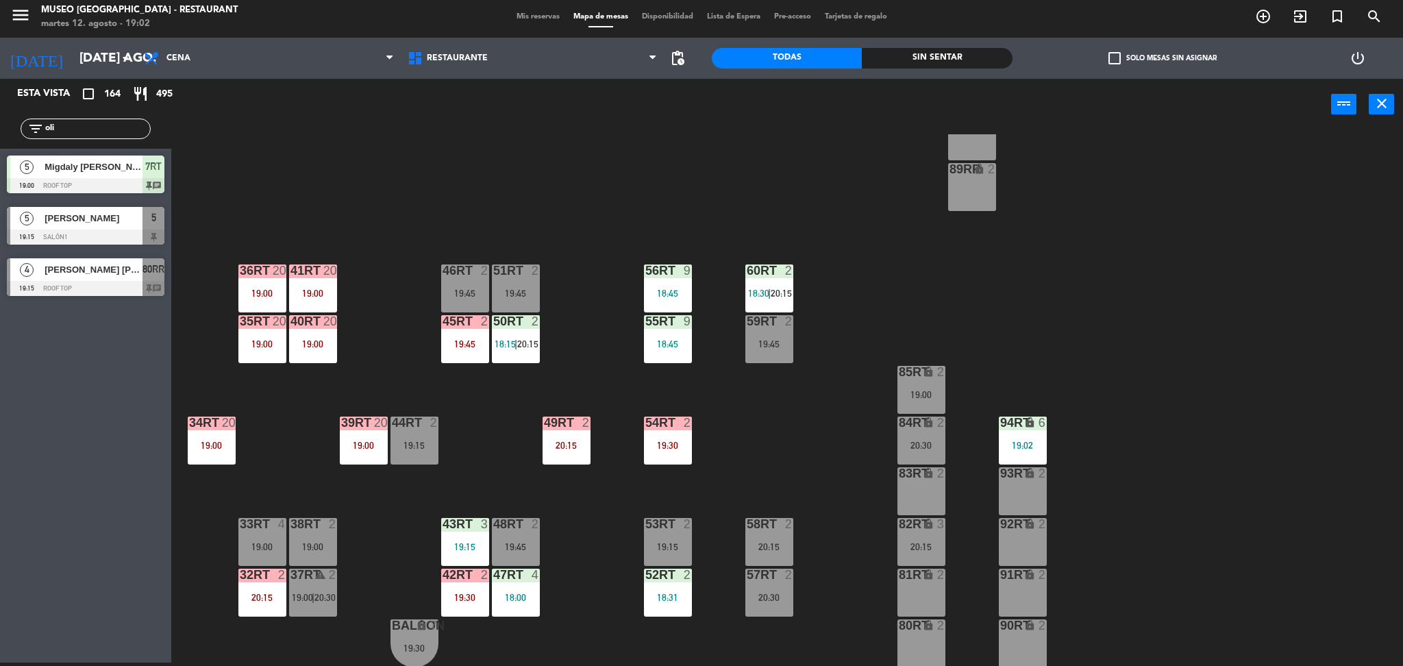
drag, startPoint x: 86, startPoint y: 125, endPoint x: 1, endPoint y: 155, distance: 90.1
click at [1, 155] on div "Esta vista crop_square 164 restaurant 495 filter_list oli 5 Migdaly [PERSON_NAM…" at bounding box center [85, 191] width 171 height 224
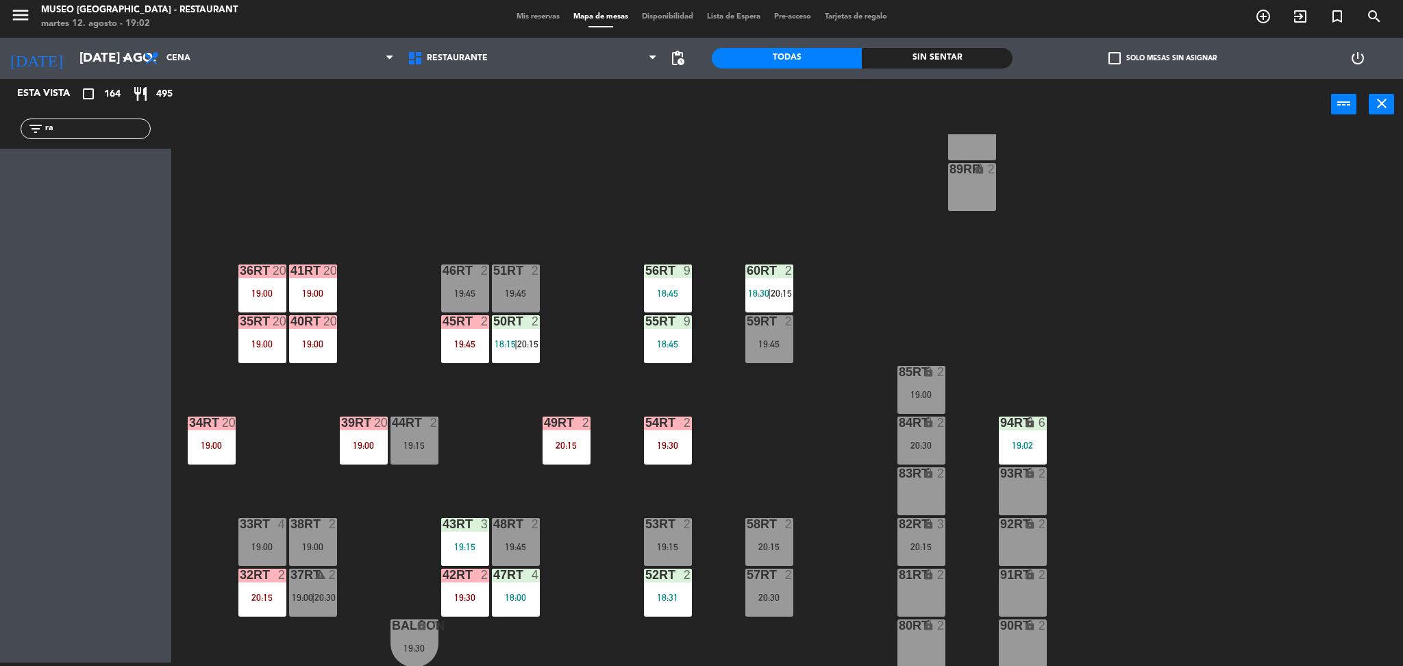
type input "r"
drag, startPoint x: 90, startPoint y: 122, endPoint x: 0, endPoint y: 152, distance: 94.7
click at [0, 152] on div "Esta vista crop_square 164 restaurant 495 filter_list [PERSON_NAME] 4 [PERSON_N…" at bounding box center [85, 139] width 171 height 121
type input "mario"
click at [81, 182] on div at bounding box center [86, 185] width 158 height 15
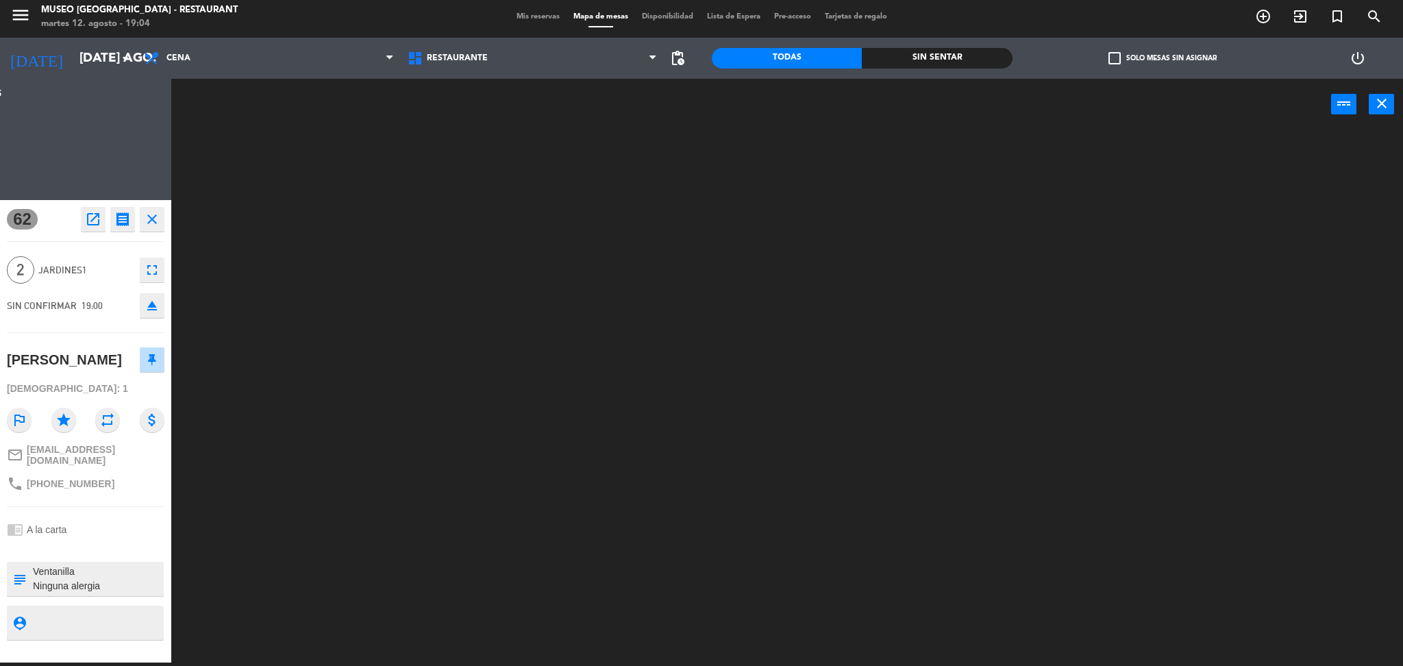
scroll to position [0, 0]
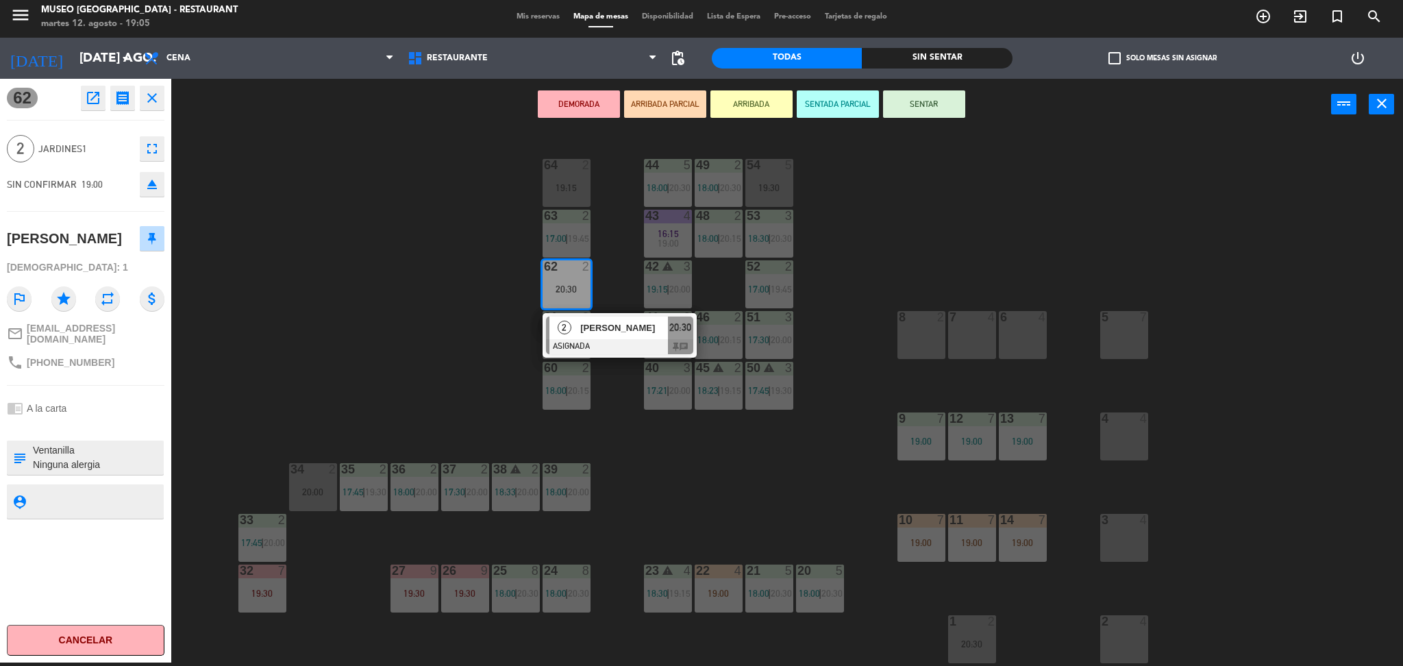
click at [840, 195] on div "44 5 18:00 | 20:30 49 2 18:00 | 20:30 54 5 19:30 64 2 19:15 48 2 18:00 | 20:15 …" at bounding box center [794, 400] width 1218 height 532
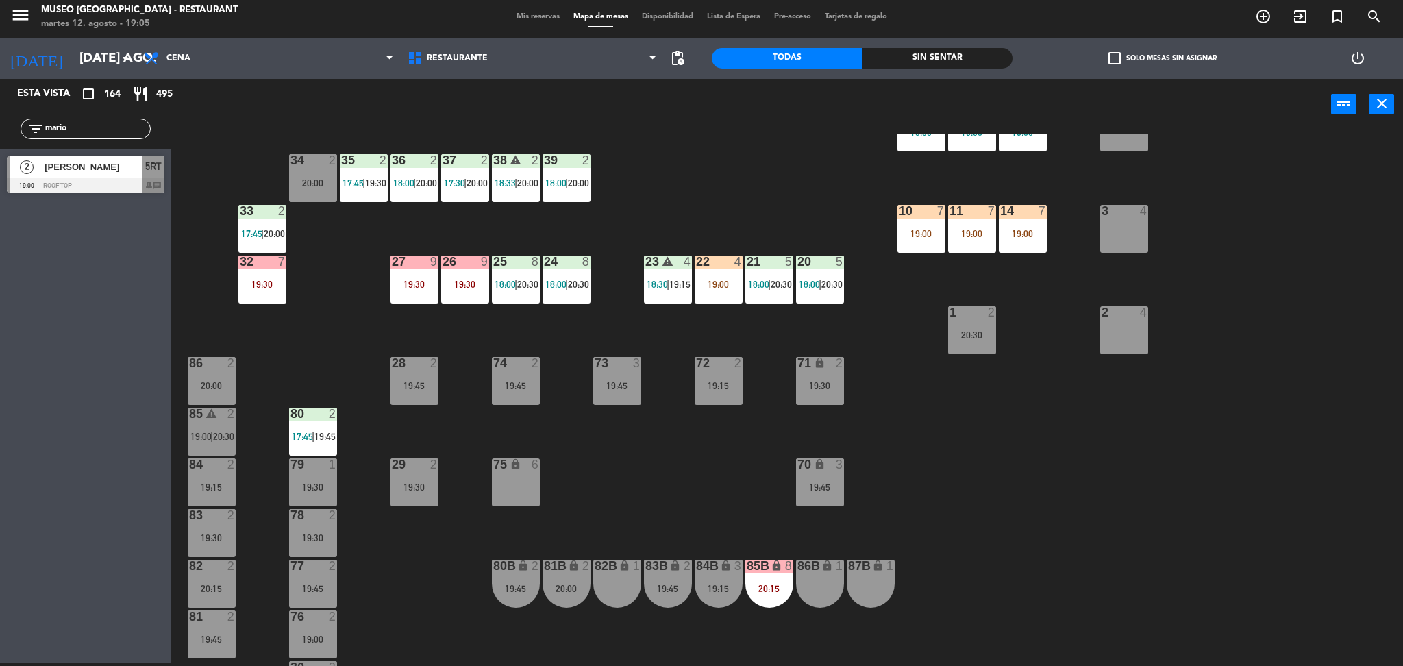
scroll to position [307, 0]
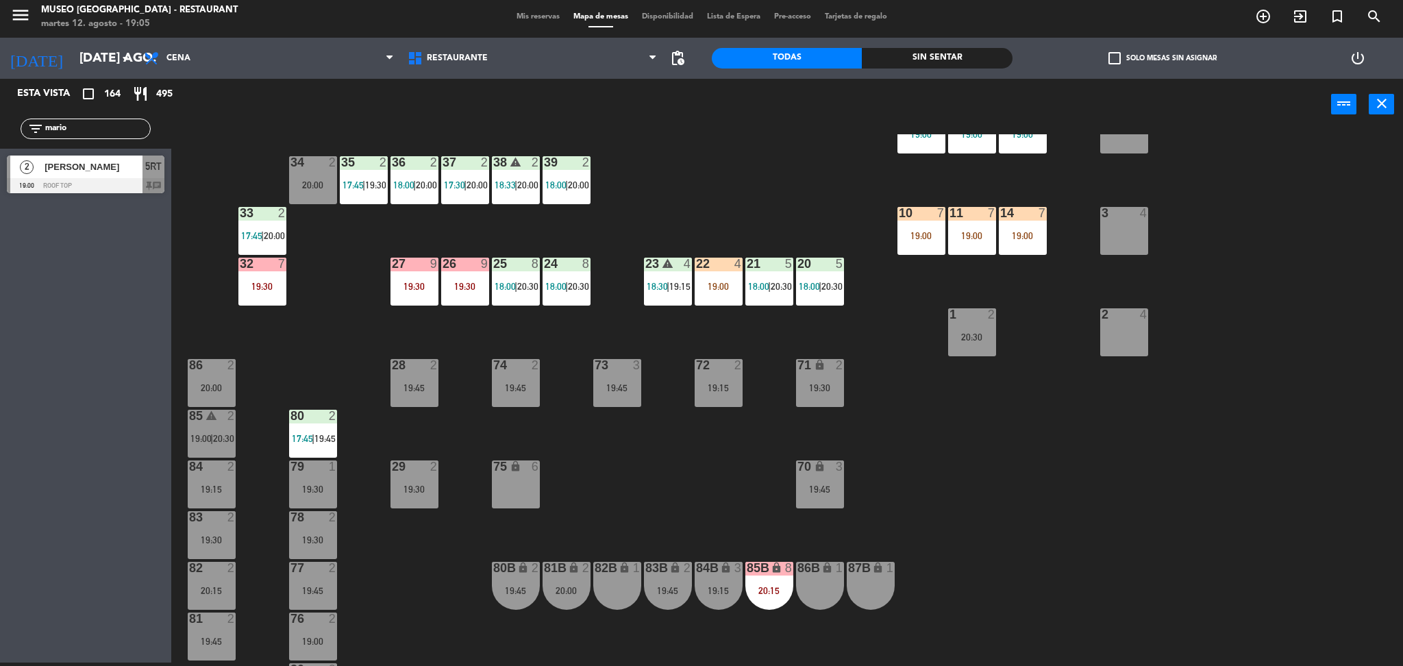
click at [1138, 60] on label "check_box_outline_blank Solo mesas sin asignar" at bounding box center [1162, 58] width 108 height 12
click at [1162, 58] on input "check_box_outline_blank Solo mesas sin asignar" at bounding box center [1162, 58] width 0 height 0
drag, startPoint x: 115, startPoint y: 131, endPoint x: 0, endPoint y: 177, distance: 123.9
click at [0, 177] on div "Esta vista crop_square 4 restaurant 11 filter_list mario" at bounding box center [85, 371] width 171 height 584
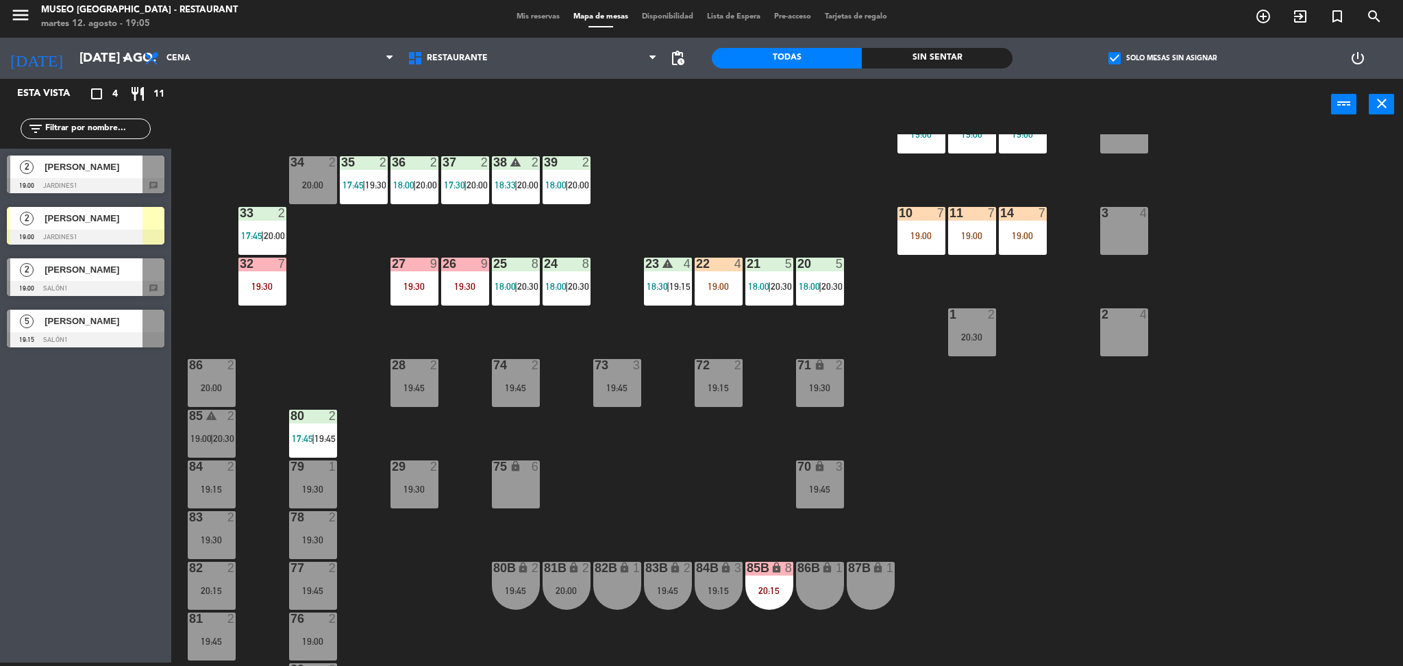
click at [116, 223] on span "[PERSON_NAME]" at bounding box center [94, 218] width 98 height 14
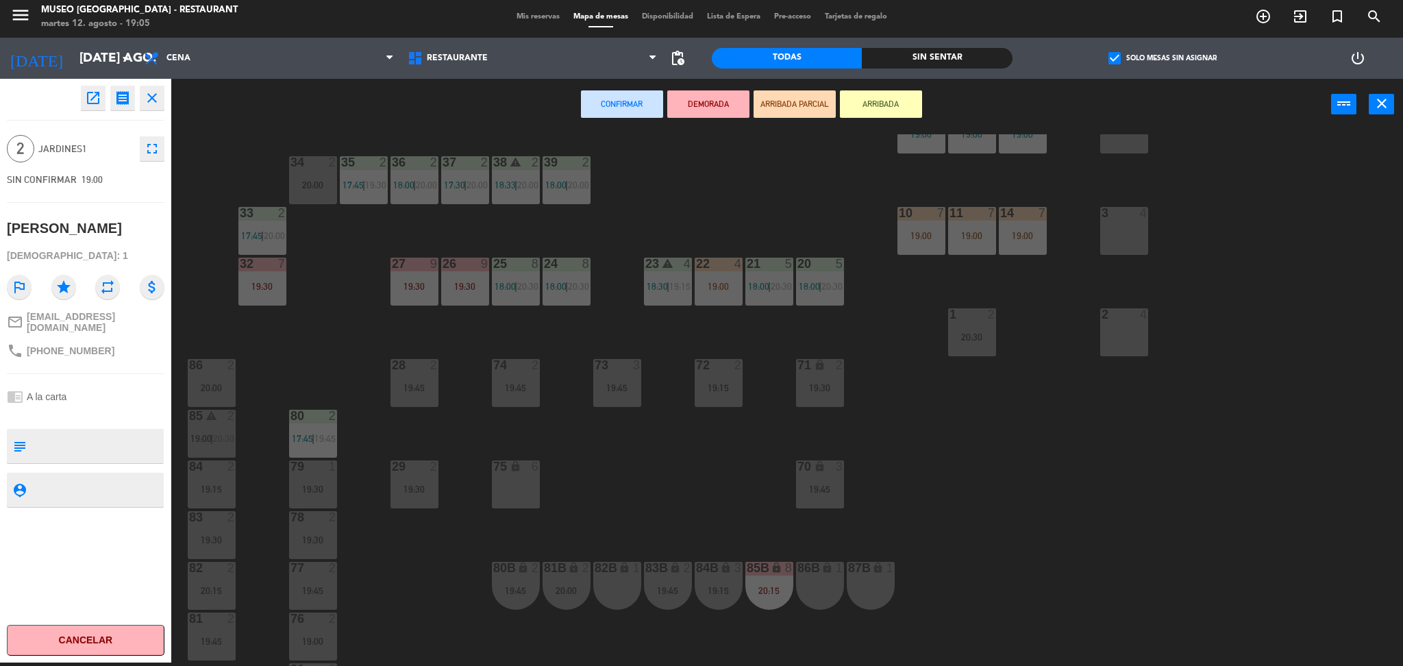
click at [203, 342] on div "44 5 18:00 | 20:30 49 2 18:00 | 20:30 54 5 19:30 64 2 19:15 48 2 18:00 | 20:15 …" at bounding box center [794, 400] width 1218 height 532
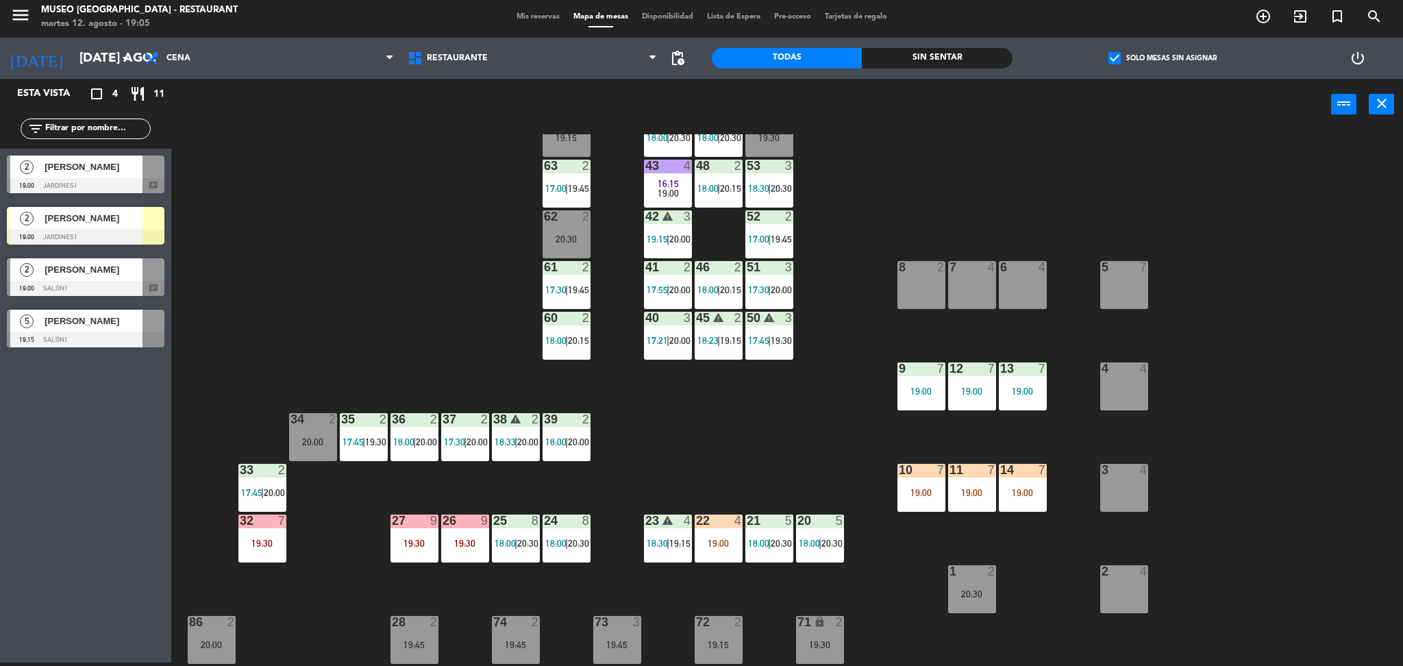
scroll to position [21, 0]
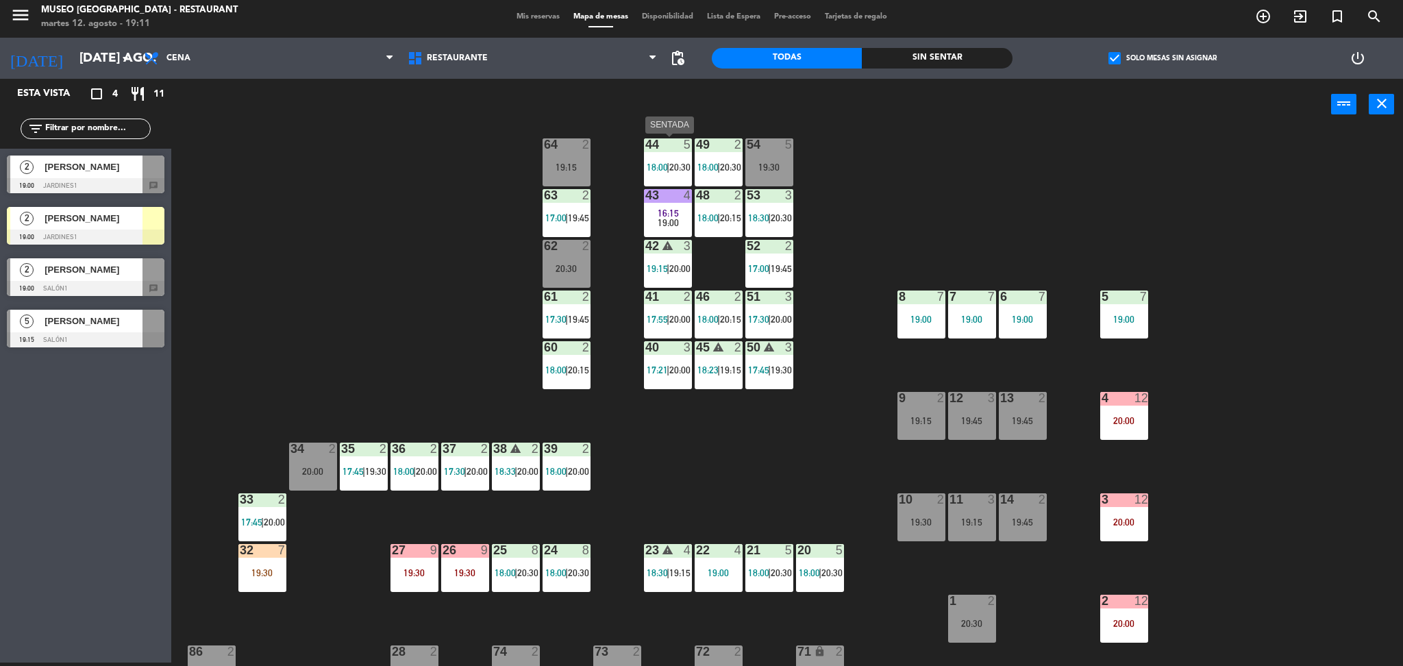
click at [676, 175] on div "44 5 18:00 | 20:30" at bounding box center [668, 162] width 48 height 48
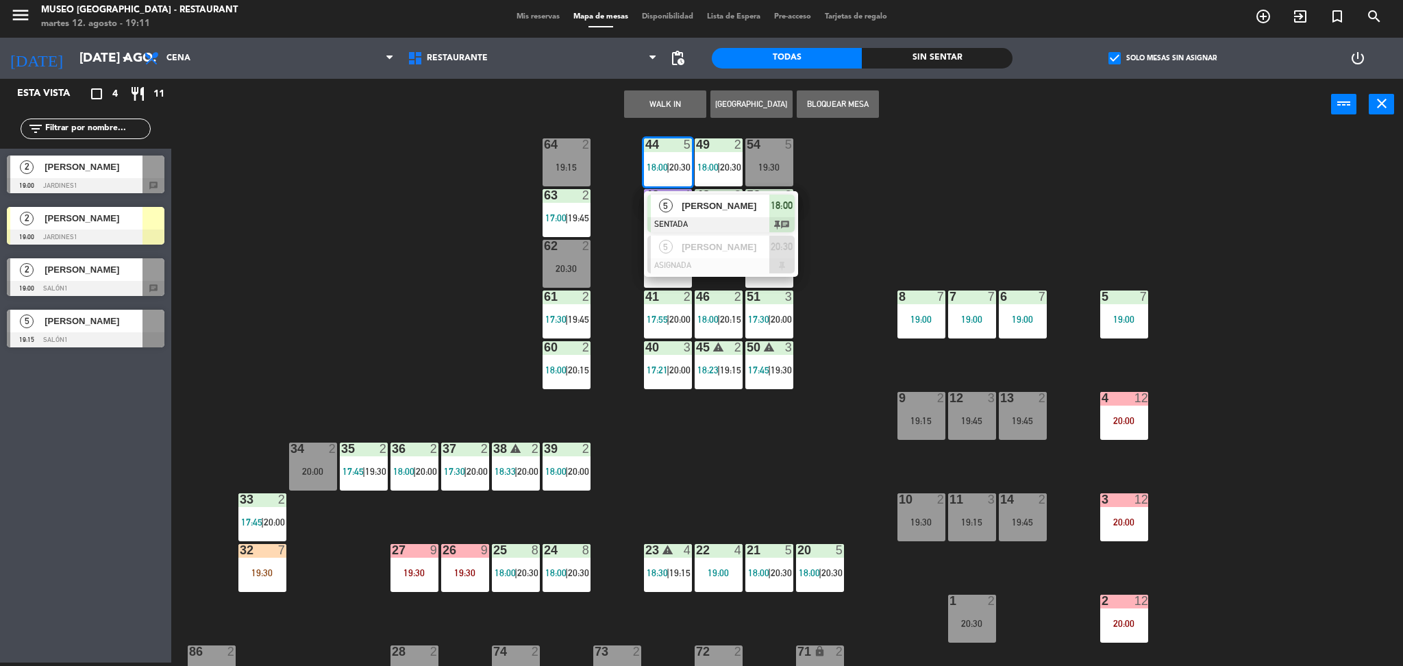
click at [807, 389] on div "44 5 18:00 | 20:30 5 [PERSON_NAME] SENTADA 18:00 chat 5 [PERSON_NAME] ASIGNADA …" at bounding box center [794, 400] width 1218 height 532
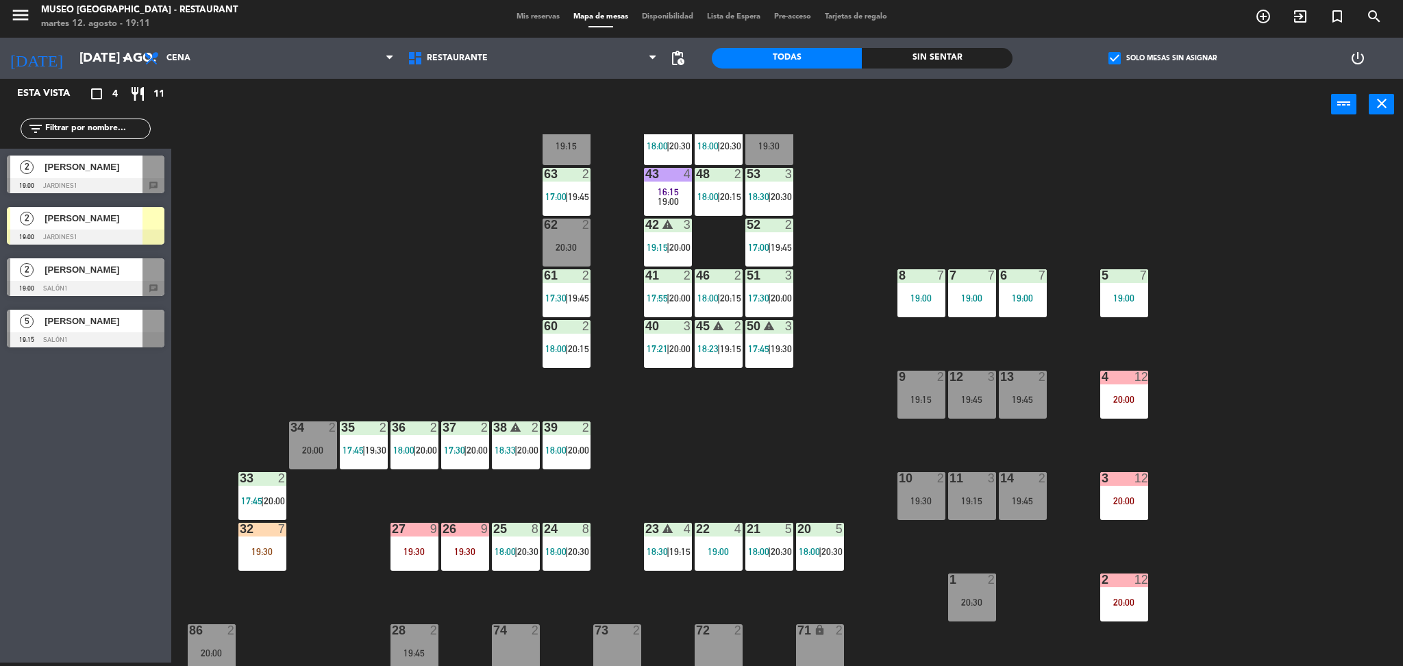
scroll to position [40, 0]
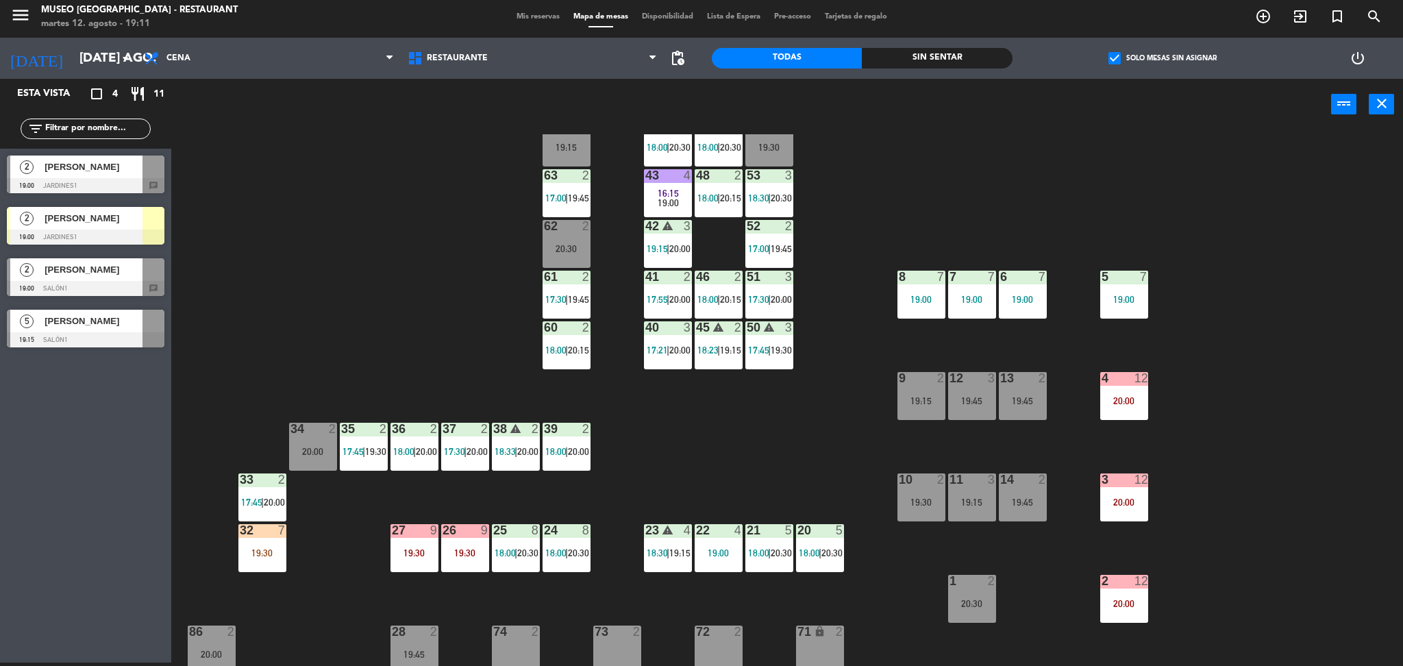
click at [774, 373] on div "44 5 18:00 | 20:30 49 2 18:00 | 20:30 54 5 19:30 64 2 19:15 48 2 18:00 | 20:15 …" at bounding box center [794, 400] width 1218 height 532
click at [774, 350] on span "19:30" at bounding box center [781, 350] width 21 height 11
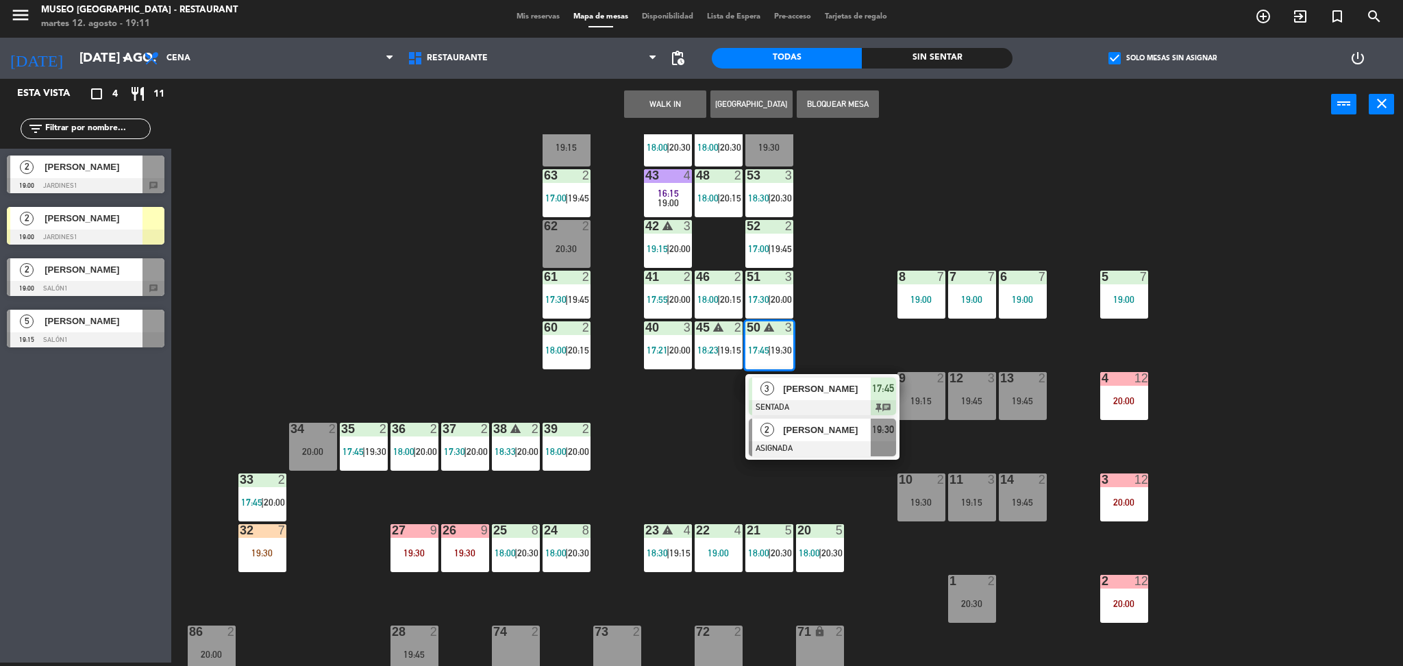
click at [808, 441] on div at bounding box center [822, 448] width 147 height 15
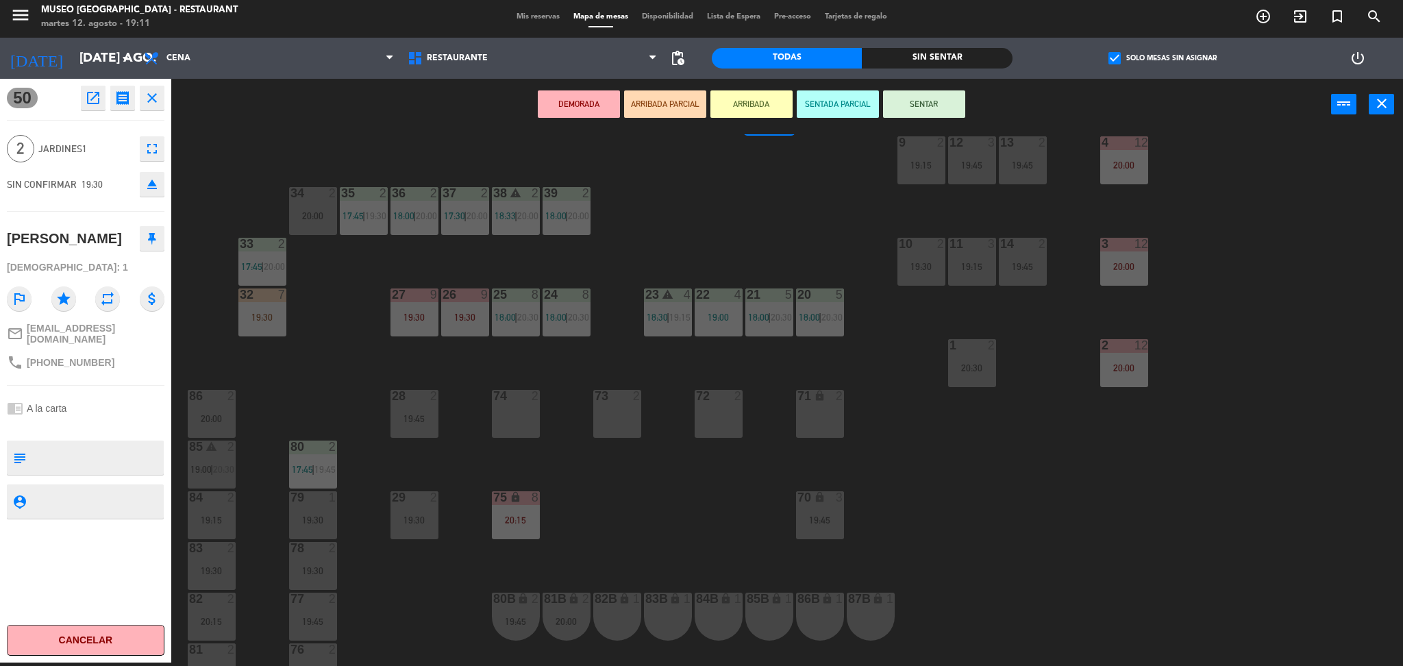
scroll to position [277, 0]
click at [614, 421] on div "73 2" at bounding box center [617, 413] width 48 height 48
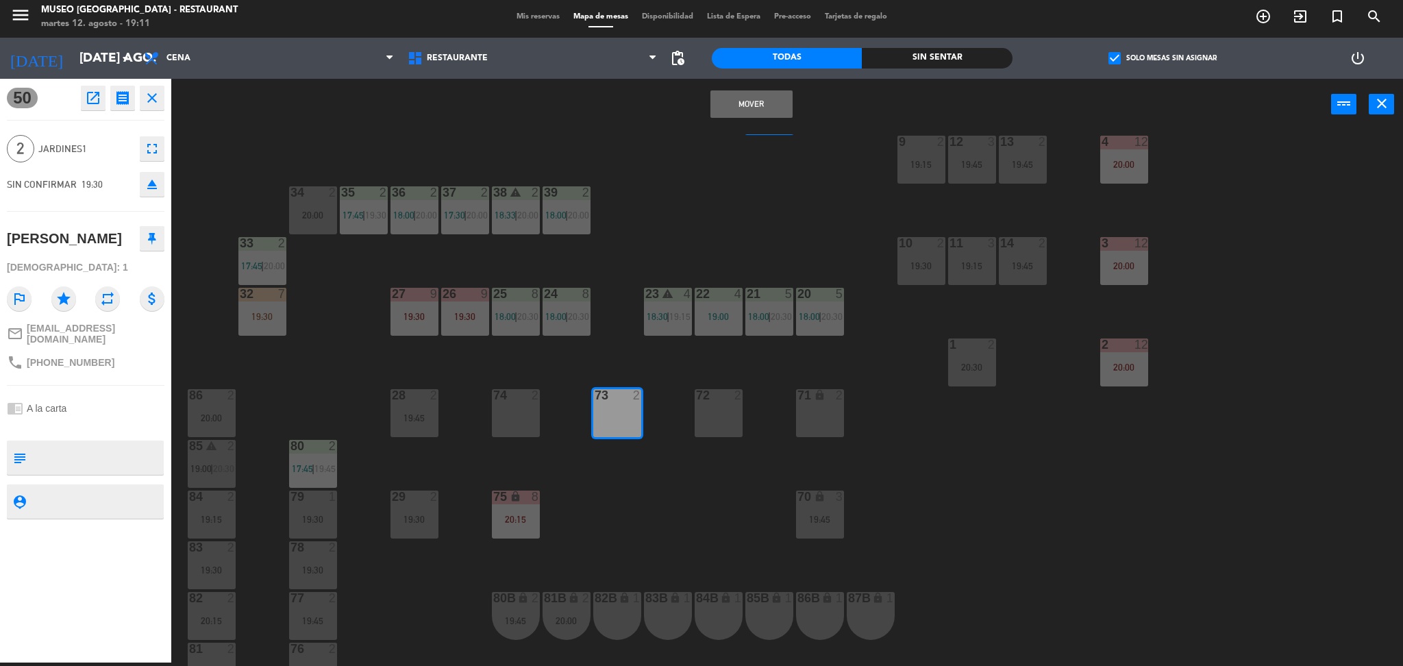
click at [747, 115] on button "Mover" at bounding box center [751, 103] width 82 height 27
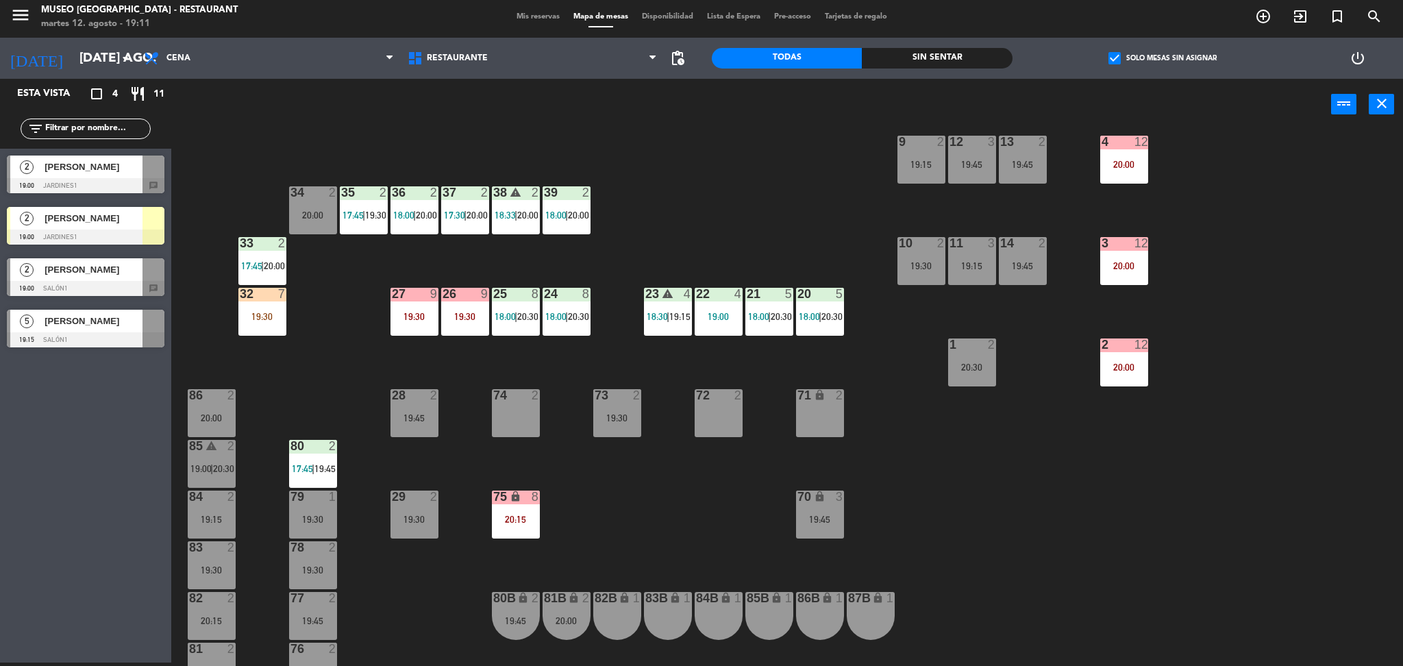
click at [129, 134] on input "text" at bounding box center [97, 128] width 106 height 15
click at [850, 184] on div "44 5 18:00 | 20:30 49 2 18:00 | 20:30 54 5 19:30 64 2 19:15 48 2 18:00 | 20:15 …" at bounding box center [794, 400] width 1218 height 532
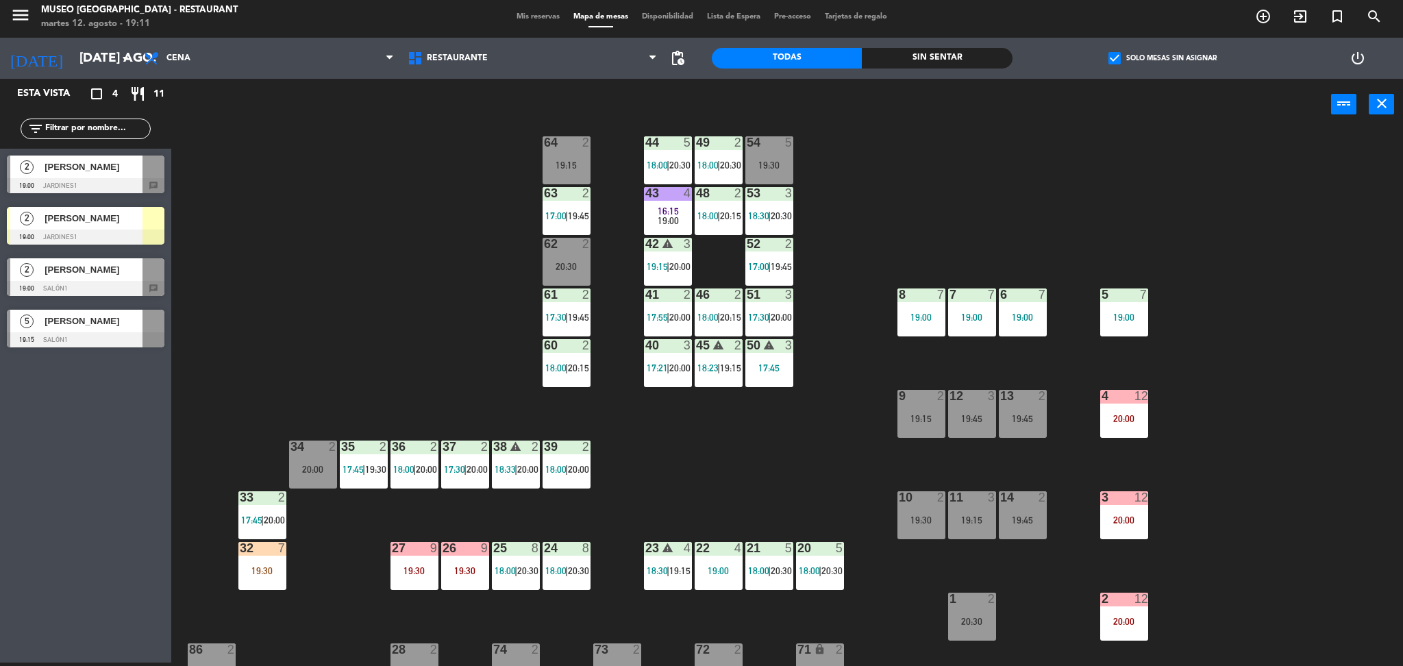
scroll to position [18, 0]
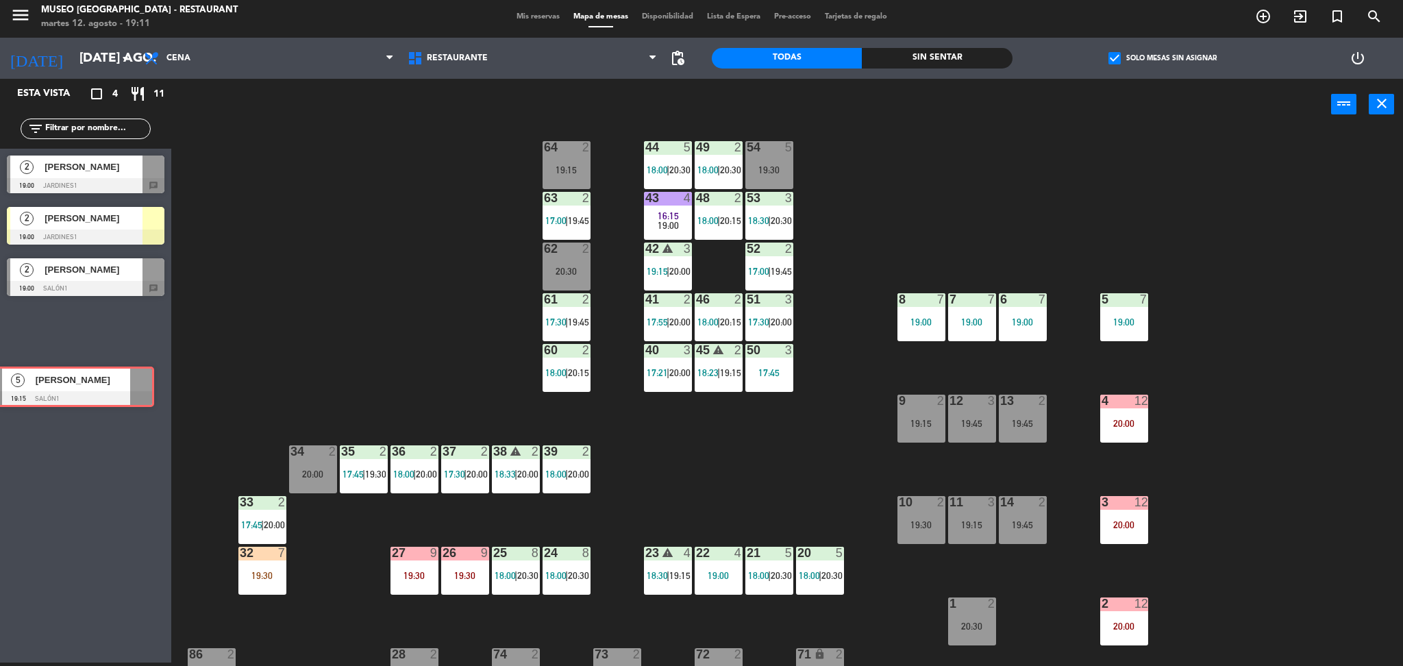
click at [113, 386] on div "Esta vista crop_square 4 restaurant 11 filter_list 2 [PERSON_NAME][GEOGRAPHIC_D…" at bounding box center [85, 371] width 171 height 584
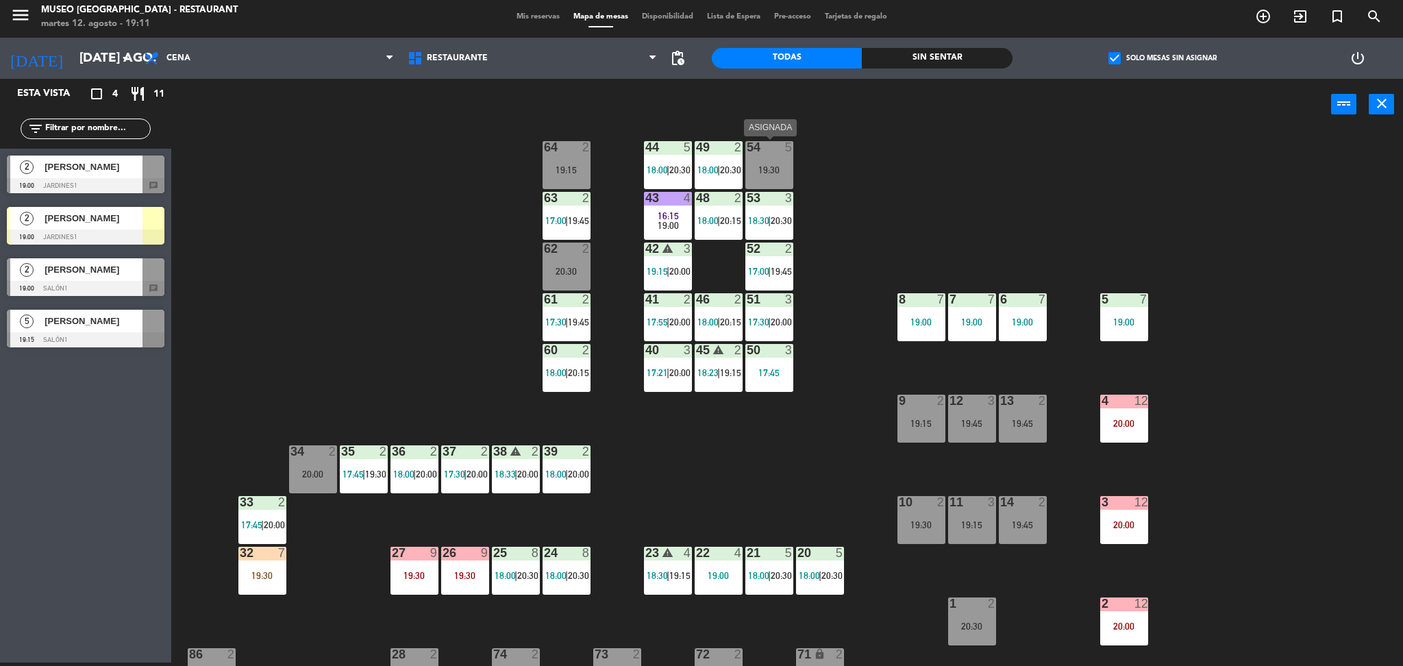
click at [776, 152] on div at bounding box center [769, 147] width 23 height 12
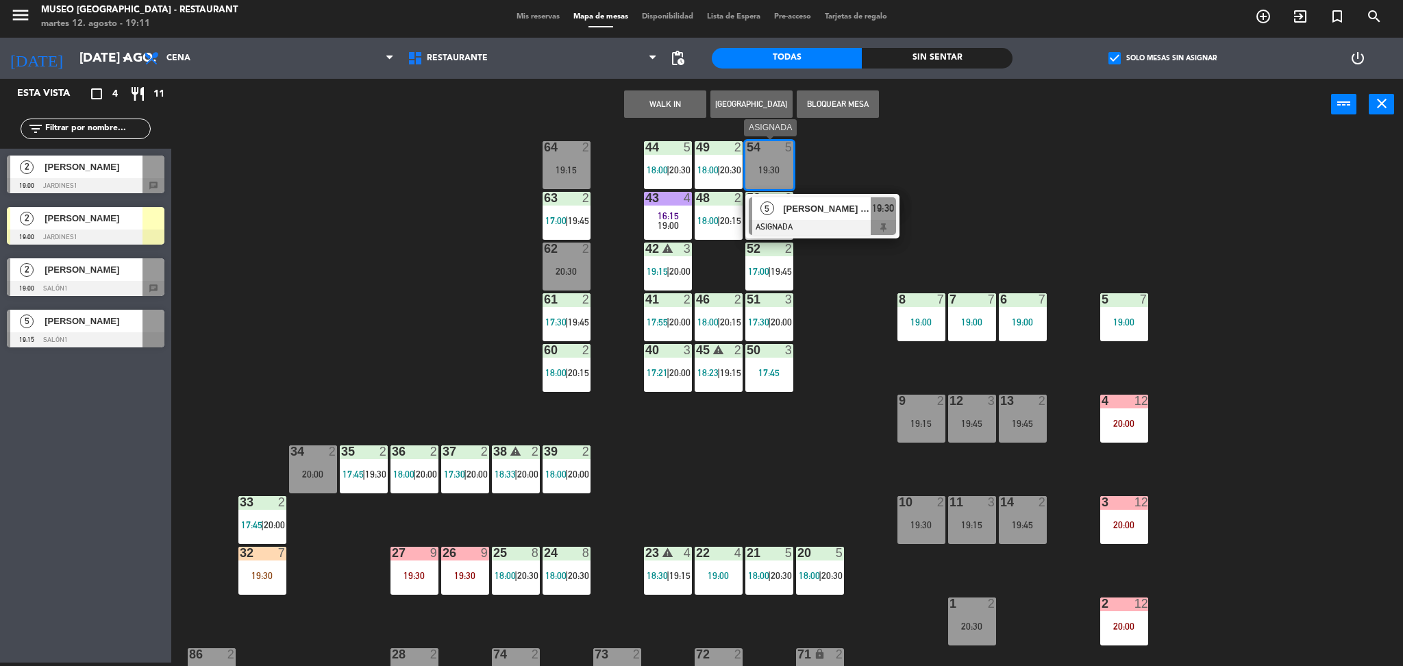
click at [821, 214] on span "[PERSON_NAME] [PERSON_NAME]" at bounding box center [827, 208] width 88 height 14
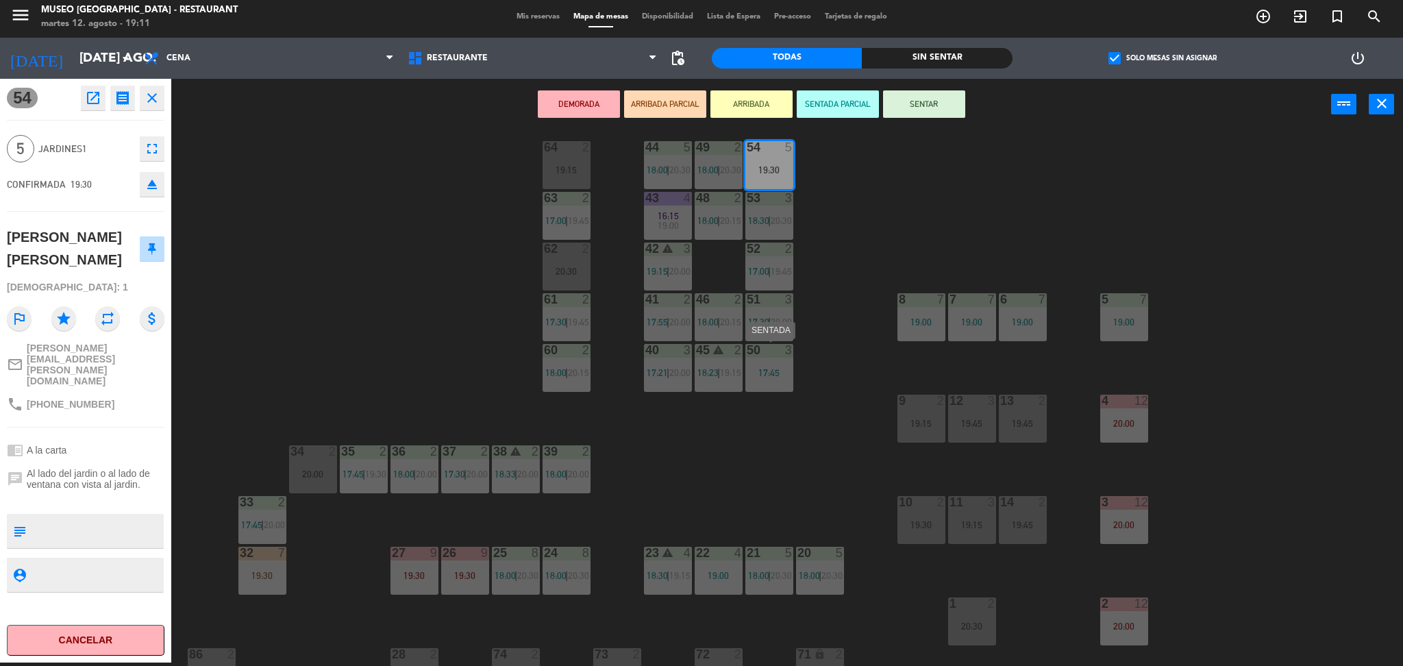
click at [772, 353] on div at bounding box center [769, 350] width 23 height 12
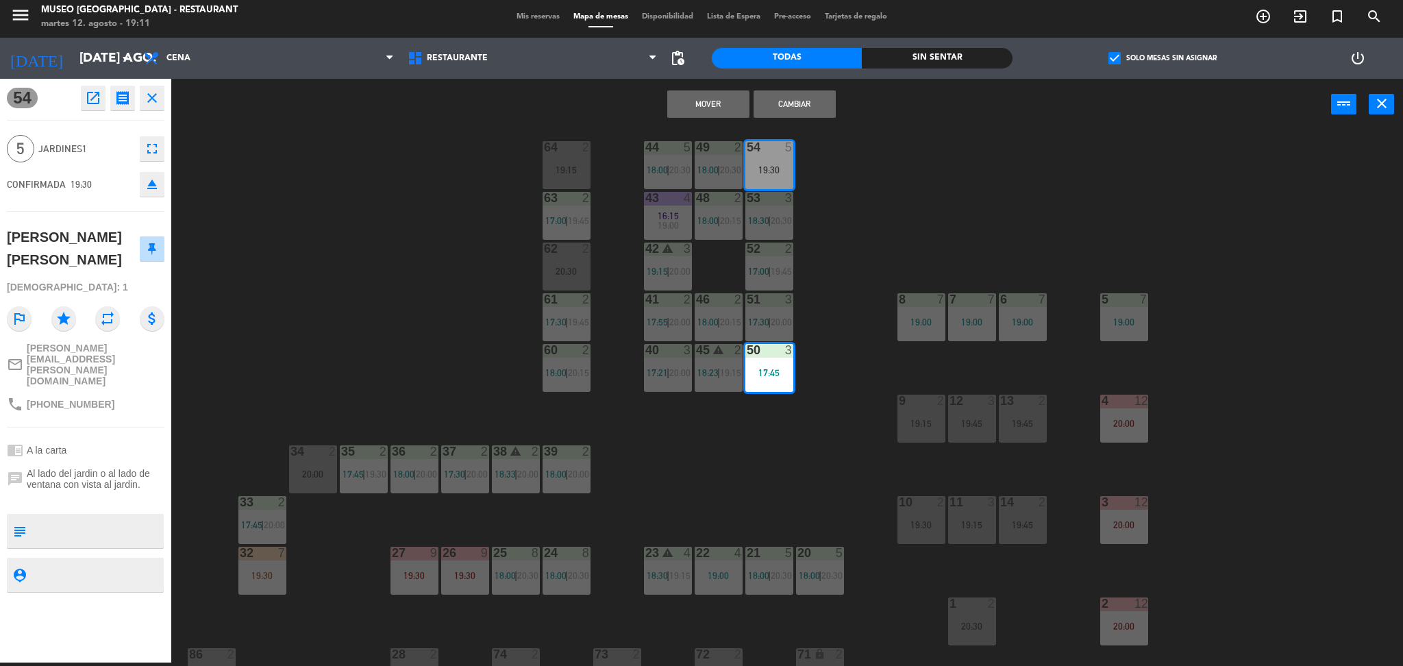
click at [726, 103] on button "Mover" at bounding box center [708, 103] width 82 height 27
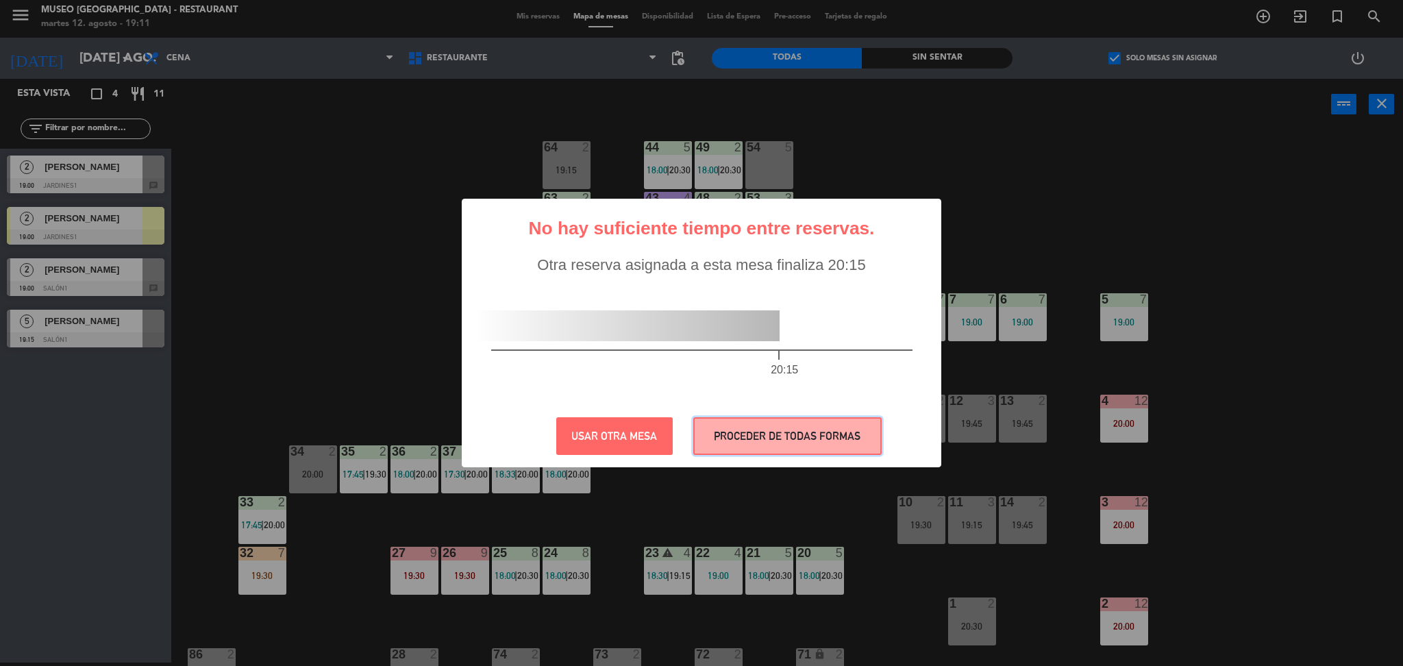
click at [772, 426] on button "PROCEDER DE TODAS FORMAS" at bounding box center [787, 436] width 188 height 38
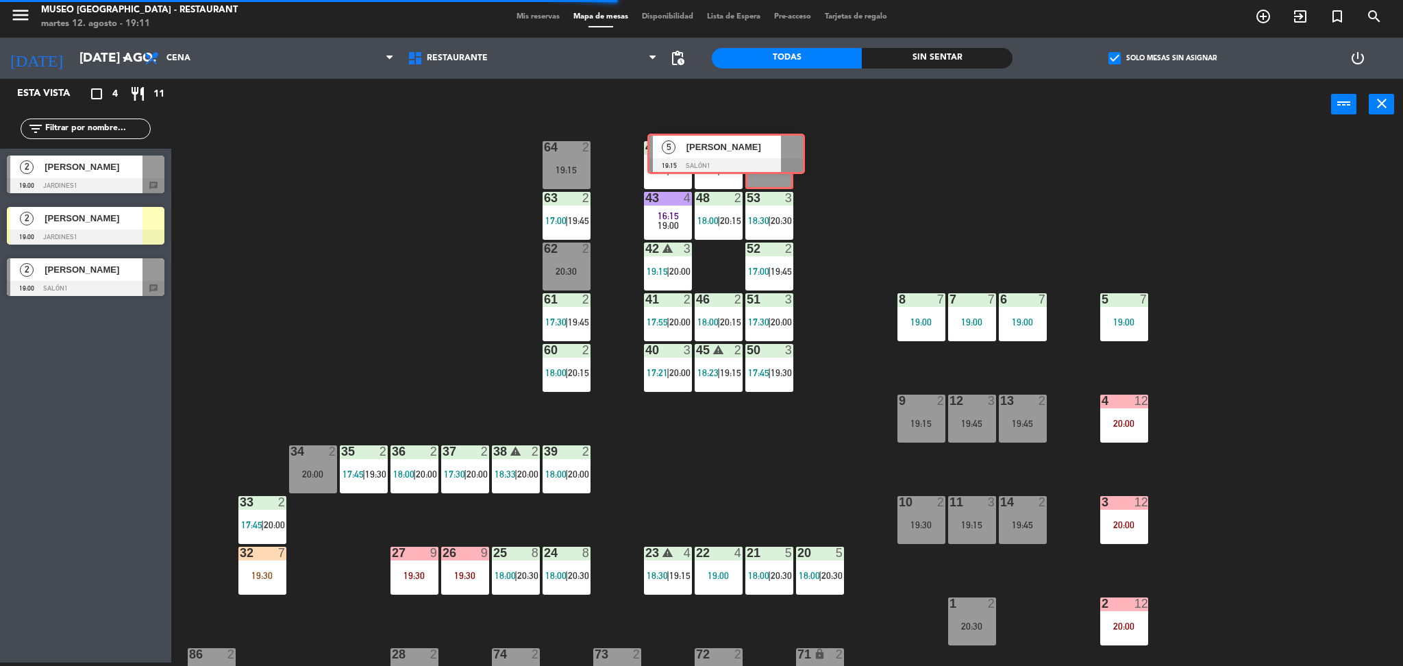
drag, startPoint x: 134, startPoint y: 328, endPoint x: 778, endPoint y: 152, distance: 667.5
click at [778, 152] on div "Esta vista crop_square 4 restaurant 11 filter_list 2 [PERSON_NAME][GEOGRAPHIC_D…" at bounding box center [701, 373] width 1403 height 588
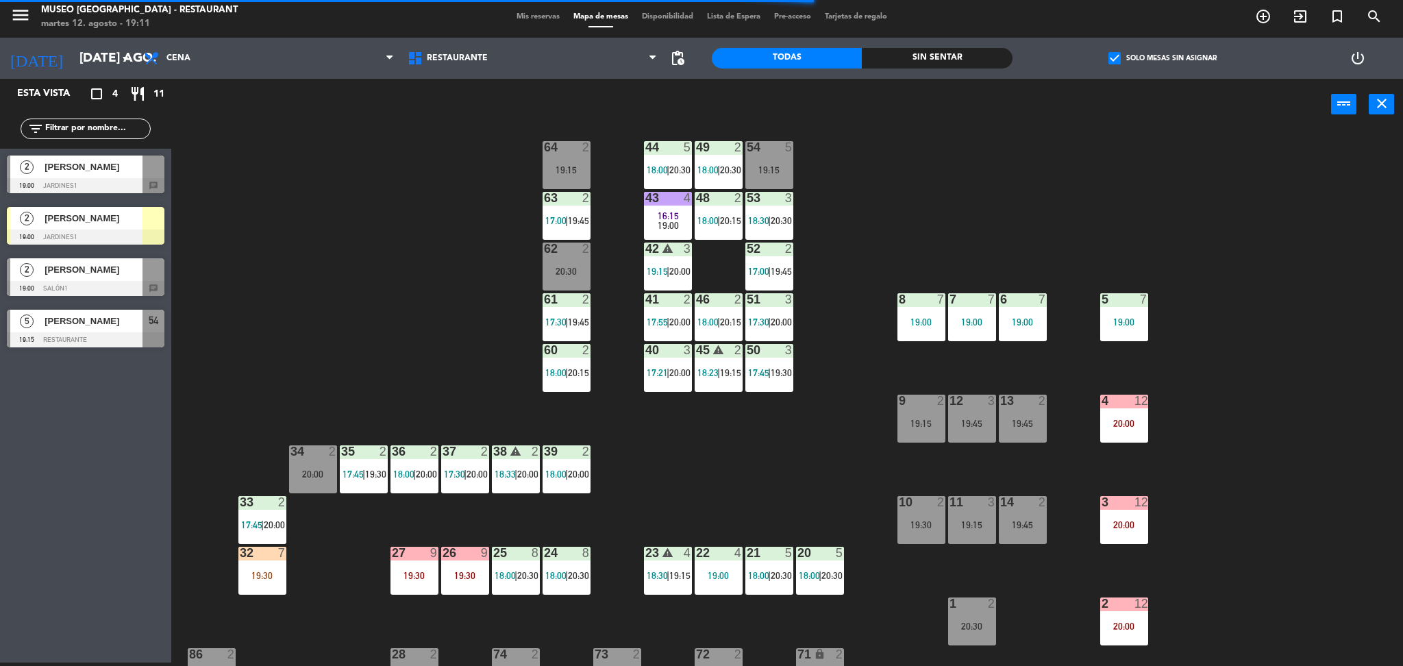
click at [1171, 60] on label "check_box Solo mesas sin asignar" at bounding box center [1162, 58] width 108 height 12
click at [1162, 58] on input "check_box Solo mesas sin asignar" at bounding box center [1162, 58] width 0 height 0
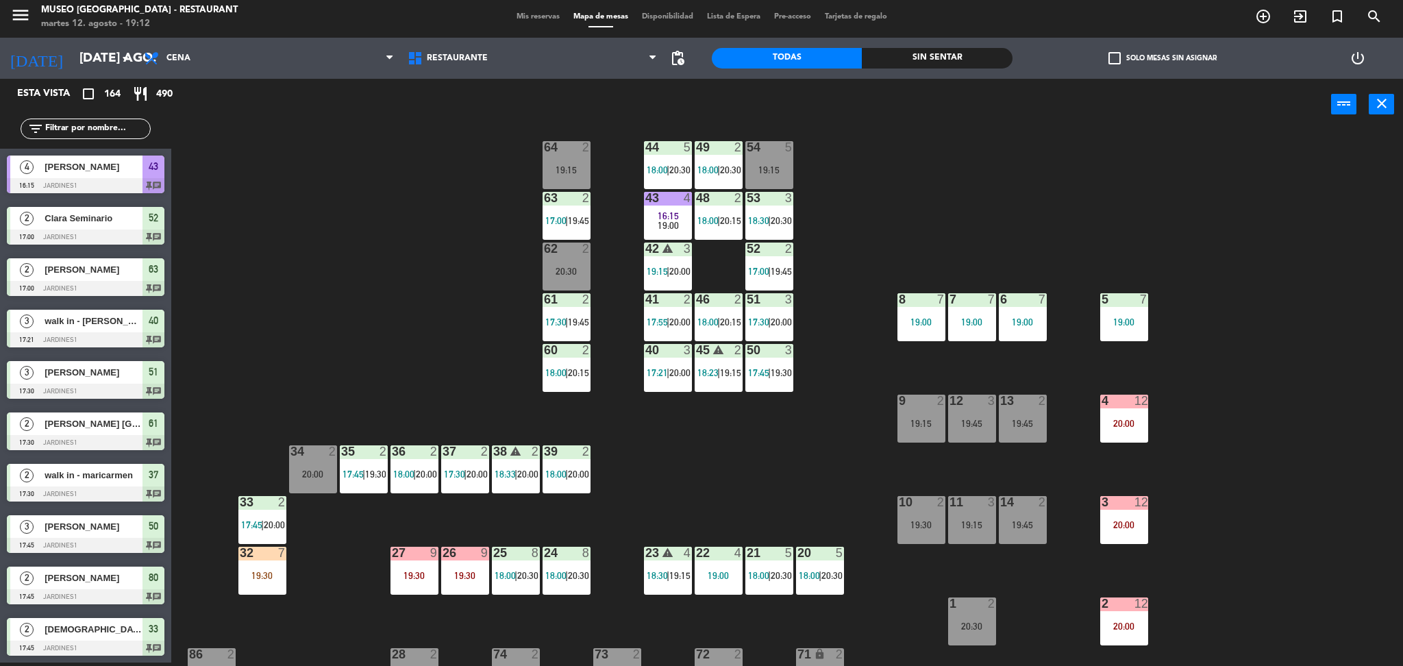
click at [99, 130] on input "text" at bounding box center [97, 128] width 106 height 15
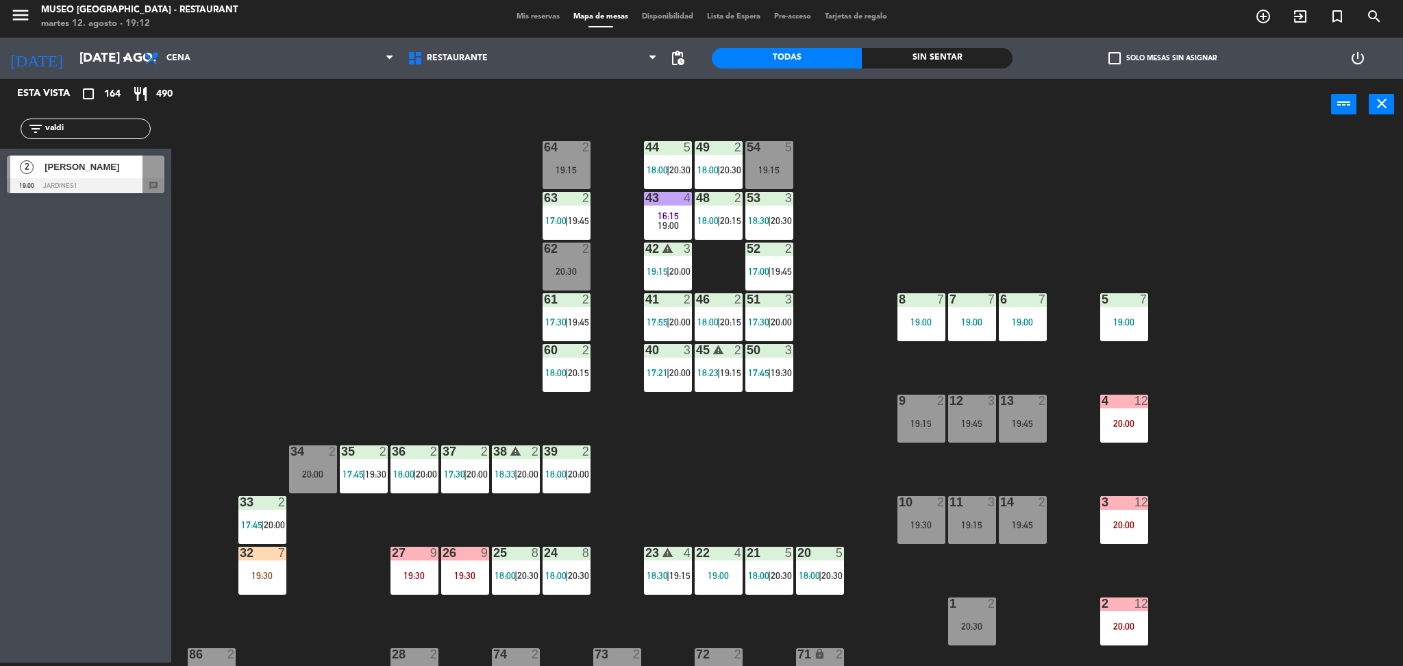
type input "valdi"
click at [123, 169] on span "[PERSON_NAME]" at bounding box center [94, 167] width 98 height 14
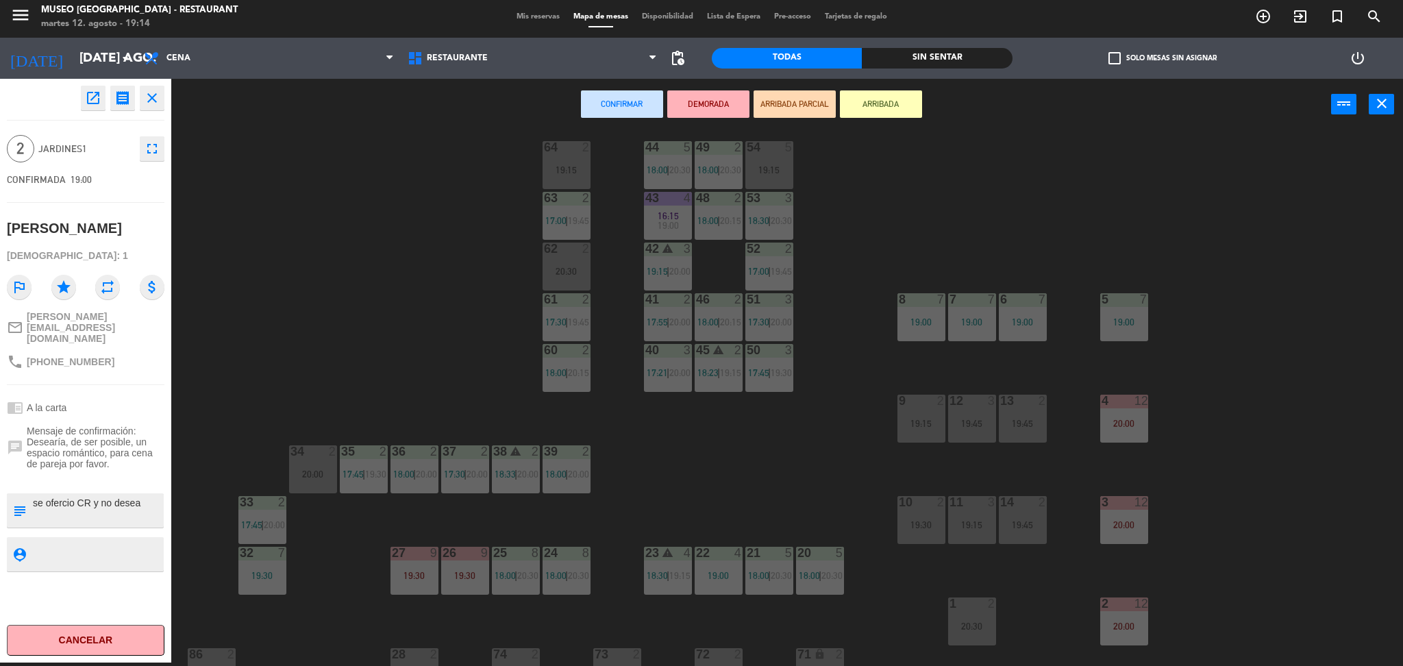
click at [413, 238] on div "44 5 18:00 | 20:30 49 2 18:00 | 20:30 54 5 19:15 64 2 19:15 48 2 18:00 | 20:15 …" at bounding box center [794, 400] width 1218 height 532
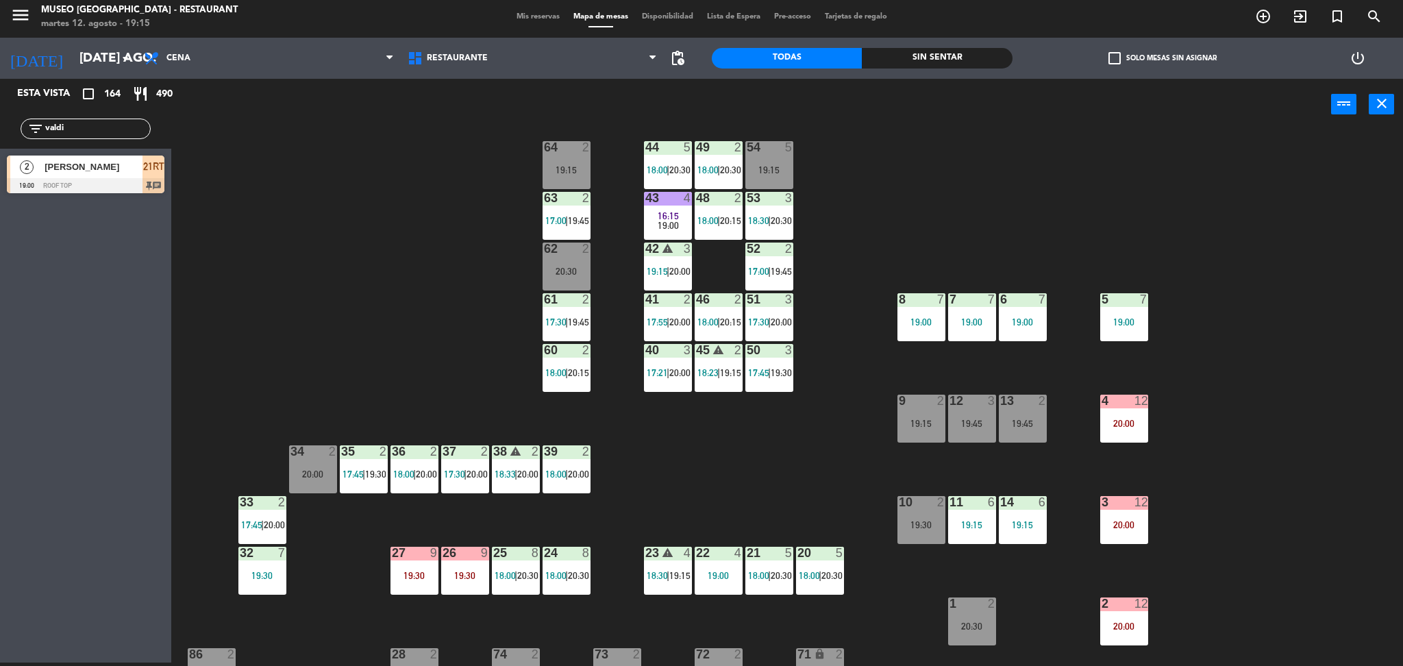
click at [140, 164] on span "[PERSON_NAME]" at bounding box center [94, 167] width 98 height 14
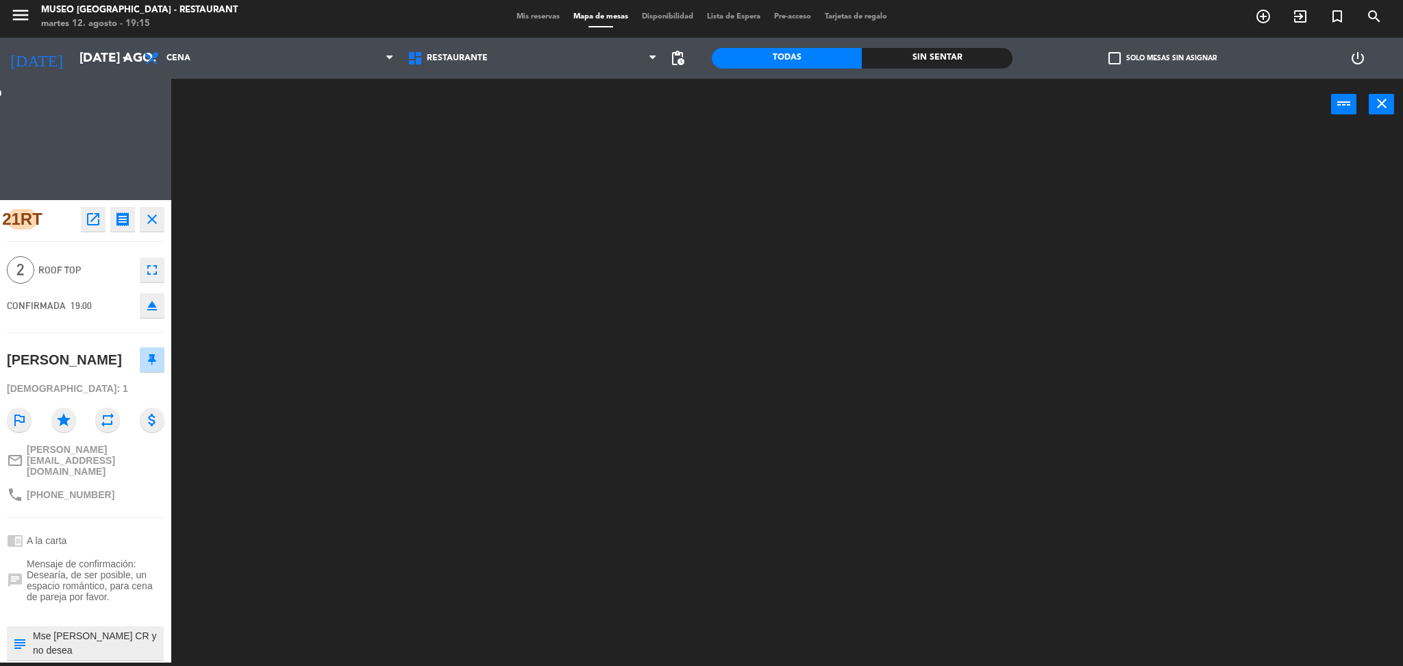
scroll to position [0, 0]
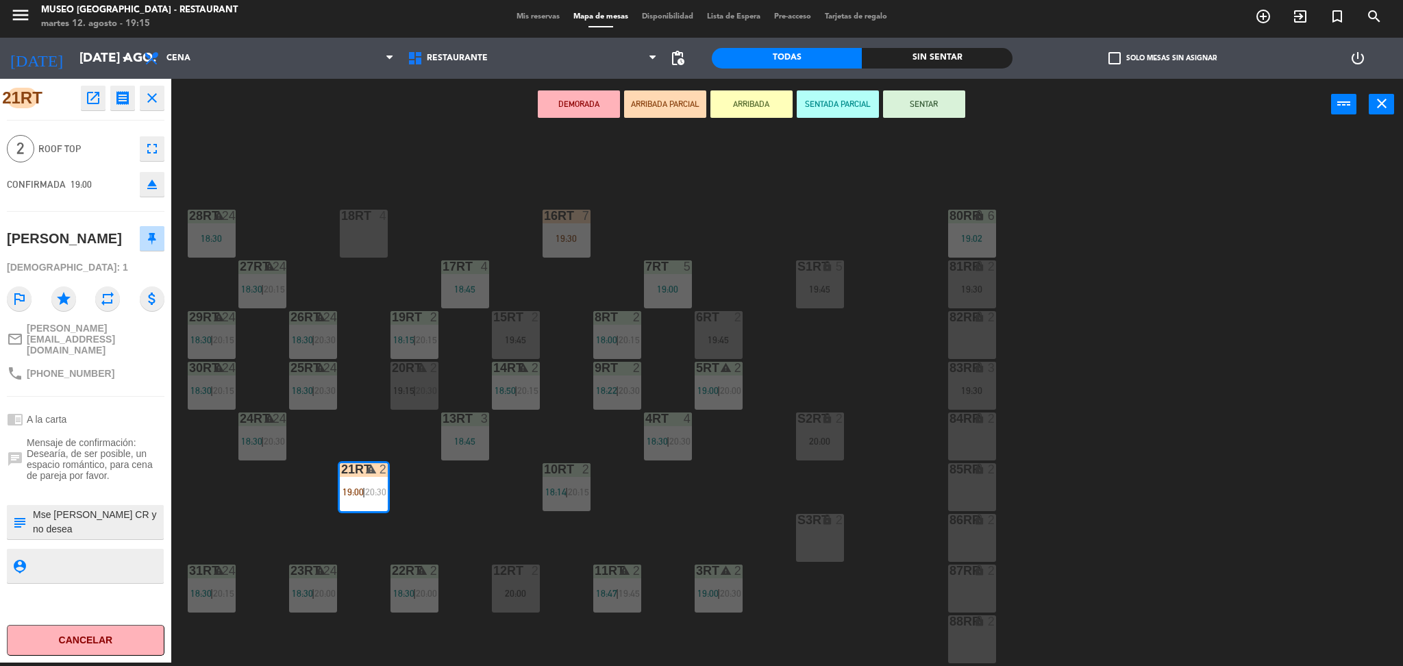
click at [509, 210] on div "18RT 4 16RT 7 19:30 28RT warning 24 18:30 80RR lock 6 19:02 27RT warning 24 18:…" at bounding box center [794, 400] width 1218 height 532
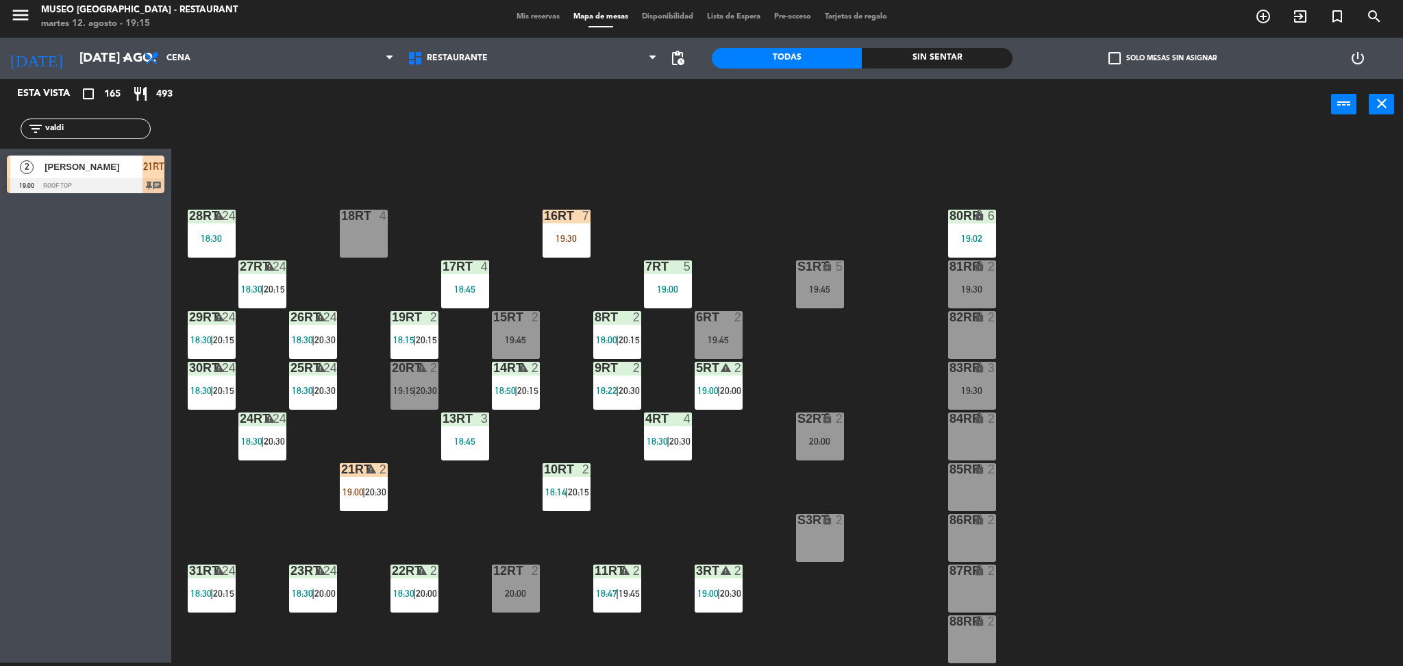
click at [967, 393] on div "19:30" at bounding box center [972, 391] width 48 height 10
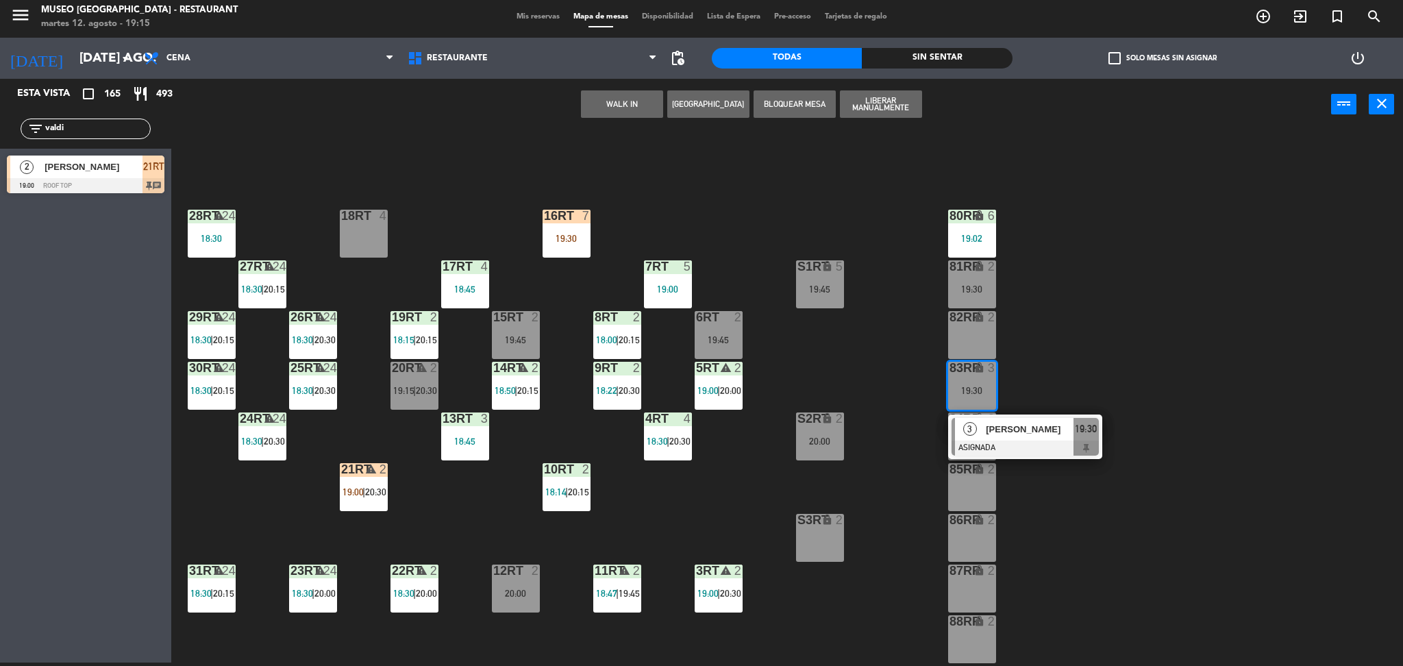
click at [835, 343] on div "18RT 4 16RT 7 19:30 28RT warning 24 18:30 80RR lock 6 19:02 27RT warning 24 18:…" at bounding box center [794, 400] width 1218 height 532
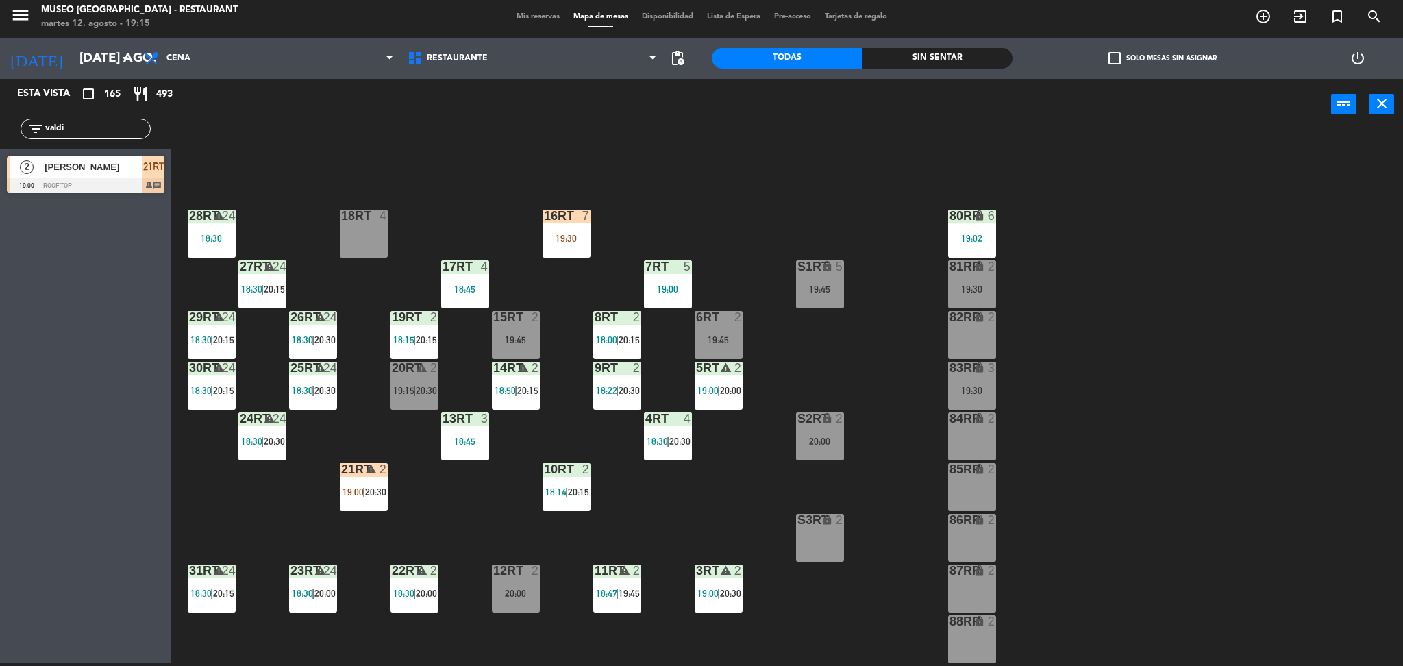
click at [823, 278] on div "S1RT lock 5 19:45" at bounding box center [820, 284] width 48 height 48
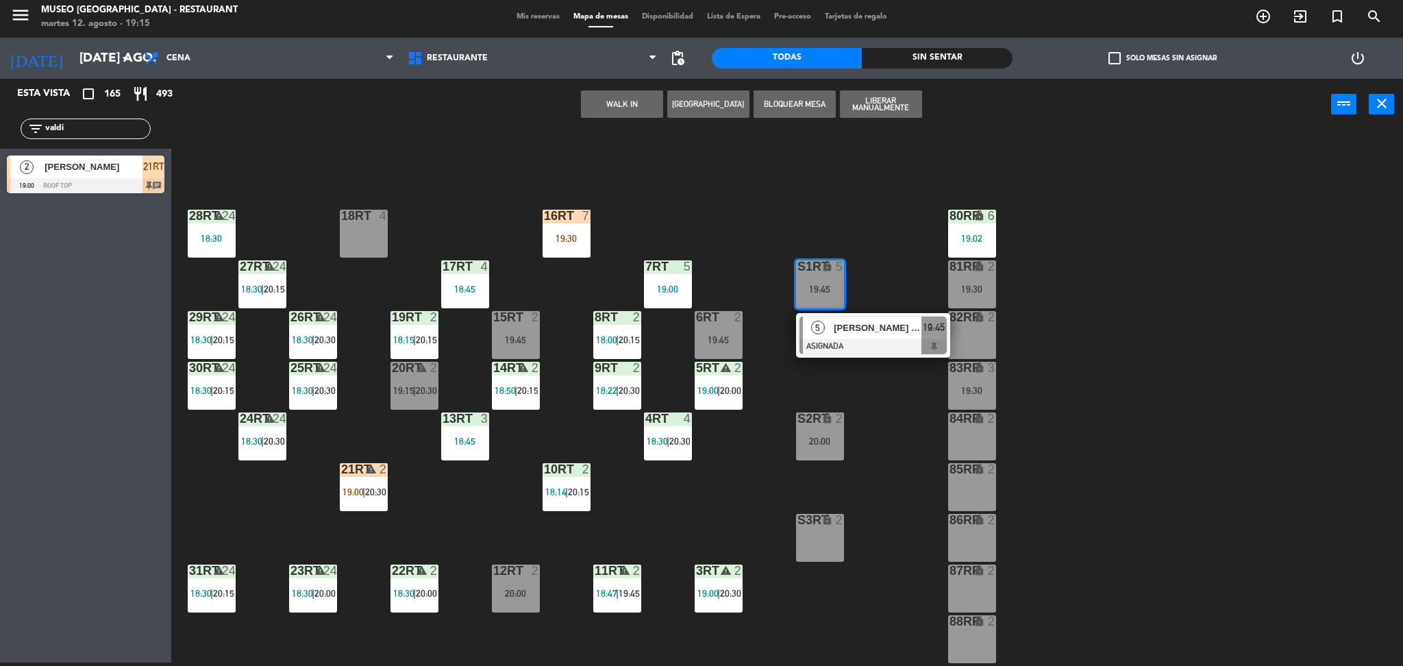
click at [367, 233] on div "18RT 4" at bounding box center [364, 234] width 48 height 48
click at [629, 103] on button "Mover" at bounding box center [622, 103] width 82 height 27
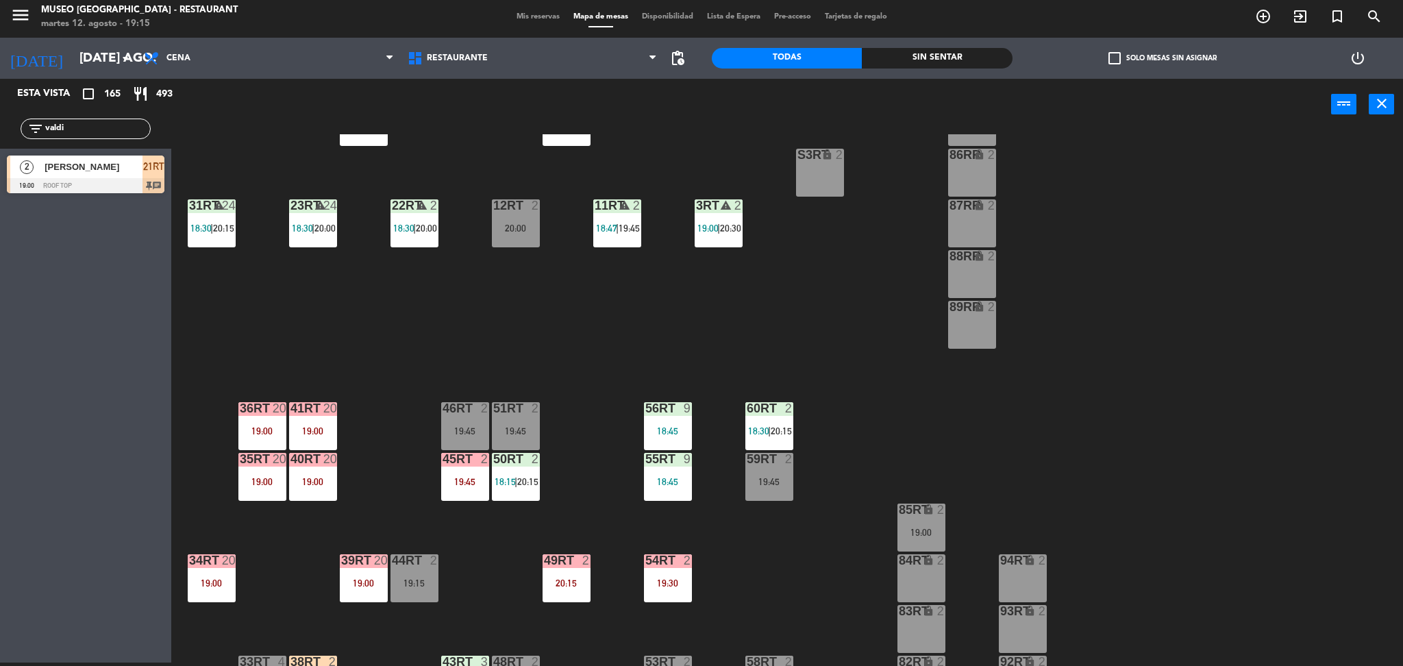
scroll to position [503, 0]
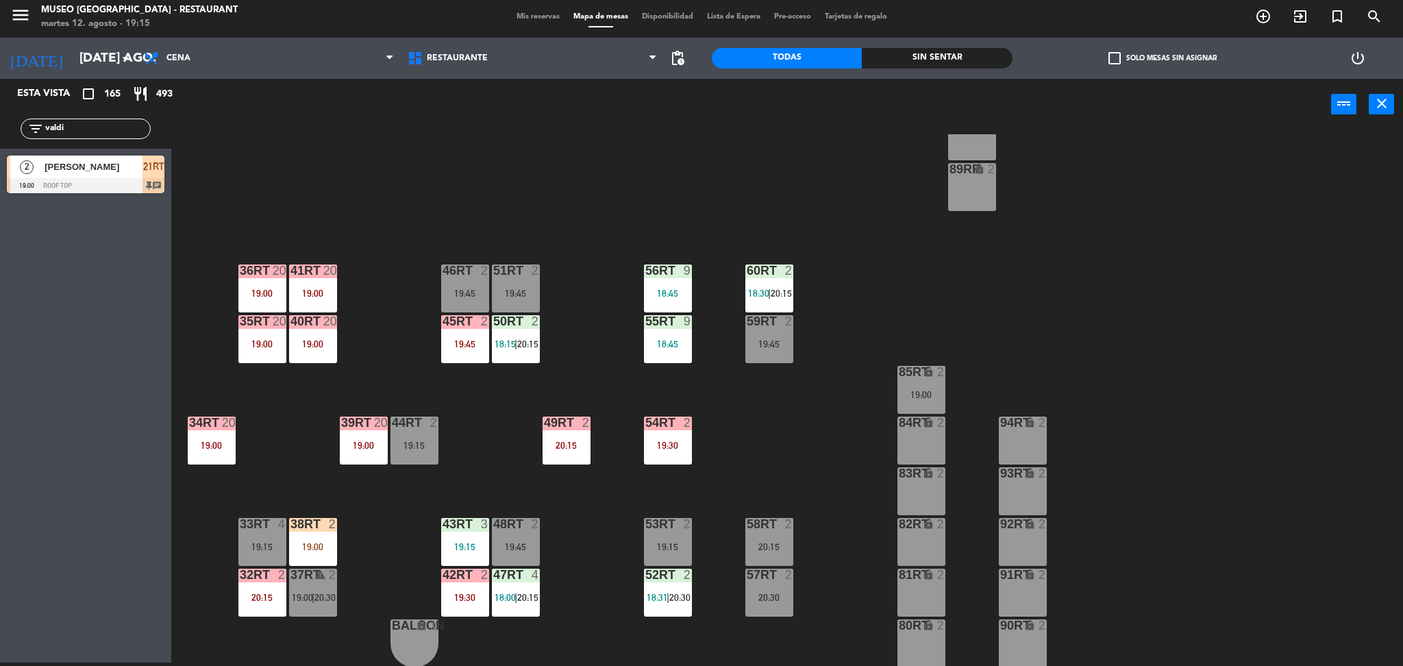
drag, startPoint x: 95, startPoint y: 138, endPoint x: 67, endPoint y: 142, distance: 28.4
click at [67, 142] on div "filter_list valdi" at bounding box center [85, 129] width 171 height 40
drag, startPoint x: 79, startPoint y: 133, endPoint x: 5, endPoint y: 154, distance: 77.6
click at [5, 154] on div "Esta vista crop_square 165 restaurant 493 filter_list valdi 2 [PERSON_NAME][GEO…" at bounding box center [85, 139] width 171 height 121
type input "anco"
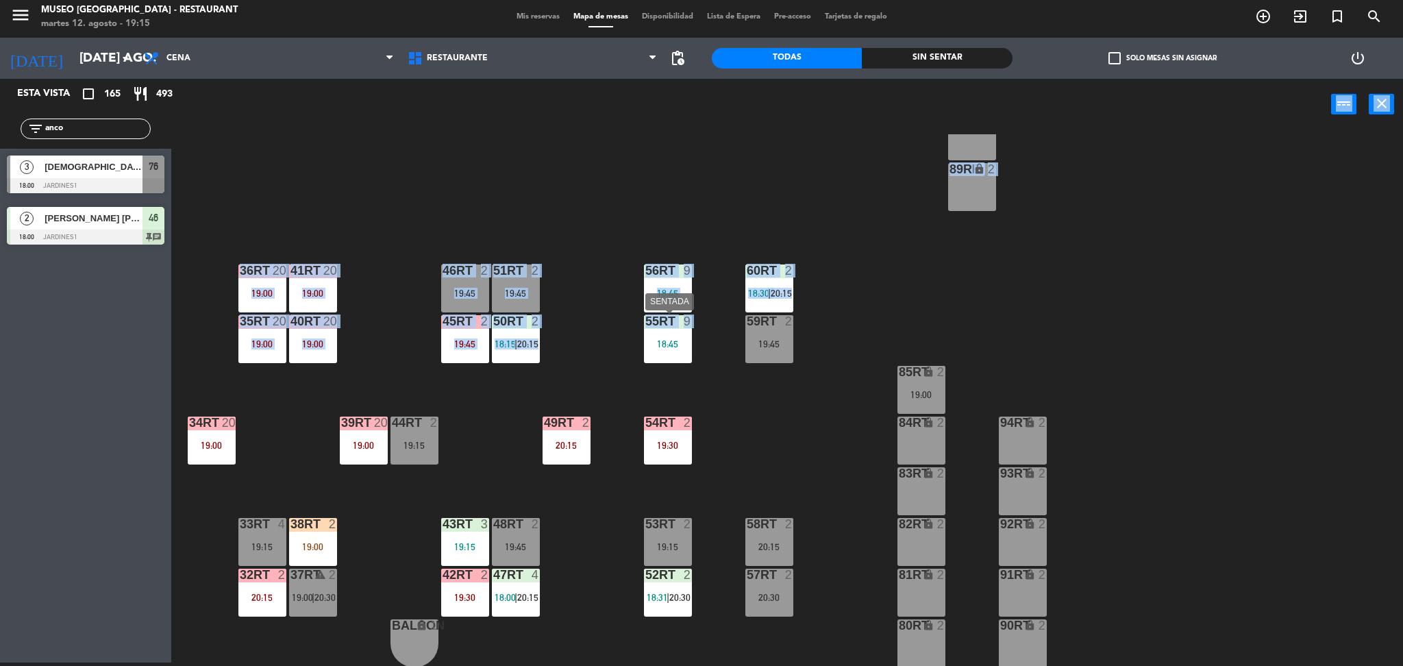
drag, startPoint x: 629, startPoint y: 355, endPoint x: 660, endPoint y: 348, distance: 31.6
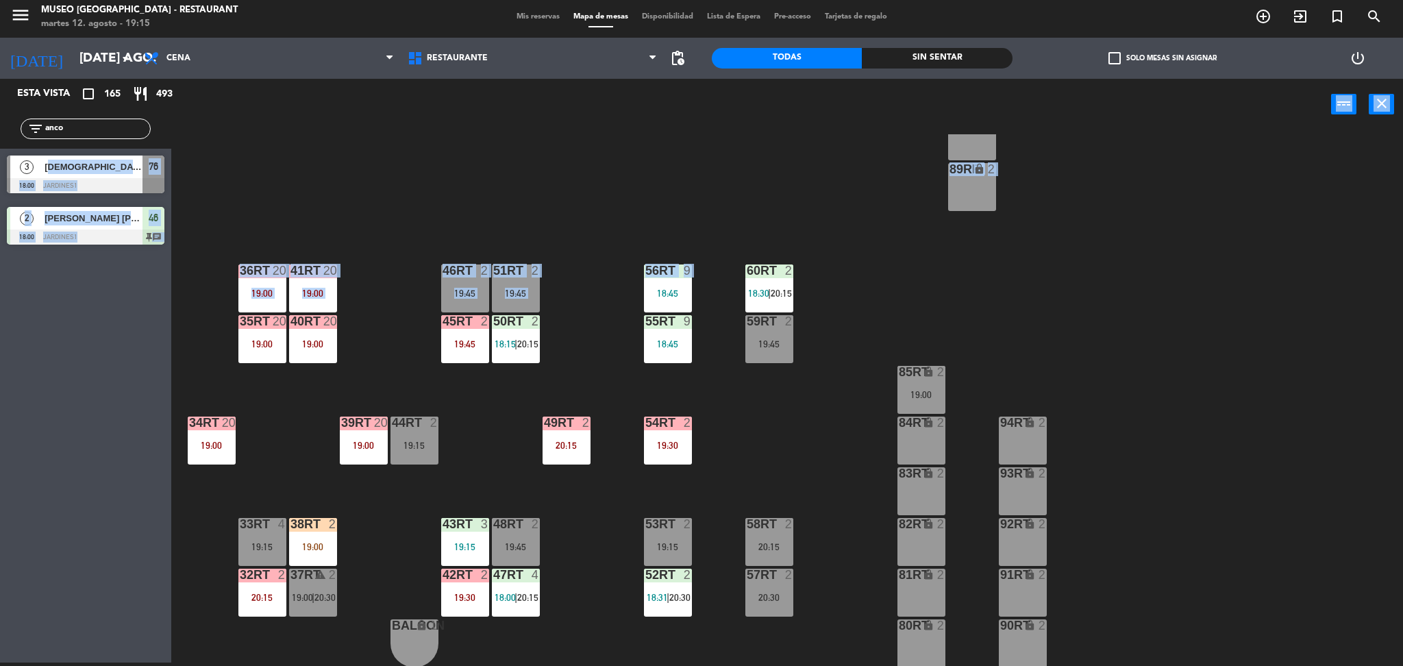
drag, startPoint x: 129, startPoint y: 153, endPoint x: 603, endPoint y: 277, distance: 489.8
click at [603, 277] on div "Esta vista crop_square 165 restaurant 493 filter_list anco 3 Christian Anco 18:…" at bounding box center [701, 373] width 1403 height 588
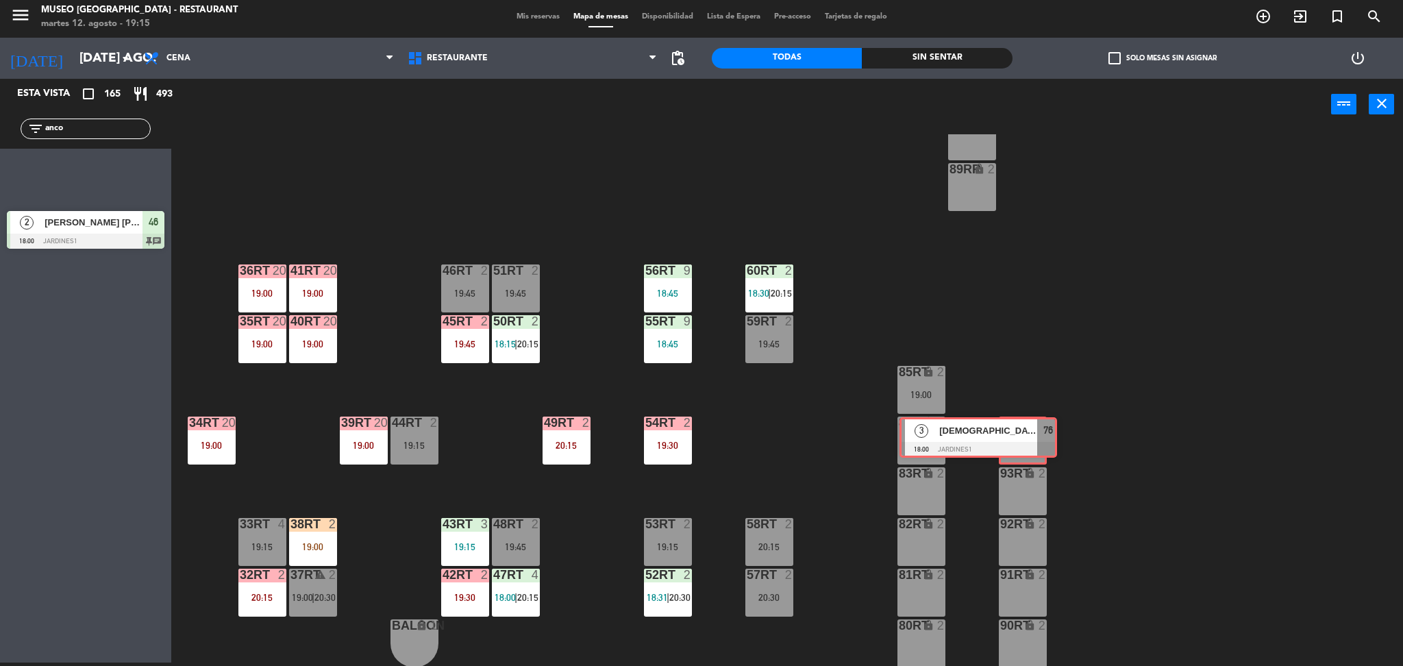
drag, startPoint x: 146, startPoint y: 171, endPoint x: 1038, endPoint y: 433, distance: 930.1
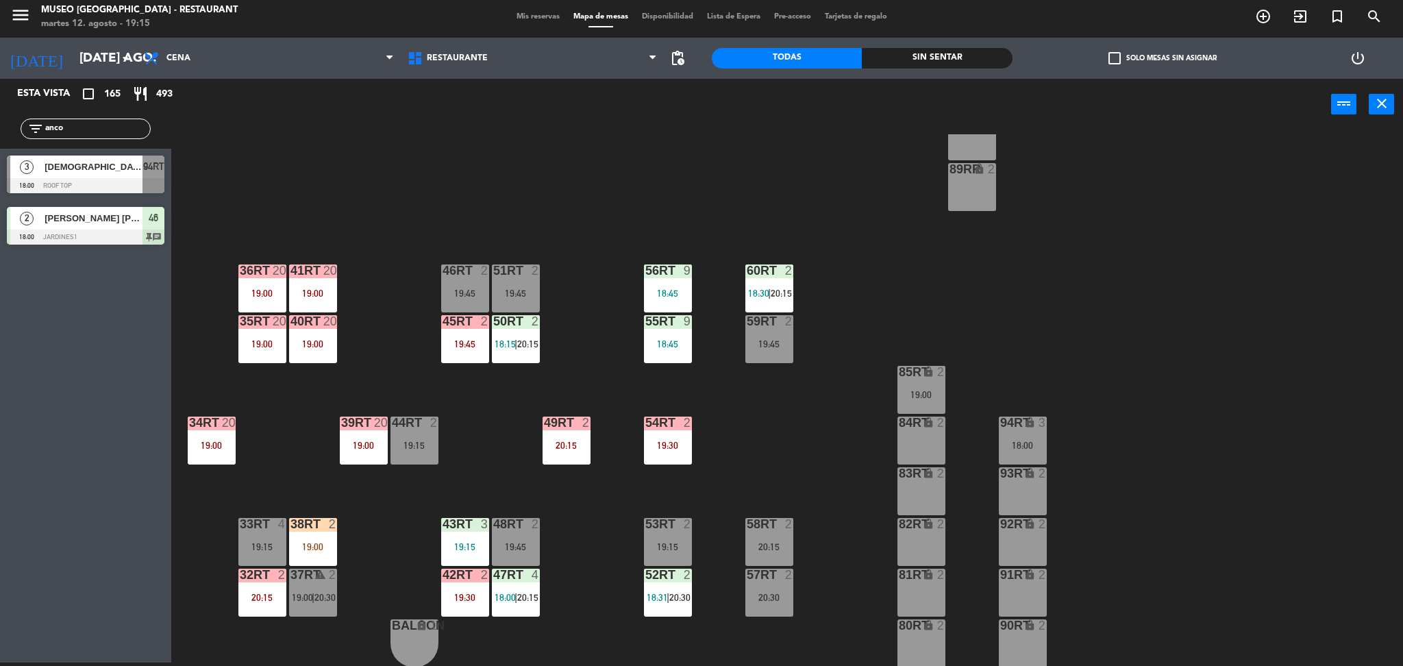
click at [1038, 434] on div "94RT lock 3 18:00" at bounding box center [1023, 440] width 48 height 48
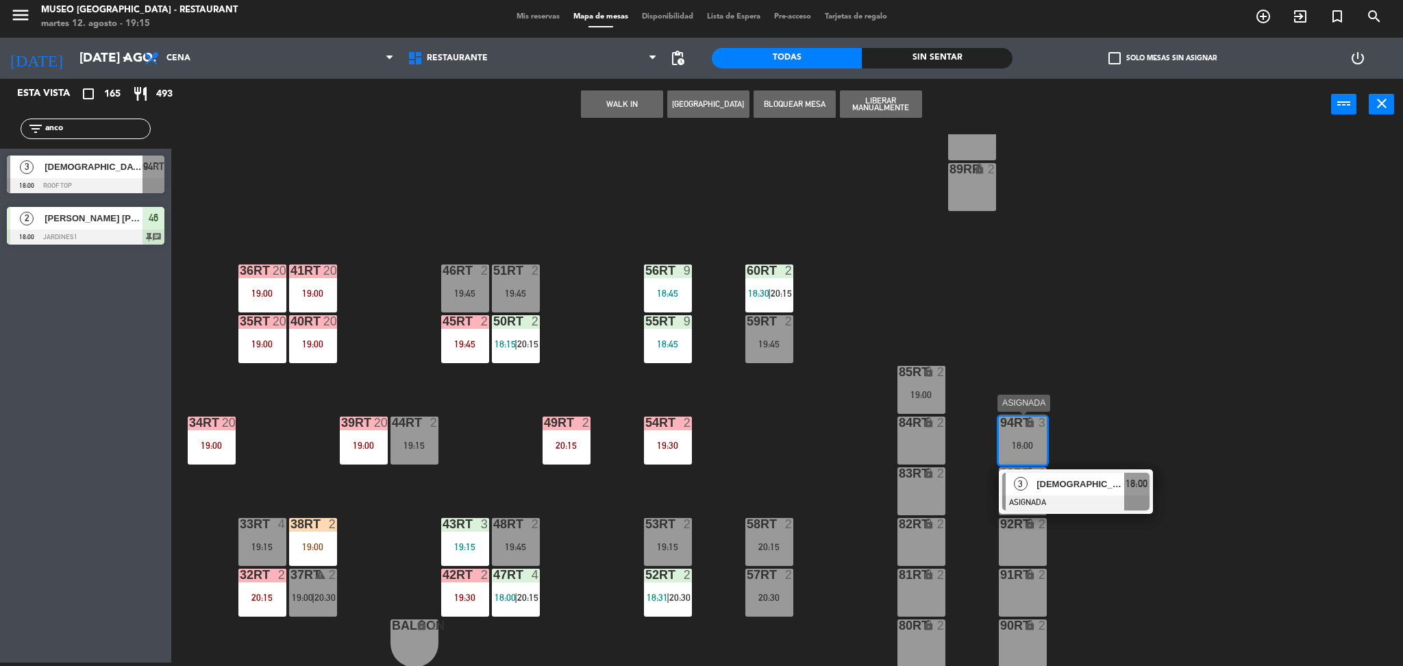
click at [1067, 484] on span "[DEMOGRAPHIC_DATA][PERSON_NAME]" at bounding box center [1080, 484] width 88 height 14
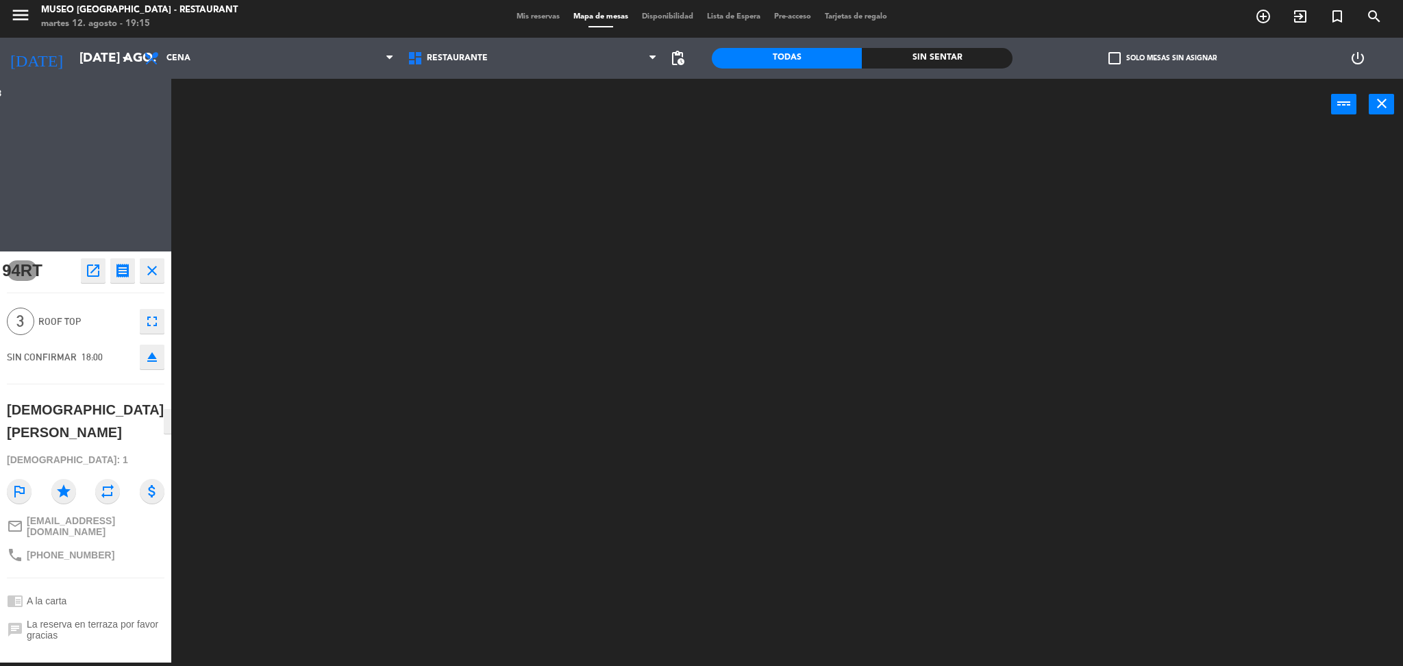
scroll to position [0, 0]
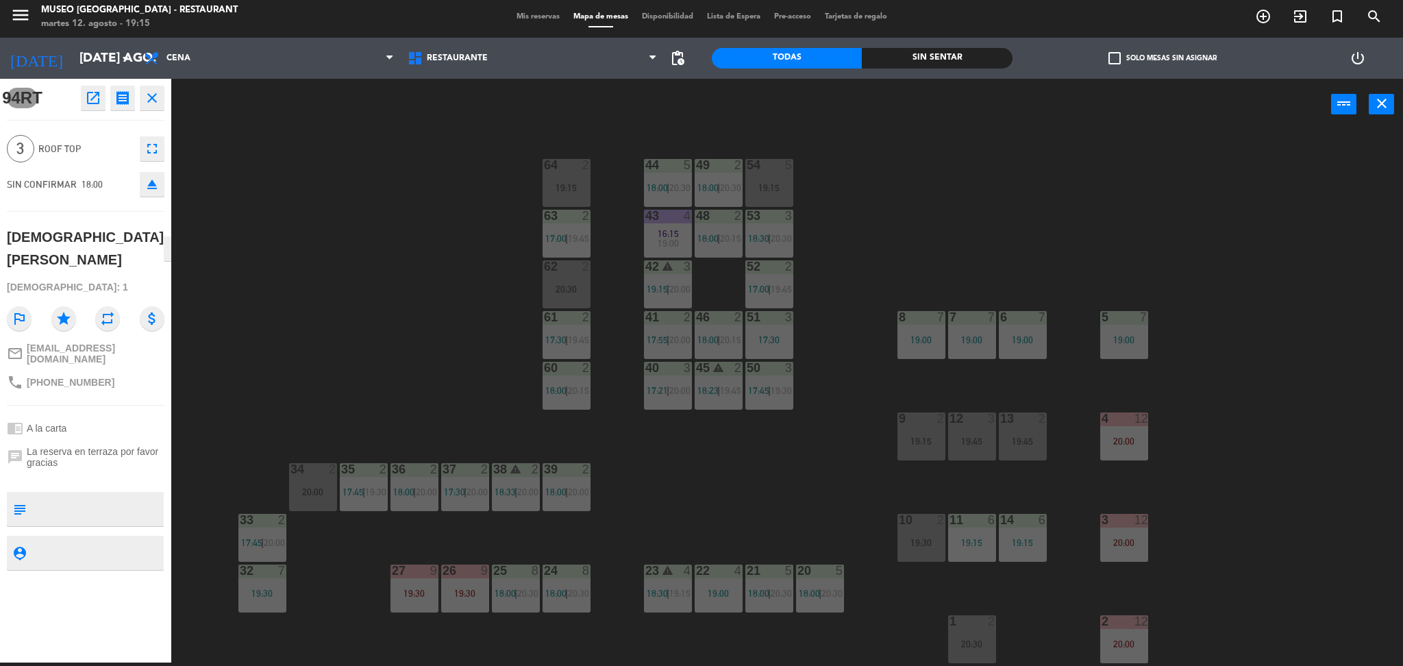
click at [89, 495] on textarea at bounding box center [97, 509] width 131 height 29
type textarea "llegó 19:15"
click at [75, 441] on div "chat La reserva en terraza por favor gracias" at bounding box center [86, 457] width 158 height 32
click at [408, 377] on div "44 5 18:00 | 20:30 49 2 18:00 | 20:30 54 5 19:15 64 2 19:15 48 2 18:00 | 20:15 …" at bounding box center [794, 400] width 1218 height 532
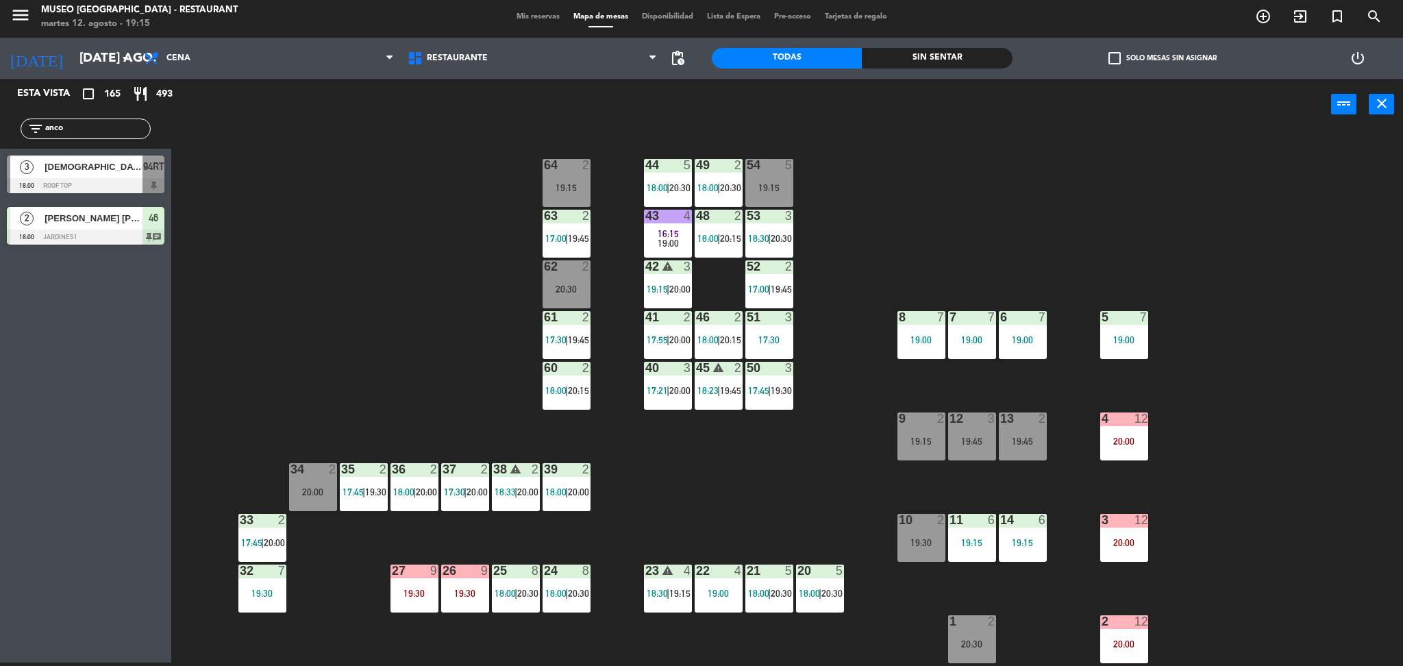
click at [100, 168] on span "[DEMOGRAPHIC_DATA][PERSON_NAME]" at bounding box center [94, 167] width 98 height 14
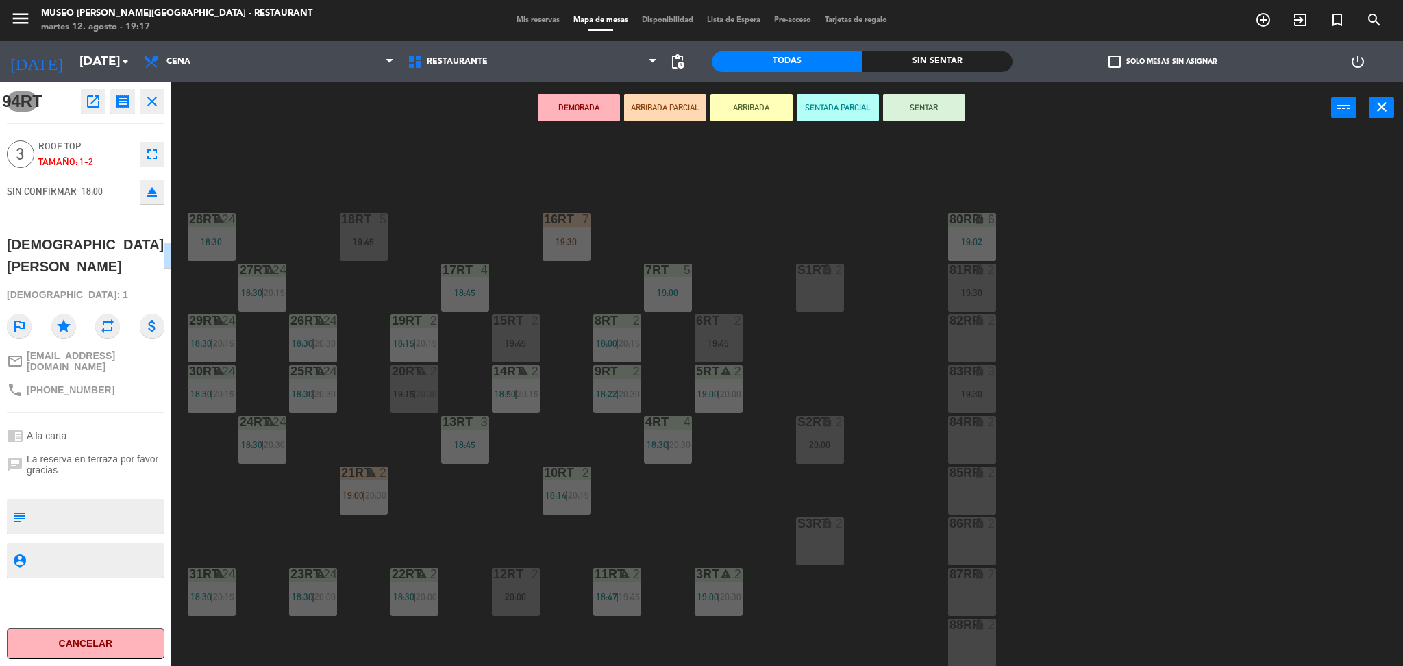
scroll to position [3, 0]
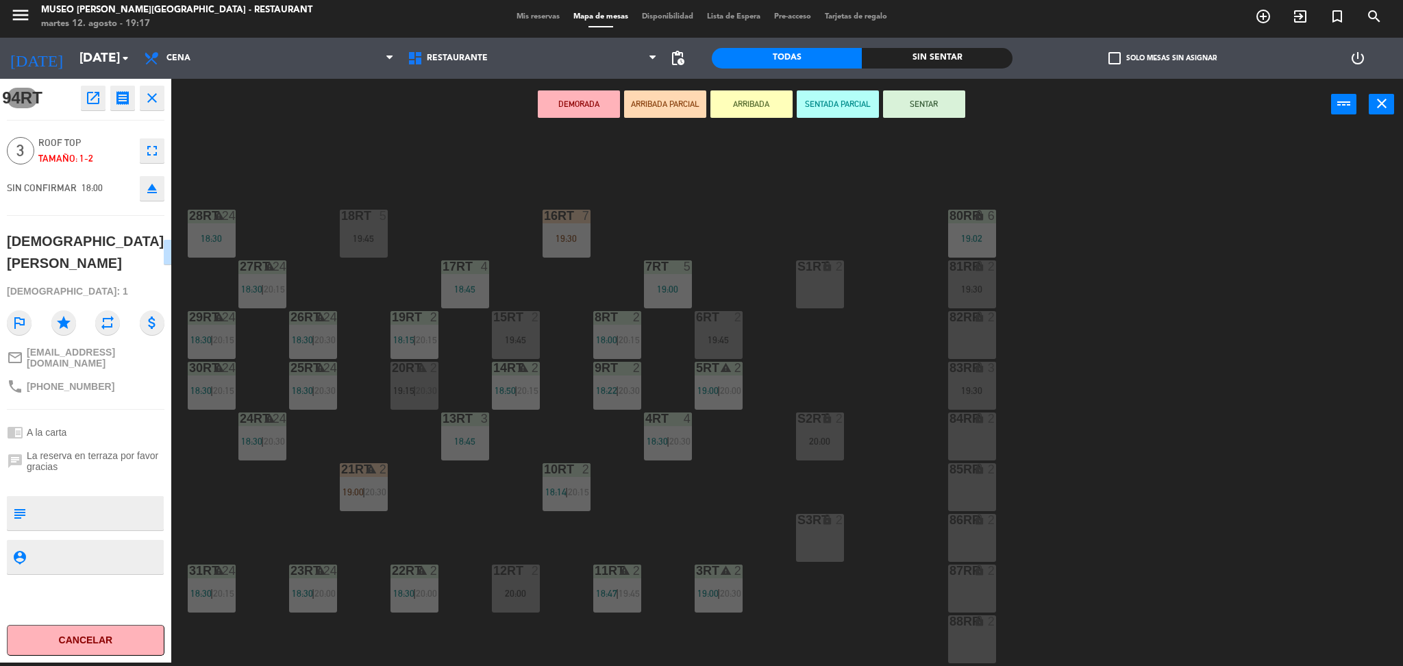
click at [444, 186] on div "18RT 5 19:45 16RT 7 19:30 28RT warning 24 18:30 80RR lock 6 19:02 27RT warning …" at bounding box center [794, 400] width 1218 height 532
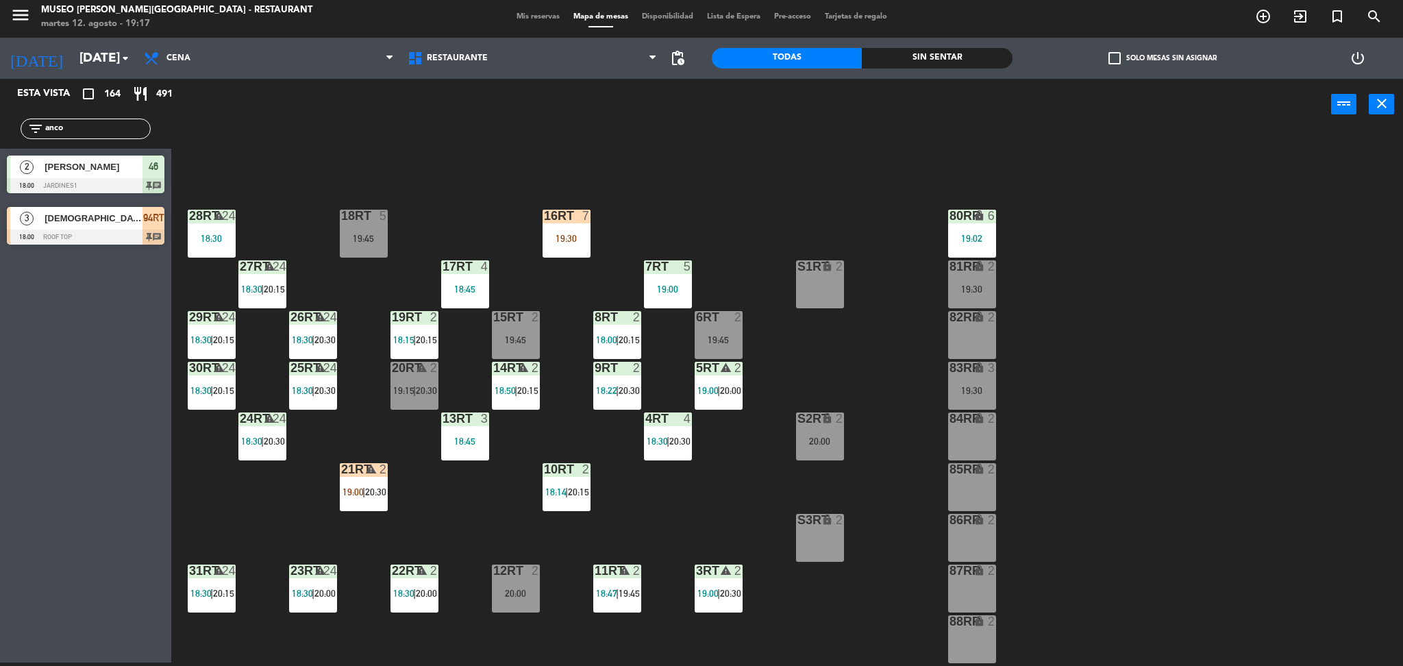
click at [95, 140] on div "filter_list anco" at bounding box center [85, 129] width 171 height 40
drag, startPoint x: 82, startPoint y: 129, endPoint x: 0, endPoint y: 151, distance: 84.9
click at [0, 151] on div "Esta vista crop_square 164 restaurant 491 filter_list anco 2 Joan Jim Mendoza b…" at bounding box center [85, 165] width 171 height 173
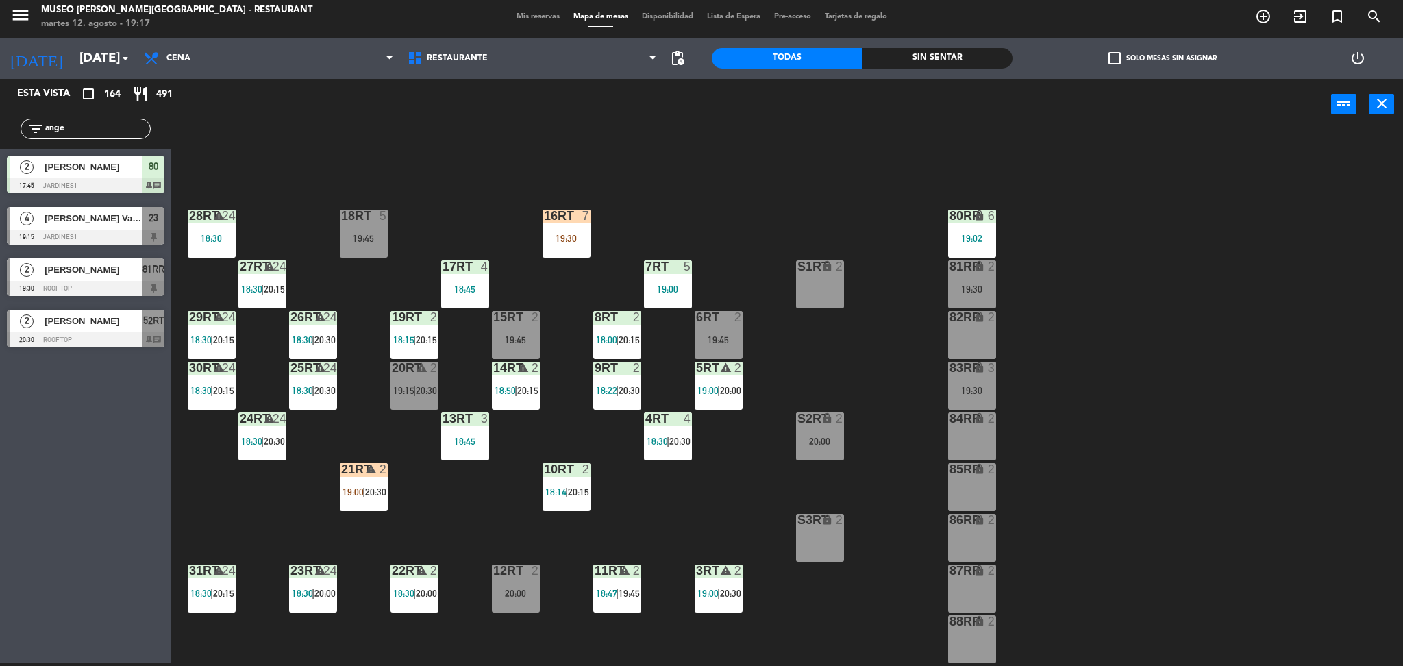
type input "ange"
click at [77, 414] on div "Esta vista crop_square 164 restaurant 491 filter_list ange 2 angela pardo 17:45…" at bounding box center [85, 371] width 171 height 584
click at [75, 226] on div "[PERSON_NAME]" at bounding box center [92, 218] width 99 height 23
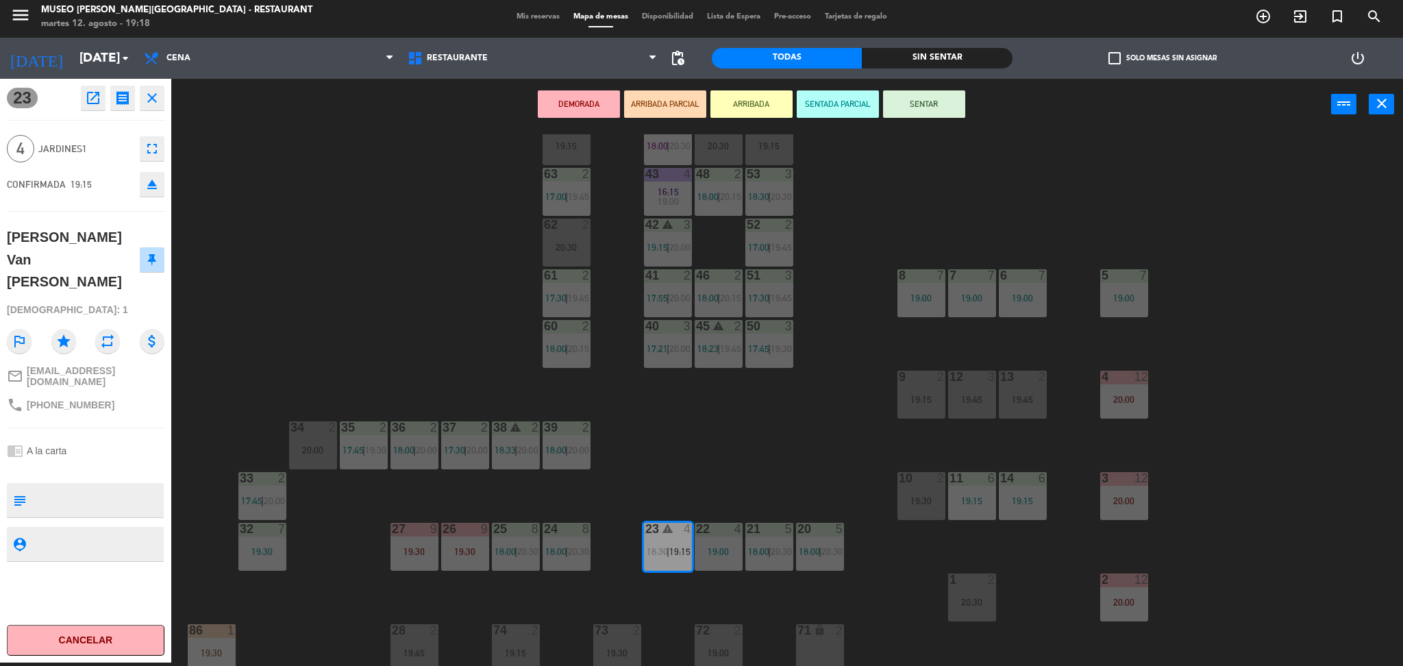
scroll to position [36, 0]
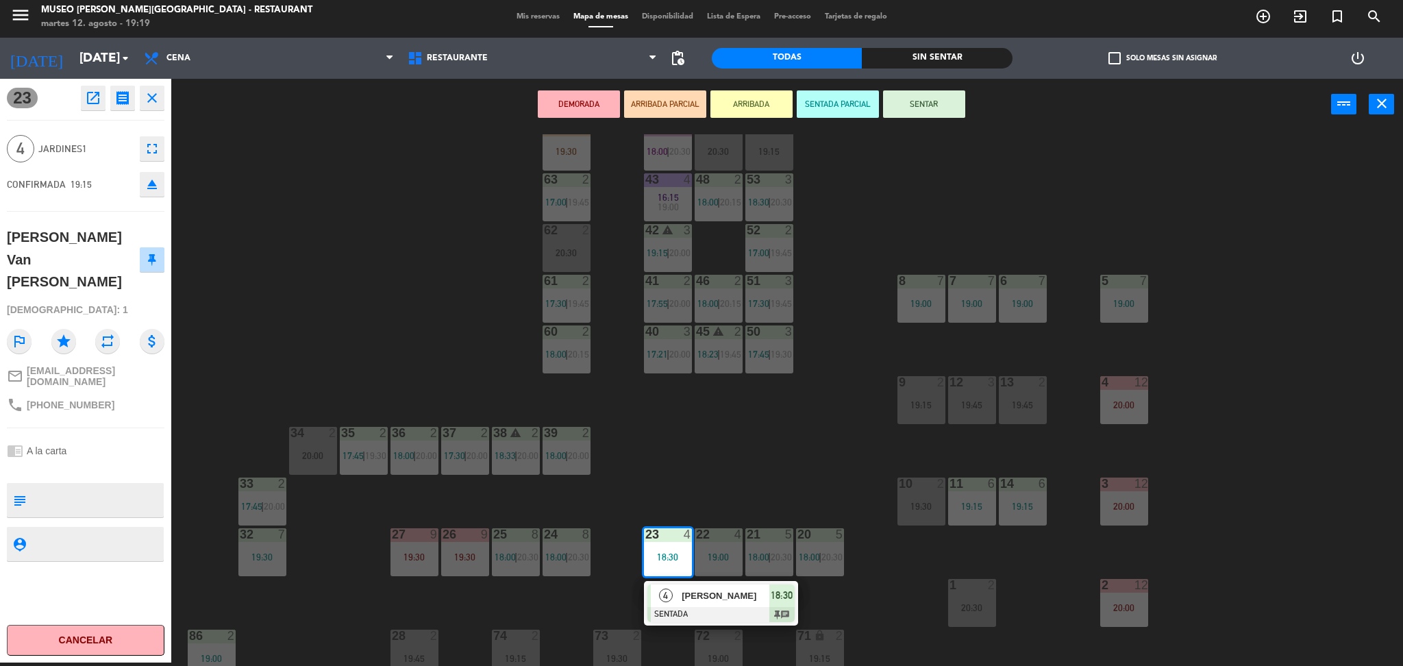
click at [752, 429] on div "44 5 18:00 | 20:30 49 2 20:30 54 5 19:15 64 1 19:30 48 2 18:00 | 20:15 53 3 18:…" at bounding box center [794, 400] width 1218 height 532
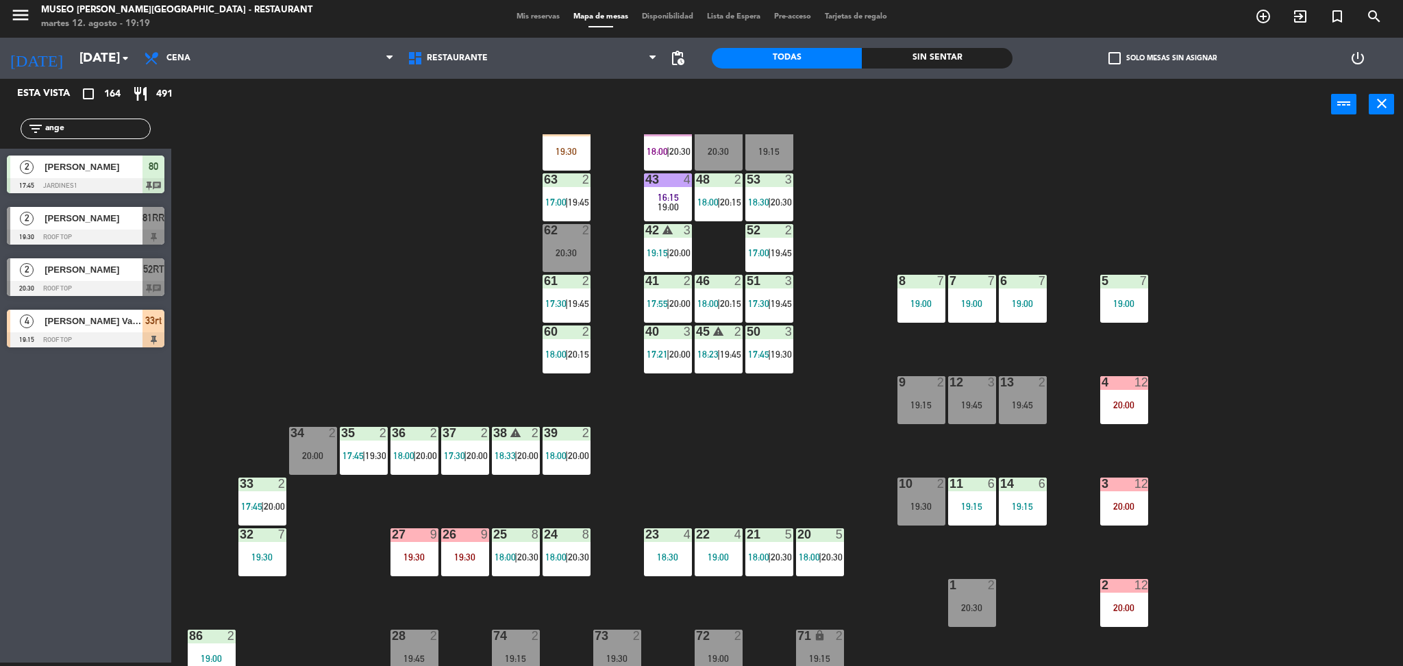
scroll to position [0, 0]
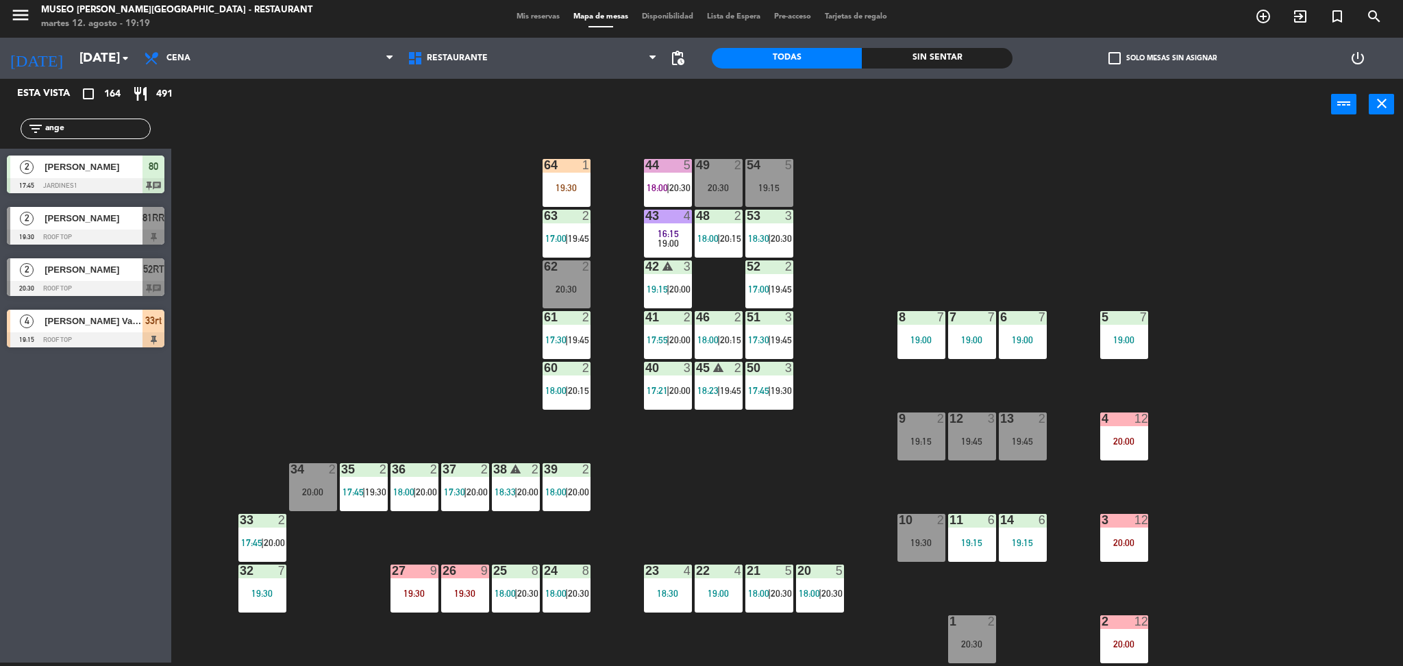
click at [669, 184] on span "|" at bounding box center [667, 187] width 3 height 11
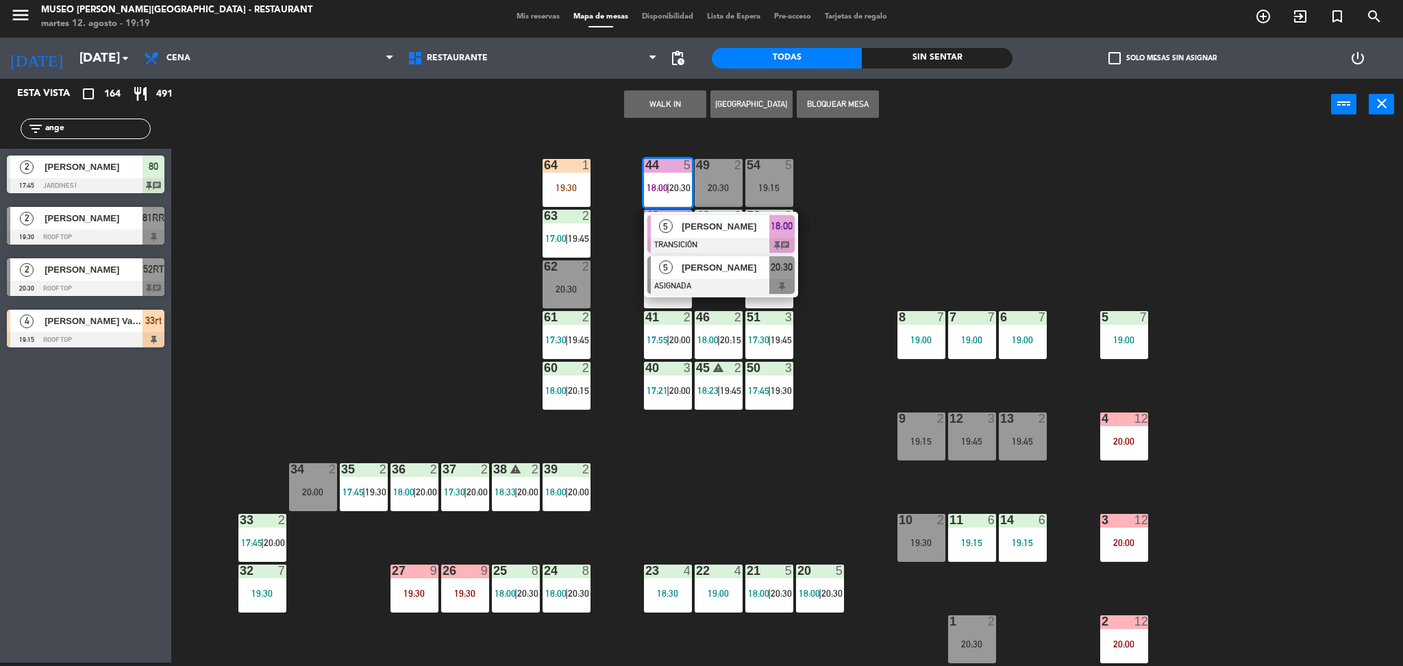
click at [714, 269] on span "[PERSON_NAME]" at bounding box center [726, 267] width 88 height 14
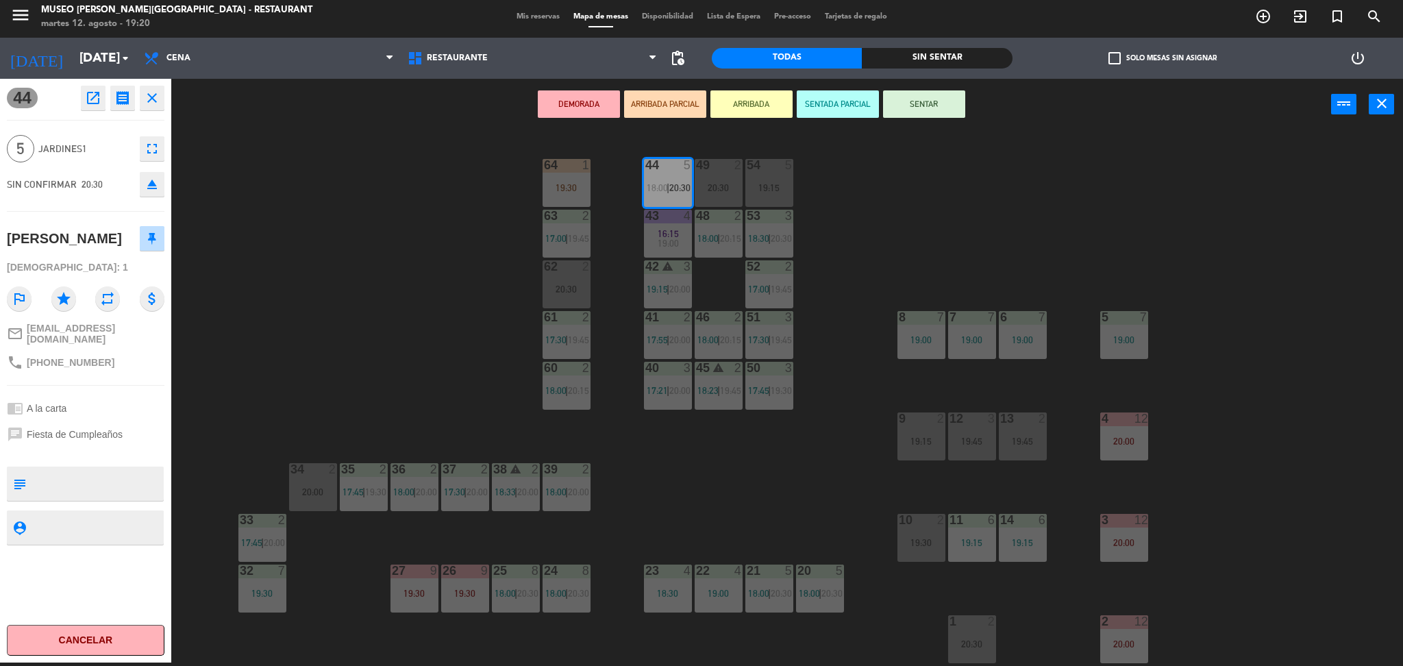
click at [900, 226] on div "44 5 18:00 | 20:30 49 2 20:30 54 5 19:15 64 1 19:30 48 2 18:00 | 20:15 53 3 18:…" at bounding box center [794, 400] width 1218 height 532
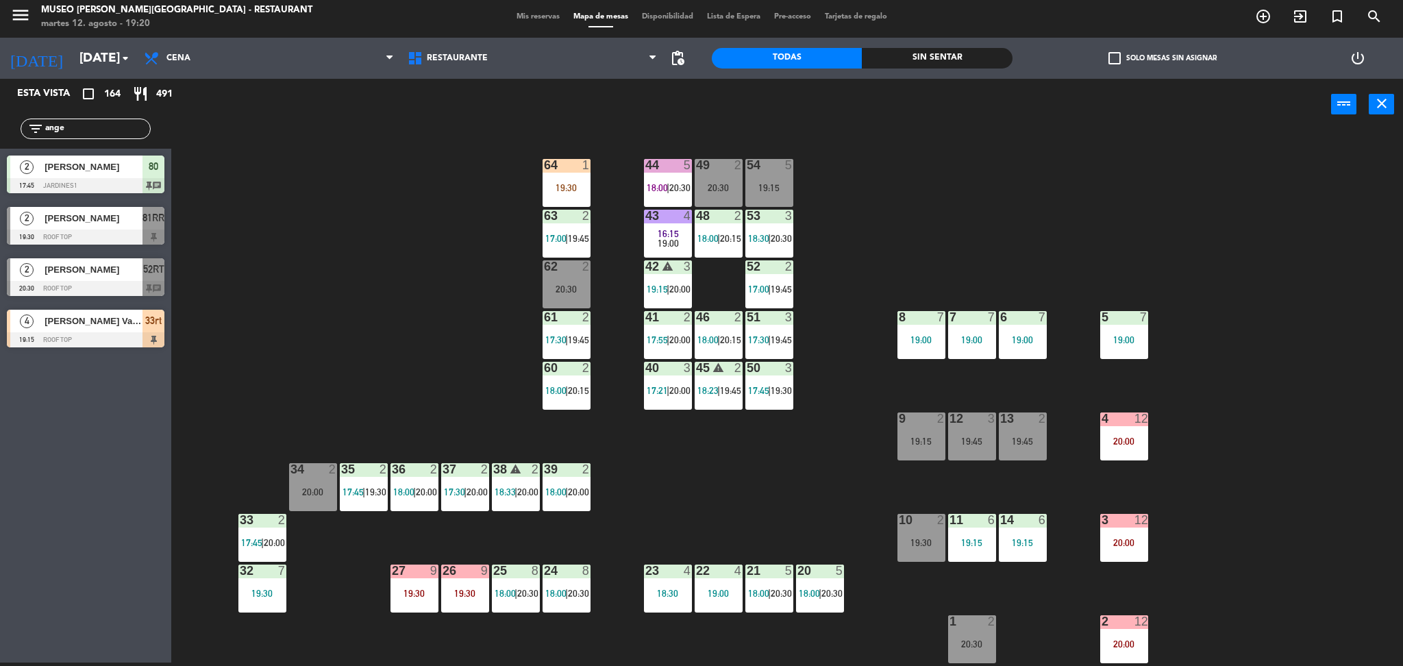
drag, startPoint x: 113, startPoint y: 131, endPoint x: 0, endPoint y: 145, distance: 113.8
click at [0, 145] on div "filter_list ange" at bounding box center [85, 129] width 171 height 40
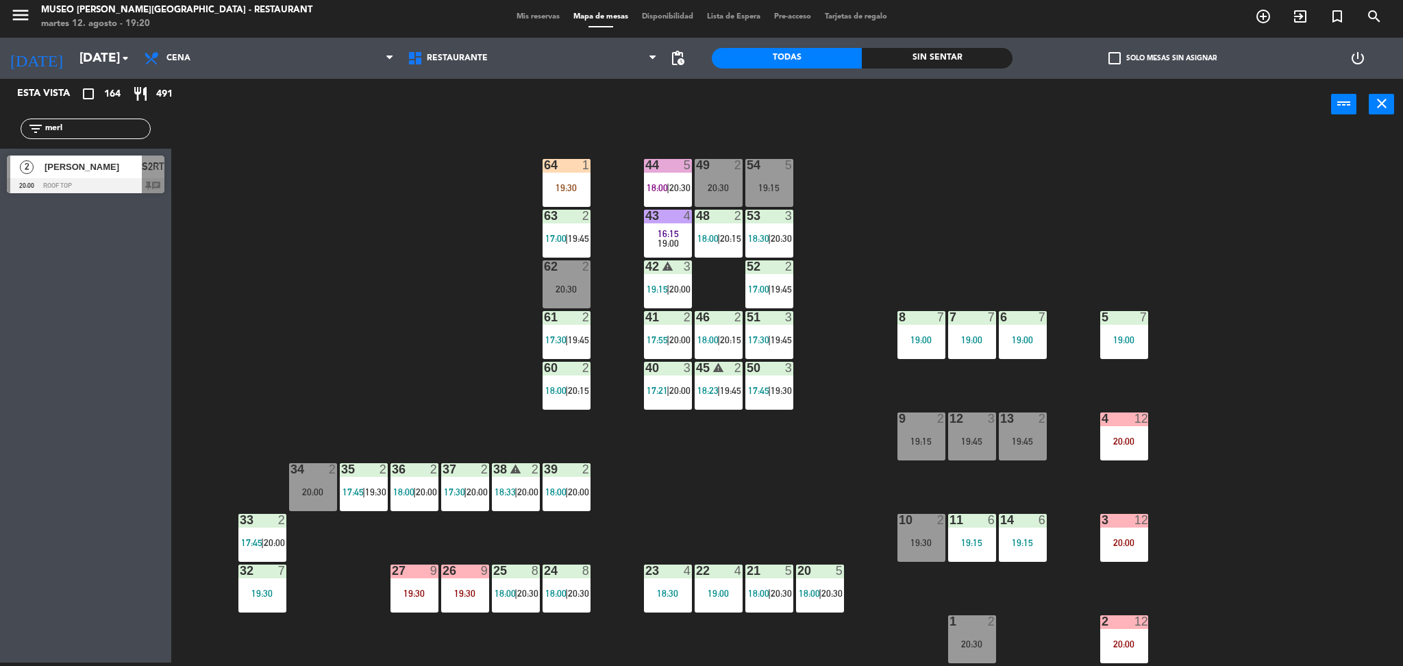
type input "merl"
click at [402, 349] on div "44 5 18:00 | 20:30 49 2 20:30 54 5 19:15 64 1 19:30 48 2 18:00 | 20:15 53 3 18:…" at bounding box center [794, 400] width 1218 height 532
click at [99, 182] on div at bounding box center [86, 185] width 158 height 15
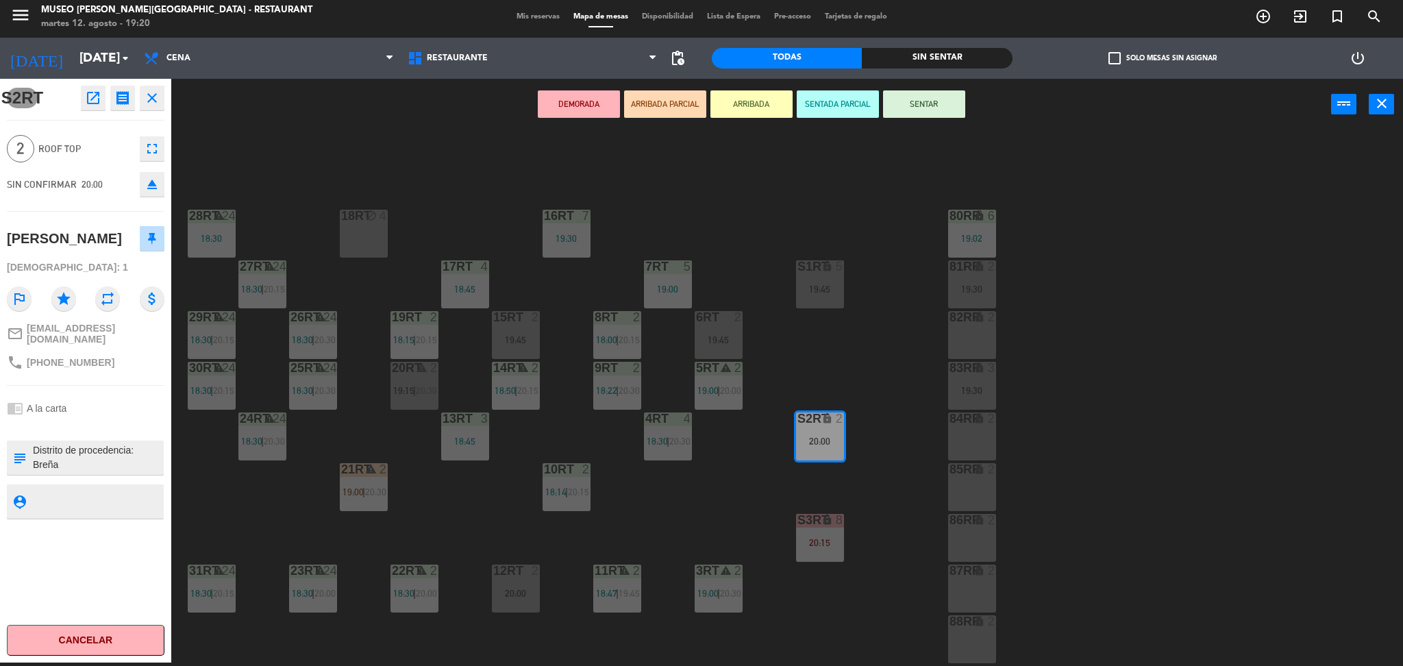
click at [32, 445] on textarea at bounding box center [97, 457] width 131 height 29
type textarea "llegó 19:20 Distrito de procedencia: Breña Alergias: Aniversario boda"
click at [32, 422] on div at bounding box center [86, 426] width 158 height 10
click at [664, 111] on button "ARRIBADA PARCIAL" at bounding box center [665, 103] width 82 height 27
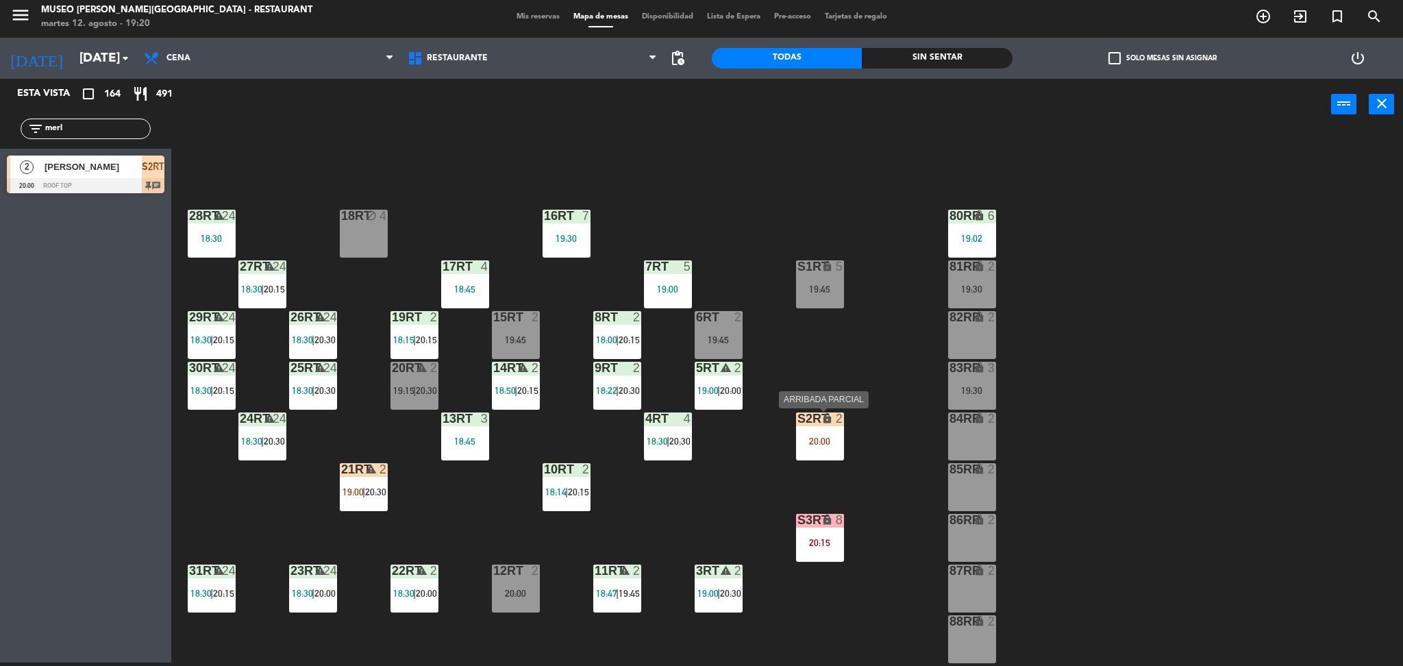
click at [798, 421] on div "S2RT" at bounding box center [797, 418] width 1 height 12
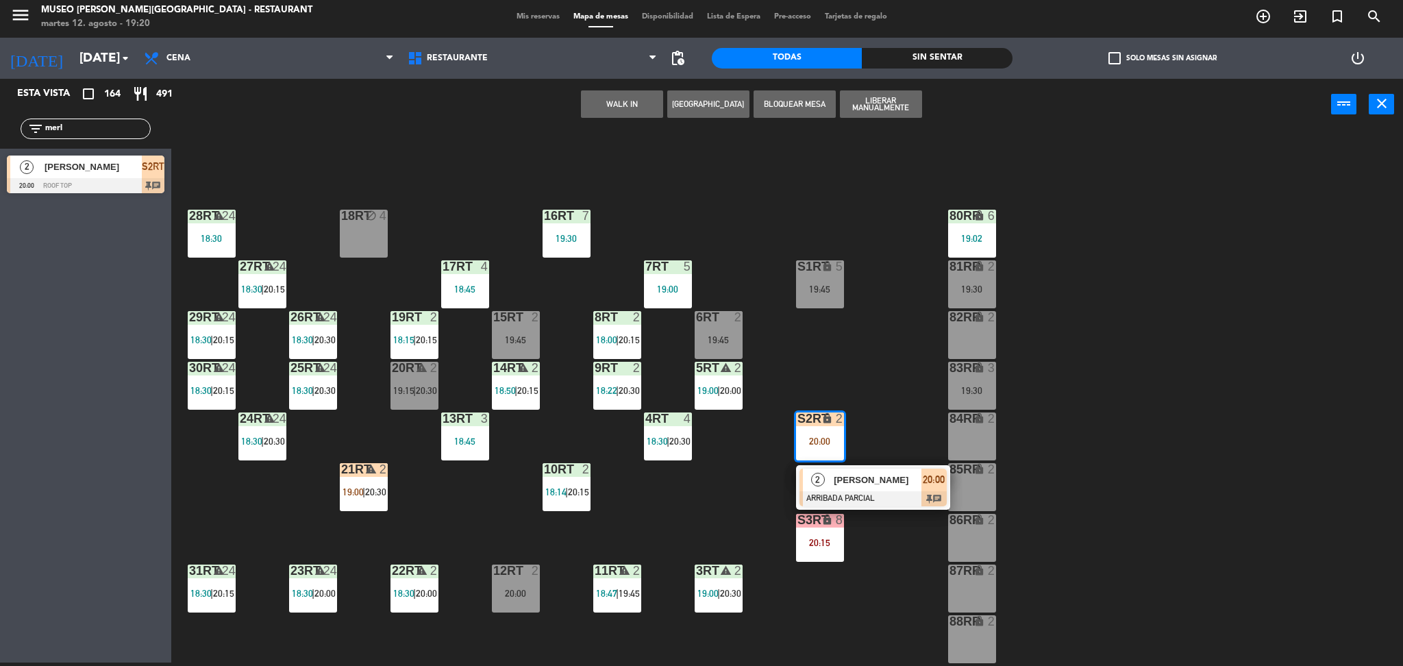
click at [511, 581] on div "12RT 2 20:00" at bounding box center [516, 588] width 48 height 48
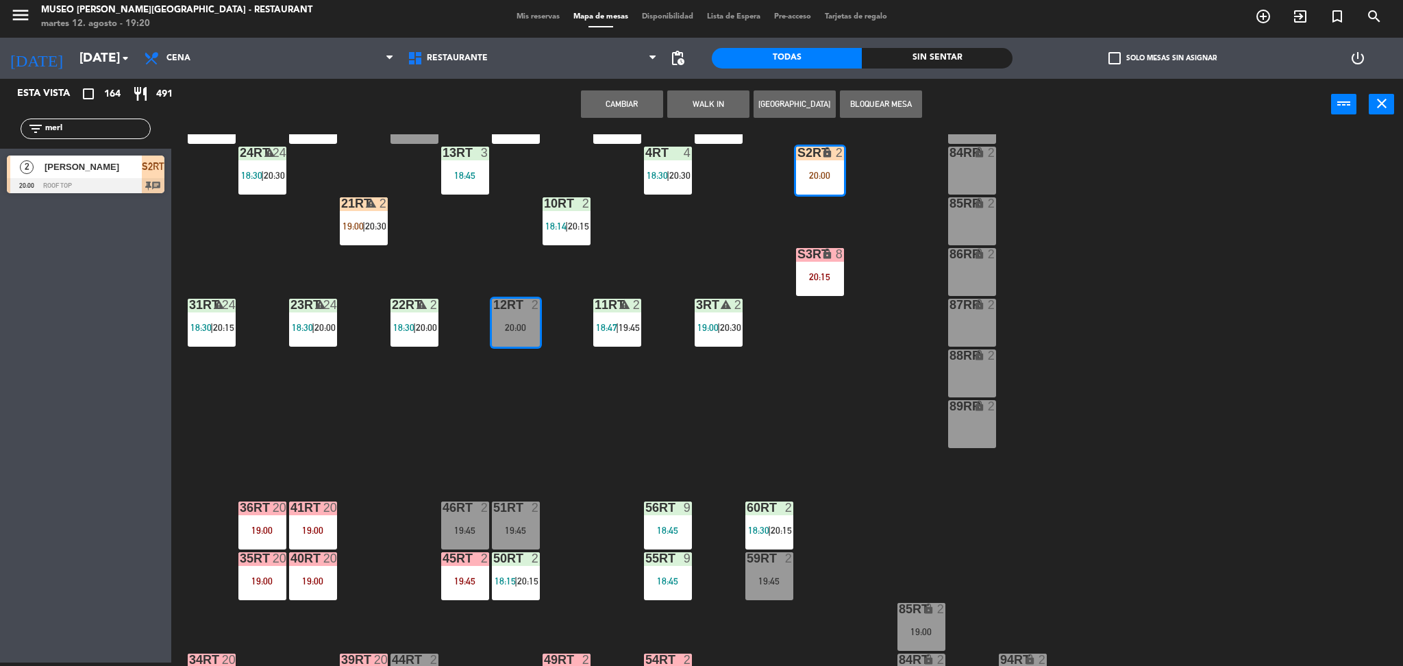
scroll to position [503, 0]
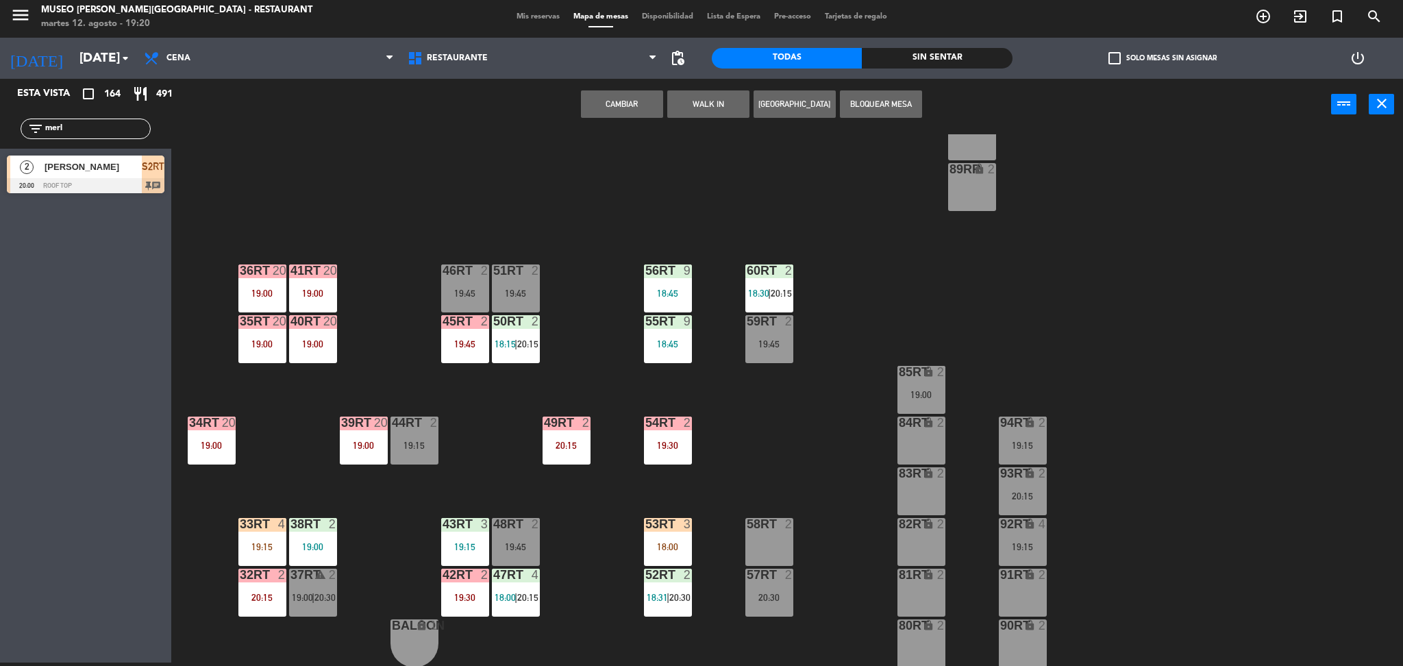
drag, startPoint x: 114, startPoint y: 132, endPoint x: 0, endPoint y: 173, distance: 121.1
click at [0, 173] on div "Esta vista crop_square 164 restaurant 491 filter_list merl 2 Merly Ortiz García…" at bounding box center [85, 139] width 171 height 121
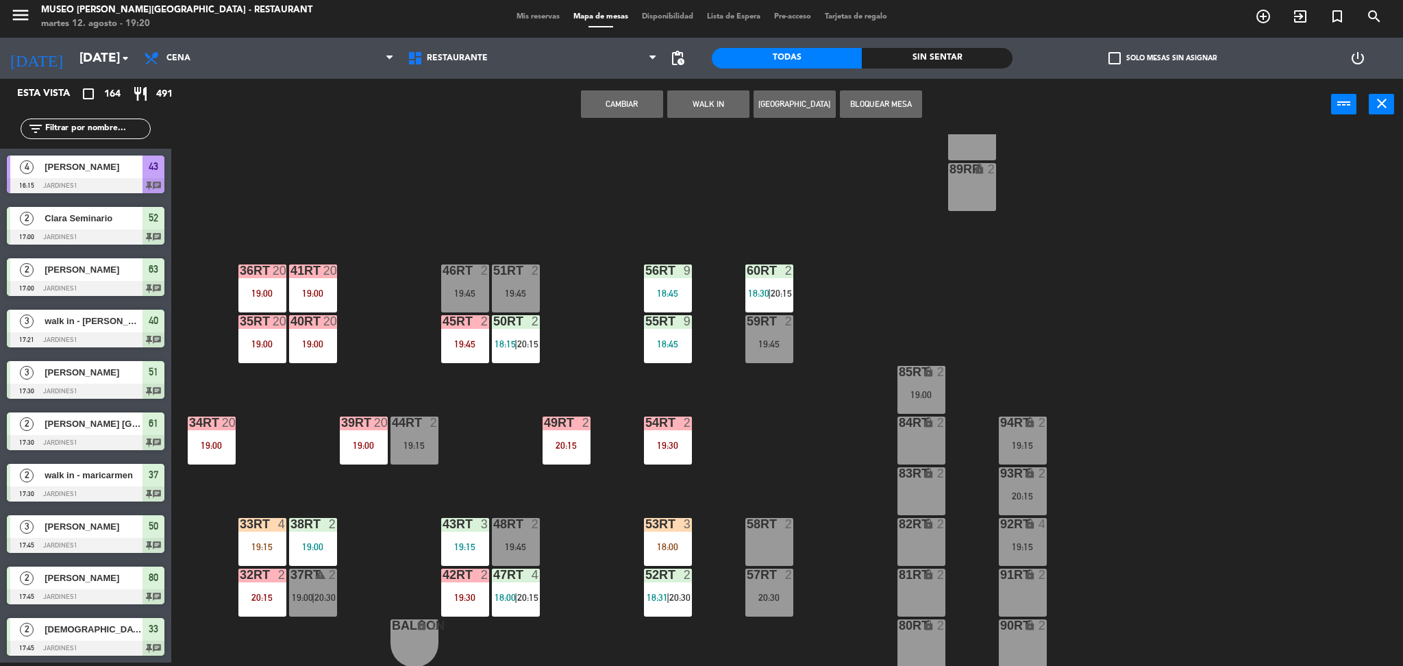
click at [62, 233] on div at bounding box center [86, 236] width 158 height 15
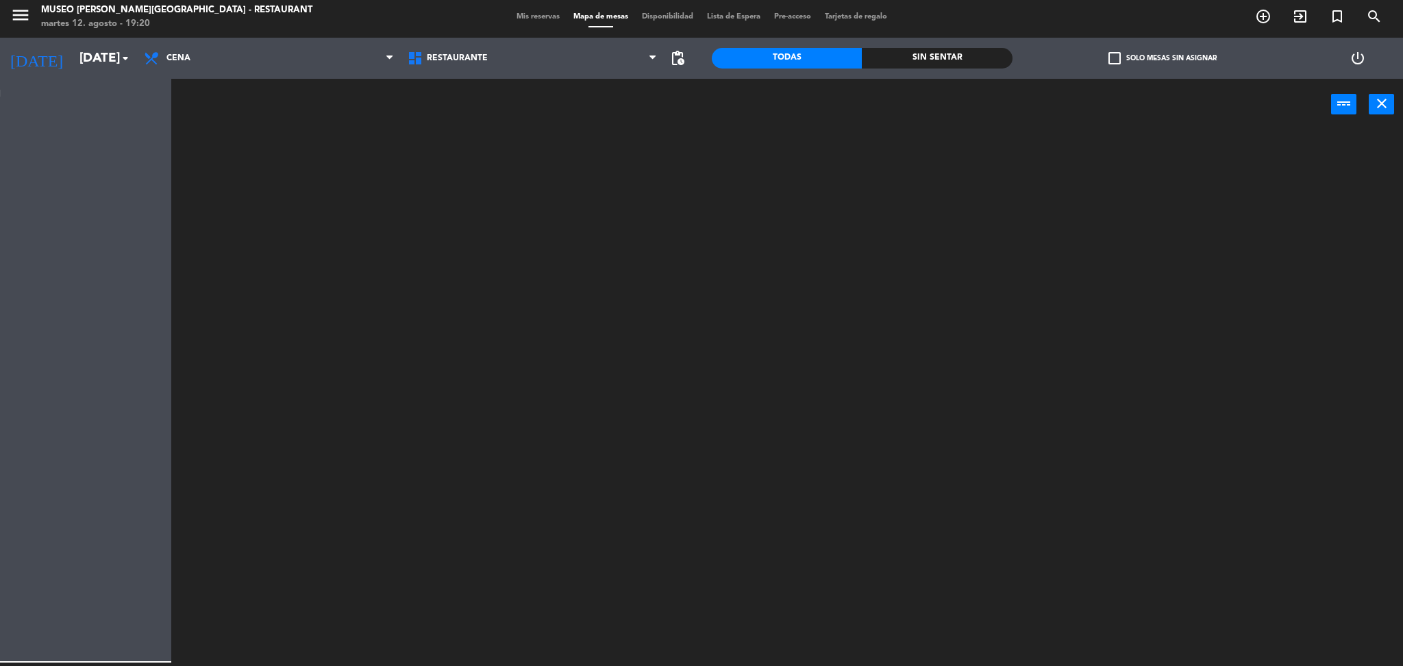
scroll to position [0, 0]
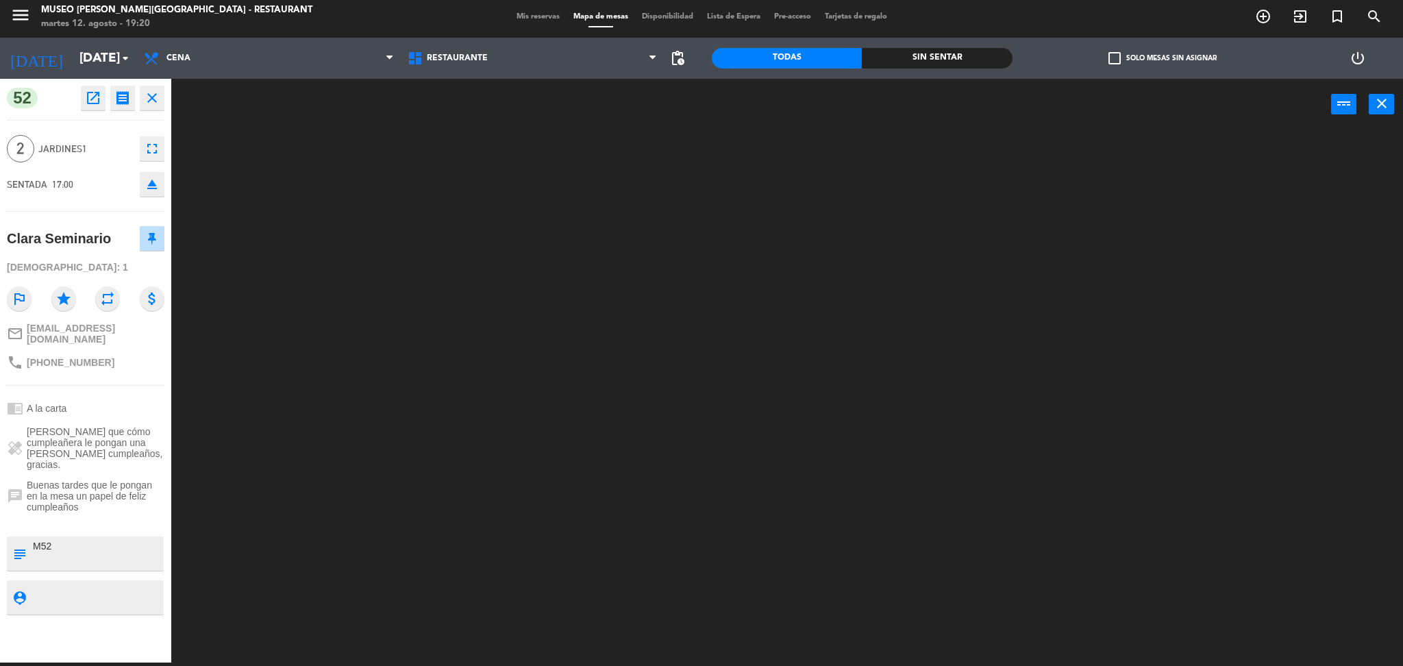
click at [160, 95] on icon "close" at bounding box center [152, 98] width 16 height 16
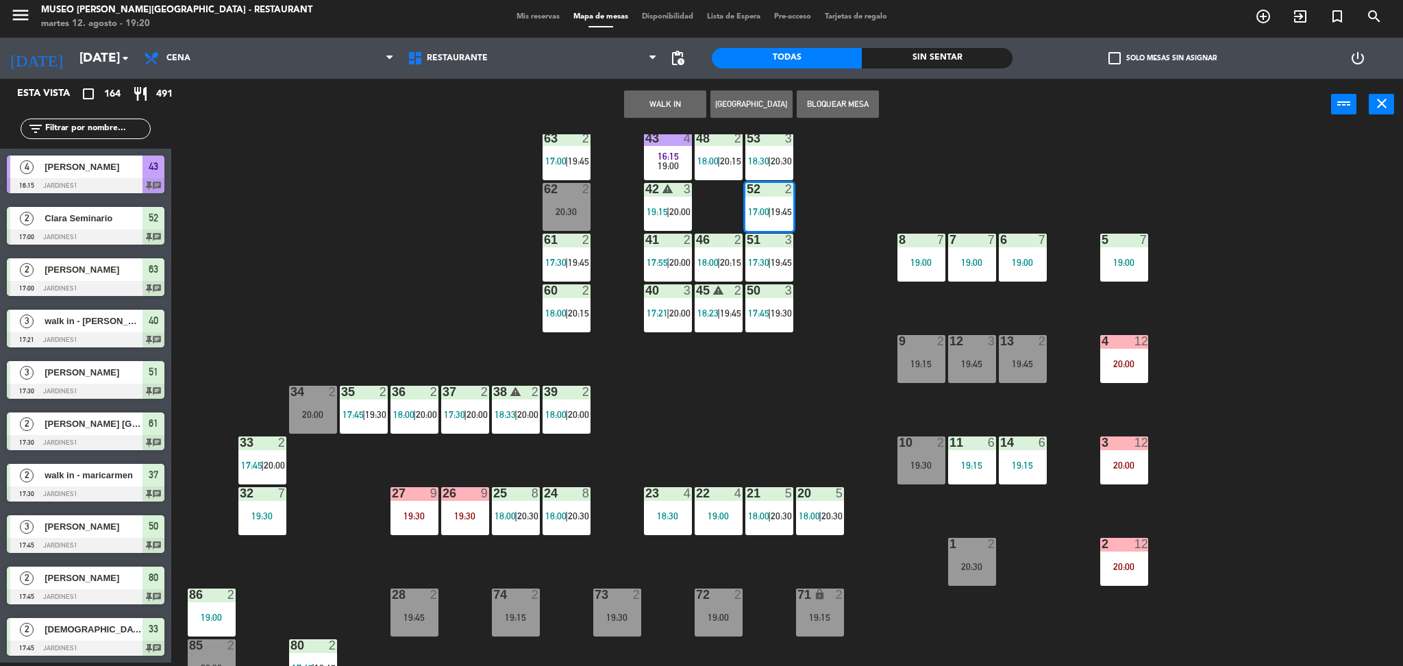
scroll to position [77, 0]
click at [289, 421] on div "34 2 20:00" at bounding box center [313, 410] width 48 height 48
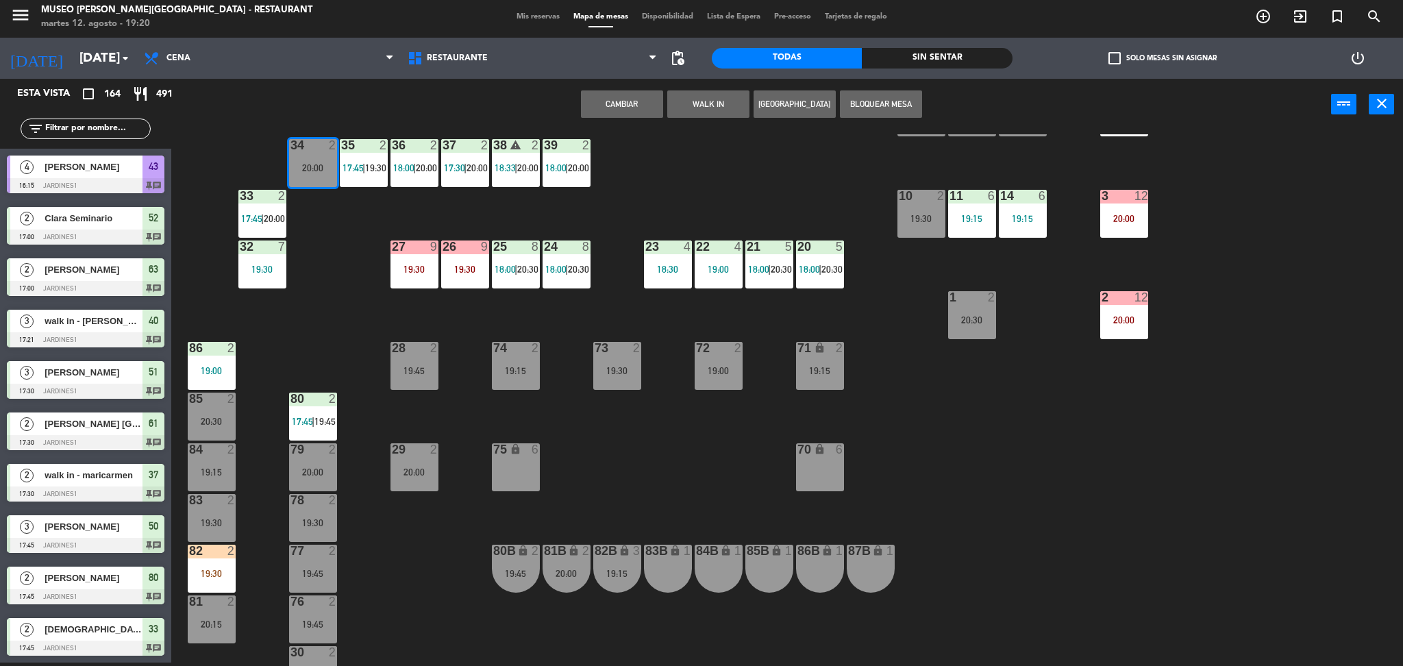
scroll to position [327, 0]
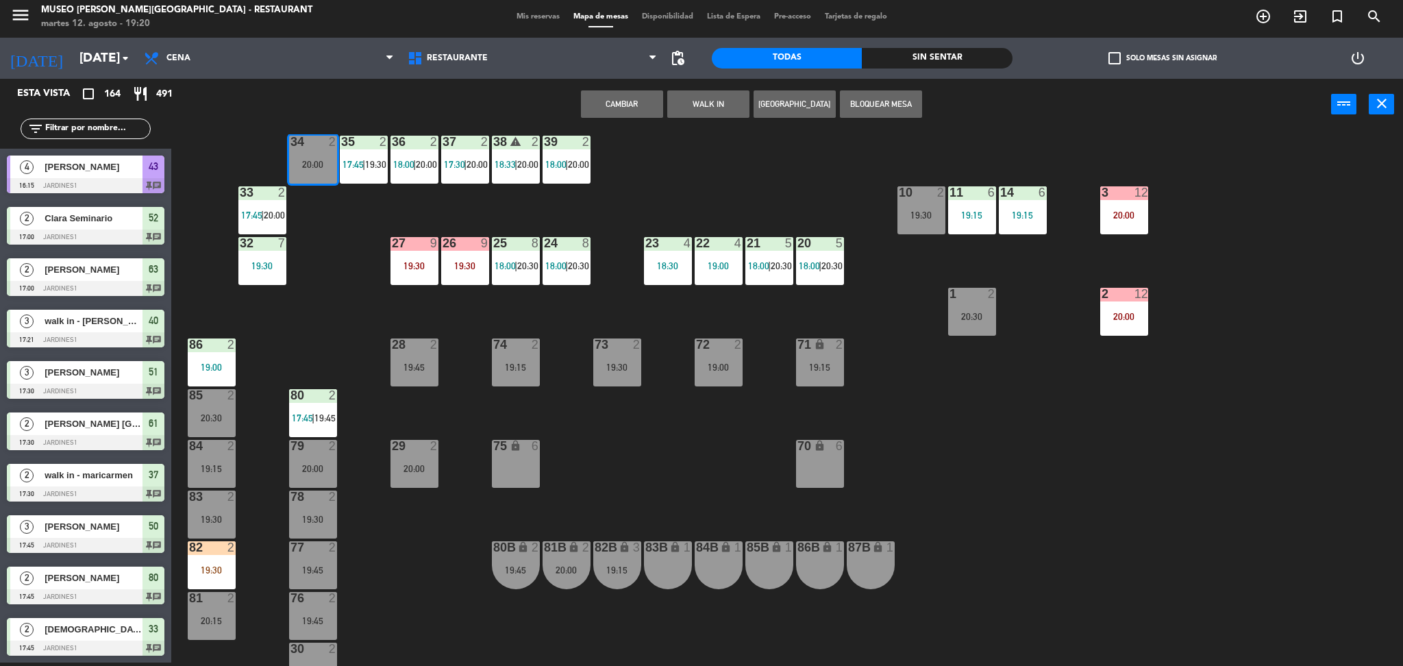
click at [512, 463] on div "75 lock 6" at bounding box center [516, 464] width 48 height 48
click at [512, 491] on div "44 5 18:00 | 20:30 49 2 20:30 54 5 19:15 64 1 19:30 48 2 18:00 | 20:15 53 3 18:…" at bounding box center [794, 400] width 1218 height 532
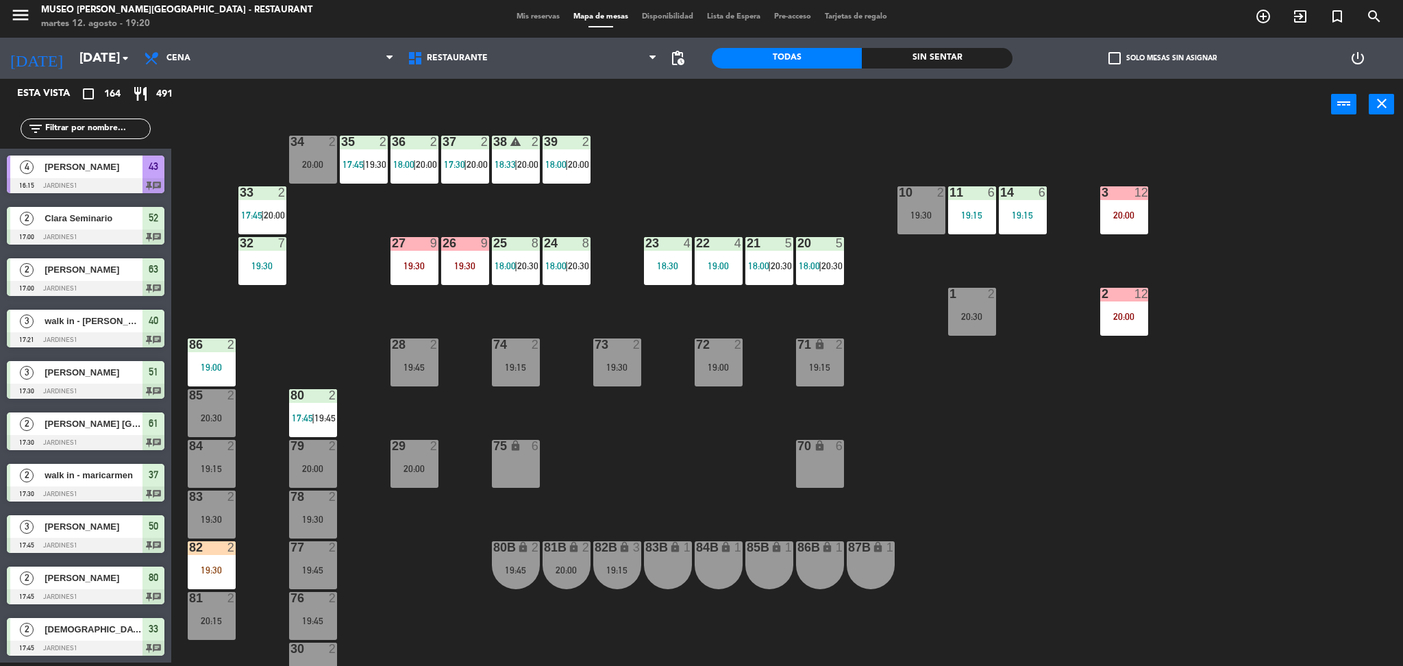
click at [326, 174] on div "34 2 20:00" at bounding box center [313, 160] width 48 height 48
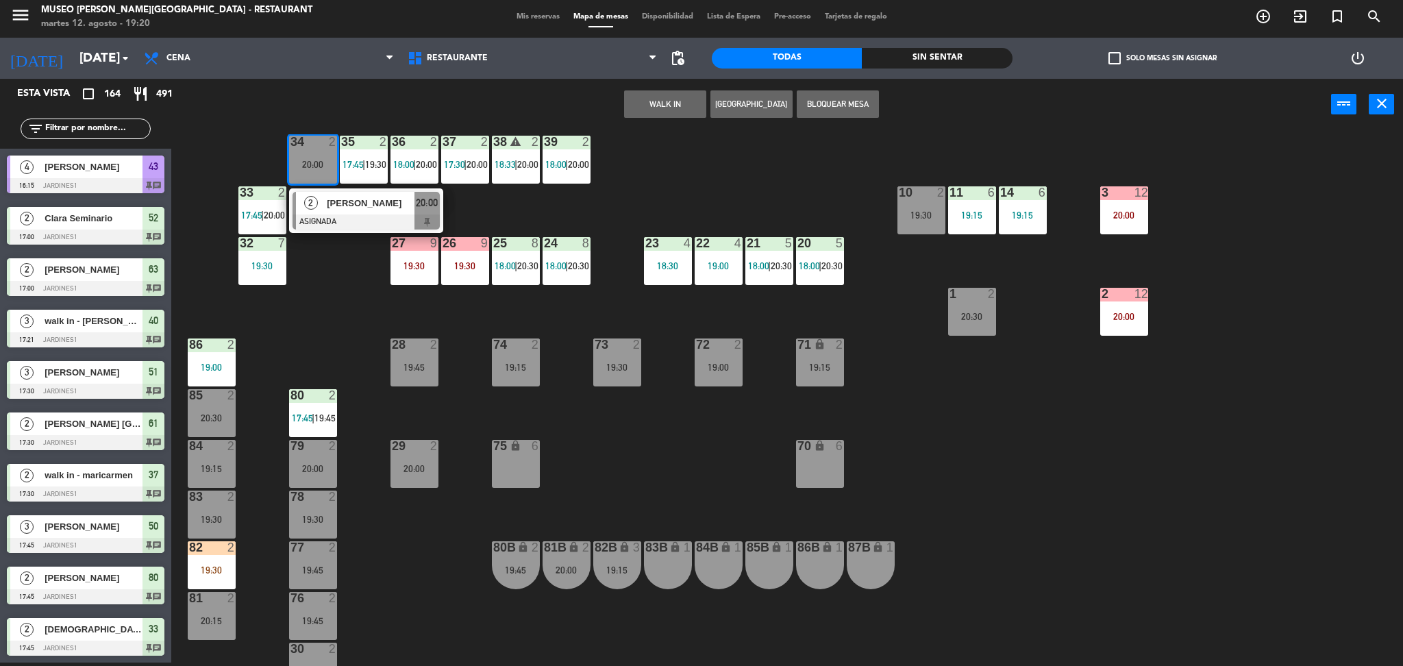
click at [500, 473] on div "75 lock 6" at bounding box center [516, 464] width 48 height 48
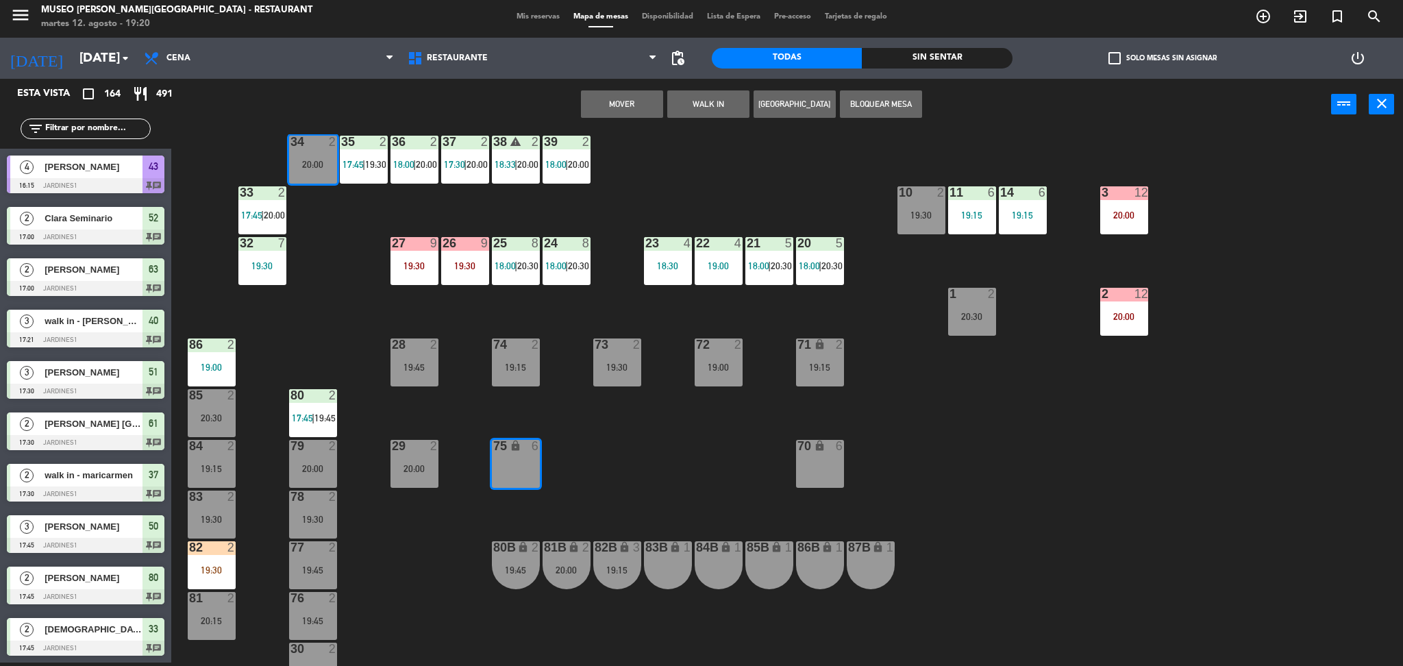
click at [619, 109] on button "Mover" at bounding box center [622, 103] width 82 height 27
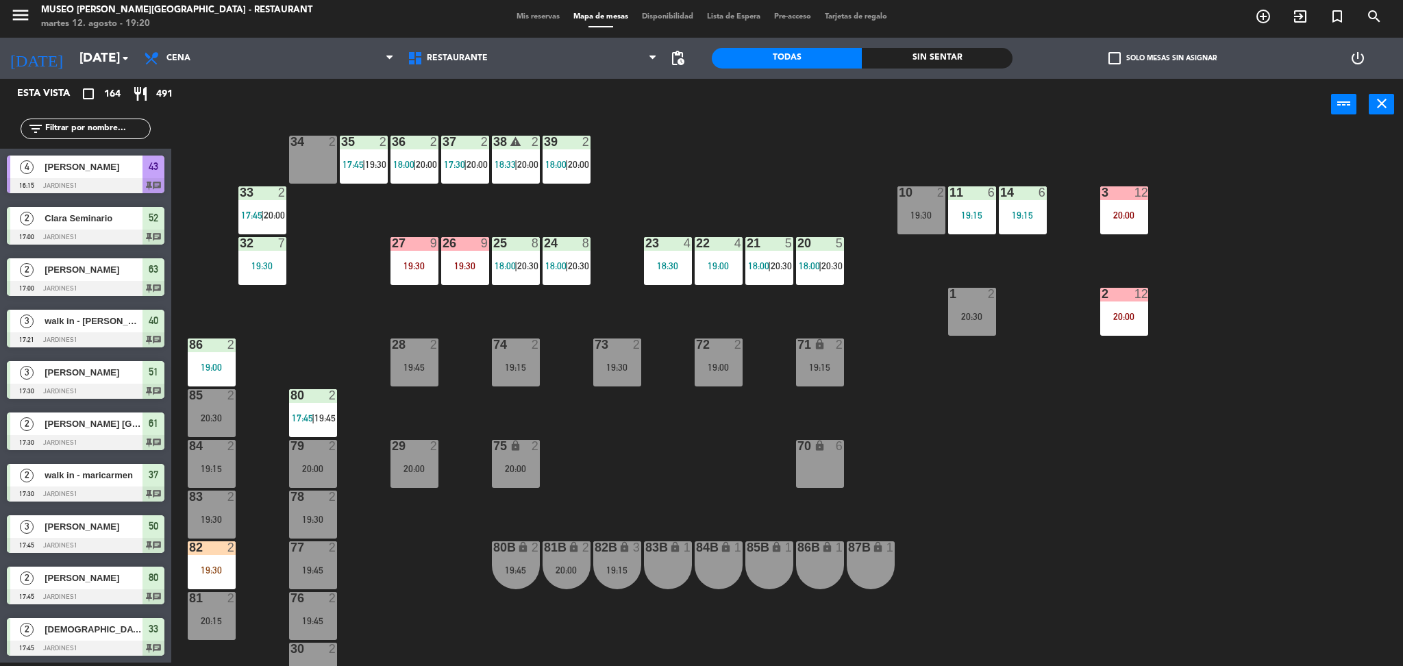
click at [112, 123] on input "text" at bounding box center [97, 128] width 106 height 15
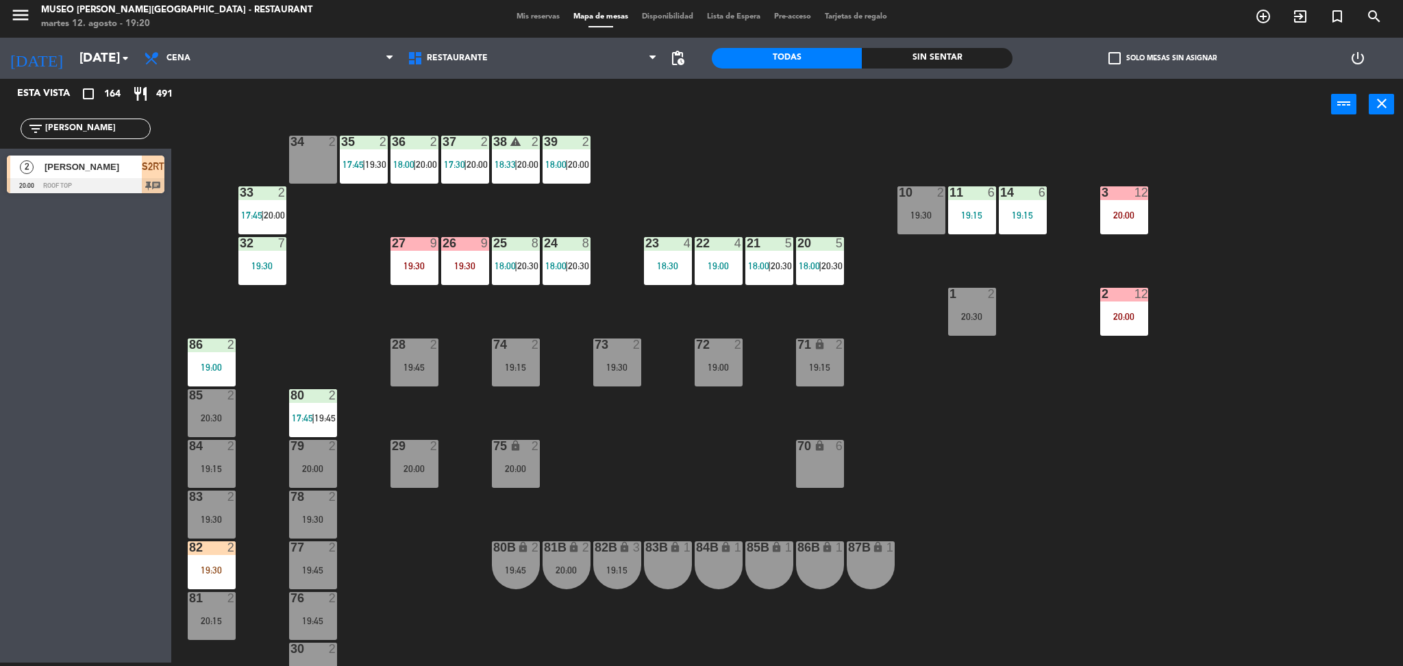
type input "merly"
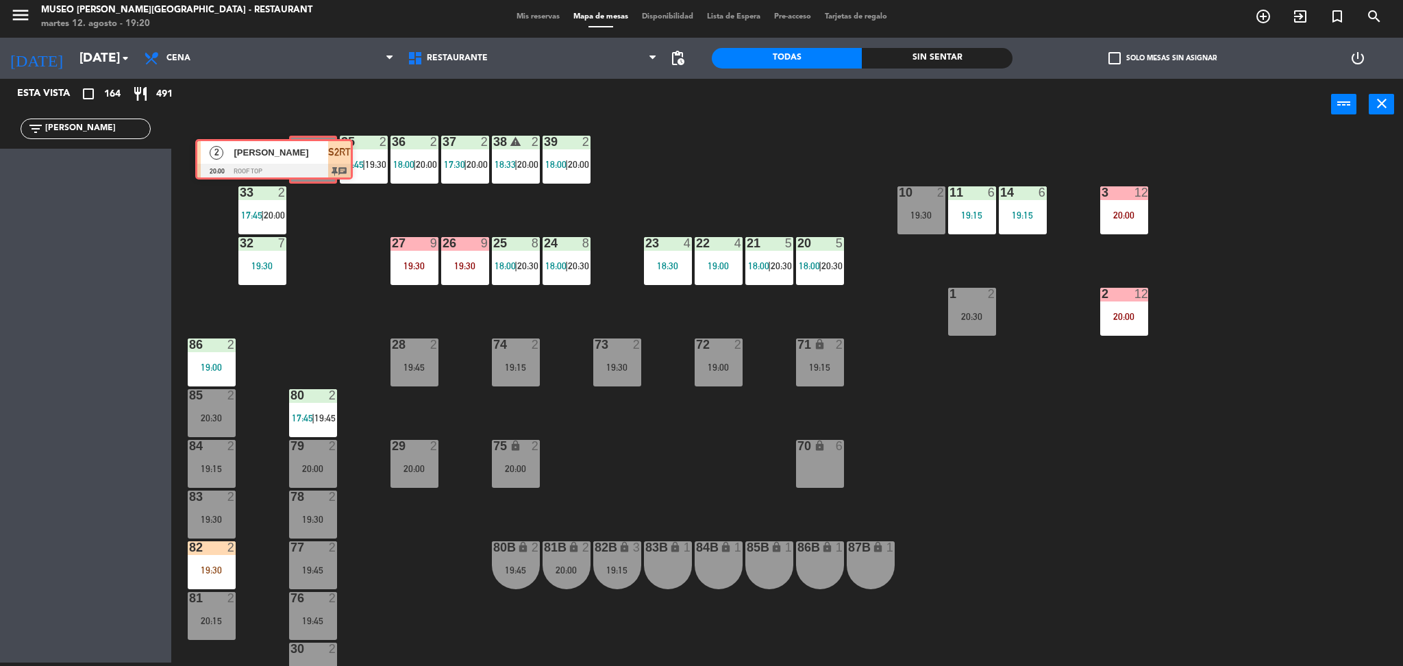
drag, startPoint x: 124, startPoint y: 184, endPoint x: 312, endPoint y: 167, distance: 189.1
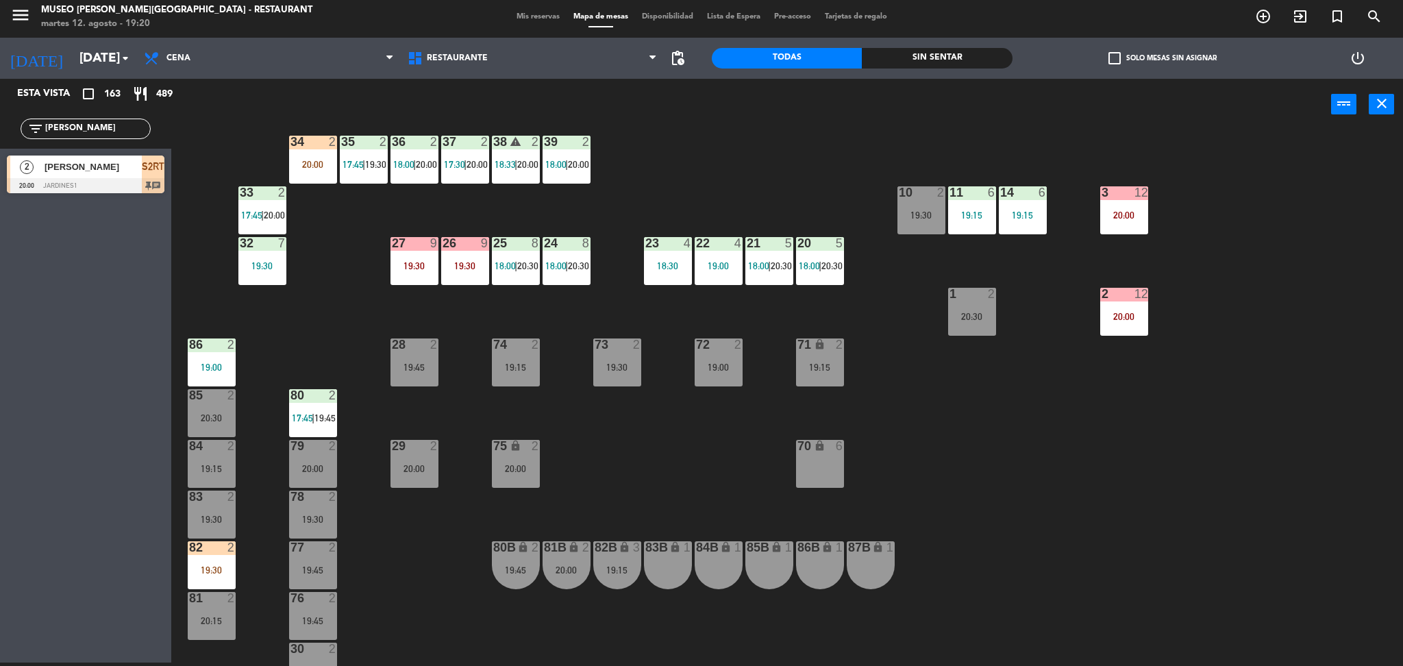
drag, startPoint x: 101, startPoint y: 127, endPoint x: 0, endPoint y: 166, distance: 107.8
click at [0, 166] on div "Esta vista crop_square 163 restaurant 489 filter_list merly 2 Merly Ortiz Garcí…" at bounding box center [85, 139] width 171 height 121
drag, startPoint x: 78, startPoint y: 132, endPoint x: 11, endPoint y: 151, distance: 69.6
click at [11, 151] on div "Esta vista crop_square 162 restaurant 487 filter_list huari" at bounding box center [85, 371] width 171 height 584
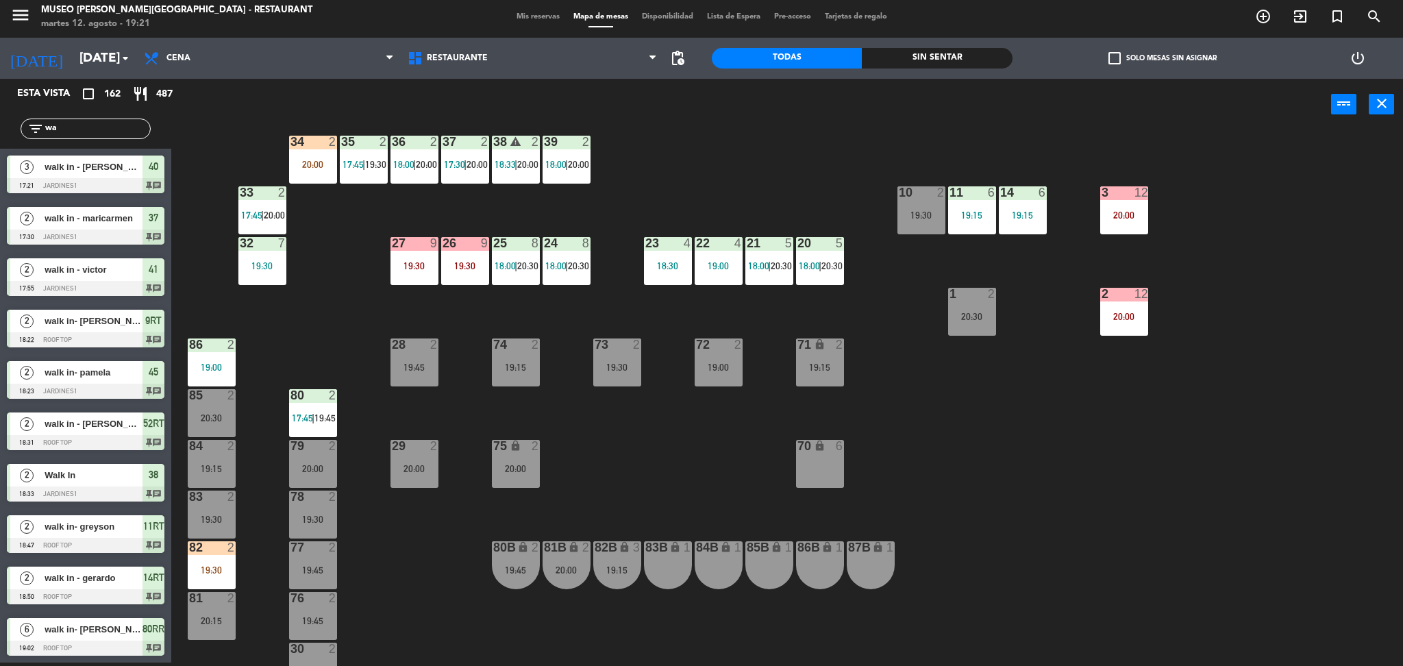
type input "w"
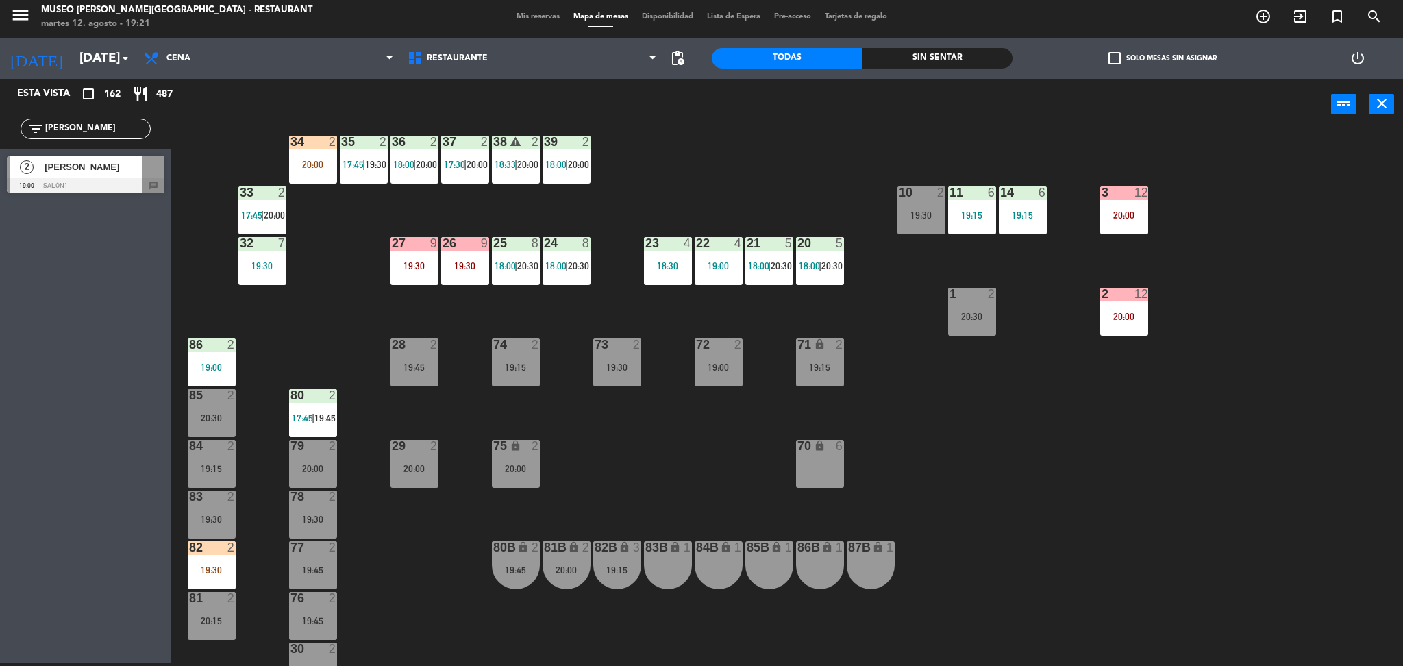
click at [115, 319] on div "Esta vista crop_square 162 restaurant 487 filter_list jean 2 Jean Linares 19:00…" at bounding box center [85, 371] width 171 height 584
drag, startPoint x: 93, startPoint y: 123, endPoint x: 0, endPoint y: 145, distance: 95.7
click at [0, 145] on div "filter_list jean" at bounding box center [85, 129] width 171 height 40
type input "pier"
click at [40, 166] on div "2" at bounding box center [26, 166] width 33 height 23
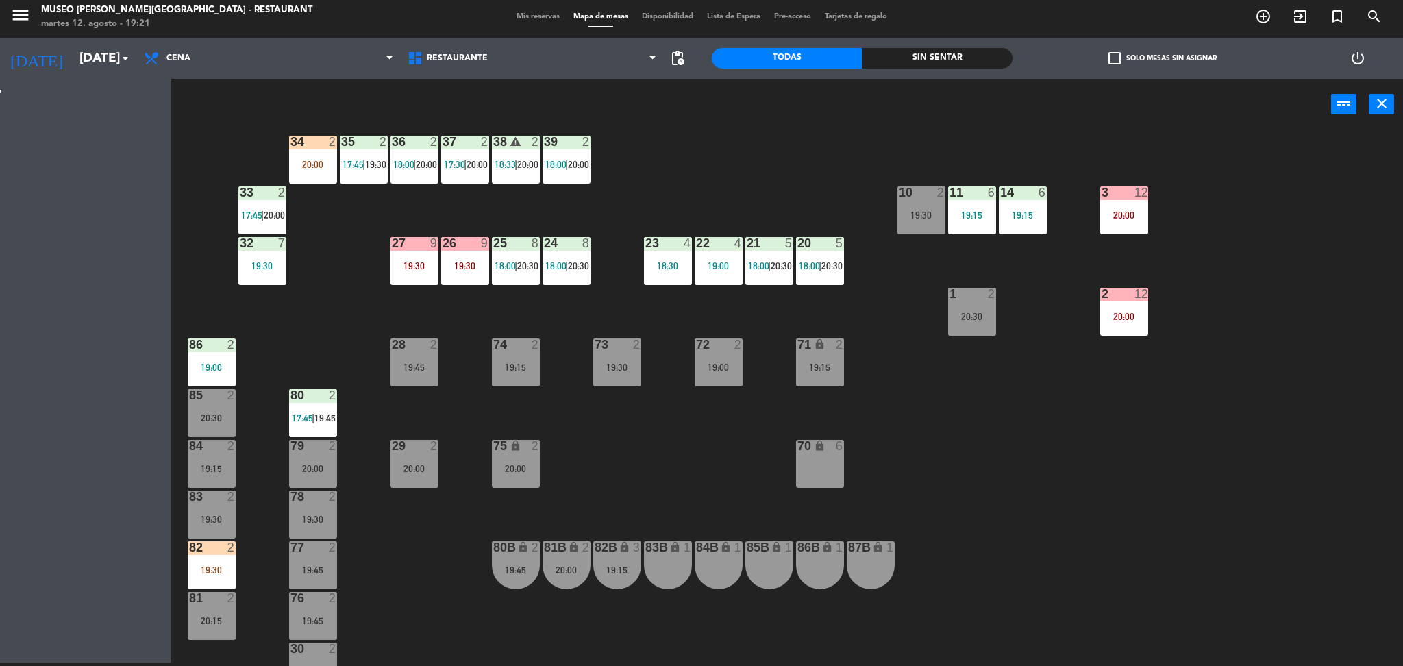
scroll to position [0, 0]
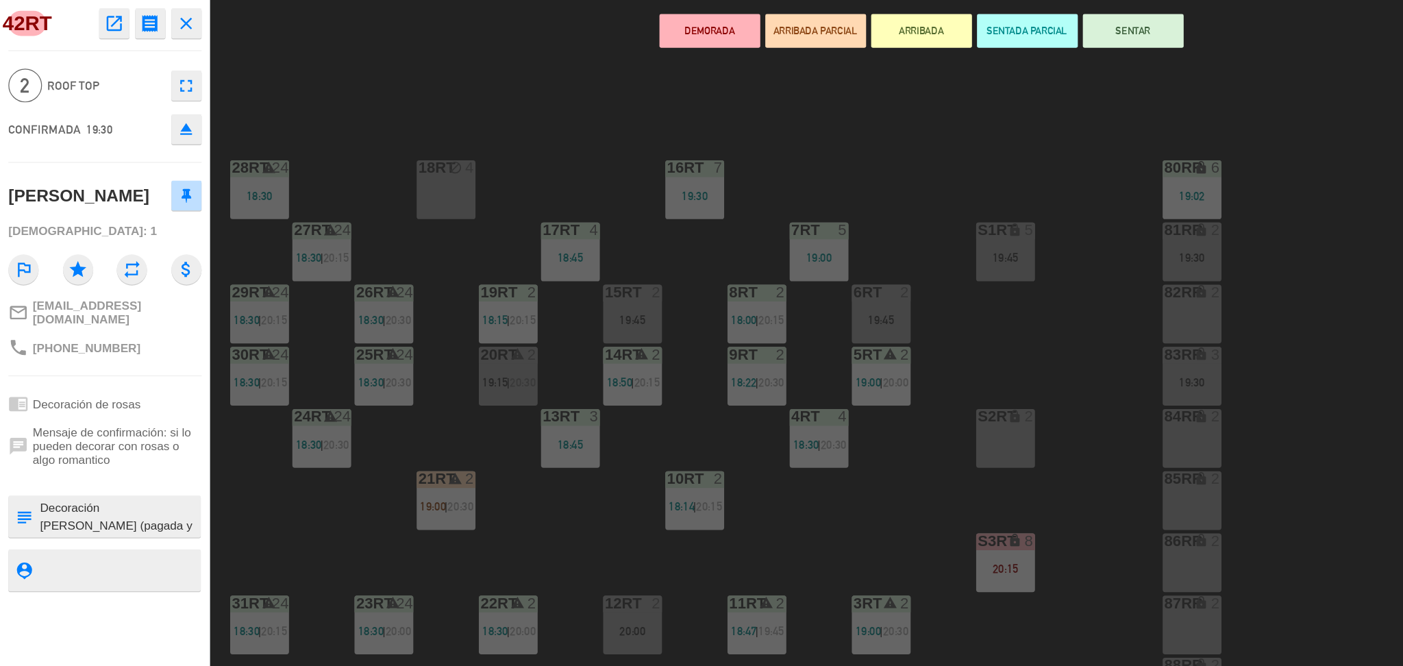
click at [658, 103] on button "ARRIBADA PARCIAL" at bounding box center [665, 103] width 82 height 27
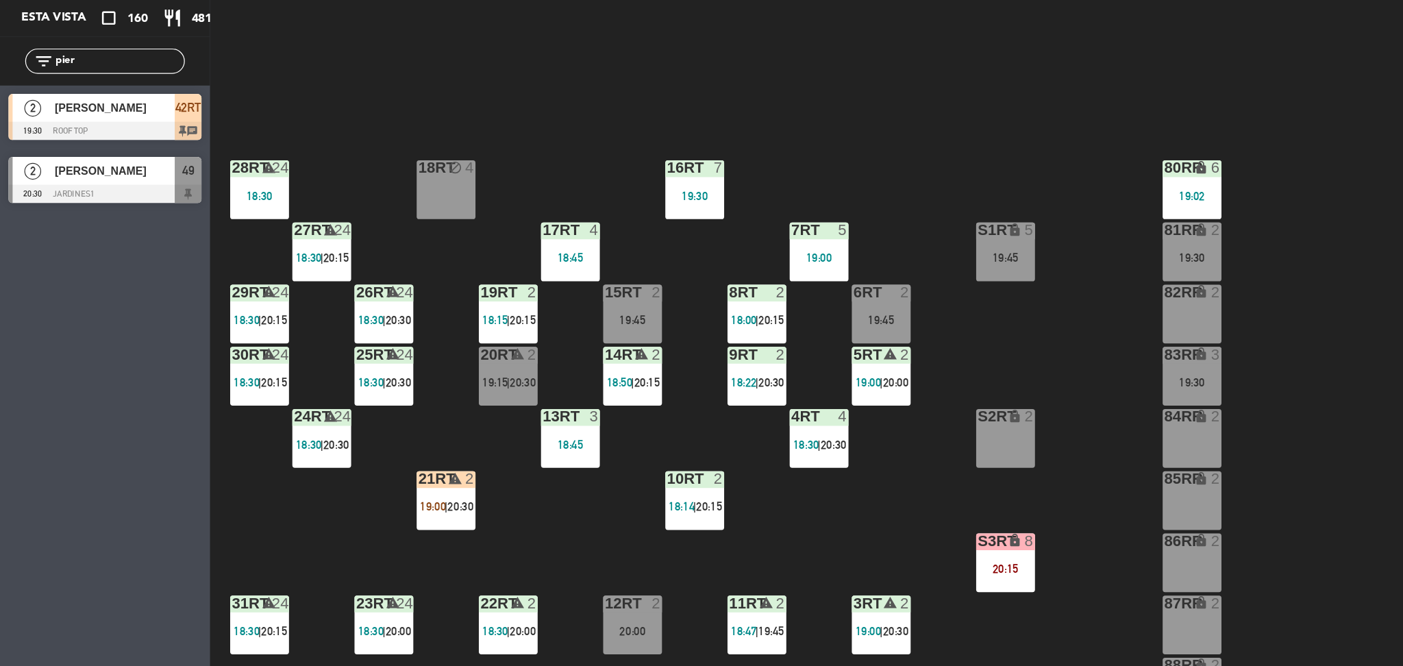
click at [155, 168] on span "42RT" at bounding box center [153, 166] width 21 height 16
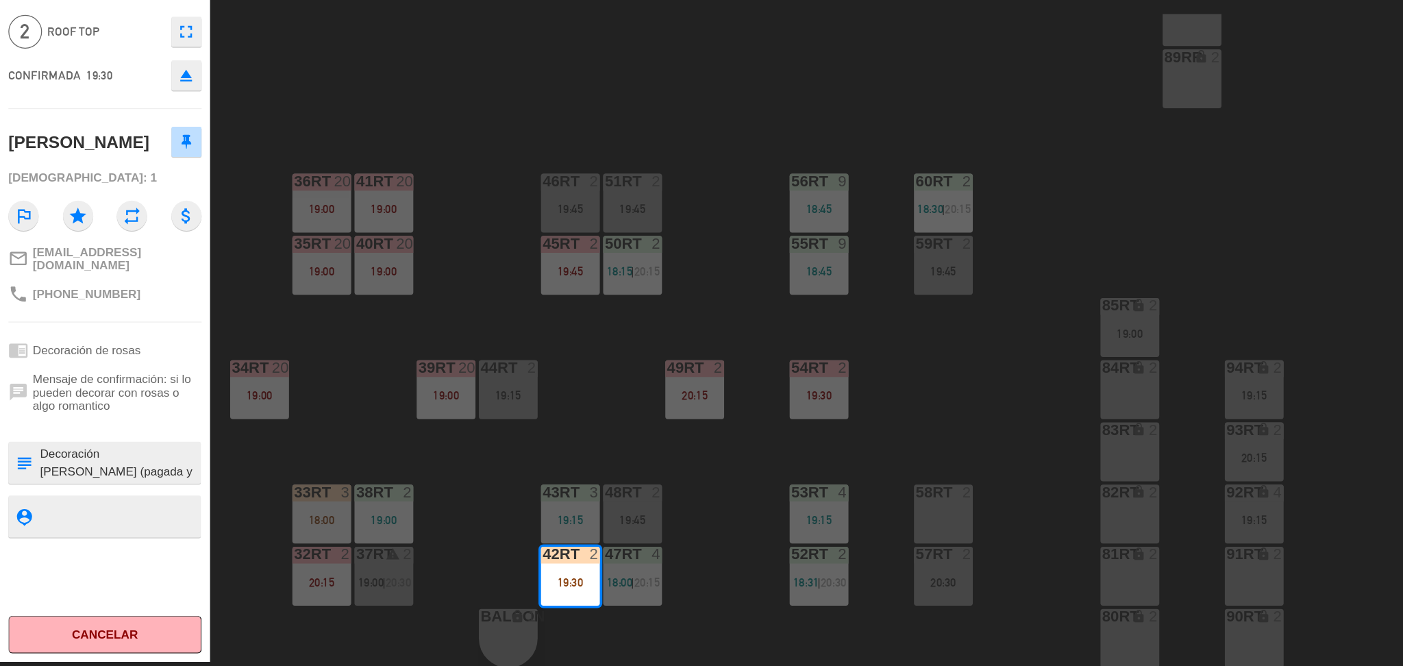
click at [392, 523] on div "18RT block 4 16RT 7 19:30 28RT warning 24 18:30 80RR lock 6 19:02 27RT warning …" at bounding box center [794, 400] width 1218 height 532
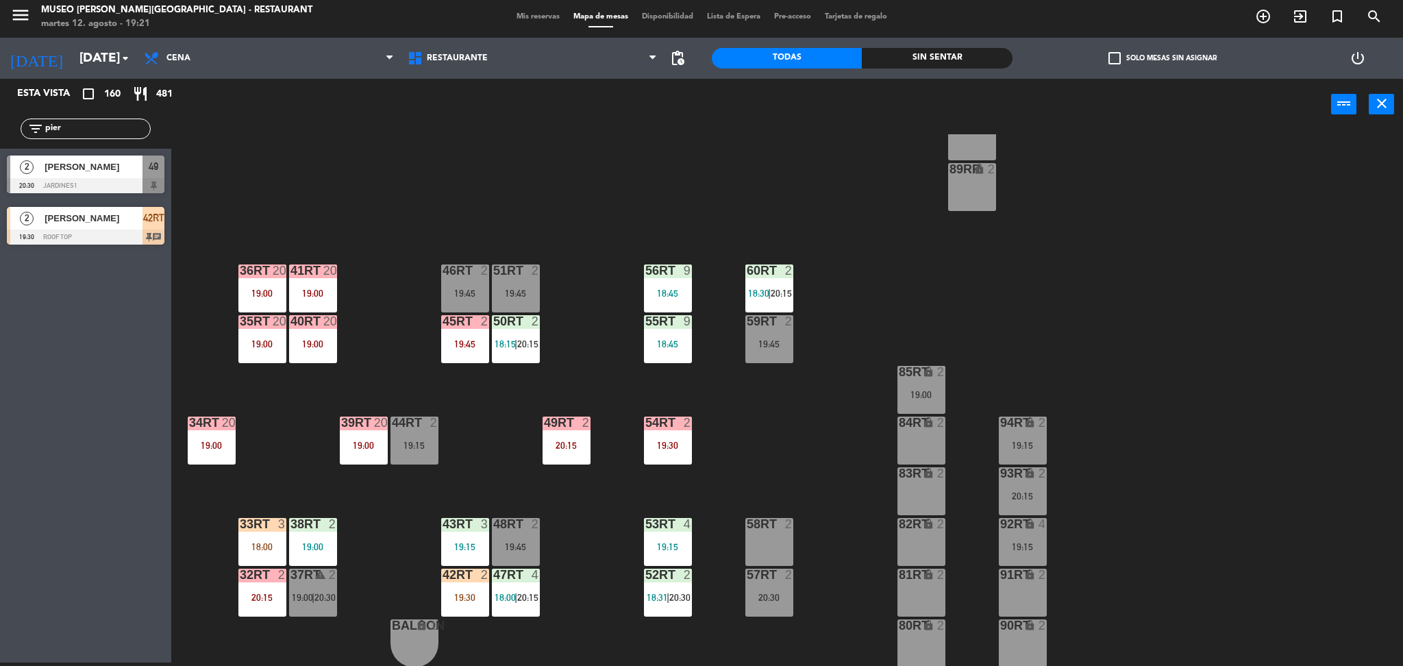
drag, startPoint x: 95, startPoint y: 131, endPoint x: 0, endPoint y: 158, distance: 98.9
click at [0, 158] on div "Esta vista crop_square 160 restaurant 481 filter_list pier 2 Piero Miranda 20:3…" at bounding box center [85, 165] width 171 height 173
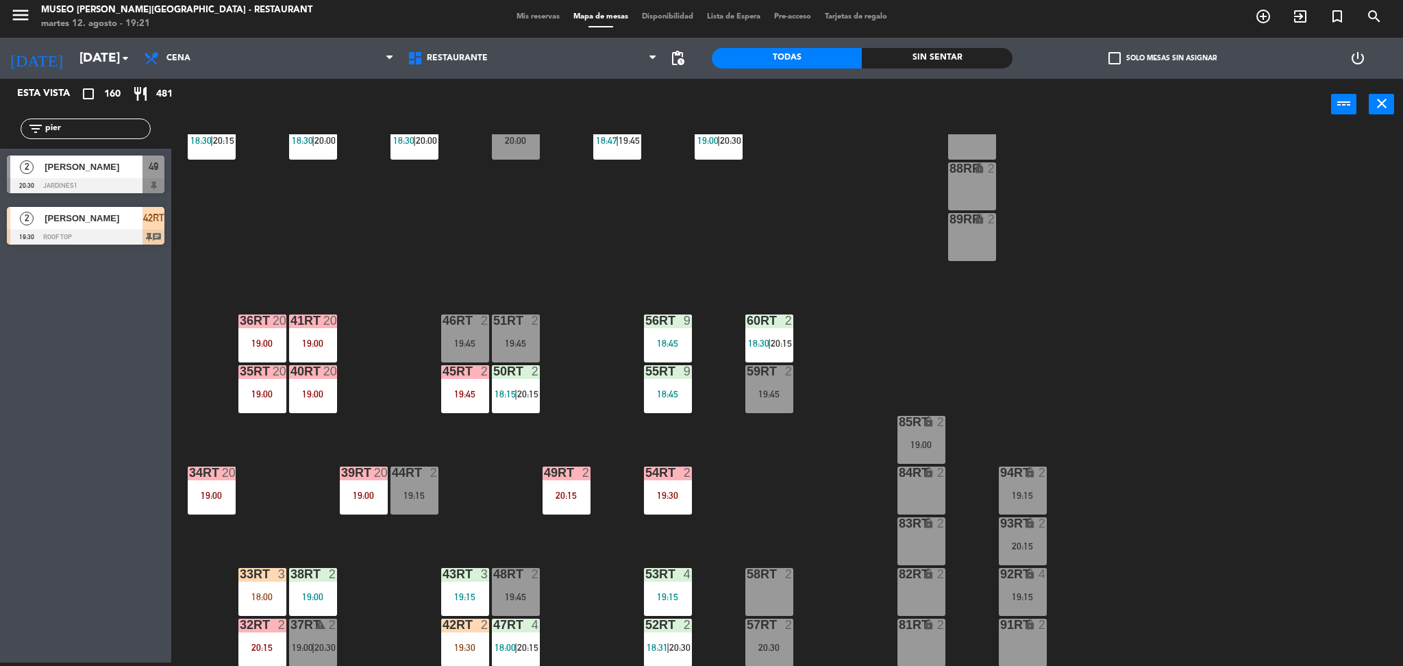
scroll to position [503, 0]
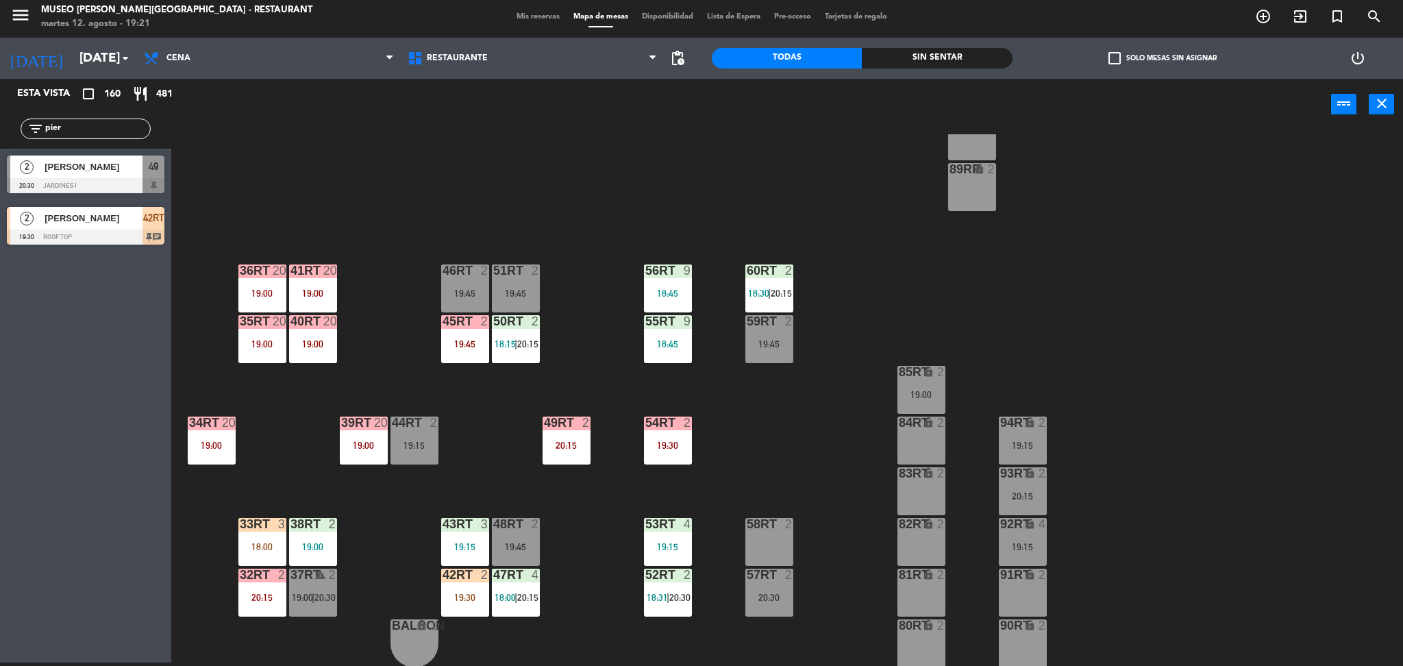
click at [99, 162] on span "[PERSON_NAME]" at bounding box center [94, 167] width 98 height 14
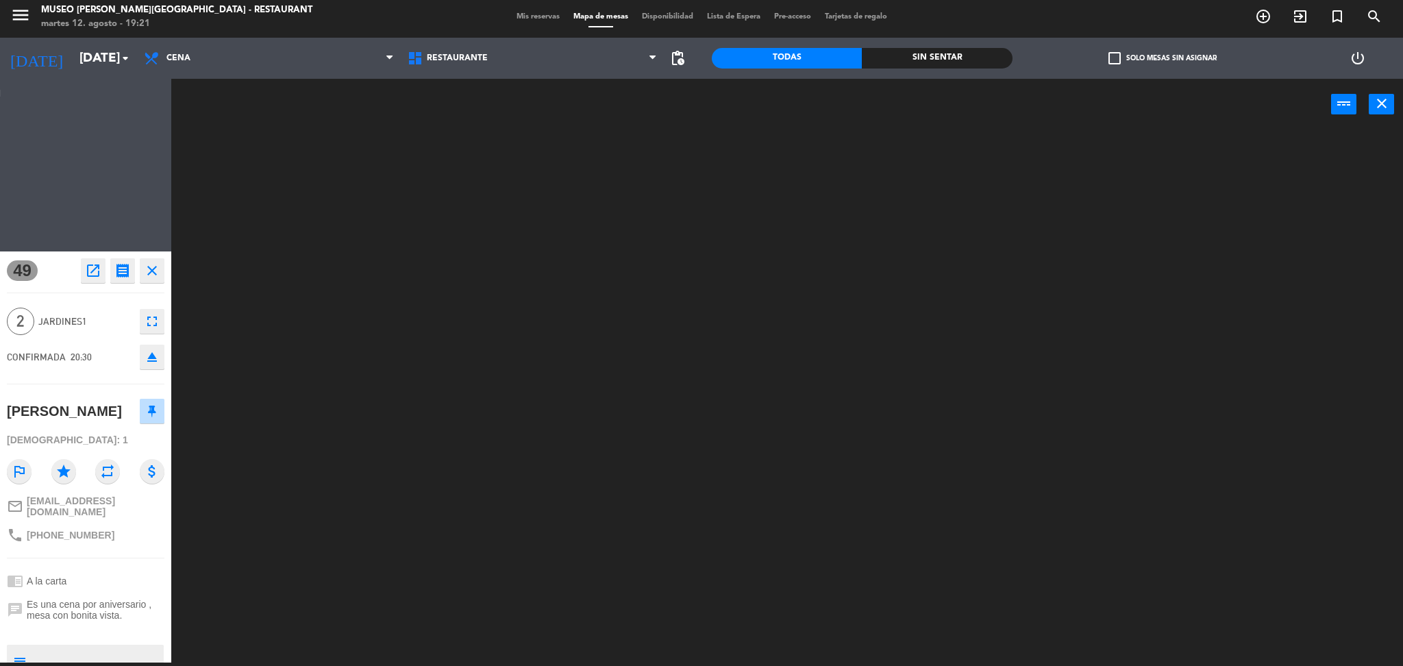
scroll to position [0, 0]
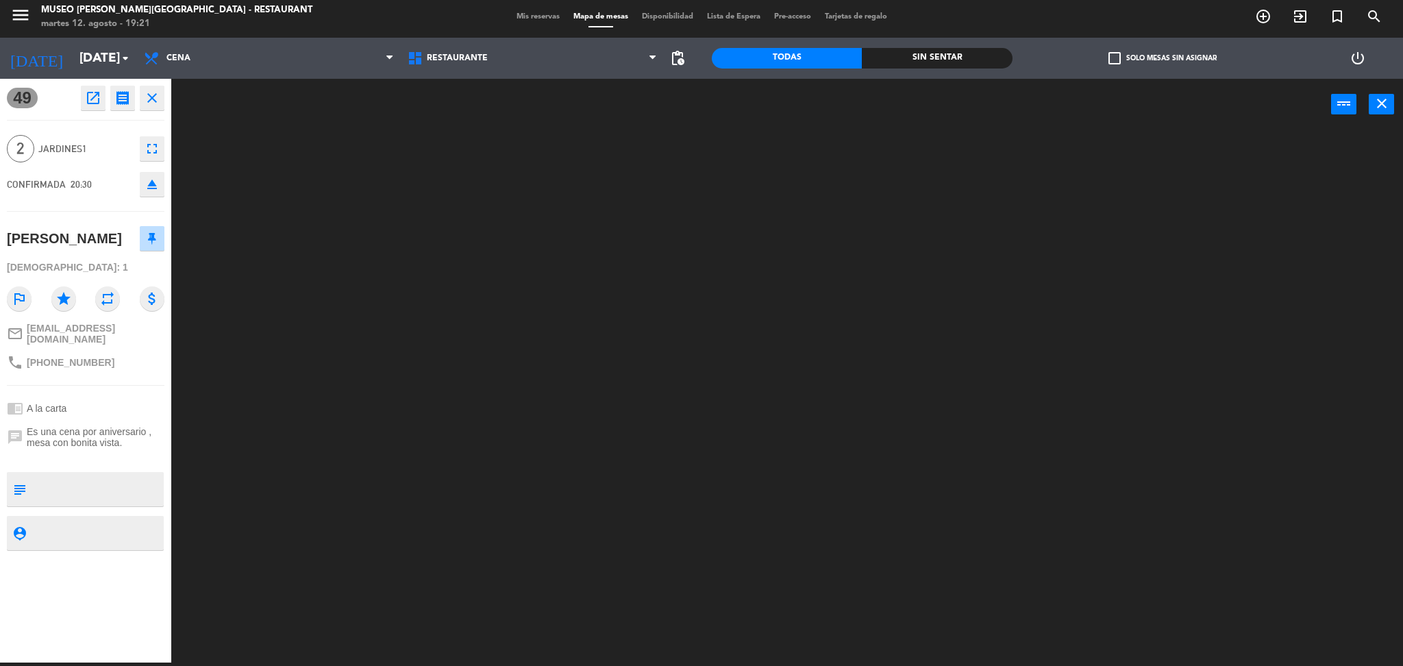
click at [158, 103] on icon "close" at bounding box center [152, 98] width 16 height 16
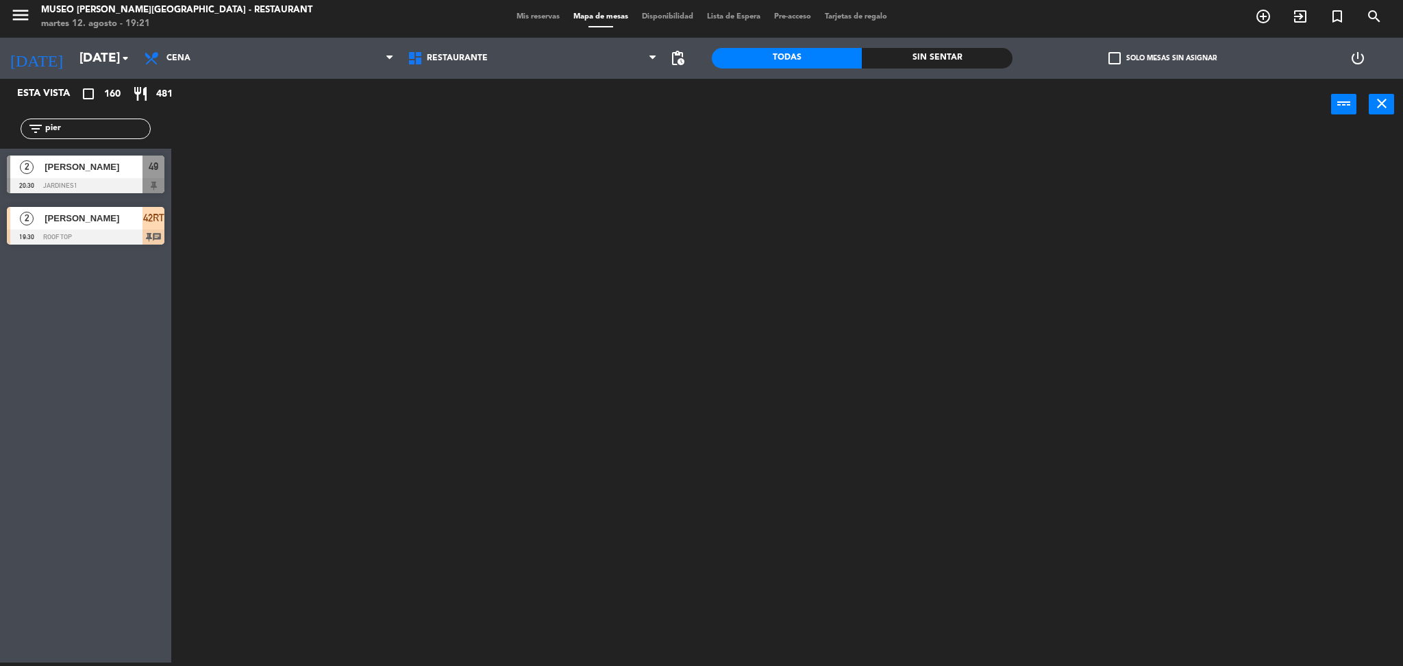
drag, startPoint x: 107, startPoint y: 129, endPoint x: 0, endPoint y: 141, distance: 107.5
click at [0, 141] on div "filter_list pier" at bounding box center [85, 129] width 171 height 40
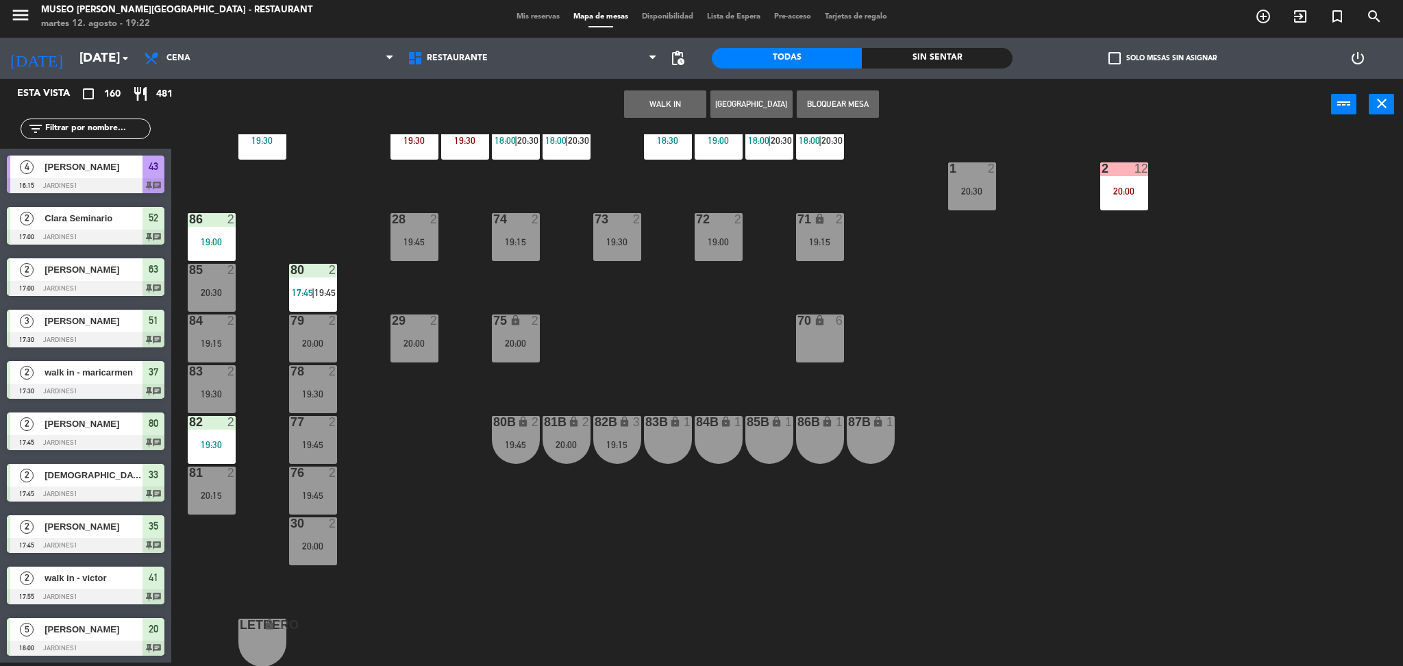
scroll to position [453, 0]
click at [825, 334] on div "70 lock 6" at bounding box center [820, 338] width 48 height 48
click at [703, 97] on button "WALK IN" at bounding box center [708, 103] width 82 height 27
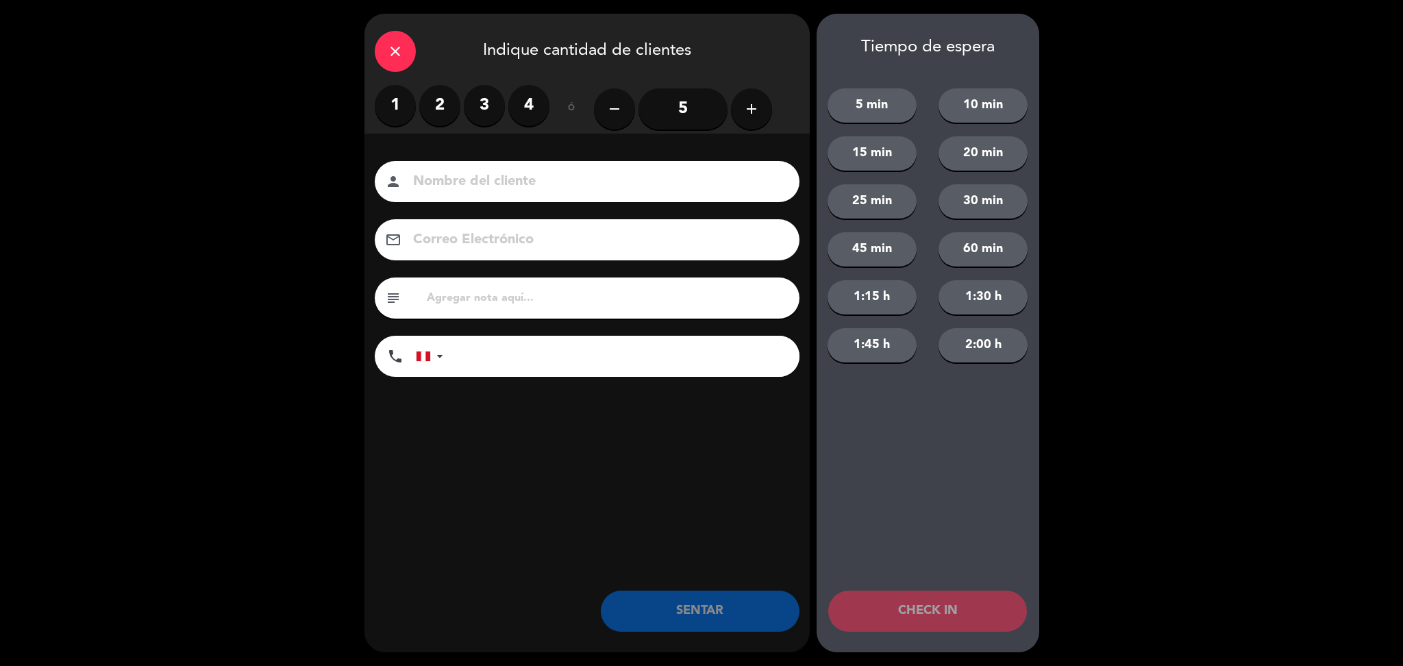
click at [519, 103] on label "4" at bounding box center [528, 105] width 41 height 41
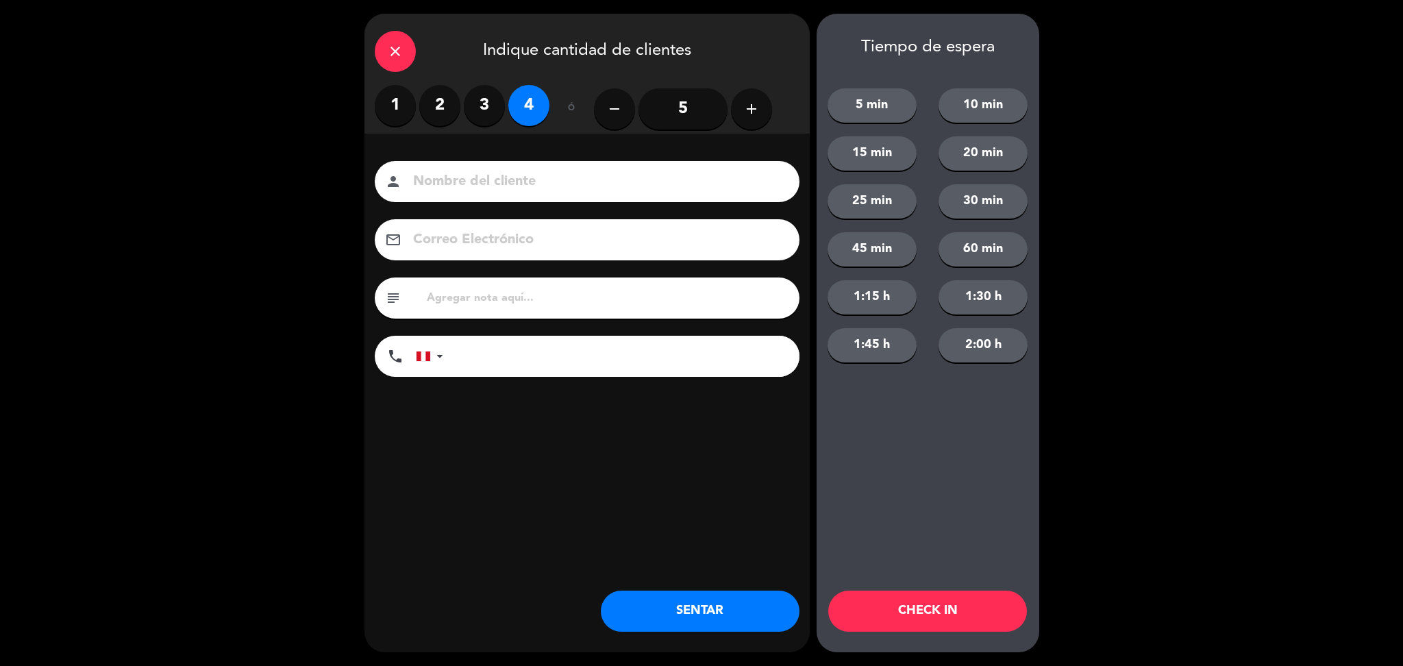
click at [534, 185] on input at bounding box center [597, 182] width 370 height 24
type input "walk in- adriana jave"
click at [539, 349] on input "tel" at bounding box center [628, 356] width 342 height 41
type input "974497185"
click at [666, 606] on button "SENTAR" at bounding box center [700, 610] width 199 height 41
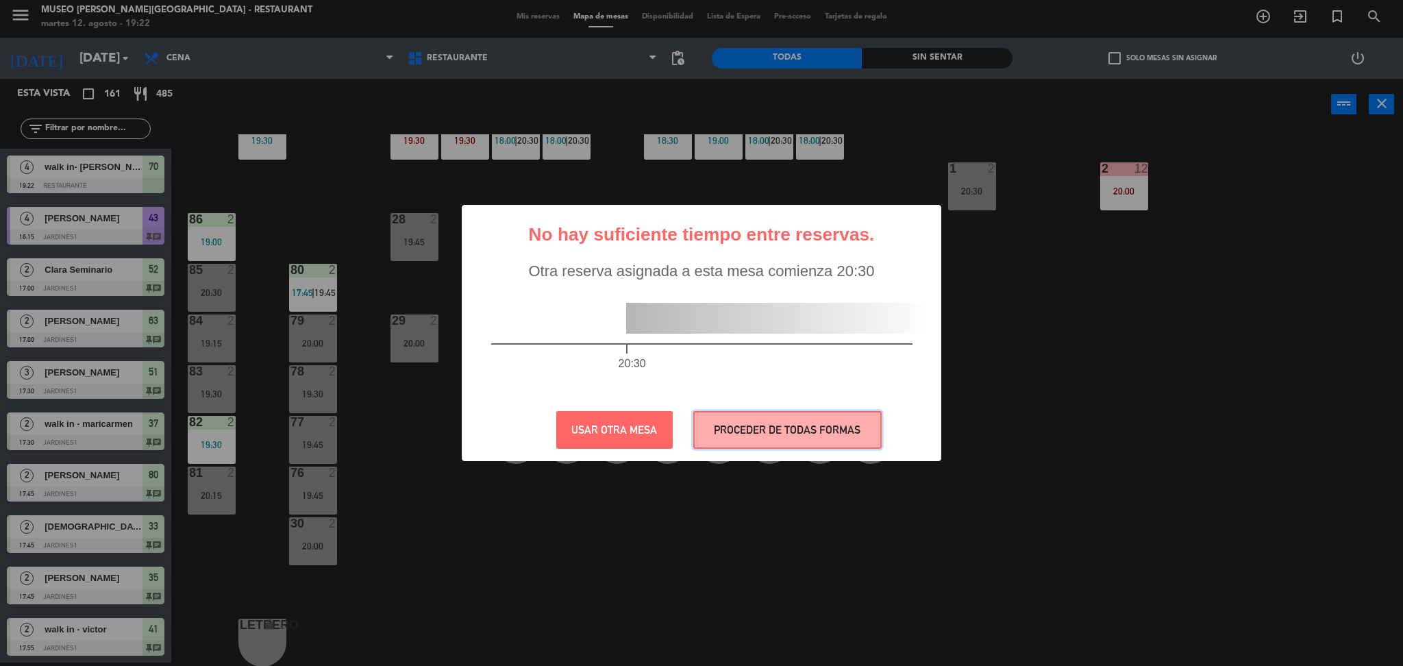
click at [769, 431] on button "PROCEDER DE TODAS FORMAS" at bounding box center [787, 430] width 188 height 38
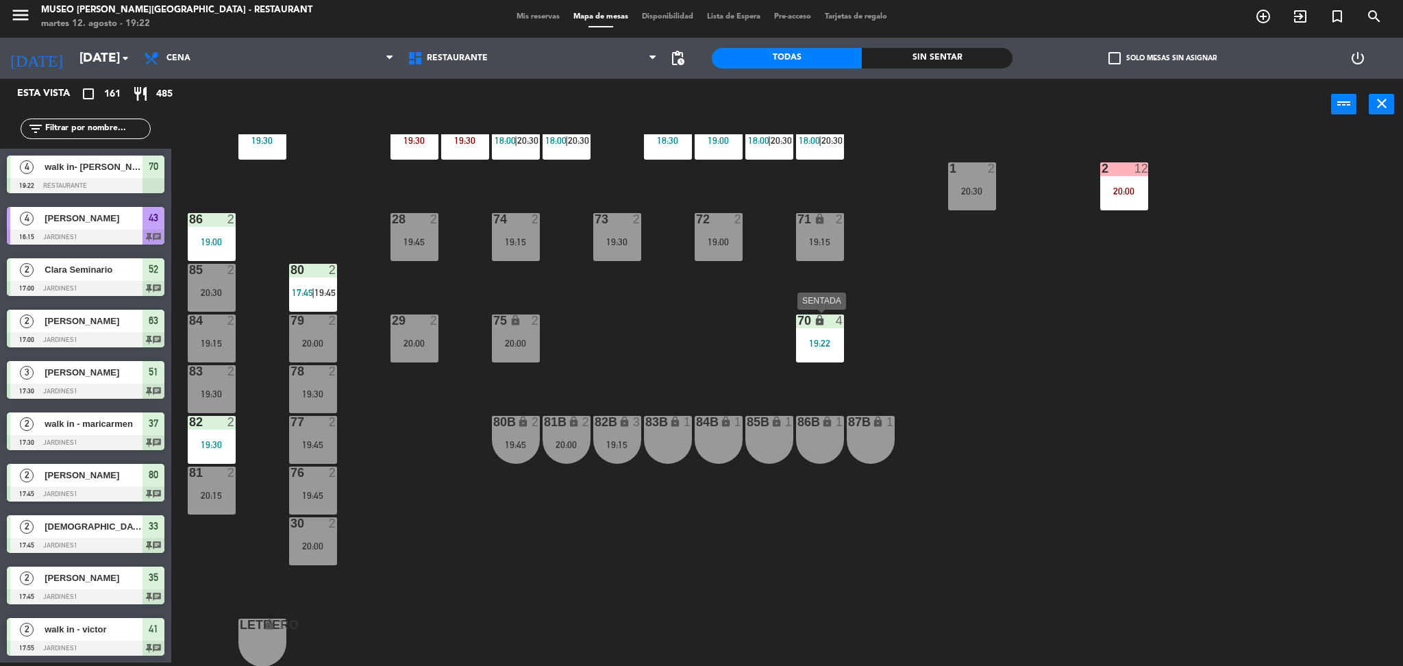
click at [834, 347] on div "19:22" at bounding box center [820, 343] width 48 height 10
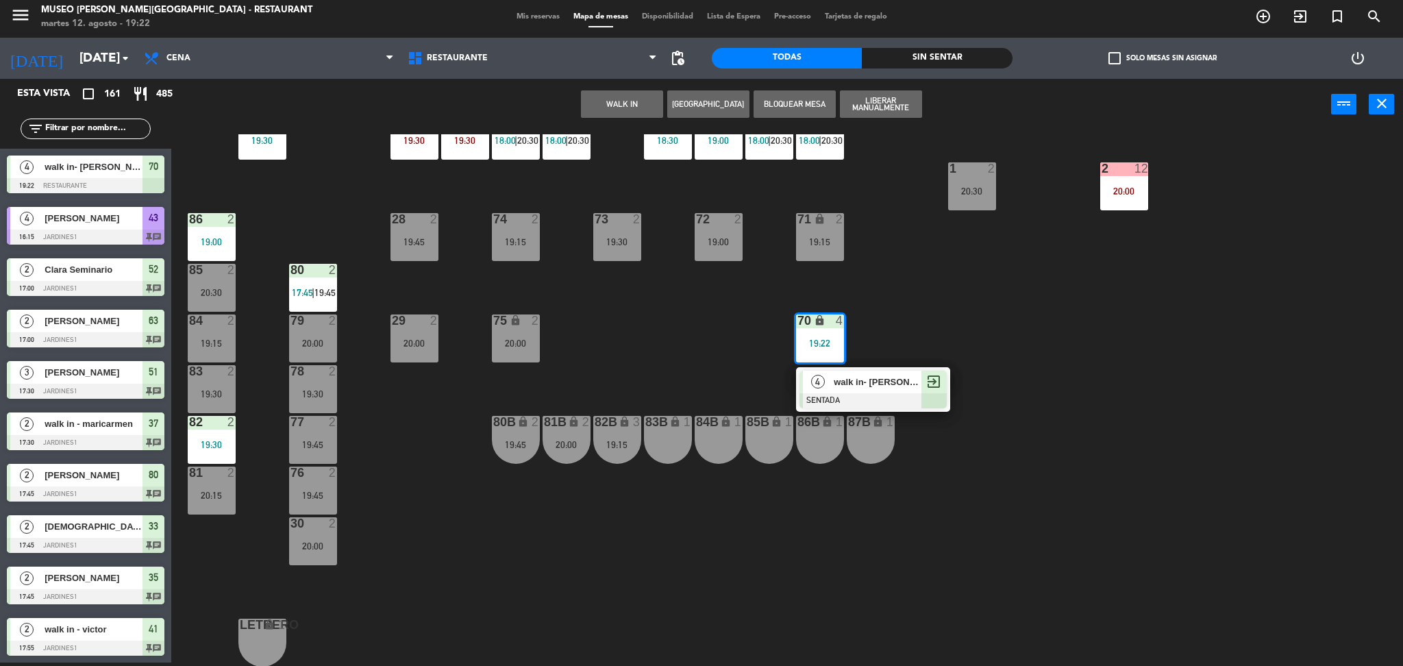
click at [884, 403] on div at bounding box center [872, 400] width 147 height 15
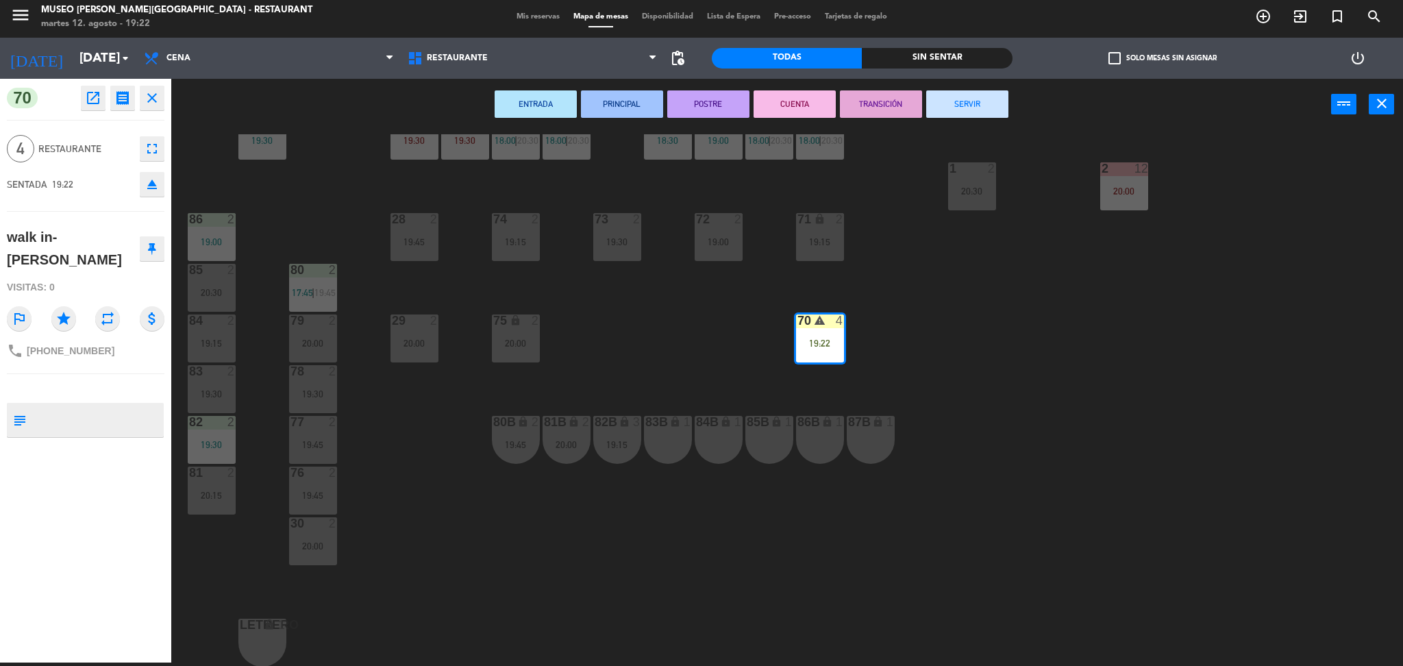
click at [673, 382] on div "44 5 18:00 | 20:30 49 warning 4 19:22 | 20:30 54 5 19:15 64 1 19:30 48 2 18:00 …" at bounding box center [794, 400] width 1218 height 532
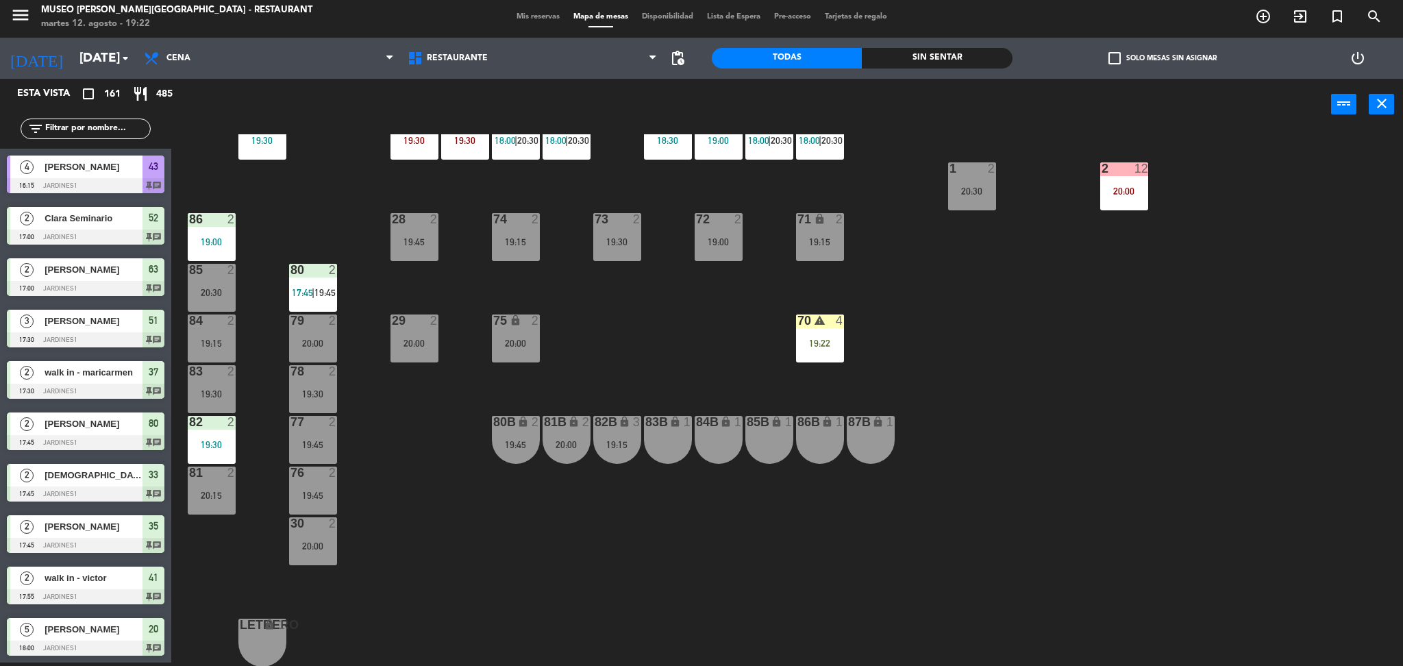
scroll to position [3, 0]
click at [102, 131] on input "text" at bounding box center [97, 128] width 106 height 15
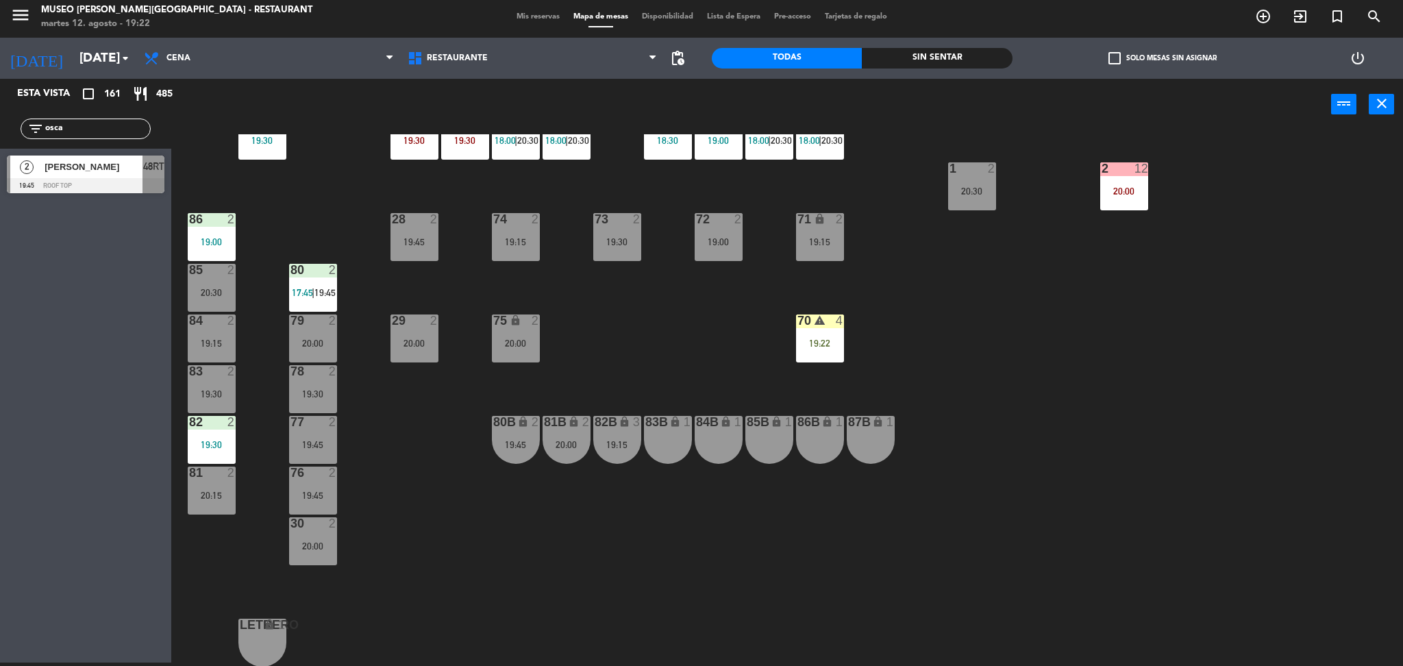
type input "osca"
click at [283, 212] on div "44 5 18:00 | 20:30 49 warning 4 19:22 | 20:30 54 5 19:15 64 1 19:30 48 2 18:00 …" at bounding box center [794, 400] width 1218 height 532
click at [97, 178] on div at bounding box center [86, 185] width 158 height 15
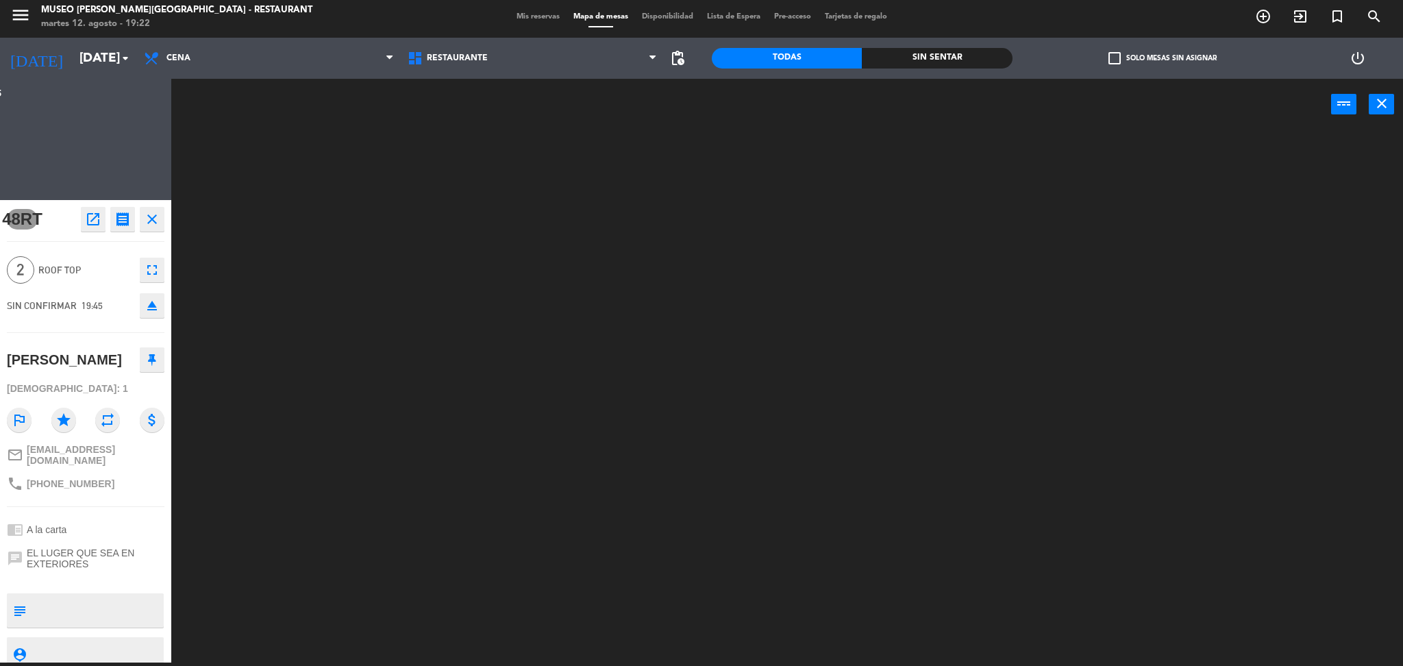
scroll to position [0, 0]
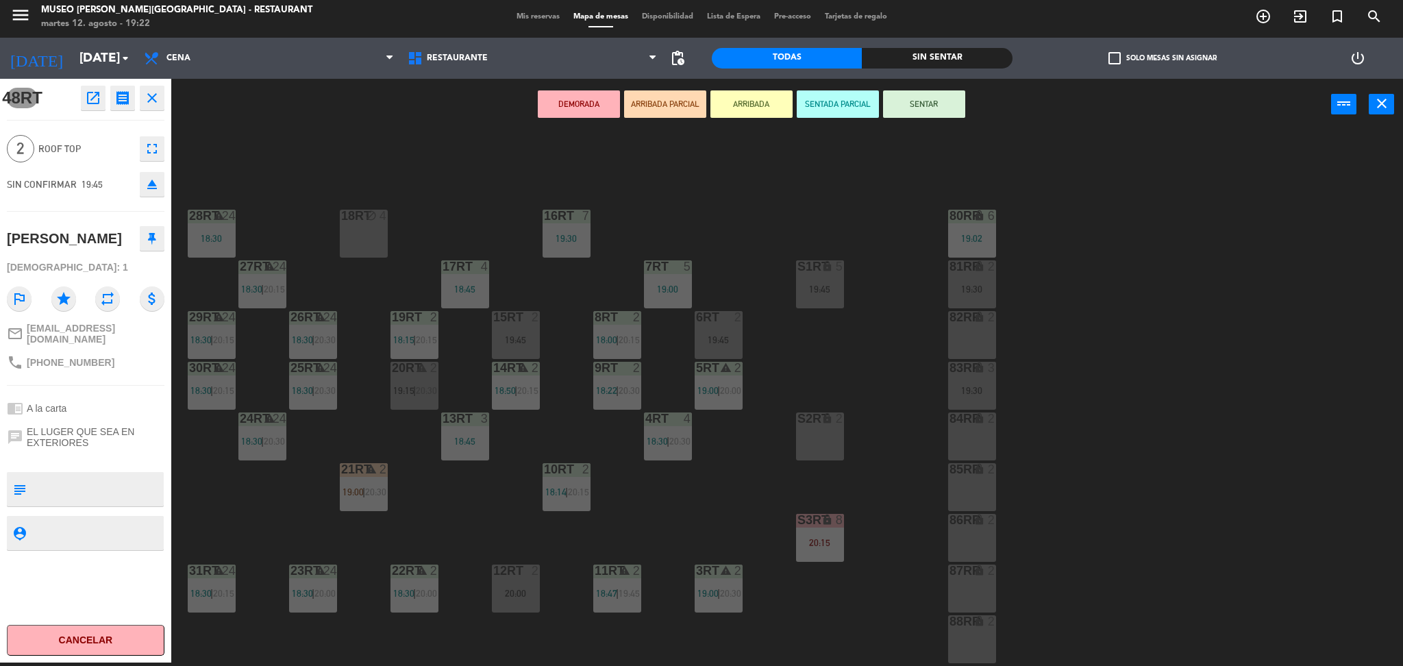
click at [90, 488] on textarea at bounding box center [97, 489] width 131 height 29
type textarea "llegó aniversario"
click at [81, 436] on span "EL LUGER QUE SEA EN EXTERIORES" at bounding box center [96, 437] width 138 height 22
click at [662, 104] on button "ARRIBADA PARCIAL" at bounding box center [665, 103] width 82 height 27
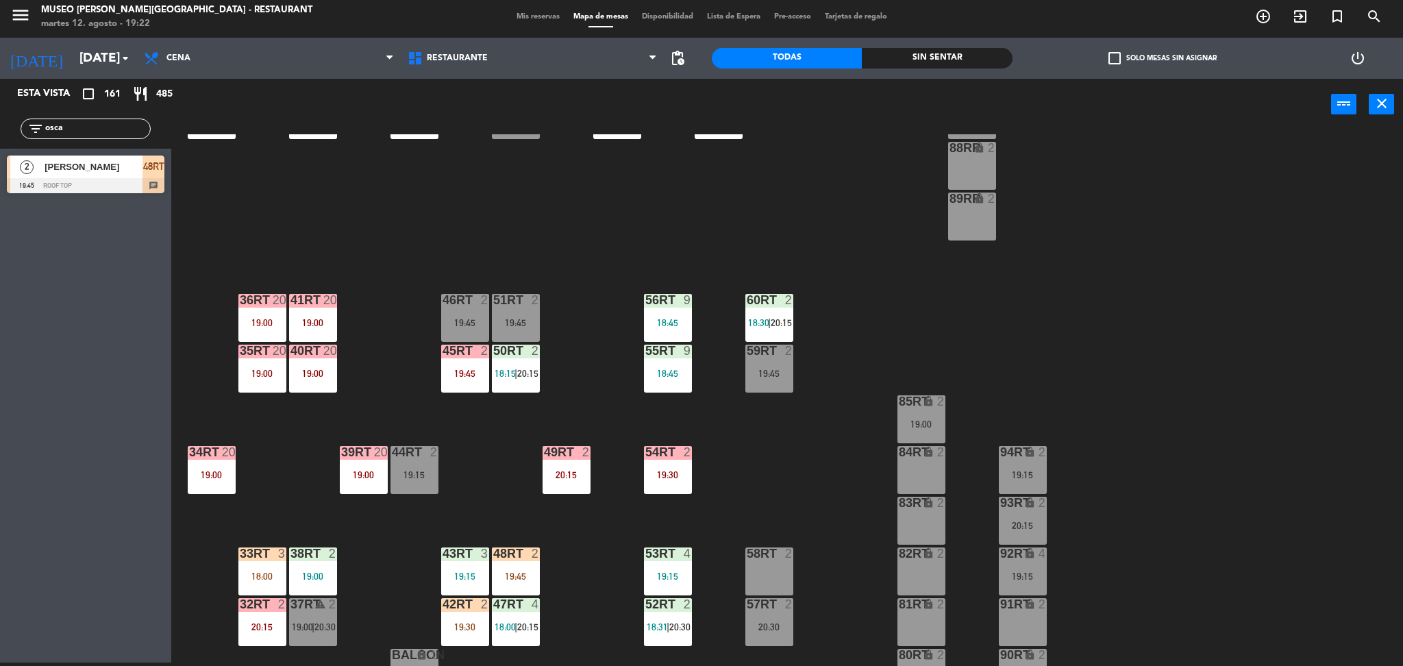
scroll to position [503, 0]
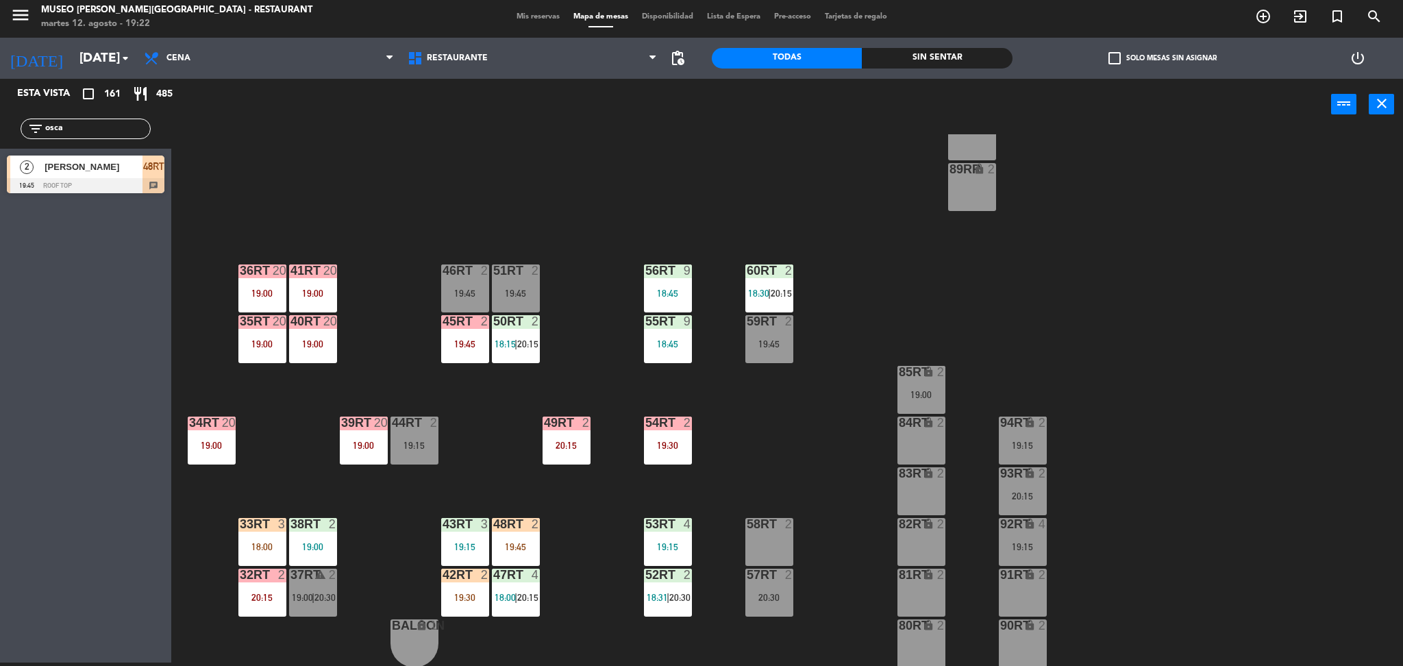
click at [107, 176] on div "[PERSON_NAME]" at bounding box center [92, 166] width 99 height 23
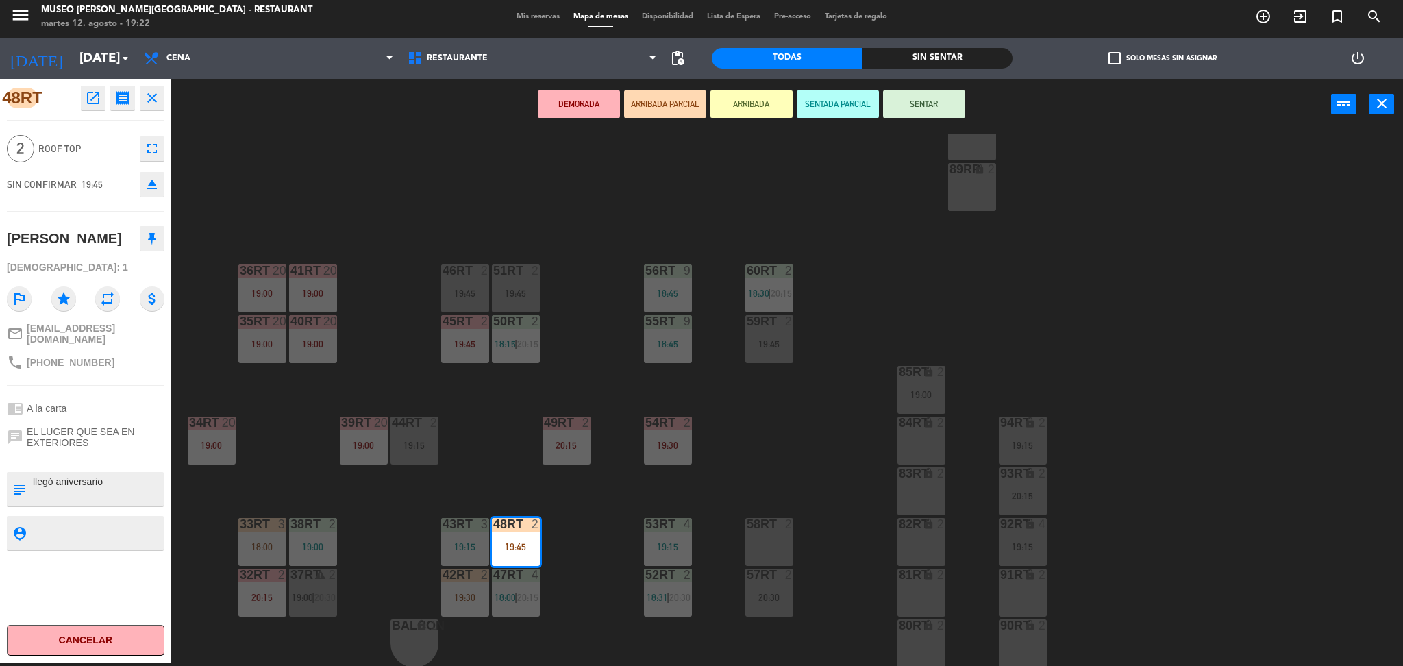
click at [371, 319] on div "18RT block 4 16RT 7 19:30 28RT warning 24 18:30 80RR lock 6 19:02 27RT warning …" at bounding box center [794, 400] width 1218 height 532
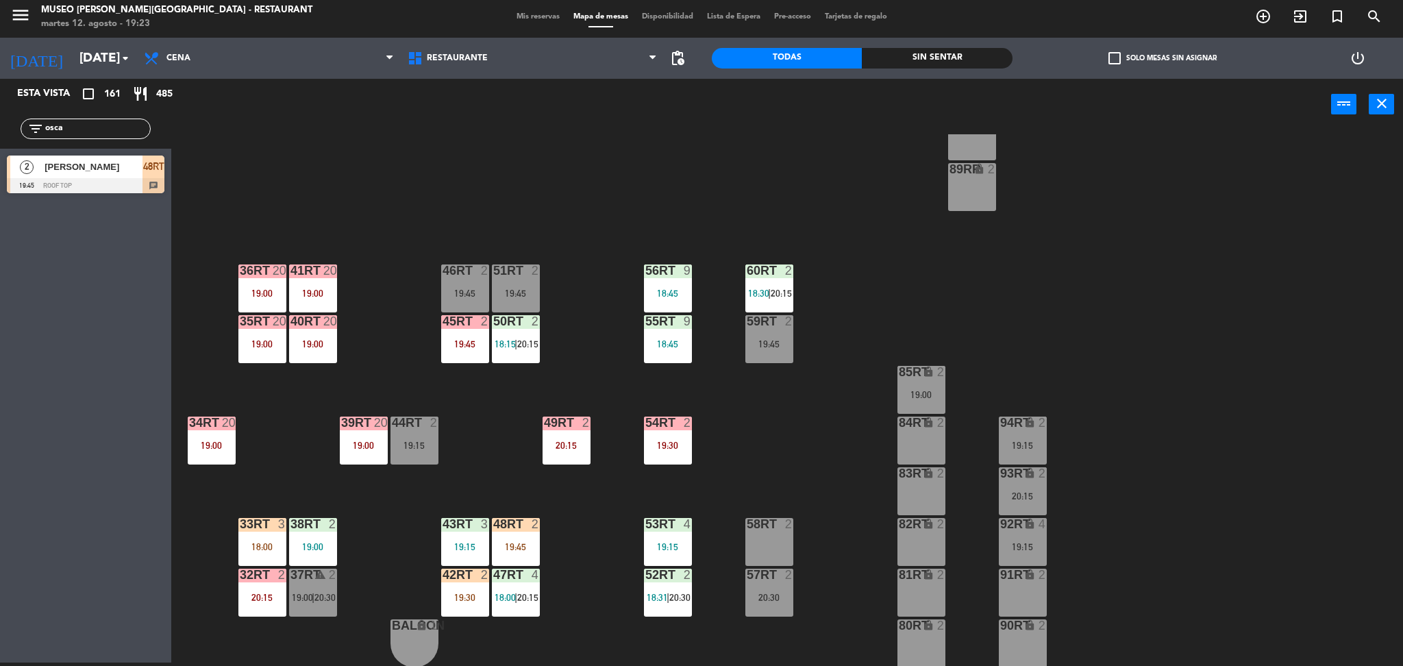
drag, startPoint x: 99, startPoint y: 134, endPoint x: 5, endPoint y: 184, distance: 106.3
click at [5, 184] on div "Esta vista crop_square 161 restaurant 485 filter_list osca 2 oscar vasquez 19:4…" at bounding box center [85, 139] width 171 height 121
click at [105, 125] on input "ramos" at bounding box center [97, 128] width 106 height 15
drag, startPoint x: 105, startPoint y: 125, endPoint x: 0, endPoint y: 148, distance: 107.4
click at [0, 148] on div "Esta vista crop_square 161 restaurant 485 filter_list ramos" at bounding box center [85, 371] width 171 height 584
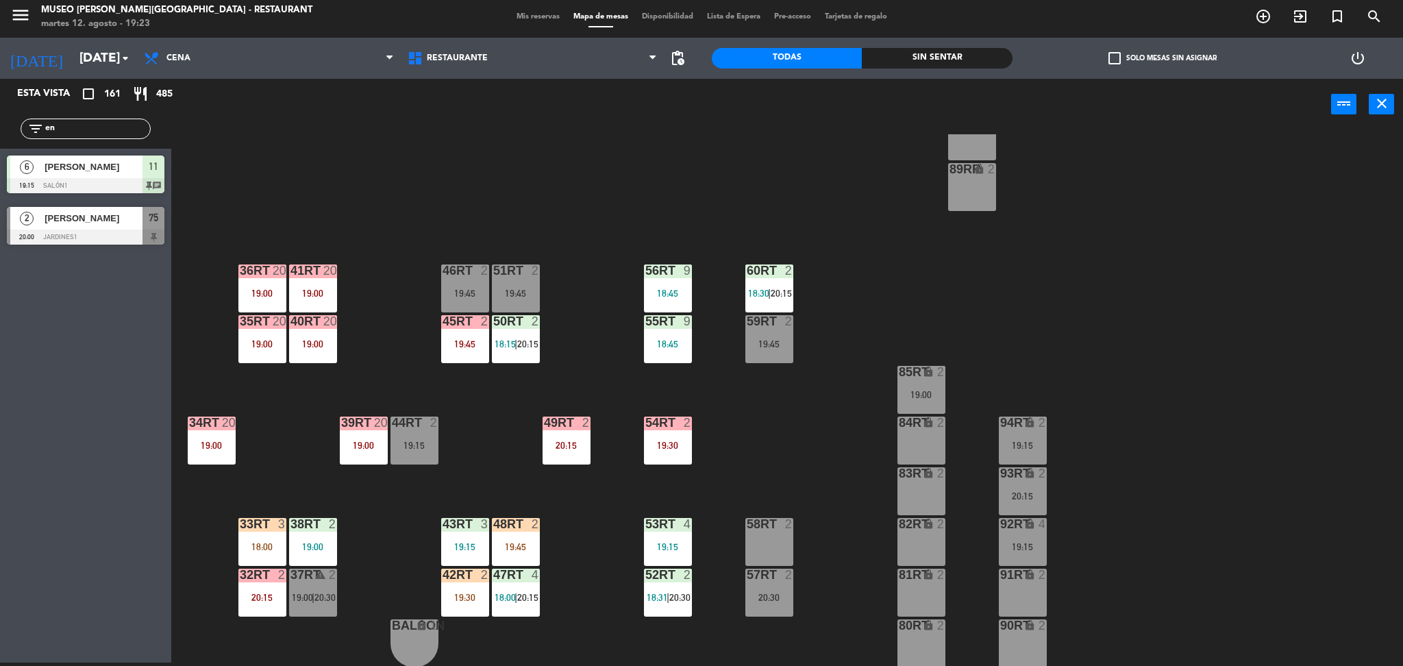
type input "e"
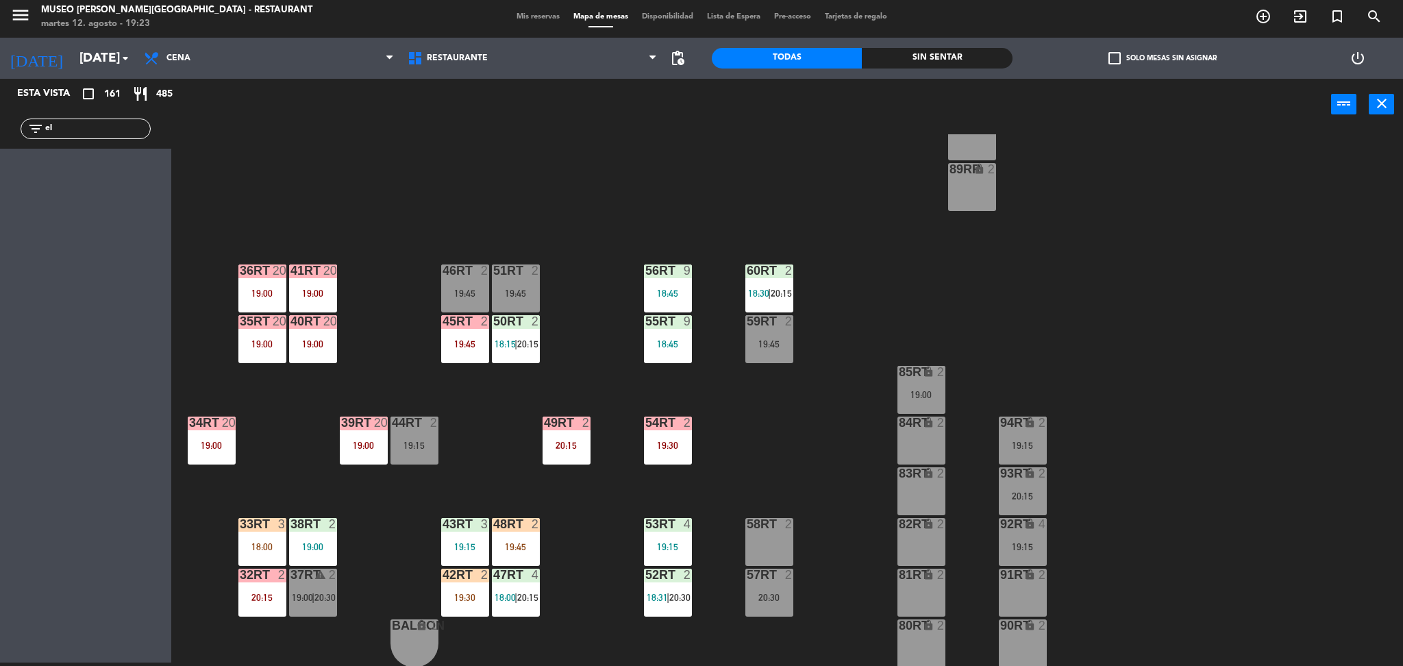
type input "e"
type input "debora"
drag, startPoint x: 101, startPoint y: 132, endPoint x: 0, endPoint y: 166, distance: 106.6
click at [0, 166] on div "Esta vista crop_square 161 restaurant 485 filter_list debora 4 DEBORA GUTIERREZ…" at bounding box center [85, 139] width 171 height 121
type input "v"
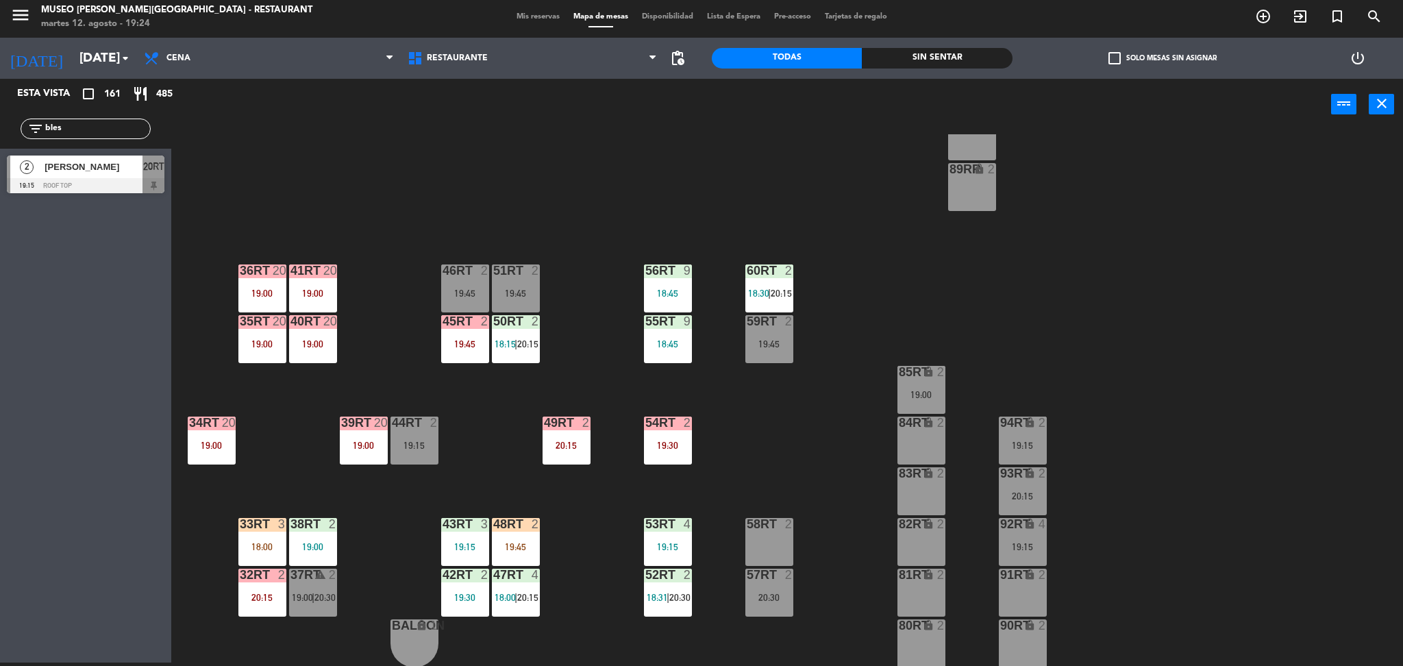
type input "bles"
click at [89, 177] on div "[PERSON_NAME]" at bounding box center [92, 166] width 99 height 23
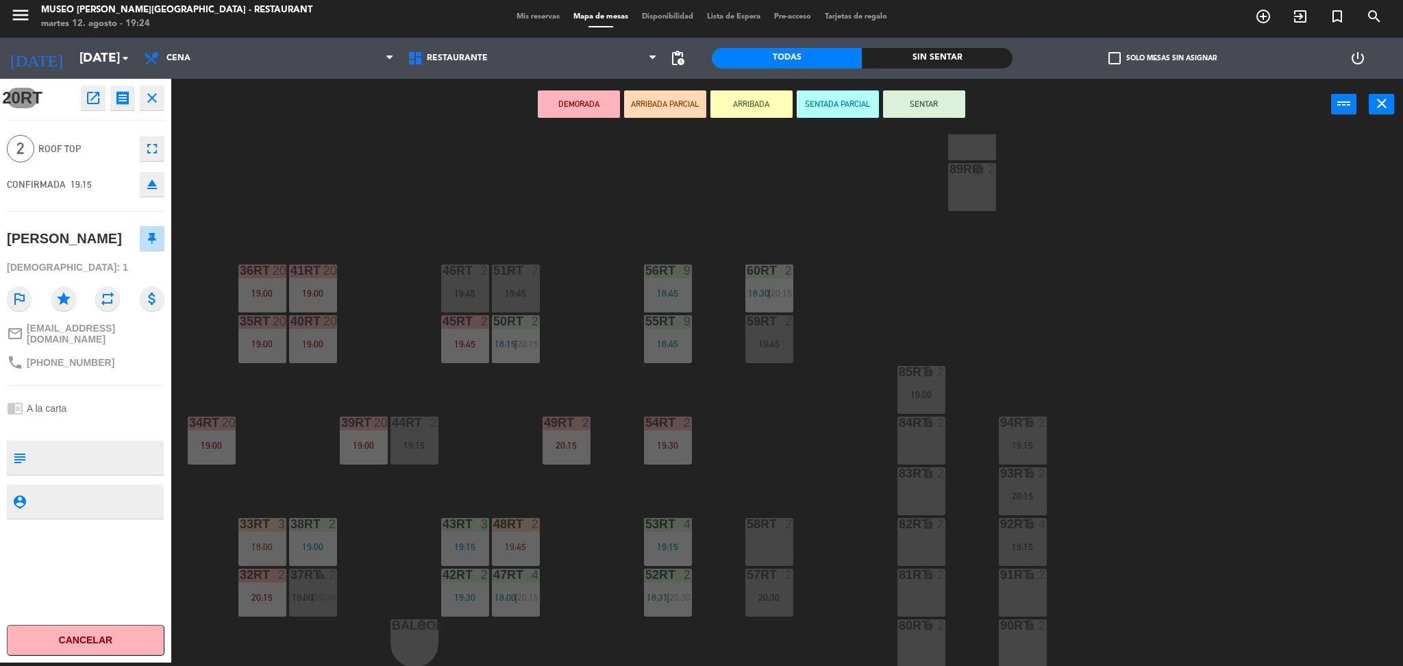
click at [212, 171] on div "18RT block 4 16RT 7 19:30 28RT warning 24 18:30 80RR lock 6 19:02 27RT warning …" at bounding box center [794, 400] width 1218 height 532
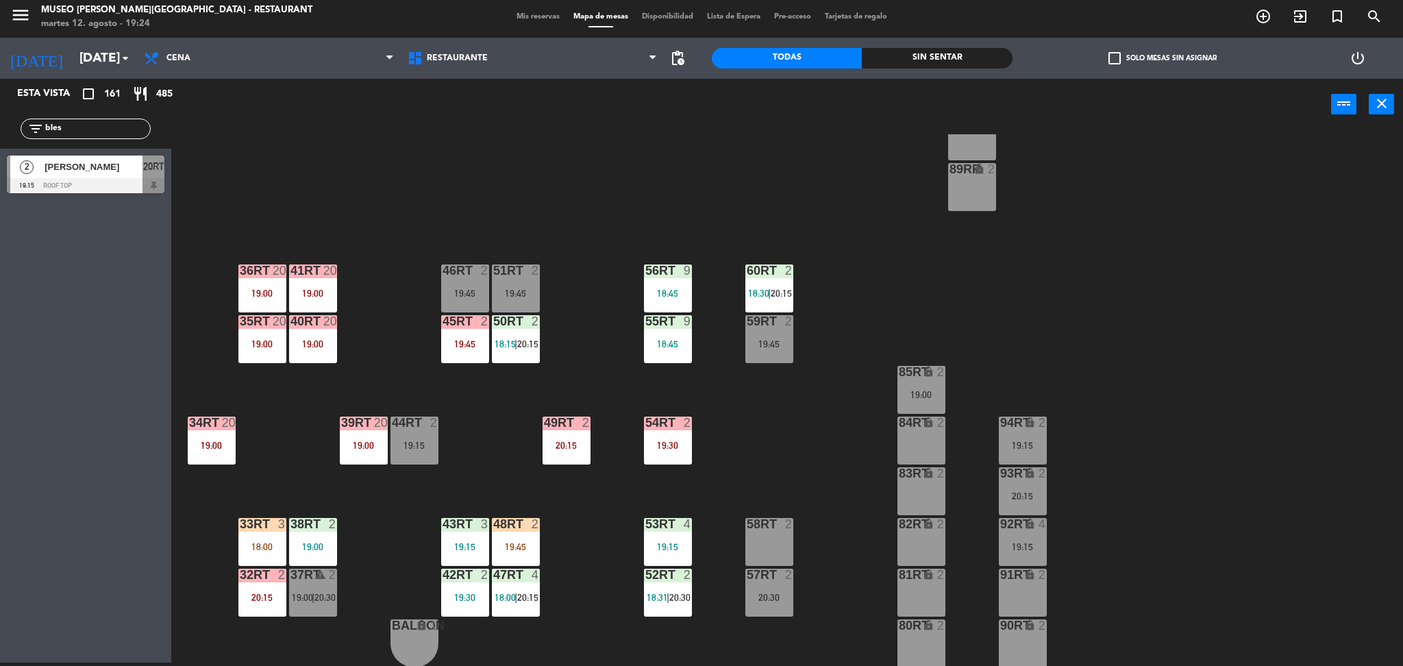
drag, startPoint x: 112, startPoint y: 135, endPoint x: 1, endPoint y: 166, distance: 115.2
click at [1, 166] on div "Esta vista crop_square 161 restaurant 485 filter_list bles 2 Blessy Azañedo Cla…" at bounding box center [85, 139] width 171 height 121
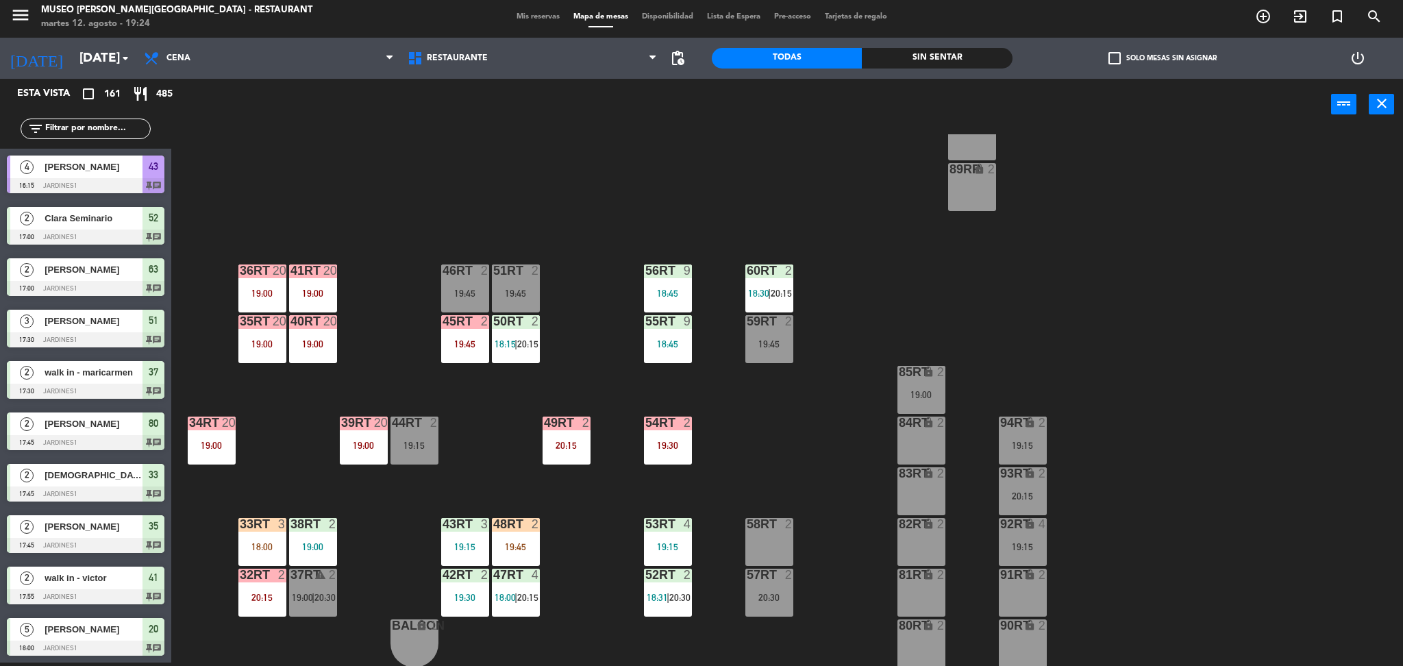
click at [88, 181] on div at bounding box center [86, 185] width 158 height 15
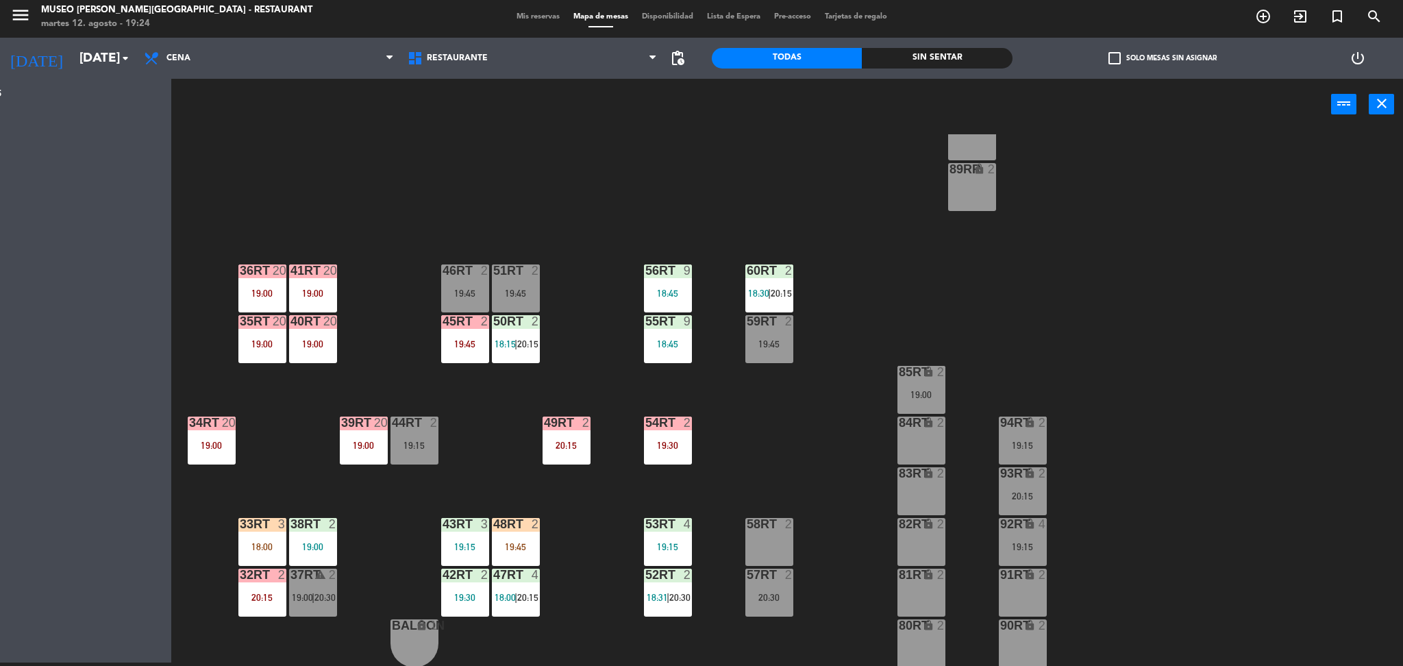
scroll to position [0, 0]
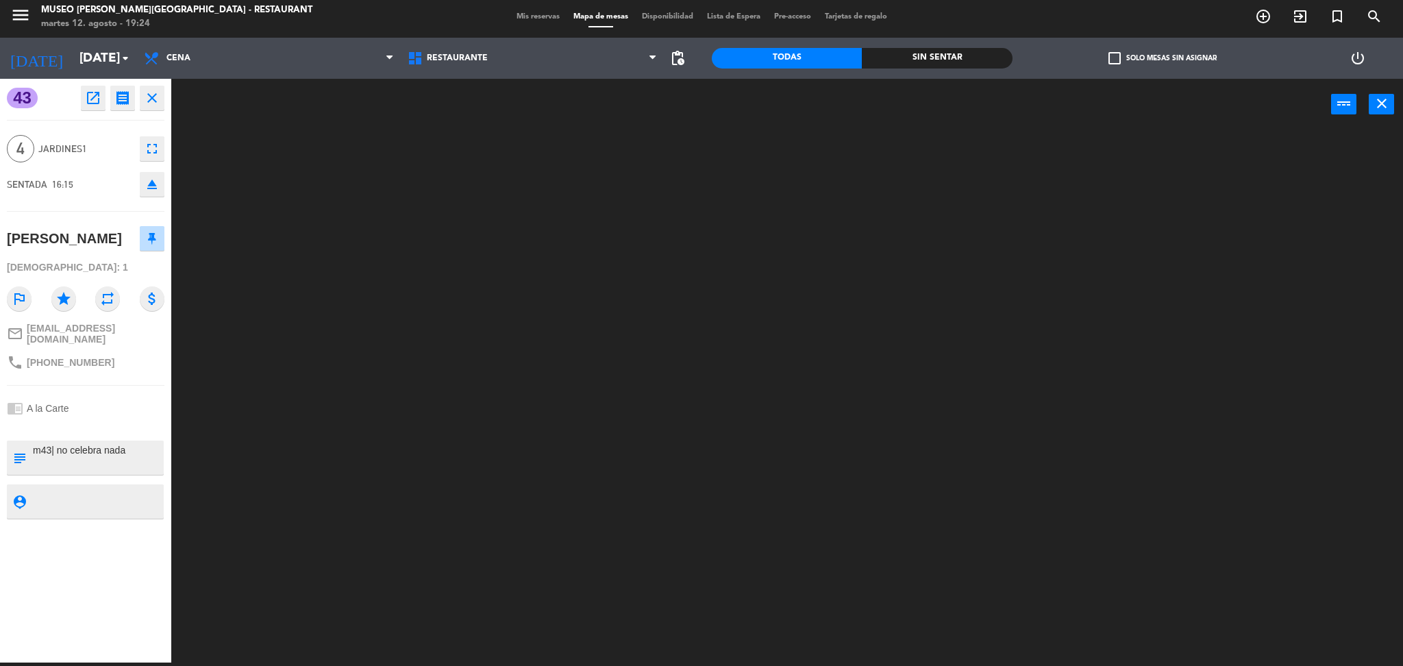
click at [157, 108] on button "close" at bounding box center [152, 98] width 25 height 25
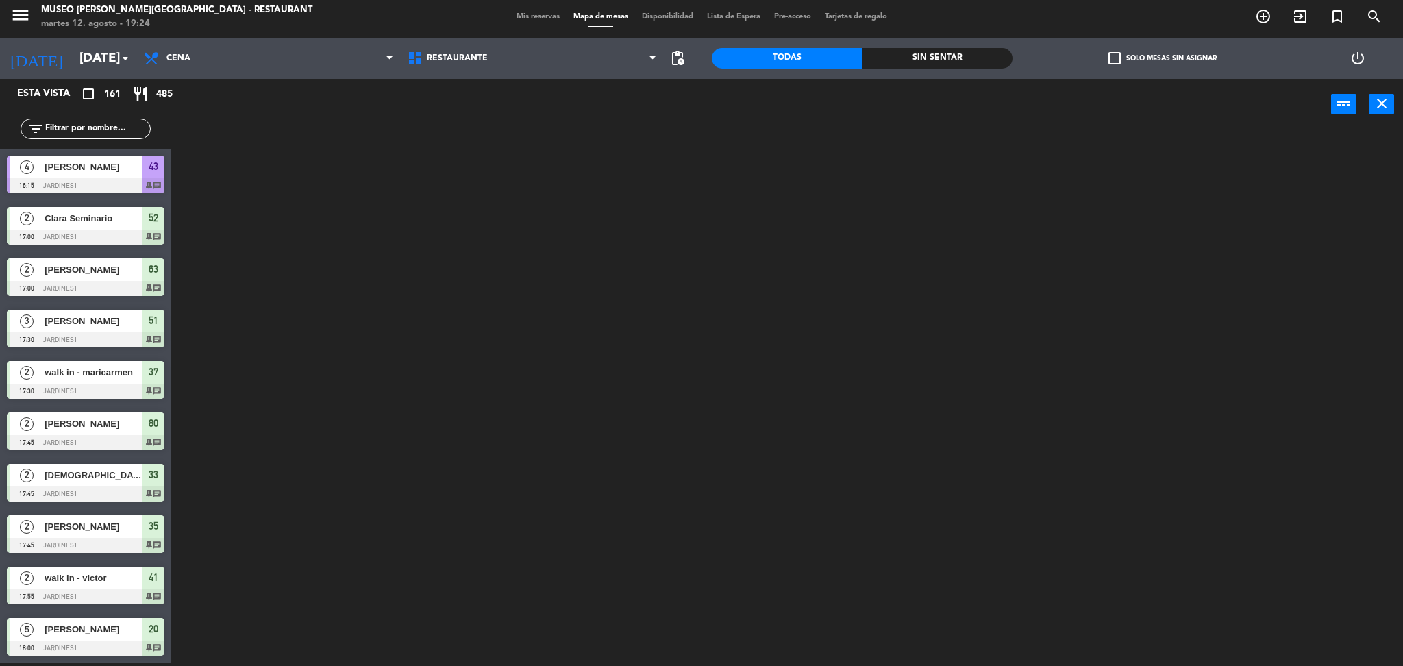
click at [96, 134] on input "text" at bounding box center [97, 128] width 106 height 15
click at [282, 145] on div at bounding box center [794, 400] width 1218 height 532
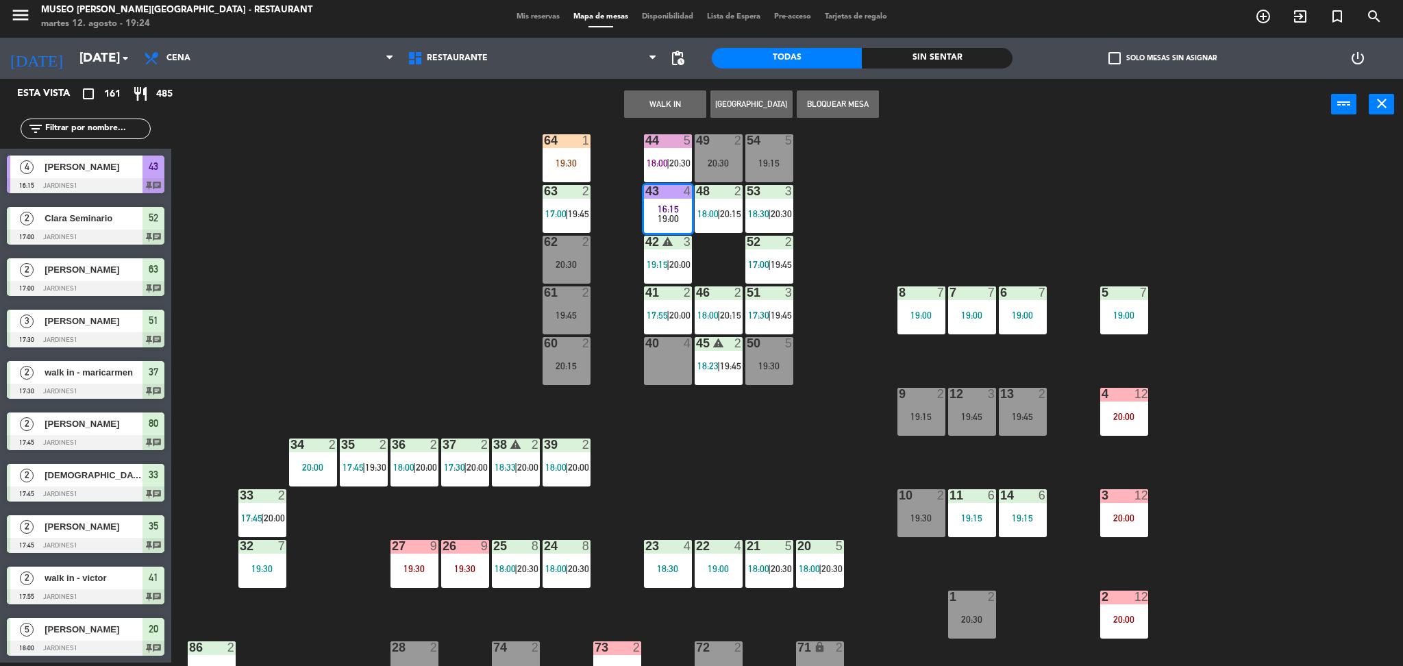
scroll to position [24, 0]
click at [397, 294] on div "44 5 18:00 | 20:30 49 2 20:30 54 5 19:15 64 1 19:30 48 2 18:00 | 20:15 53 3 18:…" at bounding box center [794, 400] width 1218 height 532
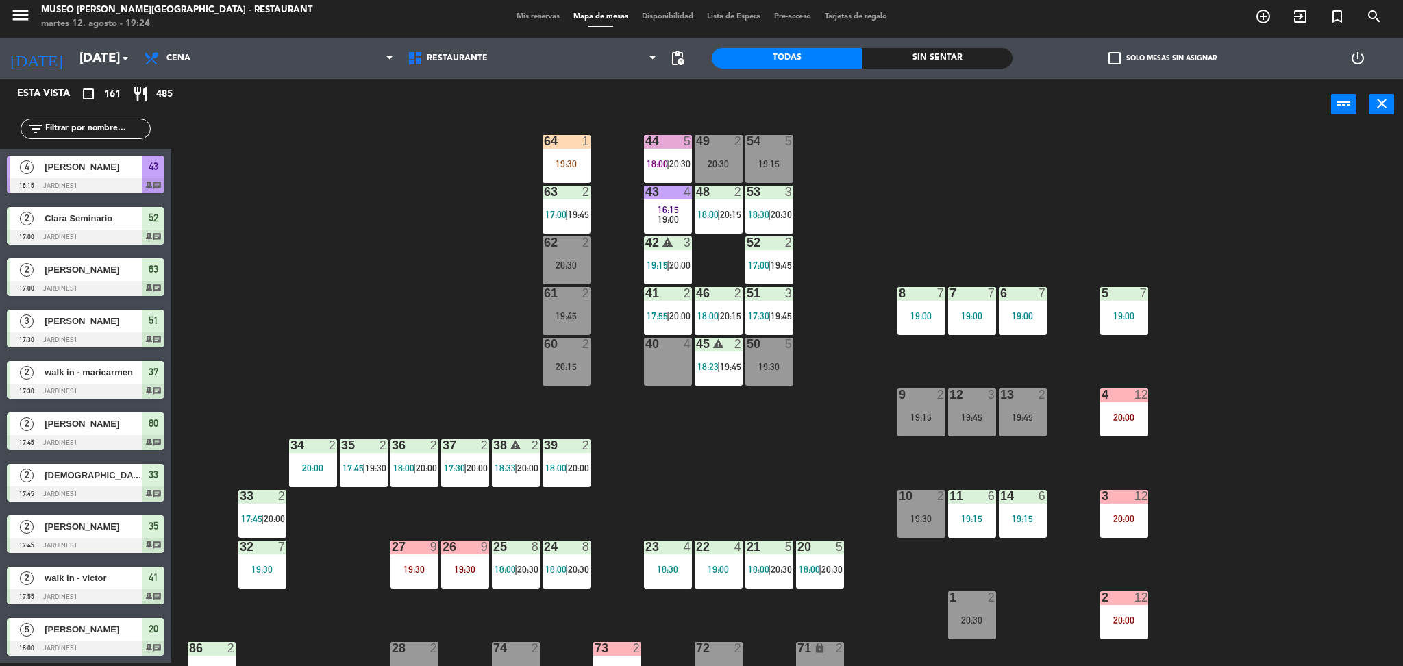
click at [95, 125] on input "text" at bounding box center [97, 128] width 106 height 15
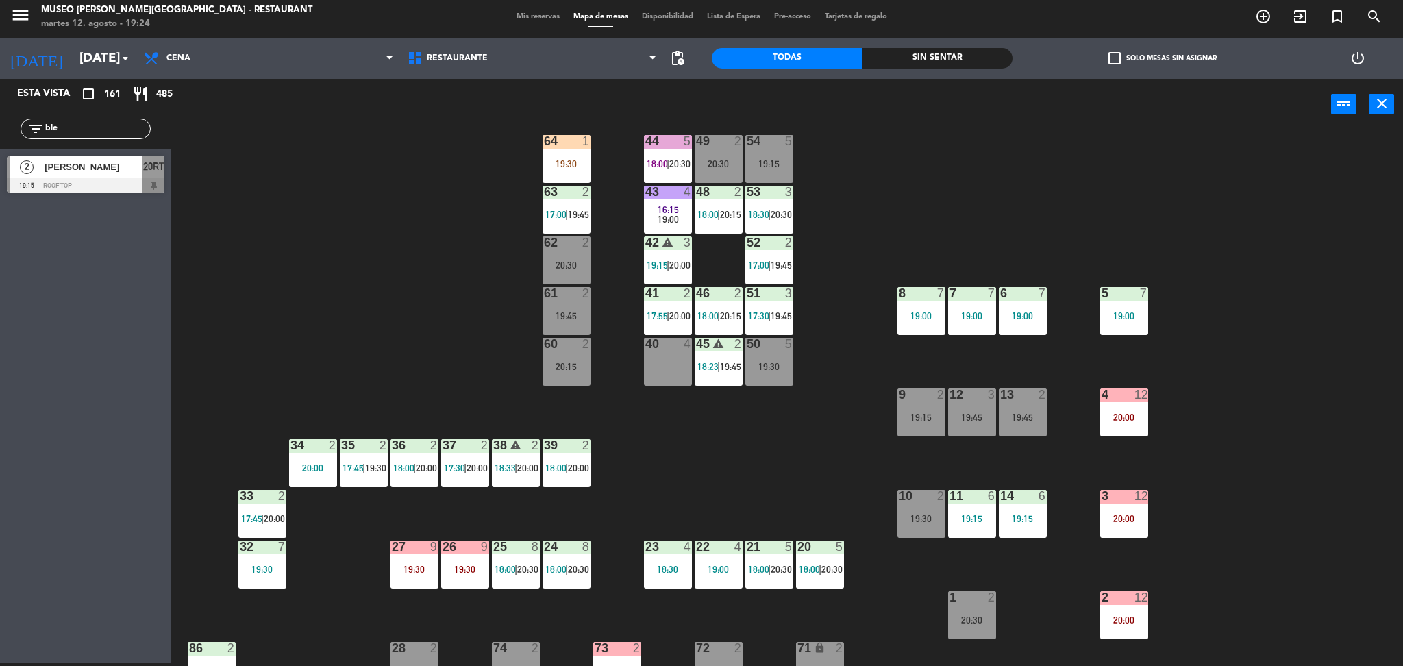
type input "ble"
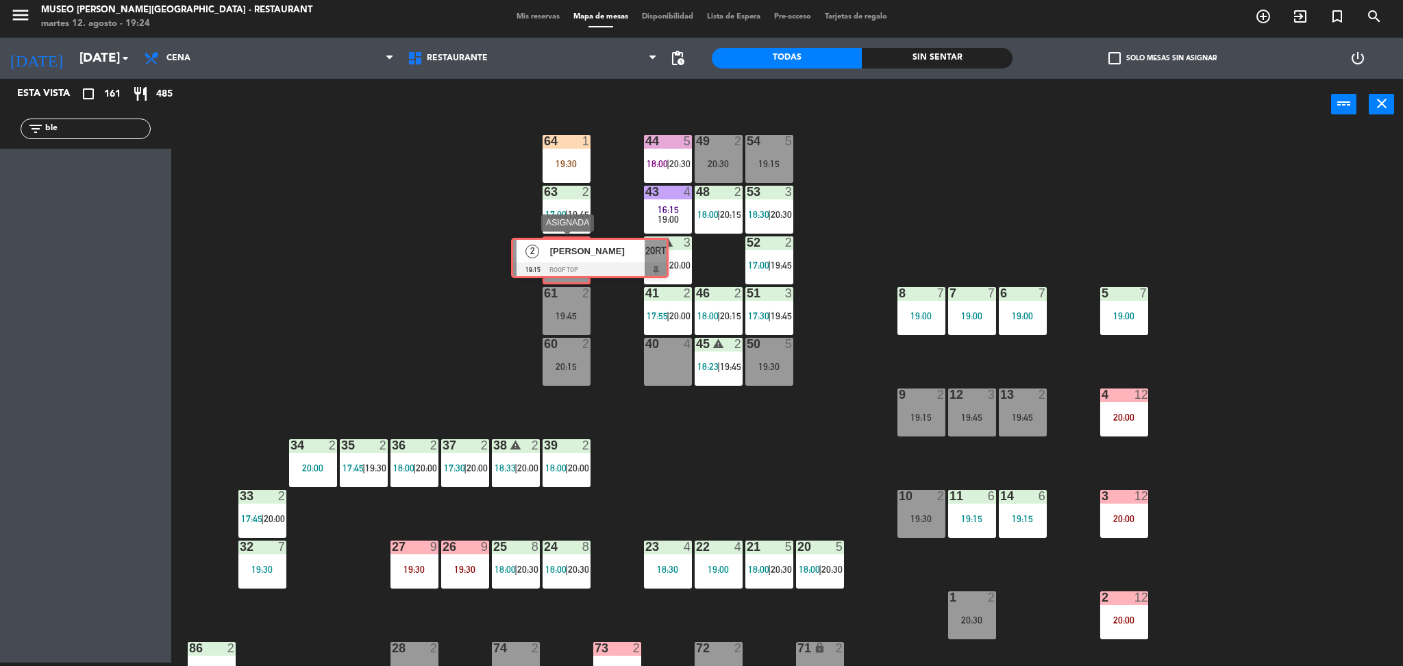
drag, startPoint x: 52, startPoint y: 179, endPoint x: 556, endPoint y: 261, distance: 510.8
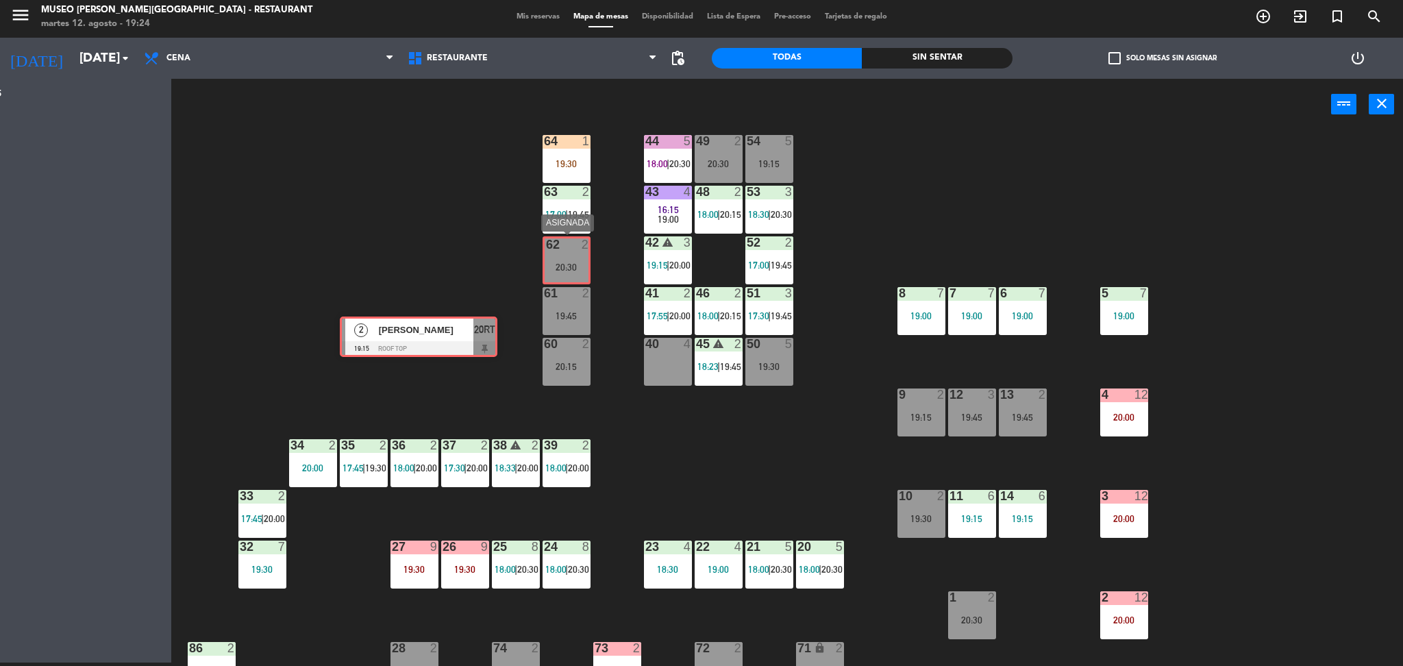
click at [556, 261] on div "Esta vista crop_square 161 restaurant 485 filter_list ble 2 Blessy Azañedo Clav…" at bounding box center [701, 373] width 1403 height 588
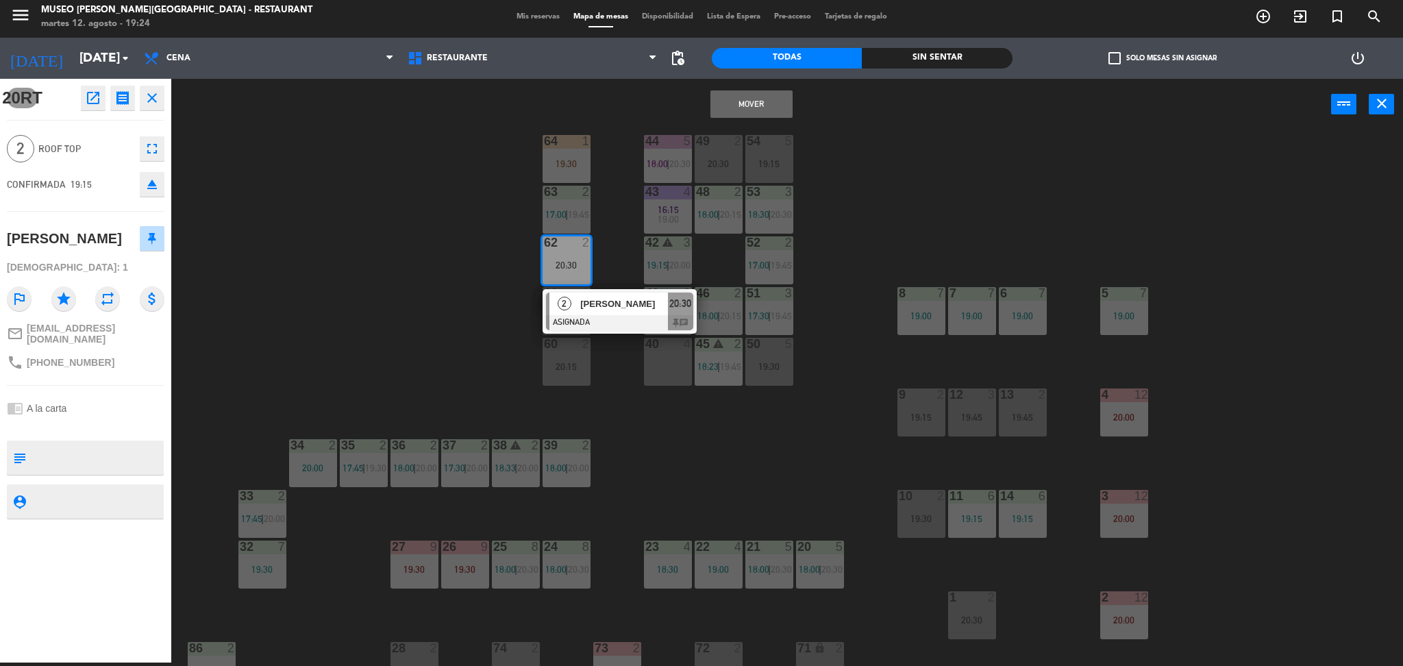
click at [779, 93] on button "Mover" at bounding box center [751, 103] width 82 height 27
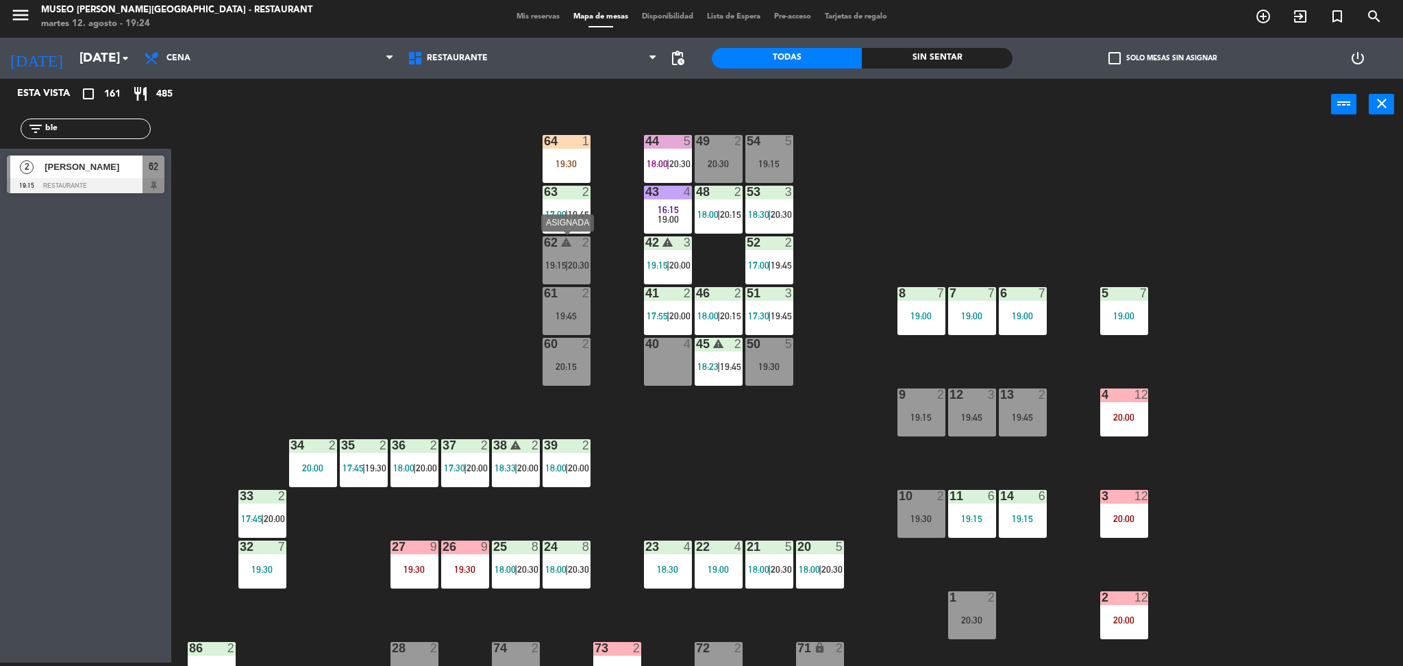
click at [564, 257] on div "62 warning 2 19:15 | 20:30" at bounding box center [567, 260] width 48 height 48
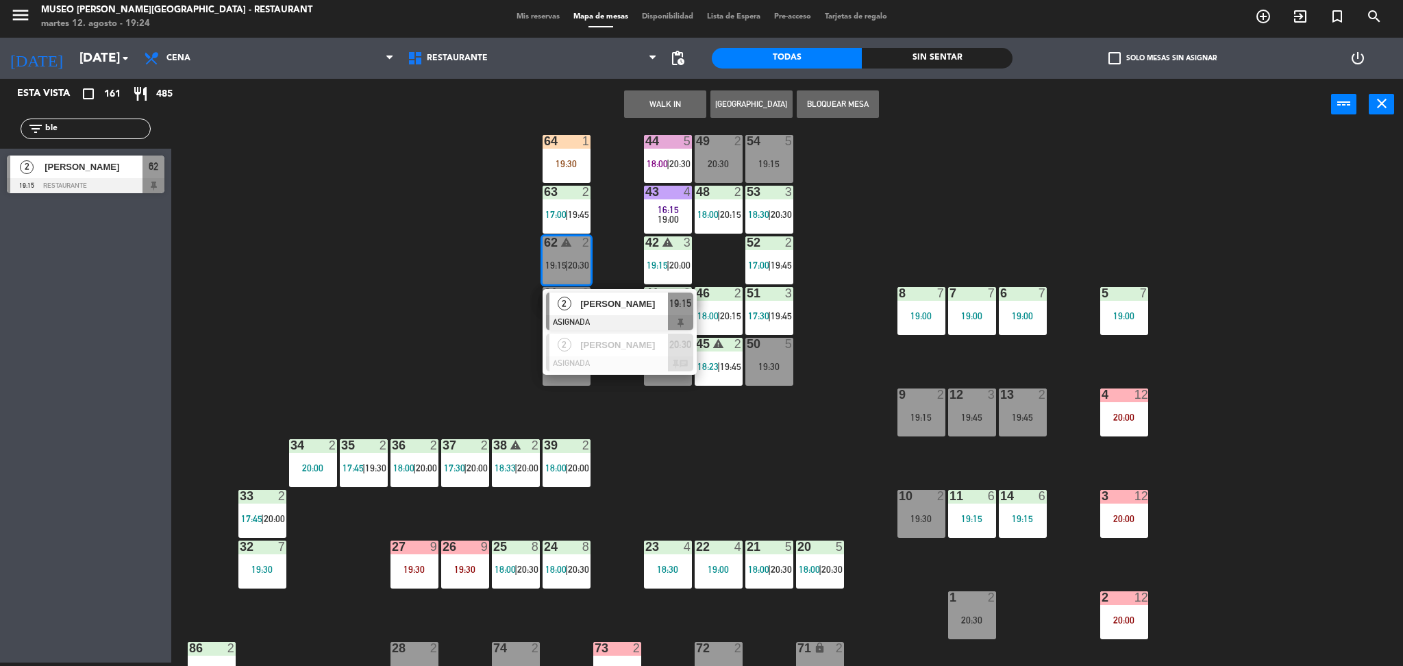
click at [597, 312] on div "[PERSON_NAME]" at bounding box center [623, 303] width 89 height 23
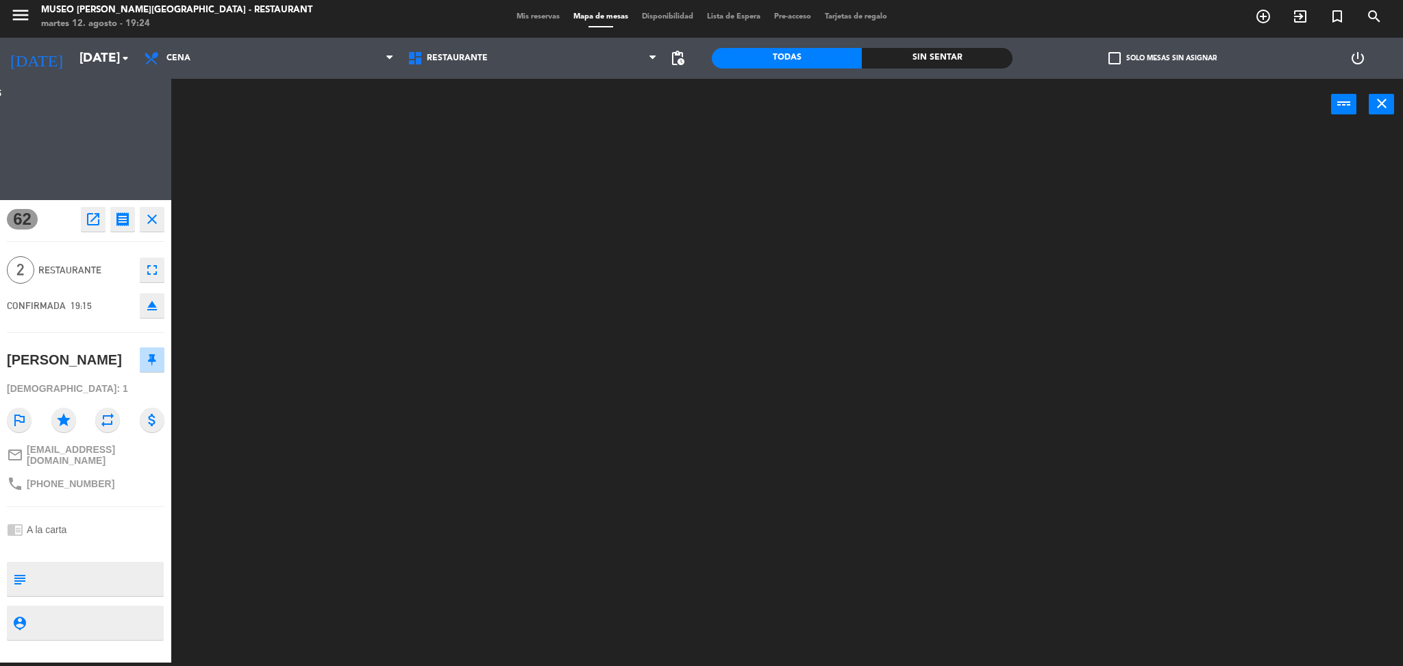
scroll to position [0, 0]
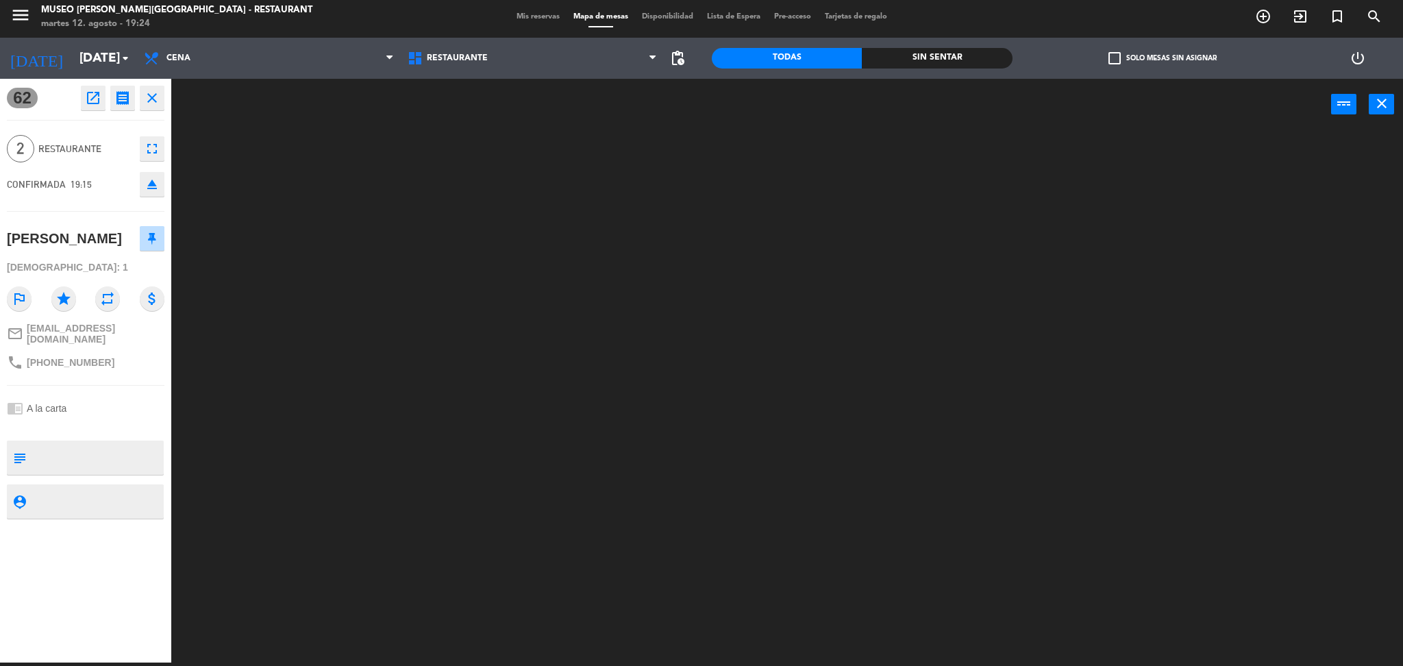
click at [123, 471] on textarea at bounding box center [97, 457] width 131 height 29
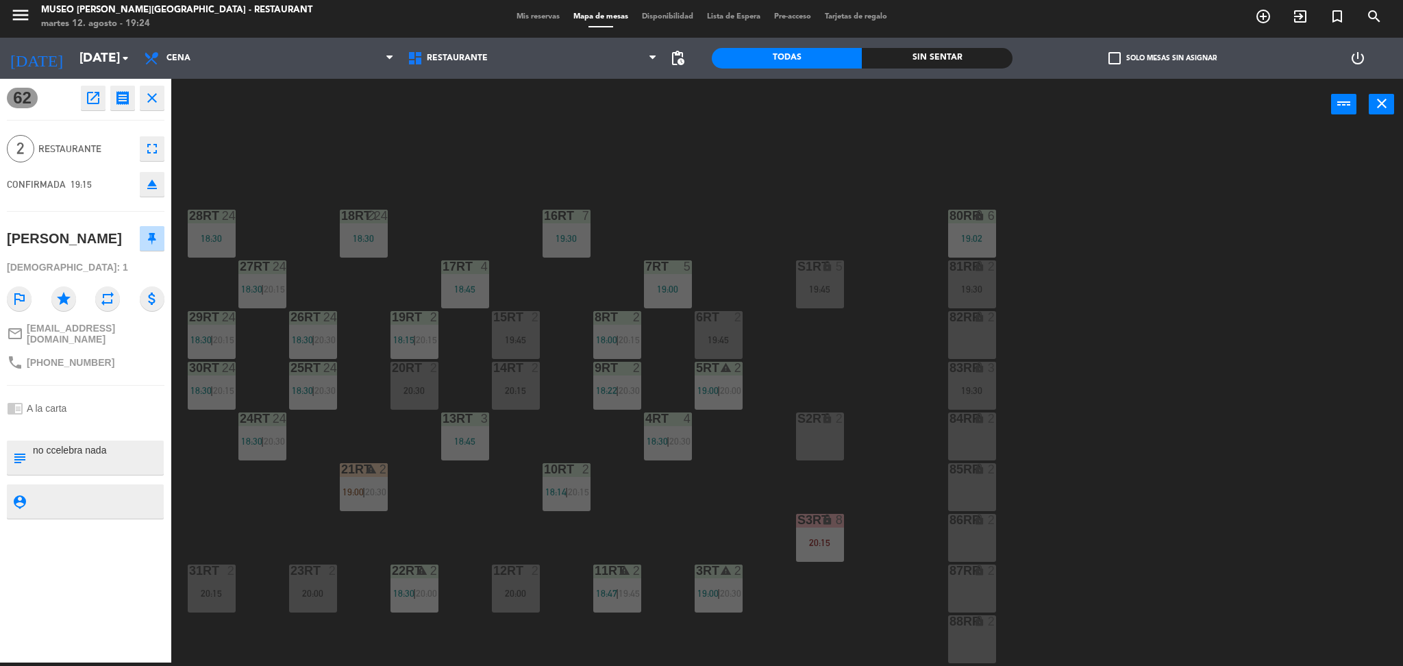
type textarea "no ccelebra nada"
click at [95, 431] on div at bounding box center [86, 426] width 158 height 10
click at [427, 124] on div "power_input close" at bounding box center [751, 105] width 1160 height 52
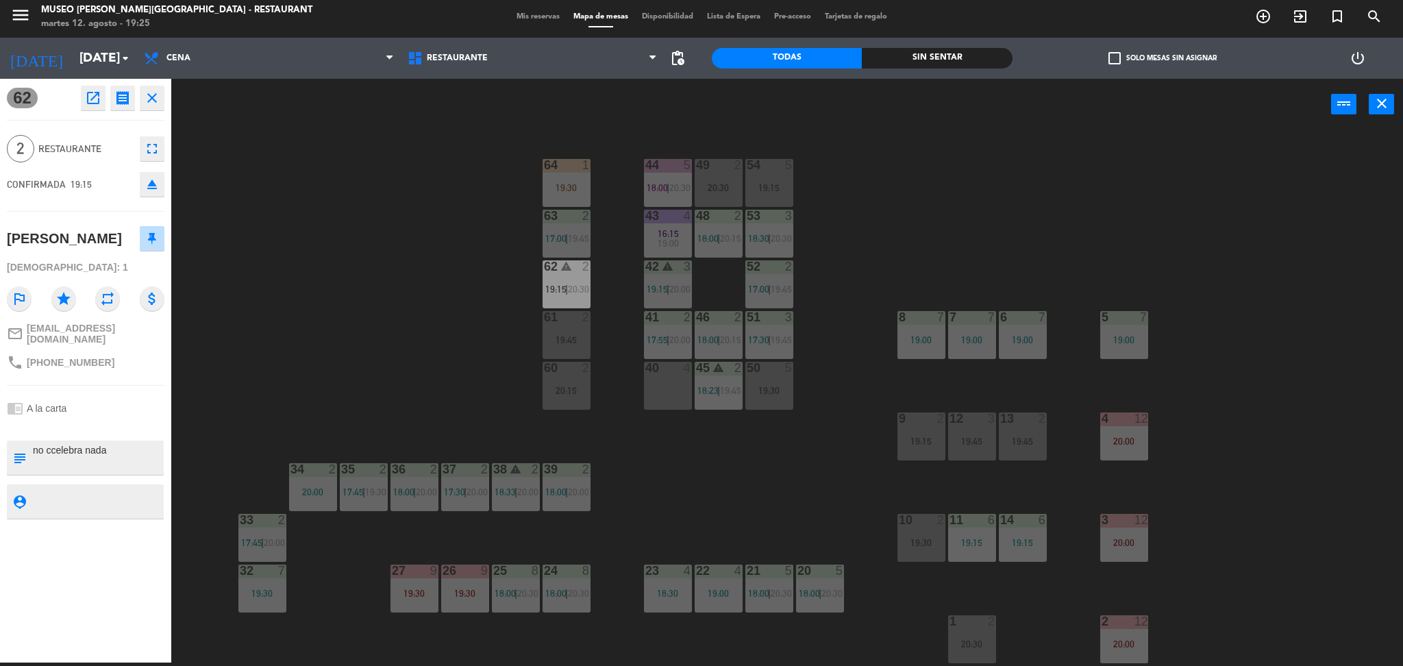
click at [427, 124] on div "power_input close" at bounding box center [751, 105] width 1160 height 52
click at [271, 255] on div "44 5 18:00 | 20:30 49 2 20:30 54 5 19:15 64 1 19:30 48 2 18:00 | 20:15 53 3 18:…" at bounding box center [794, 400] width 1218 height 532
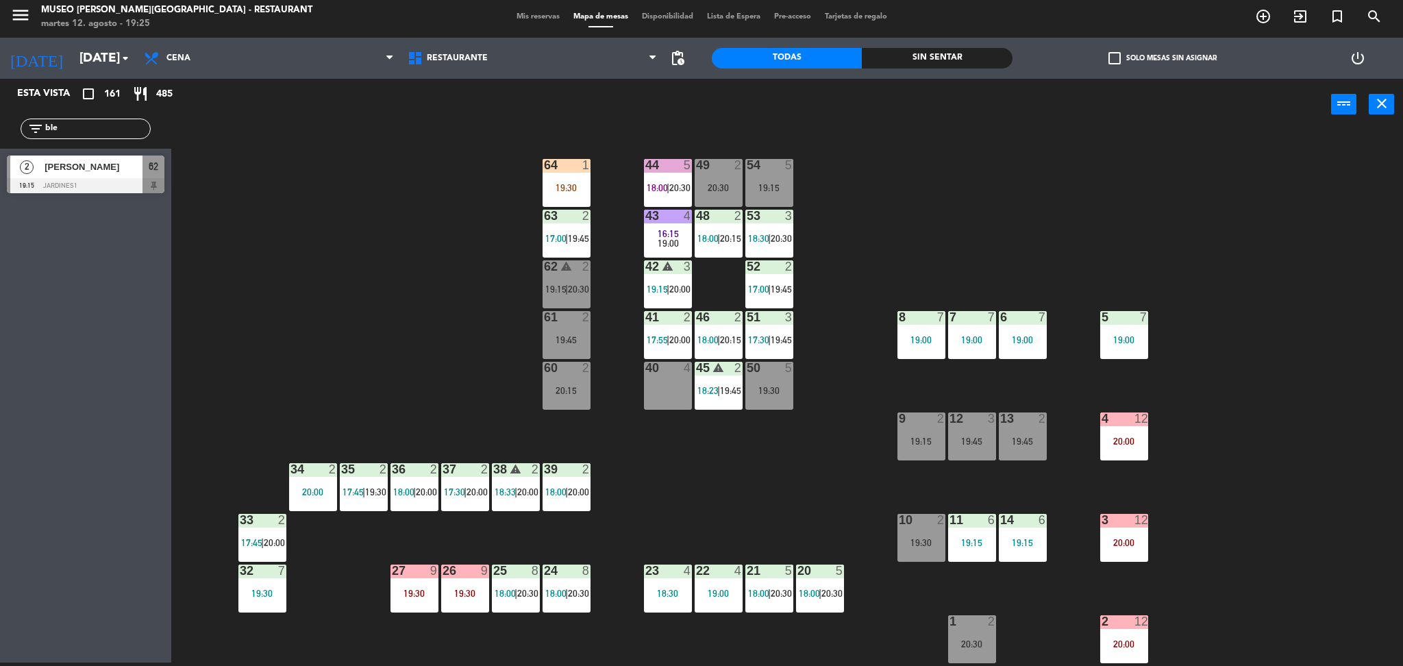
click at [102, 173] on span "[PERSON_NAME]" at bounding box center [94, 167] width 98 height 14
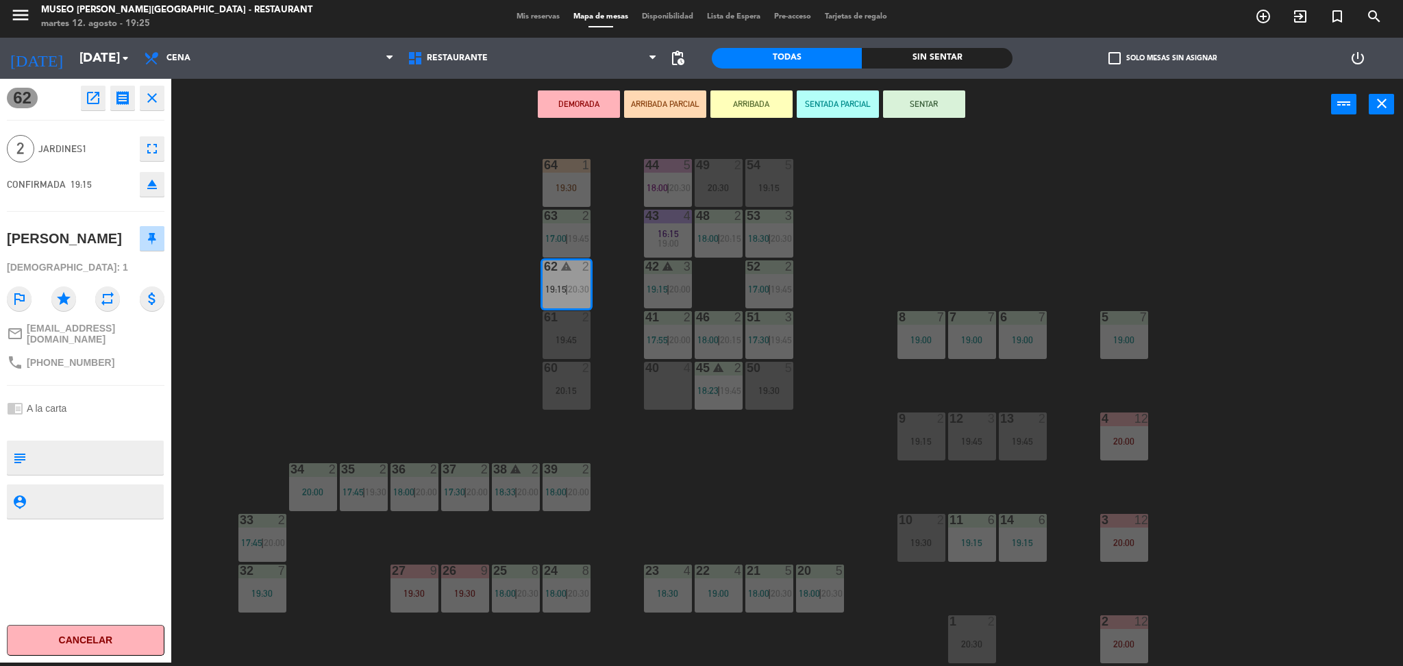
click at [656, 100] on button "ARRIBADA PARCIAL" at bounding box center [665, 103] width 82 height 27
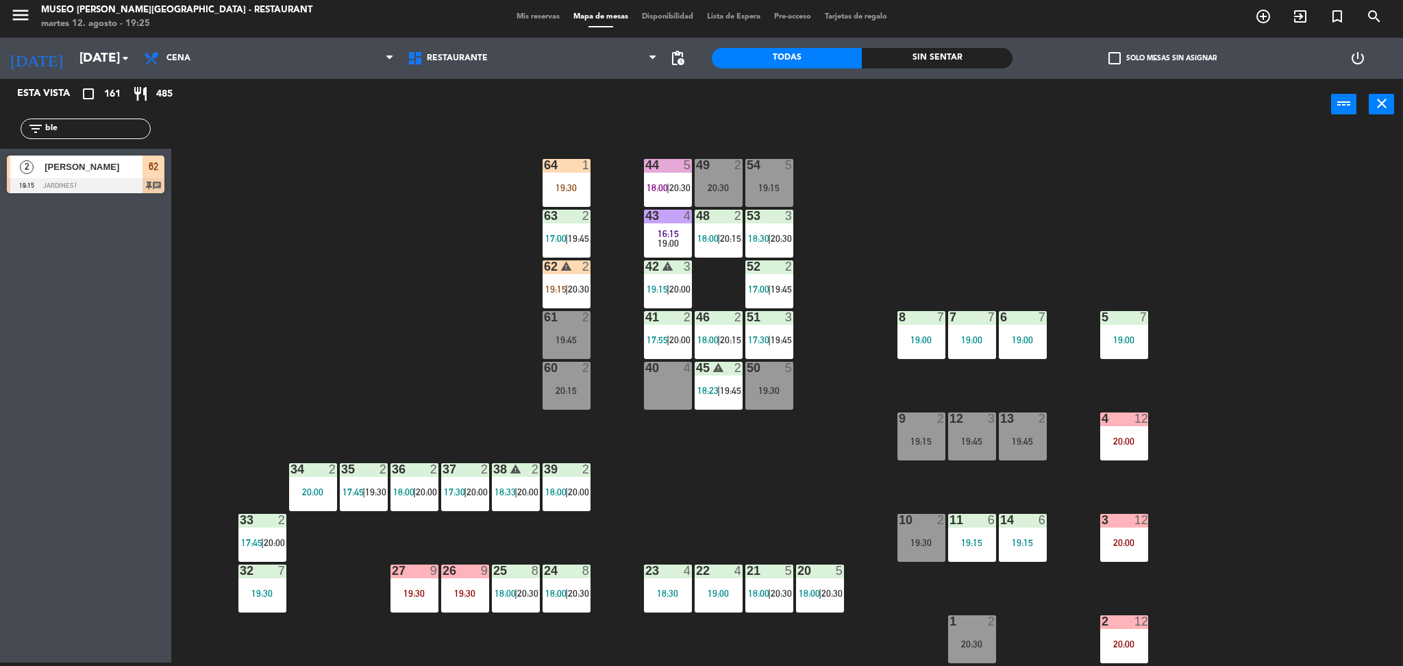
click at [793, 187] on div "19:15" at bounding box center [769, 188] width 48 height 10
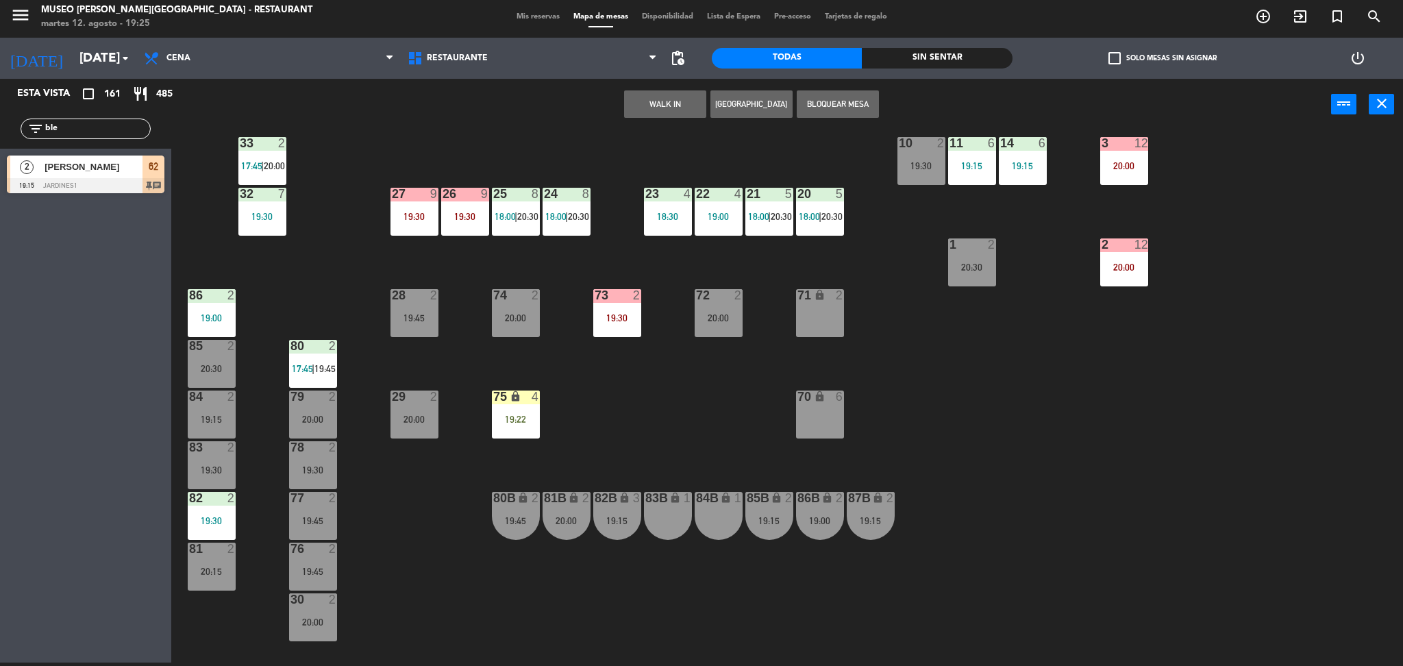
scroll to position [453, 0]
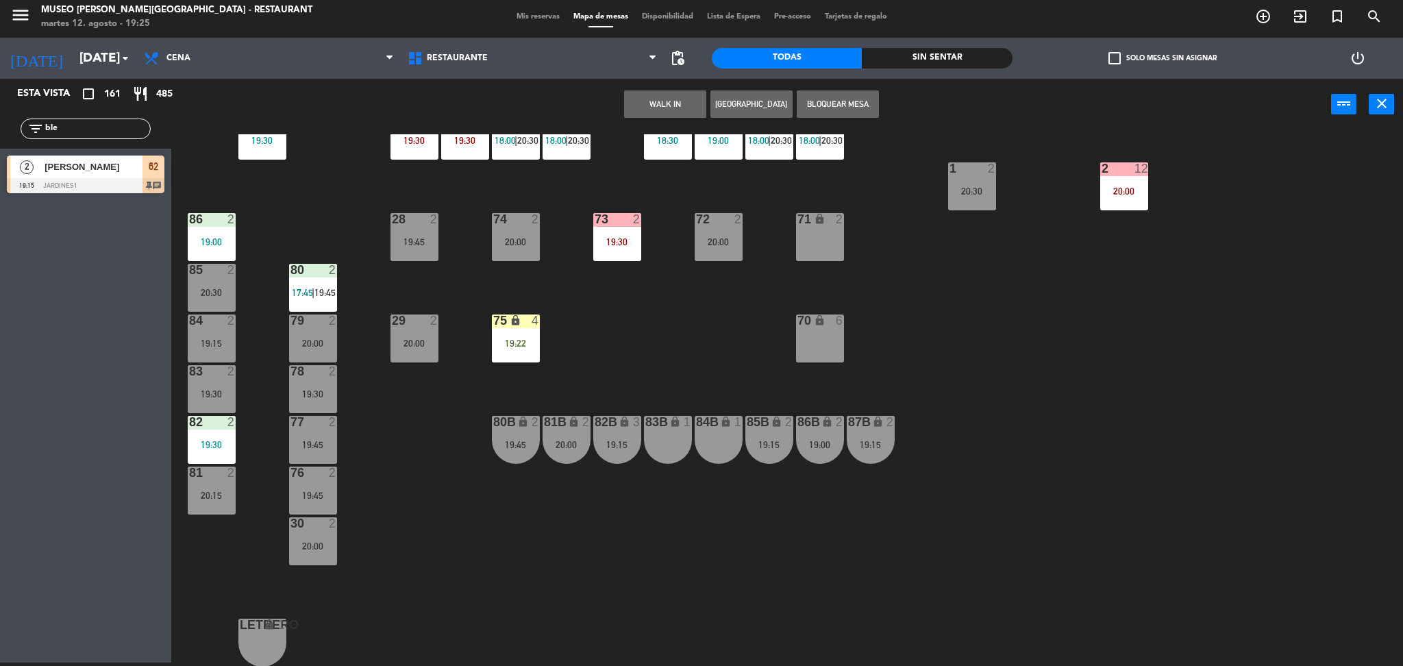
click at [662, 444] on div "83B lock 1" at bounding box center [668, 440] width 48 height 48
click at [754, 365] on div "44 5 18:00 | 20:30 49 2 20:30 54 5 19:15 64 1 19:30 48 2 18:00 | 20:15 53 3 18:…" at bounding box center [794, 400] width 1218 height 532
click at [727, 232] on div "72 2 20:00" at bounding box center [719, 237] width 48 height 48
click at [215, 334] on div "84 2 19:15" at bounding box center [212, 338] width 48 height 48
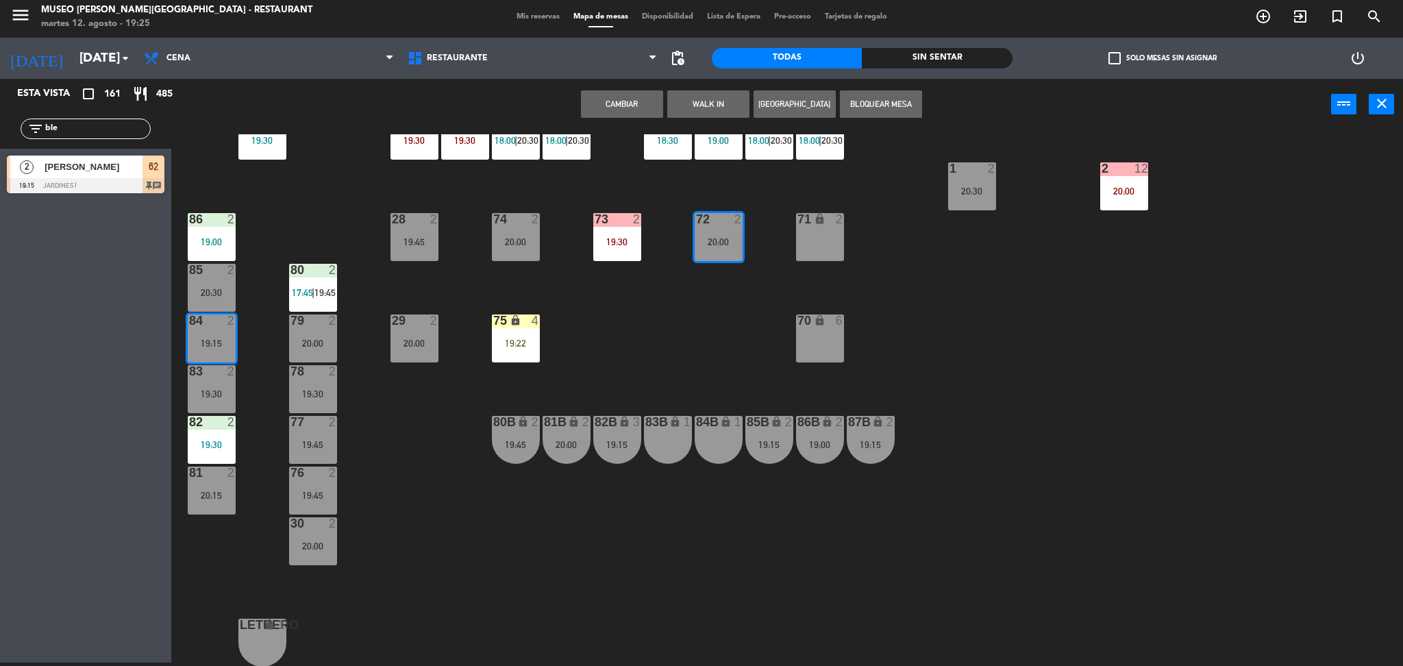
click at [639, 108] on button "Cambiar" at bounding box center [622, 103] width 82 height 27
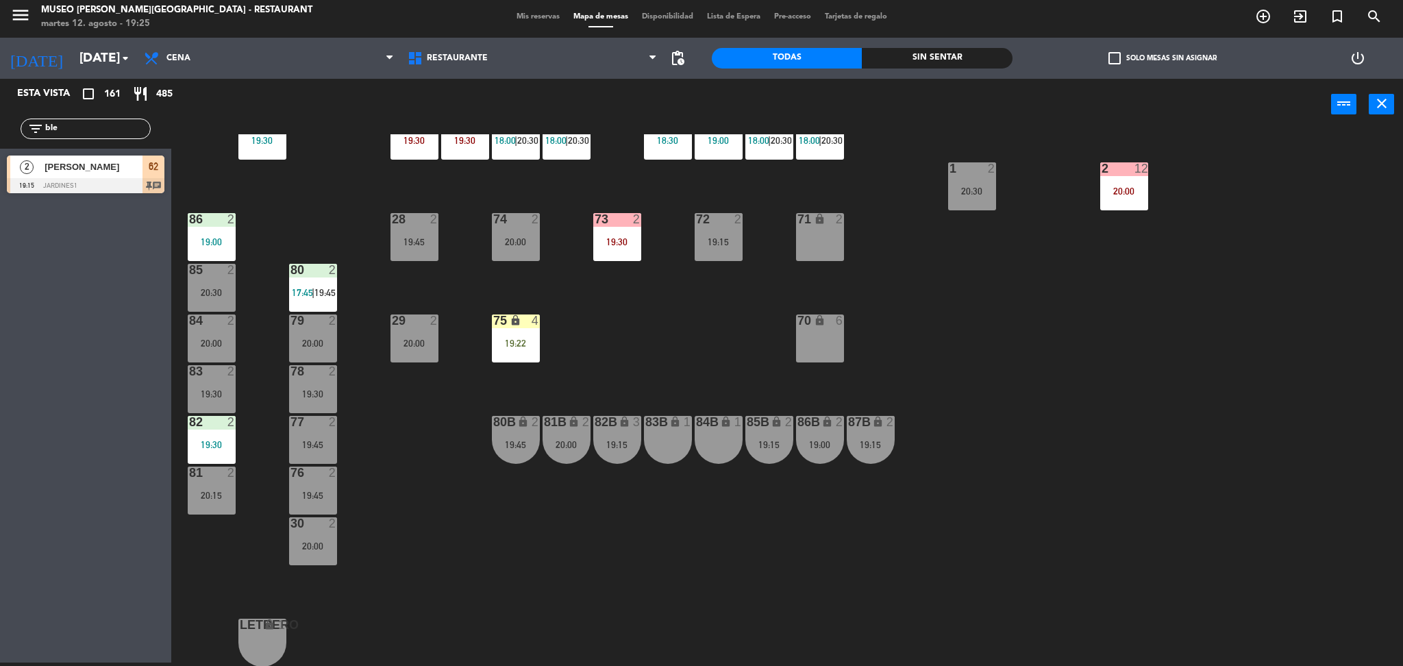
drag, startPoint x: 104, startPoint y: 132, endPoint x: 10, endPoint y: 138, distance: 94.8
click at [10, 138] on div "filter_list ble" at bounding box center [85, 129] width 171 height 40
type input "diaz"
click at [91, 234] on div at bounding box center [86, 236] width 158 height 15
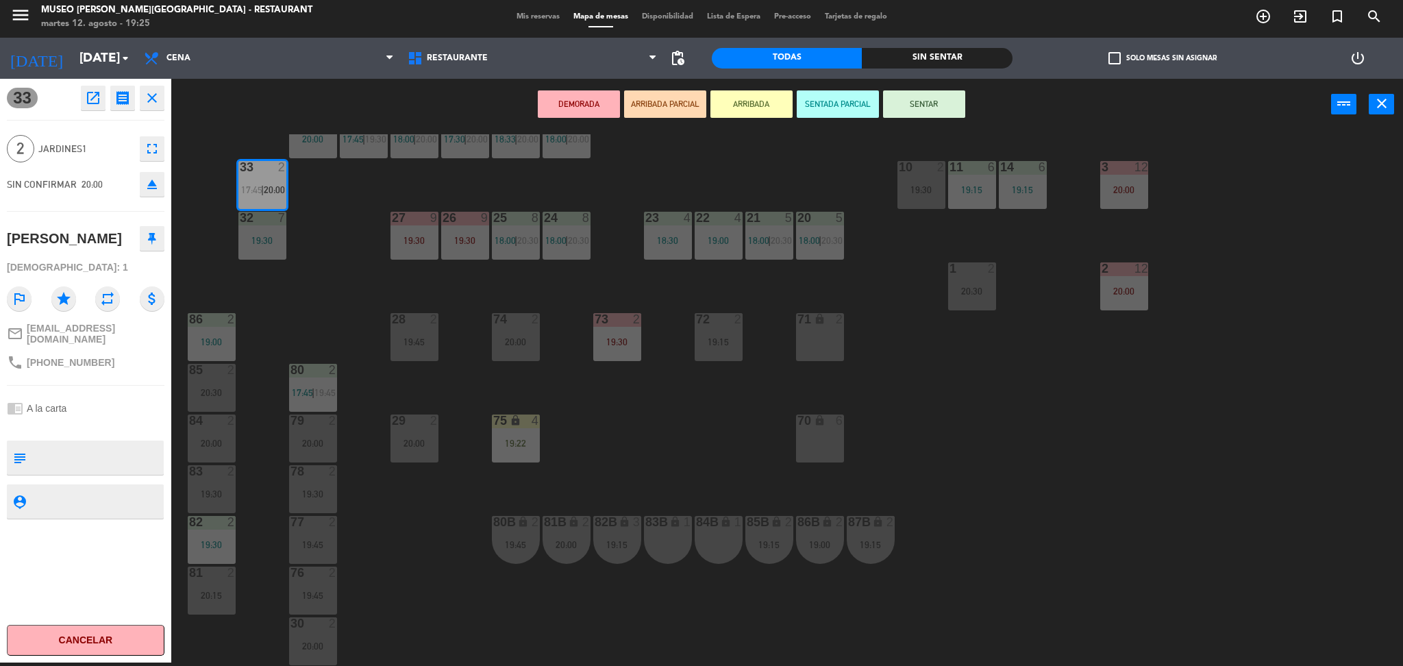
scroll to position [349, 0]
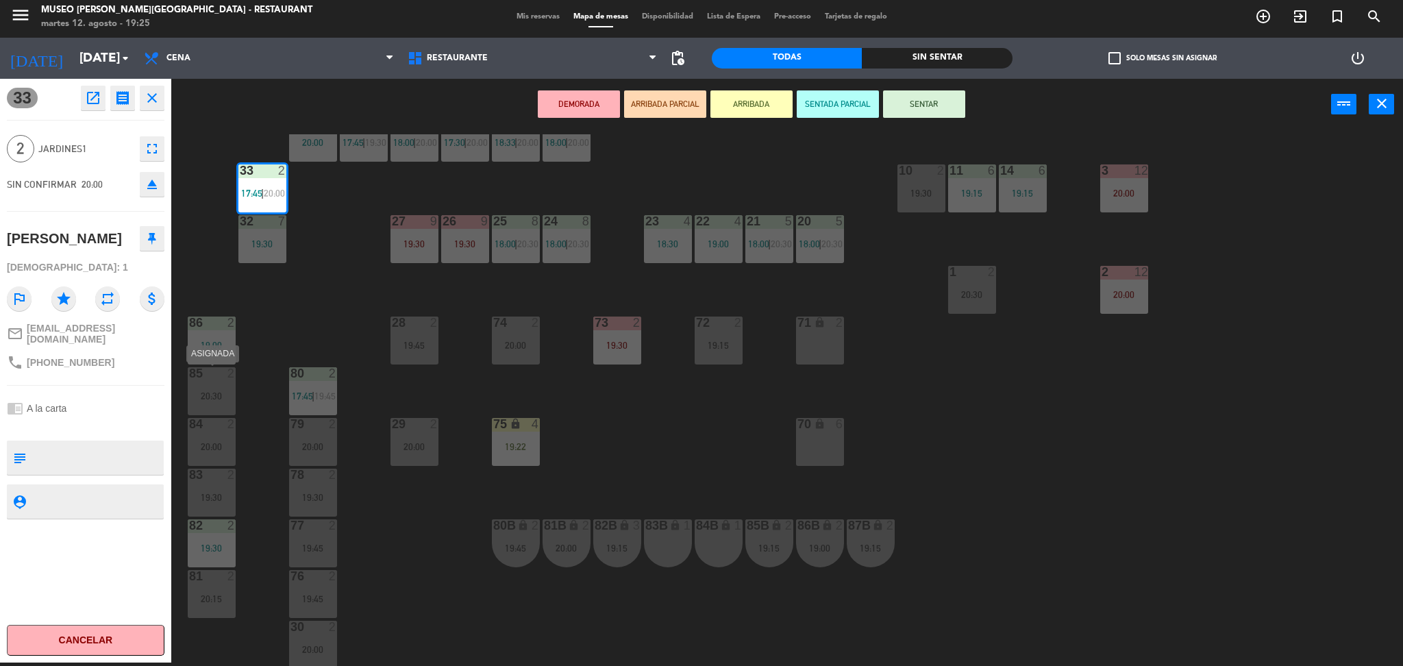
click at [204, 392] on div "20:30" at bounding box center [212, 396] width 48 height 10
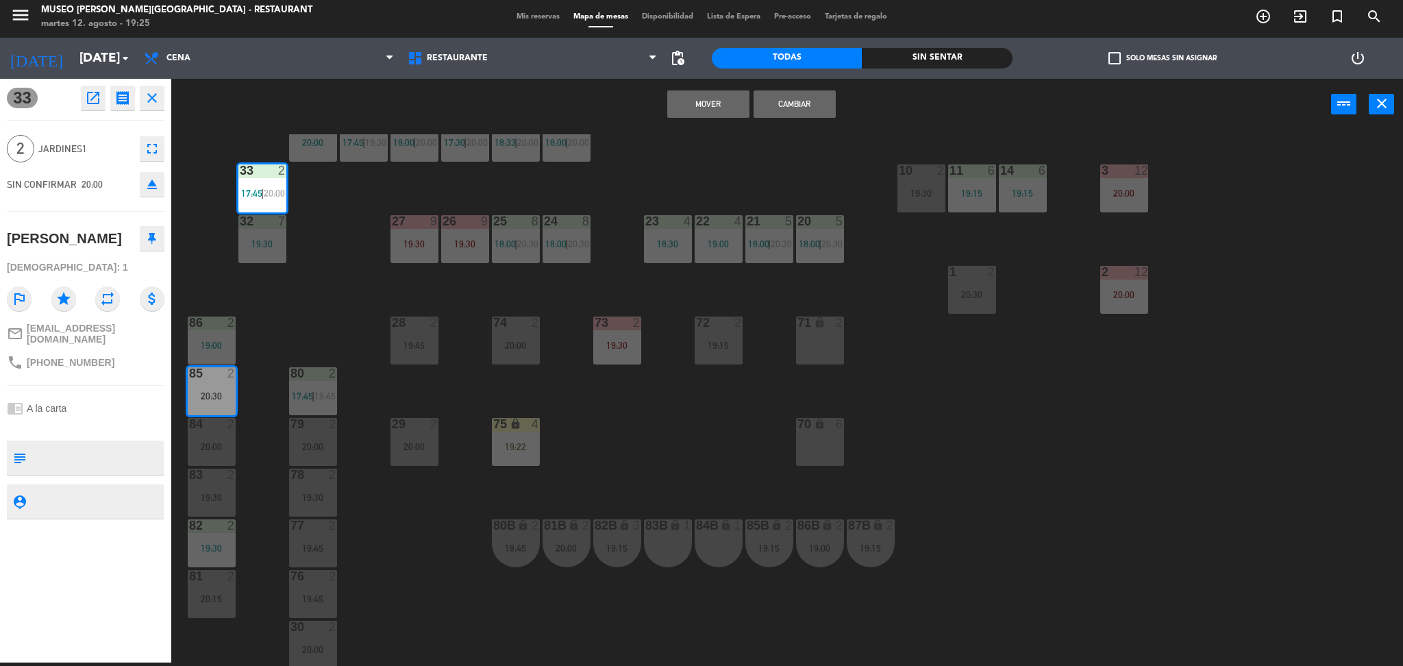
click at [805, 100] on button "Cambiar" at bounding box center [794, 103] width 82 height 27
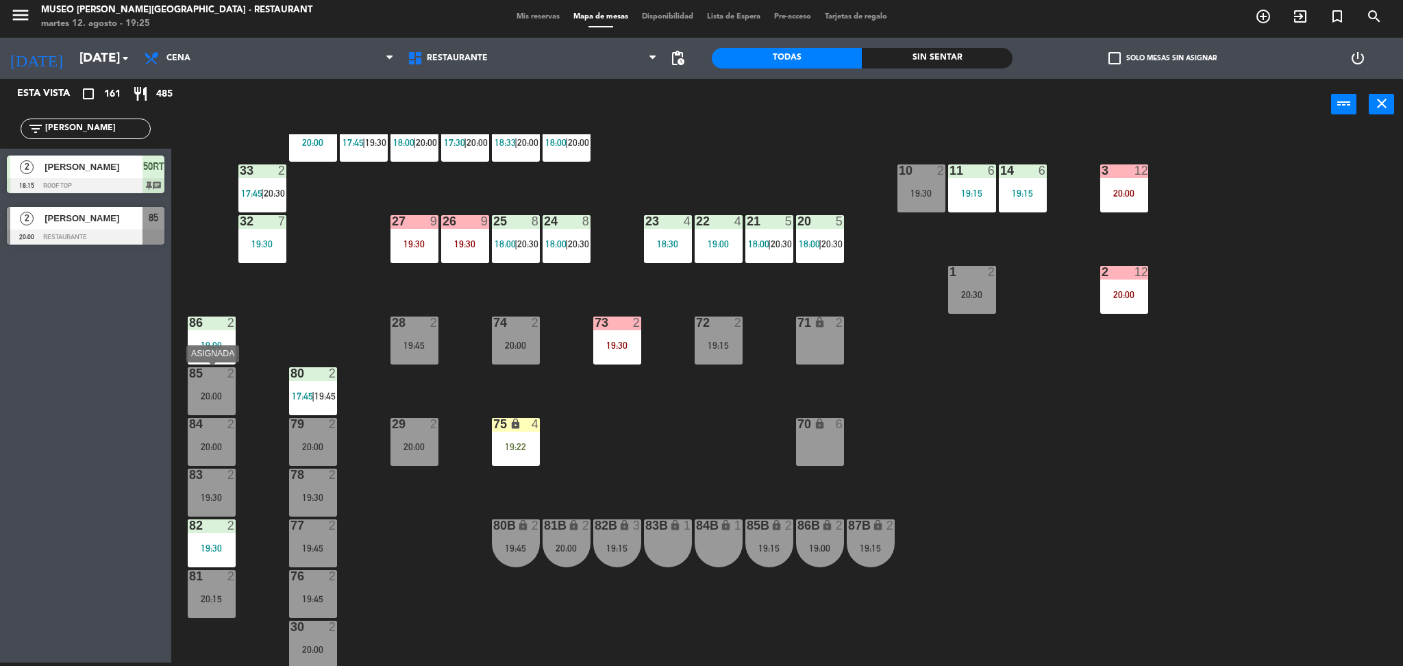
click at [202, 379] on div "85 2" at bounding box center [212, 374] width 48 height 14
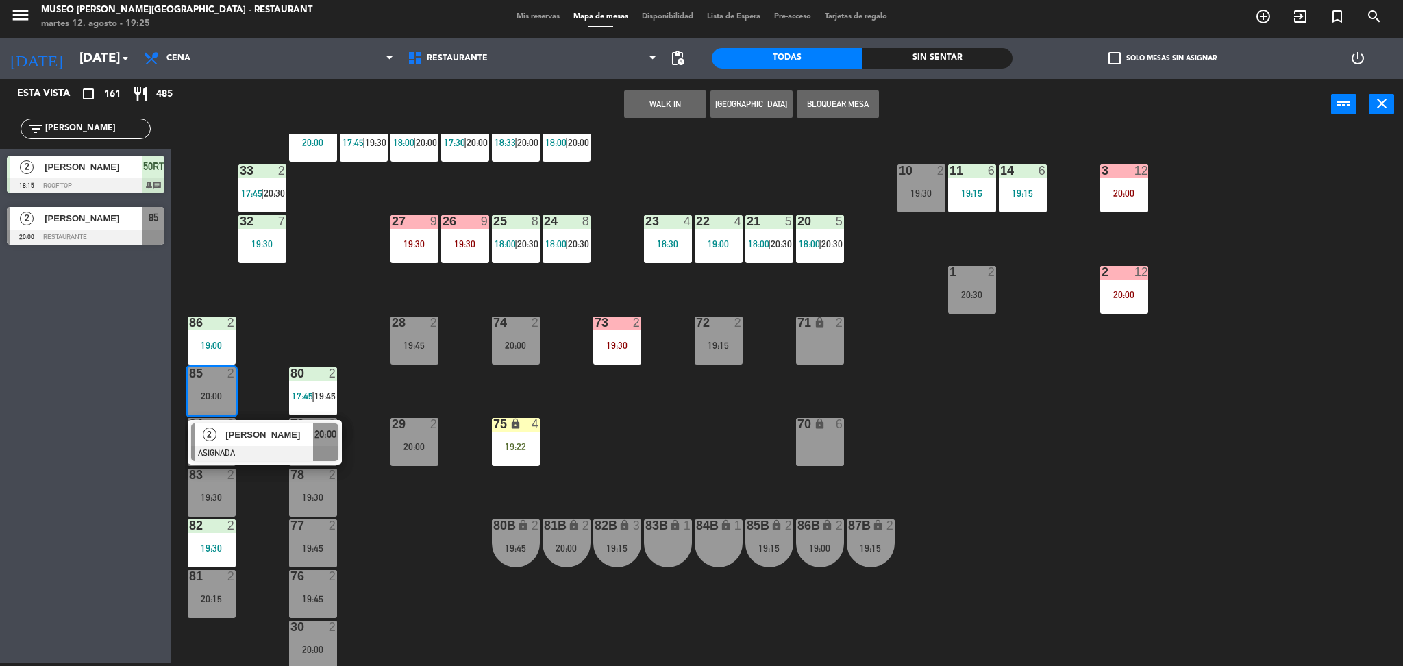
click at [304, 449] on div at bounding box center [264, 453] width 147 height 15
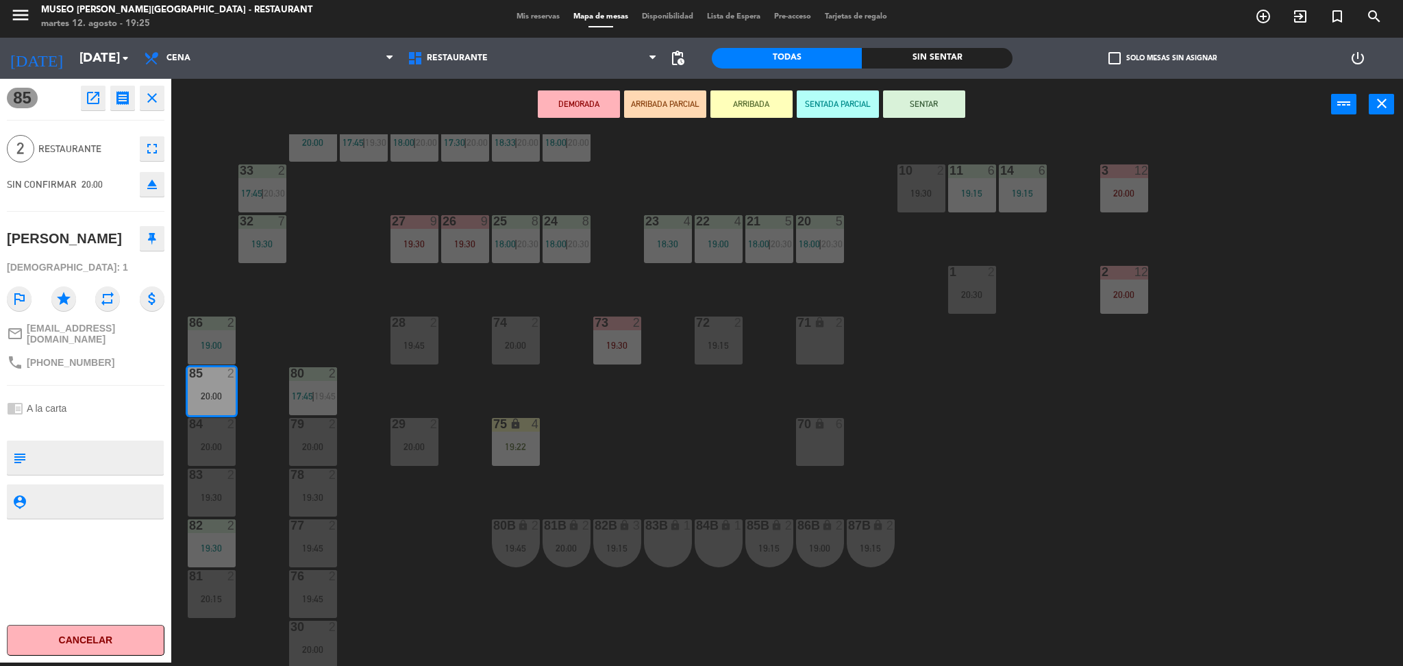
click at [75, 458] on textarea at bounding box center [97, 457] width 131 height 29
type textarea "llegó 19:25"
click at [60, 410] on div "chrome_reader_mode A la carta" at bounding box center [86, 408] width 158 height 26
click at [662, 111] on button "ARRIBADA PARCIAL" at bounding box center [665, 103] width 82 height 27
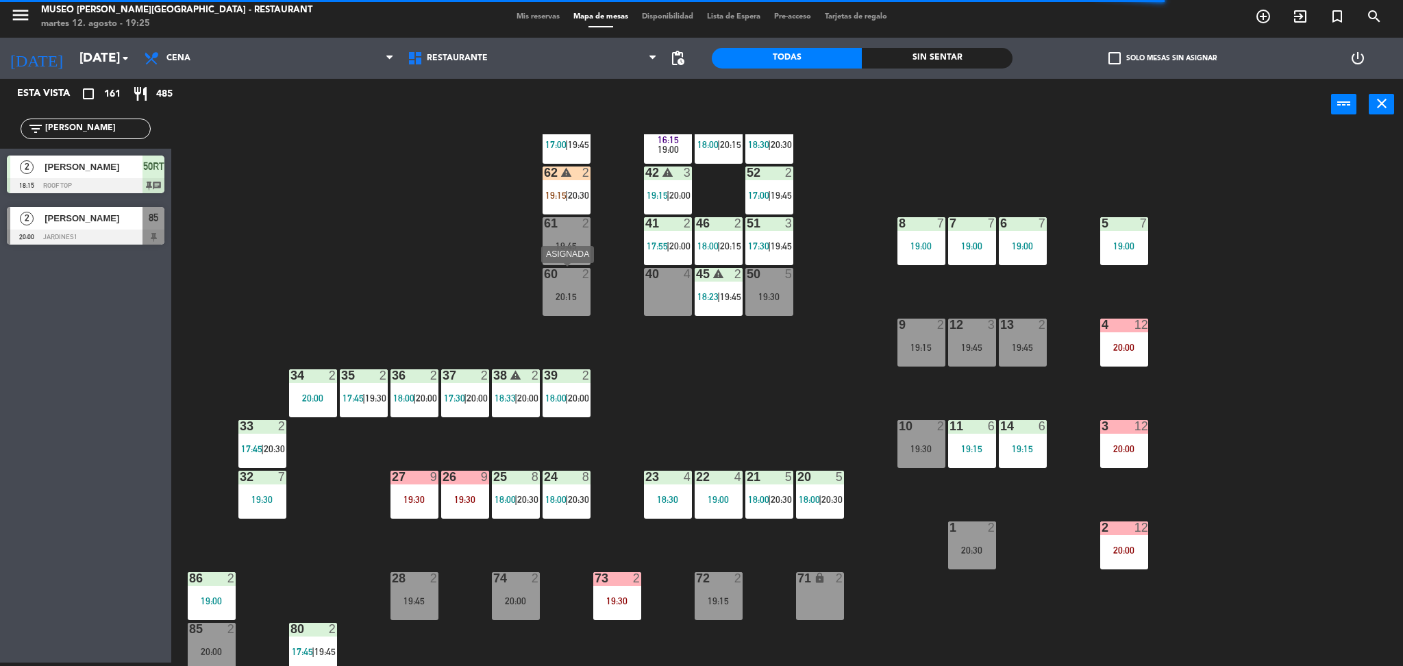
scroll to position [0, 0]
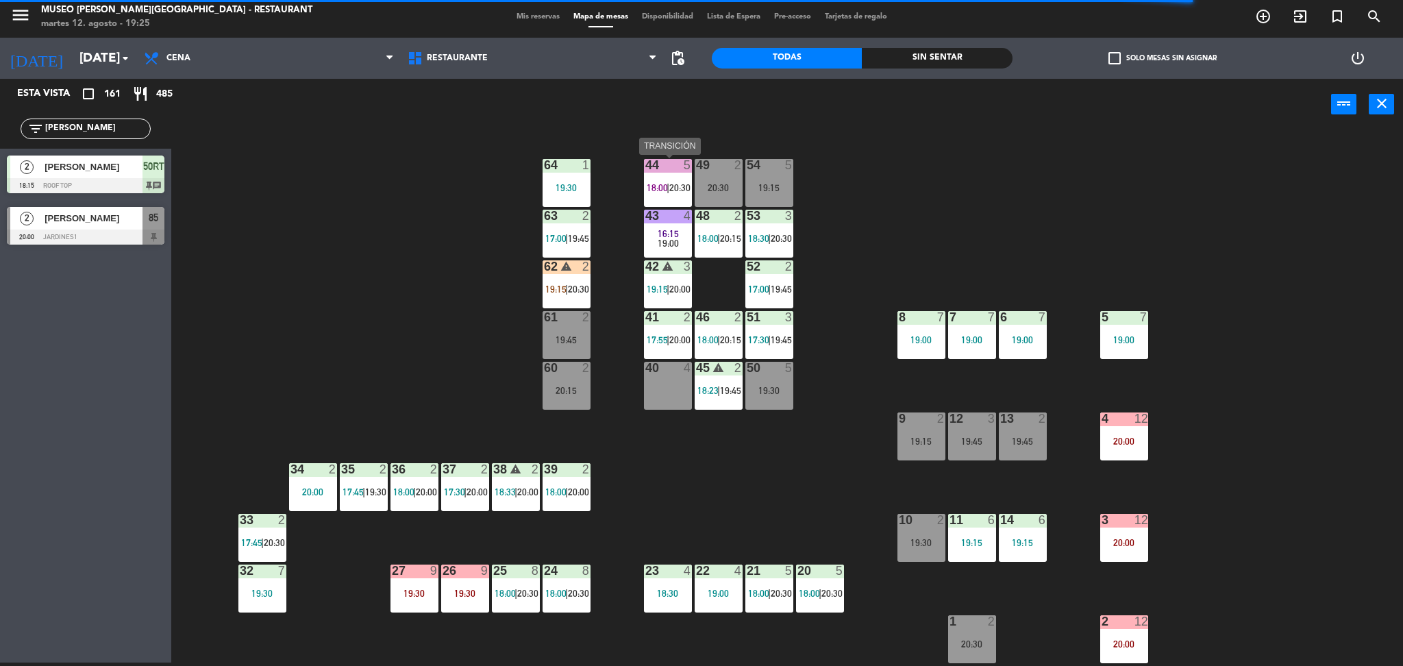
click at [660, 190] on span "18:00" at bounding box center [657, 187] width 21 height 11
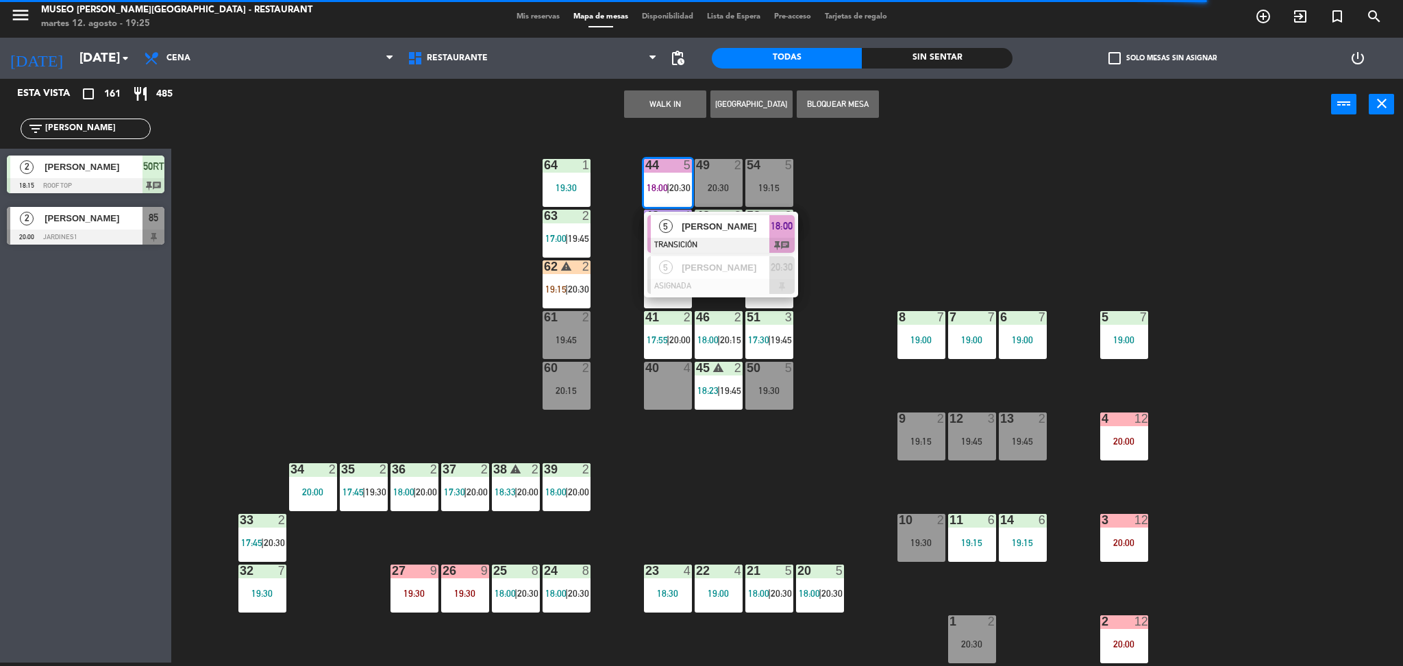
click at [883, 242] on div "44 5 18:00 | 20:30 5 rodriguez TRANSICIÓN 18:00 chat 5 María Delgado ASIGNADA 2…" at bounding box center [794, 400] width 1218 height 532
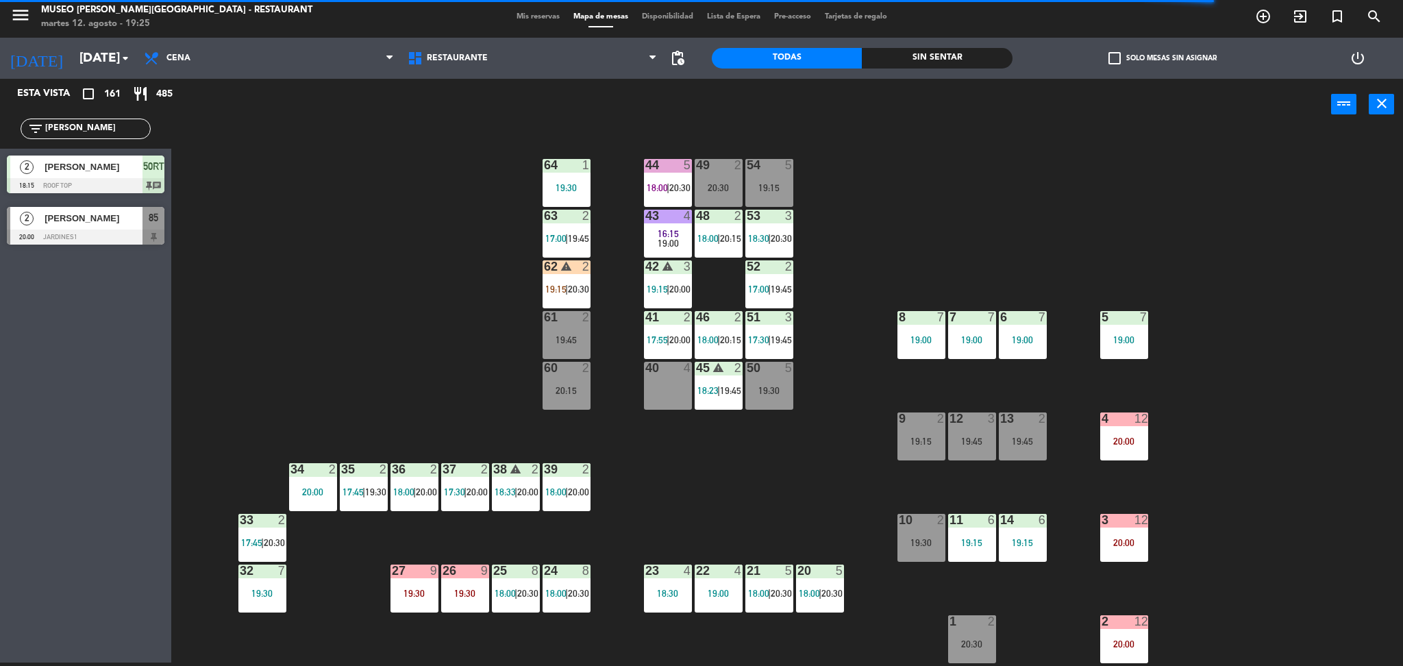
click at [780, 187] on div "19:15" at bounding box center [769, 188] width 48 height 10
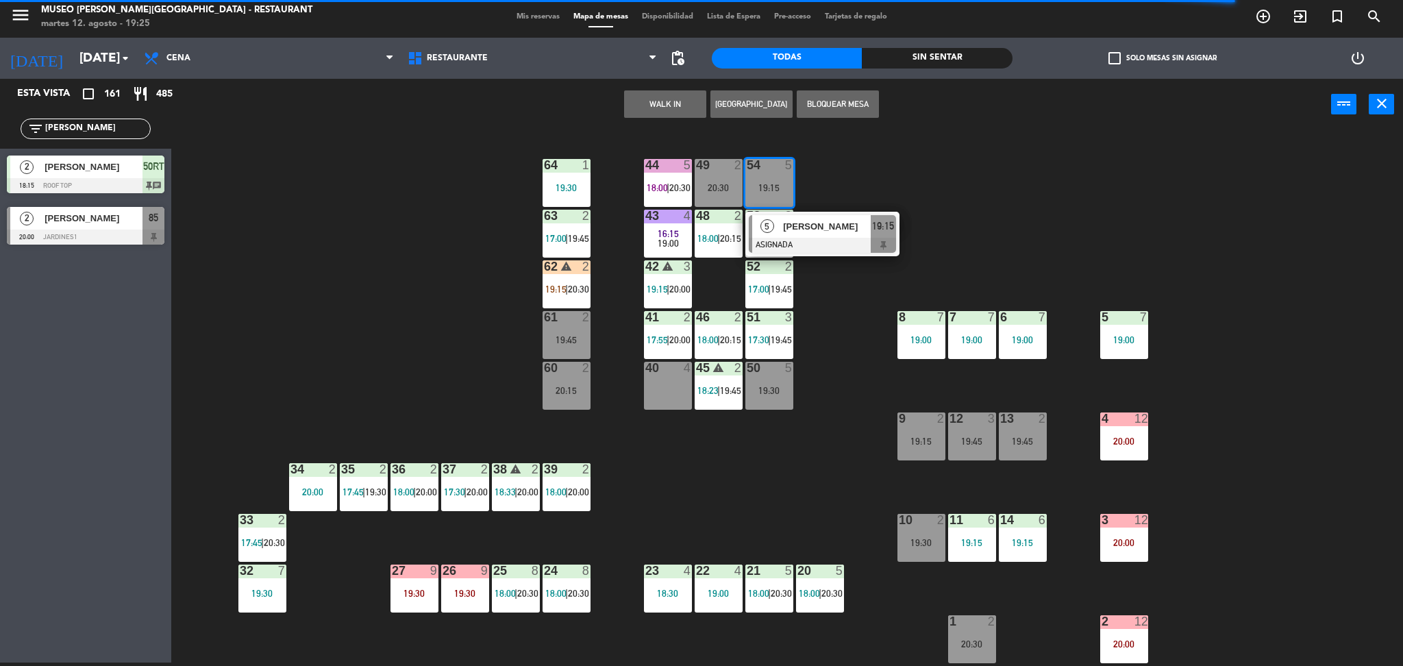
scroll to position [453, 0]
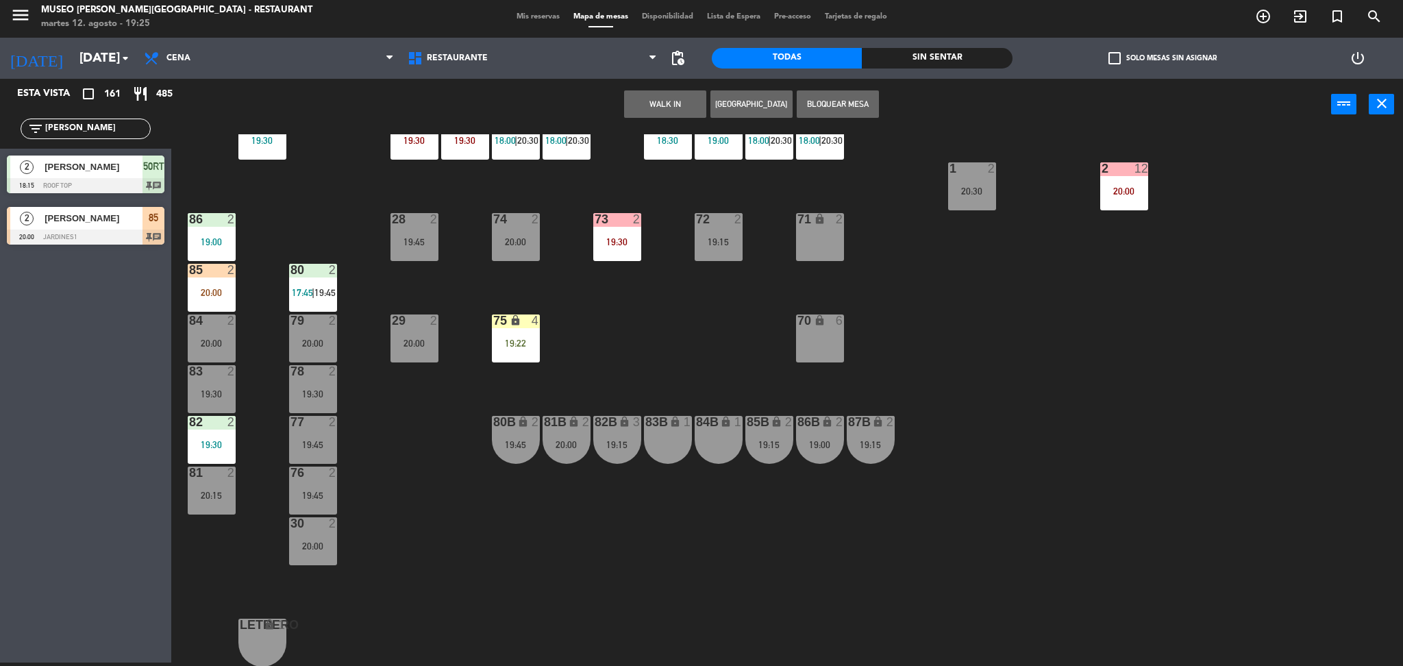
click at [669, 434] on div "83B lock 1" at bounding box center [668, 440] width 48 height 48
click at [695, 108] on button "Mover" at bounding box center [708, 103] width 82 height 27
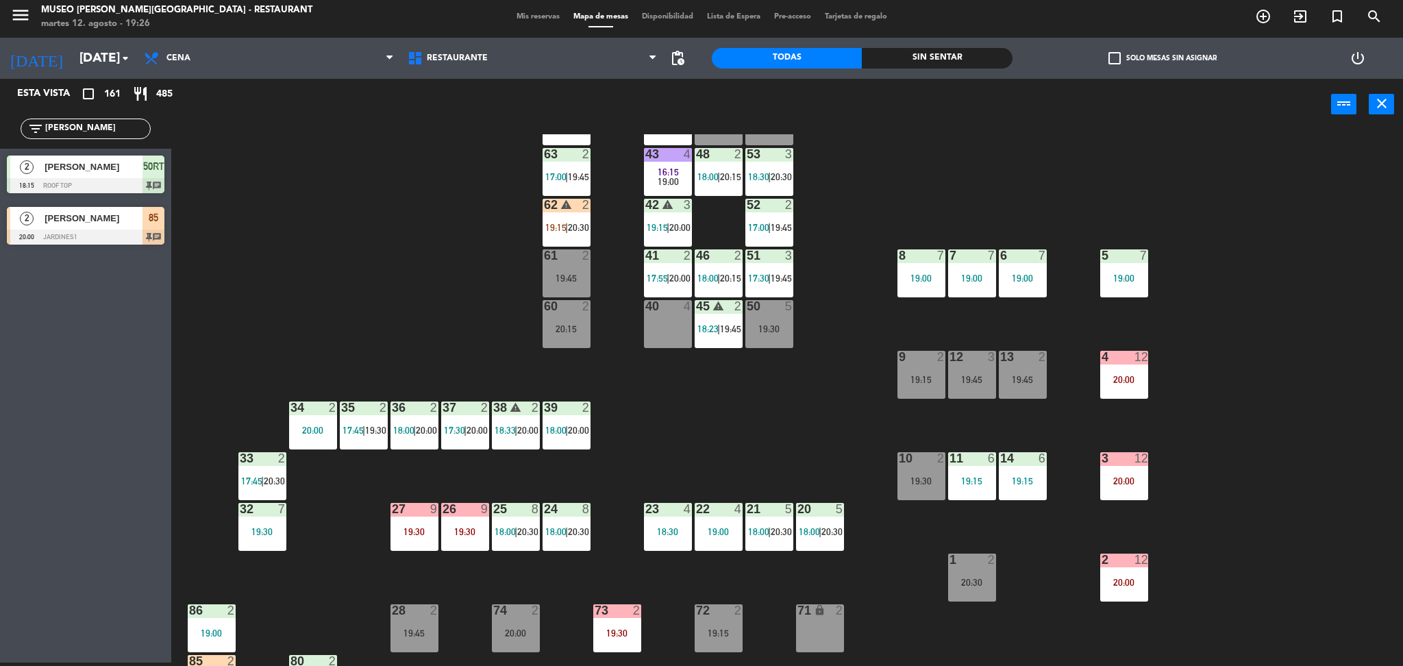
scroll to position [0, 0]
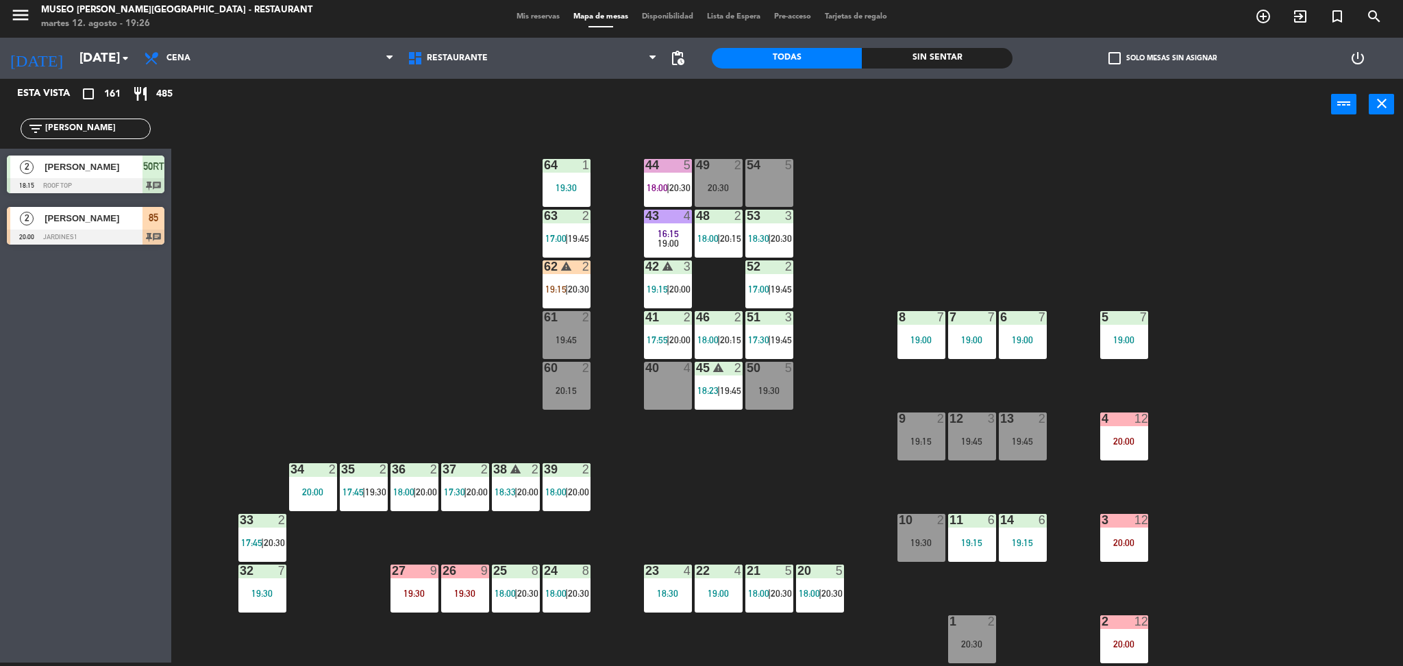
drag, startPoint x: 111, startPoint y: 129, endPoint x: 0, endPoint y: 142, distance: 111.8
click at [0, 142] on div "filter_list diaz" at bounding box center [85, 129] width 171 height 40
type input "puma"
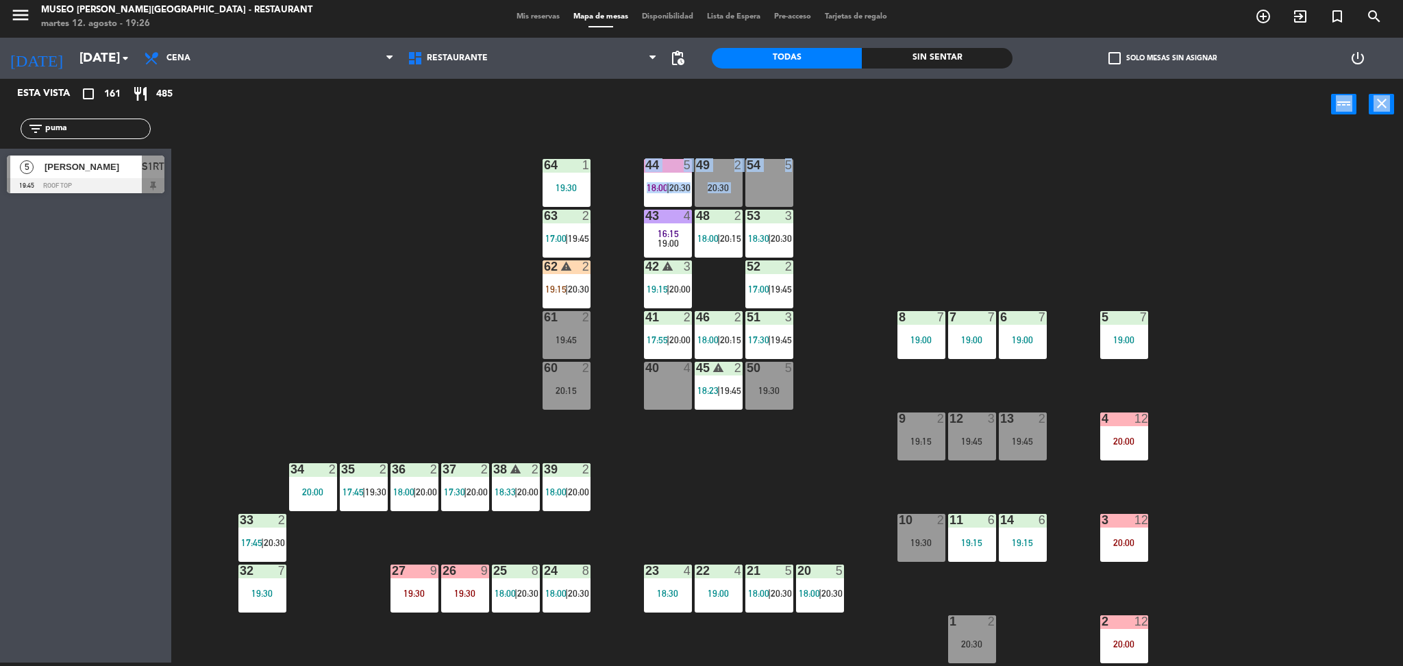
drag, startPoint x: 64, startPoint y: 182, endPoint x: 771, endPoint y: 190, distance: 706.9
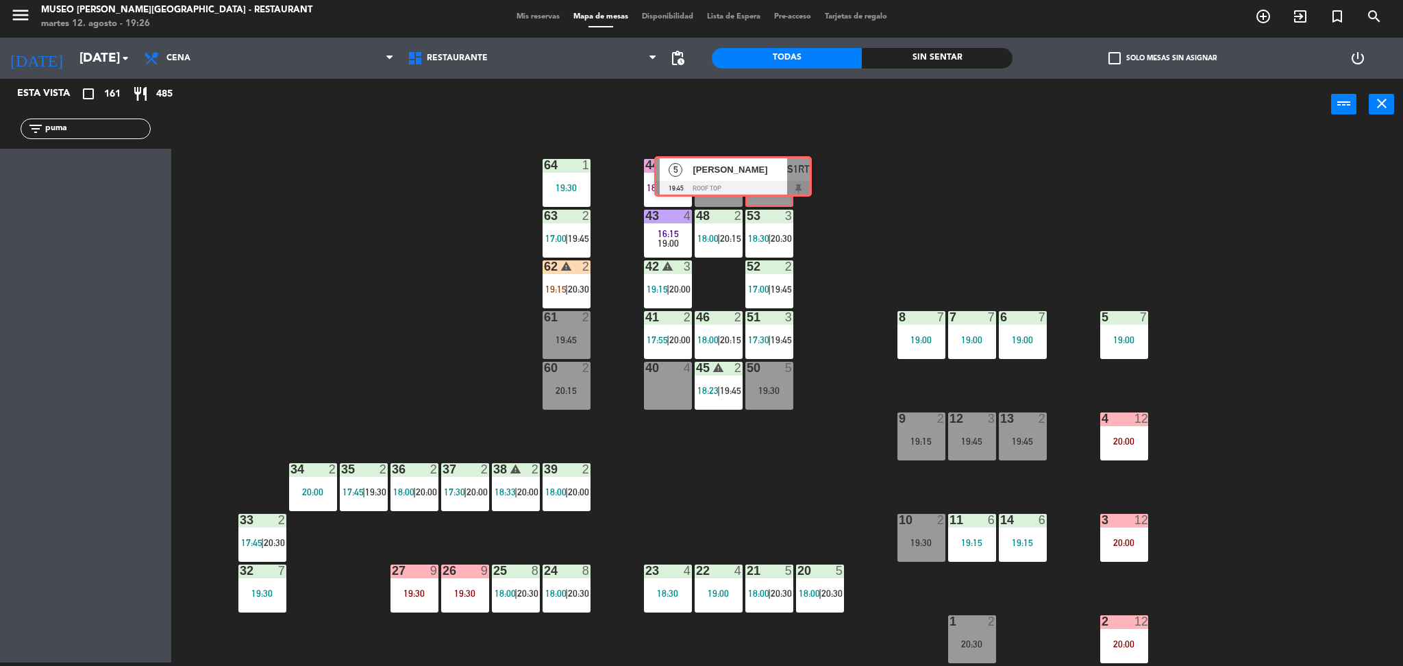
drag, startPoint x: 135, startPoint y: 167, endPoint x: 784, endPoint y: 171, distance: 648.7
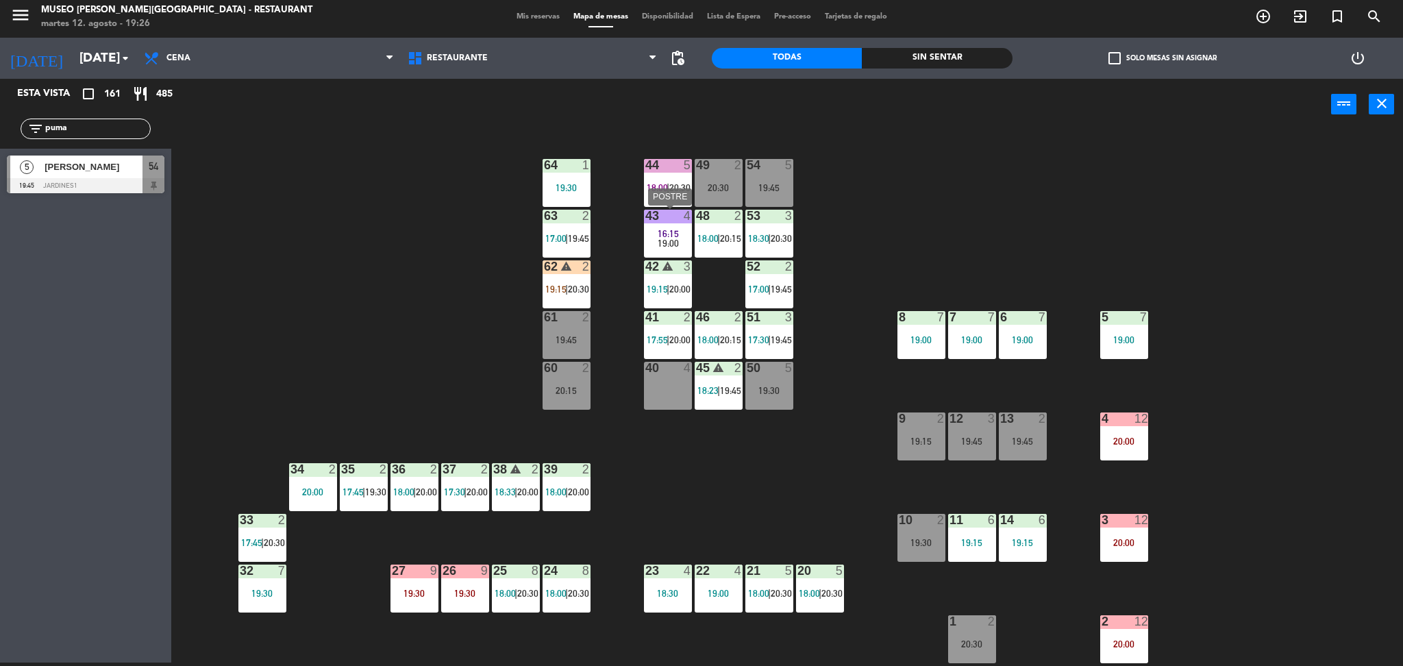
click at [658, 244] on div "19:00" at bounding box center [668, 243] width 48 height 10
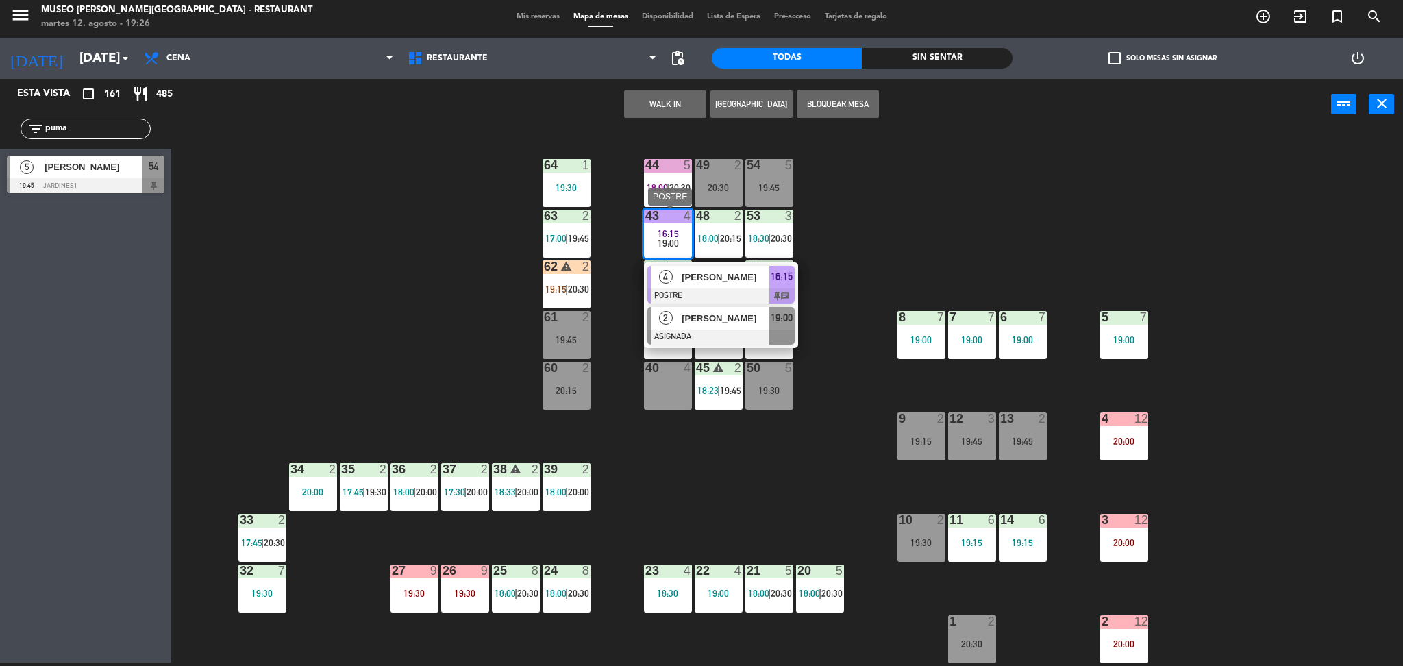
click at [693, 315] on span "[PERSON_NAME]" at bounding box center [726, 318] width 88 height 14
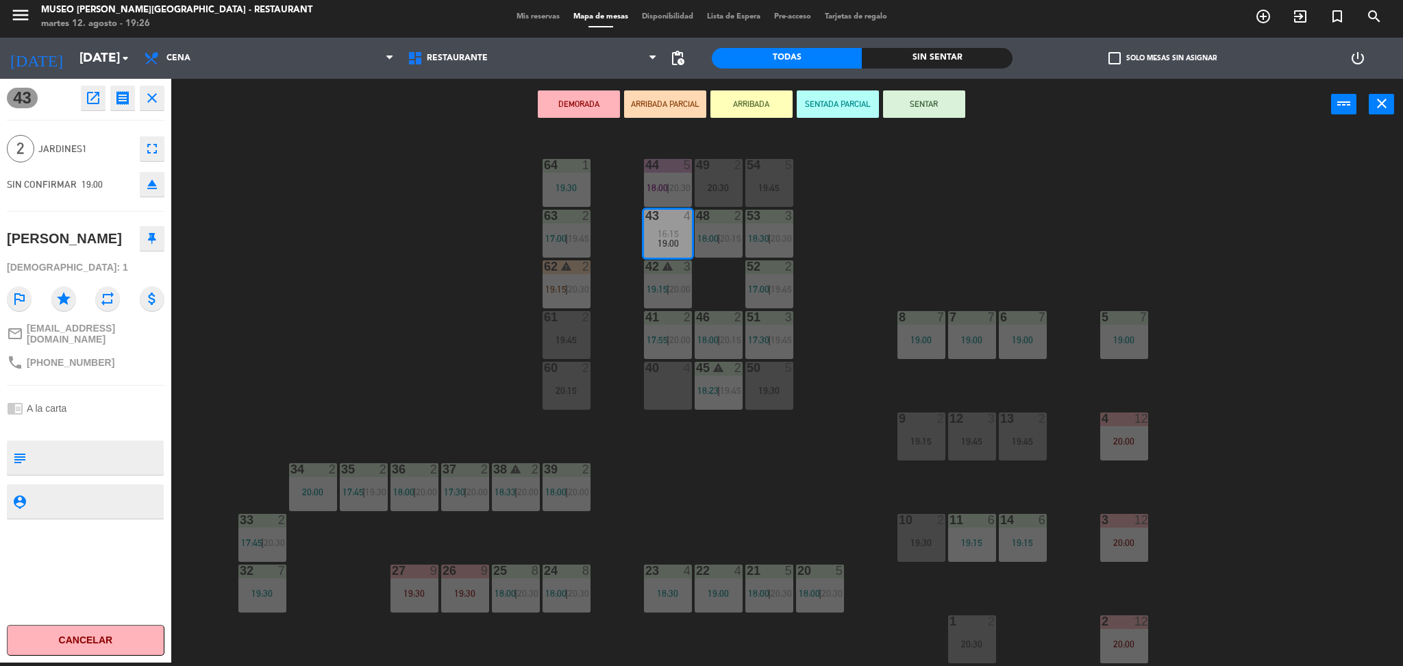
click at [90, 95] on icon "open_in_new" at bounding box center [93, 98] width 16 height 16
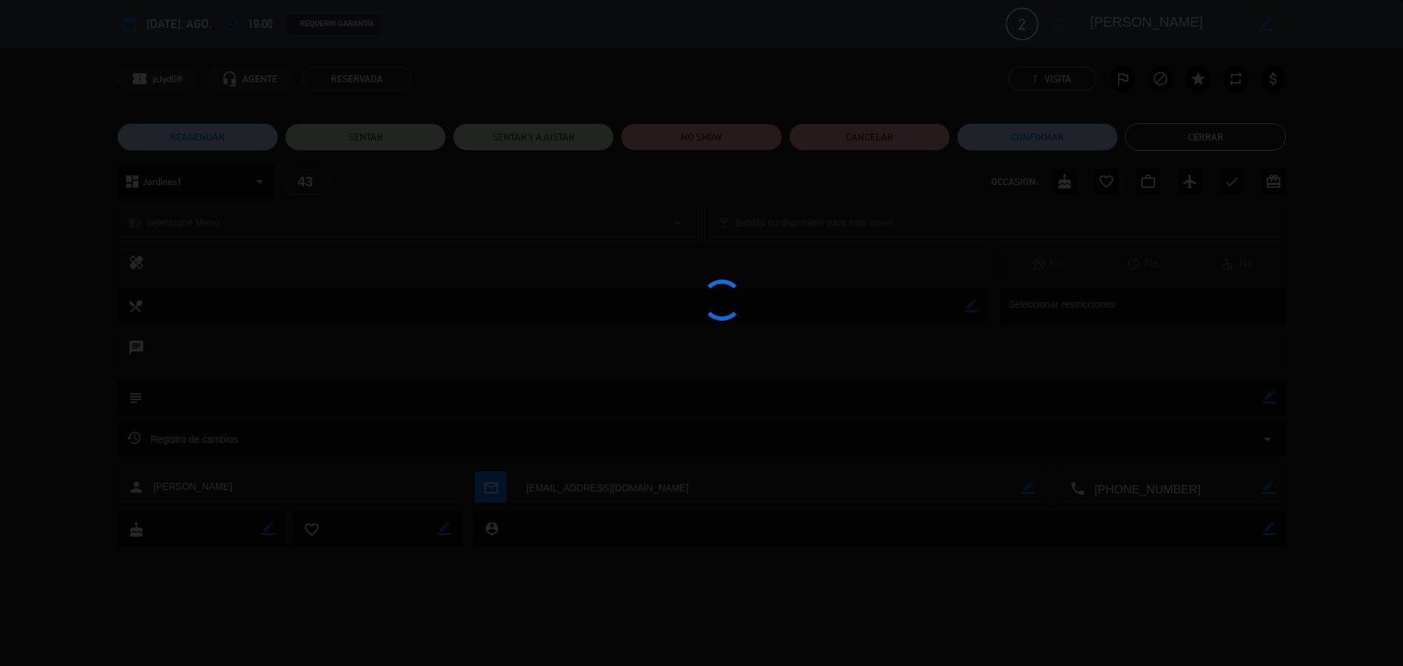
click at [731, 138] on div at bounding box center [701, 333] width 1403 height 666
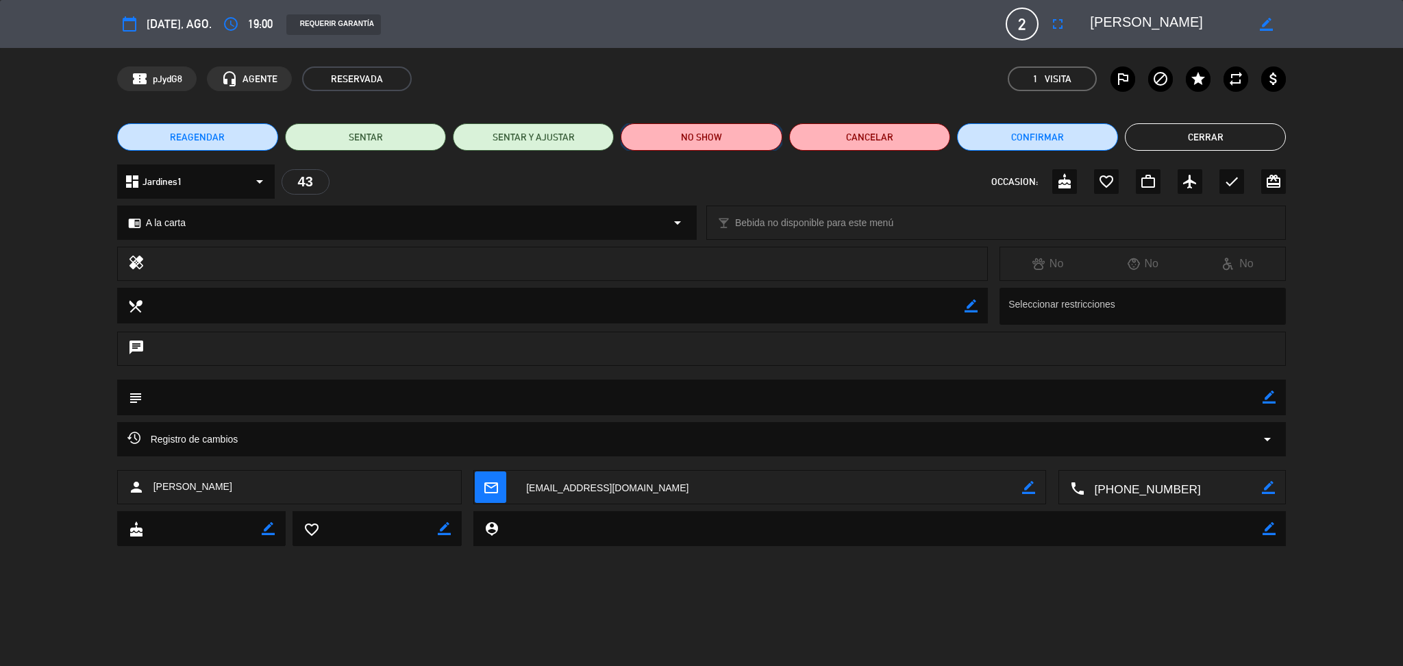
click at [731, 138] on button "NO SHOW" at bounding box center [701, 136] width 161 height 27
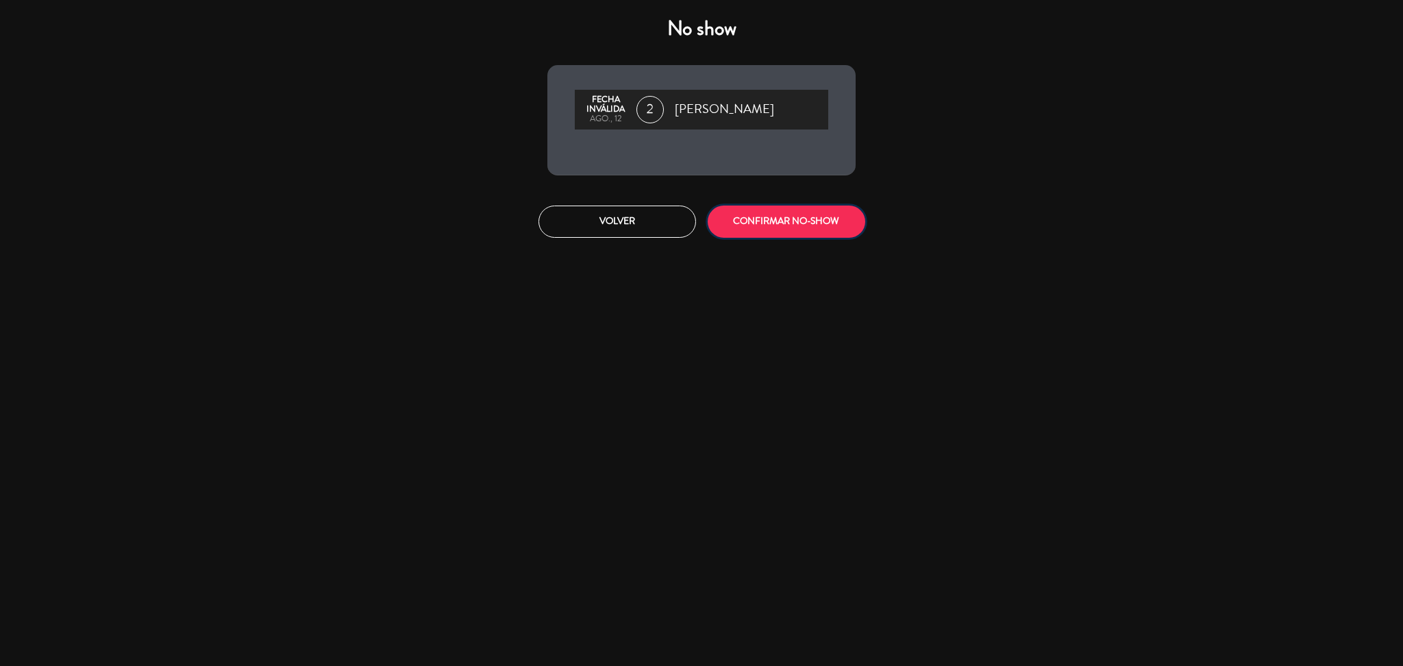
click at [756, 205] on button "CONFIRMAR NO-SHOW" at bounding box center [787, 221] width 158 height 32
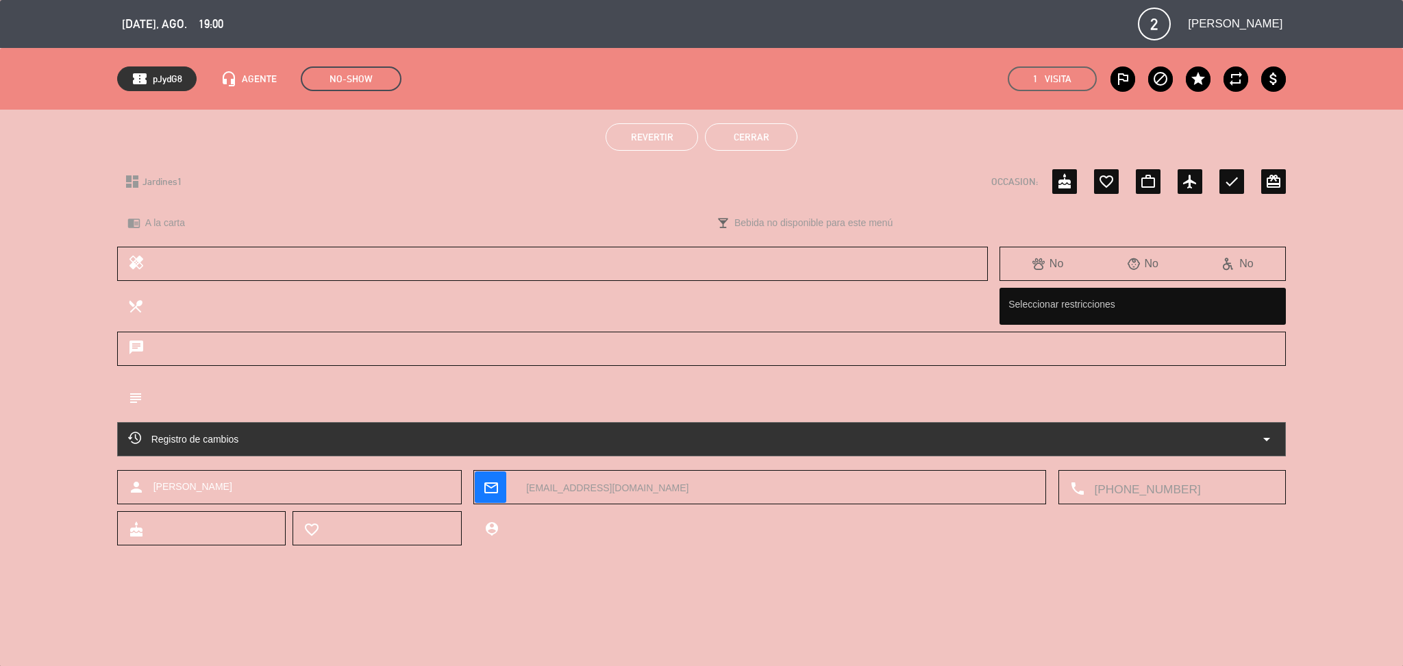
click at [725, 132] on button "Cerrar" at bounding box center [751, 136] width 92 height 27
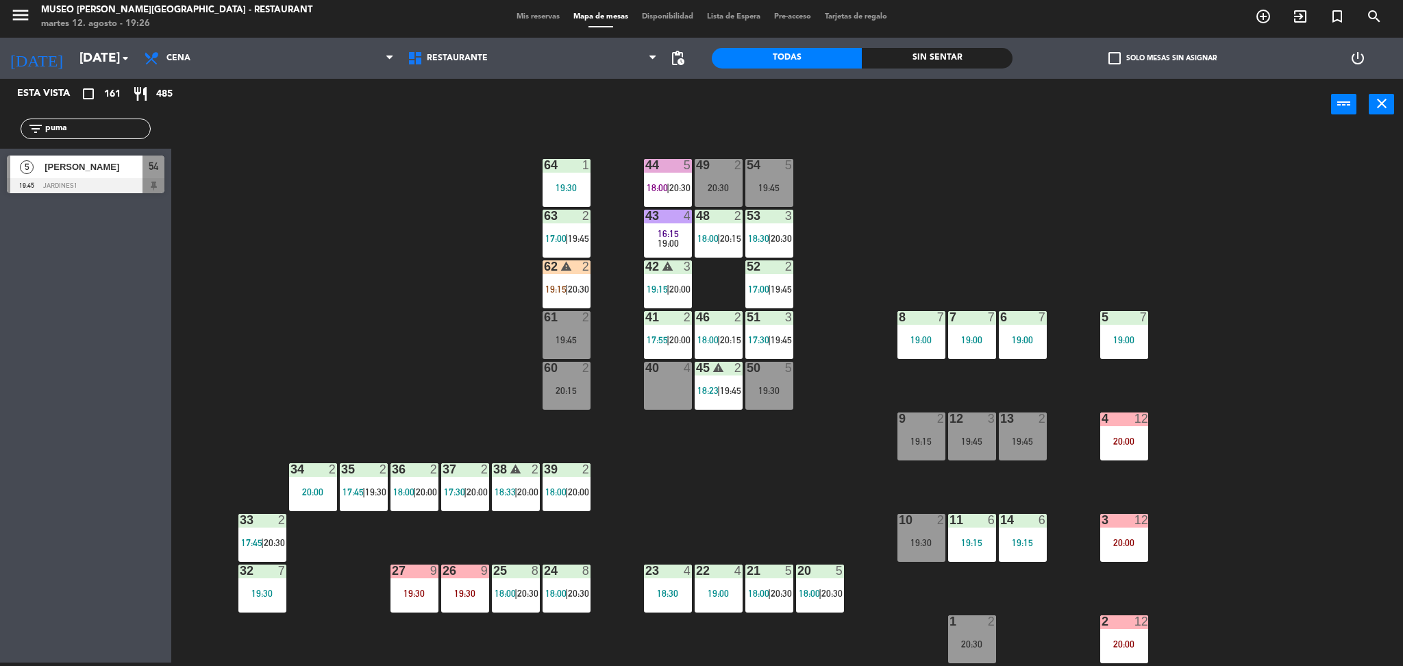
click at [780, 324] on div "51 3 17:30 | 19:45" at bounding box center [769, 335] width 48 height 48
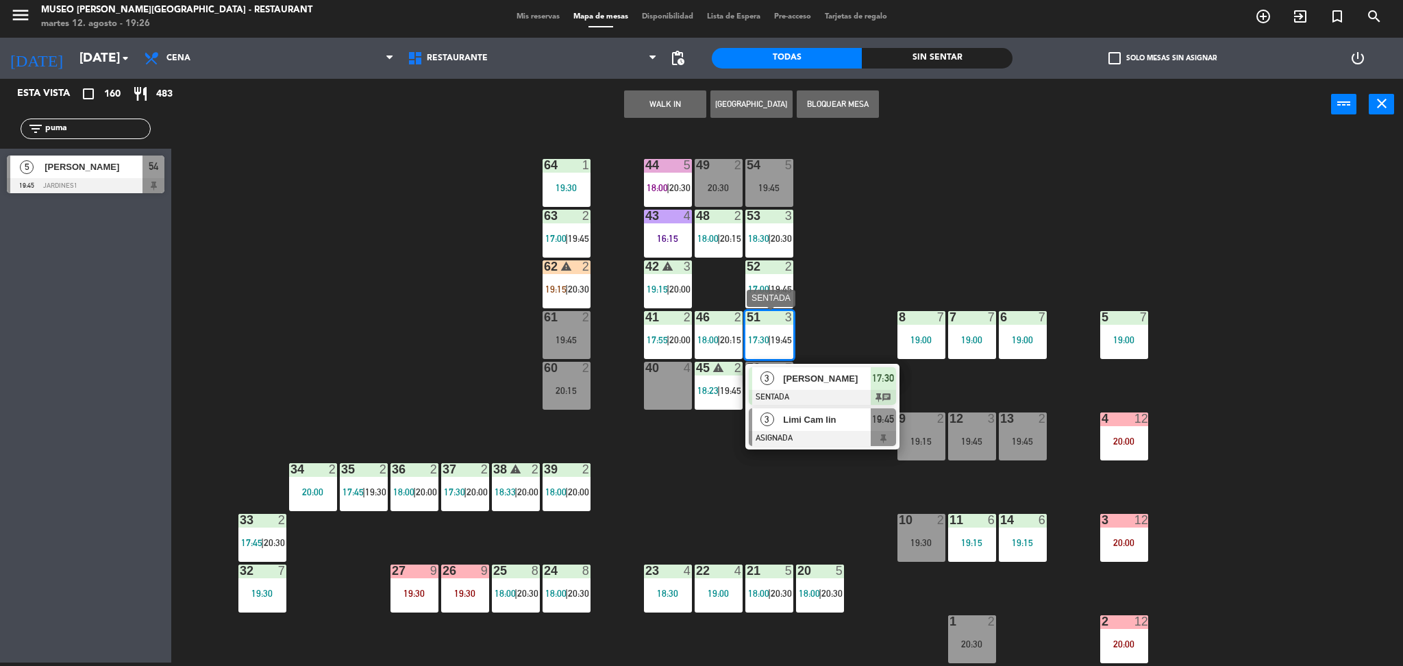
click at [797, 436] on div at bounding box center [822, 438] width 147 height 15
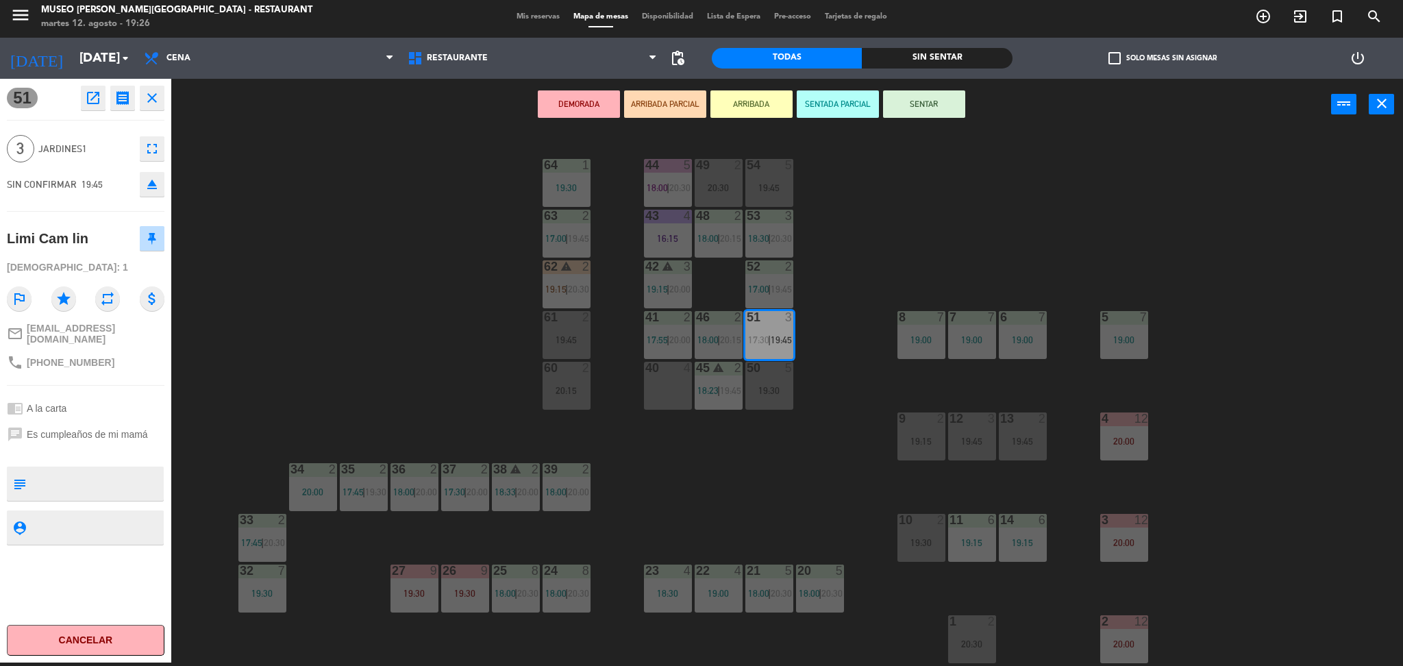
click at [655, 385] on div "40 4" at bounding box center [668, 386] width 48 height 48
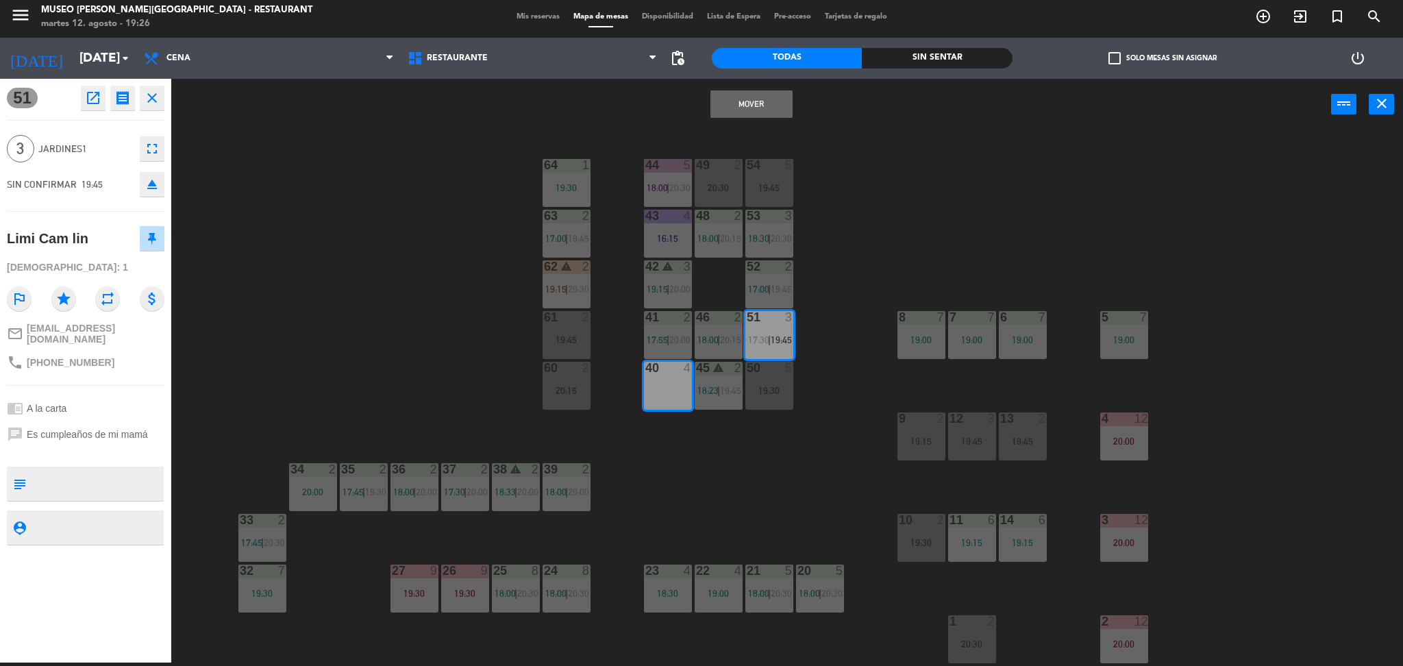
click at [761, 104] on button "Mover" at bounding box center [751, 103] width 82 height 27
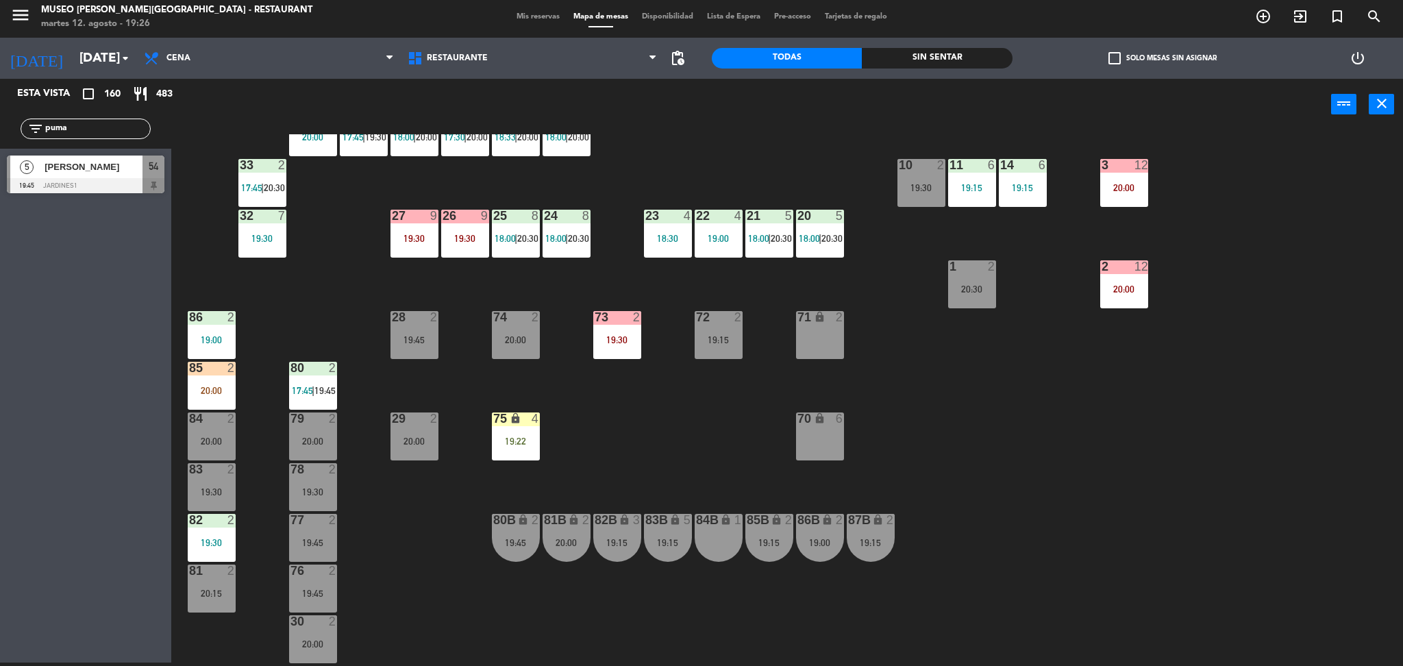
scroll to position [365, 0]
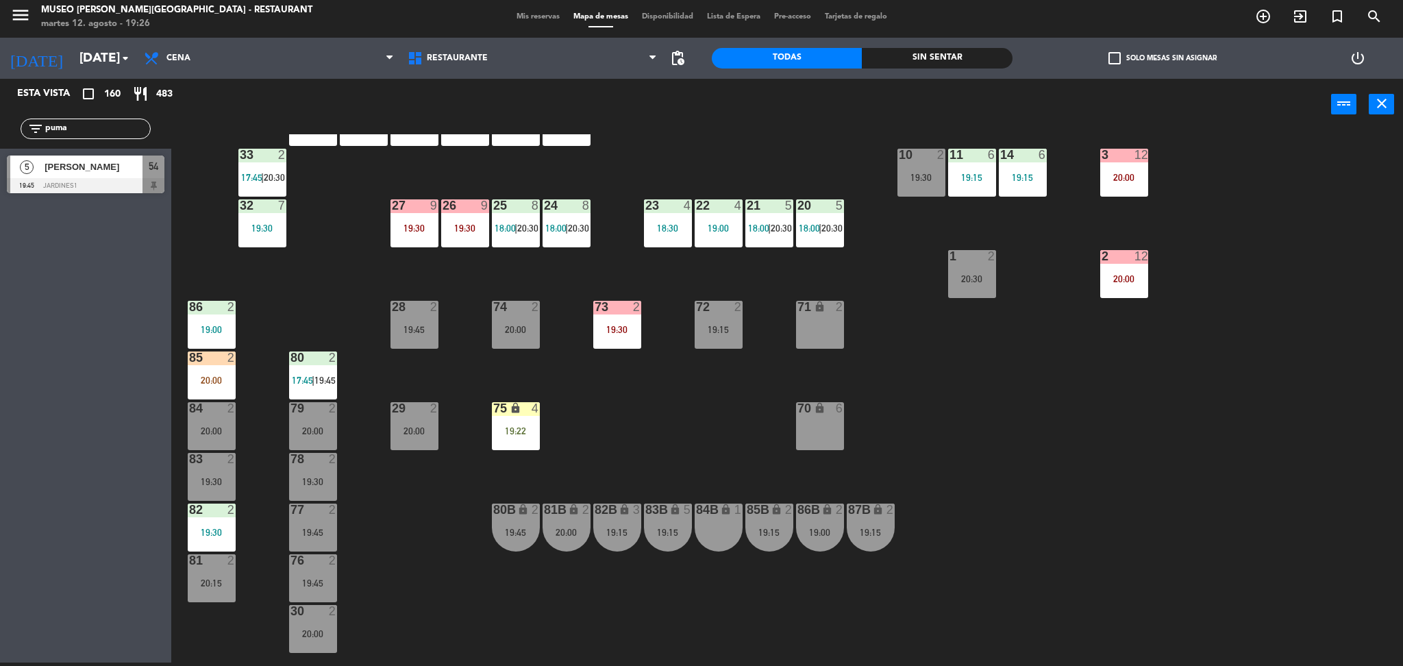
click at [717, 343] on div "72 2 19:15" at bounding box center [719, 325] width 48 height 48
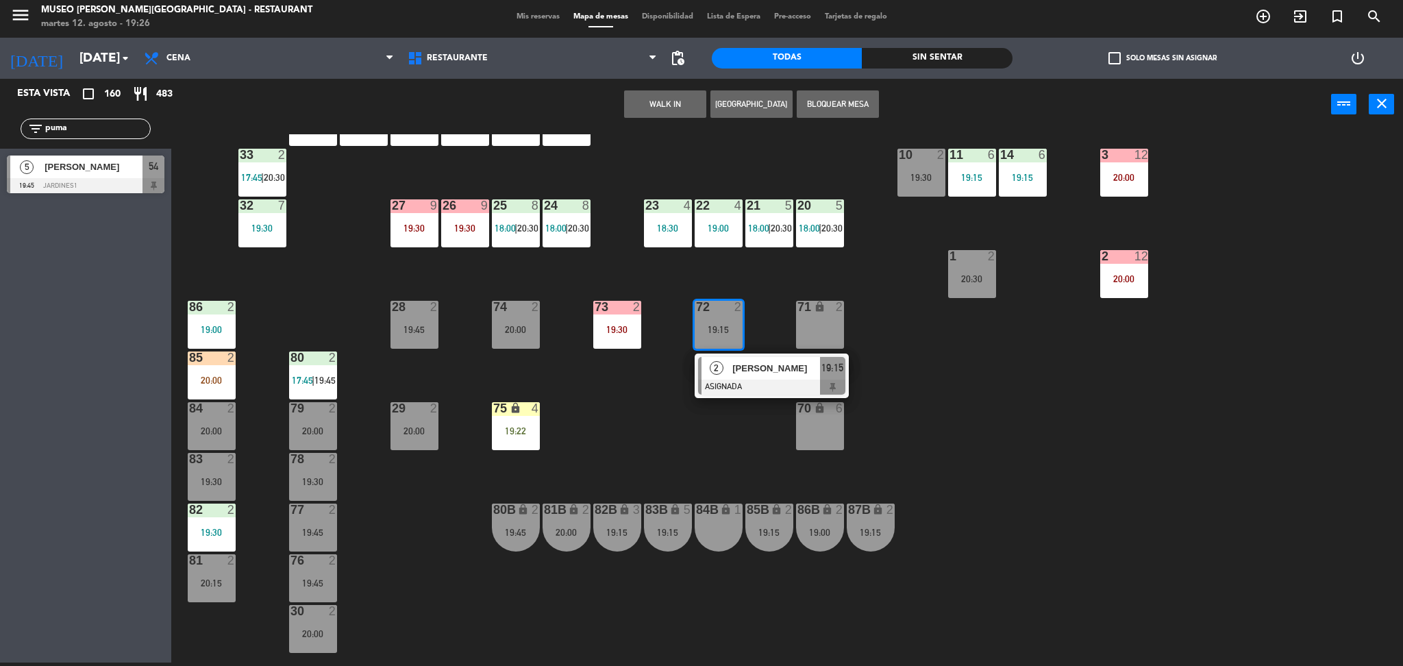
click at [501, 529] on div "19:45" at bounding box center [516, 532] width 48 height 10
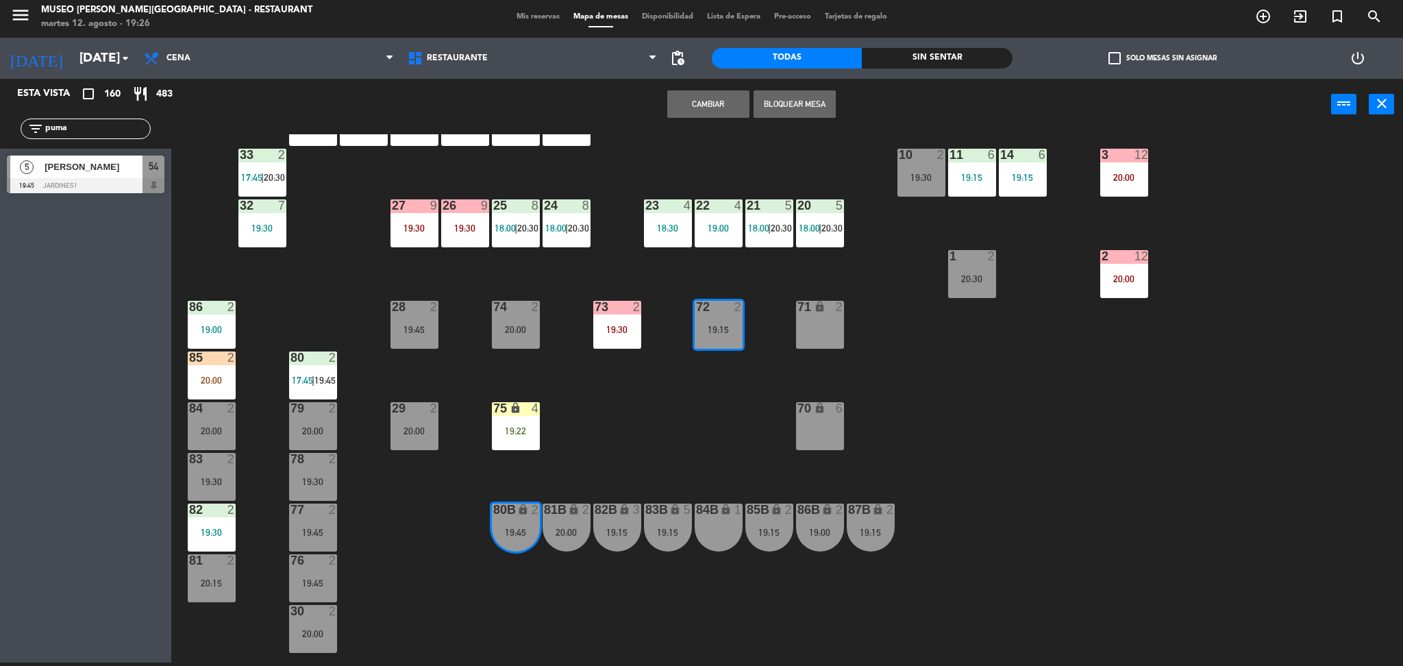
click at [703, 98] on button "Cambiar" at bounding box center [708, 103] width 82 height 27
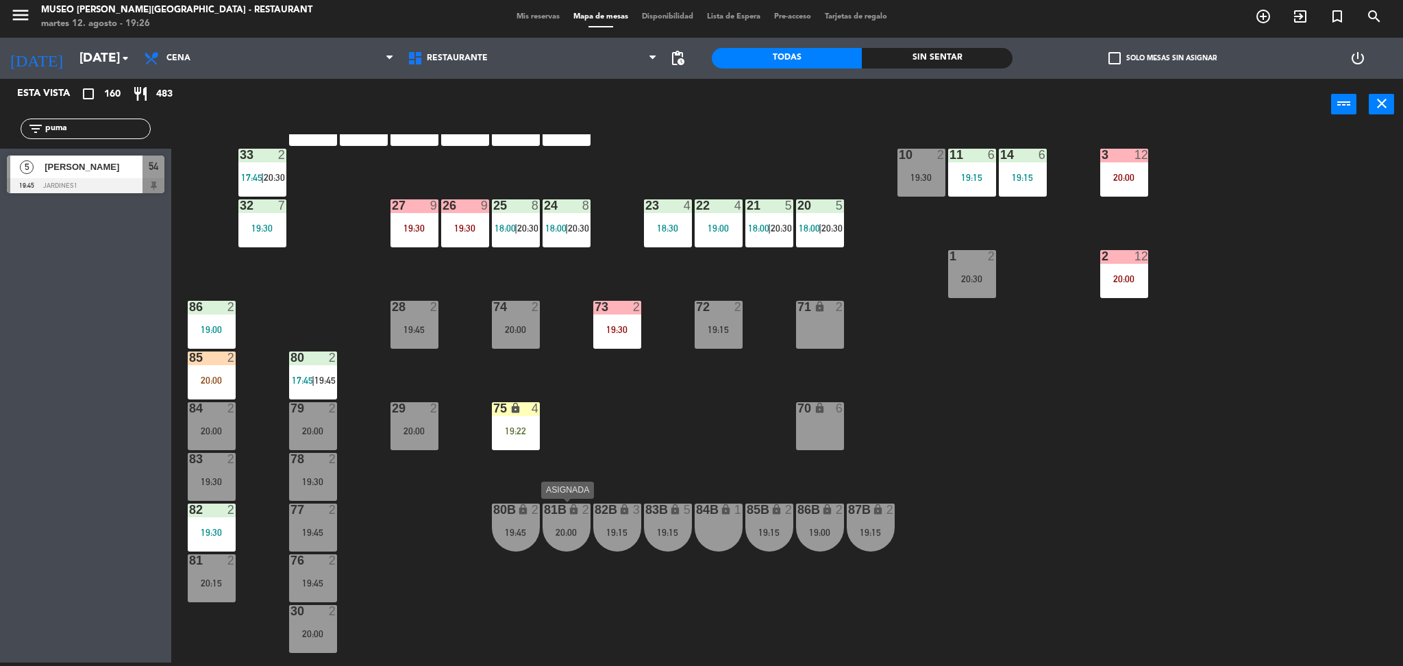
click at [570, 529] on div "20:00" at bounding box center [567, 532] width 48 height 10
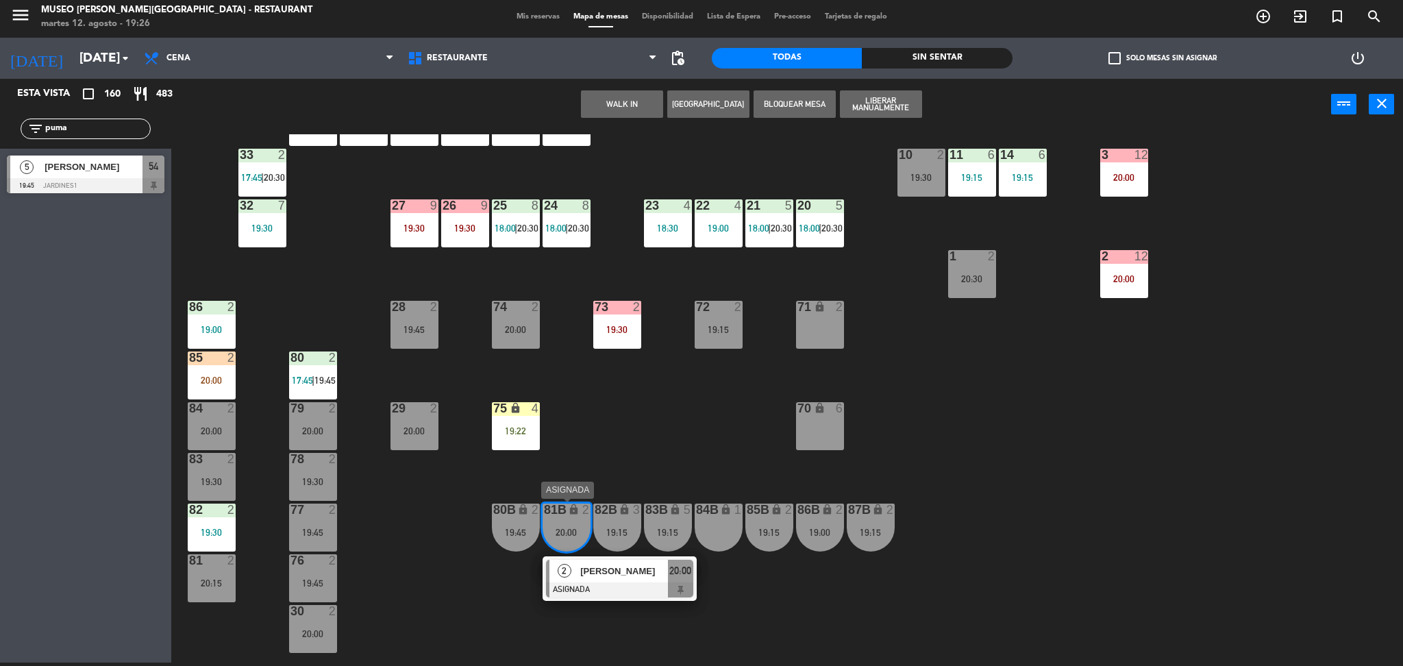
click at [634, 558] on div "2 Giancarlos Cuadro ASIGNADA 20:00" at bounding box center [620, 578] width 154 height 45
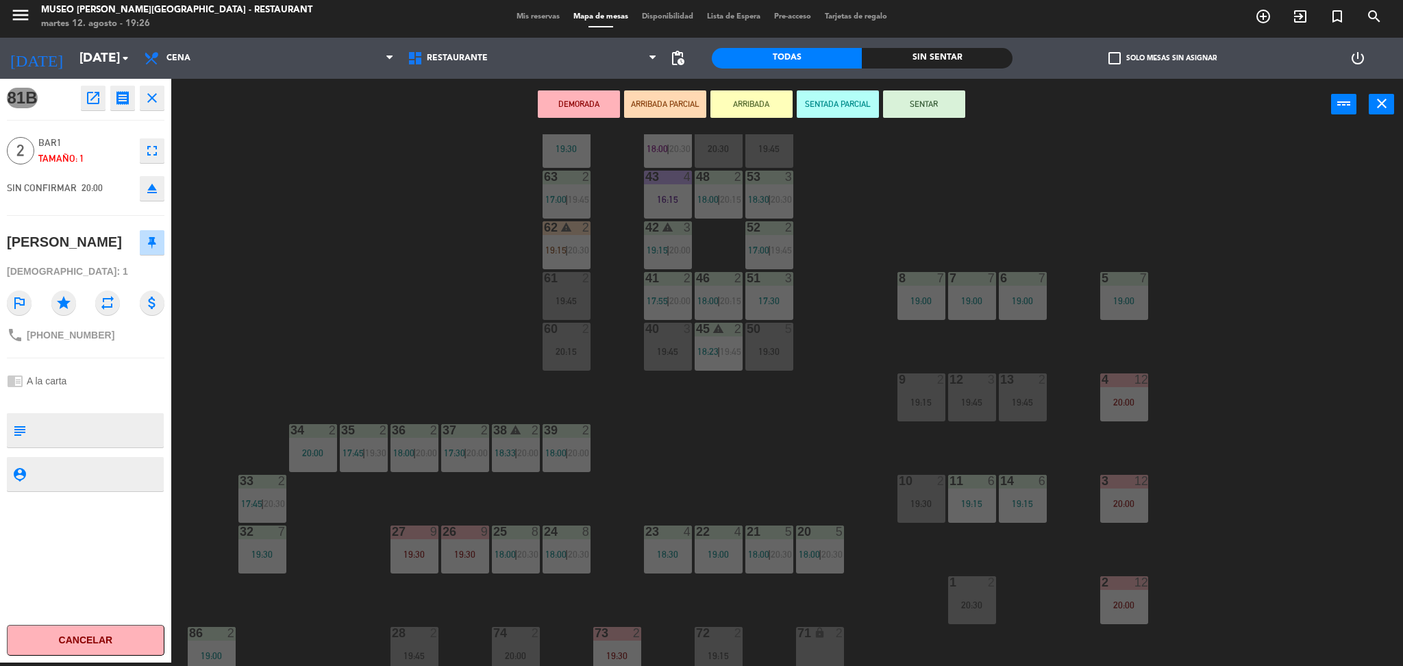
scroll to position [0, 0]
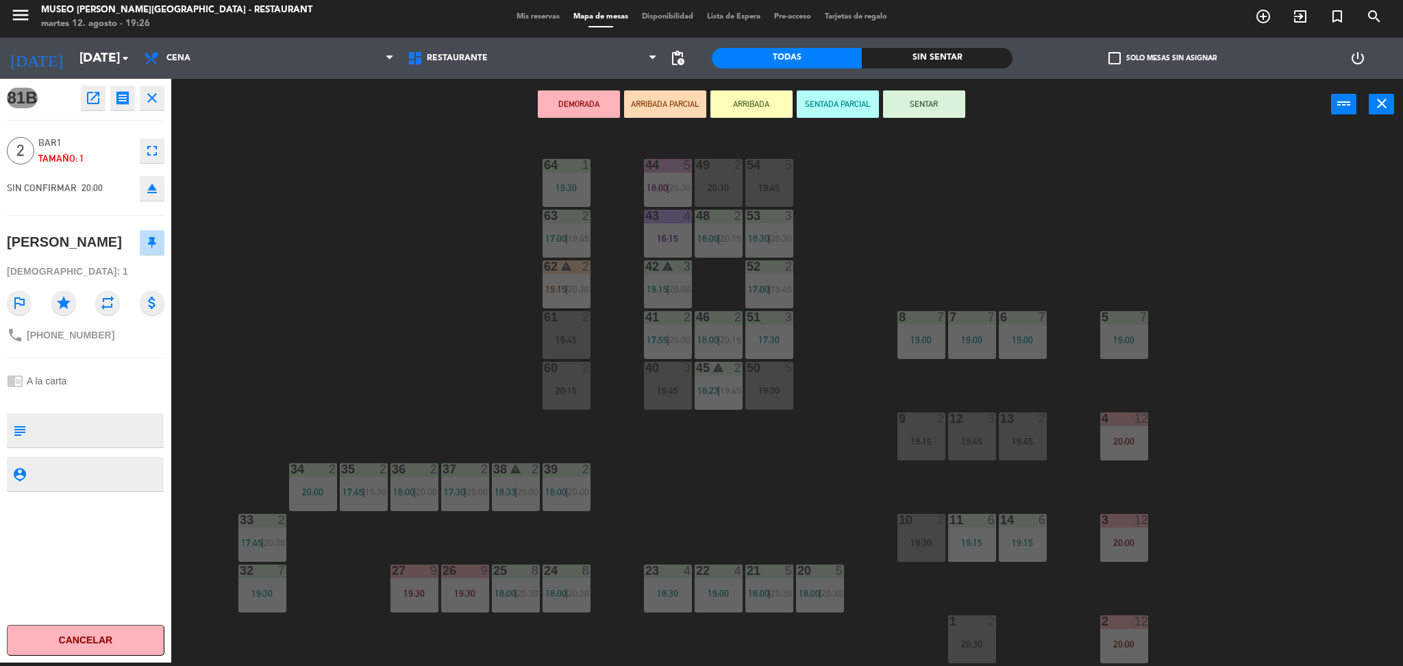
click at [825, 375] on div "44 5 18:00 | 20:30 49 2 20:30 54 5 19:45 64 1 19:30 48 2 18:00 | 20:15 53 3 18:…" at bounding box center [794, 400] width 1218 height 532
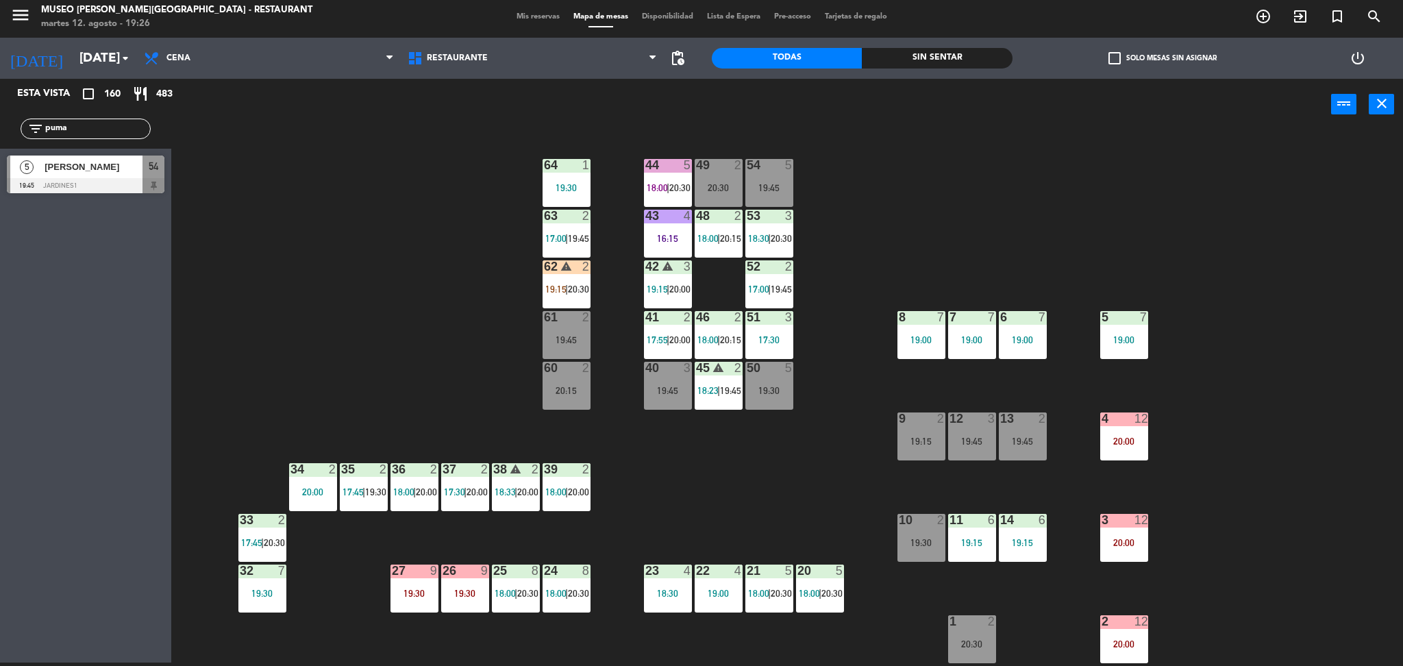
click at [720, 185] on div "20:30" at bounding box center [719, 188] width 48 height 10
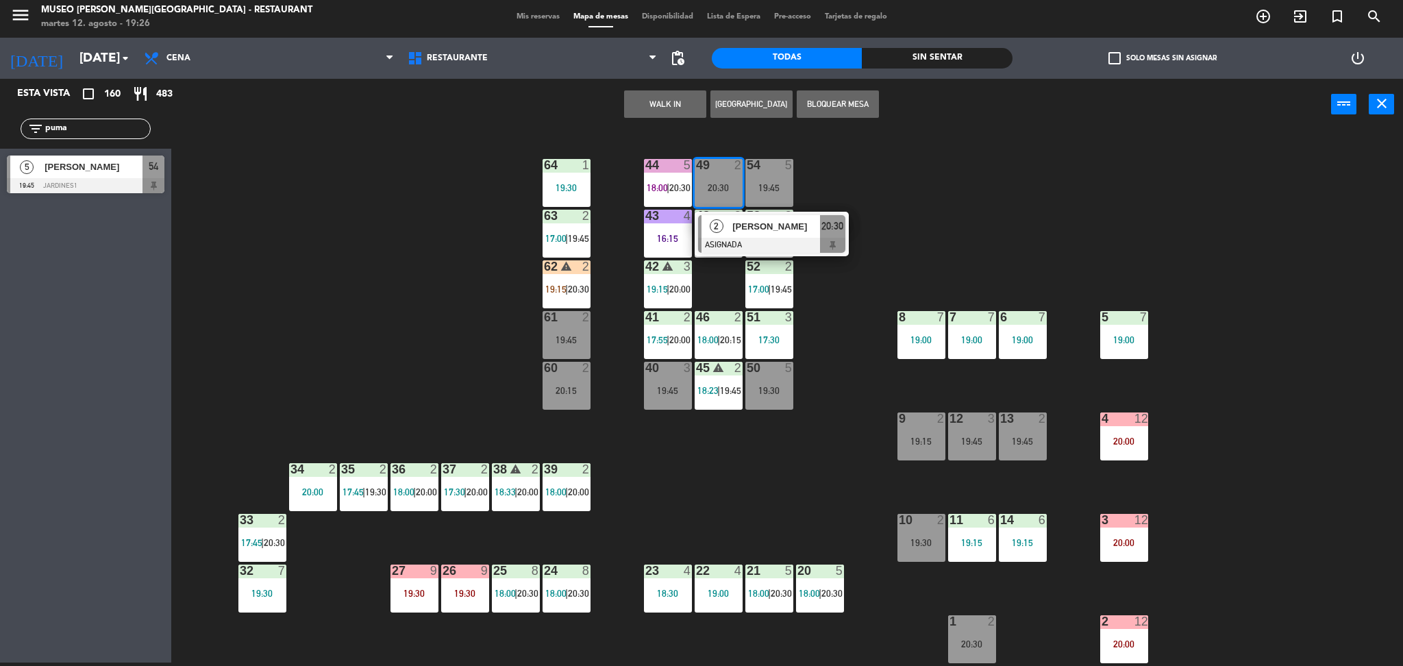
click at [742, 229] on span "[PERSON_NAME]" at bounding box center [776, 226] width 88 height 14
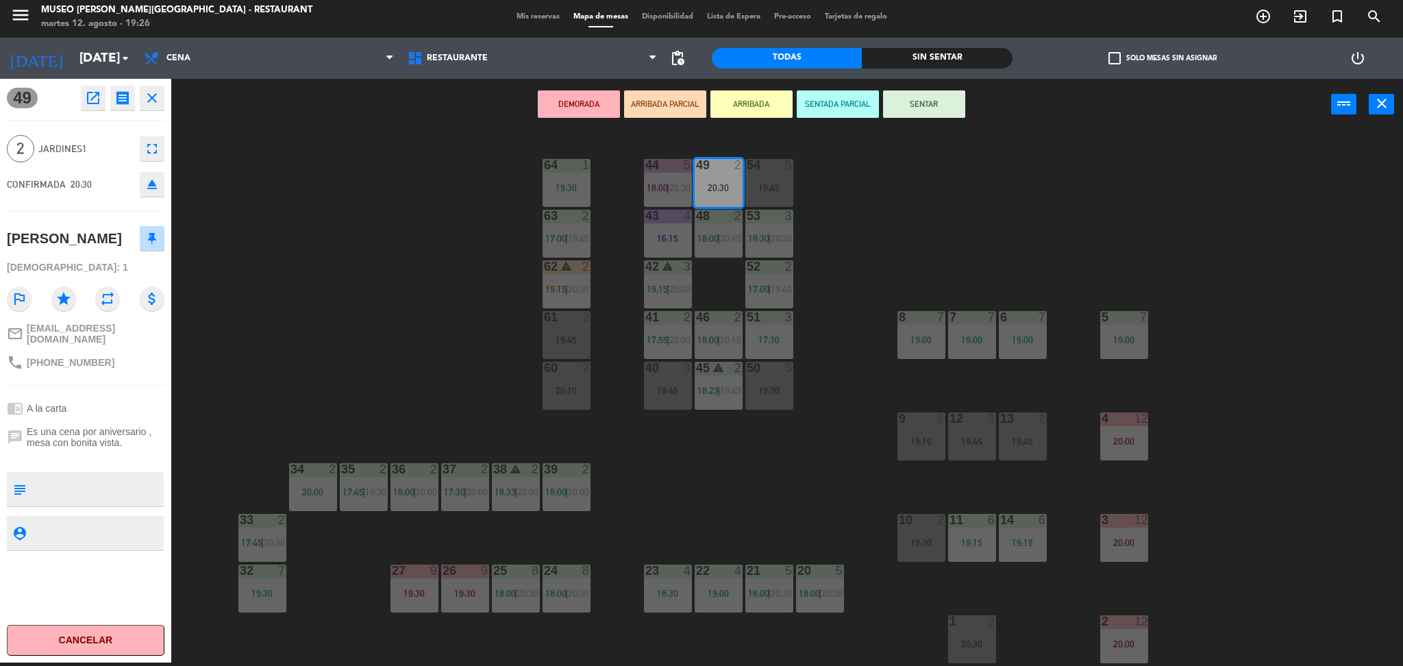
click at [572, 191] on div "19:30" at bounding box center [567, 188] width 48 height 10
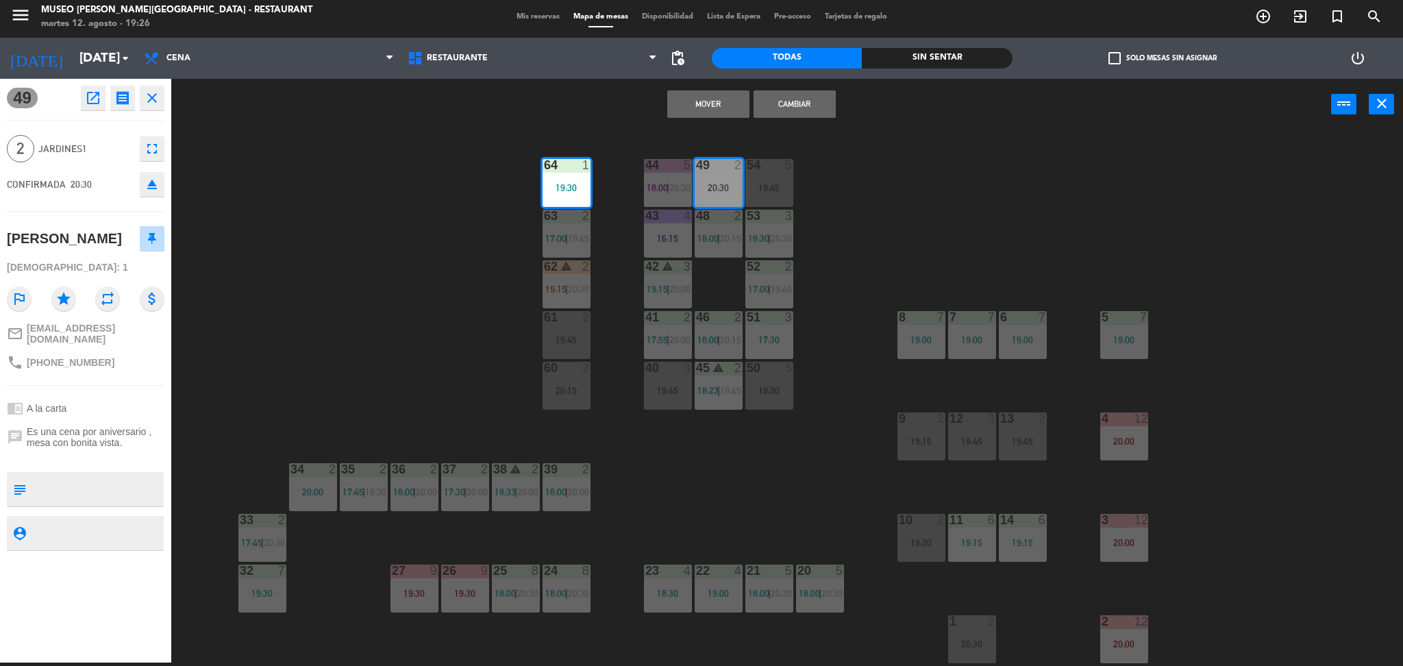
click at [721, 105] on button "Mover" at bounding box center [708, 103] width 82 height 27
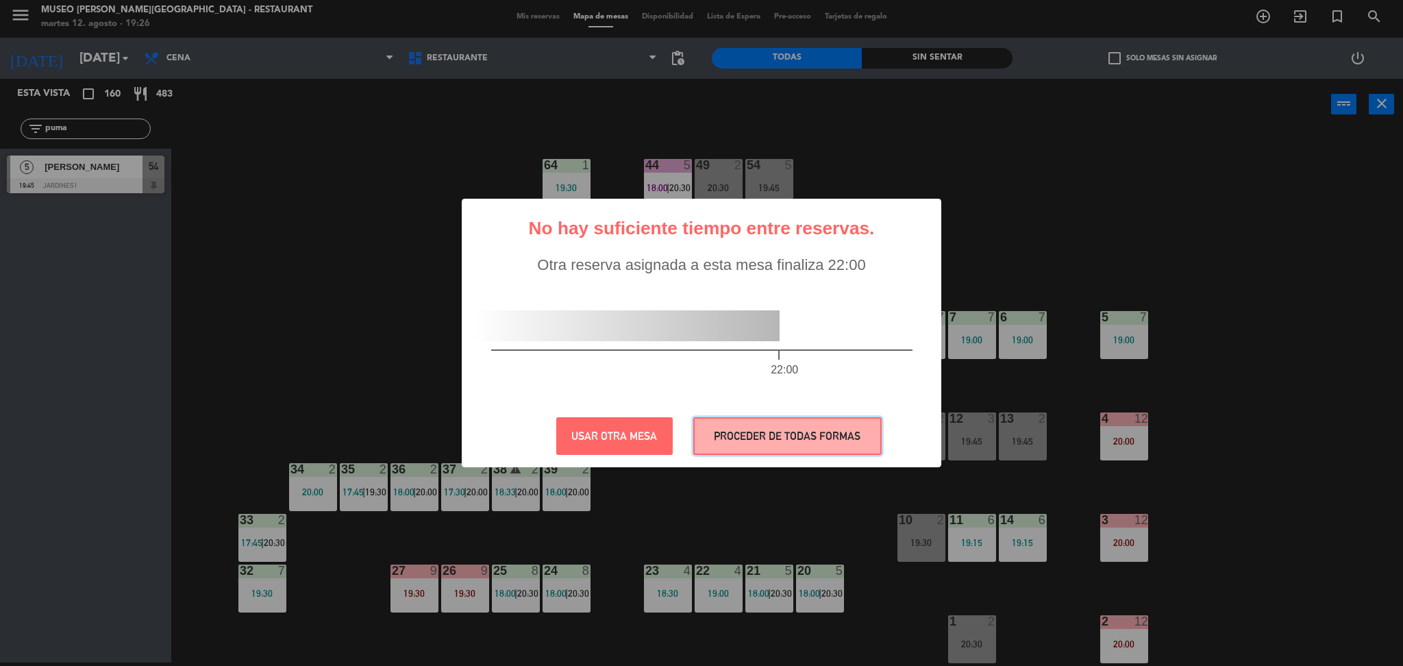
click at [762, 438] on button "PROCEDER DE TODAS FORMAS" at bounding box center [787, 436] width 188 height 38
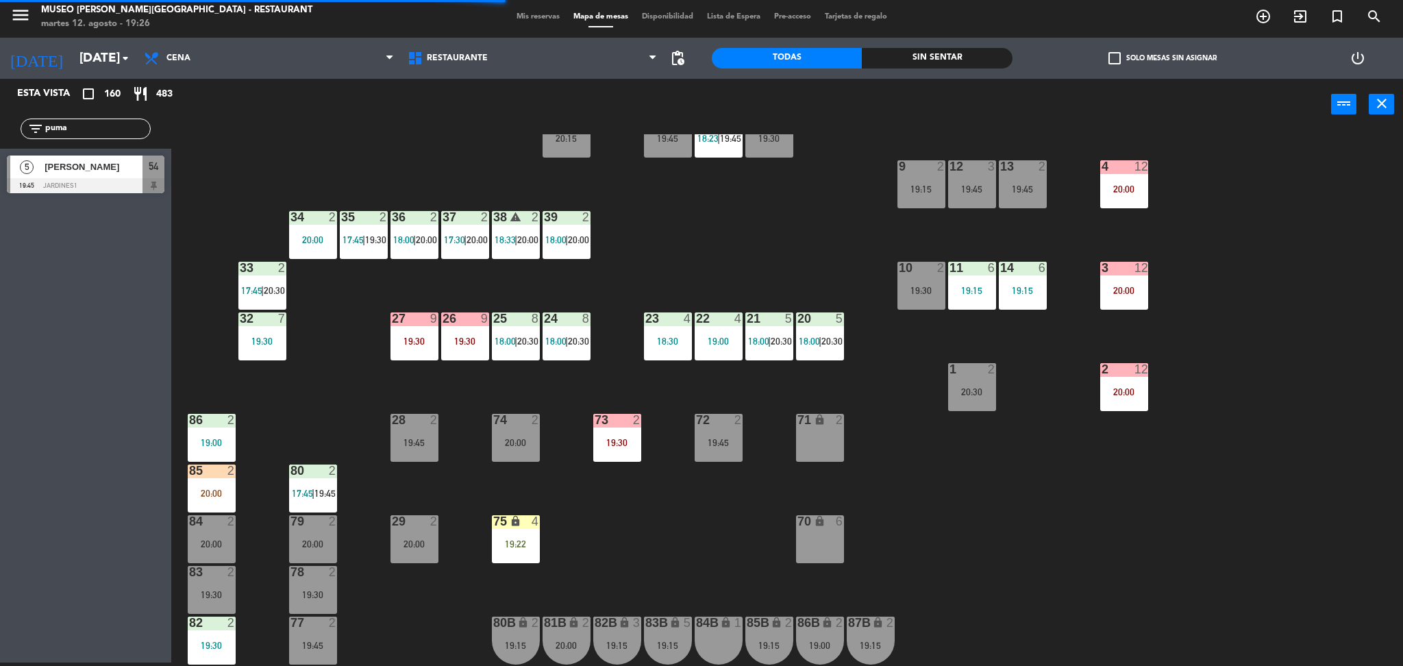
scroll to position [453, 0]
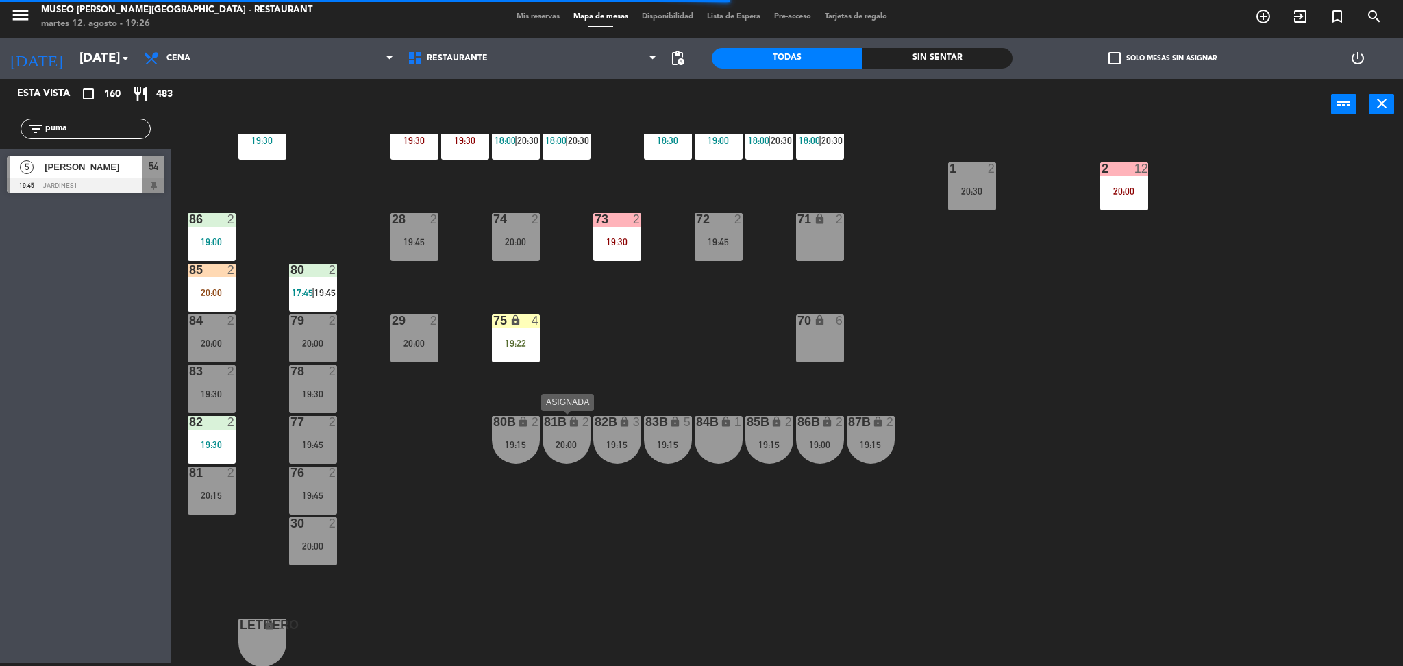
click at [560, 443] on div "20:00" at bounding box center [567, 445] width 48 height 10
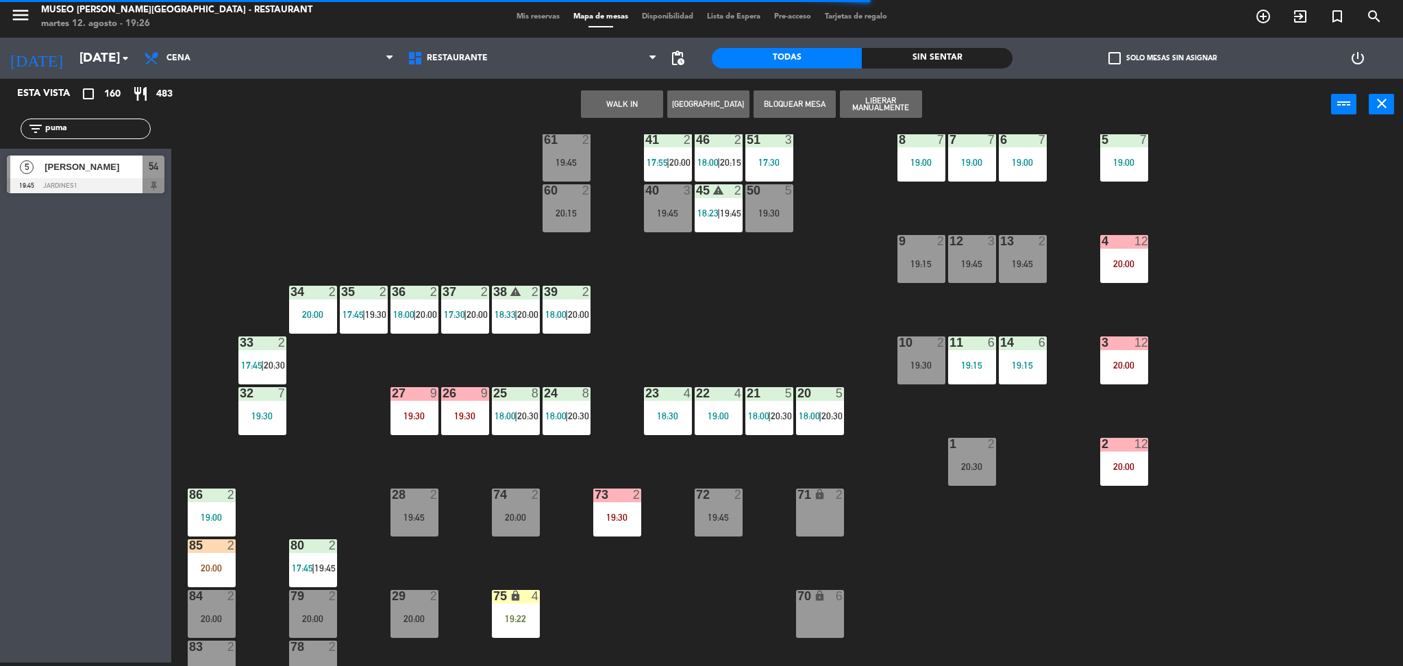
scroll to position [0, 0]
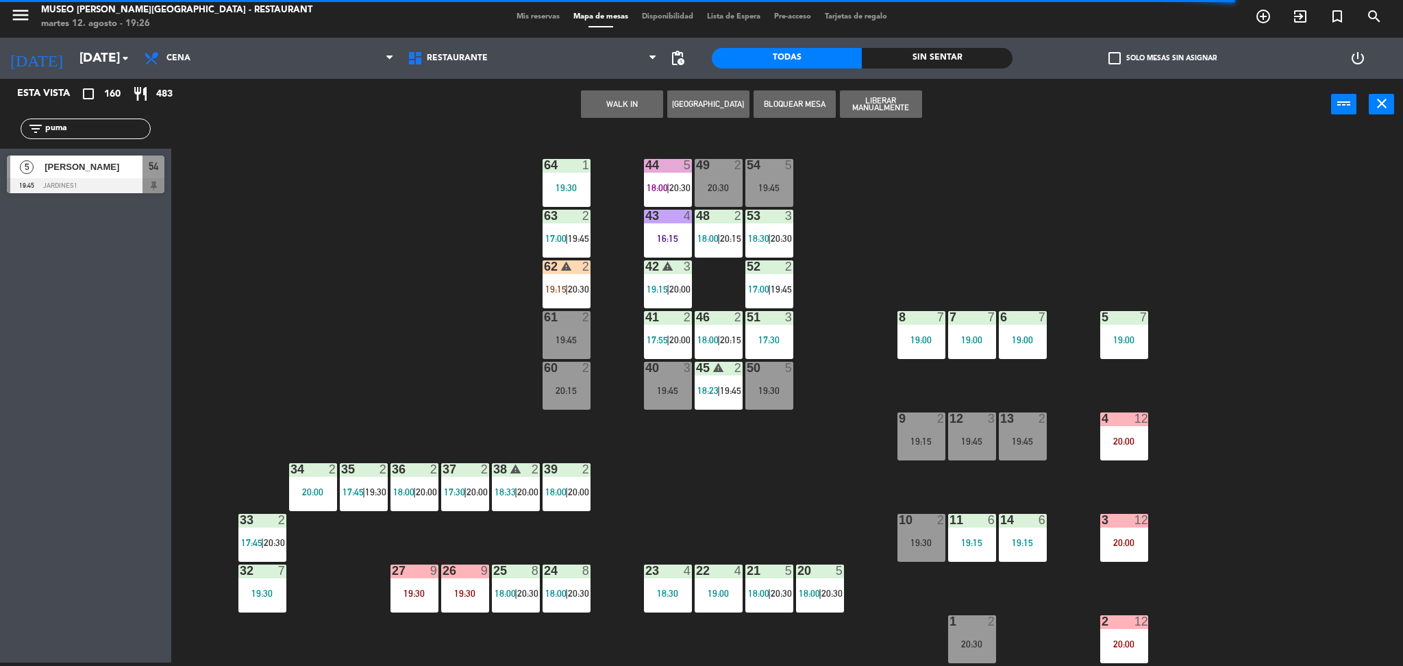
click at [853, 227] on div "44 5 18:00 | 20:30 49 2 20:30 54 5 19:45 64 1 19:30 48 2 18:00 | 20:15 53 3 18:…" at bounding box center [794, 400] width 1218 height 532
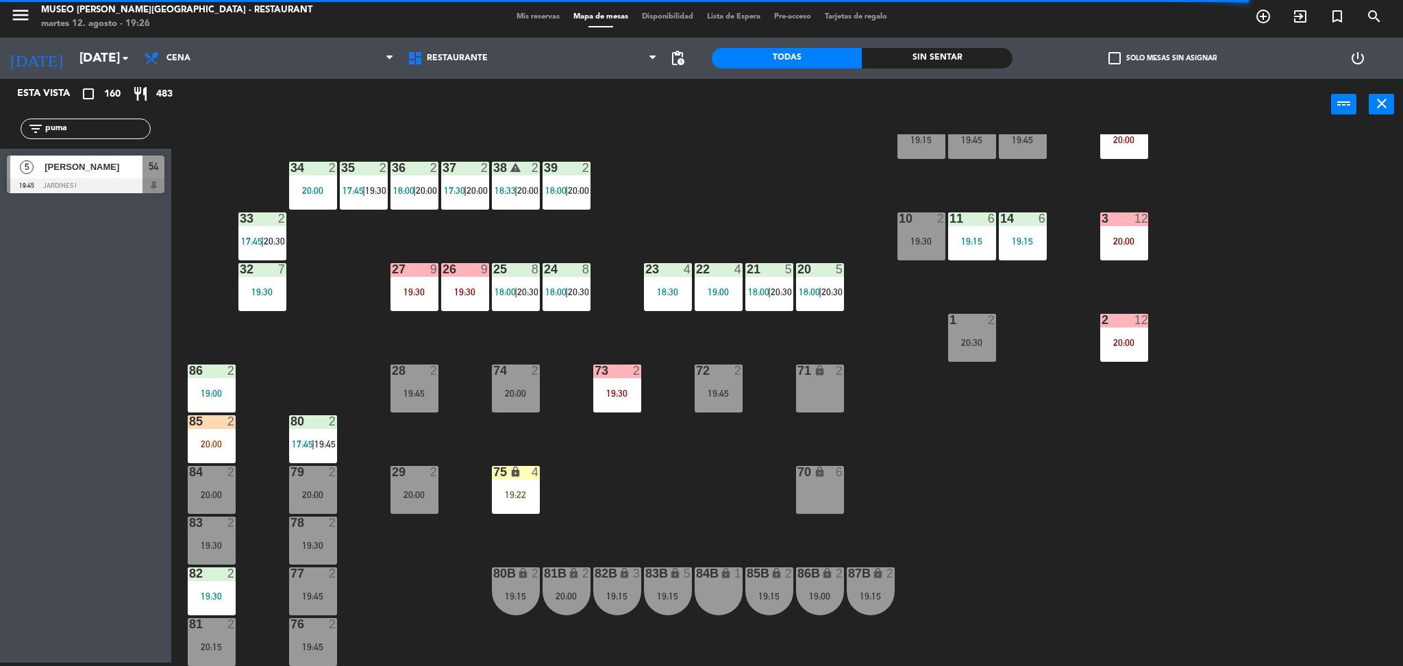
scroll to position [303, 0]
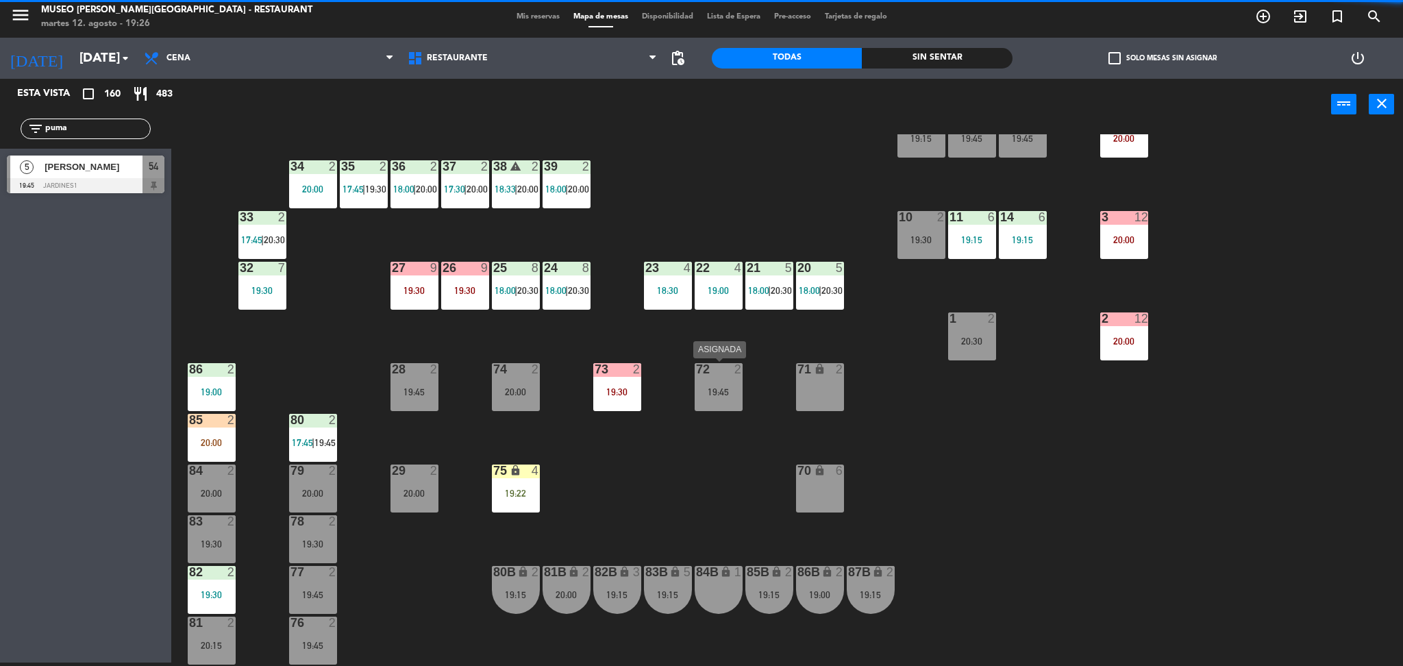
click at [719, 397] on div "72 2 19:45" at bounding box center [719, 387] width 48 height 48
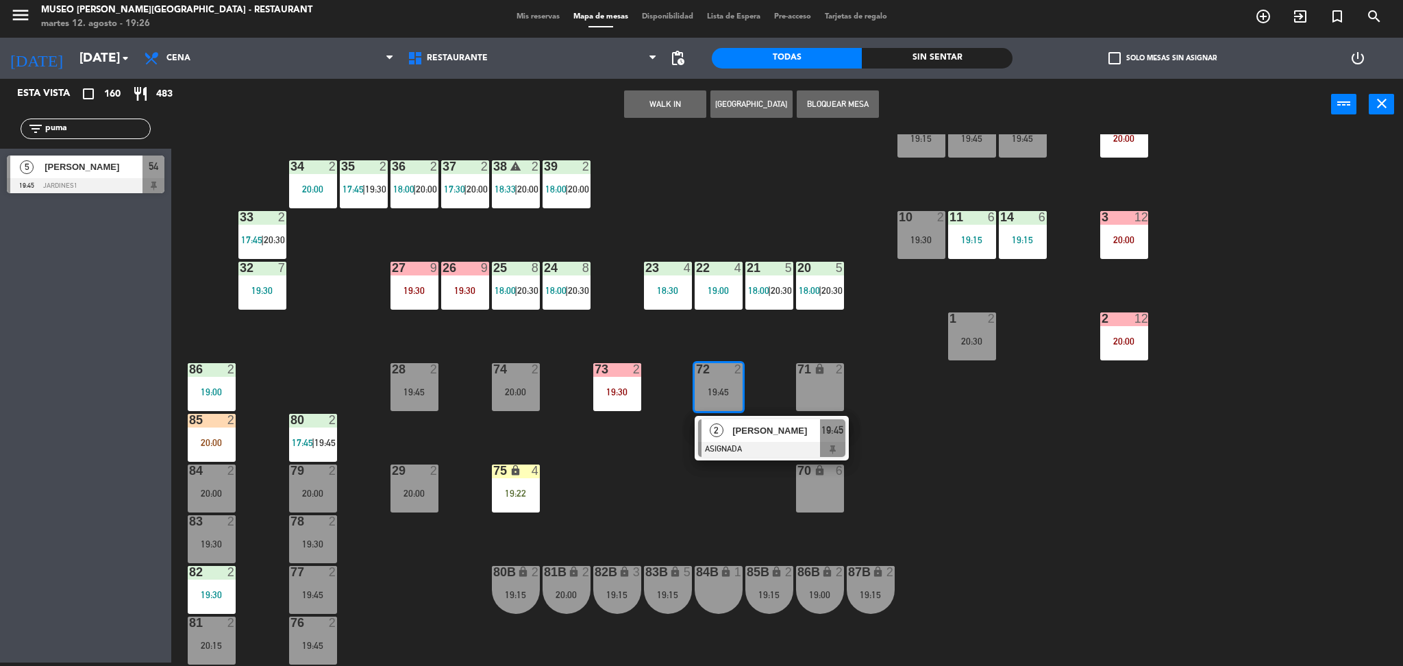
click at [732, 423] on span "[PERSON_NAME]" at bounding box center [776, 430] width 88 height 14
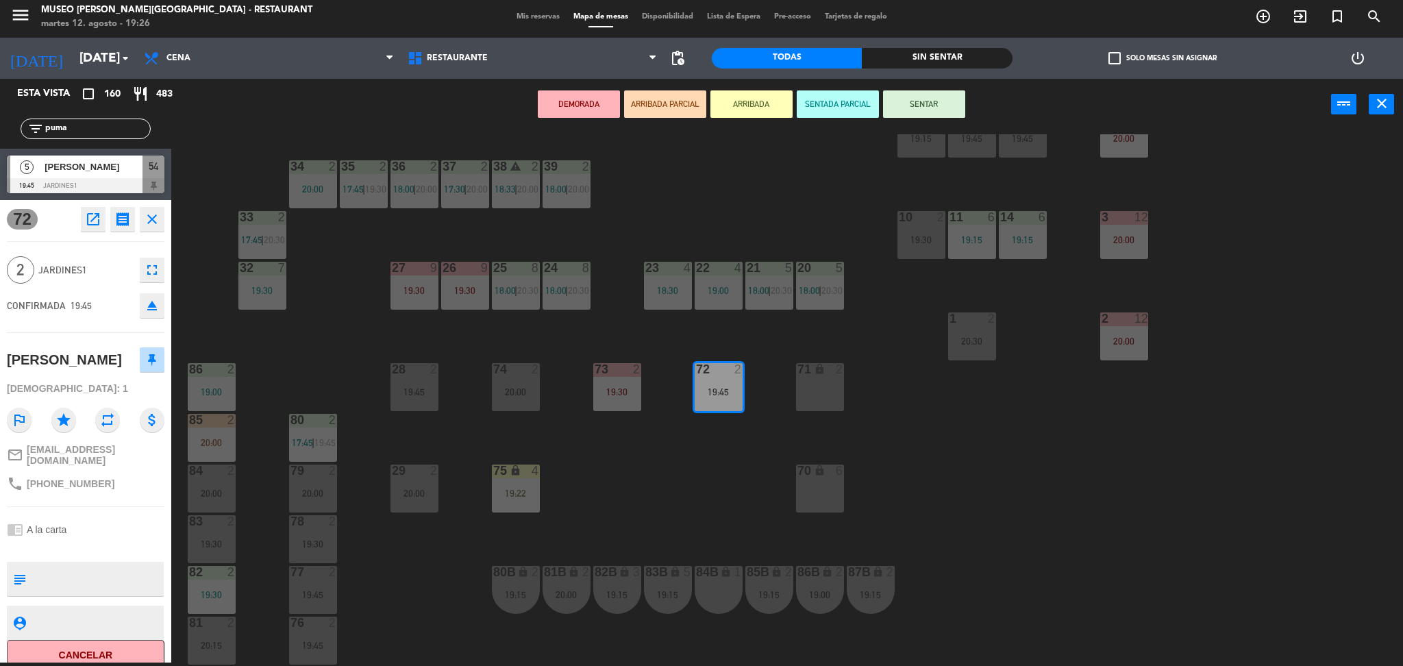
scroll to position [0, 0]
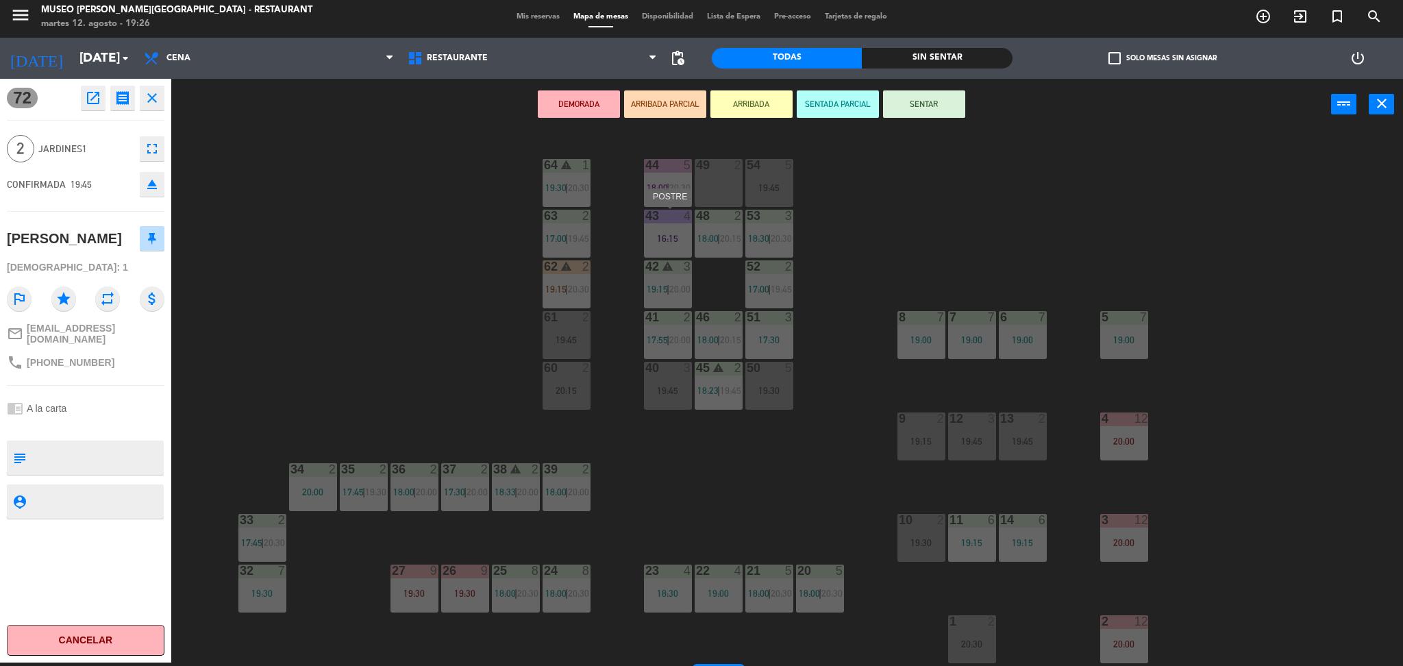
click at [666, 246] on div "43 4 16:15" at bounding box center [668, 234] width 48 height 48
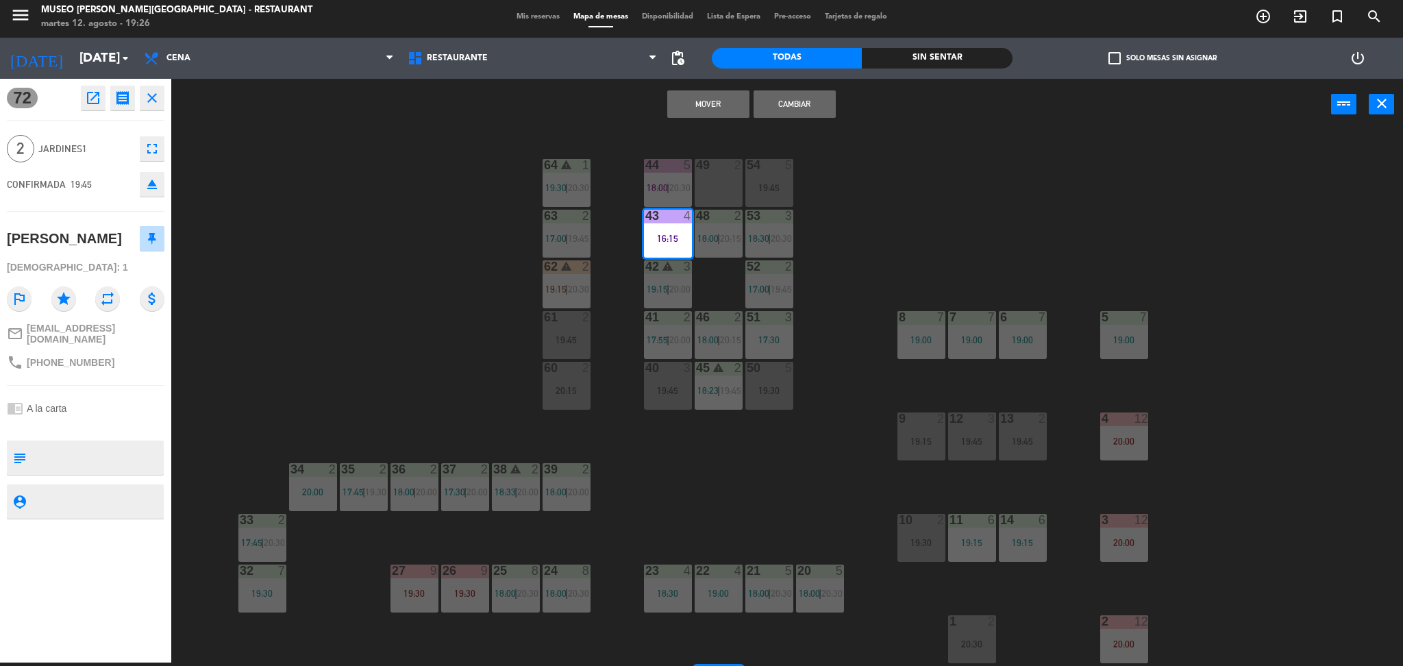
click at [906, 267] on div "44 5 18:00 | 20:30 49 2 54 5 19:45 64 warning 1 19:30 | 20:30 48 2 18:00 | 20:1…" at bounding box center [794, 400] width 1218 height 532
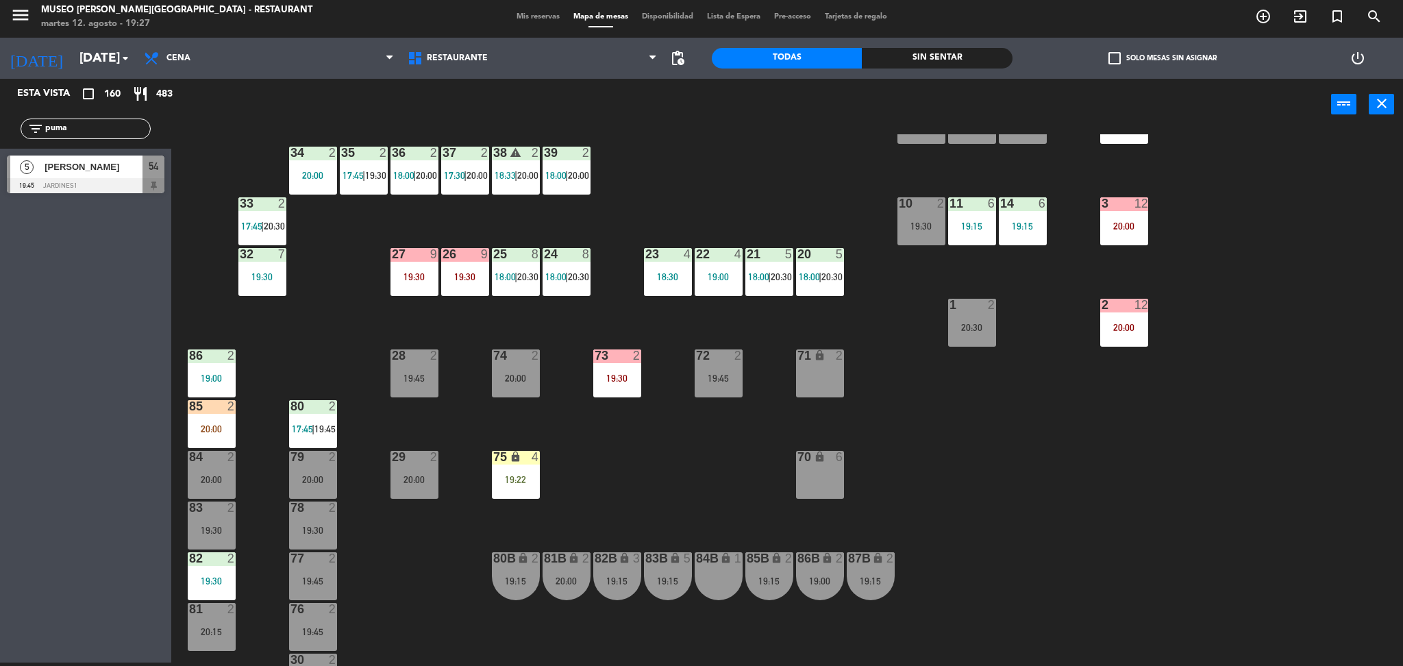
click at [726, 368] on div "72 2 19:45" at bounding box center [719, 373] width 48 height 48
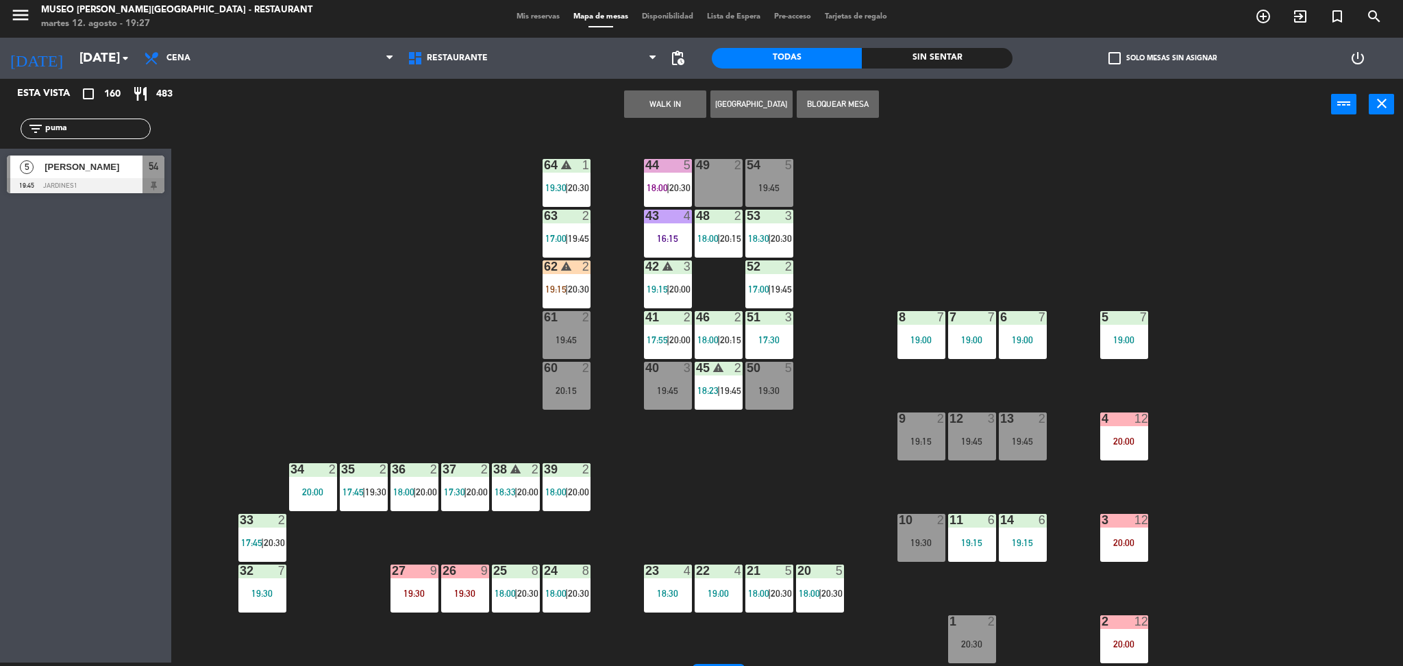
click at [716, 182] on div "49 2" at bounding box center [719, 183] width 48 height 48
click at [632, 97] on button "Mover" at bounding box center [622, 103] width 82 height 27
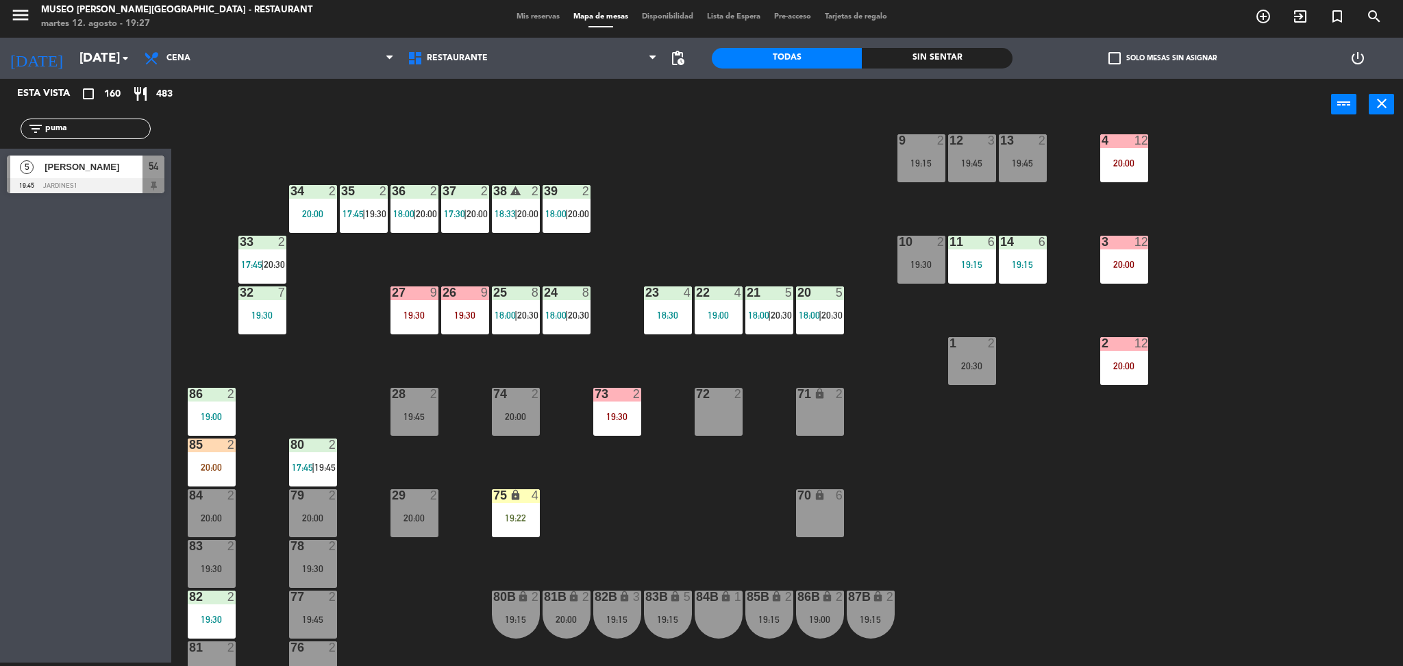
click at [501, 423] on div "74 2 20:00" at bounding box center [516, 412] width 48 height 48
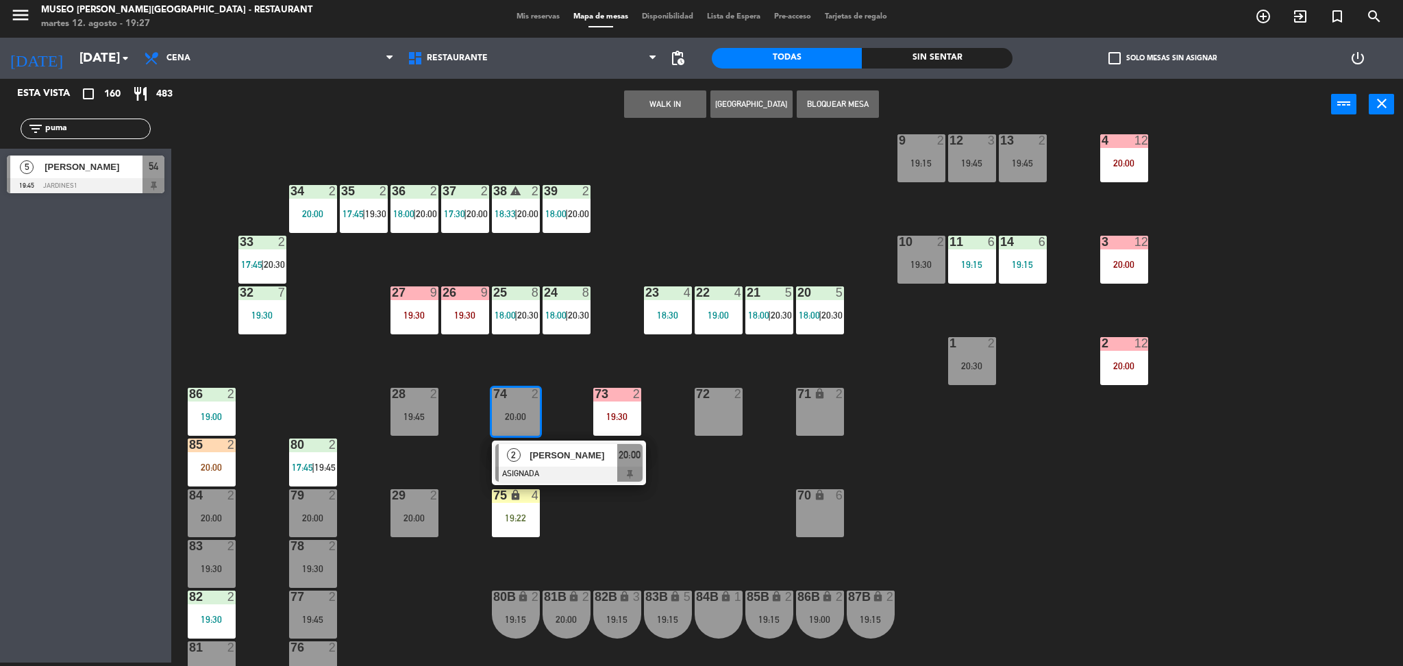
click at [531, 462] on span "[PERSON_NAME]" at bounding box center [573, 455] width 88 height 14
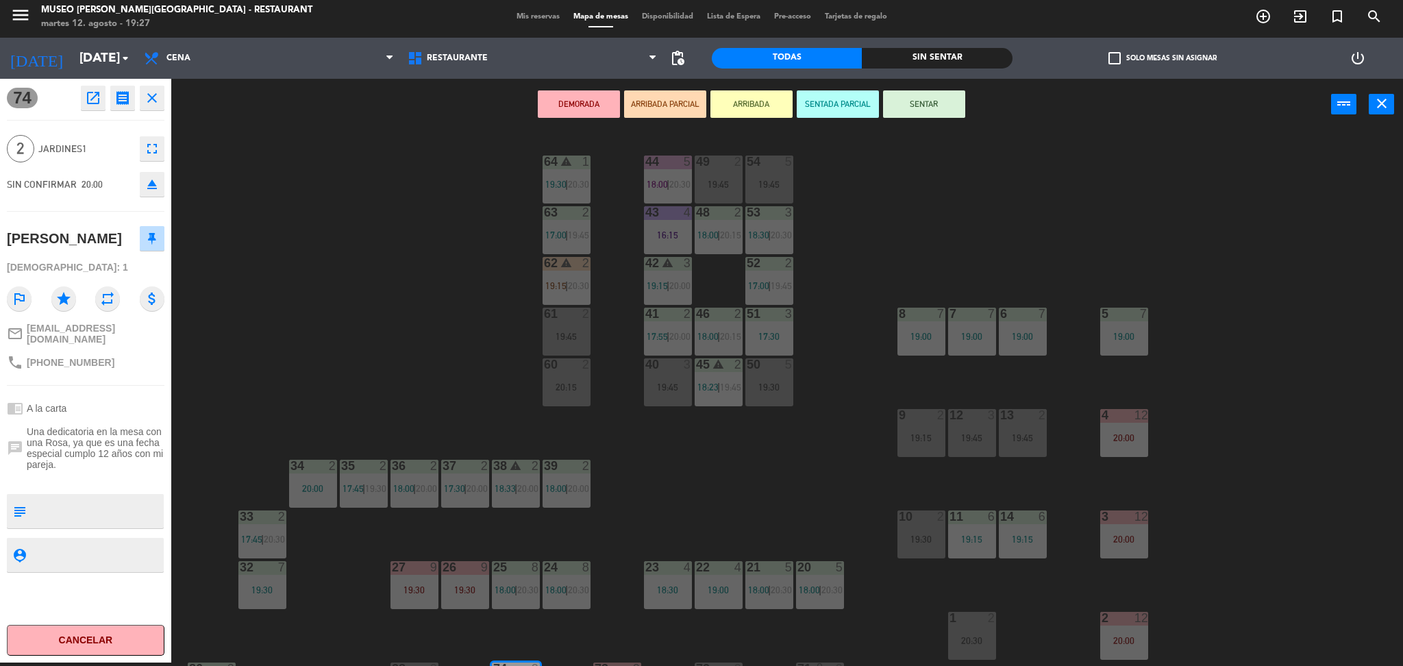
scroll to position [0, 0]
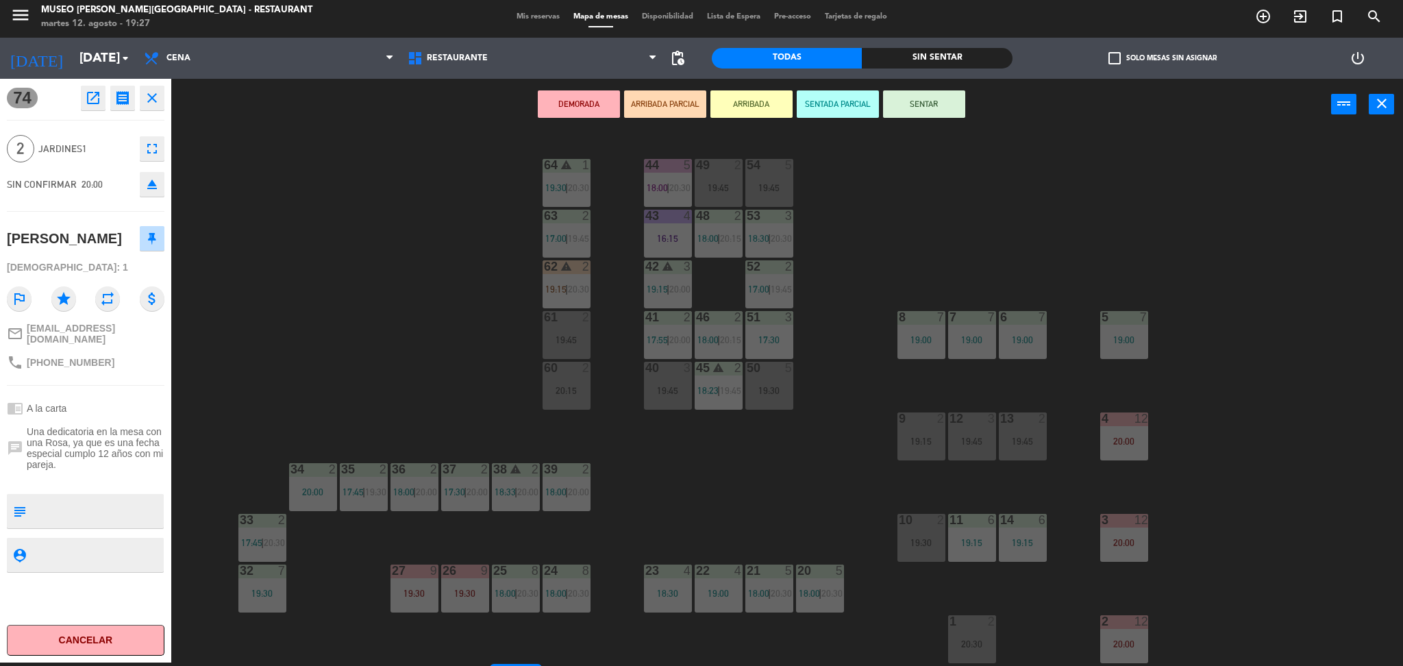
click at [664, 225] on div "43 4 16:15" at bounding box center [668, 234] width 48 height 48
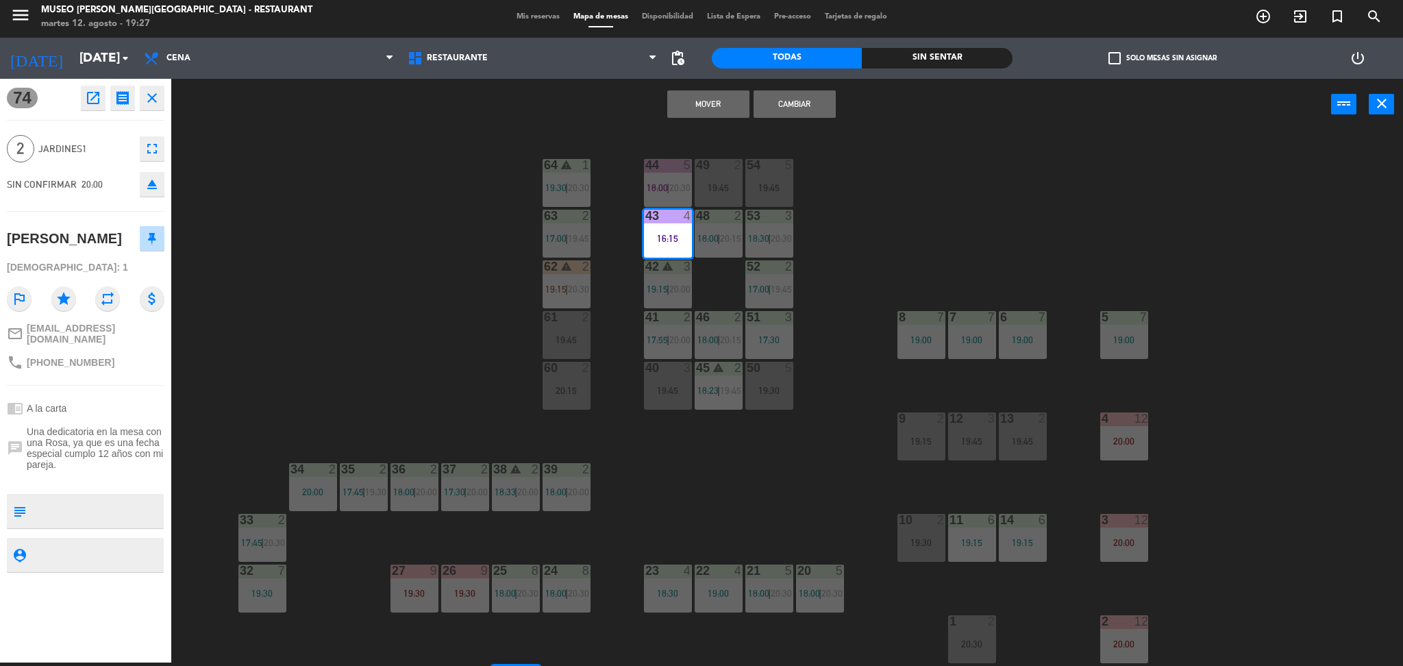
click at [709, 103] on button "Mover" at bounding box center [708, 103] width 82 height 27
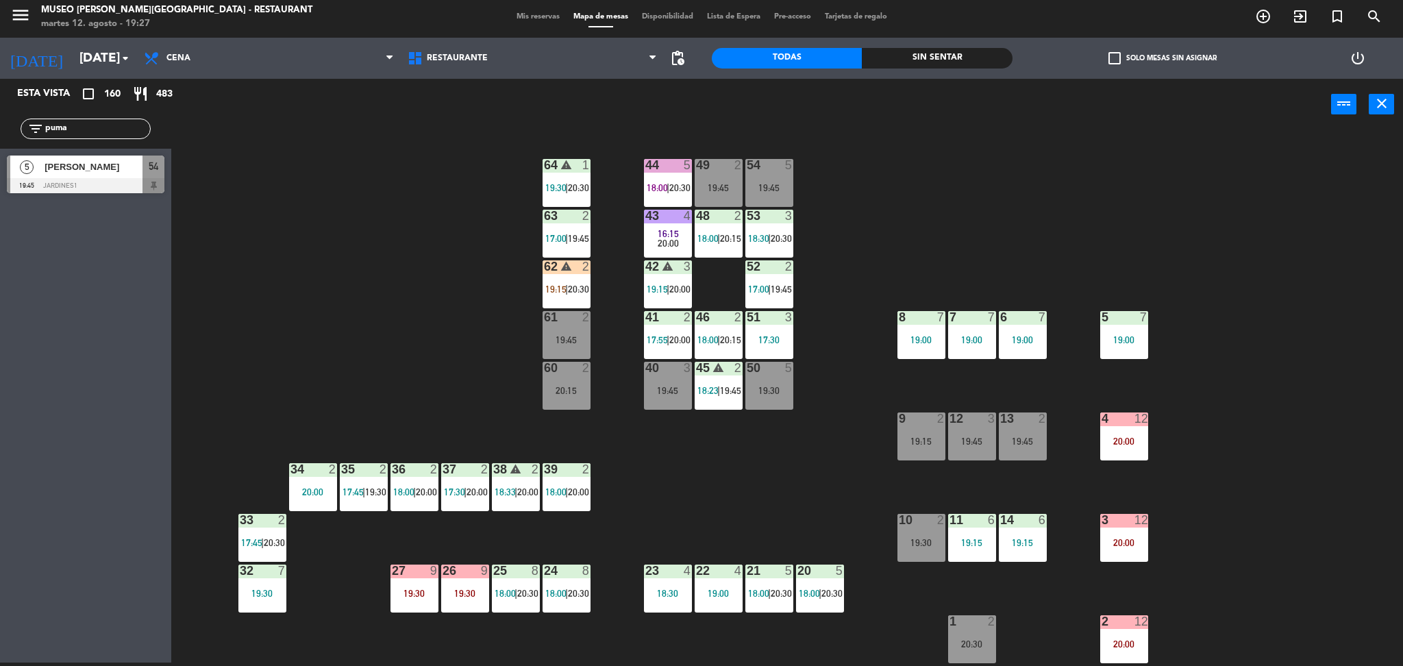
click at [111, 138] on div "filter_list puma" at bounding box center [86, 129] width 130 height 21
drag, startPoint x: 105, startPoint y: 133, endPoint x: 0, endPoint y: 158, distance: 107.8
click at [0, 158] on div "Esta vista crop_square 160 restaurant 483 filter_list puma 5 Cristina Puma Reyn…" at bounding box center [85, 139] width 171 height 121
type input "m"
type input "c"
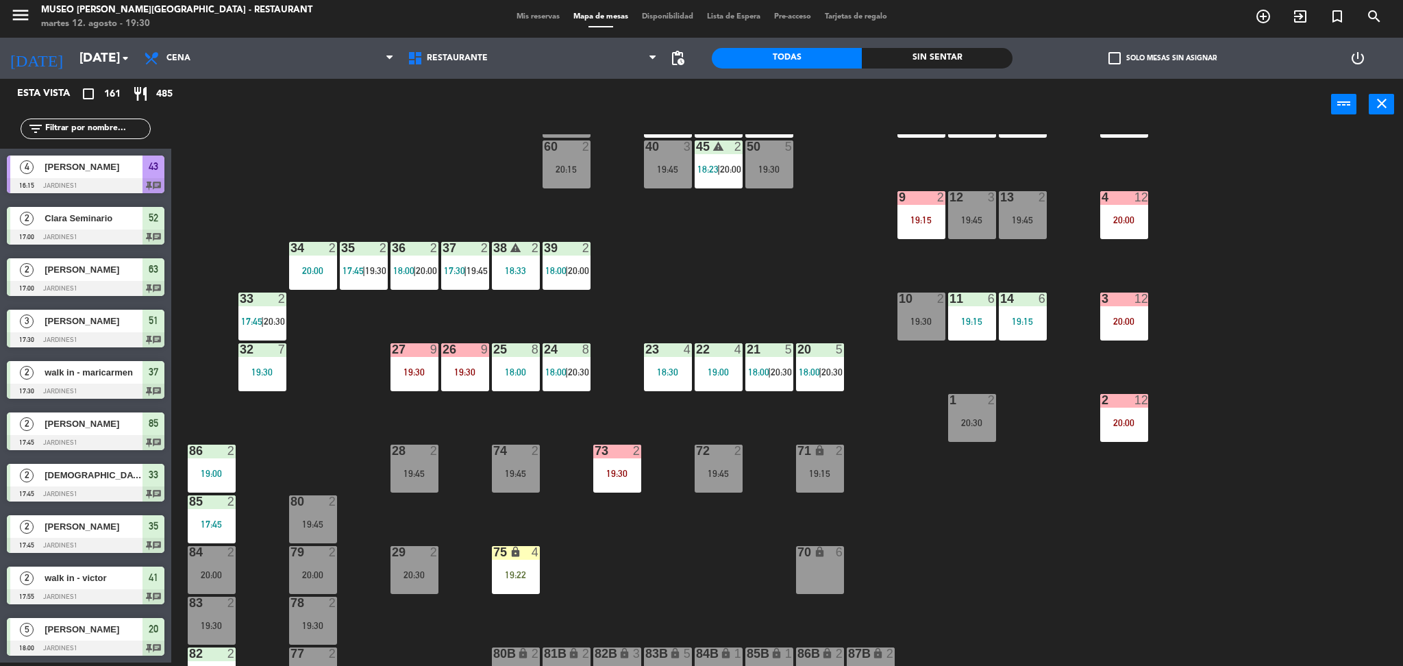
scroll to position [220, 0]
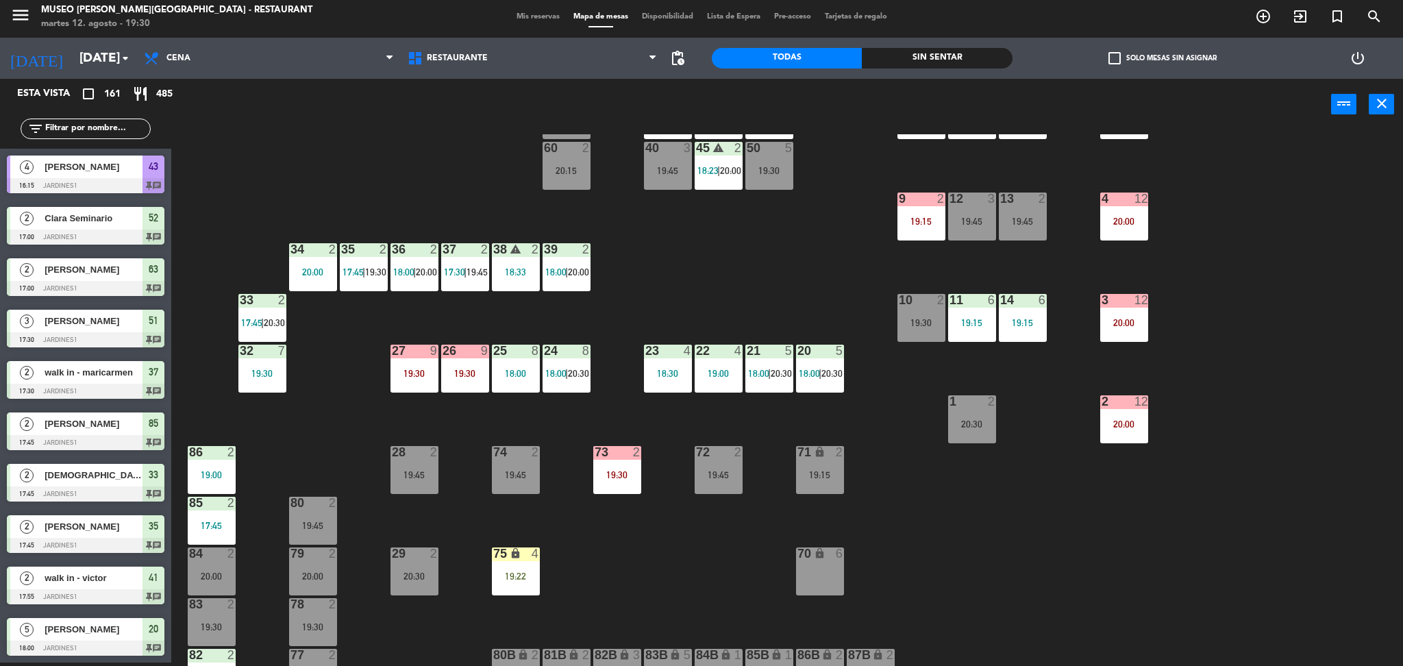
click at [950, 60] on div "Sin sentar" at bounding box center [937, 58] width 150 height 21
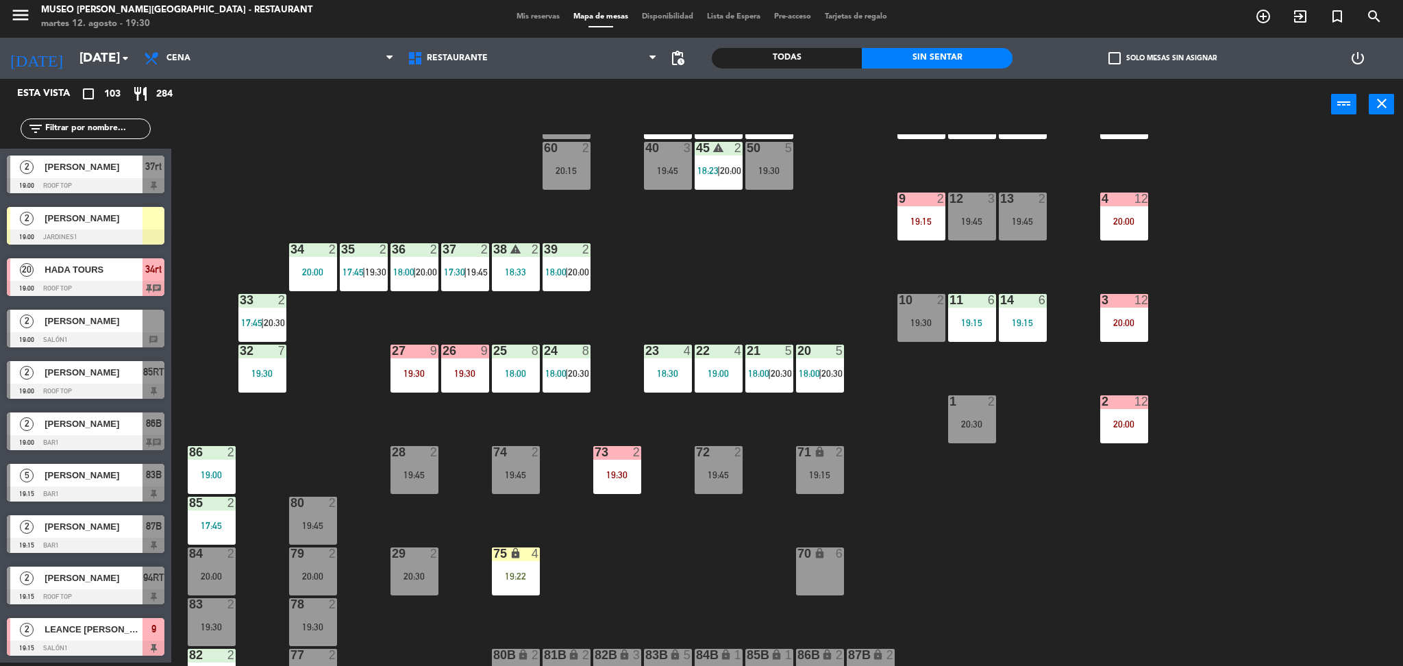
click at [60, 185] on div at bounding box center [86, 185] width 158 height 15
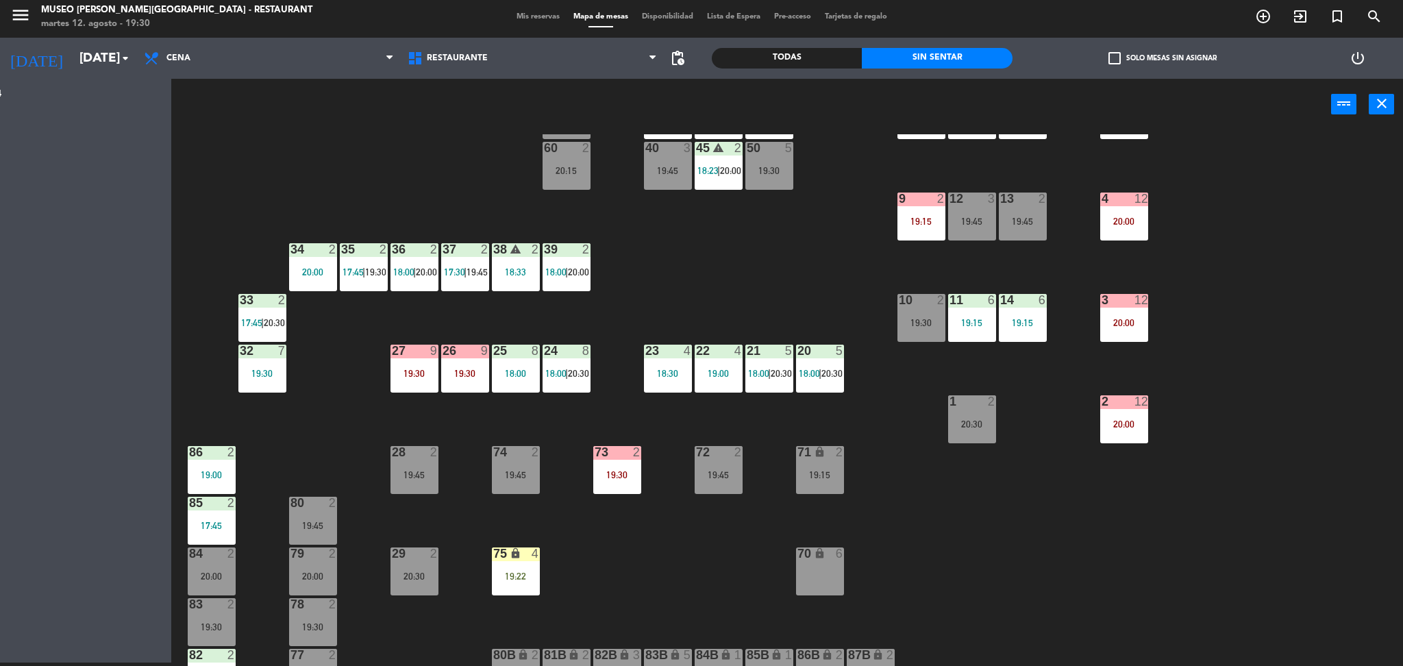
scroll to position [0, 0]
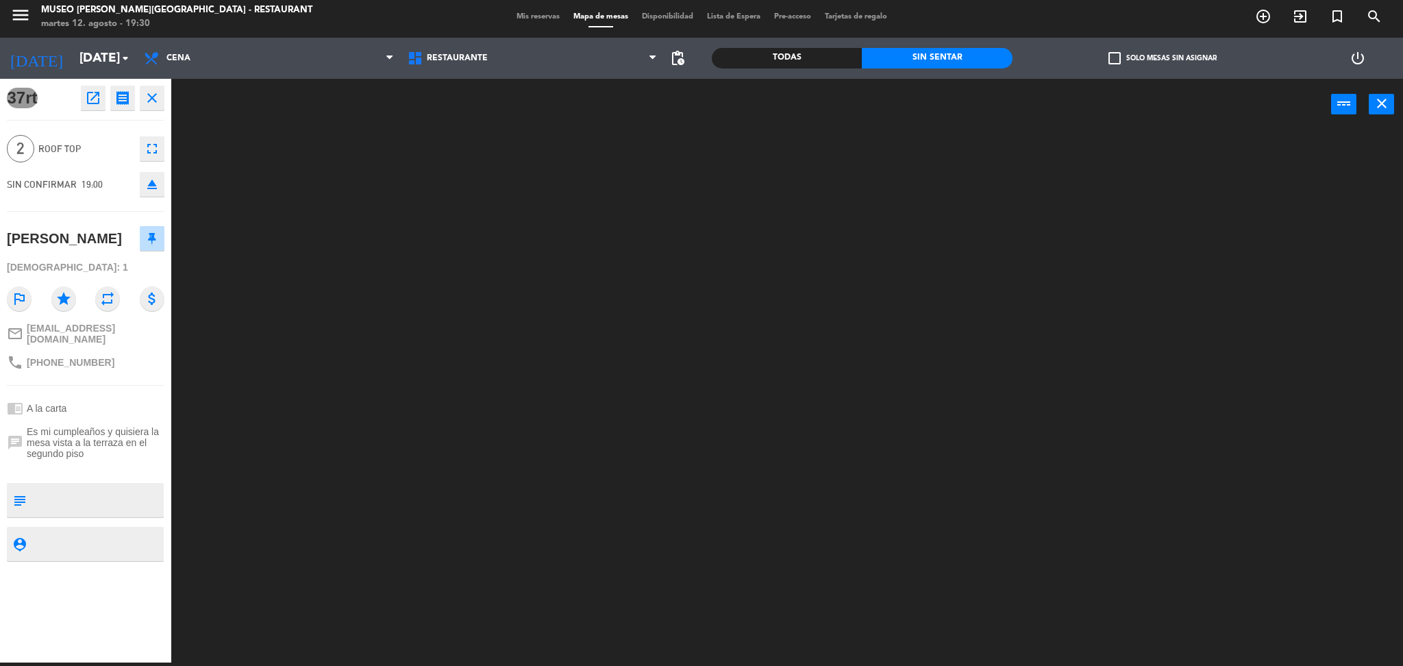
click at [92, 98] on icon "open_in_new" at bounding box center [93, 98] width 16 height 16
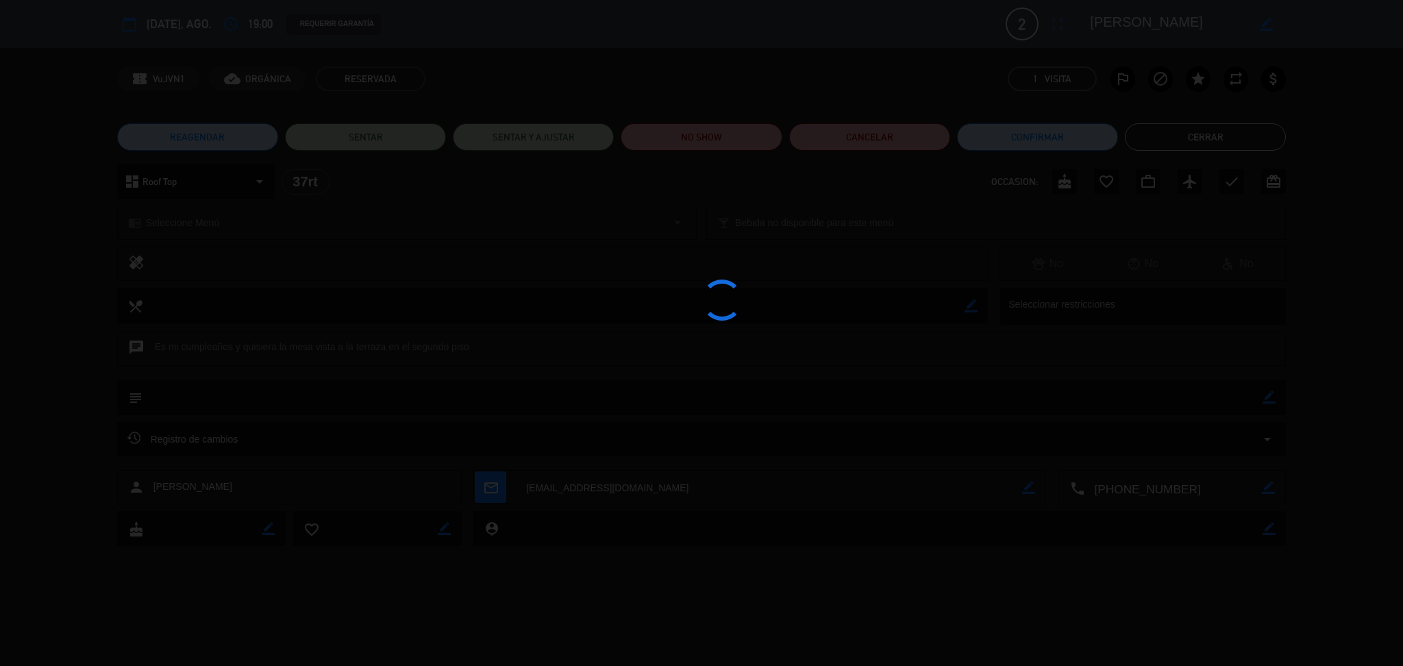
click at [711, 156] on div at bounding box center [701, 333] width 1403 height 666
click at [701, 147] on div at bounding box center [701, 333] width 1403 height 666
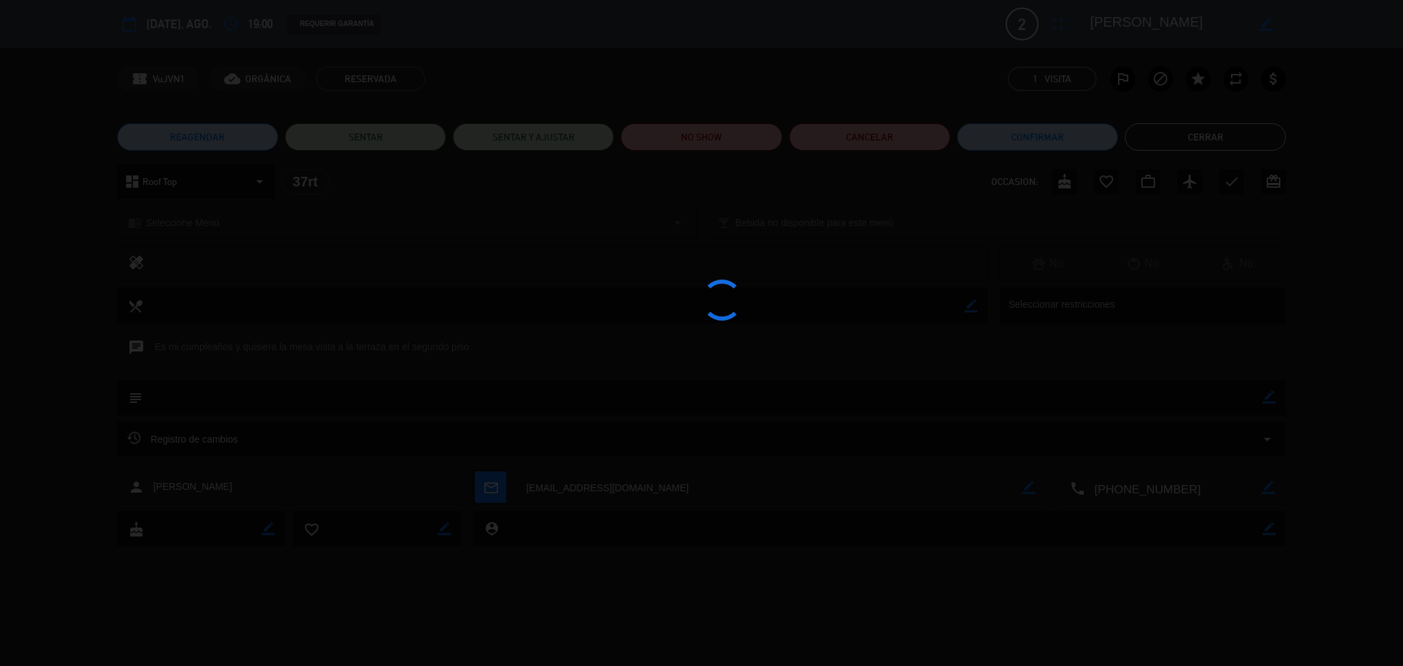
click at [701, 147] on div at bounding box center [701, 333] width 1403 height 666
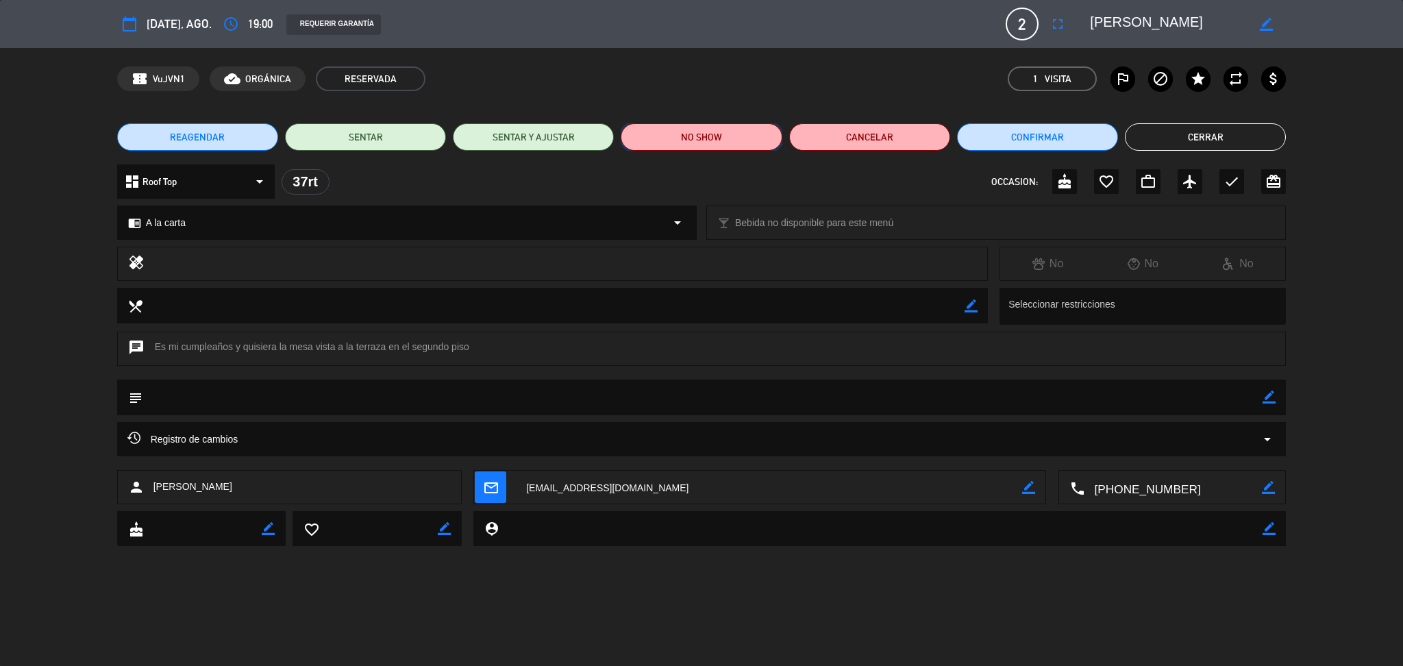
click at [701, 147] on button "NO SHOW" at bounding box center [701, 136] width 161 height 27
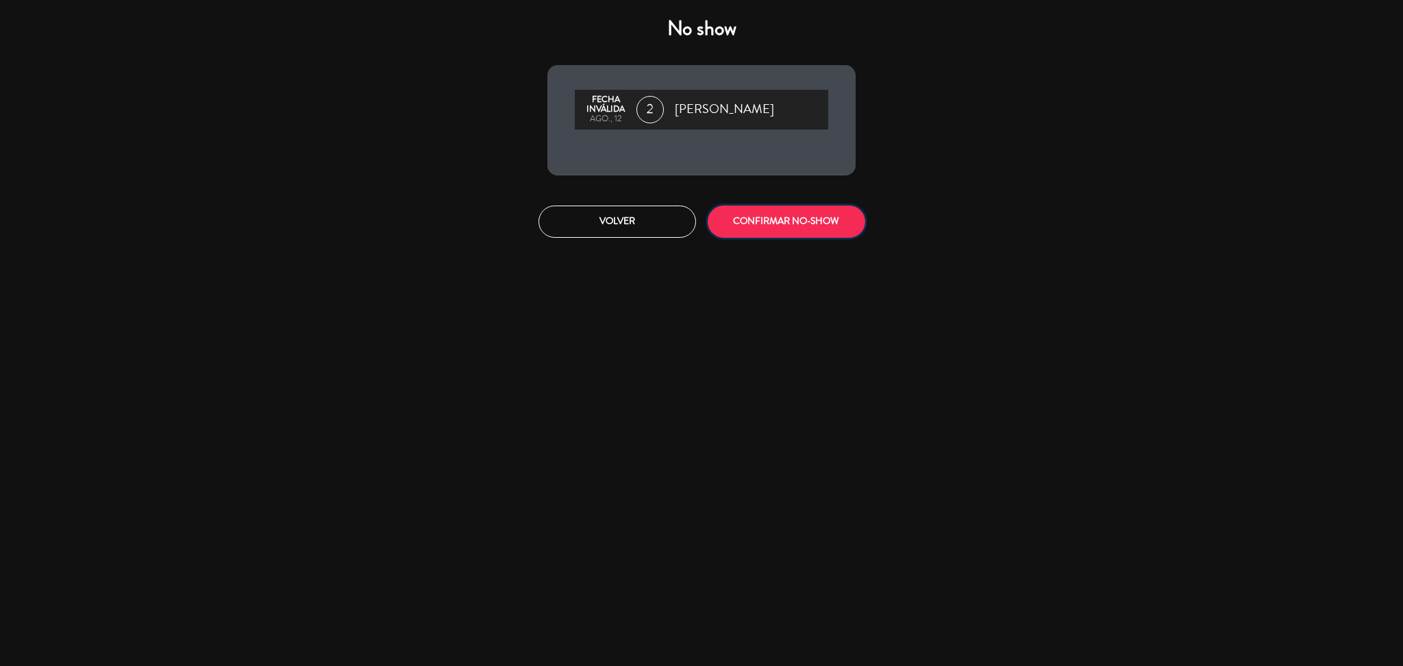
click at [769, 219] on button "CONFIRMAR NO-SHOW" at bounding box center [787, 221] width 158 height 32
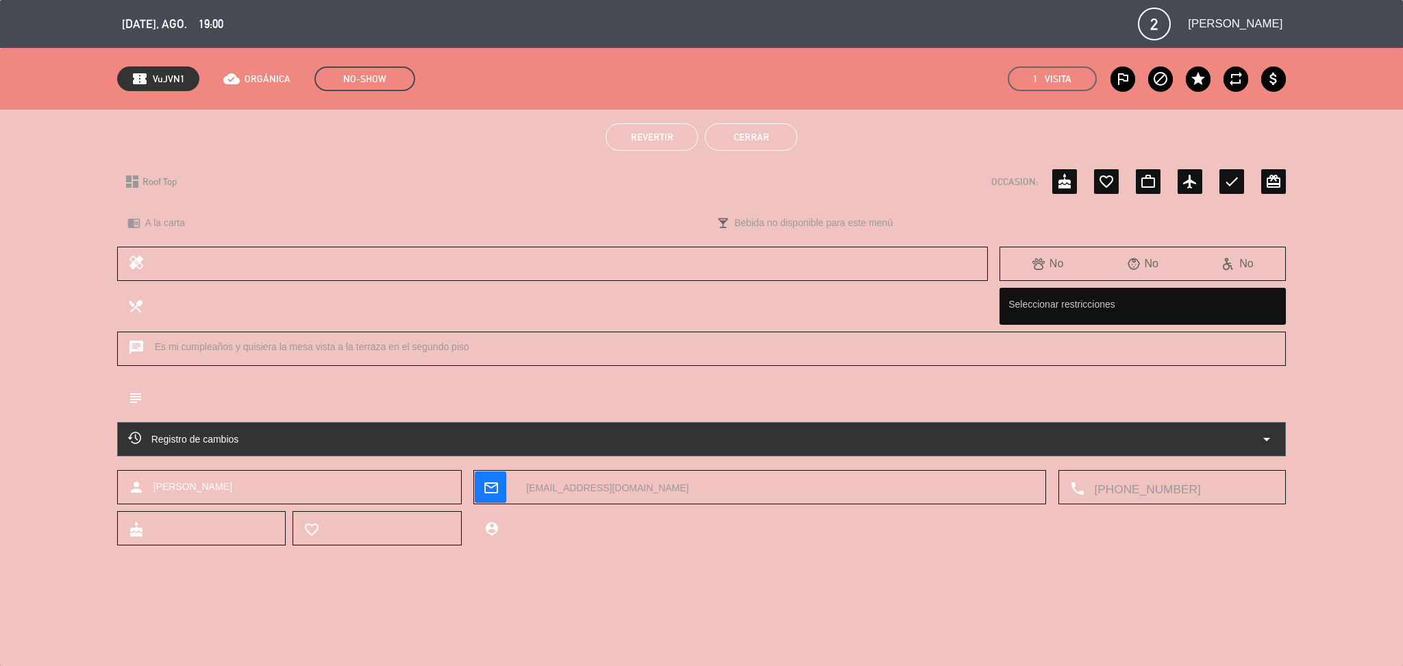
click at [764, 140] on button "Cerrar" at bounding box center [751, 136] width 92 height 27
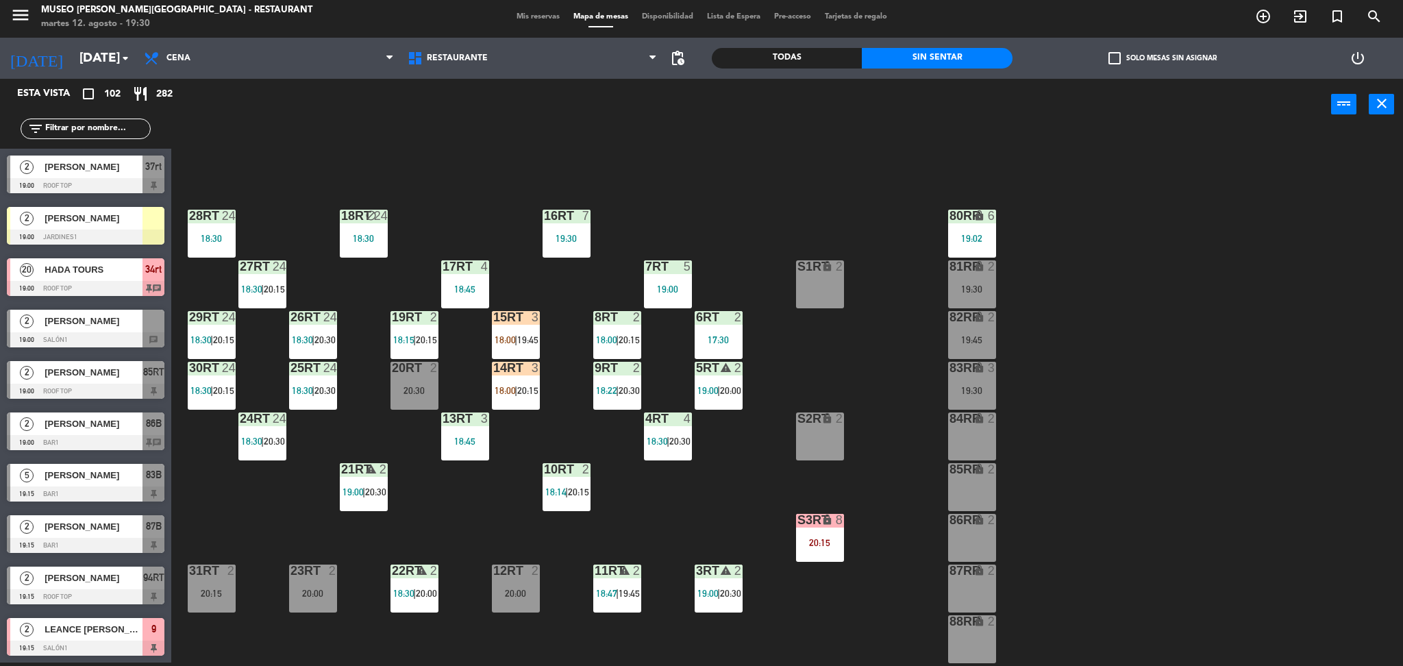
click at [105, 232] on div at bounding box center [86, 236] width 158 height 15
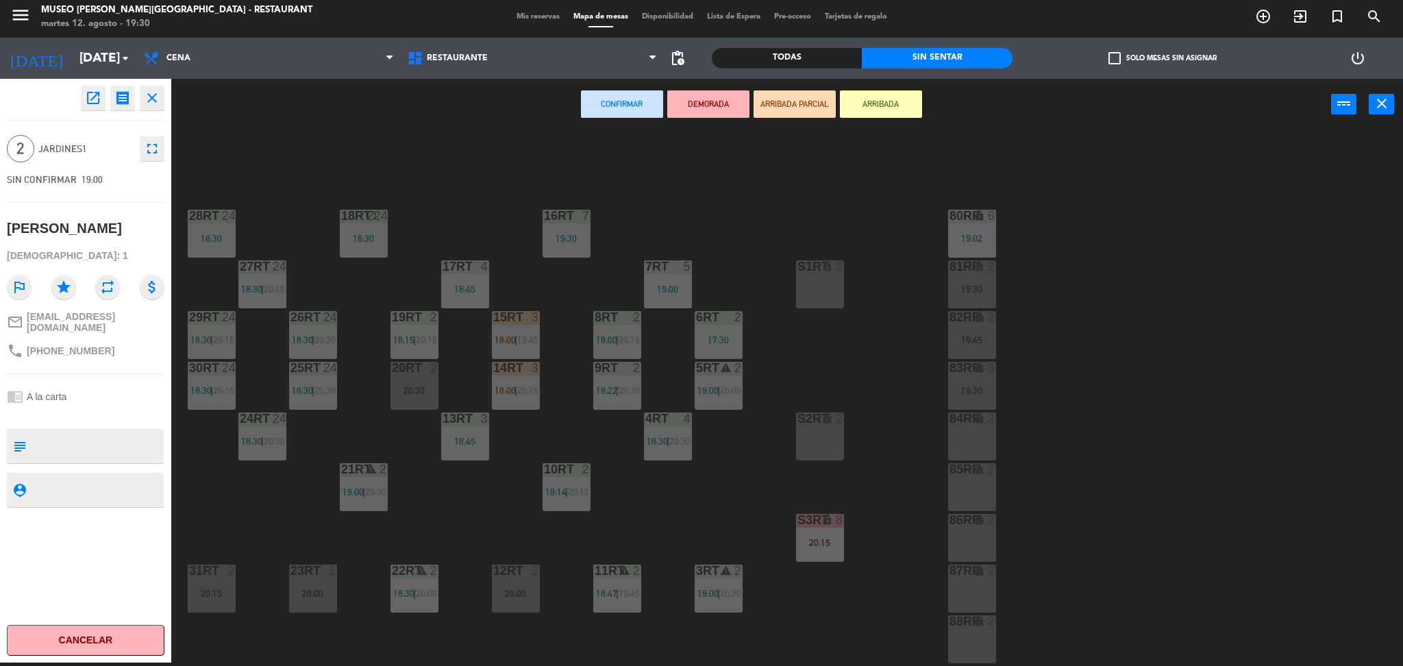
click at [88, 99] on icon "open_in_new" at bounding box center [93, 98] width 16 height 16
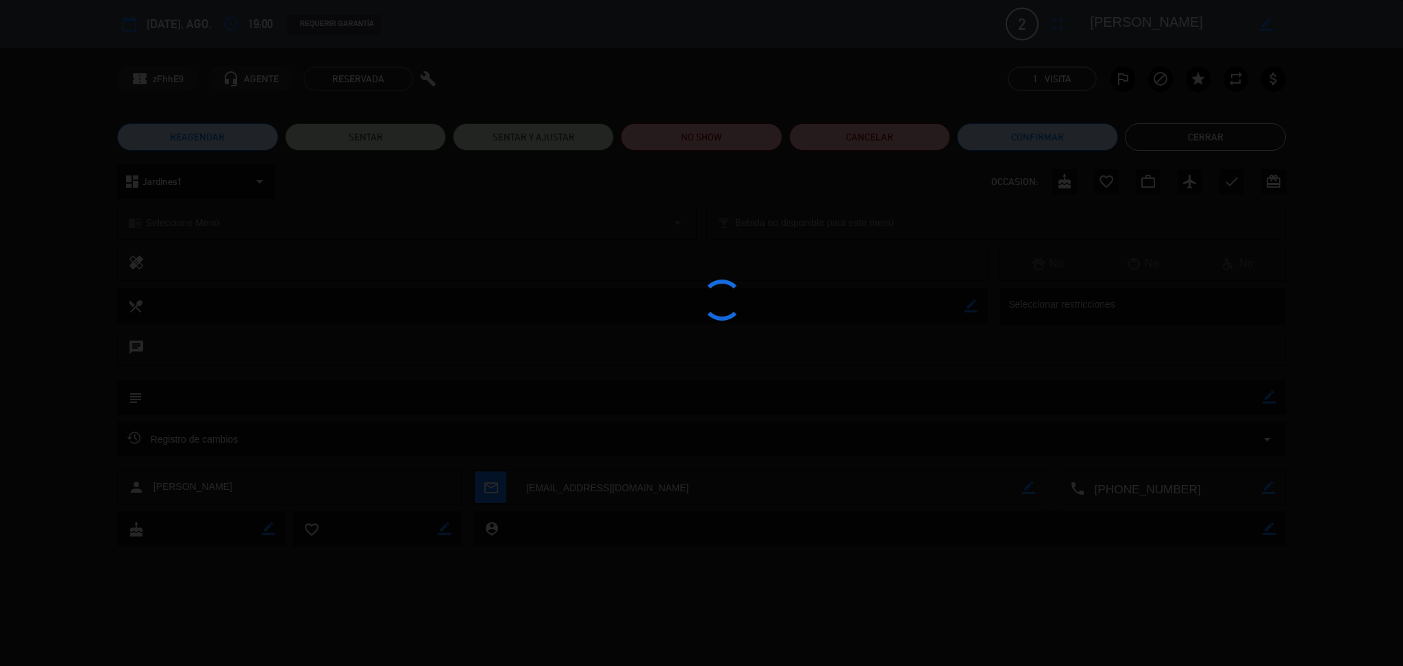
click at [688, 132] on div at bounding box center [701, 333] width 1403 height 666
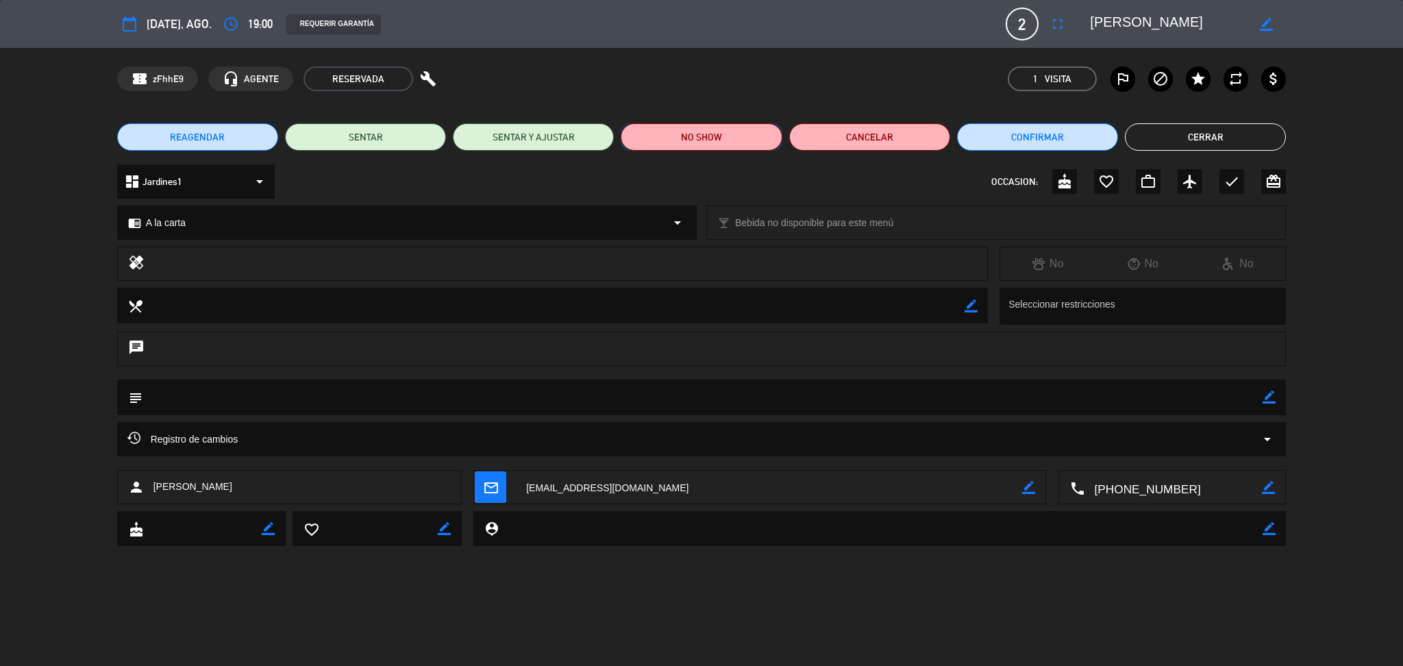
click at [721, 133] on button "NO SHOW" at bounding box center [701, 136] width 161 height 27
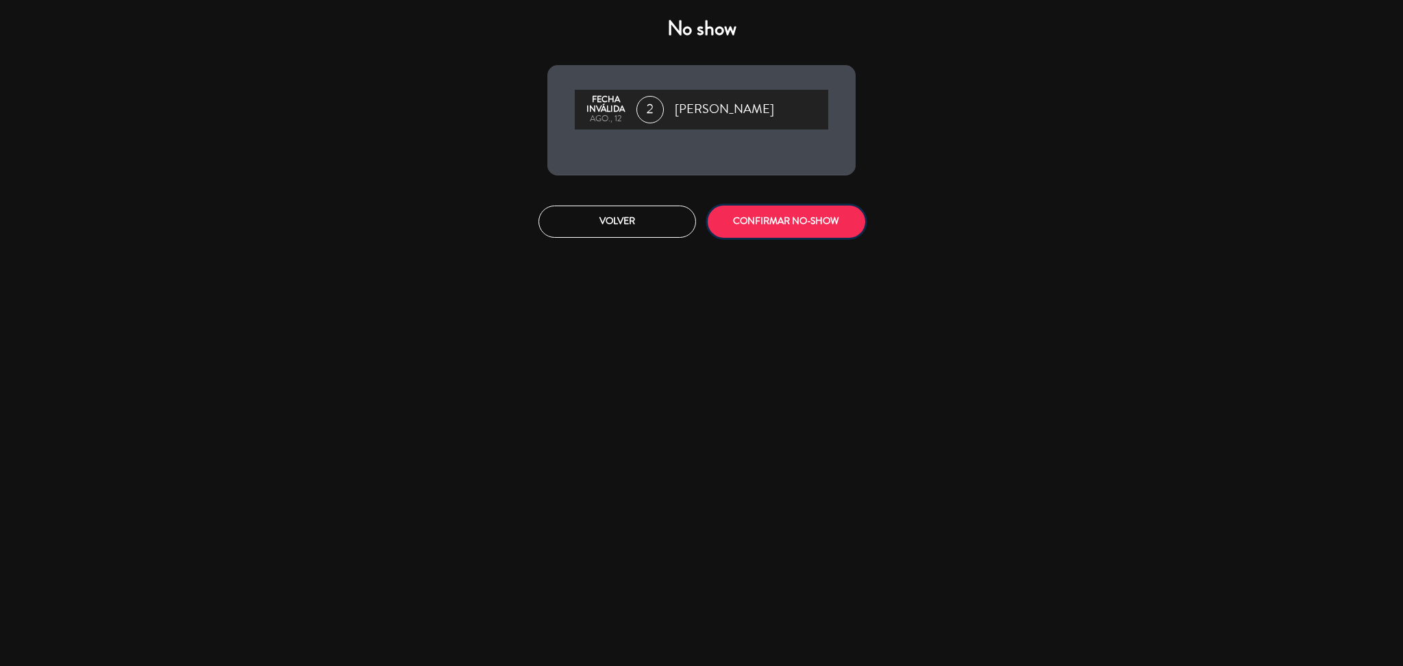
click at [765, 225] on button "CONFIRMAR NO-SHOW" at bounding box center [787, 221] width 158 height 32
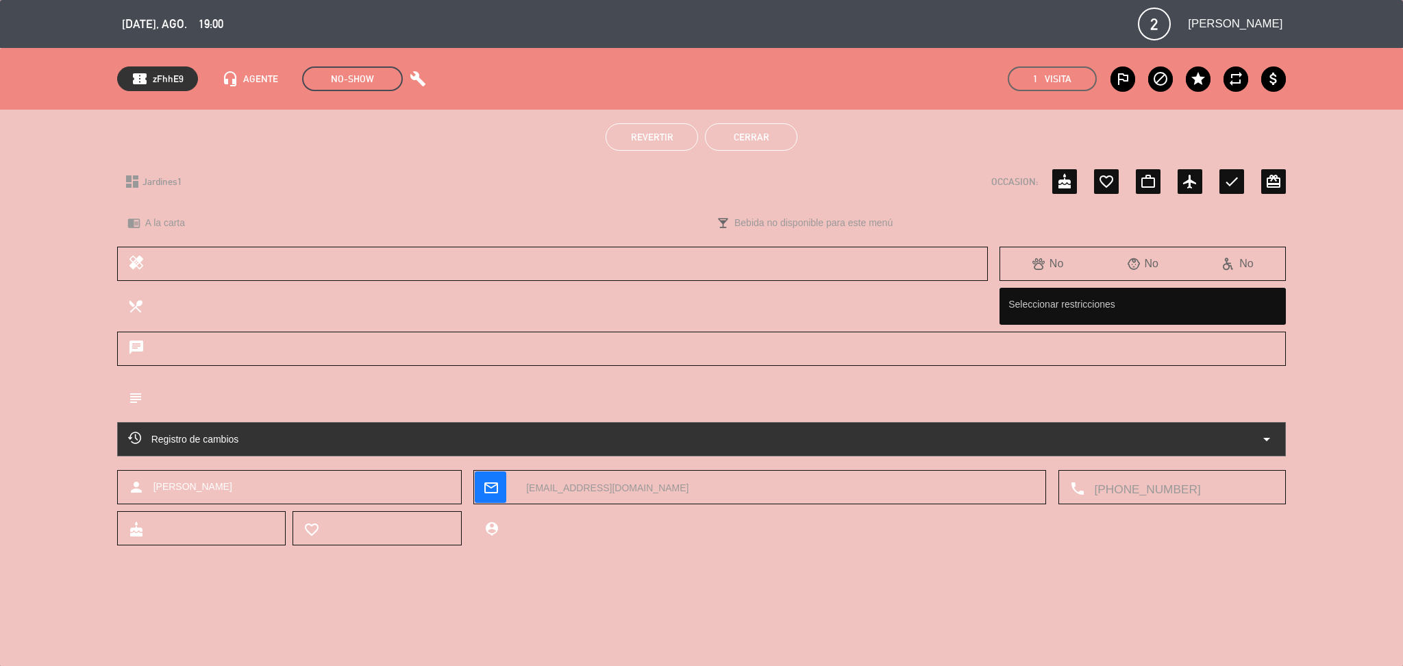
click at [740, 142] on button "Cerrar" at bounding box center [751, 136] width 92 height 27
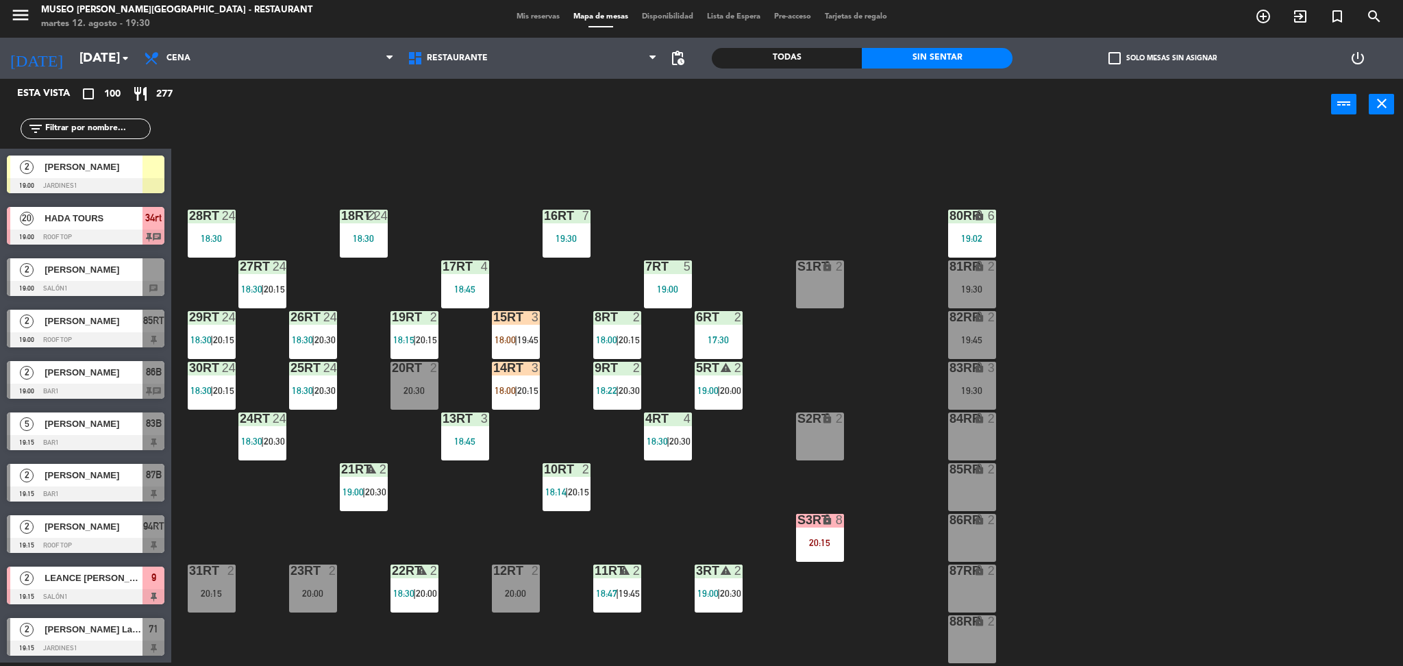
click at [115, 289] on div at bounding box center [86, 288] width 158 height 15
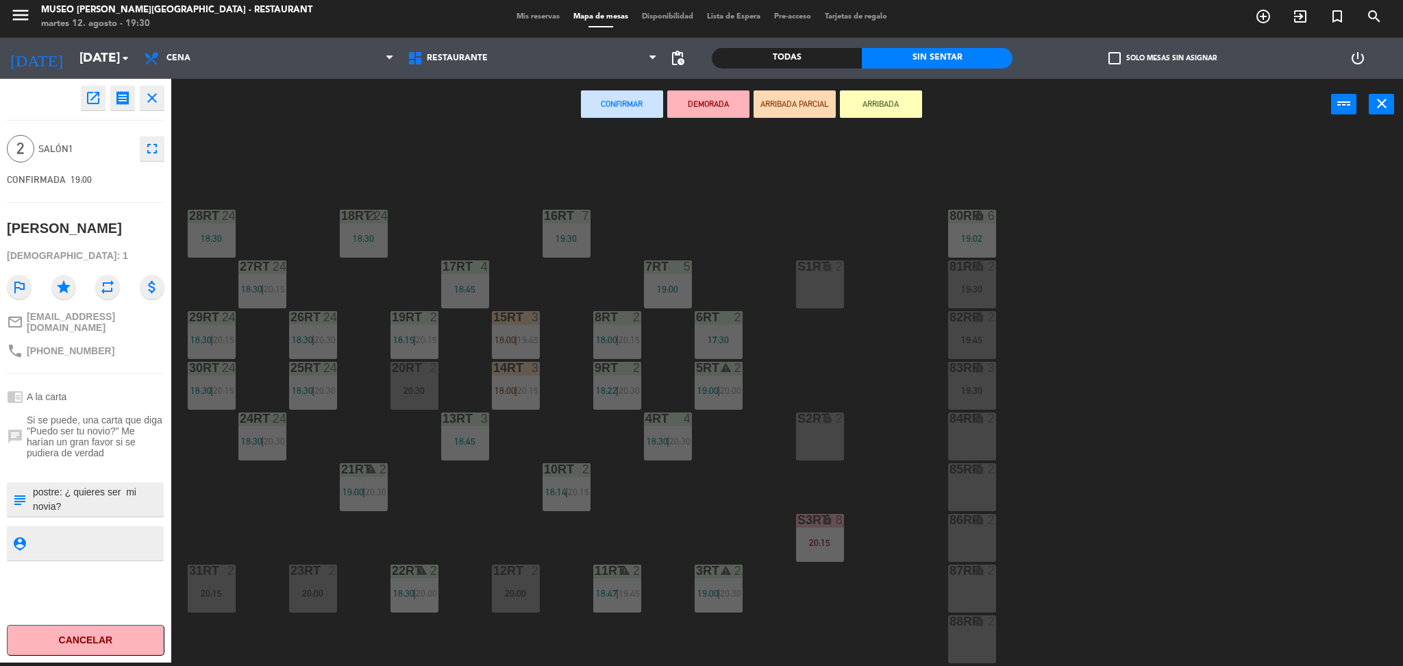
click at [95, 94] on icon "open_in_new" at bounding box center [93, 98] width 16 height 16
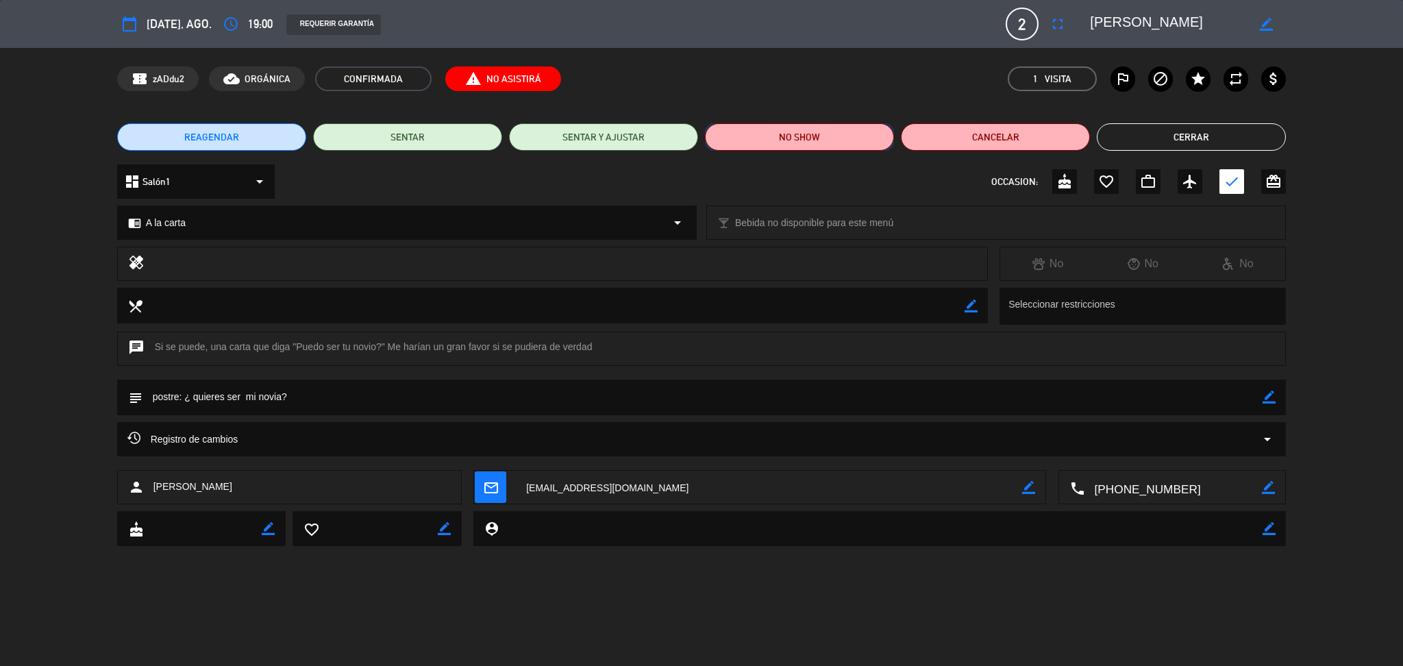
click at [775, 137] on button "NO SHOW" at bounding box center [799, 136] width 189 height 27
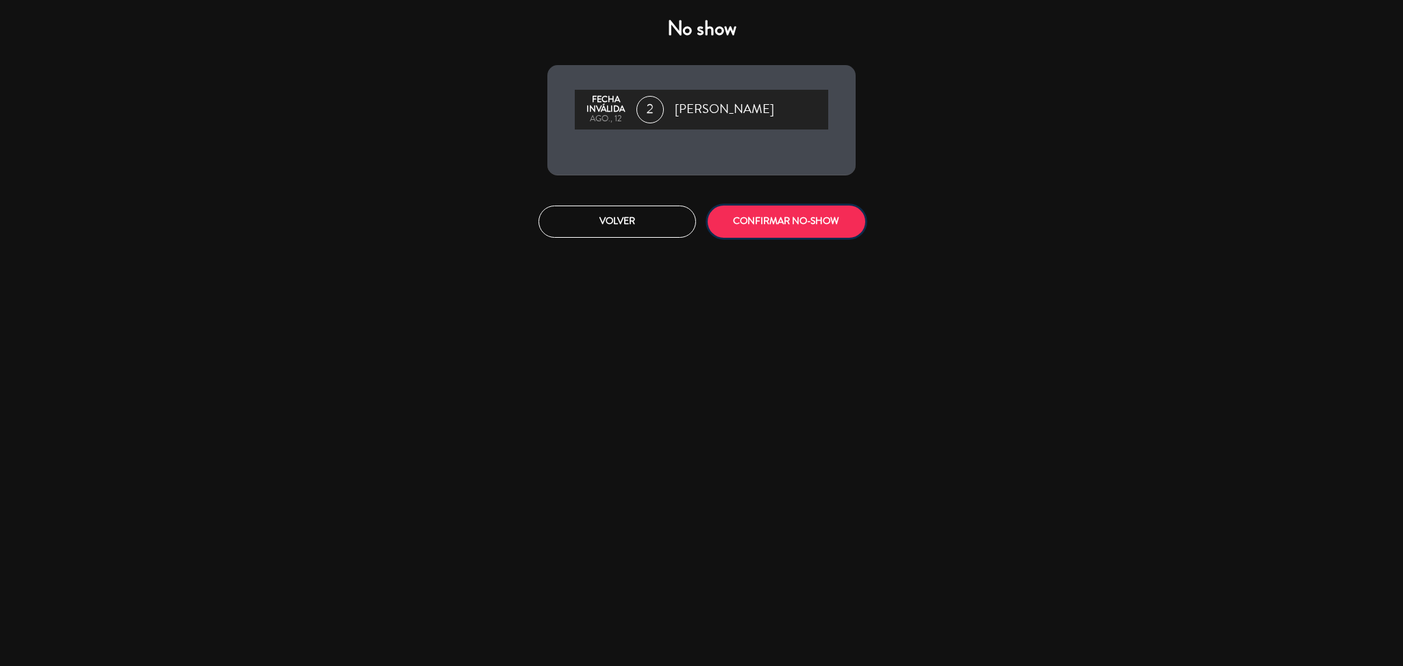
click at [783, 219] on button "CONFIRMAR NO-SHOW" at bounding box center [787, 221] width 158 height 32
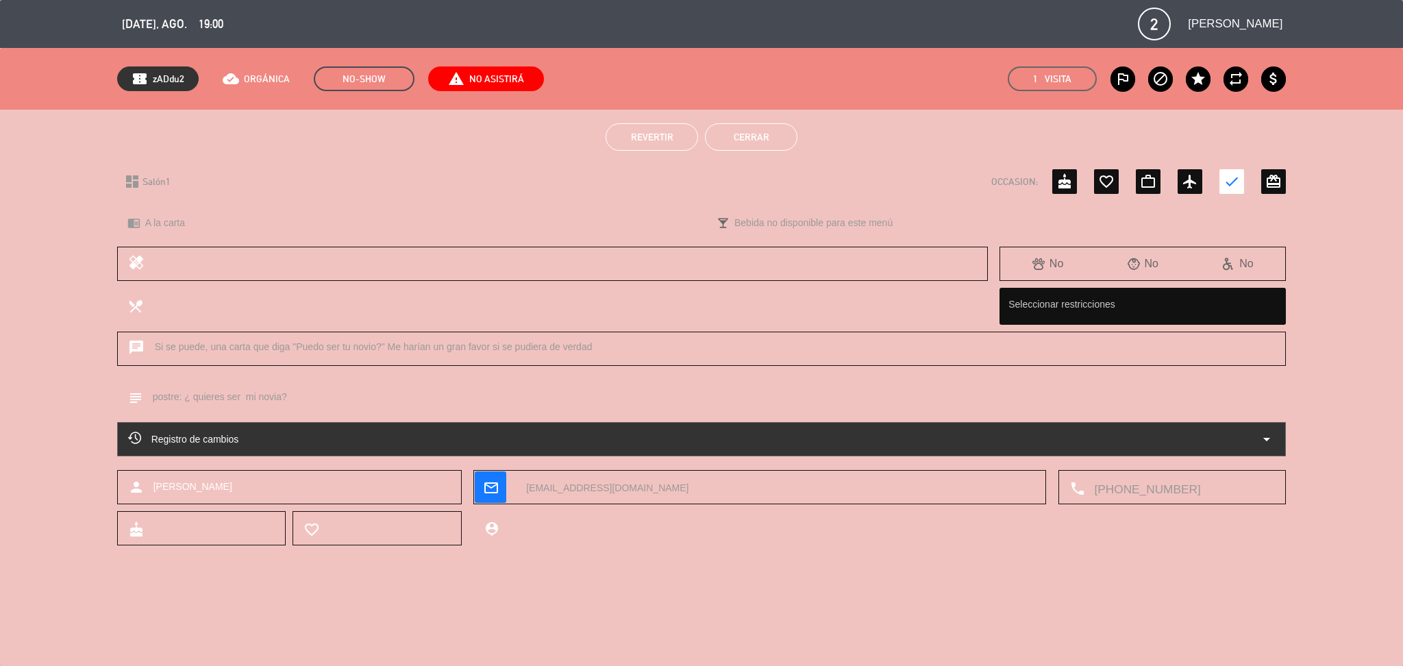
click at [782, 142] on button "Cerrar" at bounding box center [751, 136] width 92 height 27
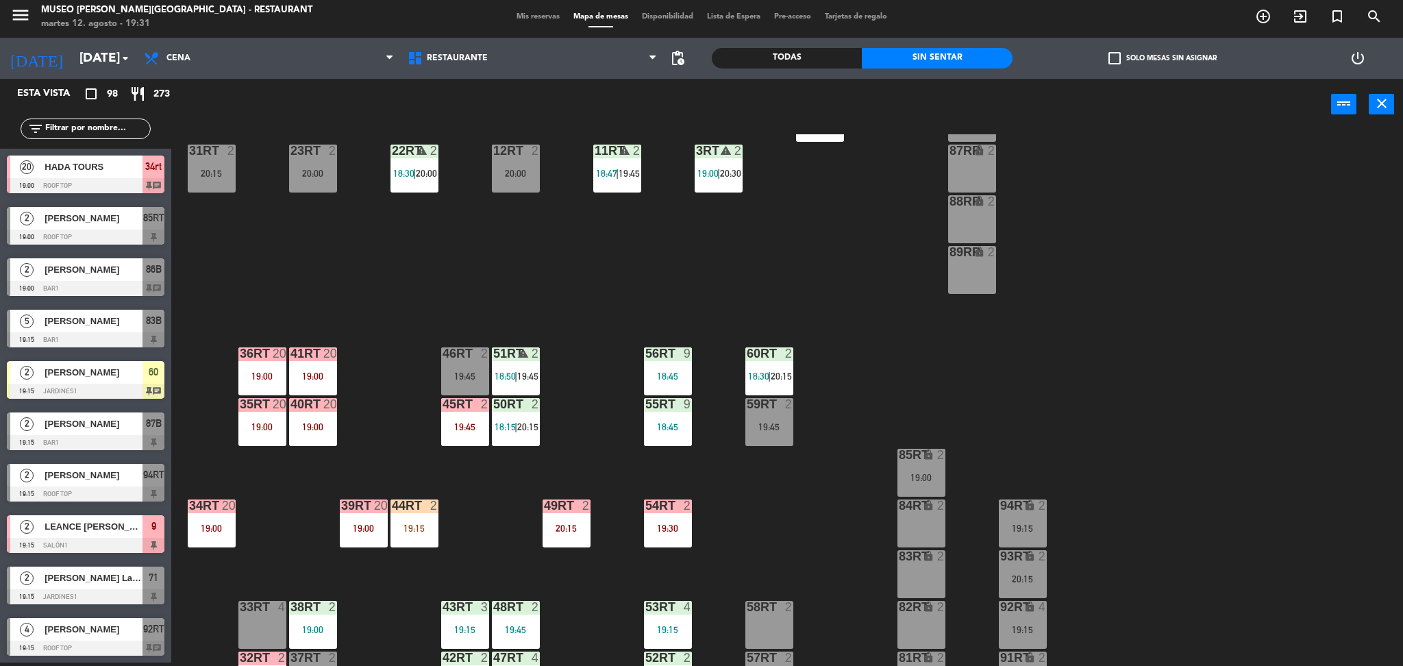
scroll to position [422, 0]
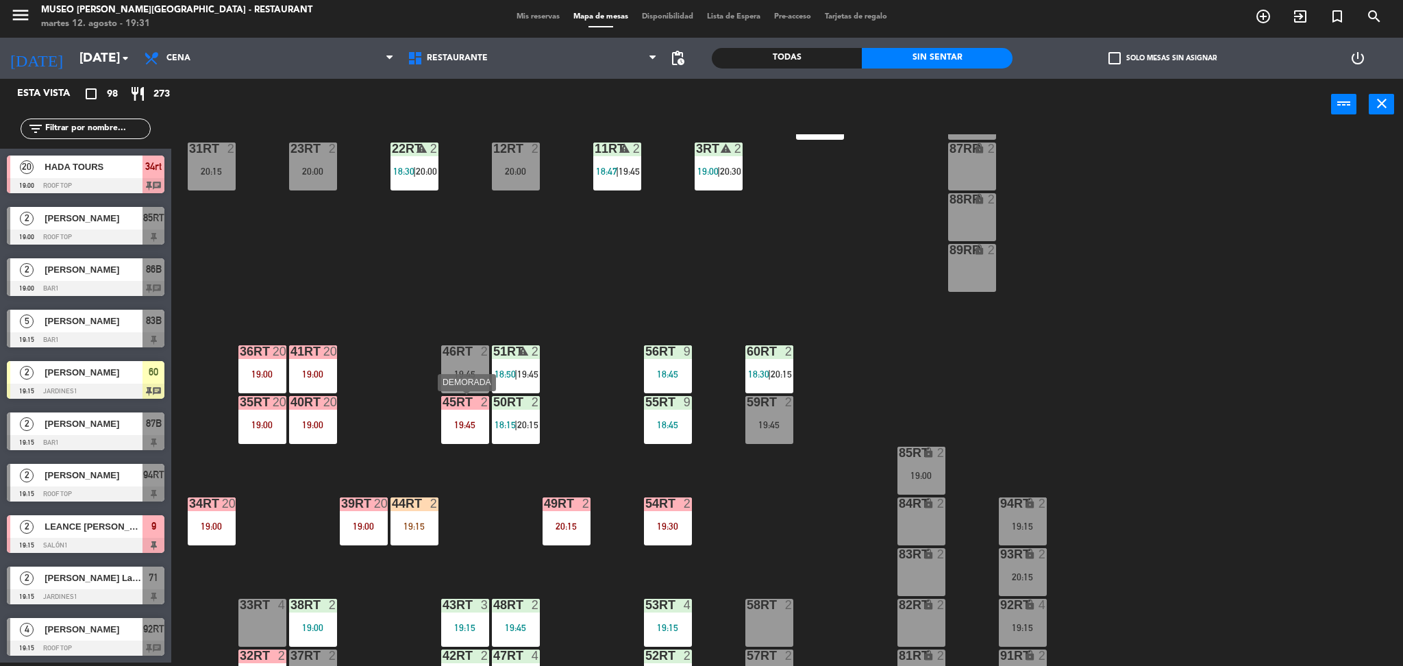
click at [453, 429] on div "45RT 2 19:45" at bounding box center [465, 420] width 48 height 48
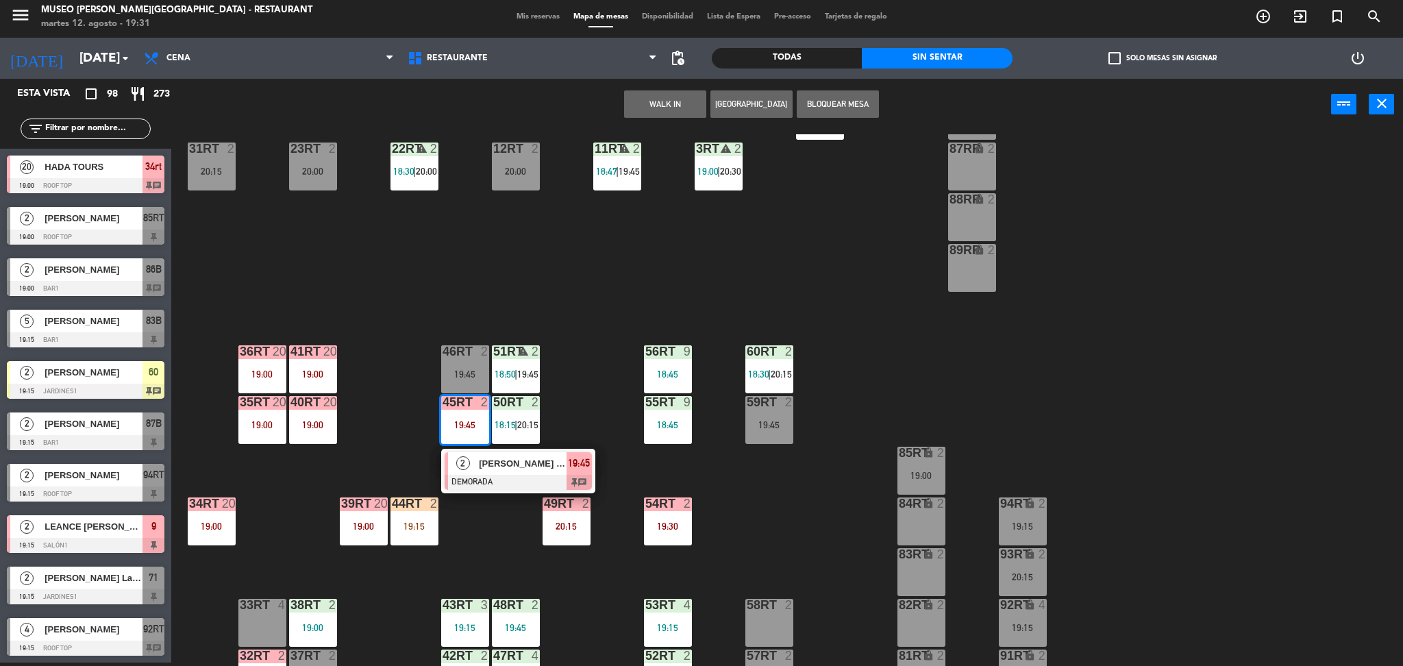
click at [495, 518] on div "18RT block 24 18:30 16RT 7 19:30 28RT 24 18:30 80RR lock 6 19:02 27RT 24 18:30 …" at bounding box center [794, 400] width 1218 height 532
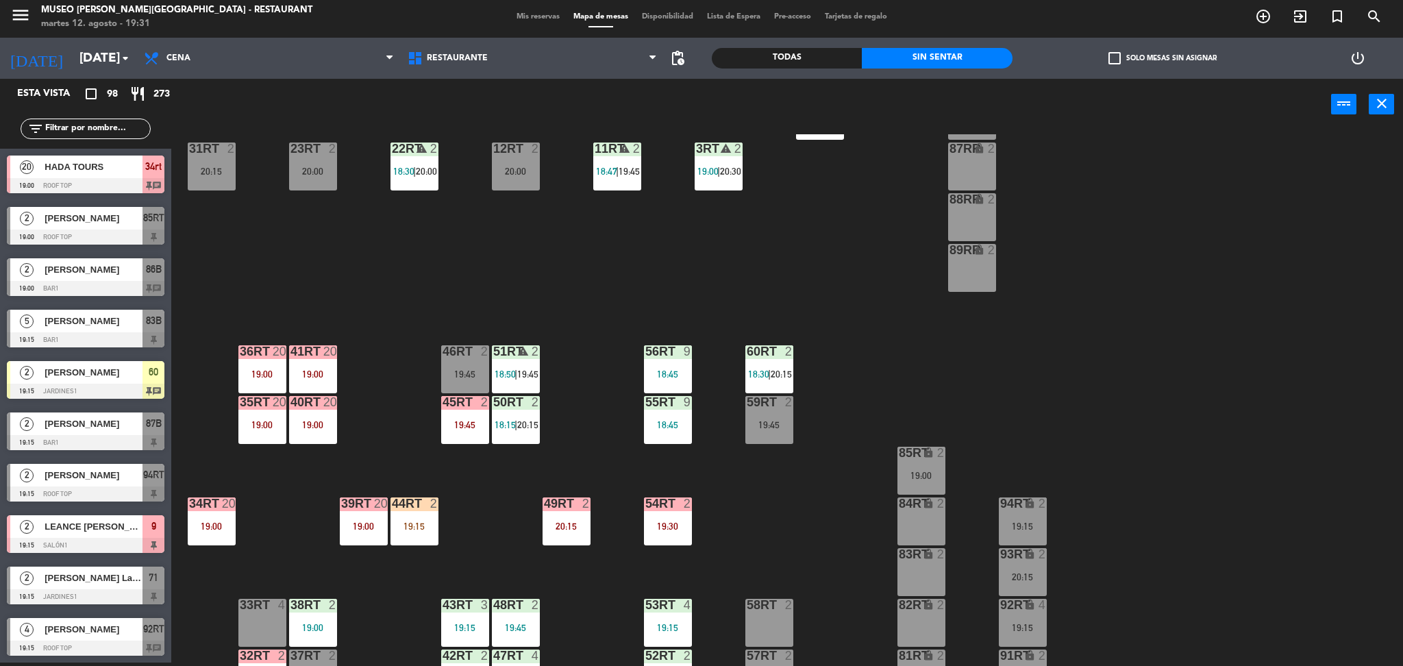
click at [551, 534] on div "49RT 2 20:15" at bounding box center [567, 521] width 48 height 48
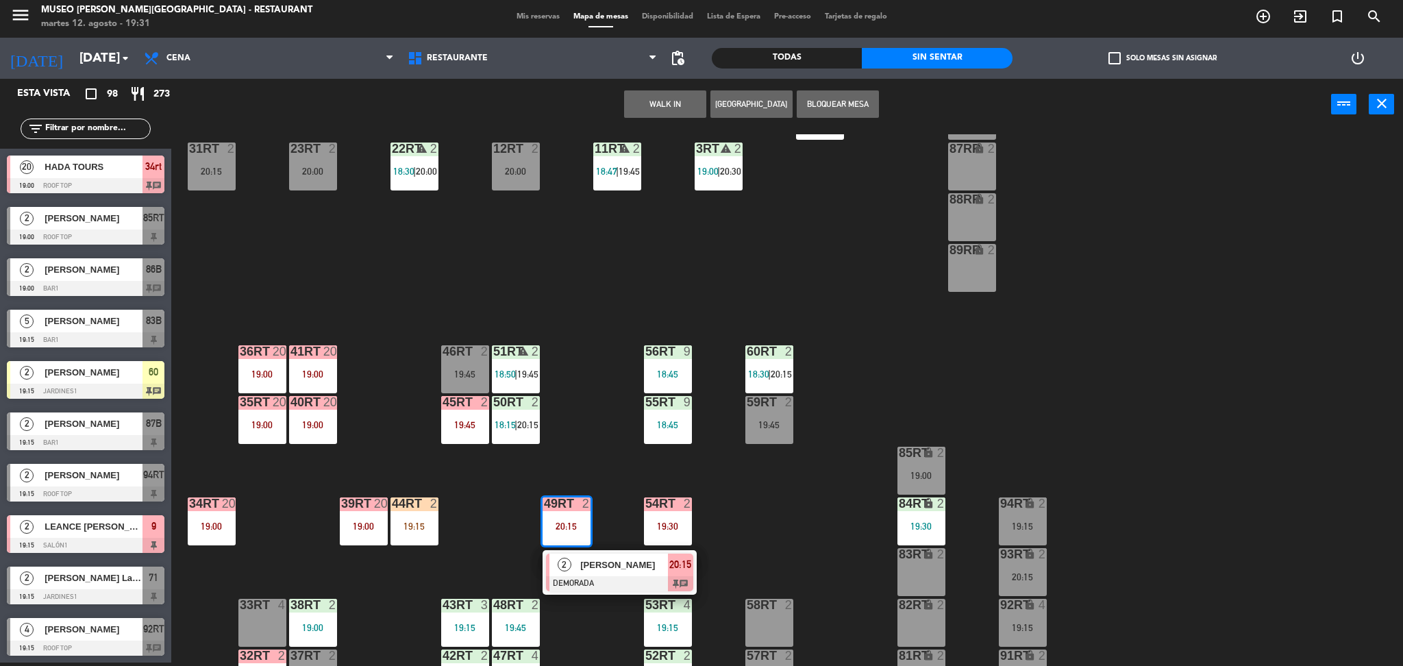
click at [767, 534] on div "18RT block 24 18:30 16RT 7 19:30 28RT 24 18:30 80RR lock 6 19:02 27RT 24 18:30 …" at bounding box center [794, 400] width 1218 height 532
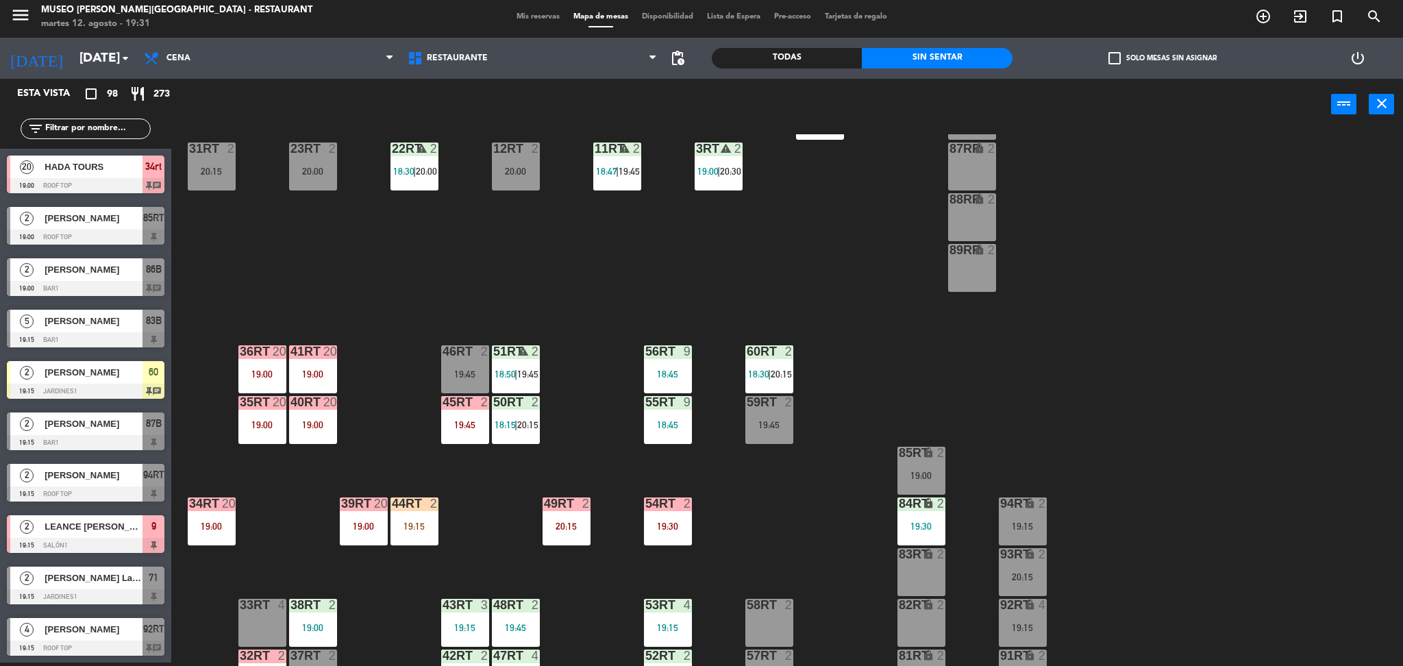
click at [646, 506] on div "54RT" at bounding box center [645, 503] width 1 height 12
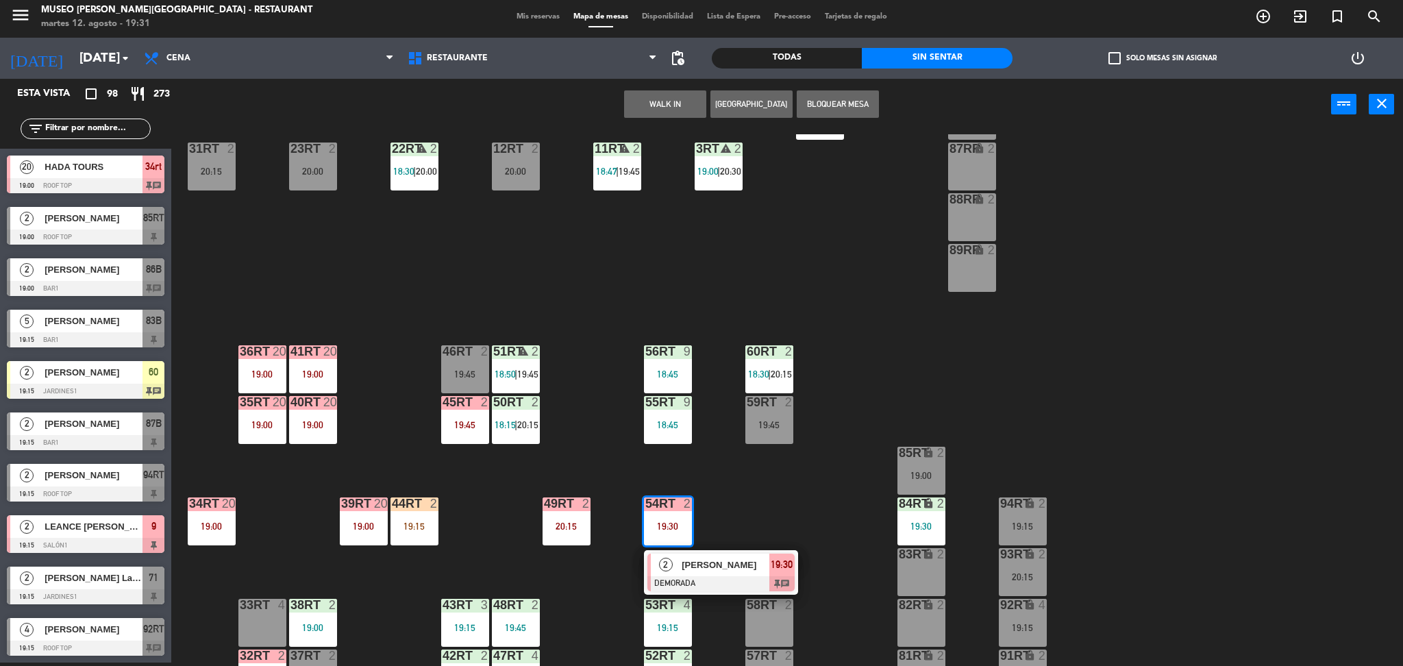
click at [728, 566] on span "[PERSON_NAME] [PERSON_NAME]" at bounding box center [726, 565] width 88 height 14
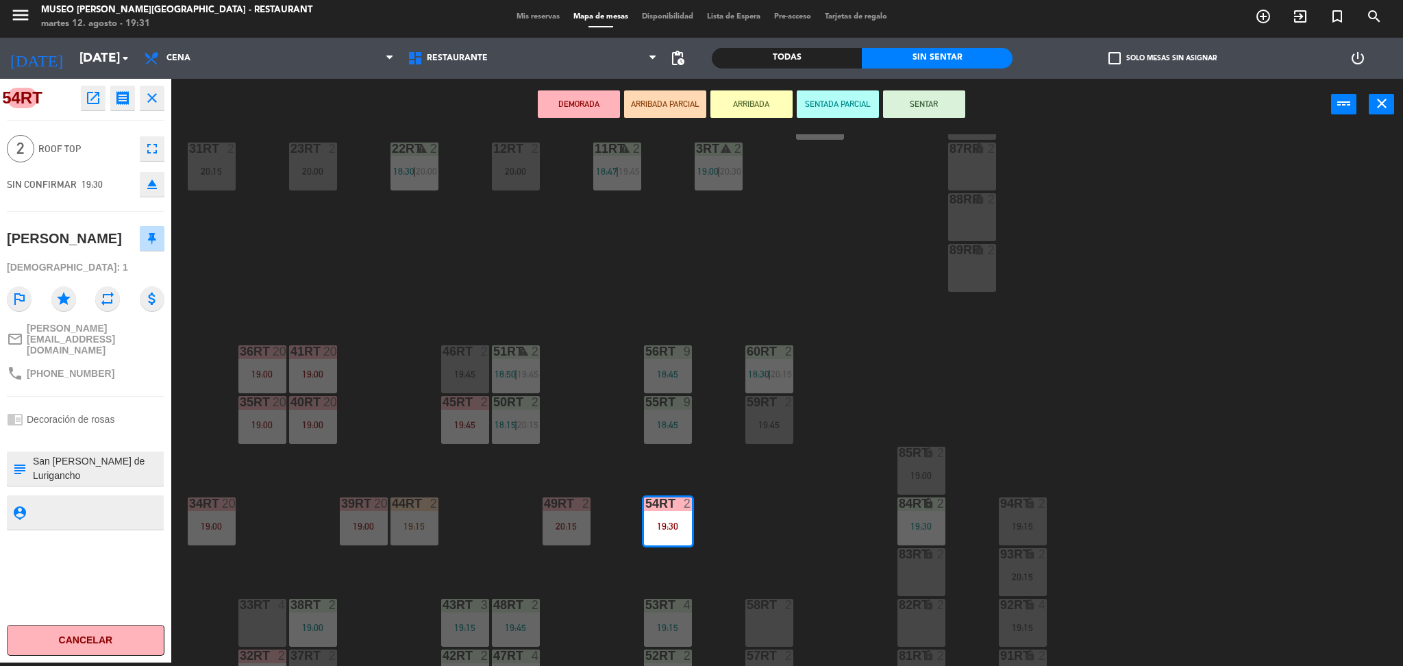
click at [671, 108] on button "ARRIBADA PARCIAL" at bounding box center [665, 103] width 82 height 27
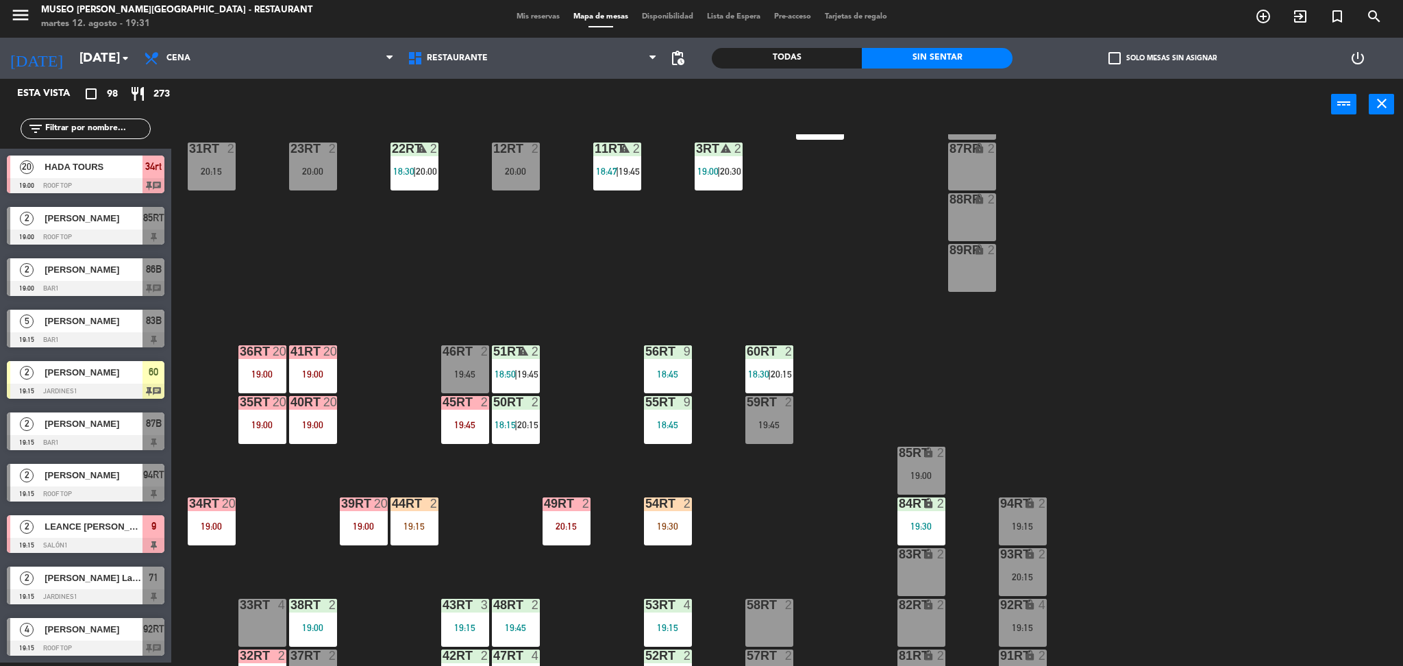
scroll to position [3, 0]
click at [643, 518] on div "18RT block 24 18:30 16RT 7 19:30 28RT 24 18:30 80RR lock 6 19:02 27RT 24 18:30 …" at bounding box center [794, 400] width 1218 height 532
click at [669, 529] on div "19:30" at bounding box center [668, 526] width 48 height 10
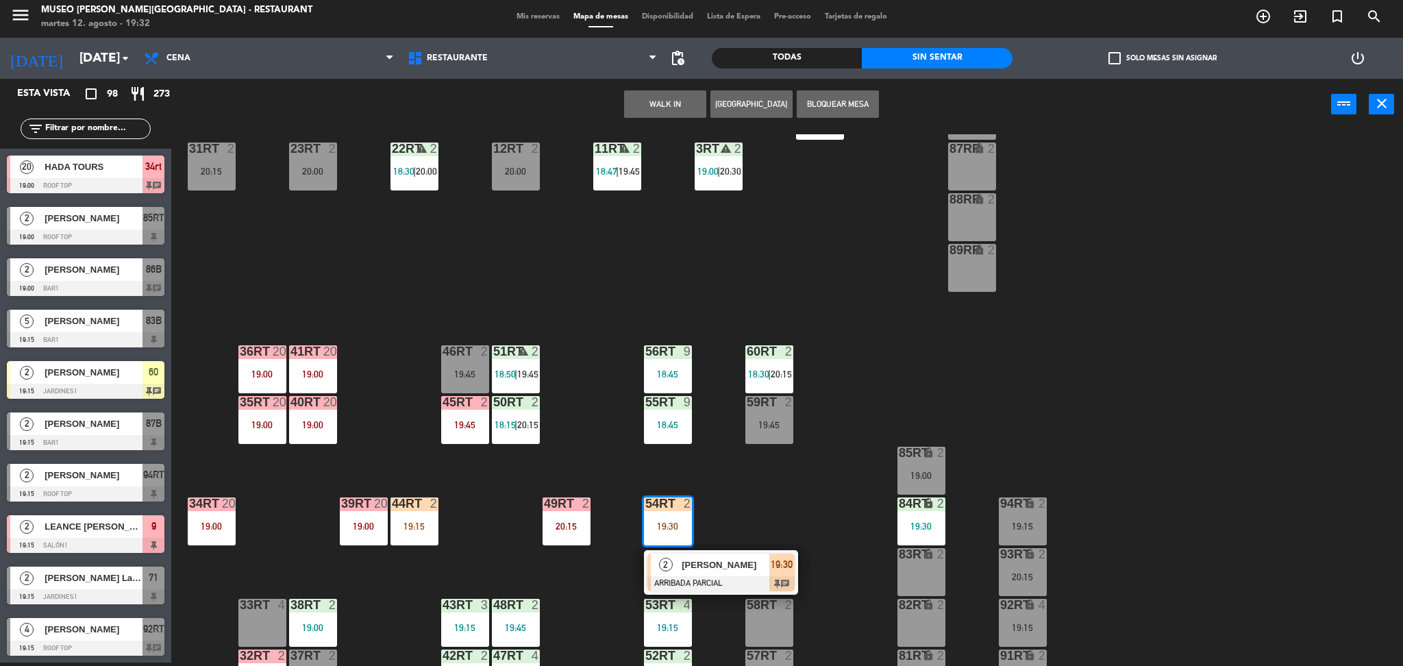
click at [693, 558] on span "[PERSON_NAME] [PERSON_NAME]" at bounding box center [726, 565] width 88 height 14
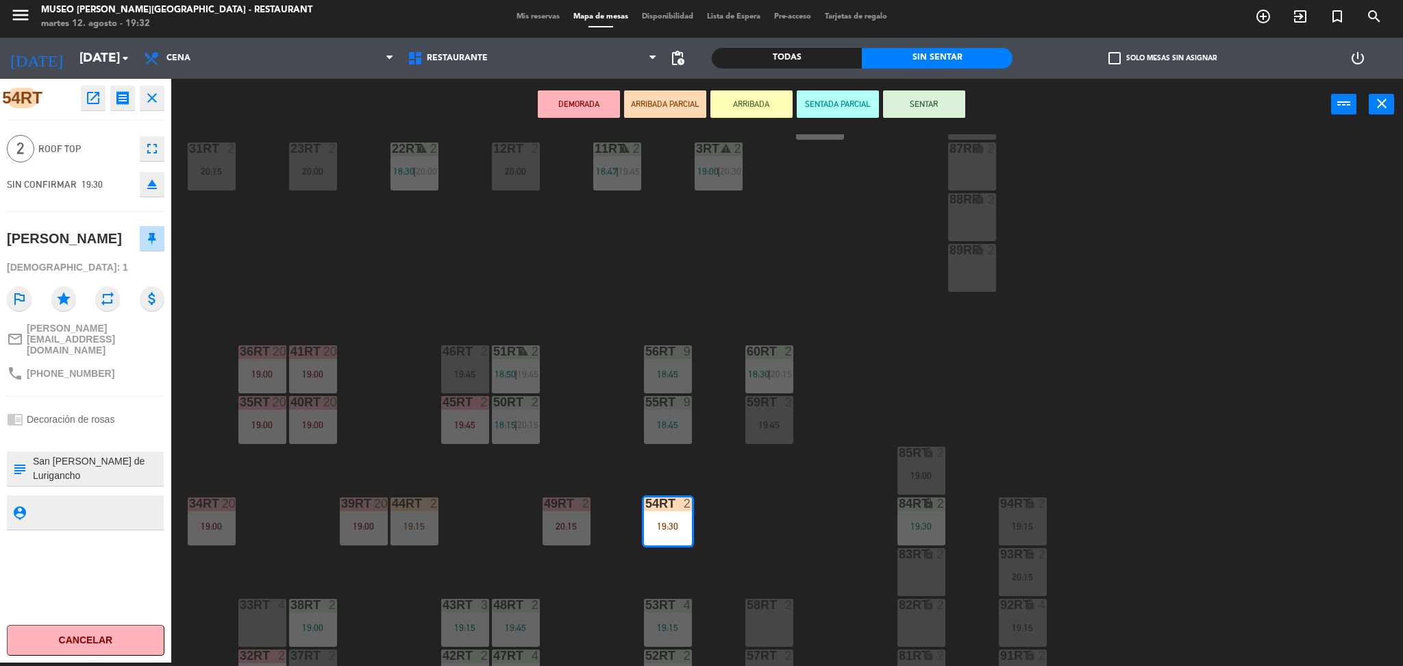
click at [420, 316] on div "18RT block 24 18:30 16RT 7 19:30 28RT 24 18:30 80RR lock 6 19:02 27RT 24 18:30 …" at bounding box center [794, 400] width 1218 height 532
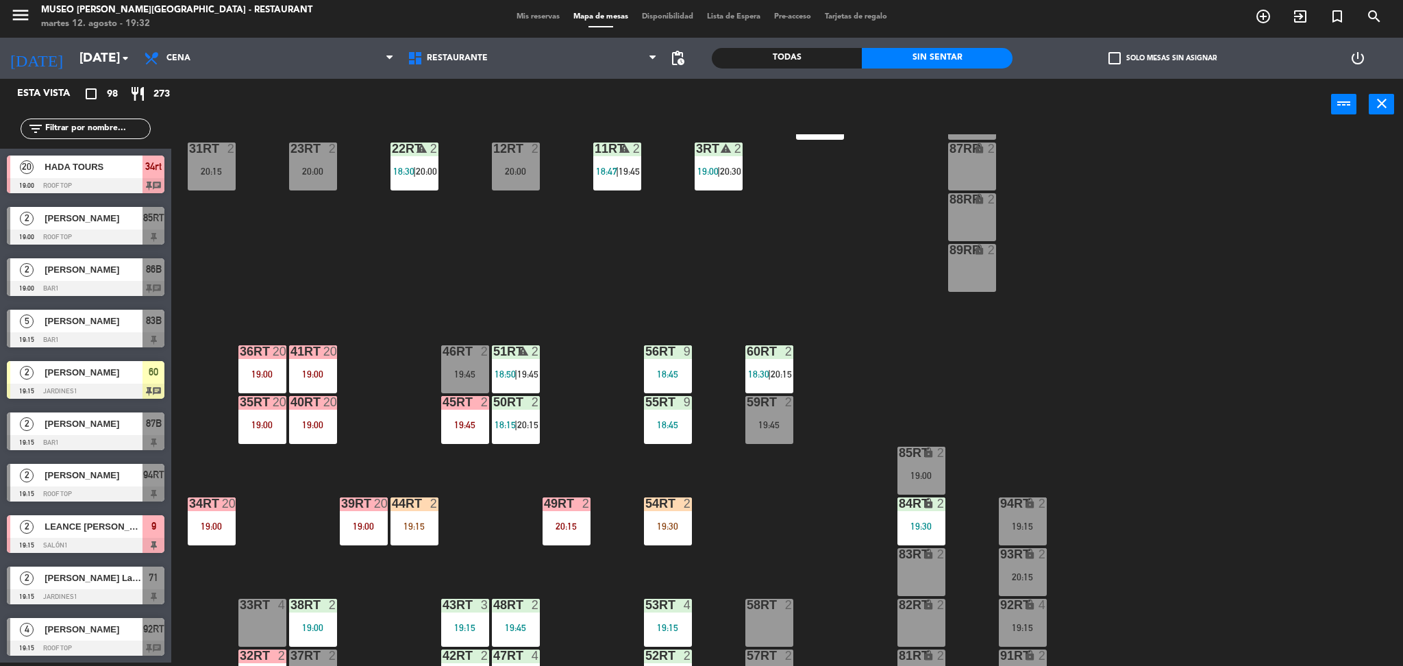
scroll to position [1665, 0]
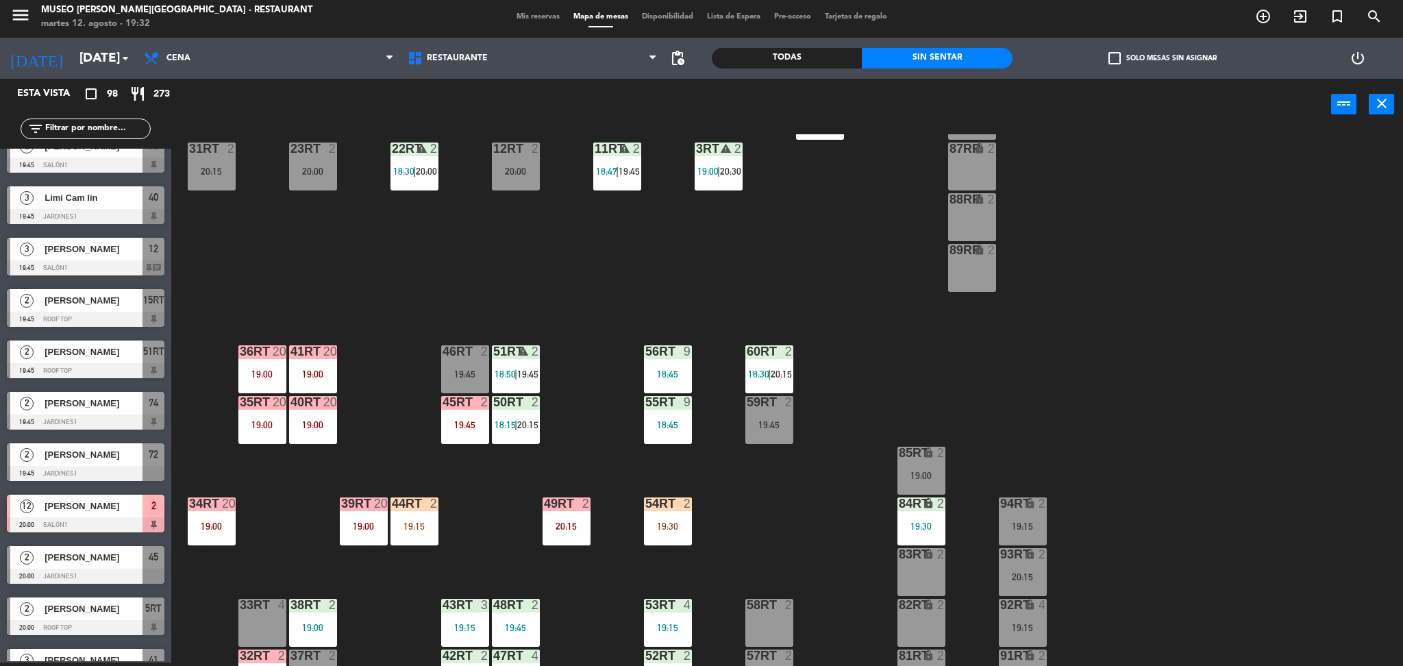
click at [129, 129] on input "text" at bounding box center [97, 128] width 106 height 15
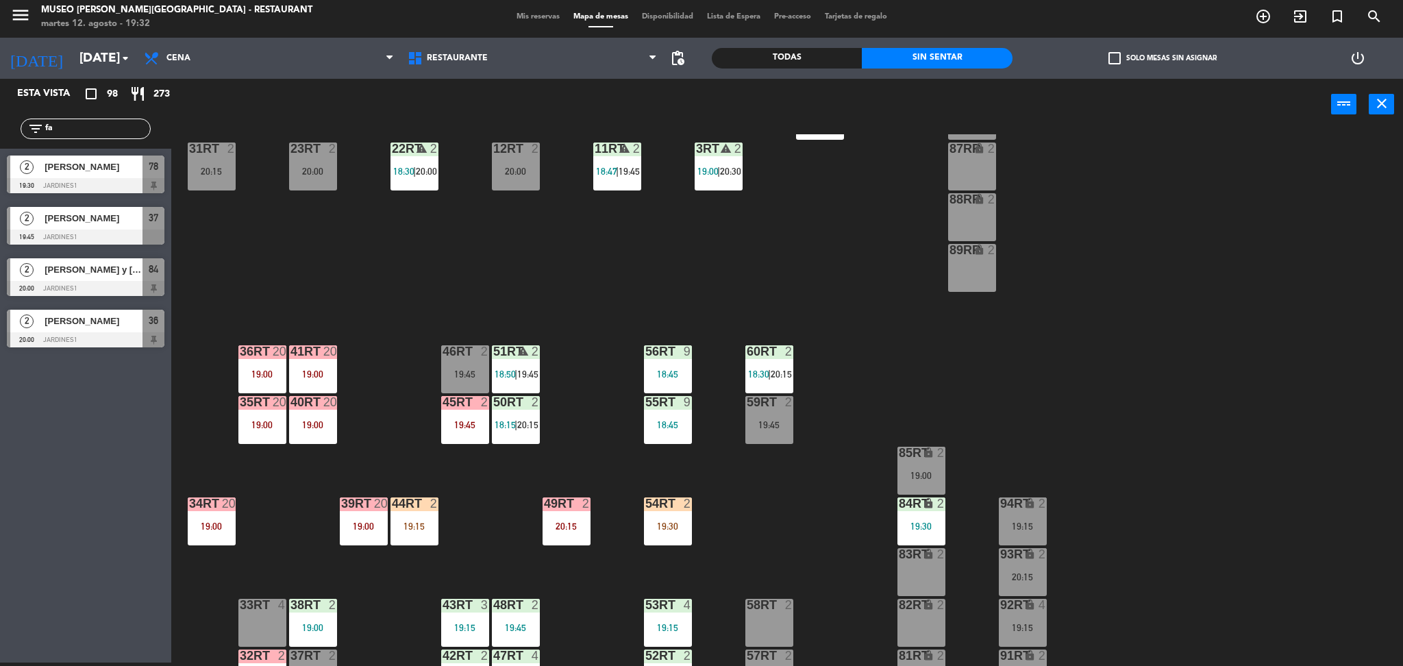
scroll to position [0, 0]
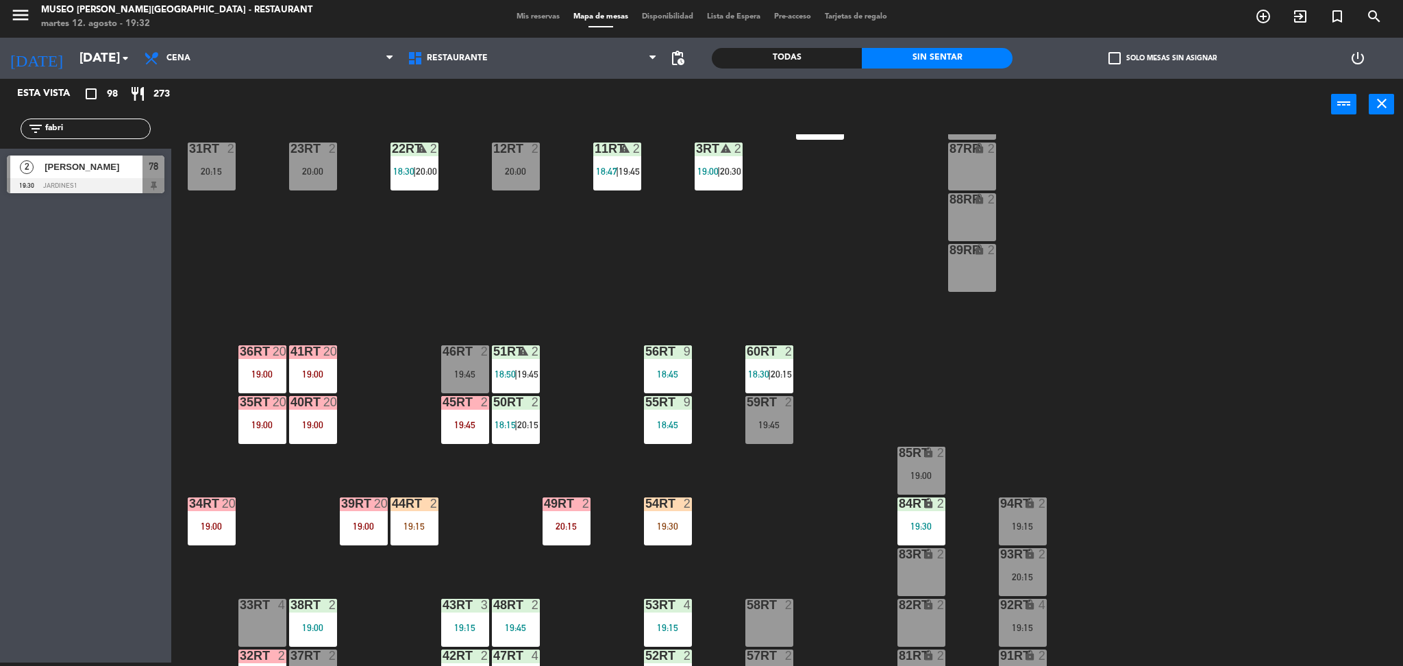
type input "fabri"
click at [128, 173] on span "[PERSON_NAME] [PERSON_NAME] [PERSON_NAME]" at bounding box center [94, 167] width 98 height 14
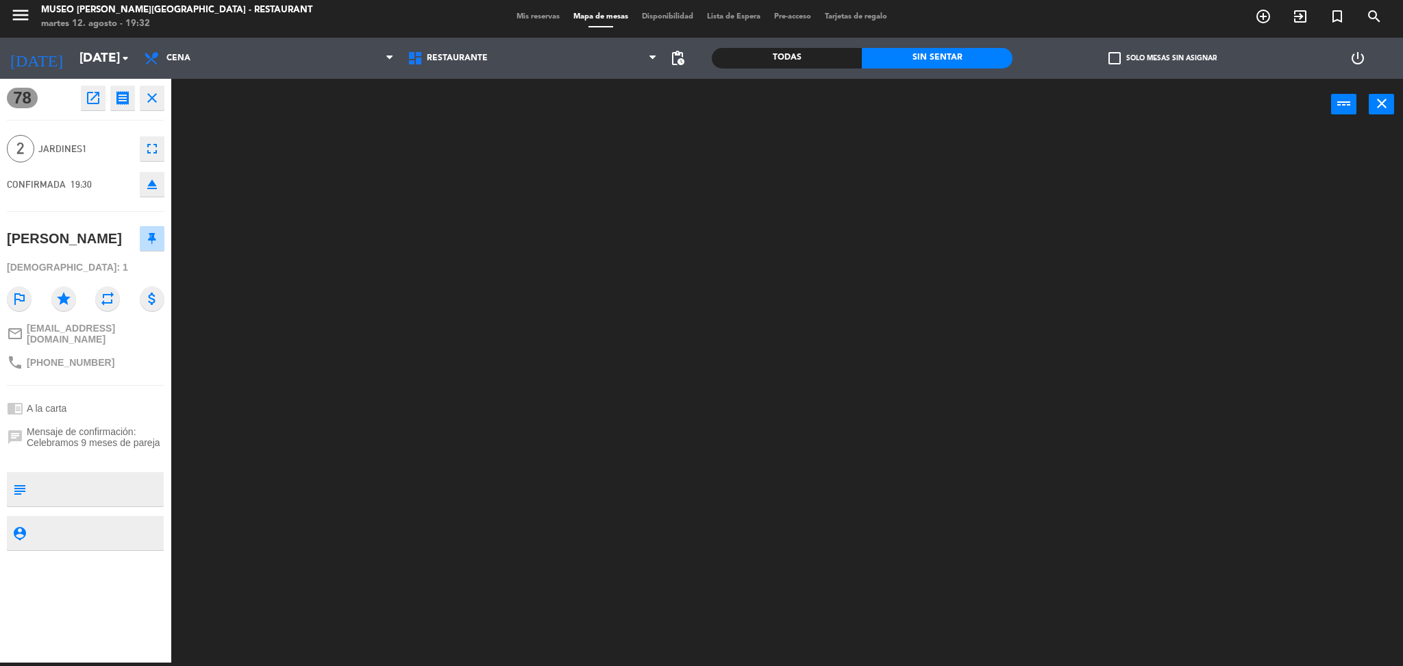
click at [91, 503] on textarea at bounding box center [97, 489] width 131 height 29
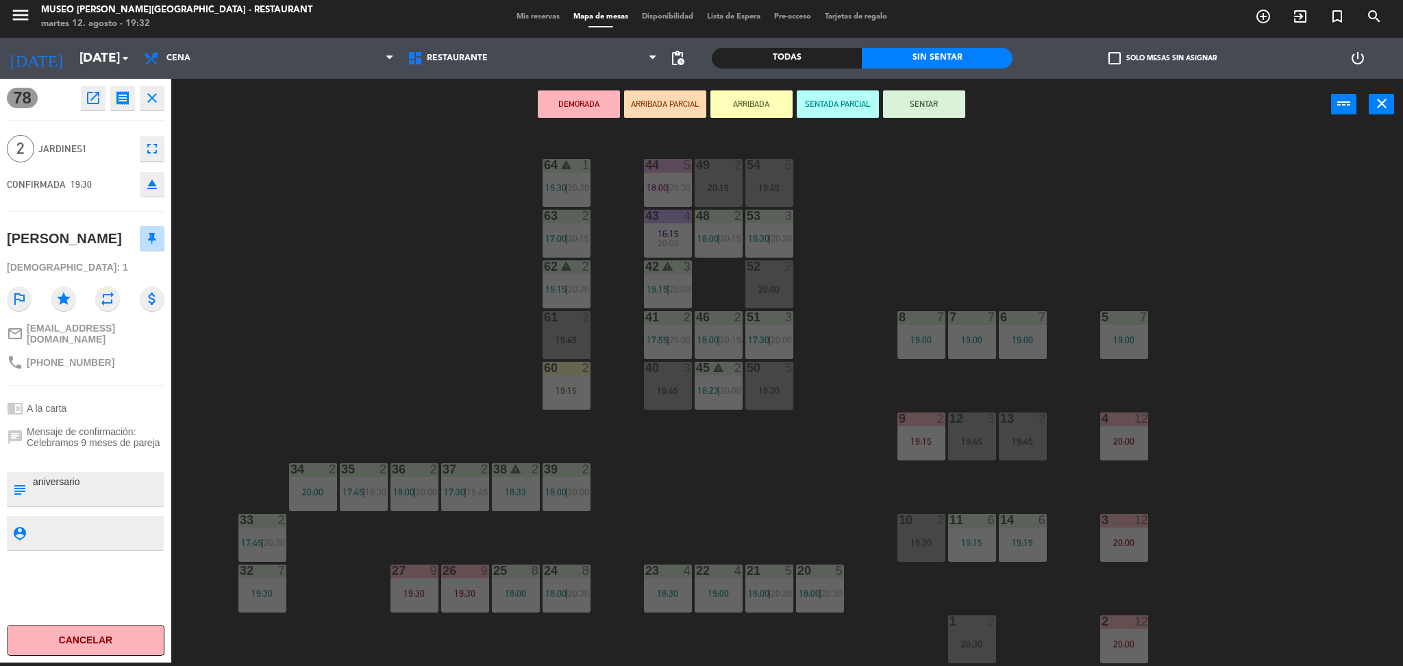
type textarea "aniversario"
click at [75, 453] on div "chat Mensaje de confirmación: Celebramos 9 meses de pareja" at bounding box center [86, 437] width 158 height 32
click at [682, 101] on button "ARRIBADA PARCIAL" at bounding box center [665, 103] width 82 height 27
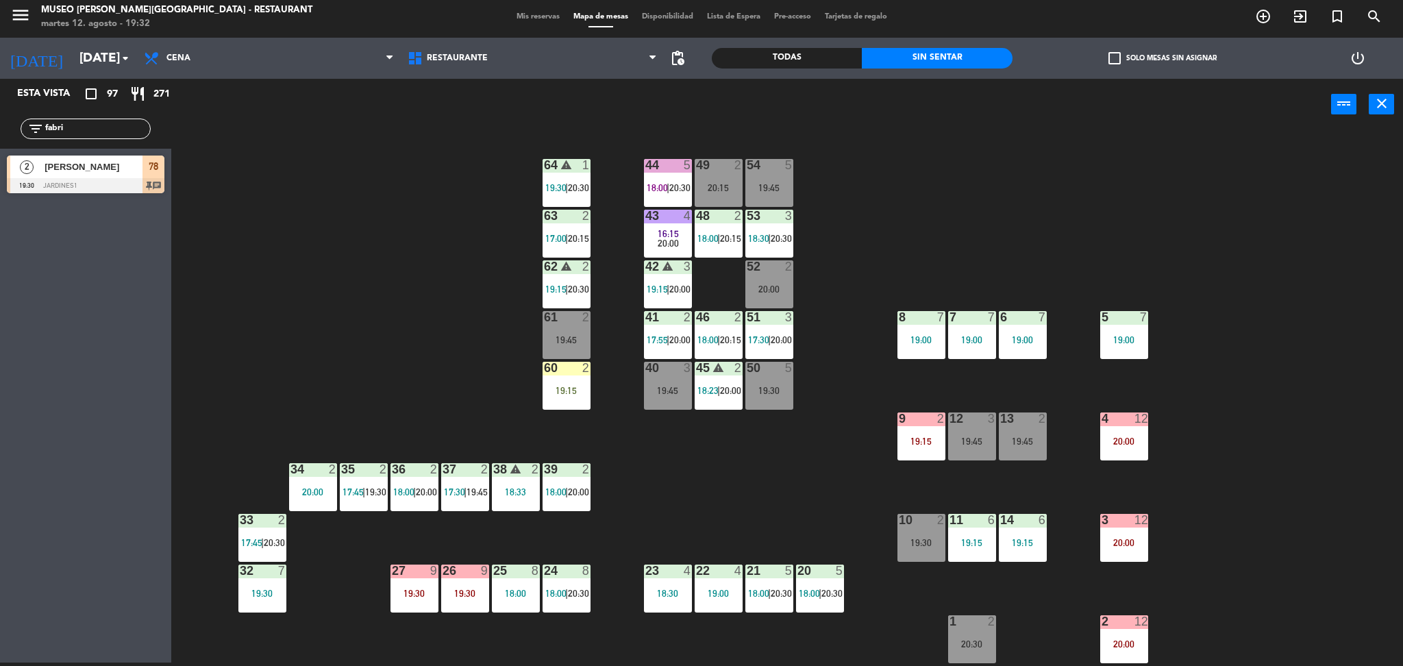
scroll to position [290, 0]
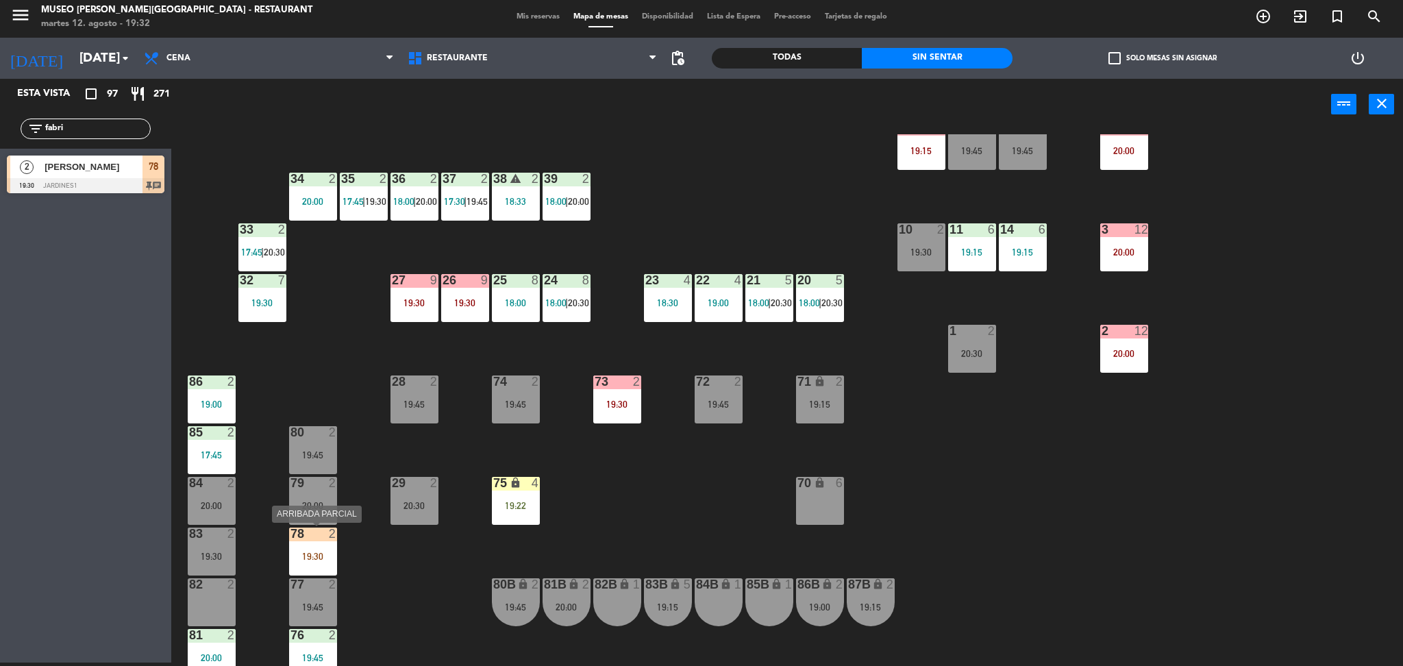
click at [310, 547] on div "78 2 19:30" at bounding box center [313, 551] width 48 height 48
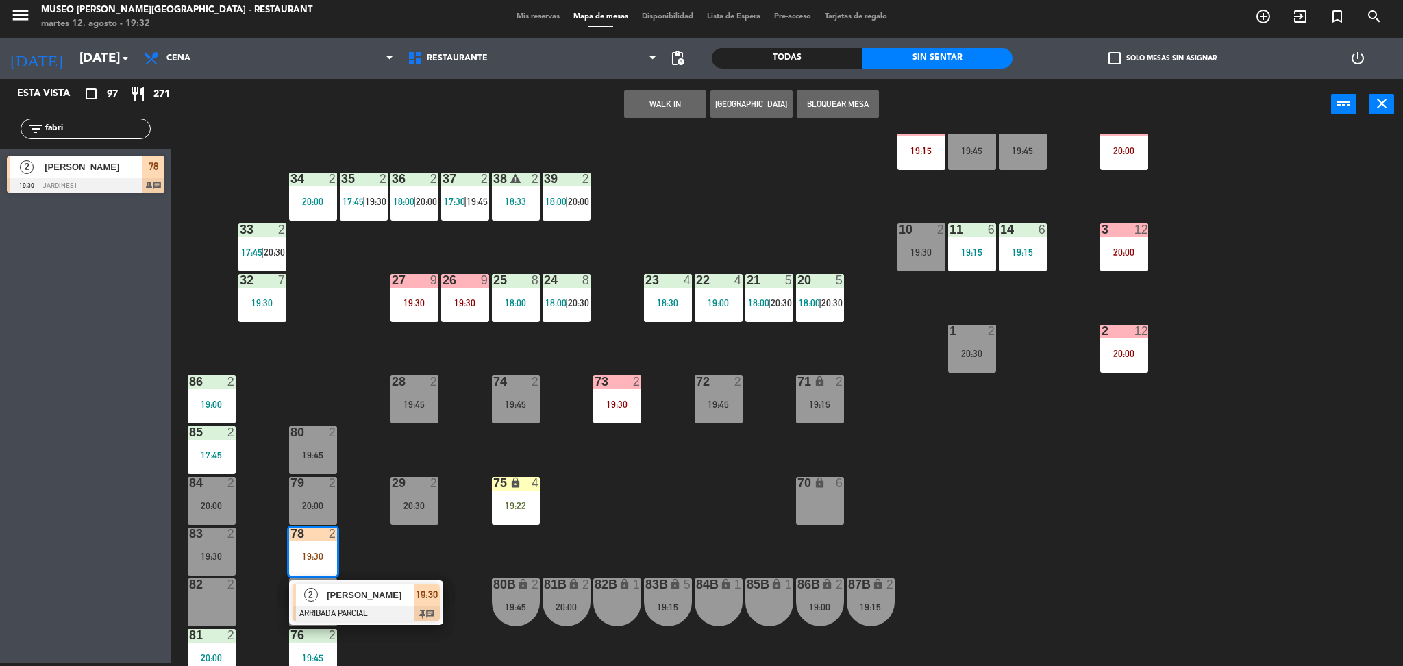
click at [362, 614] on div at bounding box center [365, 613] width 147 height 15
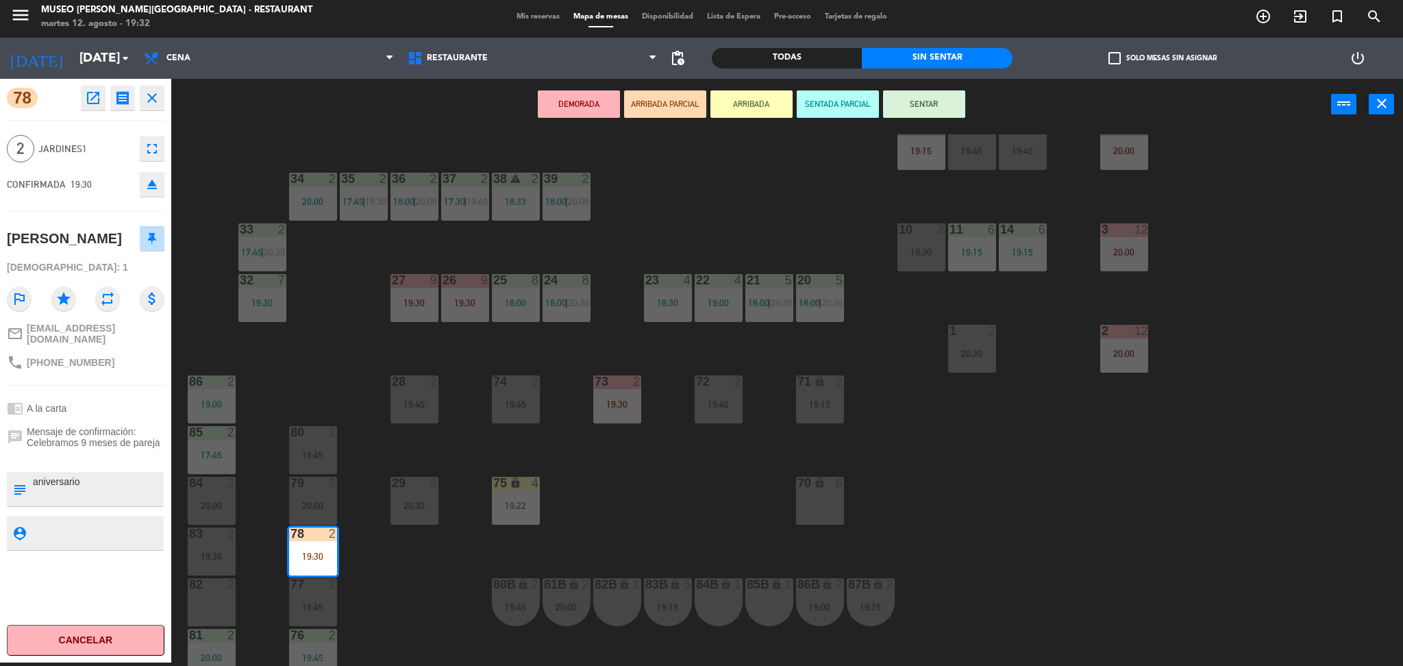
click at [701, 546] on div "44 5 18:00 | 20:30 49 2 20:15 54 5 19:45 64 warning 1 19:30 | 20:30 48 2 18:00 …" at bounding box center [794, 400] width 1218 height 532
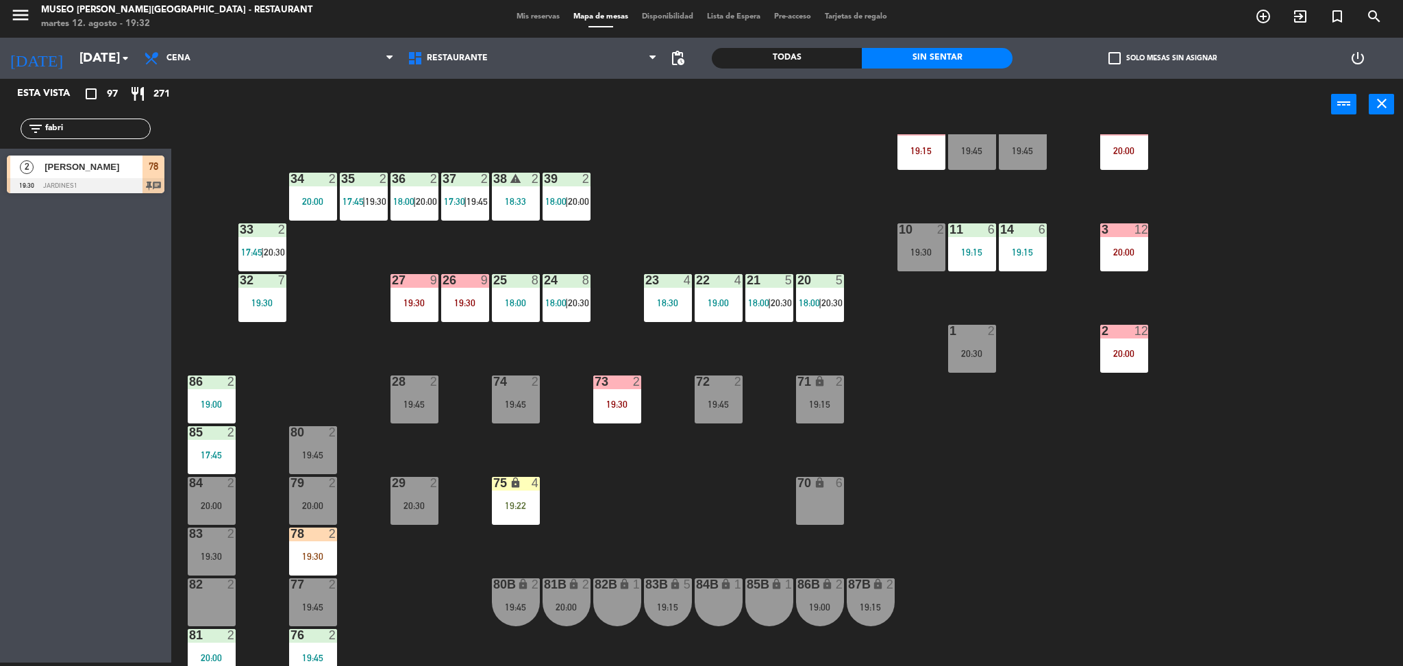
drag, startPoint x: 92, startPoint y: 126, endPoint x: 0, endPoint y: 136, distance: 93.0
click at [0, 136] on div "filter_list fabri" at bounding box center [85, 129] width 171 height 40
type input "milagro"
click at [74, 169] on span "[PERSON_NAME]" at bounding box center [94, 167] width 98 height 14
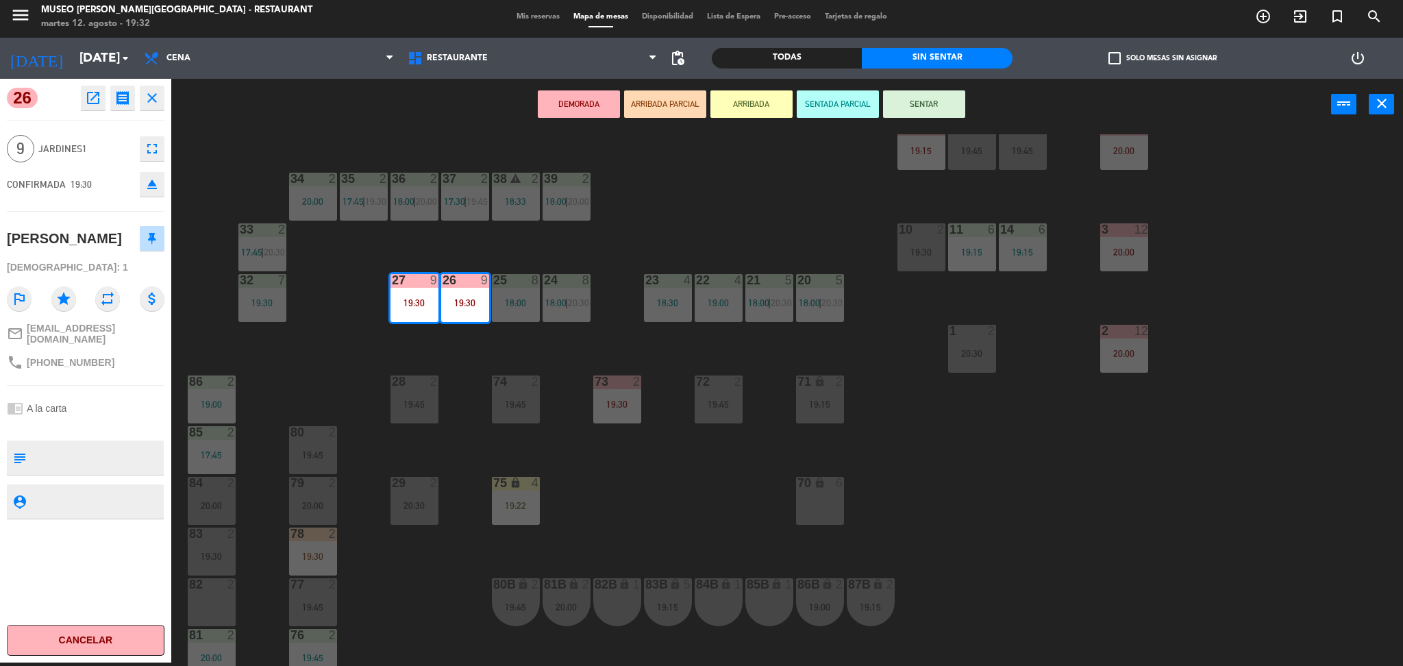
click at [673, 110] on button "ARRIBADA PARCIAL" at bounding box center [665, 103] width 82 height 27
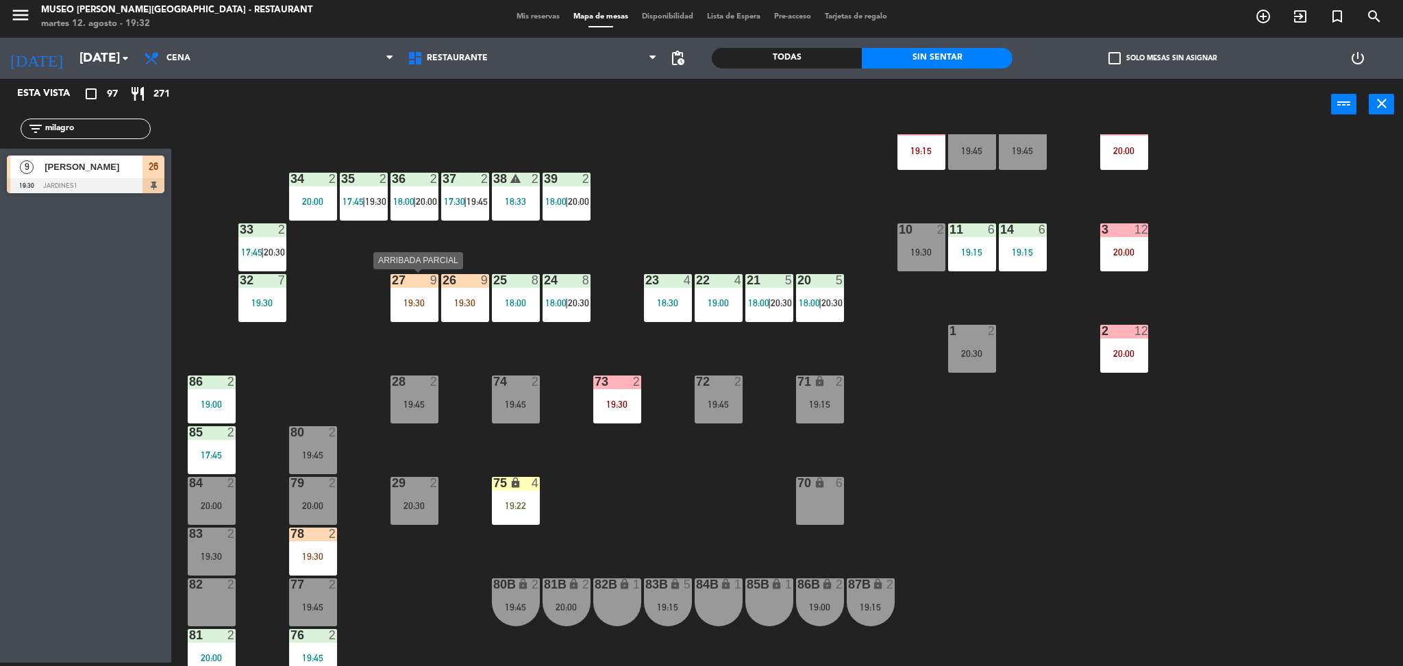
click at [429, 301] on div "19:30" at bounding box center [414, 303] width 48 height 10
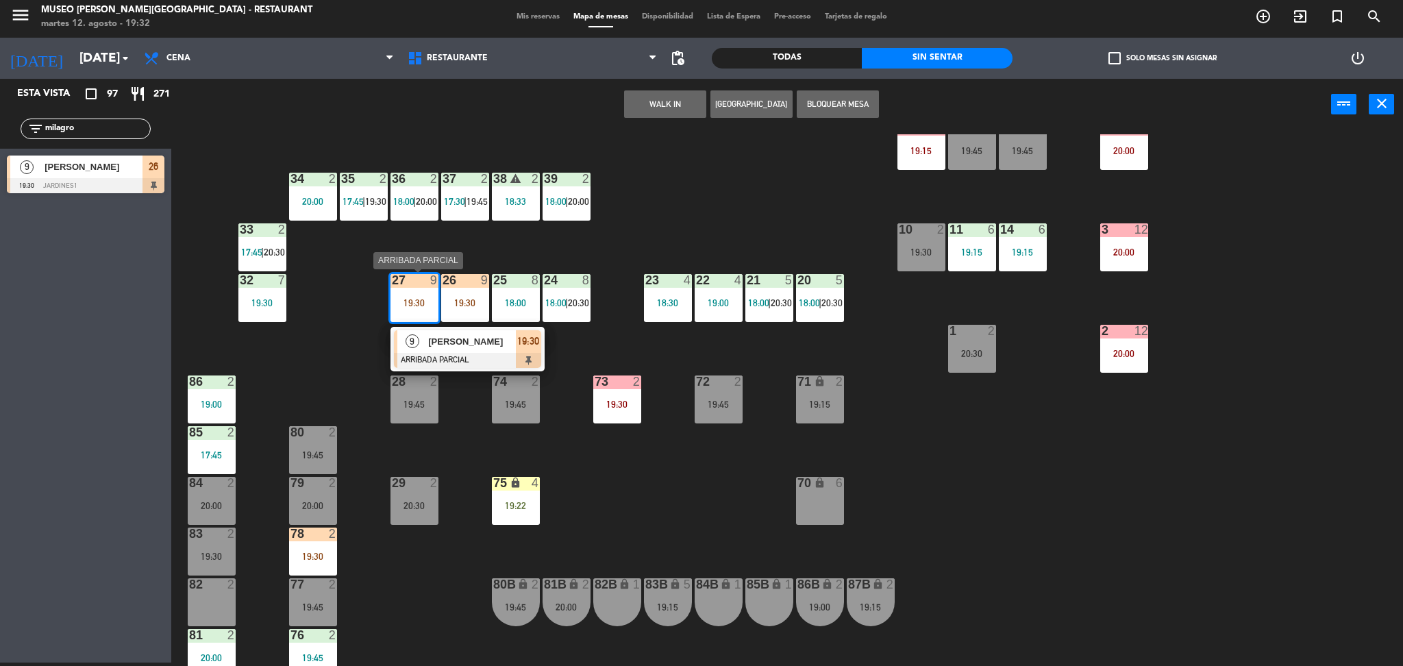
click at [463, 340] on span "[PERSON_NAME]" at bounding box center [472, 341] width 88 height 14
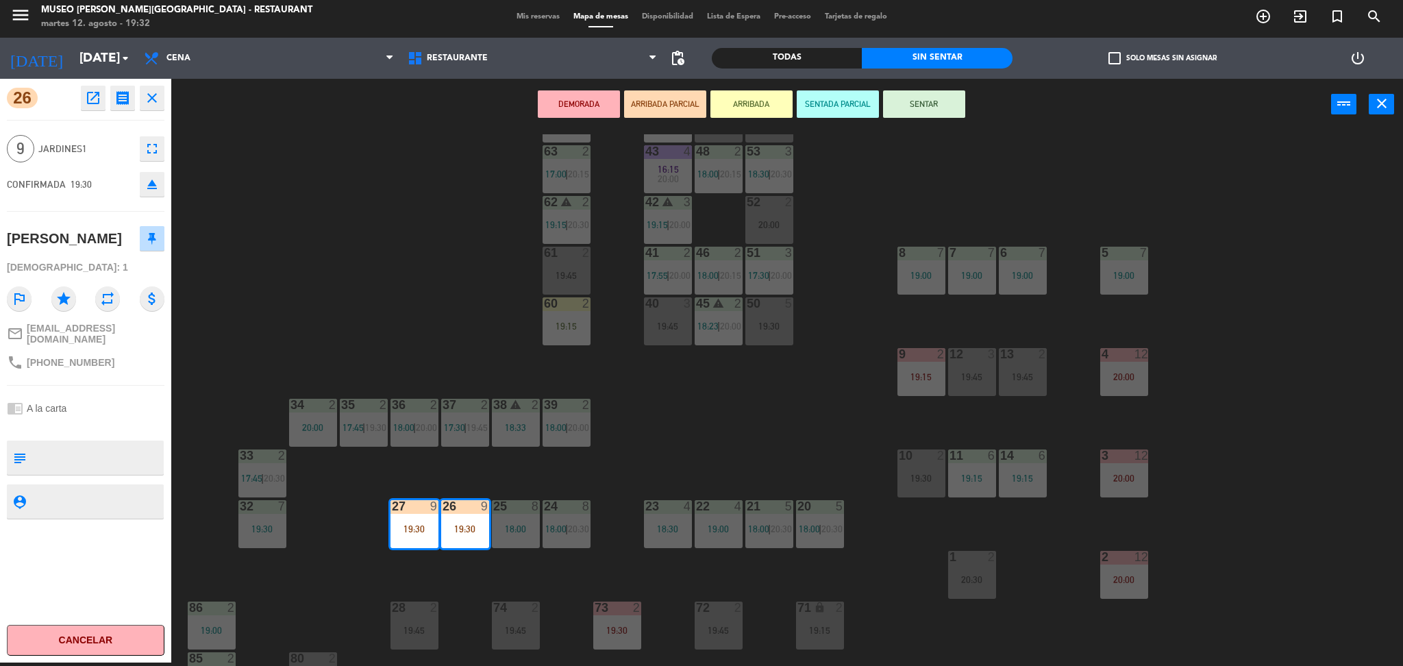
scroll to position [0, 0]
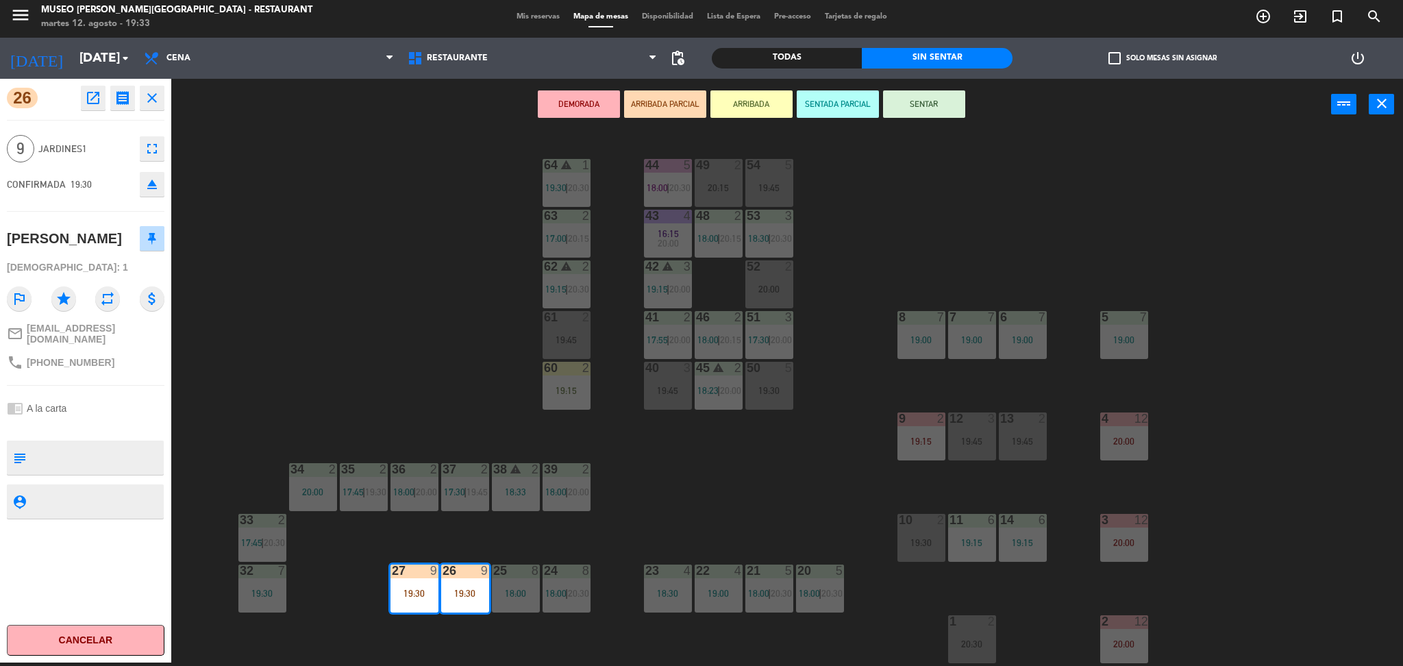
click at [414, 332] on div "44 5 18:00 | 20:30 49 2 20:15 54 5 19:45 64 warning 1 19:30 | 20:30 48 2 18:00 …" at bounding box center [794, 400] width 1218 height 532
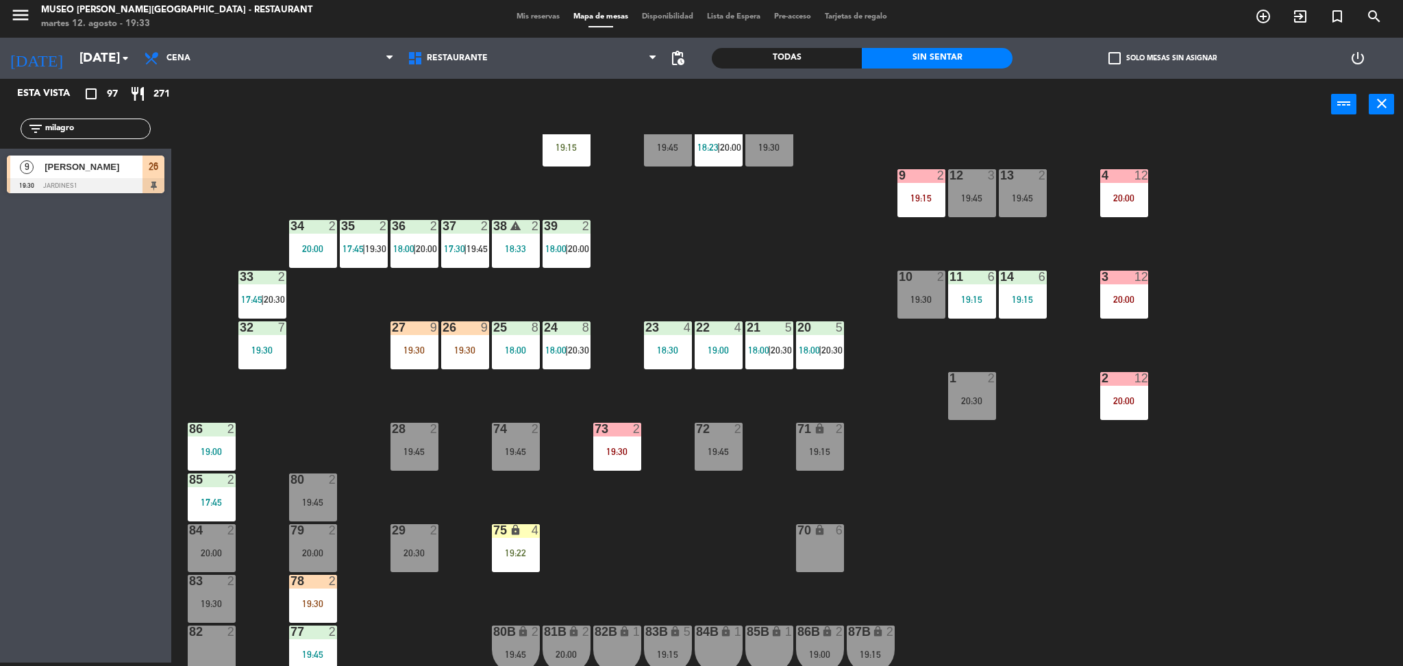
scroll to position [244, 0]
click at [1127, 306] on div "3 12 20:00" at bounding box center [1124, 294] width 48 height 48
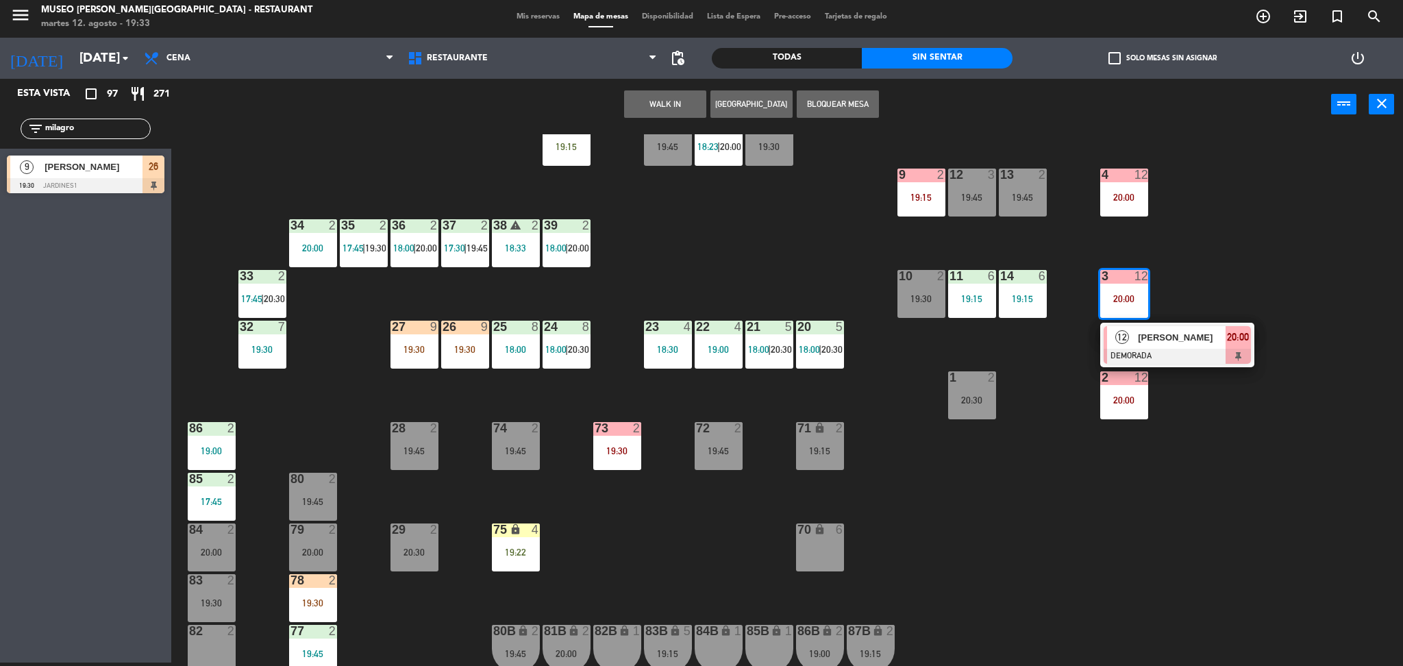
click at [1158, 351] on div at bounding box center [1177, 356] width 147 height 15
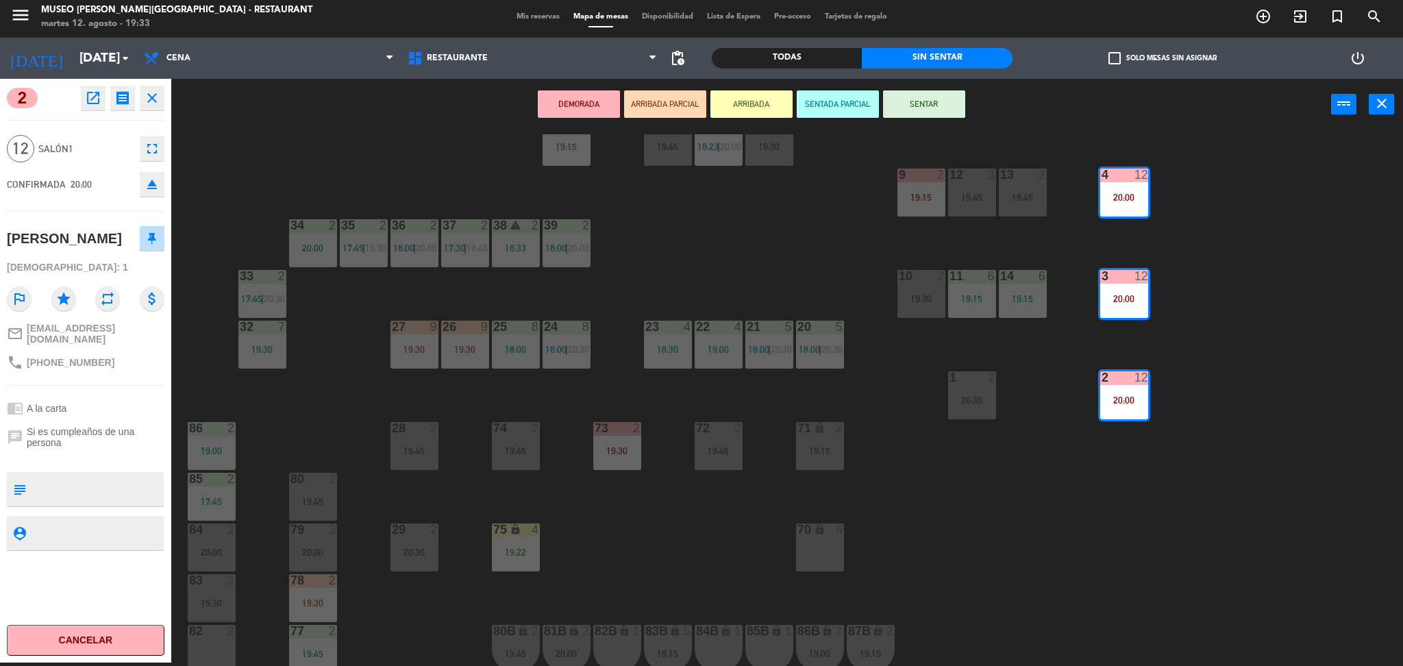
click at [951, 473] on div "44 5 18:00 | 20:30 49 2 20:15 54 5 19:45 64 warning 1 19:30 | 20:30 48 2 18:00 …" at bounding box center [794, 400] width 1218 height 532
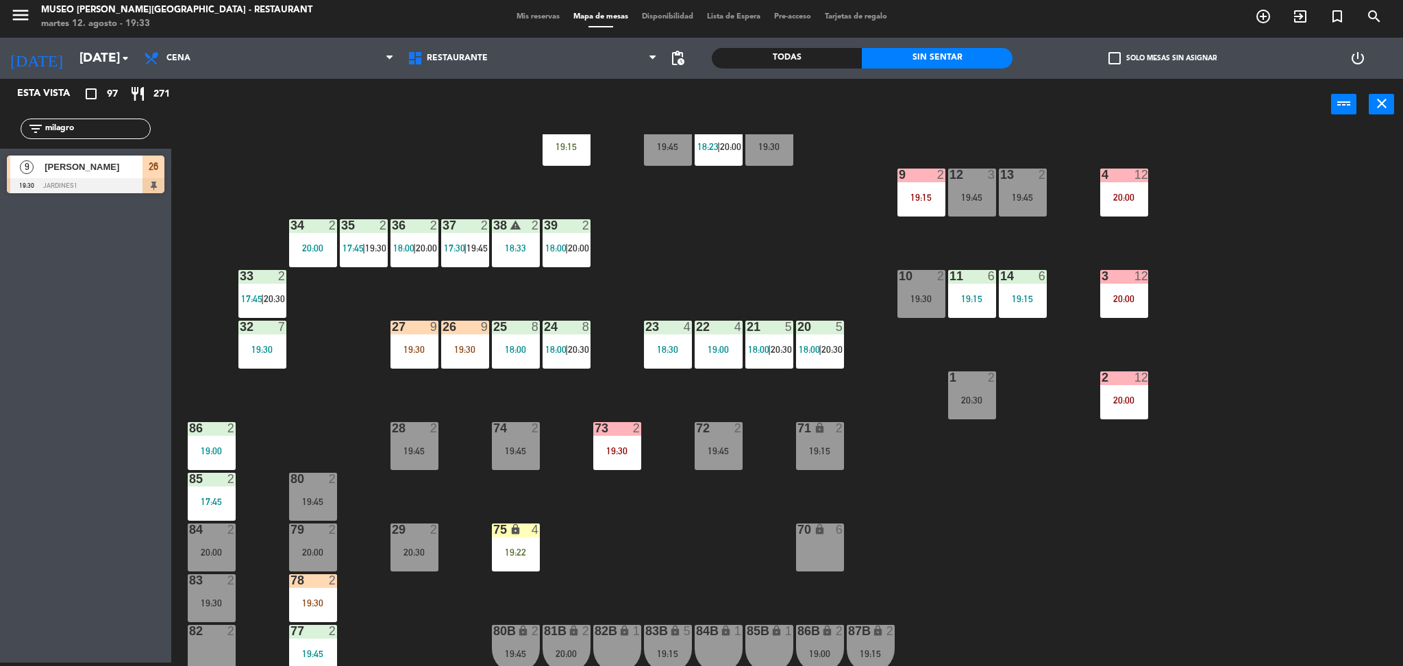
click at [1119, 409] on div "2 12 20:00" at bounding box center [1124, 395] width 48 height 48
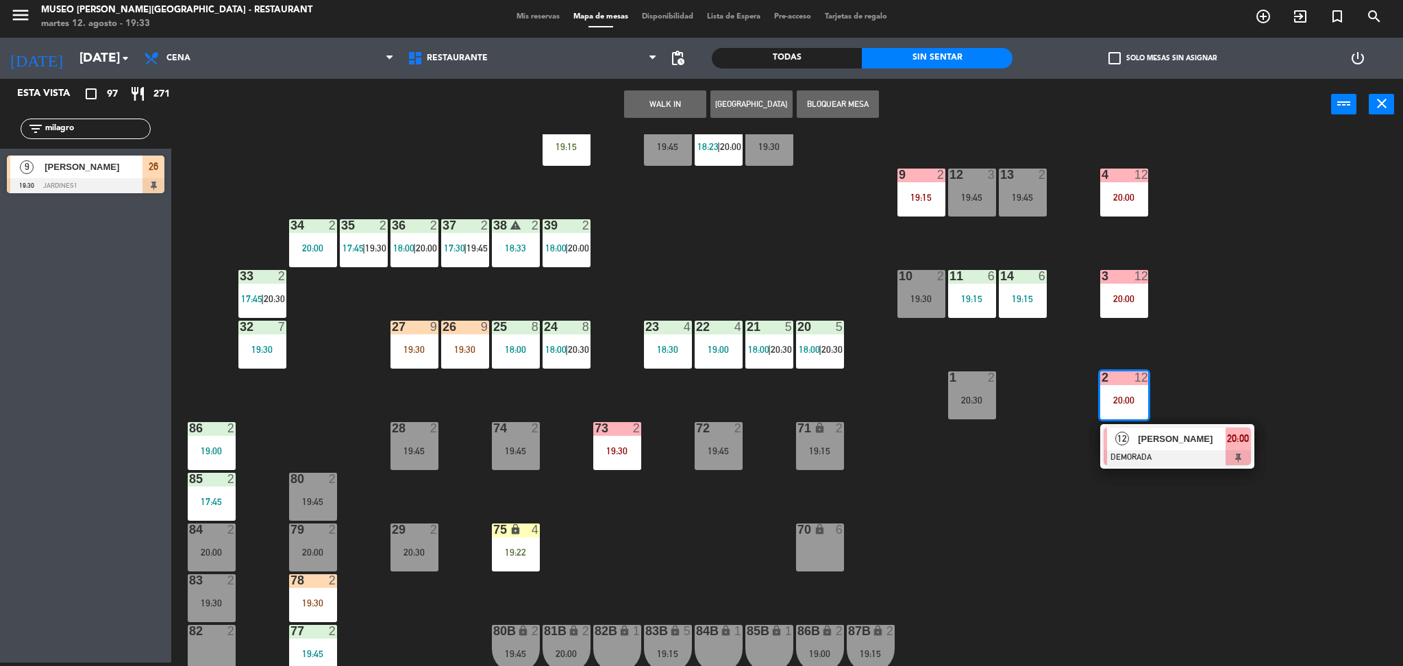
click at [1145, 440] on span "[PERSON_NAME]" at bounding box center [1182, 439] width 88 height 14
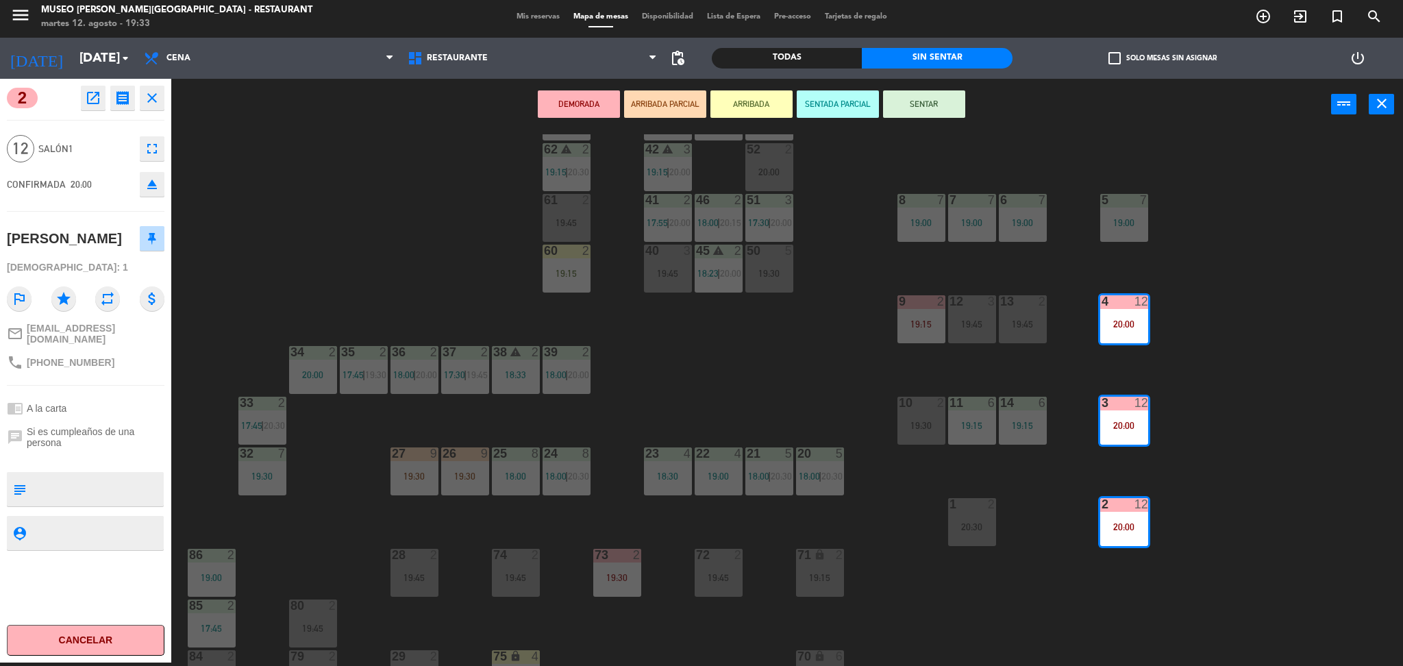
scroll to position [116, 0]
click at [516, 529] on div "44 5 18:00 | 20:30 49 2 20:15 54 5 19:45 64 warning 1 19:30 | 20:30 48 2 18:00 …" at bounding box center [794, 400] width 1218 height 532
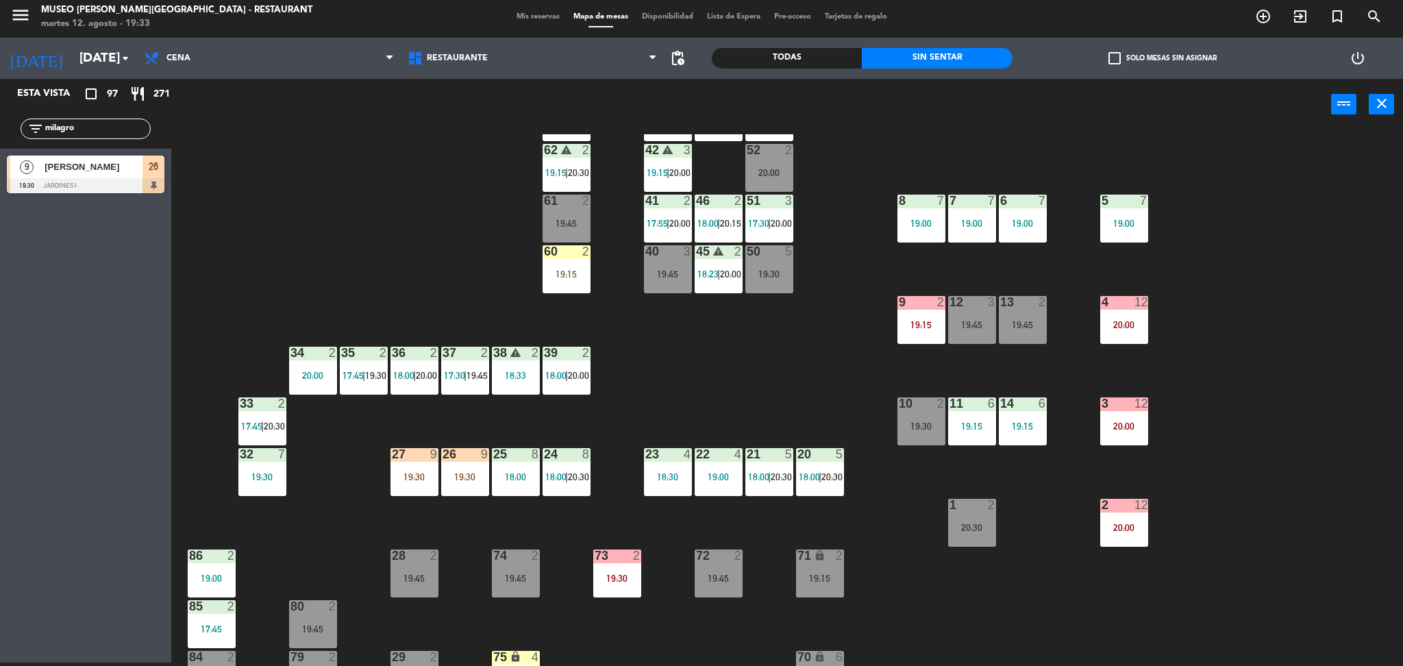
click at [458, 475] on div "19:30" at bounding box center [465, 477] width 48 height 10
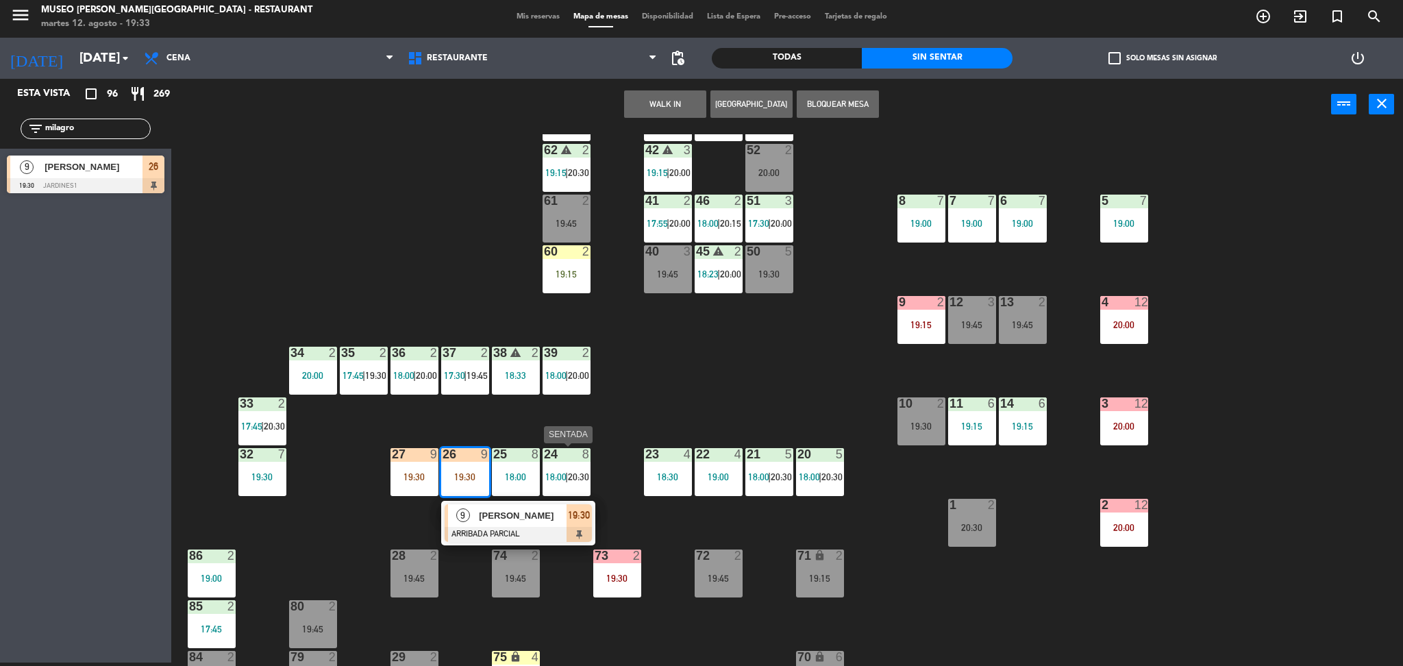
click at [587, 477] on span "20:30" at bounding box center [578, 476] width 21 height 11
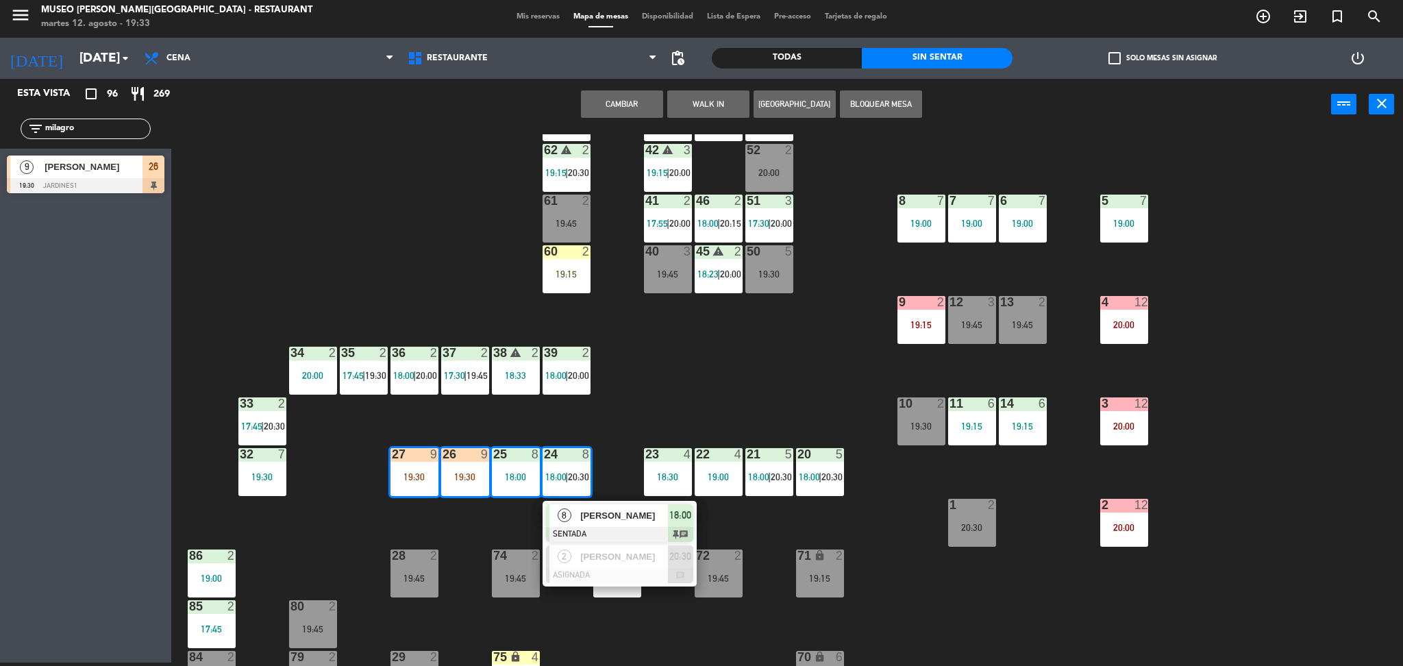
click at [512, 514] on div "44 5 20:30 49 2 20:15 54 5 19:45 64 warning 1 19:30 | 20:30 48 2 18:00 | 20:15 …" at bounding box center [794, 400] width 1218 height 532
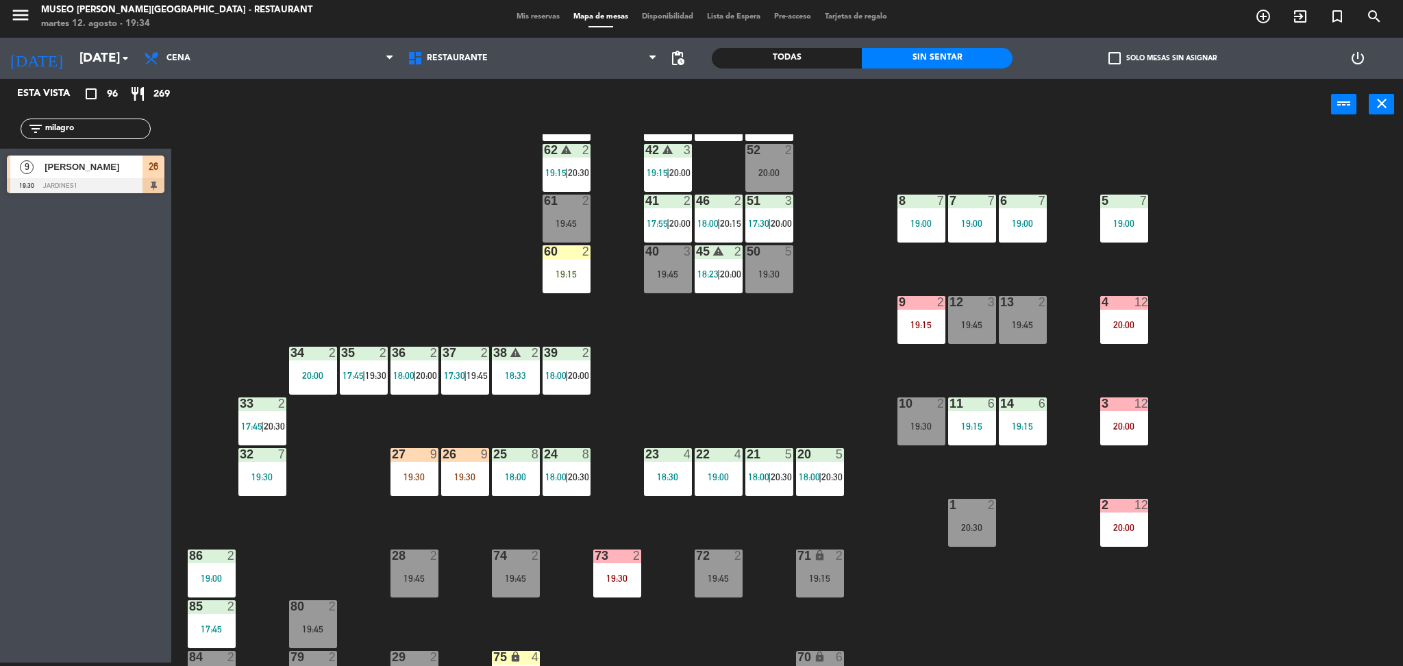
click at [429, 475] on div "19:30" at bounding box center [414, 477] width 48 height 10
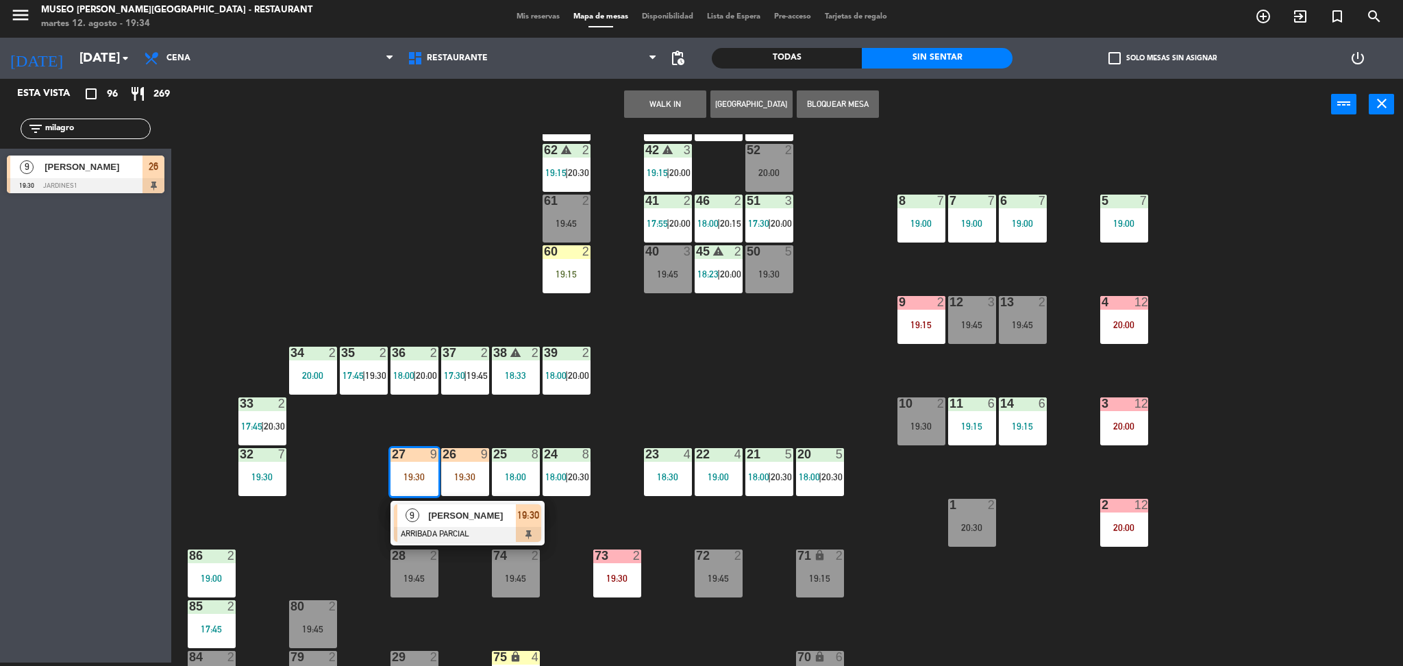
click at [495, 518] on span "[PERSON_NAME]" at bounding box center [472, 515] width 88 height 14
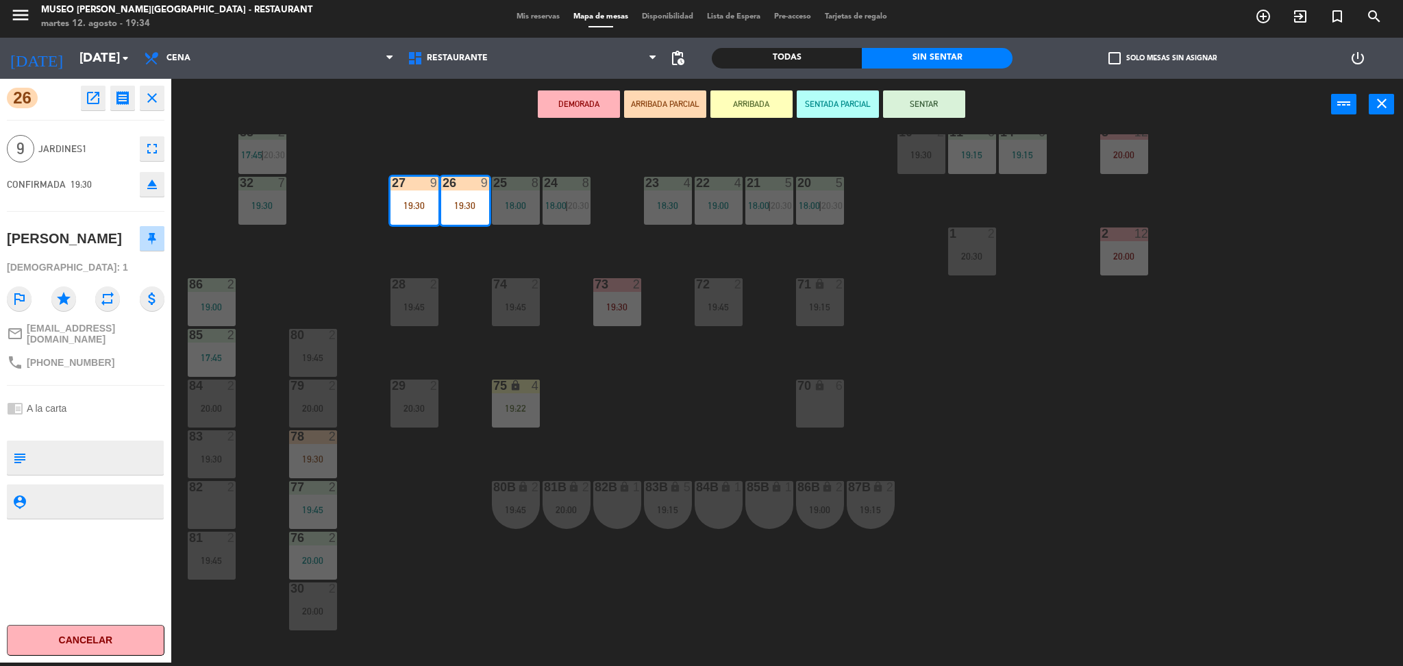
scroll to position [334, 0]
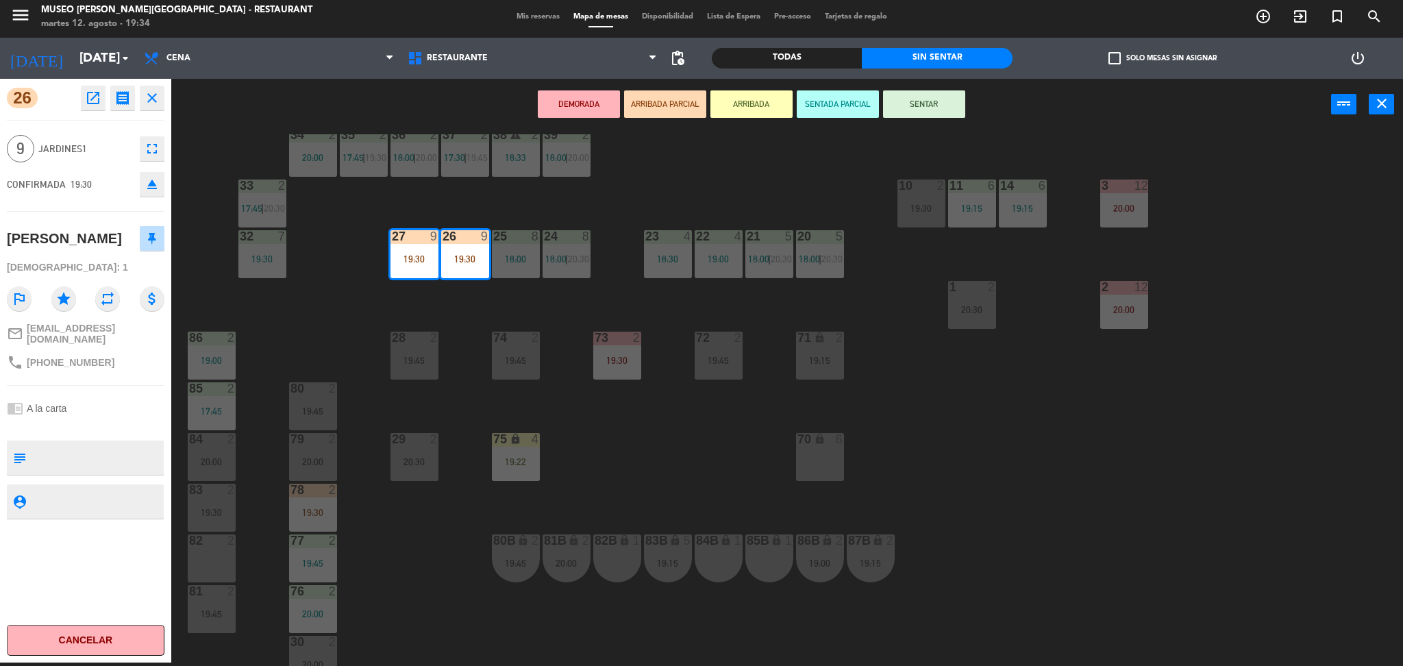
click at [826, 451] on div "70 lock 6" at bounding box center [820, 457] width 48 height 48
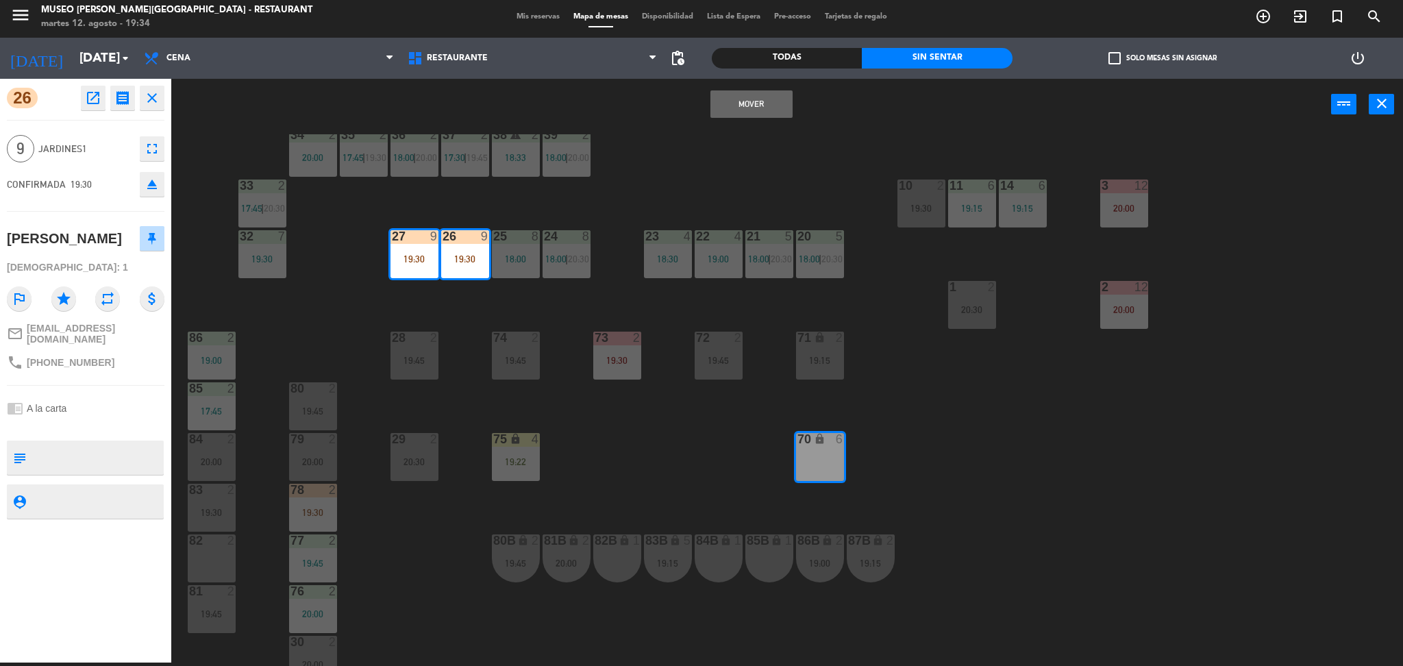
click at [732, 162] on div "44 5 20:30 49 2 20:15 54 5 19:45 64 warning 1 19:30 | 20:30 48 2 18:00 | 20:15 …" at bounding box center [794, 400] width 1218 height 532
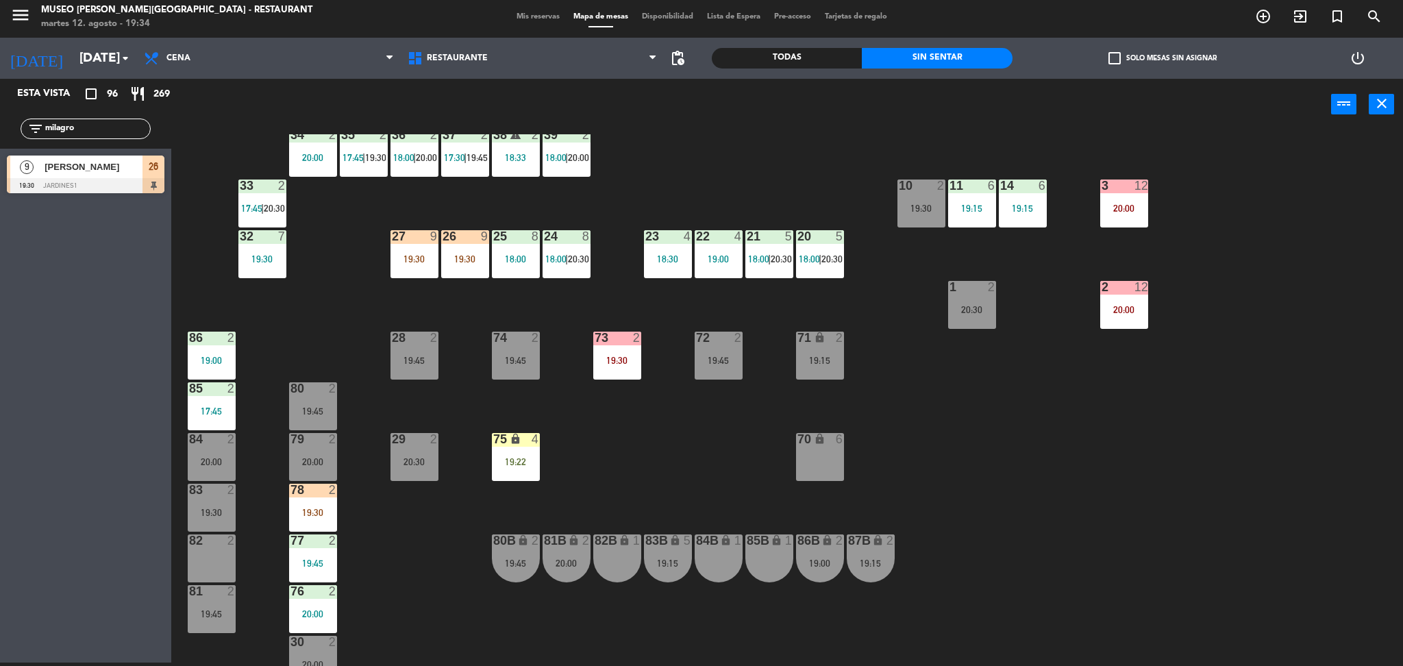
click at [509, 254] on div "18:00" at bounding box center [516, 259] width 48 height 10
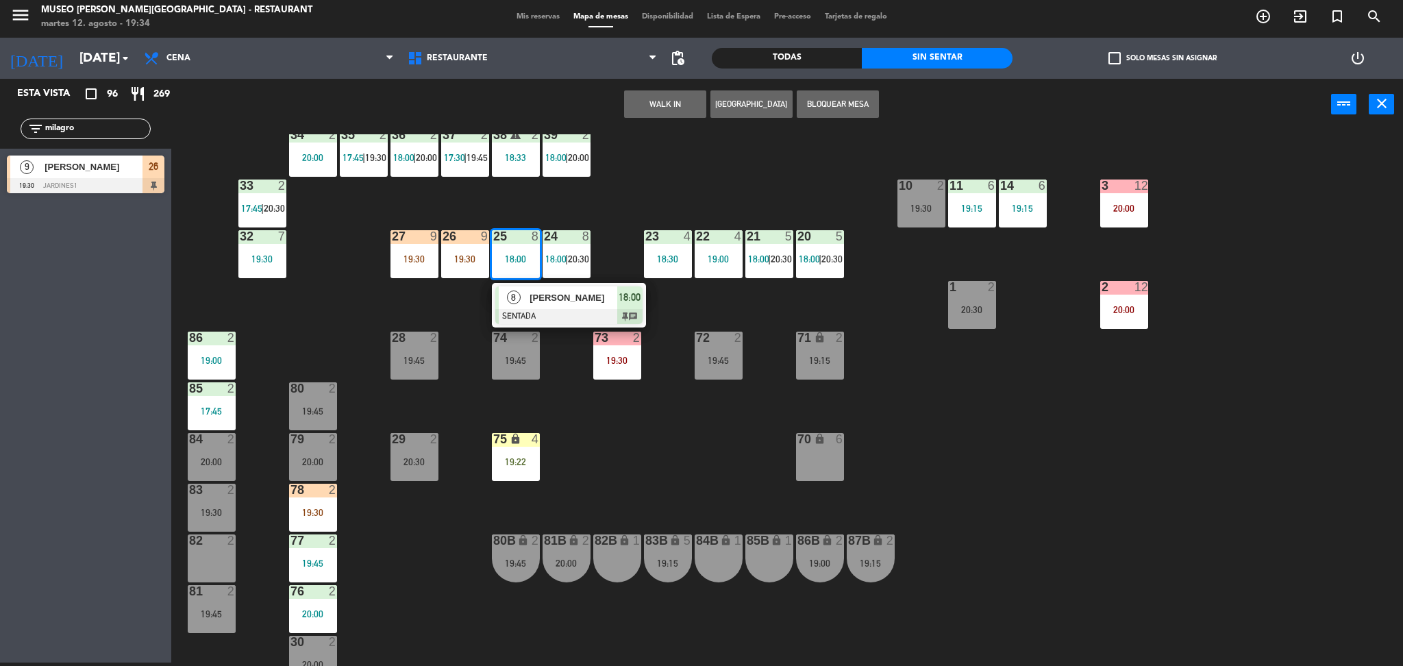
click at [552, 317] on div at bounding box center [568, 316] width 147 height 15
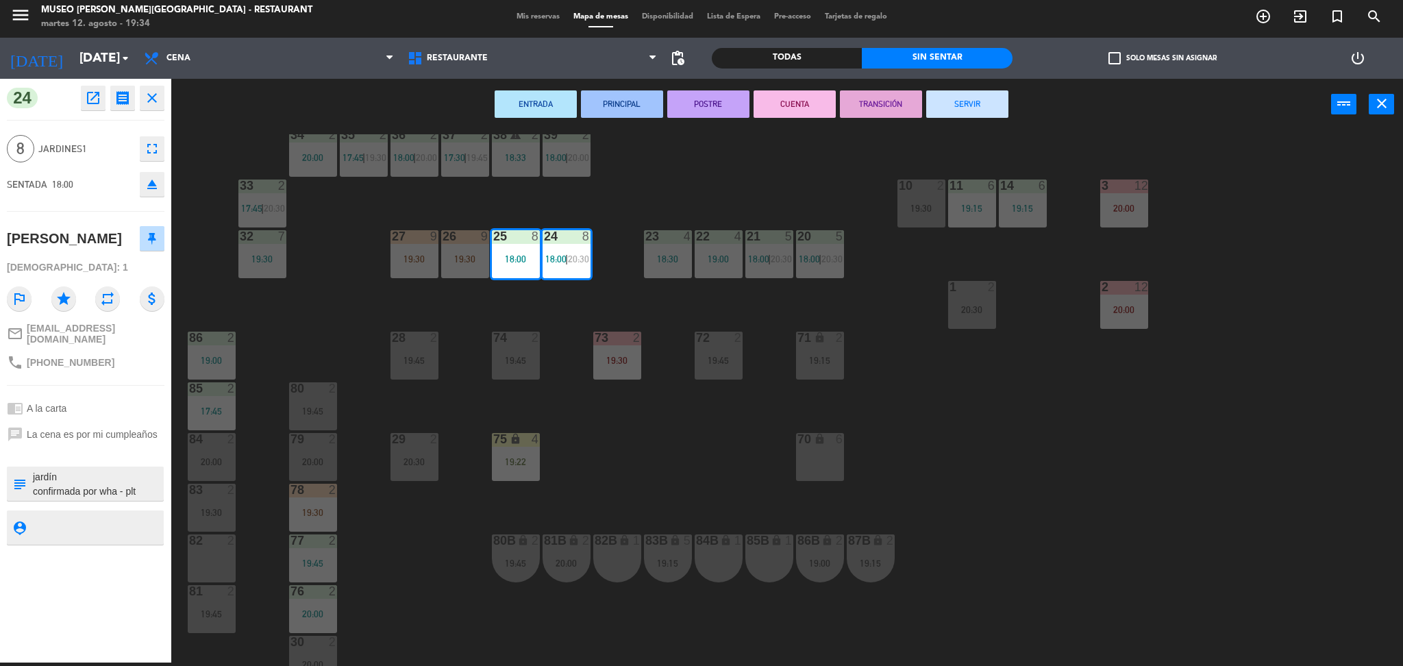
scroll to position [27, 0]
click at [586, 466] on div "44 5 20:30 49 2 20:15 54 5 19:45 64 warning 1 19:30 | 20:30 48 2 18:00 | 20:15 …" at bounding box center [794, 400] width 1218 height 532
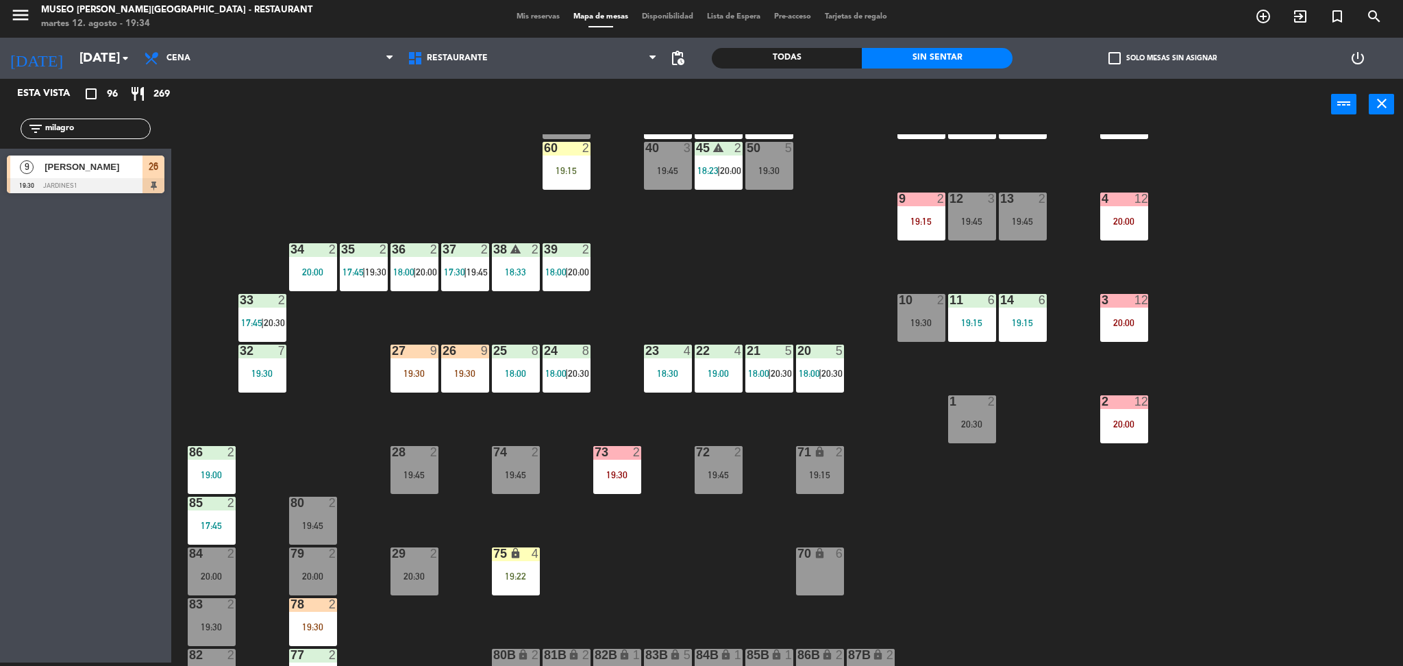
scroll to position [219, 0]
click at [529, 390] on div "25 8 18:00" at bounding box center [516, 369] width 48 height 48
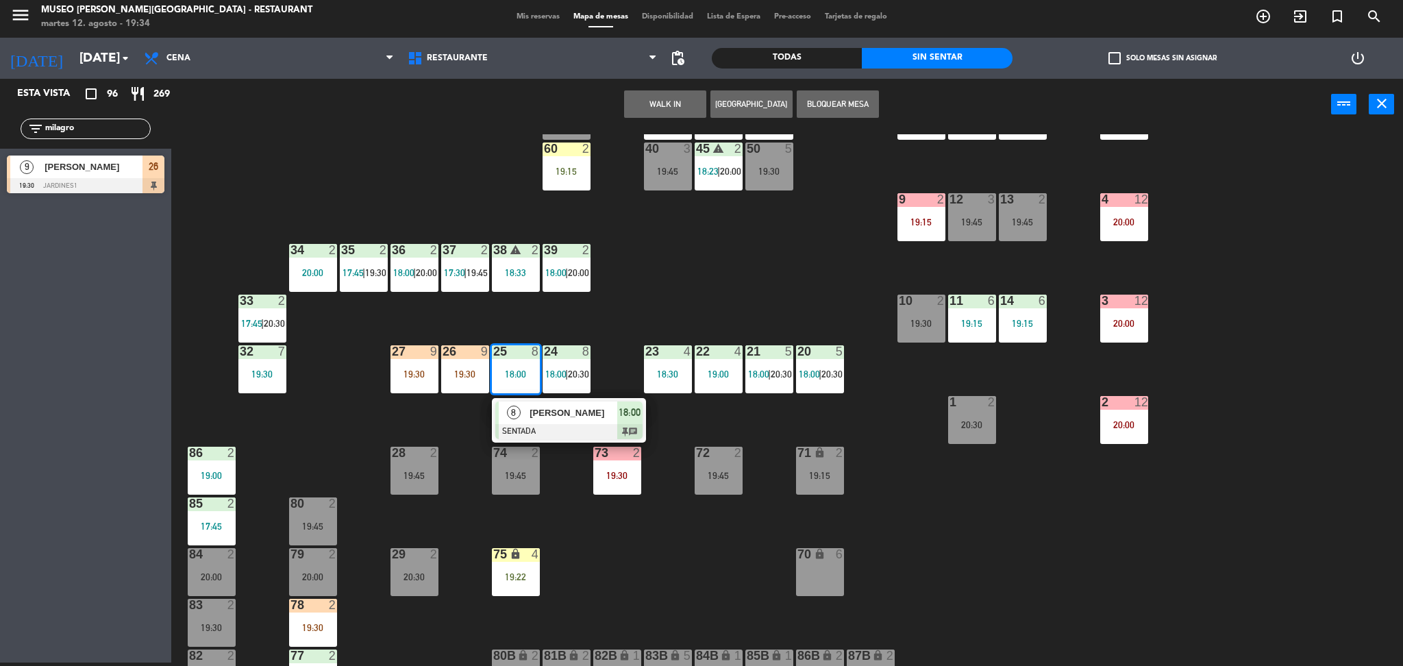
click at [554, 412] on span "[PERSON_NAME]" at bounding box center [573, 413] width 88 height 14
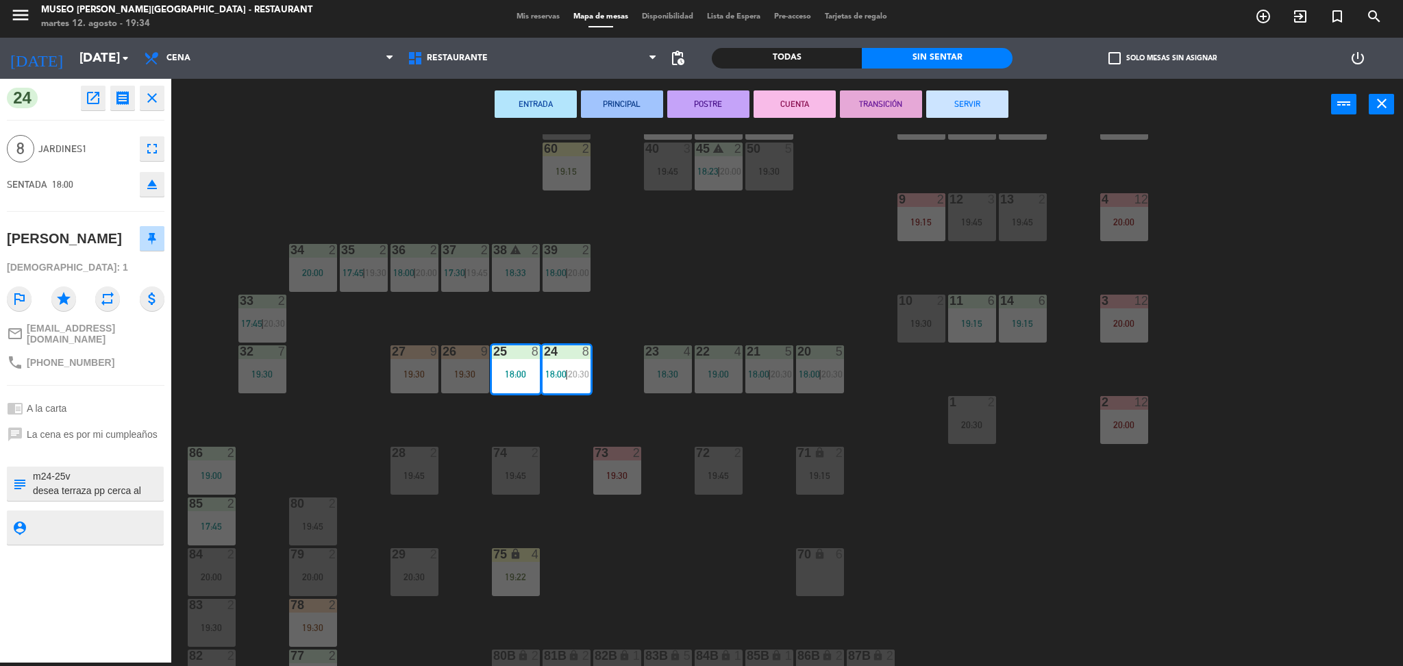
click at [450, 412] on div "44 5 20:30 49 2 20:15 54 5 19:45 64 warning 1 19:30 | 20:30 48 2 18:00 | 20:15 …" at bounding box center [794, 400] width 1218 height 532
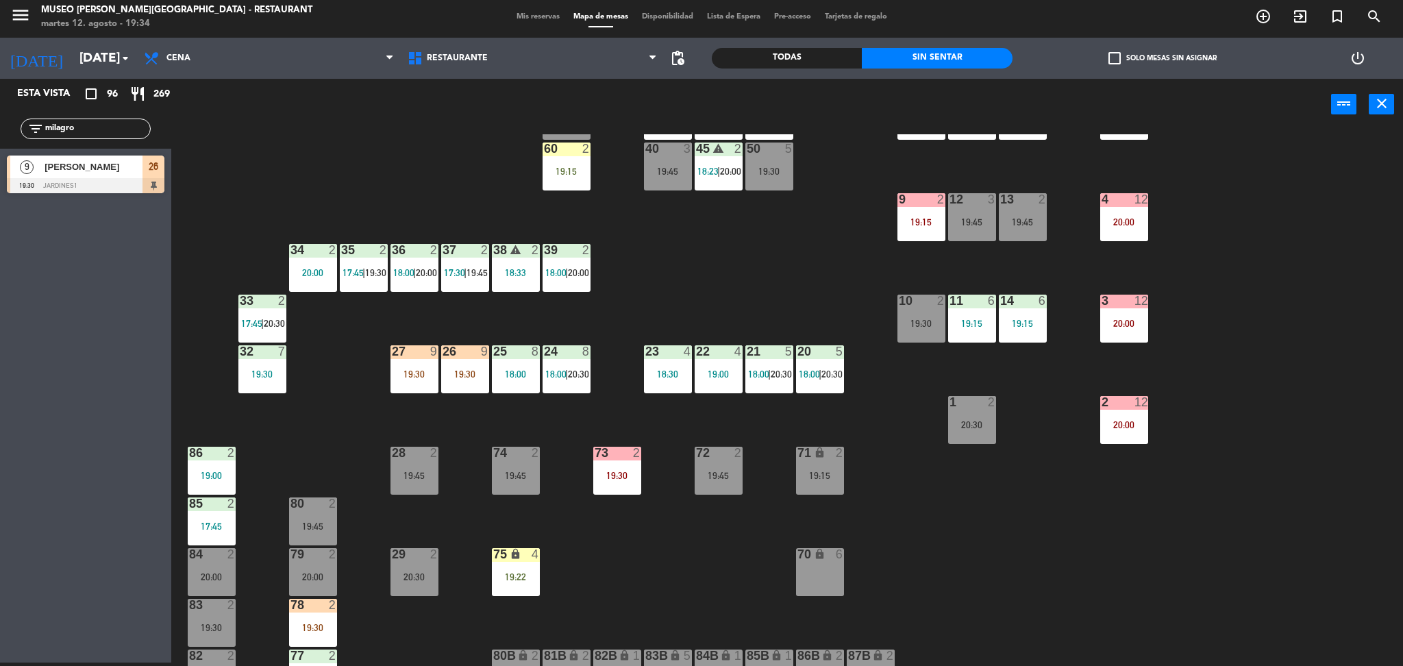
click at [462, 379] on div "26 9 19:30" at bounding box center [465, 369] width 48 height 48
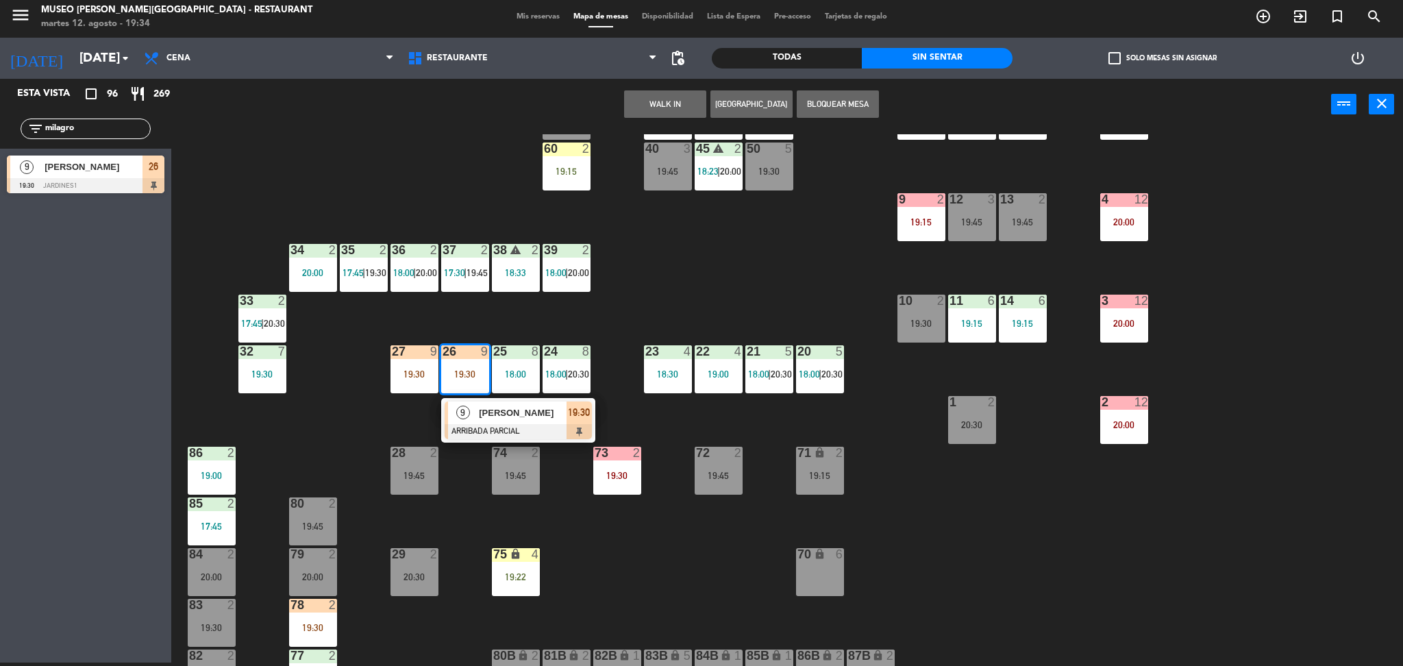
click at [841, 561] on div "70 lock 6" at bounding box center [820, 572] width 48 height 48
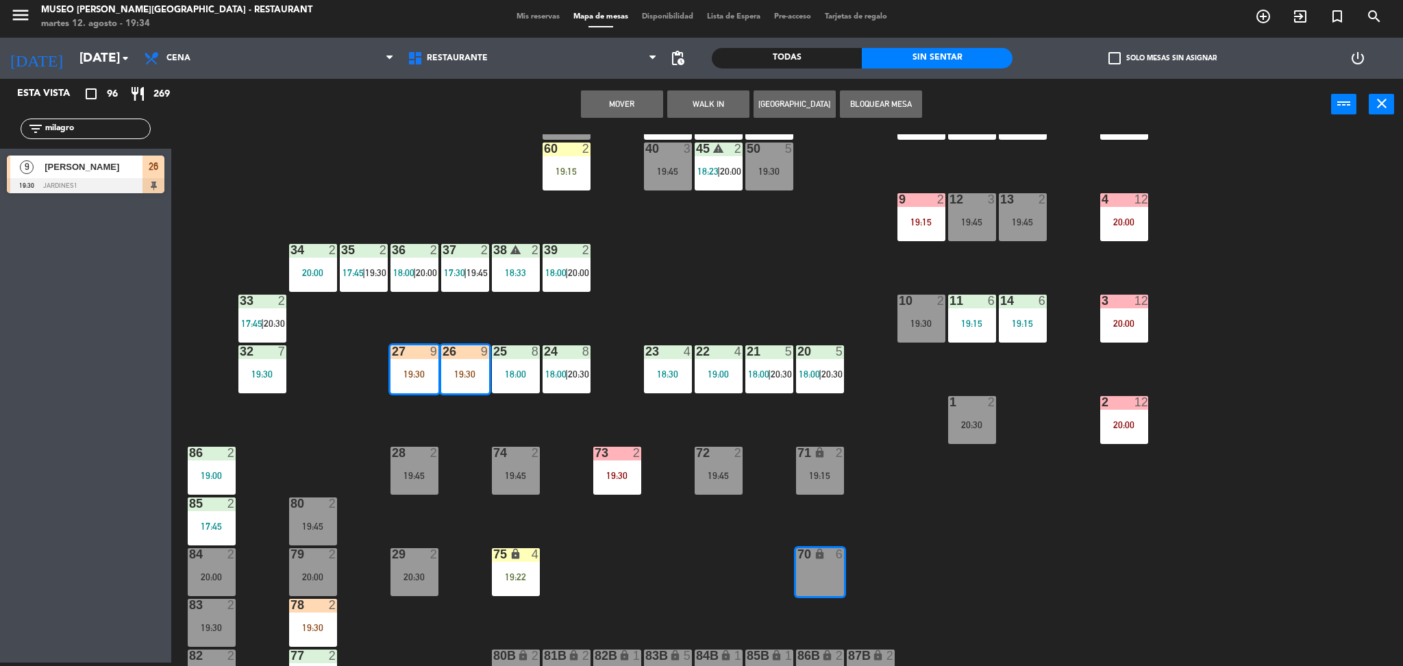
click at [617, 103] on button "Mover" at bounding box center [622, 103] width 82 height 27
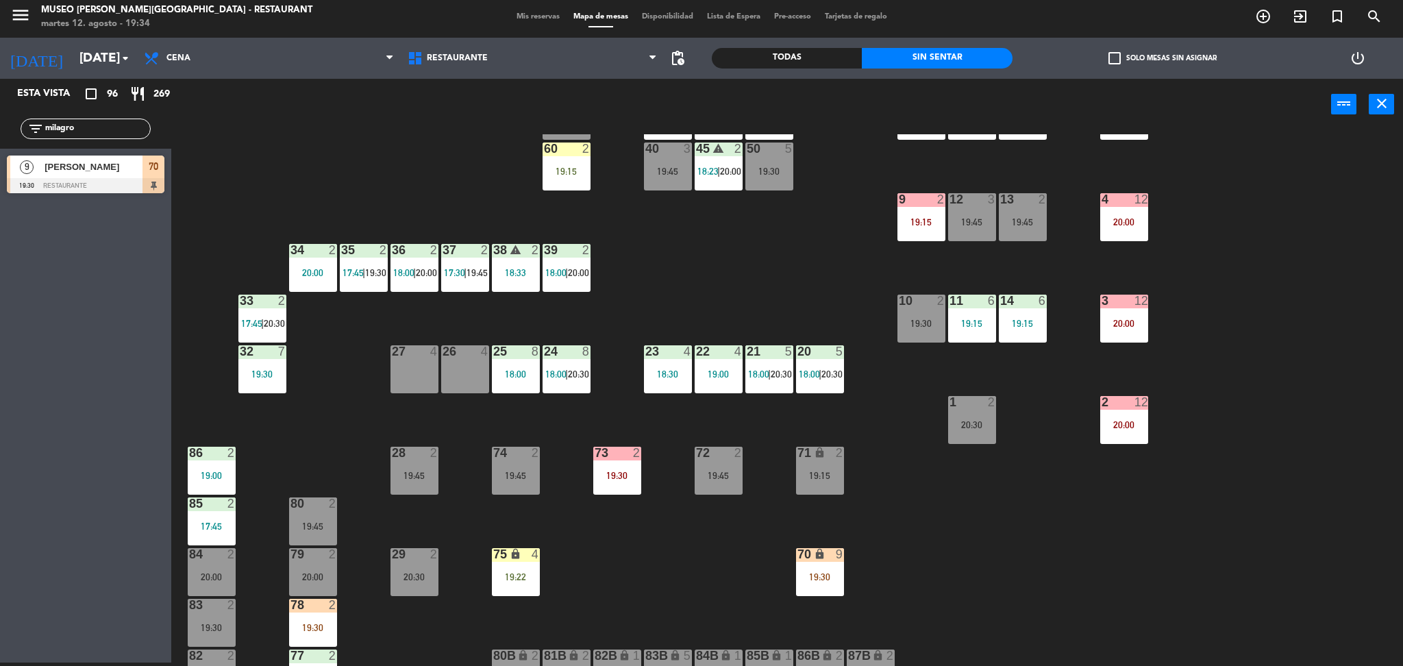
click at [623, 462] on div "73 2 19:30" at bounding box center [617, 471] width 48 height 48
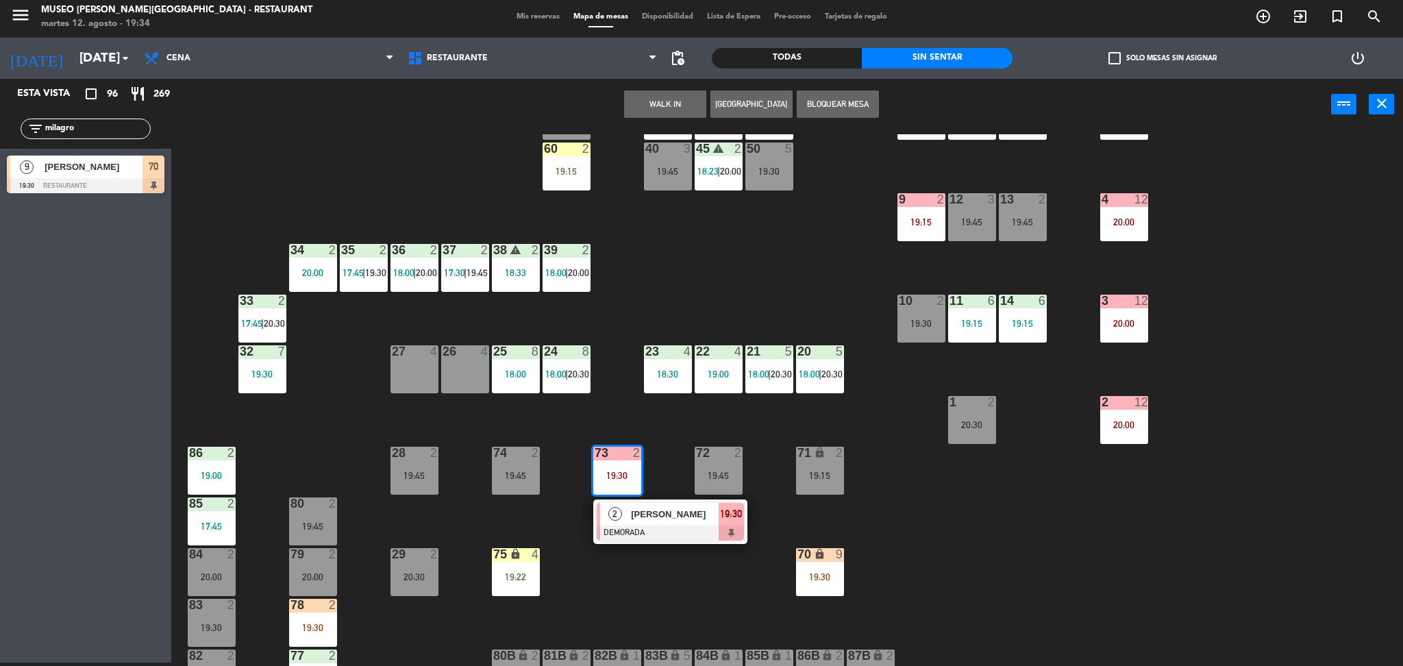
click at [640, 510] on span "[PERSON_NAME]" at bounding box center [675, 514] width 88 height 14
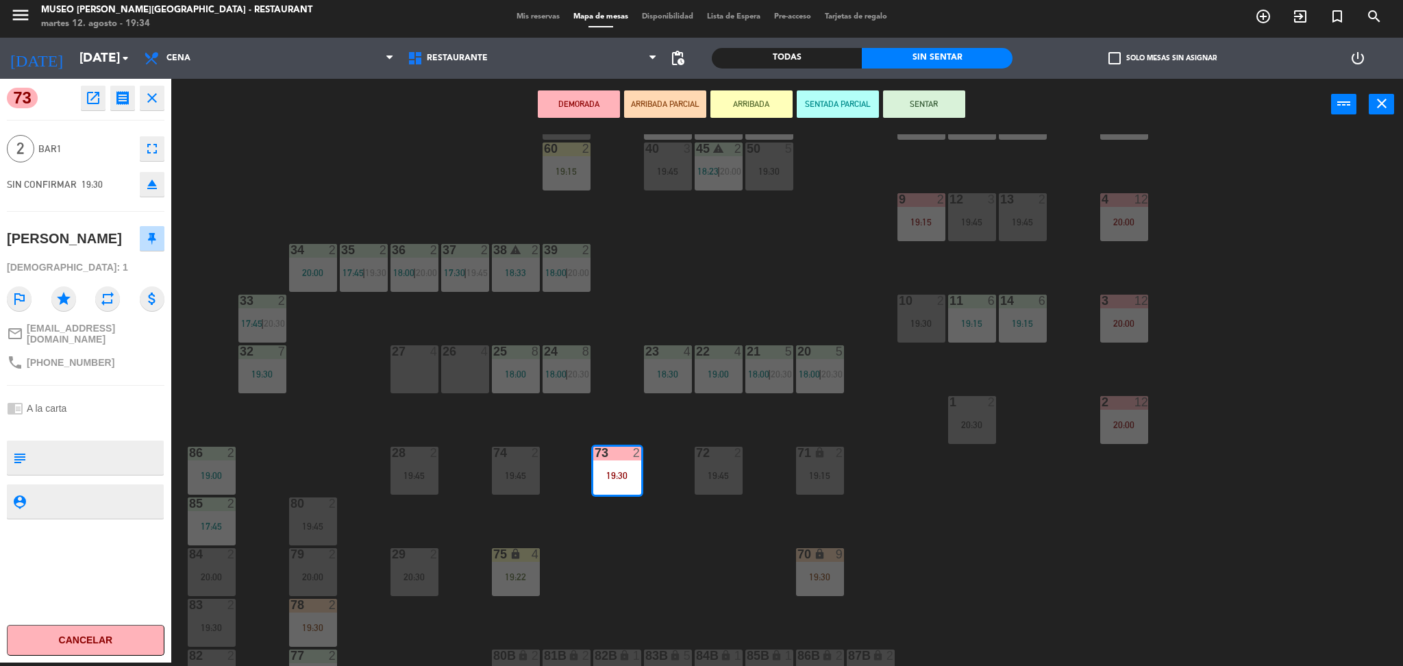
click at [666, 553] on div "44 5 20:30 49 2 20:15 54 5 19:45 64 warning 1 19:30 | 20:30 48 2 18:00 | 20:15 …" at bounding box center [794, 400] width 1218 height 532
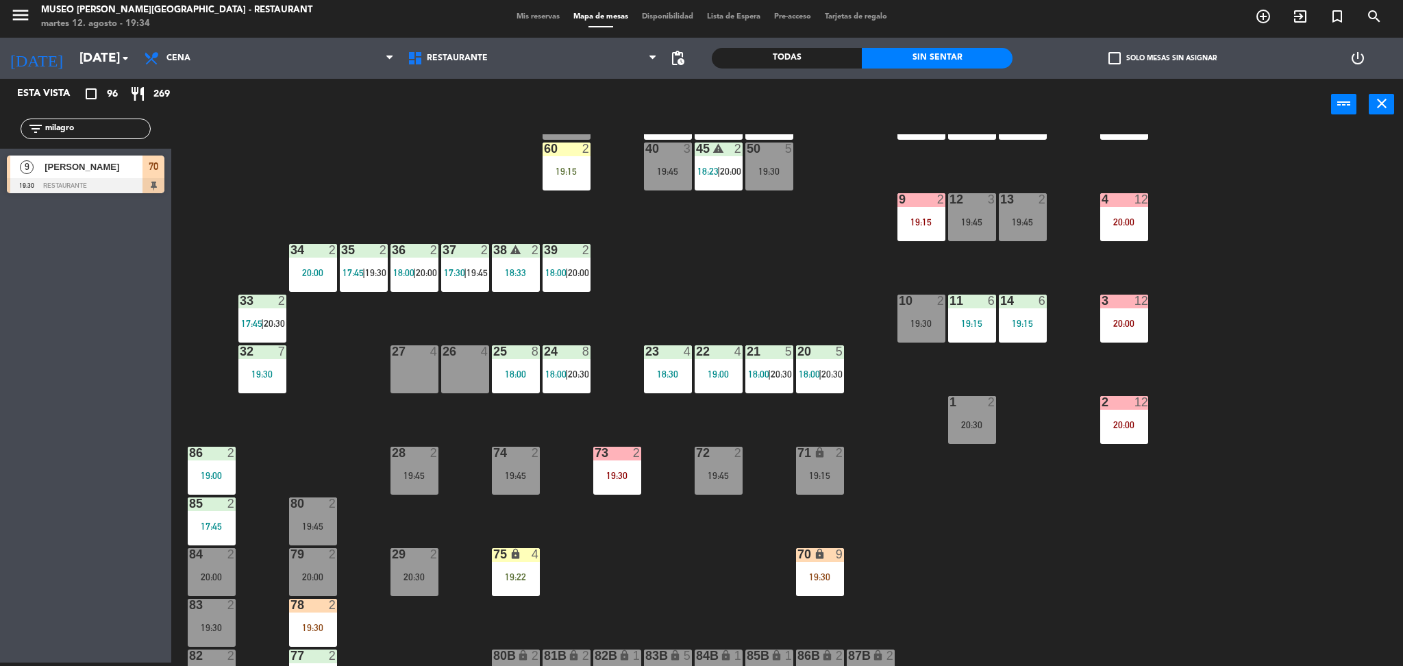
click at [1115, 329] on div "3 12 20:00" at bounding box center [1124, 319] width 48 height 48
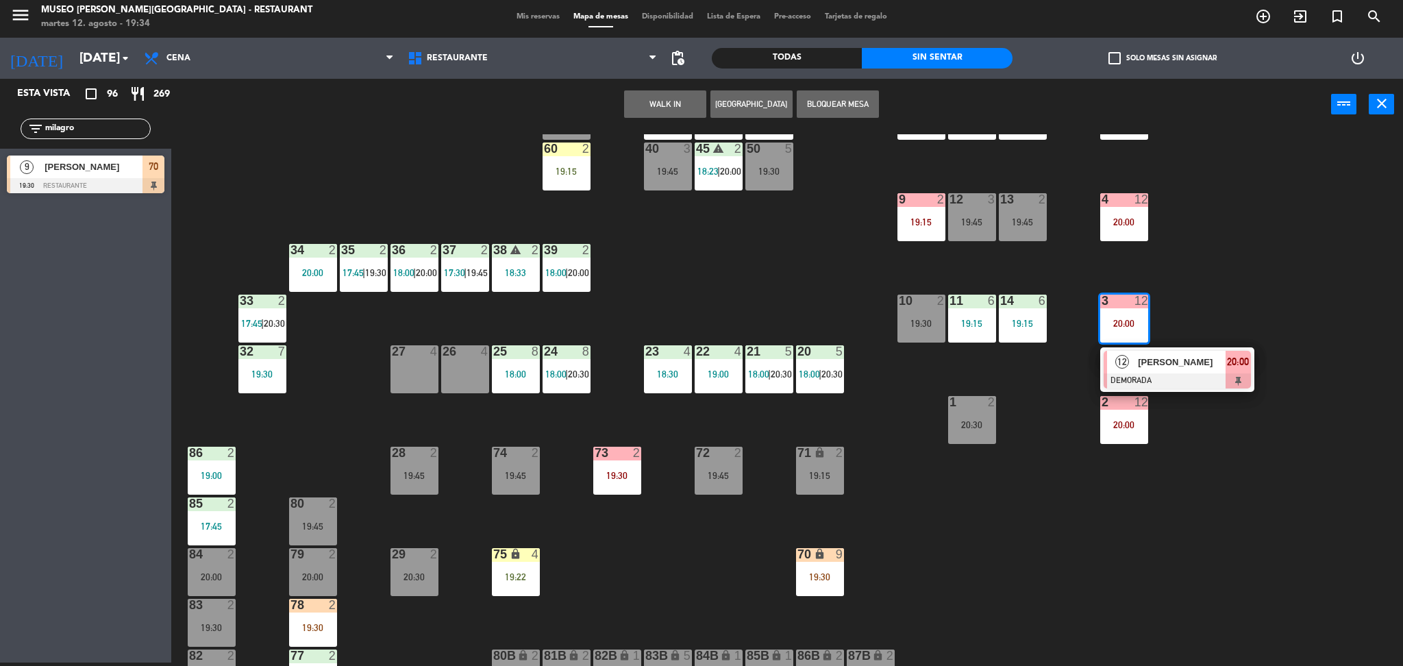
click at [1136, 361] on div "[PERSON_NAME]" at bounding box center [1180, 362] width 89 height 23
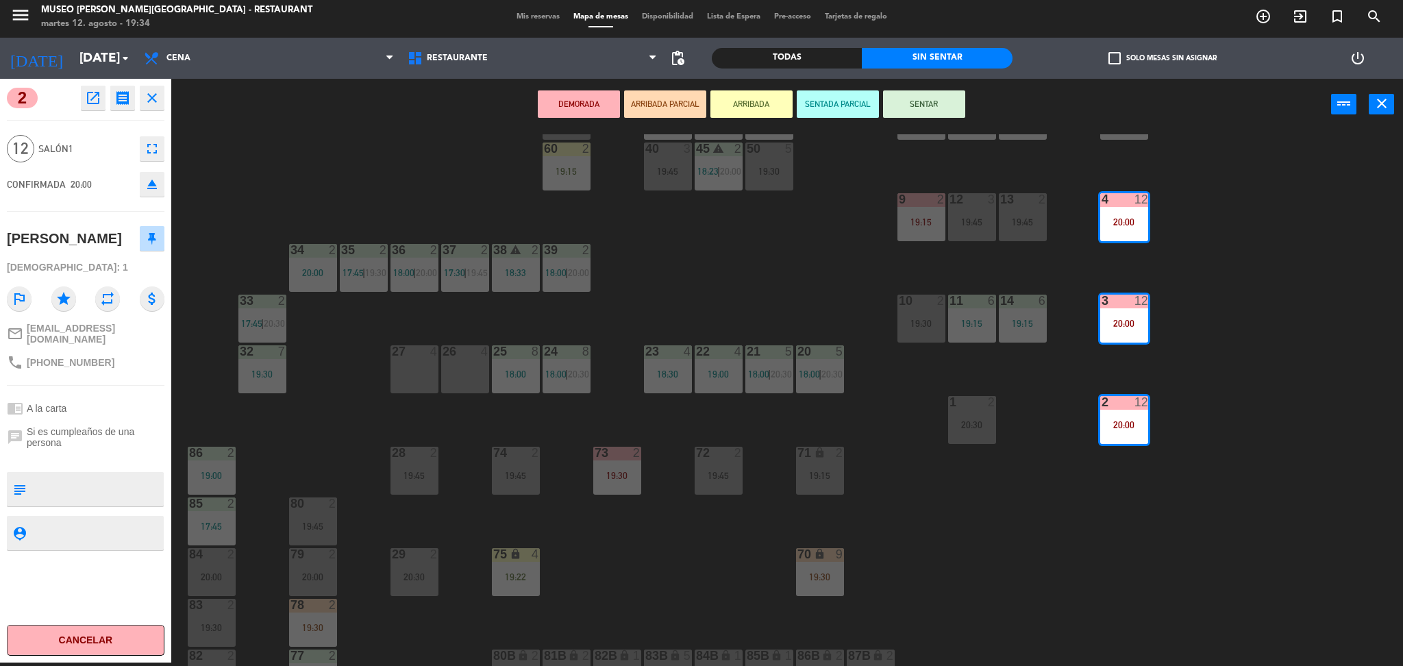
click at [412, 360] on div "27 4" at bounding box center [414, 369] width 48 height 48
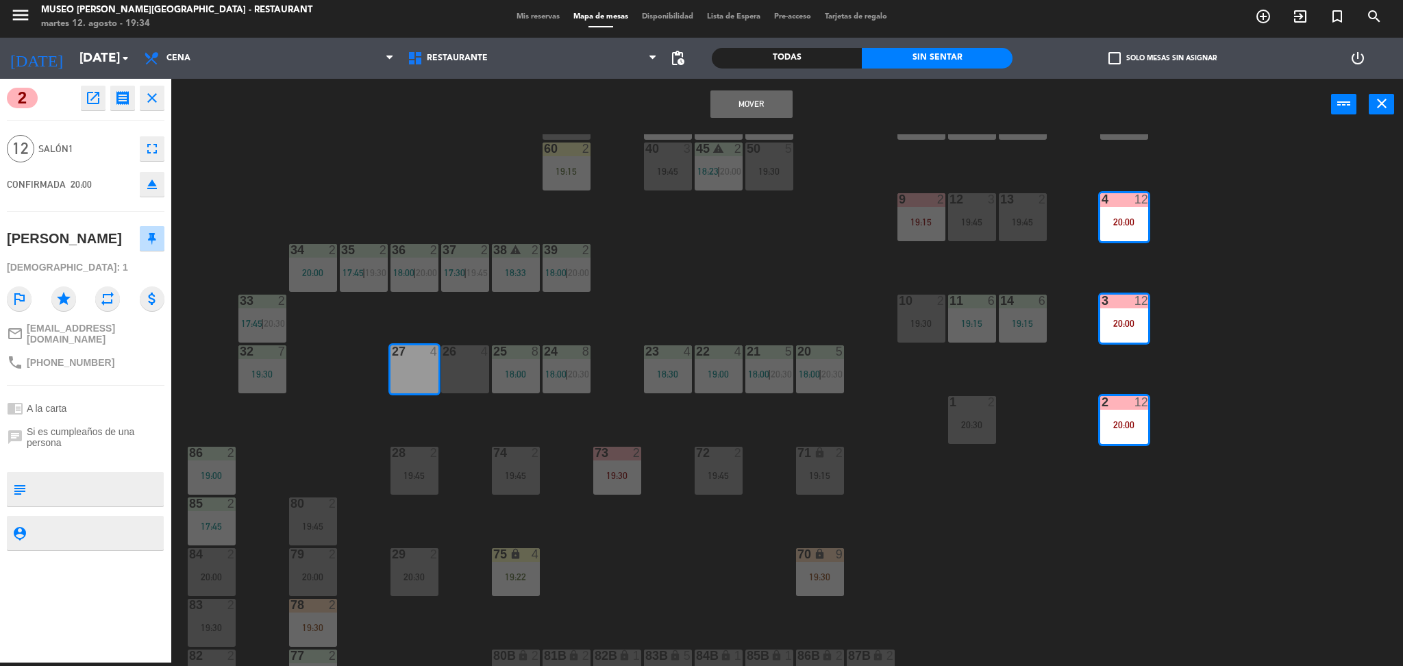
click at [479, 385] on div "26 4" at bounding box center [465, 369] width 48 height 48
click at [506, 385] on div "25 8 18:00" at bounding box center [516, 369] width 48 height 48
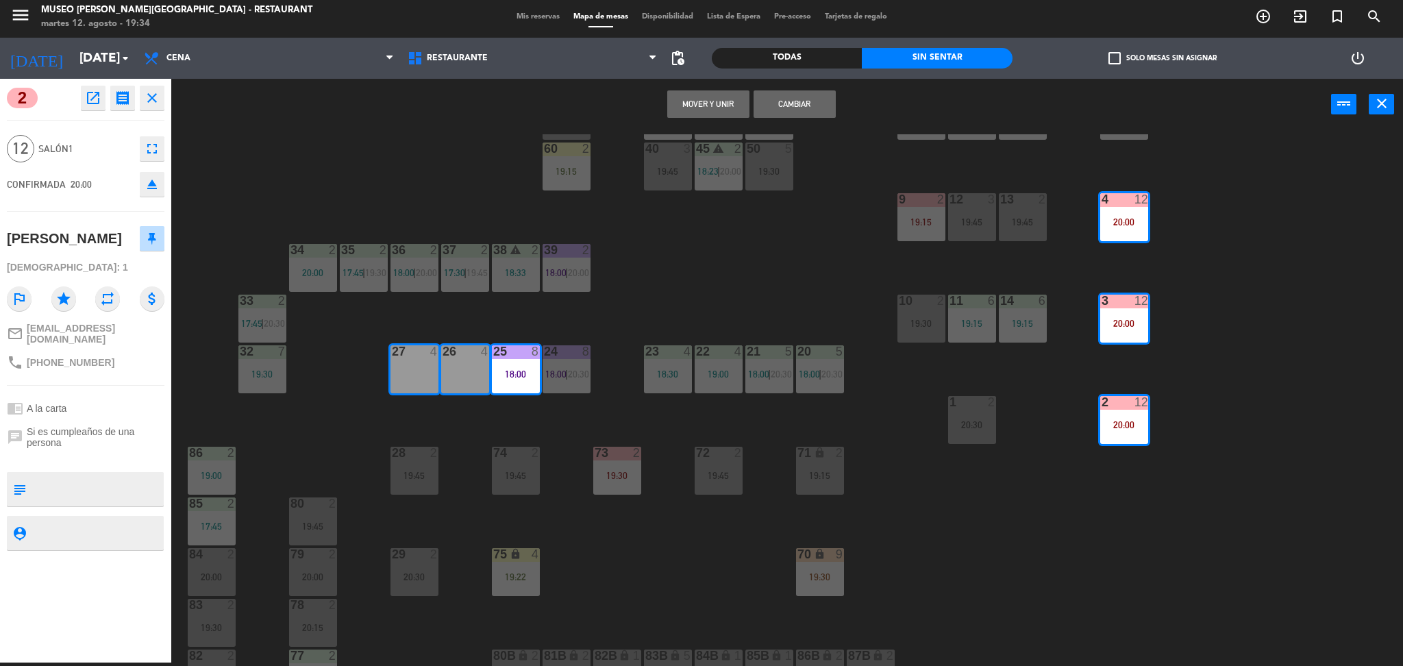
click at [704, 101] on button "Mover y Unir" at bounding box center [708, 103] width 82 height 27
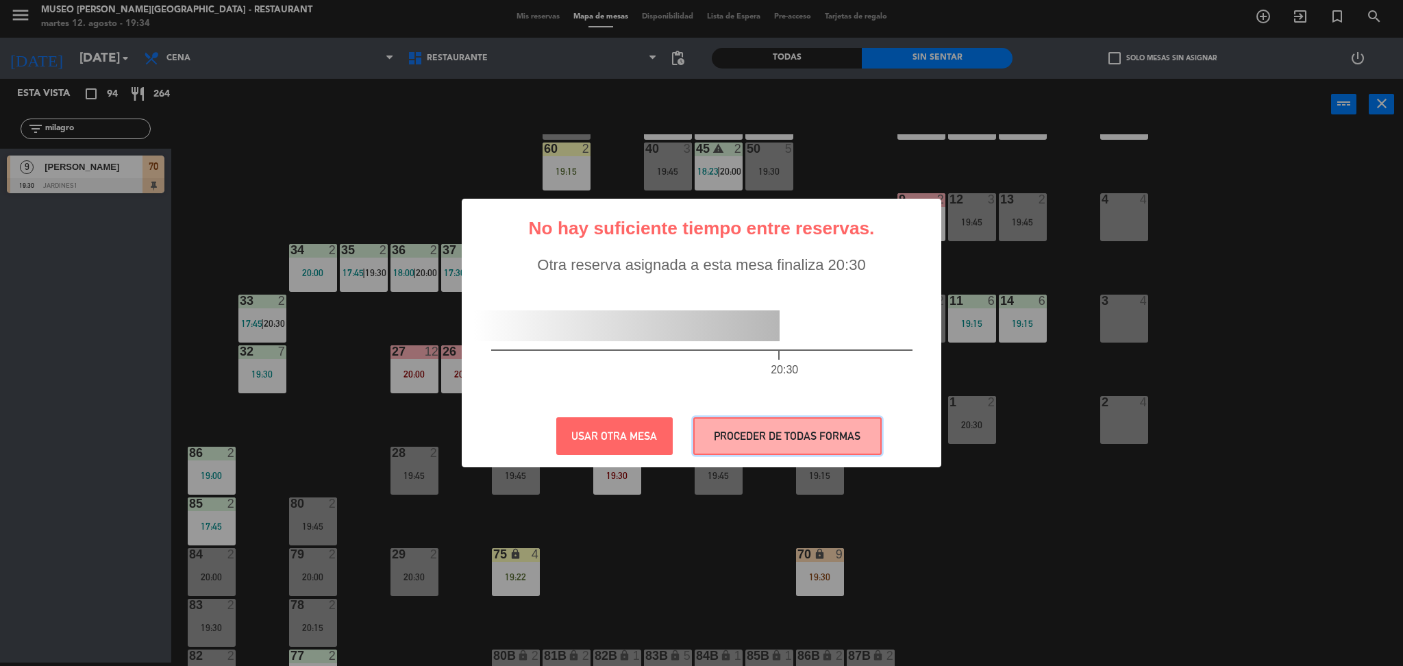
click at [812, 436] on button "PROCEDER DE TODAS FORMAS" at bounding box center [787, 436] width 188 height 38
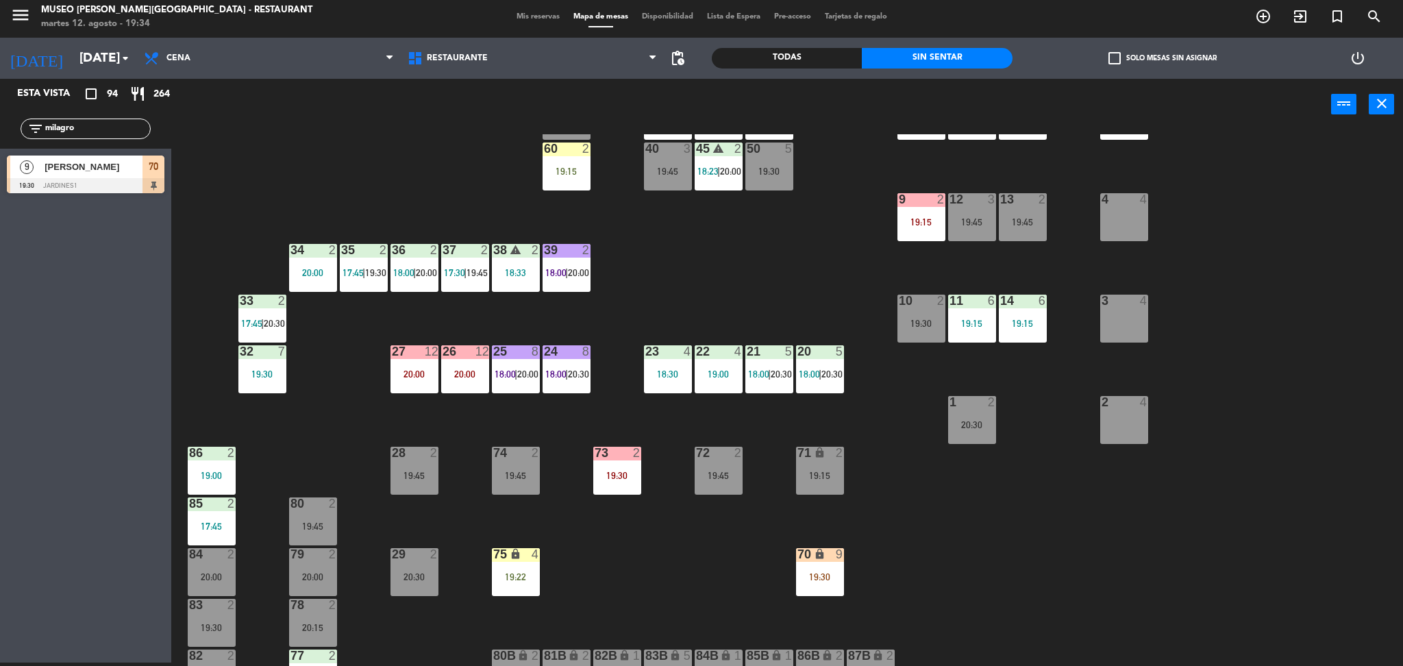
click at [821, 562] on div "70 lock 9 19:30" at bounding box center [820, 572] width 48 height 48
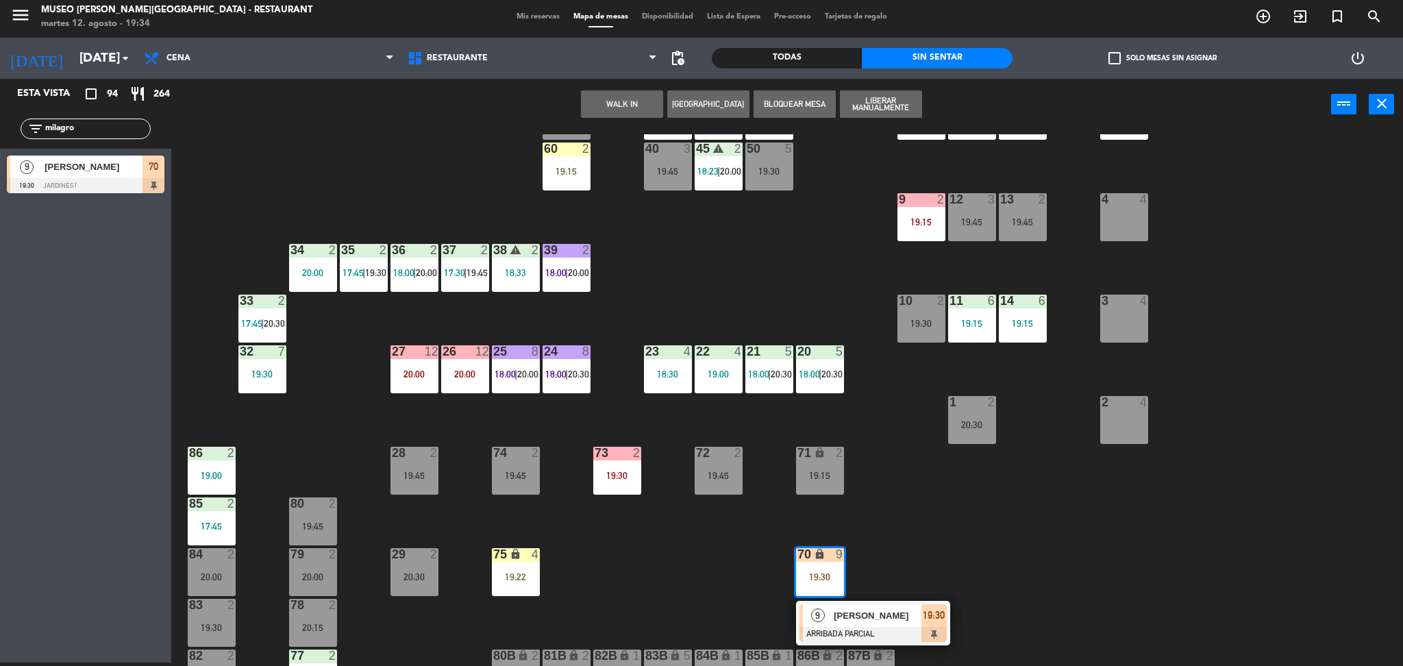
click at [860, 625] on div "[PERSON_NAME]" at bounding box center [876, 615] width 89 height 23
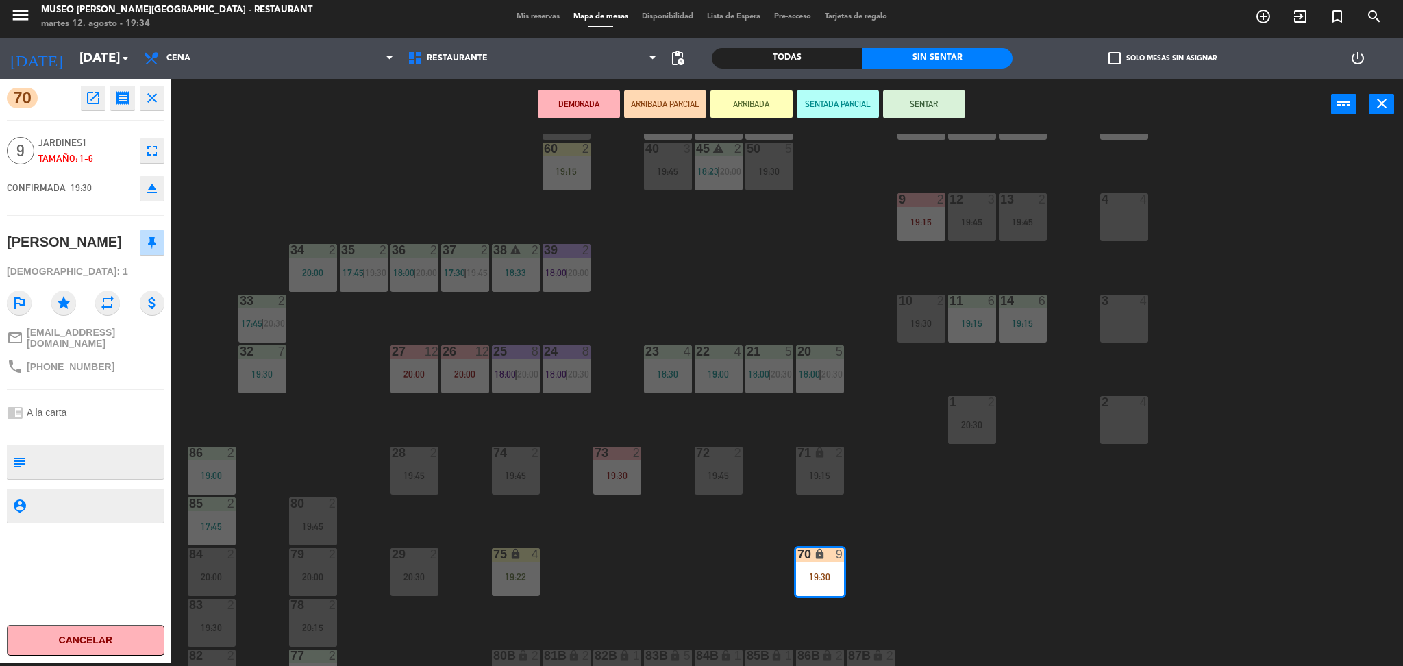
click at [154, 188] on icon "eject" at bounding box center [152, 188] width 16 height 16
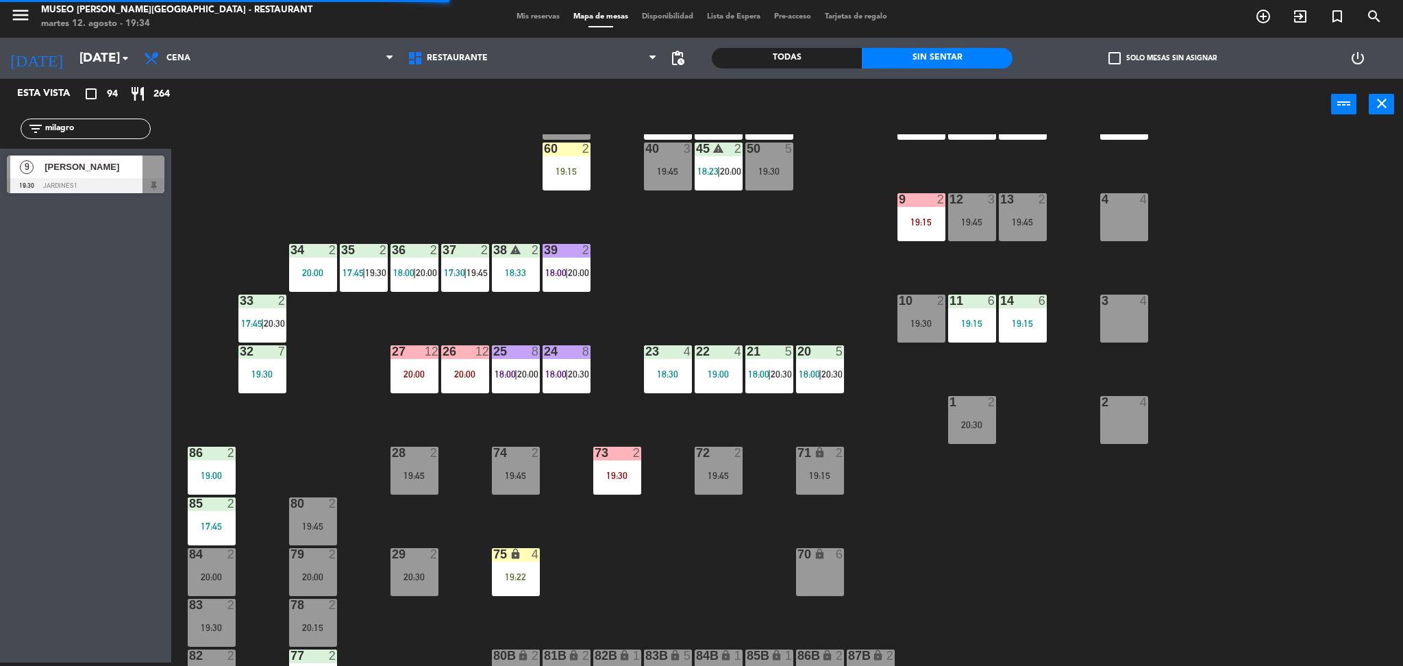
drag, startPoint x: 73, startPoint y: 127, endPoint x: 3, endPoint y: 141, distance: 71.3
click at [3, 141] on div "filter_list milagro" at bounding box center [85, 129] width 171 height 40
click at [71, 167] on span "[PERSON_NAME]" at bounding box center [94, 167] width 98 height 14
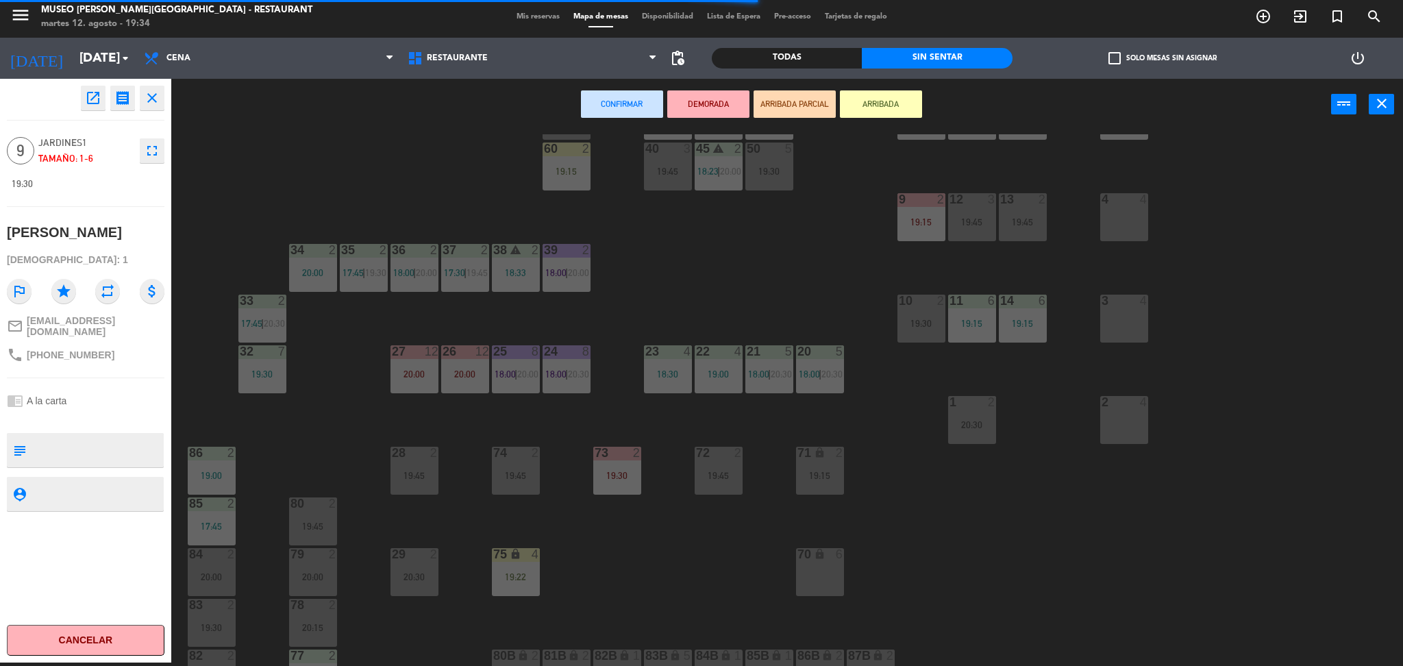
click at [1124, 405] on div at bounding box center [1123, 402] width 23 height 12
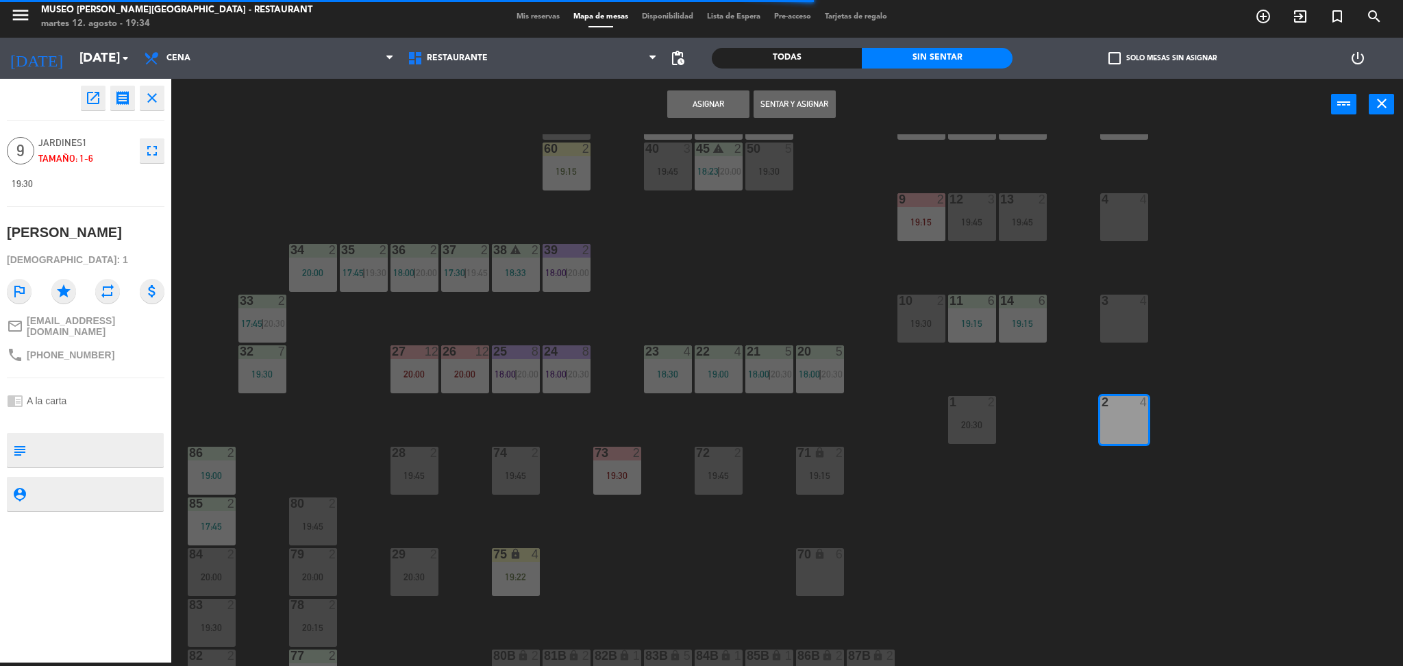
click at [1125, 314] on div "3 4" at bounding box center [1124, 319] width 48 height 48
click at [1120, 220] on div "4 4" at bounding box center [1124, 217] width 48 height 48
click at [718, 107] on button "Asignar" at bounding box center [708, 103] width 82 height 27
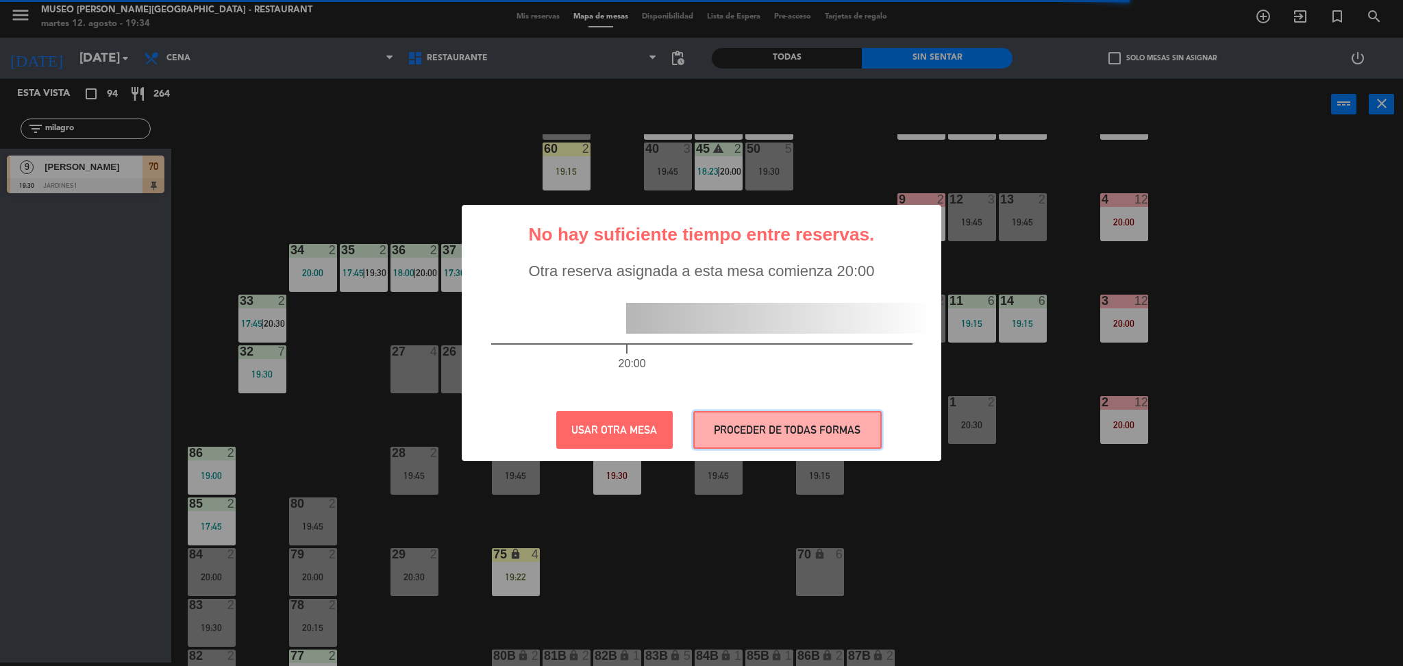
click at [795, 438] on button "PROCEDER DE TODAS FORMAS" at bounding box center [787, 430] width 188 height 38
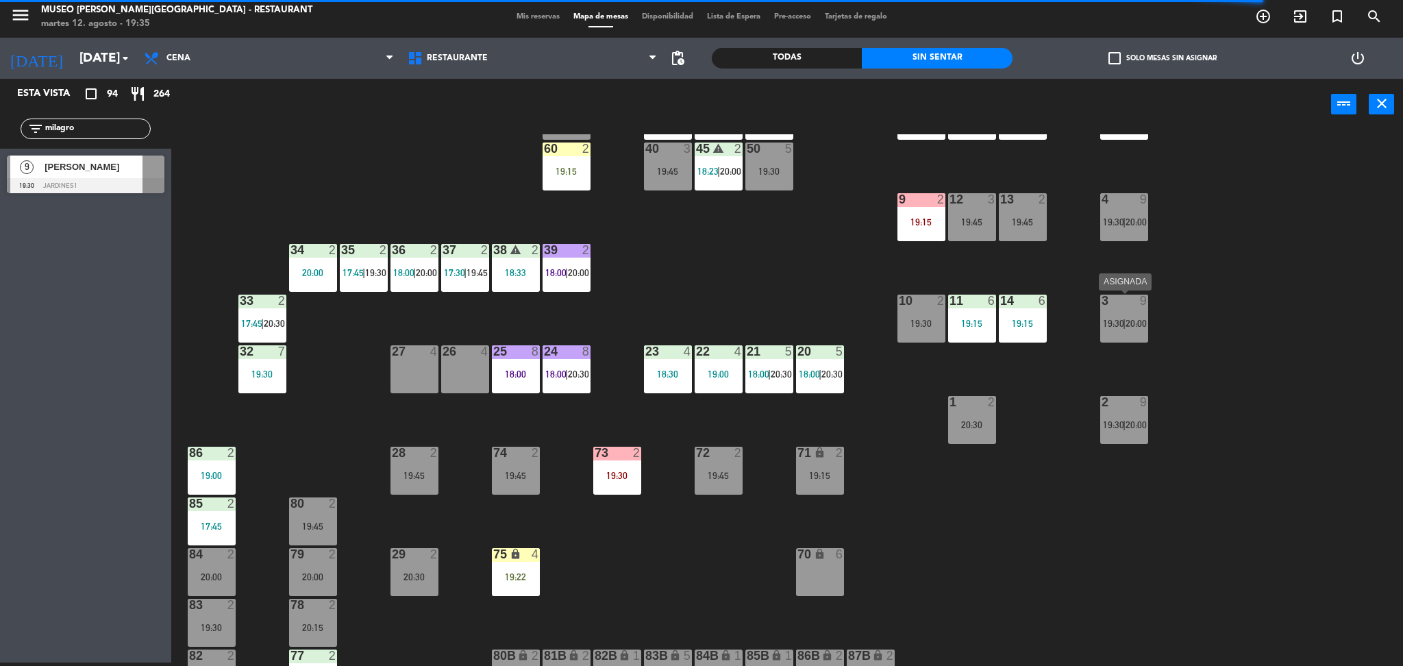
click at [1119, 329] on div "3 9 19:30 | 20:00" at bounding box center [1124, 319] width 48 height 48
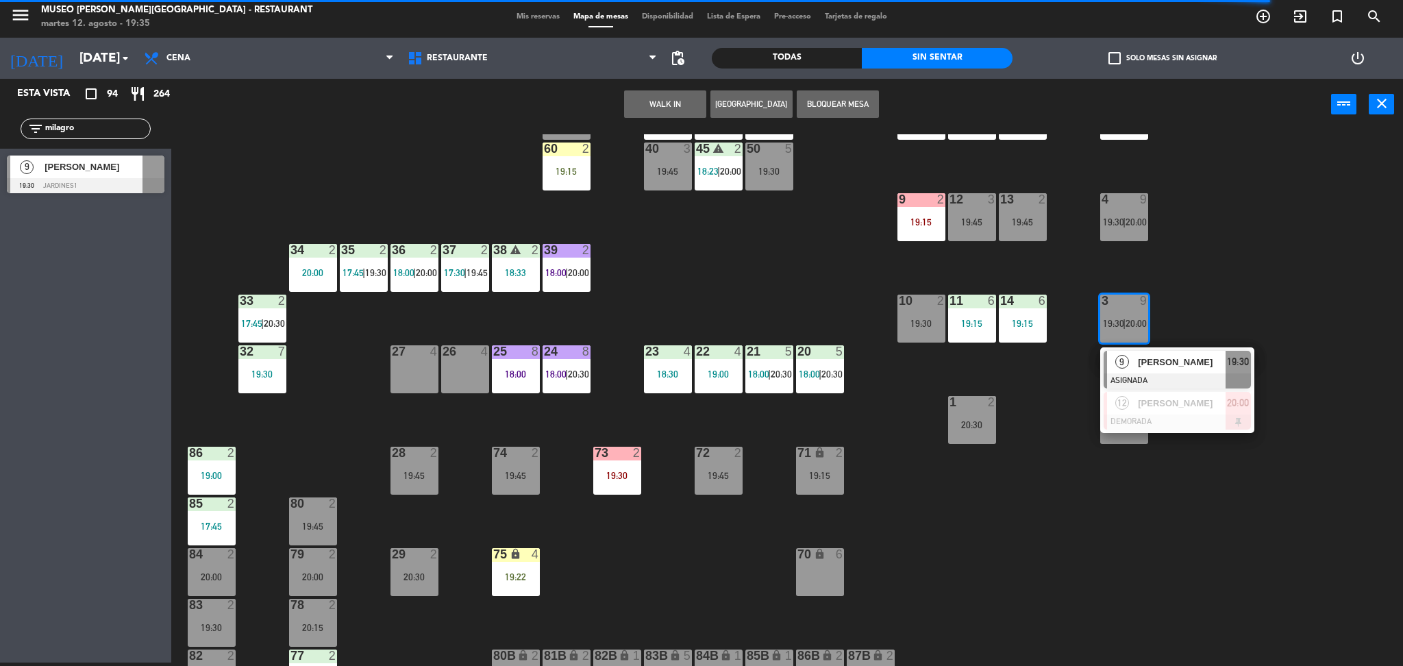
click at [1159, 376] on div at bounding box center [1177, 380] width 147 height 15
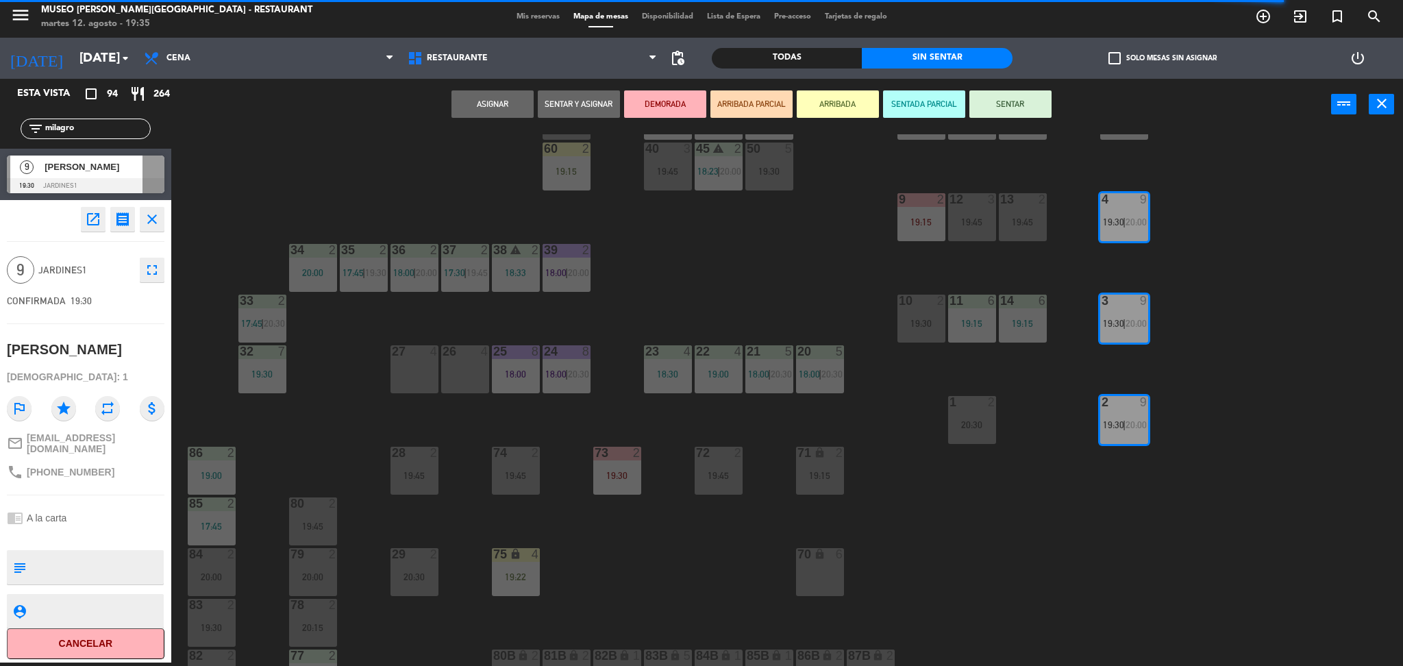
click at [1175, 452] on div "44 5 20:30 49 2 19:30 54 5 19:45 64 warning 1 19:30 | 20:30 48 2 18:00 | 20:15 …" at bounding box center [794, 400] width 1218 height 532
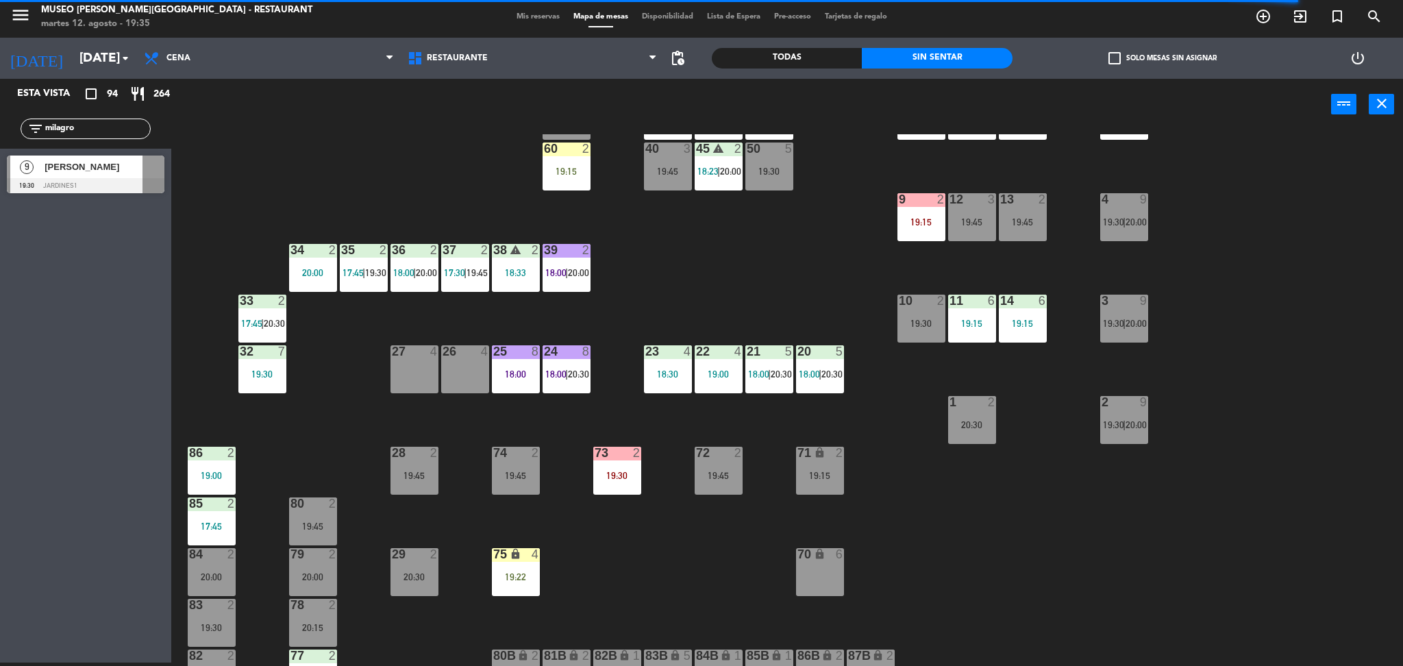
click at [1117, 419] on span "19:30" at bounding box center [1113, 424] width 21 height 11
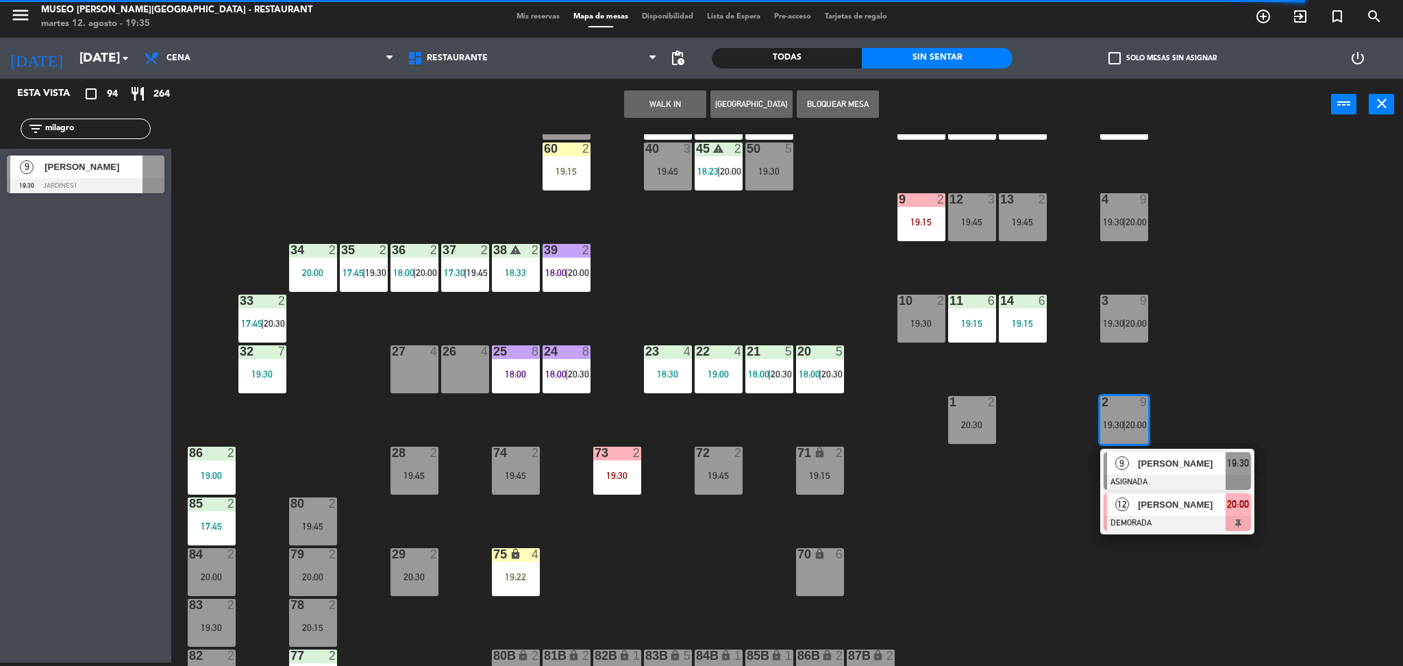
click at [1138, 505] on span "[PERSON_NAME]" at bounding box center [1182, 504] width 88 height 14
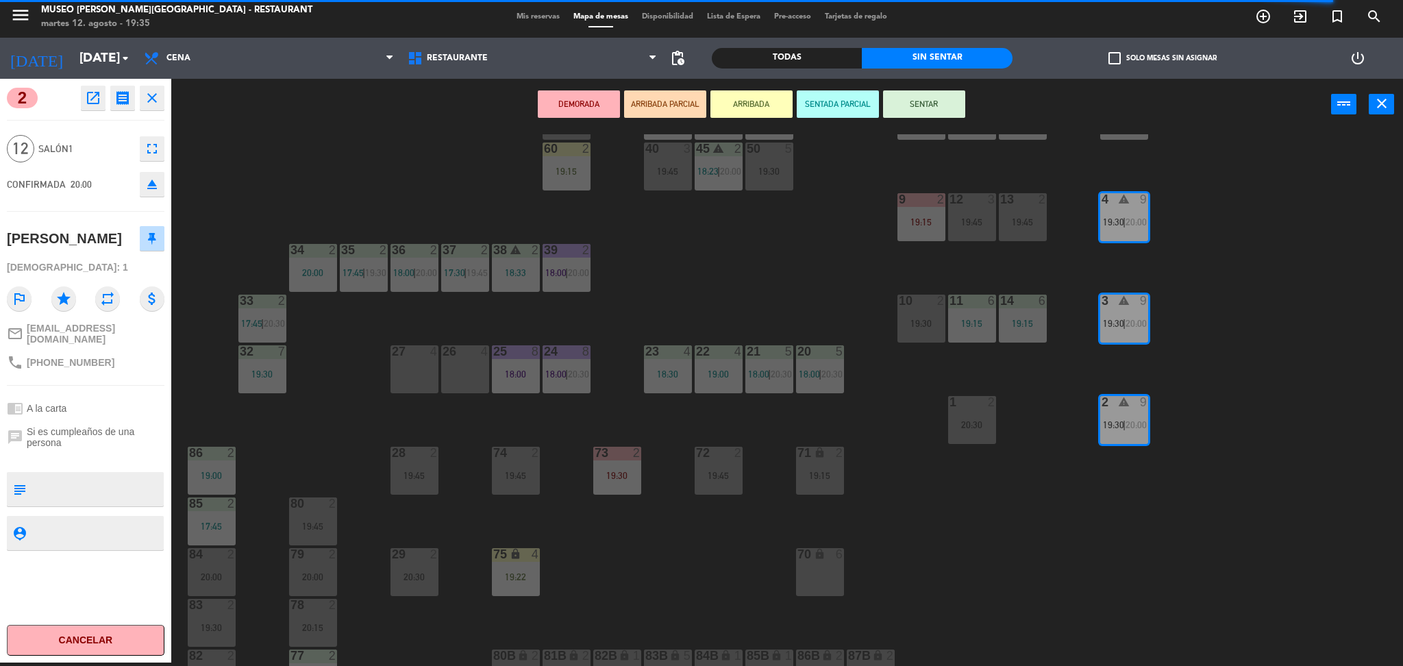
click at [420, 360] on div "27 4" at bounding box center [414, 369] width 48 height 48
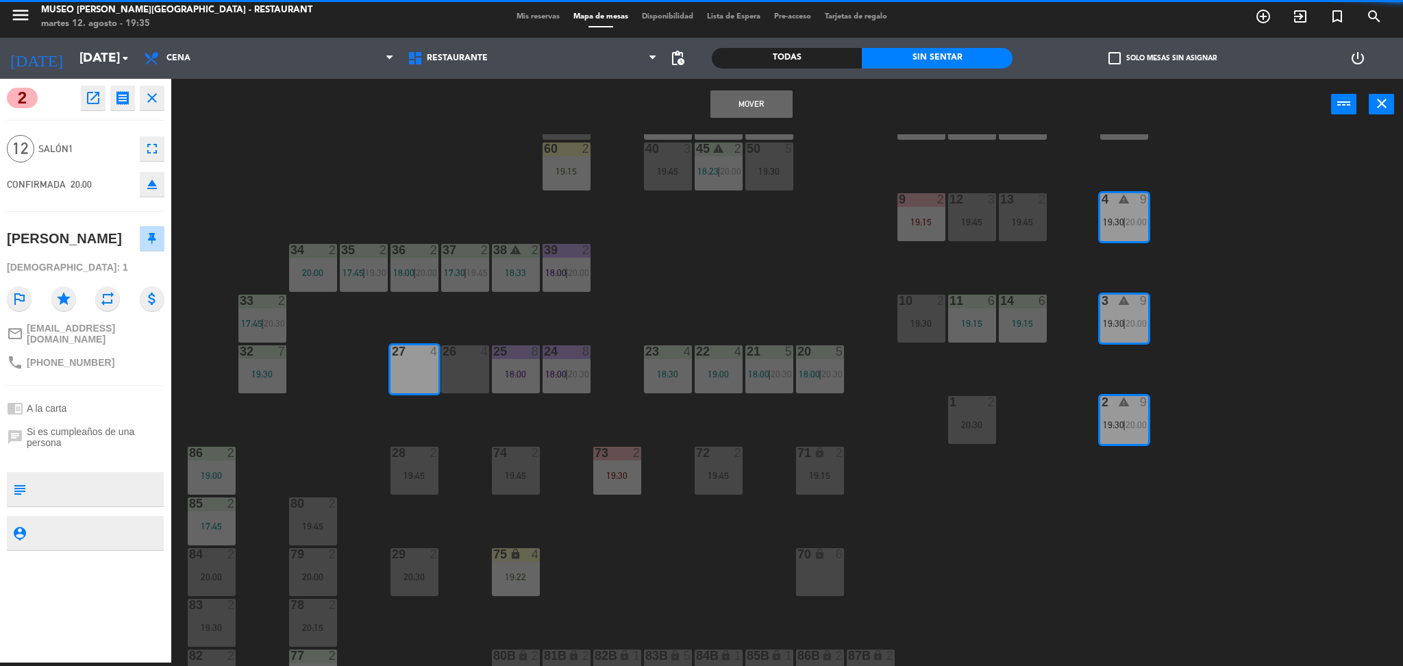
click at [465, 375] on div "26 4" at bounding box center [465, 369] width 48 height 48
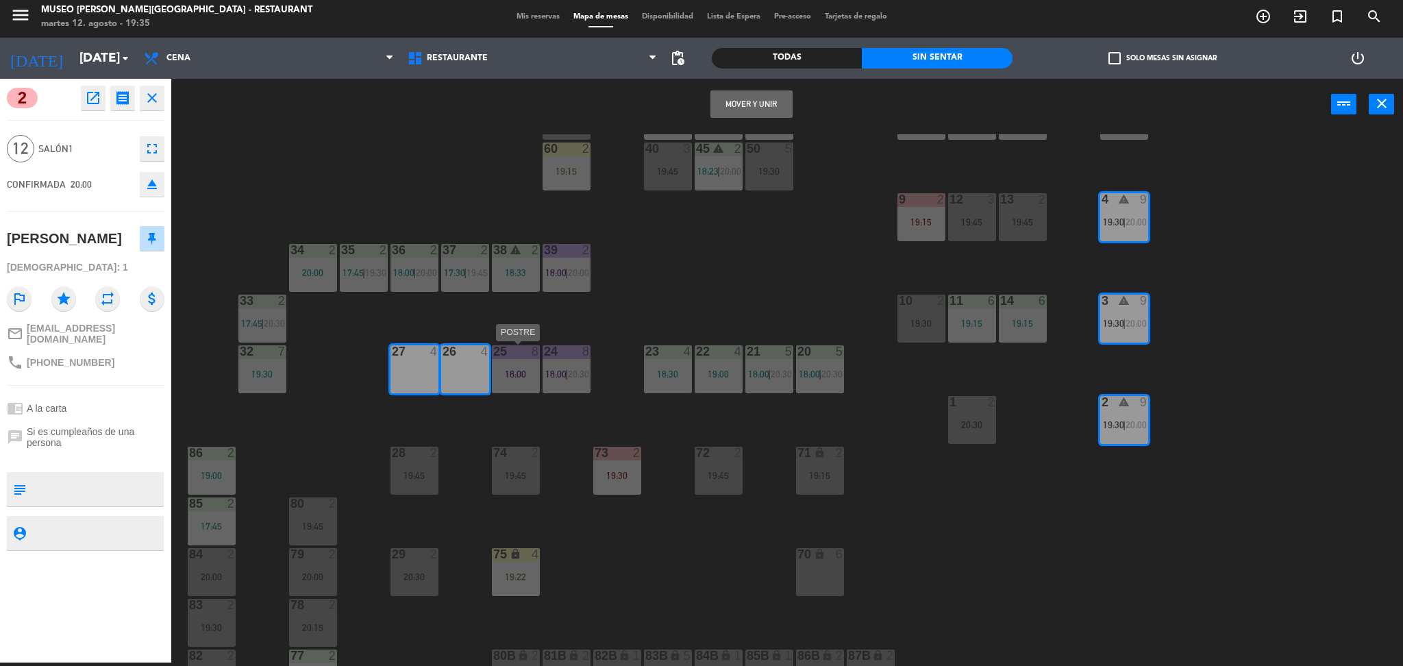
click at [506, 381] on div "25 8 18:00" at bounding box center [516, 369] width 48 height 48
click at [718, 105] on button "Mover y Unir" at bounding box center [708, 103] width 82 height 27
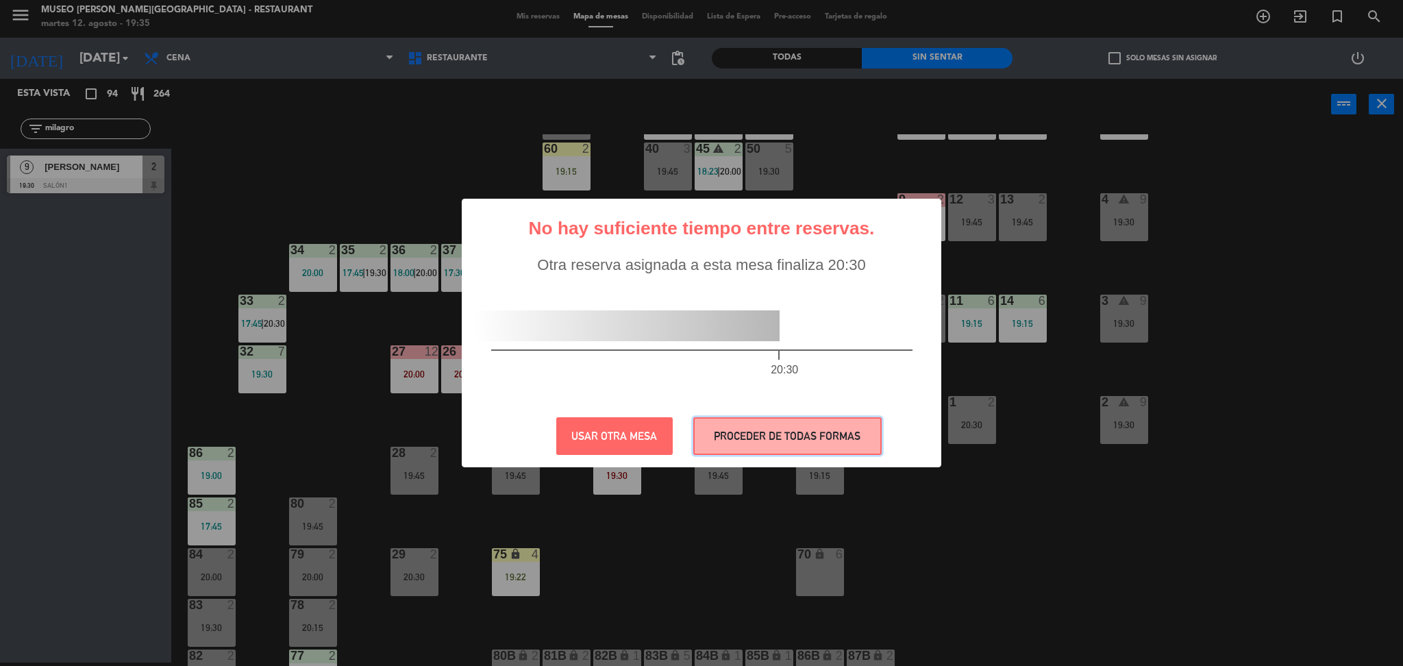
click at [750, 423] on button "PROCEDER DE TODAS FORMAS" at bounding box center [787, 436] width 188 height 38
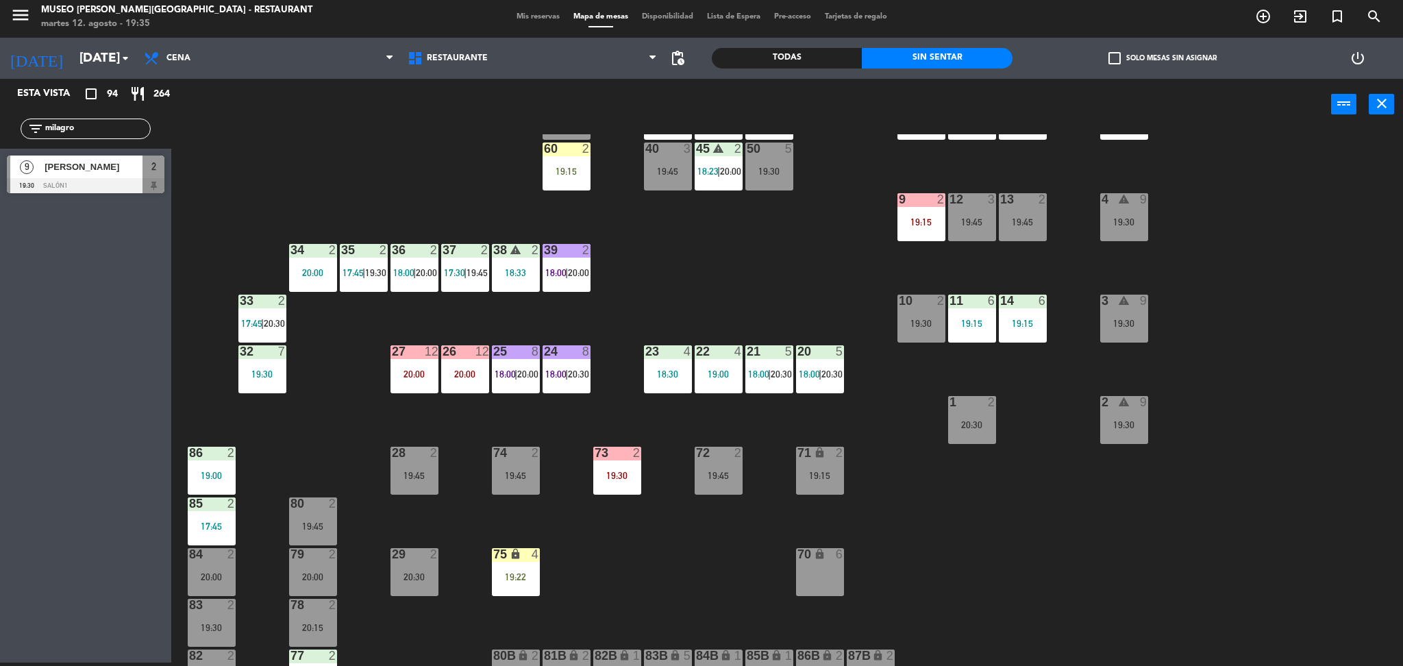
click at [1110, 213] on div "4 warning 9 19:30" at bounding box center [1124, 217] width 48 height 48
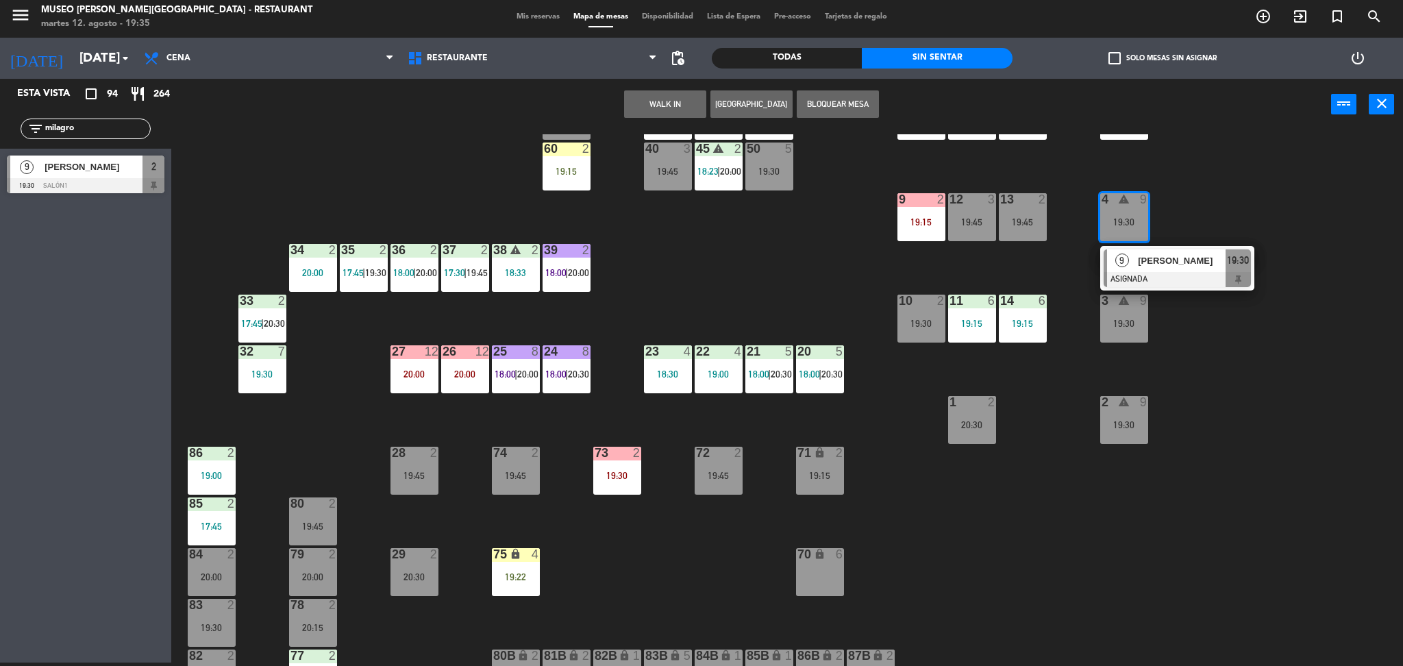
click at [1145, 262] on span "[PERSON_NAME]" at bounding box center [1182, 260] width 88 height 14
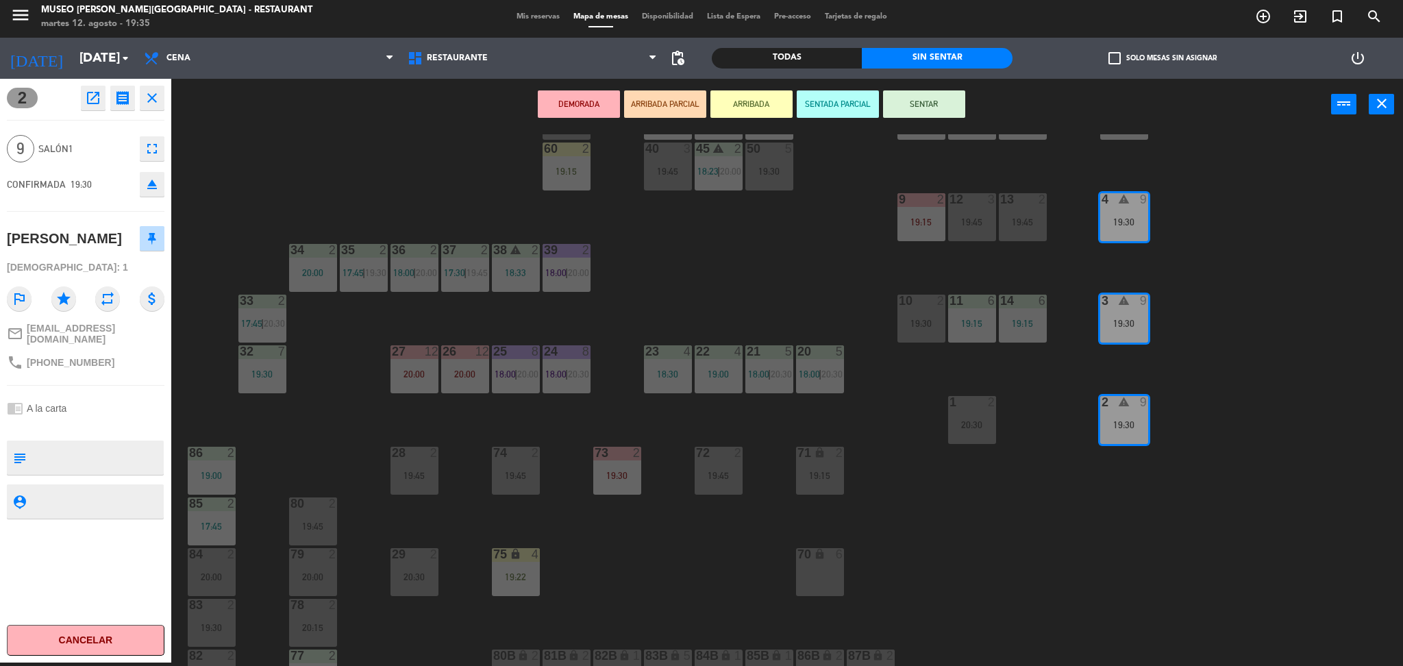
click at [680, 101] on button "ARRIBADA PARCIAL" at bounding box center [665, 103] width 82 height 27
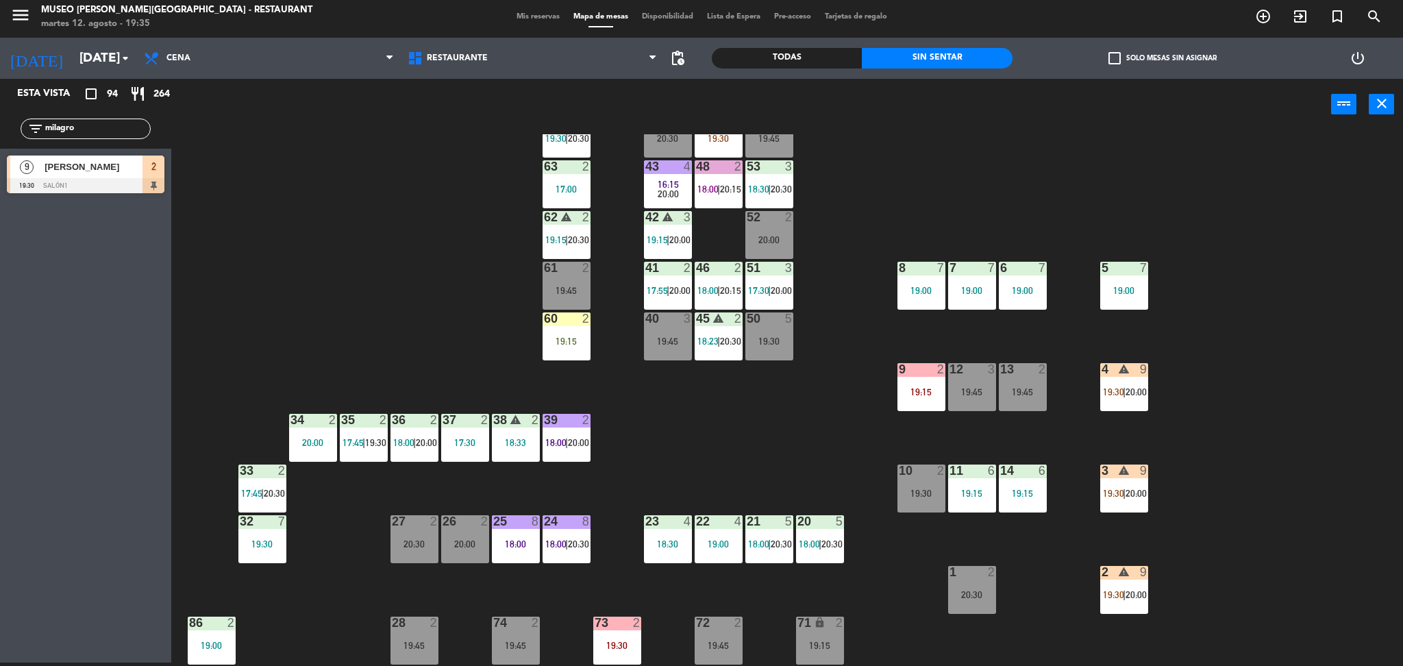
scroll to position [0, 0]
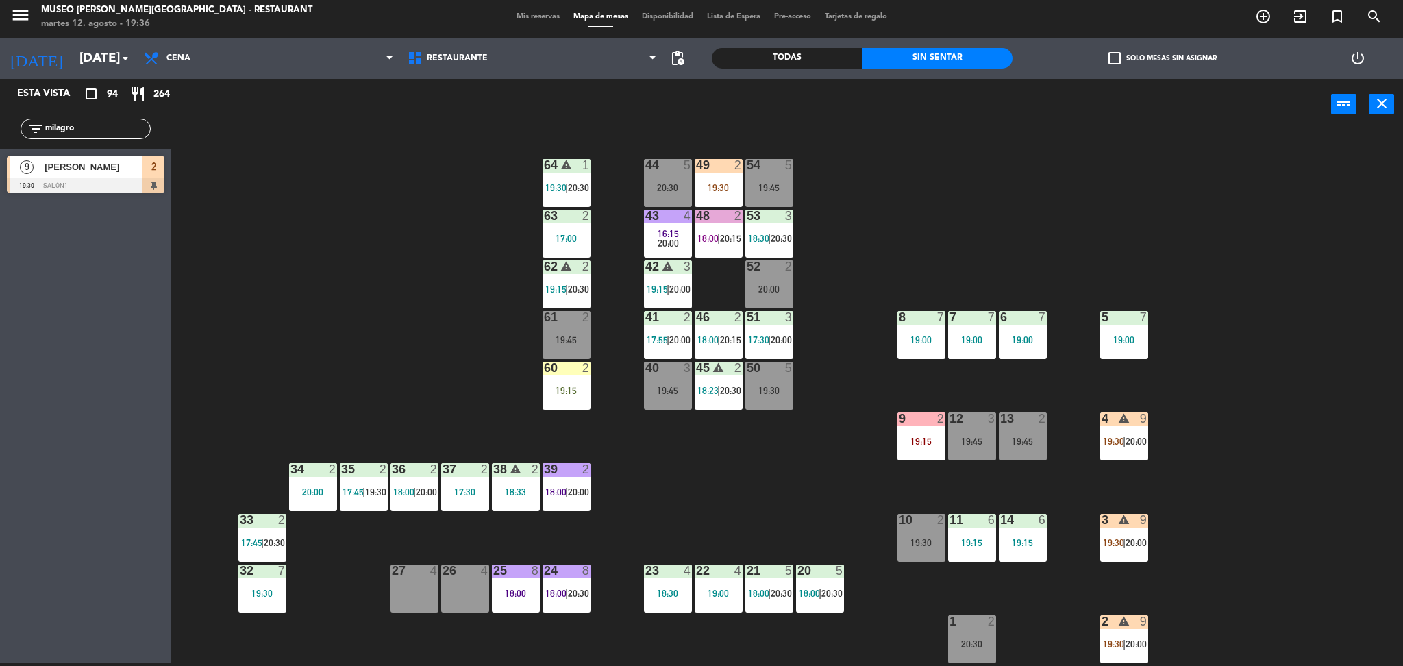
drag, startPoint x: 91, startPoint y: 129, endPoint x: 0, endPoint y: 142, distance: 91.9
click at [0, 142] on div "filter_list milagro" at bounding box center [85, 129] width 171 height 40
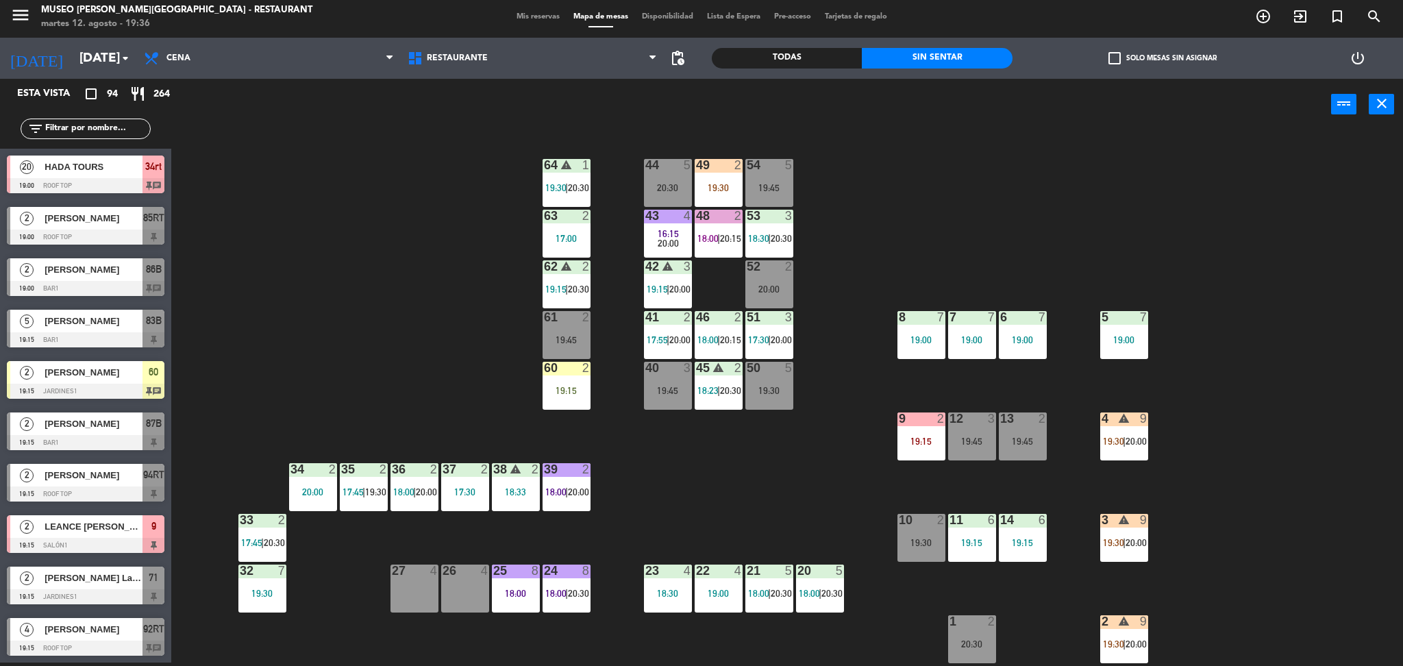
click at [84, 180] on div at bounding box center [86, 185] width 158 height 15
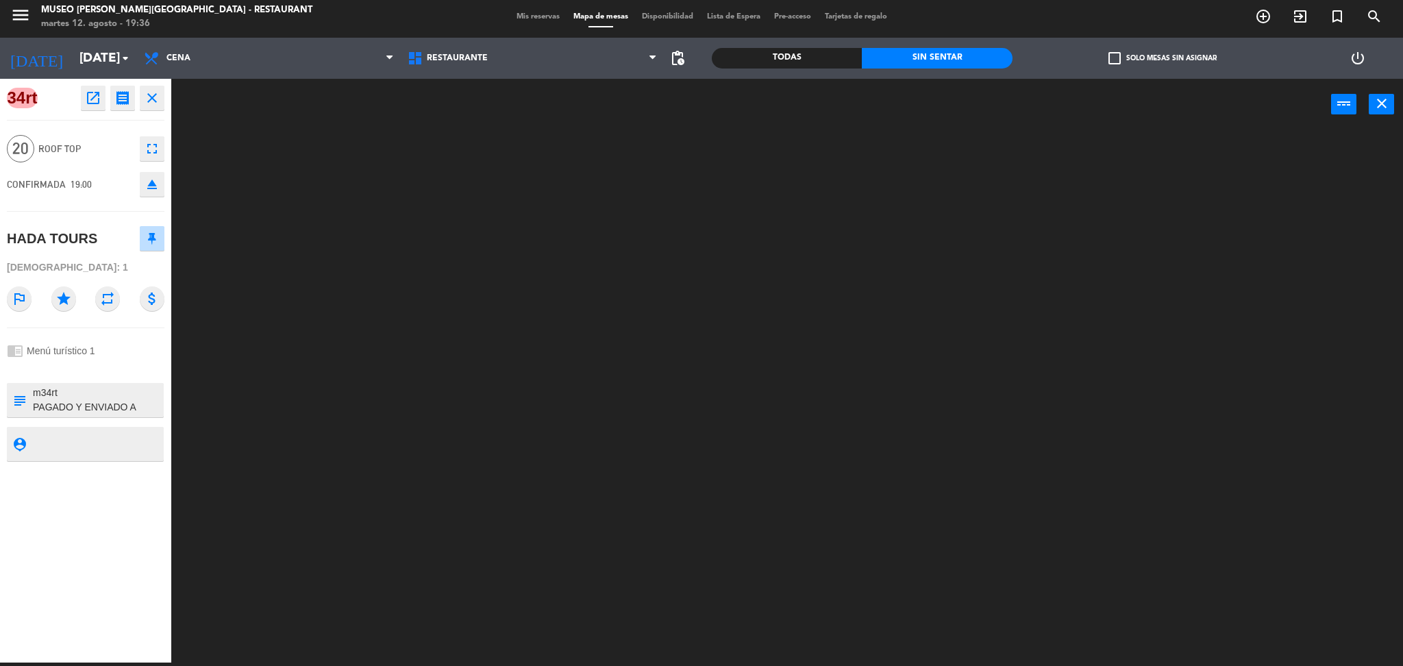
click at [162, 103] on button "close" at bounding box center [152, 98] width 25 height 25
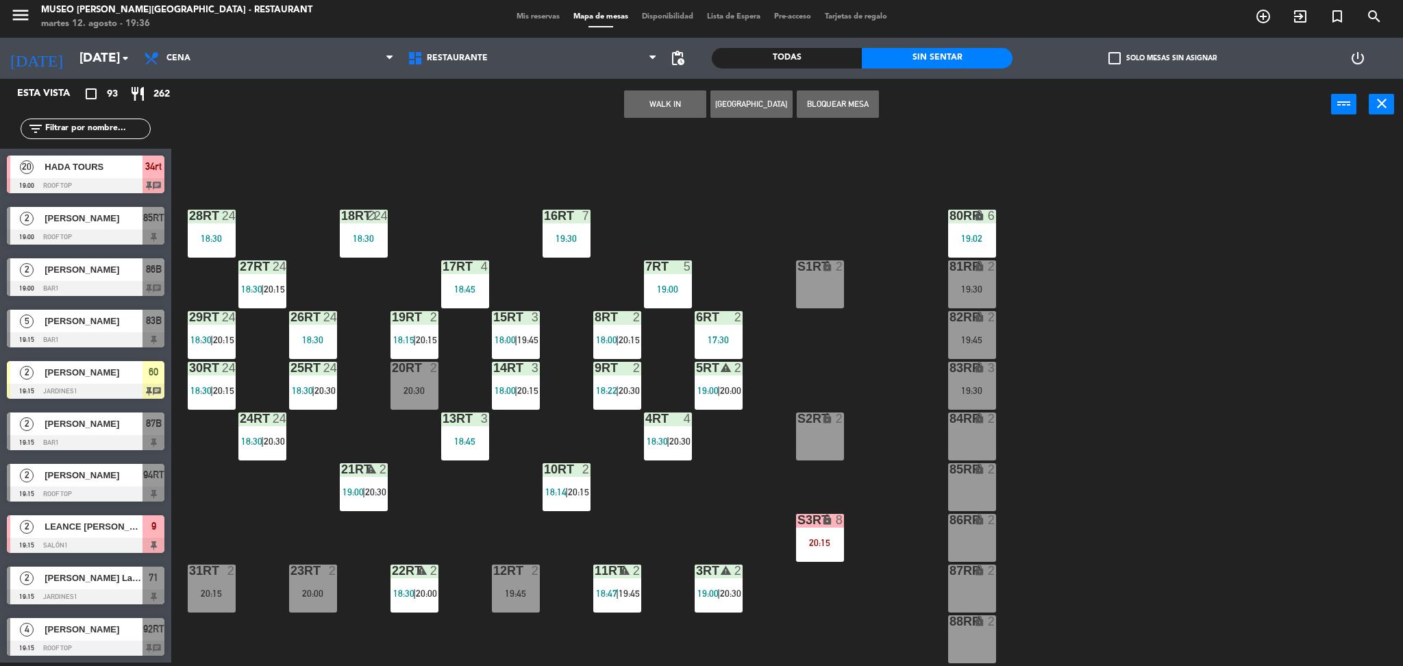
click at [815, 273] on div "S1RT lock 2" at bounding box center [820, 267] width 48 height 14
click at [840, 297] on div "S1RT lock 2" at bounding box center [820, 284] width 48 height 48
click at [858, 307] on div "18RT block 24 18:30 16RT 7 19:30 28RT 24 18:30 80RR lock 6 19:02 27RT 24 18:30 …" at bounding box center [794, 400] width 1218 height 532
click at [825, 294] on div "S1RT lock 2" at bounding box center [820, 284] width 48 height 48
click at [616, 99] on button "WALK IN" at bounding box center [622, 103] width 82 height 27
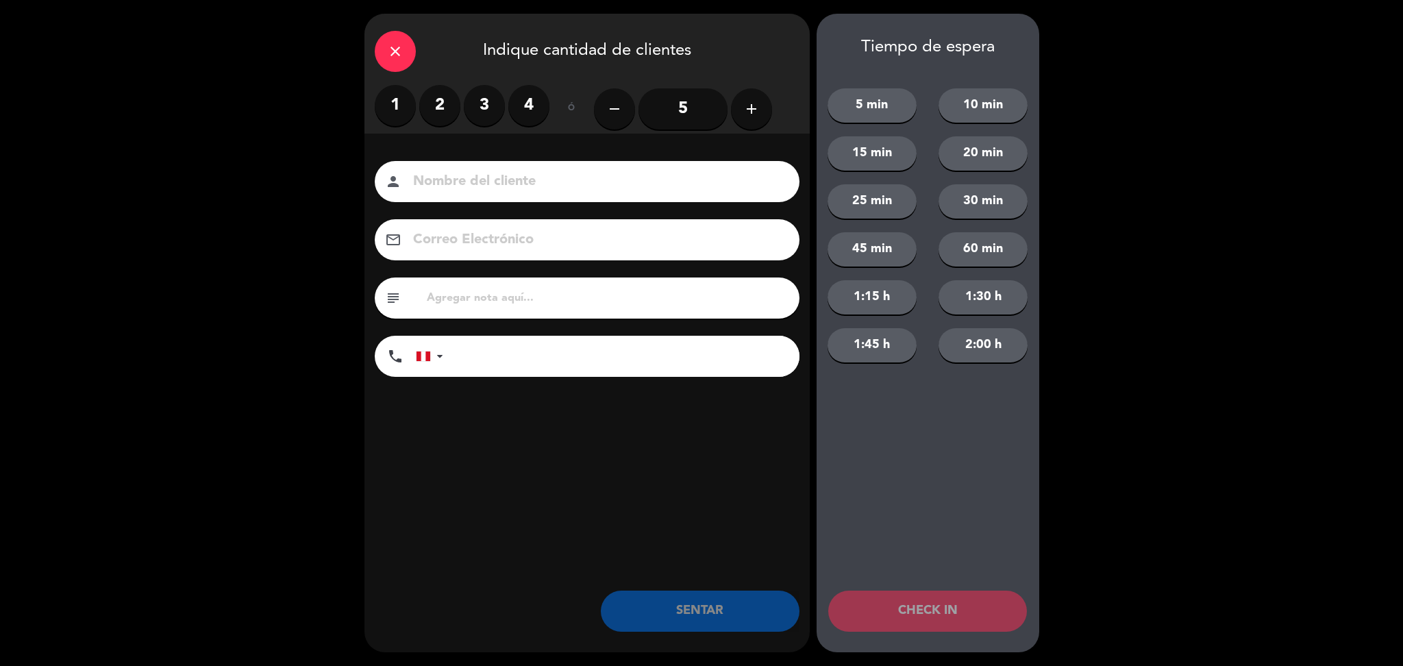
click at [446, 104] on label "2" at bounding box center [439, 105] width 41 height 41
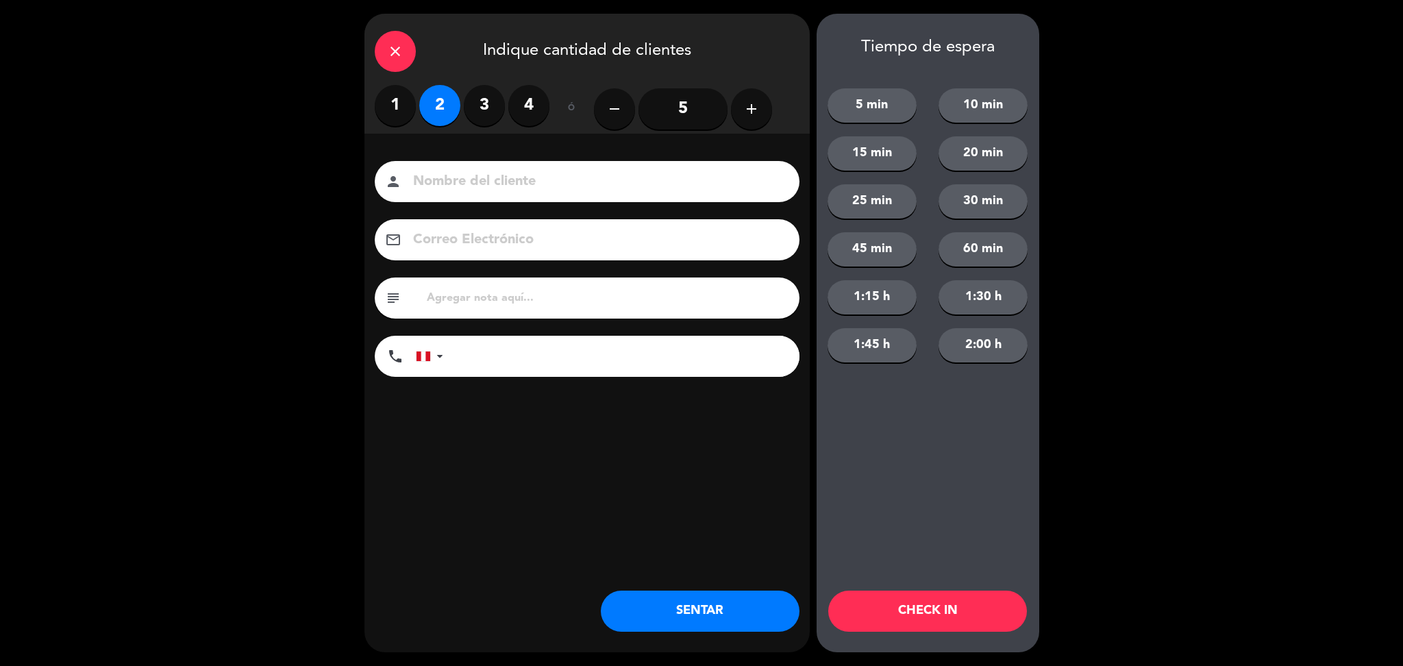
click at [498, 210] on div "Nombre del cliente person Correo Electrónico email subject phone [GEOGRAPHIC_DA…" at bounding box center [586, 271] width 445 height 220
click at [488, 186] on input at bounding box center [597, 182] width 370 height 24
type input "walk in- percy"
click at [506, 361] on input "tel" at bounding box center [628, 356] width 342 height 41
type input "955190949"
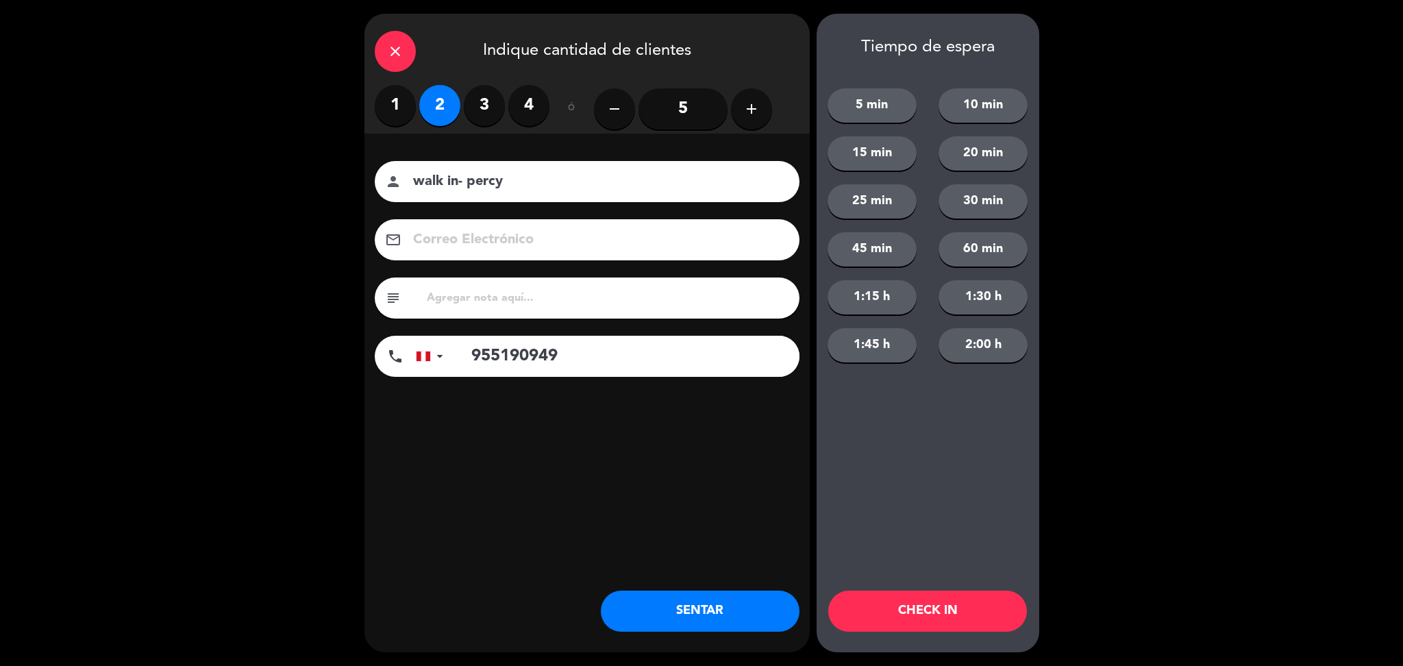
click at [732, 626] on button "SENTAR" at bounding box center [700, 610] width 199 height 41
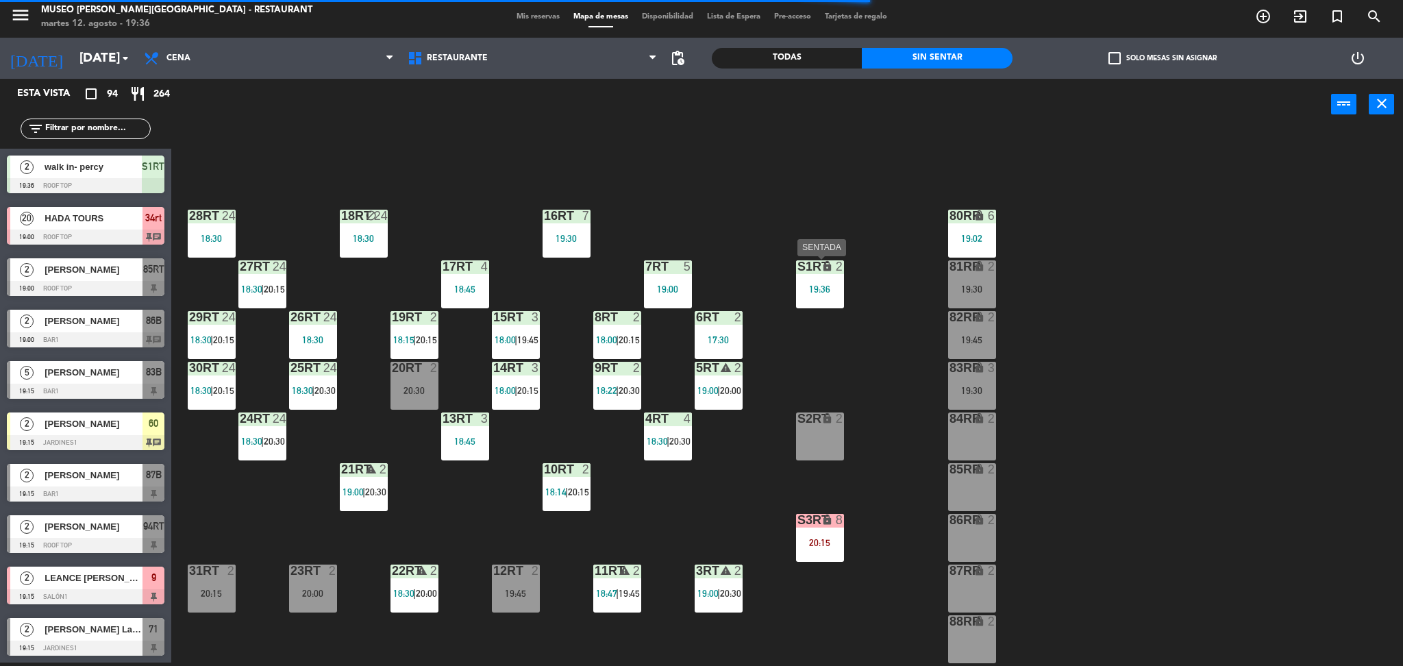
click at [825, 294] on div "19:36" at bounding box center [820, 289] width 48 height 10
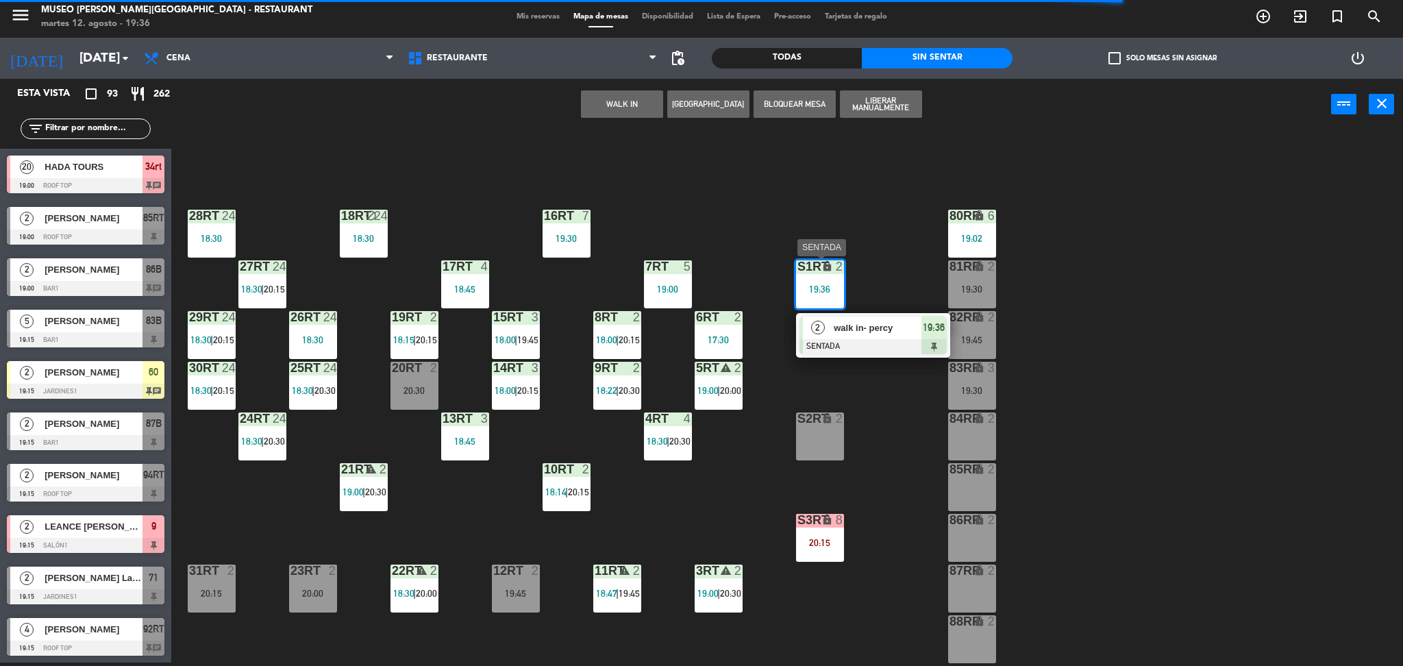
click at [841, 337] on div "walk in- percy" at bounding box center [876, 327] width 89 height 23
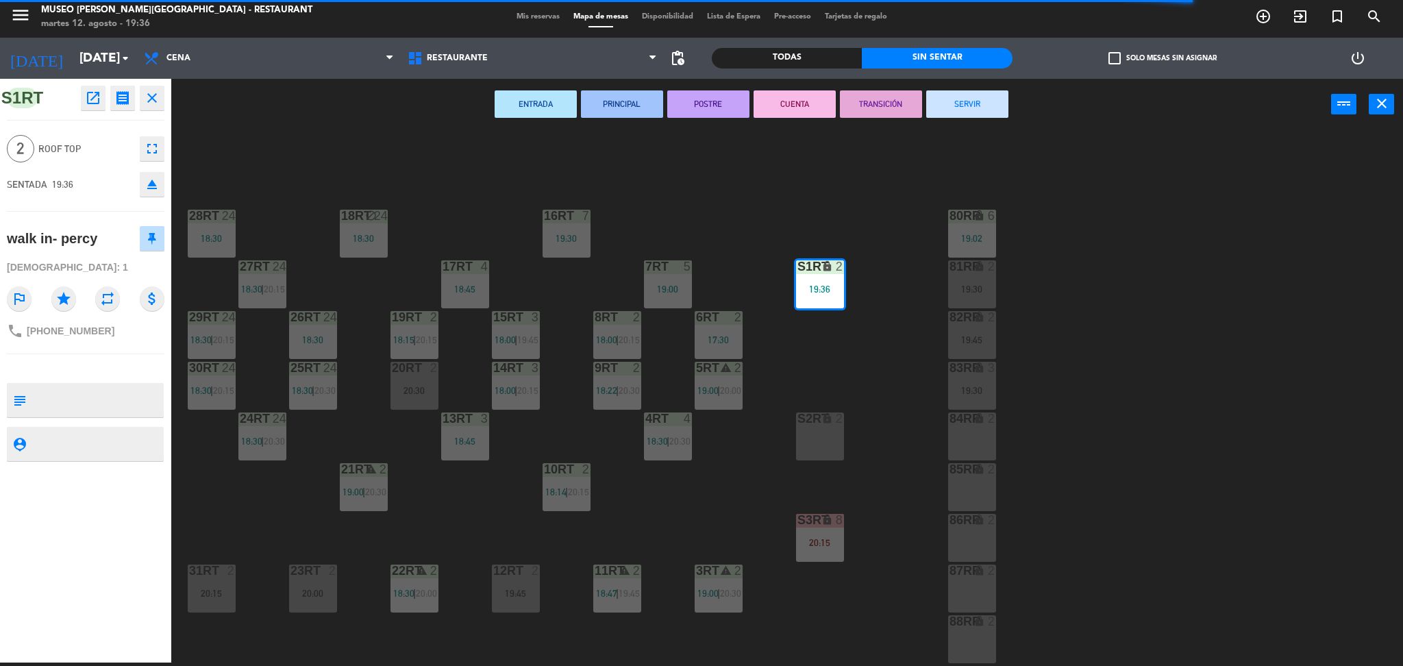
click at [697, 190] on div "18RT block 24 18:30 16RT 7 19:30 28RT 24 18:30 80RR lock 6 19:02 27RT 24 18:30 …" at bounding box center [794, 400] width 1218 height 532
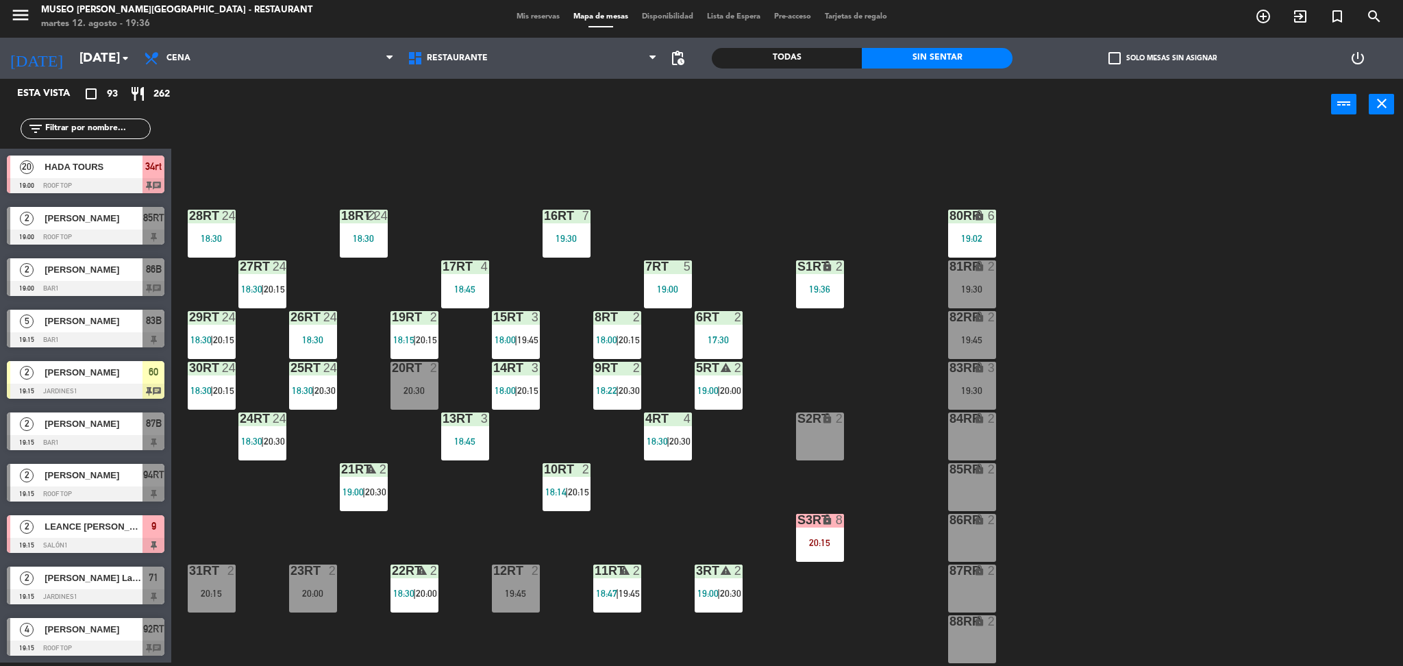
click at [94, 133] on input "text" at bounding box center [97, 128] width 106 height 15
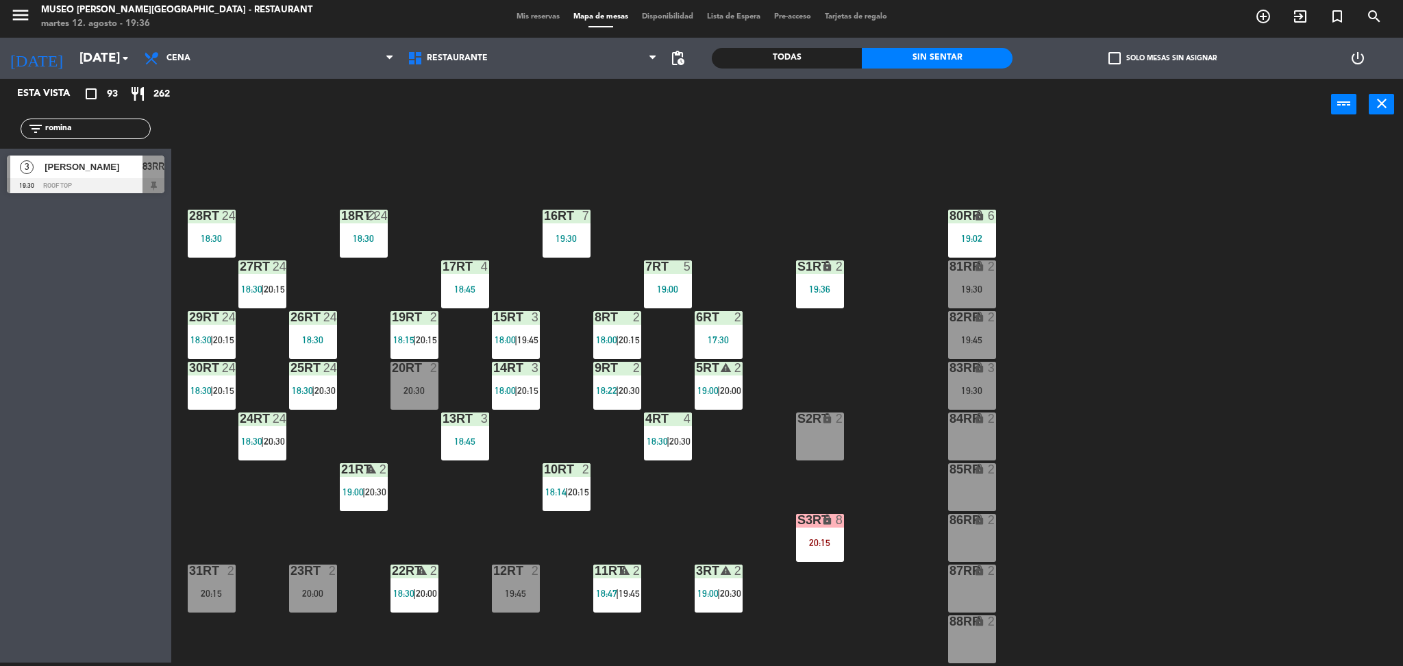
type input "romina"
click at [108, 180] on div at bounding box center [86, 185] width 158 height 15
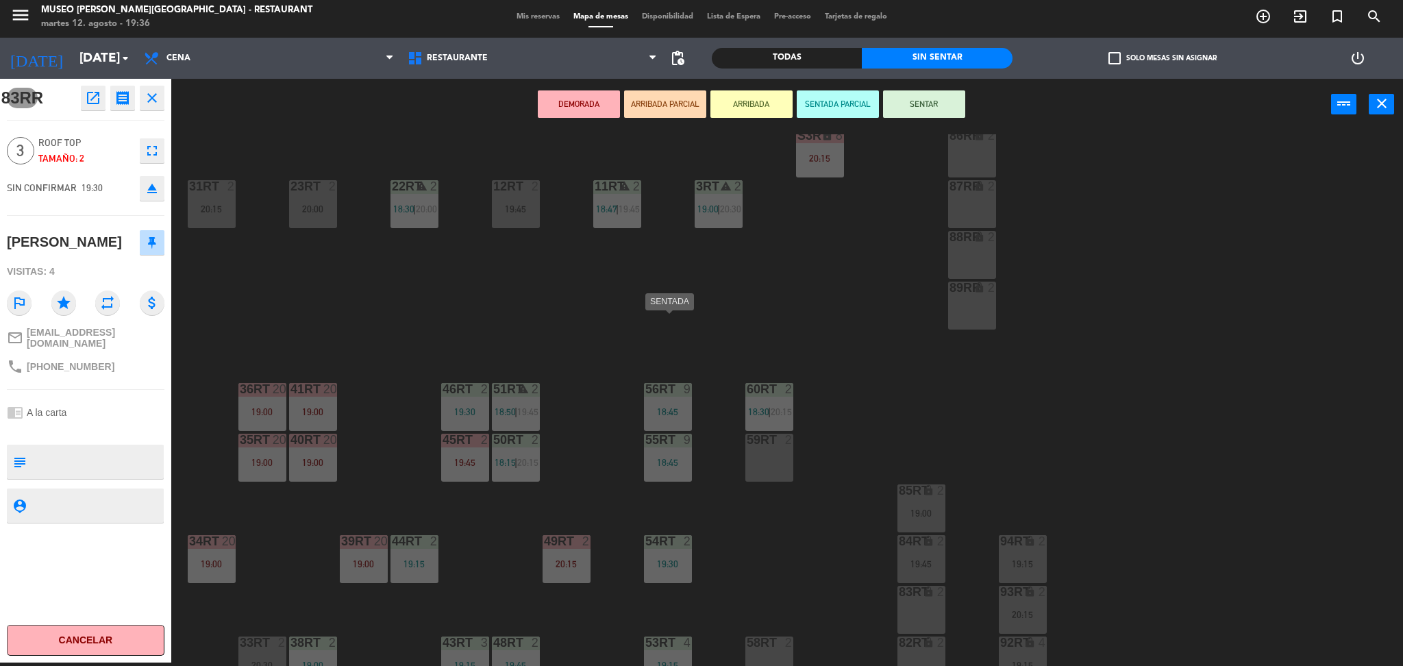
scroll to position [503, 0]
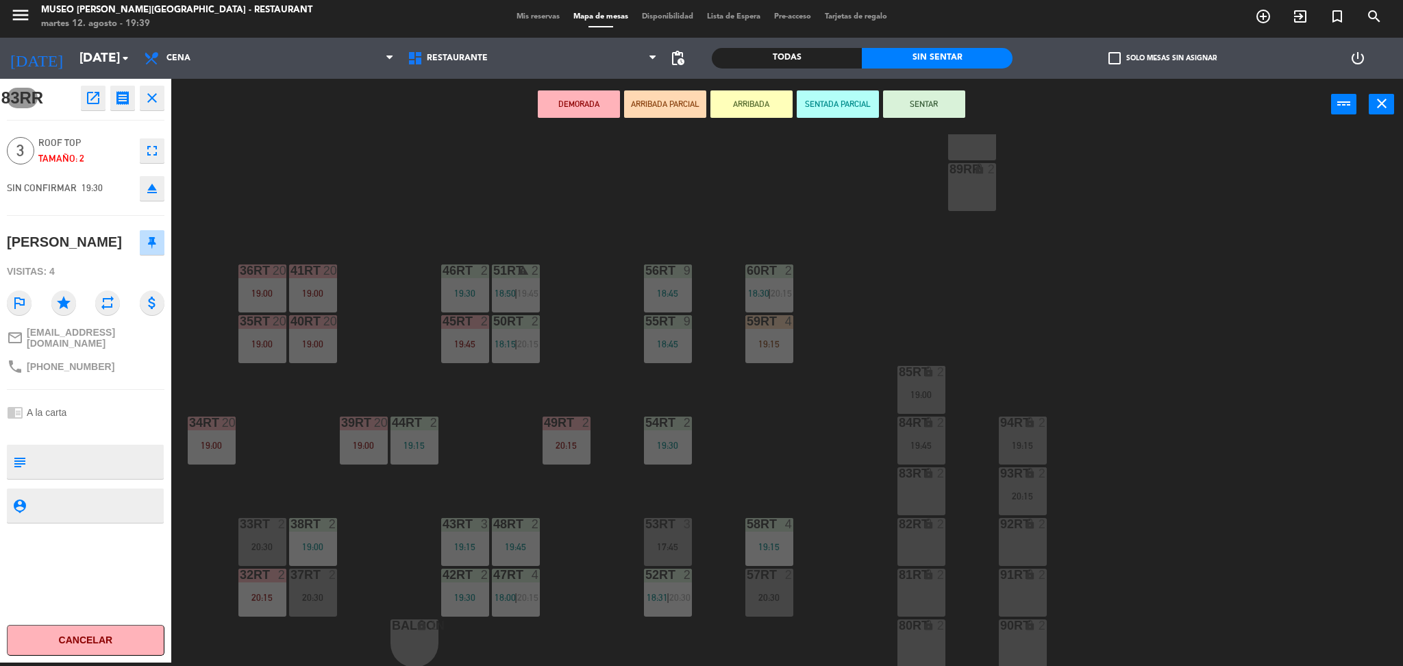
click at [537, 235] on div "18RT block 24 18:30 16RT 7 19:30 28RT 24 18:30 80RR lock 6 19:02 27RT 24 18:30 …" at bounding box center [794, 400] width 1218 height 532
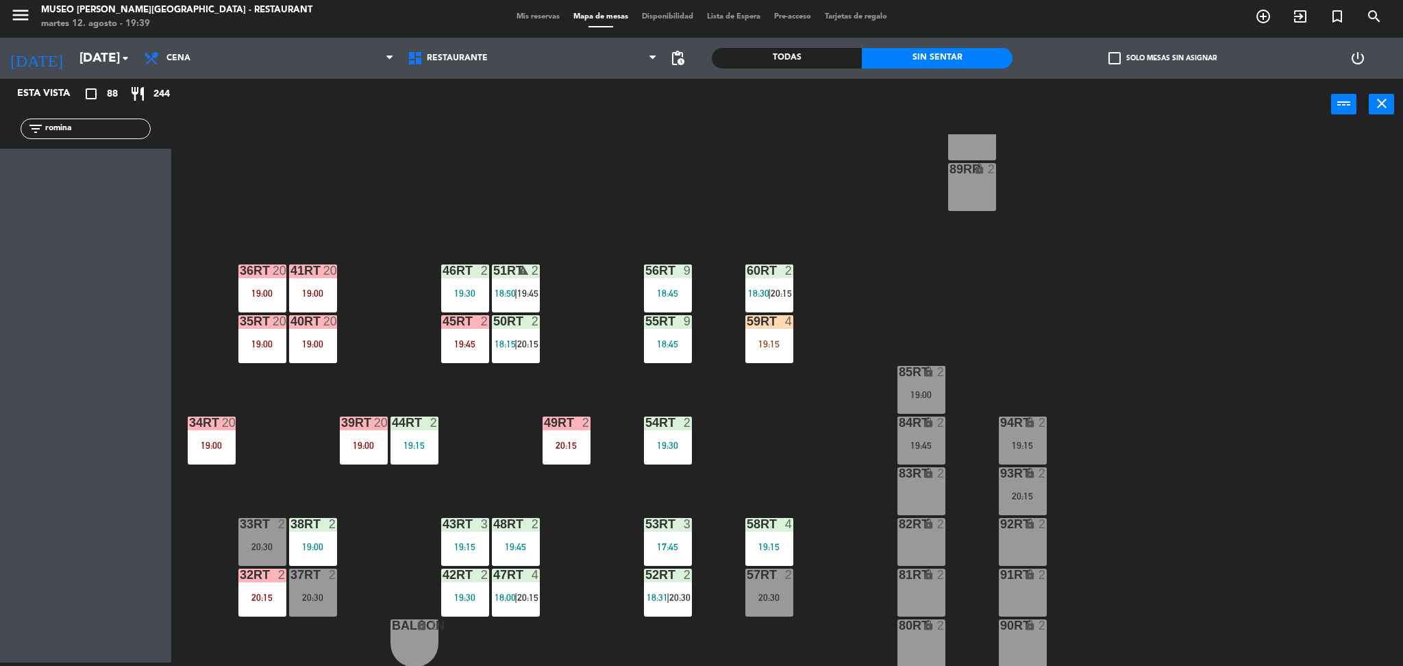
click at [773, 608] on div "57RT 2 20:30" at bounding box center [769, 593] width 48 height 48
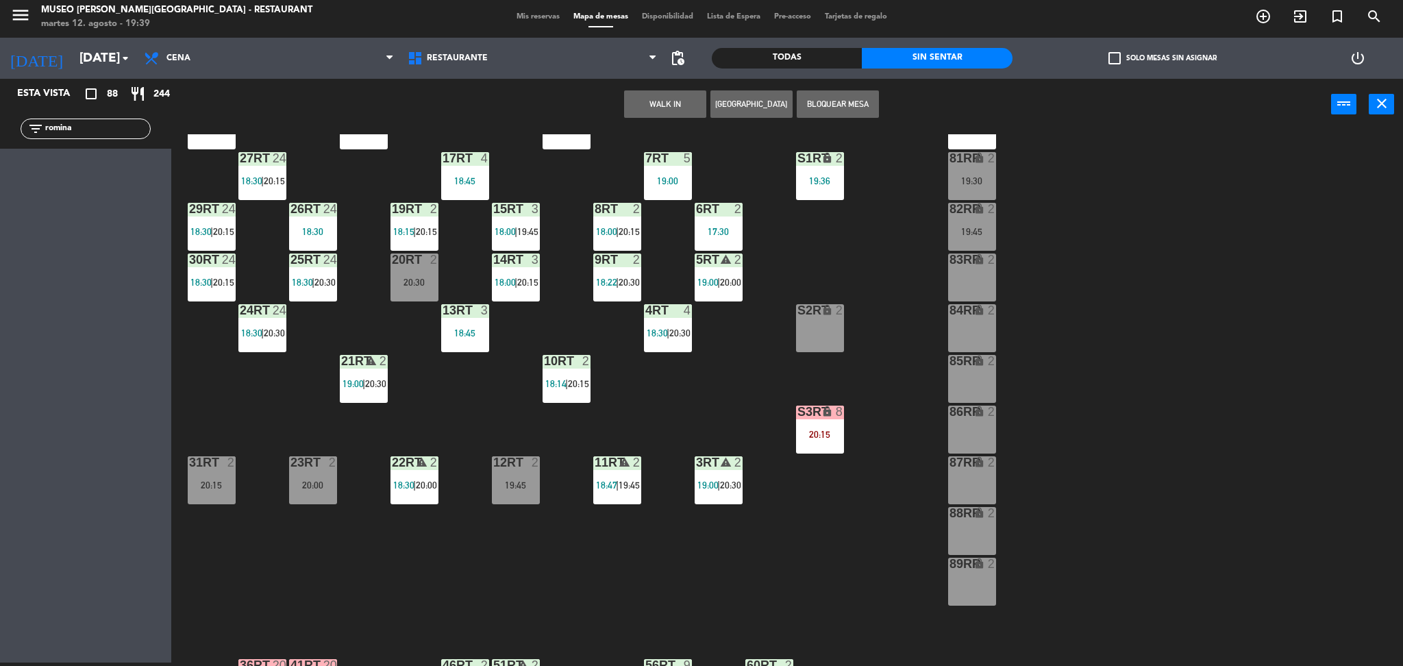
scroll to position [108, 0]
click at [853, 286] on div "18RT block 24 18:30 16RT 7 19:30 28RT 24 18:30 80RR lock 6 19:02 27RT 24 18:30 …" at bounding box center [794, 400] width 1218 height 532
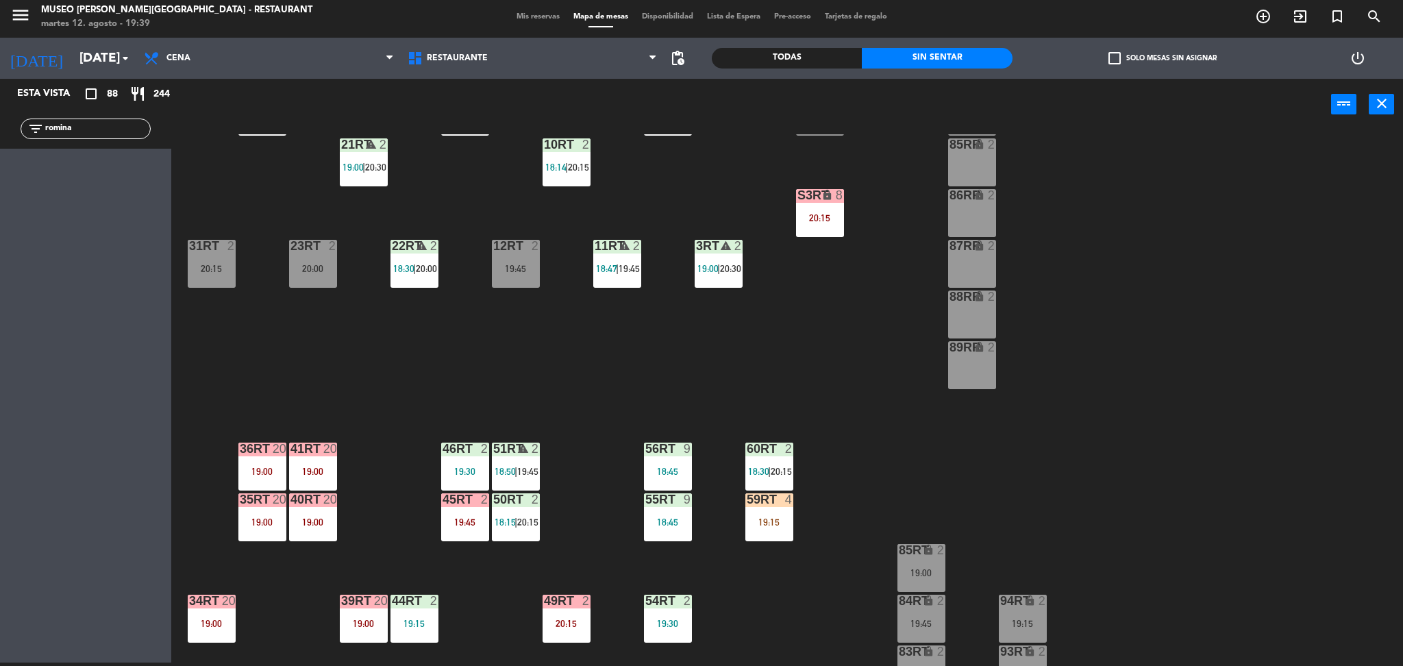
scroll to position [503, 0]
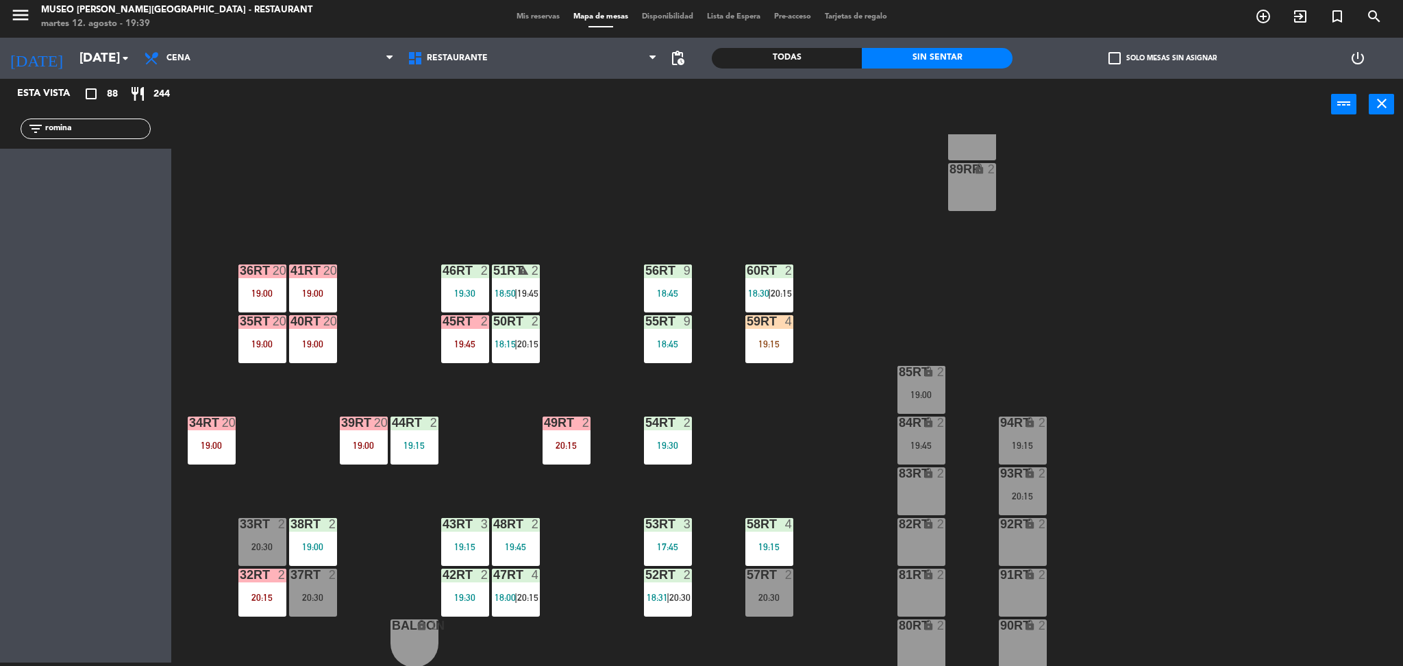
click at [780, 588] on div "57RT 2 20:30" at bounding box center [769, 593] width 48 height 48
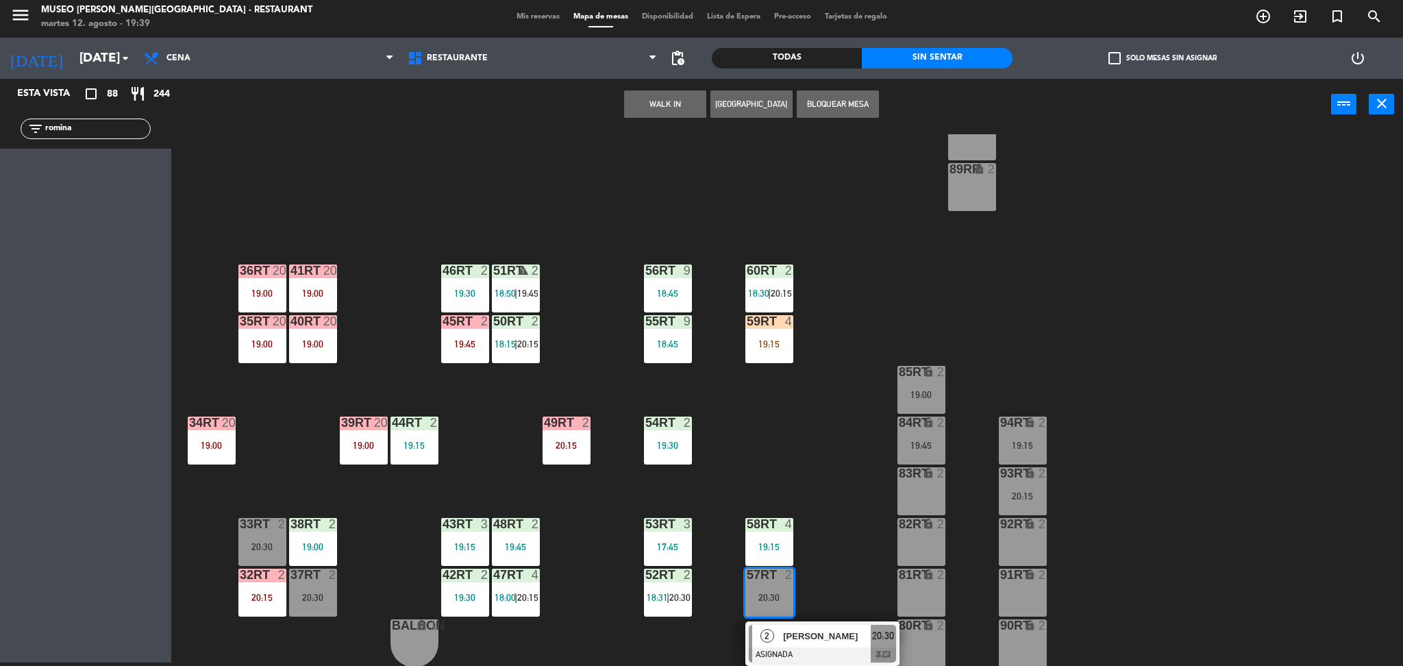
click at [912, 494] on div "83RT lock 2" at bounding box center [921, 491] width 48 height 48
click at [629, 110] on button "Mover" at bounding box center [622, 103] width 82 height 27
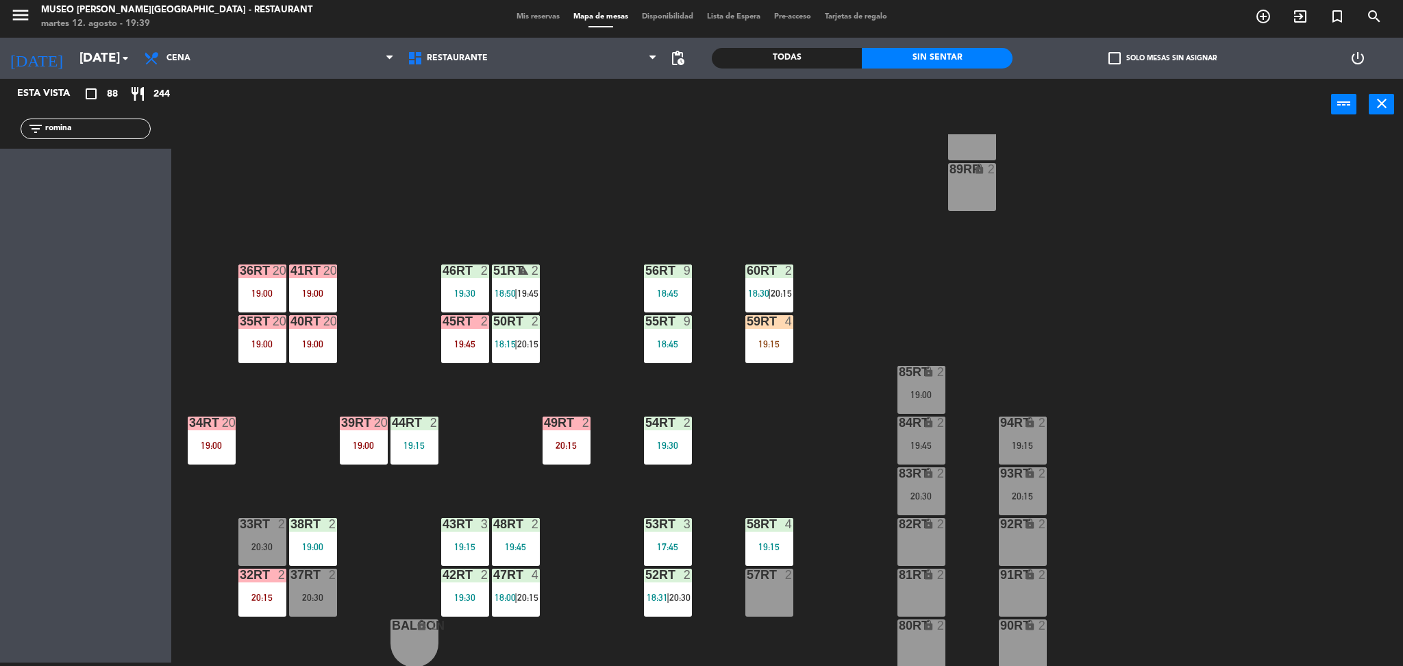
drag, startPoint x: 133, startPoint y: 131, endPoint x: 0, endPoint y: 157, distance: 135.4
click at [0, 157] on div "Esta vista crop_square 88 restaurant 244 filter_list romina" at bounding box center [85, 371] width 171 height 584
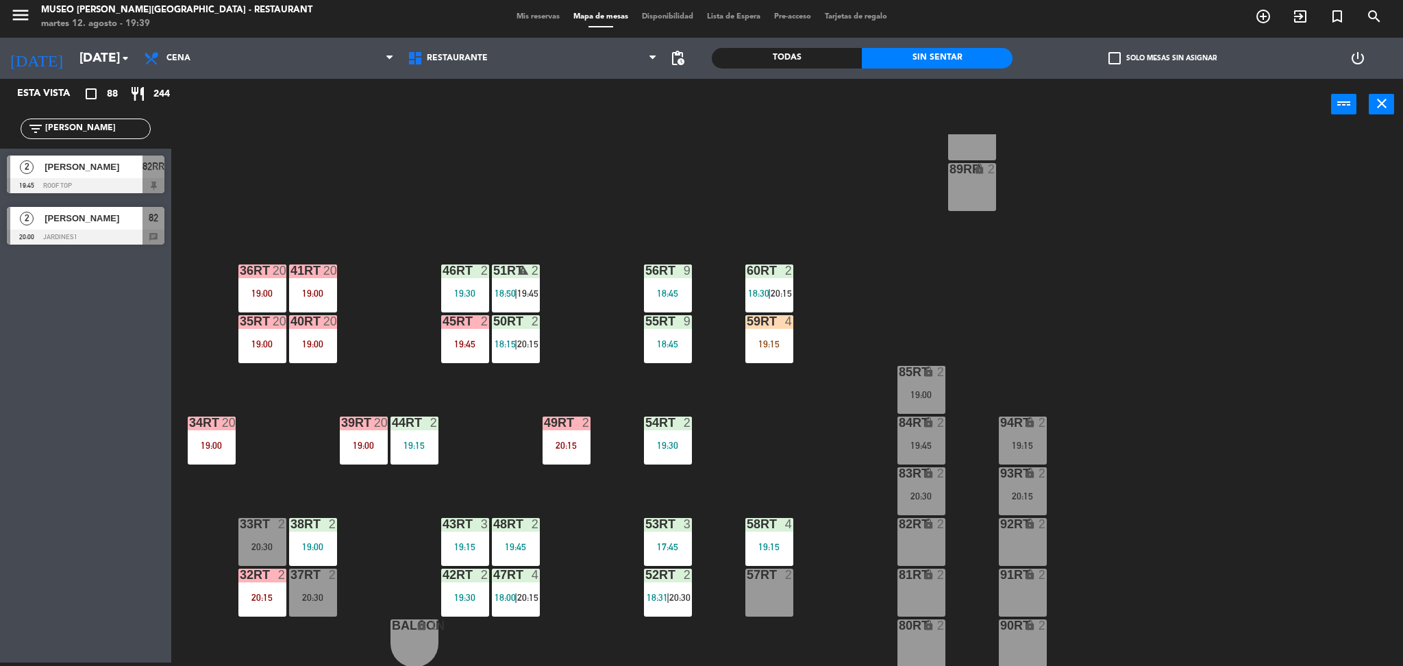
type input "kevin"
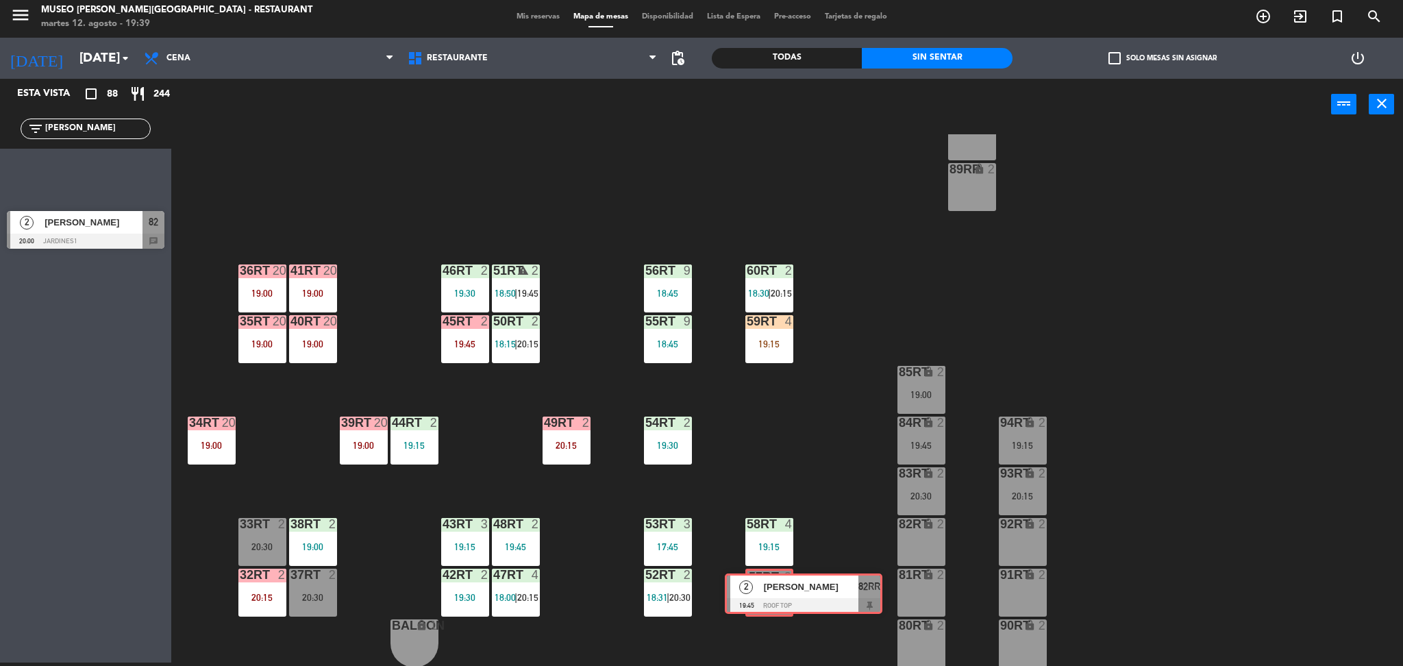
drag, startPoint x: 73, startPoint y: 176, endPoint x: 790, endPoint y: 595, distance: 831.3
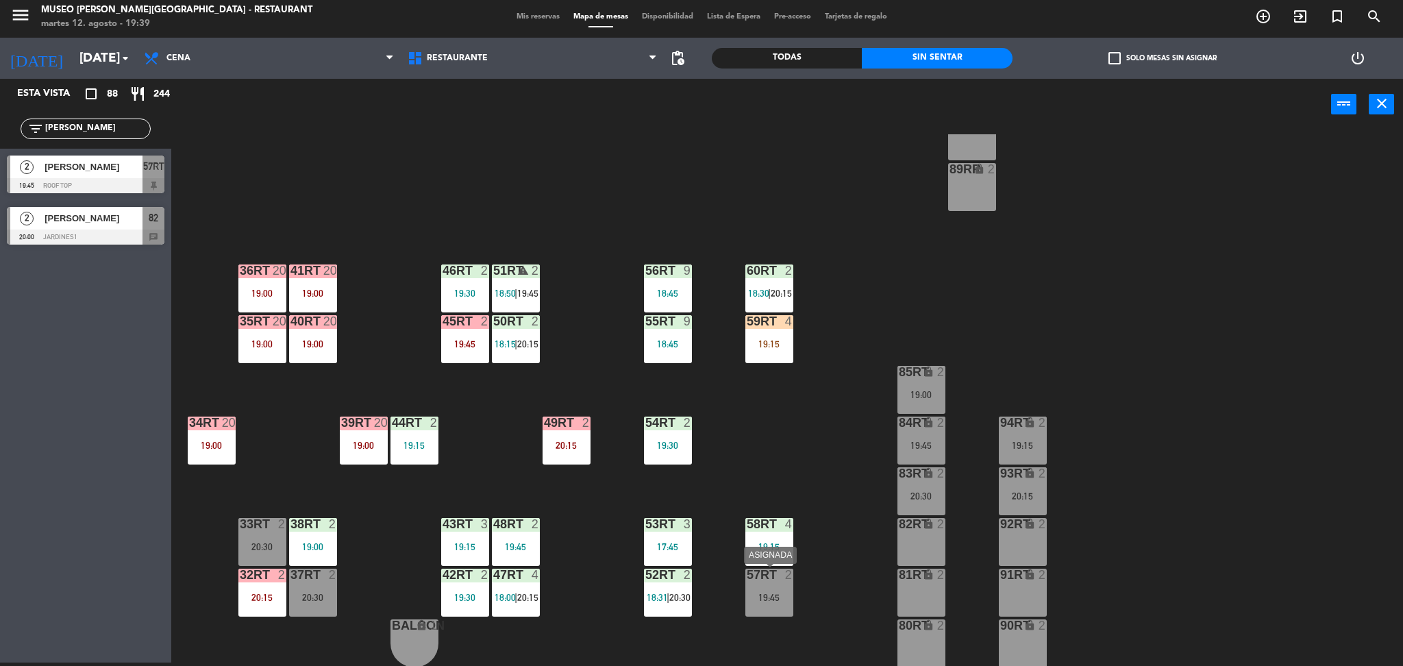
click at [773, 586] on div "57RT 2 19:45" at bounding box center [769, 593] width 48 height 48
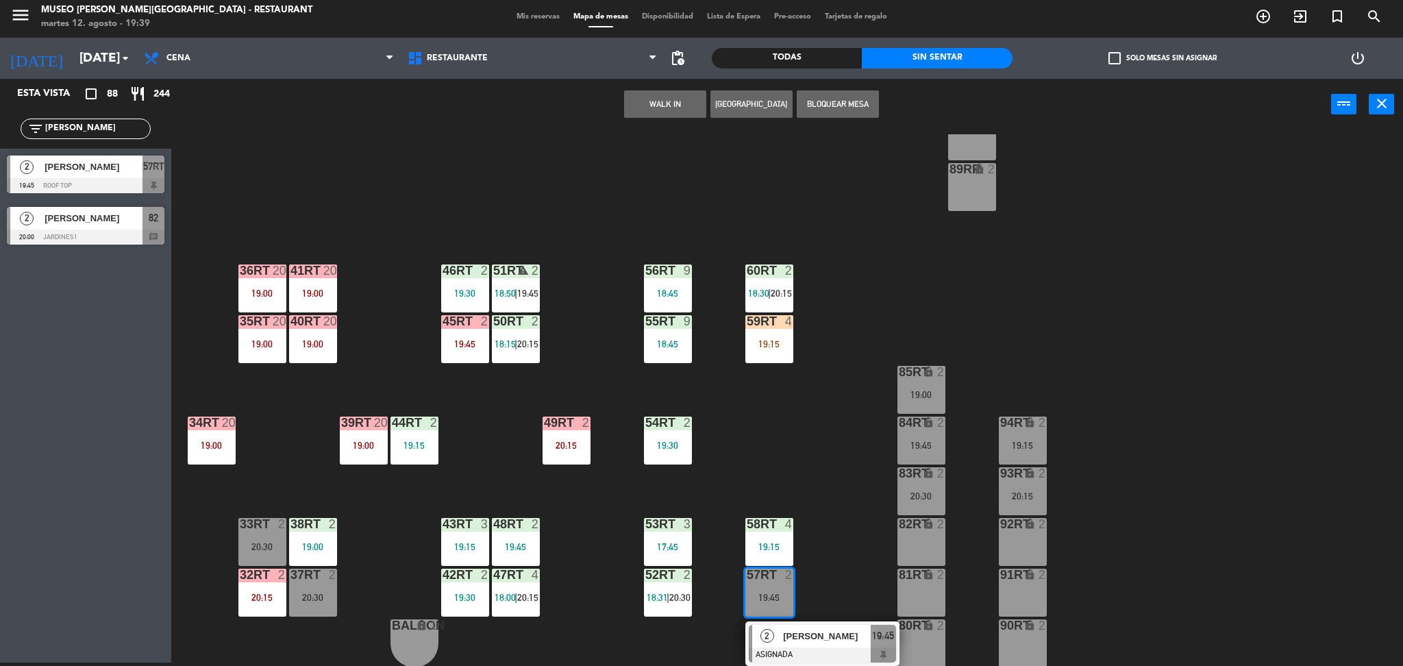
click at [803, 650] on div at bounding box center [822, 654] width 147 height 15
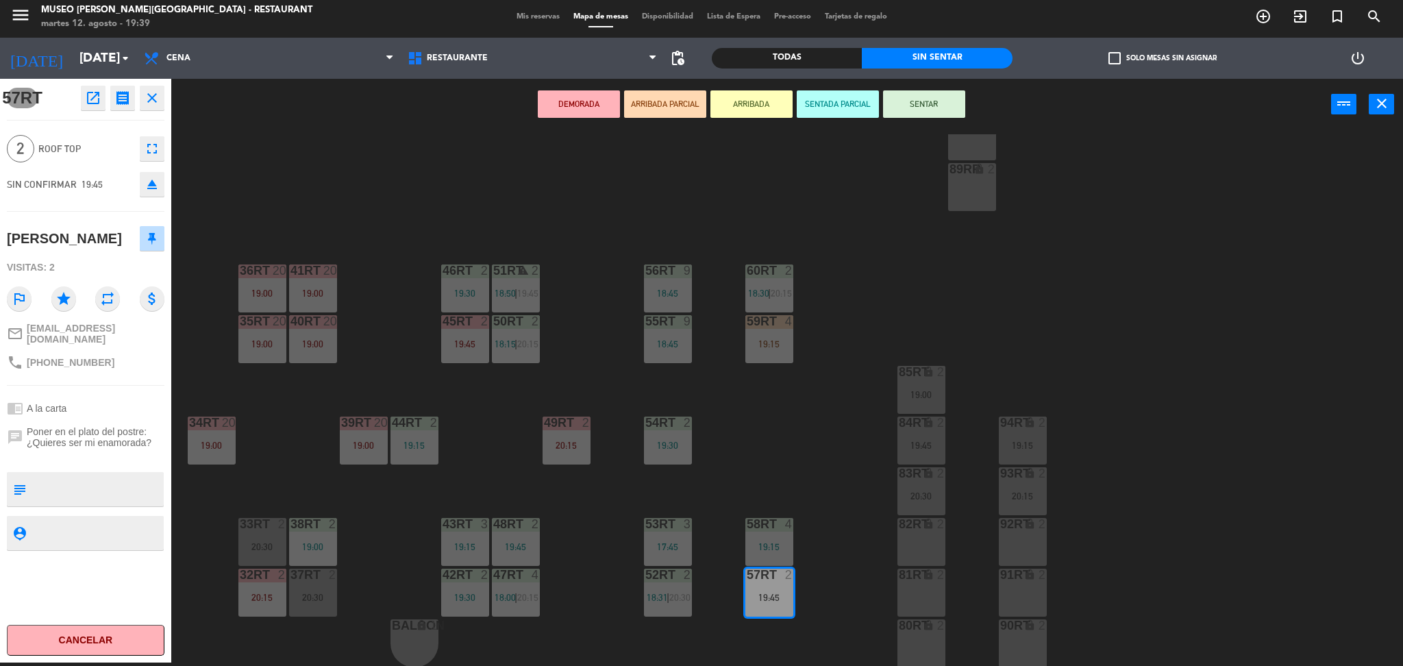
click at [656, 104] on button "ARRIBADA PARCIAL" at bounding box center [665, 103] width 82 height 27
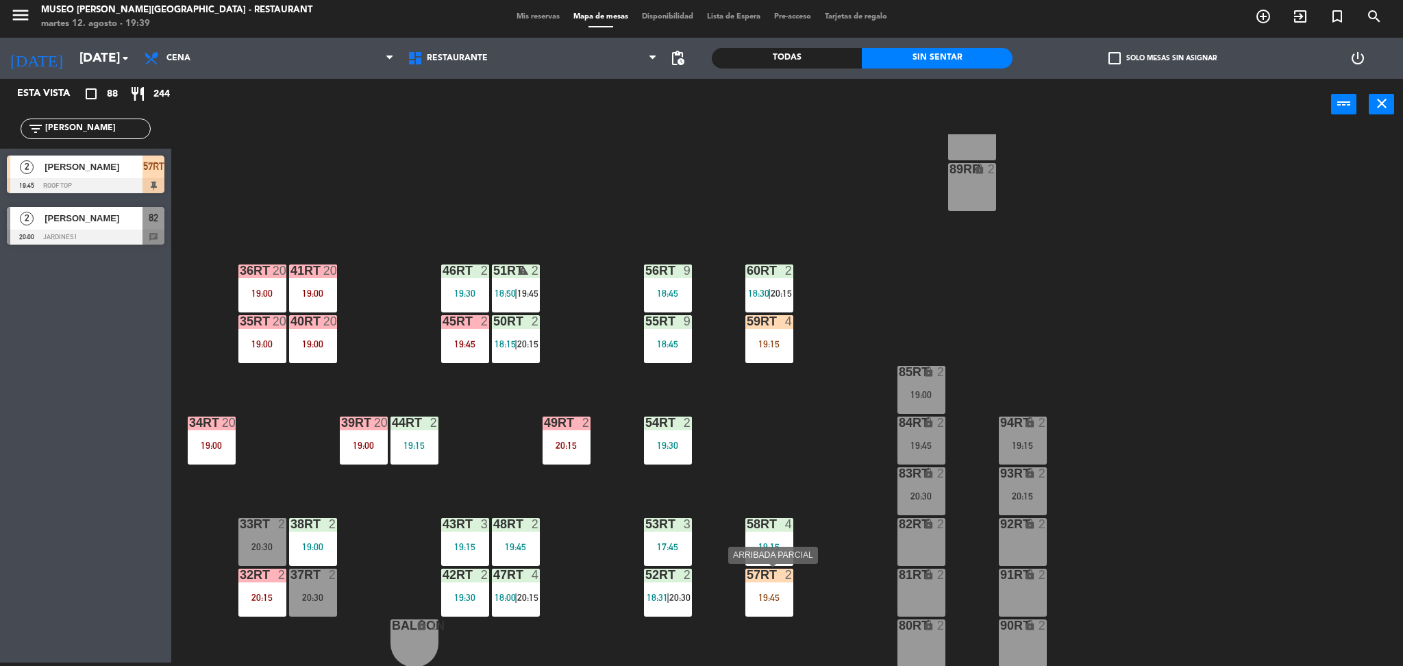
click at [769, 599] on div "19:45" at bounding box center [769, 598] width 48 height 10
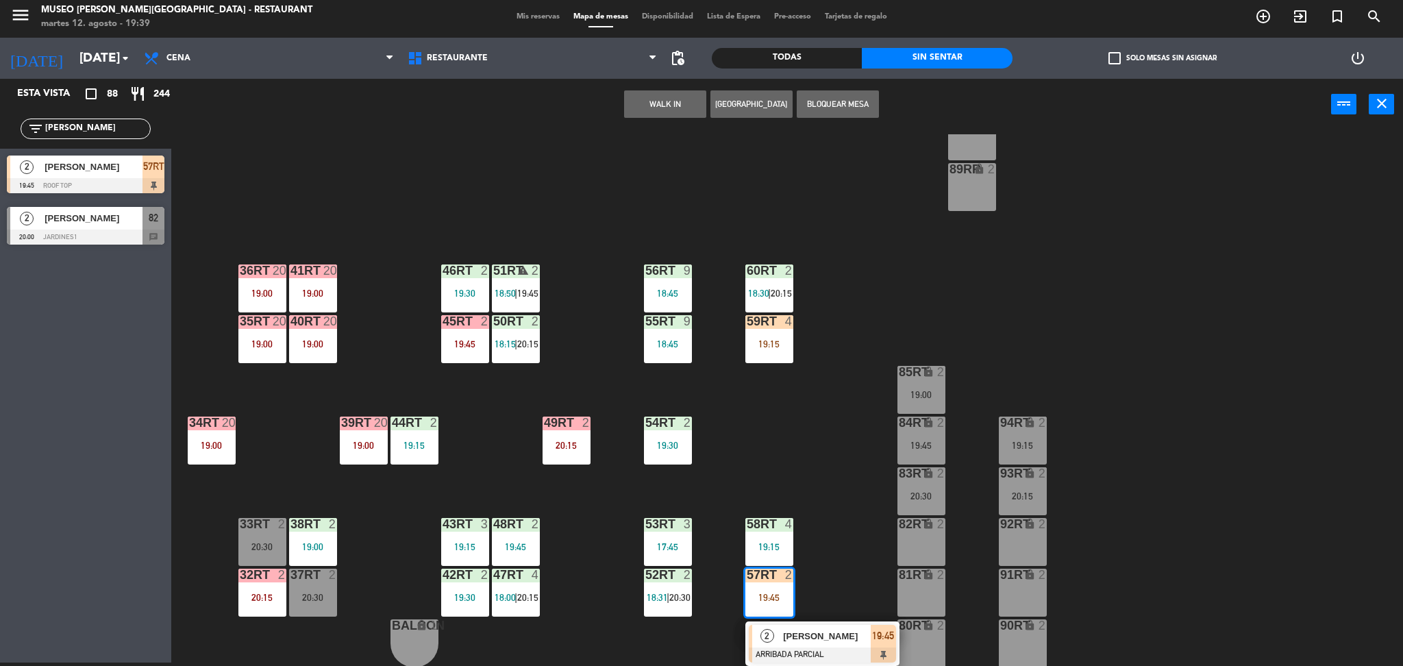
click at [801, 629] on span "[PERSON_NAME]" at bounding box center [827, 636] width 88 height 14
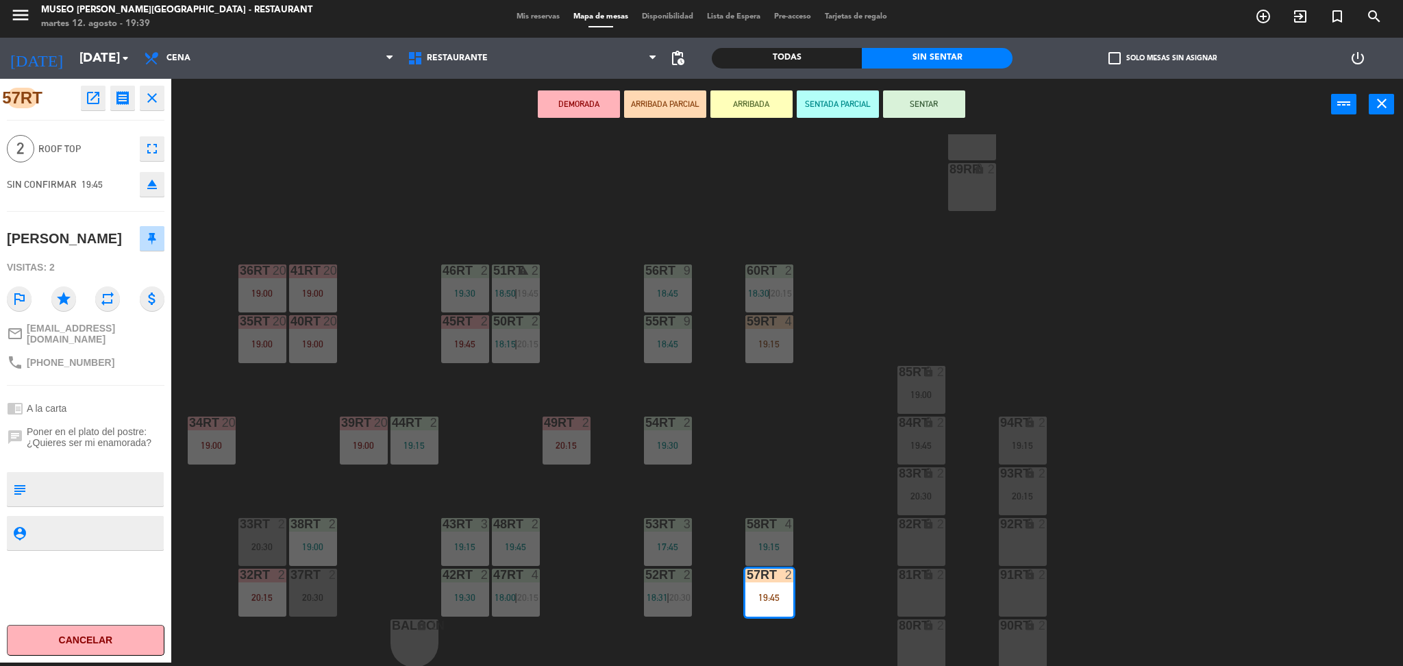
click at [746, 444] on div "18RT block 24 18:30 16RT 7 19:30 28RT 24 18:30 80RR lock 6 19:02 27RT 24 18:30 …" at bounding box center [794, 400] width 1218 height 532
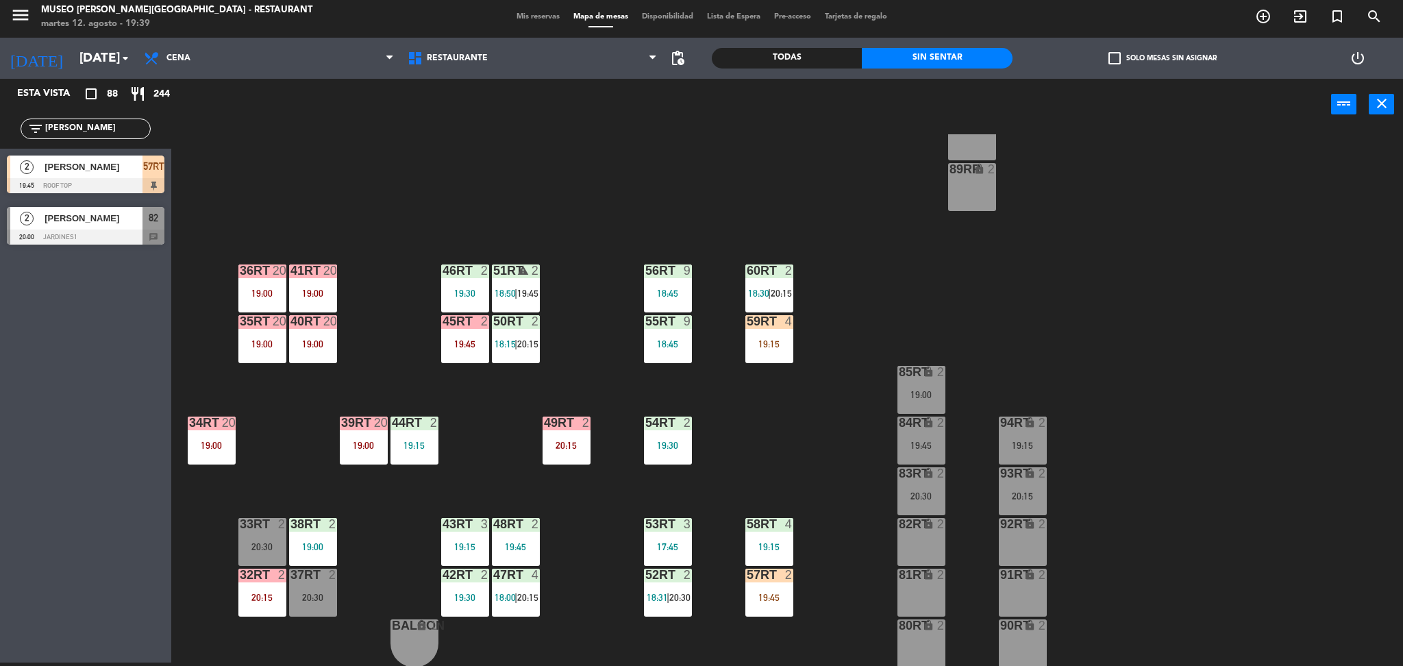
drag, startPoint x: 125, startPoint y: 124, endPoint x: 18, endPoint y: 132, distance: 107.1
click at [18, 132] on div "filter_list kevin" at bounding box center [85, 129] width 171 height 40
type input "hoyo"
click at [86, 166] on span "[PERSON_NAME]" at bounding box center [94, 167] width 98 height 14
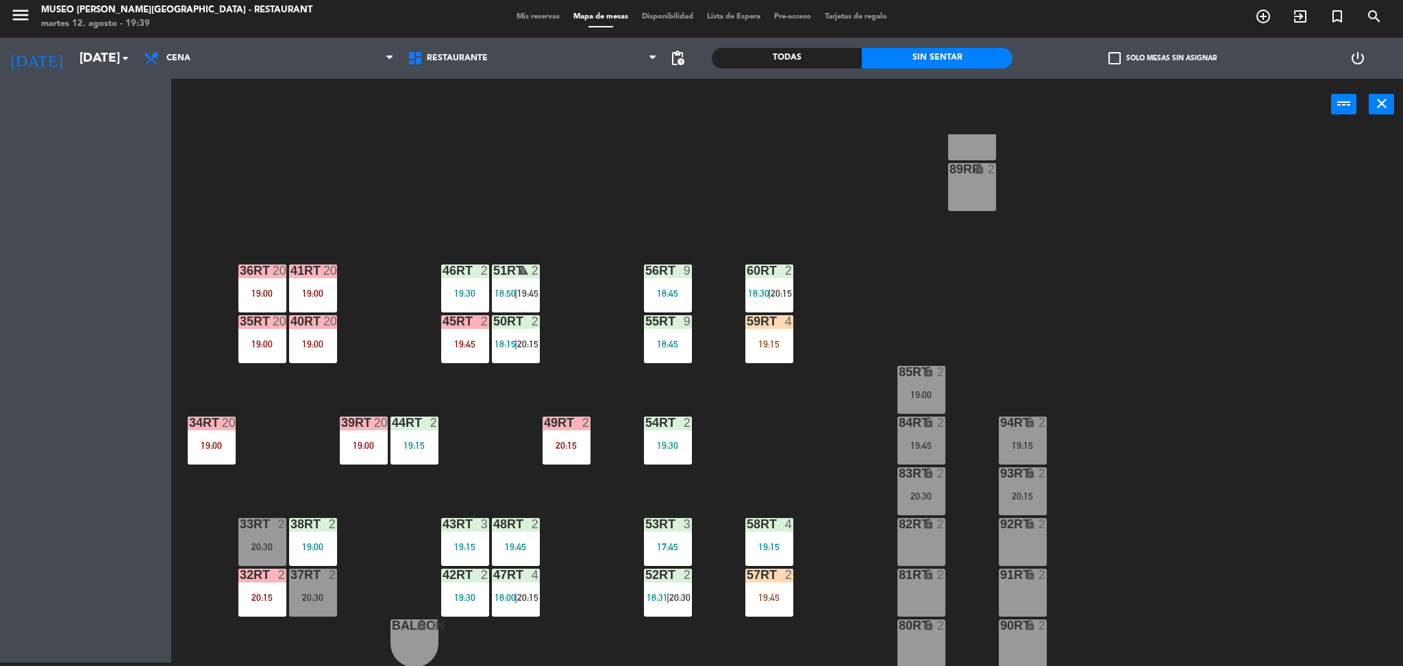
scroll to position [0, 0]
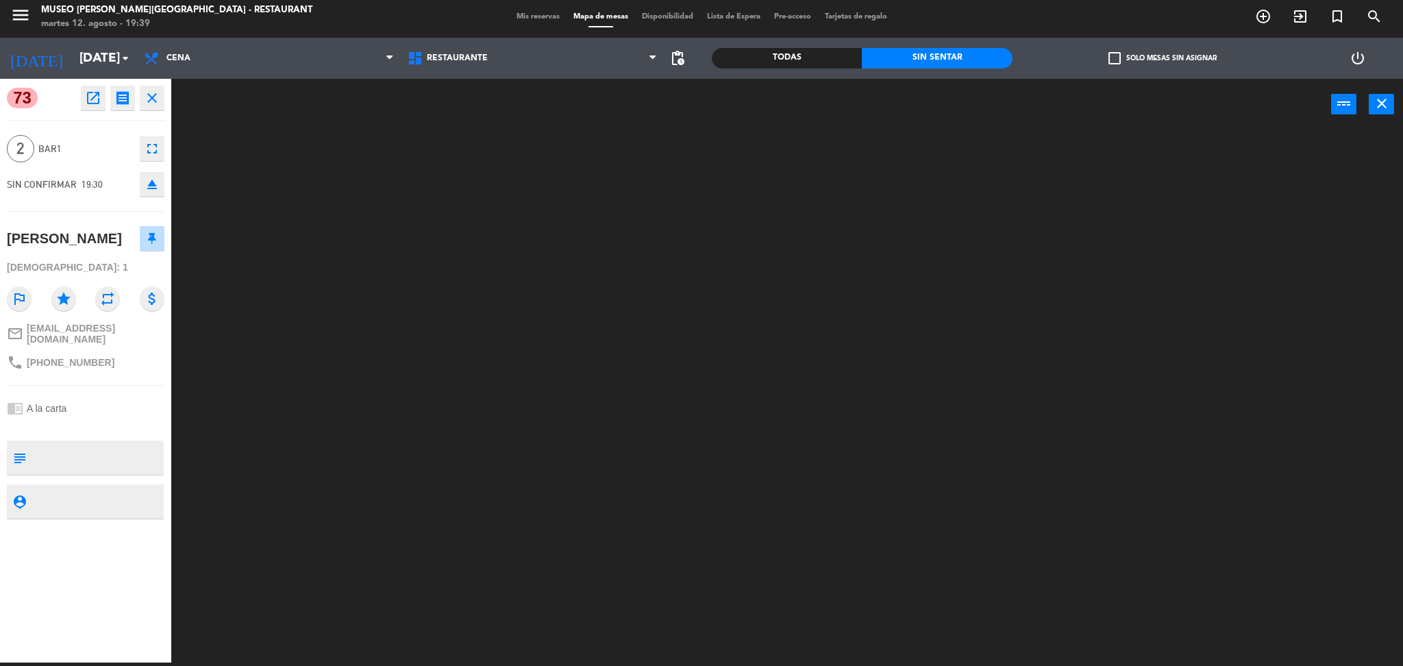
click at [93, 450] on textarea at bounding box center [97, 457] width 131 height 29
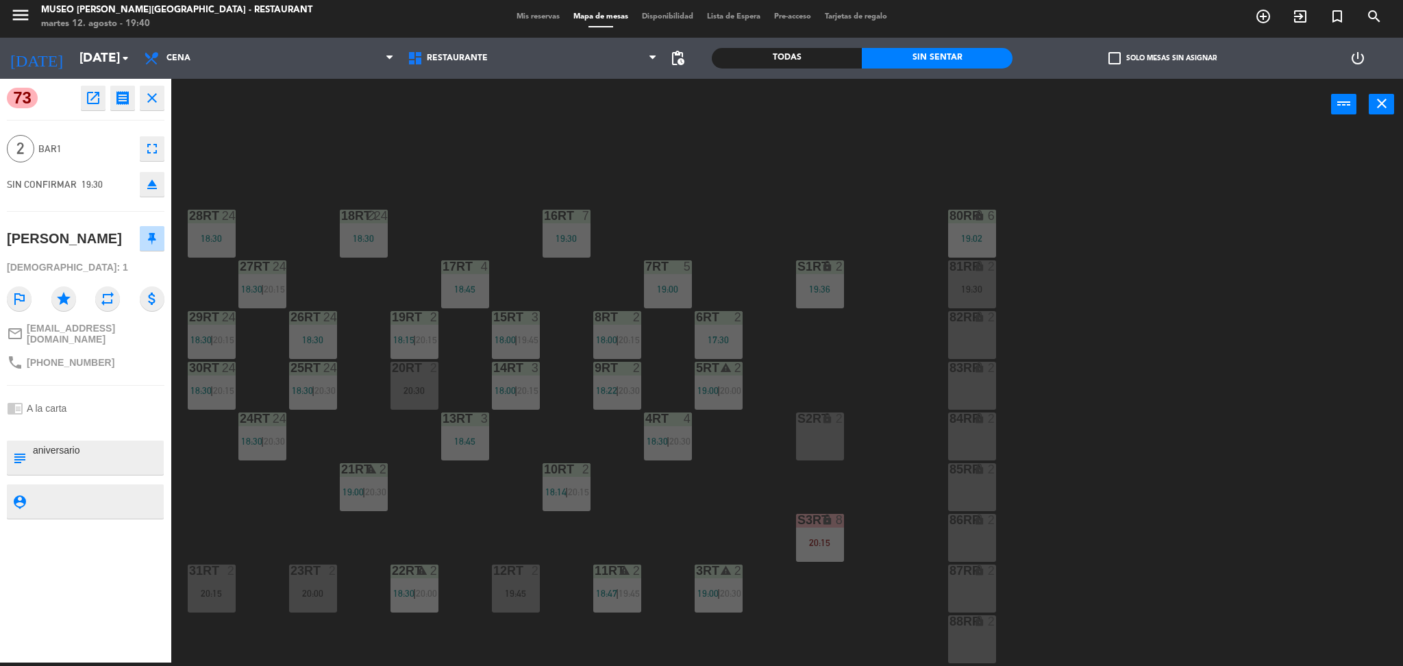
type textarea "aniversario"
click at [68, 384] on div "73 open_in_new receipt 7:30 PM mar., 12 ago. 2 personas Paul Hoyos Mesa 73 EXPE…" at bounding box center [85, 371] width 171 height 584
click at [462, 199] on div "18RT block 24 18:30 16RT 7 19:30 28RT 24 18:30 80RR lock 6 19:02 27RT 24 18:30 …" at bounding box center [794, 400] width 1218 height 532
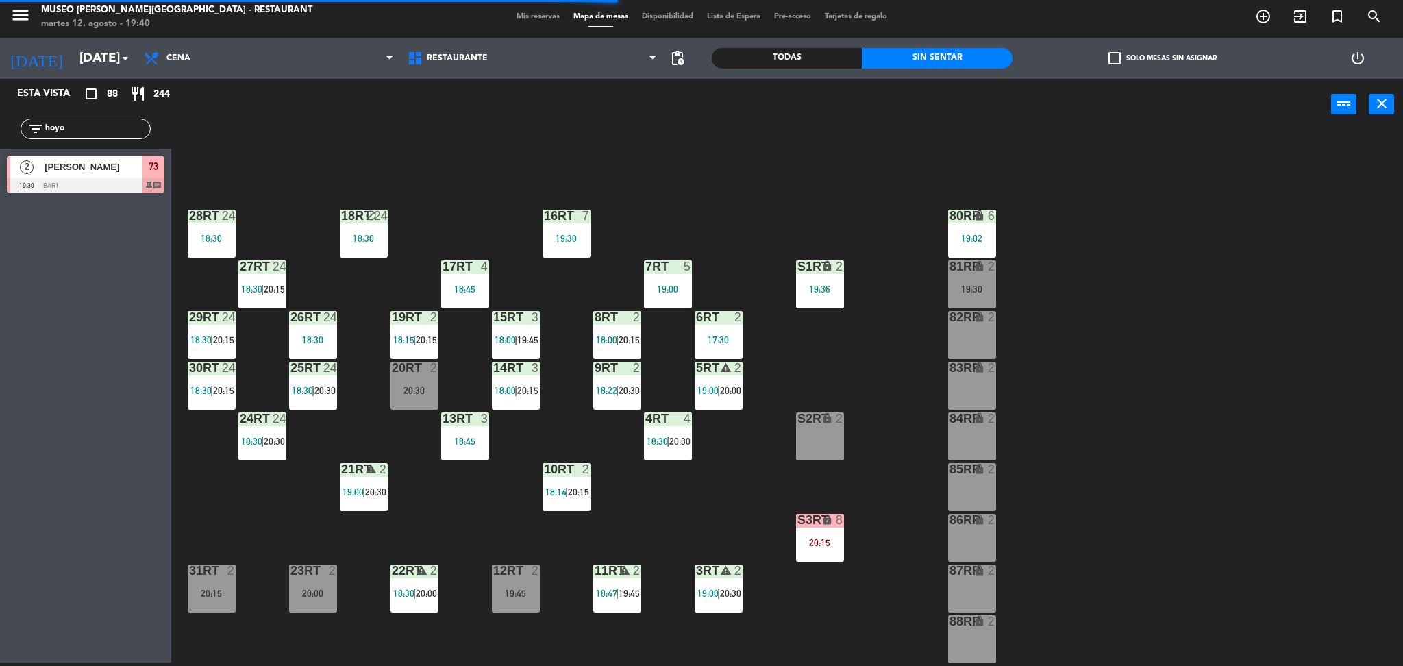
click at [138, 166] on span "[PERSON_NAME]" at bounding box center [94, 167] width 98 height 14
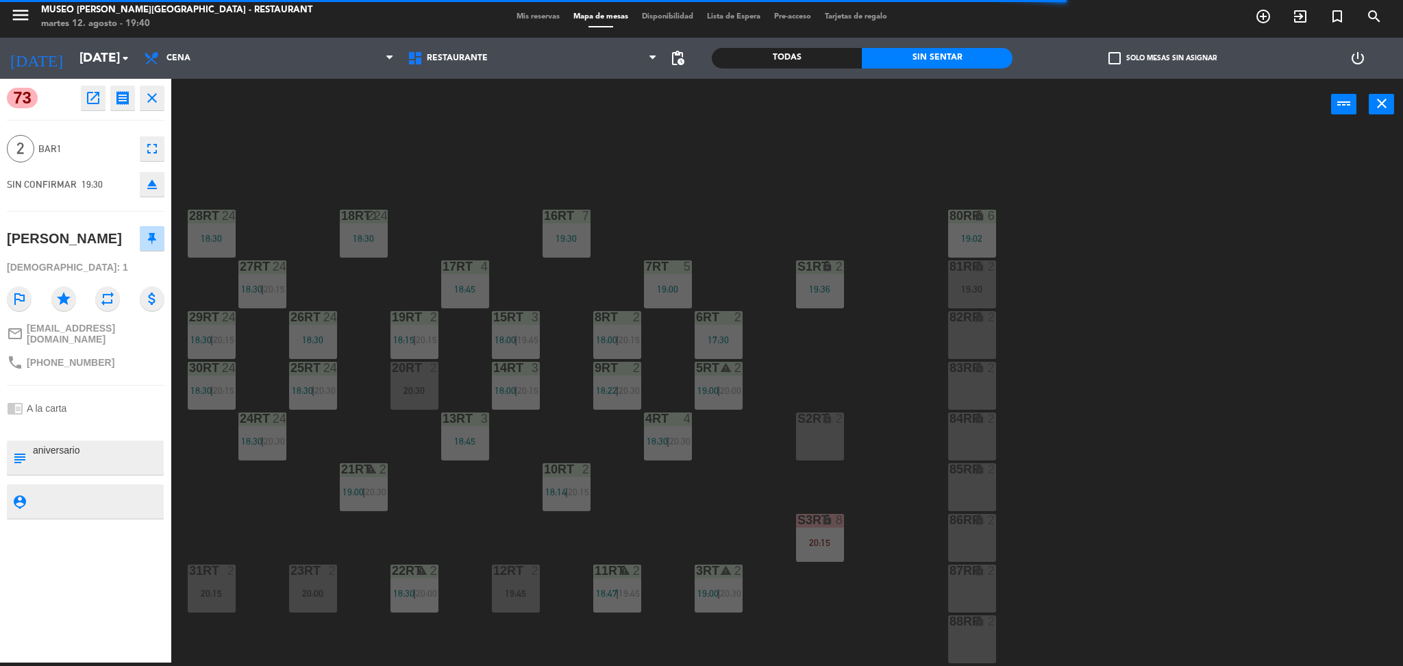
click at [704, 165] on div "18RT block 24 18:30 16RT 7 19:30 28RT 24 18:30 80RR lock 6 19:02 27RT 24 18:30 …" at bounding box center [794, 400] width 1218 height 532
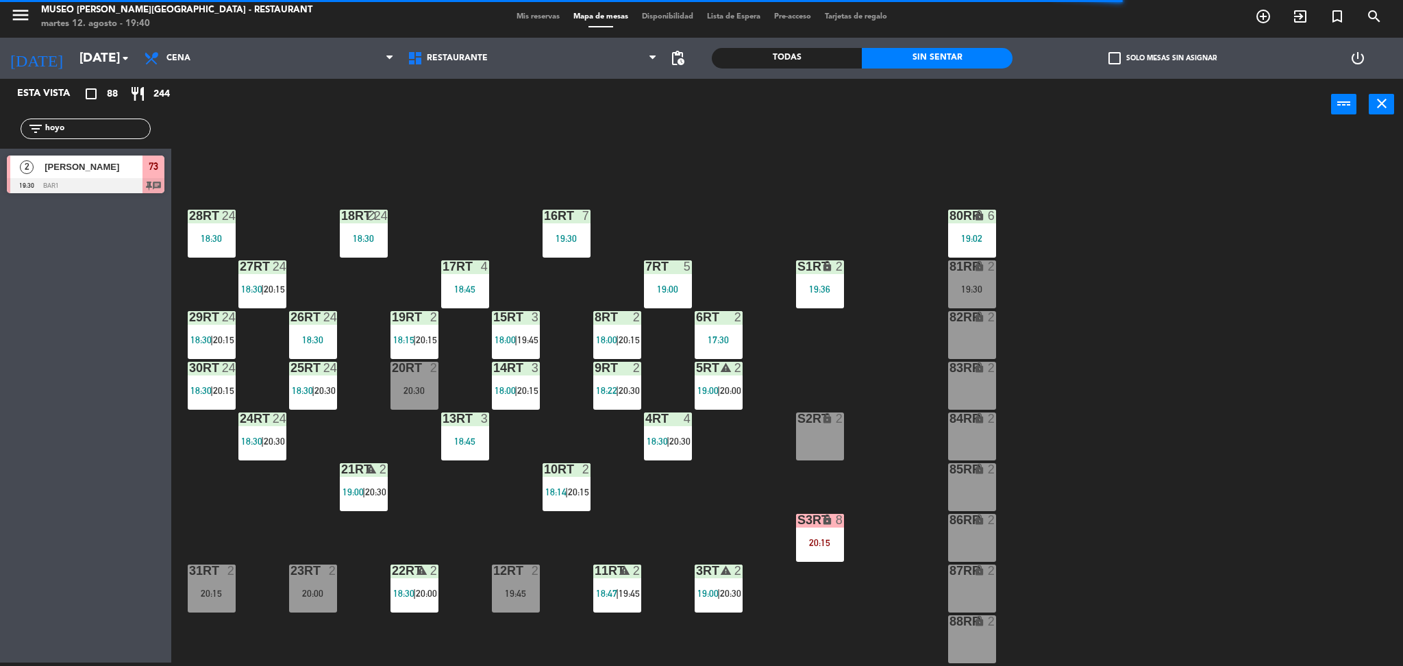
click at [115, 182] on div at bounding box center [86, 185] width 158 height 15
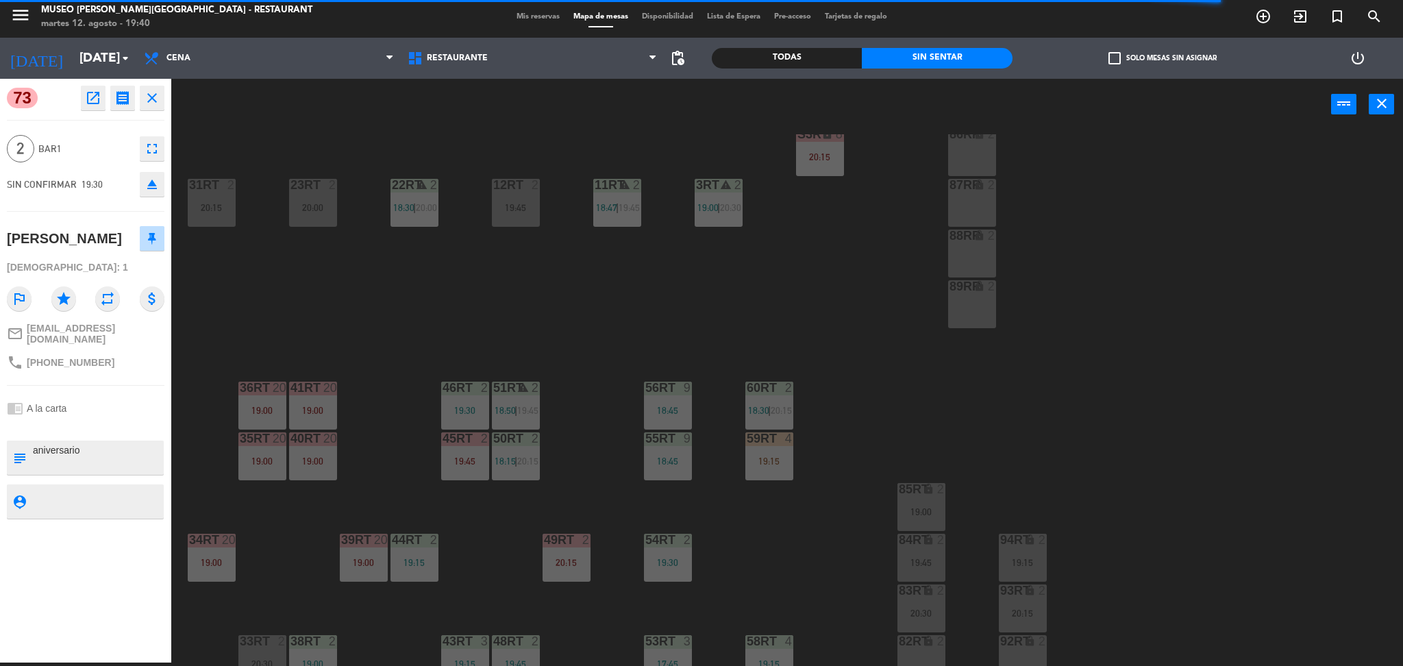
scroll to position [503, 0]
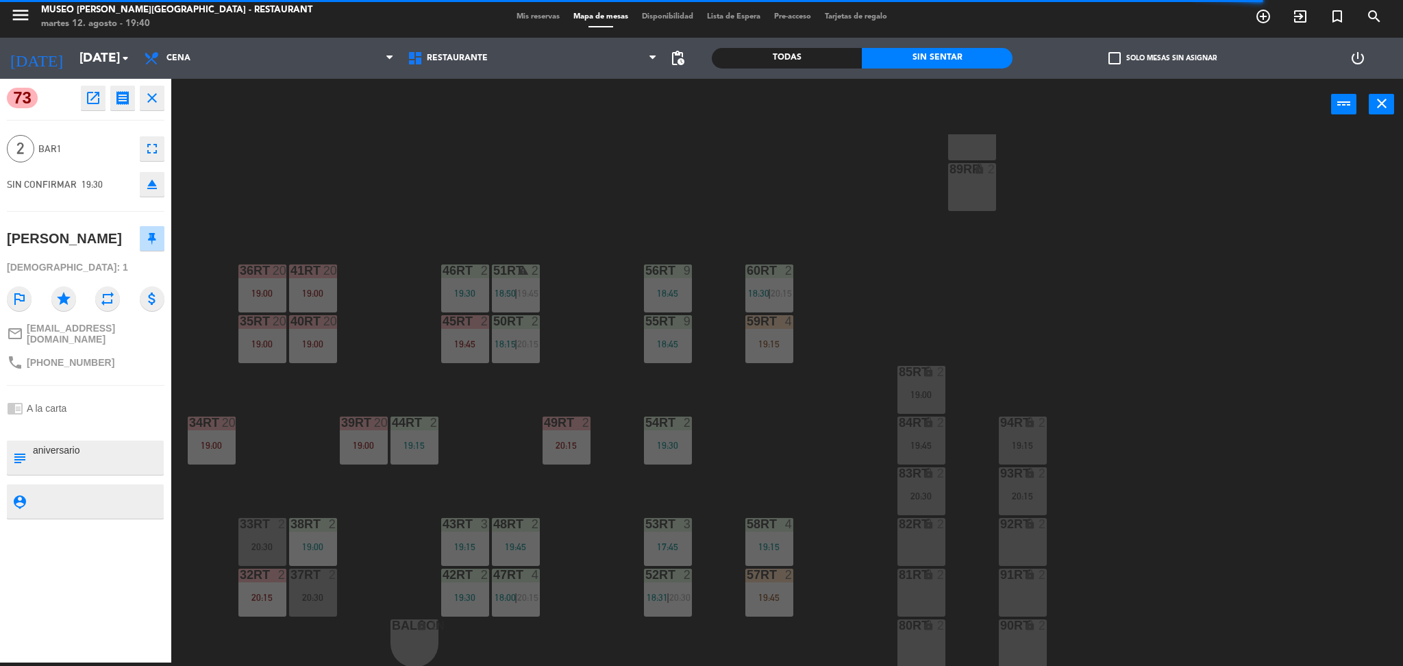
click at [498, 204] on div "18RT block 24 18:30 16RT 7 19:30 28RT 24 18:30 80RR lock 6 19:02 27RT 24 18:30 …" at bounding box center [794, 400] width 1218 height 532
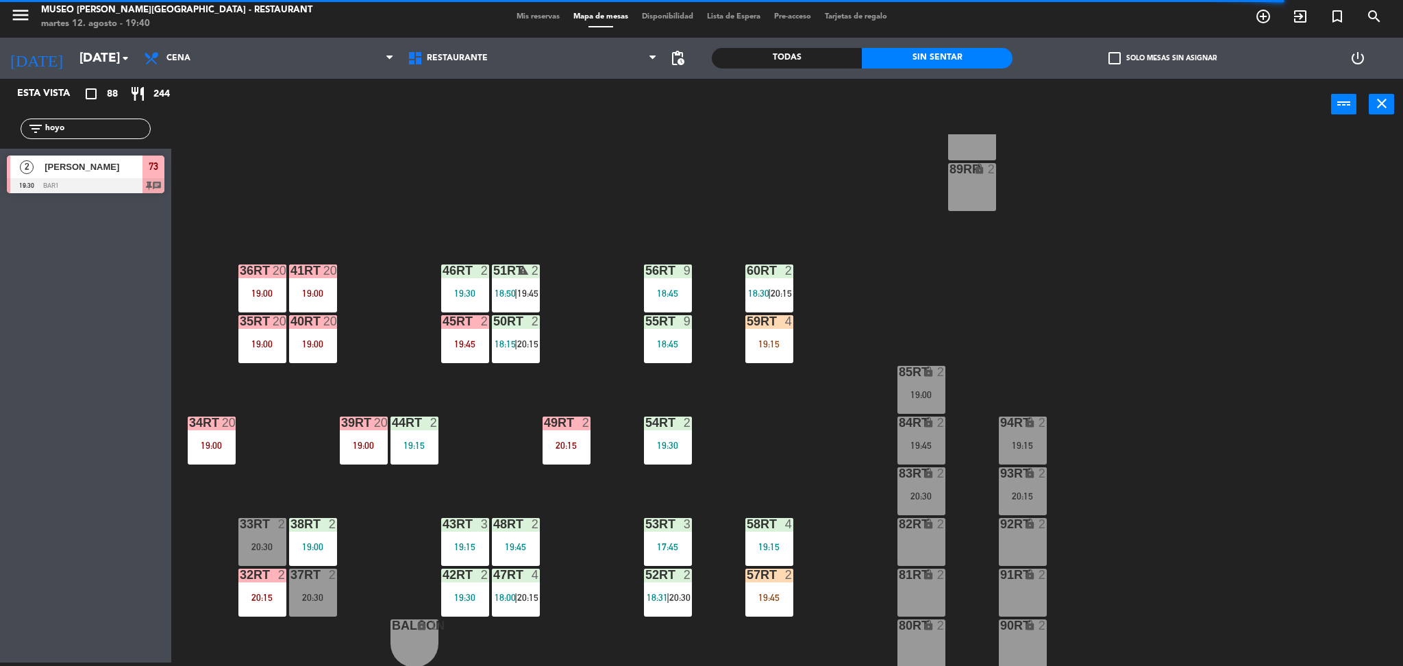
click at [99, 162] on span "[PERSON_NAME]" at bounding box center [94, 167] width 98 height 14
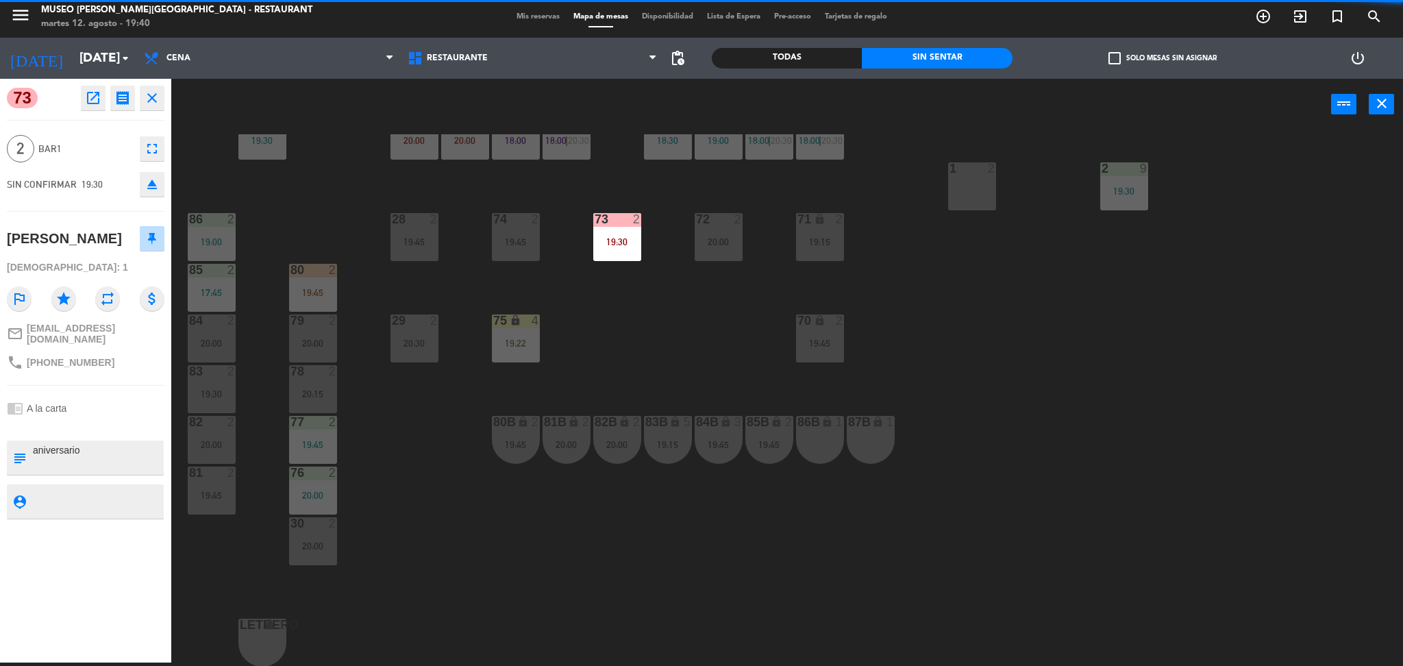
scroll to position [453, 0]
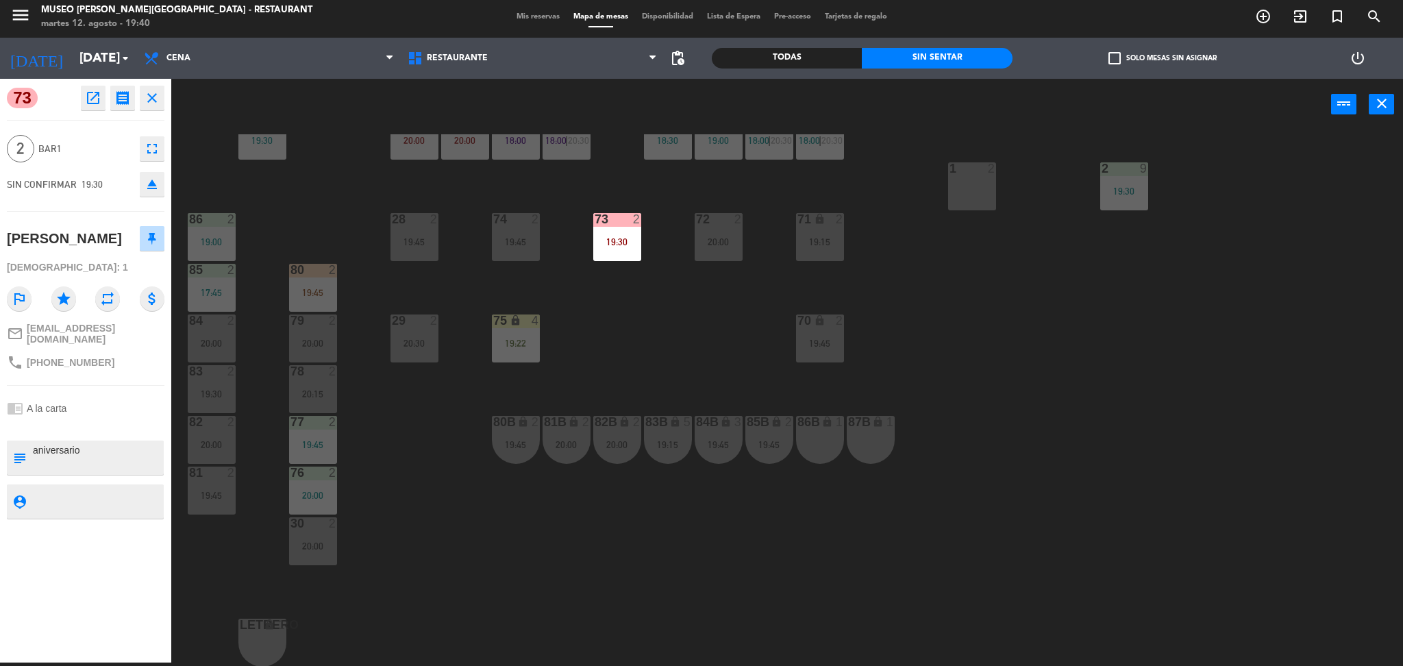
click at [651, 311] on div "44 5 20:30 49 2 19:30 54 5 19:45 64 warning 1 19:30 | 20:30 48 2 18:00 | 20:15 …" at bounding box center [794, 400] width 1218 height 532
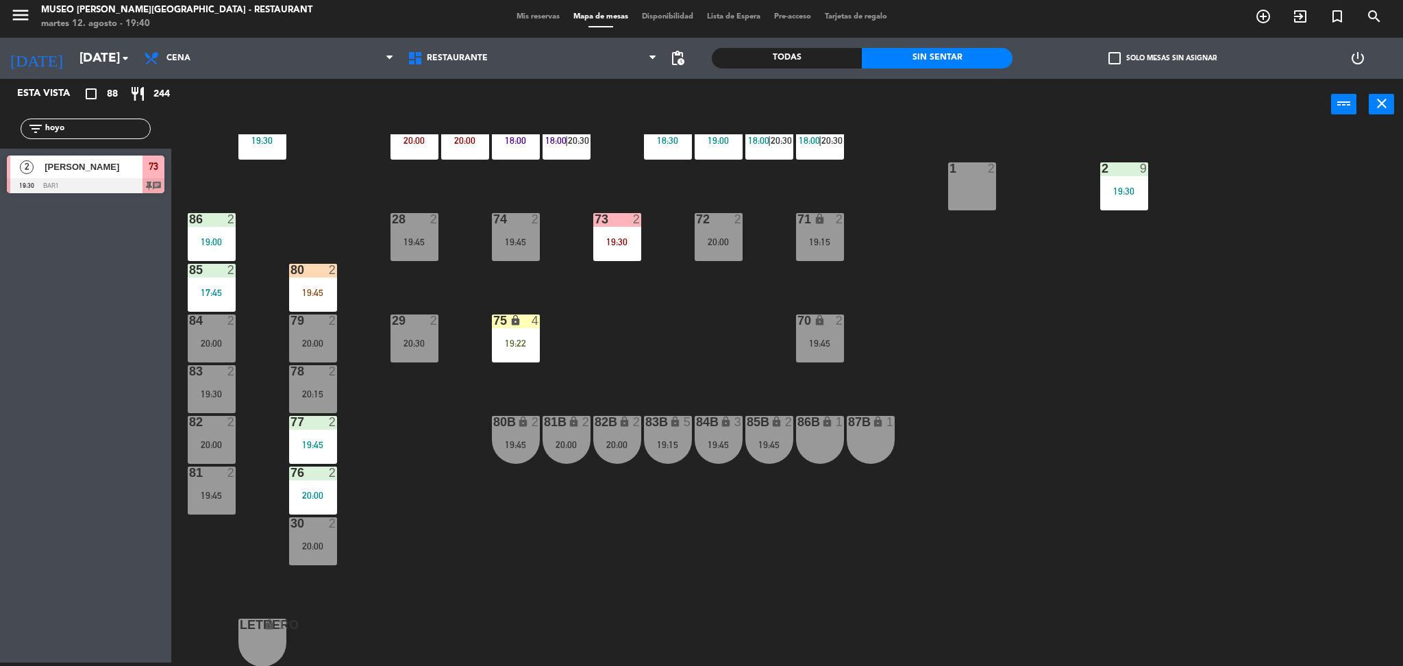
click at [633, 220] on div "2" at bounding box center [637, 219] width 8 height 12
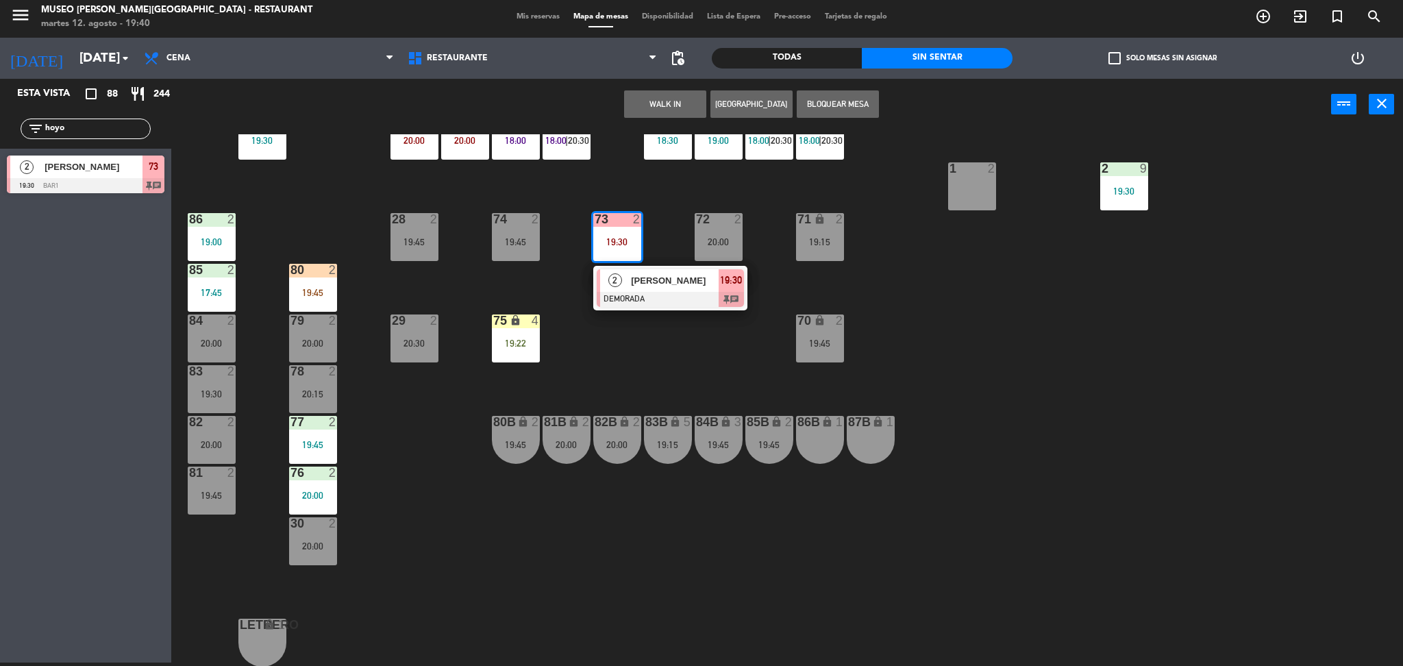
click at [306, 345] on div "20:00" at bounding box center [313, 343] width 48 height 10
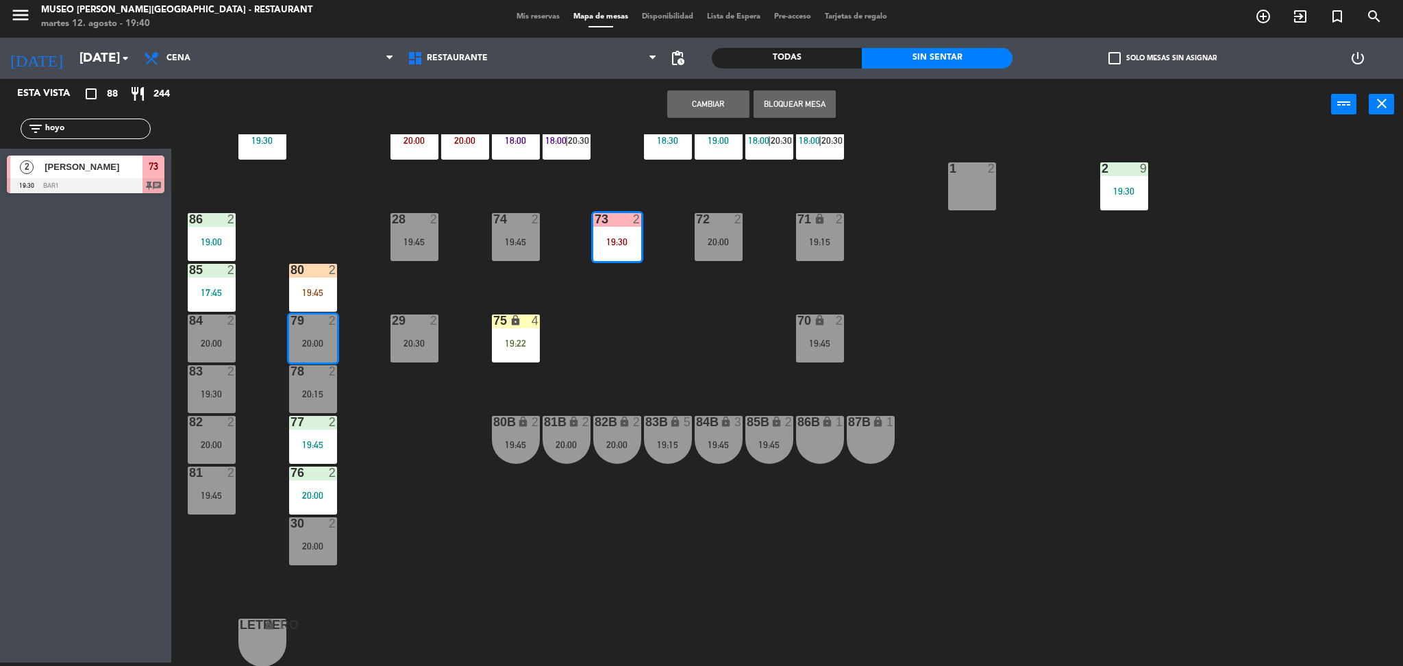
click at [710, 98] on button "Cambiar" at bounding box center [708, 103] width 82 height 27
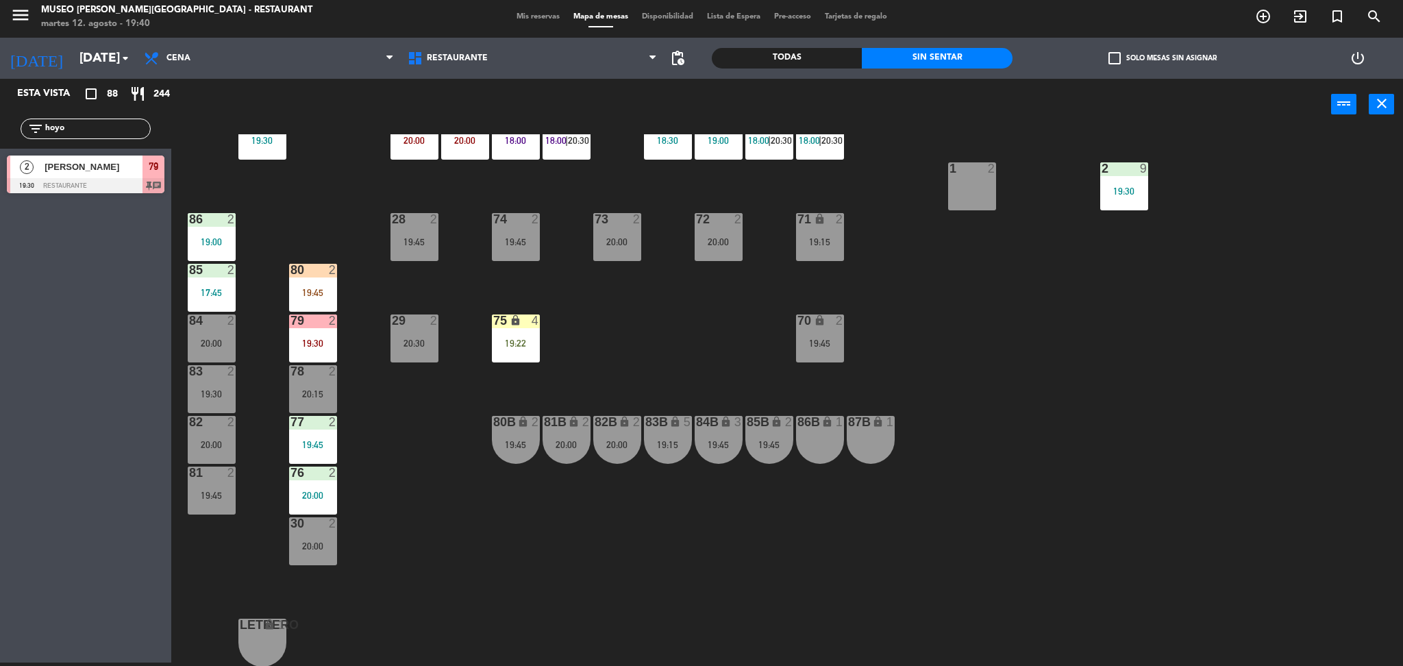
click at [327, 332] on div "79 2 19:30" at bounding box center [313, 338] width 48 height 48
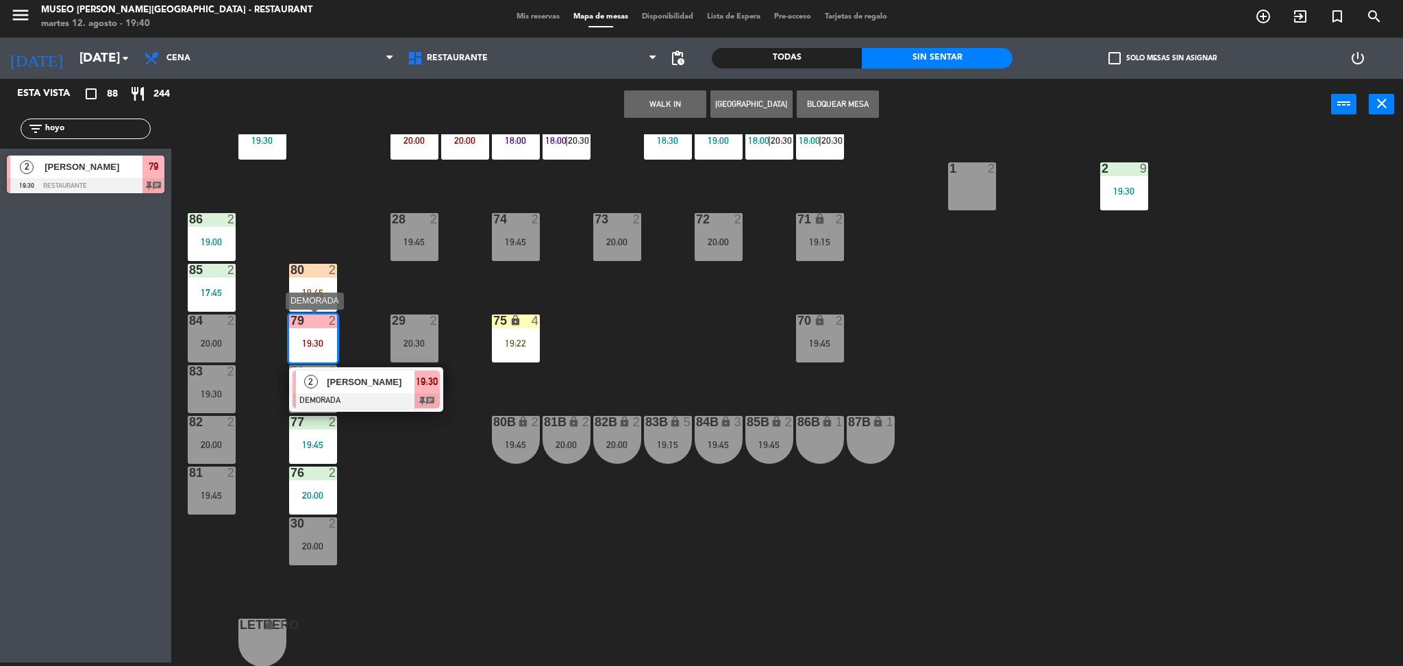
click at [360, 393] on div at bounding box center [365, 400] width 147 height 15
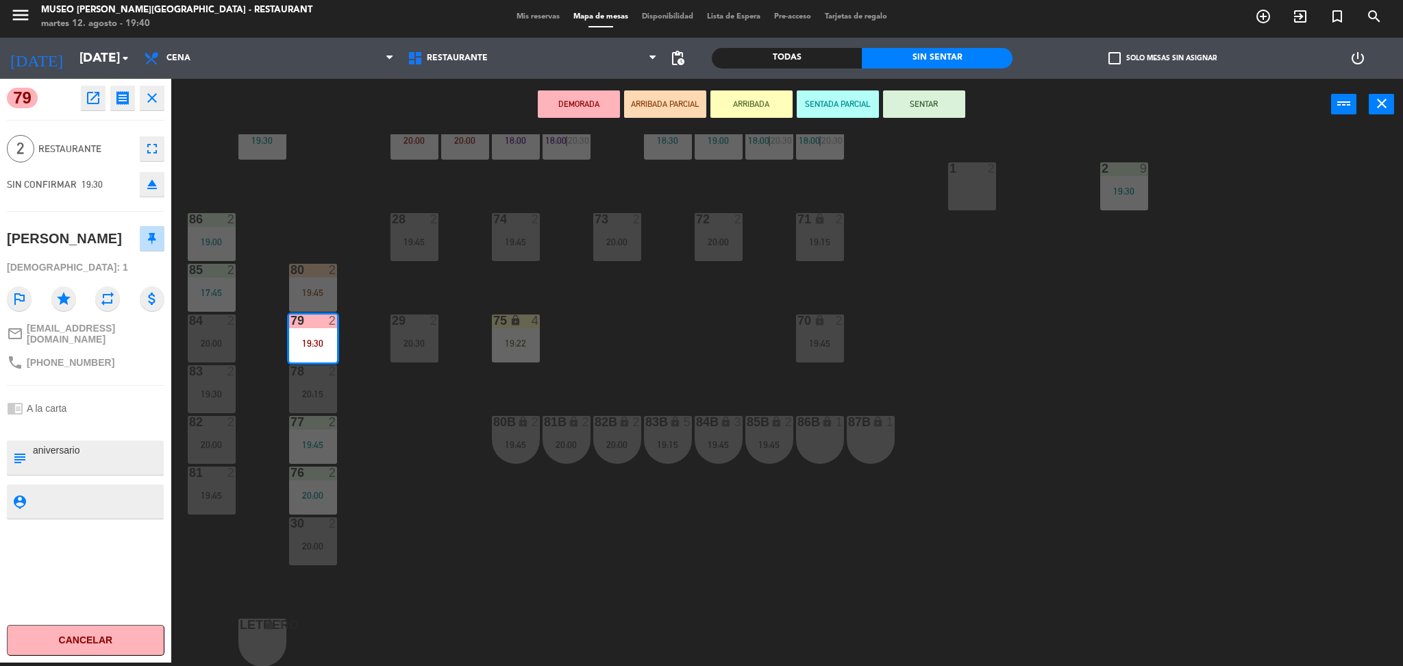
click at [670, 104] on button "ARRIBADA PARCIAL" at bounding box center [665, 103] width 82 height 27
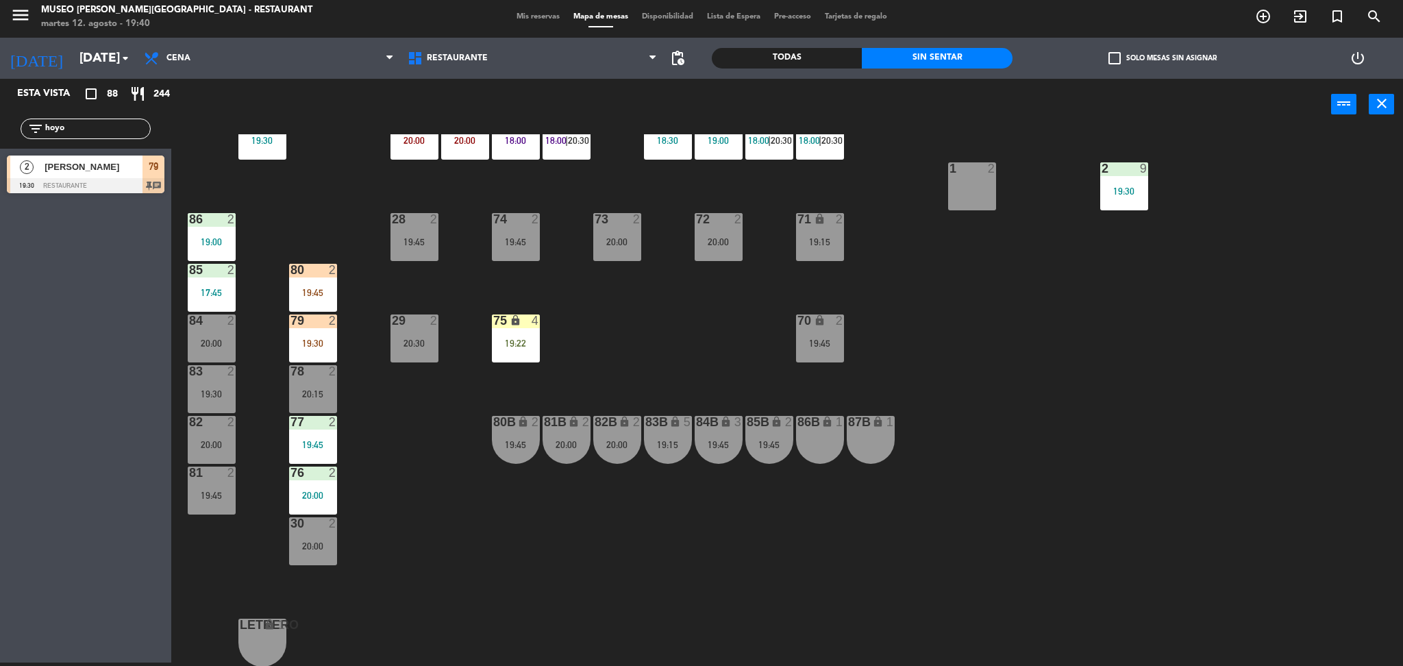
drag, startPoint x: 125, startPoint y: 134, endPoint x: 0, endPoint y: 170, distance: 130.5
click at [0, 170] on div "Esta vista crop_square 88 restaurant 244 filter_list hoyo 2 Paul Hoyos 19:30 Re…" at bounding box center [85, 139] width 171 height 121
type input "s"
type input "caroli"
click at [75, 188] on div at bounding box center [86, 185] width 158 height 15
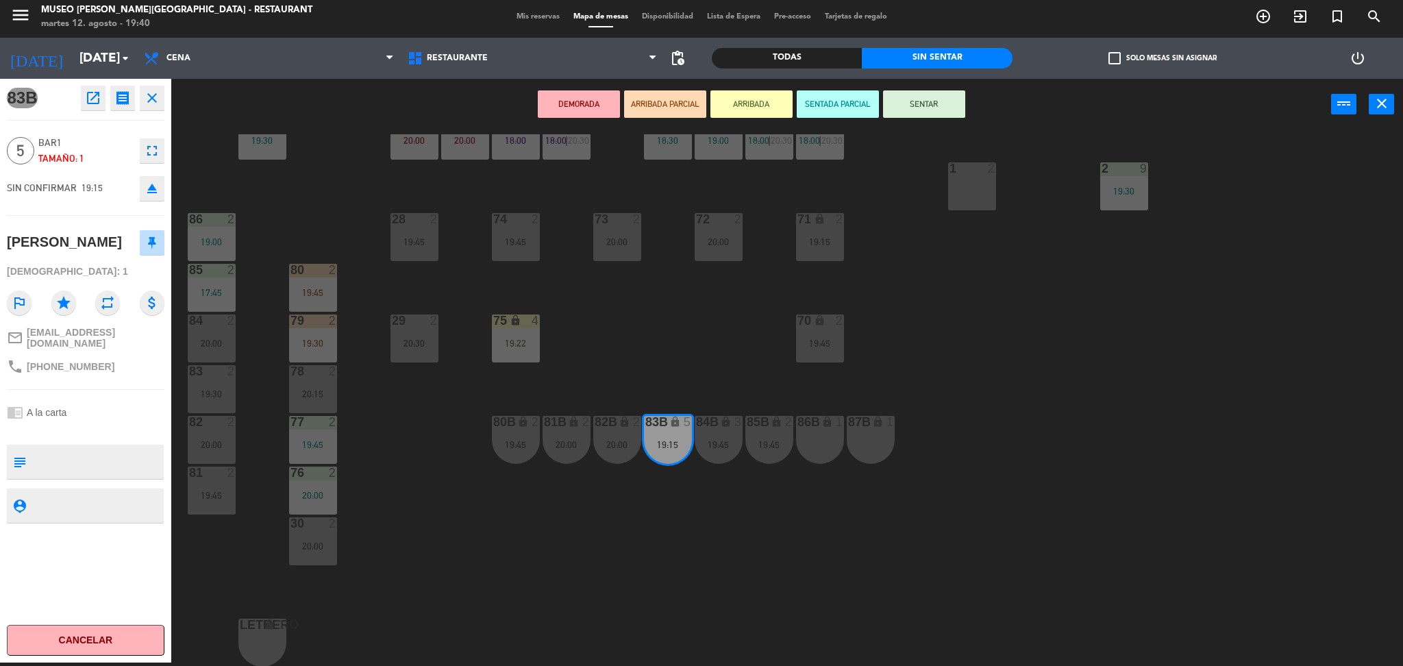
click at [464, 291] on div "44 5 20:30 49 2 19:30 54 5 19:45 64 warning 1 19:30 | 20:30 48 2 18:00 | 20:15 …" at bounding box center [794, 400] width 1218 height 532
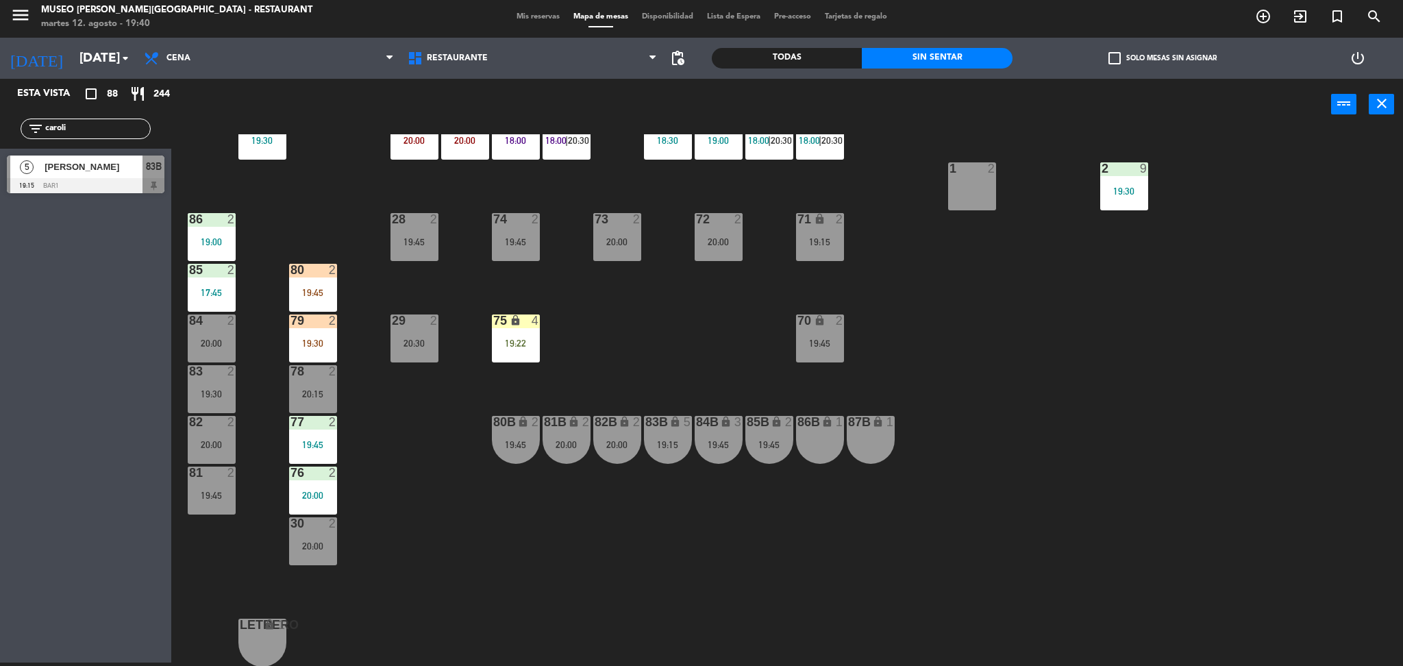
drag, startPoint x: 99, startPoint y: 132, endPoint x: 0, endPoint y: 144, distance: 100.1
click at [0, 144] on div "filter_list caroli" at bounding box center [85, 129] width 171 height 40
drag, startPoint x: 94, startPoint y: 131, endPoint x: 0, endPoint y: 164, distance: 99.4
click at [0, 164] on div "Esta vista crop_square 88 restaurant 244 filter_list salazar" at bounding box center [85, 371] width 171 height 584
type input "w"
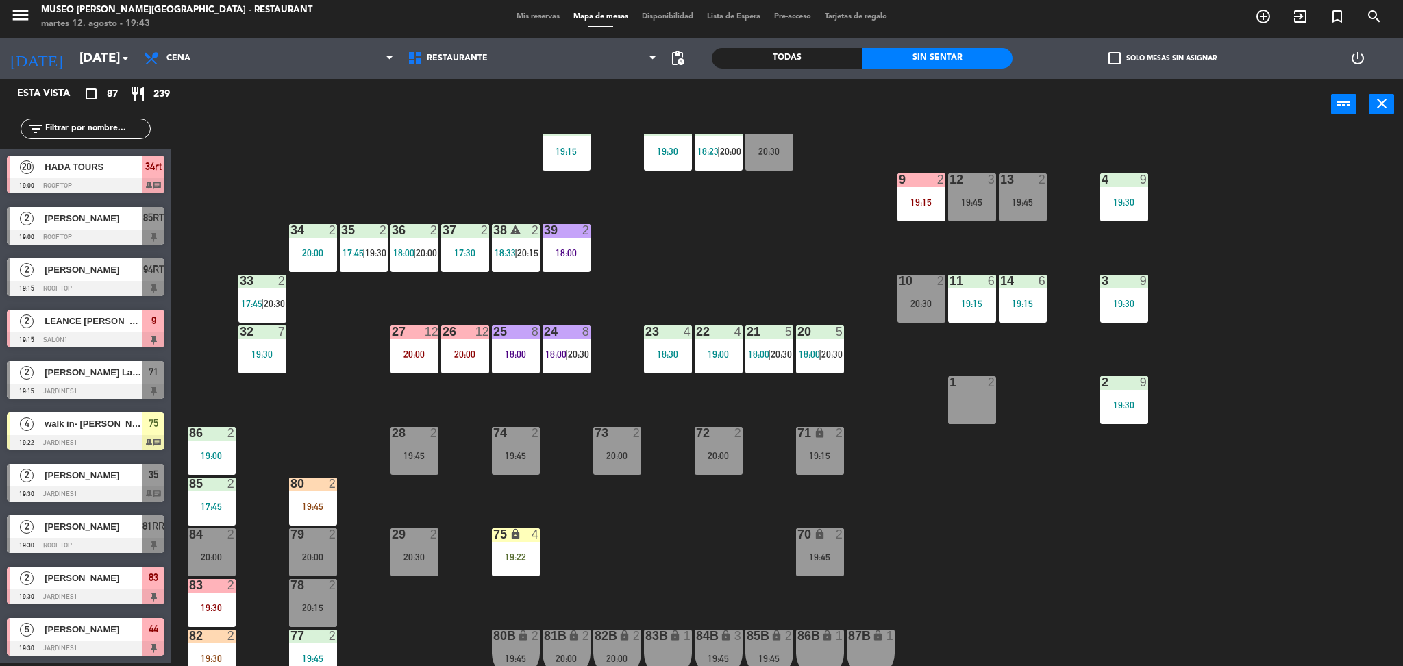
scroll to position [114, 0]
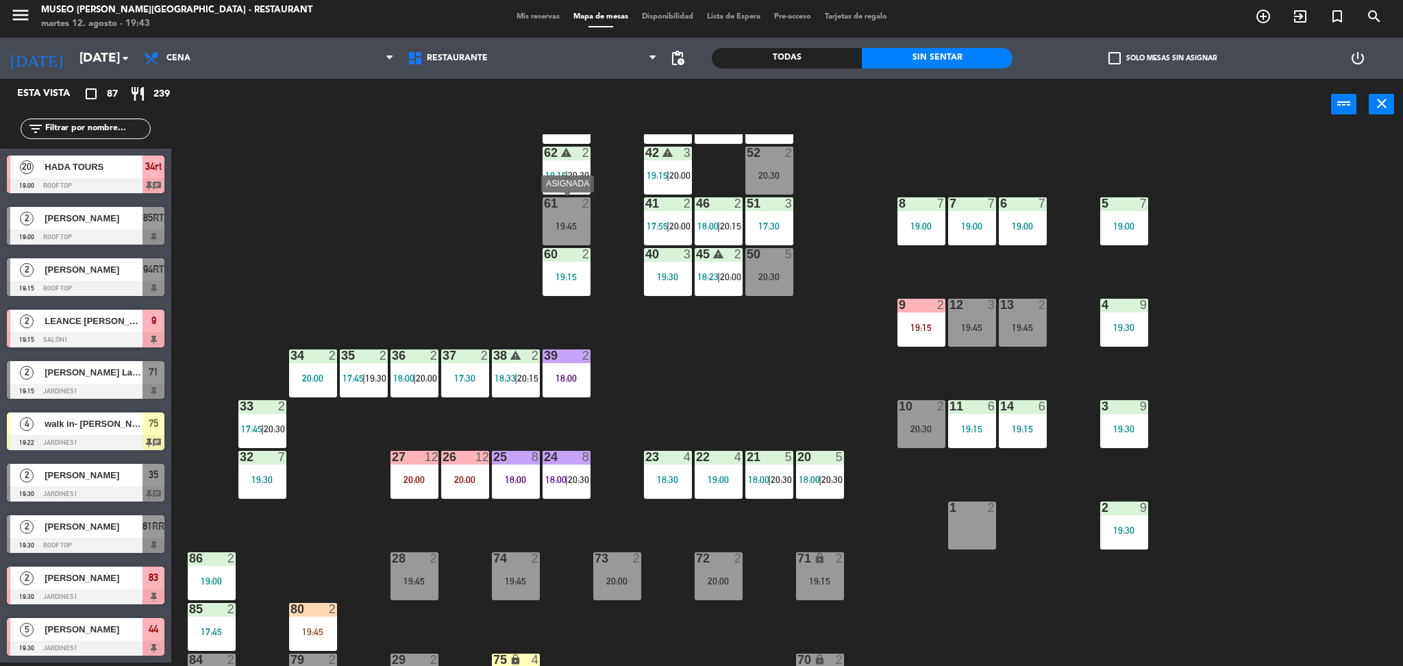
click at [566, 210] on div "61 2 19:45" at bounding box center [567, 221] width 48 height 48
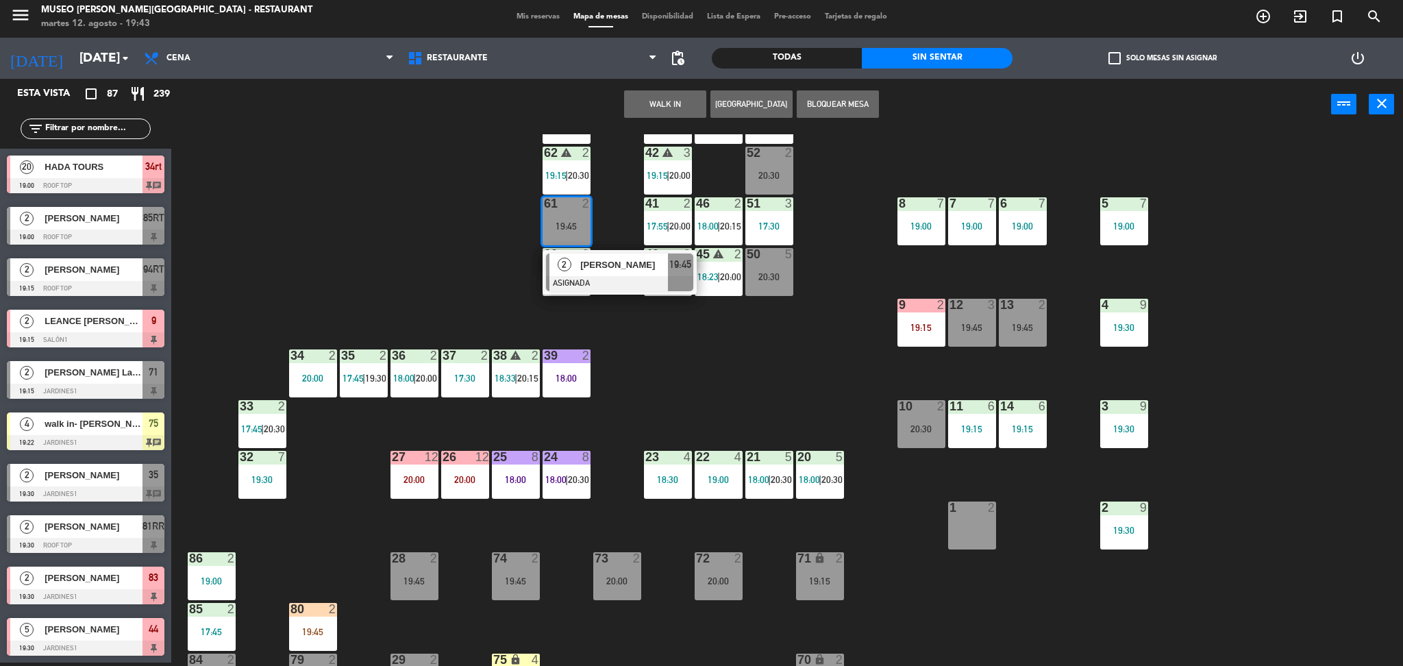
click at [749, 399] on div "44 5 19:30 49 2 19:30 54 5 19:45 64 warning 1 19:30 | 20:30 48 2 18:00 | 20:15 …" at bounding box center [794, 400] width 1218 height 532
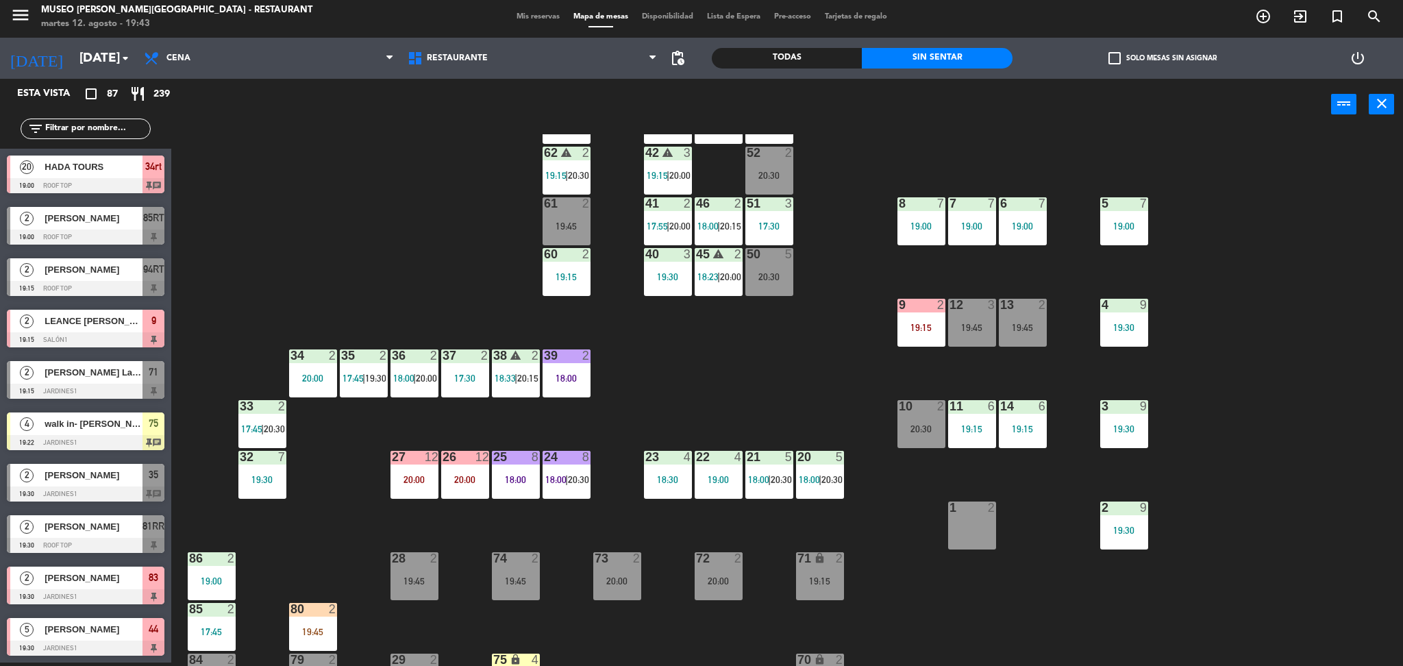
click at [775, 181] on div "52 2 20:30" at bounding box center [769, 171] width 48 height 48
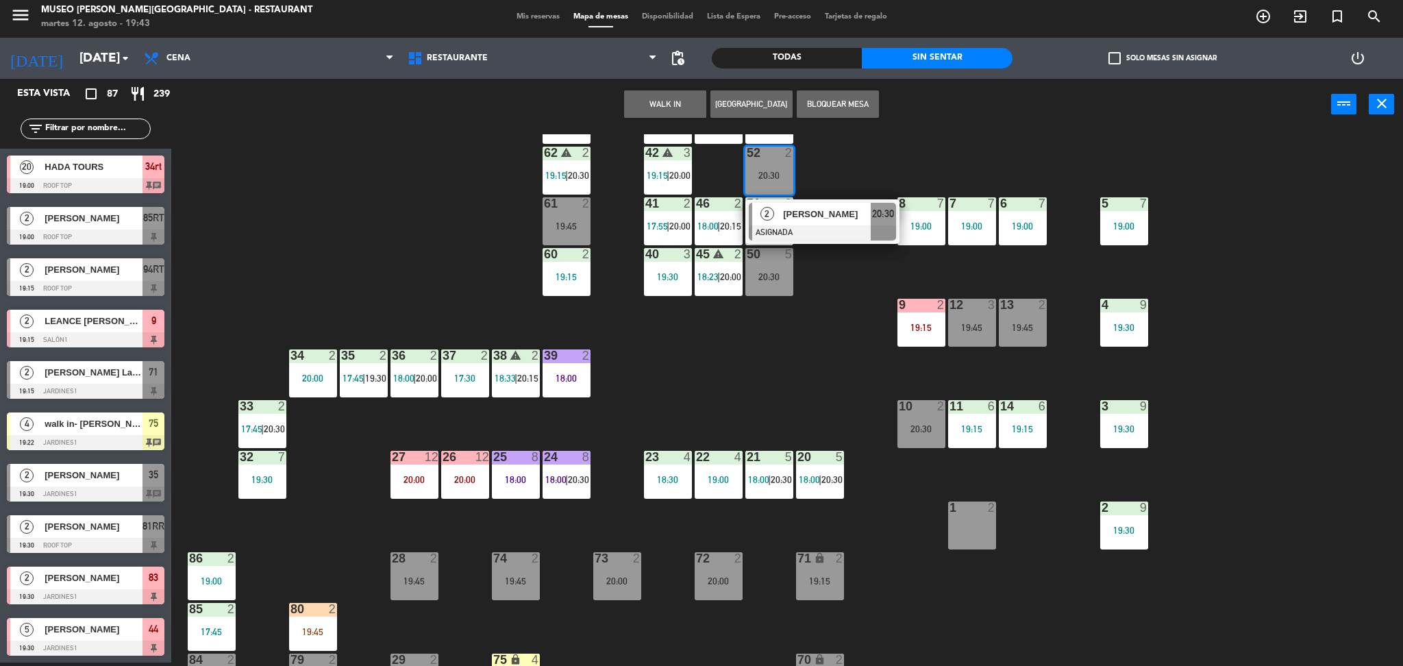
click at [962, 509] on div at bounding box center [971, 507] width 23 height 12
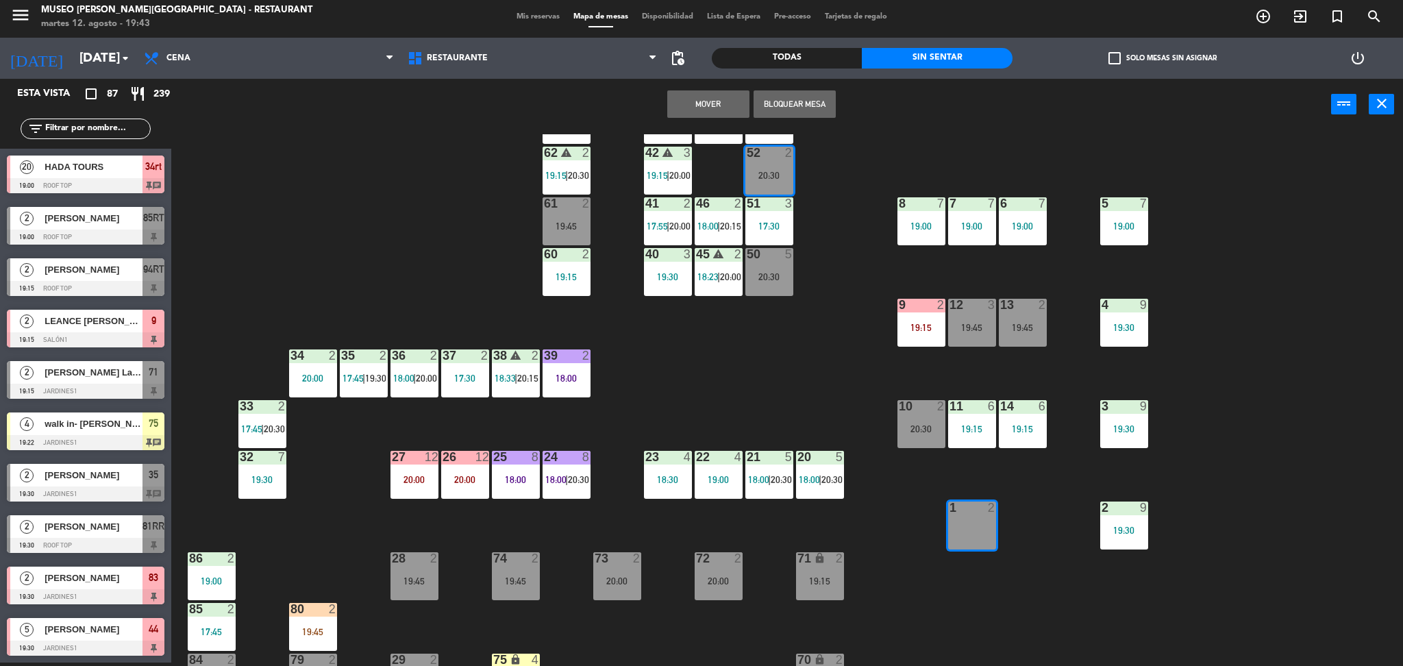
click at [714, 103] on button "Mover" at bounding box center [708, 103] width 82 height 27
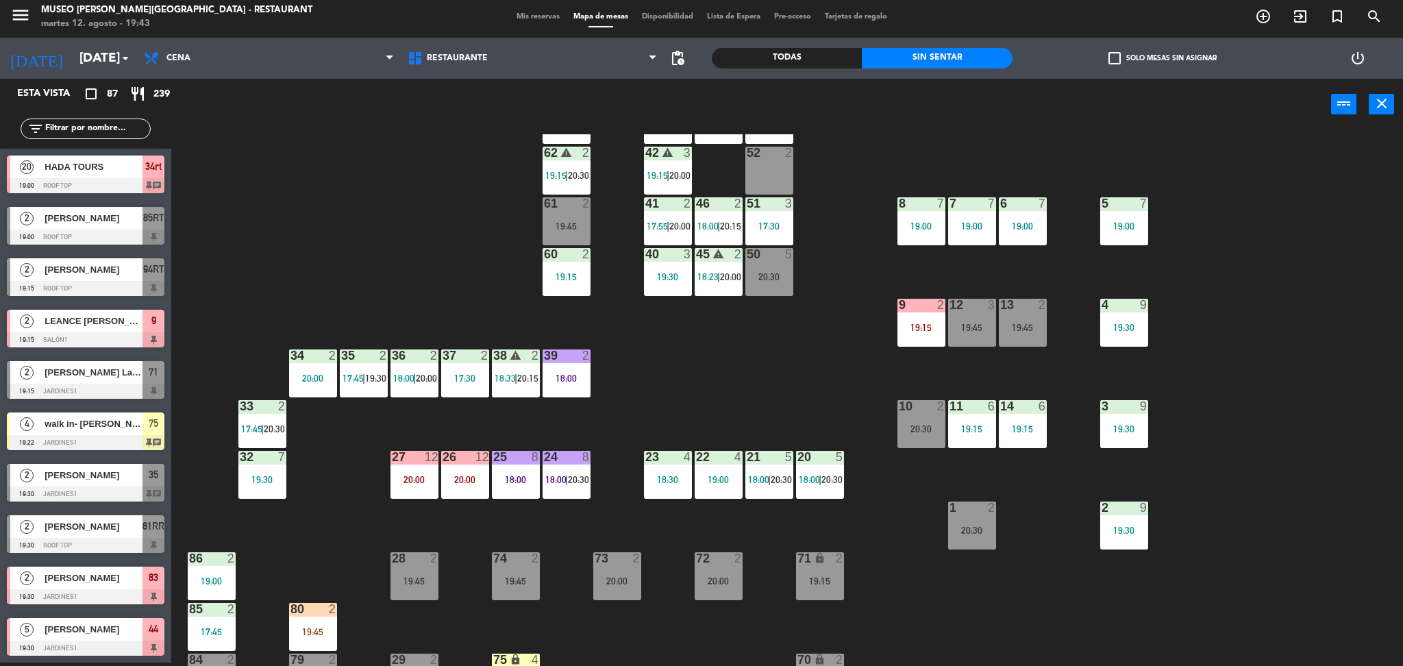
click at [121, 122] on input "text" at bounding box center [97, 128] width 106 height 15
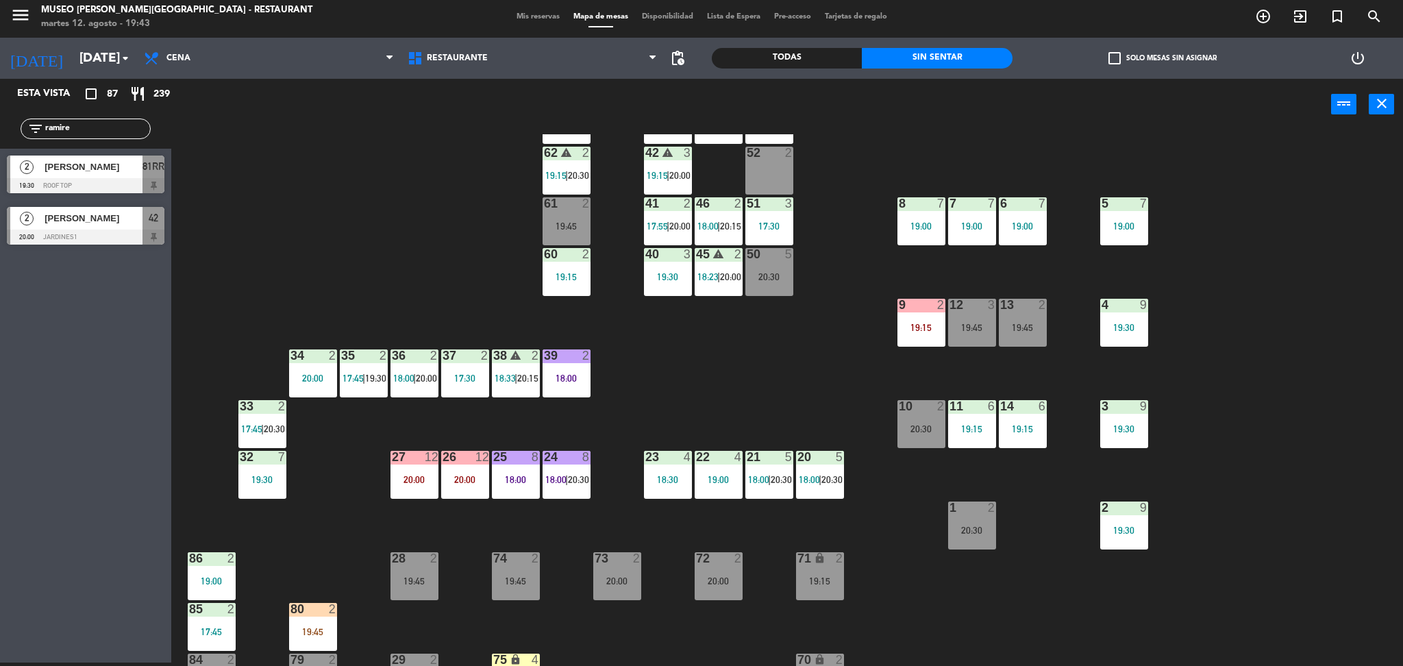
type input "ramire"
drag, startPoint x: 112, startPoint y: 184, endPoint x: 778, endPoint y: 155, distance: 667.1
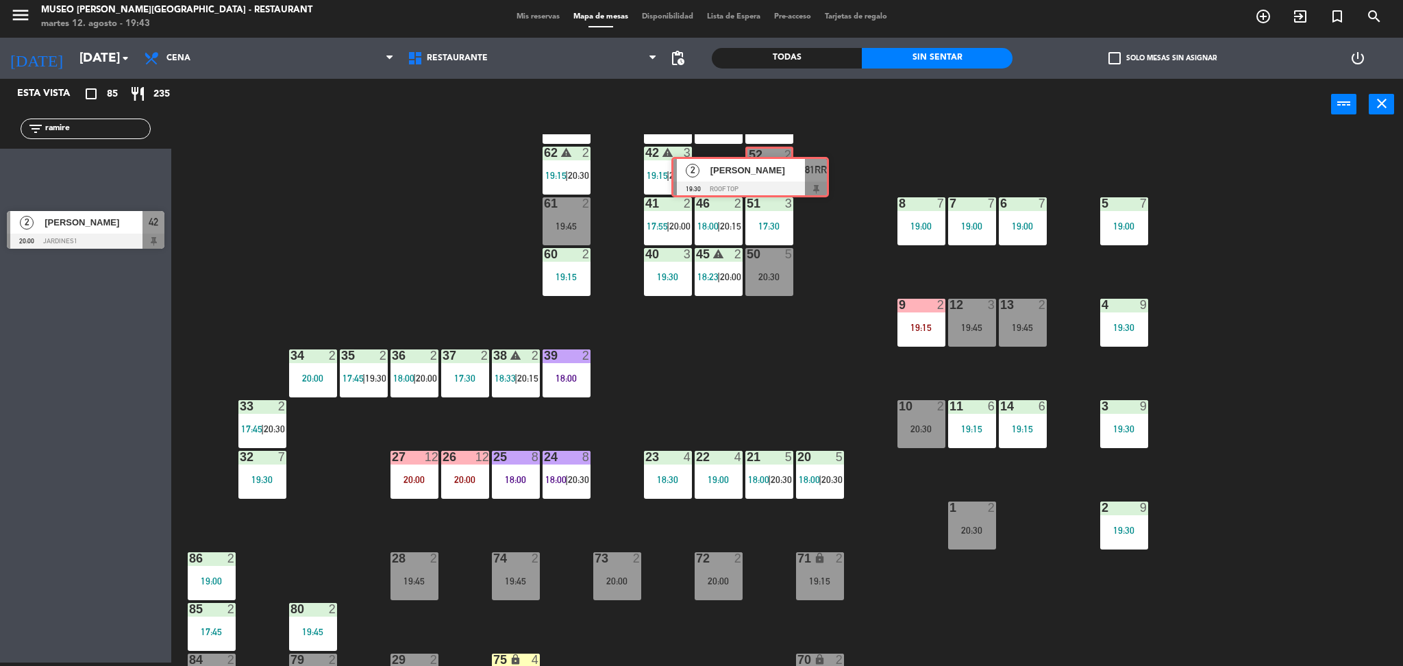
drag, startPoint x: 106, startPoint y: 171, endPoint x: 770, endPoint y: 173, distance: 663.7
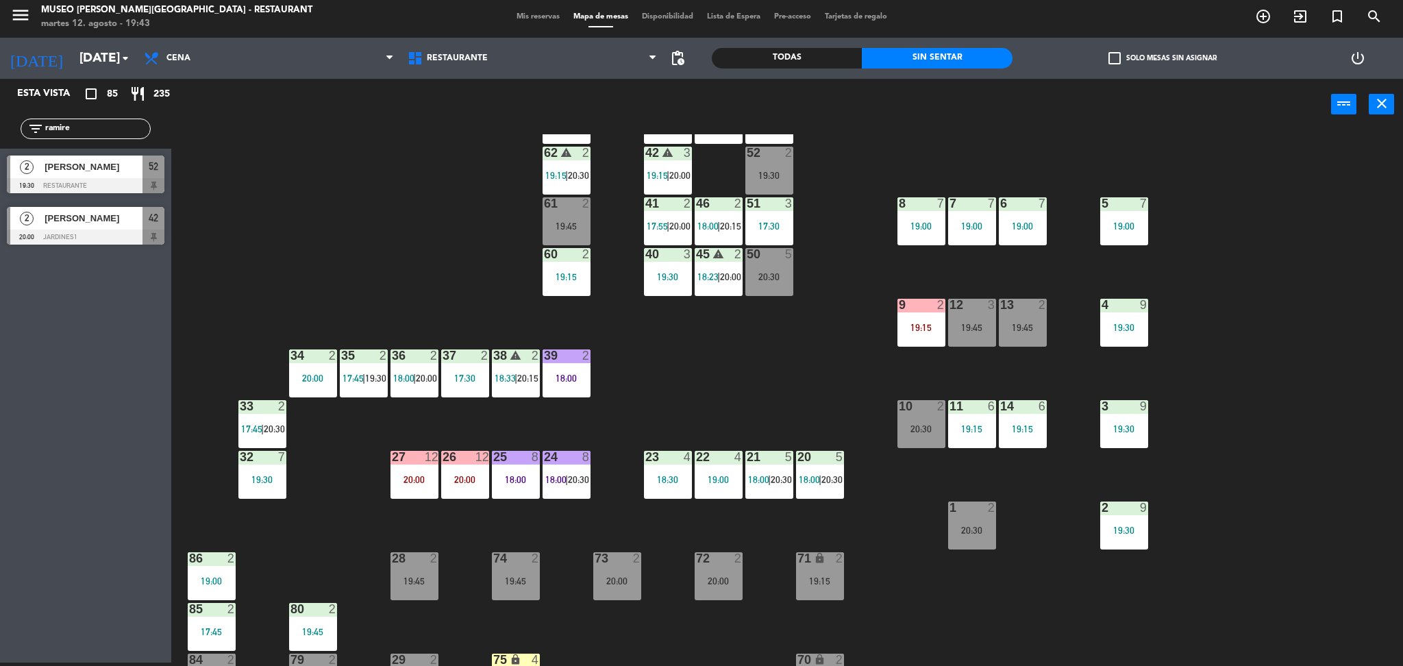
click at [772, 173] on div "19:30" at bounding box center [769, 176] width 48 height 10
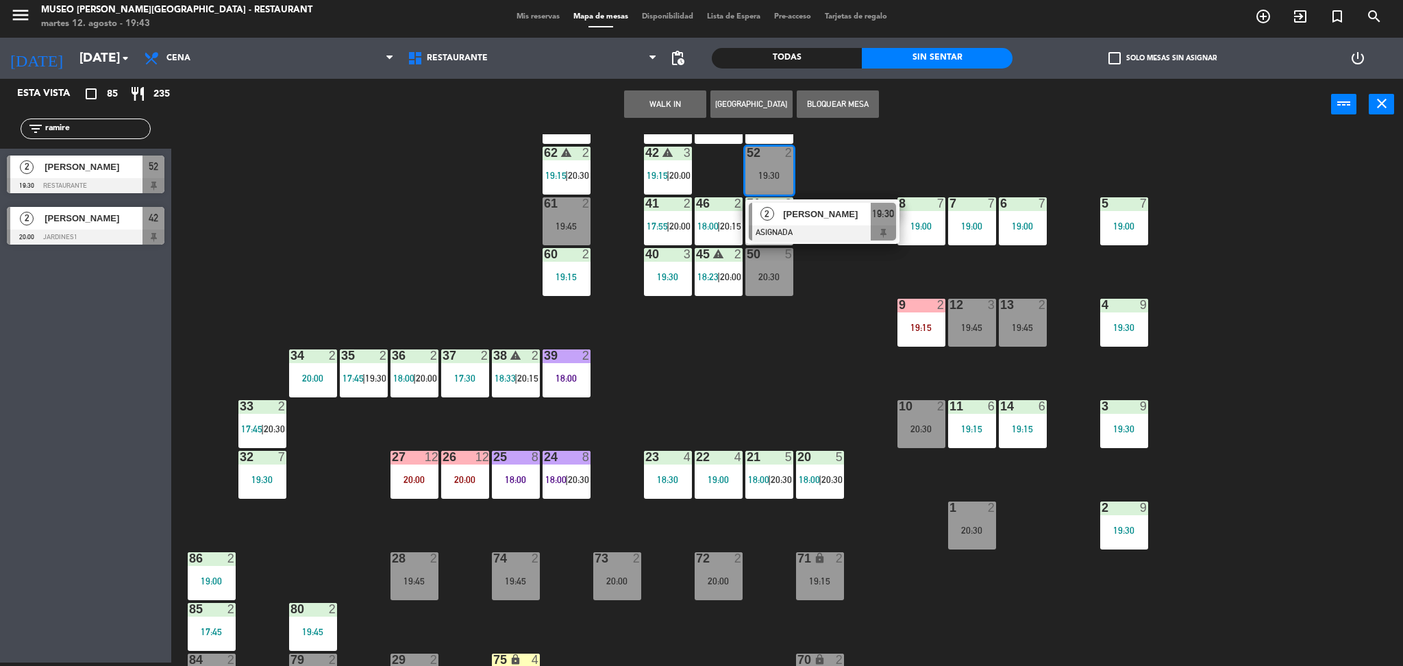
click at [807, 228] on div at bounding box center [822, 232] width 147 height 15
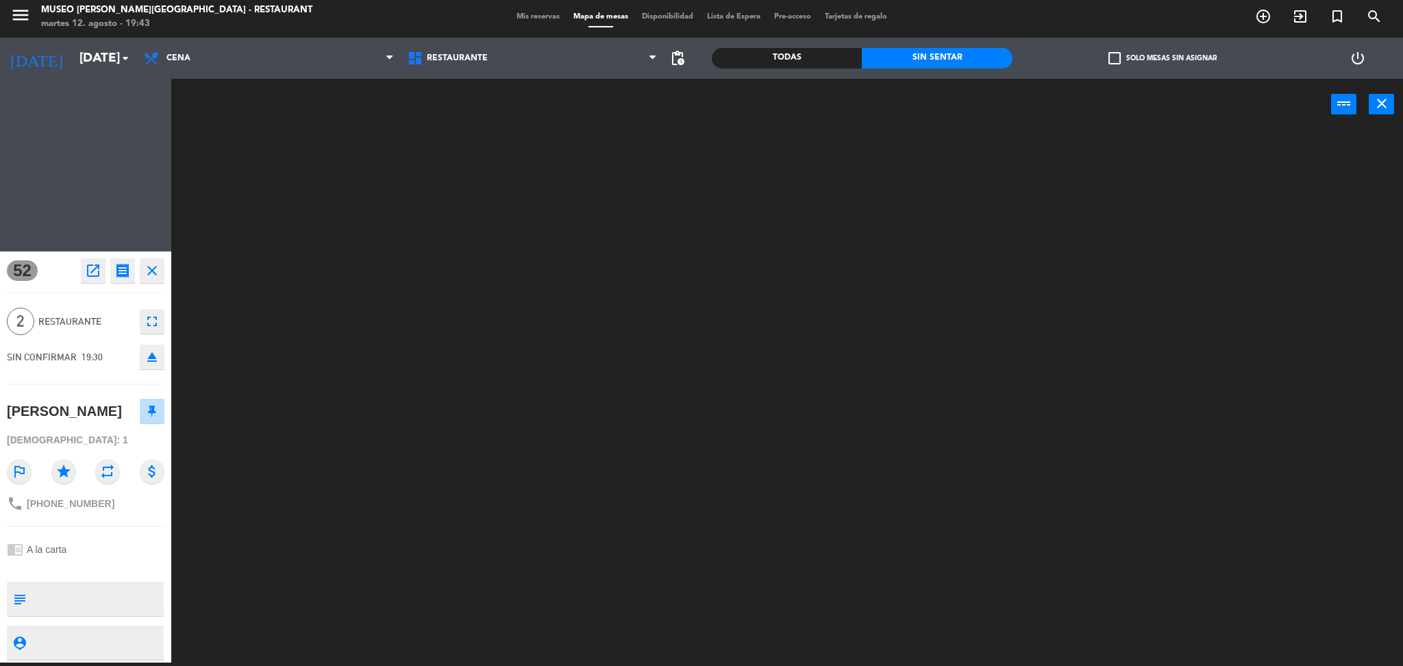
scroll to position [0, 0]
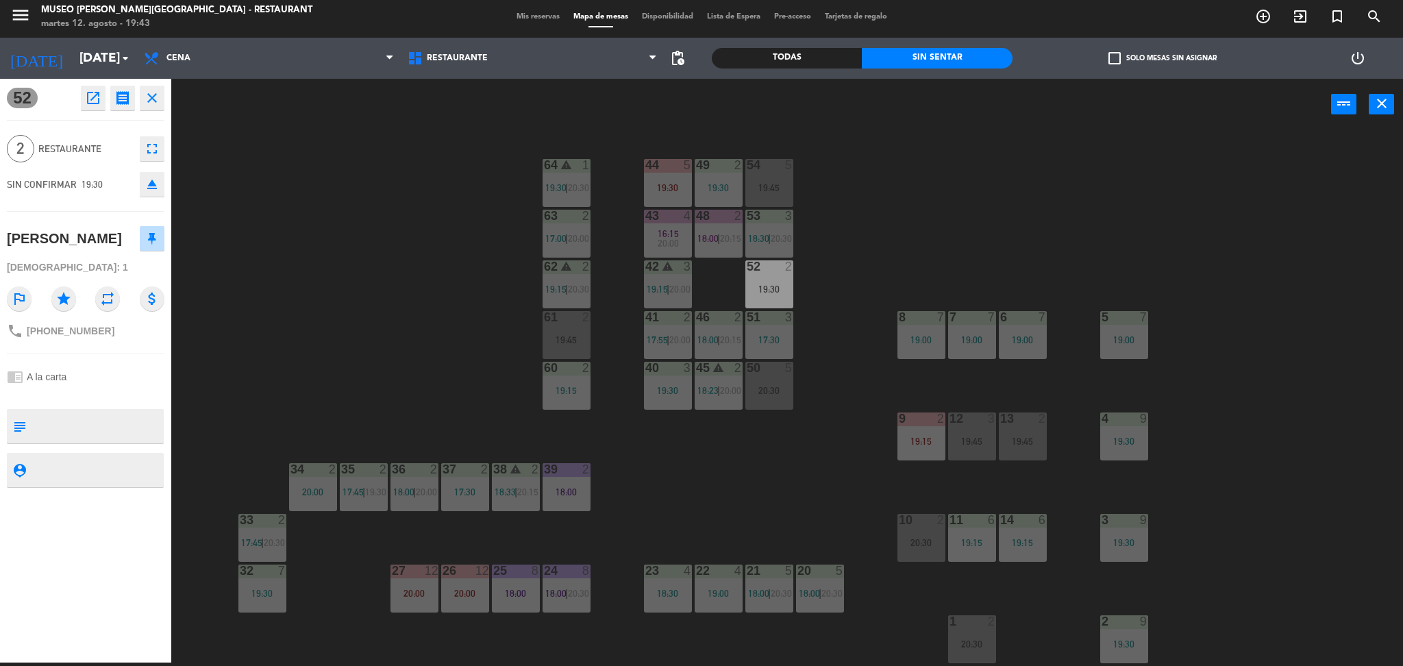
click at [894, 216] on div "44 5 19:30 49 2 19:30 54 5 19:45 64 warning 1 19:30 | 20:30 48 2 18:00 | 20:15 …" at bounding box center [794, 400] width 1218 height 532
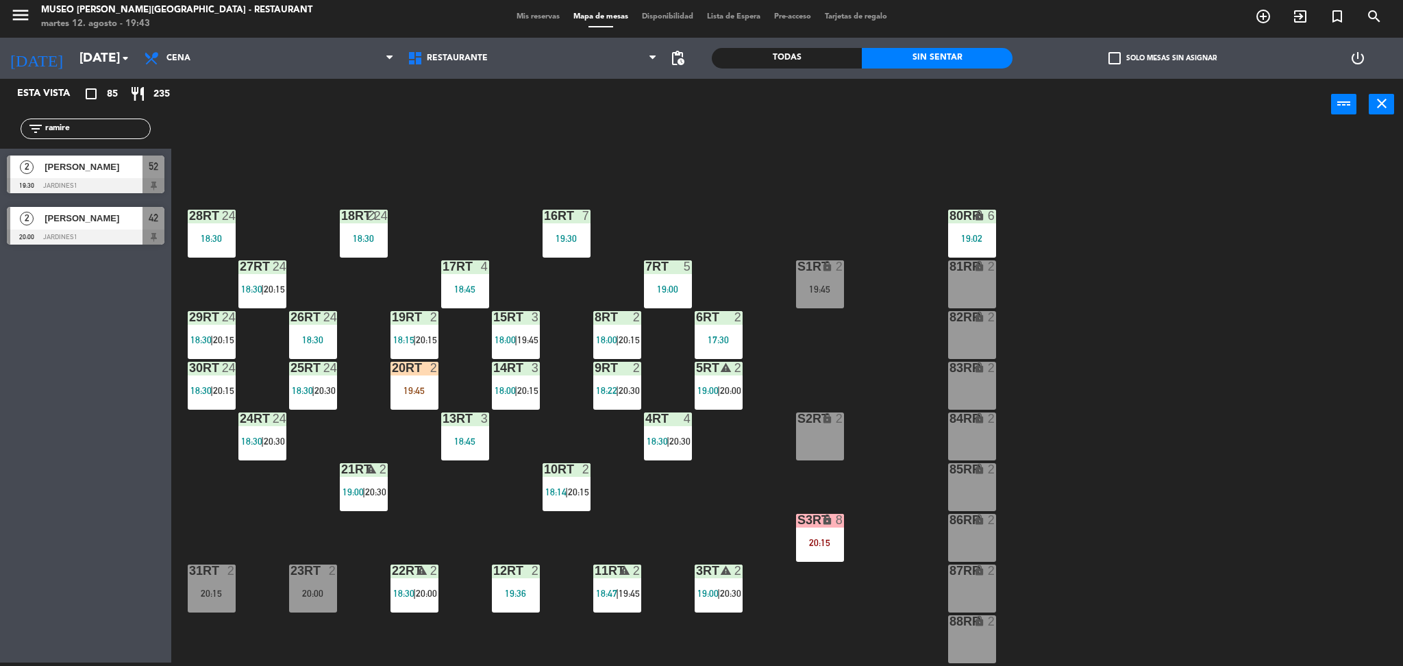
click at [710, 210] on div "18RT block 24 18:30 16RT 7 19:30 28RT 24 18:30 80RR lock 6 19:02 27RT 24 18:30 …" at bounding box center [794, 400] width 1218 height 532
click at [106, 179] on div at bounding box center [86, 185] width 158 height 15
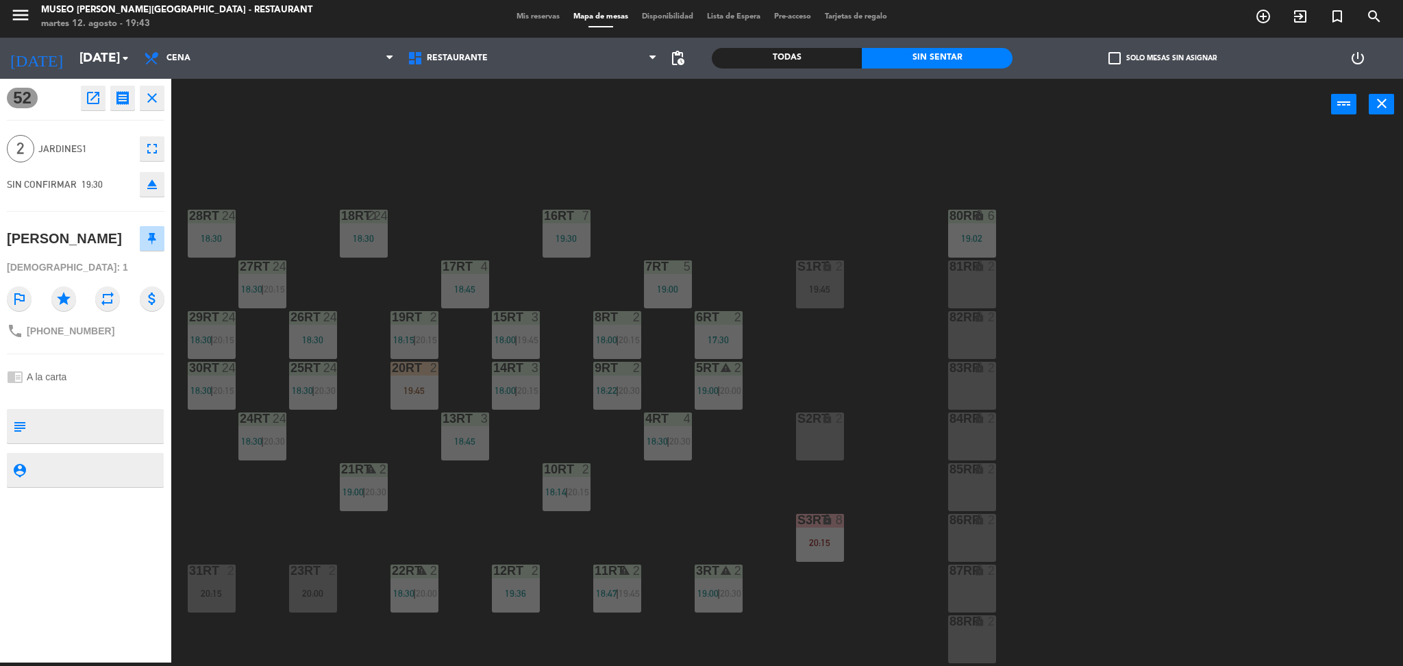
click at [693, 525] on div "18RT block 24 18:30 16RT 7 19:30 28RT 24 18:30 80RR lock 6 19:02 27RT 24 18:30 …" at bounding box center [794, 400] width 1218 height 532
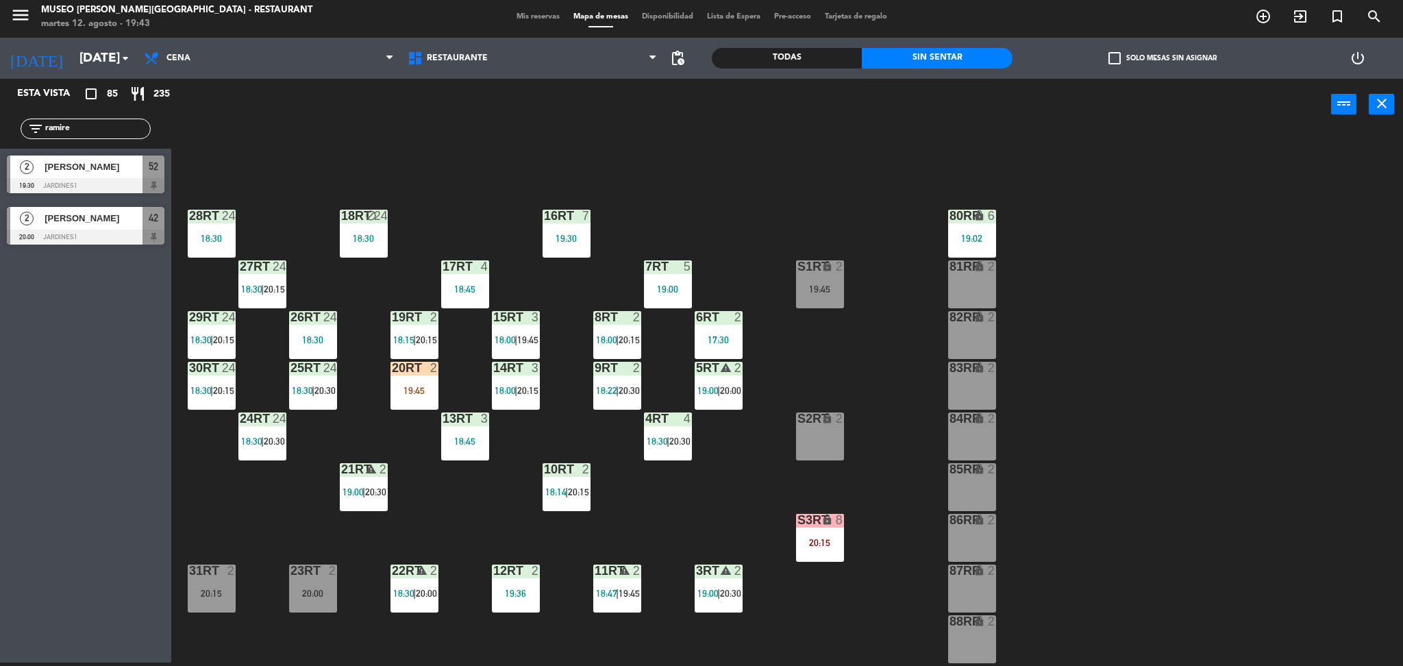
click at [110, 178] on div at bounding box center [86, 185] width 158 height 15
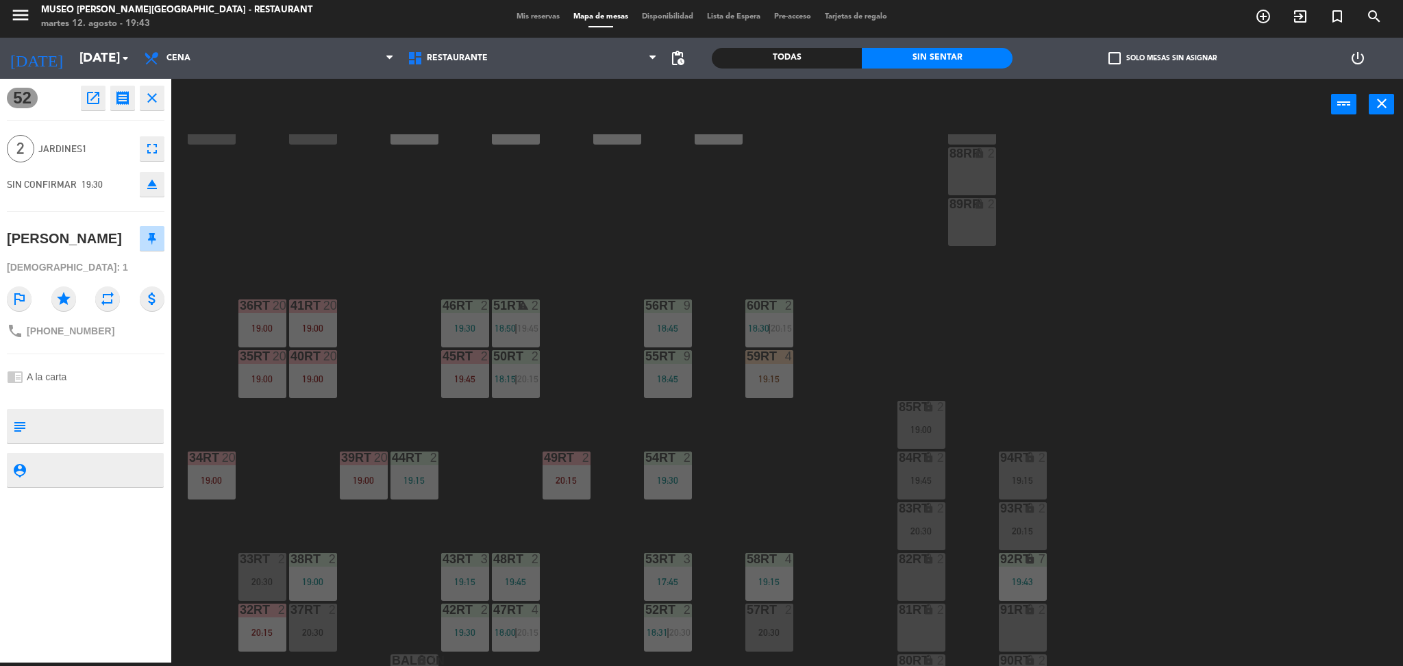
scroll to position [503, 0]
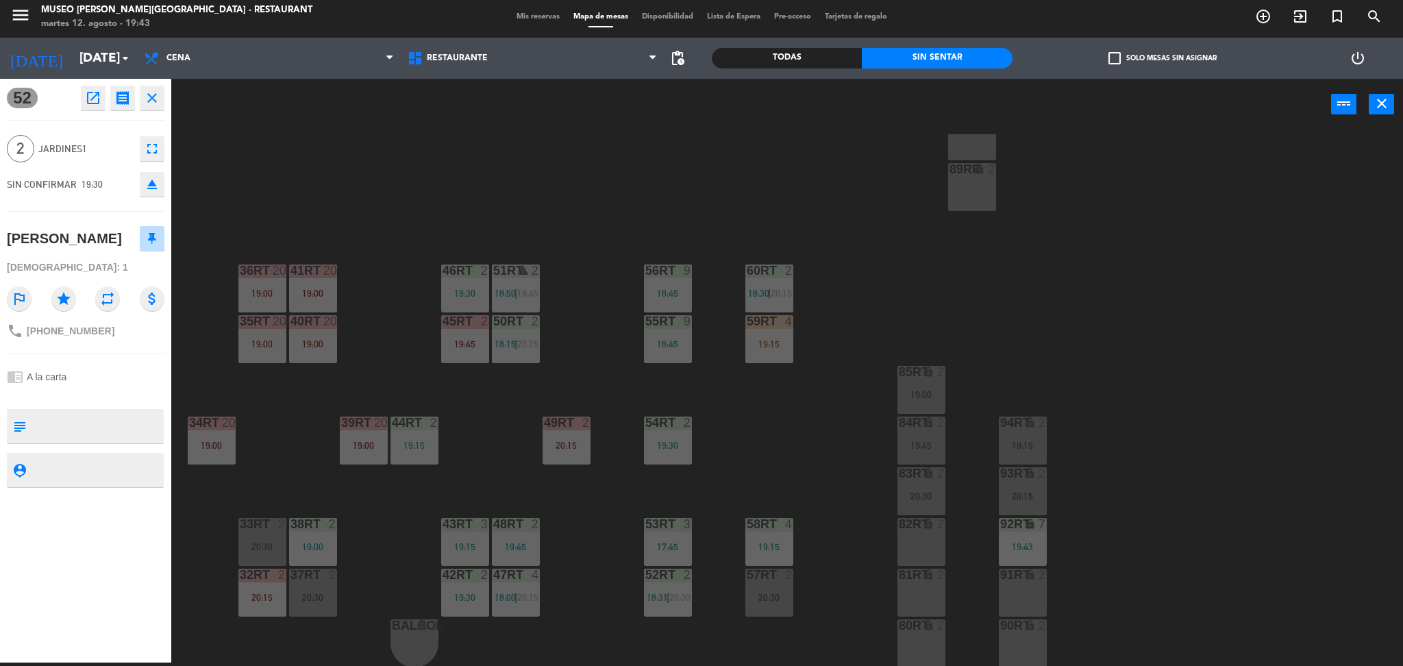
click at [795, 438] on div "18RT block 24 18:30 16RT 7 19:30 28RT 24 18:30 80RR lock 6 19:02 27RT 24 18:30 …" at bounding box center [794, 400] width 1218 height 532
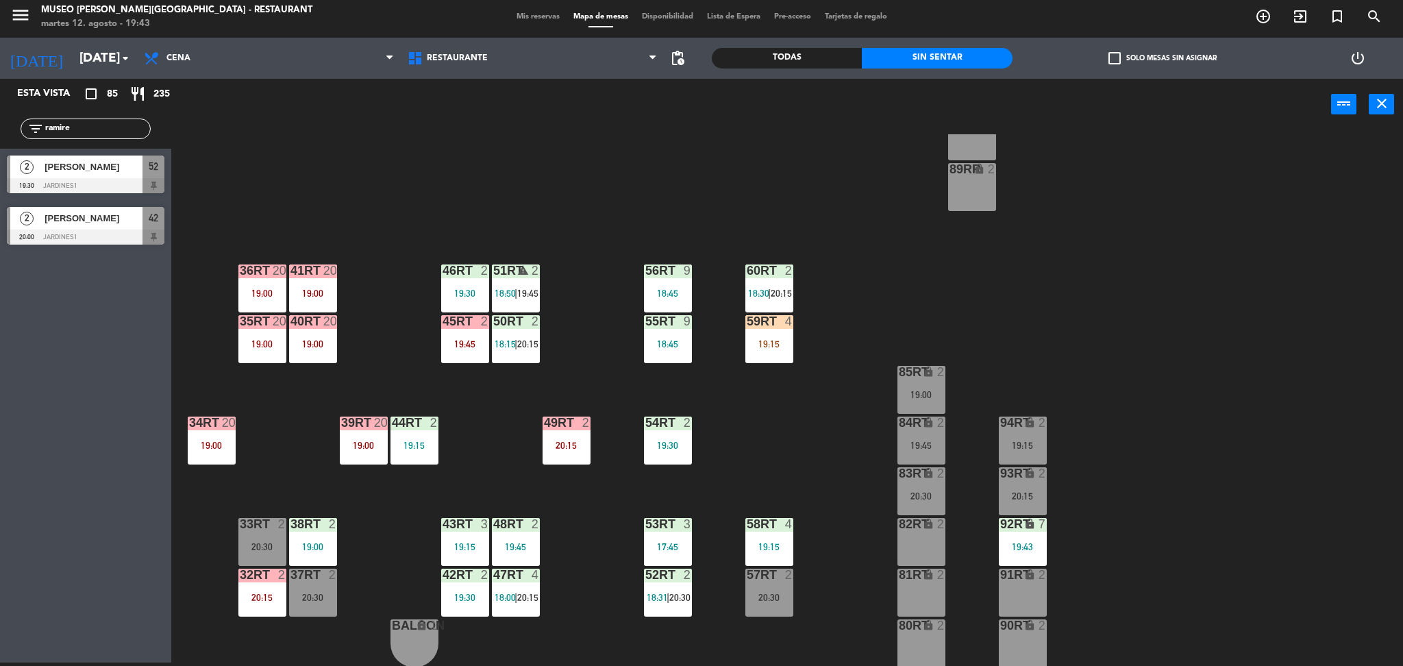
click at [126, 182] on div at bounding box center [86, 185] width 158 height 15
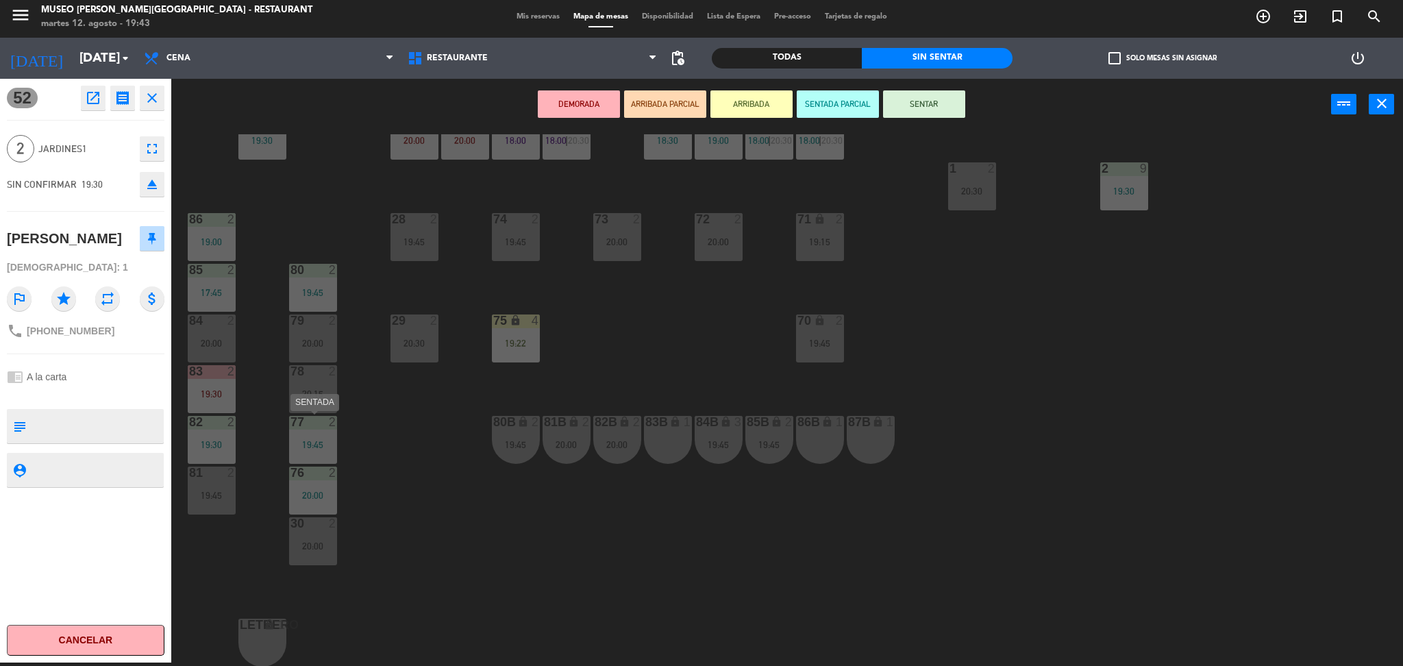
scroll to position [453, 0]
click at [666, 99] on button "ARRIBADA PARCIAL" at bounding box center [665, 103] width 82 height 27
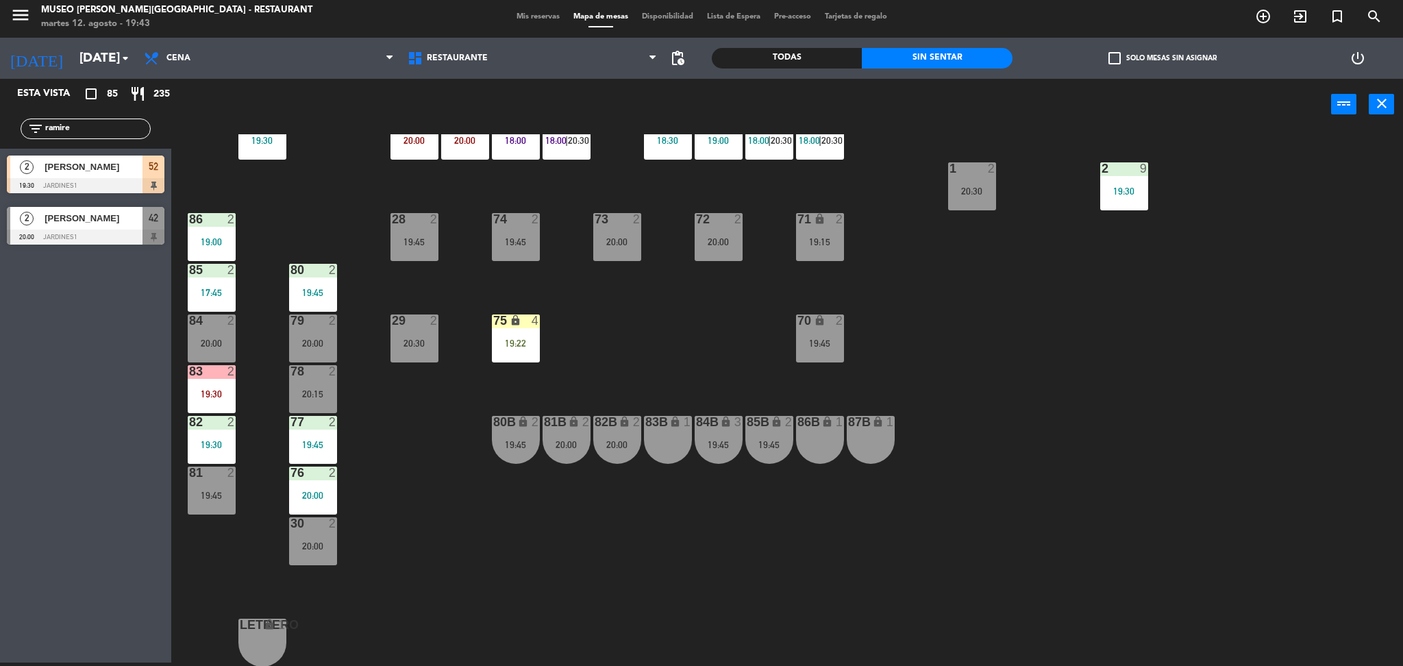
click at [83, 119] on div "filter_list ramire" at bounding box center [86, 129] width 130 height 21
drag, startPoint x: 79, startPoint y: 131, endPoint x: 0, endPoint y: 138, distance: 79.1
click at [0, 138] on div "filter_list ramire" at bounding box center [85, 129] width 171 height 40
type input "mol"
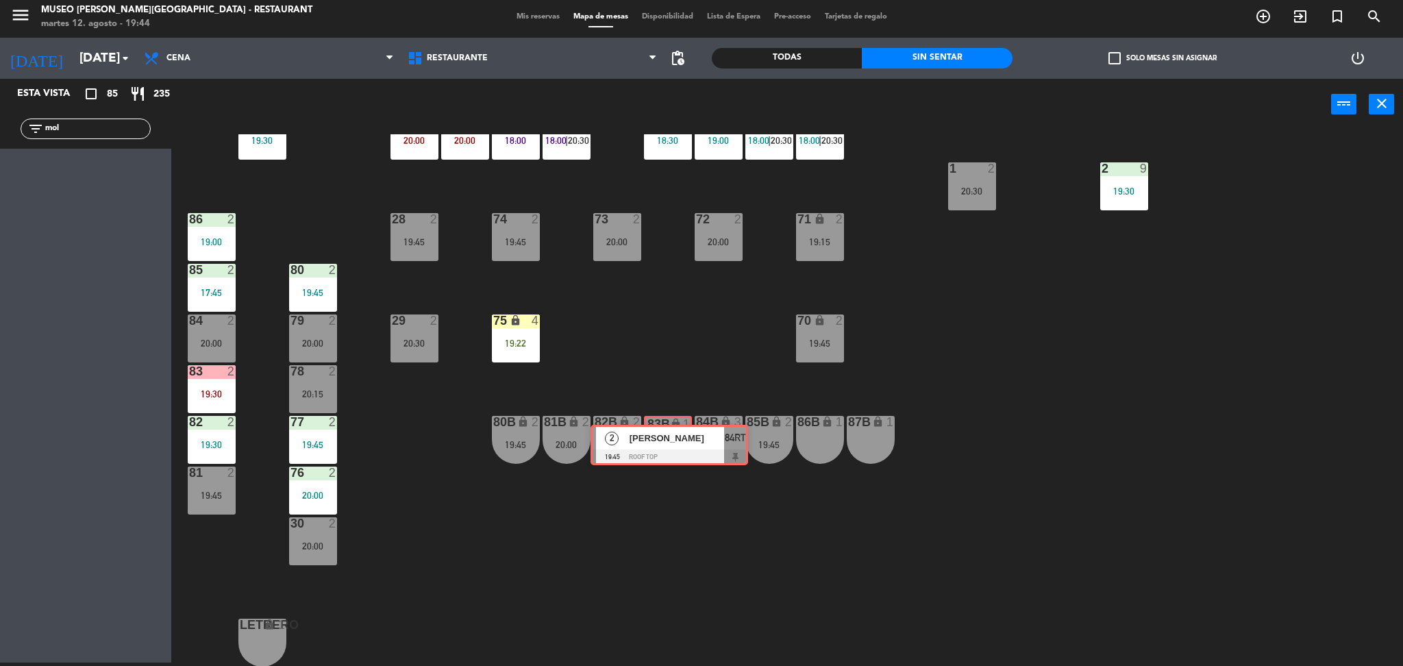
drag, startPoint x: 93, startPoint y: 174, endPoint x: 677, endPoint y: 443, distance: 642.7
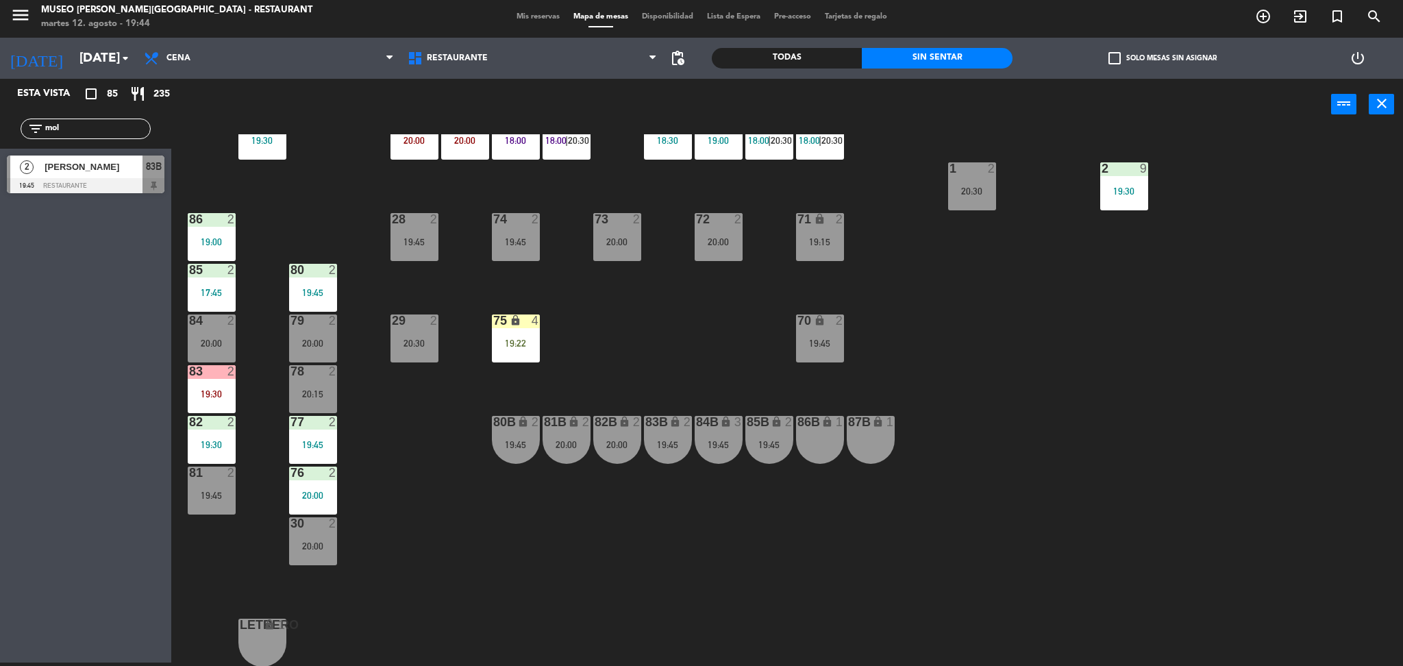
click at [677, 443] on div "19:45" at bounding box center [668, 445] width 48 height 10
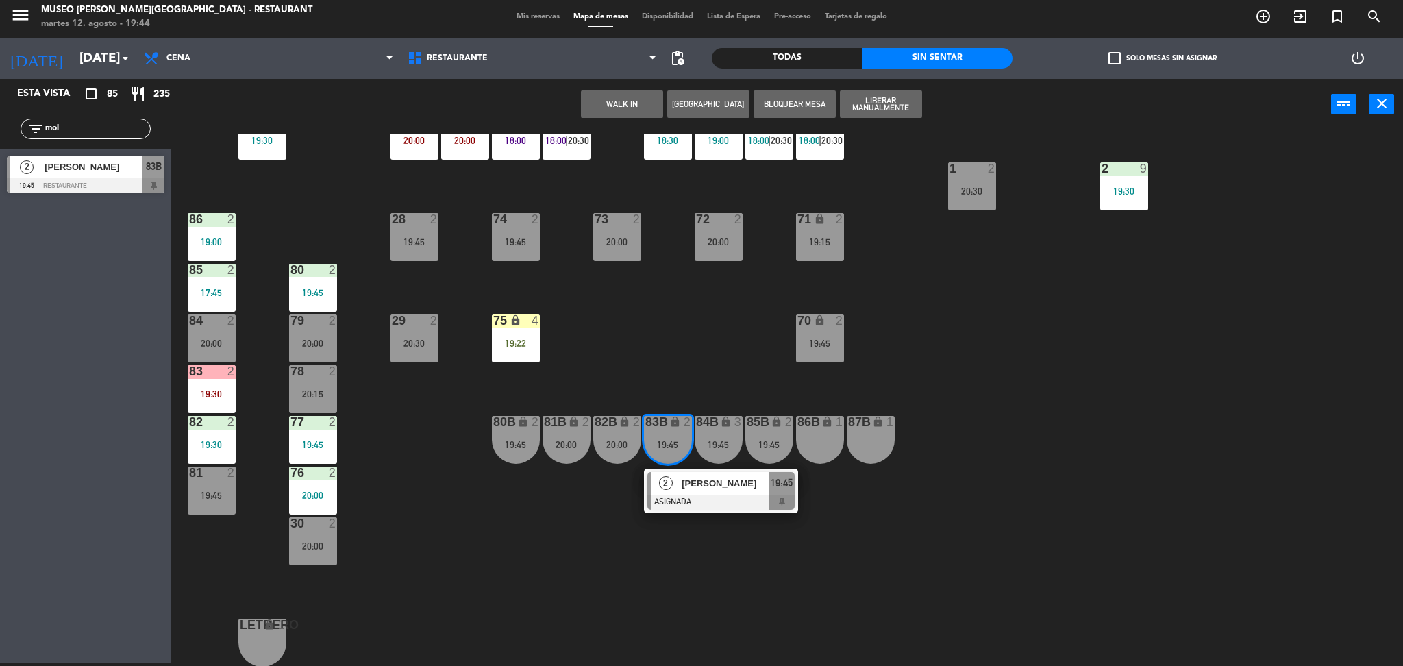
click at [704, 497] on div at bounding box center [720, 502] width 147 height 15
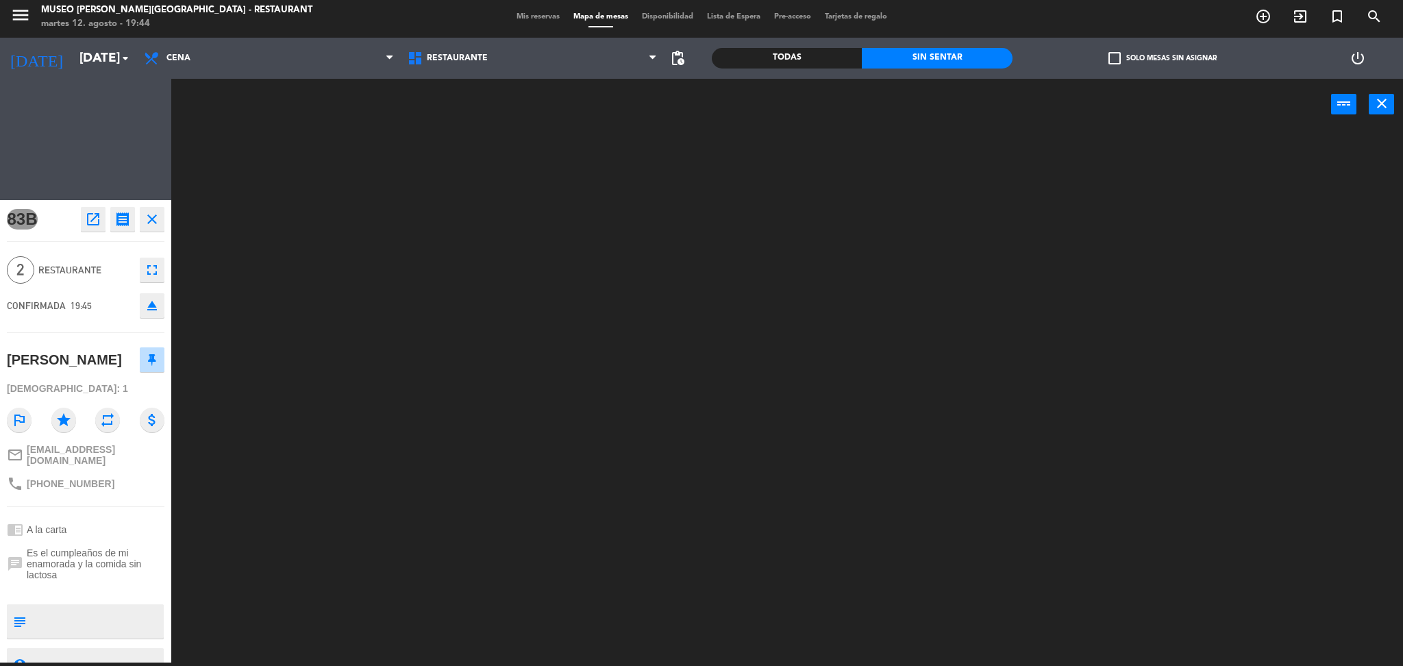
scroll to position [0, 0]
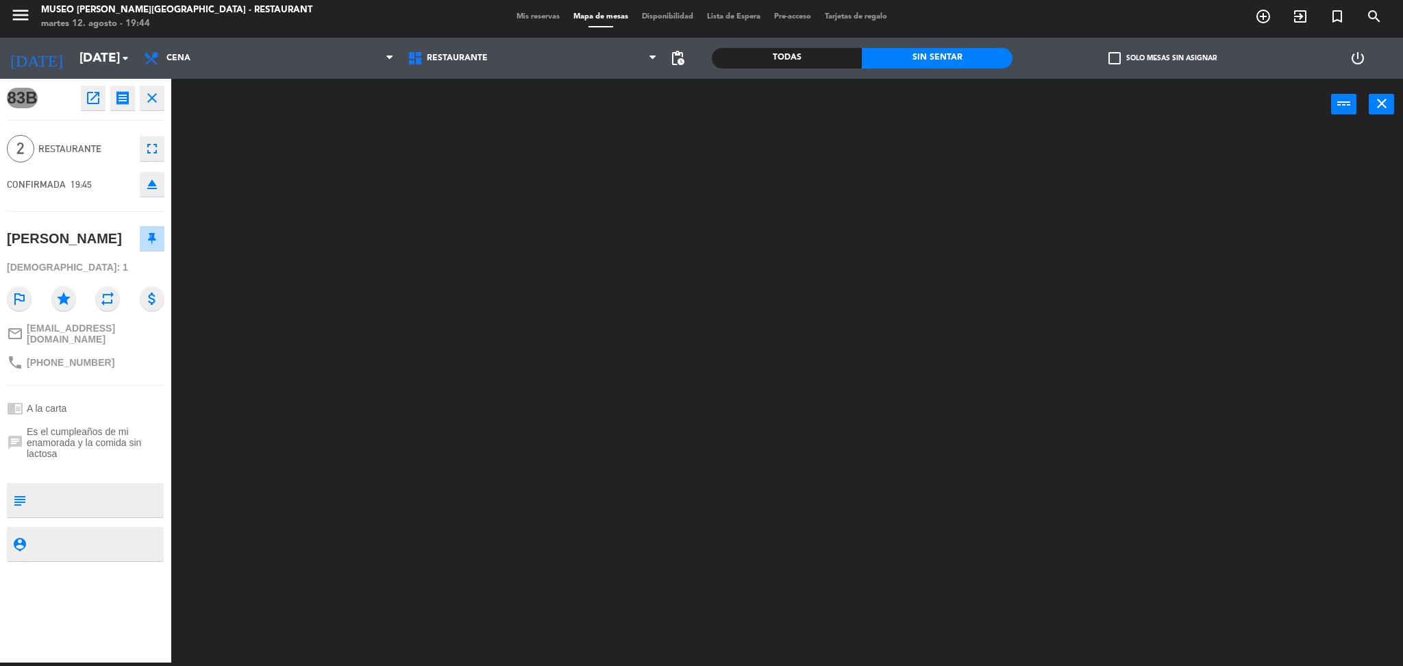
click at [632, 382] on div at bounding box center [794, 400] width 1218 height 532
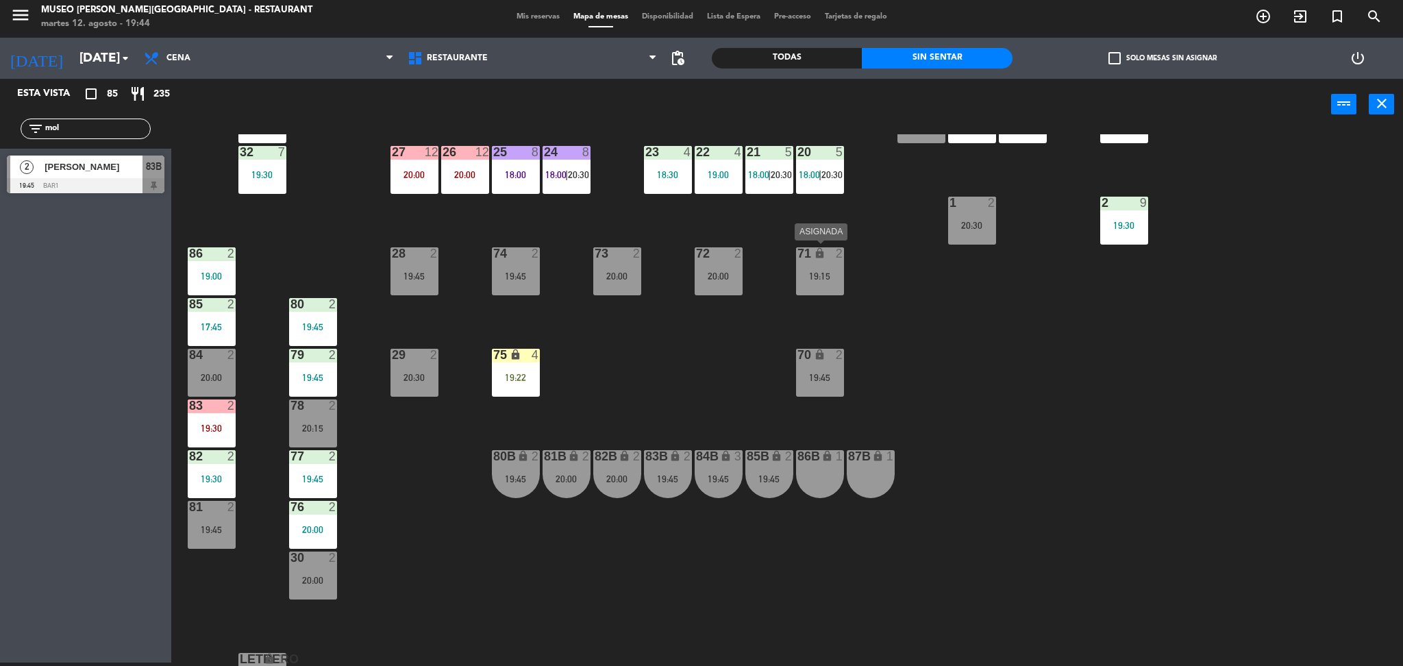
scroll to position [421, 0]
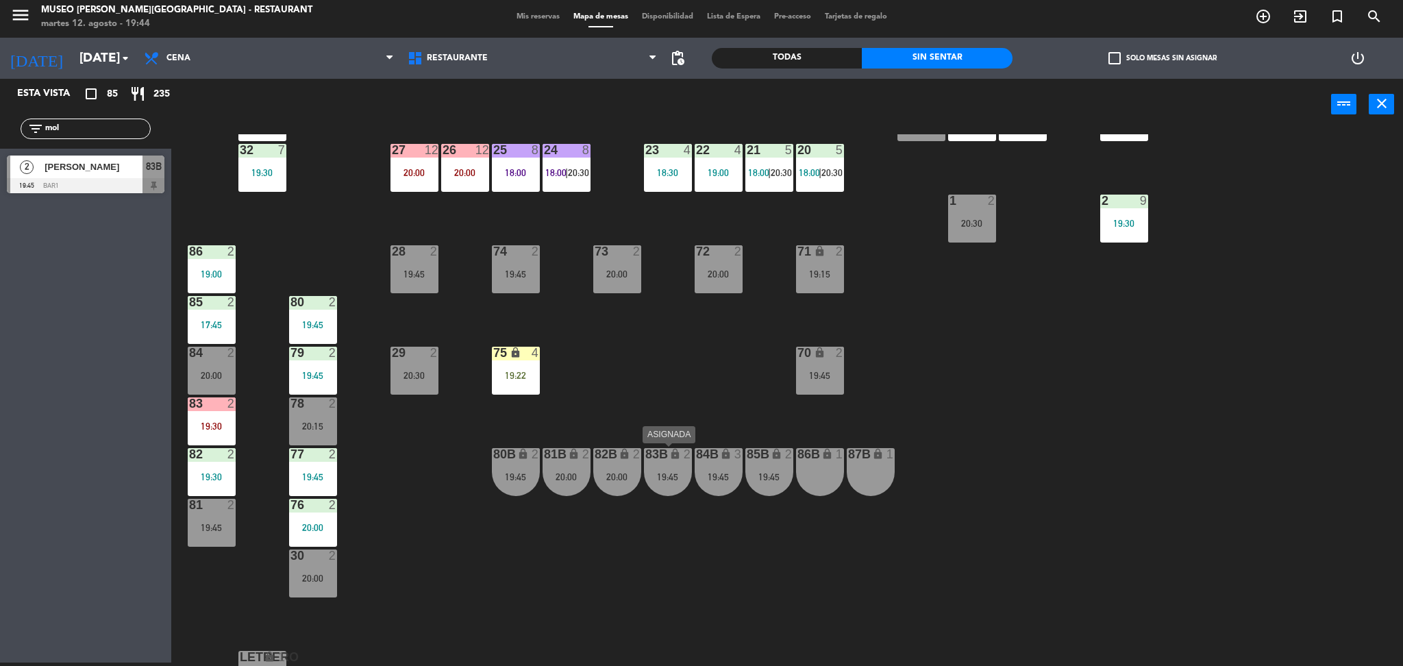
click at [681, 482] on div "83B lock 2 19:45" at bounding box center [668, 472] width 48 height 48
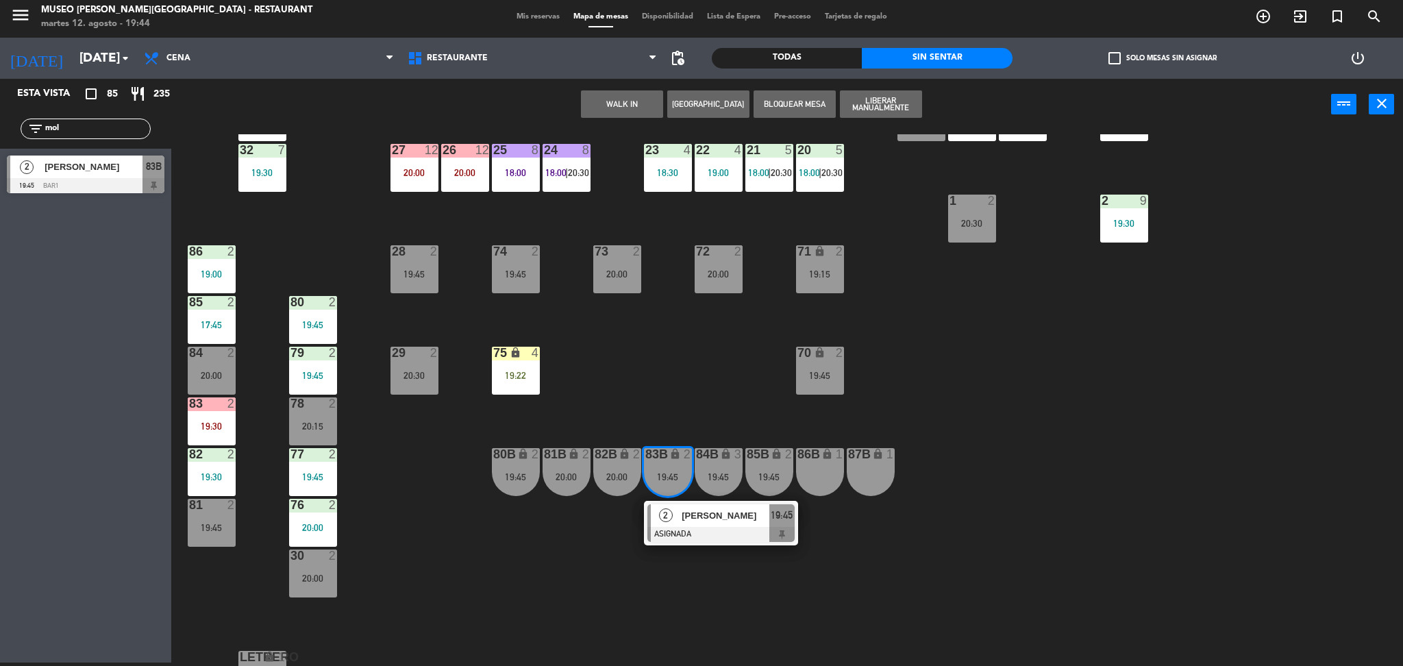
scroll to position [0, 0]
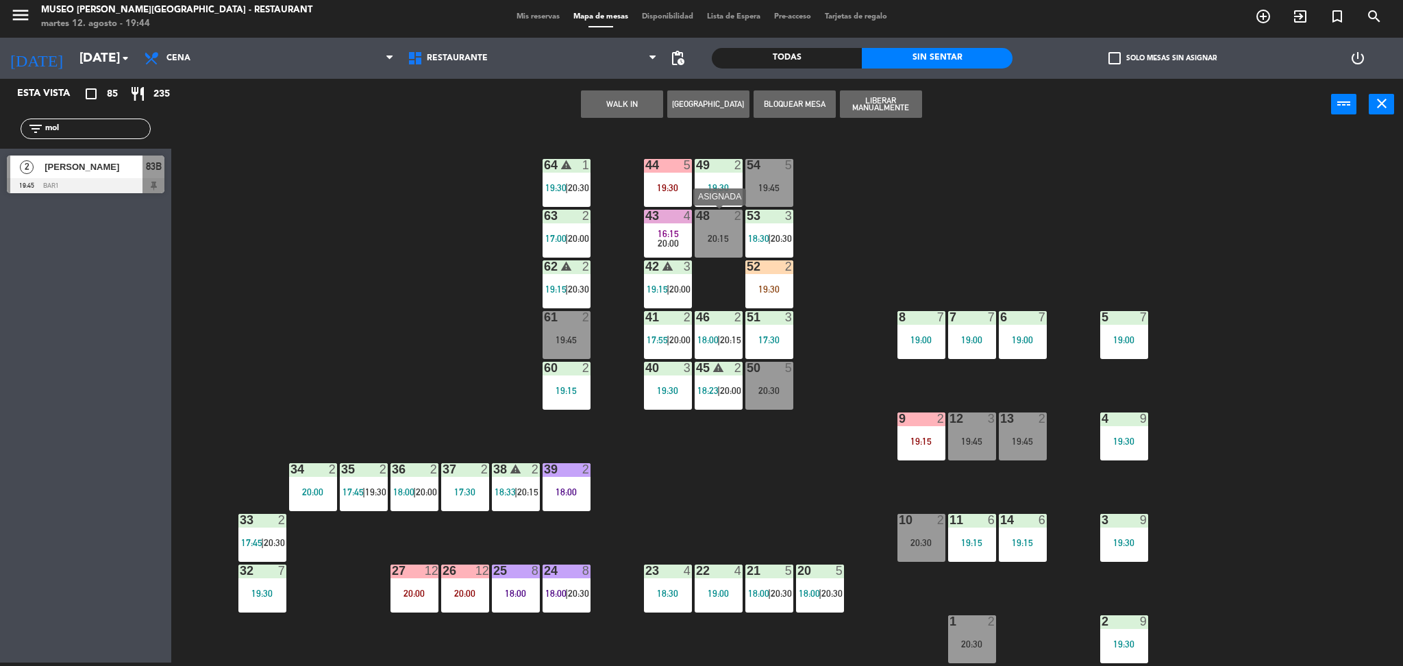
click at [708, 238] on div "20:15" at bounding box center [719, 239] width 48 height 10
click at [719, 103] on button "Cambiar" at bounding box center [708, 103] width 82 height 27
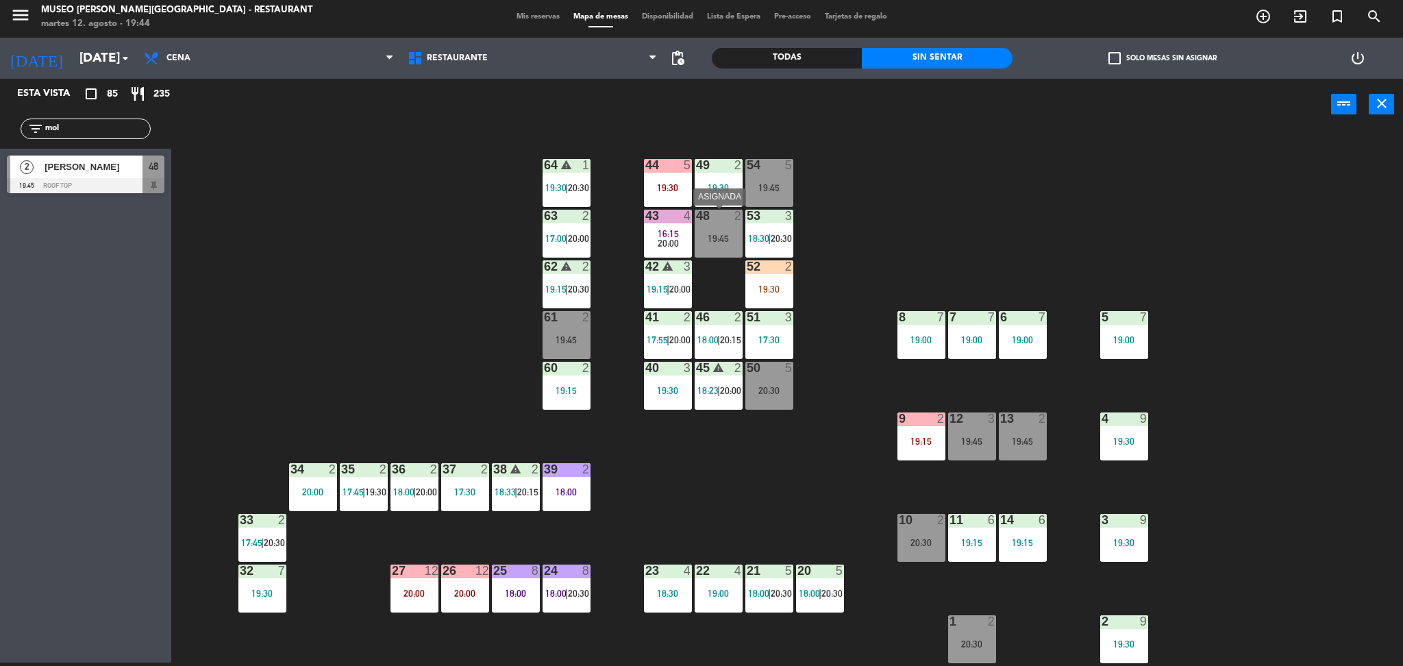
click at [714, 224] on div "48 2 19:45" at bounding box center [719, 234] width 48 height 48
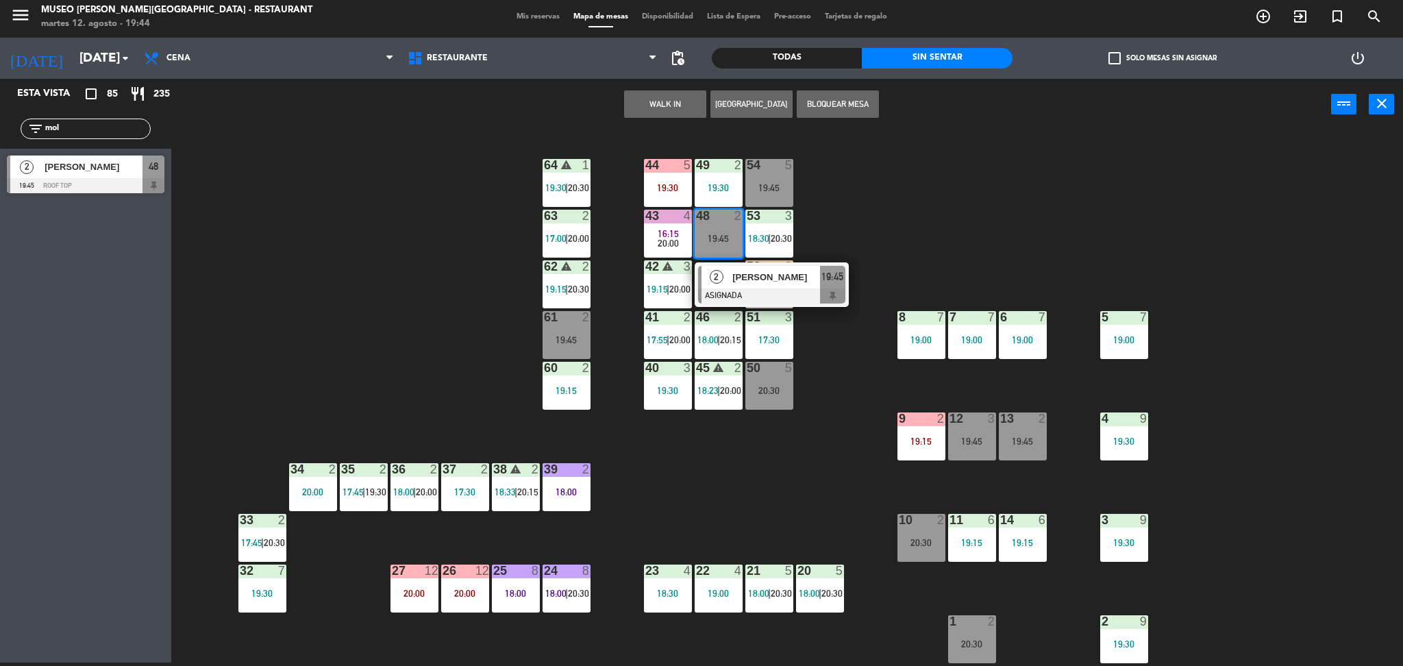
click at [750, 288] on div at bounding box center [771, 295] width 147 height 15
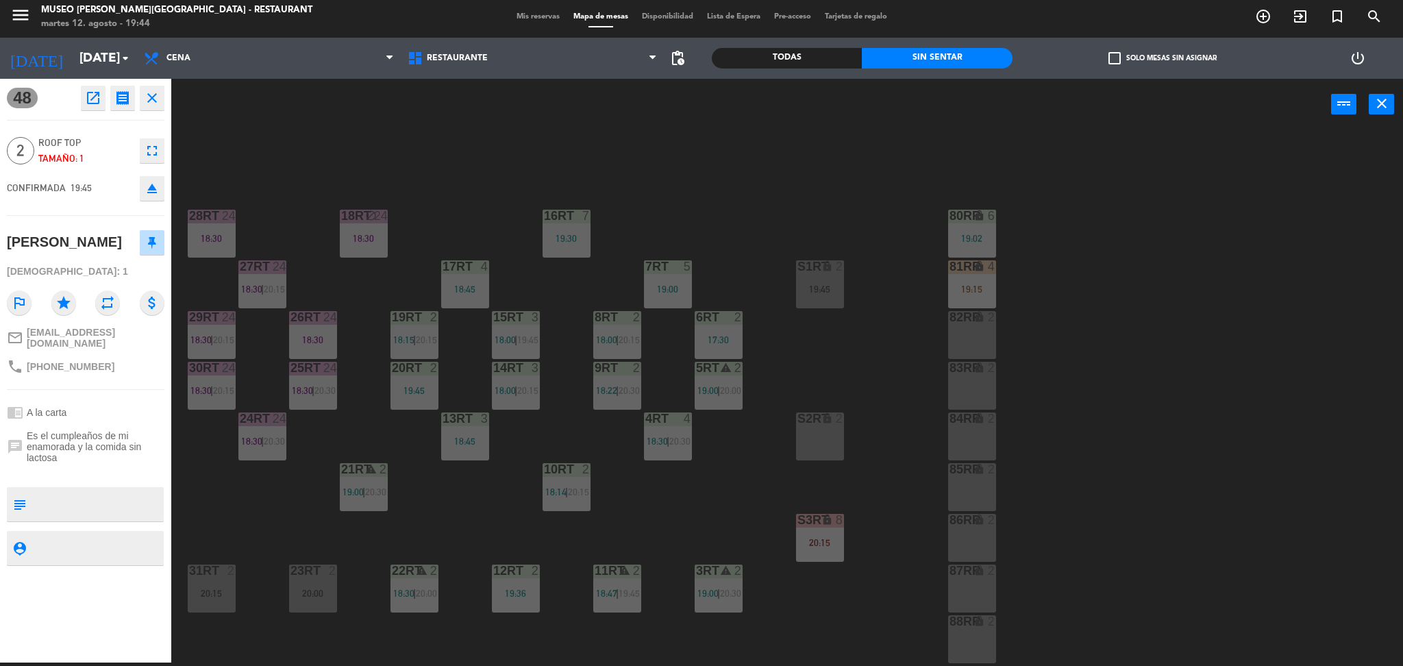
click at [512, 179] on div "18RT block 24 18:30 16RT 7 19:30 28RT 24 18:30 80RR lock 6 19:02 27RT 24 18:30 …" at bounding box center [794, 400] width 1218 height 532
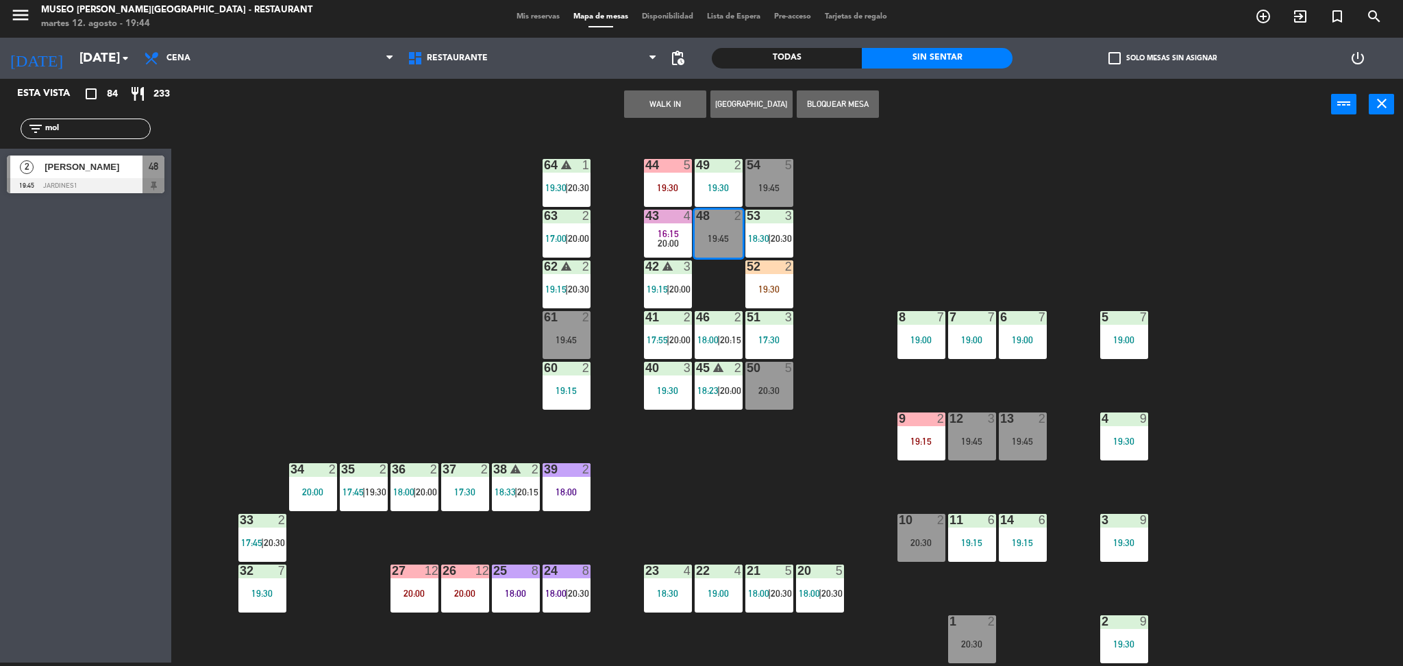
click at [129, 170] on span "[PERSON_NAME]" at bounding box center [94, 167] width 98 height 14
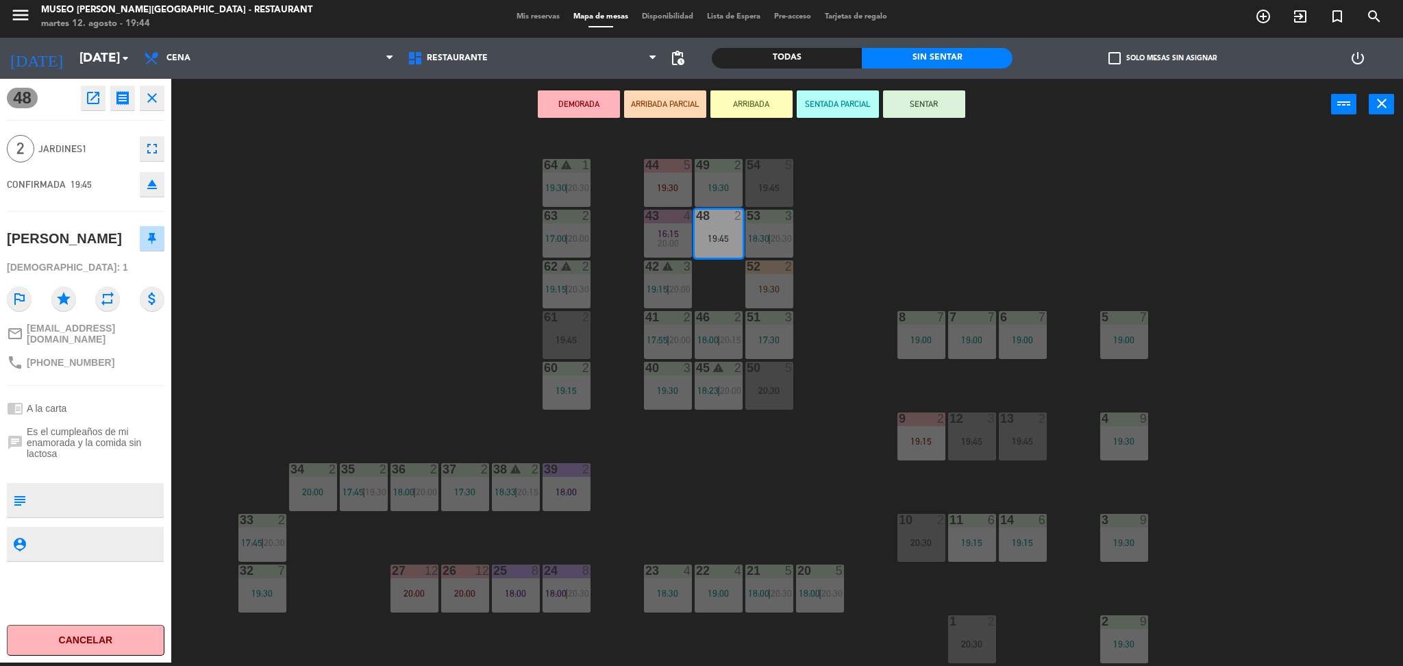
click at [656, 99] on button "ARRIBADA PARCIAL" at bounding box center [665, 103] width 82 height 27
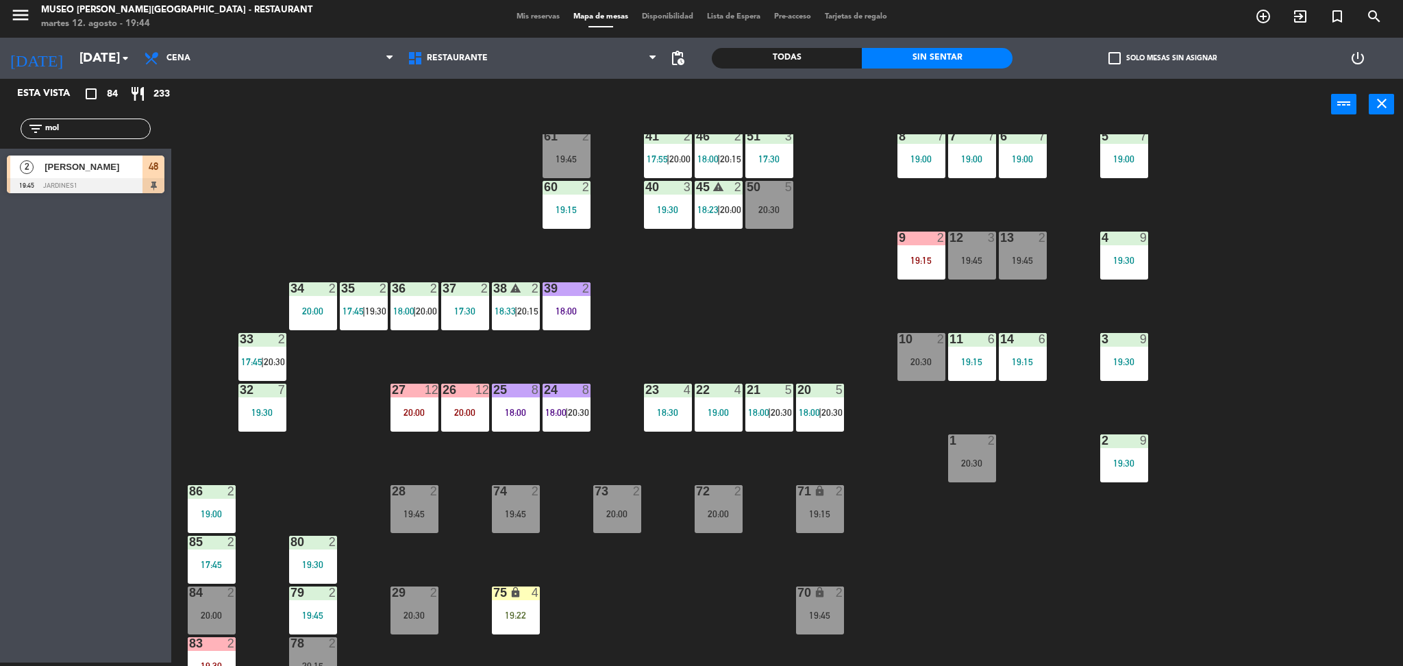
scroll to position [187, 0]
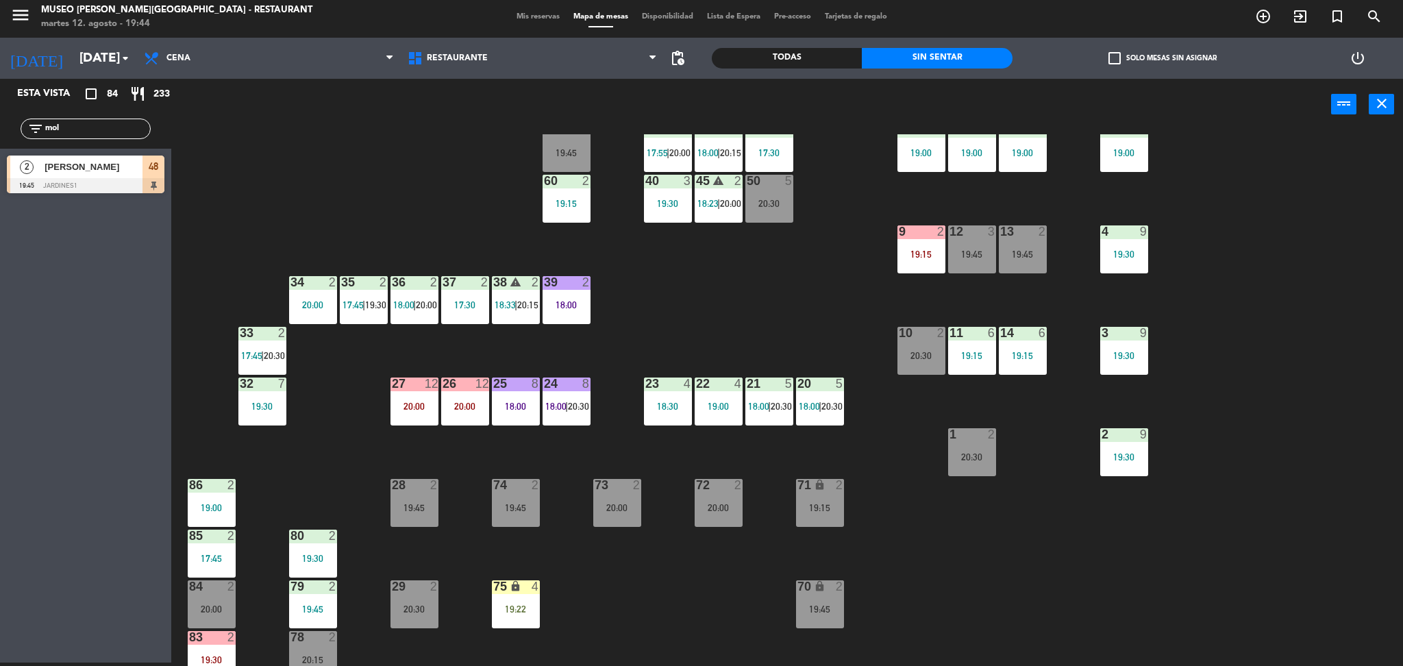
click at [254, 395] on div "32 7 19:30" at bounding box center [262, 401] width 48 height 48
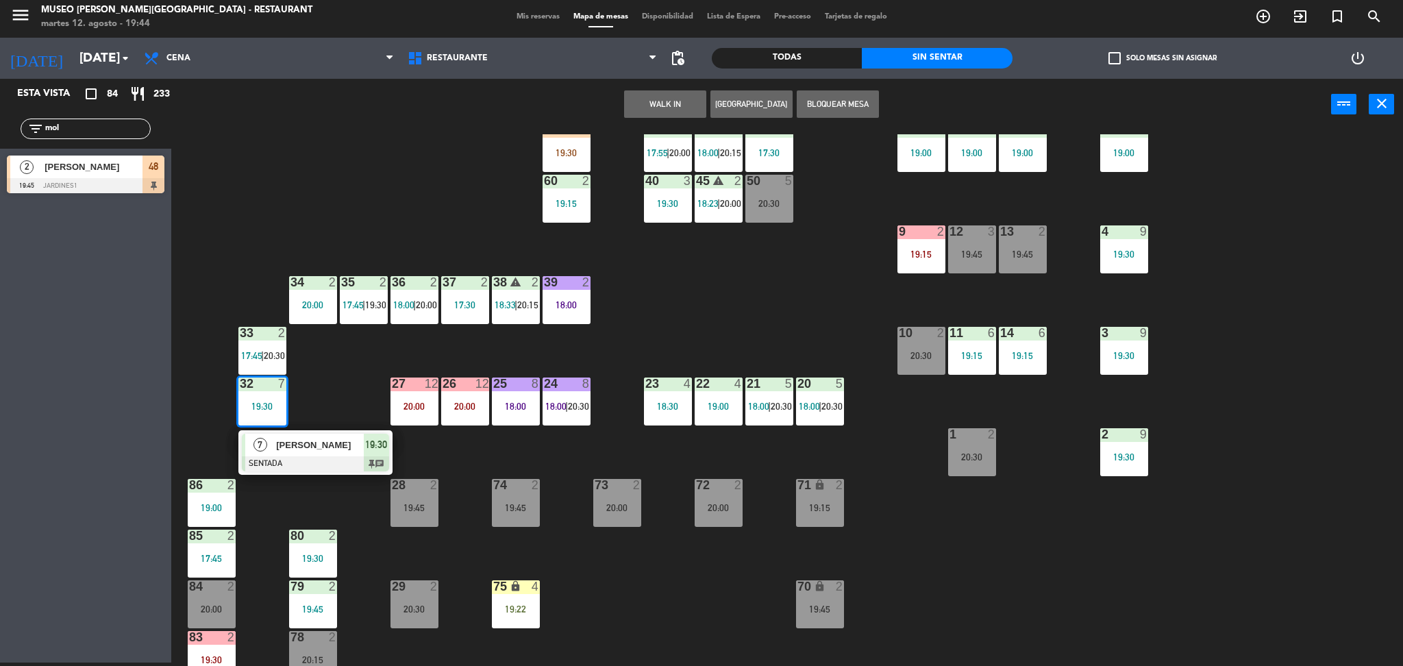
click at [334, 404] on div "44 5 19:30 49 2 19:30 54 5 19:45 64 warning 1 19:30 | 20:30 48 2 19:45 53 3 18:…" at bounding box center [794, 400] width 1218 height 532
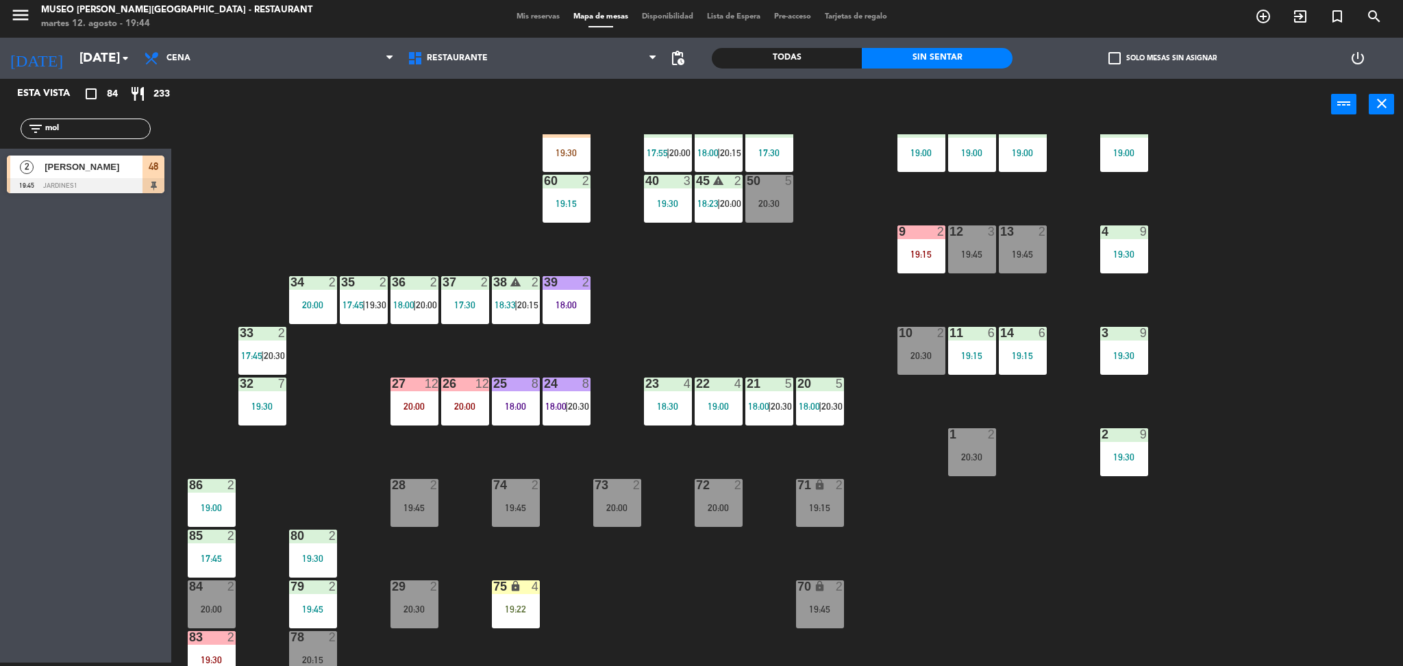
drag, startPoint x: 97, startPoint y: 124, endPoint x: 0, endPoint y: 136, distance: 97.4
click at [0, 136] on div "filter_list mol" at bounding box center [85, 129] width 171 height 40
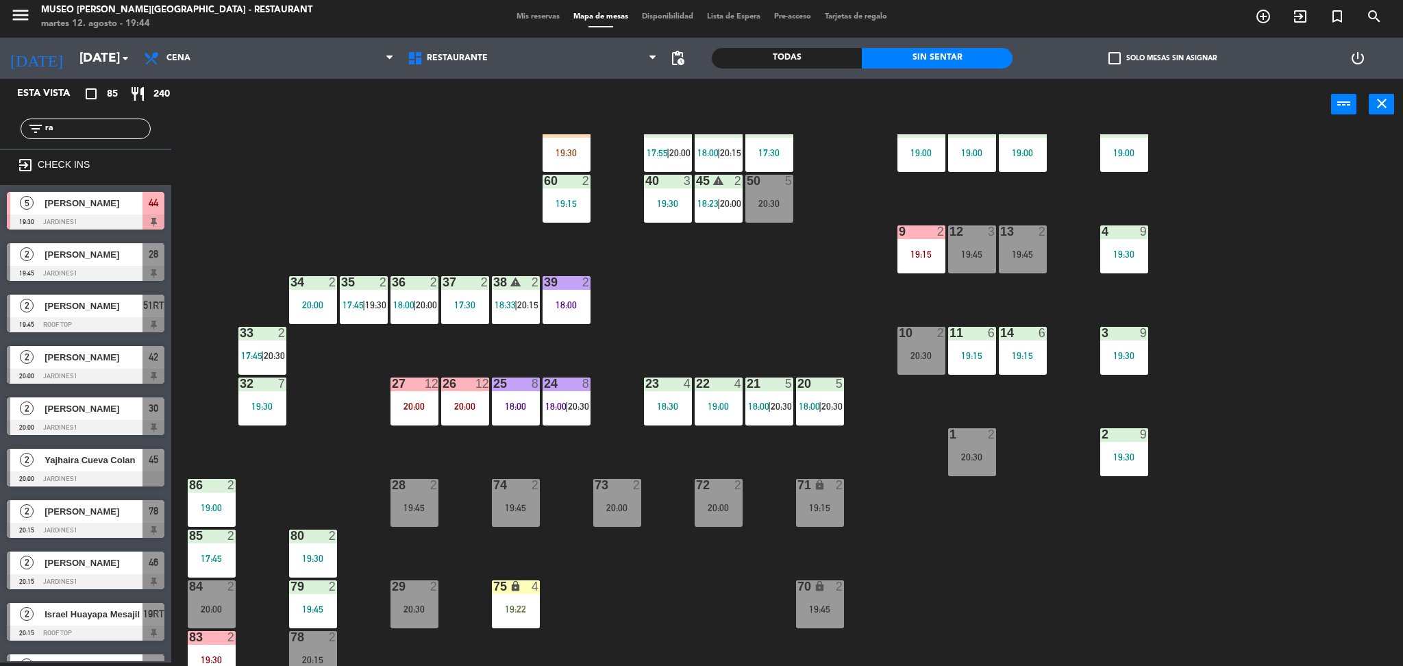
type input "ra"
click at [347, 207] on div "44 5 19:30 49 2 19:30 54 5 19:45 64 warning 1 19:30 | 20:30 48 2 19:45 53 3 18:…" at bounding box center [794, 400] width 1218 height 532
click at [125, 317] on div at bounding box center [86, 324] width 158 height 15
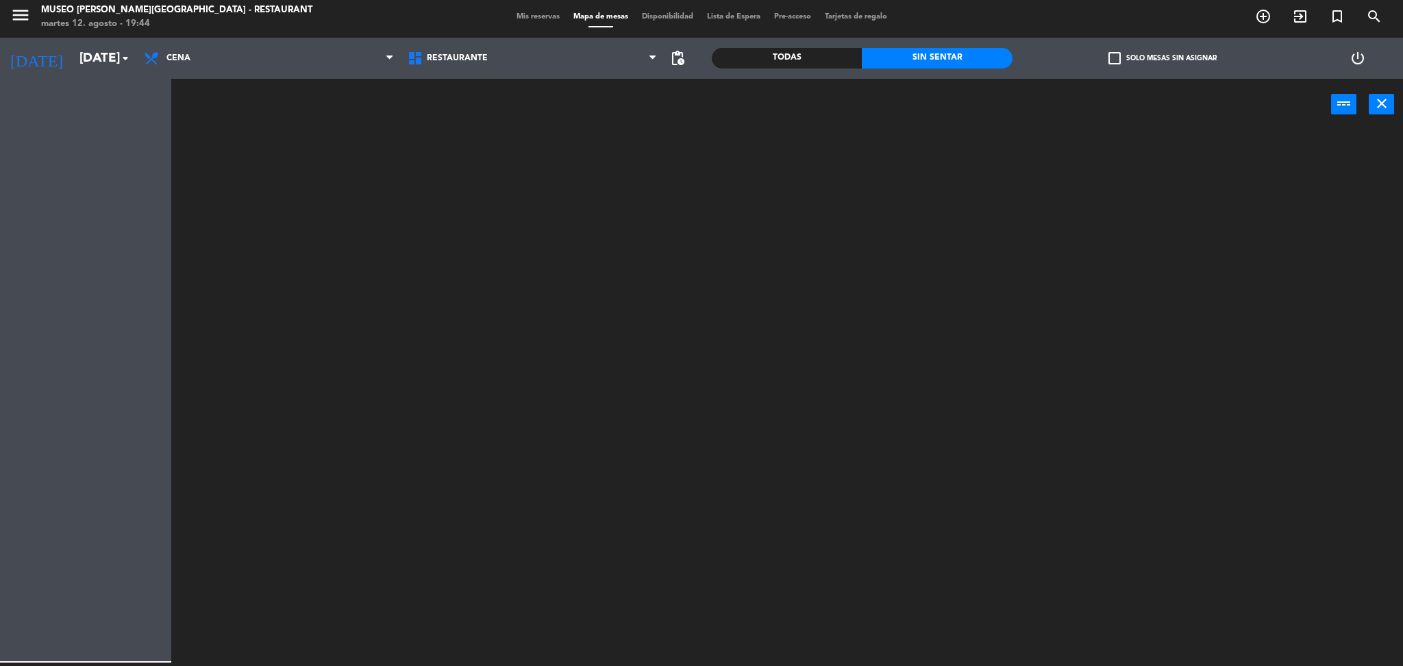
scroll to position [0, 0]
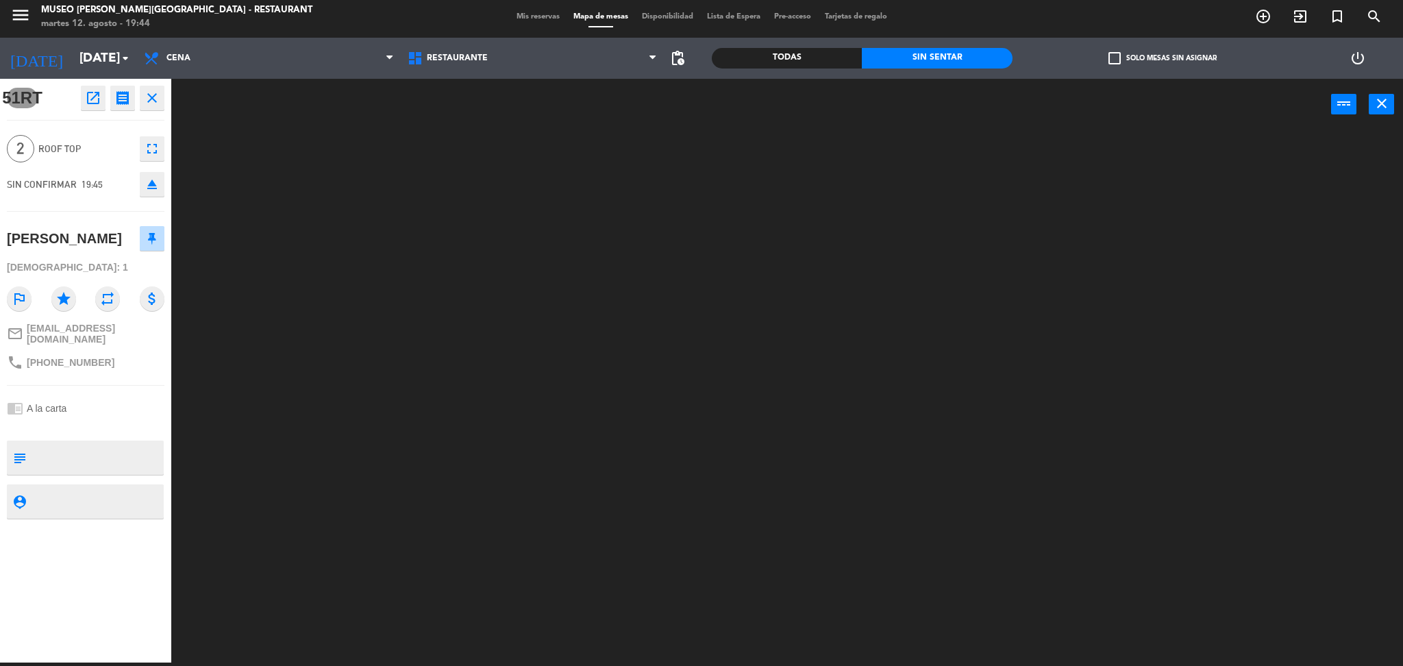
click at [85, 454] on textarea at bounding box center [97, 457] width 131 height 29
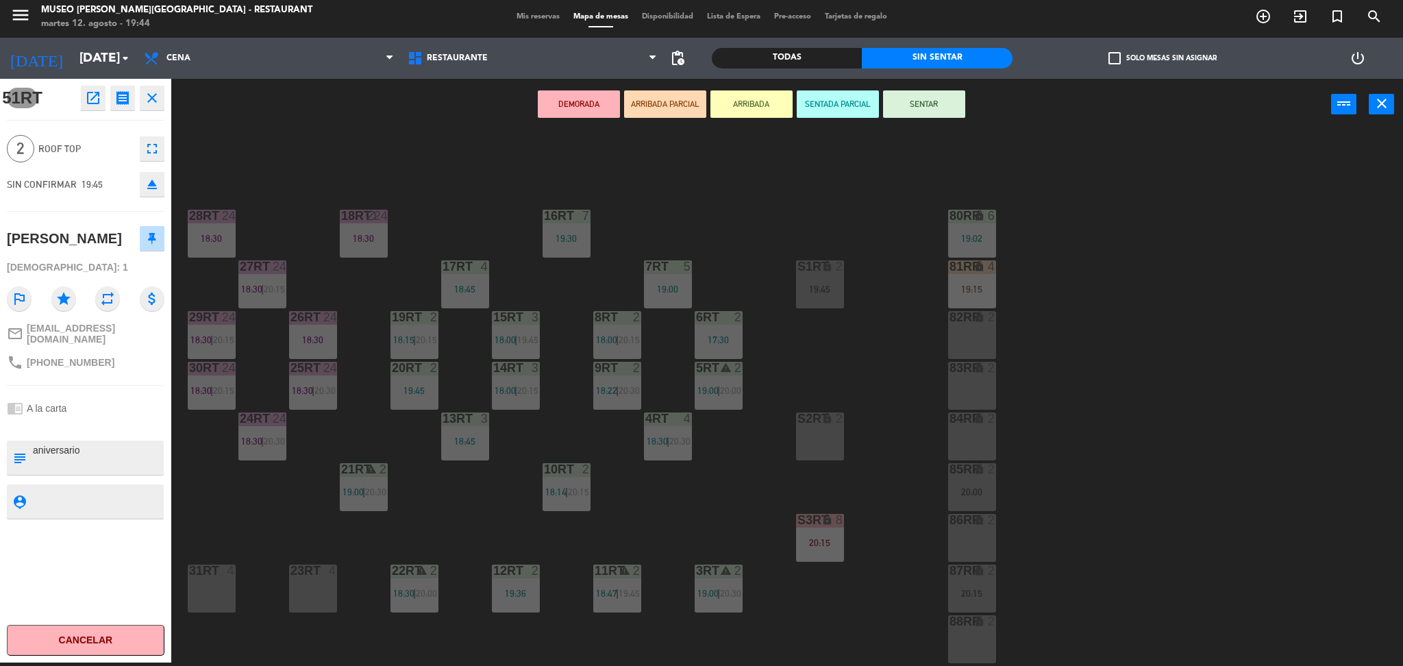
type textarea "aniversario"
click at [84, 430] on div "51RT open_in_new receipt 7:45 PM mar., 12 ago. 2 personas Raúl Carneiro Mesa 51…" at bounding box center [85, 371] width 171 height 584
click at [652, 94] on button "ARRIBADA PARCIAL" at bounding box center [665, 103] width 82 height 27
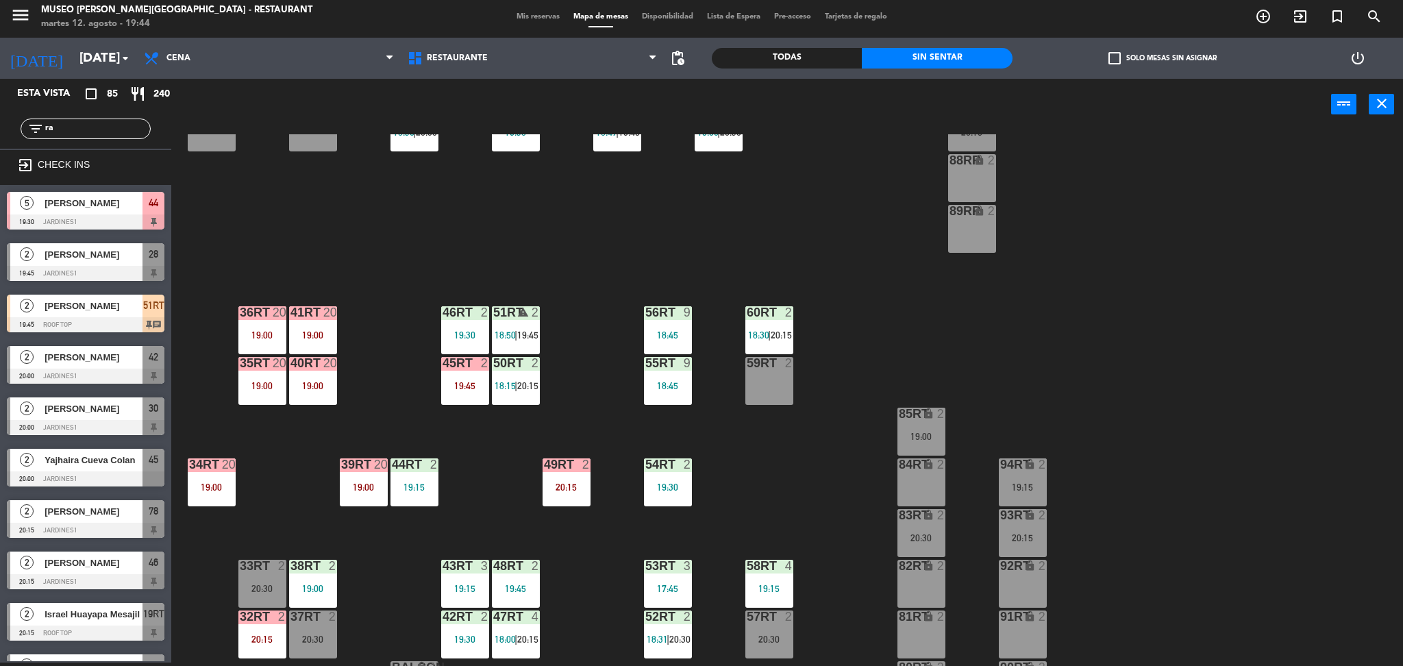
scroll to position [503, 0]
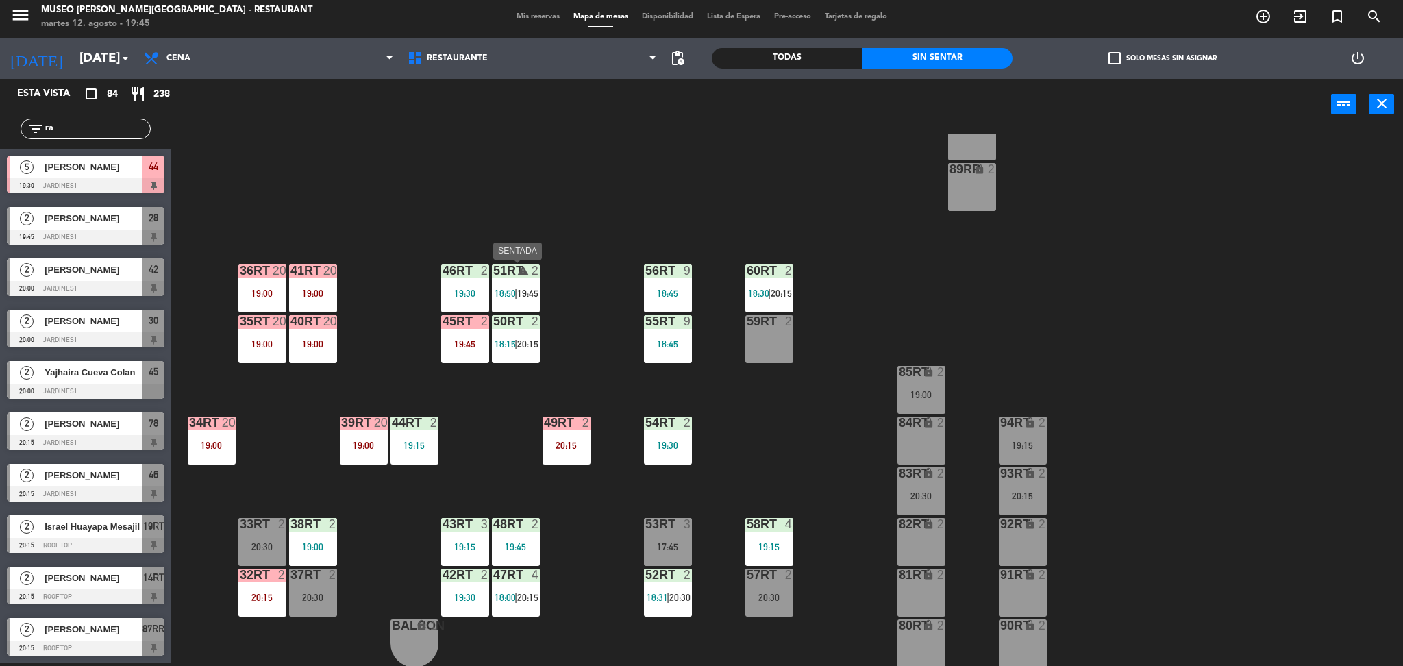
click at [510, 292] on span "18:50" at bounding box center [505, 293] width 21 height 11
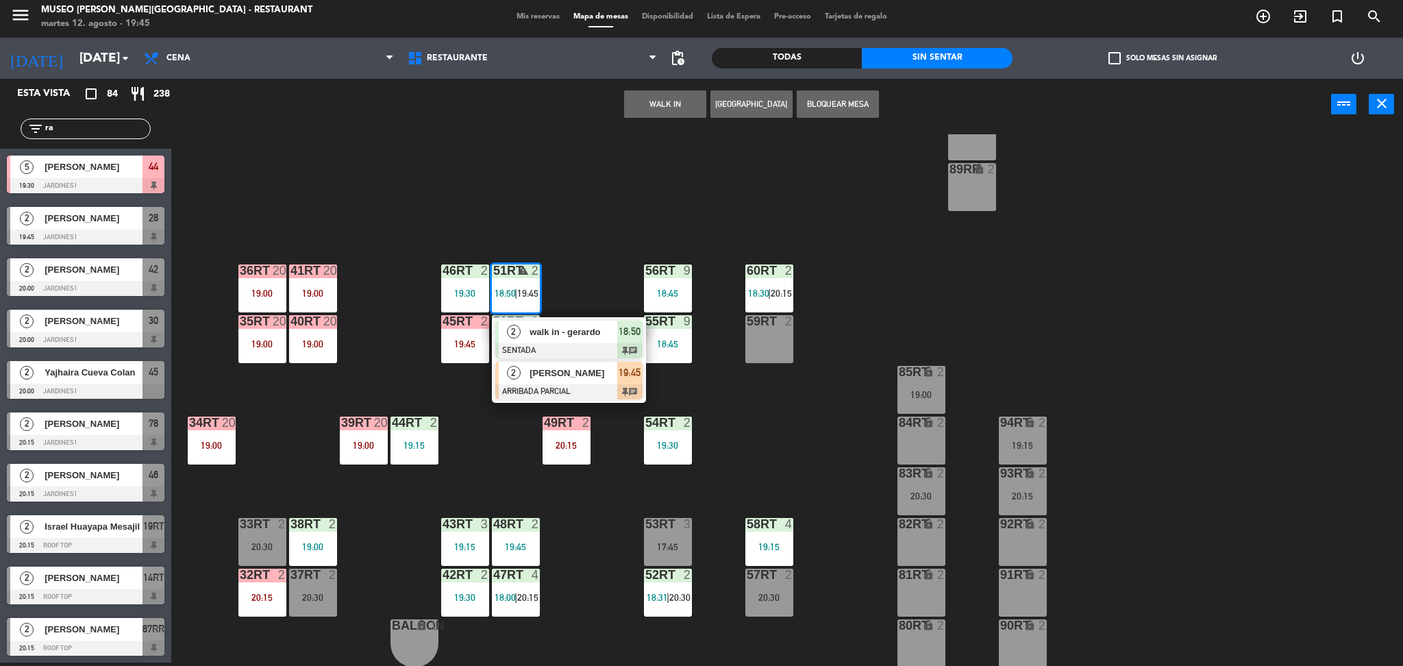
click at [567, 392] on div at bounding box center [568, 391] width 147 height 15
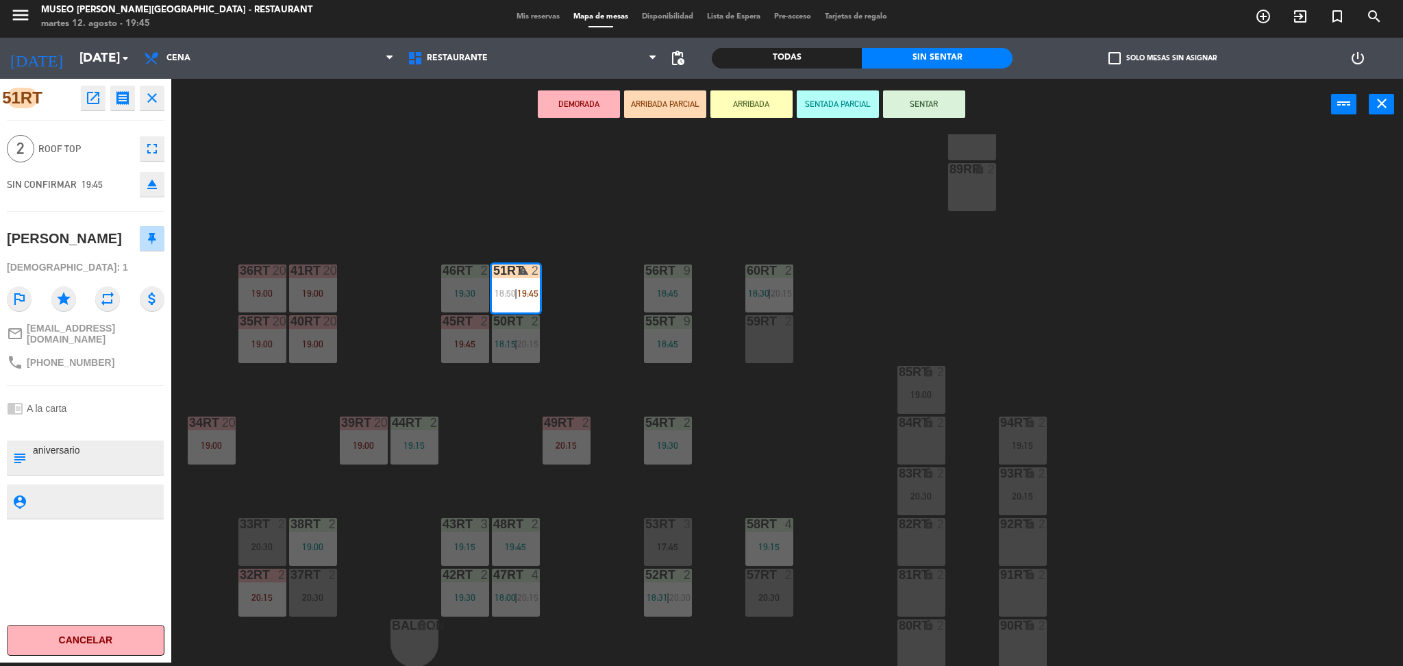
click at [772, 345] on div "59RT 2" at bounding box center [769, 339] width 48 height 48
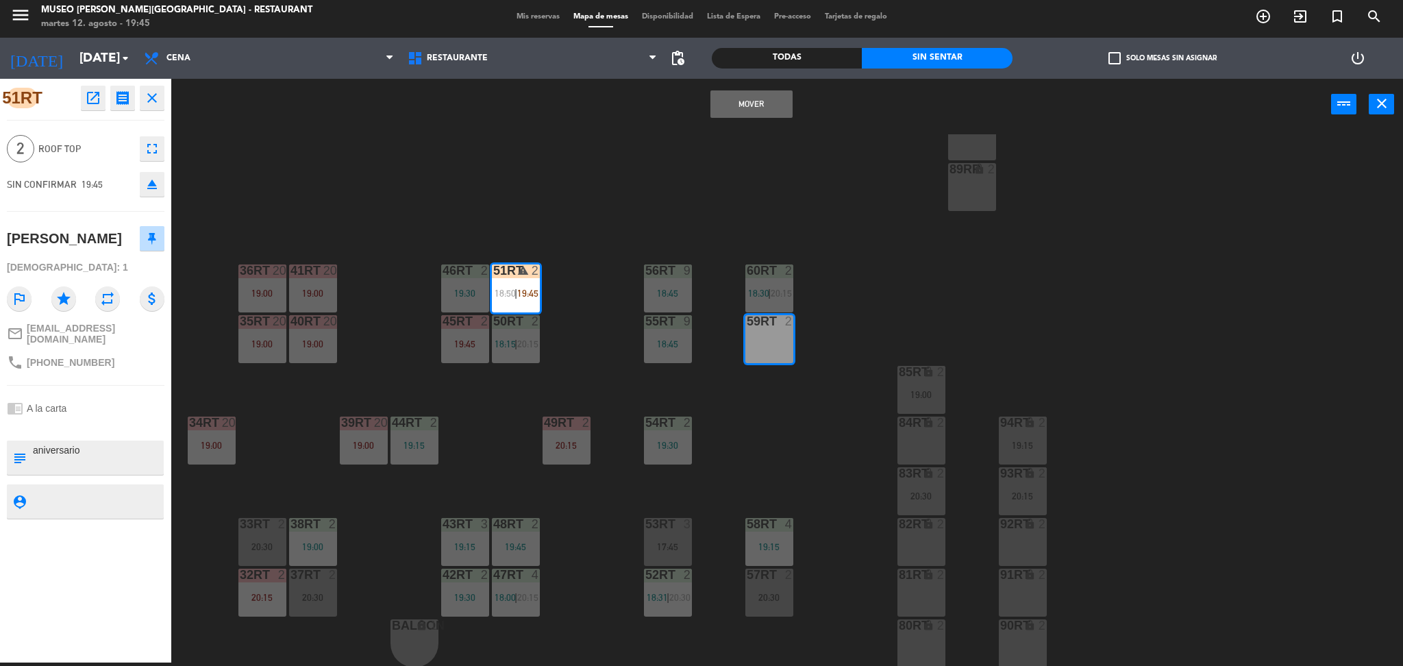
click at [750, 97] on button "Mover" at bounding box center [751, 103] width 82 height 27
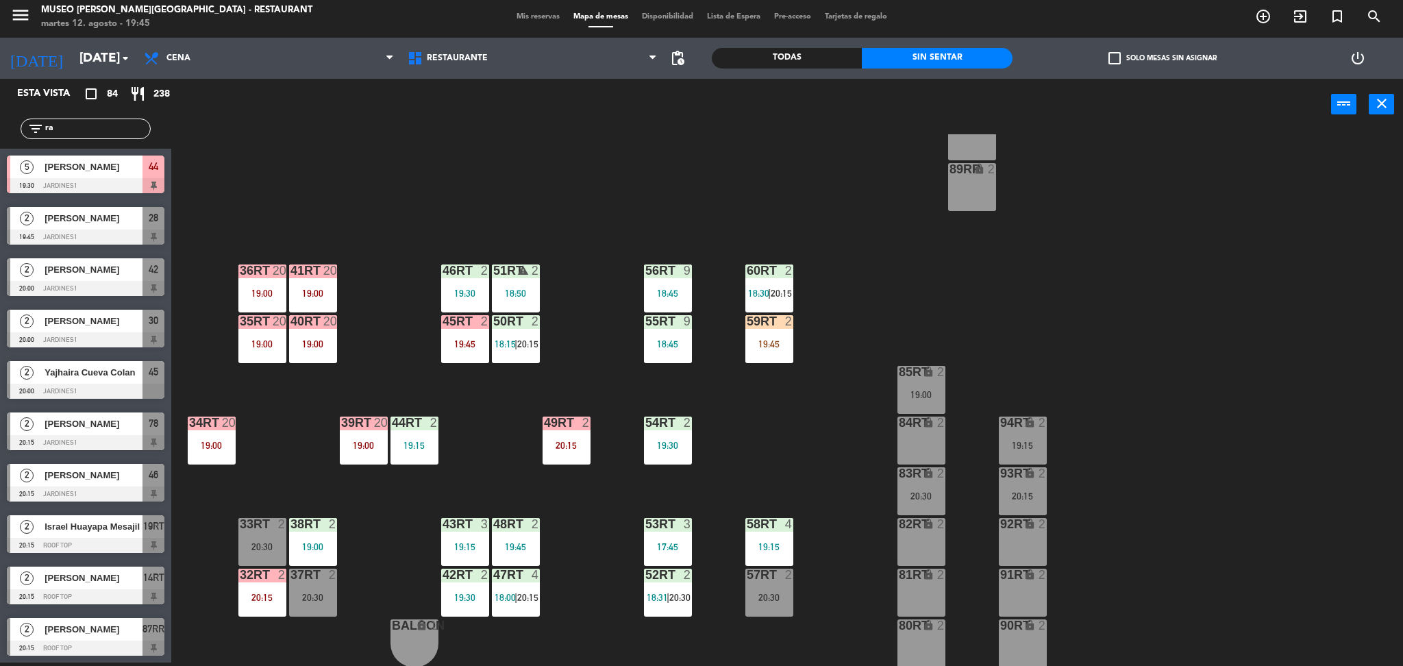
scroll to position [332, 0]
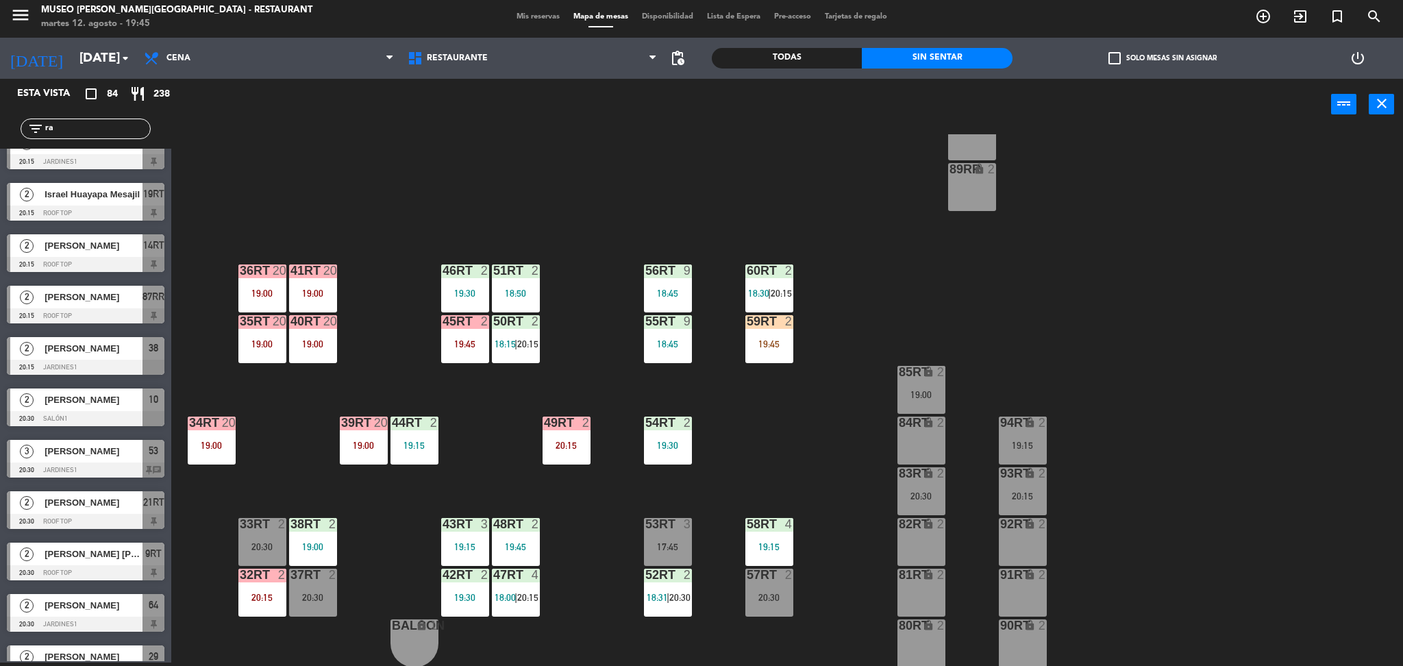
click at [78, 121] on input "ra" at bounding box center [97, 128] width 106 height 15
drag, startPoint x: 78, startPoint y: 121, endPoint x: 9, endPoint y: 132, distance: 69.9
click at [9, 132] on div "filter_list ra" at bounding box center [85, 129] width 171 height 40
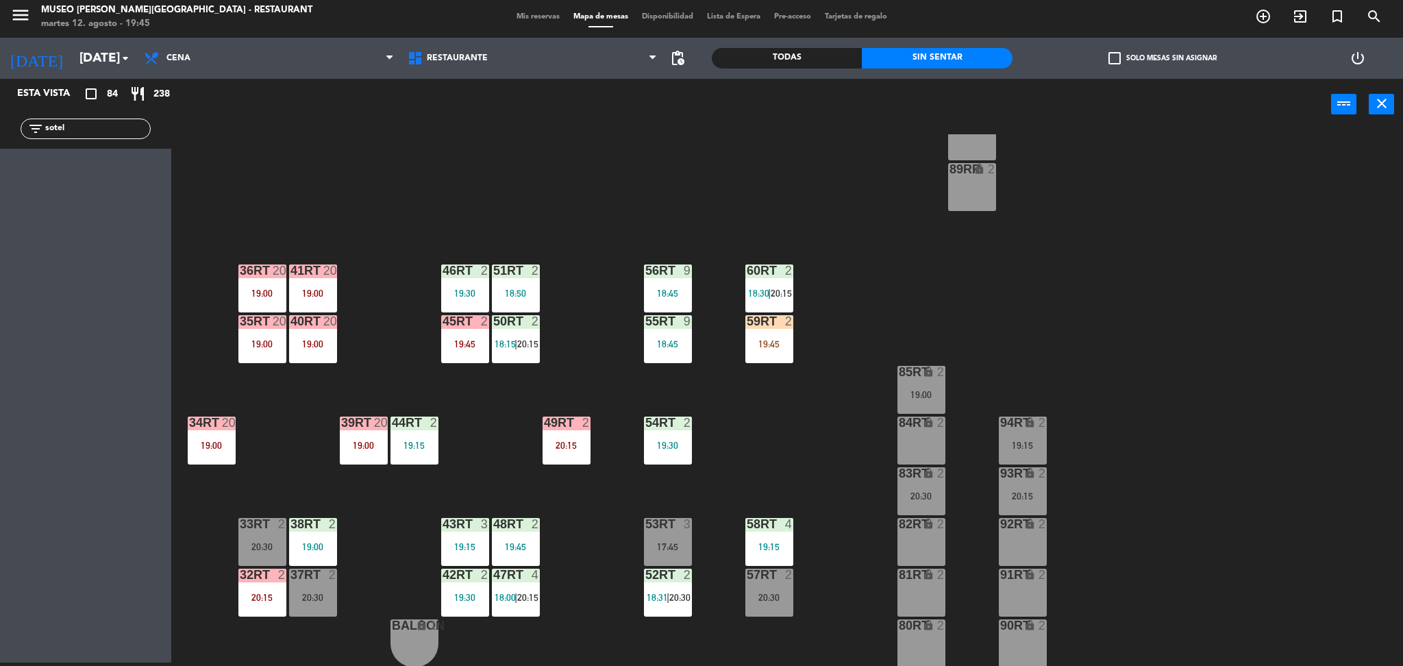
scroll to position [0, 0]
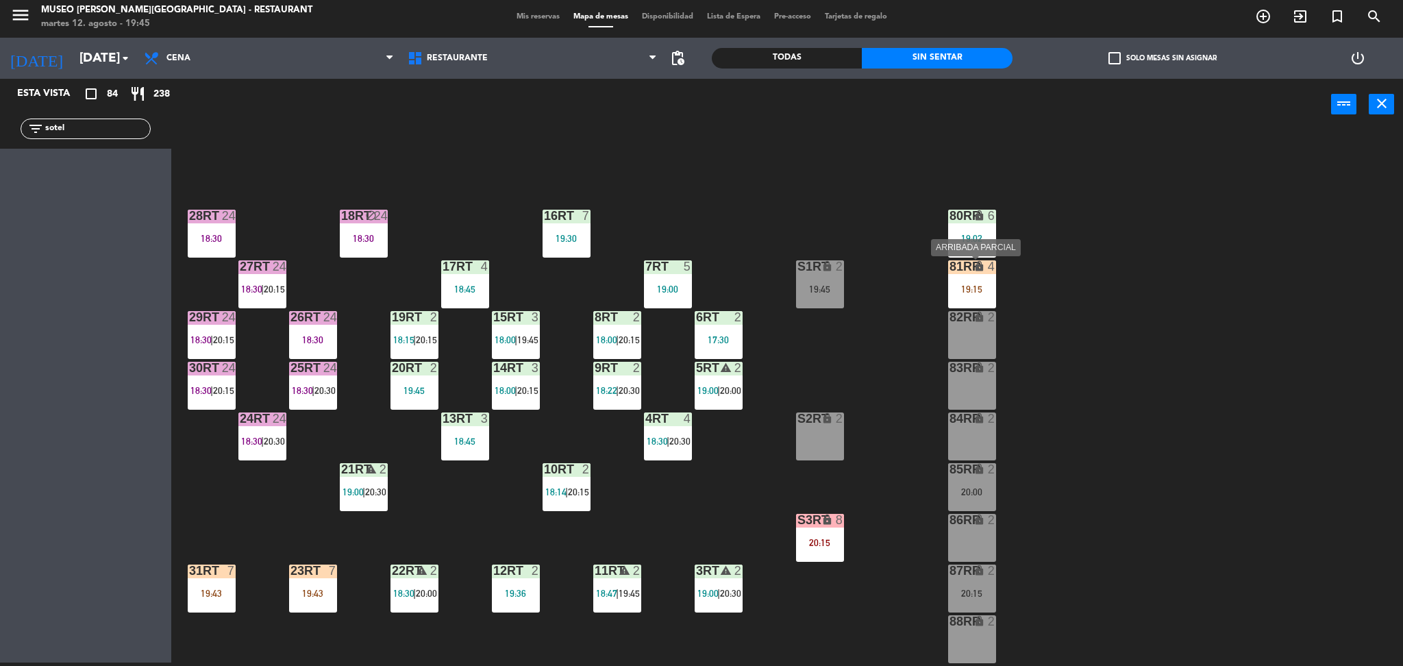
type input "sotel"
click at [954, 223] on div "80RR lock 6 19:02" at bounding box center [972, 234] width 48 height 48
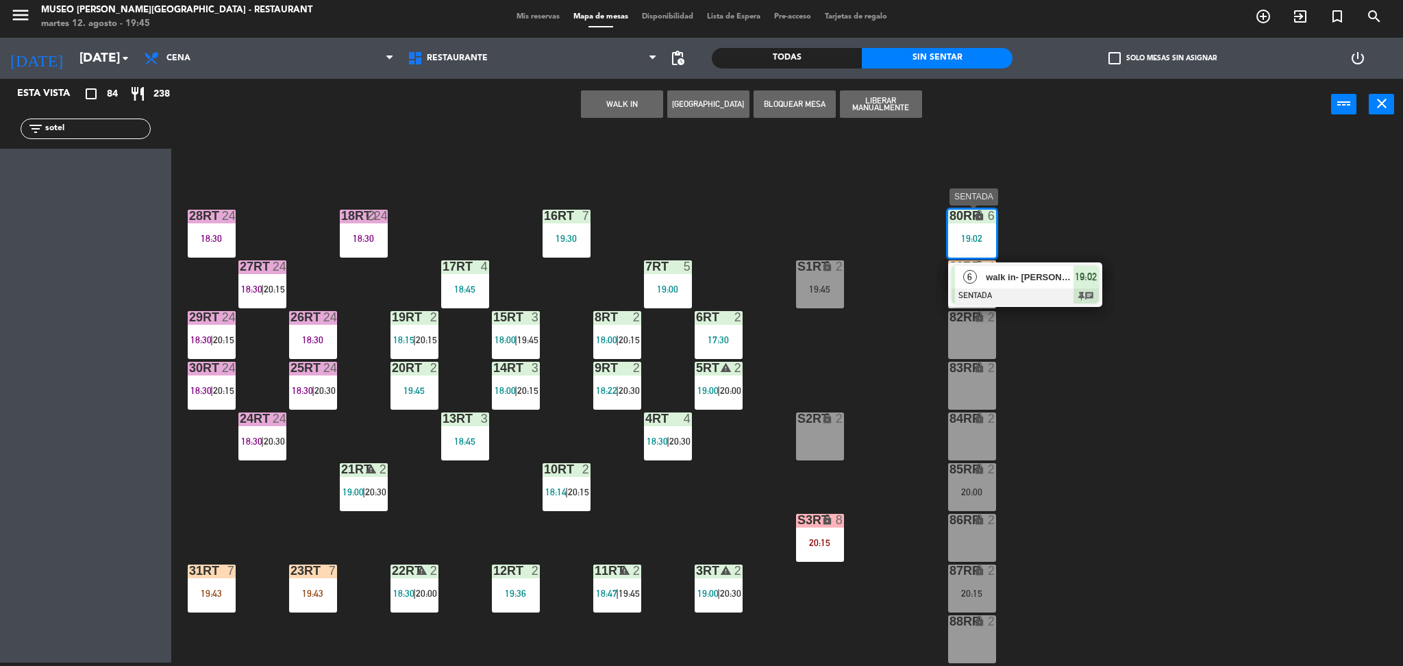
click at [1001, 272] on span "walk in- [PERSON_NAME]" at bounding box center [1030, 277] width 88 height 14
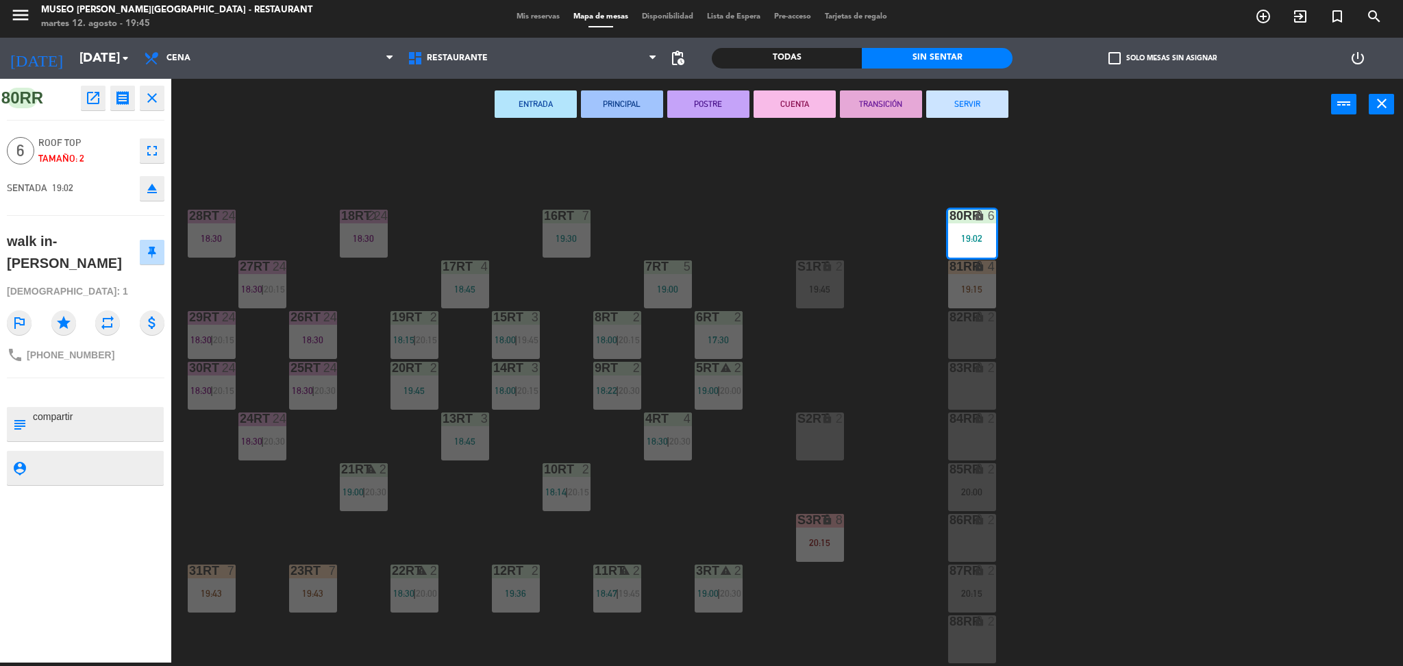
click at [885, 386] on div "18RT block 24 18:30 16RT 7 19:30 28RT 24 18:30 80RR lock 6 19:02 27RT 24 18:30 …" at bounding box center [794, 400] width 1218 height 532
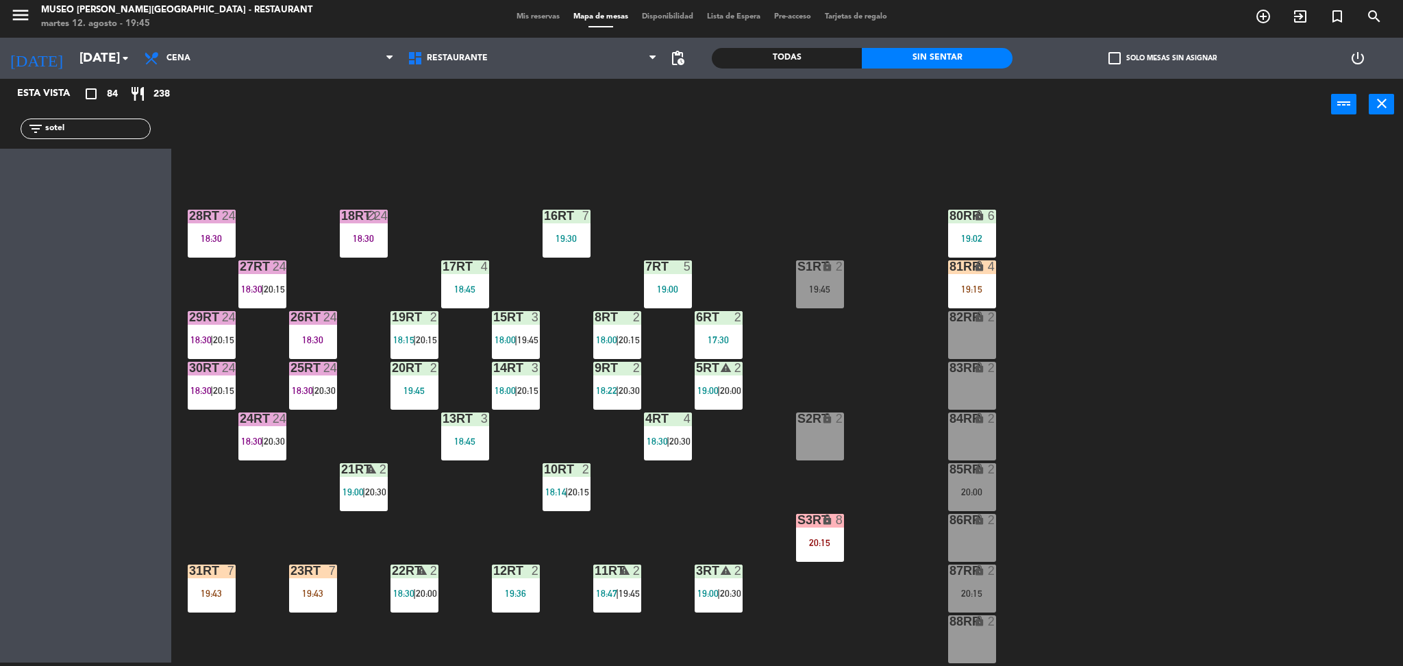
drag, startPoint x: 84, startPoint y: 132, endPoint x: 0, endPoint y: 153, distance: 87.1
click at [0, 153] on div "Esta vista crop_square 84 restaurant 238 filter_list sotel" at bounding box center [85, 371] width 171 height 584
type input "eduardo"
click at [55, 179] on div "2 Eduardo Anthony Ramirez Benavides 20:00 Jardines1 42 2 Eduardo Anthony Ramire…" at bounding box center [85, 176] width 171 height 55
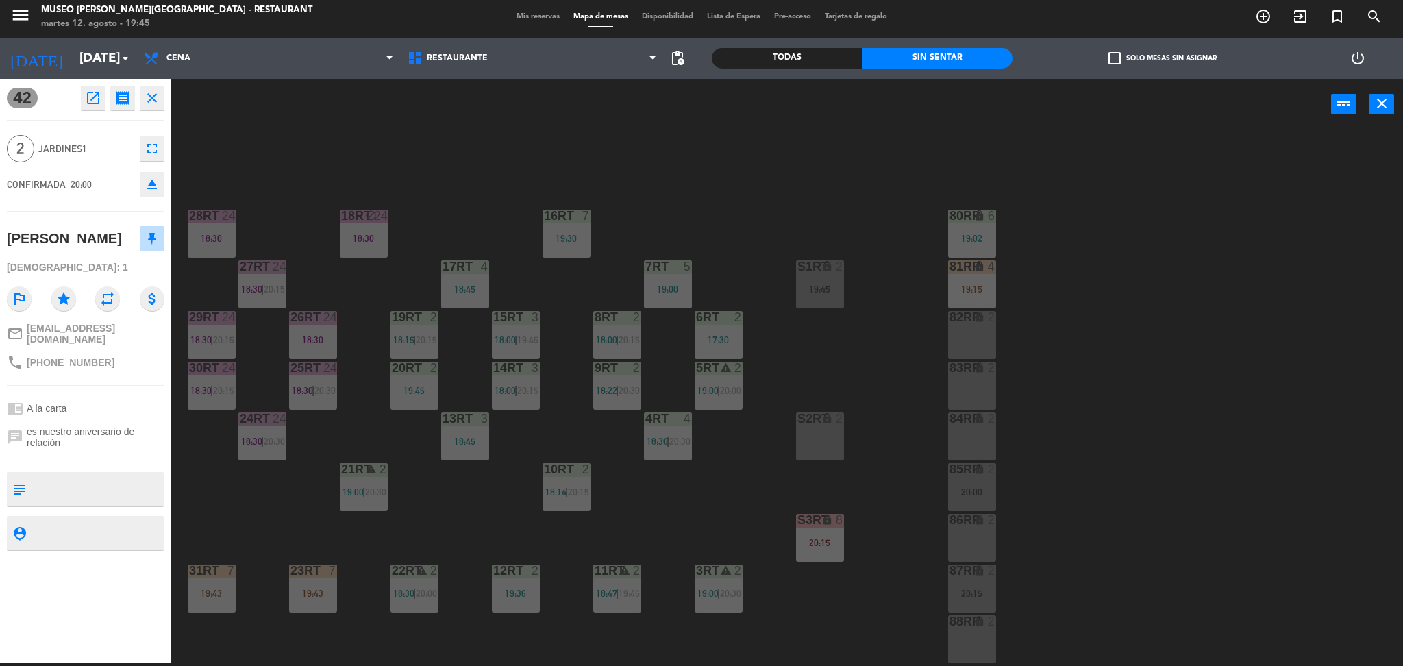
click at [484, 169] on div "18RT block 24 18:30 16RT 7 19:30 28RT 24 18:30 80RR lock 6 19:02 27RT 24 18:30 …" at bounding box center [794, 400] width 1218 height 532
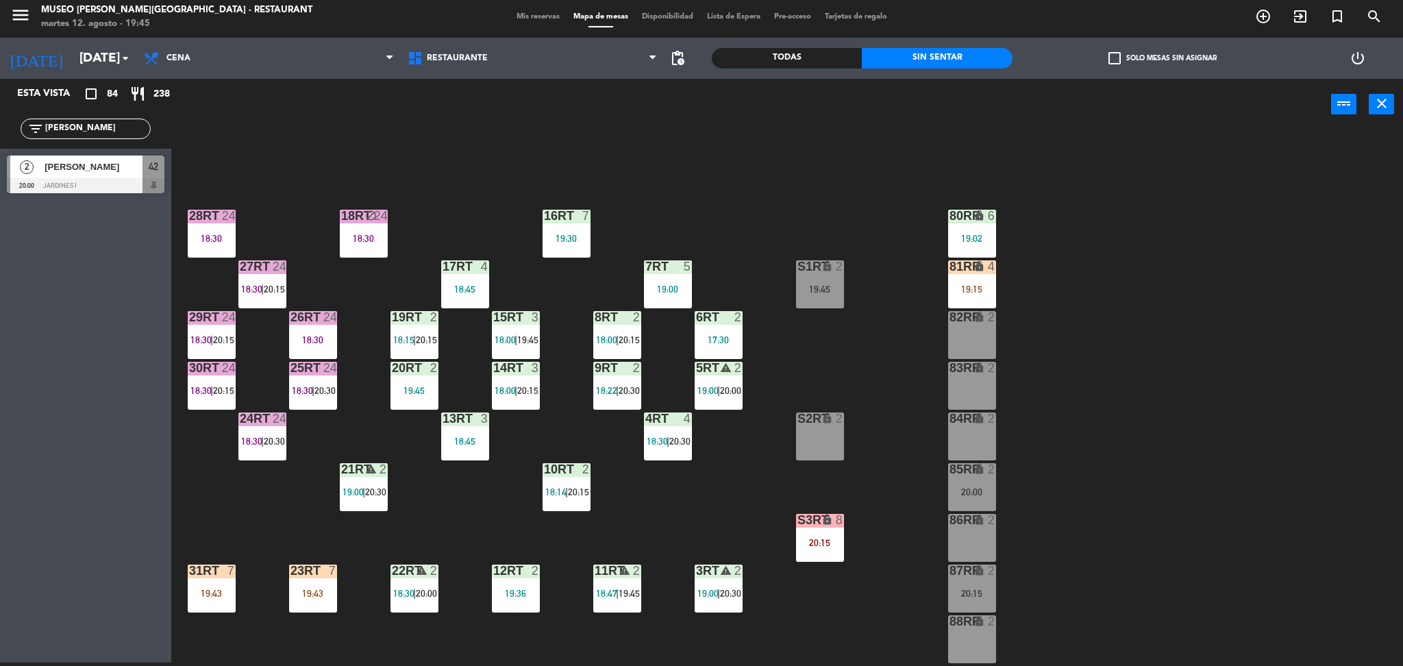
click at [119, 186] on div at bounding box center [86, 185] width 158 height 15
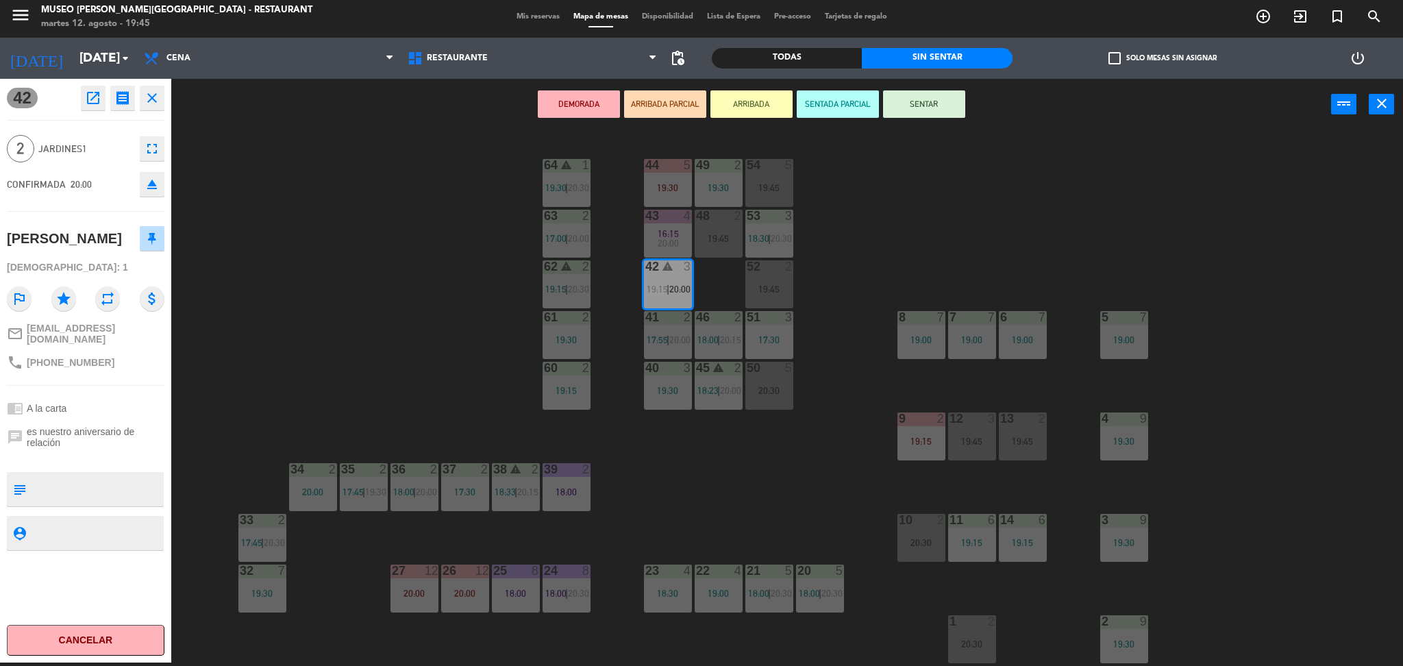
click at [371, 252] on div "44 5 19:30 49 2 19:30 54 5 19:45 64 warning 1 19:30 | 20:30 48 2 19:45 53 3 18:…" at bounding box center [794, 400] width 1218 height 532
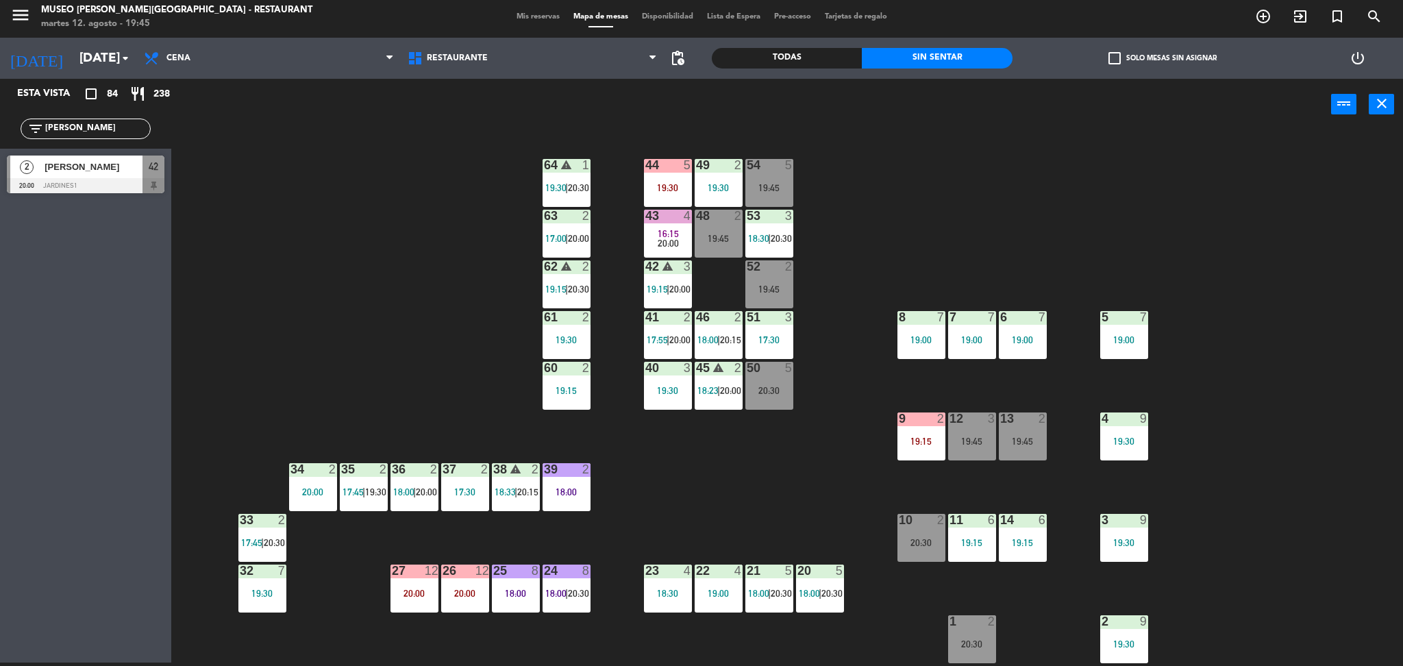
click at [666, 286] on span "19:15" at bounding box center [657, 289] width 21 height 11
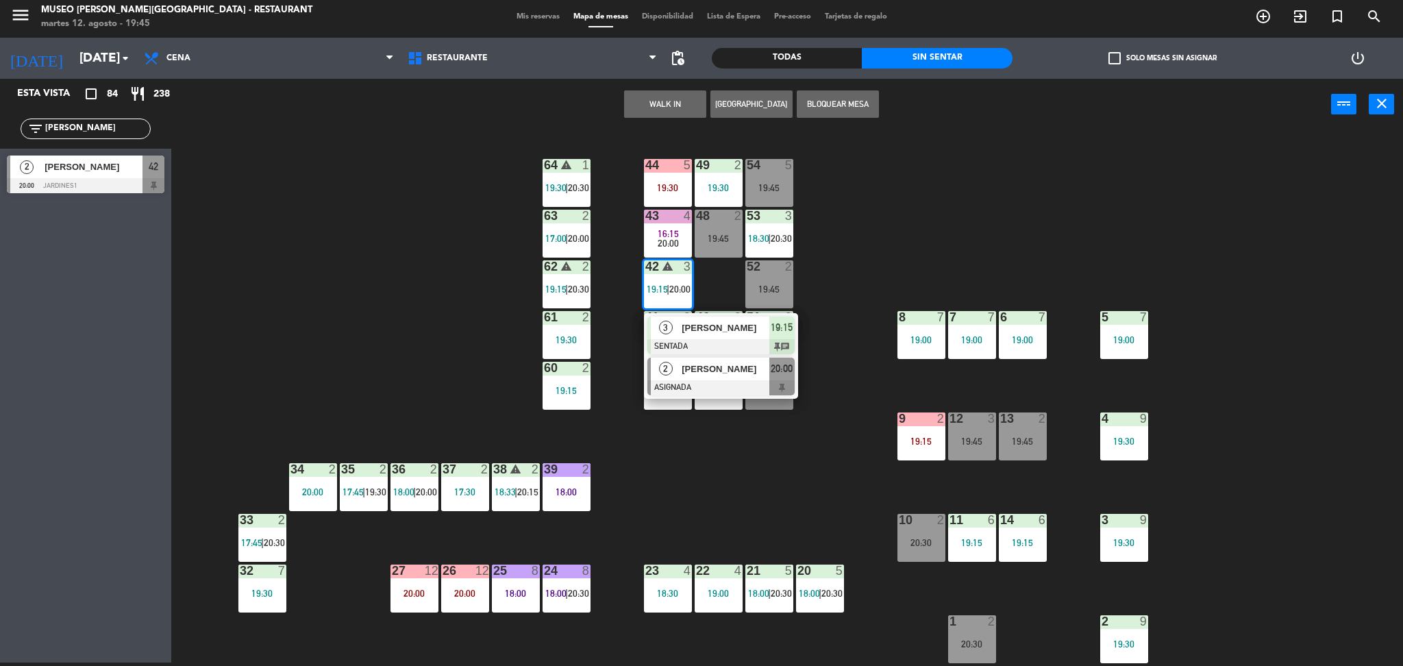
click at [703, 373] on span "[PERSON_NAME] [PERSON_NAME] [PERSON_NAME]" at bounding box center [726, 369] width 88 height 14
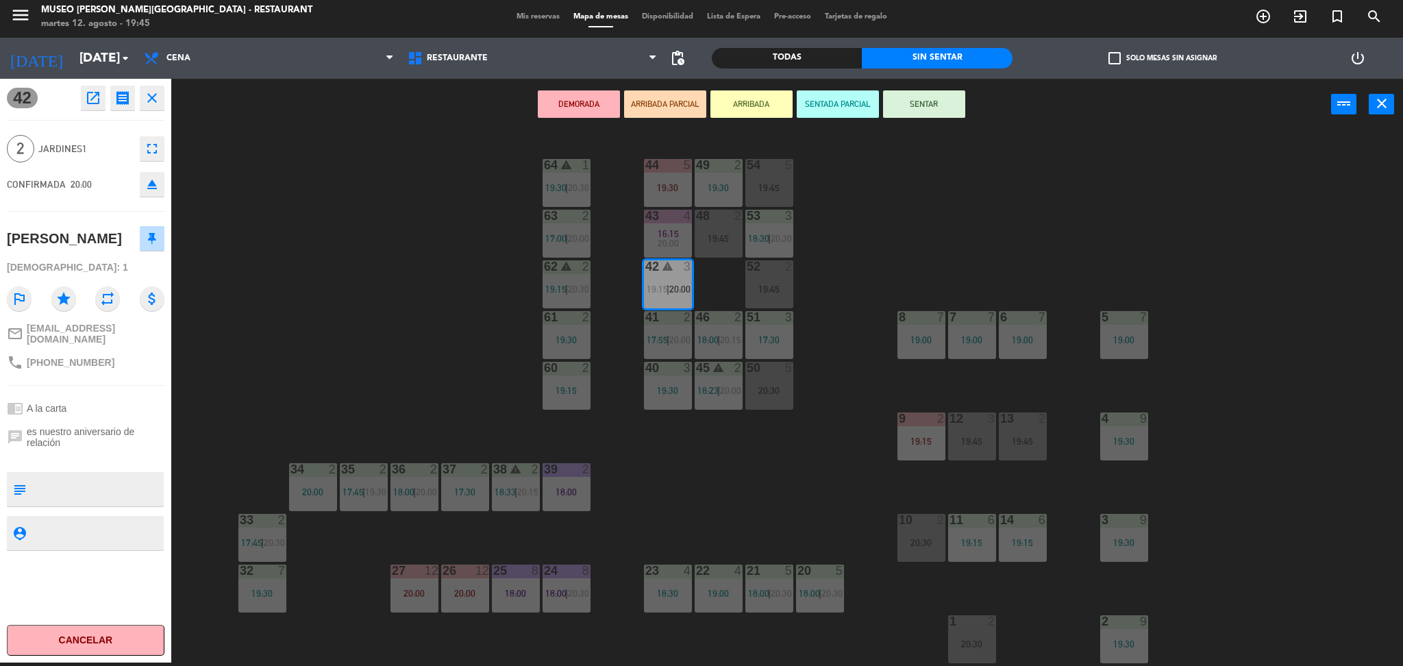
click at [785, 277] on div "52 2 19:45" at bounding box center [769, 284] width 48 height 48
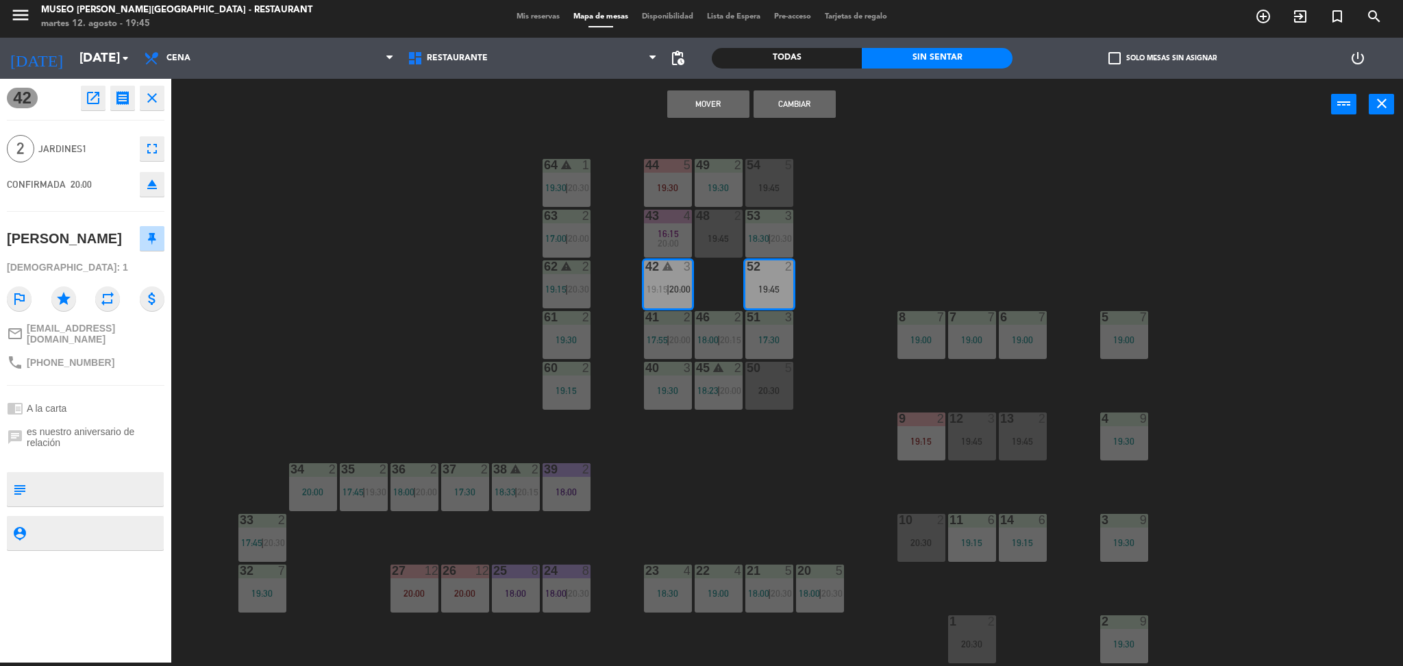
click at [793, 98] on button "Cambiar" at bounding box center [794, 103] width 82 height 27
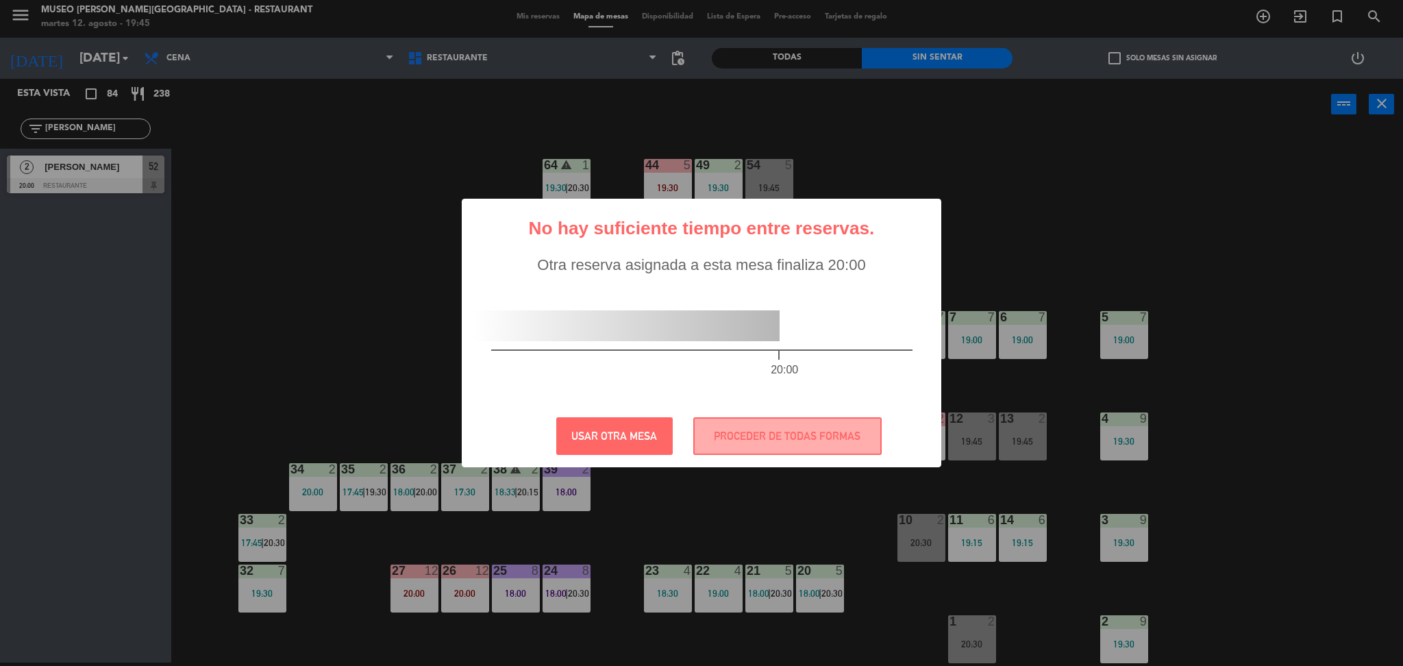
click at [761, 282] on div "Otra reserva asignada a esta mesa finaliza 20:00 20:00" at bounding box center [702, 330] width 456 height 149
click at [774, 425] on button "PROCEDER DE TODAS FORMAS" at bounding box center [787, 436] width 188 height 38
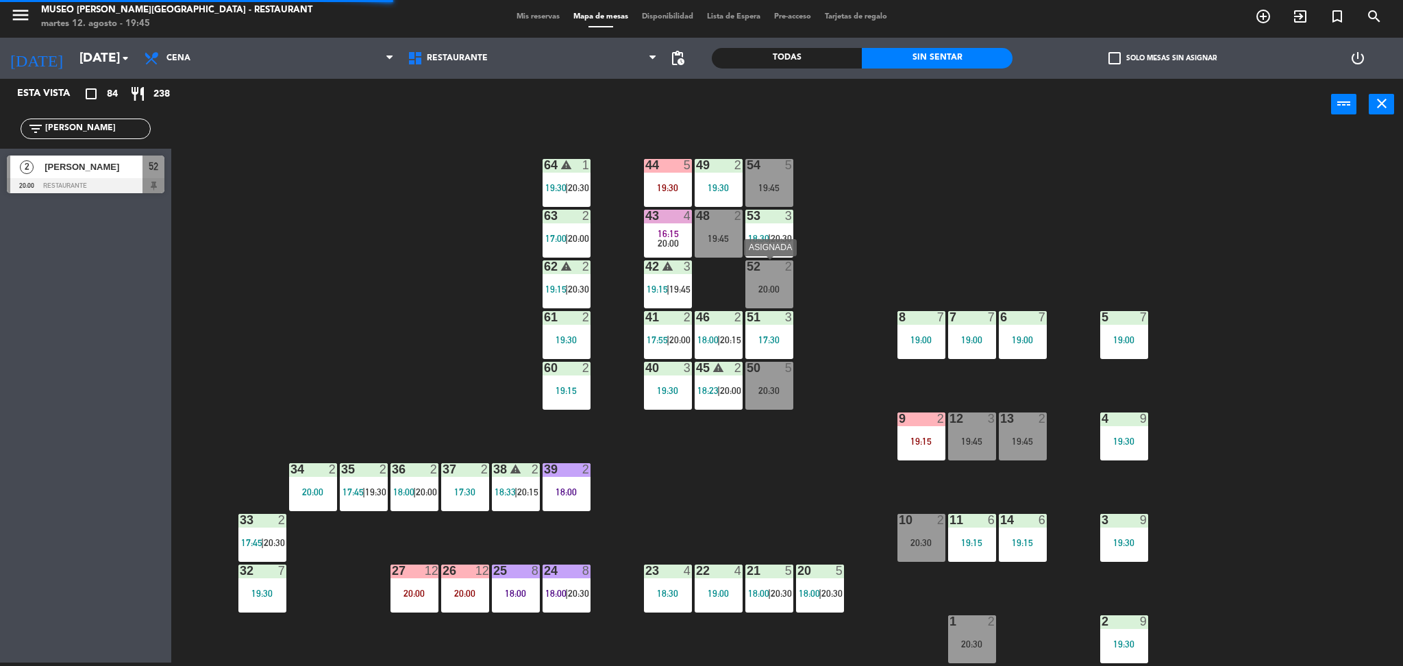
click at [771, 275] on div "52 2 20:00" at bounding box center [769, 284] width 48 height 48
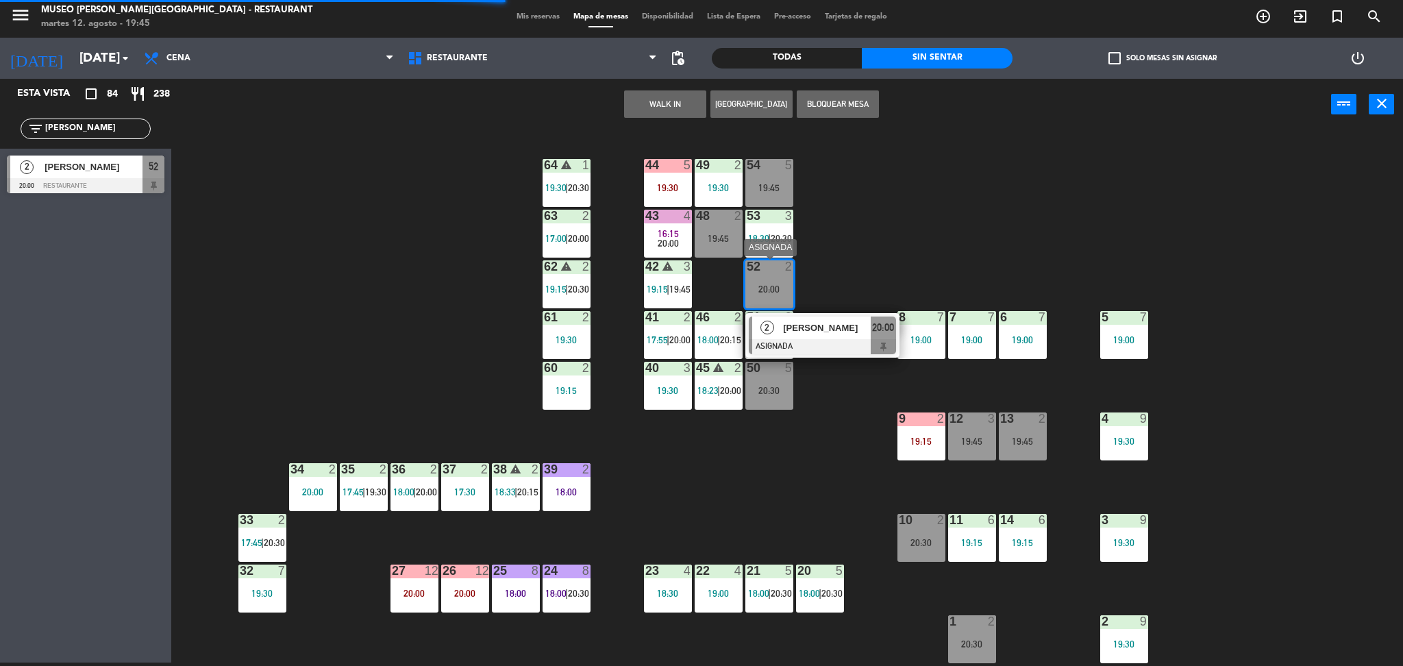
click at [798, 333] on span "[PERSON_NAME] [PERSON_NAME] [PERSON_NAME]" at bounding box center [827, 328] width 88 height 14
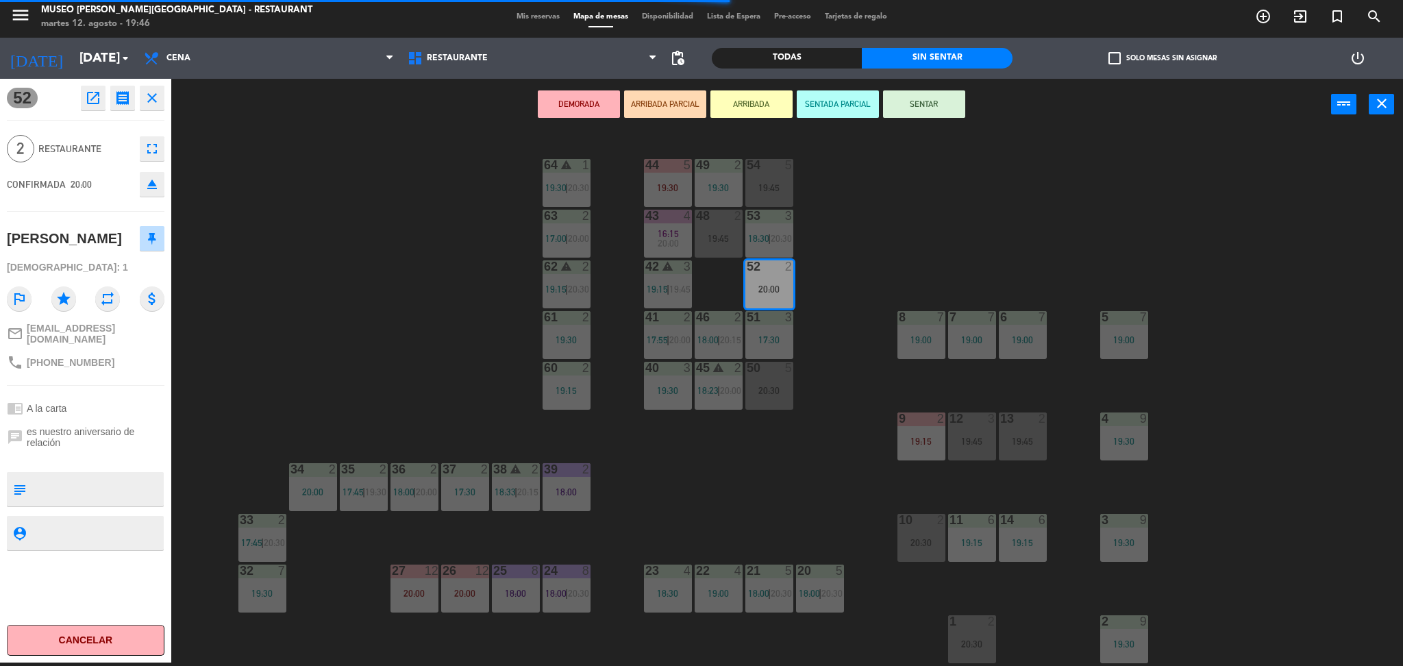
click at [673, 108] on button "ARRIBADA PARCIAL" at bounding box center [665, 103] width 82 height 27
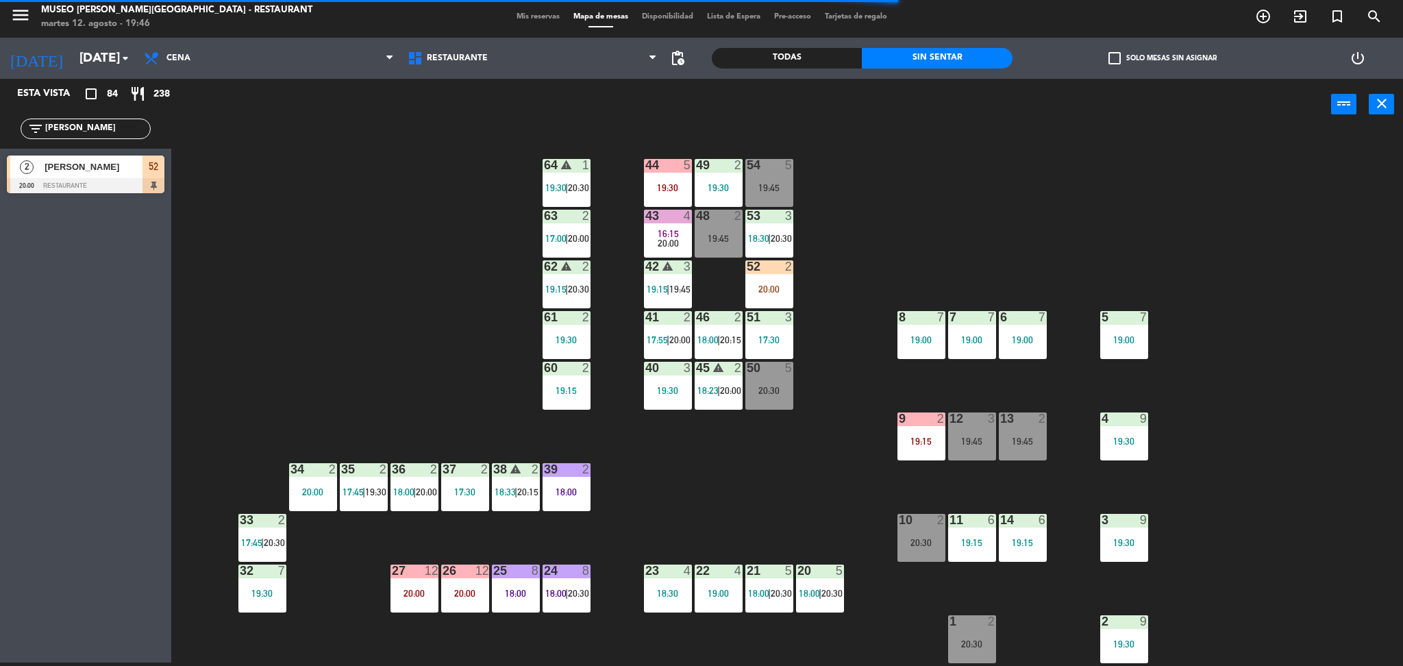
click at [112, 119] on div "filter_list eduardo" at bounding box center [86, 129] width 130 height 21
drag, startPoint x: 112, startPoint y: 123, endPoint x: 0, endPoint y: 132, distance: 112.0
click at [0, 132] on div "filter_list eduardo" at bounding box center [85, 129] width 171 height 40
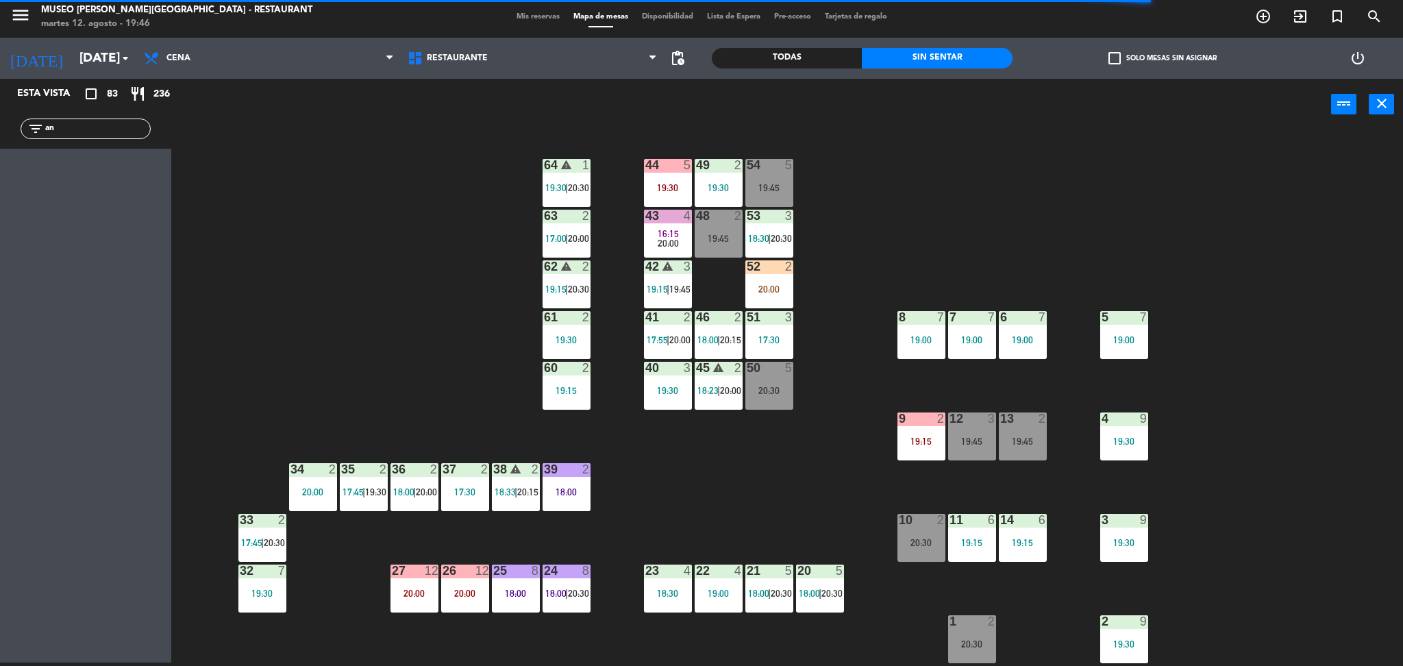
type input "a"
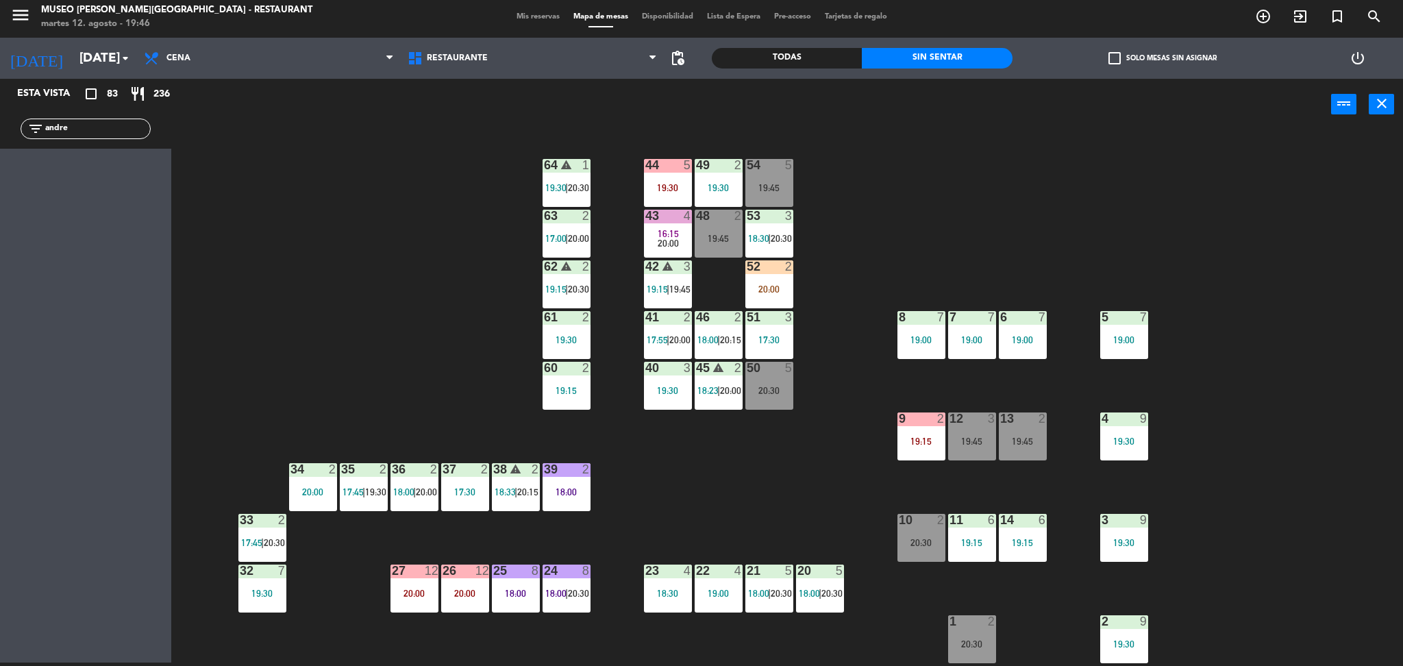
type input "andre"
click at [300, 246] on div "44 5 19:30 49 2 19:30 54 5 19:45 64 warning 1 19:30 | 20:30 48 2 19:45 53 3 18:…" at bounding box center [794, 400] width 1218 height 532
drag, startPoint x: 83, startPoint y: 130, endPoint x: 0, endPoint y: 151, distance: 85.4
click at [0, 151] on div "Esta vista crop_square 83 restaurant 236 filter_list andre" at bounding box center [85, 371] width 171 height 584
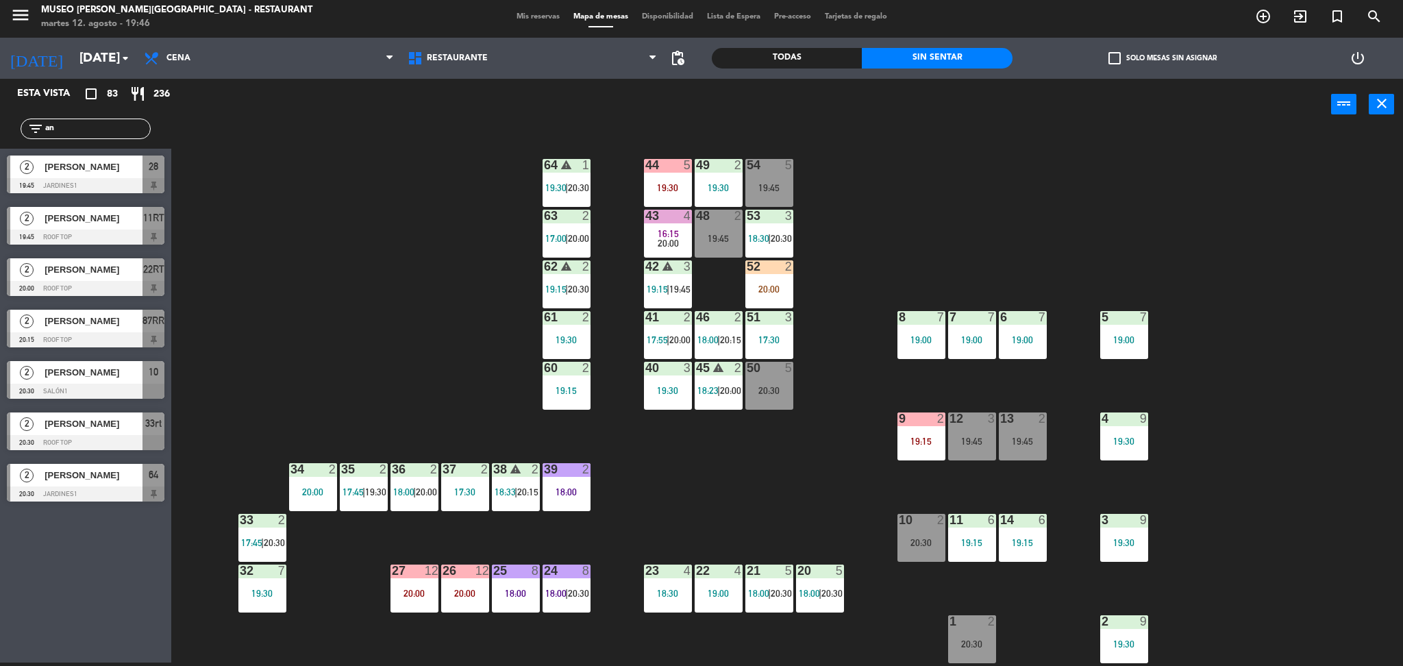
type input "a"
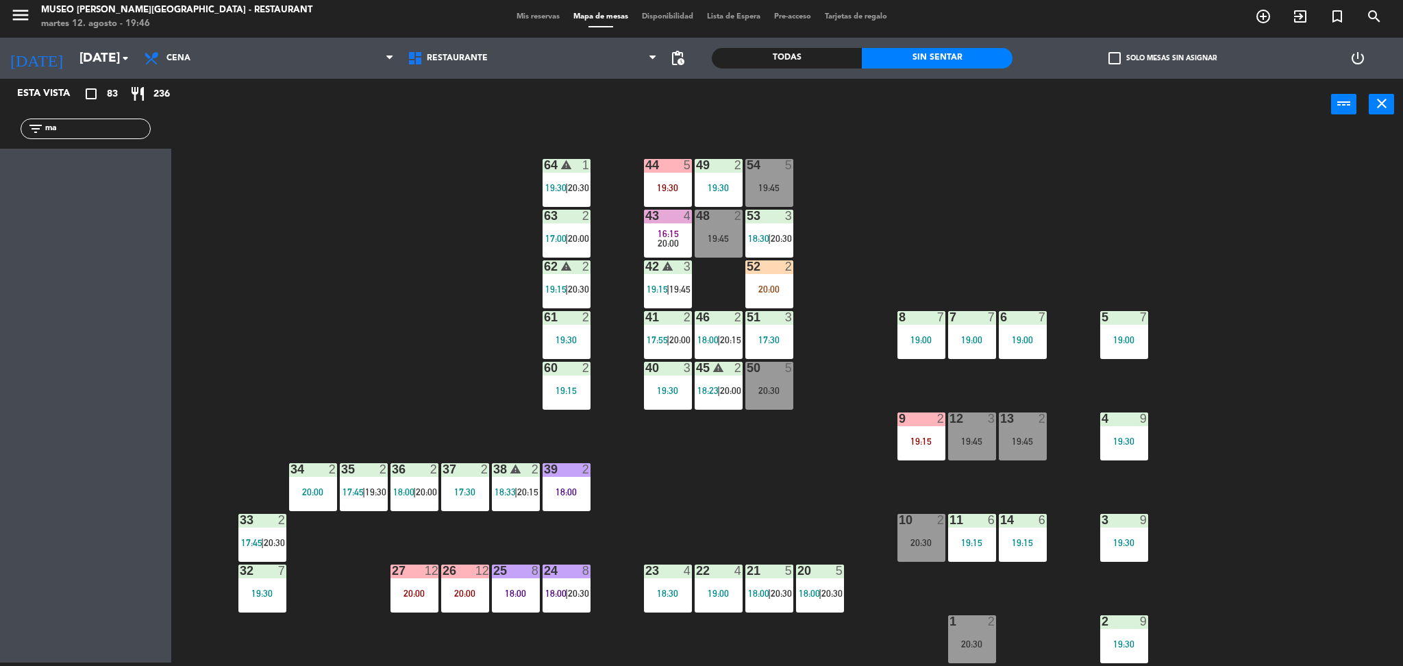
type input "m"
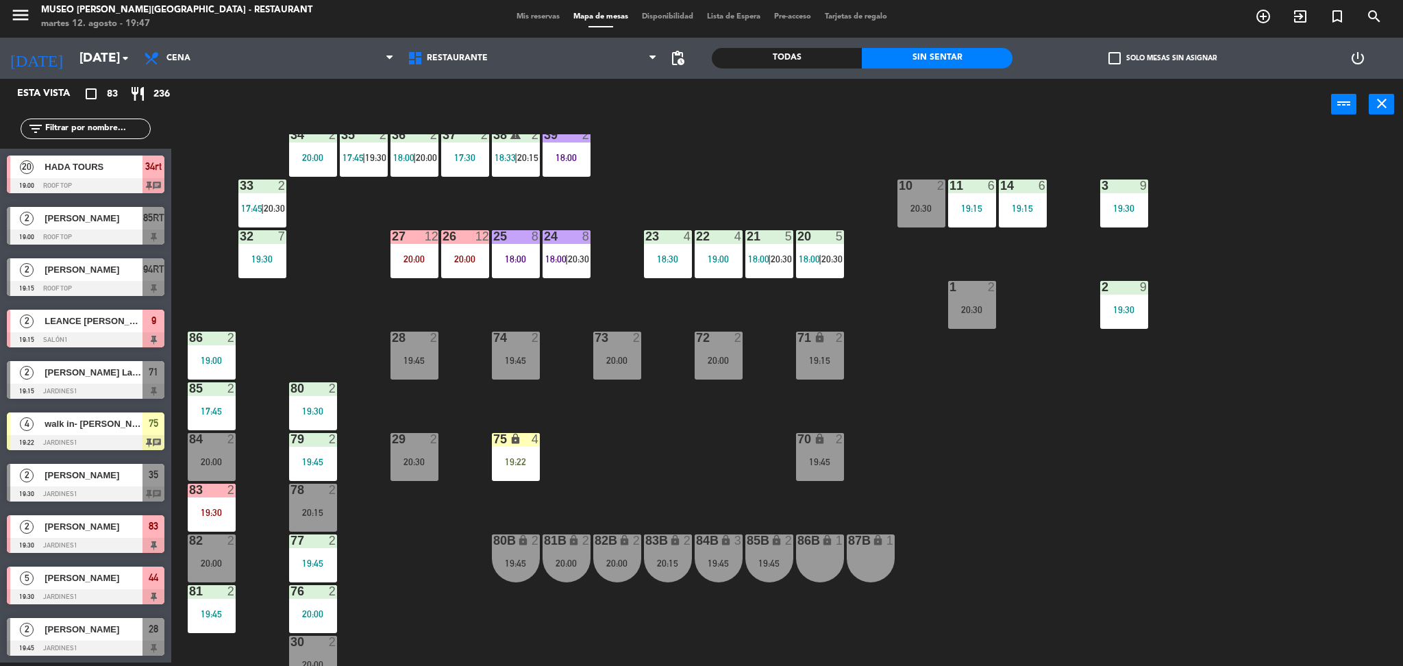
scroll to position [391, 0]
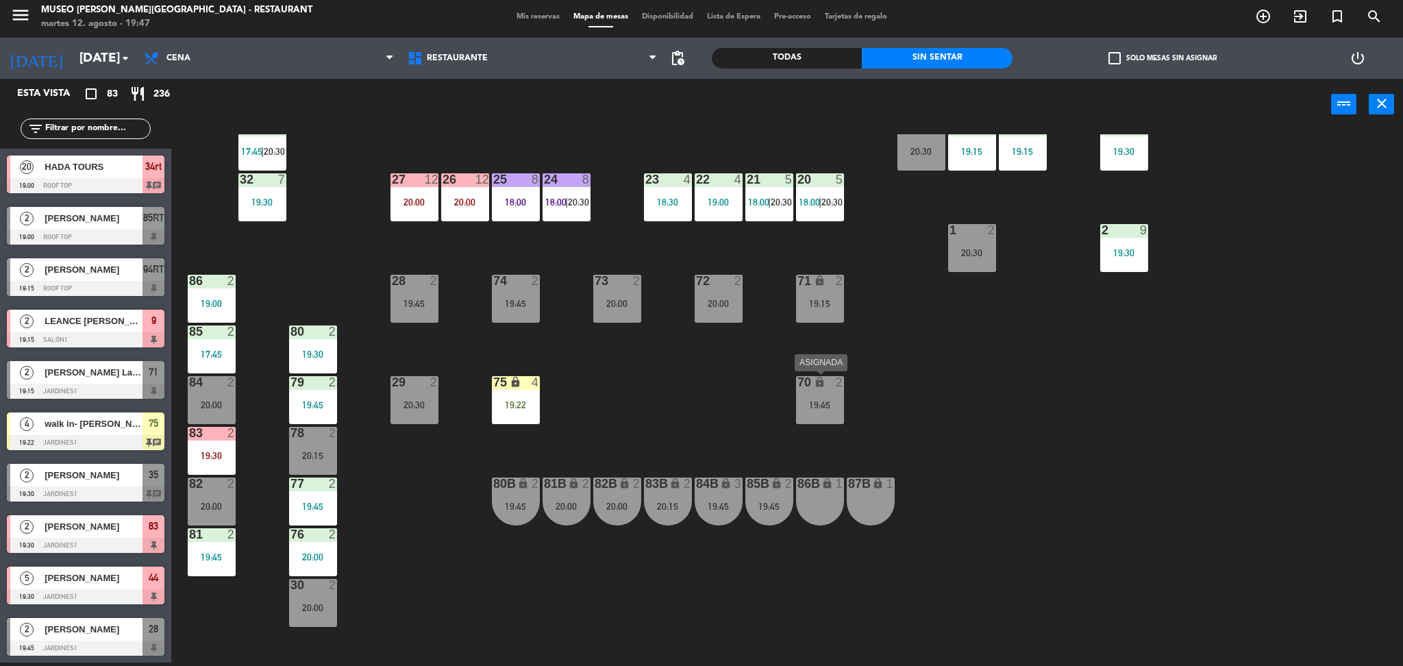
click at [830, 410] on div "70 lock 2 19:45" at bounding box center [820, 400] width 48 height 48
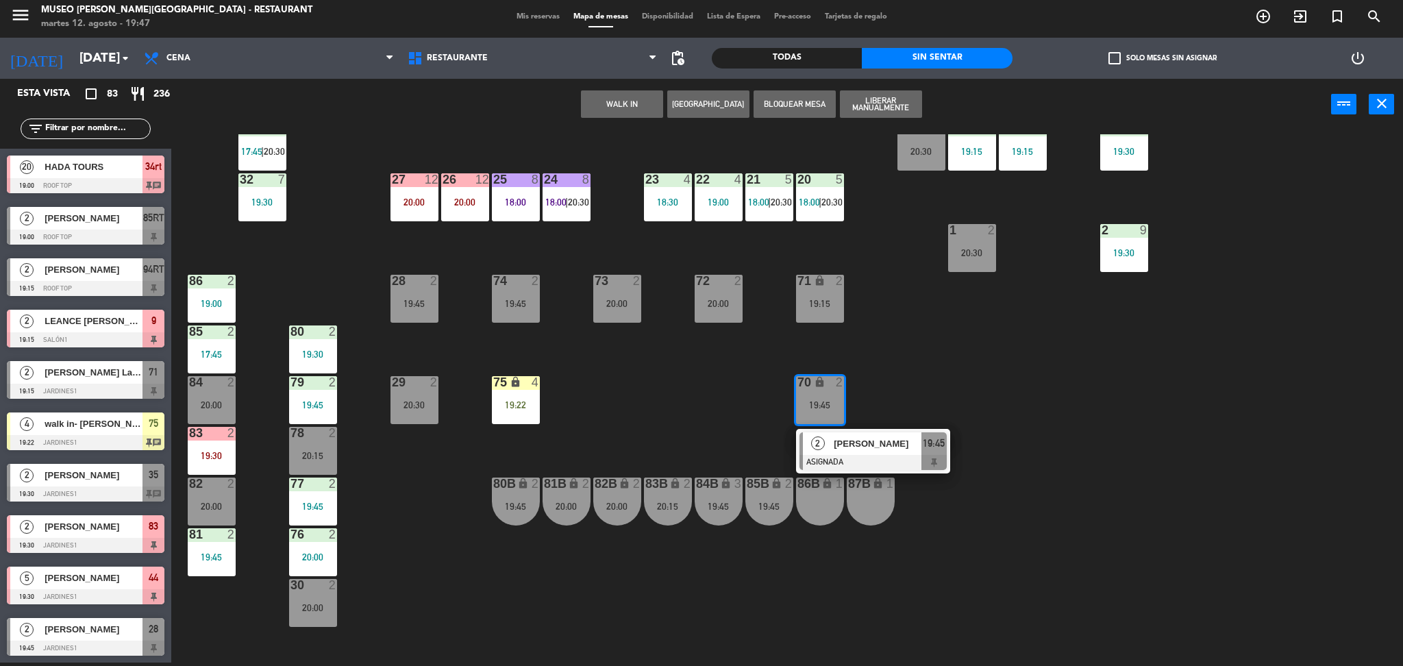
click at [831, 493] on div "86B lock 1" at bounding box center [820, 501] width 48 height 48
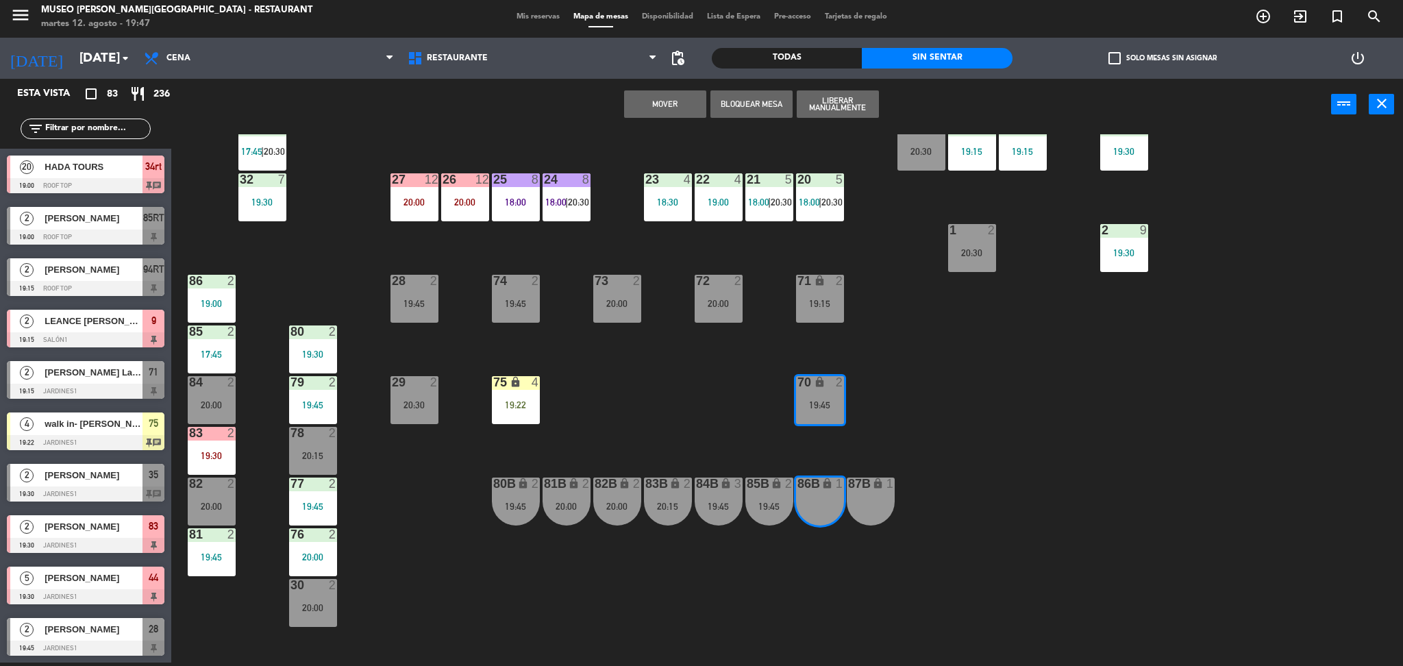
click at [671, 112] on button "Mover" at bounding box center [665, 103] width 82 height 27
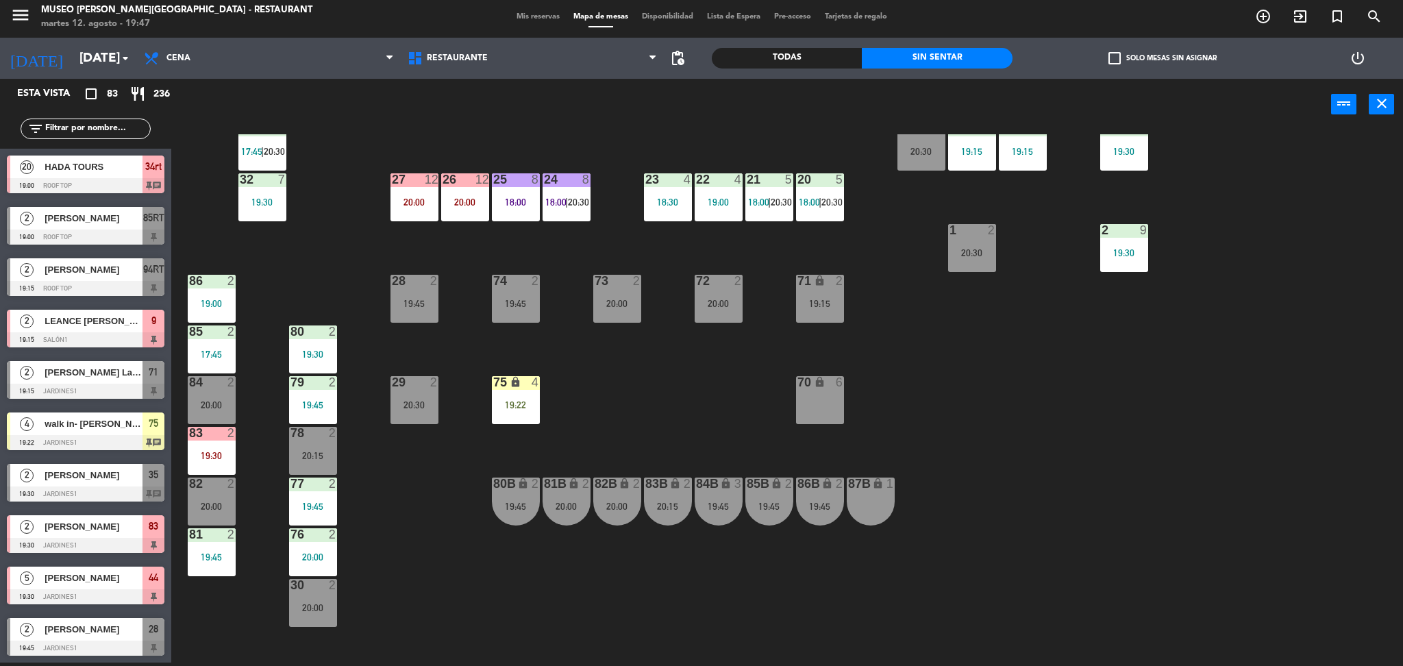
drag, startPoint x: 105, startPoint y: 118, endPoint x: 116, endPoint y: 121, distance: 11.3
click at [116, 121] on div "filter_list" at bounding box center [86, 129] width 130 height 21
click at [112, 127] on input "text" at bounding box center [97, 128] width 106 height 15
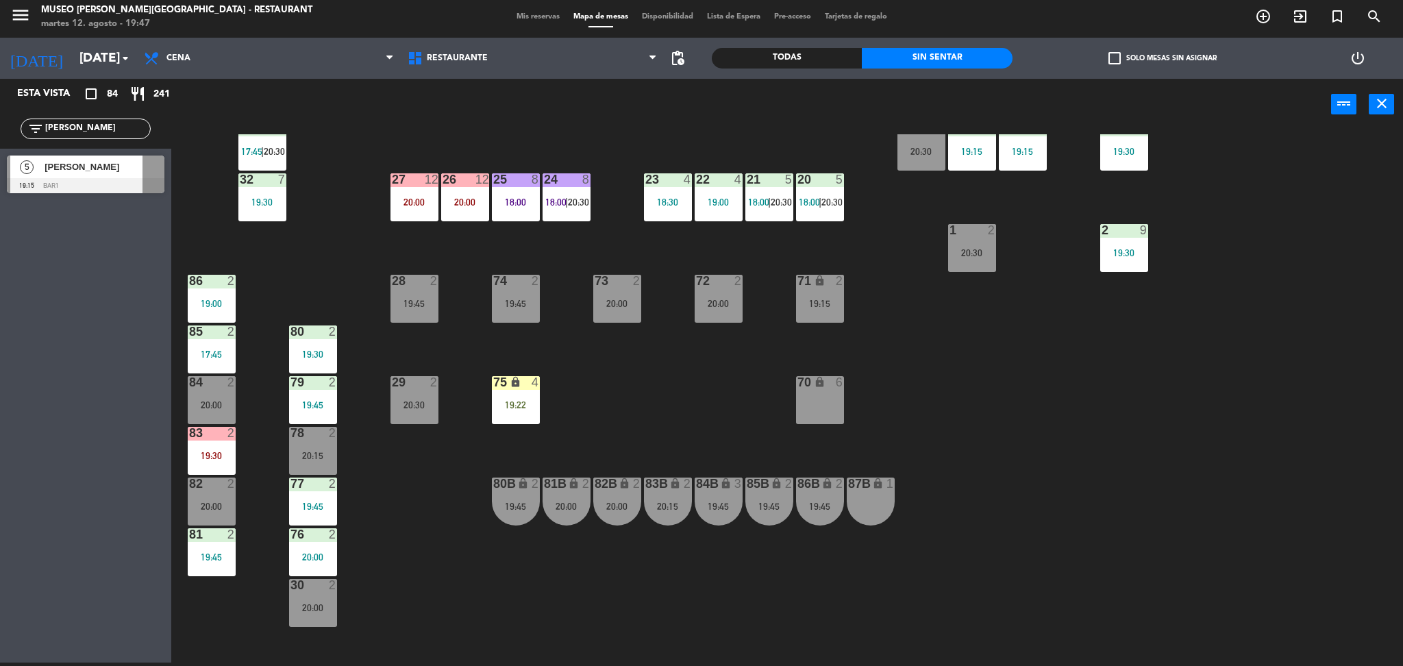
type input "andrea"
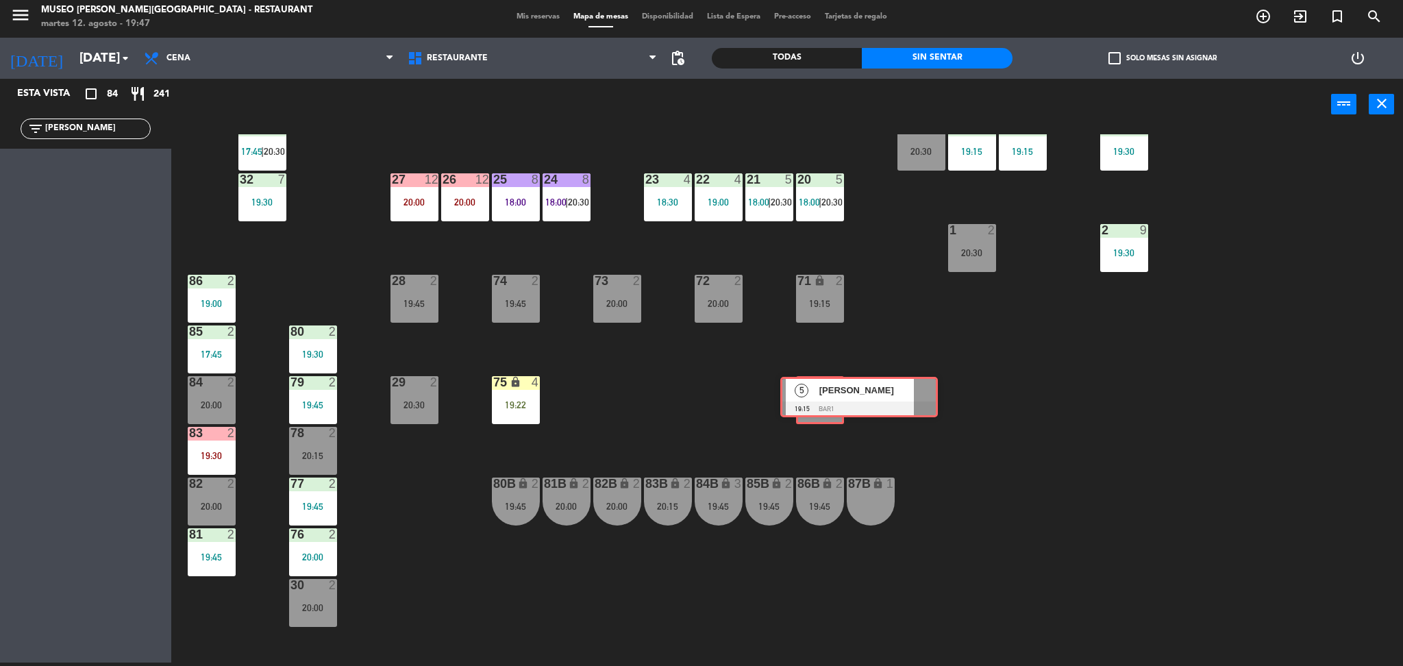
drag, startPoint x: 49, startPoint y: 176, endPoint x: 822, endPoint y: 397, distance: 804.4
click at [822, 397] on div "Esta vista crop_square 84 restaurant 241 filter_list andrea 5 ANDREA CAROLINA 1…" at bounding box center [701, 373] width 1403 height 588
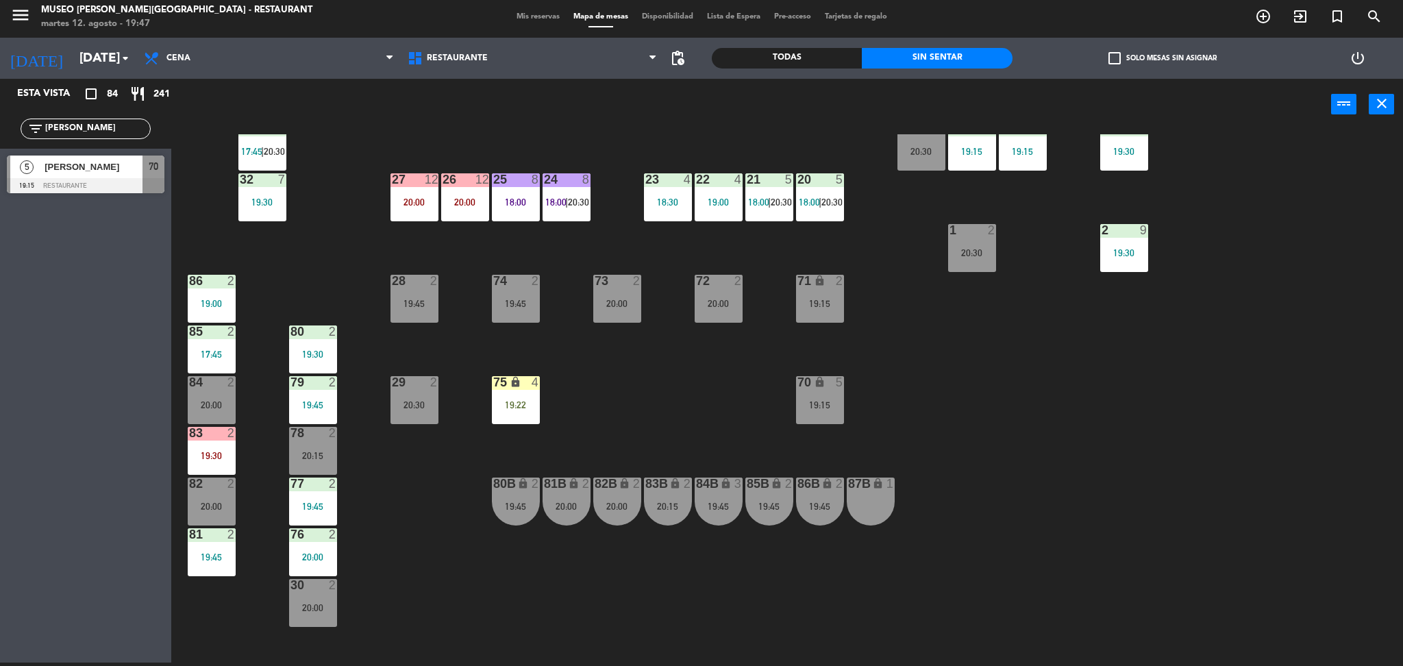
click at [822, 397] on div "70 lock 5 19:15" at bounding box center [820, 400] width 48 height 48
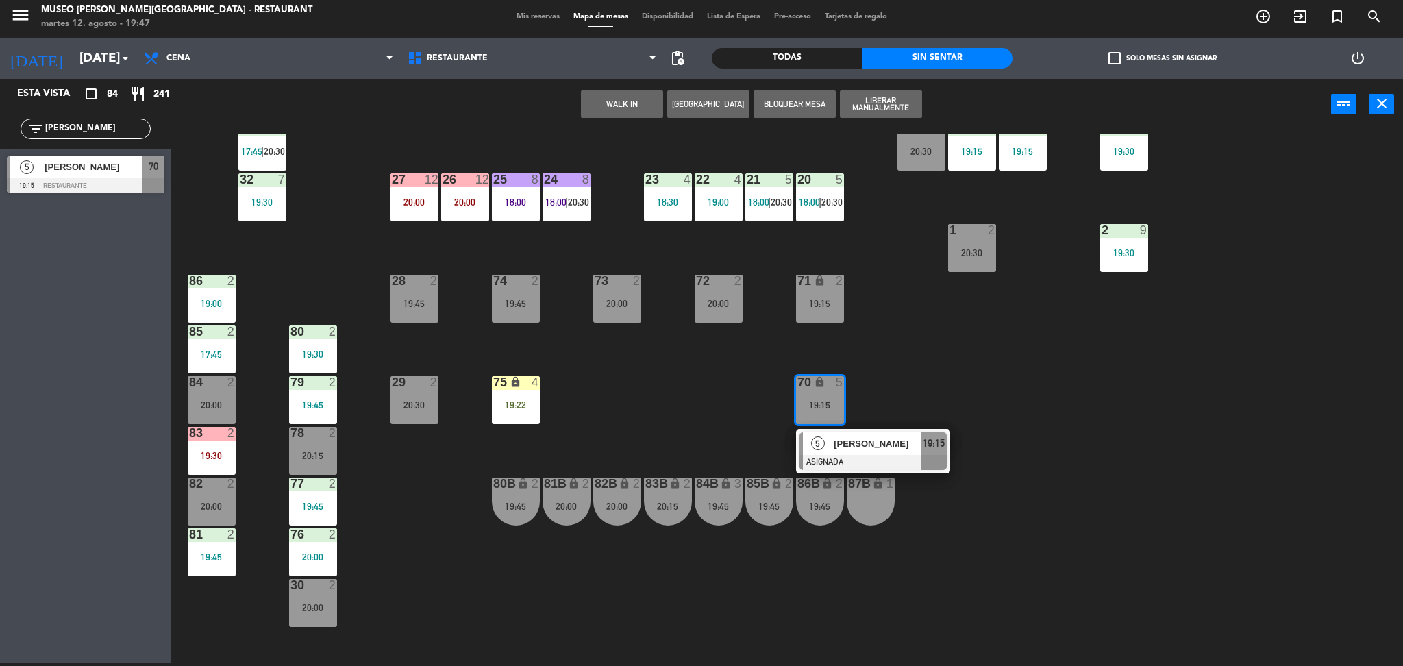
click at [877, 477] on icon "lock" at bounding box center [878, 483] width 12 height 12
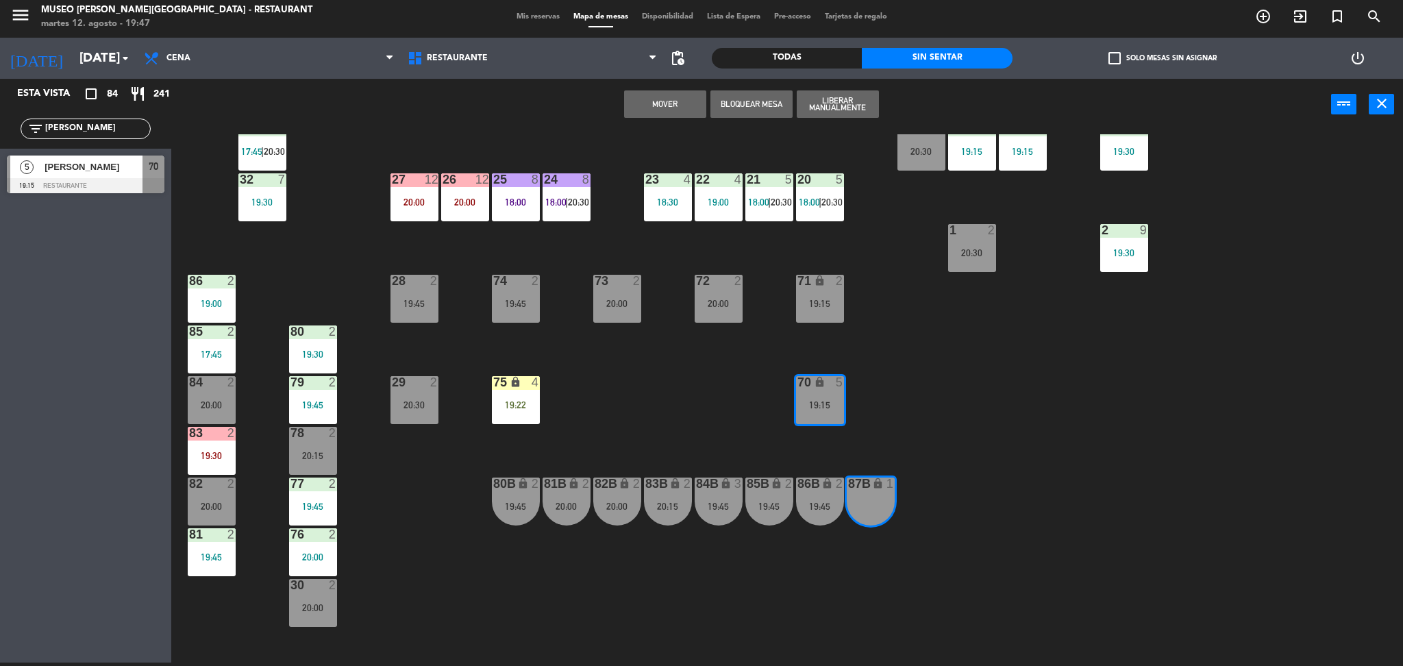
click at [853, 445] on div "44 5 19:30 49 2 19:30 54 5 19:45 64 warning 1 19:30 | 20:30 48 2 19:45 53 3 18:…" at bounding box center [794, 400] width 1218 height 532
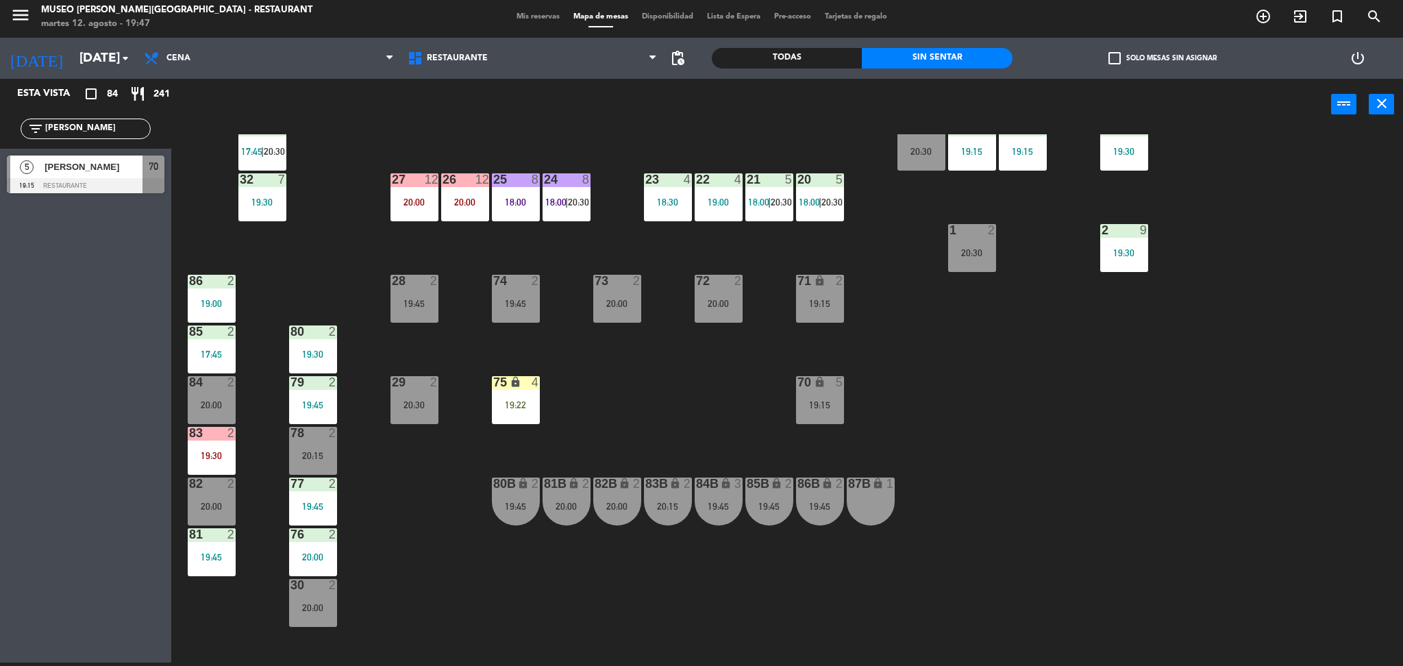
click at [832, 419] on div "70 lock 5 19:15" at bounding box center [820, 400] width 48 height 48
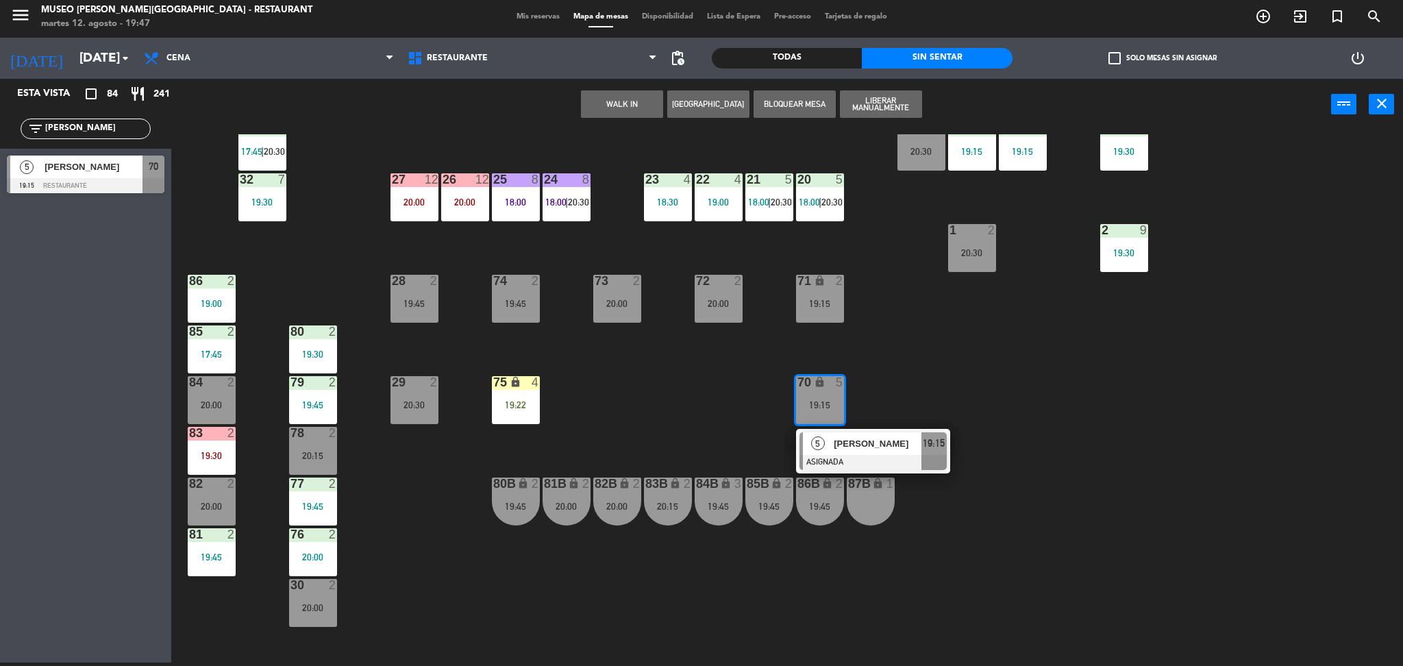
click at [849, 442] on span "[PERSON_NAME]" at bounding box center [878, 443] width 88 height 14
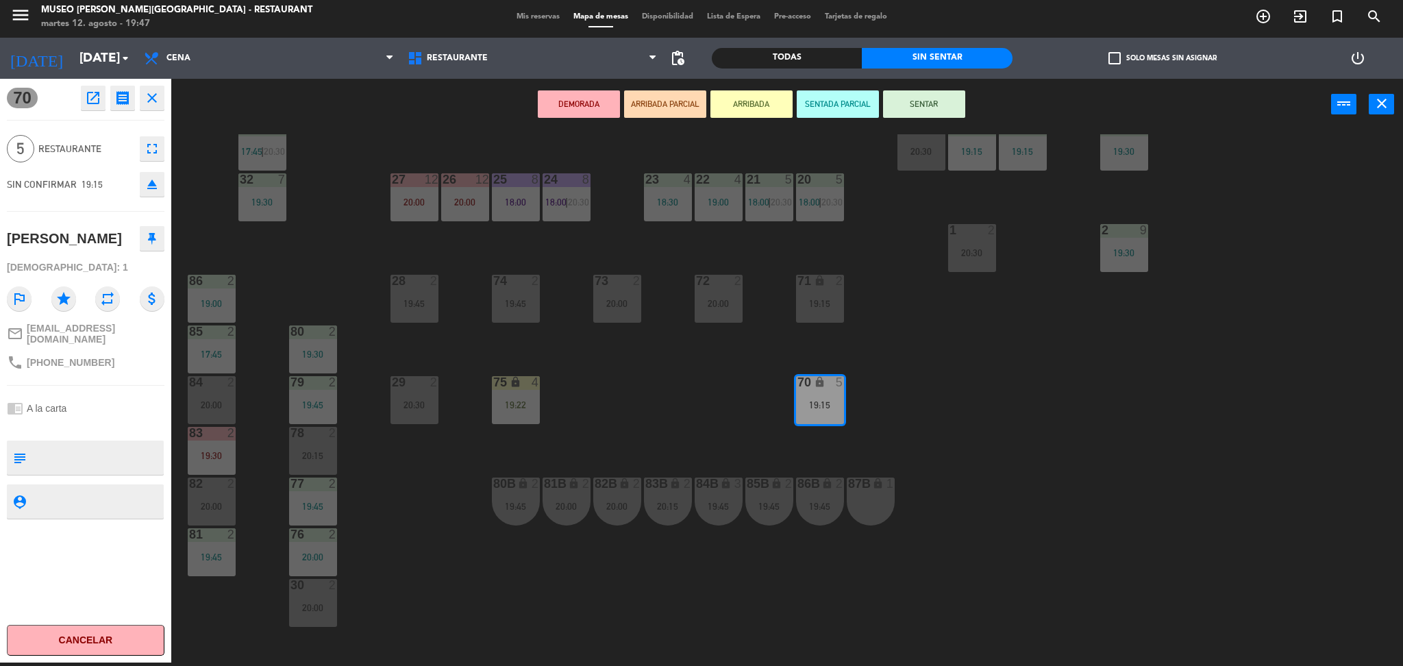
click at [149, 140] on icon "fullscreen" at bounding box center [152, 148] width 16 height 16
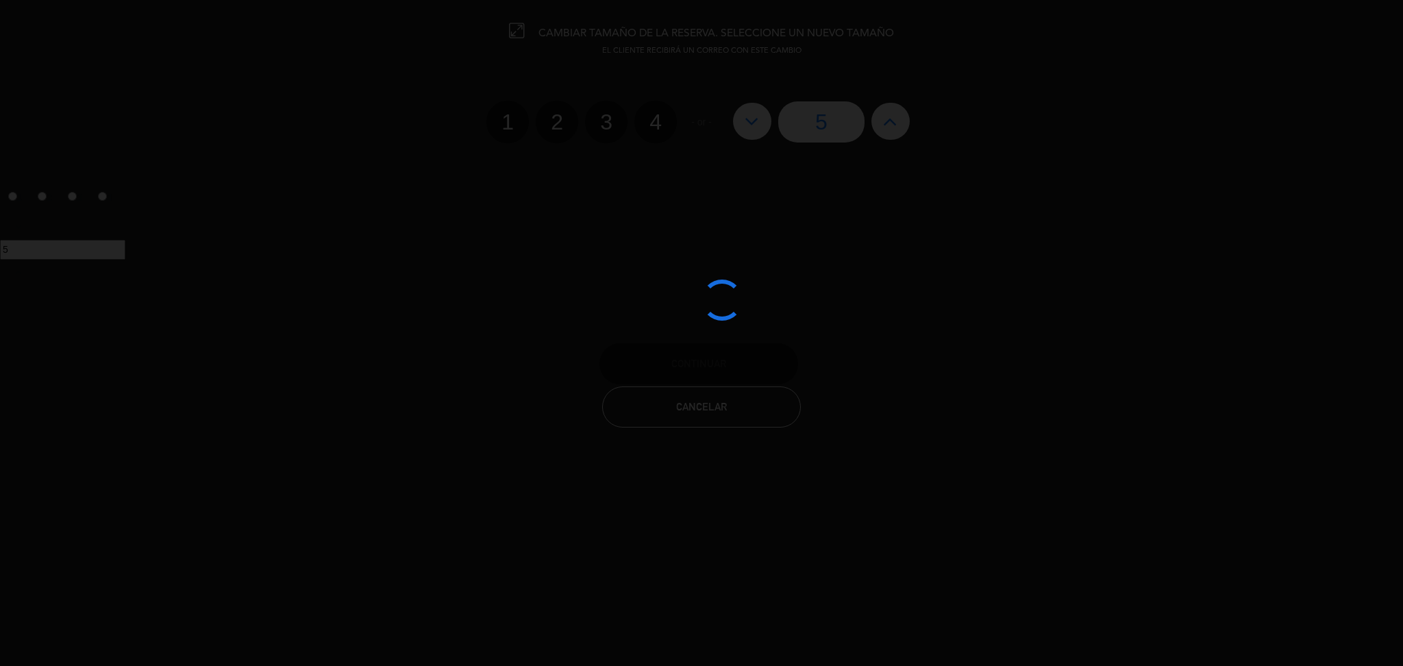
click at [645, 126] on edit-booking-info-modal "CAMBIAR TAMAÑO DE LA RESERVA. SELECCIONE UN NUEVO TAMAÑO EL CLIENTE RECIBIRÁ UN…" at bounding box center [701, 333] width 1403 height 666
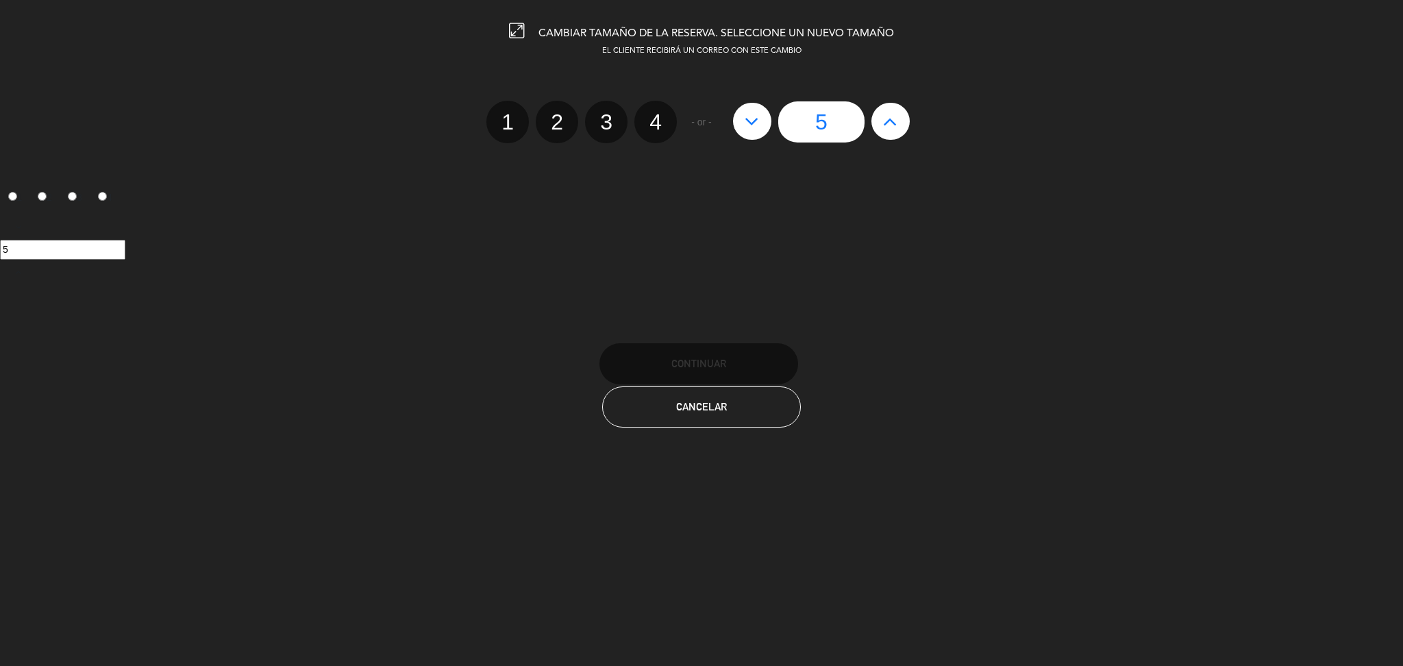
click at [645, 126] on label "4" at bounding box center [655, 122] width 42 height 42
click at [649, 114] on input "4" at bounding box center [653, 109] width 9 height 9
radio input "true"
radio input "false"
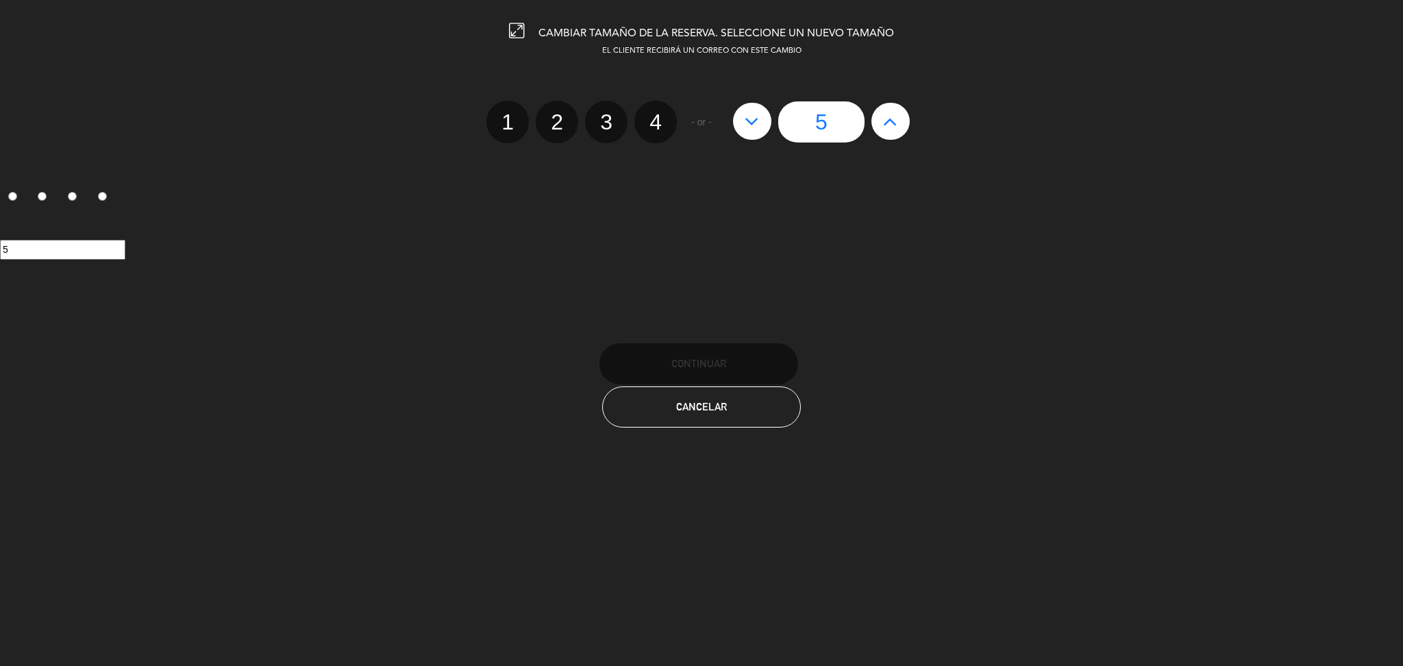
radio input "false"
radio input "true"
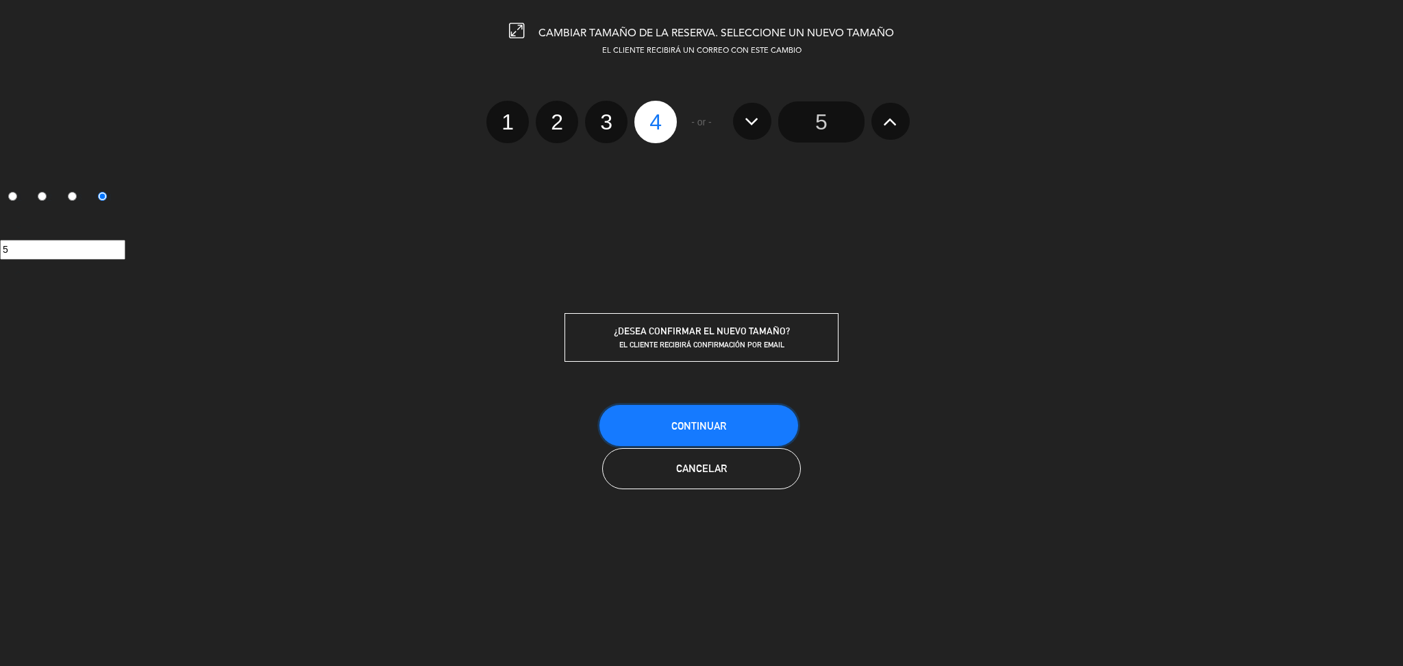
click at [681, 414] on button "Continuar" at bounding box center [698, 425] width 199 height 41
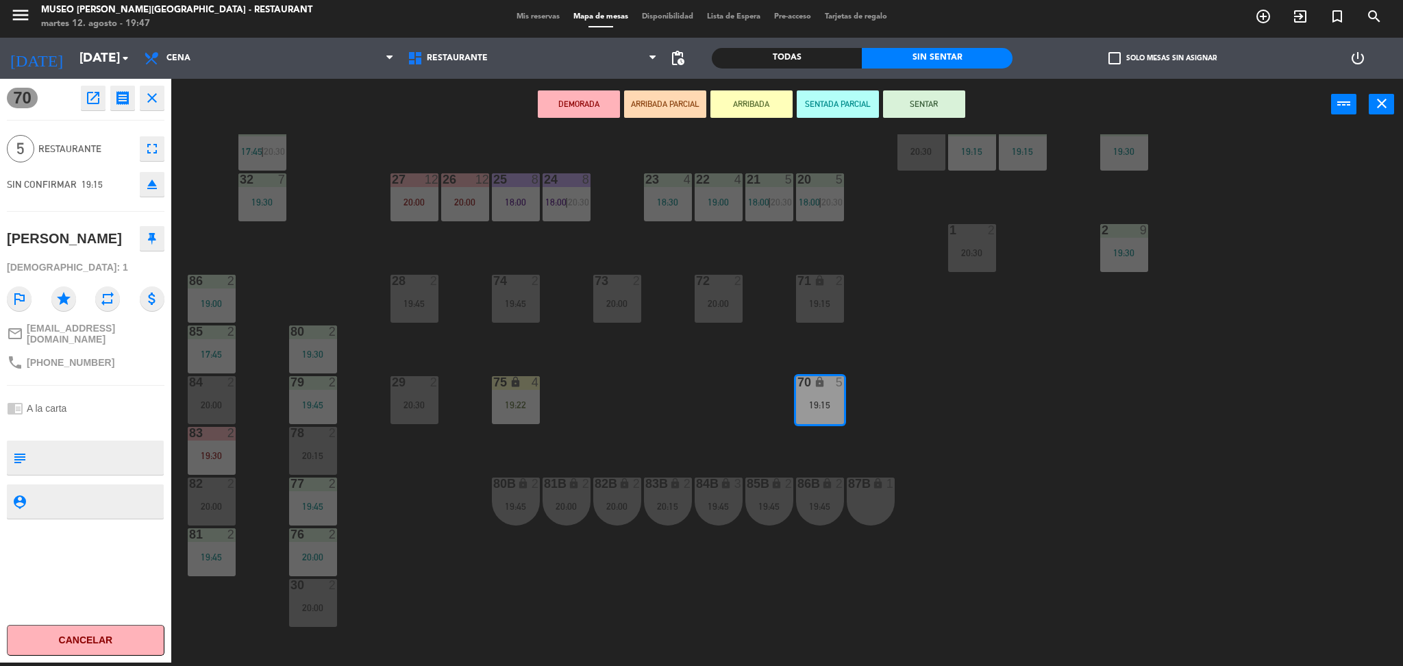
click at [748, 425] on div "44 5 19:30 49 2 19:30 54 5 19:45 64 warning 1 19:30 | 20:30 48 2 19:45 53 3 18:…" at bounding box center [794, 400] width 1218 height 532
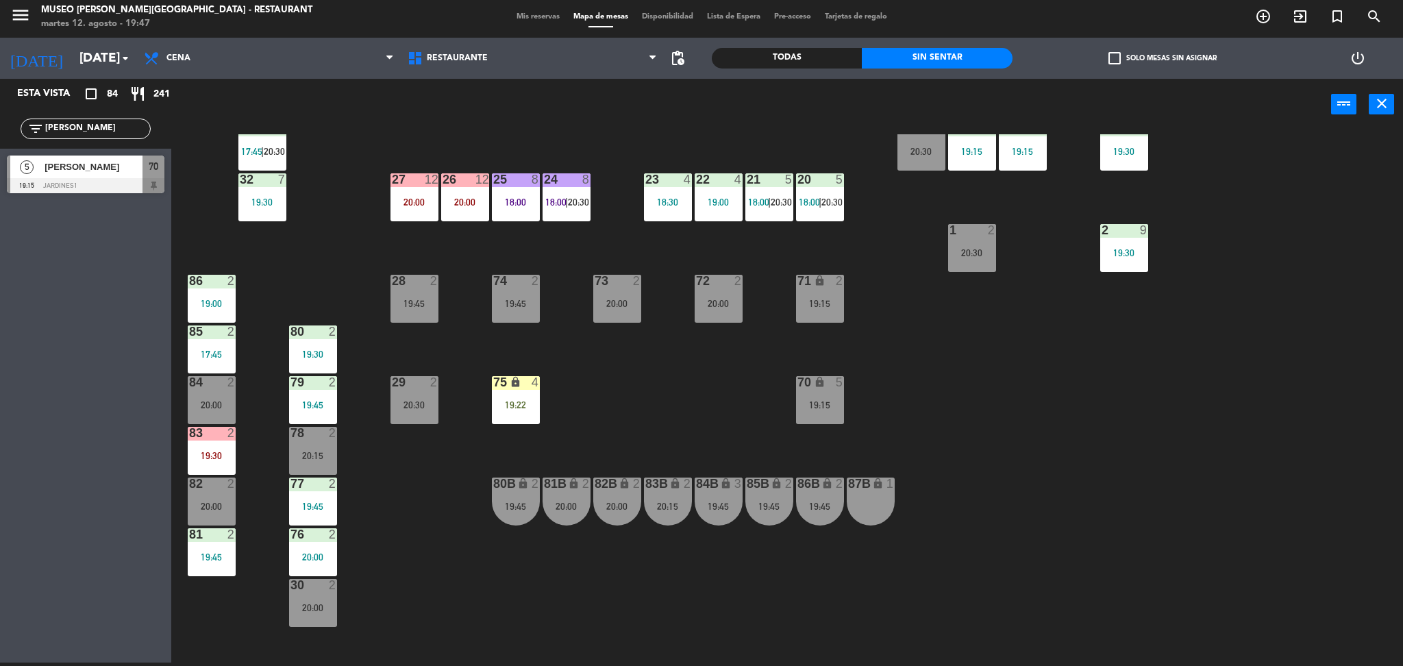
click at [153, 182] on div at bounding box center [86, 185] width 158 height 15
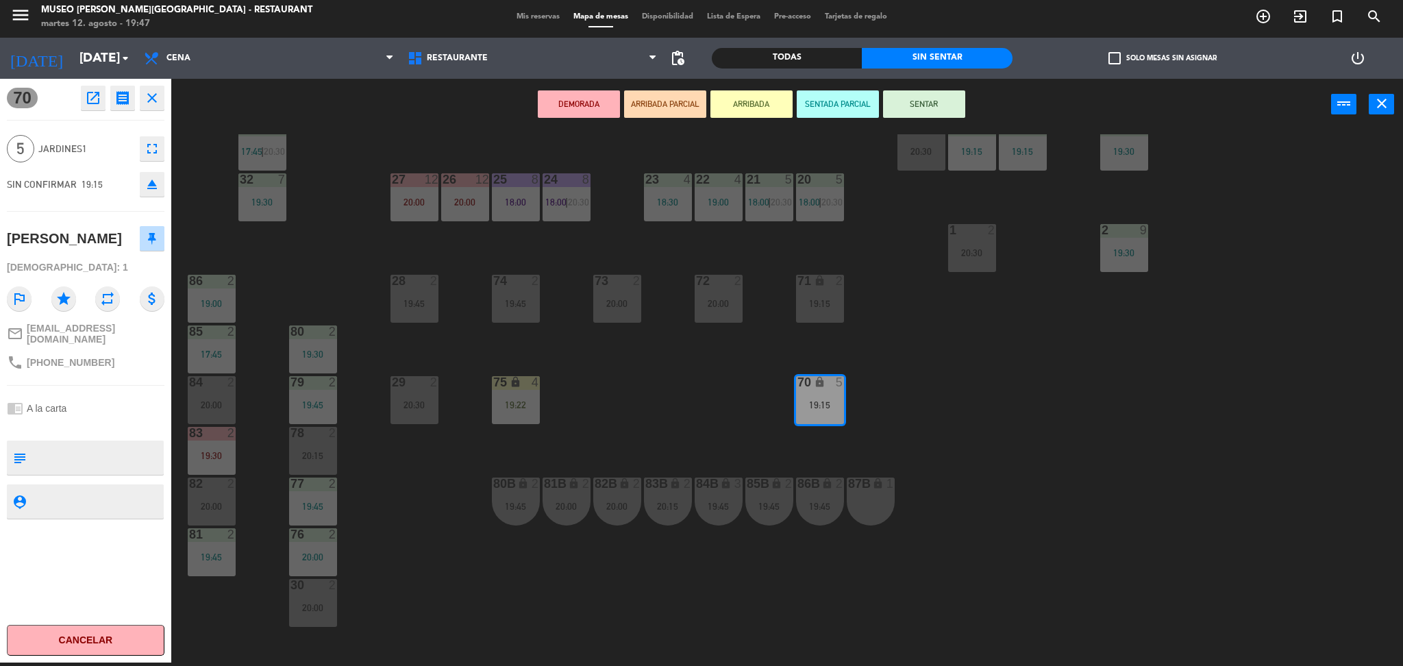
click at [99, 465] on textarea at bounding box center [97, 457] width 131 height 29
type textarea "1 de 4 llegó 19:47 tiempo espera 40 min - 1hora"
click at [79, 419] on div "chrome_reader_mode A la carta" at bounding box center [86, 408] width 158 height 26
click at [682, 431] on div "44 5 19:30 49 2 19:30 54 5 19:45 64 warning 1 19:30 | 20:30 48 2 19:45 53 3 18:…" at bounding box center [794, 400] width 1218 height 532
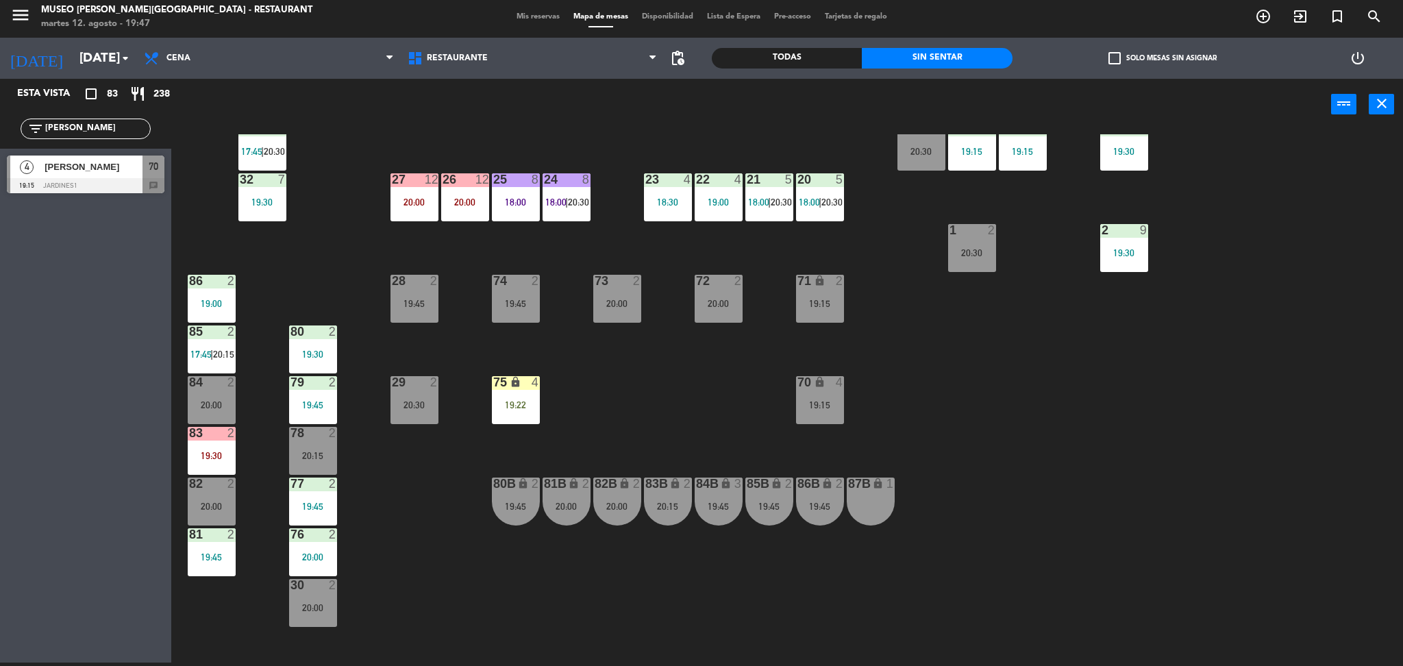
click at [847, 407] on div "44 5 19:30 49 2 19:30 54 5 19:45 64 warning 1 19:30 | 20:30 48 2 19:45 53 3 18:…" at bounding box center [794, 400] width 1218 height 532
click at [825, 407] on div "19:15" at bounding box center [820, 405] width 48 height 10
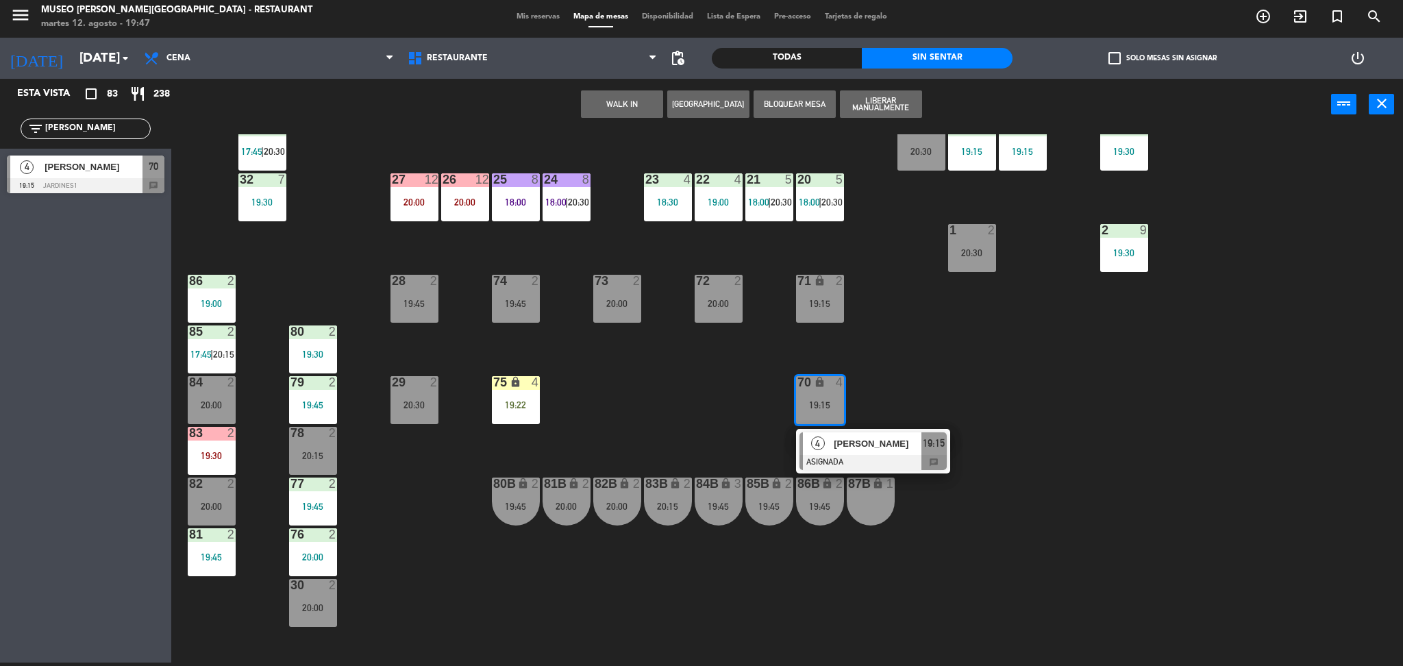
click at [853, 442] on span "[PERSON_NAME]" at bounding box center [878, 443] width 88 height 14
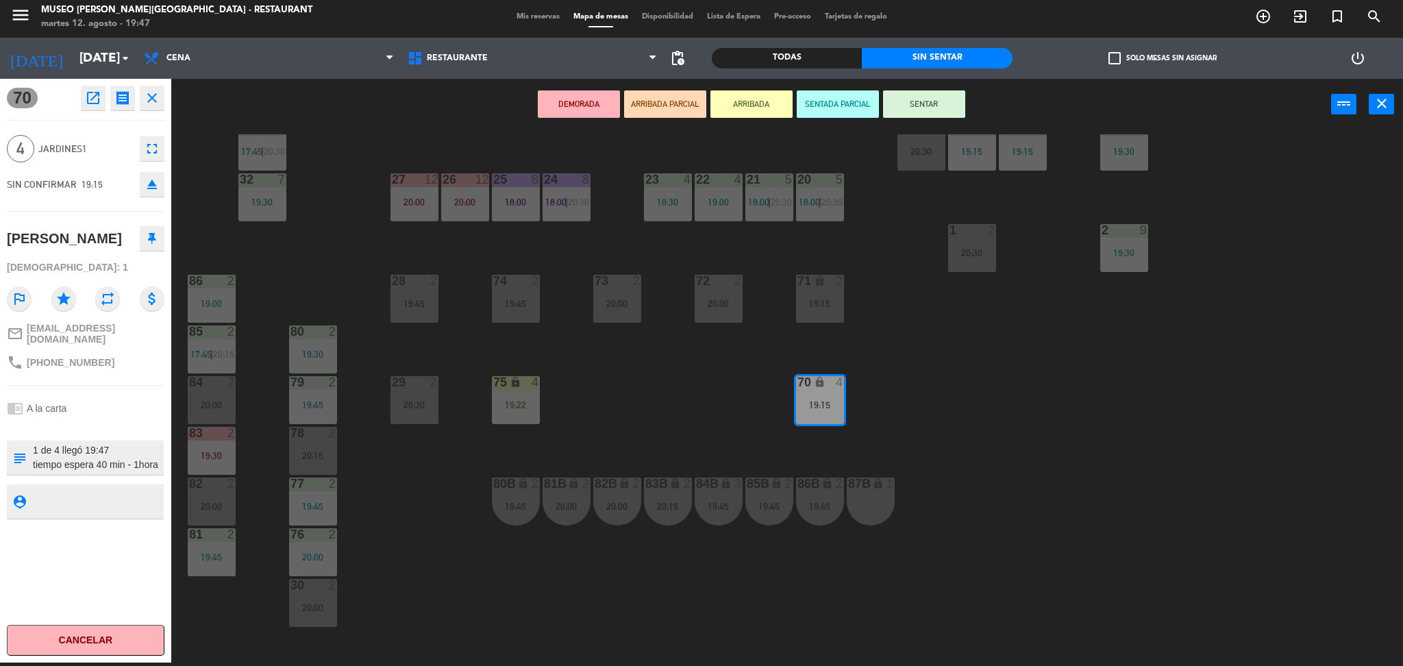
click at [671, 110] on button "ARRIBADA PARCIAL" at bounding box center [665, 103] width 82 height 27
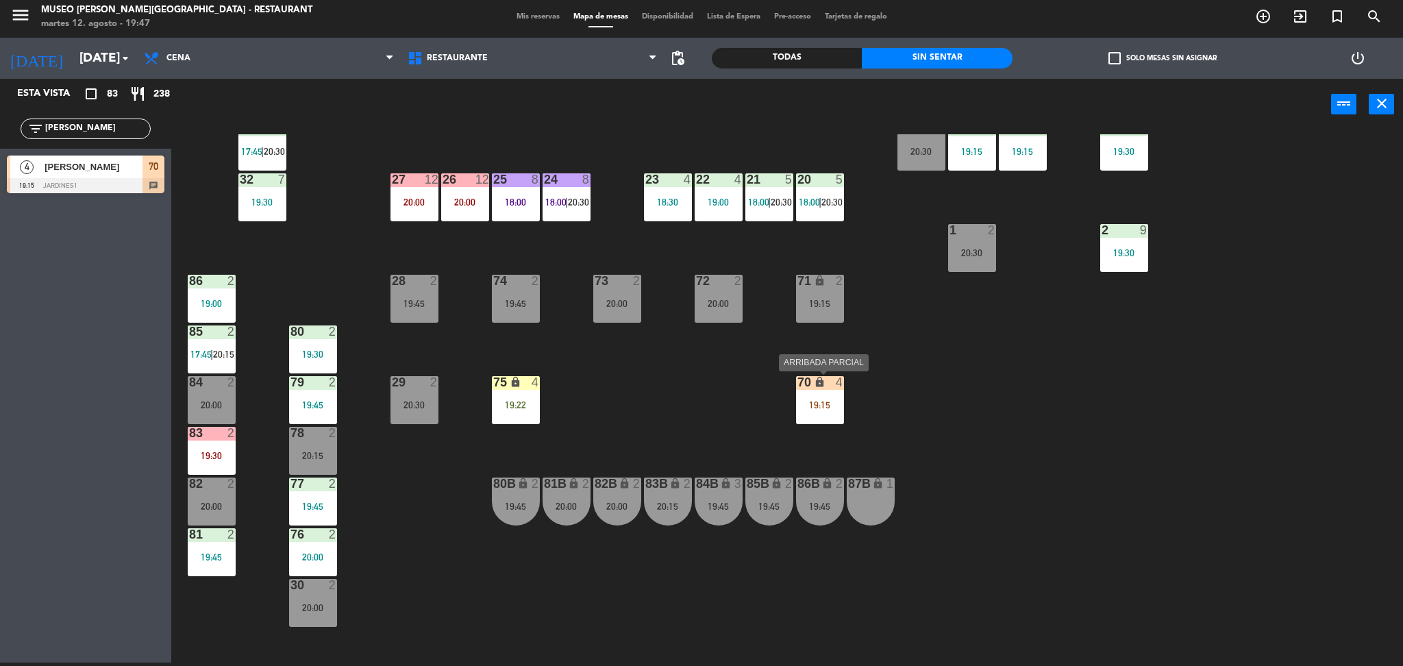
click at [825, 400] on div "19:15" at bounding box center [820, 405] width 48 height 10
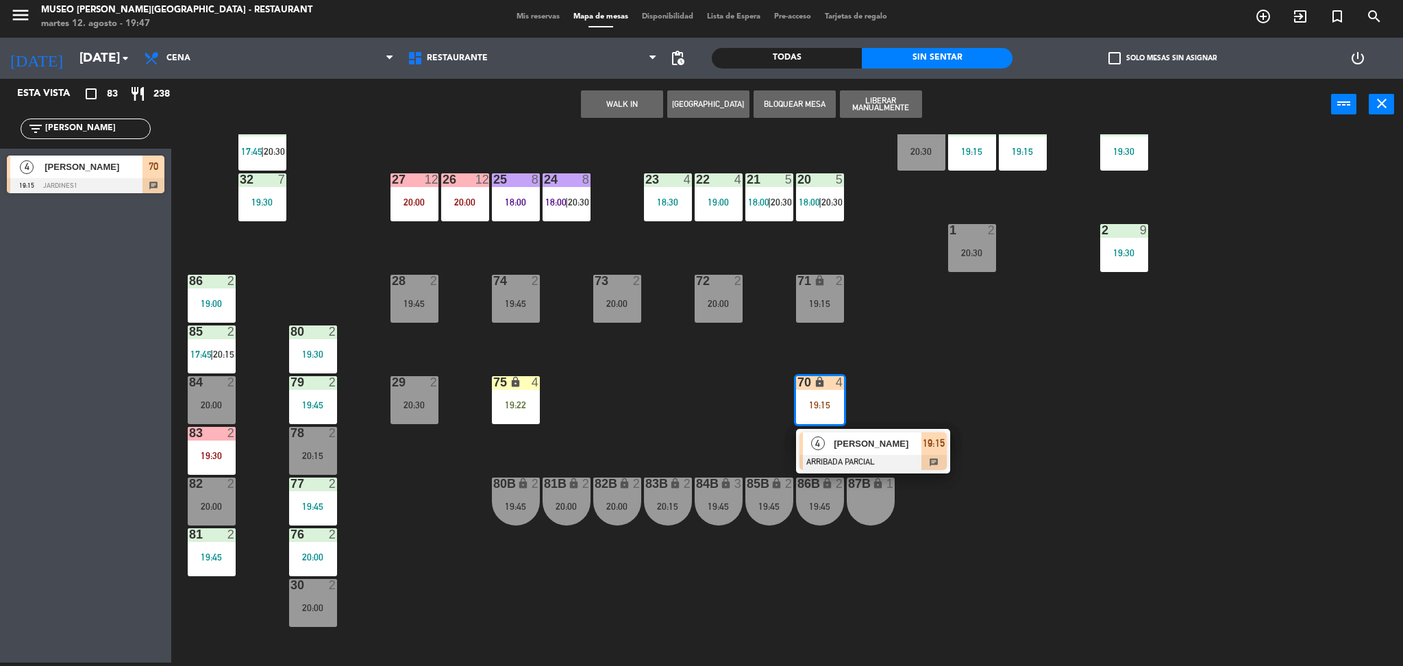
click at [857, 450] on span "[PERSON_NAME]" at bounding box center [878, 443] width 88 height 14
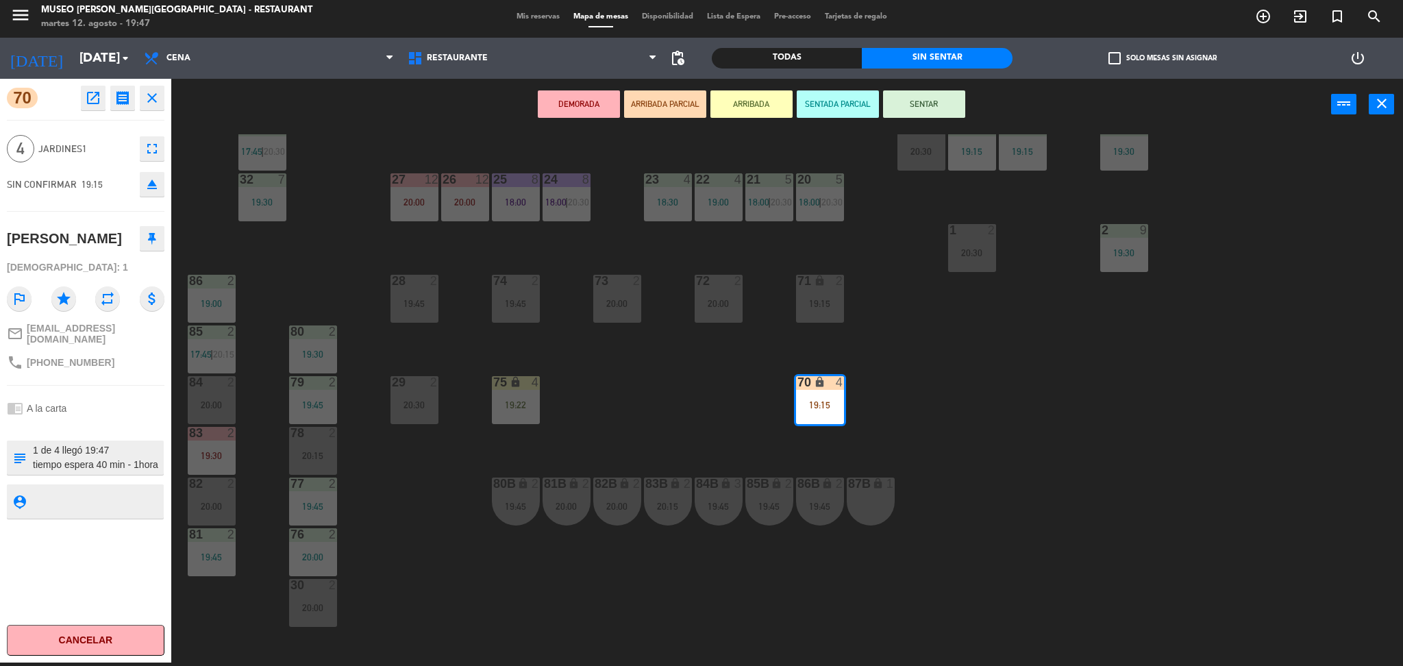
click at [582, 419] on div "44 5 19:30 49 2 19:30 54 5 19:45 64 warning 1 19:30 | 20:30 48 2 19:45 53 3 18:…" at bounding box center [794, 400] width 1218 height 532
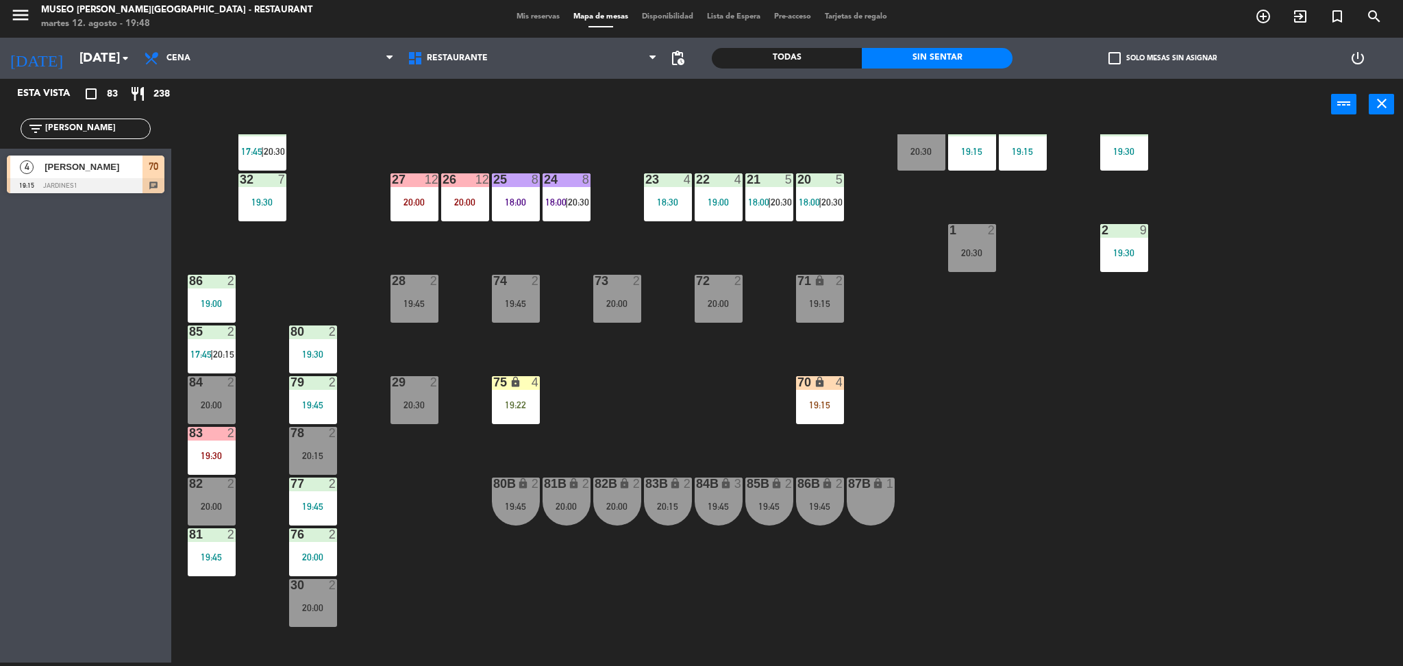
drag, startPoint x: 92, startPoint y: 135, endPoint x: 0, endPoint y: 160, distance: 95.0
click at [0, 160] on div "Esta vista crop_square 83 restaurant 238 filter_list andrea 4 ANDREA CAROLINA 1…" at bounding box center [85, 139] width 171 height 121
type input "luis"
click at [36, 331] on div "Esta vista crop_square 83 restaurant 238 filter_list luis 2 Luis López Briceño …" at bounding box center [85, 371] width 171 height 584
click at [86, 182] on div at bounding box center [86, 185] width 158 height 15
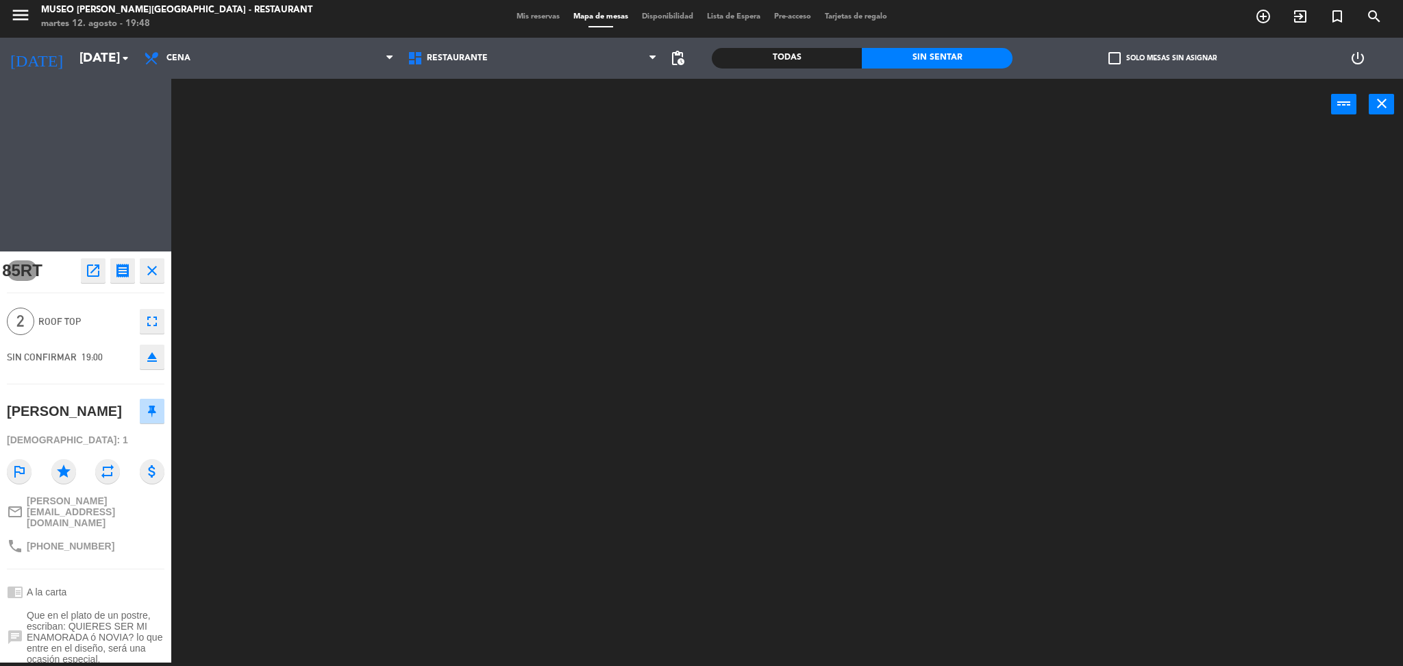
scroll to position [0, 0]
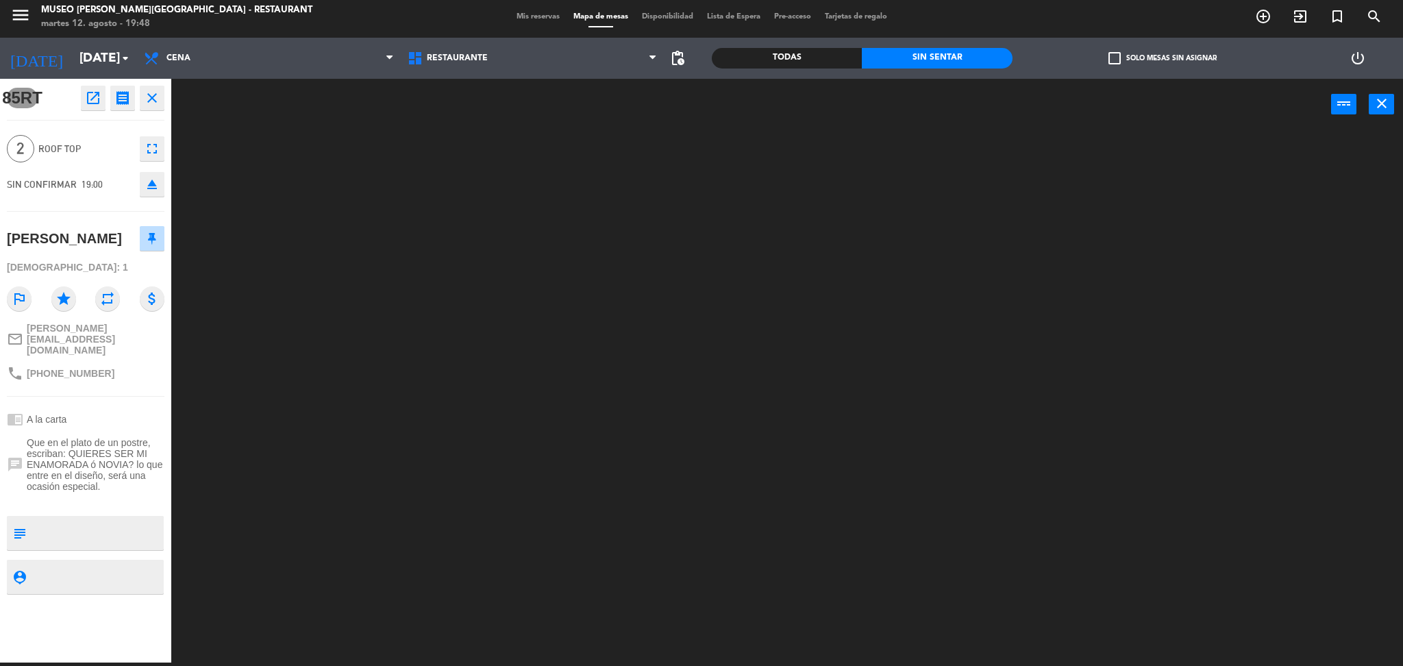
click at [84, 523] on textarea at bounding box center [97, 533] width 131 height 29
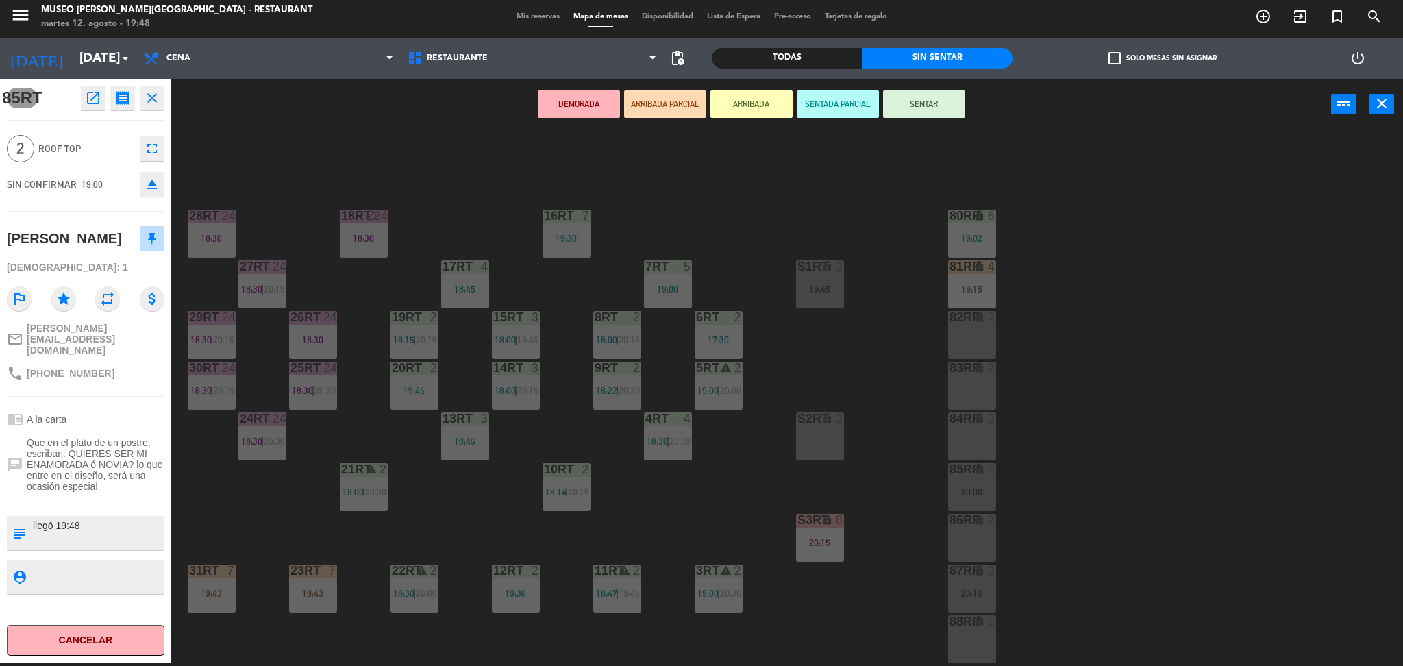
type textarea "llegó 19:48"
click at [73, 491] on span "Que en el plato de un postre, escriban: QUIERES SER MI ENAMORADA ó NOVIA? lo qu…" at bounding box center [96, 464] width 138 height 55
click at [673, 110] on button "ARRIBADA PARCIAL" at bounding box center [665, 103] width 82 height 27
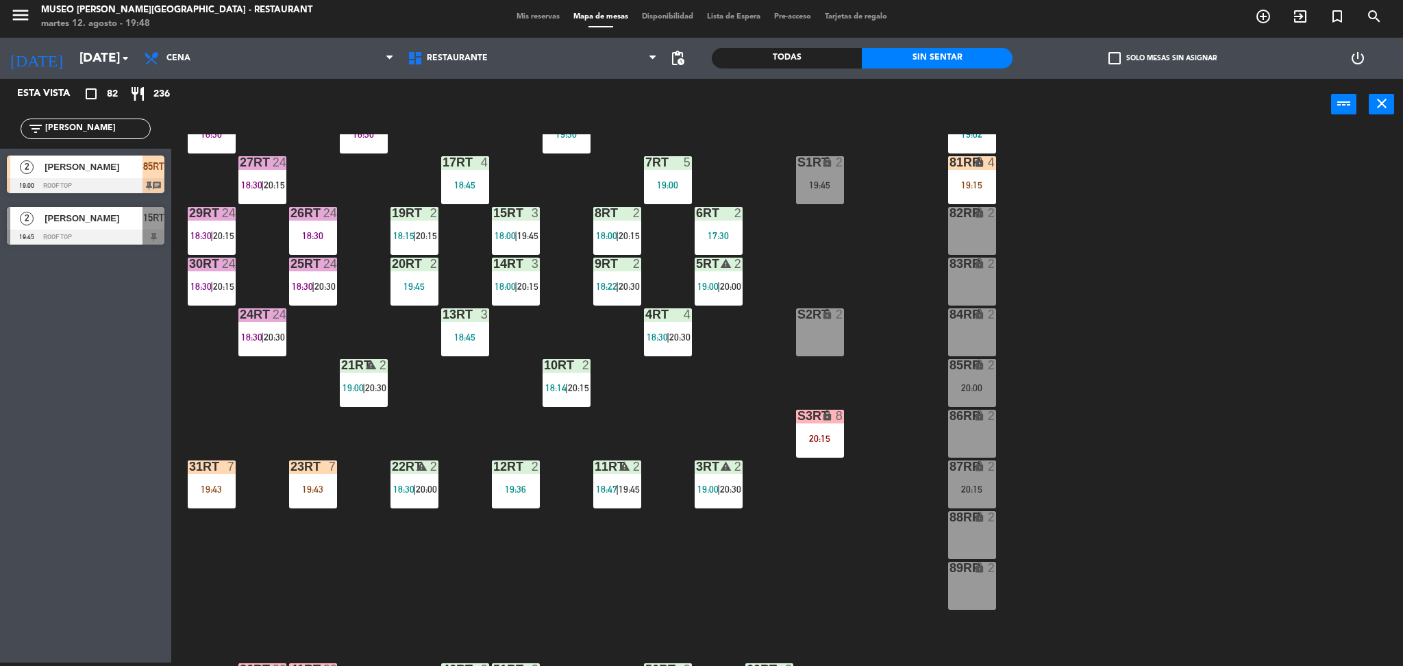
scroll to position [105, 0]
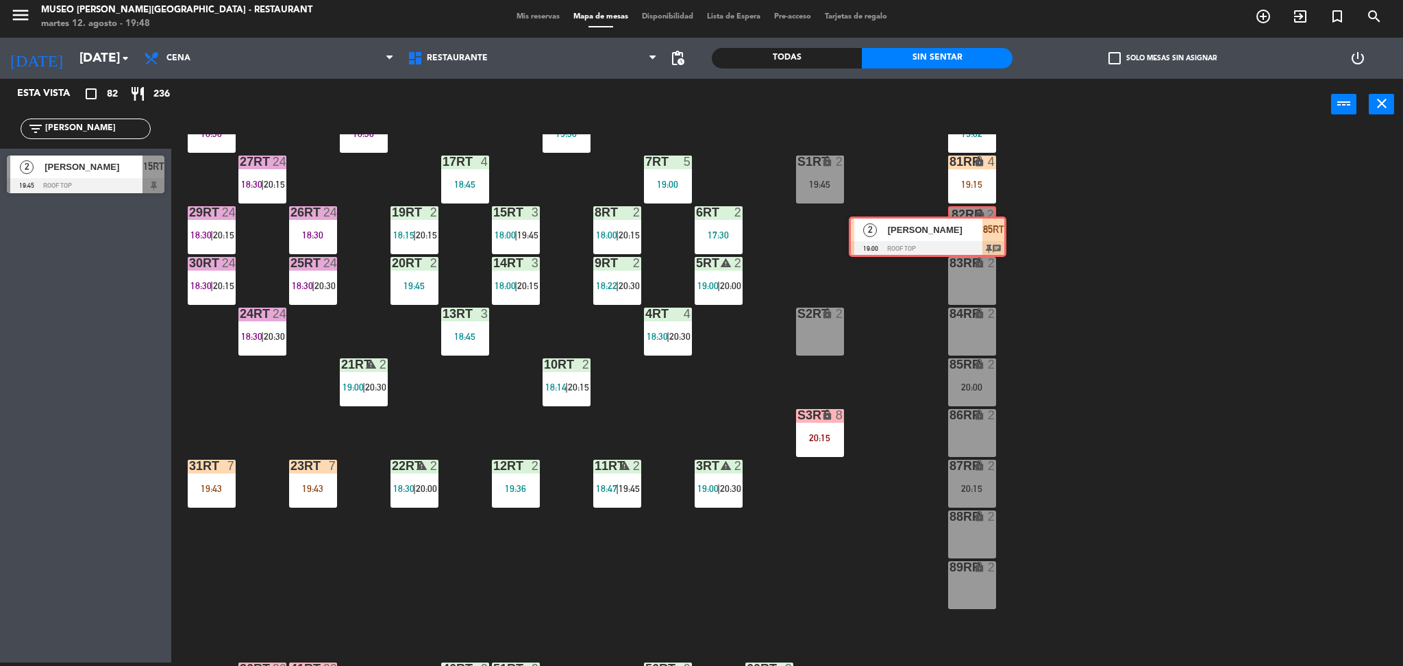
drag, startPoint x: 138, startPoint y: 219, endPoint x: 977, endPoint y: 229, distance: 839.8
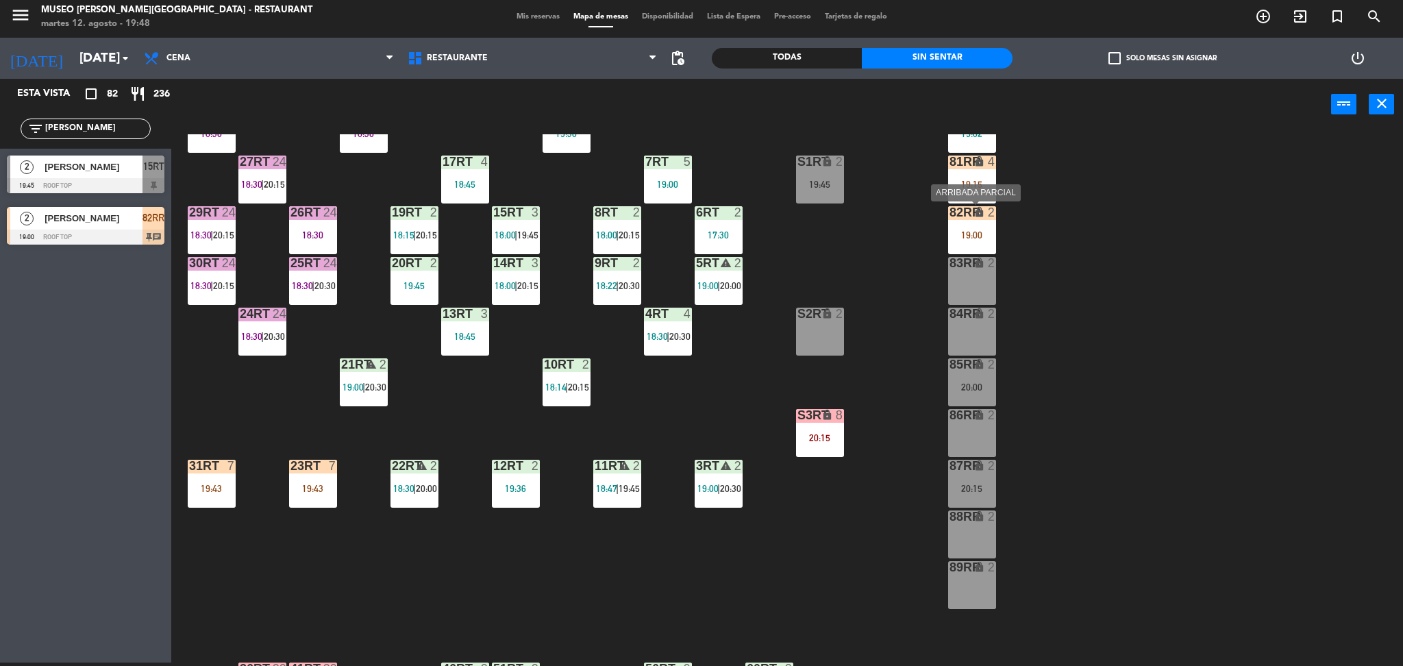
click at [977, 236] on div "19:00" at bounding box center [972, 235] width 48 height 10
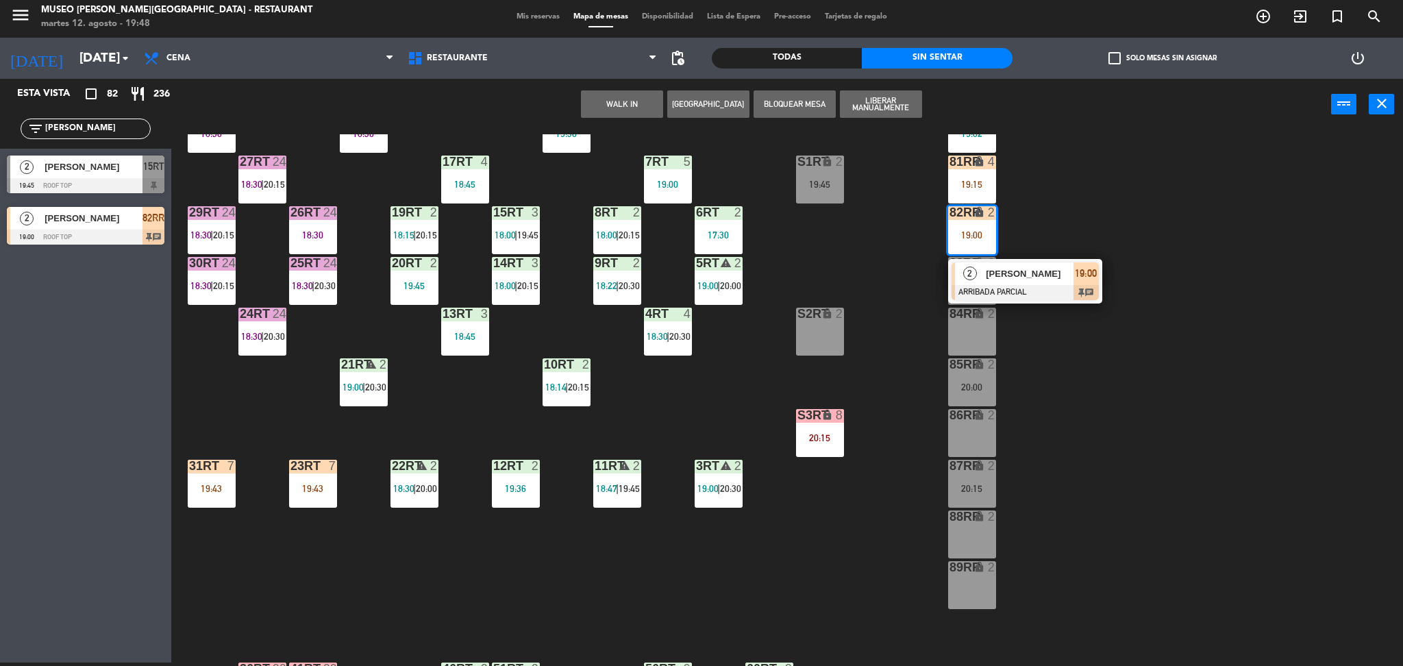
click at [1016, 293] on div at bounding box center [1024, 292] width 147 height 15
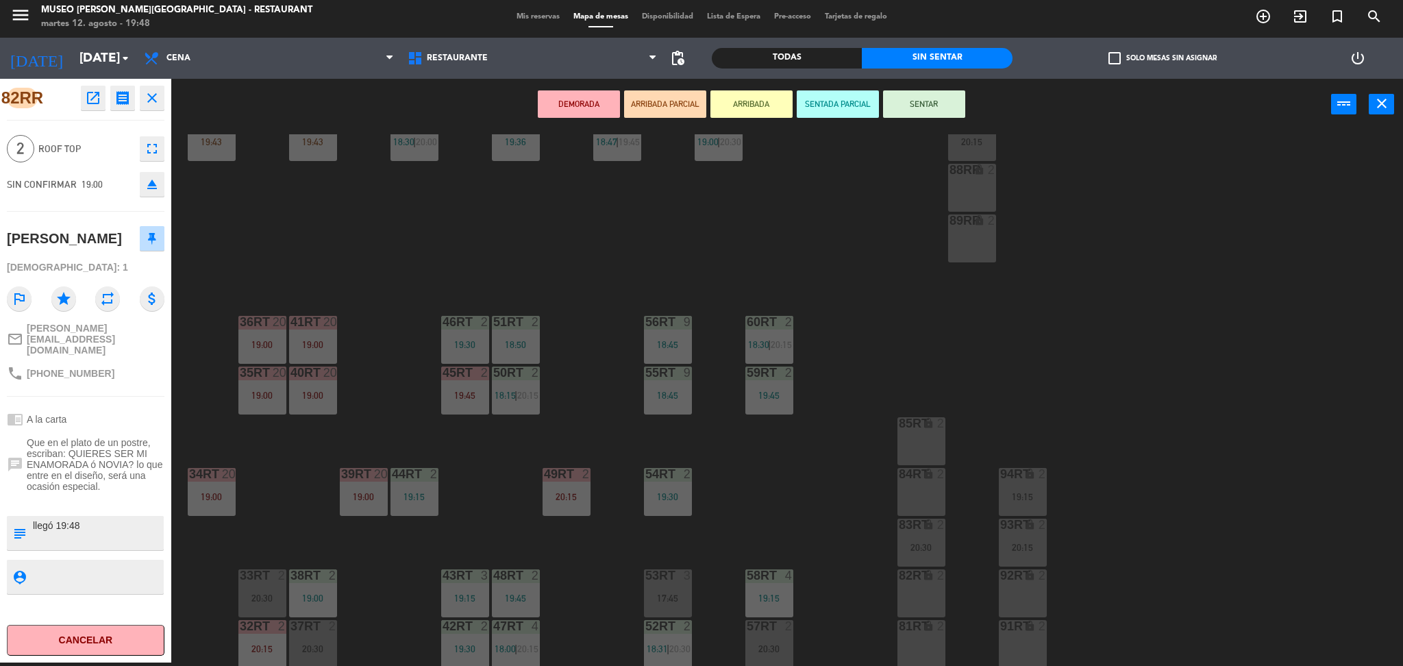
scroll to position [450, 0]
click at [563, 399] on div "18RT block 24 18:30 16RT 7 19:30 28RT 24 18:30 80RR lock 6 19:02 27RT 24 18:30 …" at bounding box center [794, 400] width 1218 height 532
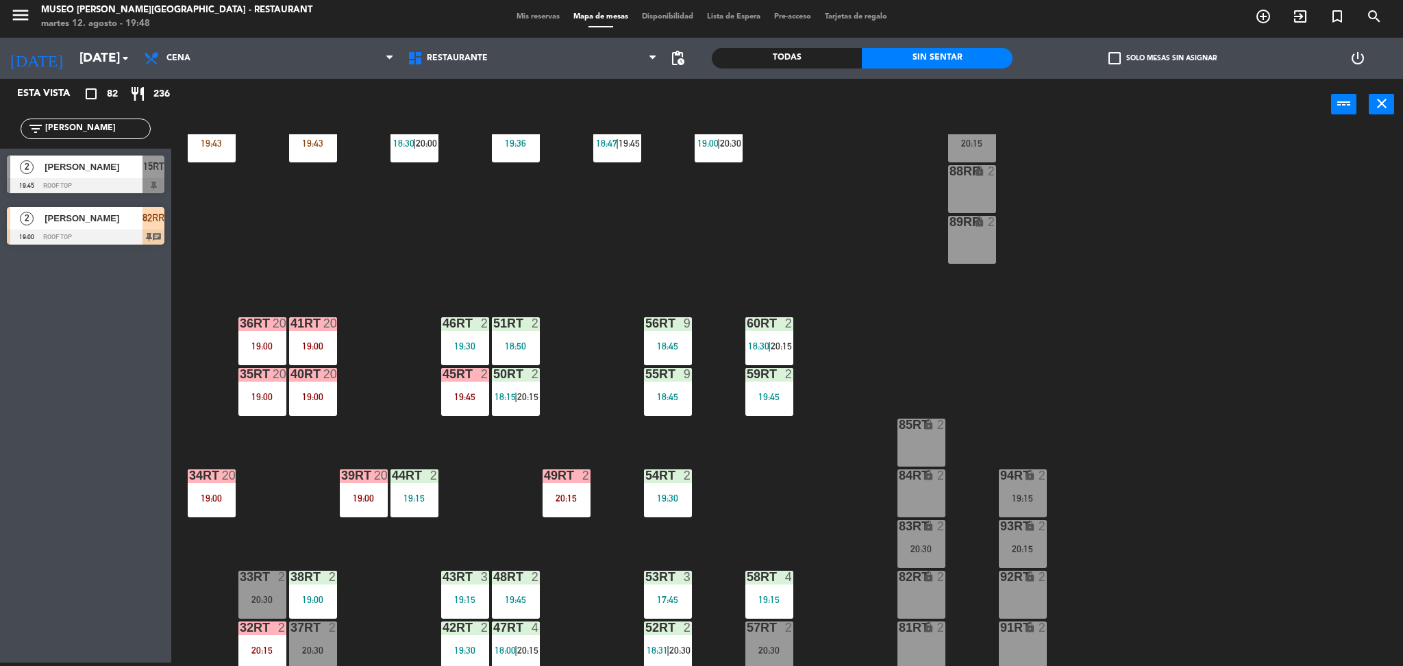
drag, startPoint x: 115, startPoint y: 130, endPoint x: 0, endPoint y: 151, distance: 117.0
click at [0, 151] on div "Esta vista crop_square 82 restaurant 236 filter_list luis 2 Luis Rivero 19:45 R…" at bounding box center [85, 165] width 171 height 173
type input "reyna"
click at [145, 234] on div at bounding box center [86, 236] width 158 height 15
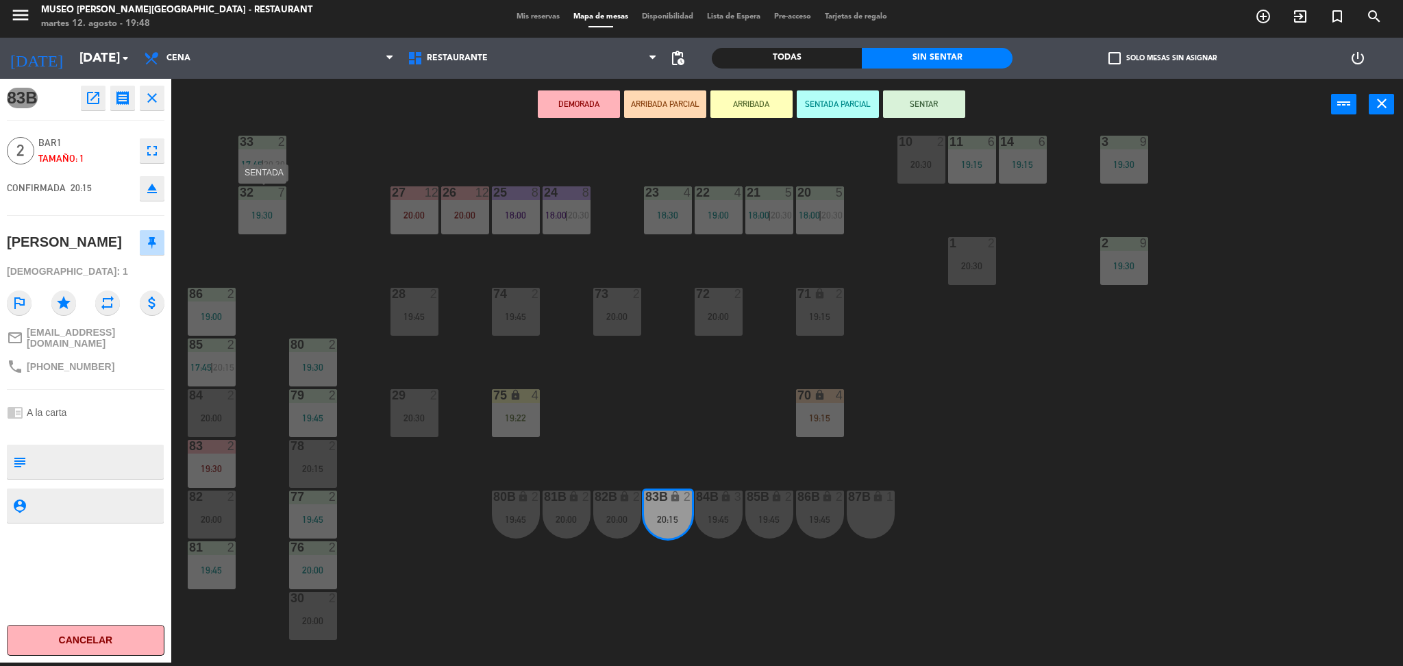
scroll to position [419, 0]
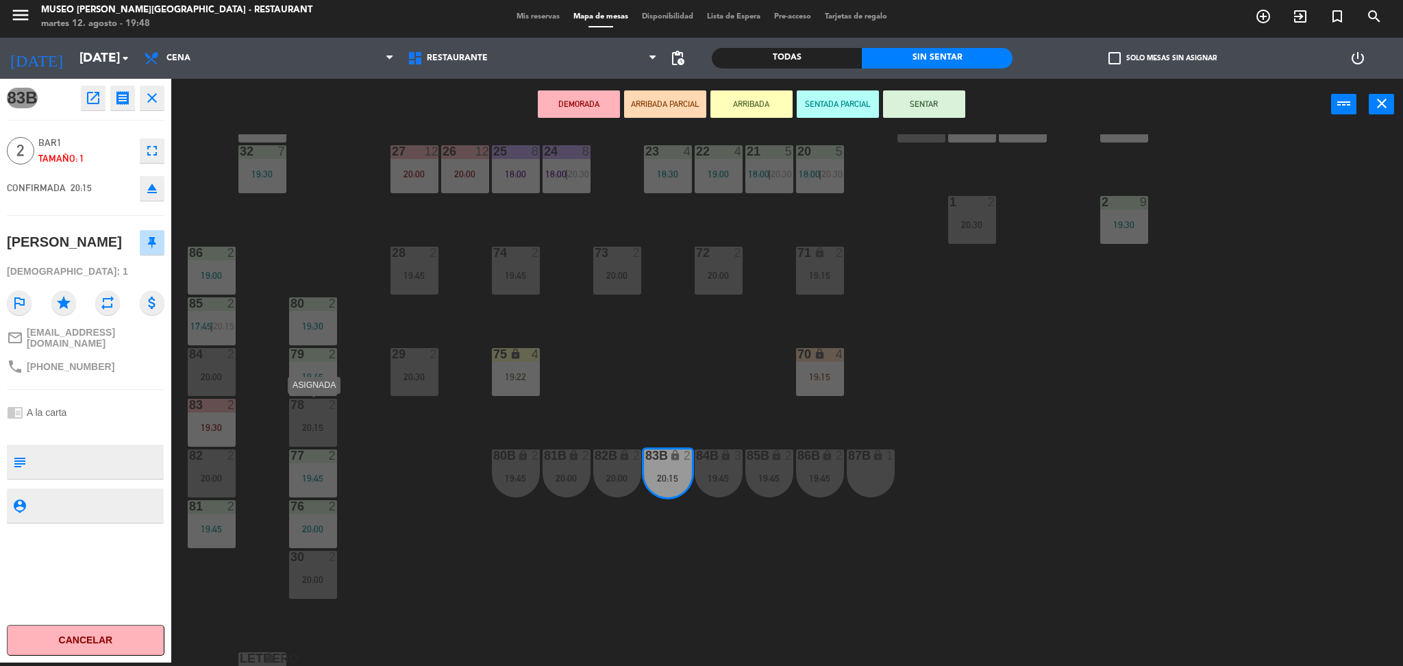
click at [327, 425] on div "20:15" at bounding box center [313, 428] width 48 height 10
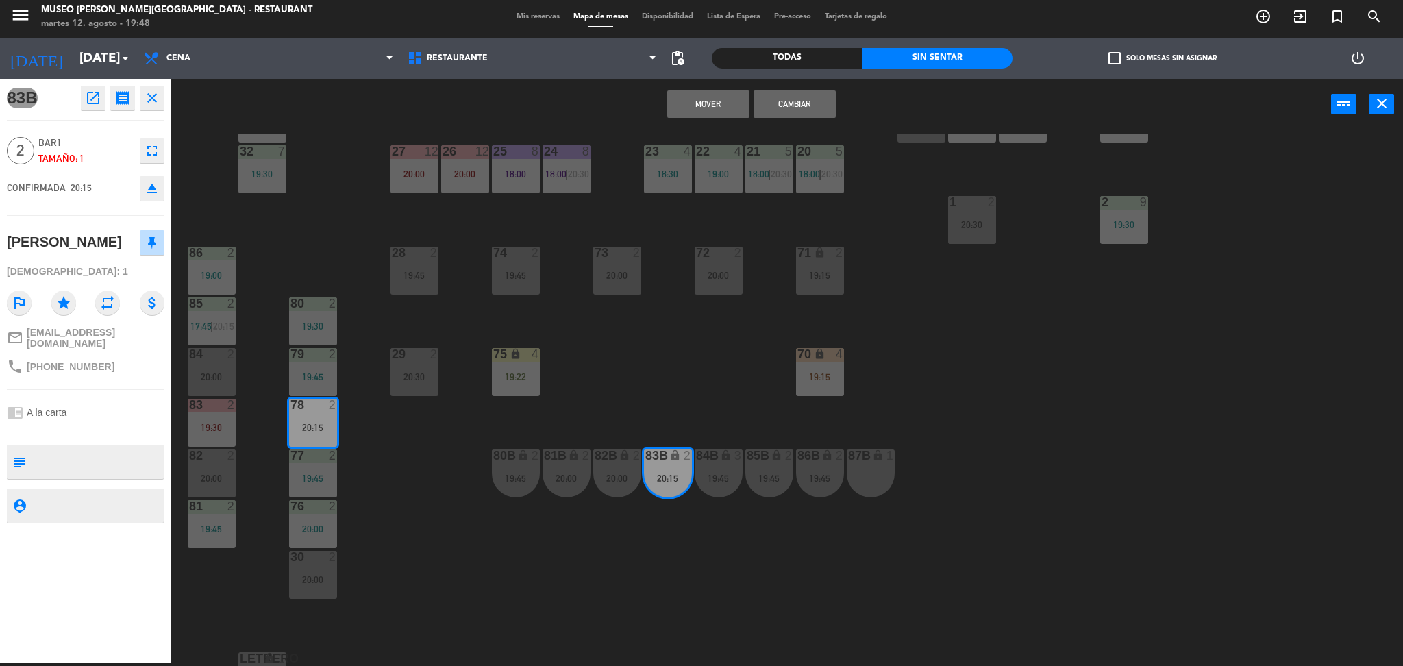
click at [796, 96] on button "Cambiar" at bounding box center [794, 103] width 82 height 27
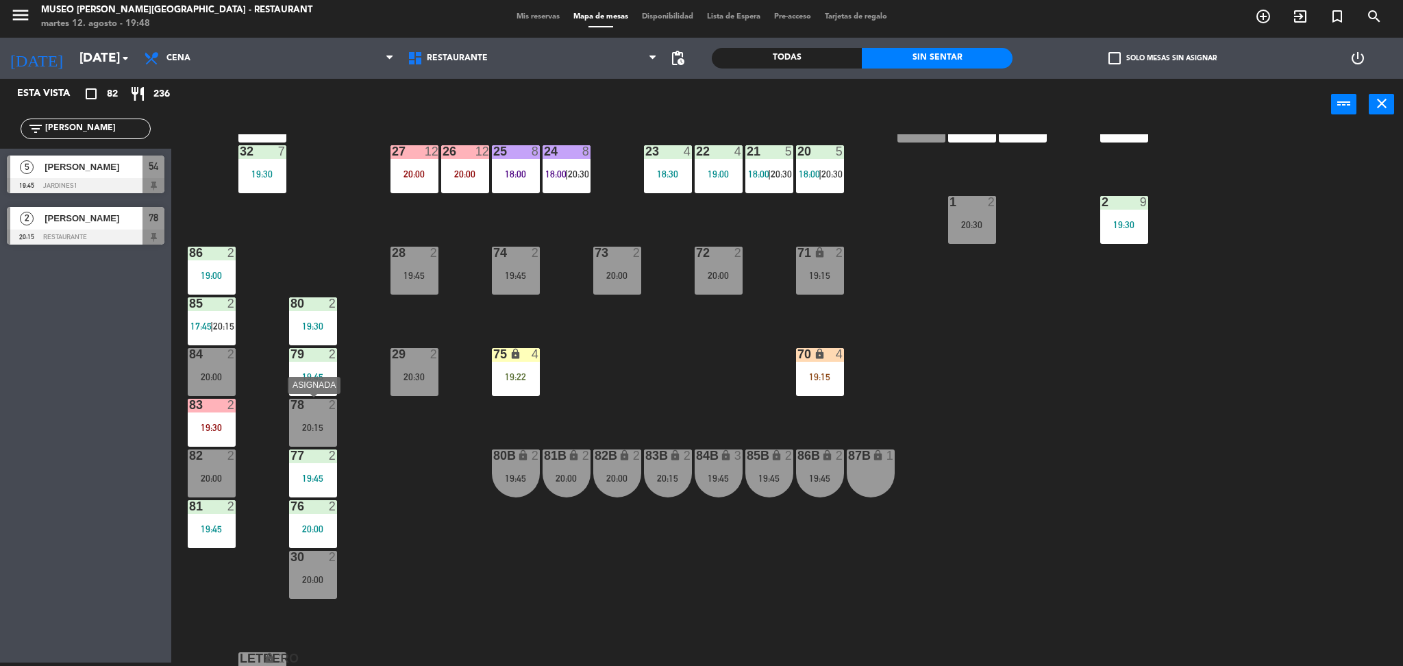
click at [322, 426] on div "20:15" at bounding box center [313, 428] width 48 height 10
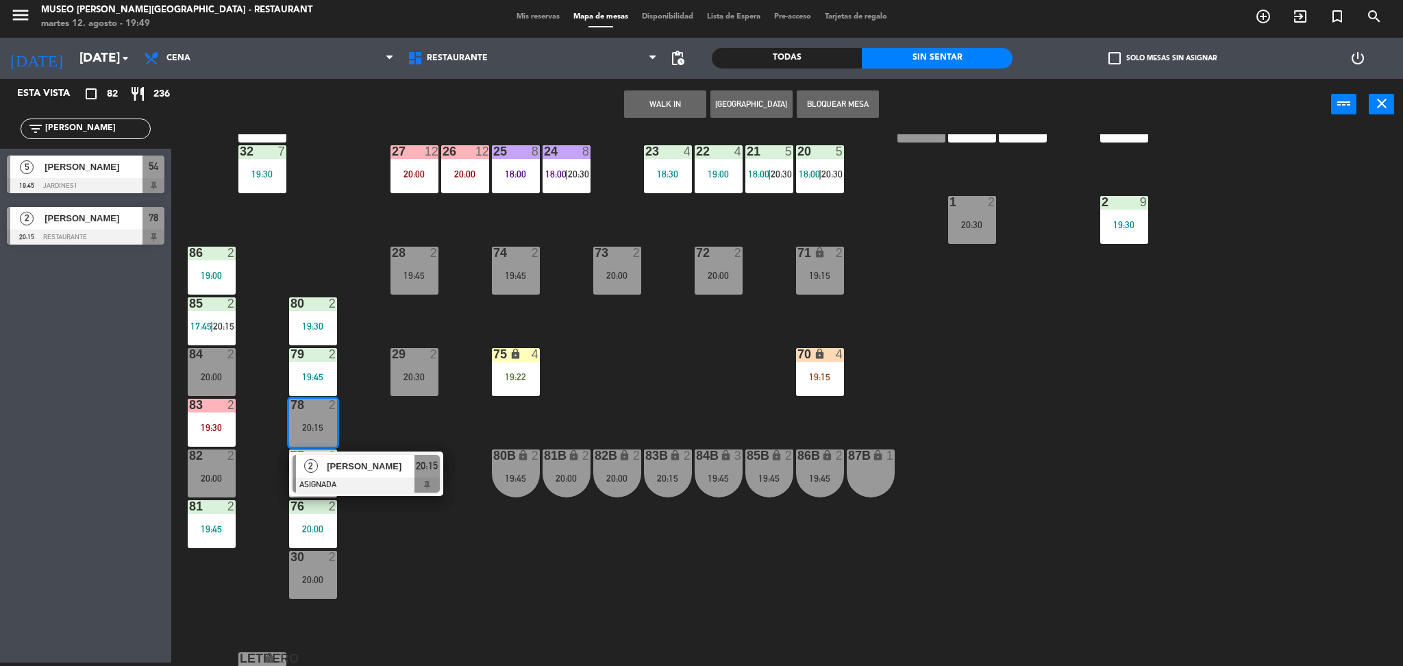
click at [355, 472] on span "[PERSON_NAME]" at bounding box center [371, 466] width 88 height 14
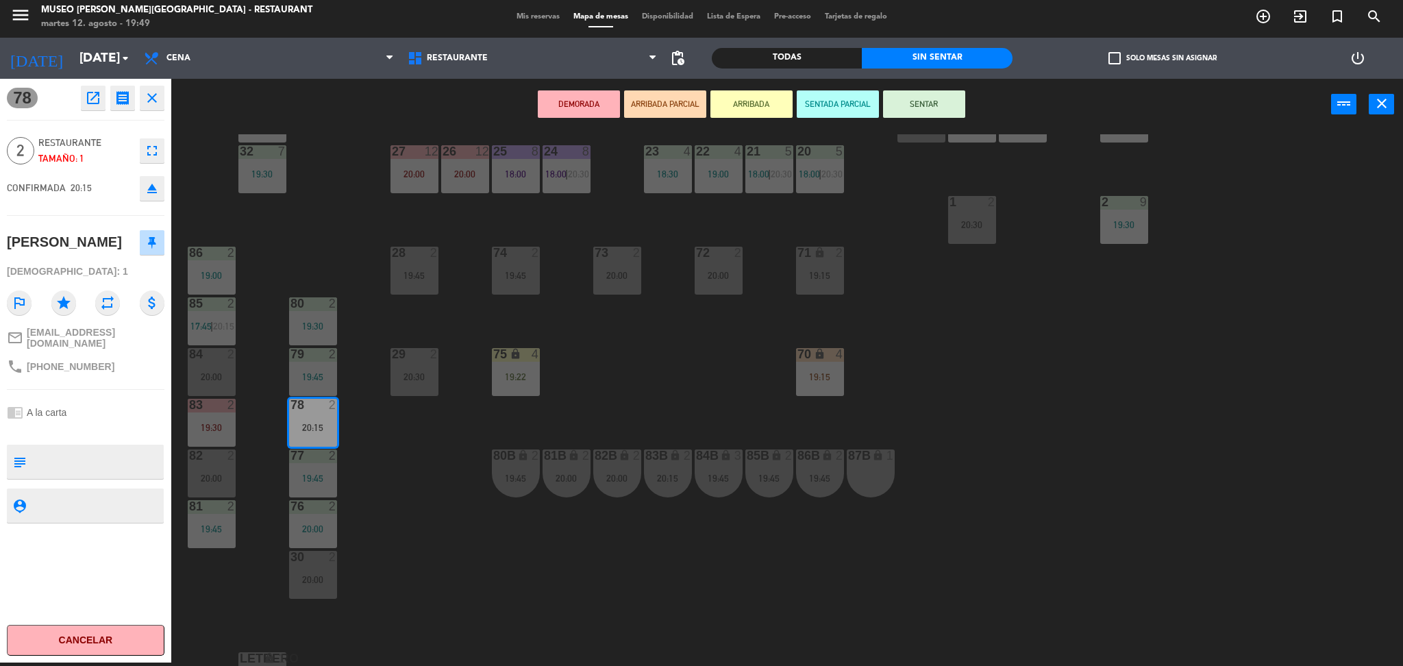
click at [677, 111] on button "ARRIBADA PARCIAL" at bounding box center [665, 103] width 82 height 27
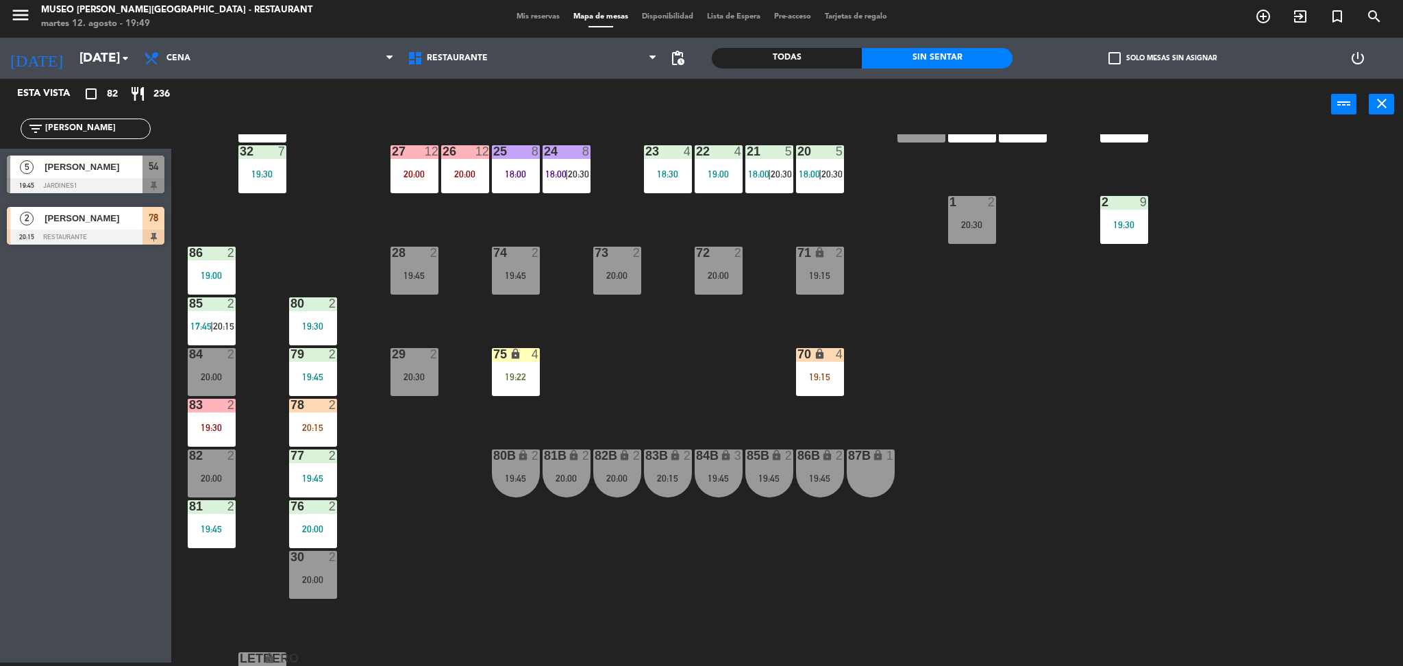
click at [471, 408] on div "44 5 19:30 49 2 19:30 54 5 19:45 64 warning 1 19:30 | 20:30 48 2 19:45 53 3 18:…" at bounding box center [794, 400] width 1218 height 532
drag, startPoint x: 118, startPoint y: 127, endPoint x: 0, endPoint y: 140, distance: 118.5
click at [0, 140] on div "filter_list reyna" at bounding box center [85, 129] width 171 height 40
type input "loret"
click at [82, 180] on div at bounding box center [86, 185] width 158 height 15
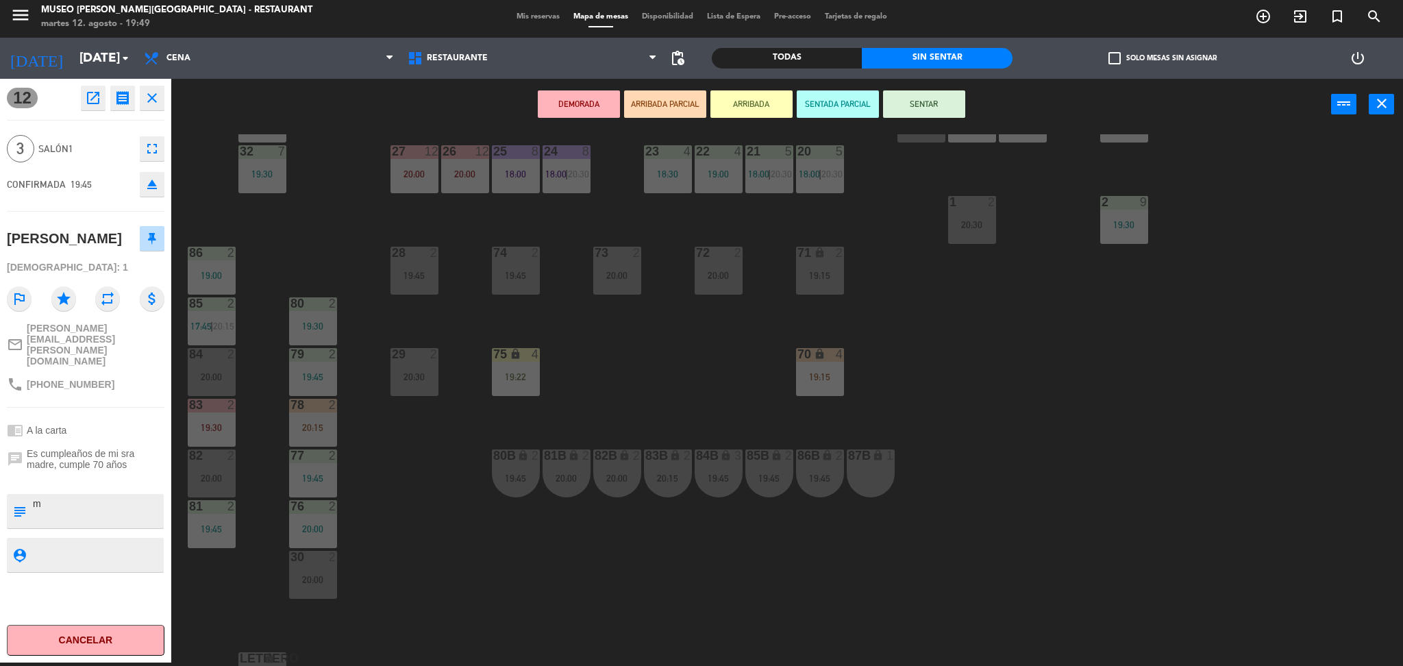
click at [100, 497] on textarea at bounding box center [97, 511] width 131 height 29
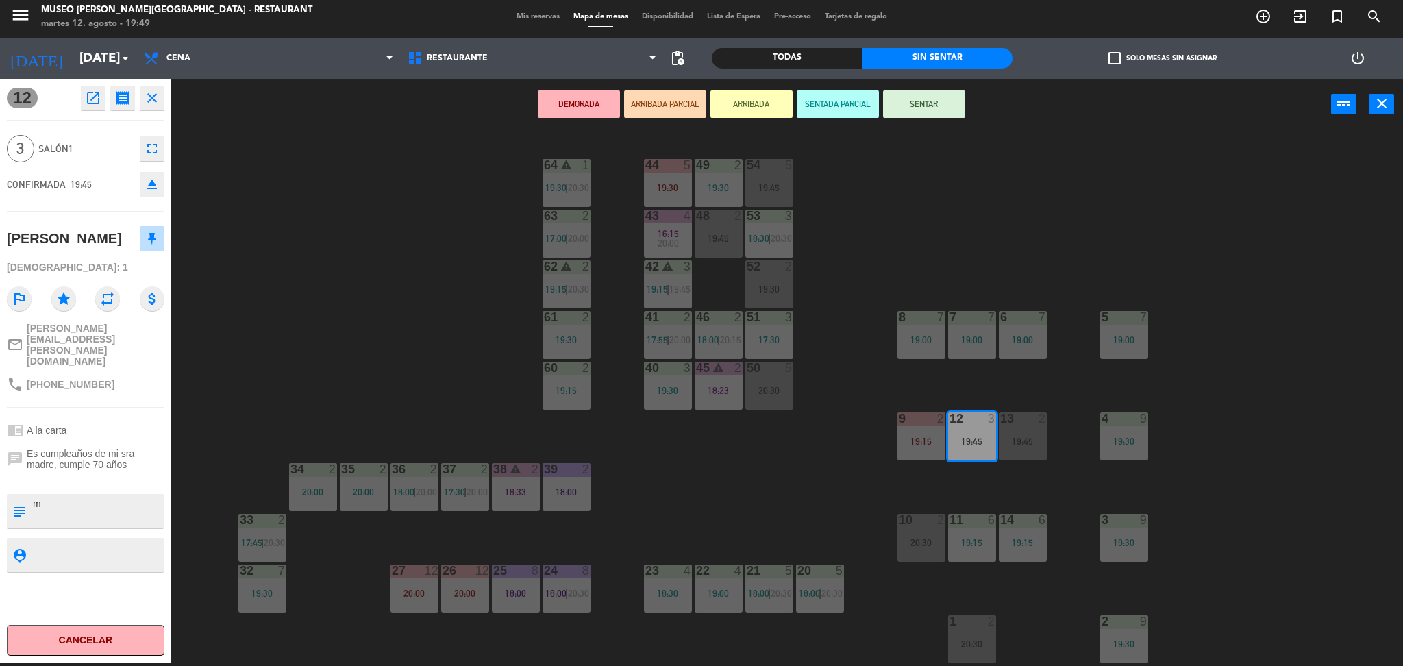
click at [91, 494] on div at bounding box center [97, 511] width 131 height 34
click at [288, 355] on div "44 5 19:30 49 2 19:30 54 5 19:45 64 warning 1 19:30 | 20:30 48 2 19:45 53 3 18:…" at bounding box center [794, 400] width 1218 height 532
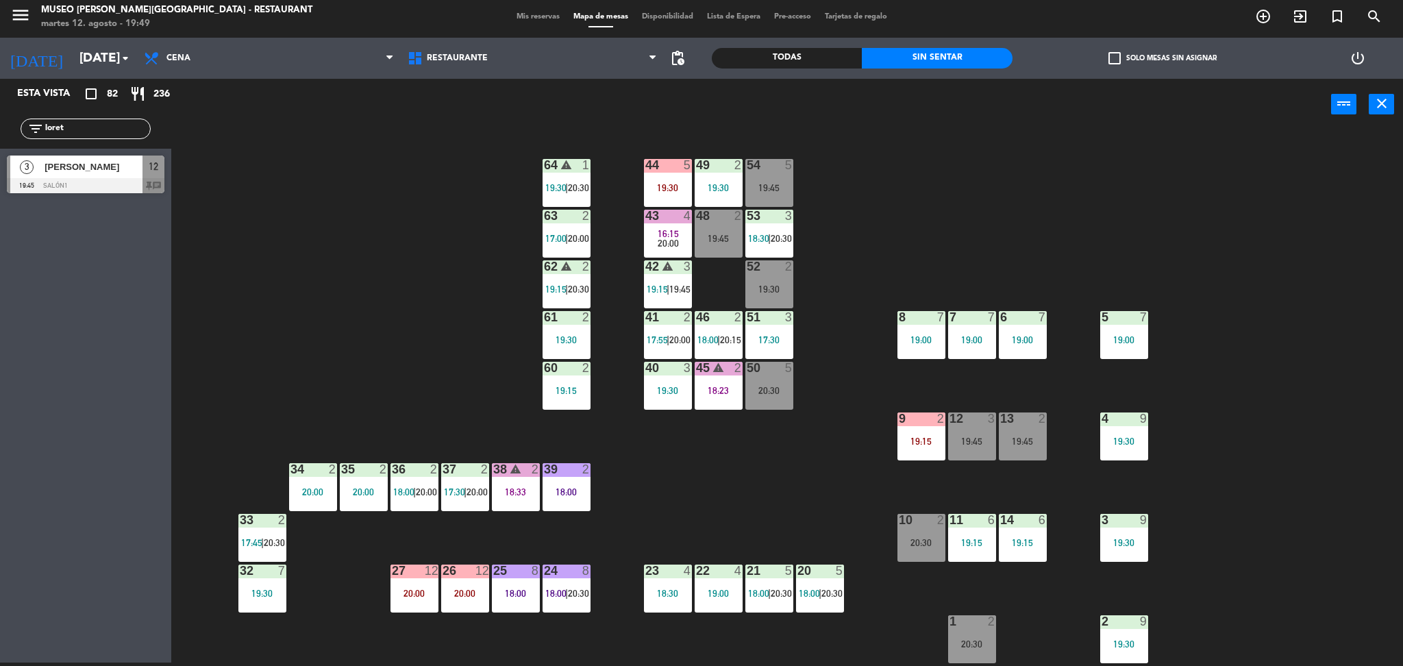
click at [84, 132] on input "loret" at bounding box center [97, 128] width 106 height 15
type input "loreta"
click at [101, 184] on div at bounding box center [86, 185] width 158 height 15
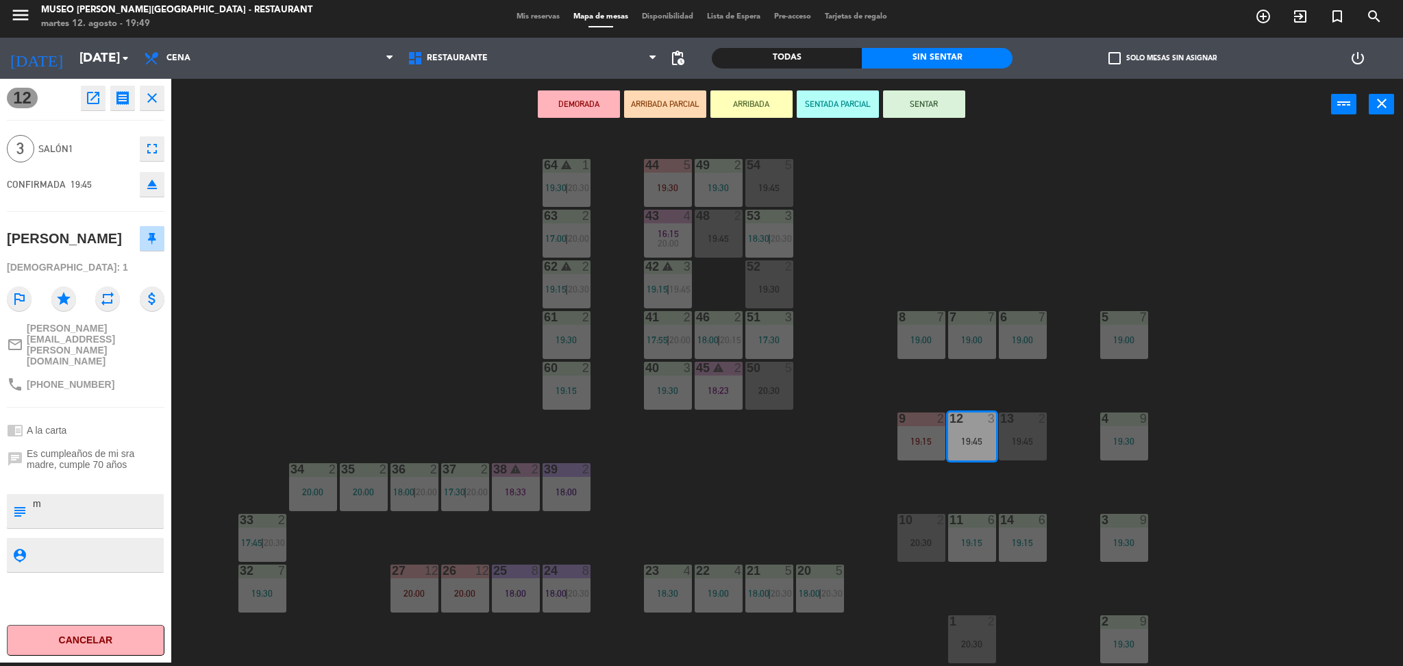
click at [669, 113] on button "ARRIBADA PARCIAL" at bounding box center [665, 103] width 82 height 27
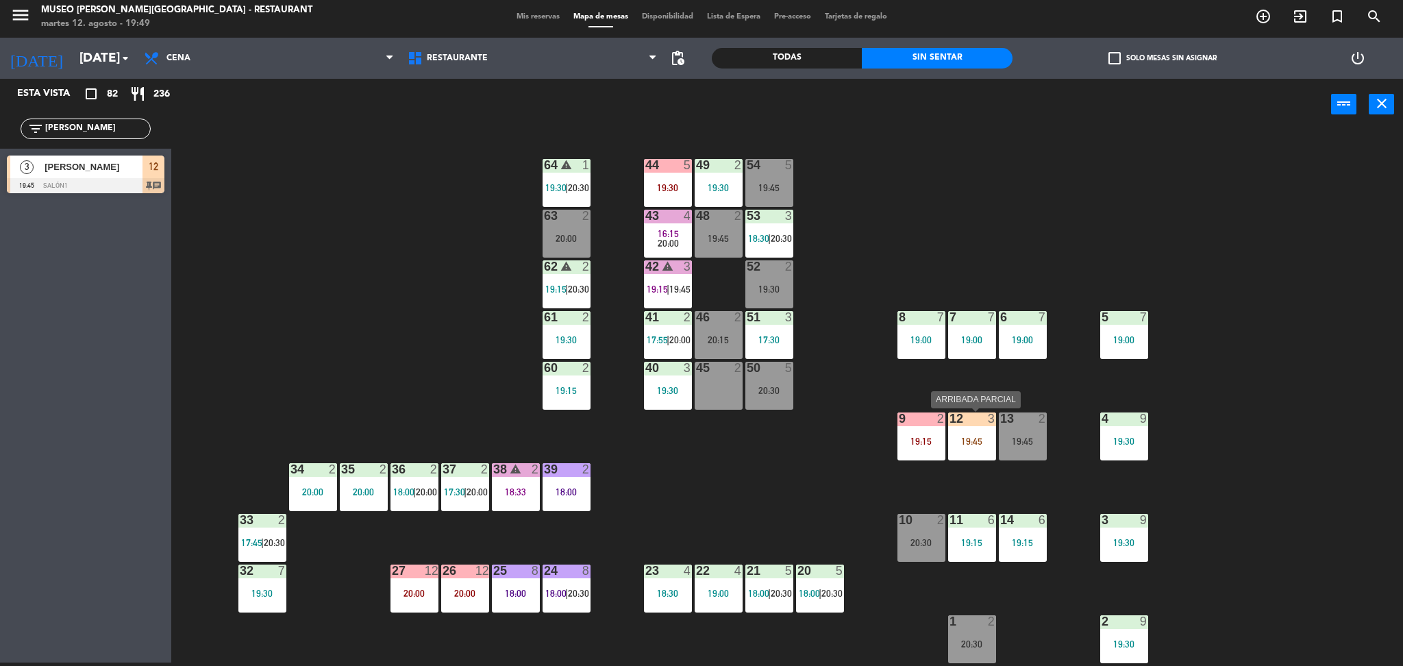
click at [963, 447] on div "12 3 19:45" at bounding box center [972, 436] width 48 height 48
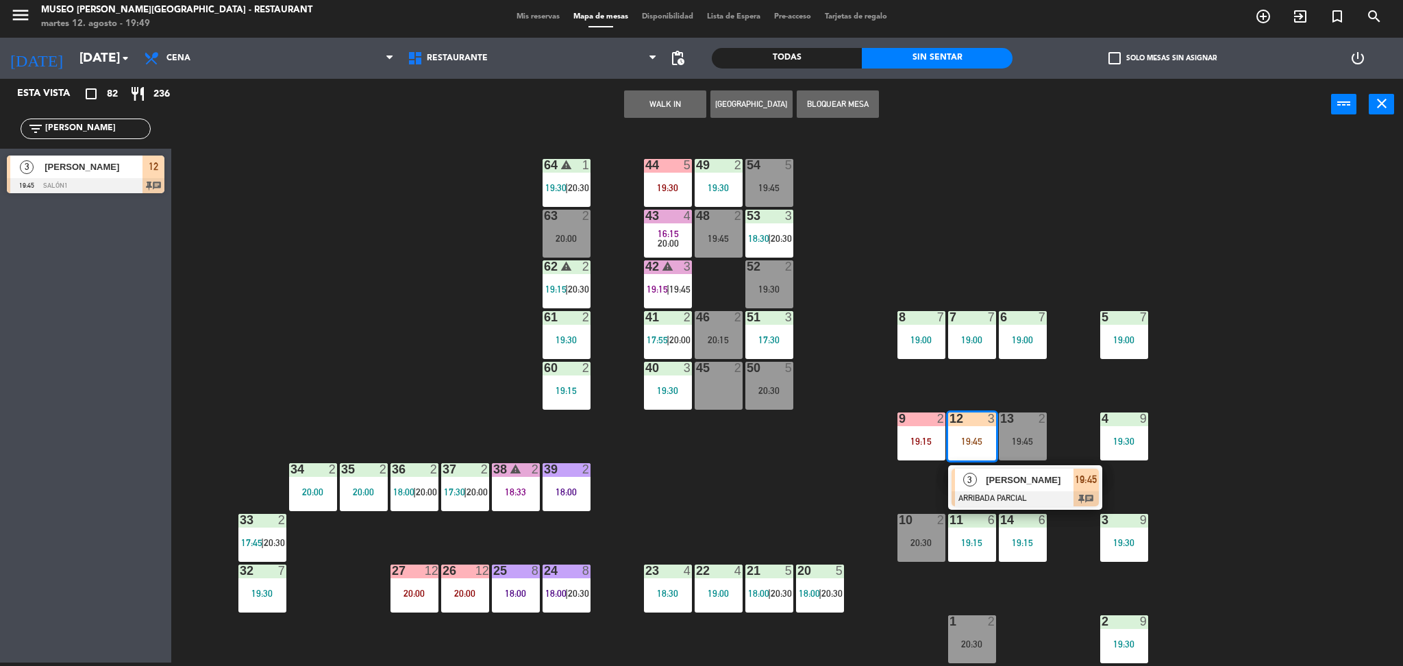
click at [1001, 495] on div at bounding box center [1024, 498] width 147 height 15
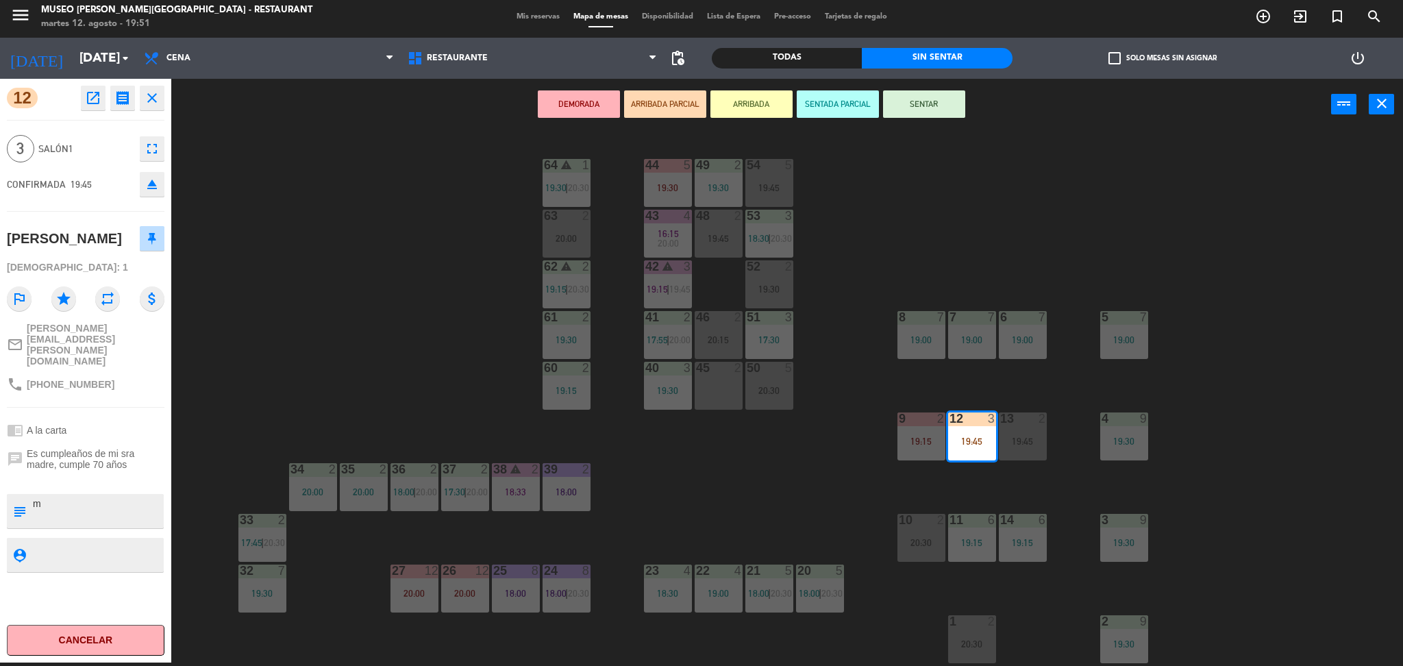
click at [856, 231] on div "44 5 19:30 49 2 19:30 54 5 19:45 64 warning 1 19:30 | 20:30 48 2 19:45 53 3 18:…" at bounding box center [794, 400] width 1218 height 532
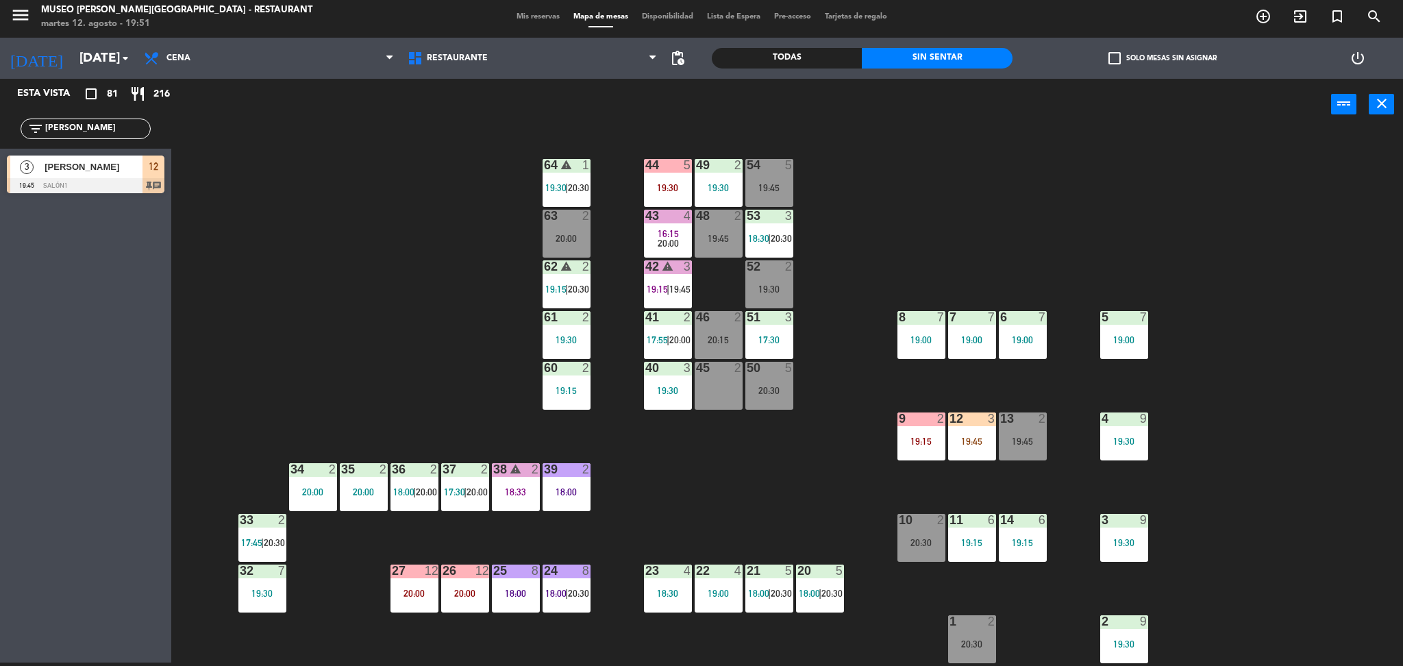
click at [669, 175] on div "44 5 19:30" at bounding box center [668, 183] width 48 height 48
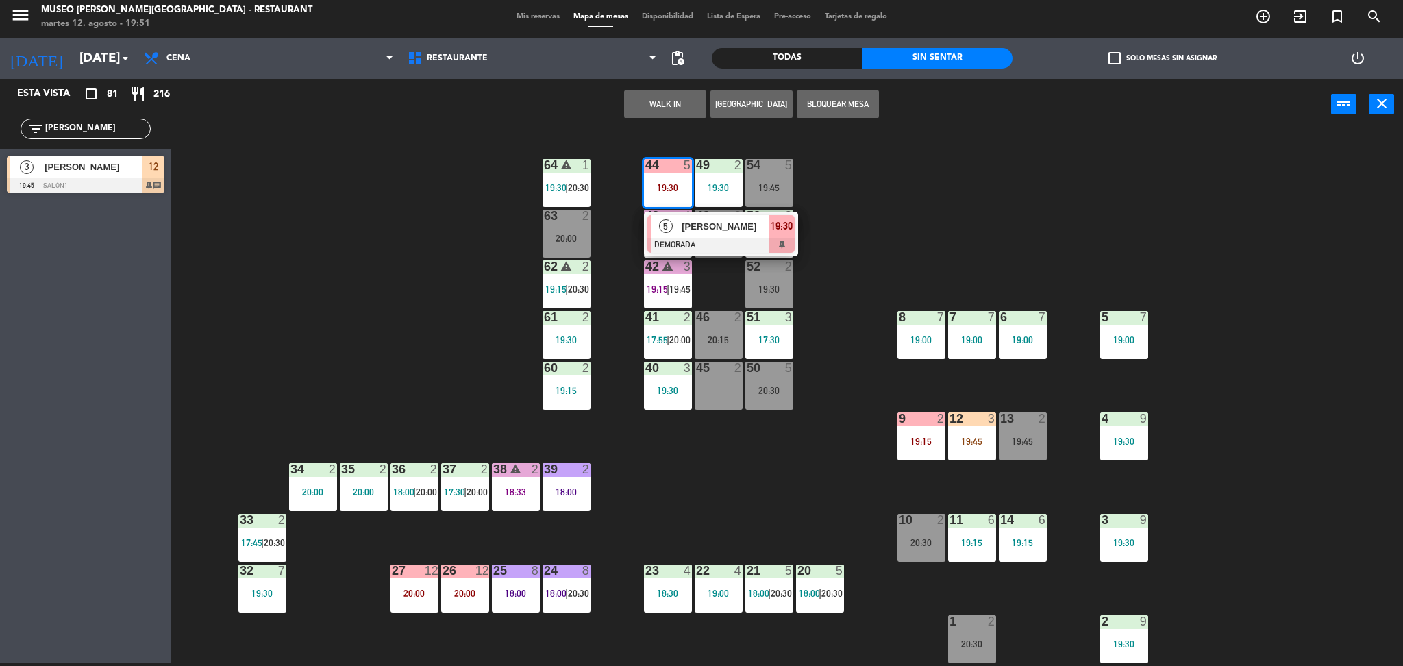
click at [732, 253] on div "5 ROEL YAIR BELLO RIVERA DEMORADA 19:30" at bounding box center [721, 234] width 154 height 45
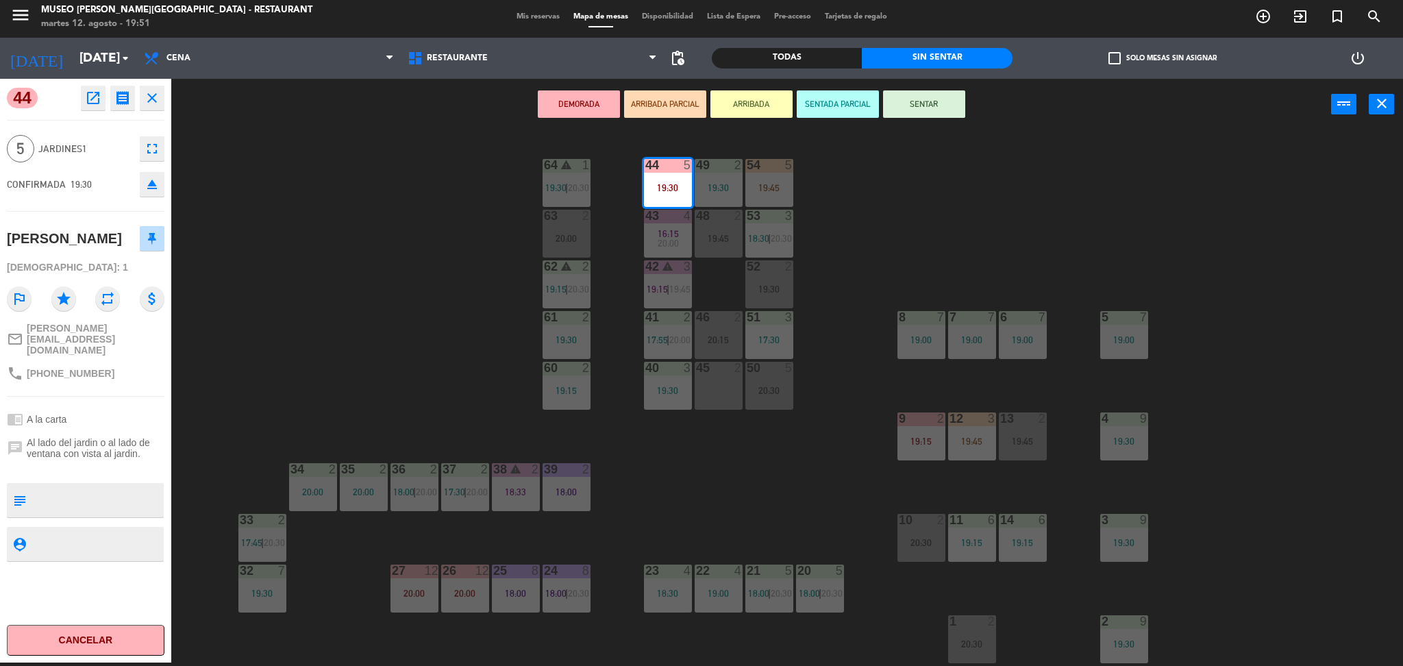
click at [97, 103] on icon "open_in_new" at bounding box center [93, 98] width 16 height 16
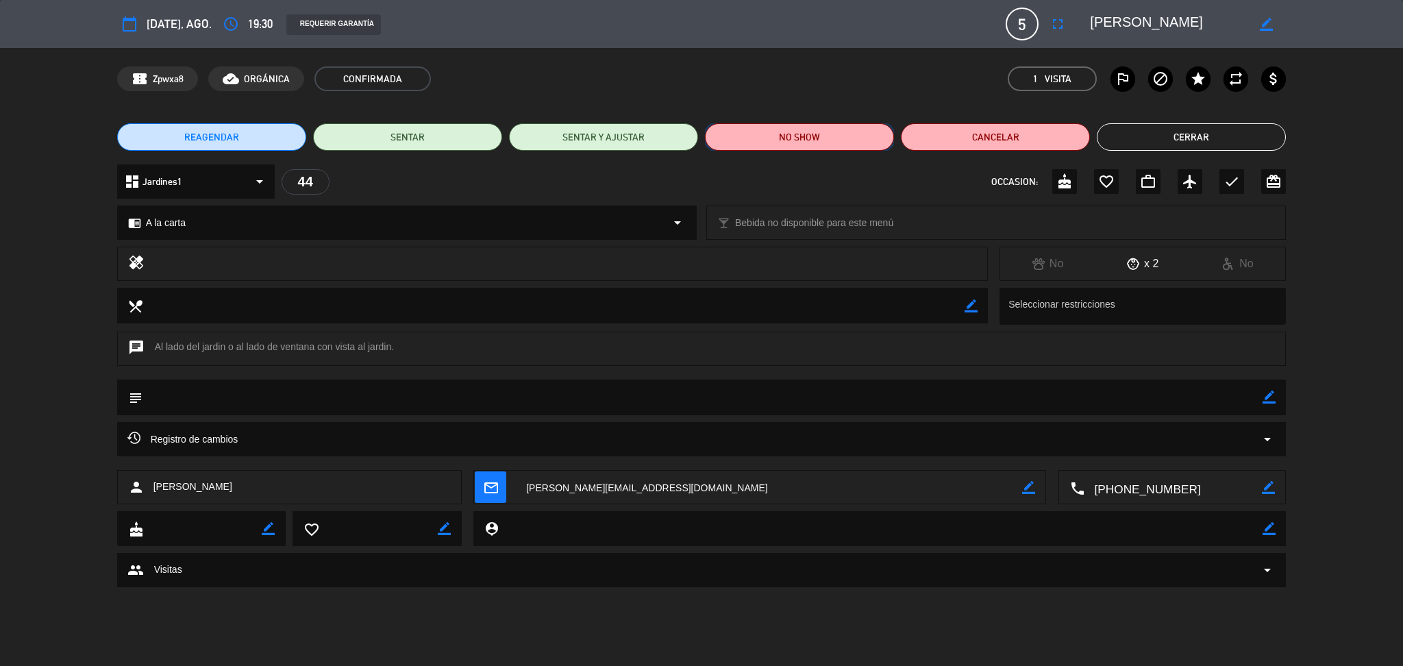
click at [801, 138] on button "NO SHOW" at bounding box center [799, 136] width 189 height 27
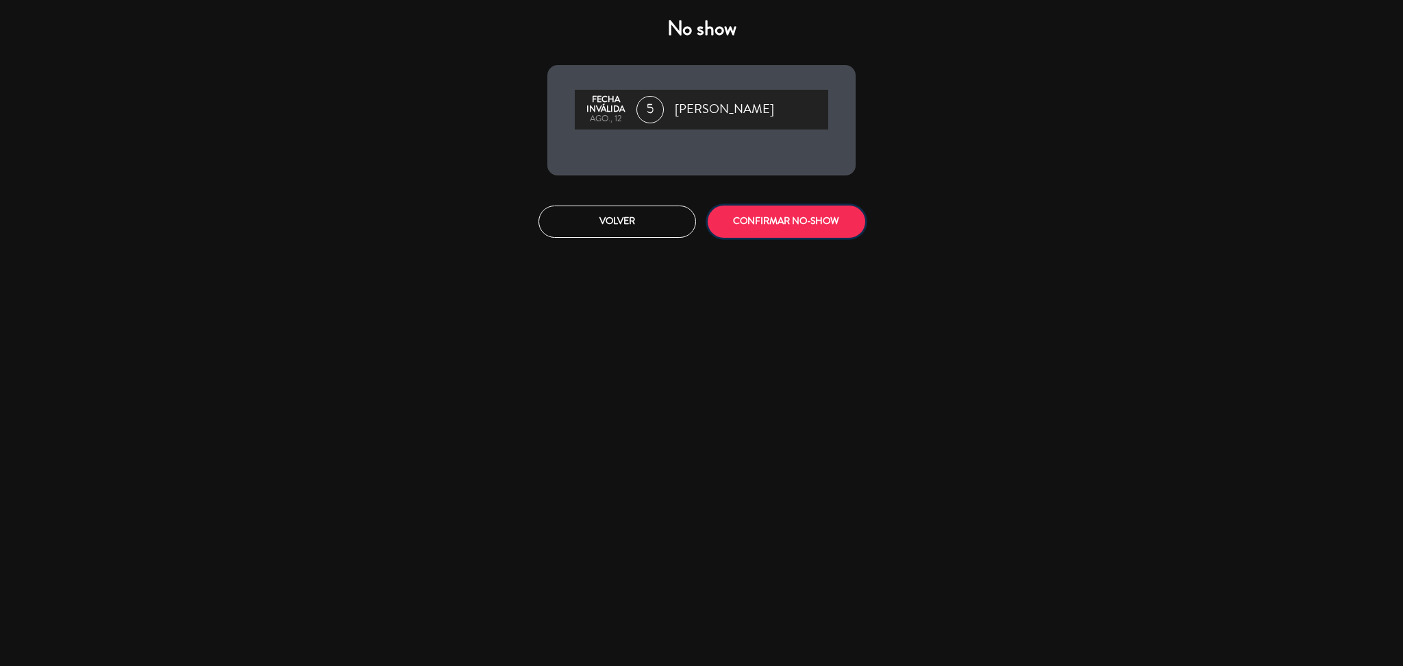
click at [819, 221] on button "CONFIRMAR NO-SHOW" at bounding box center [787, 221] width 158 height 32
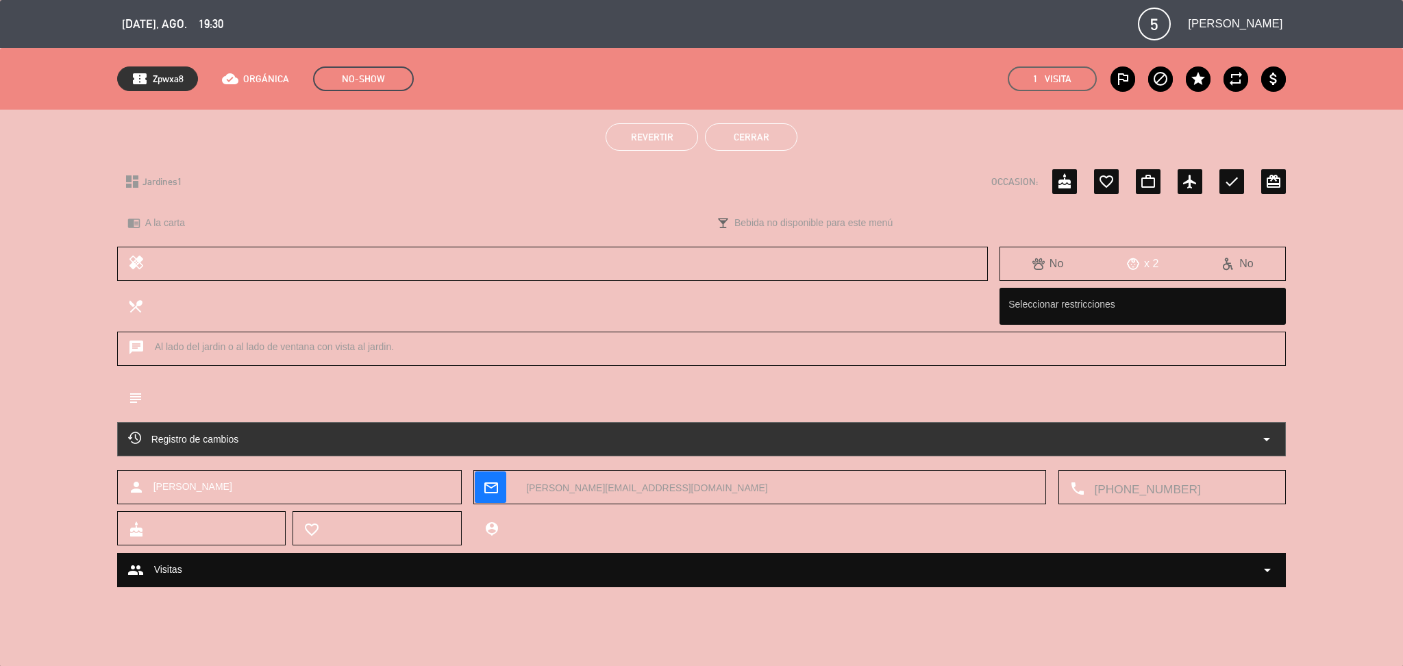
click at [771, 142] on button "Cerrar" at bounding box center [751, 136] width 92 height 27
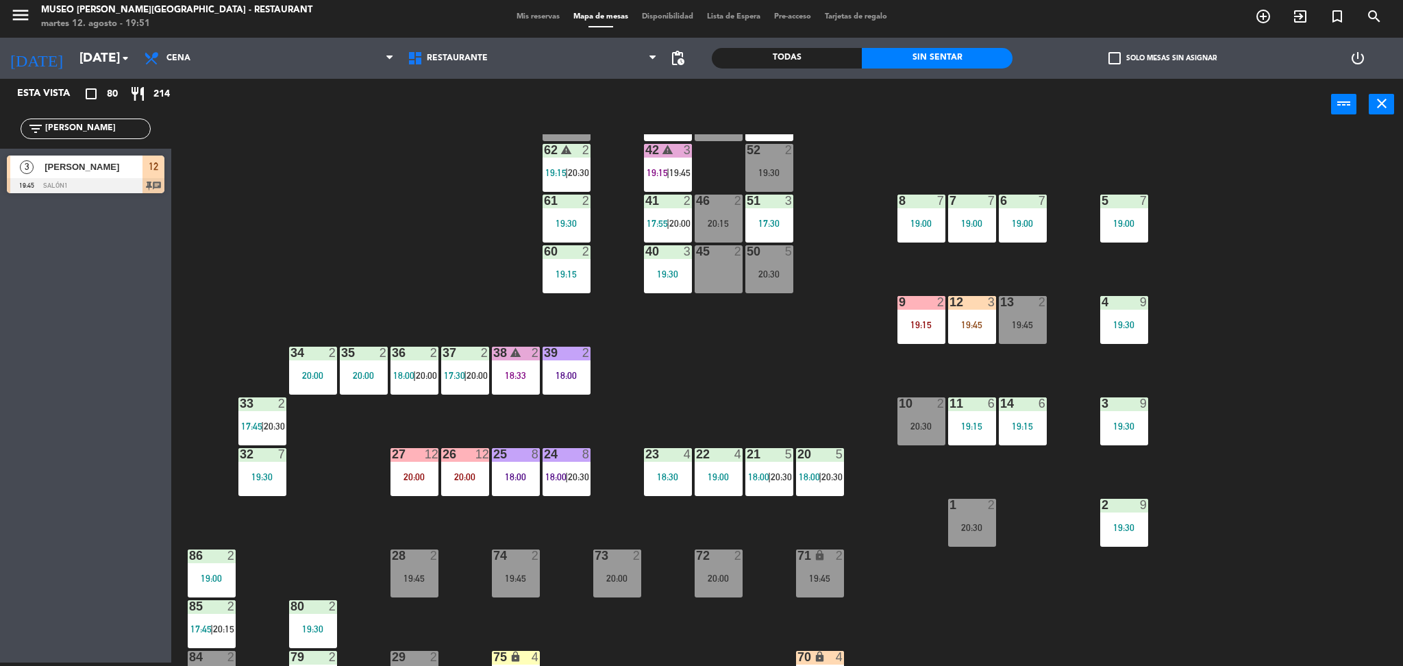
scroll to position [121, 0]
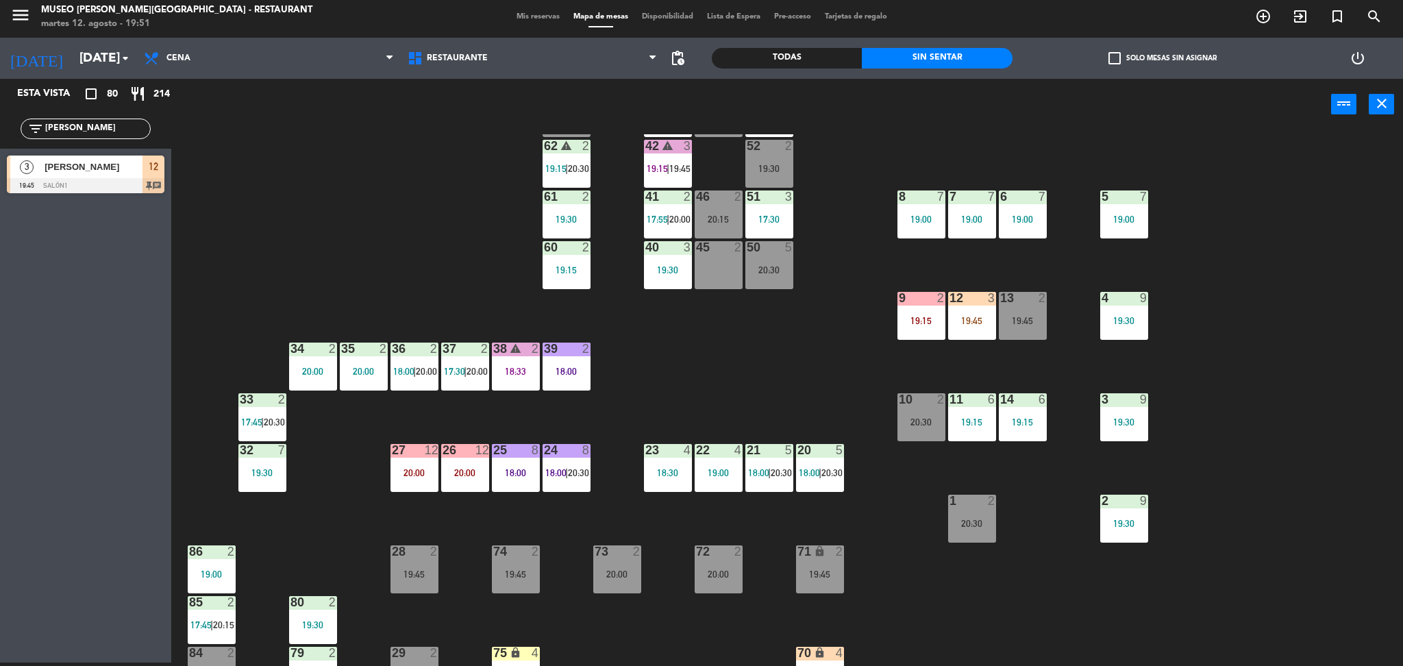
click at [770, 265] on div "20:30" at bounding box center [769, 270] width 48 height 10
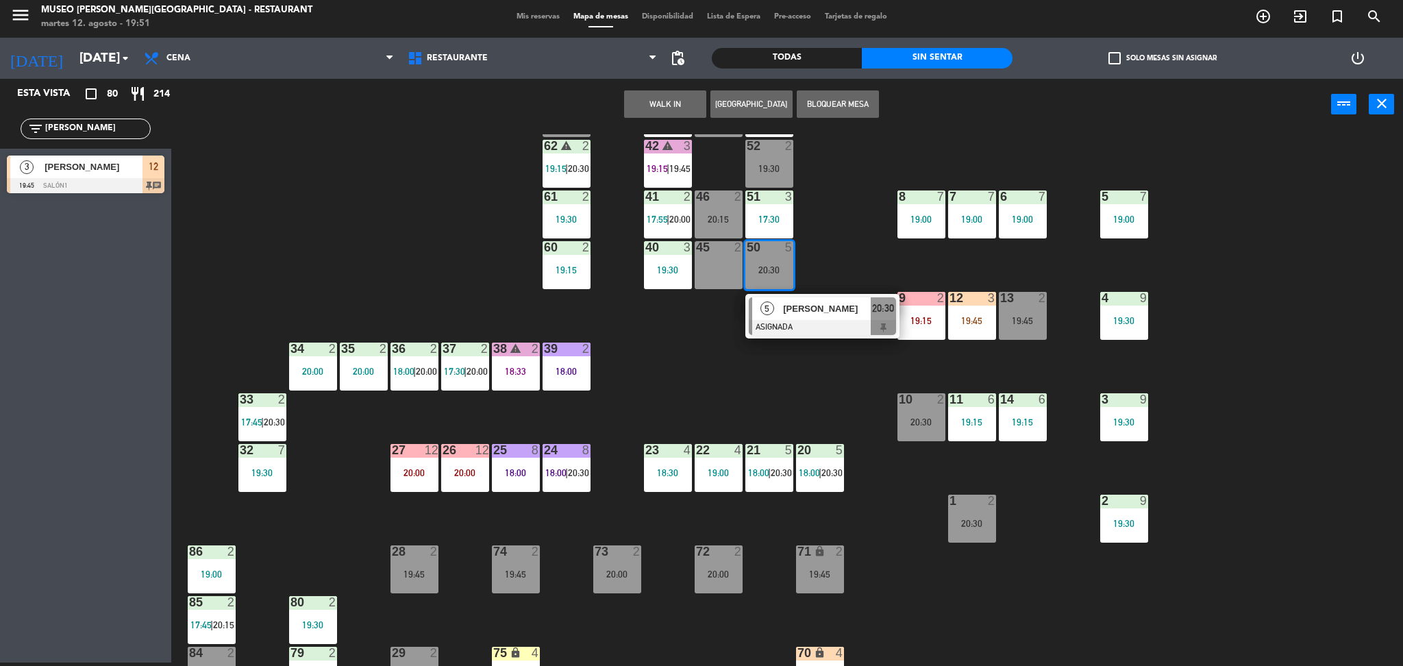
scroll to position [0, 0]
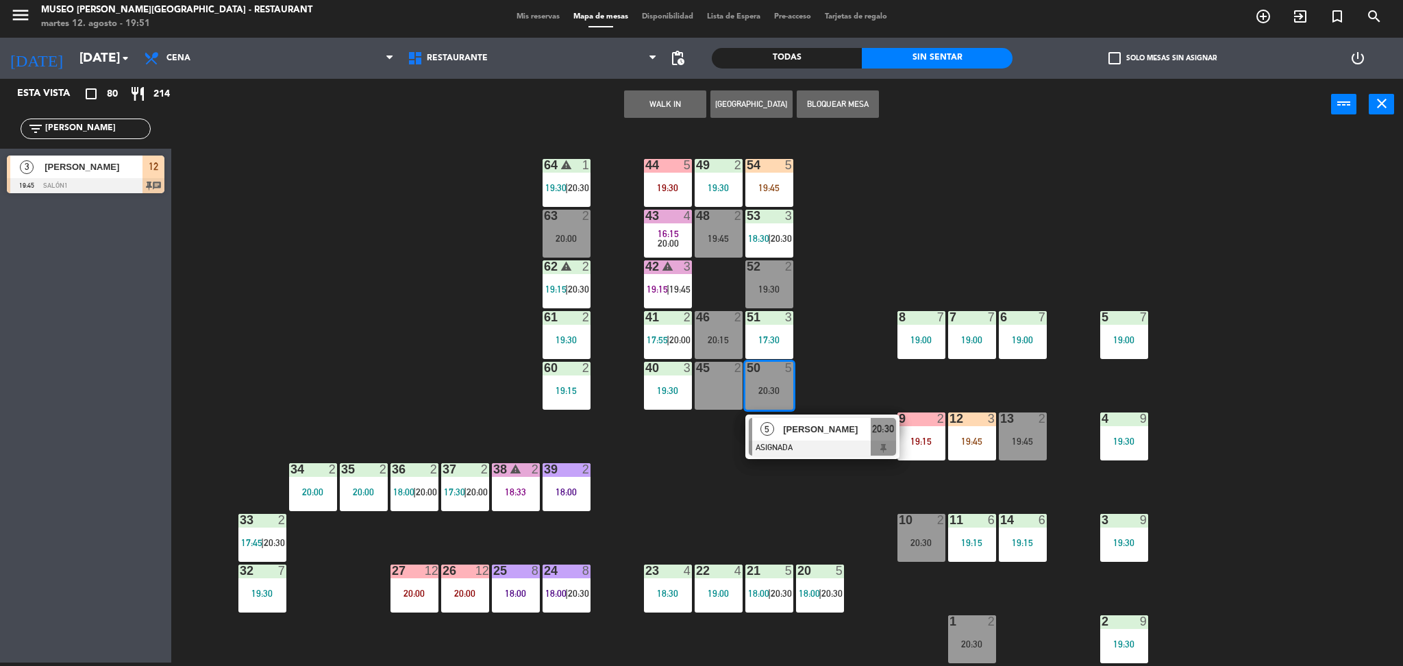
click at [793, 362] on div "5" at bounding box center [789, 368] width 8 height 12
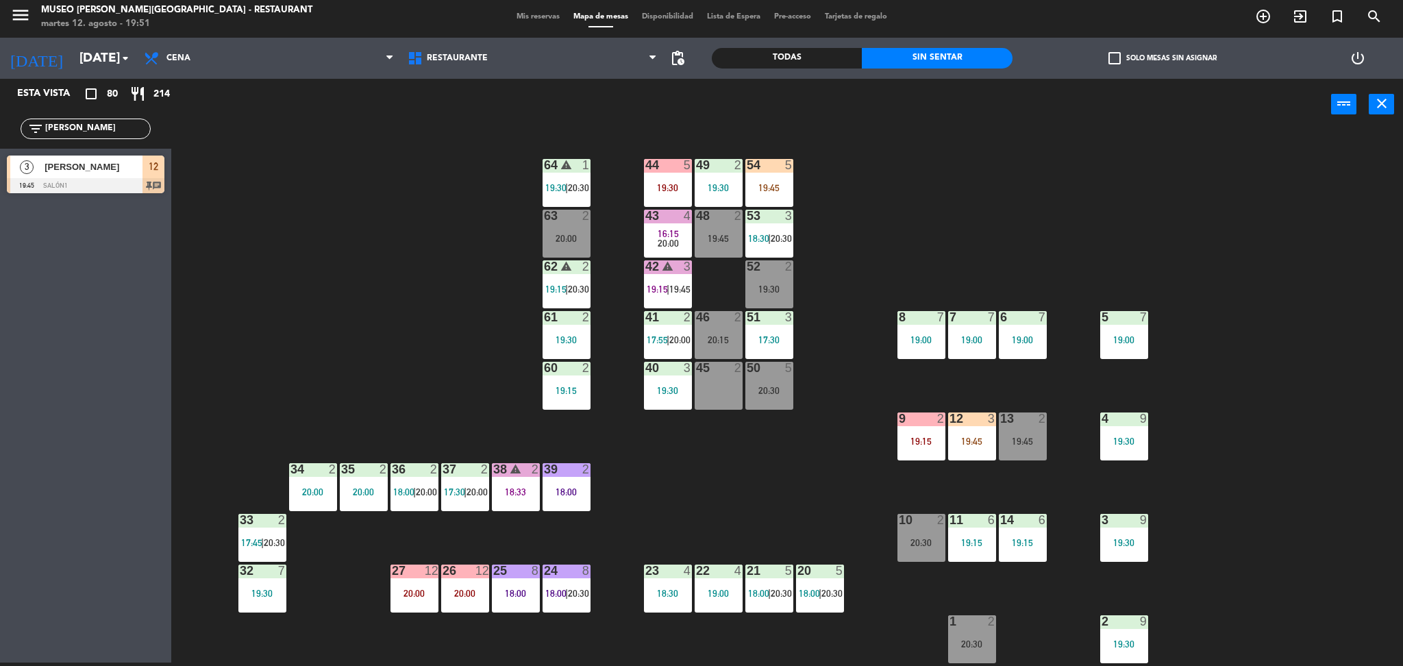
click at [775, 338] on div "17:30" at bounding box center [769, 340] width 48 height 10
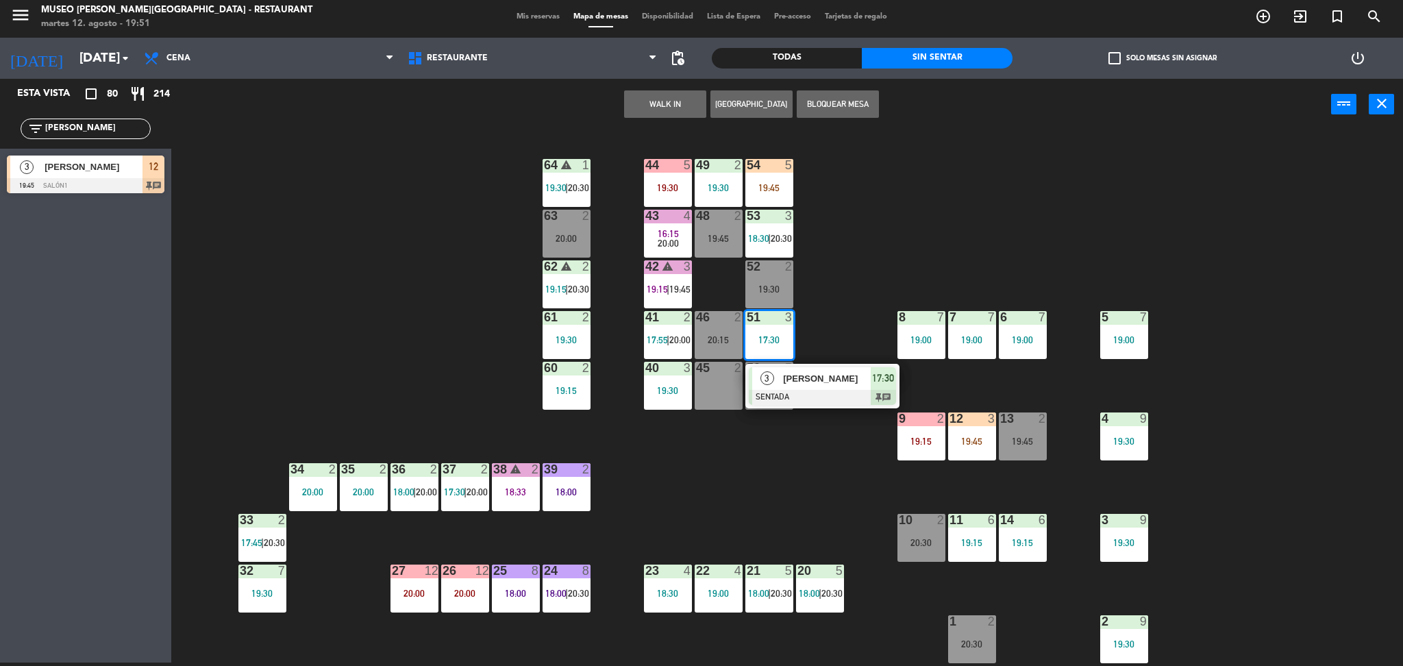
click at [803, 386] on span "[PERSON_NAME]" at bounding box center [827, 378] width 88 height 14
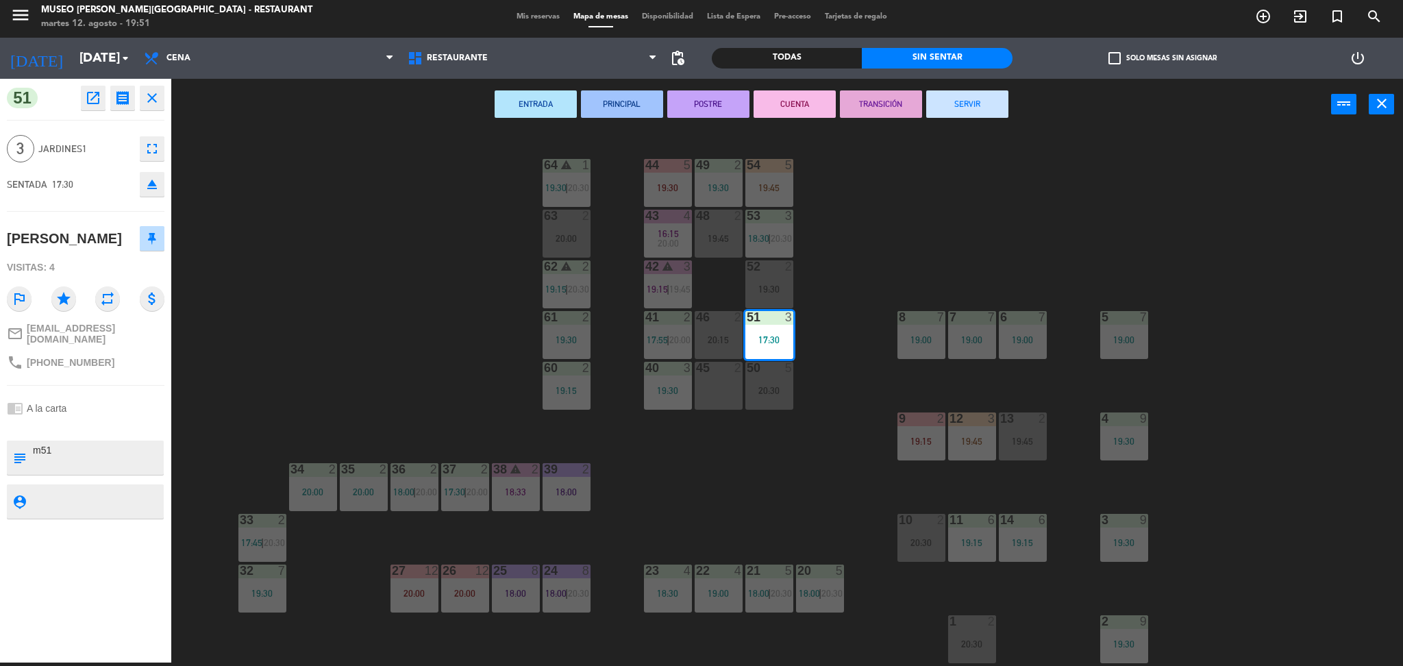
click at [758, 458] on div "44 5 19:30 49 2 19:30 54 5 19:45 64 warning 1 19:30 | 20:30 48 2 19:45 53 3 18:…" at bounding box center [794, 400] width 1218 height 532
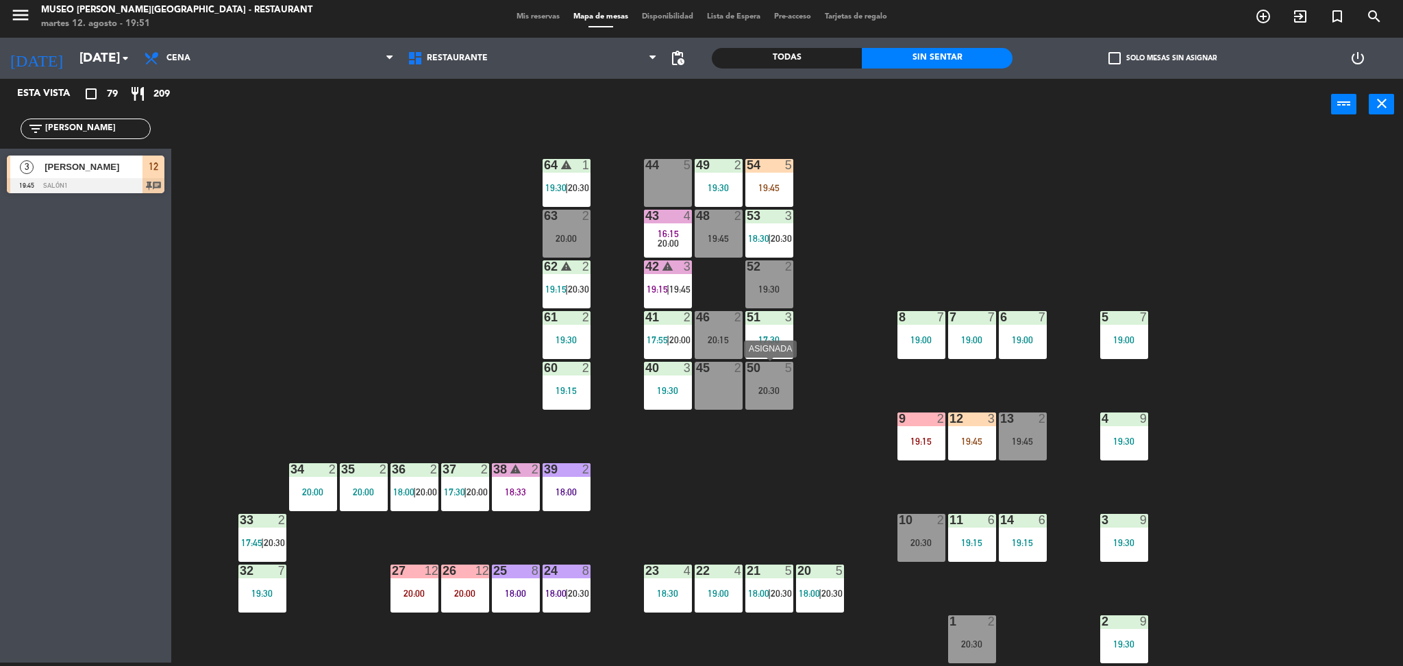
click at [781, 385] on div "20:30" at bounding box center [769, 390] width 48 height 10
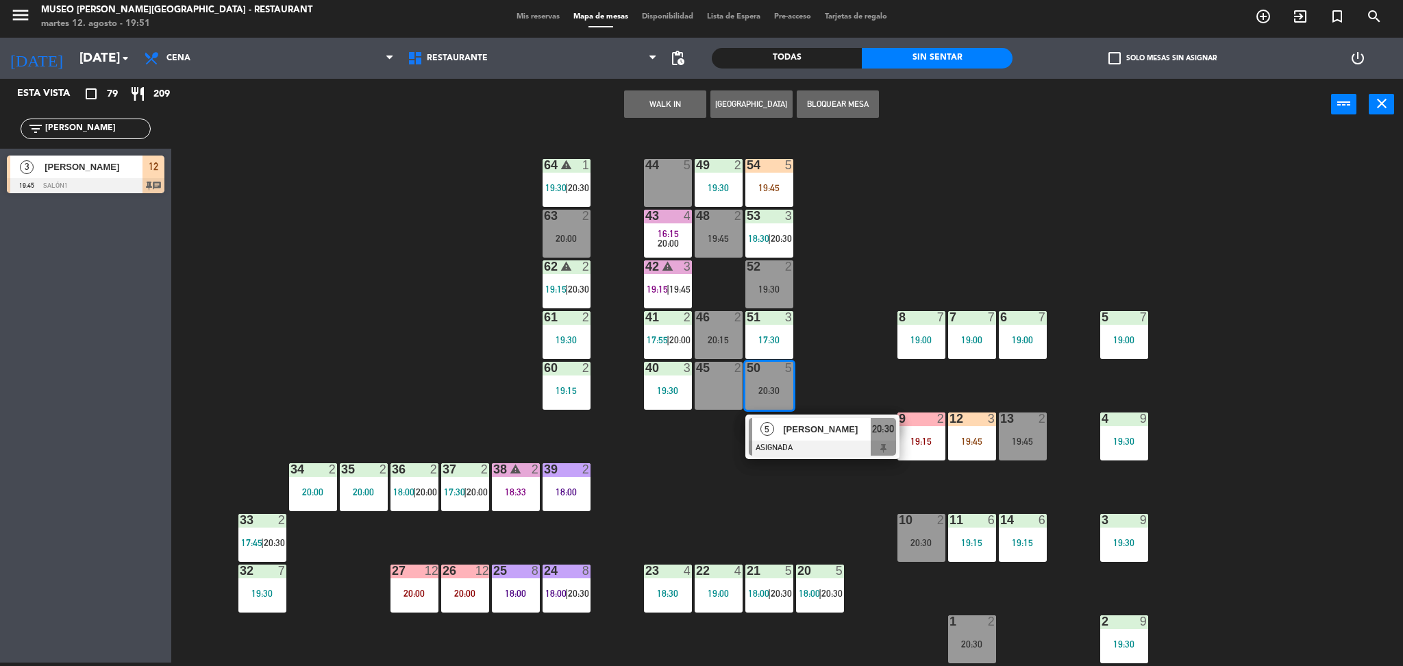
click at [671, 171] on div "44 5" at bounding box center [668, 166] width 48 height 14
click at [643, 97] on button "Mover" at bounding box center [622, 103] width 82 height 27
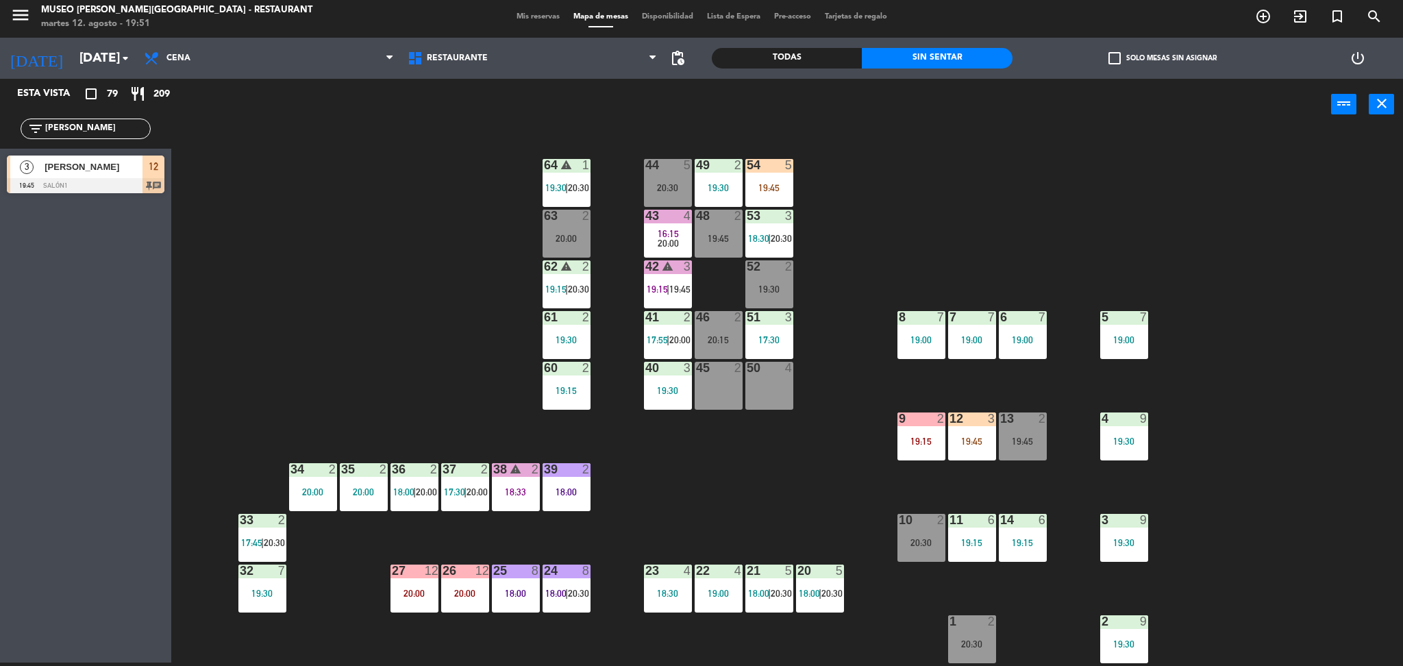
click at [975, 444] on div "19:45" at bounding box center [972, 441] width 48 height 10
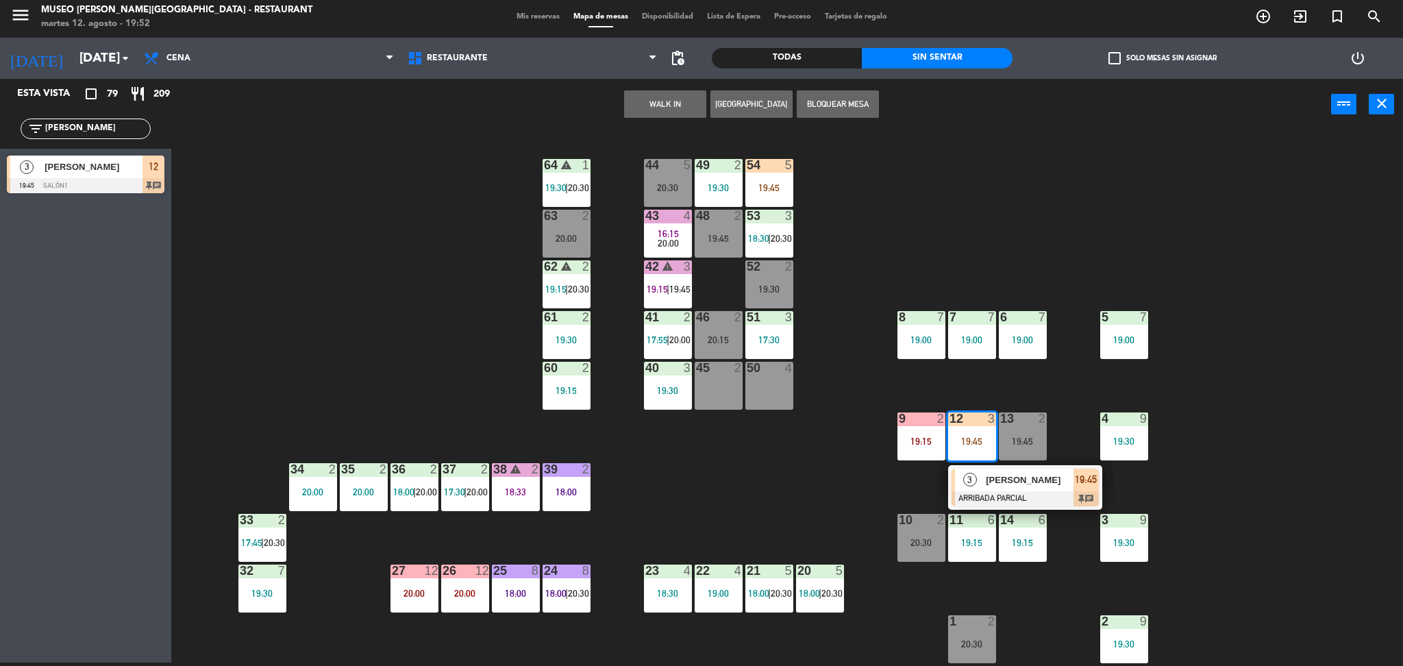
click at [997, 480] on span "[PERSON_NAME]" at bounding box center [1030, 480] width 88 height 14
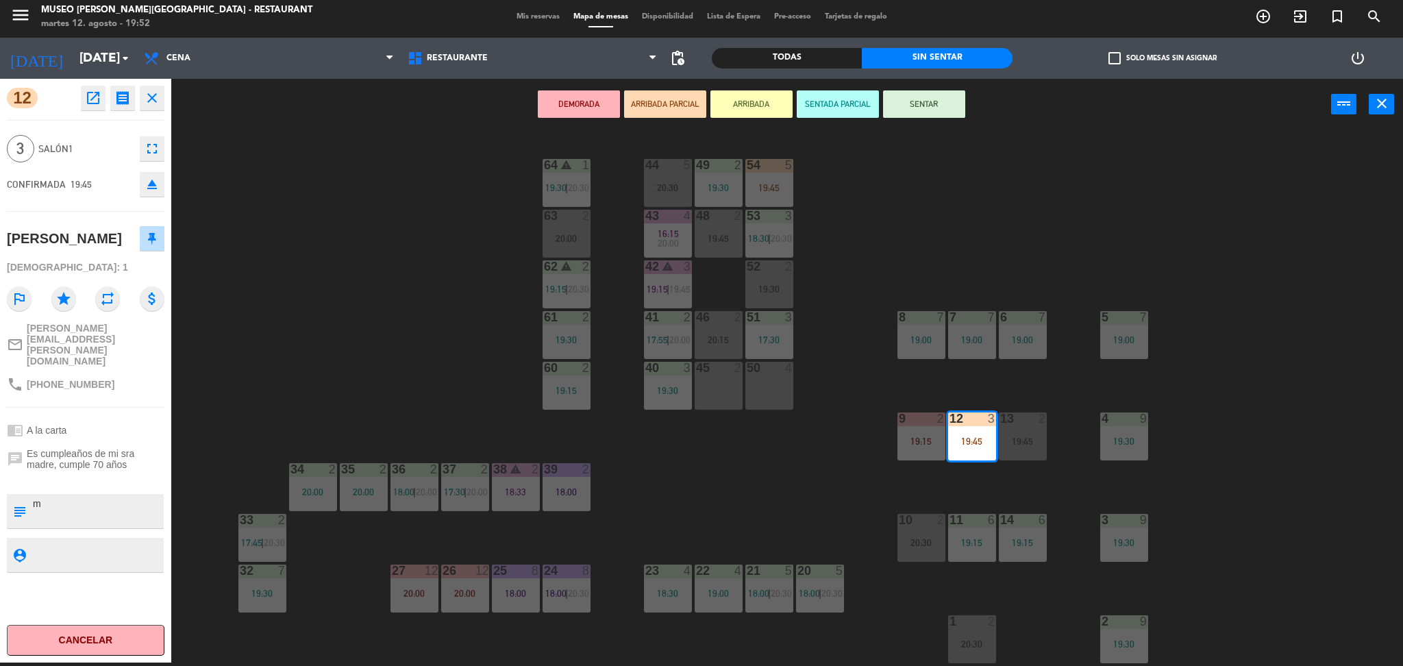
click at [88, 103] on icon "open_in_new" at bounding box center [93, 98] width 16 height 16
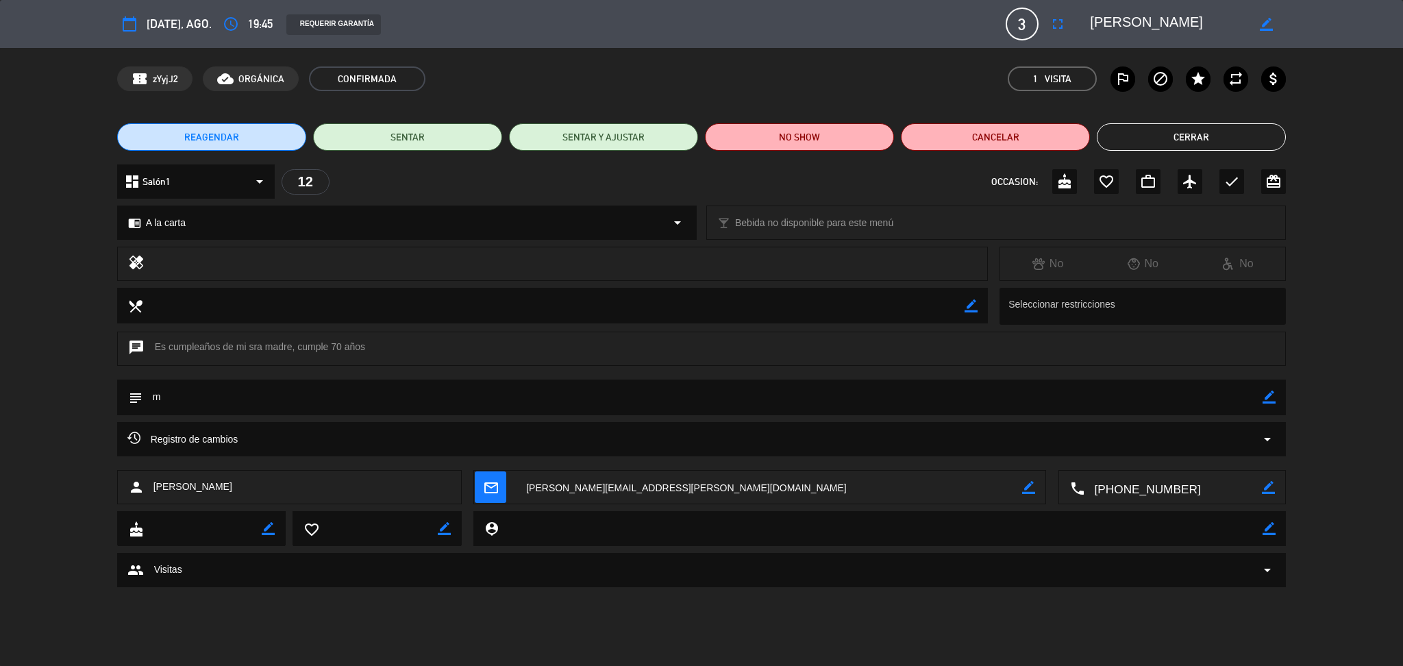
click at [1138, 147] on button "Cerrar" at bounding box center [1191, 136] width 189 height 27
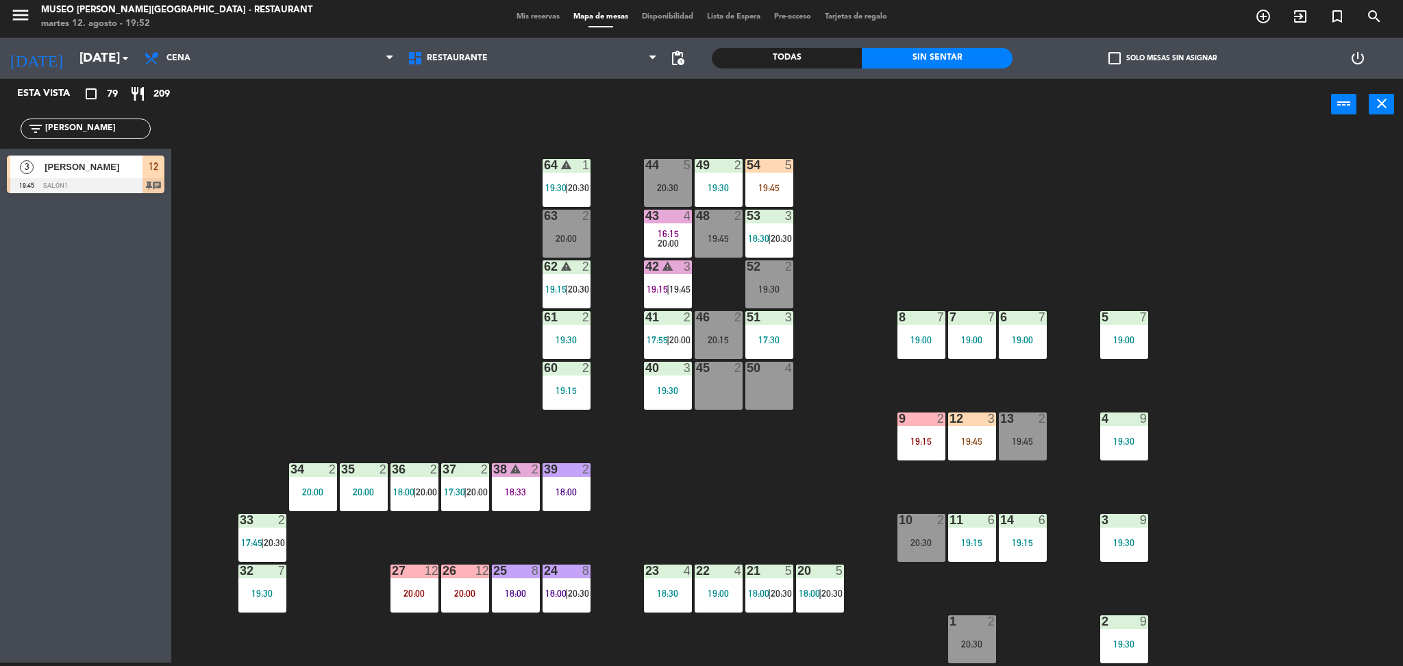
click at [764, 329] on div "51 3 17:30" at bounding box center [769, 335] width 48 height 48
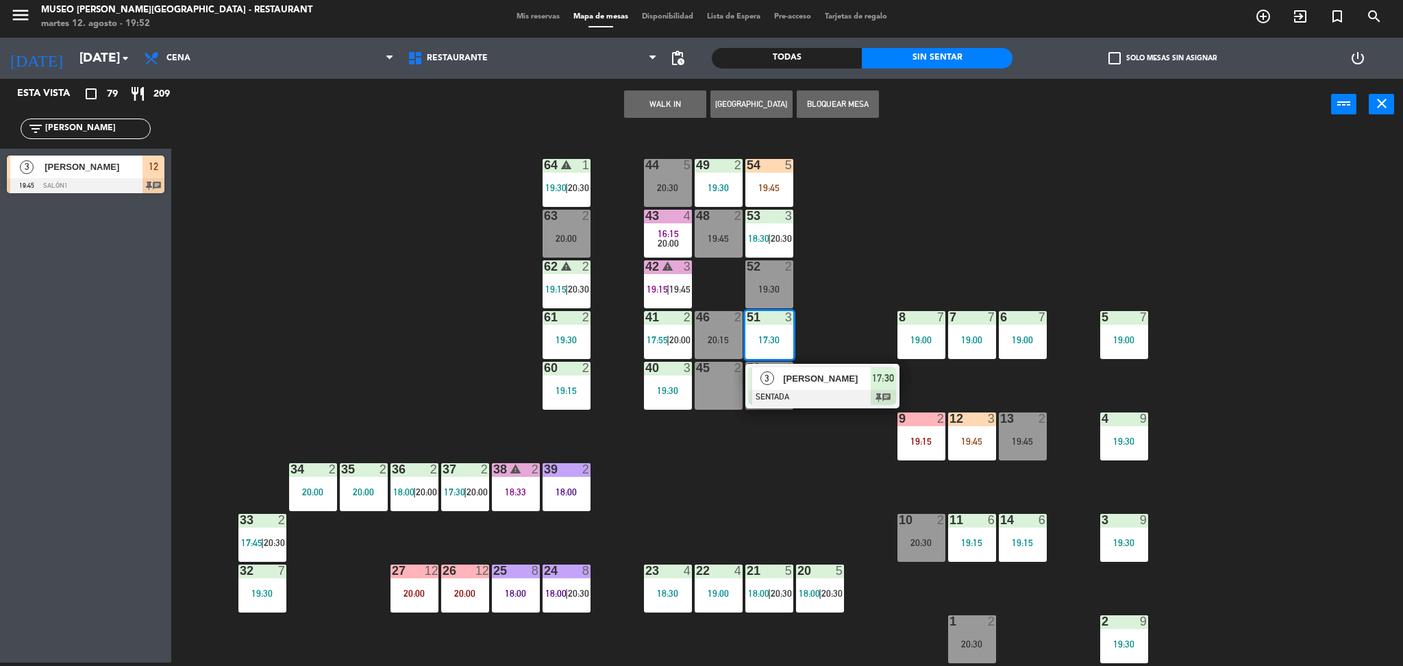
click at [806, 387] on div "[PERSON_NAME]" at bounding box center [826, 378] width 89 height 23
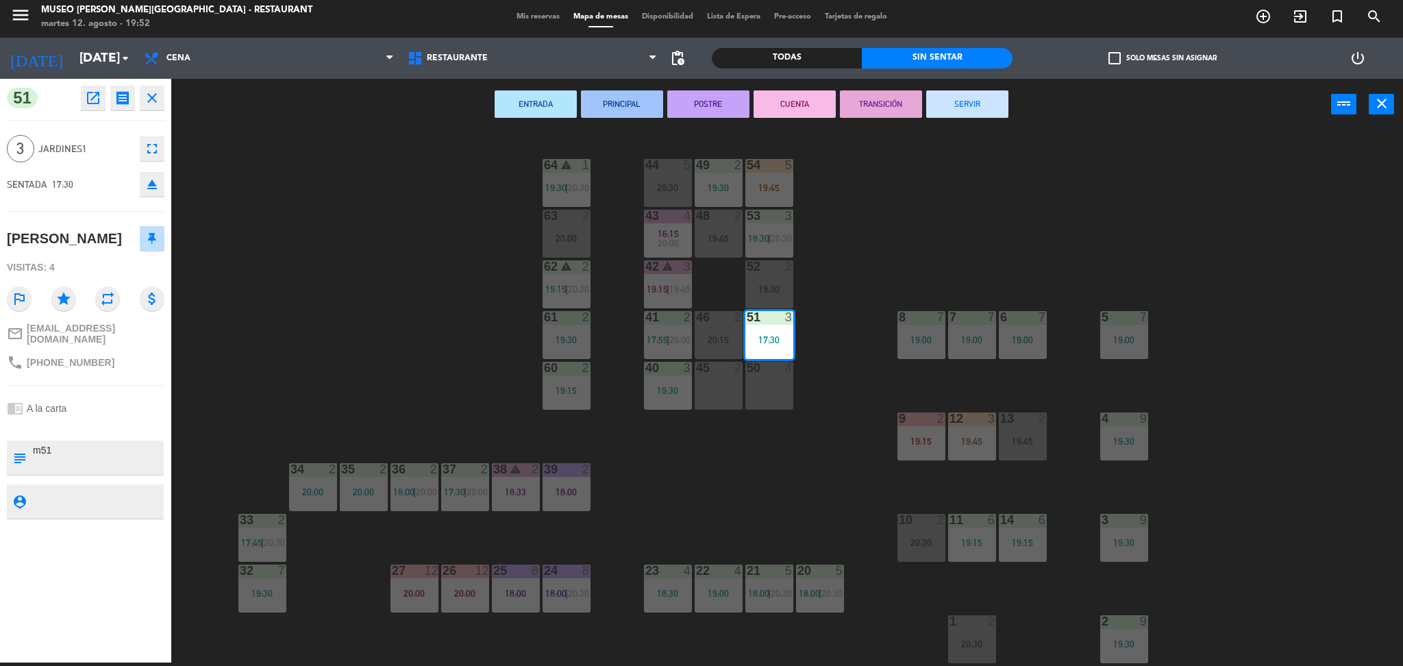
click at [838, 374] on div "44 5 20:30 49 2 19:30 54 5 19:45 64 warning 1 19:30 | 20:30 48 2 19:45 53 3 18:…" at bounding box center [794, 400] width 1218 height 532
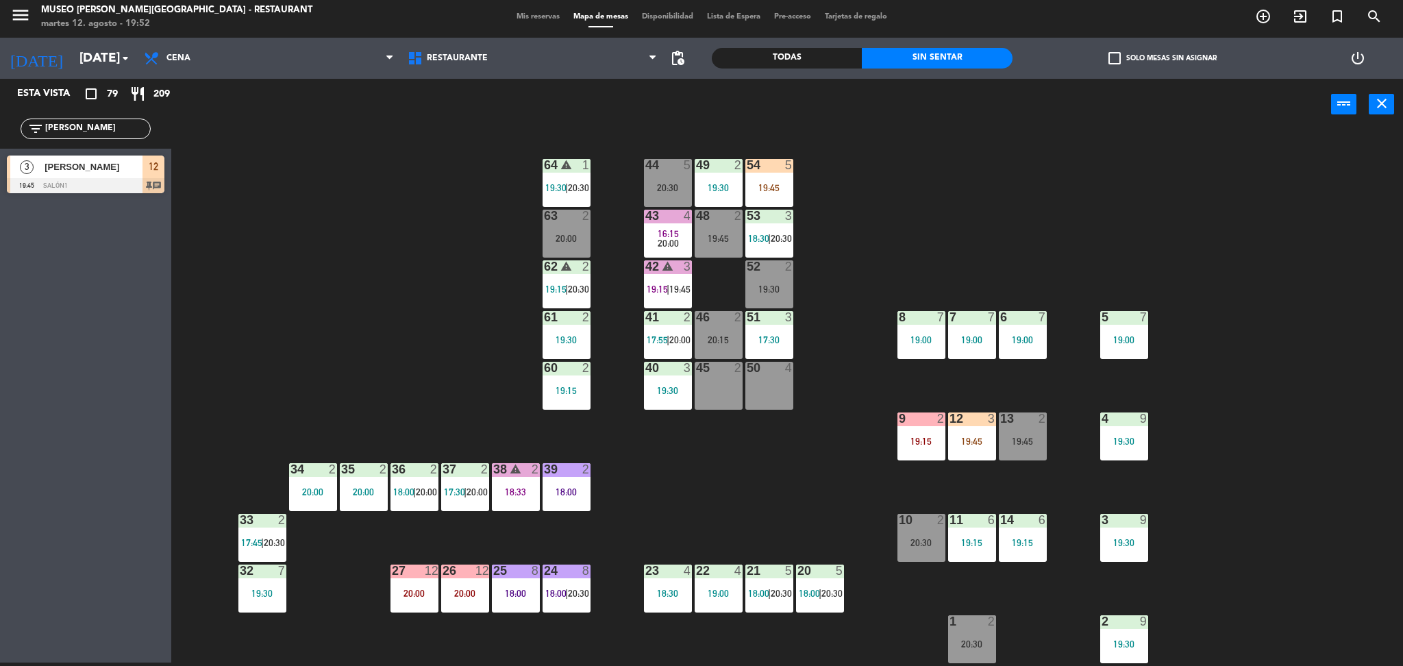
click at [713, 337] on div "20:15" at bounding box center [719, 340] width 48 height 10
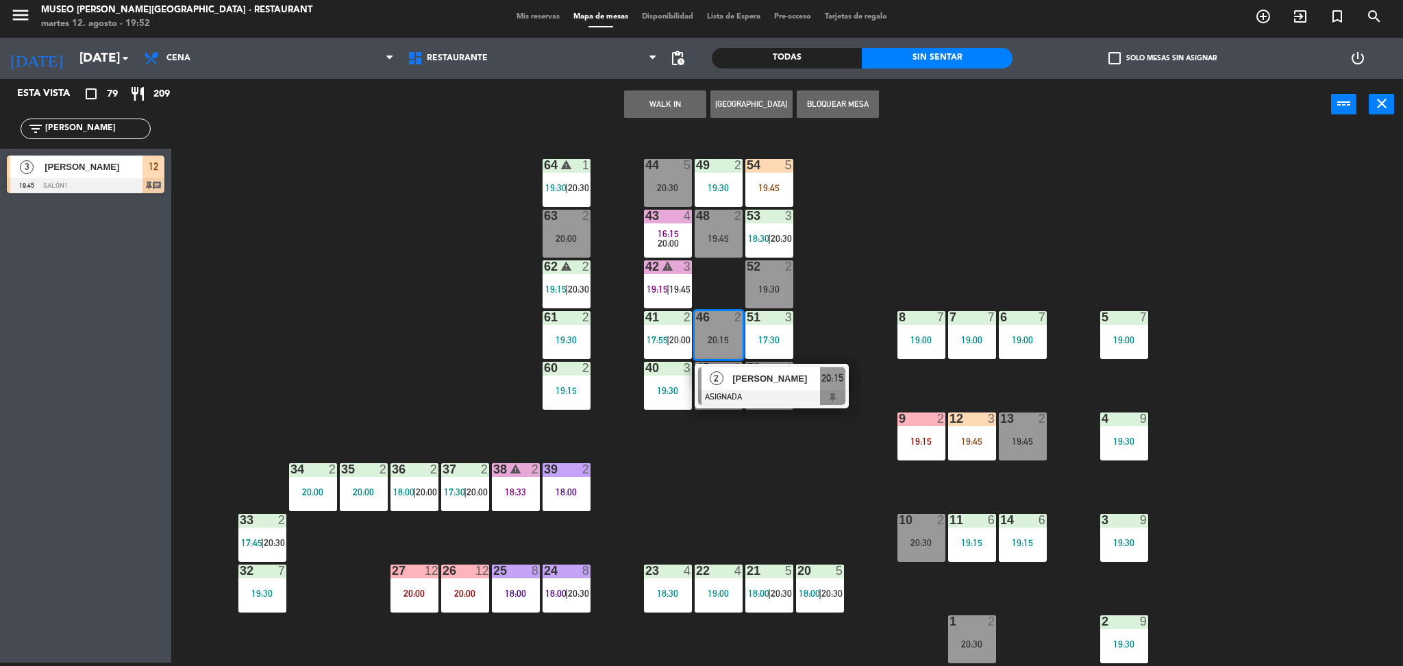
click at [743, 386] on span "[PERSON_NAME] [PERSON_NAME] casachahua" at bounding box center [776, 378] width 88 height 14
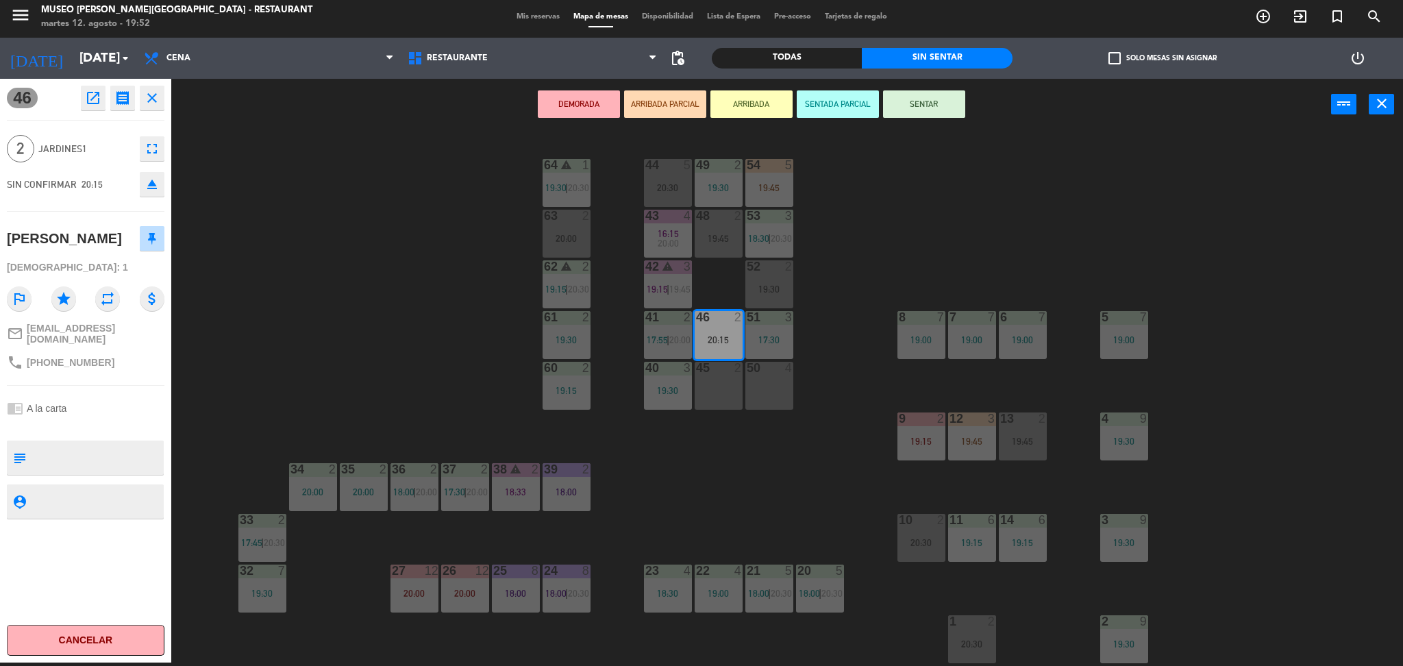
click at [749, 452] on div "44 5 20:30 49 2 19:30 54 5 19:45 64 warning 1 19:30 | 20:30 48 2 19:45 53 3 18:…" at bounding box center [794, 400] width 1218 height 532
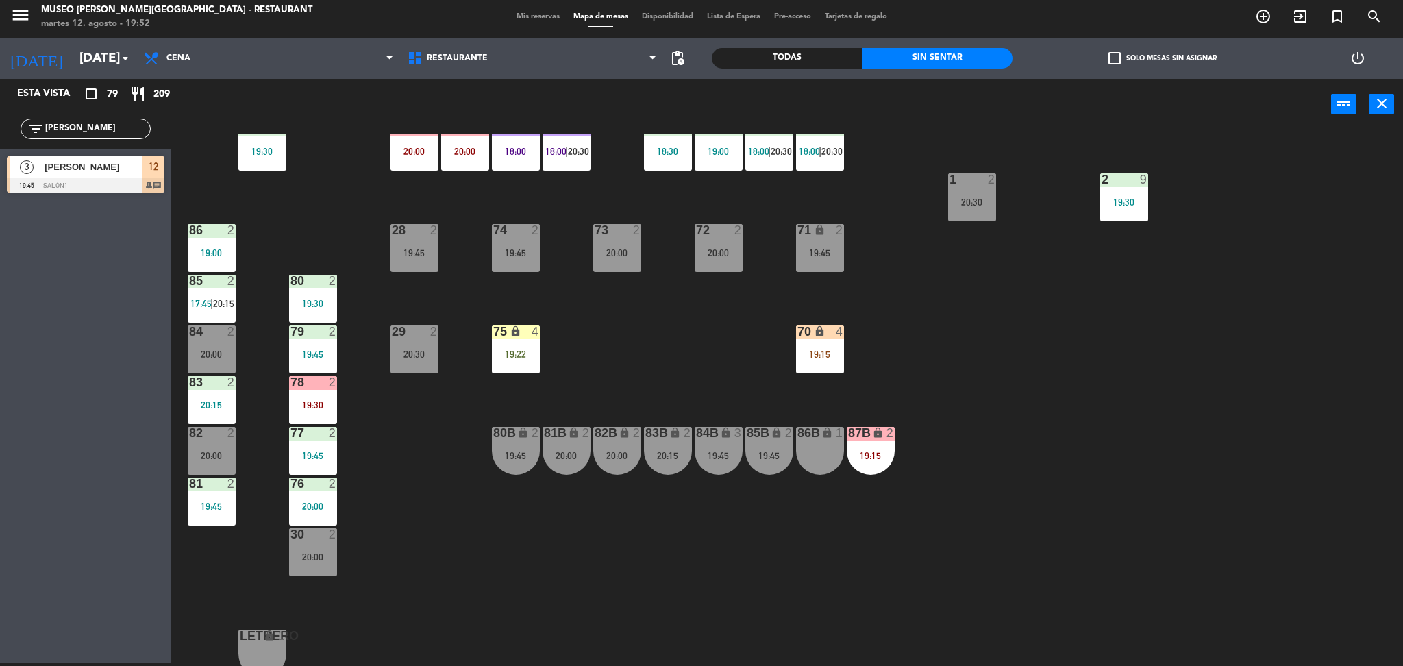
click at [614, 447] on div "82B lock 2 20:00" at bounding box center [617, 451] width 48 height 48
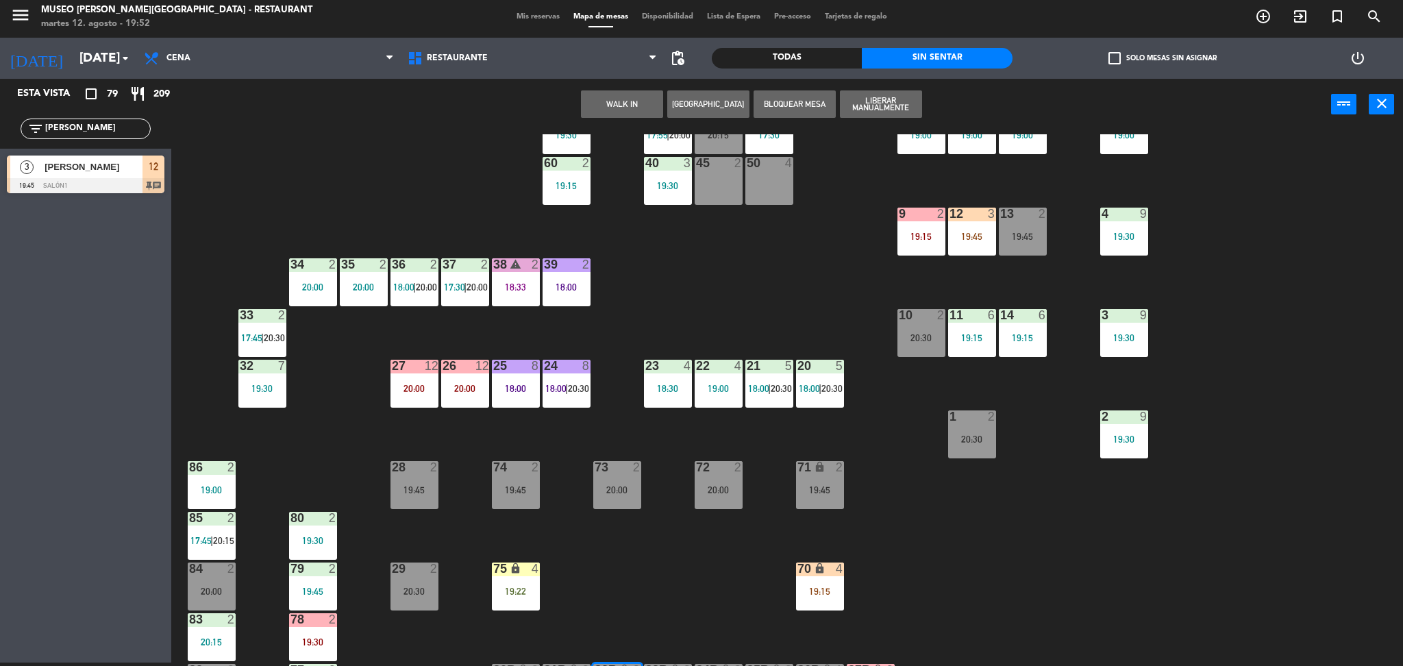
scroll to position [130, 0]
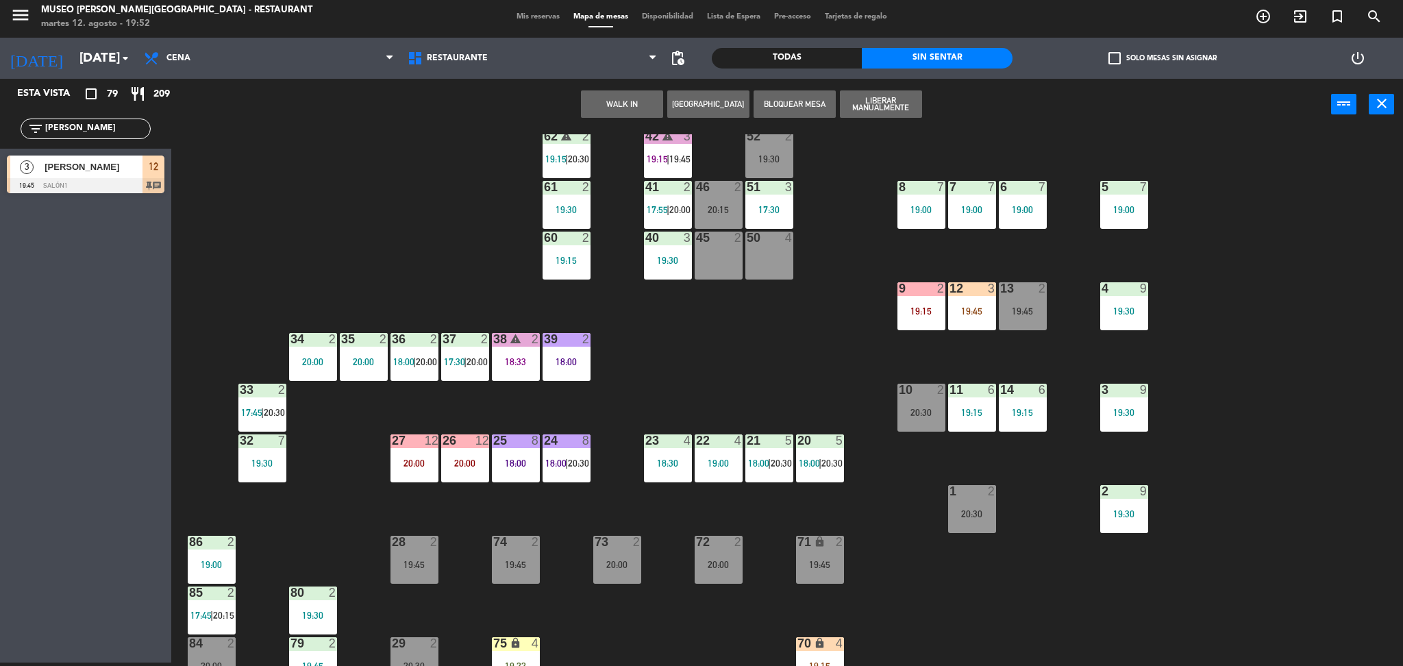
click at [735, 250] on div "45 2" at bounding box center [719, 256] width 48 height 48
click at [684, 100] on button "Mover" at bounding box center [708, 103] width 82 height 27
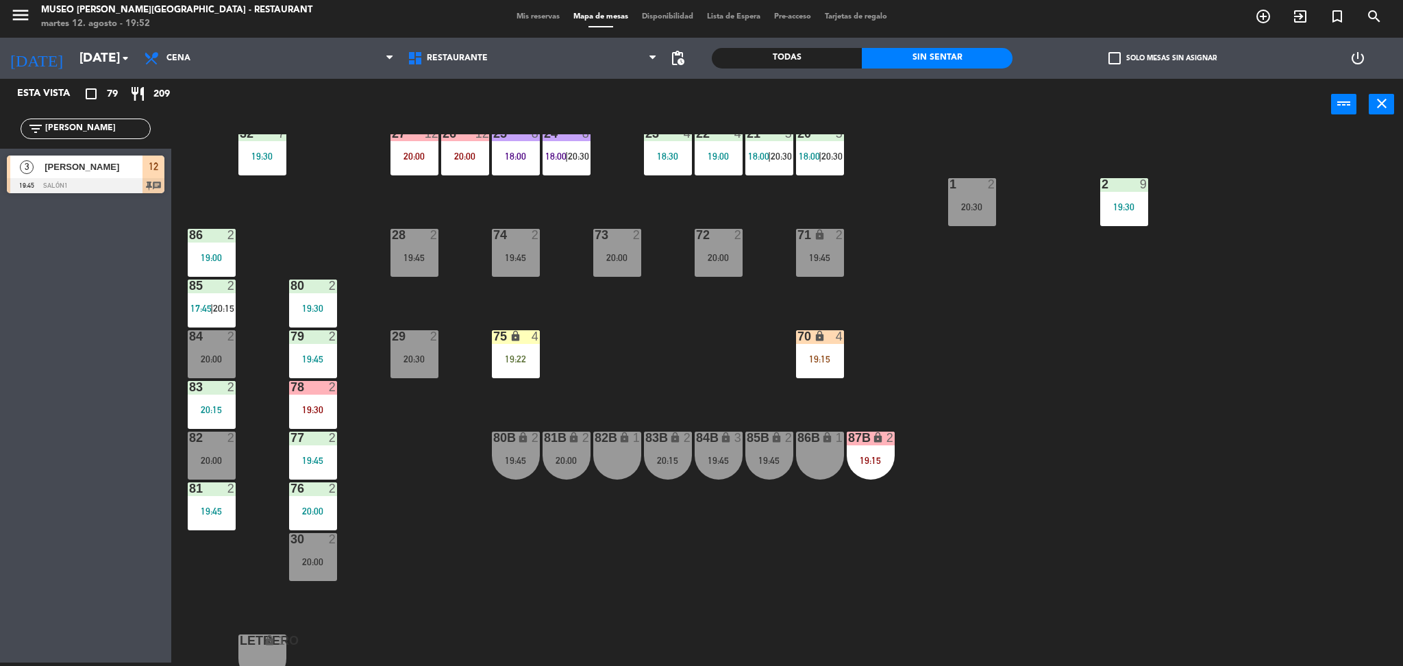
scroll to position [436, 0]
click at [429, 249] on div "28 2 19:45" at bounding box center [414, 253] width 48 height 48
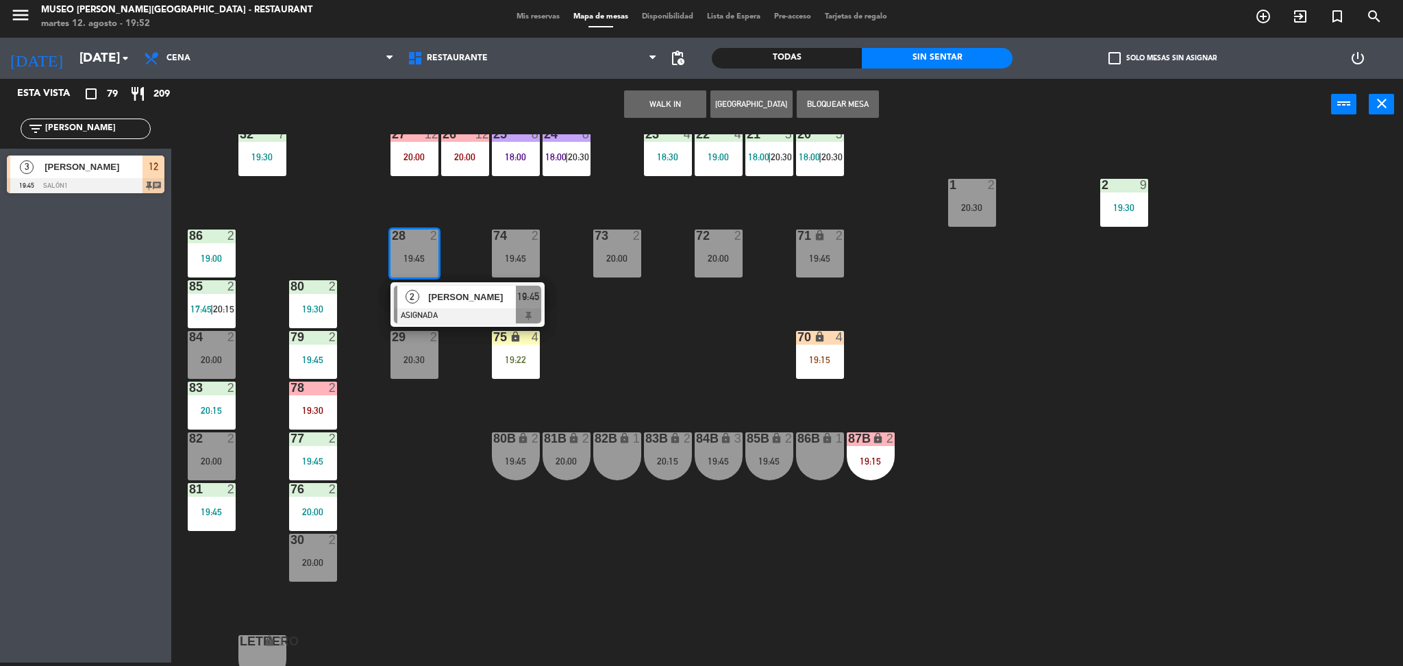
click at [572, 445] on div "81B lock 2 20:00" at bounding box center [567, 456] width 48 height 48
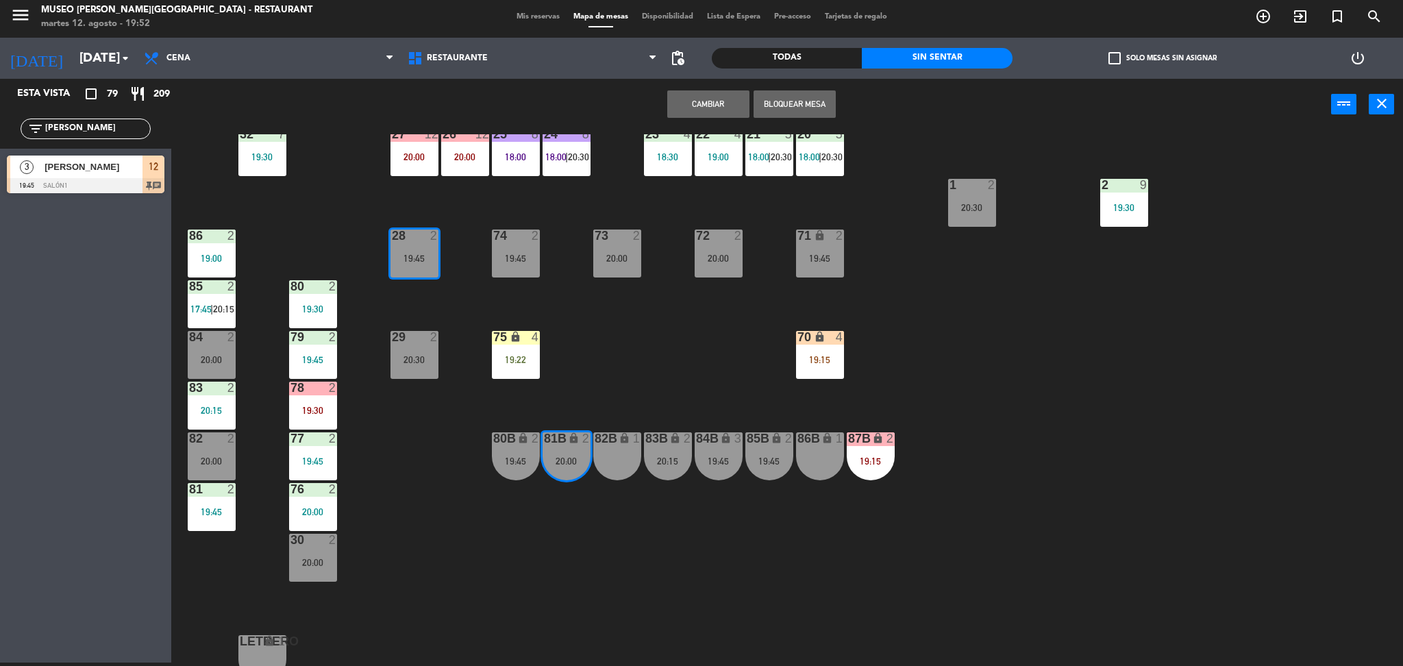
click at [718, 104] on button "Cambiar" at bounding box center [708, 103] width 82 height 27
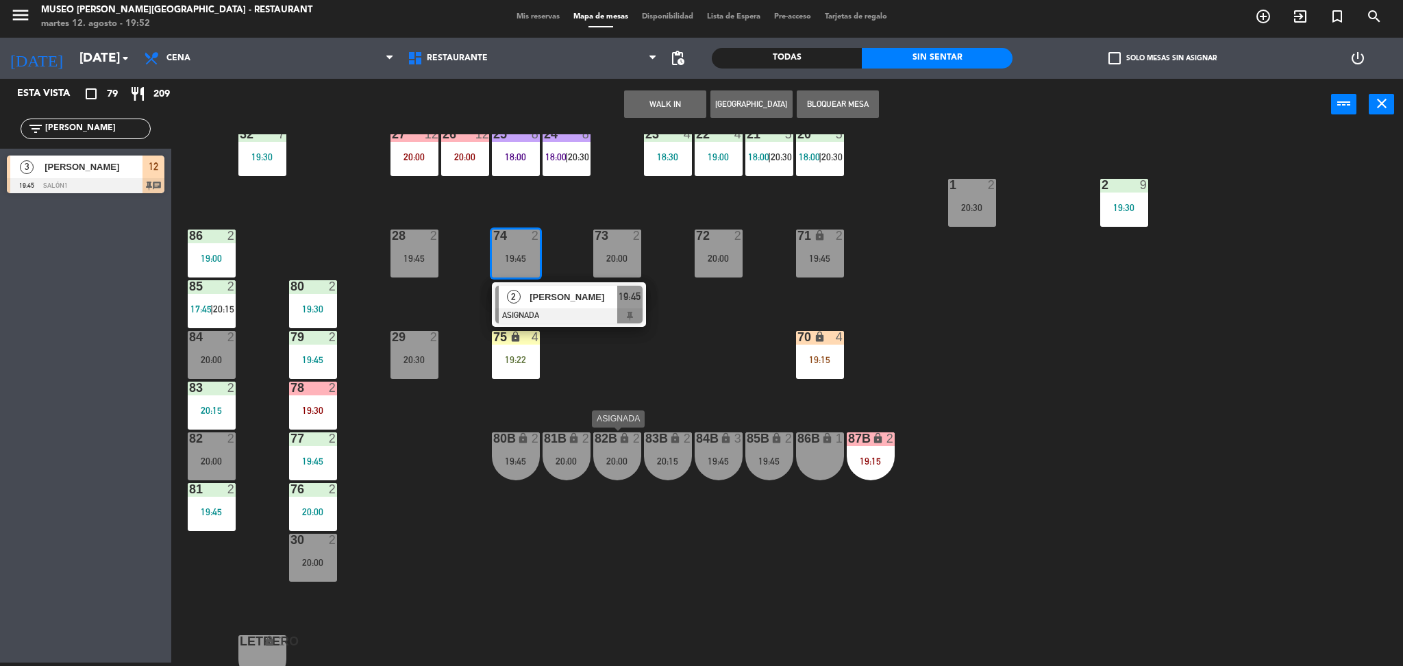
click at [627, 459] on div "20:00" at bounding box center [617, 461] width 48 height 10
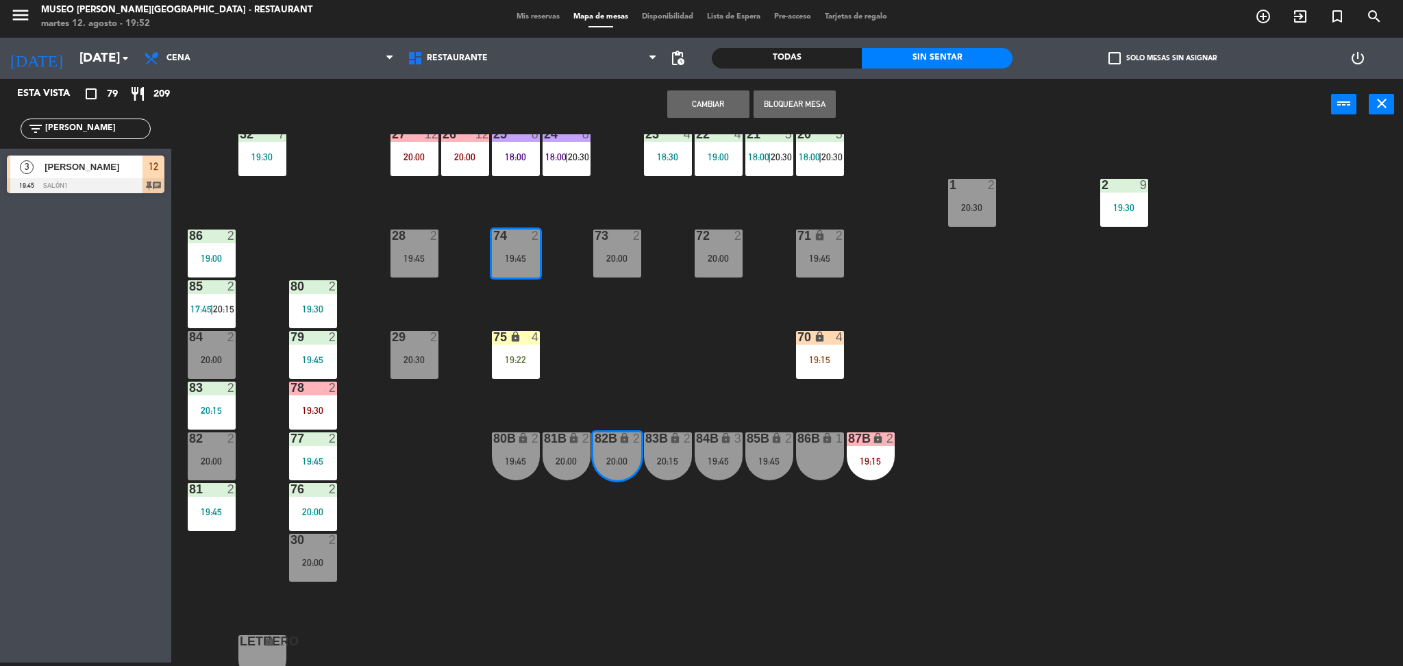
click at [718, 101] on button "Cambiar" at bounding box center [708, 103] width 82 height 27
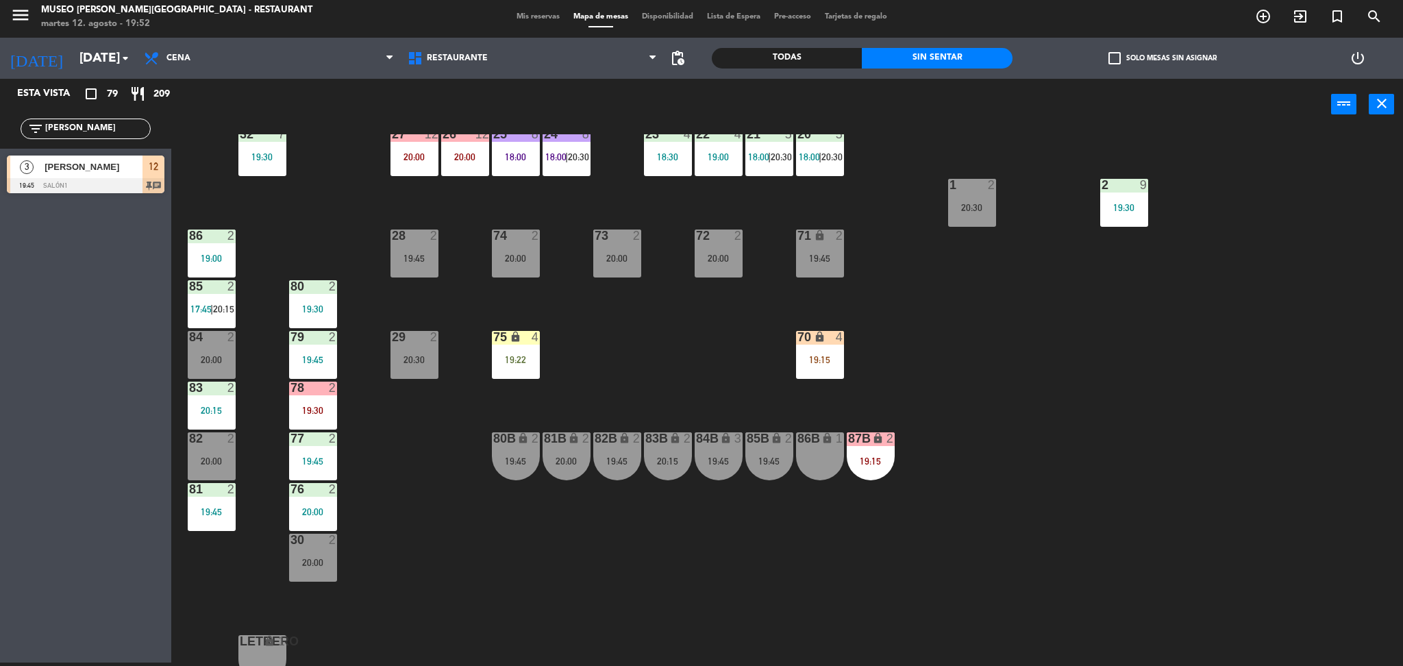
drag, startPoint x: 111, startPoint y: 124, endPoint x: 1, endPoint y: 138, distance: 110.4
click at [1, 138] on div "filter_list loreta" at bounding box center [85, 129] width 171 height 40
click at [842, 55] on div "Todas" at bounding box center [787, 58] width 150 height 21
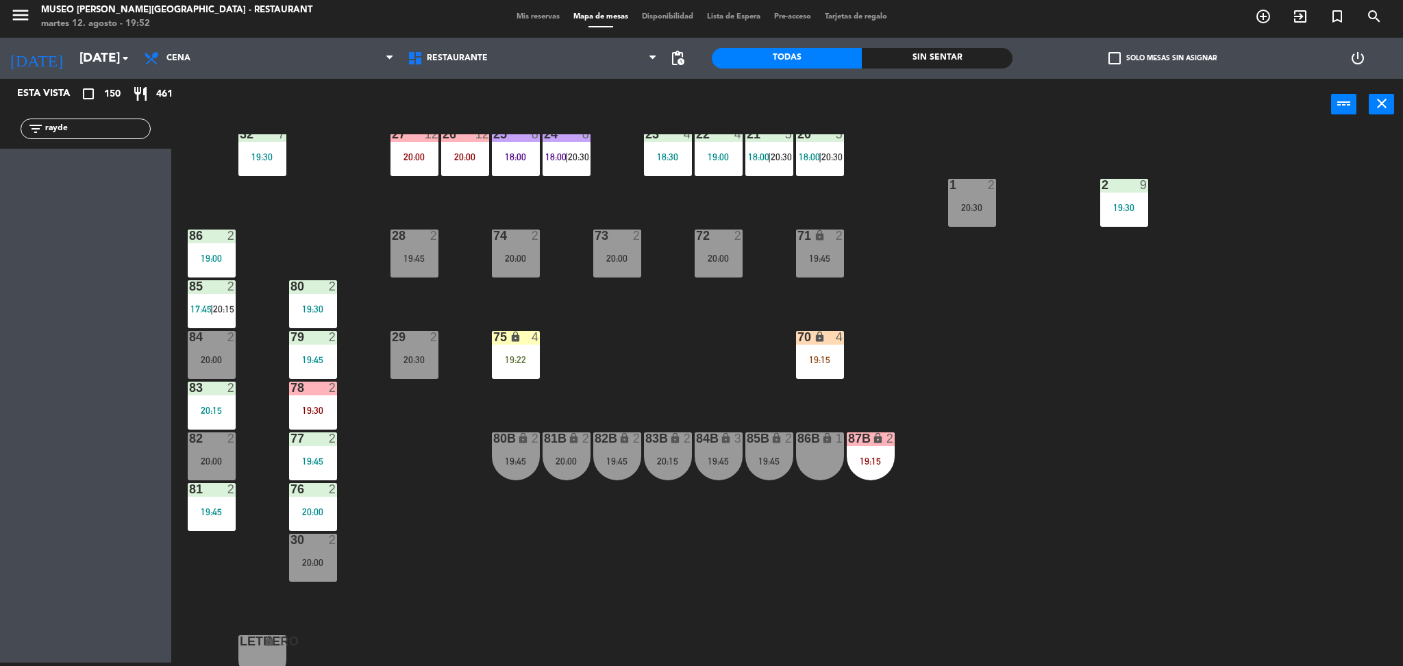
drag, startPoint x: 79, startPoint y: 126, endPoint x: 0, endPoint y: 147, distance: 81.6
click at [0, 147] on div "filter_list rayde" at bounding box center [85, 129] width 171 height 40
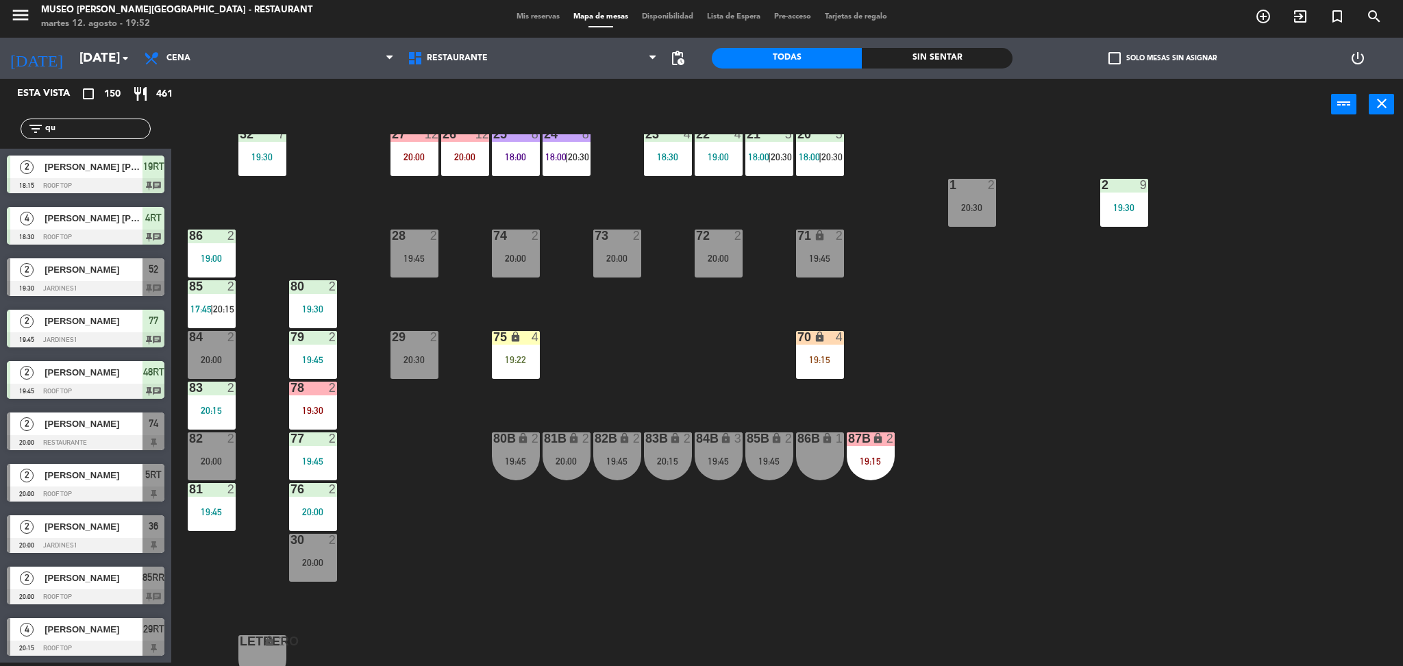
type input "q"
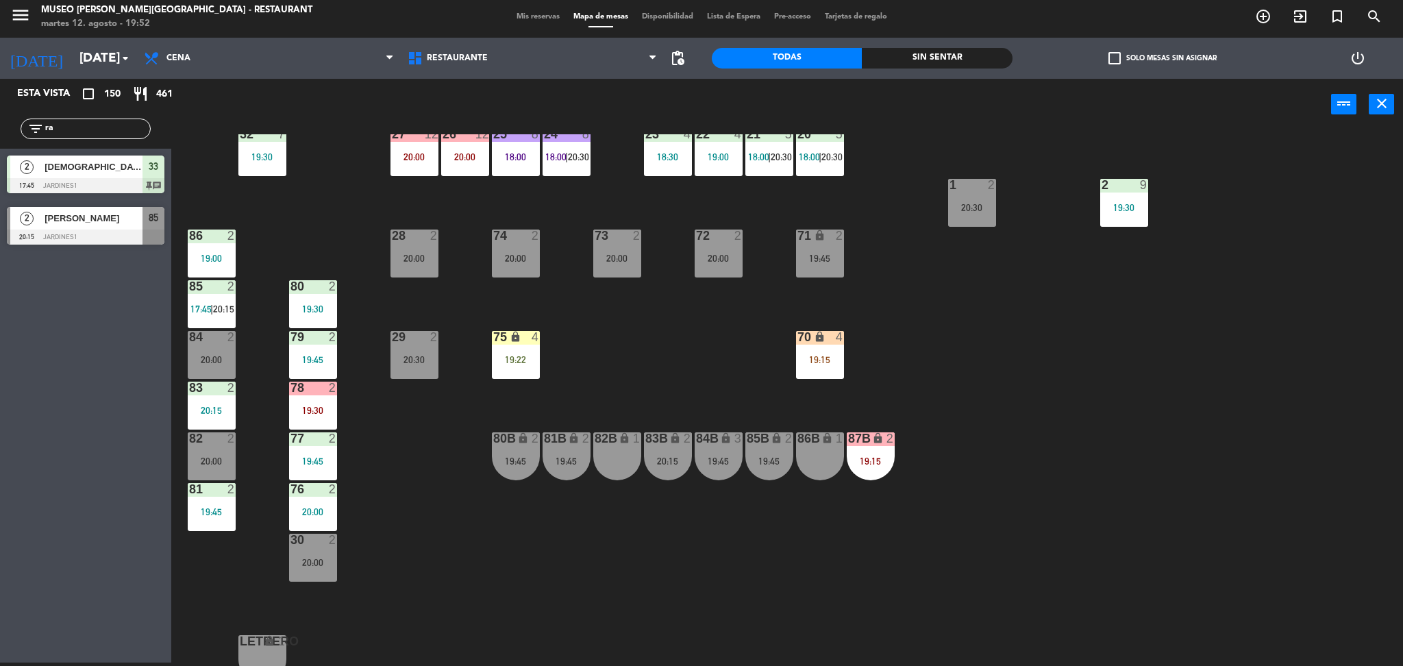
type input "r"
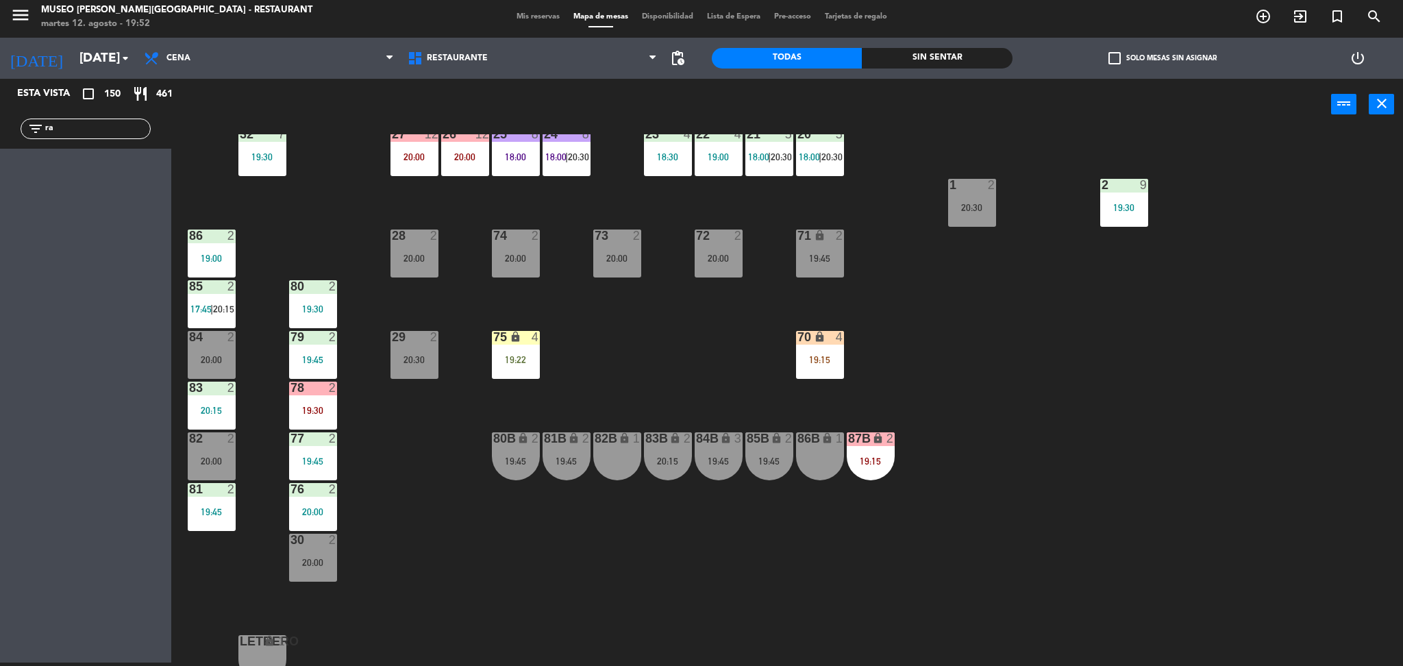
type input "r"
type input "andrea"
click at [67, 223] on div "Esta vista crop_square 150 restaurant 461 filter_list andrea 4 ANDREA CAROLINA …" at bounding box center [85, 371] width 171 height 584
click at [89, 158] on div "[PERSON_NAME]" at bounding box center [92, 166] width 99 height 23
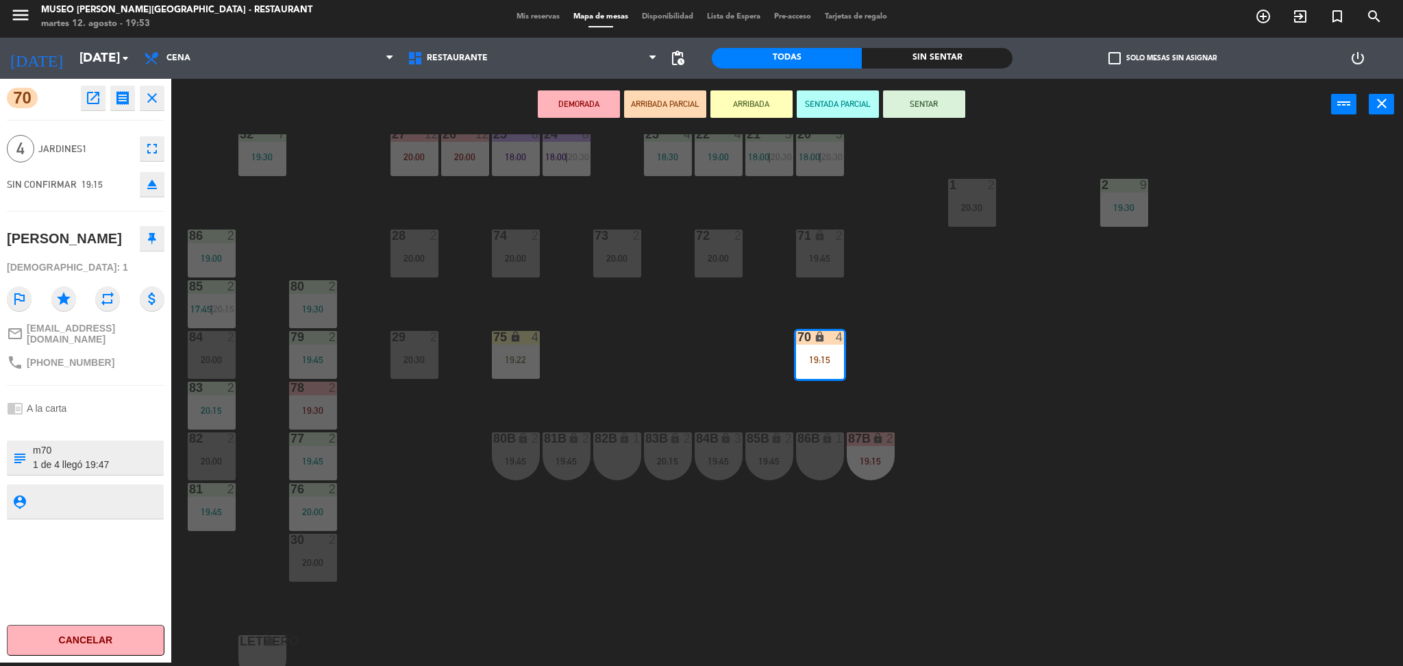
scroll to position [14, 0]
click at [757, 524] on div "44 5 19:45 49 2 19:30 54 5 20:30 64 warning 1 19:30 | 20:30 48 2 19:45 53 3 18:…" at bounding box center [794, 400] width 1218 height 532
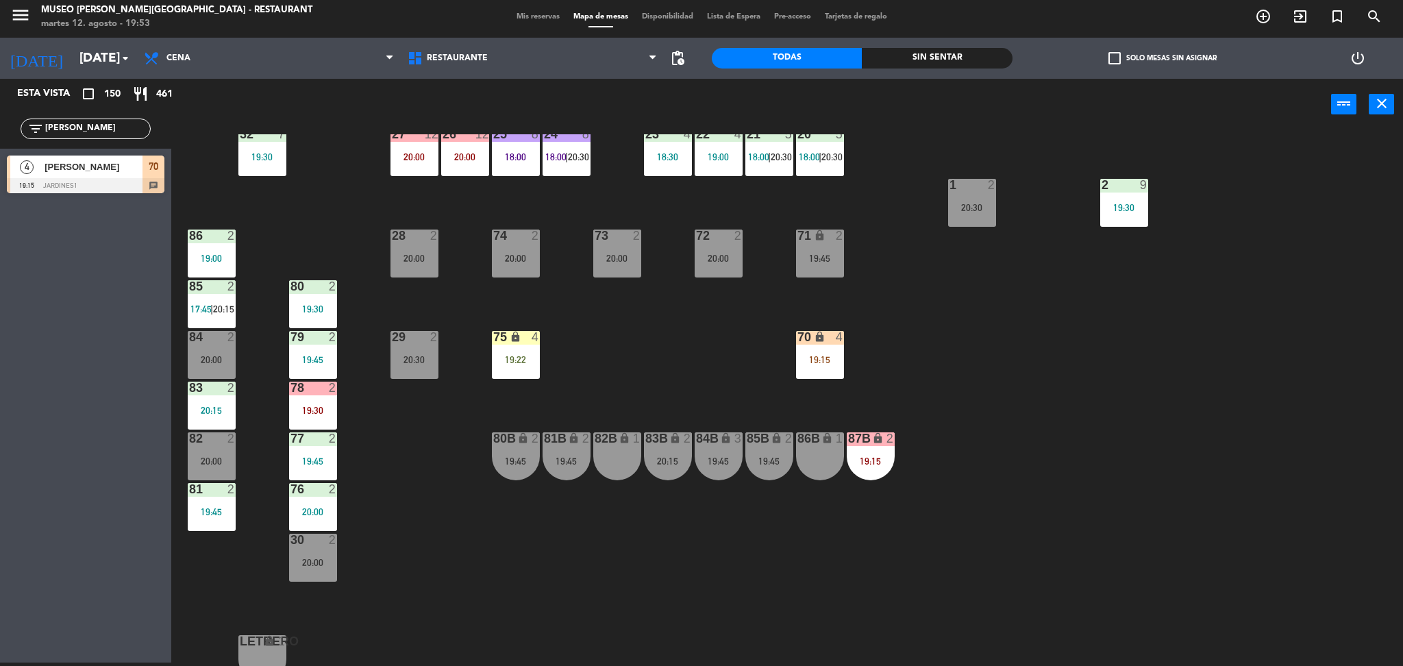
click at [723, 466] on div "84B lock 3 19:45" at bounding box center [719, 456] width 48 height 48
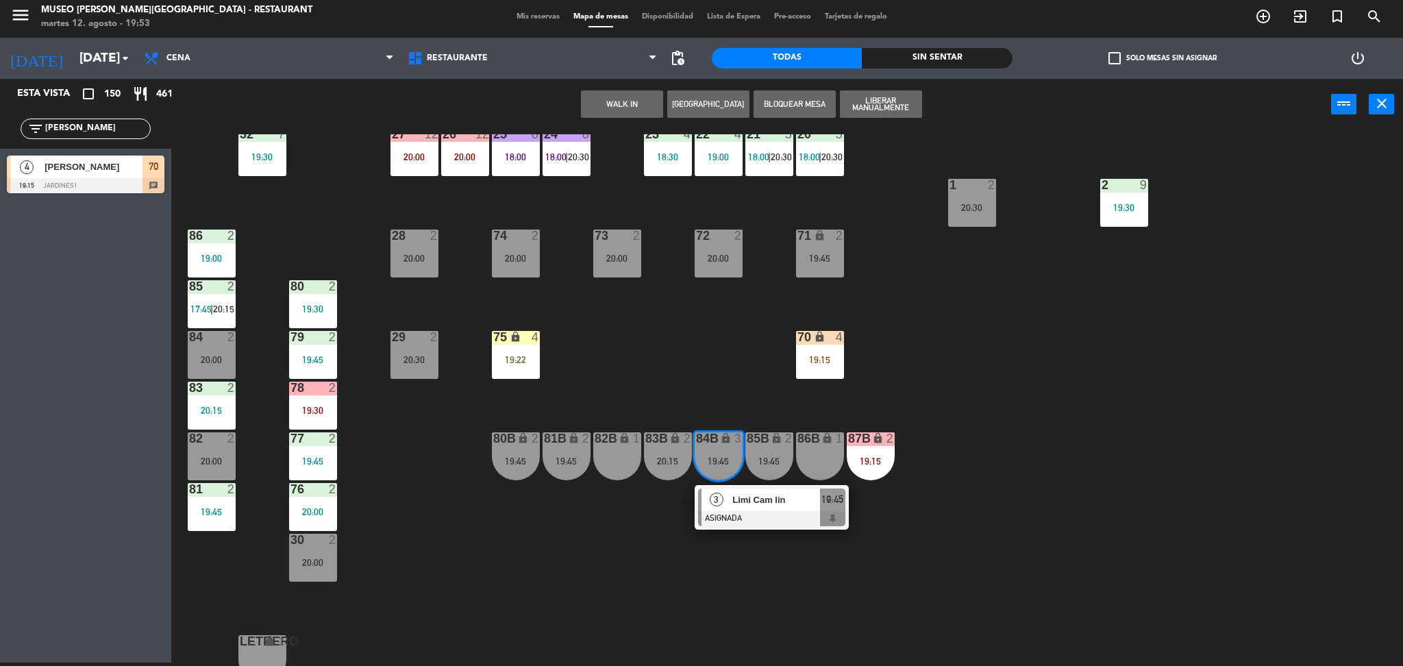
click at [696, 379] on div "44 5 19:45 49 2 19:30 54 5 20:30 64 warning 1 19:30 | 20:30 48 2 19:45 53 3 18:…" at bounding box center [794, 400] width 1218 height 532
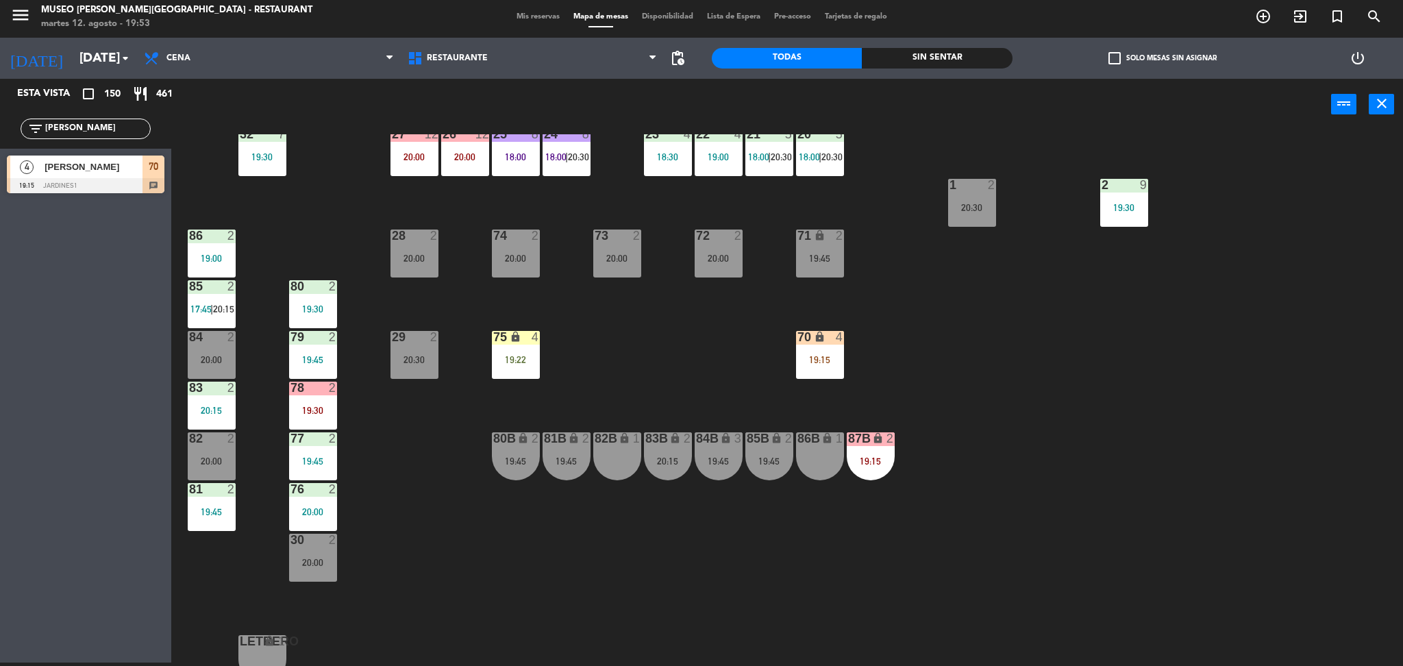
click at [818, 366] on div "70 lock 4 19:15" at bounding box center [820, 355] width 48 height 48
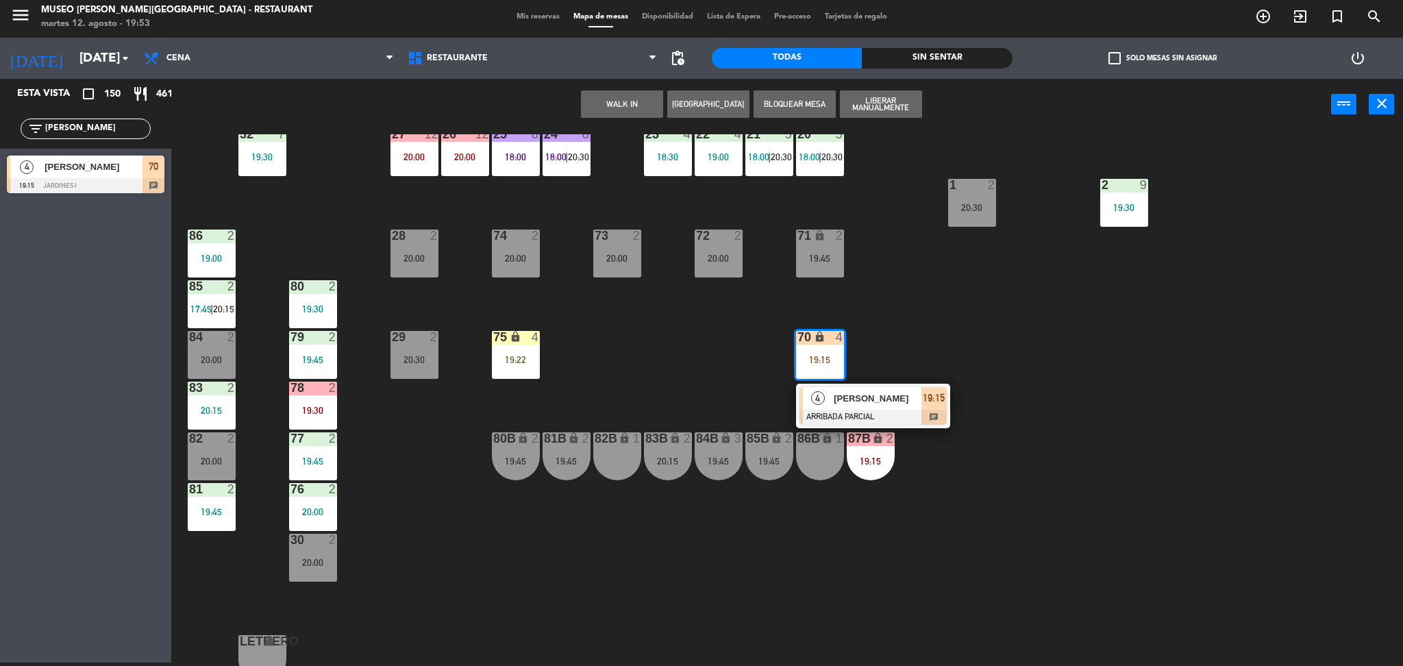
click at [699, 397] on div "44 5 19:45 49 2 19:30 54 5 20:30 64 warning 1 19:30 | 20:30 48 2 19:45 53 3 18:…" at bounding box center [794, 400] width 1218 height 532
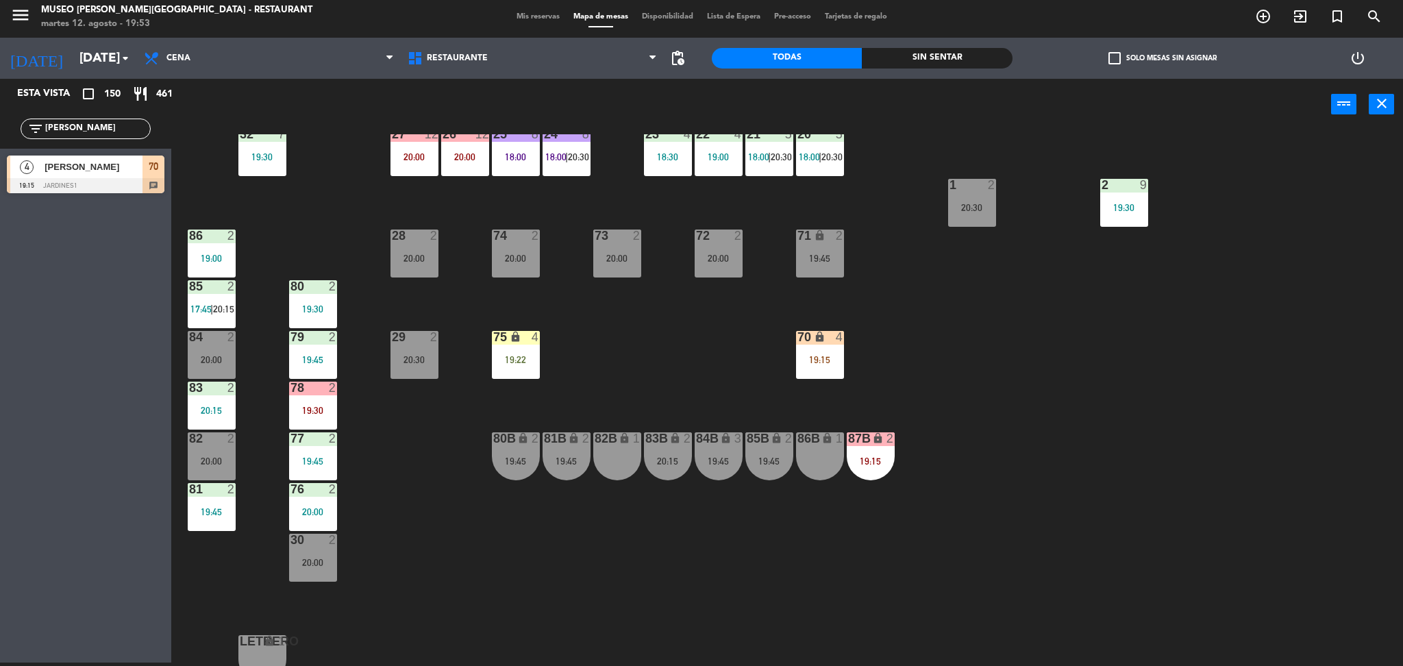
click at [814, 362] on div "19:15" at bounding box center [820, 360] width 48 height 10
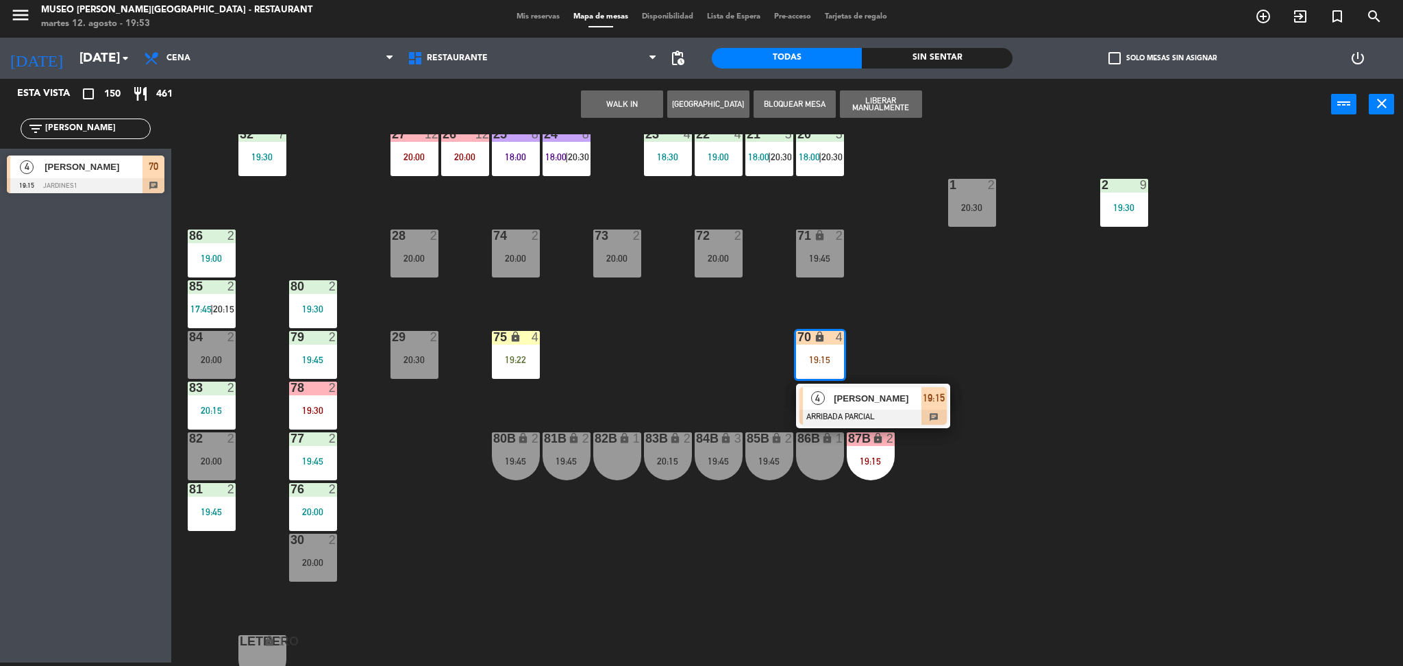
click at [685, 387] on div "44 5 19:45 49 2 19:30 54 5 20:30 64 warning 1 19:30 | 20:30 48 2 19:45 53 3 18:…" at bounding box center [794, 400] width 1218 height 532
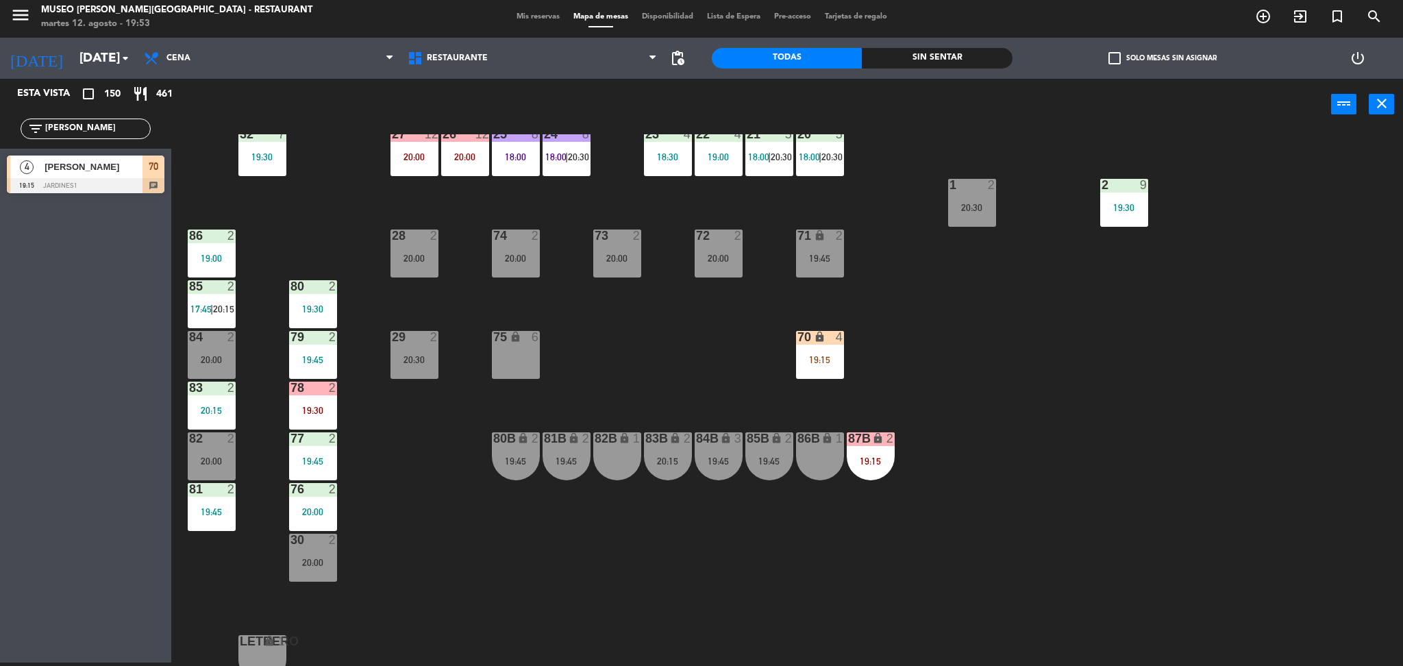
drag, startPoint x: 103, startPoint y: 134, endPoint x: 0, endPoint y: 170, distance: 108.7
click at [0, 170] on div "Esta vista crop_square 150 restaurant 461 filter_list andrea 4 ANDREA CAROLINA …" at bounding box center [85, 139] width 171 height 121
type input "v"
type input "aram"
click at [660, 392] on div "44 5 19:45 49 2 19:30 54 5 20:30 64 warning 1 19:30 | 20:30 48 2 19:45 53 3 18:…" at bounding box center [794, 400] width 1218 height 532
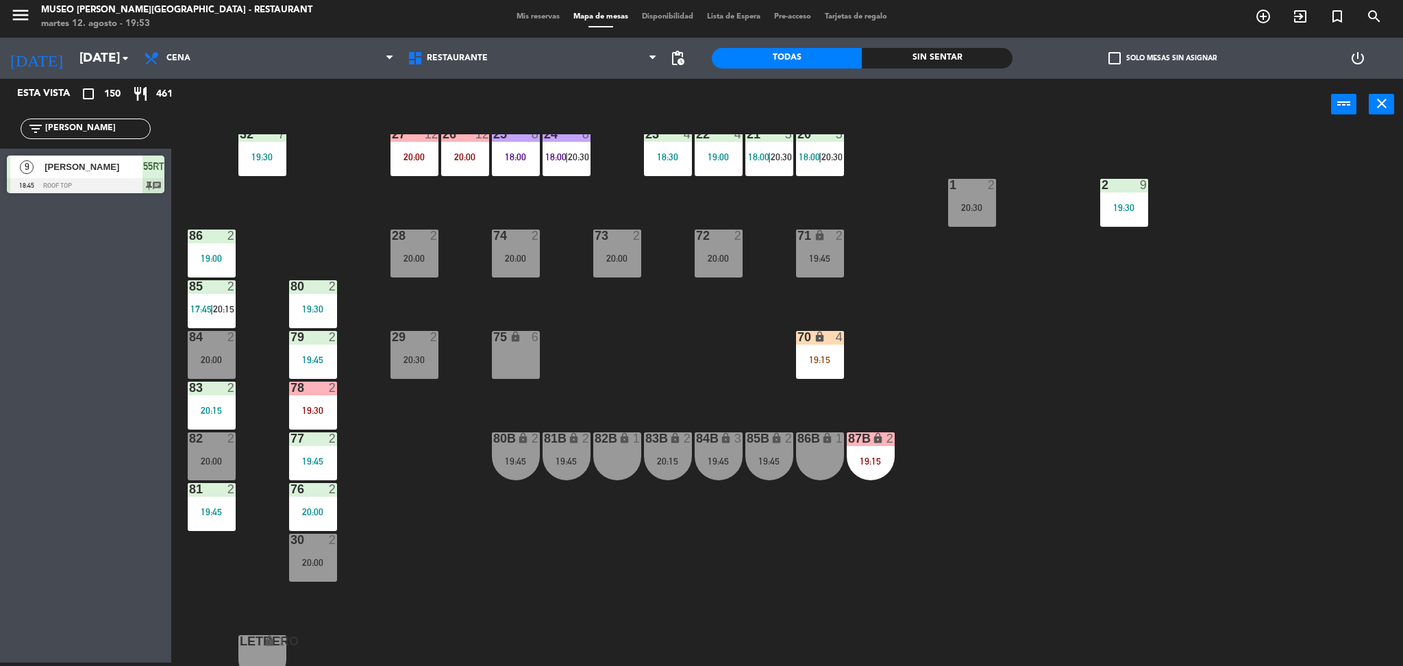
click at [716, 465] on div "19:45" at bounding box center [719, 461] width 48 height 10
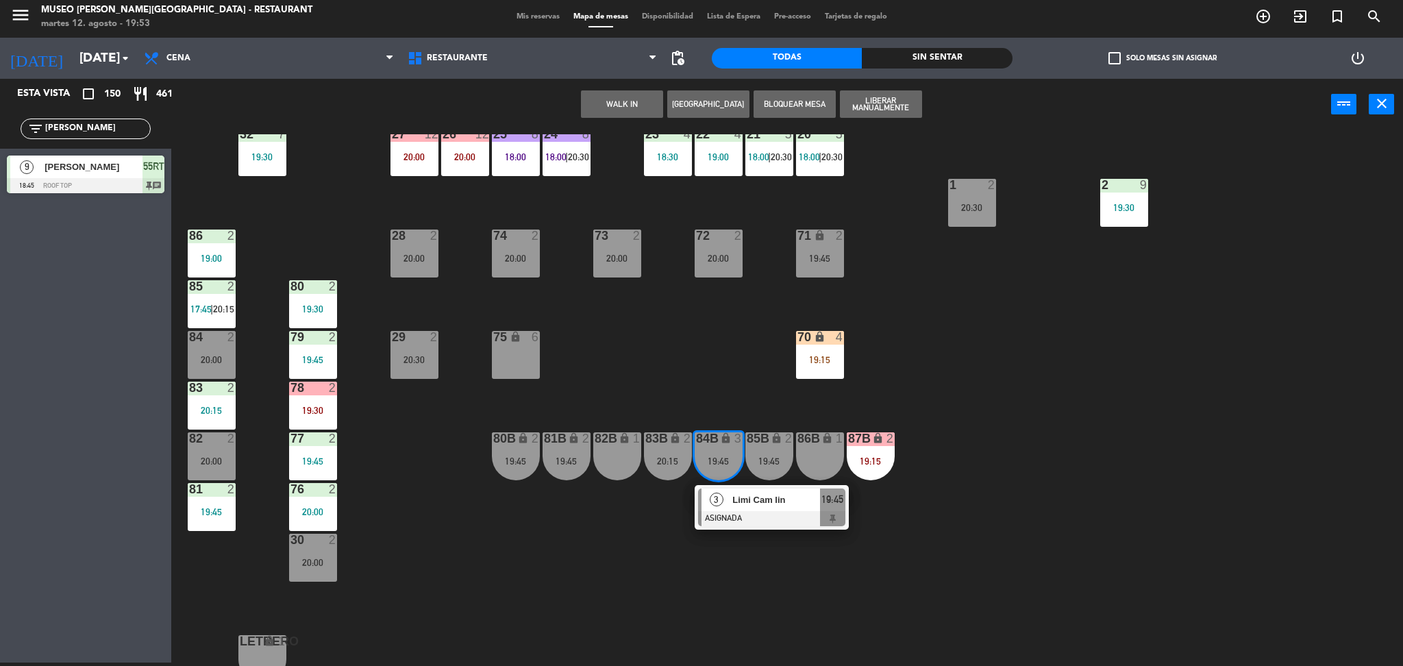
click at [615, 458] on div "82B lock 1" at bounding box center [617, 456] width 48 height 48
click at [586, 101] on button "Mover" at bounding box center [579, 103] width 82 height 27
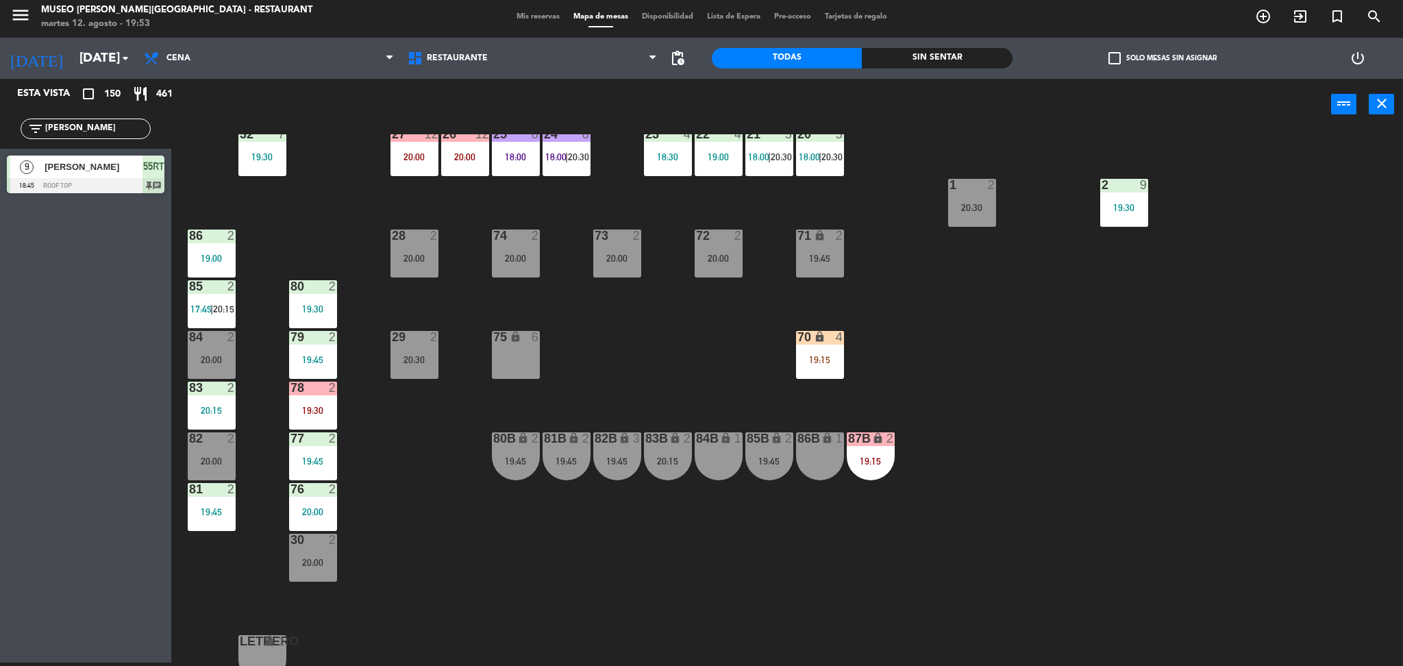
click at [680, 434] on div "2" at bounding box center [691, 438] width 23 height 13
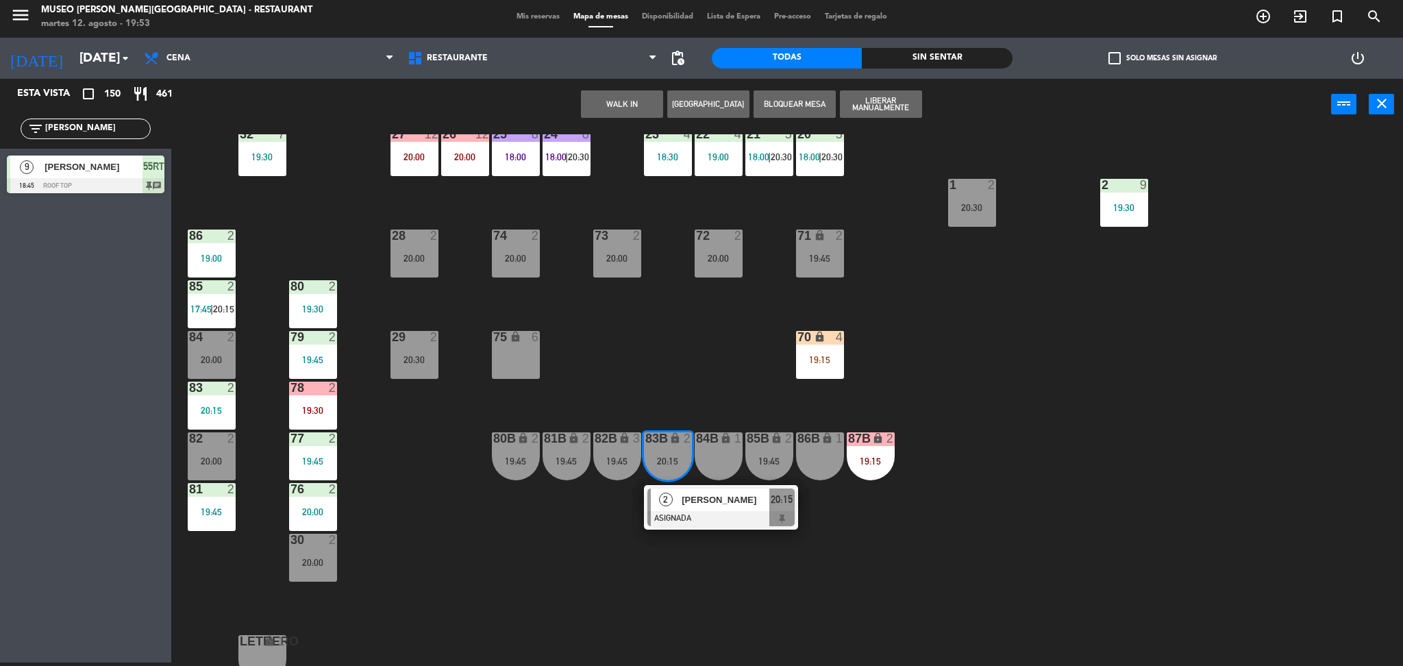
click at [534, 344] on div "75 lock 6" at bounding box center [516, 355] width 48 height 48
click at [667, 98] on button "Mover" at bounding box center [665, 103] width 82 height 27
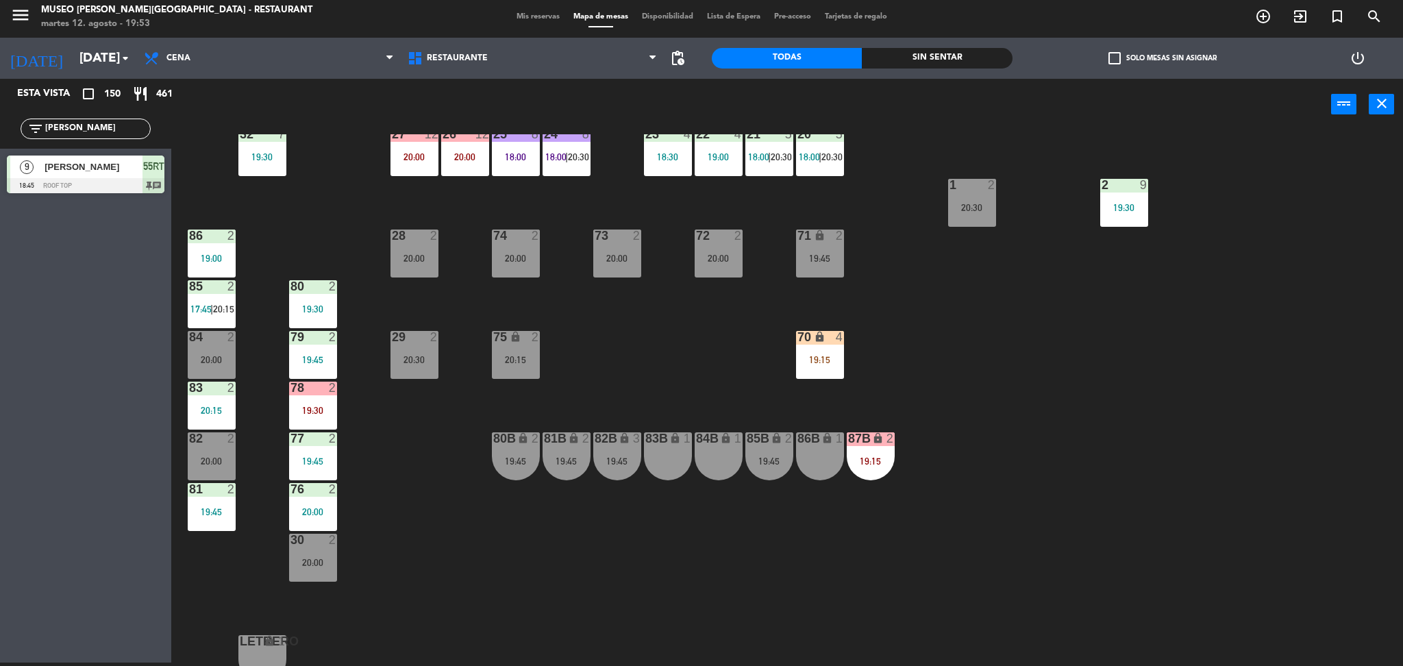
click at [768, 471] on div "85B lock 2 19:45" at bounding box center [769, 456] width 48 height 48
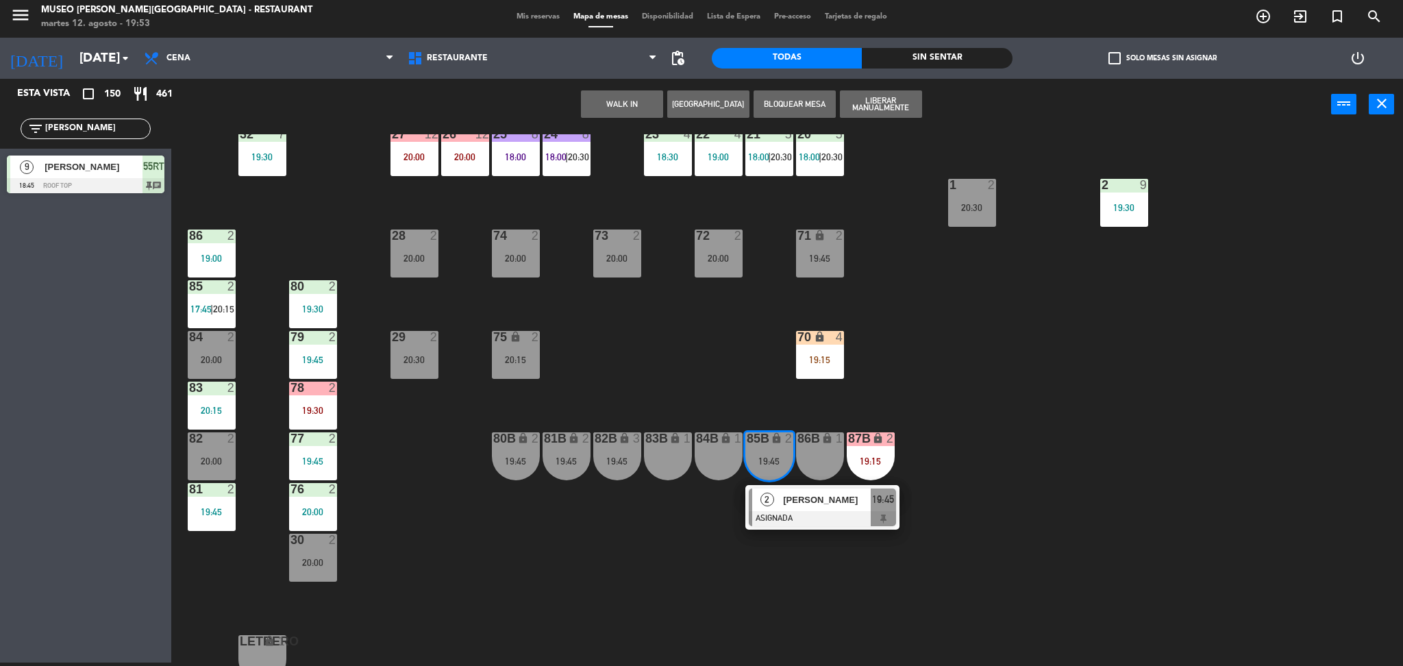
click at [658, 459] on div "83B lock 1" at bounding box center [668, 456] width 48 height 48
click at [592, 97] on button "Mover" at bounding box center [579, 103] width 82 height 27
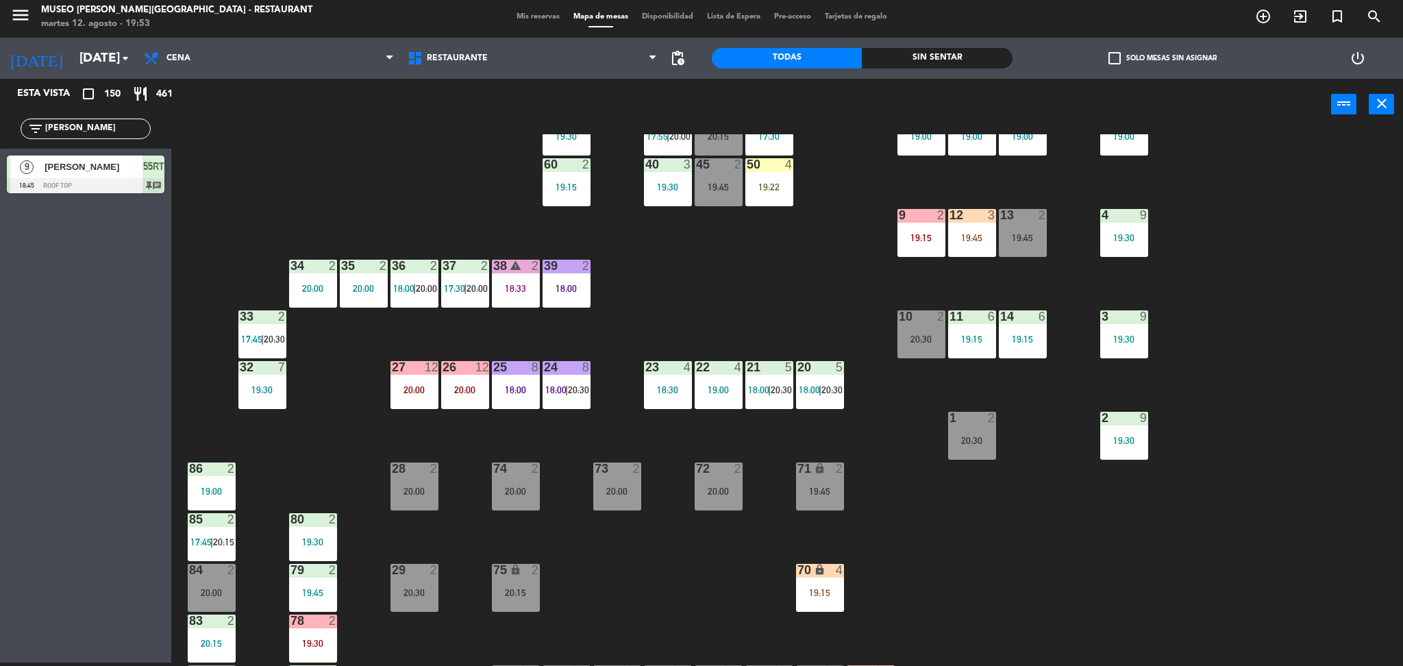
scroll to position [186, 0]
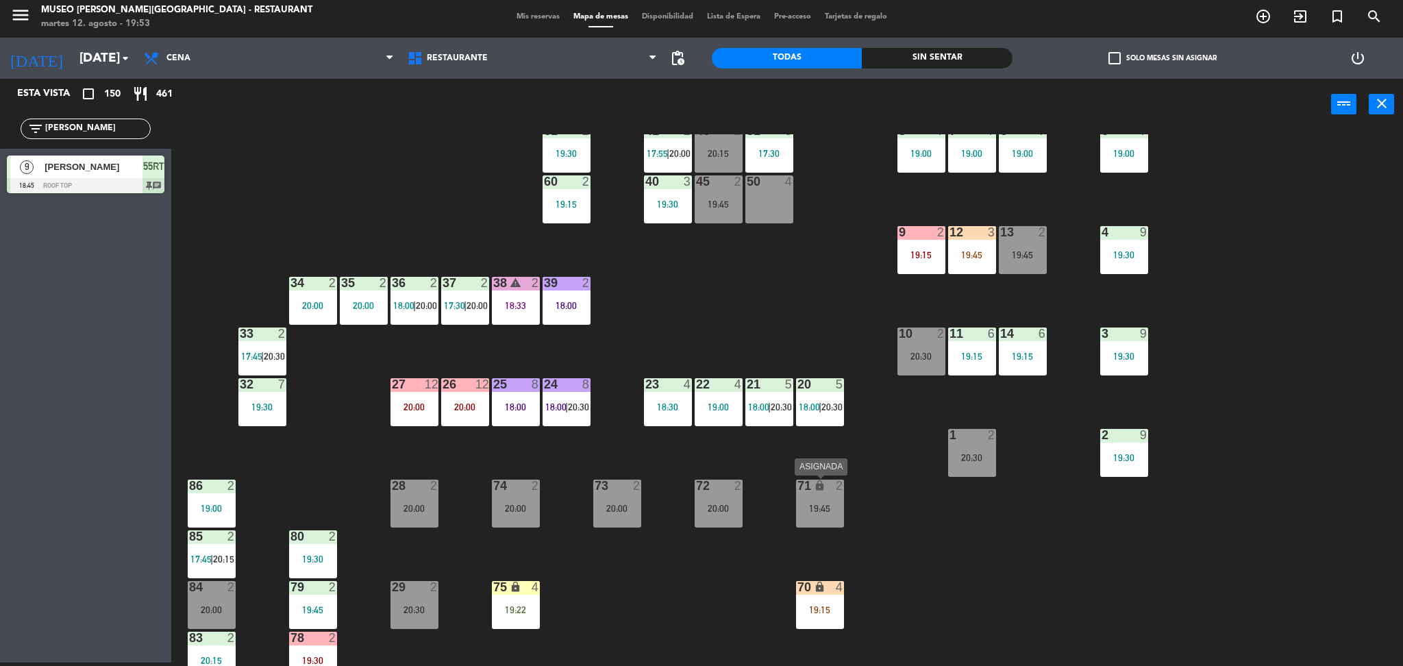
click at [830, 500] on div "71 lock 2 19:45" at bounding box center [820, 503] width 48 height 48
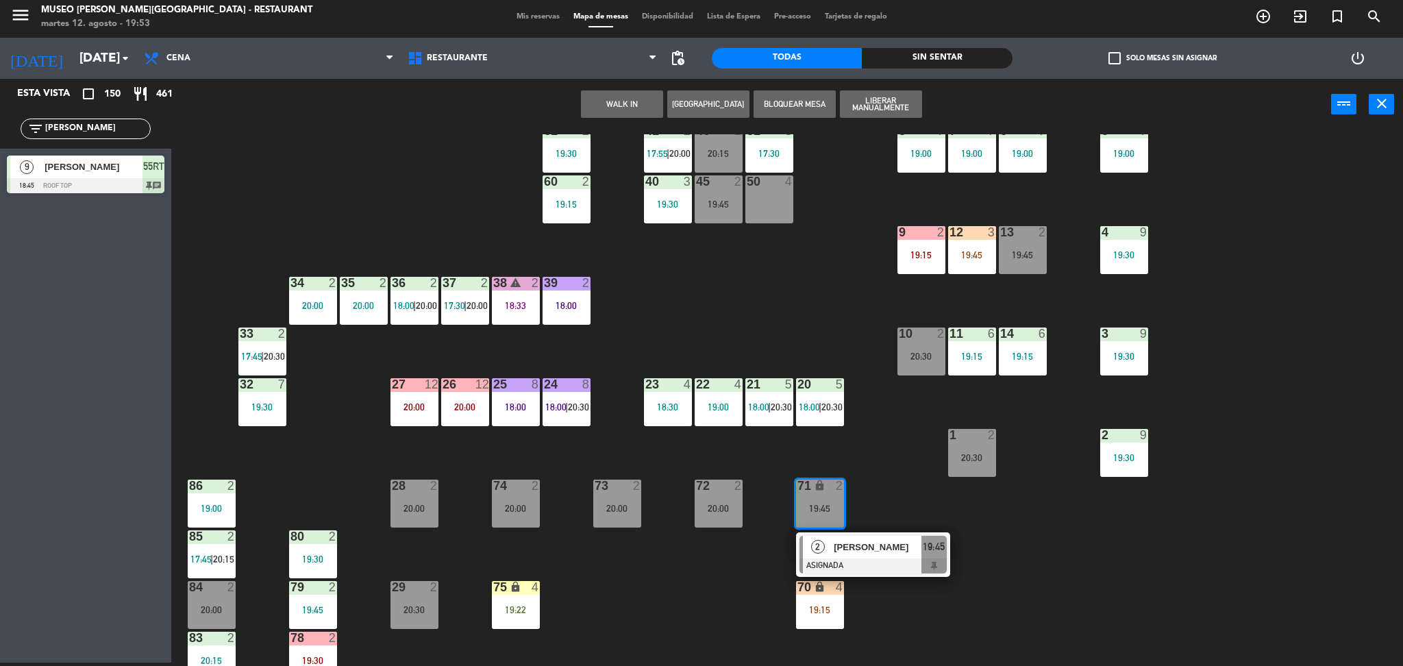
scroll to position [433, 0]
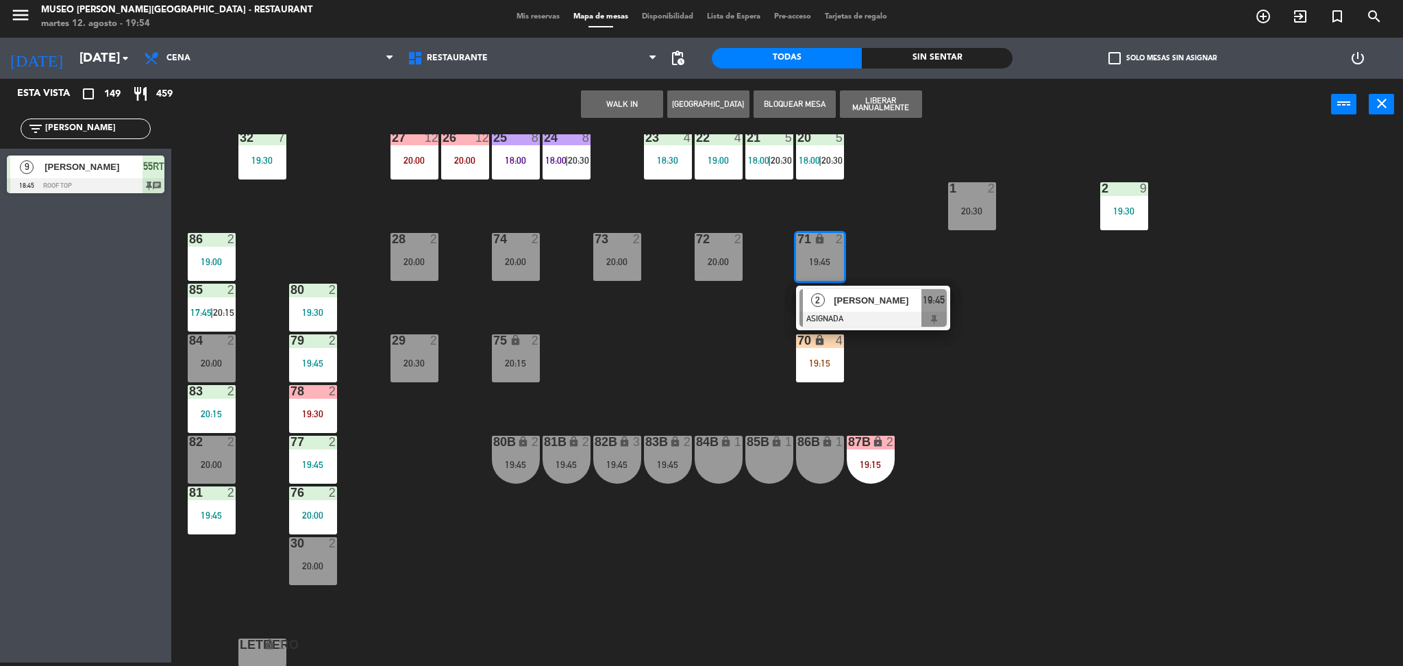
click at [707, 469] on div "84B lock 1" at bounding box center [719, 460] width 48 height 48
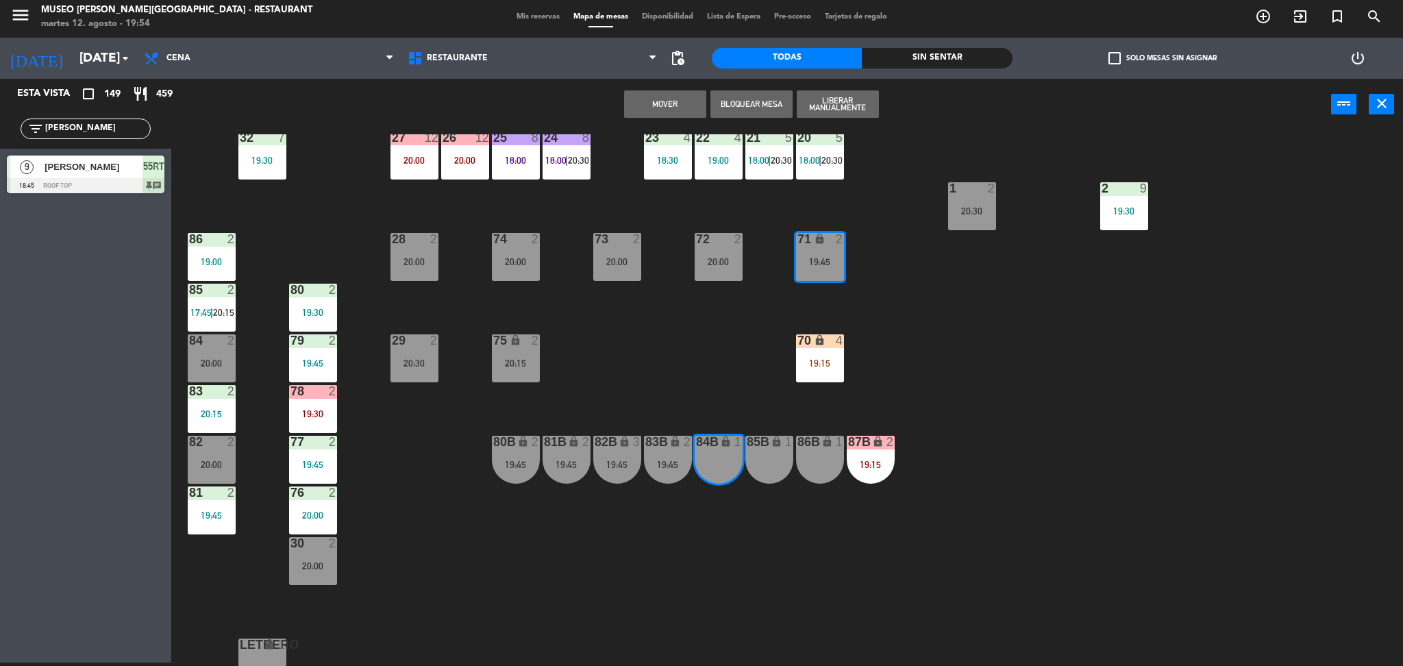
click at [684, 99] on button "Mover" at bounding box center [665, 103] width 82 height 27
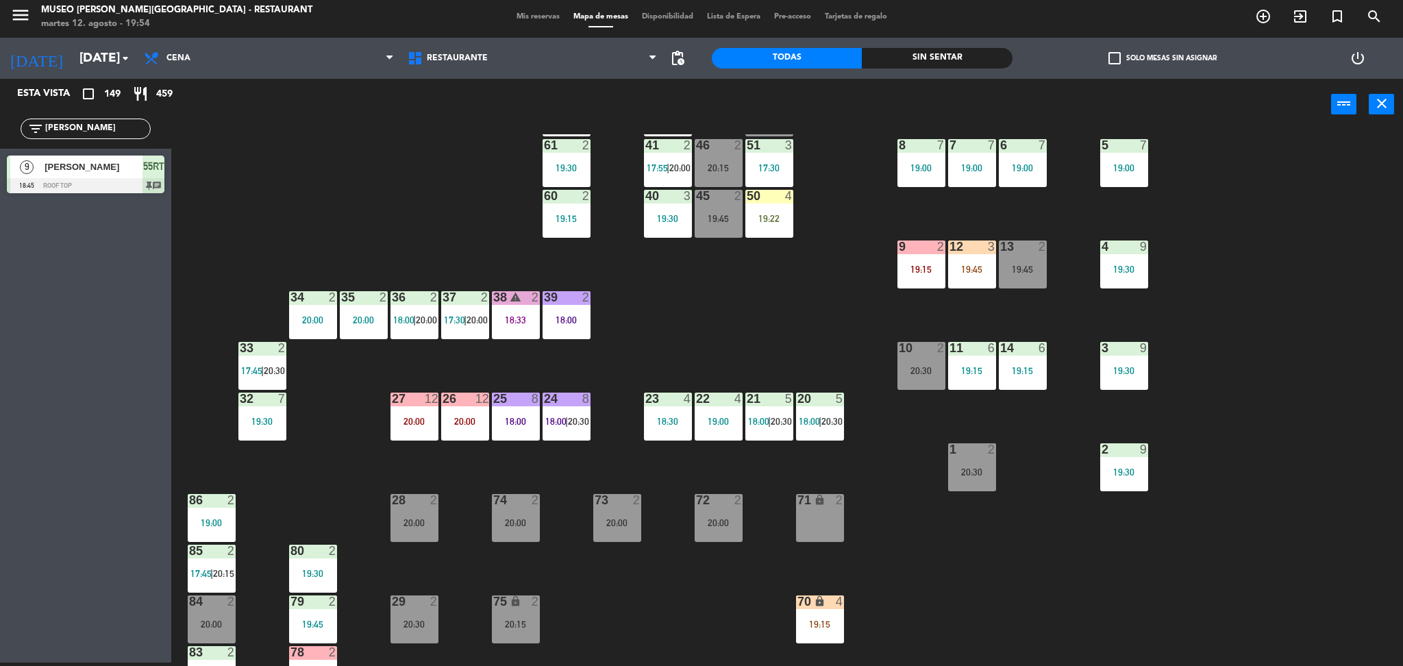
scroll to position [0, 0]
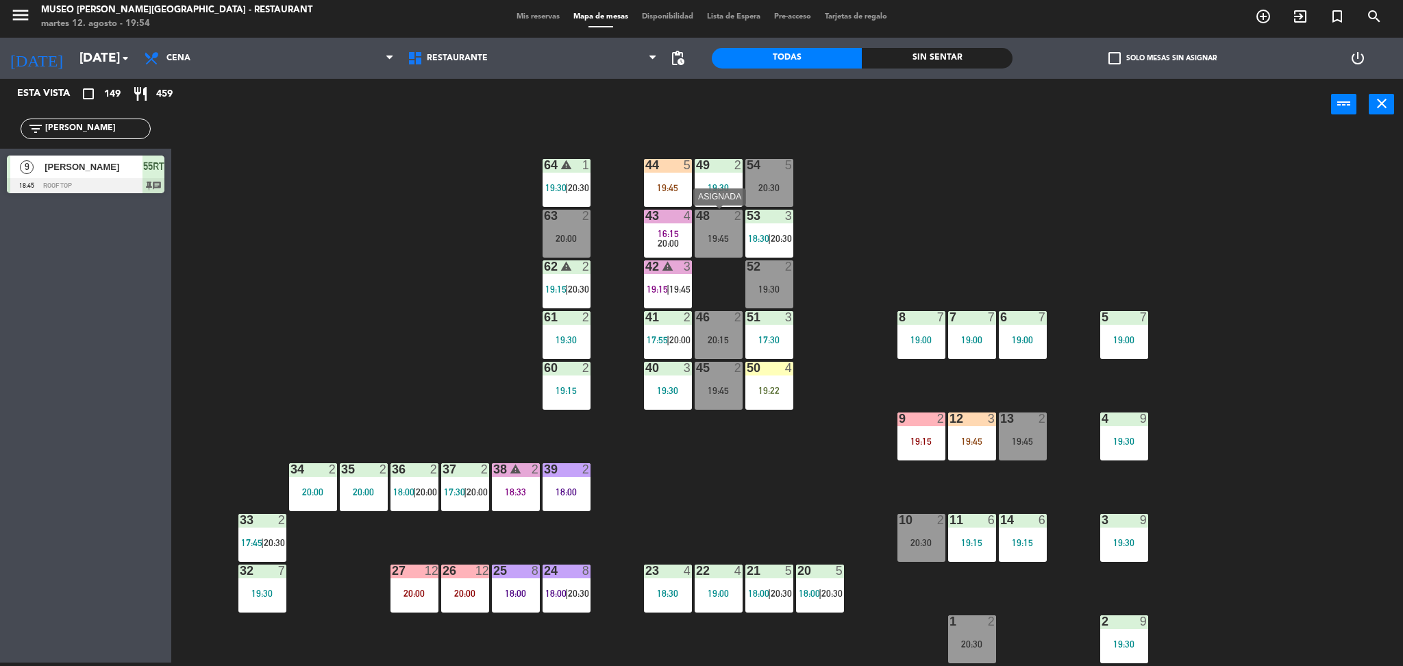
click at [721, 252] on div "48 2 19:45" at bounding box center [719, 234] width 48 height 48
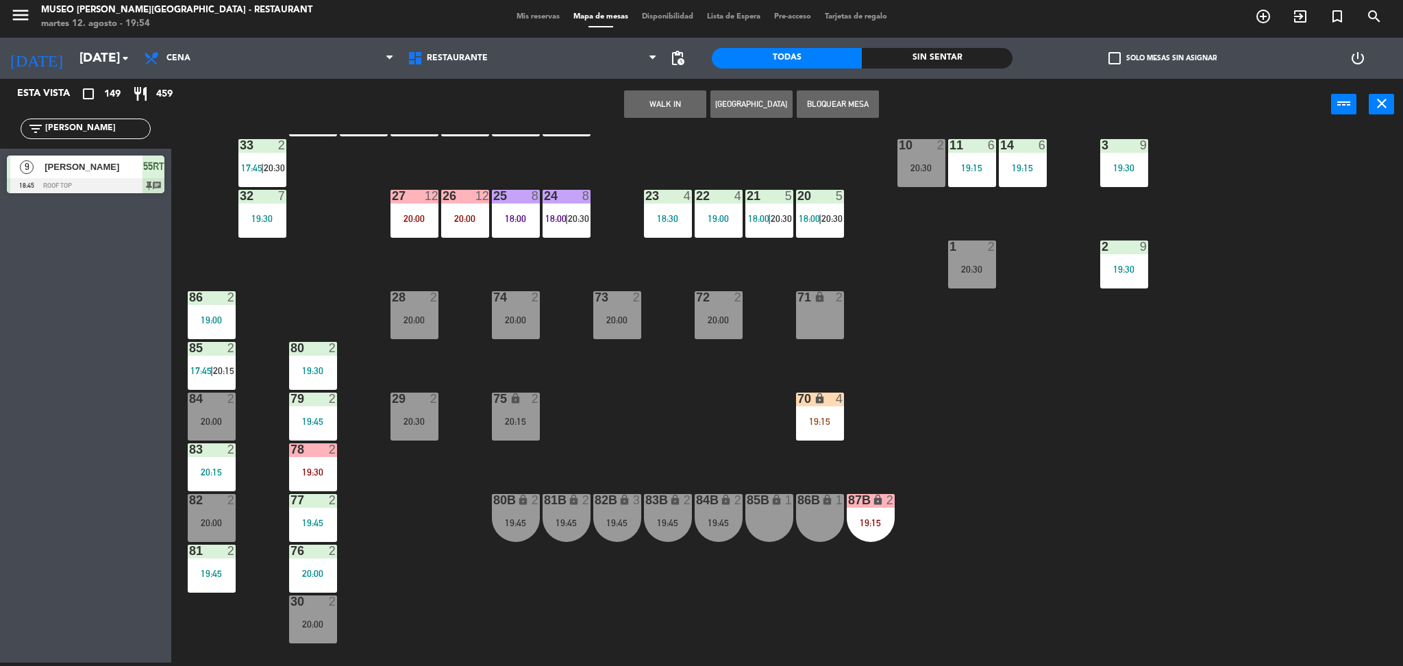
scroll to position [453, 0]
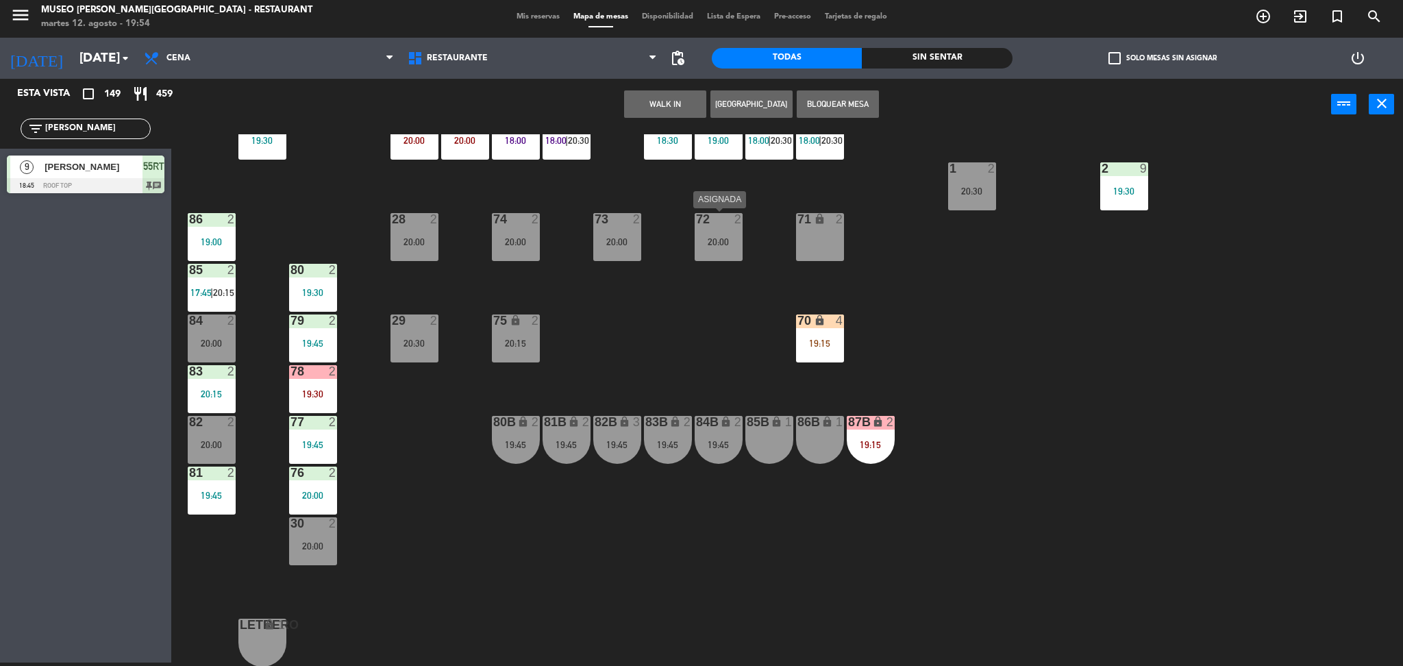
click at [734, 240] on div "20:00" at bounding box center [719, 242] width 48 height 10
click at [625, 104] on button "Cambiar" at bounding box center [622, 103] width 82 height 27
click at [697, 224] on div "72" at bounding box center [696, 219] width 1 height 12
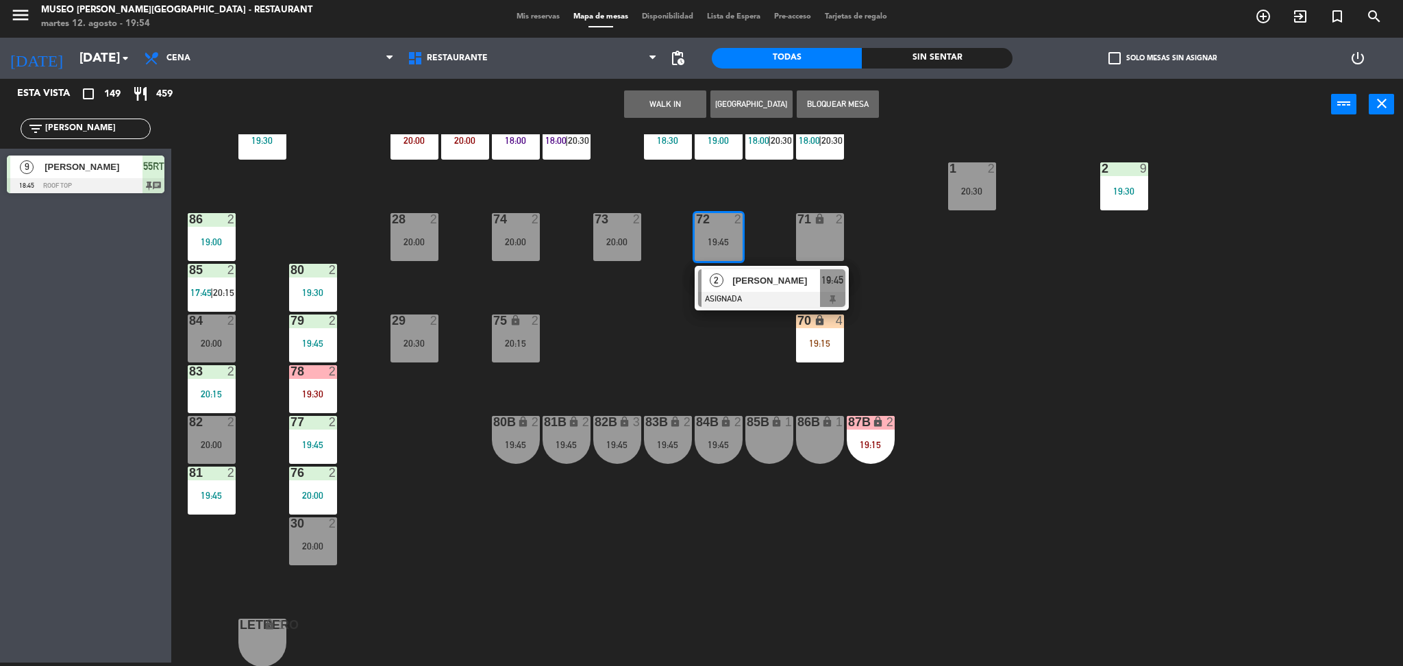
click at [762, 438] on div "85B lock 1" at bounding box center [769, 440] width 48 height 48
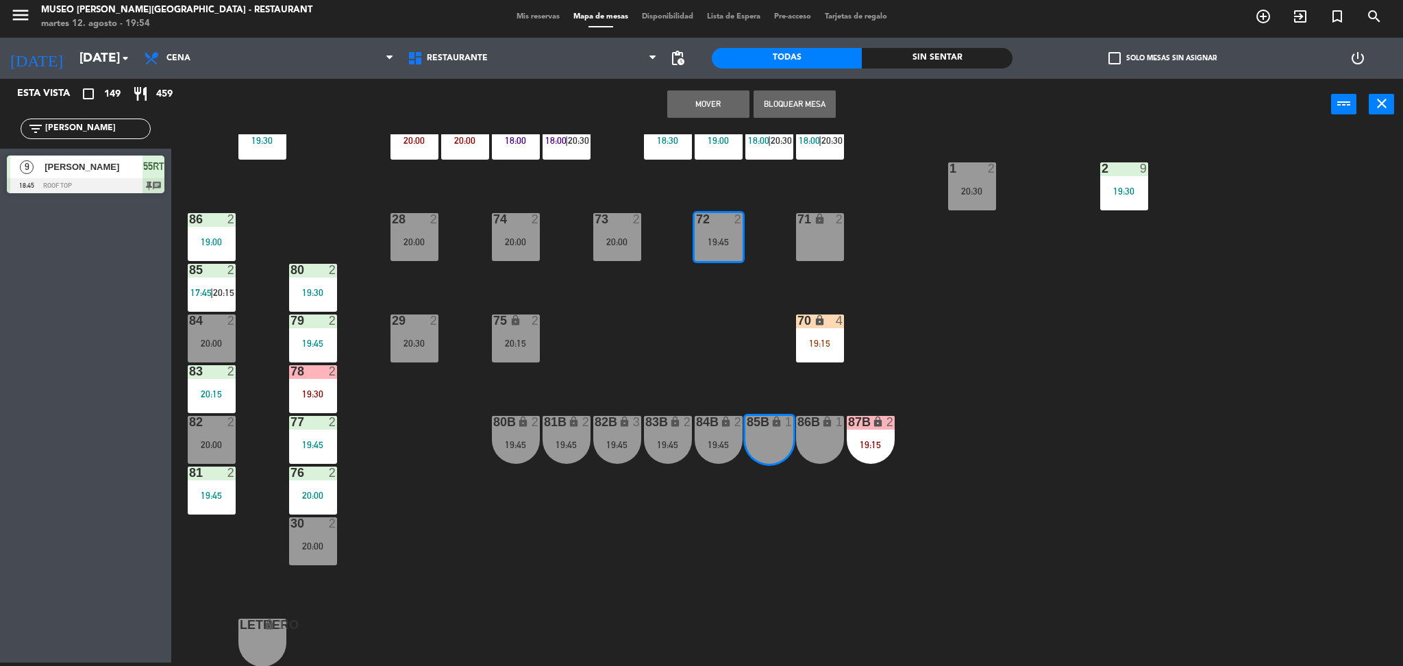
click at [709, 105] on button "Mover" at bounding box center [708, 103] width 82 height 27
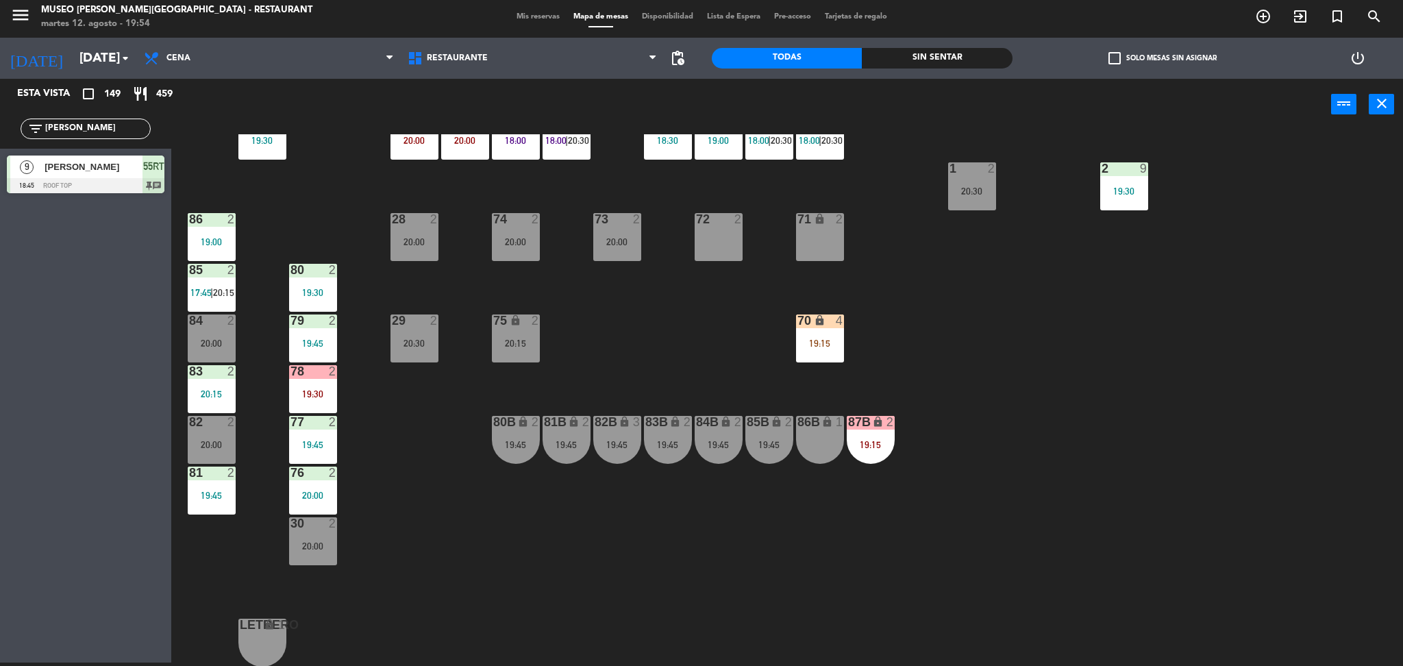
click at [600, 229] on div "73 2 20:00" at bounding box center [617, 237] width 48 height 48
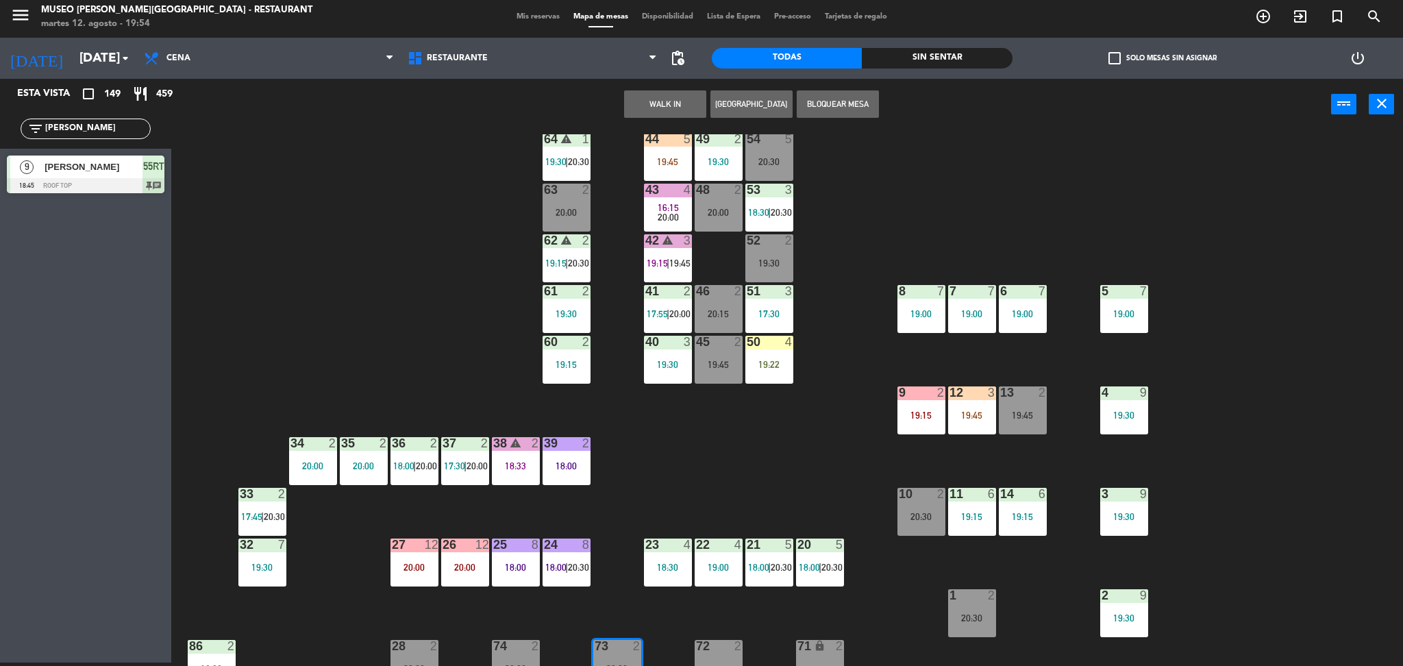
scroll to position [25, 0]
click at [708, 388] on div "44 5 19:45 49 2 19:30 54 5 20:30 64 warning 1 19:30 | 20:30 48 2 20:00 53 3 18:…" at bounding box center [794, 400] width 1218 height 532
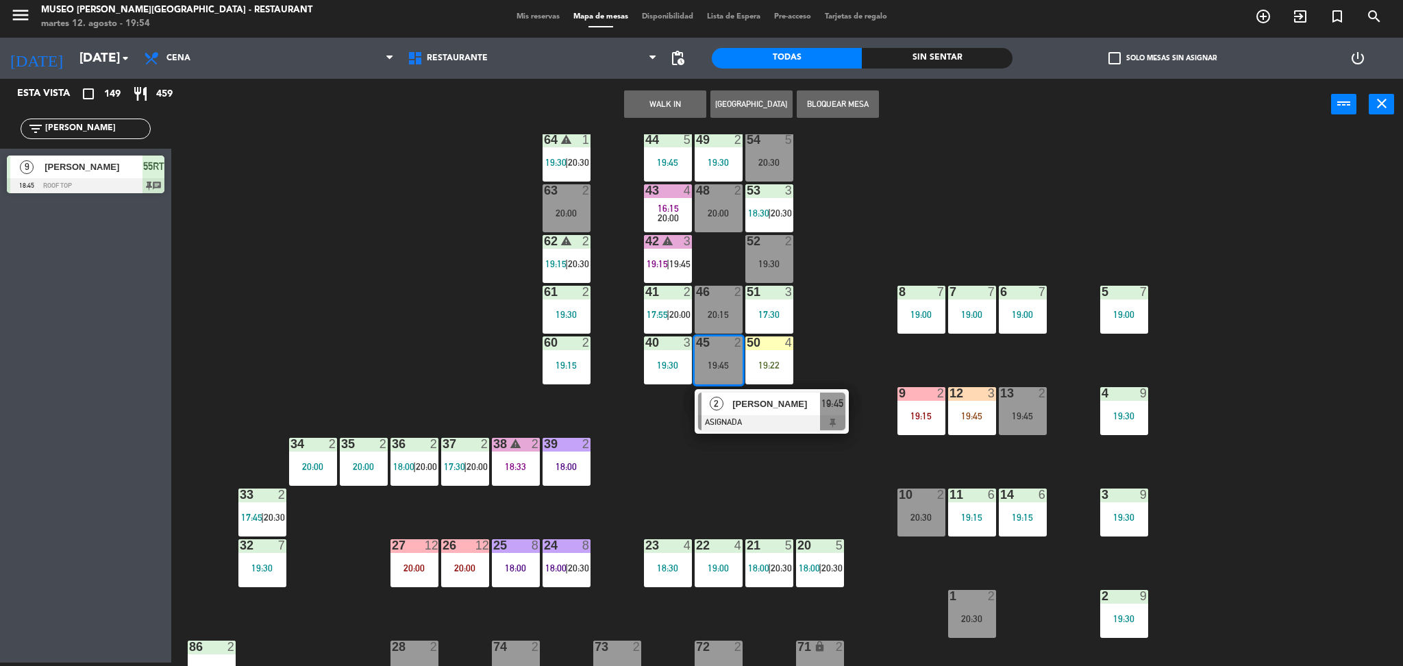
scroll to position [325, 0]
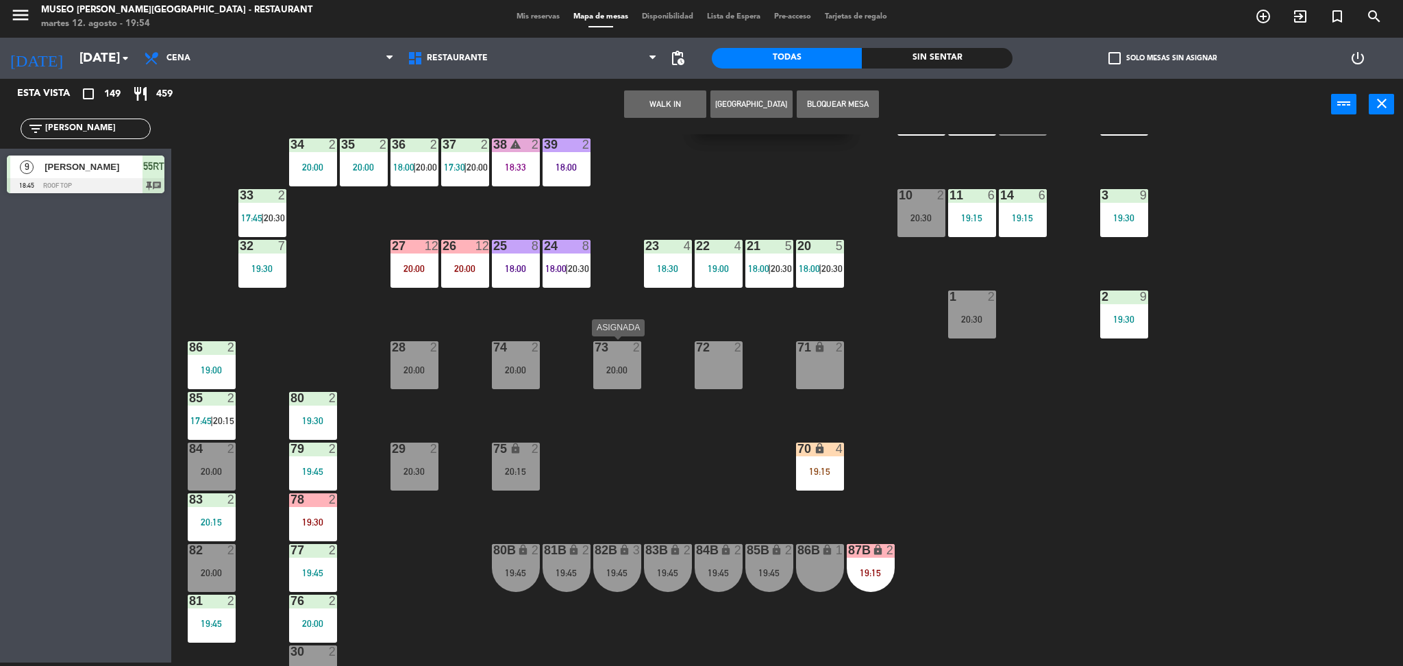
click at [598, 375] on div "73 2 20:00" at bounding box center [617, 365] width 48 height 48
click at [692, 100] on button "Cambiar" at bounding box center [708, 103] width 82 height 27
click at [505, 356] on div "74 2 20:00" at bounding box center [516, 365] width 48 height 48
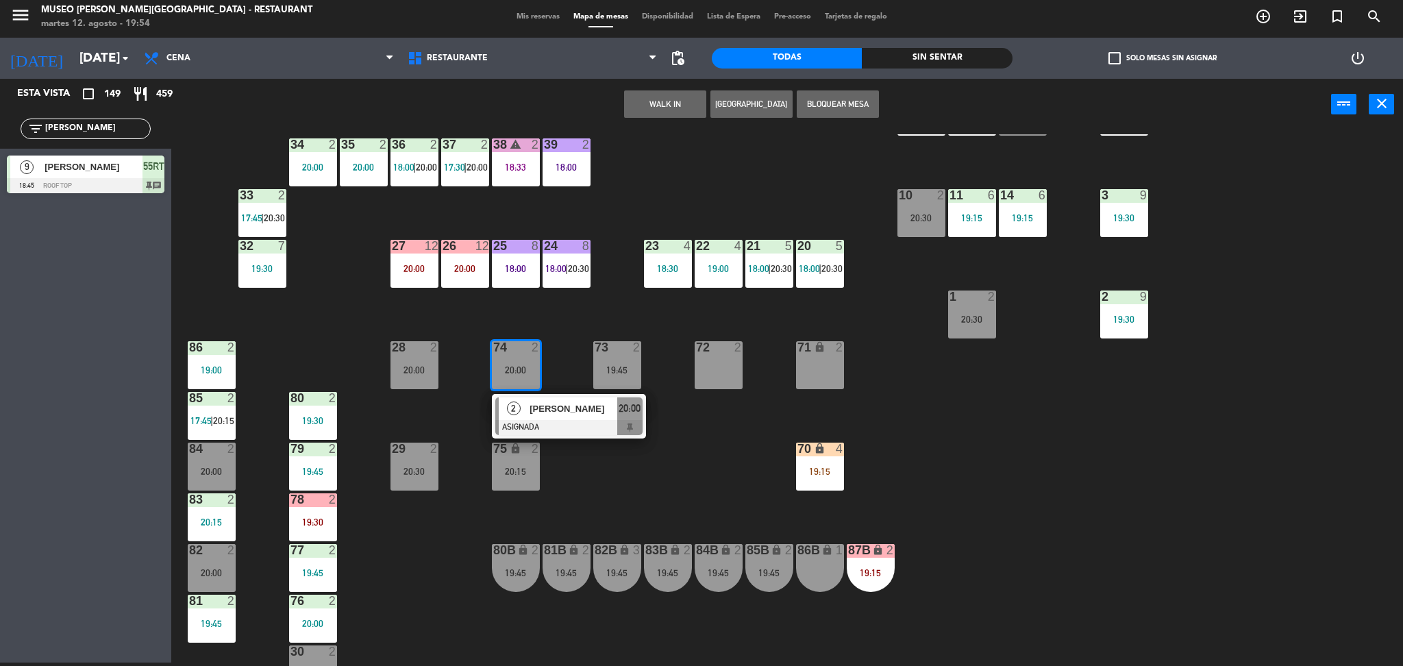
click at [553, 429] on div at bounding box center [568, 427] width 147 height 15
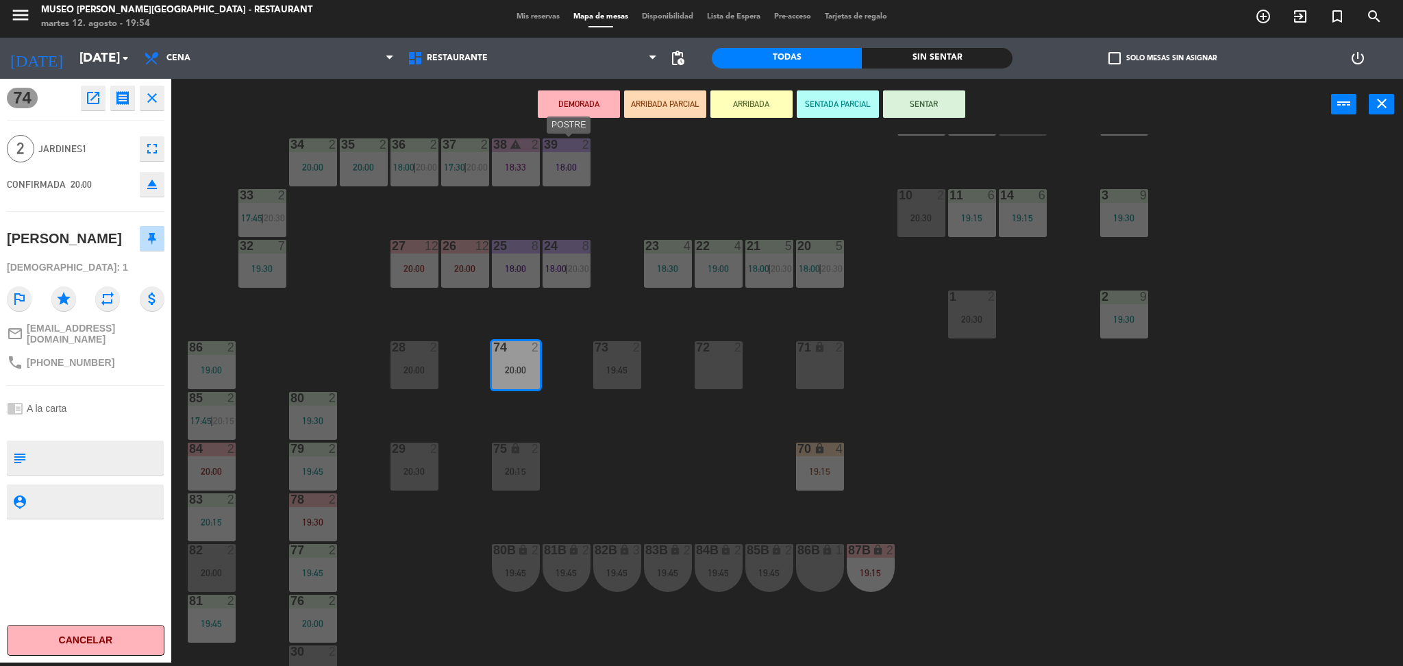
click at [569, 171] on div "18:00" at bounding box center [567, 167] width 48 height 10
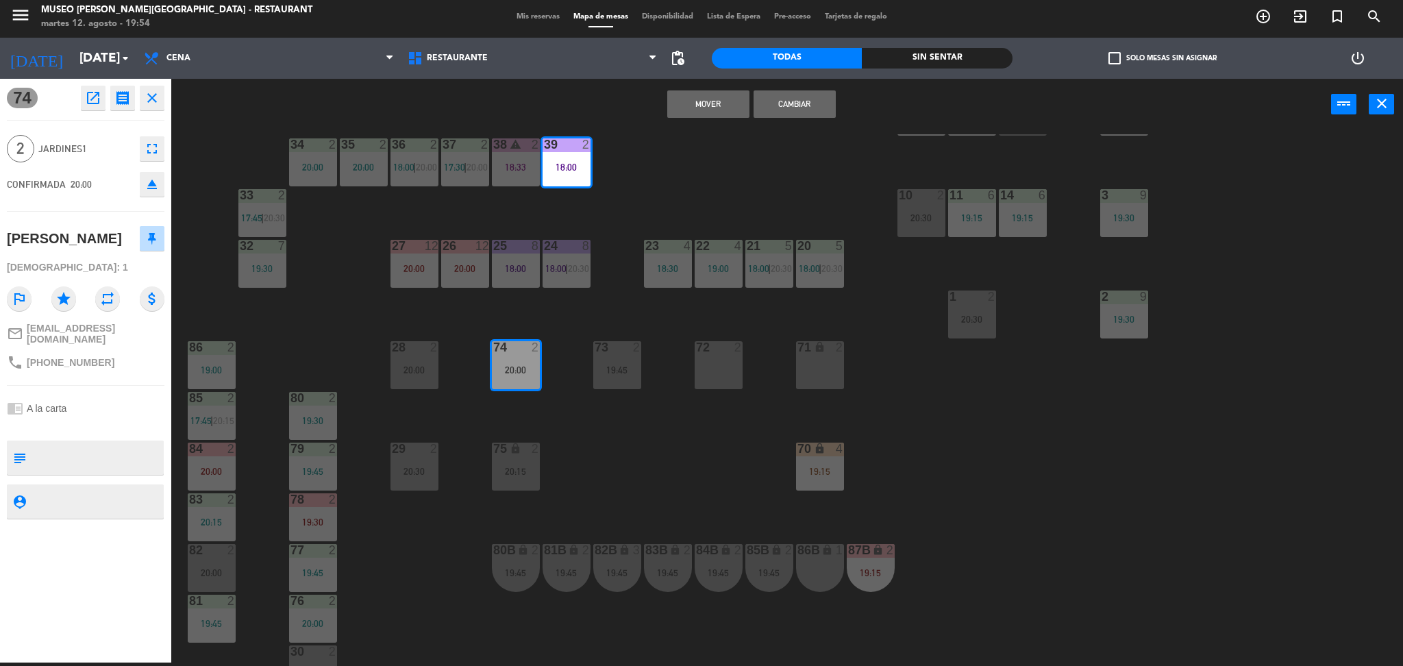
click at [724, 105] on button "Mover" at bounding box center [708, 103] width 82 height 27
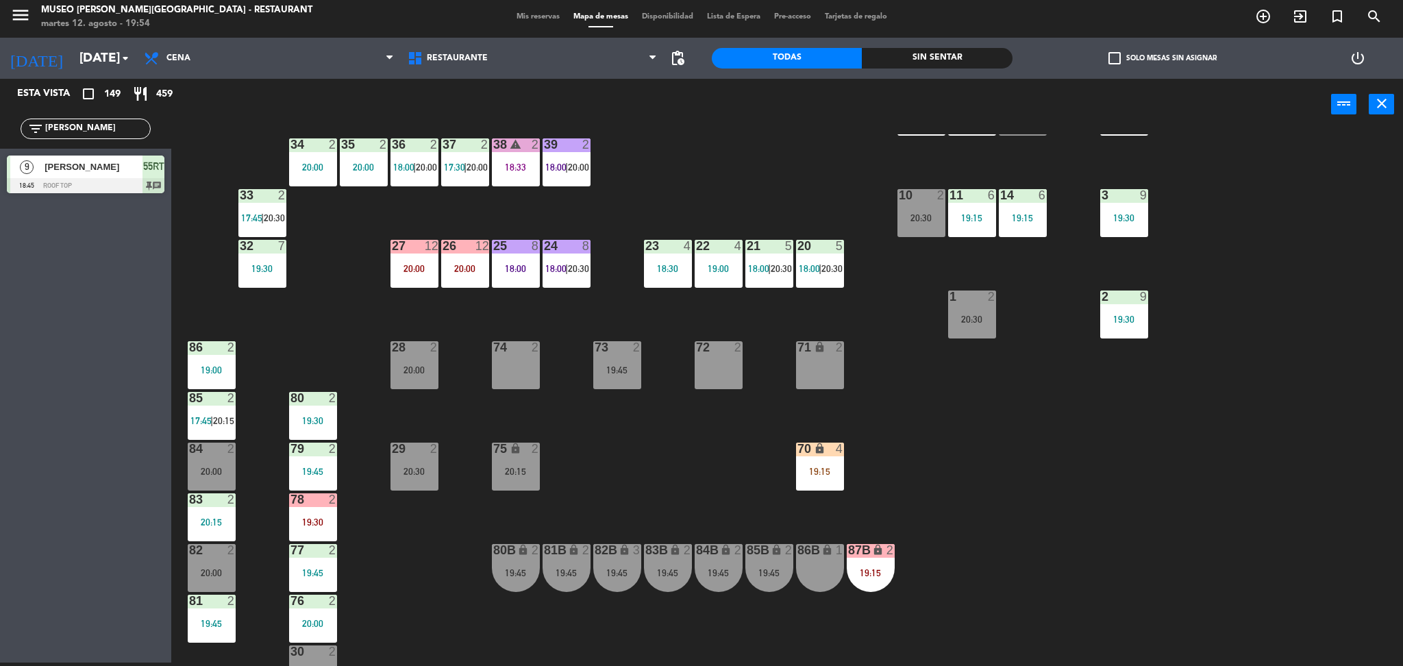
click at [518, 473] on div "20:15" at bounding box center [516, 471] width 48 height 10
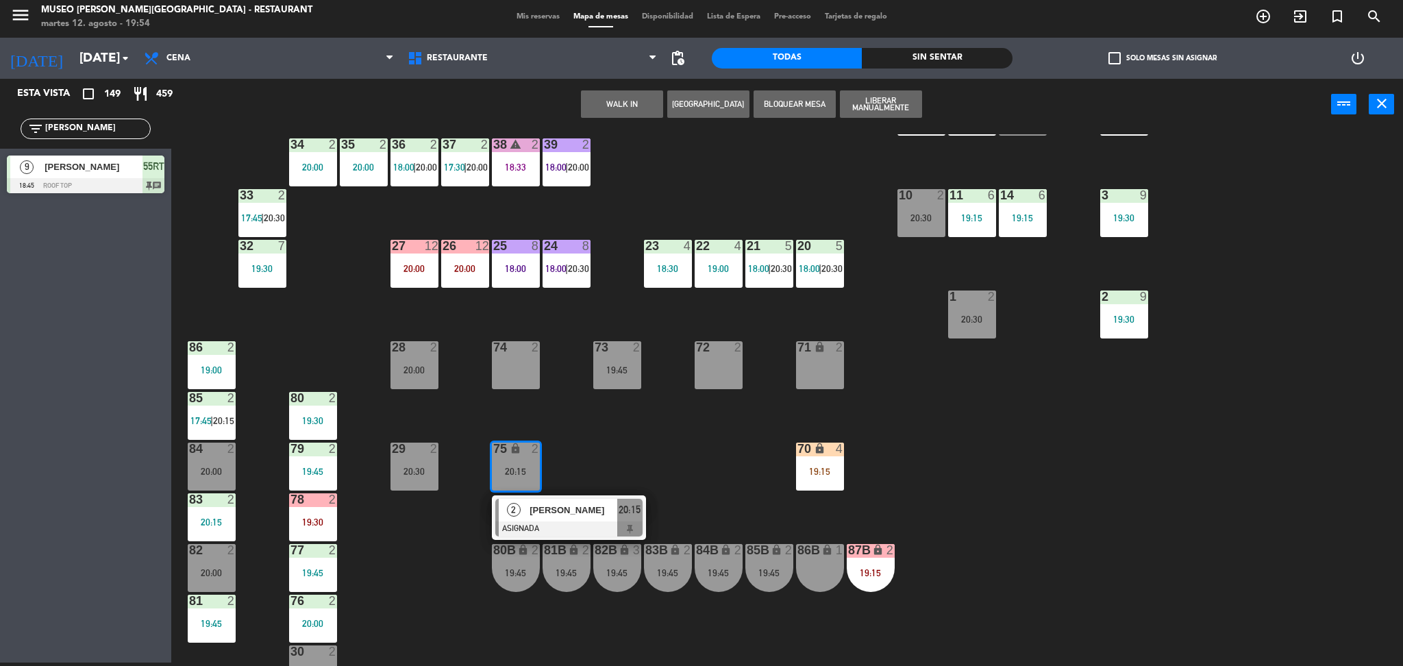
click at [538, 521] on div at bounding box center [568, 528] width 147 height 15
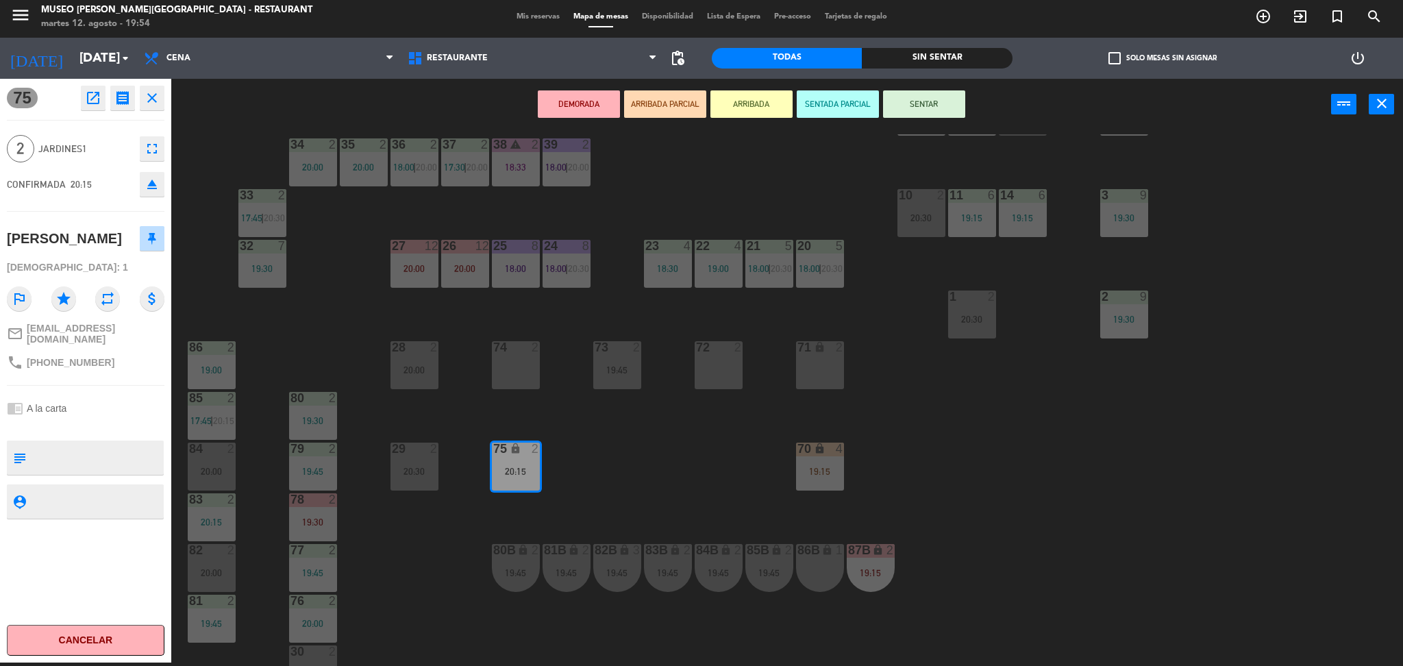
click at [526, 173] on div "38 warning 2 18:33" at bounding box center [516, 162] width 48 height 48
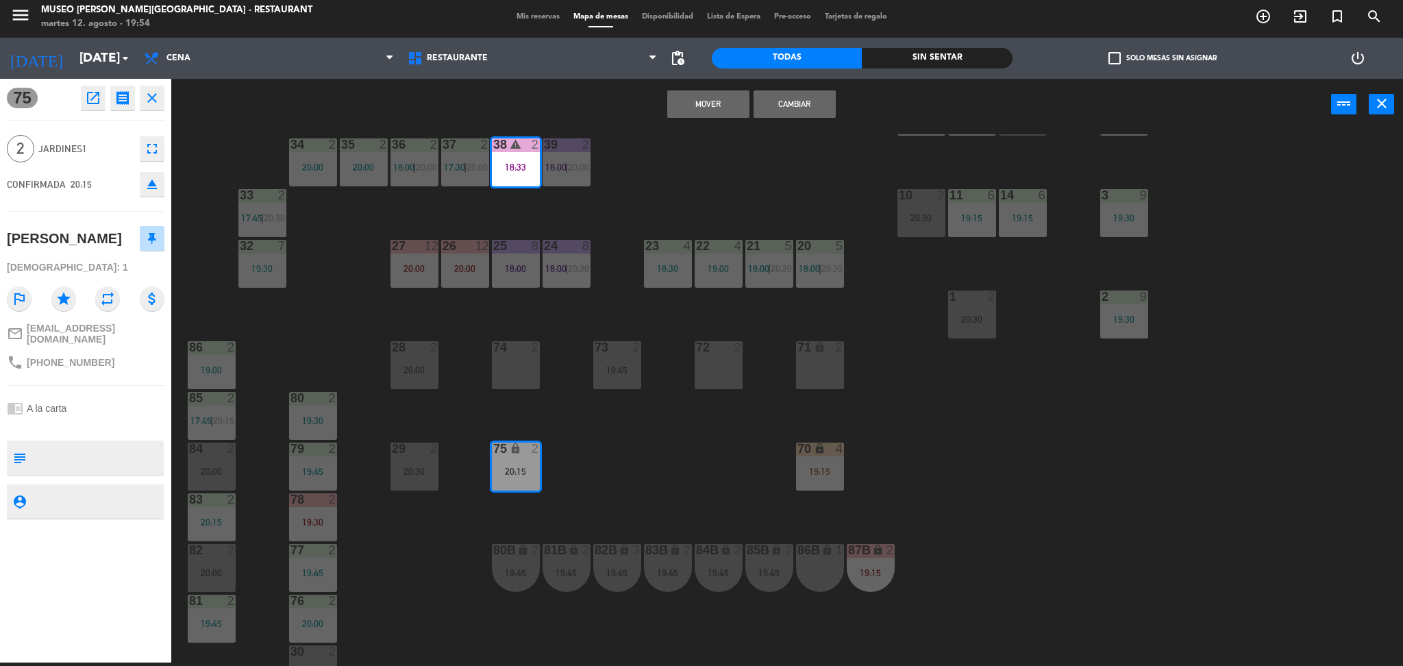
click at [721, 112] on button "Mover" at bounding box center [708, 103] width 82 height 27
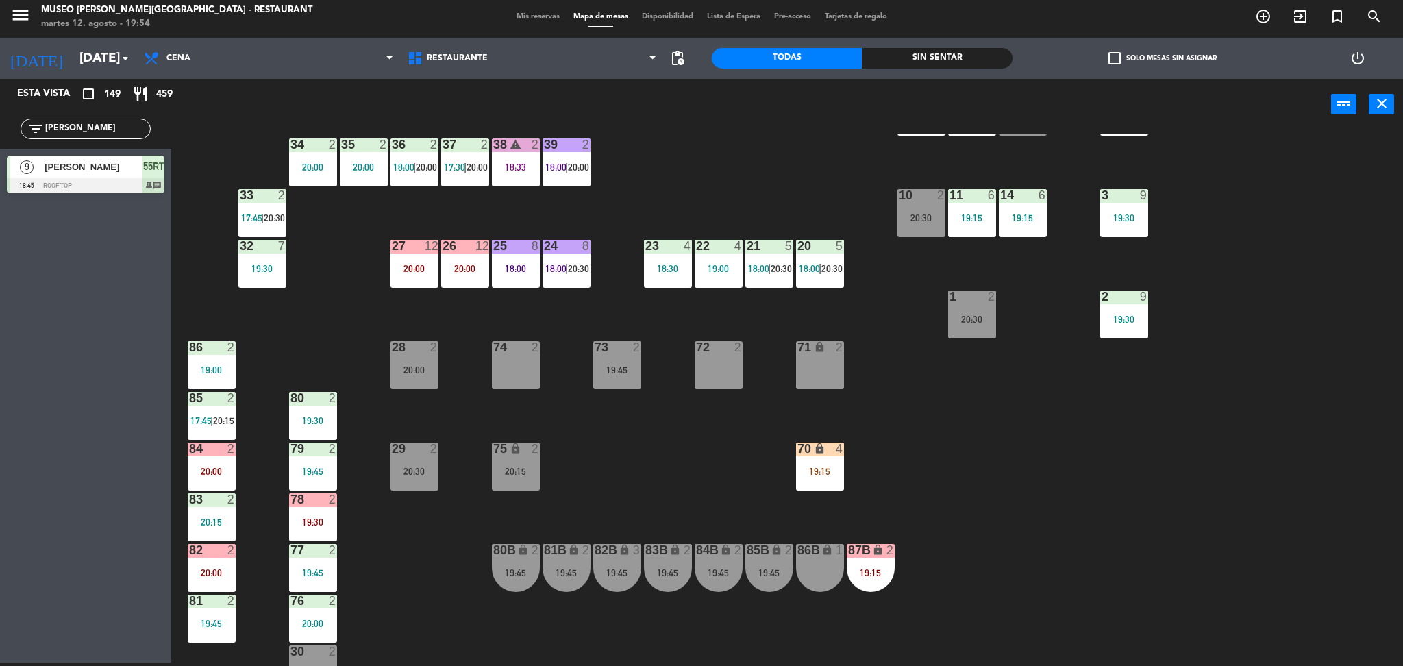
drag, startPoint x: 127, startPoint y: 124, endPoint x: 0, endPoint y: 151, distance: 129.5
click at [0, 151] on div "Esta vista crop_square 149 restaurant 459 filter_list aram 9 Maribel Aramburú 1…" at bounding box center [85, 139] width 171 height 121
type input "edga"
click at [78, 186] on div at bounding box center [86, 185] width 158 height 15
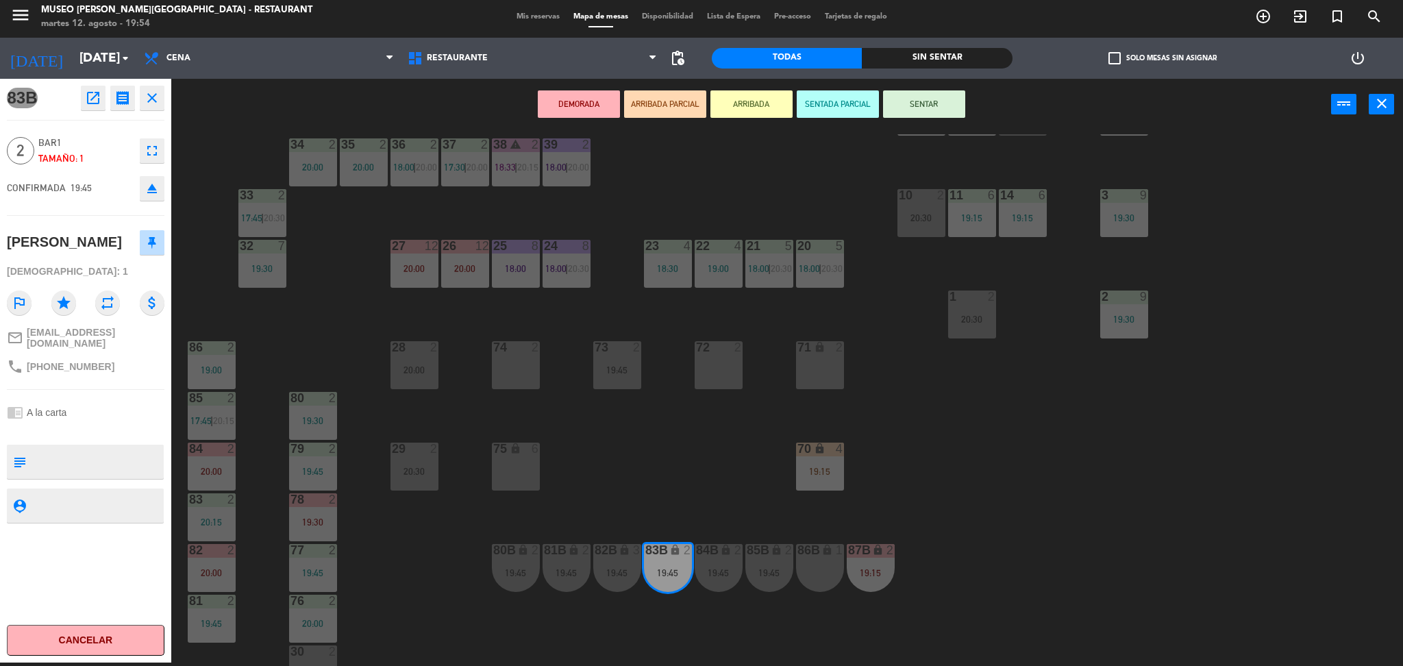
scroll to position [453, 0]
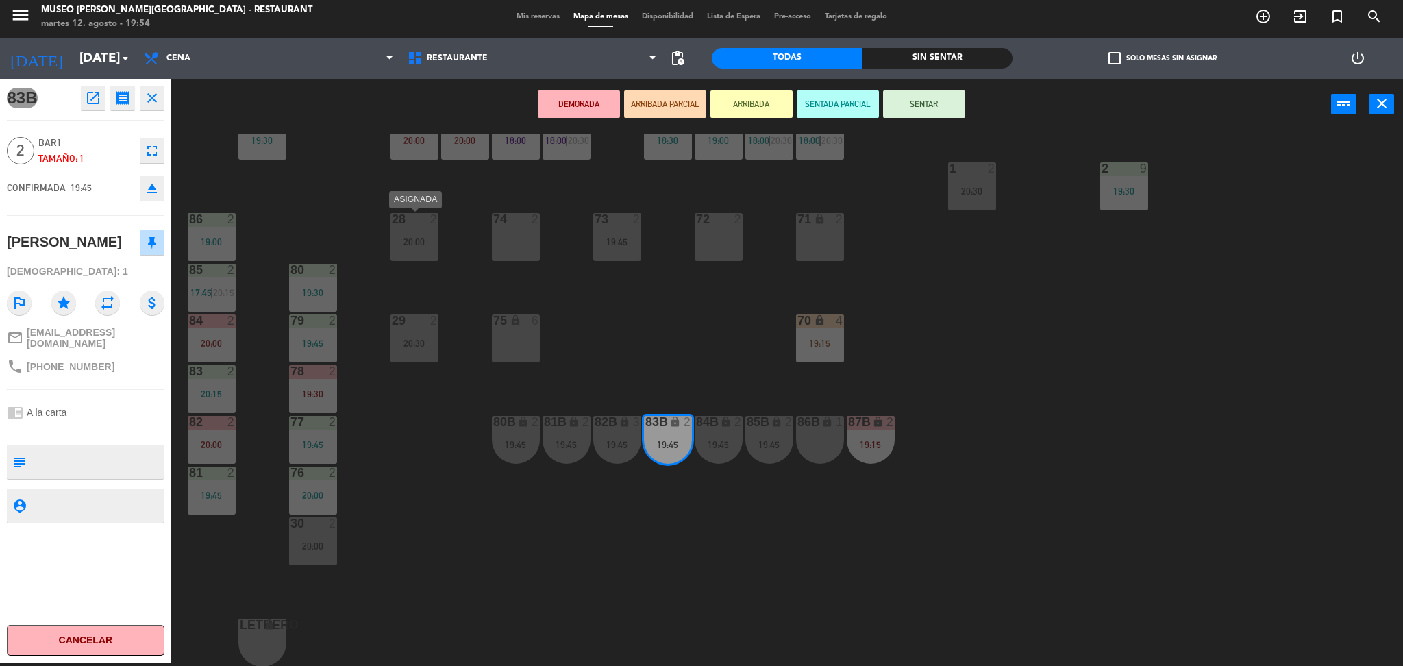
click at [410, 234] on div "28 2 20:00" at bounding box center [414, 237] width 48 height 48
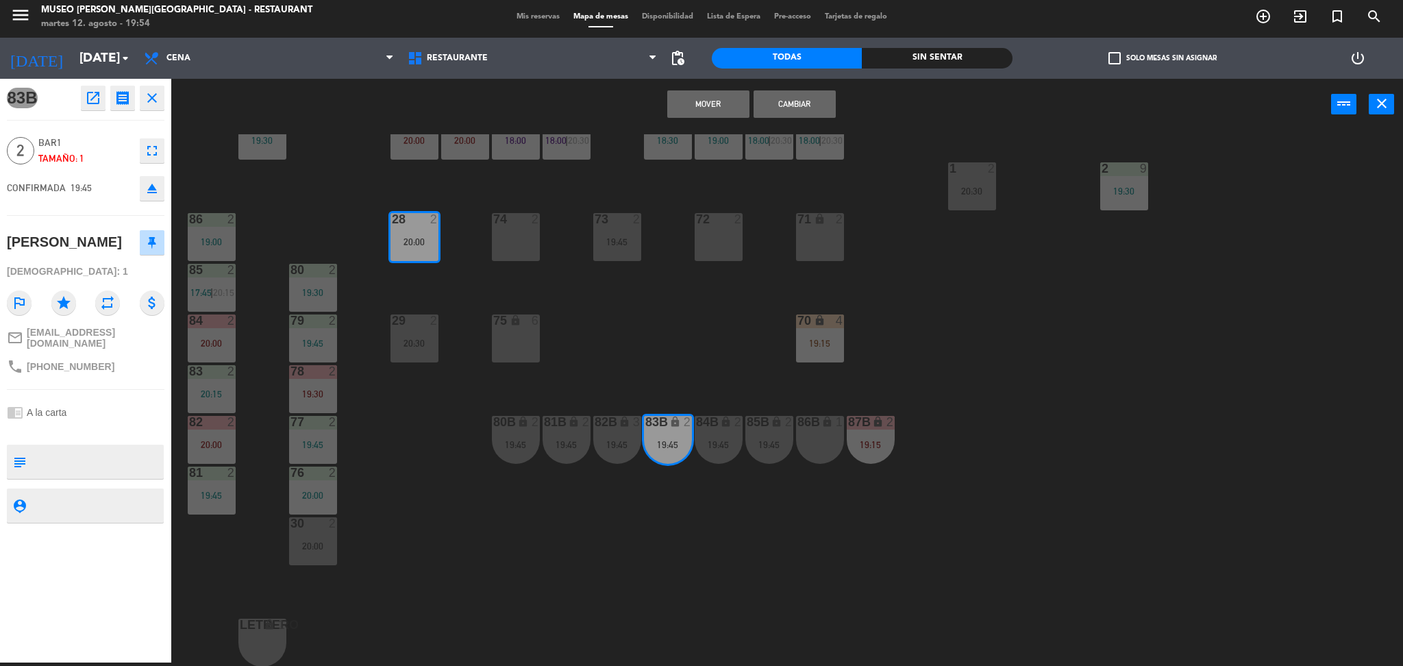
click at [812, 108] on button "Cambiar" at bounding box center [794, 103] width 82 height 27
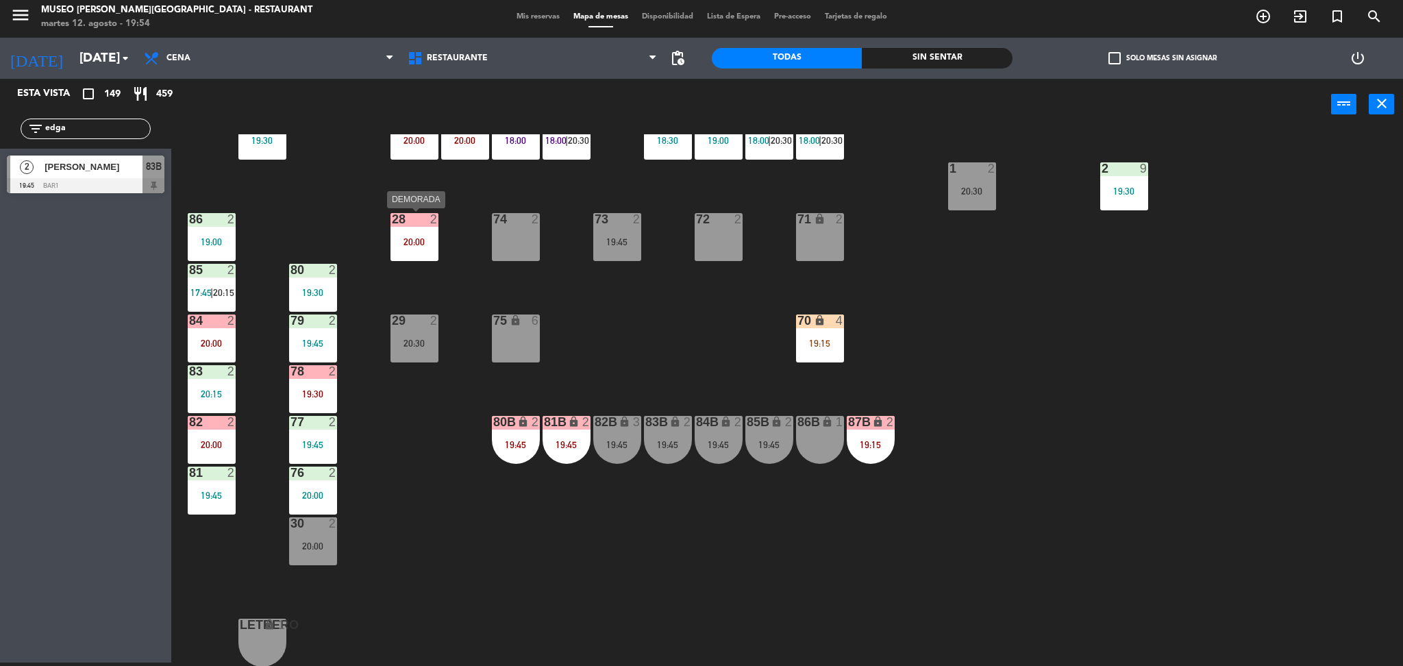
click at [432, 239] on div "20:00" at bounding box center [414, 242] width 48 height 10
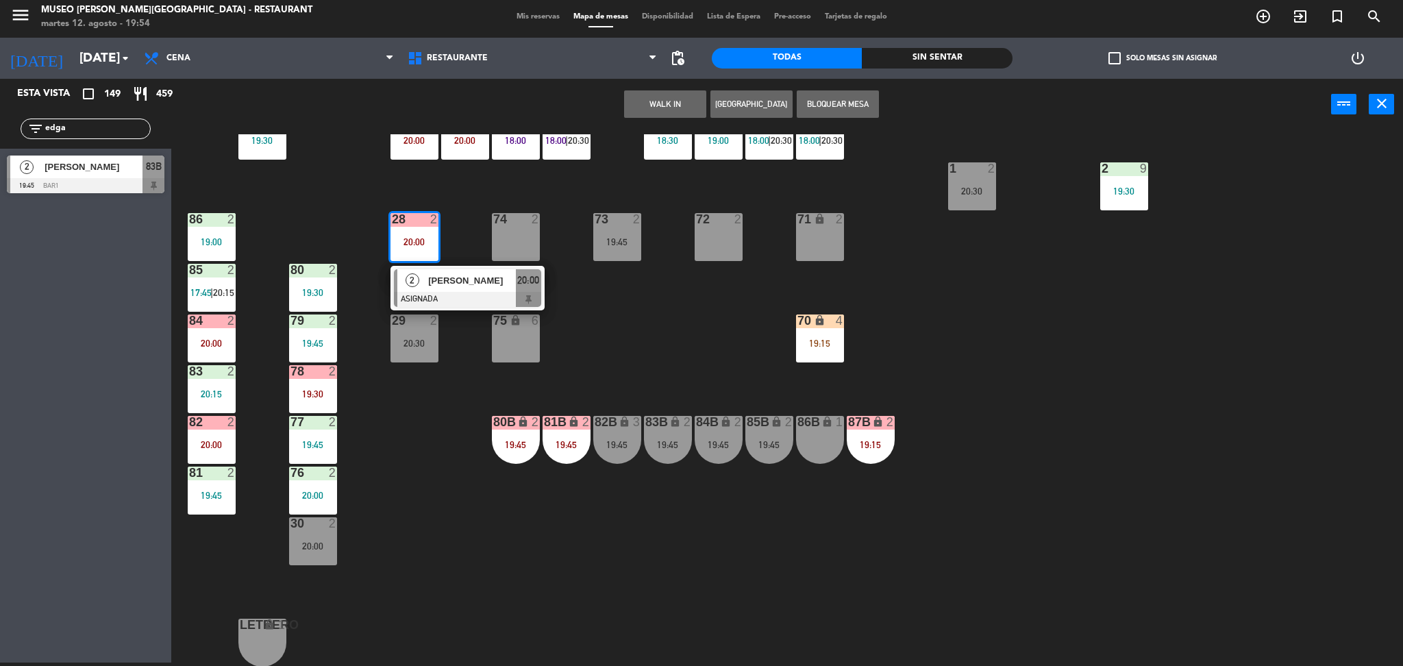
click at [640, 363] on div "44 5 19:45 49 2 19:30 54 5 20:30 64 warning 1 19:30 | 20:30 48 2 20:00 53 3 18:…" at bounding box center [794, 400] width 1218 height 532
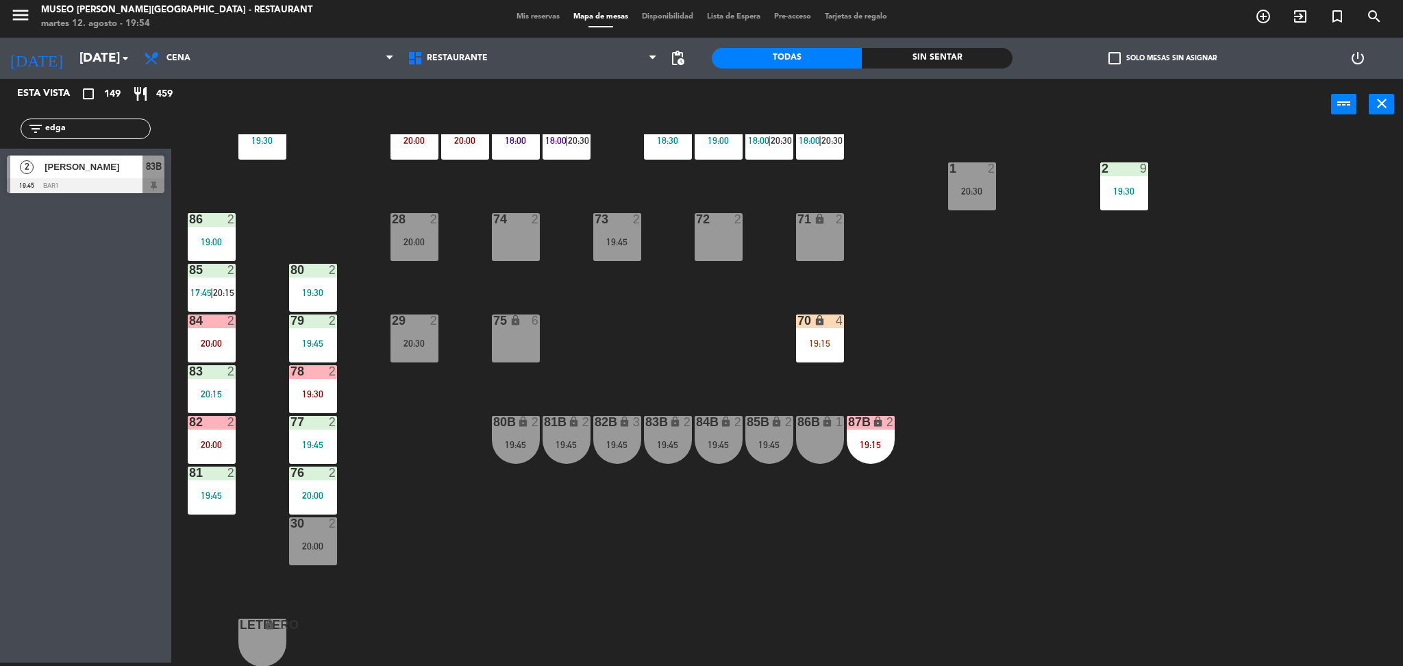
click at [562, 442] on div "19:45" at bounding box center [567, 445] width 48 height 10
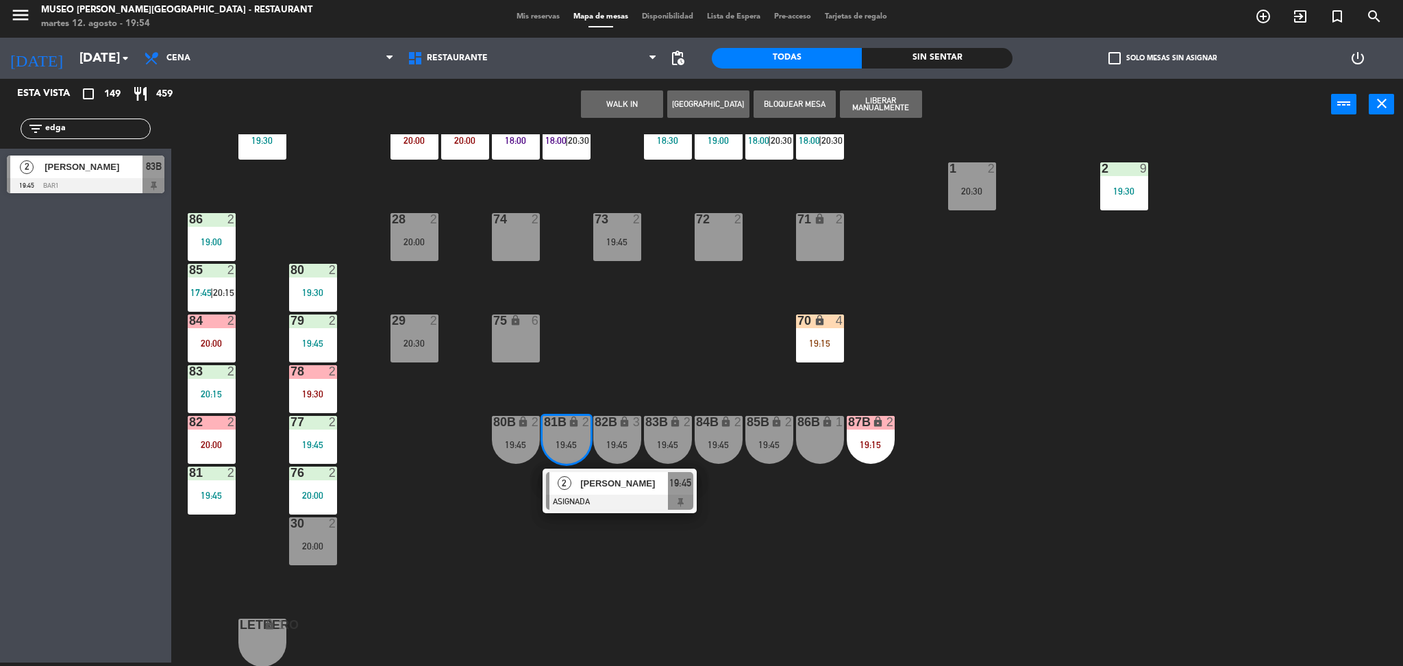
click at [584, 480] on span "[PERSON_NAME]" at bounding box center [624, 483] width 88 height 14
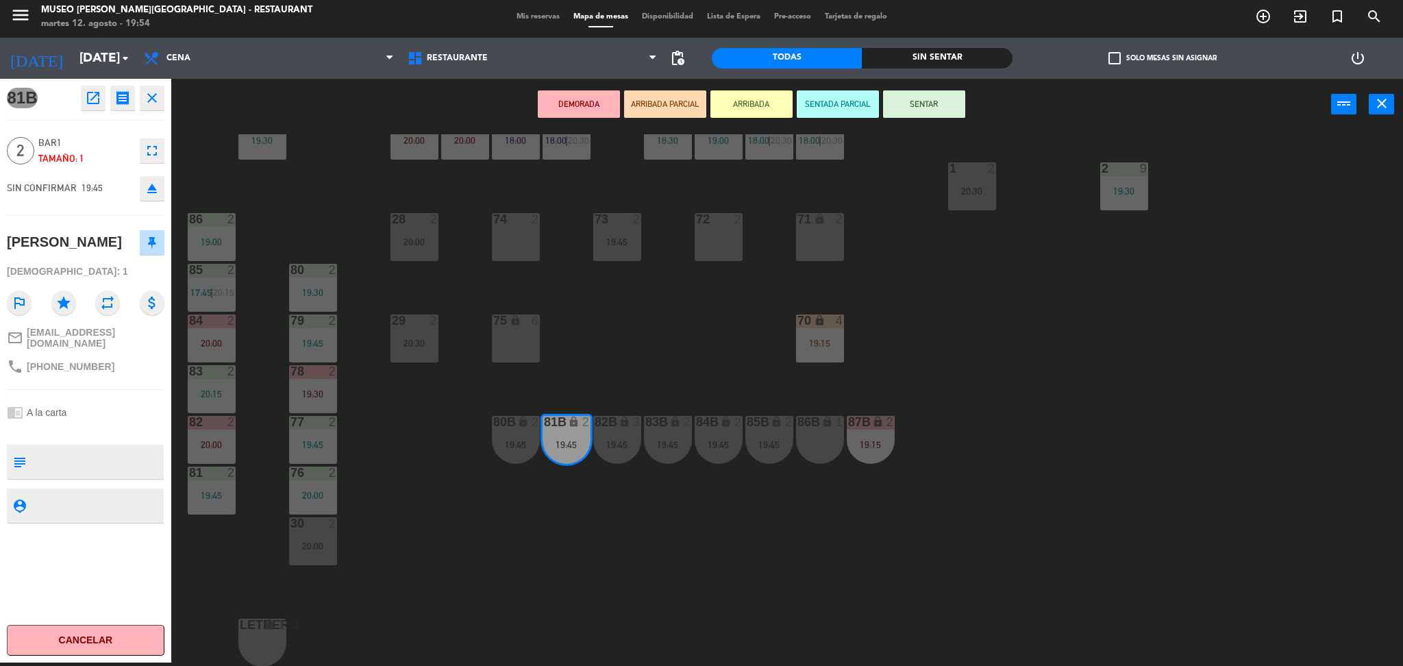
click at [636, 357] on div "44 5 19:45 49 2 19:30 54 5 20:30 64 warning 1 19:30 | 20:30 48 2 20:00 53 3 18:…" at bounding box center [794, 400] width 1218 height 532
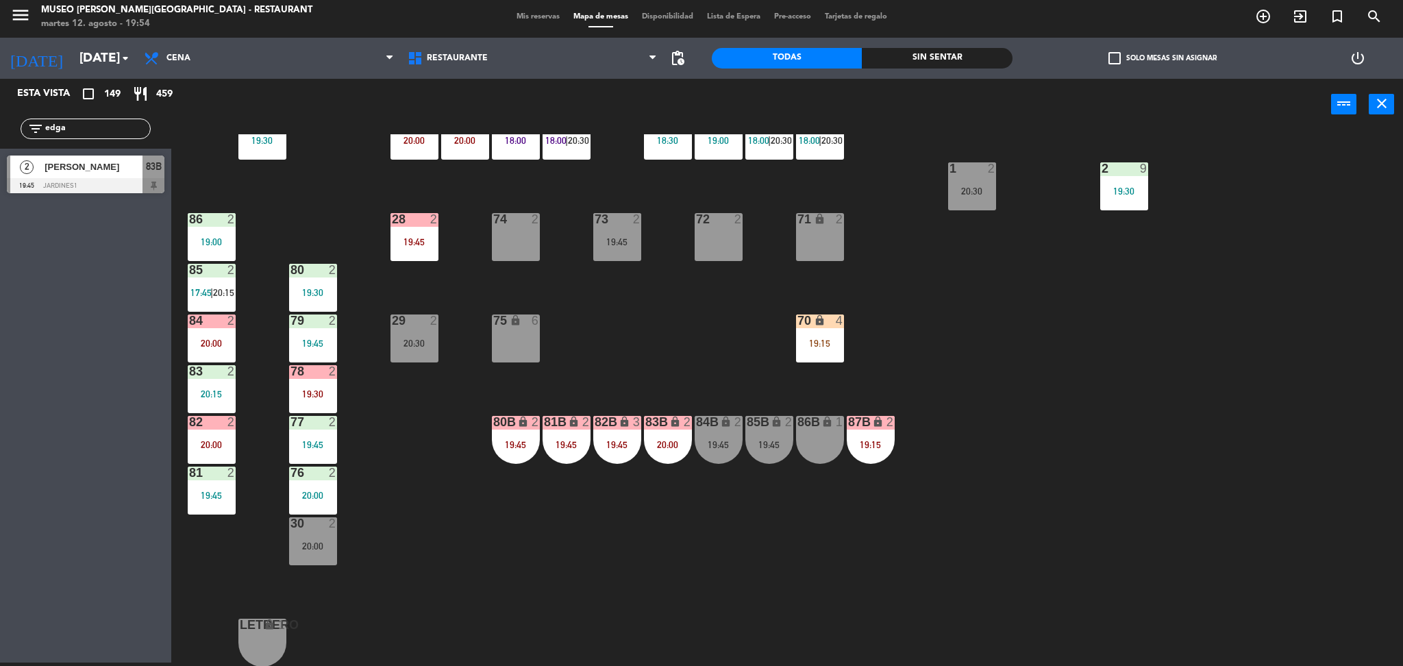
click at [121, 178] on div at bounding box center [86, 185] width 158 height 15
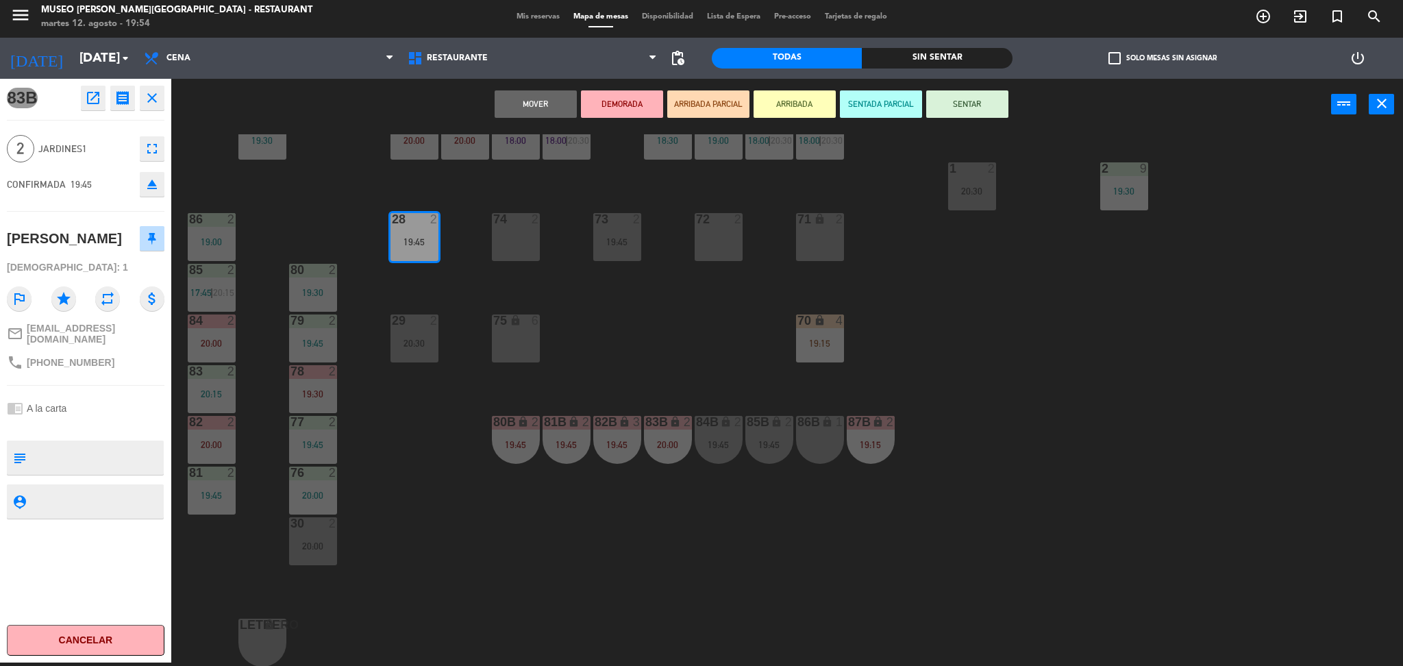
click at [84, 448] on textarea at bounding box center [97, 457] width 131 height 29
click at [57, 387] on div "83B open_in_new receipt 7:45 PM mar., 12 ago. 2 personas Edgar Gonzales Mesa 83…" at bounding box center [85, 371] width 171 height 584
click at [100, 443] on textarea at bounding box center [97, 457] width 131 height 29
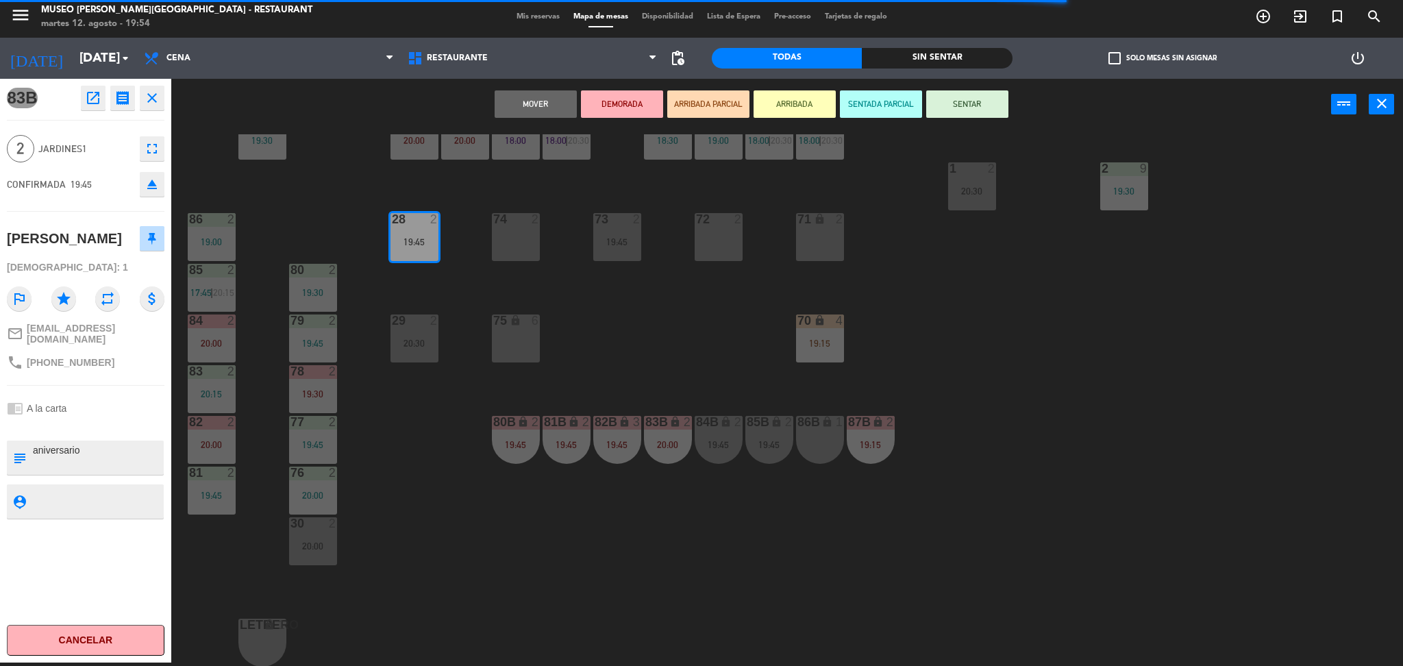
type textarea "aniversario"
click at [95, 425] on div "83B open_in_new receipt 7:45 PM mar., 12 ago. 2 personas Edgar Gonzales Mesa 83…" at bounding box center [85, 371] width 171 height 584
click at [720, 110] on button "ARRIBADA PARCIAL" at bounding box center [708, 103] width 82 height 27
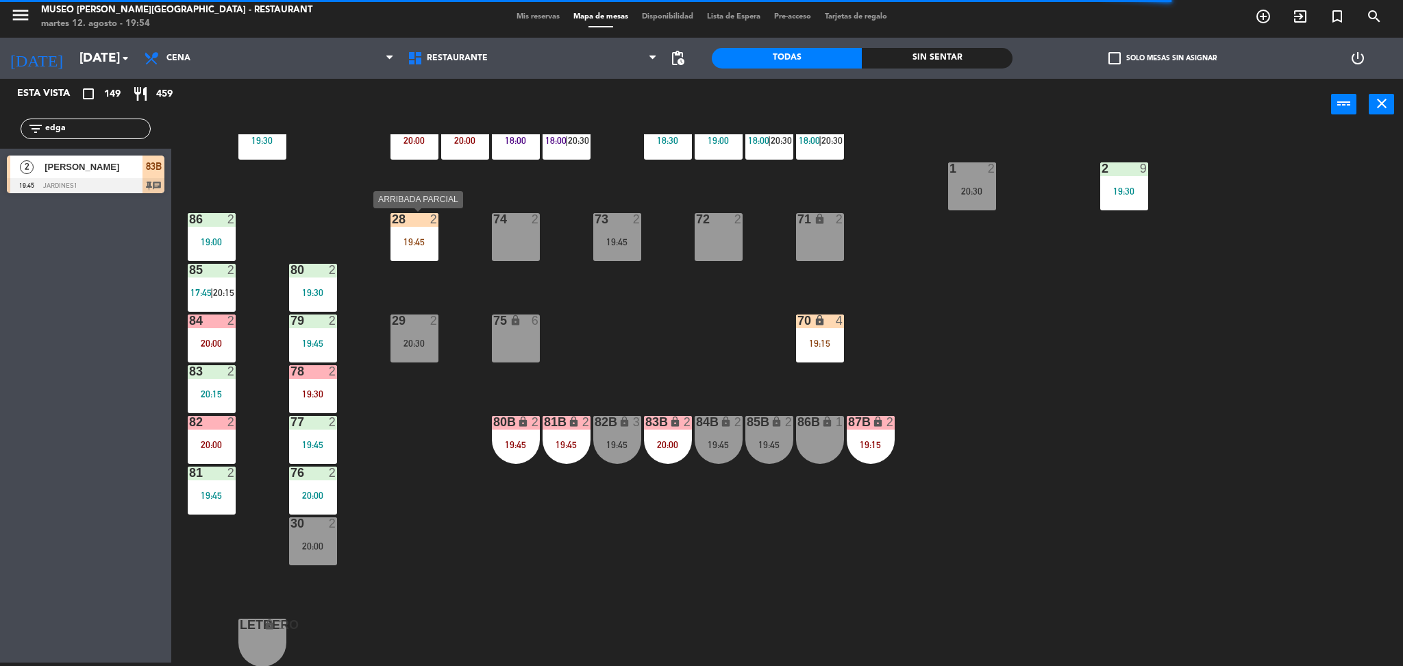
click at [395, 243] on div "19:45" at bounding box center [414, 242] width 48 height 10
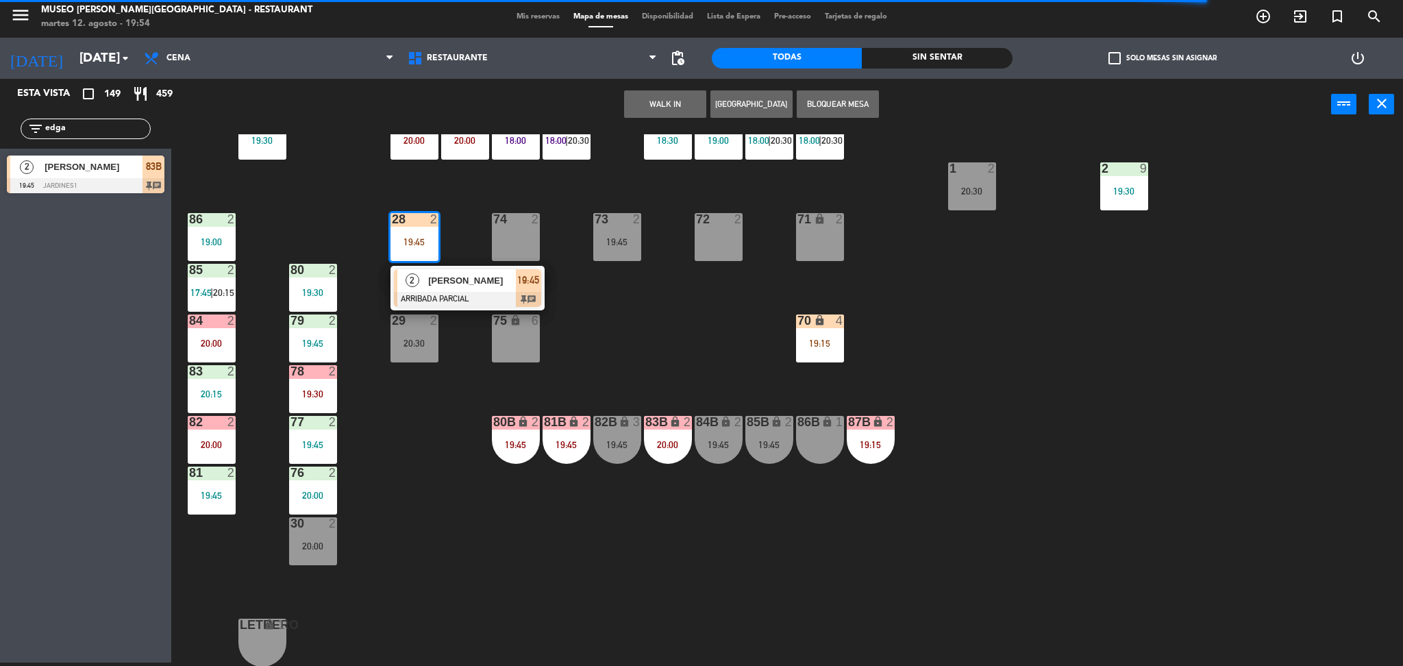
click at [697, 375] on div "44 5 19:45 49 2 19:30 54 5 20:30 64 warning 1 19:30 | 20:30 48 2 20:00 53 3 18:…" at bounding box center [794, 400] width 1218 height 532
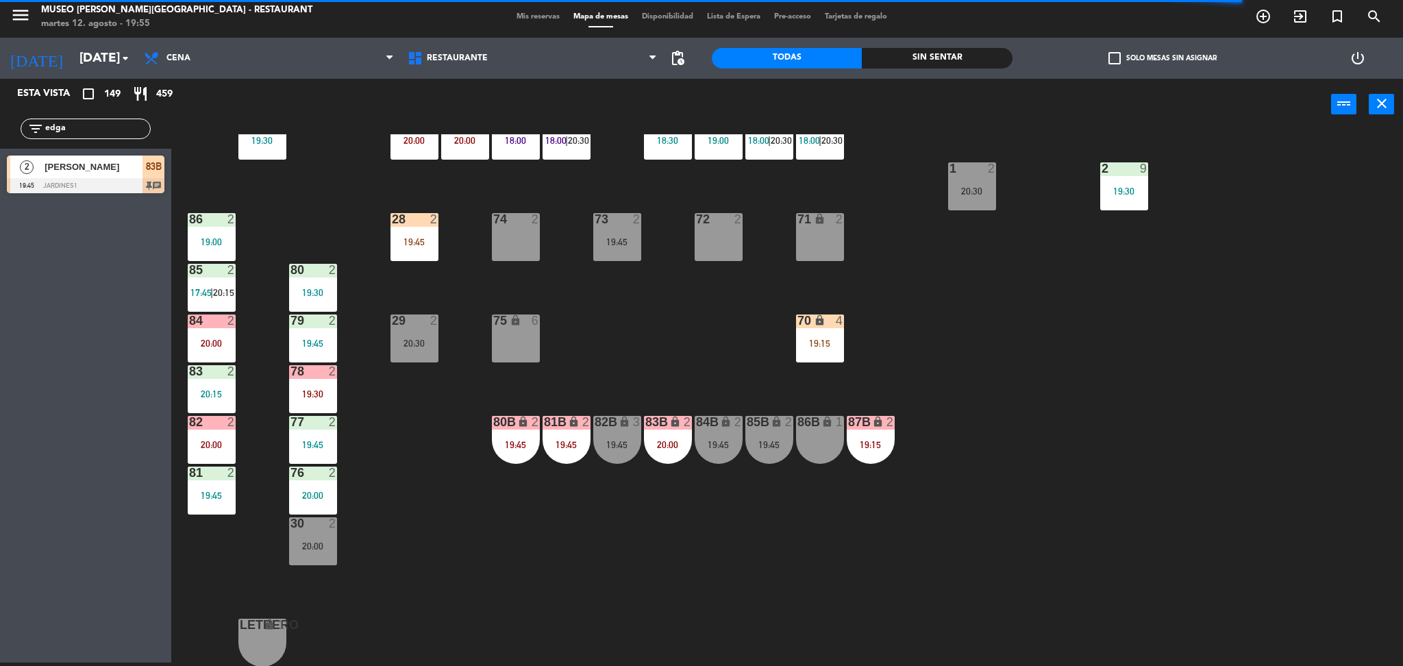
click at [615, 251] on div "73 2 19:45" at bounding box center [617, 237] width 48 height 48
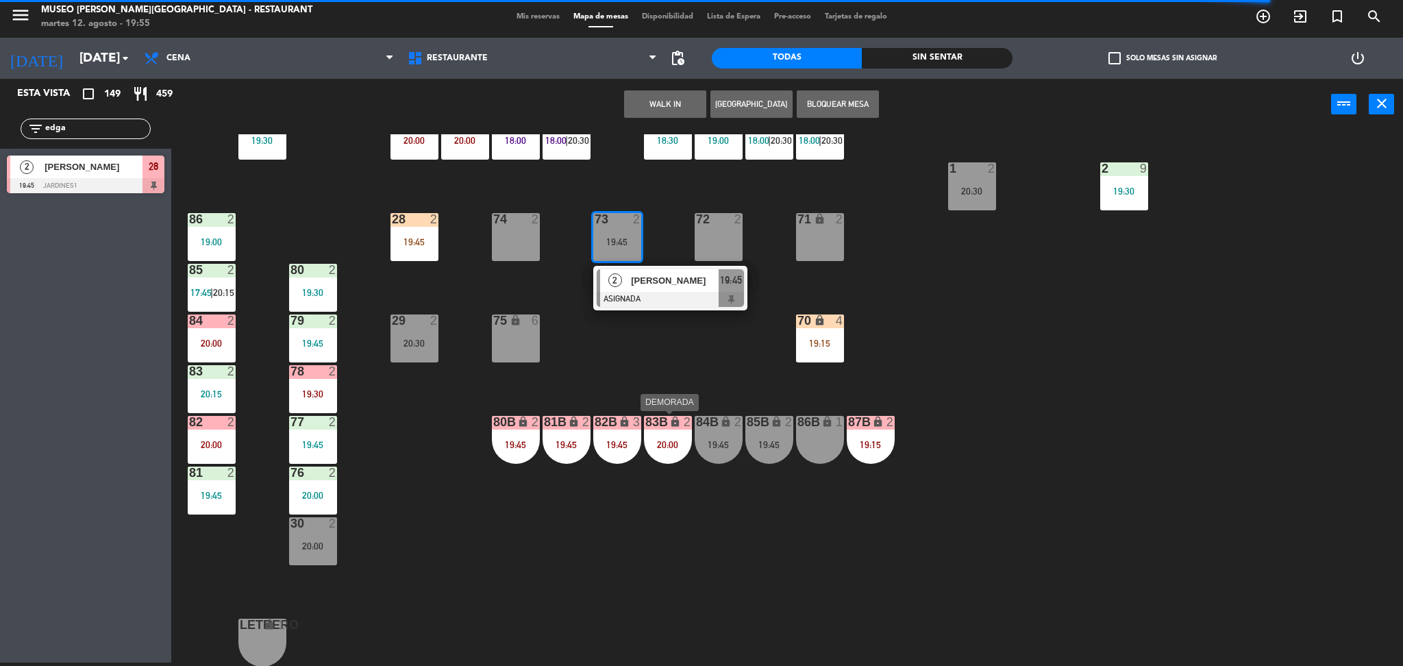
click at [664, 445] on div "20:00" at bounding box center [668, 445] width 48 height 10
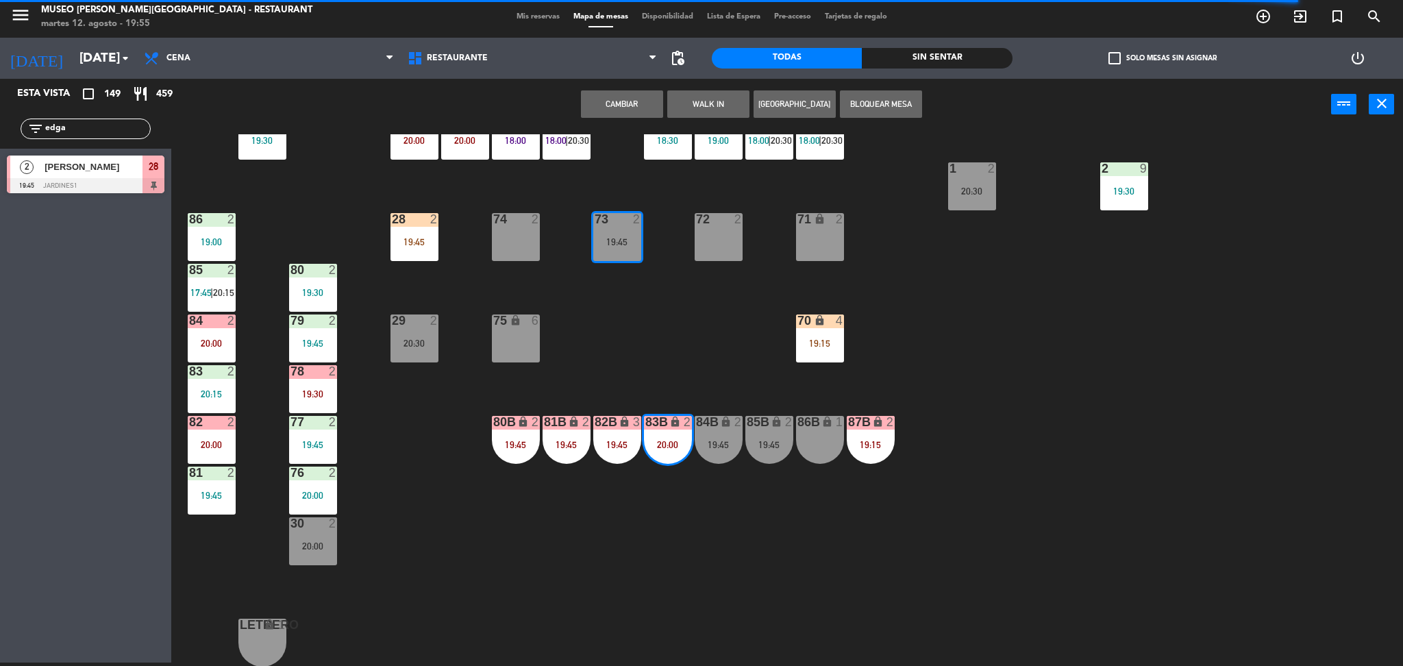
click at [599, 105] on button "Cambiar" at bounding box center [622, 103] width 82 height 27
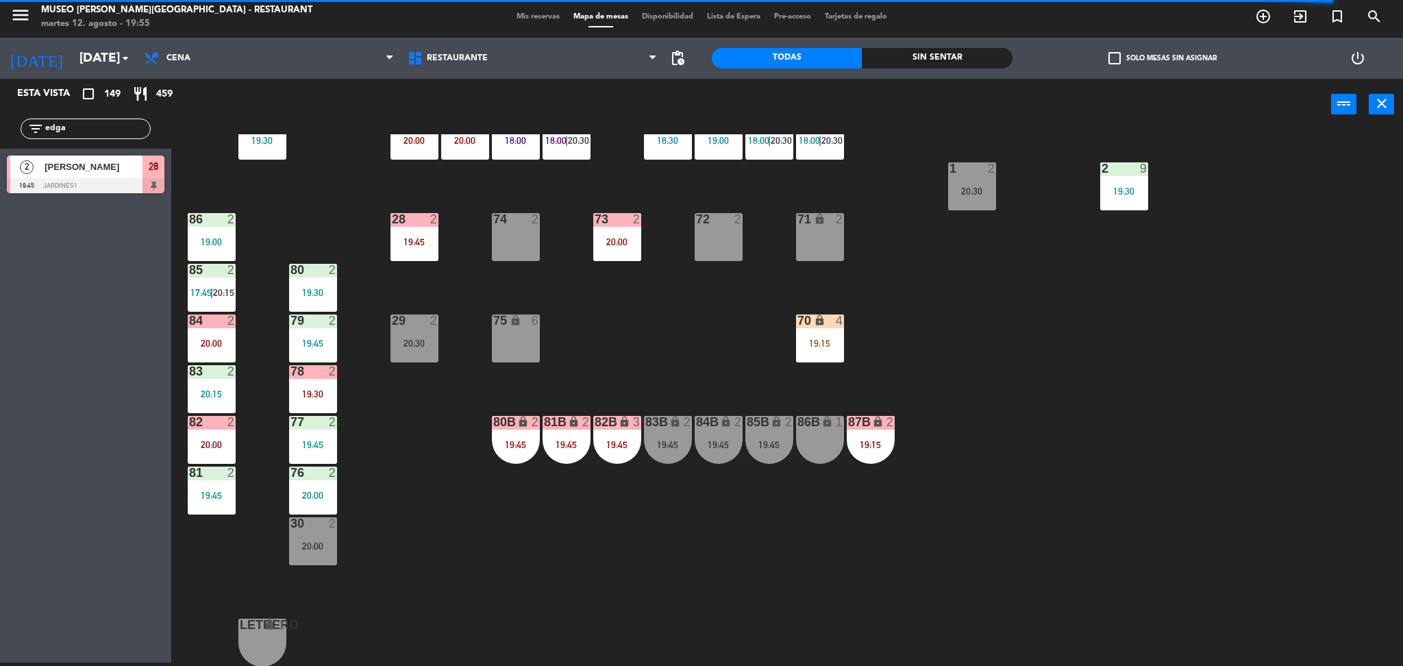
drag, startPoint x: 94, startPoint y: 129, endPoint x: 0, endPoint y: 151, distance: 96.2
click at [0, 151] on div "Esta vista crop_square 149 restaurant 459 filter_list edga 2 Edgar Gonzales 19:…" at bounding box center [85, 139] width 171 height 121
type input "ubil"
click at [57, 175] on div "[PERSON_NAME]" at bounding box center [92, 166] width 99 height 23
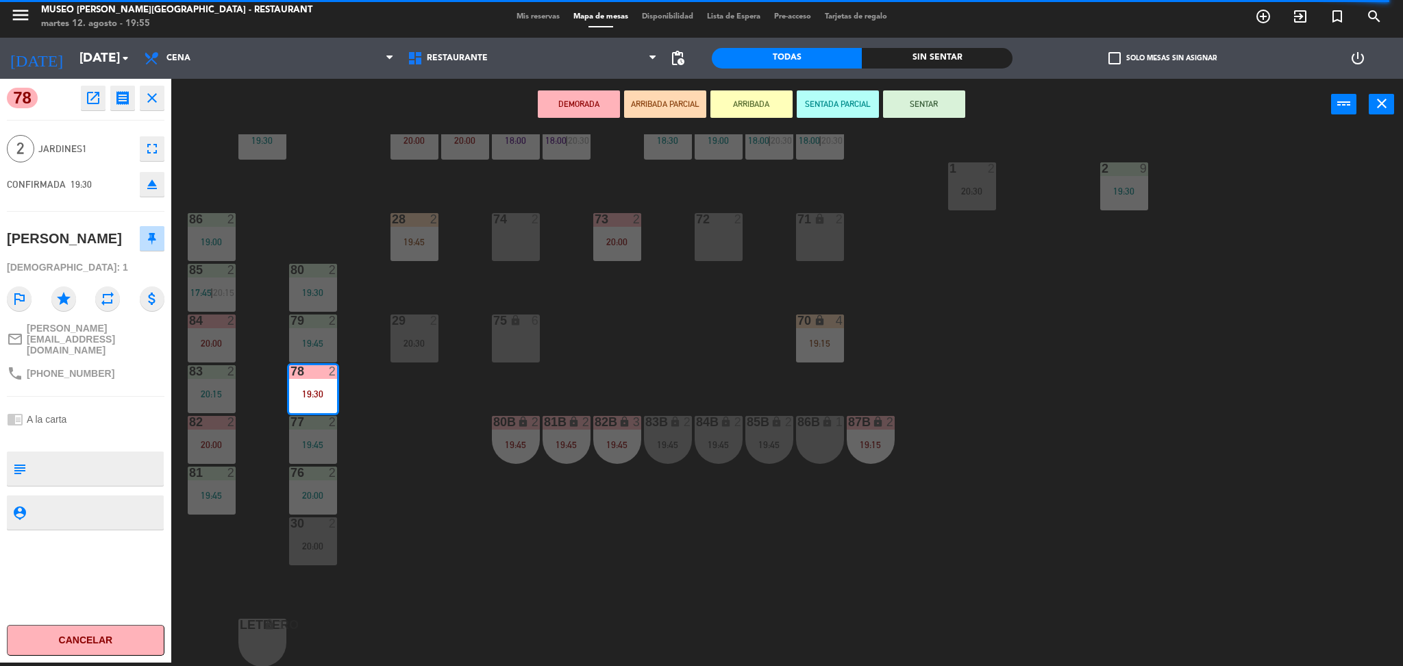
click at [123, 467] on textarea at bounding box center [97, 468] width 131 height 29
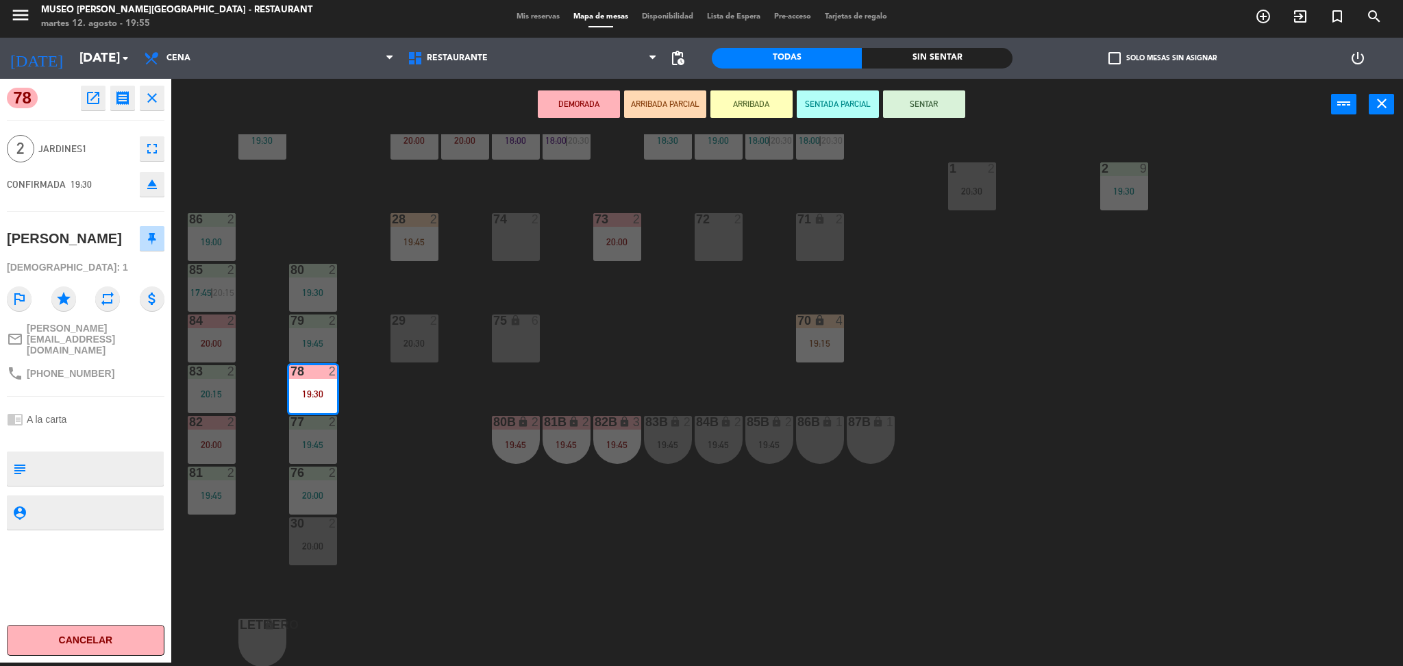
click at [515, 342] on div "75 lock 6" at bounding box center [516, 338] width 48 height 48
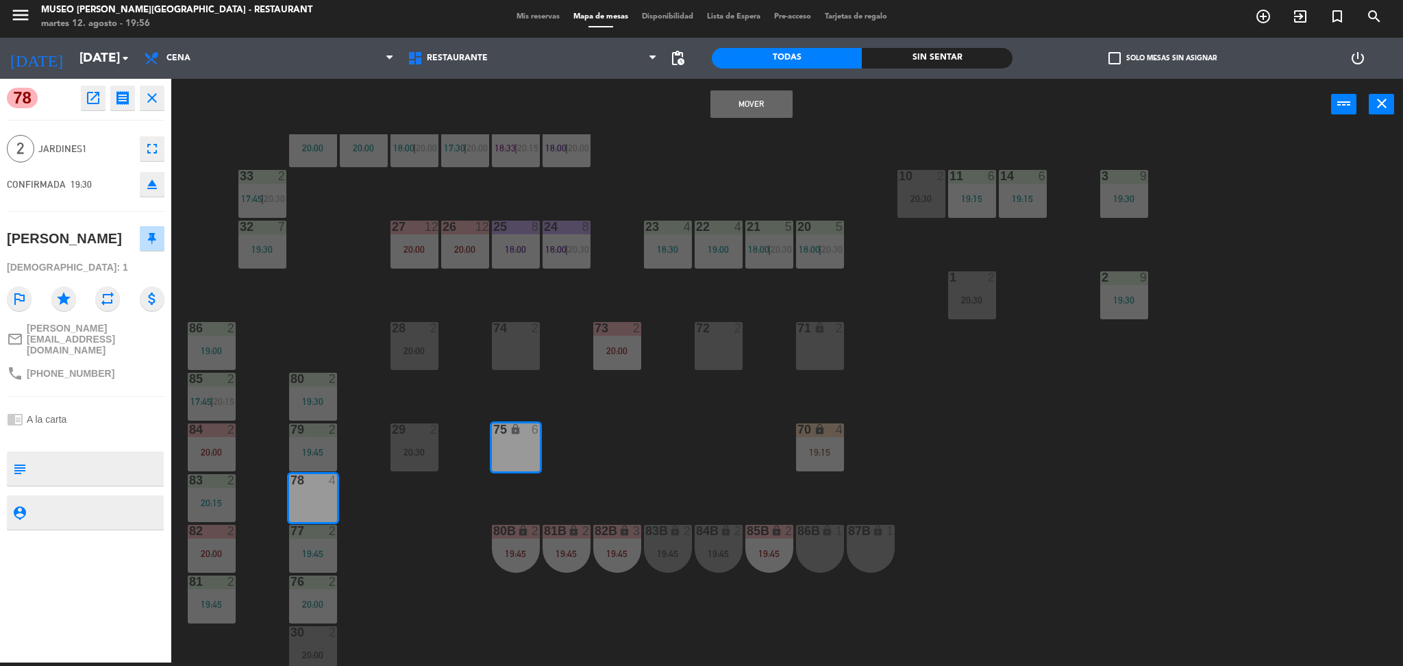
scroll to position [342, 0]
click at [885, 477] on div "44 5 19:45 49 2 19:30 54 5 20:30 64 warning 1 19:30 | 20:30 48 2 20:00 53 3 18:…" at bounding box center [794, 400] width 1218 height 532
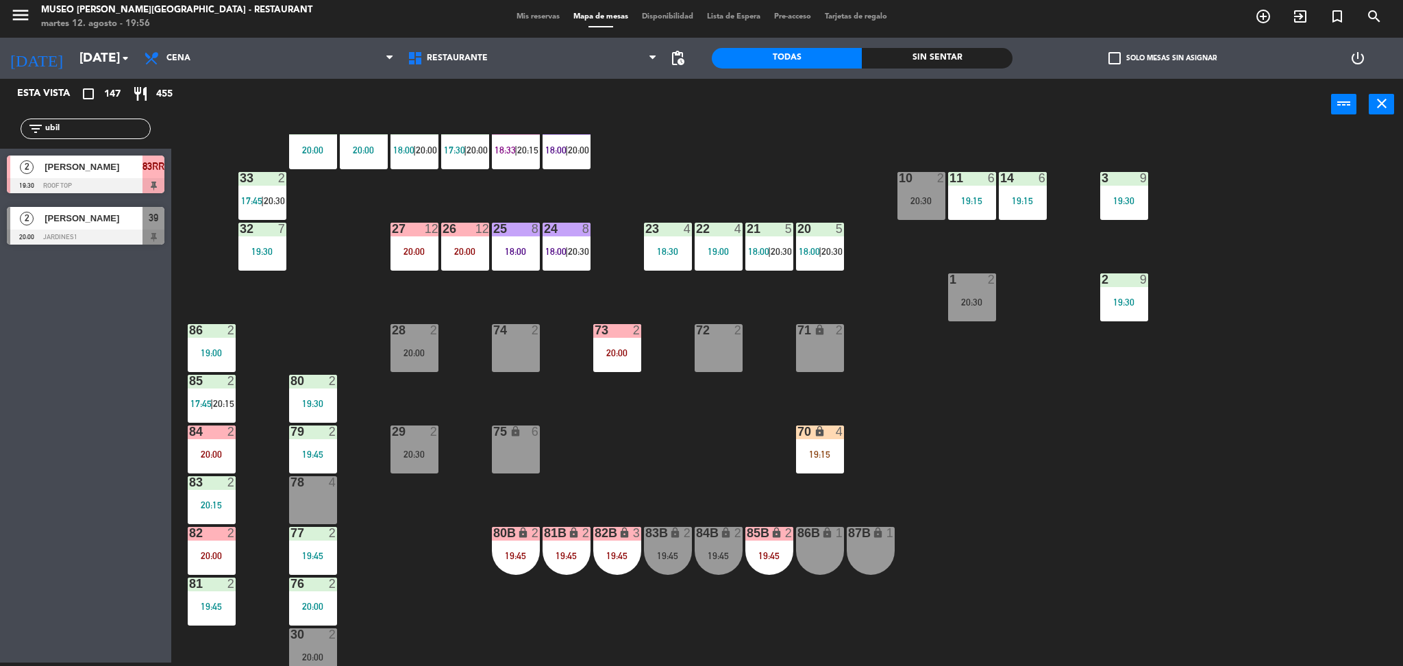
scroll to position [453, 0]
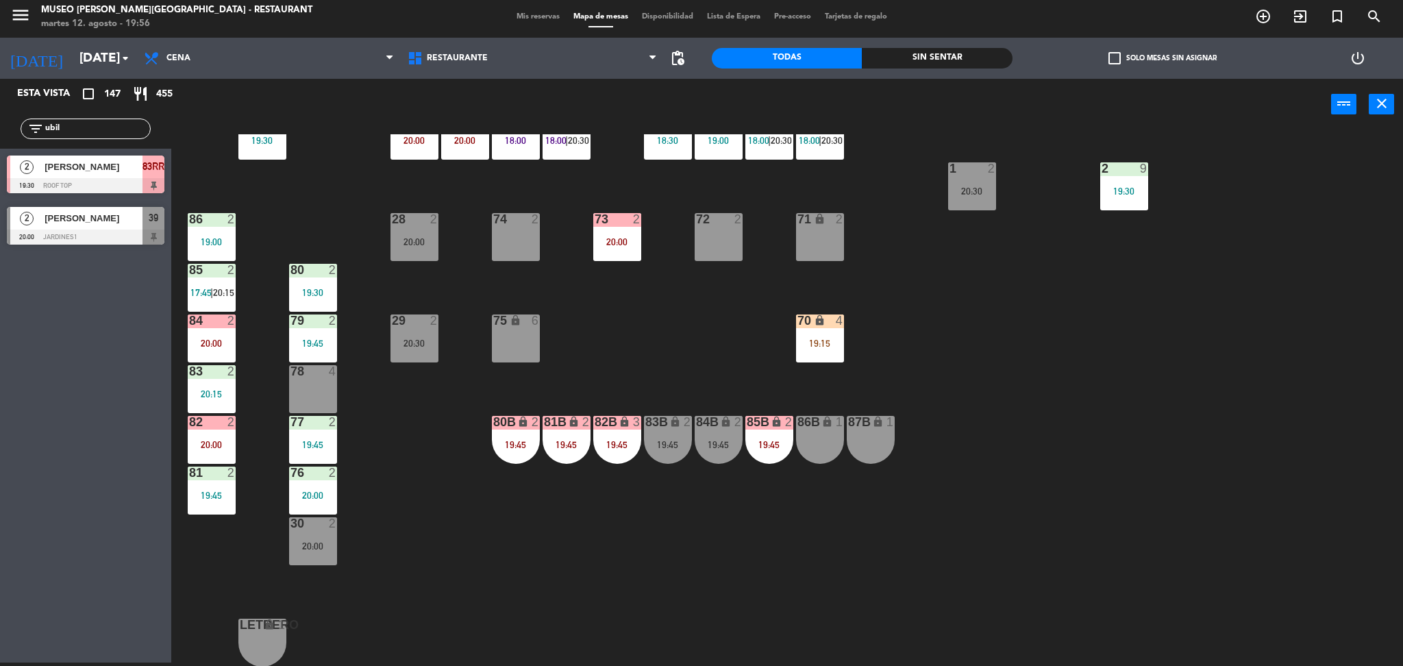
click at [506, 342] on div "75 lock 6" at bounding box center [516, 338] width 48 height 48
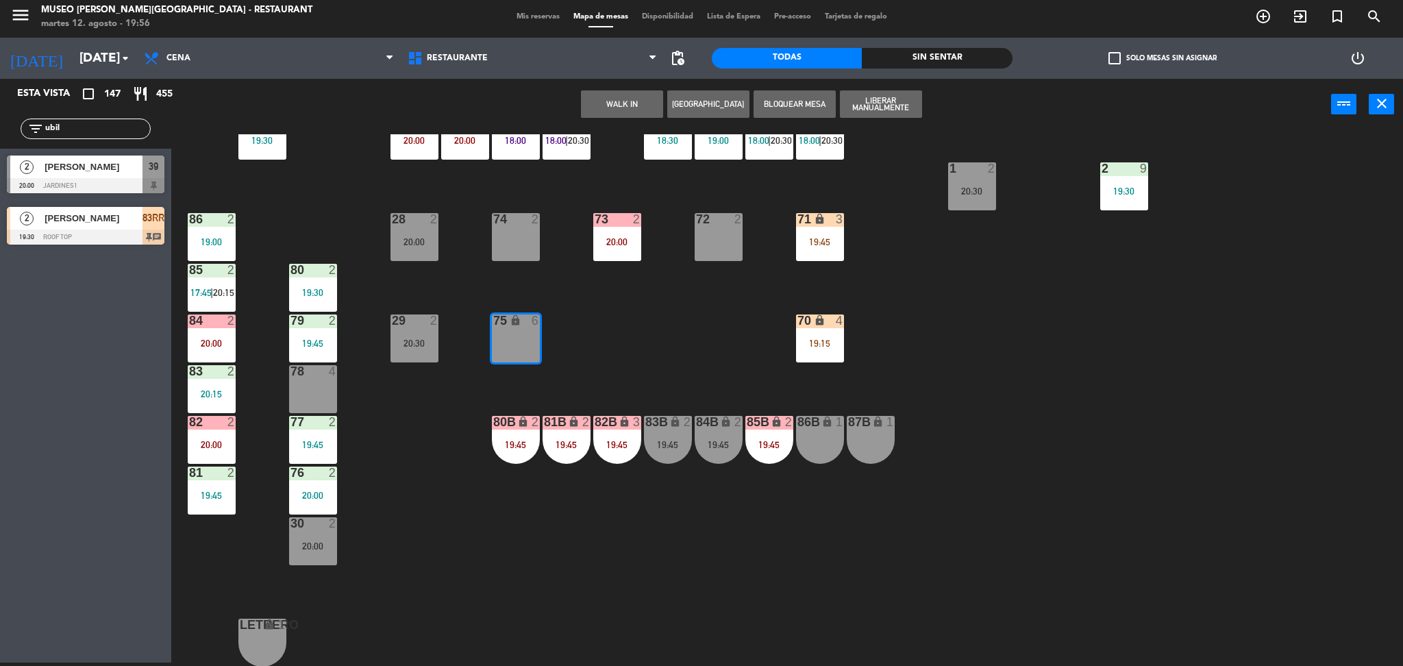
click at [662, 353] on div "44 5 19:45 49 2 19:30 54 5 20:30 64 warning 1 19:30 | 20:30 48 2 20:00 53 3 18:…" at bounding box center [794, 400] width 1218 height 532
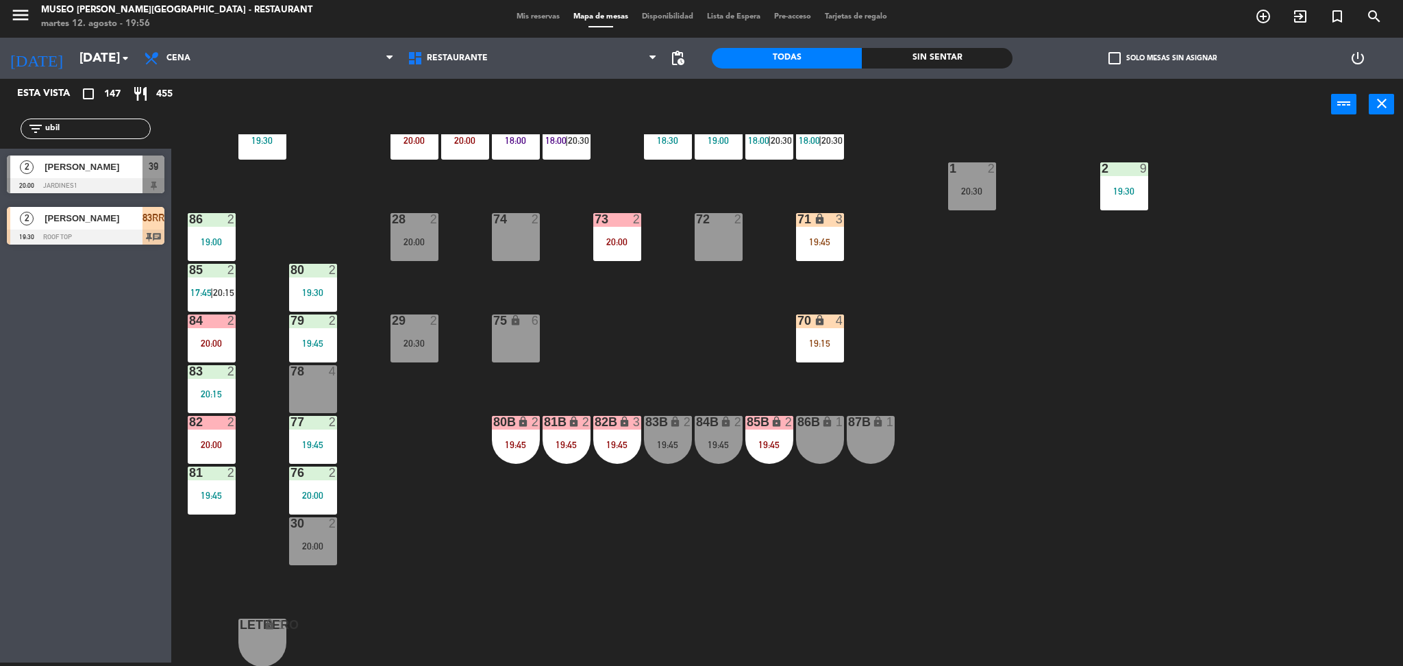
click at [608, 248] on div "73 2 20:00" at bounding box center [617, 237] width 48 height 48
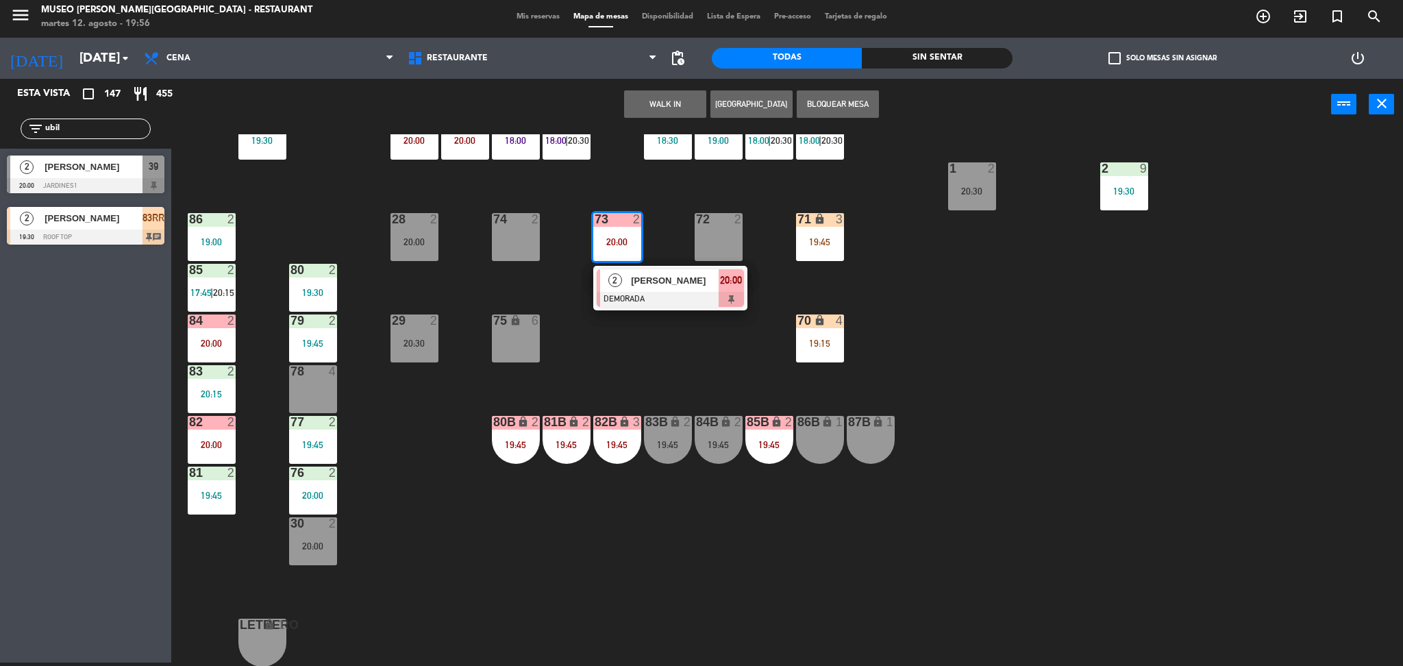
click at [296, 397] on div "78 4" at bounding box center [313, 389] width 48 height 48
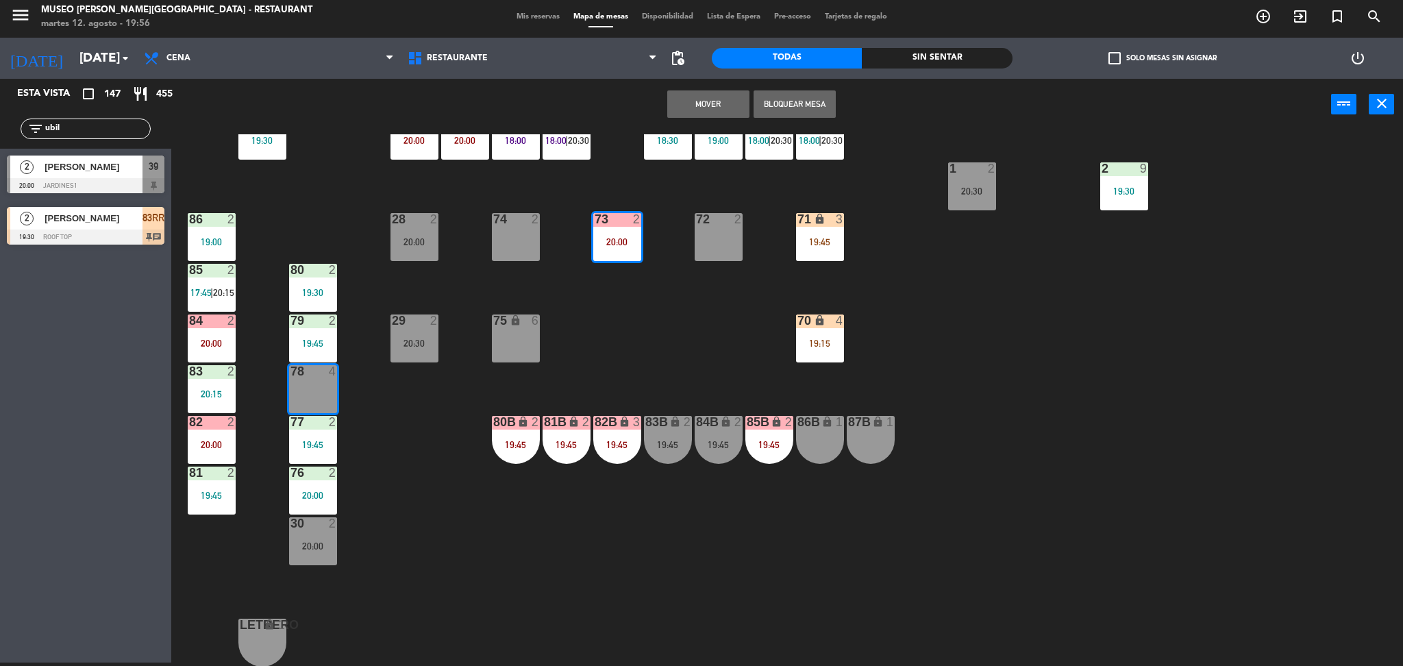
click at [719, 94] on button "Mover" at bounding box center [708, 103] width 82 height 27
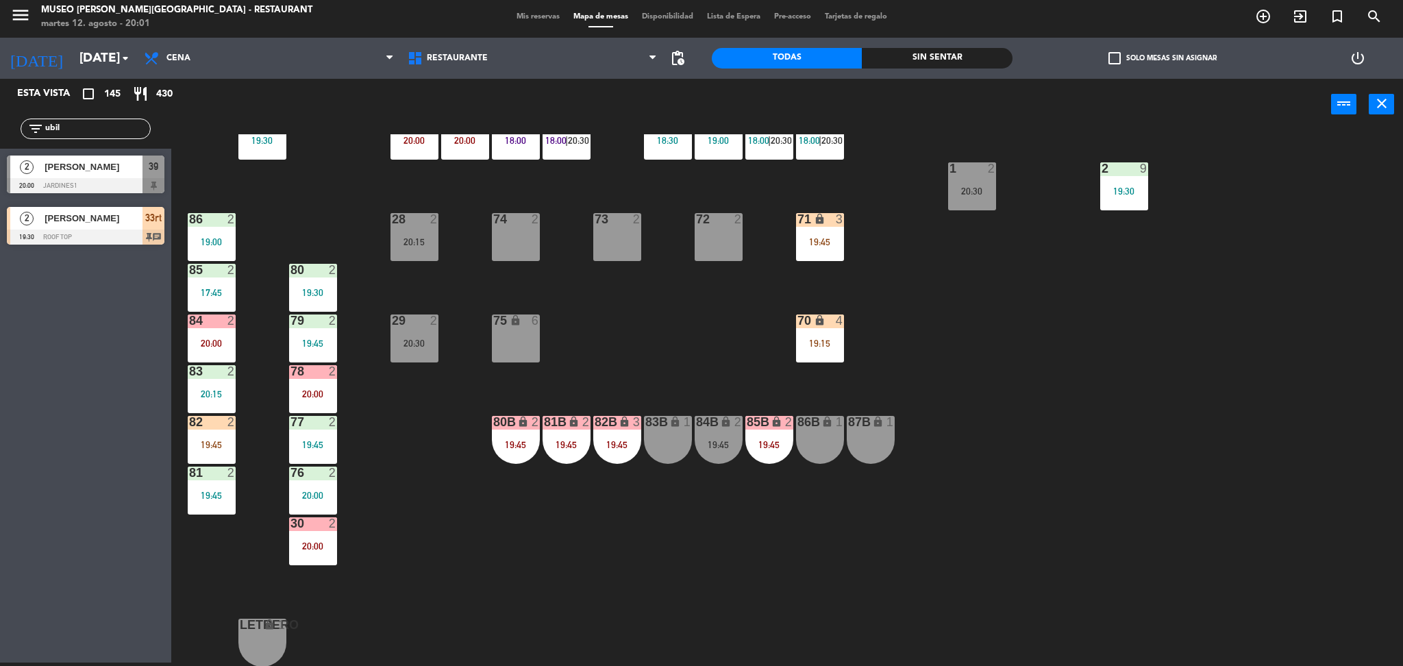
drag, startPoint x: 99, startPoint y: 132, endPoint x: 1, endPoint y: 184, distance: 111.2
click at [1, 184] on div "Esta vista crop_square 145 restaurant 430 filter_list ubil 2 Bladimiro Gonzalo …" at bounding box center [85, 165] width 171 height 173
type input "emil"
click at [77, 178] on div at bounding box center [86, 185] width 158 height 15
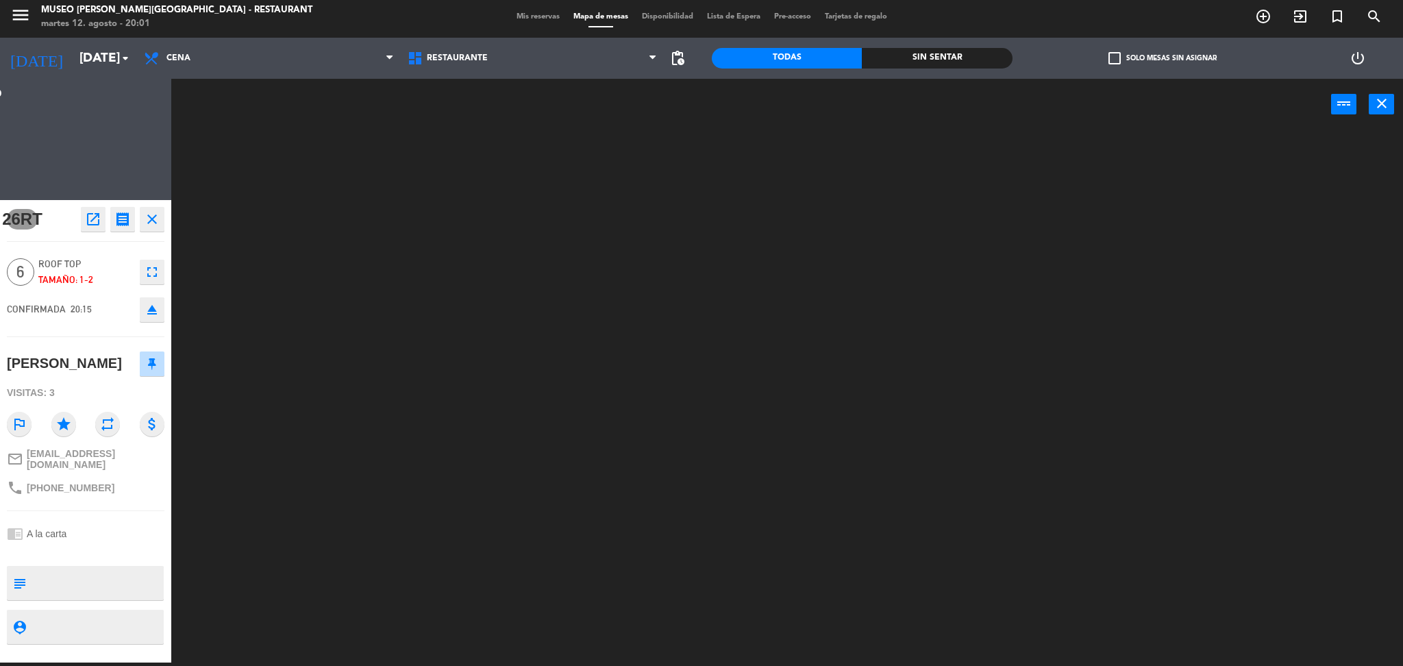
scroll to position [0, 0]
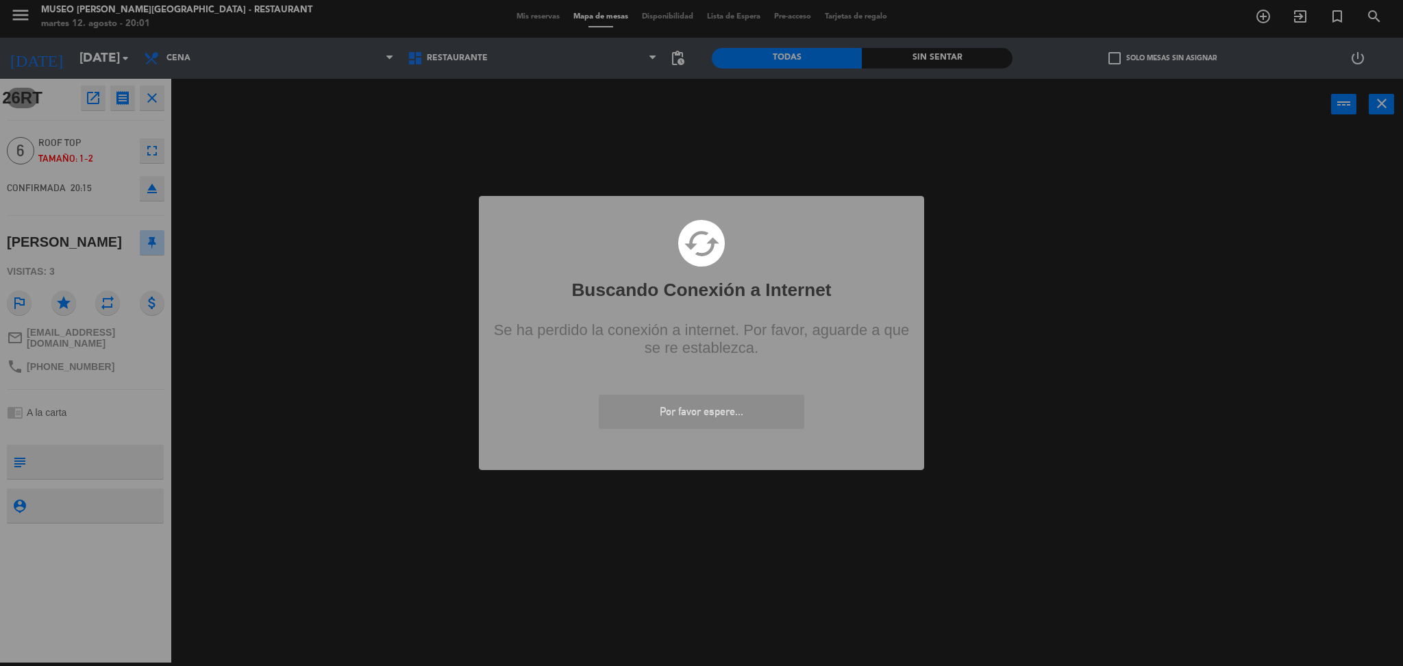
click at [1114, 251] on div "? ! i Buscando Conexión a Internet × cached Se ha perdido la conexión a interne…" at bounding box center [701, 333] width 1403 height 666
click at [462, 138] on div "? ! i Buscando Conexión a Internet × cached Se ha perdido la conexión a interne…" at bounding box center [701, 333] width 1403 height 666
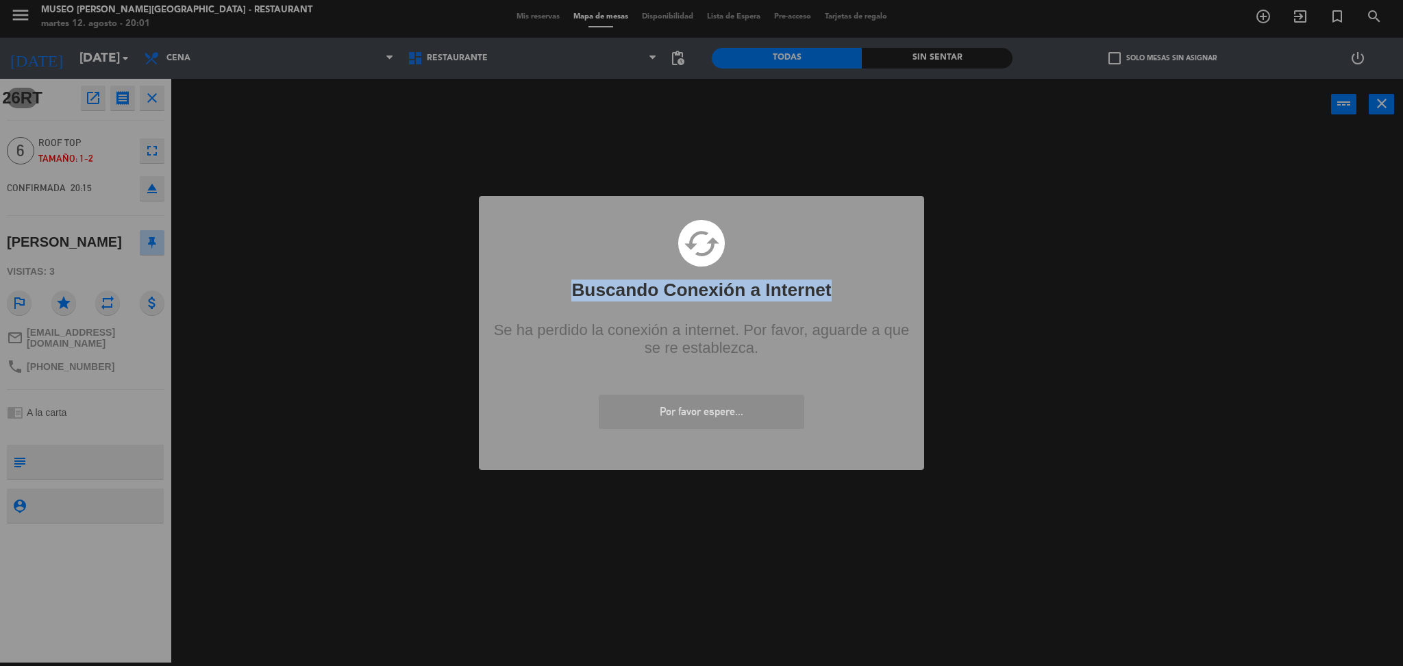
click at [462, 138] on div "? ! i Buscando Conexión a Internet × cached Se ha perdido la conexión a interne…" at bounding box center [701, 333] width 1403 height 666
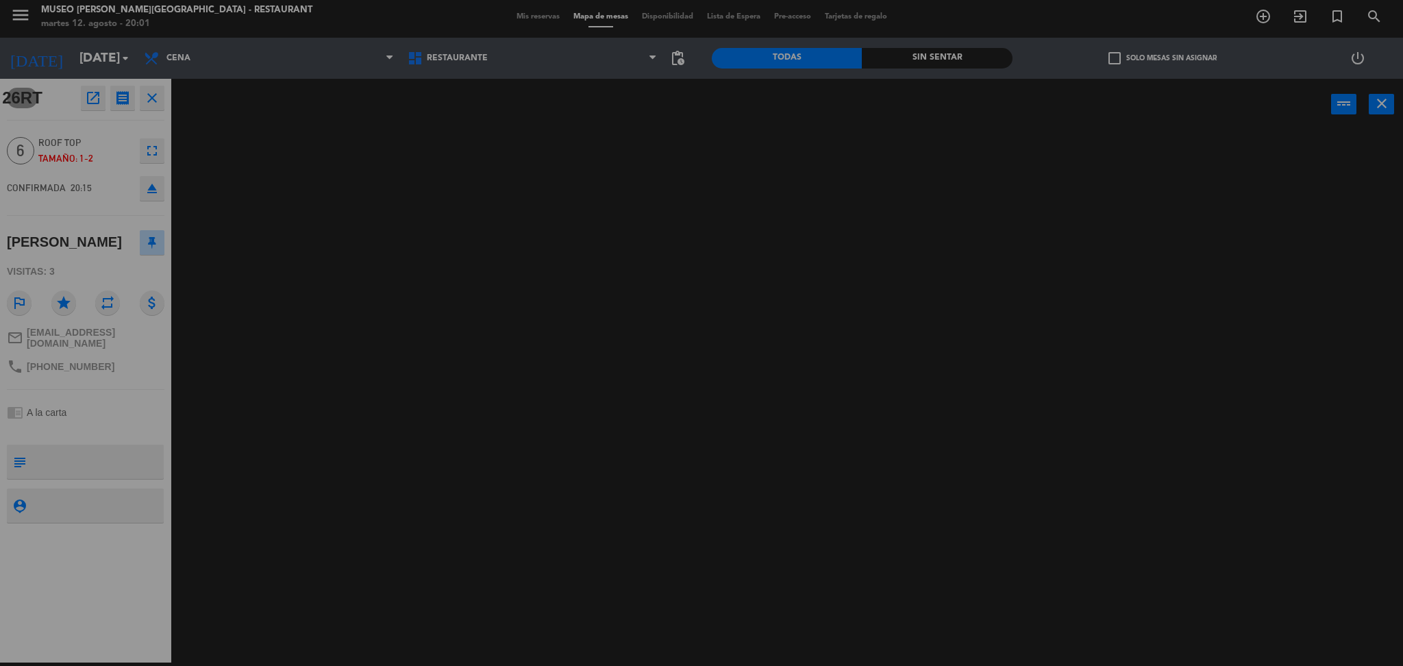
click at [462, 138] on div "? ! i Buscando Conexión a Internet × cached Se ha perdido la conexión a interne…" at bounding box center [701, 333] width 1403 height 666
